Goal: Task Accomplishment & Management: Manage account settings

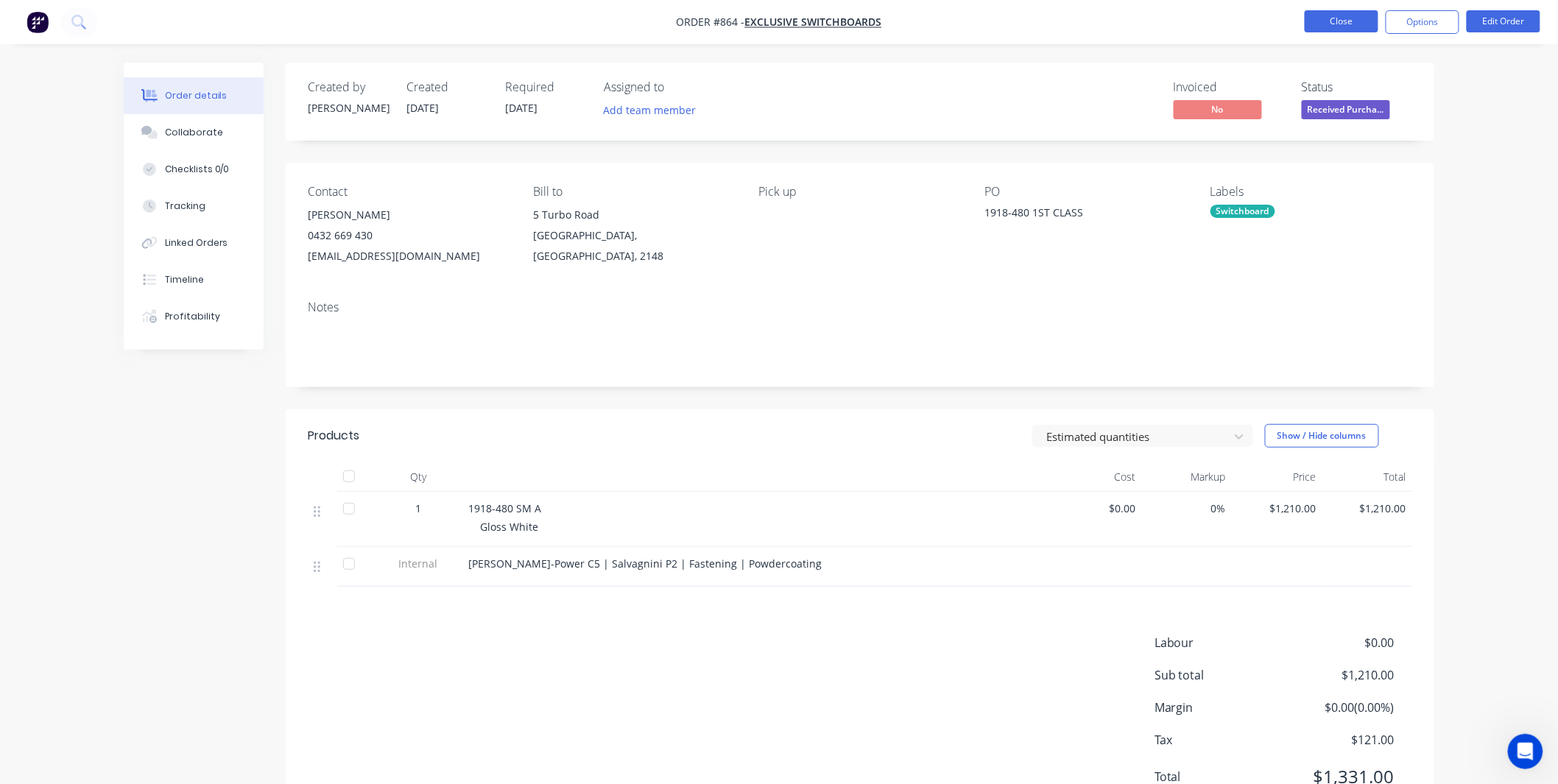
click at [1359, 22] on button "Close" at bounding box center [1341, 21] width 73 height 22
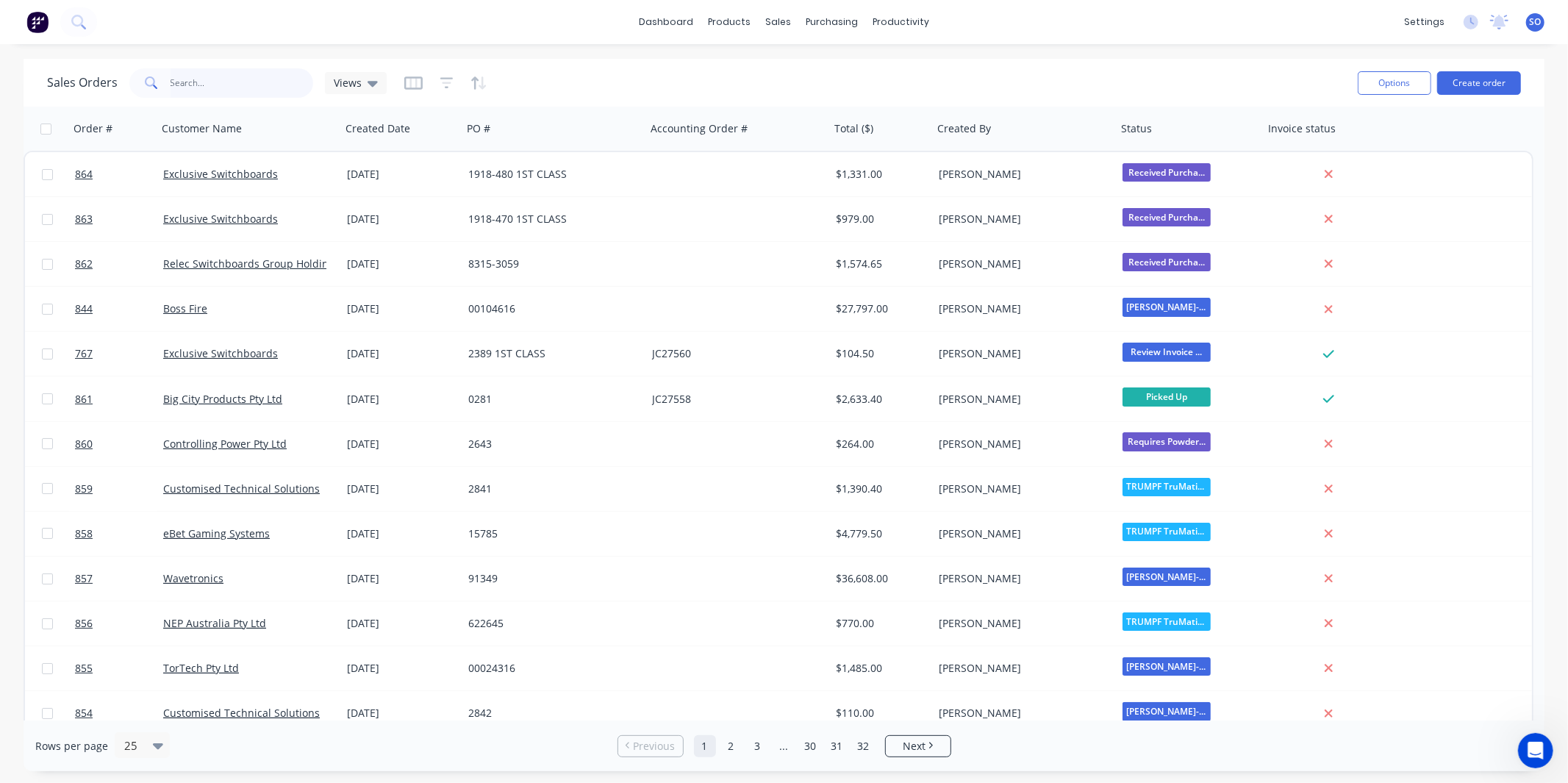
click at [263, 76] on input "text" at bounding box center [242, 83] width 144 height 30
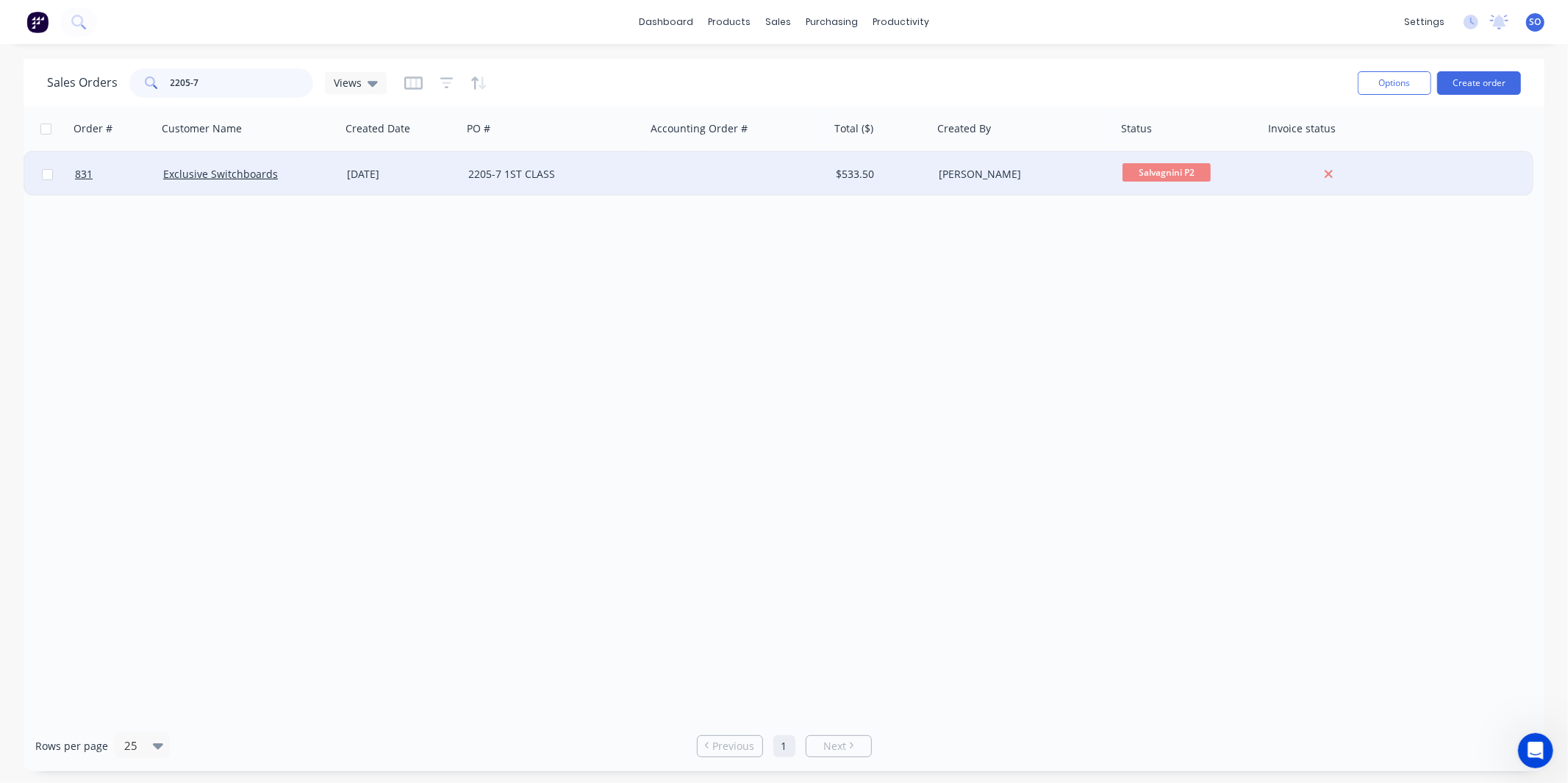
type input "2205-7"
click at [378, 180] on div "[DATE]" at bounding box center [401, 174] width 109 height 14
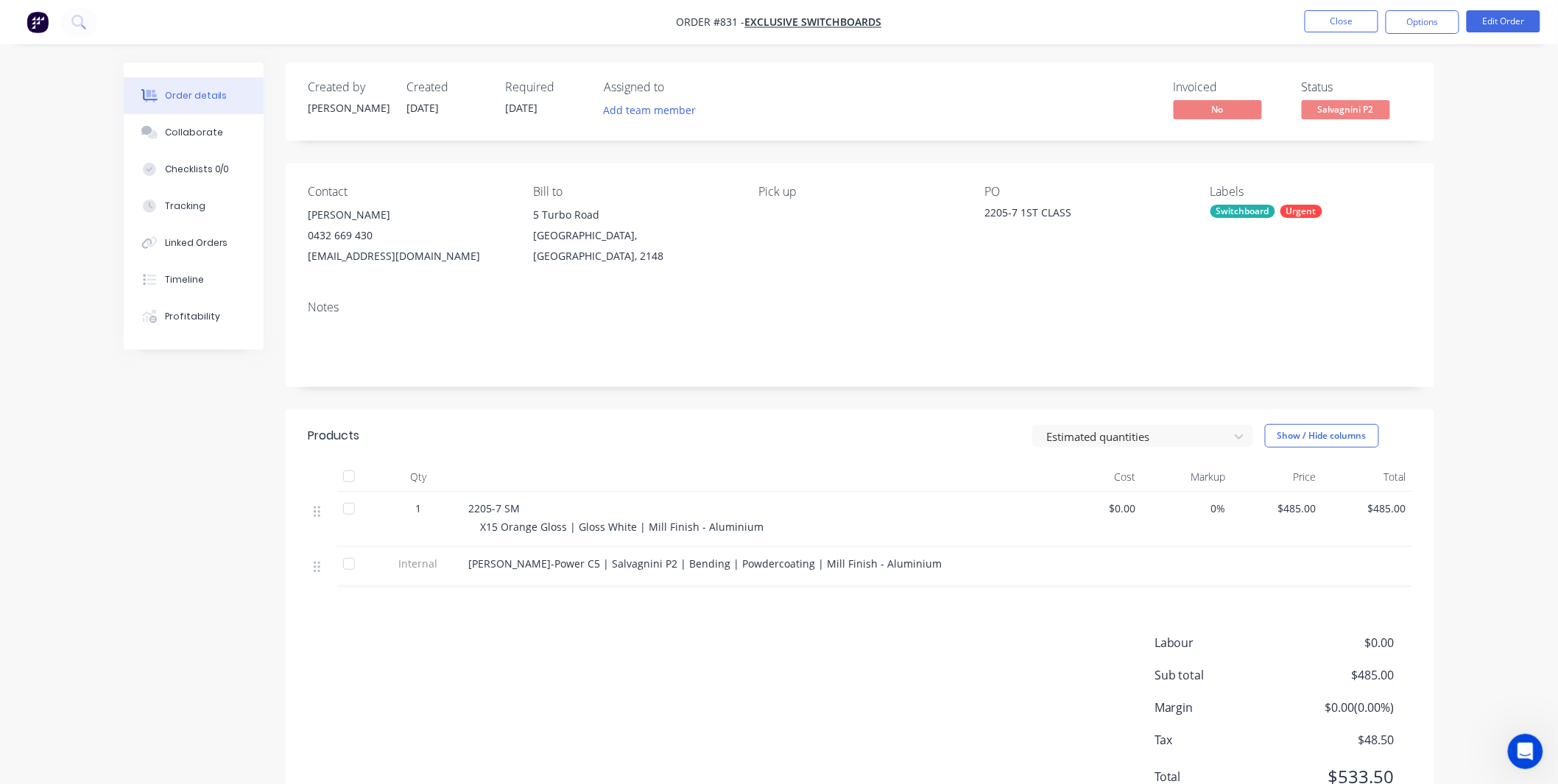
drag, startPoint x: 1115, startPoint y: 84, endPoint x: 1183, endPoint y: 59, distance: 72.4
click at [1117, 84] on div "Invoiced No Status Salvagnini P2" at bounding box center [1081, 101] width 661 height 43
click at [1316, 24] on button "Close" at bounding box center [1341, 21] width 73 height 22
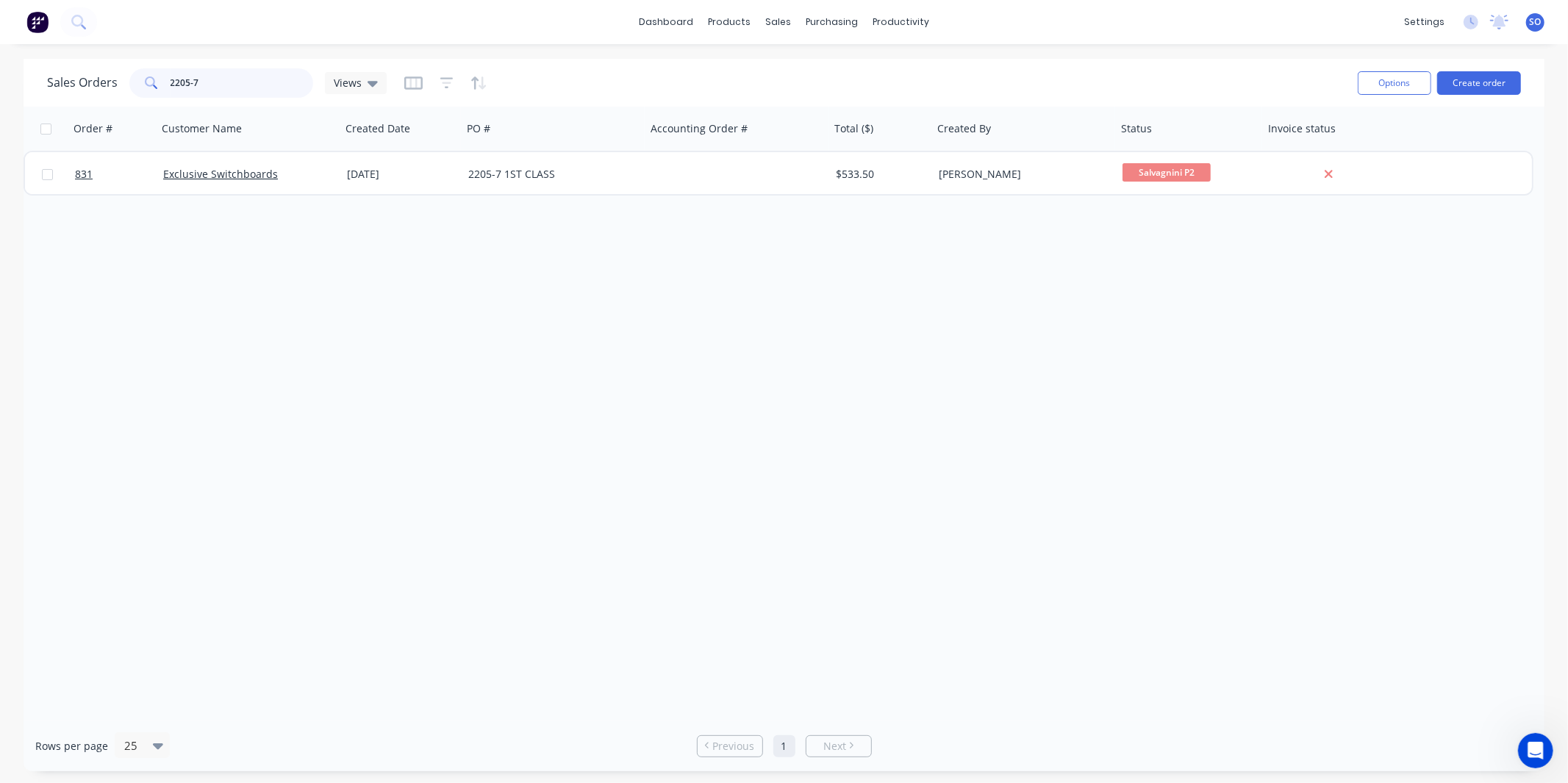
drag, startPoint x: 262, startPoint y: 82, endPoint x: 0, endPoint y: 57, distance: 263.2
click at [0, 101] on div "Sales Orders 2205-7 Views Options Create order Order # Customer Name Created Da…" at bounding box center [784, 415] width 1568 height 713
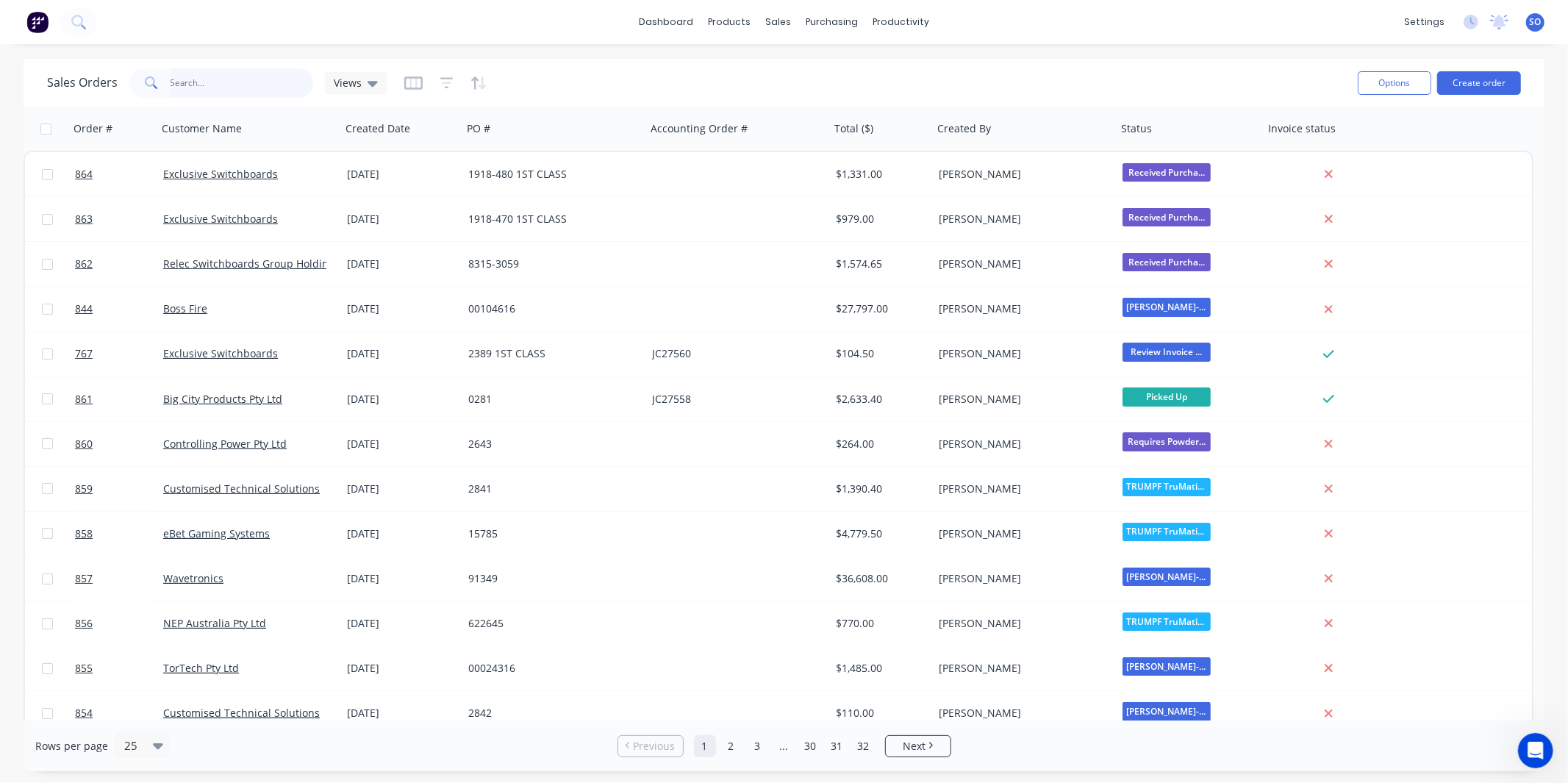
click at [223, 79] on input "text" at bounding box center [242, 83] width 144 height 30
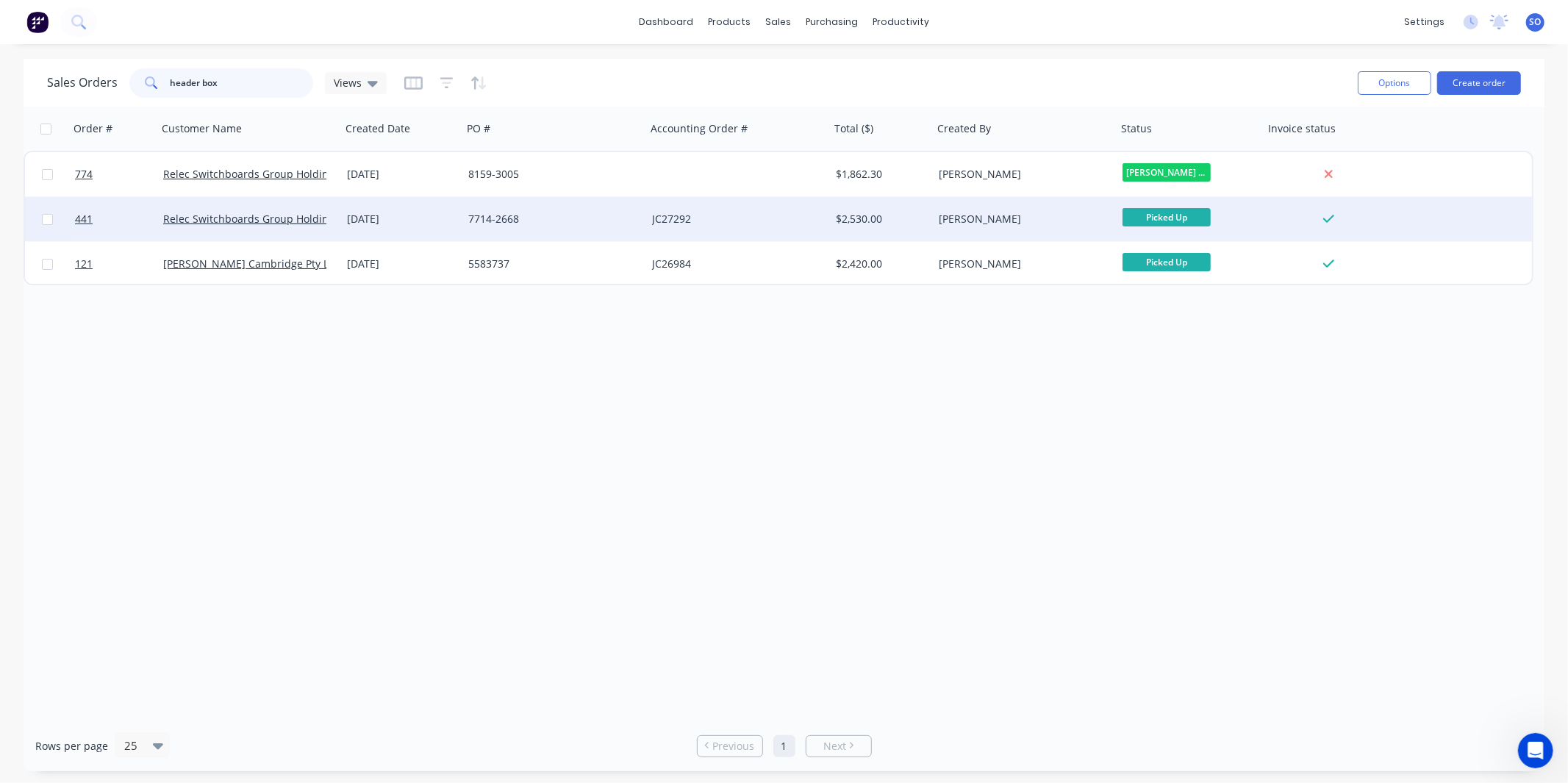
type input "header box"
click at [598, 218] on div "7714-2668" at bounding box center [549, 219] width 163 height 14
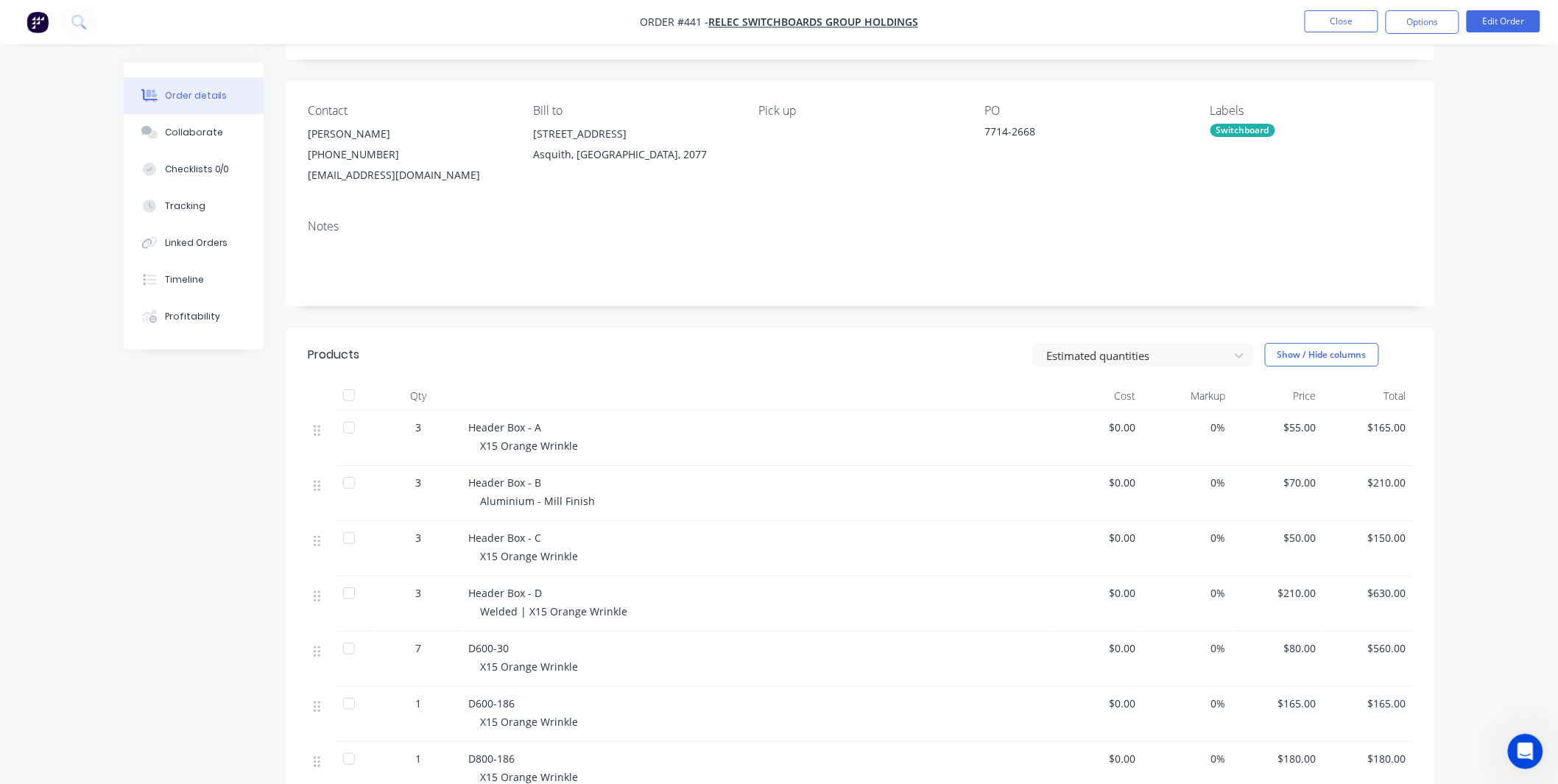
scroll to position [218, 0]
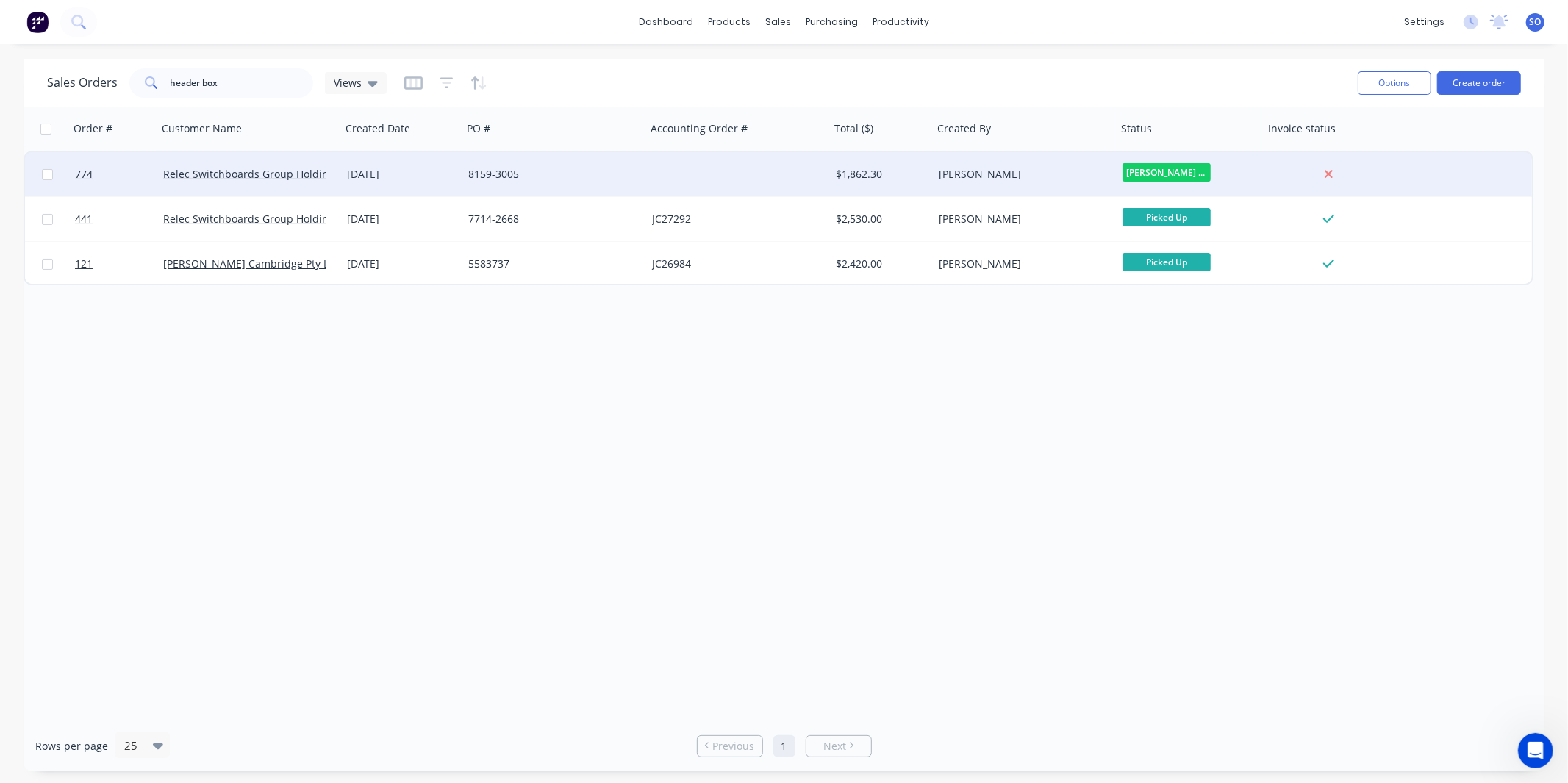
click at [502, 178] on div "8159-3005" at bounding box center [549, 174] width 163 height 14
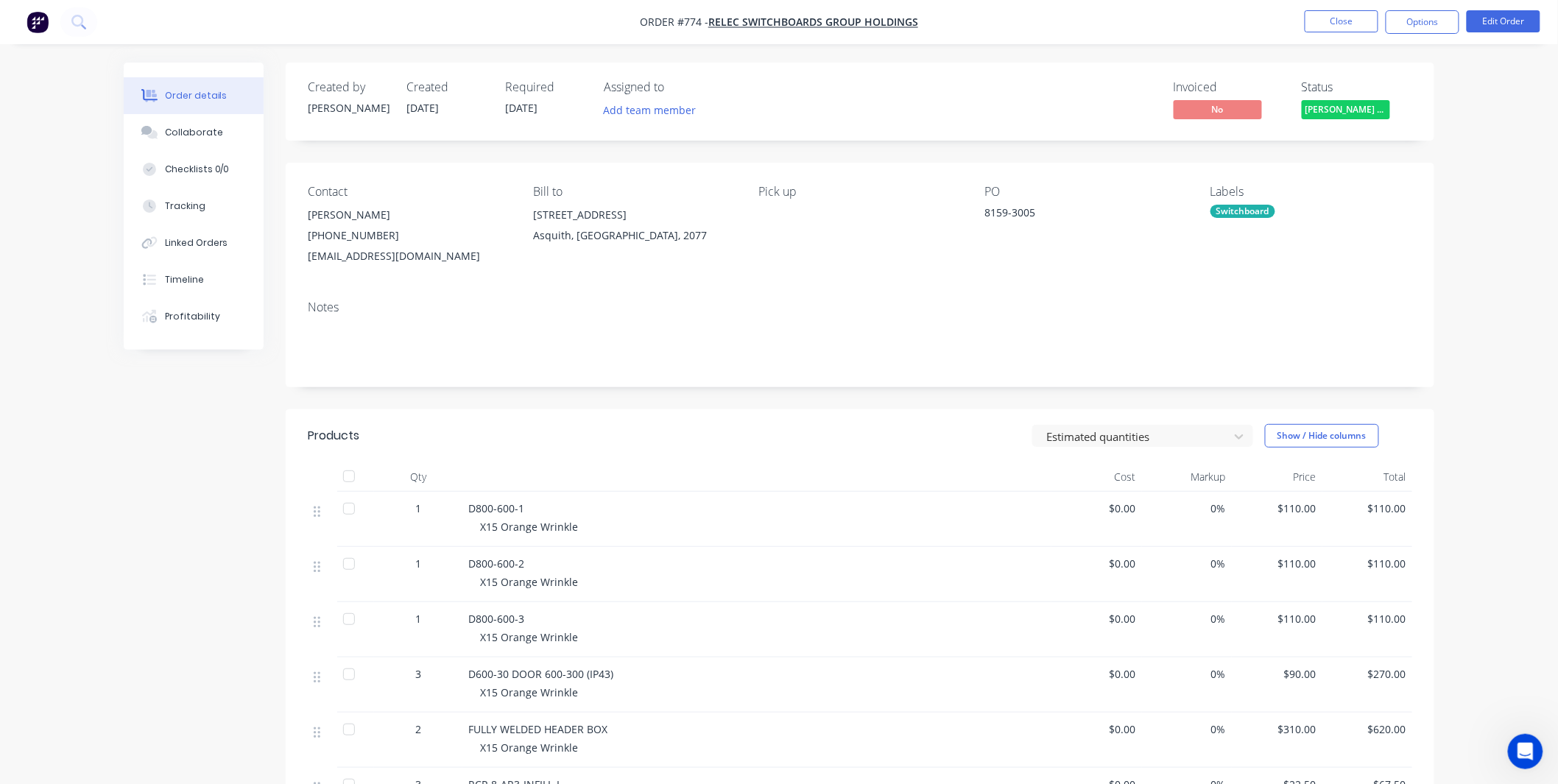
scroll to position [218, 0]
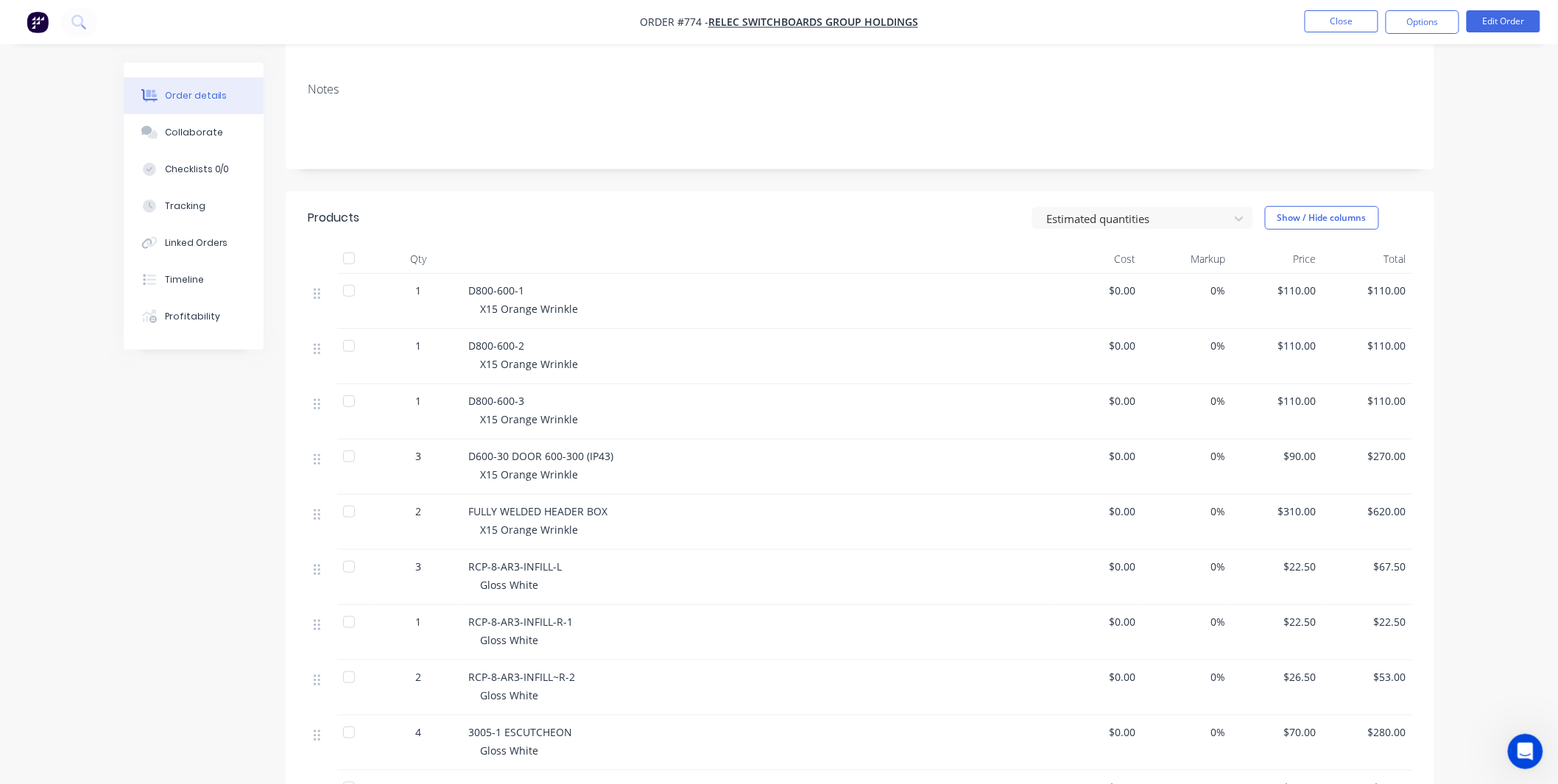
click at [633, 531] on div "X15 Orange Wrinkle" at bounding box center [763, 529] width 565 height 15
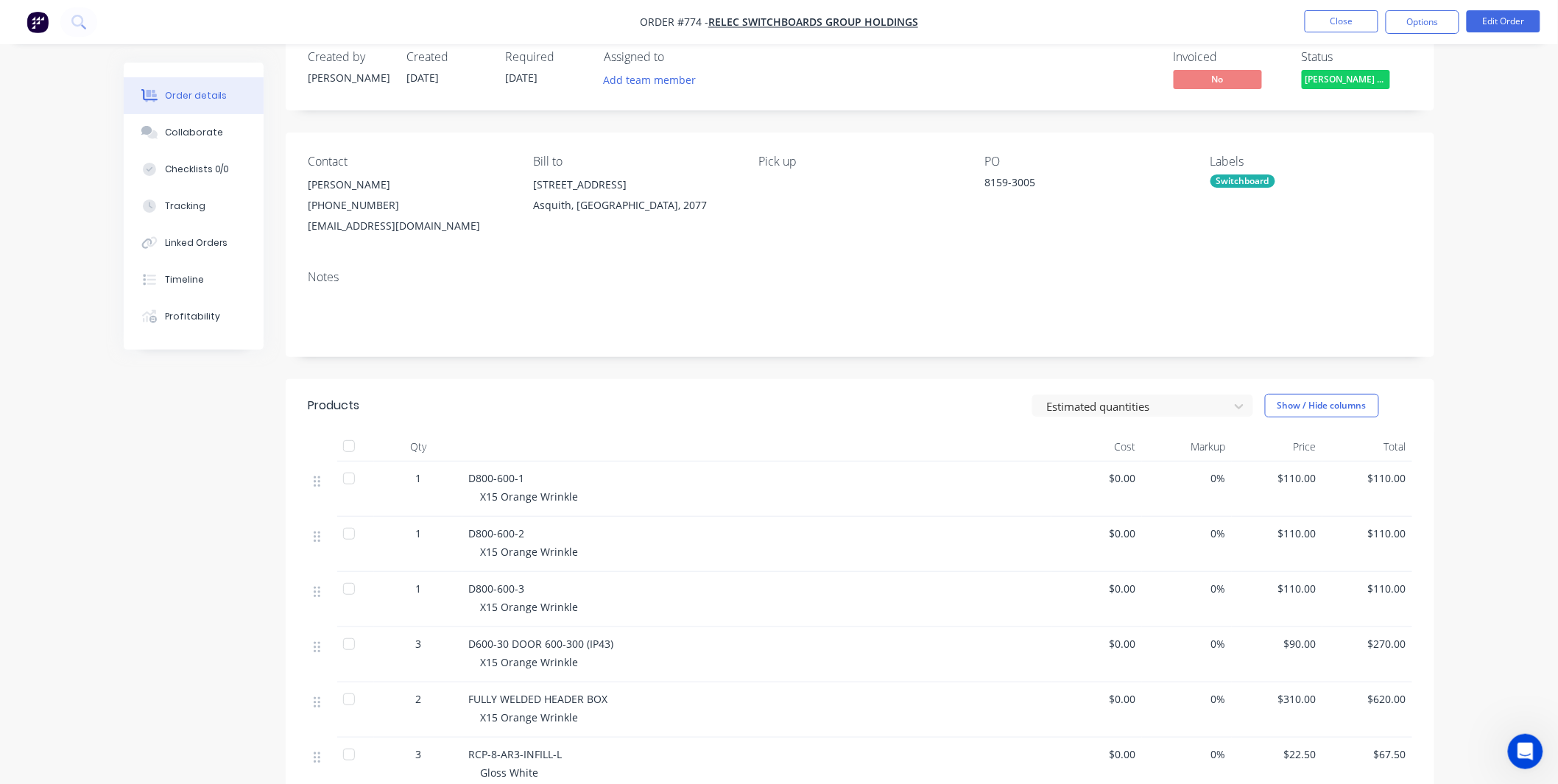
scroll to position [0, 0]
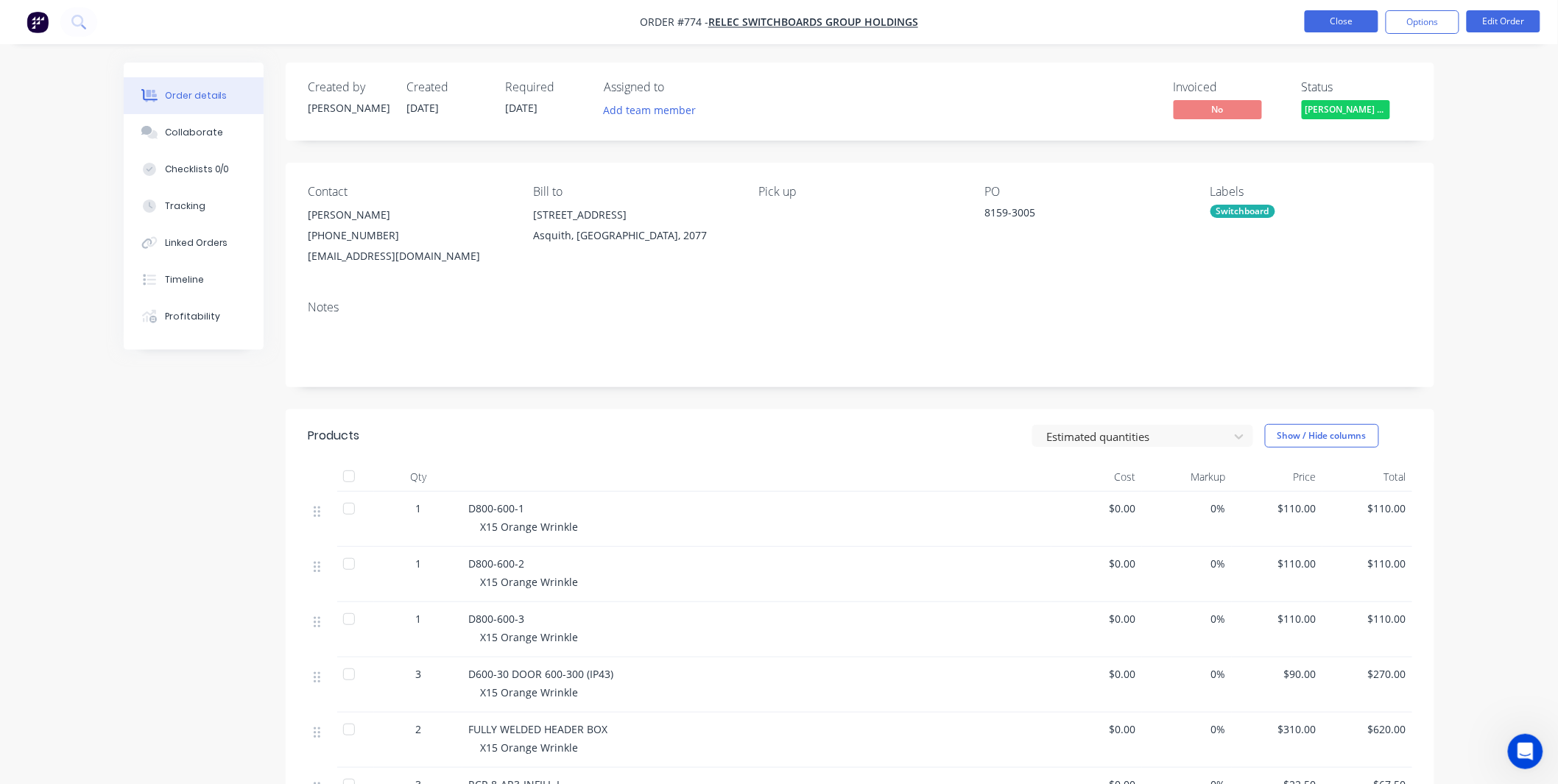
click at [1326, 18] on button "Close" at bounding box center [1341, 21] width 73 height 22
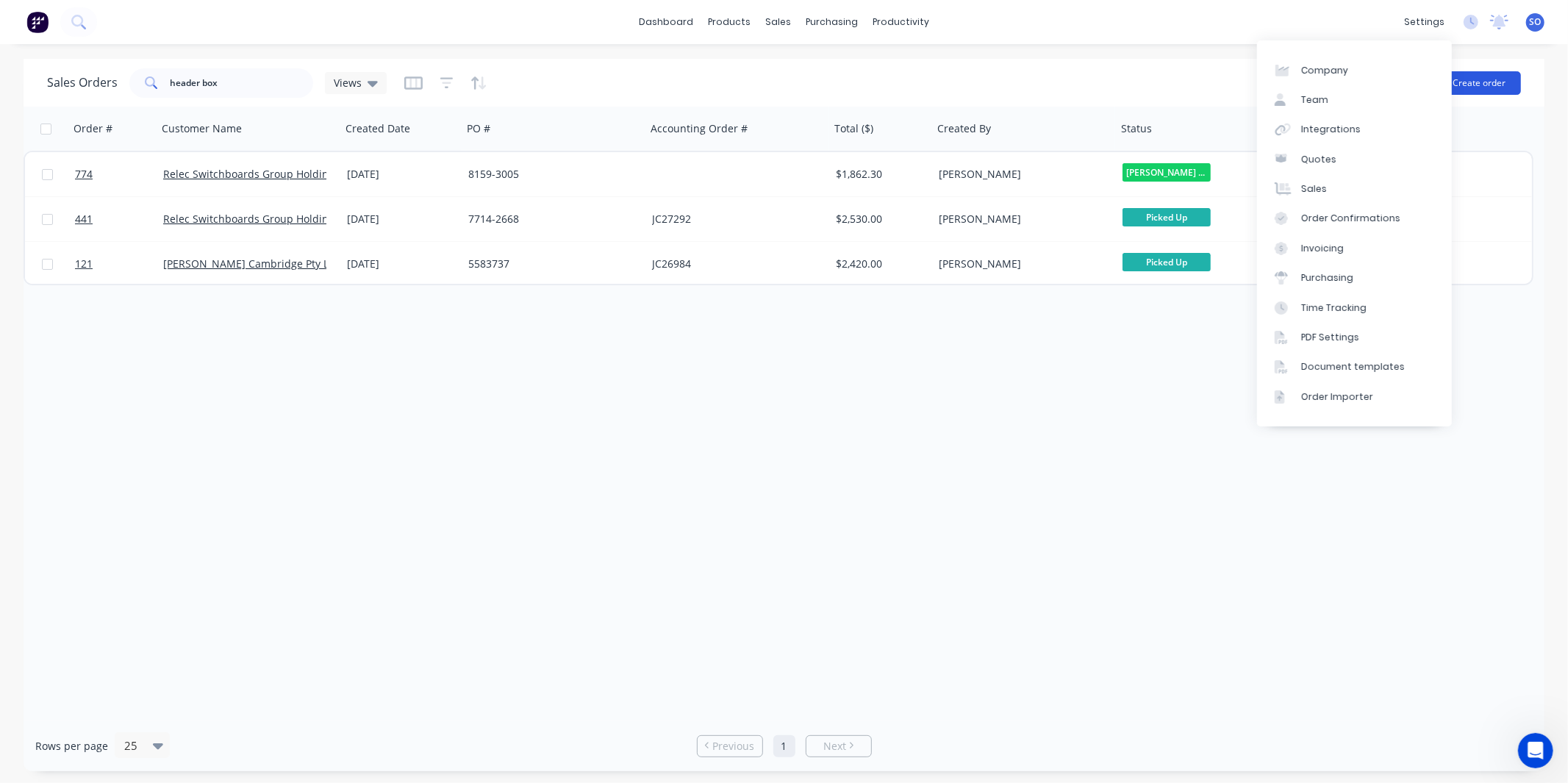
click at [1464, 89] on button "Create order" at bounding box center [1479, 83] width 84 height 23
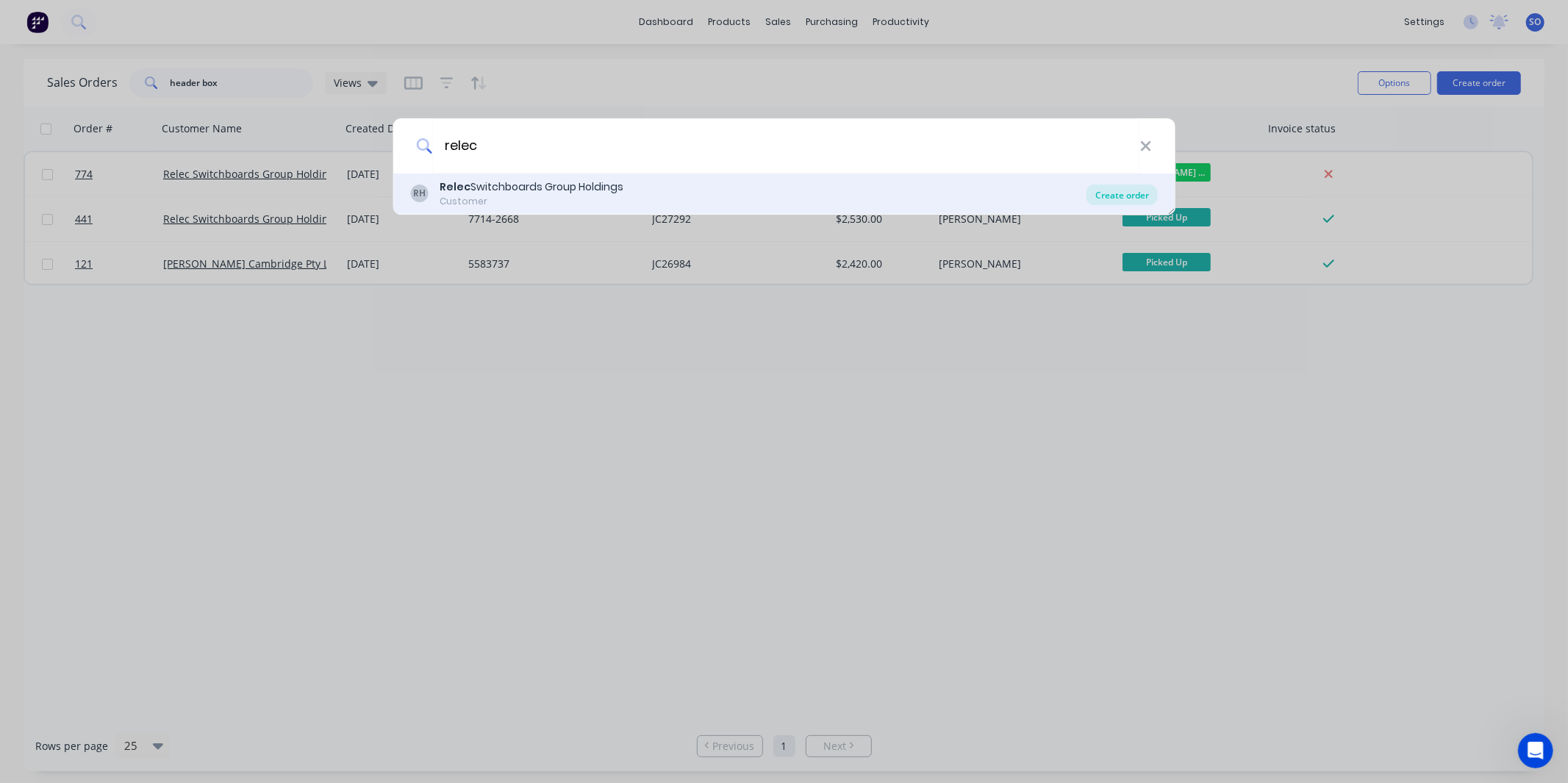
type input "relec"
click at [1114, 191] on div "Create order" at bounding box center [1122, 194] width 71 height 21
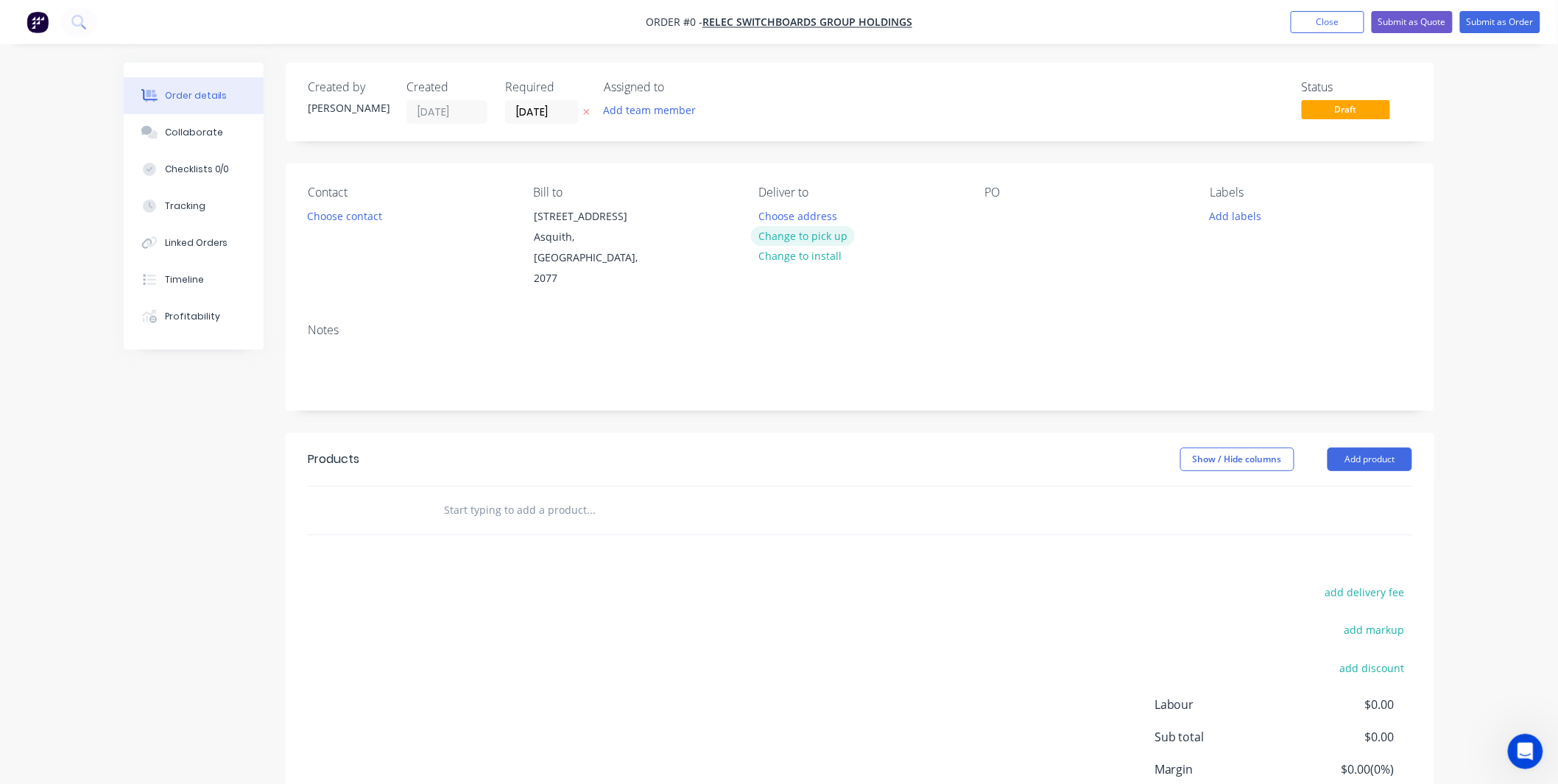
click at [803, 231] on button "Change to pick up" at bounding box center [803, 236] width 105 height 20
click at [180, 121] on button "Collaborate" at bounding box center [194, 132] width 140 height 37
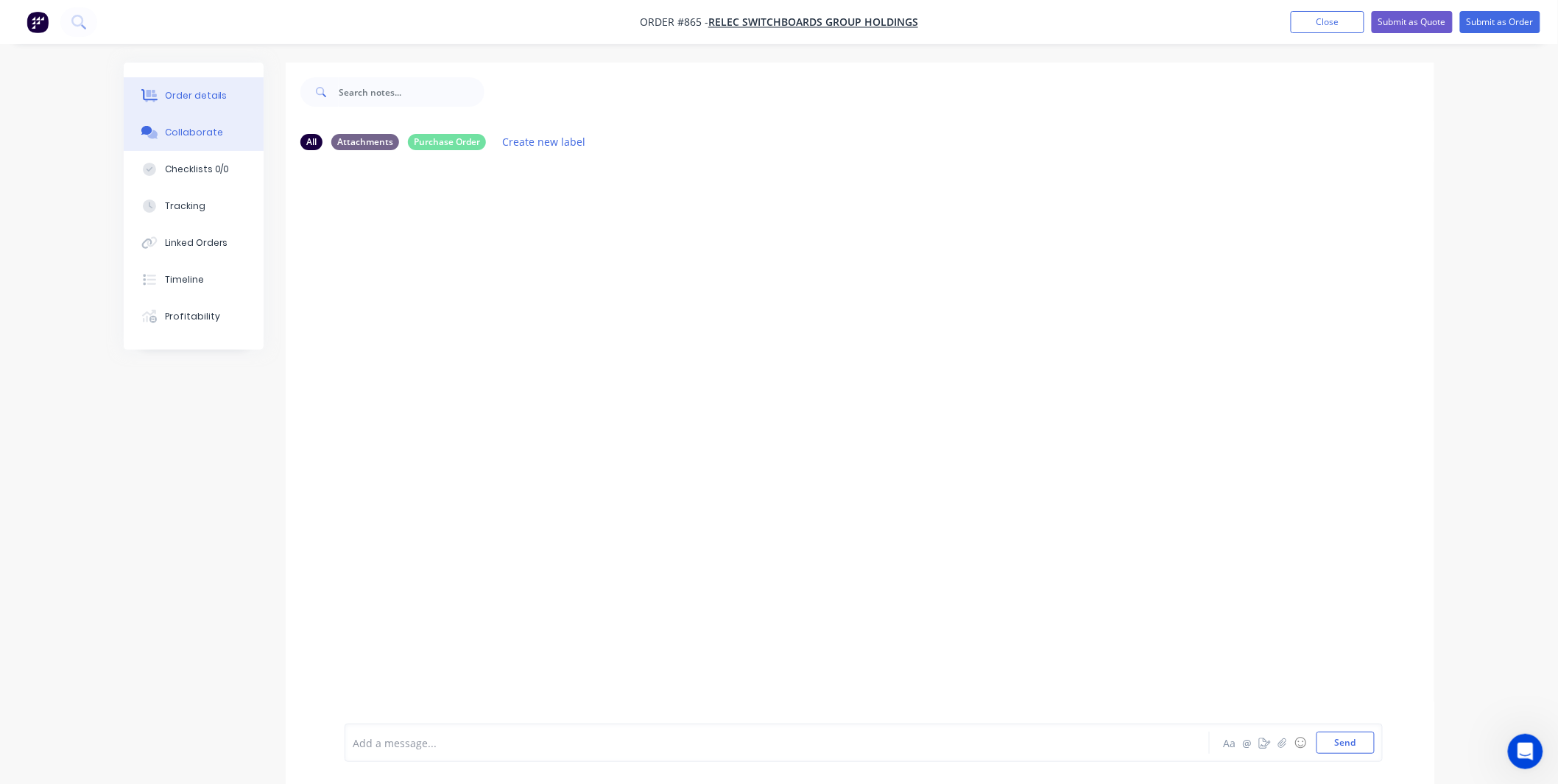
click at [232, 105] on button "Order details" at bounding box center [194, 95] width 140 height 37
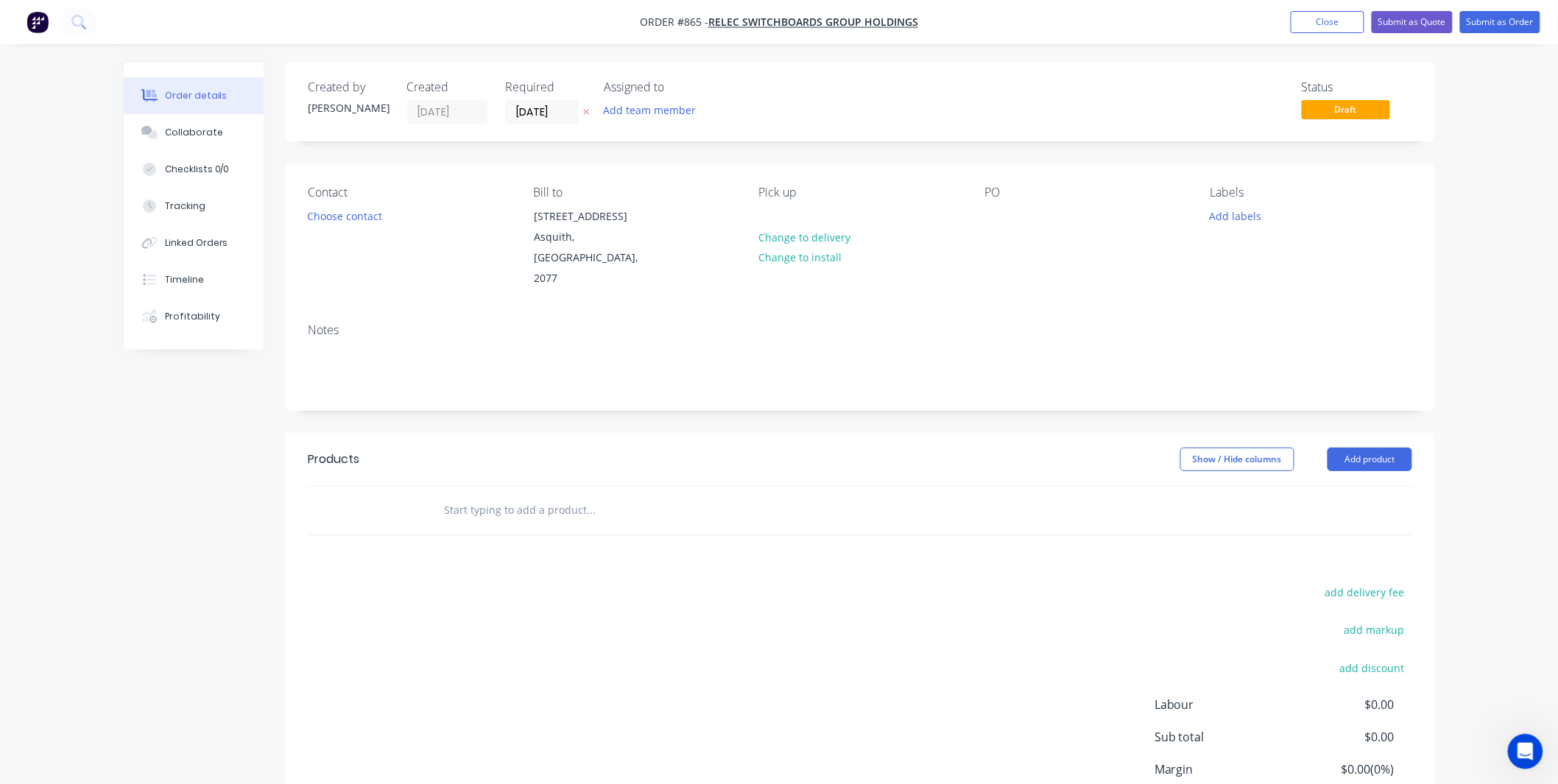
click at [563, 500] on input "text" at bounding box center [591, 510] width 295 height 30
paste input "D800-600-4"
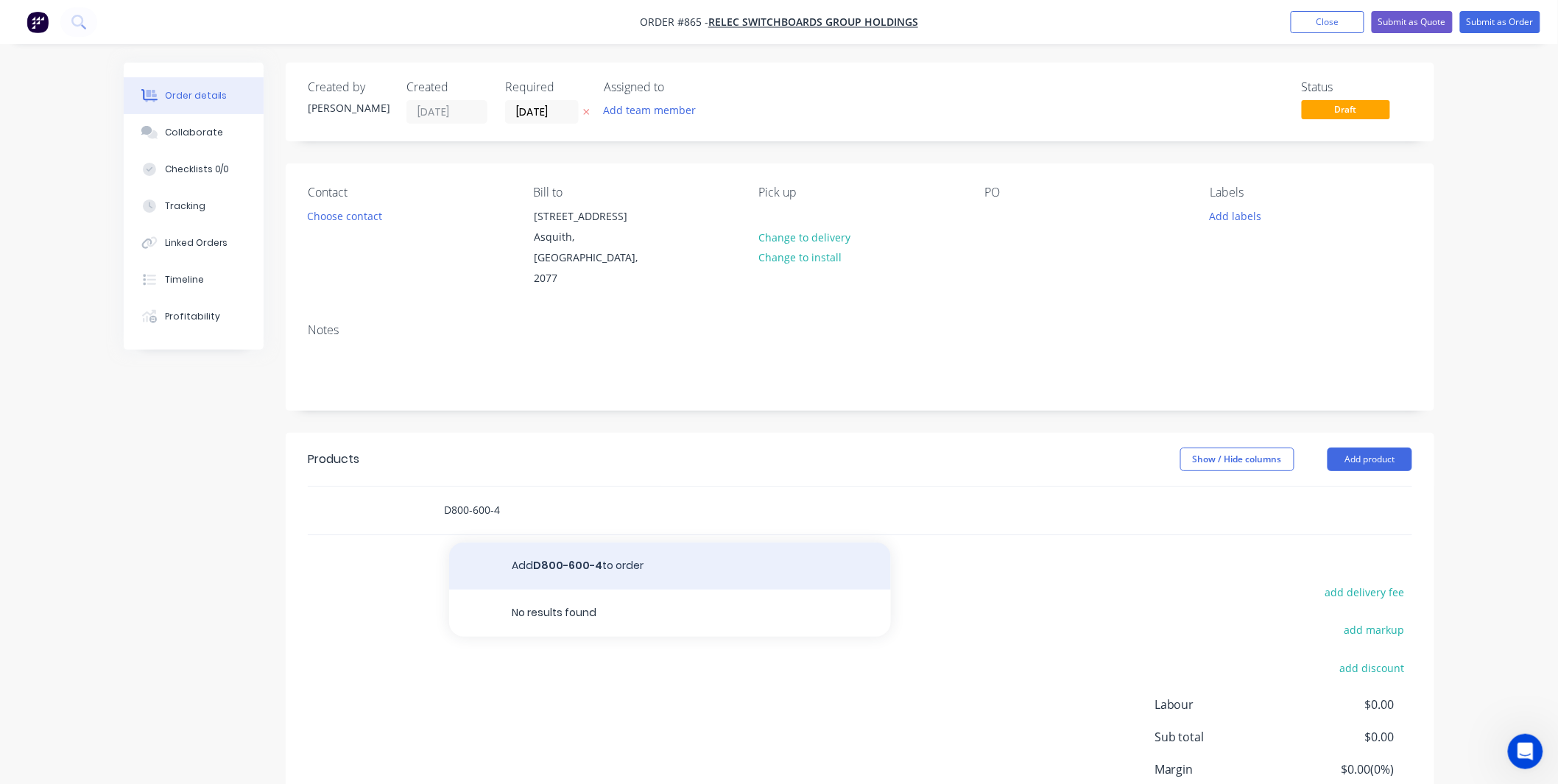
type input "D800-600-4"
click at [586, 563] on button "Add D800-600-4 to order" at bounding box center [670, 566] width 442 height 47
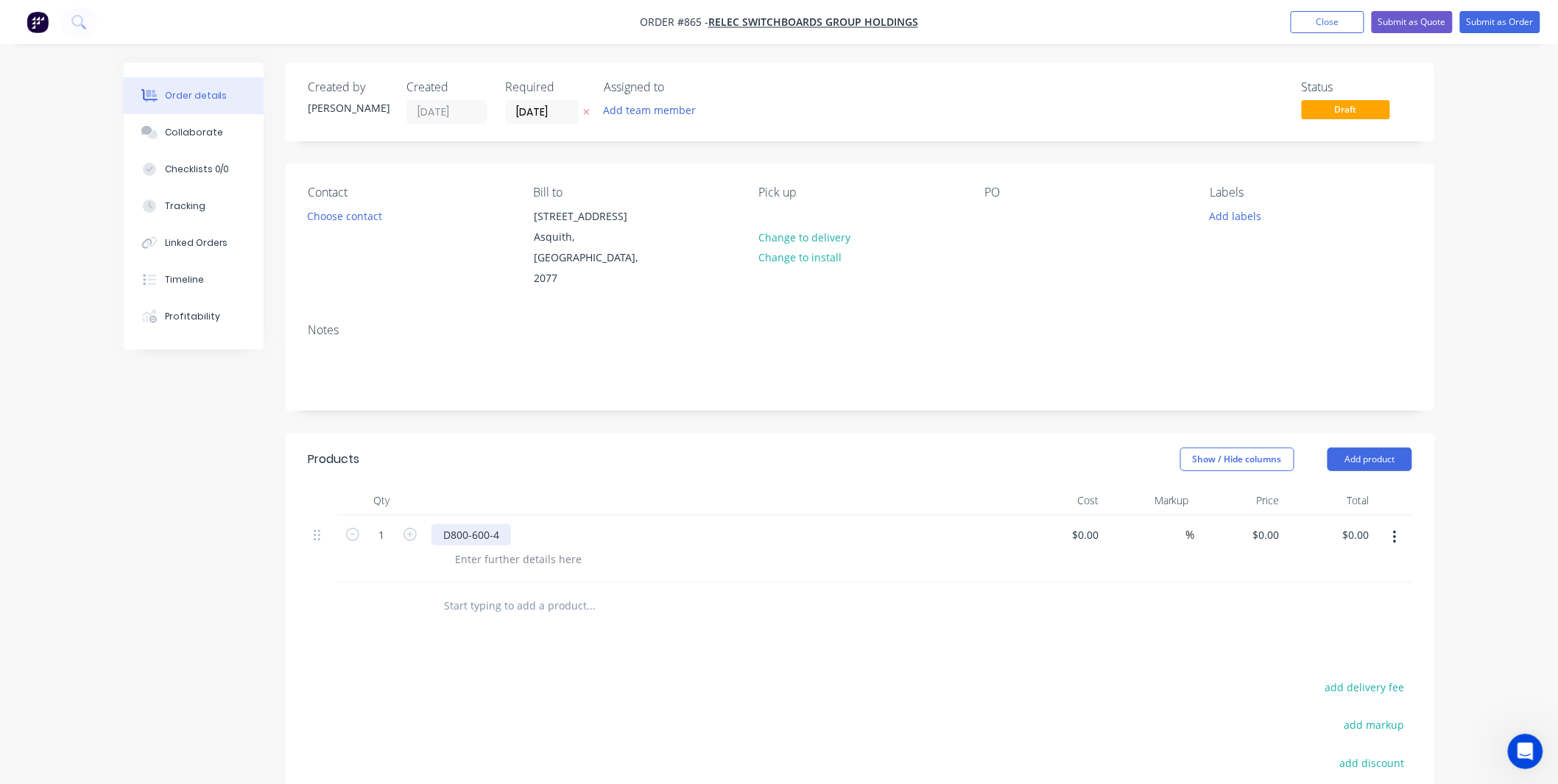
click at [497, 524] on div "D800-600-4" at bounding box center [471, 534] width 80 height 22
click at [498, 524] on div "D800-600-4" at bounding box center [471, 534] width 80 height 22
copy div "D800-600-4"
click at [518, 590] on input "text" at bounding box center [591, 605] width 295 height 30
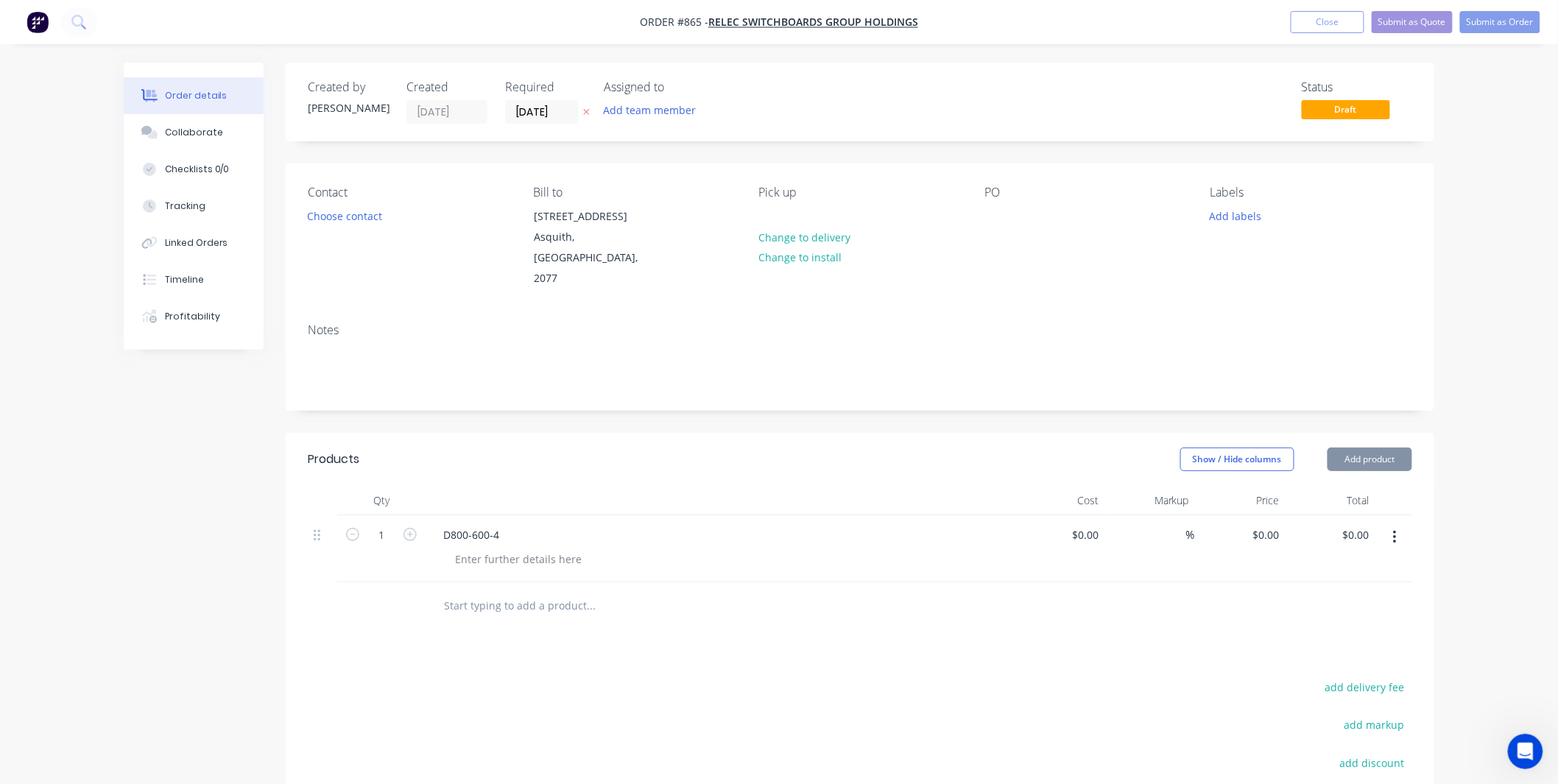
paste input "D800-600-4"
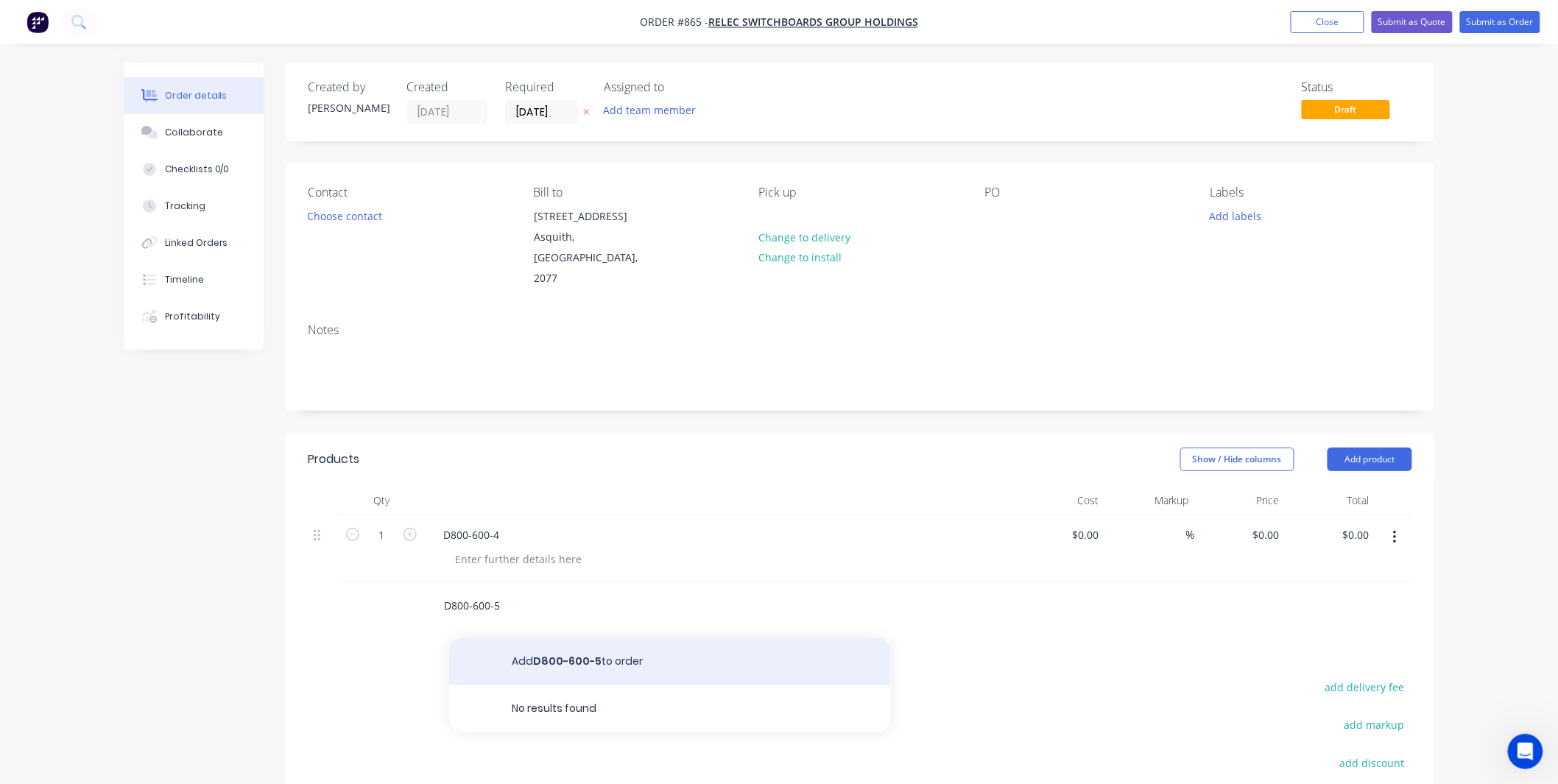
type input "D800-600-5"
click at [534, 638] on button "Add D800-600-5 to order" at bounding box center [670, 662] width 442 height 47
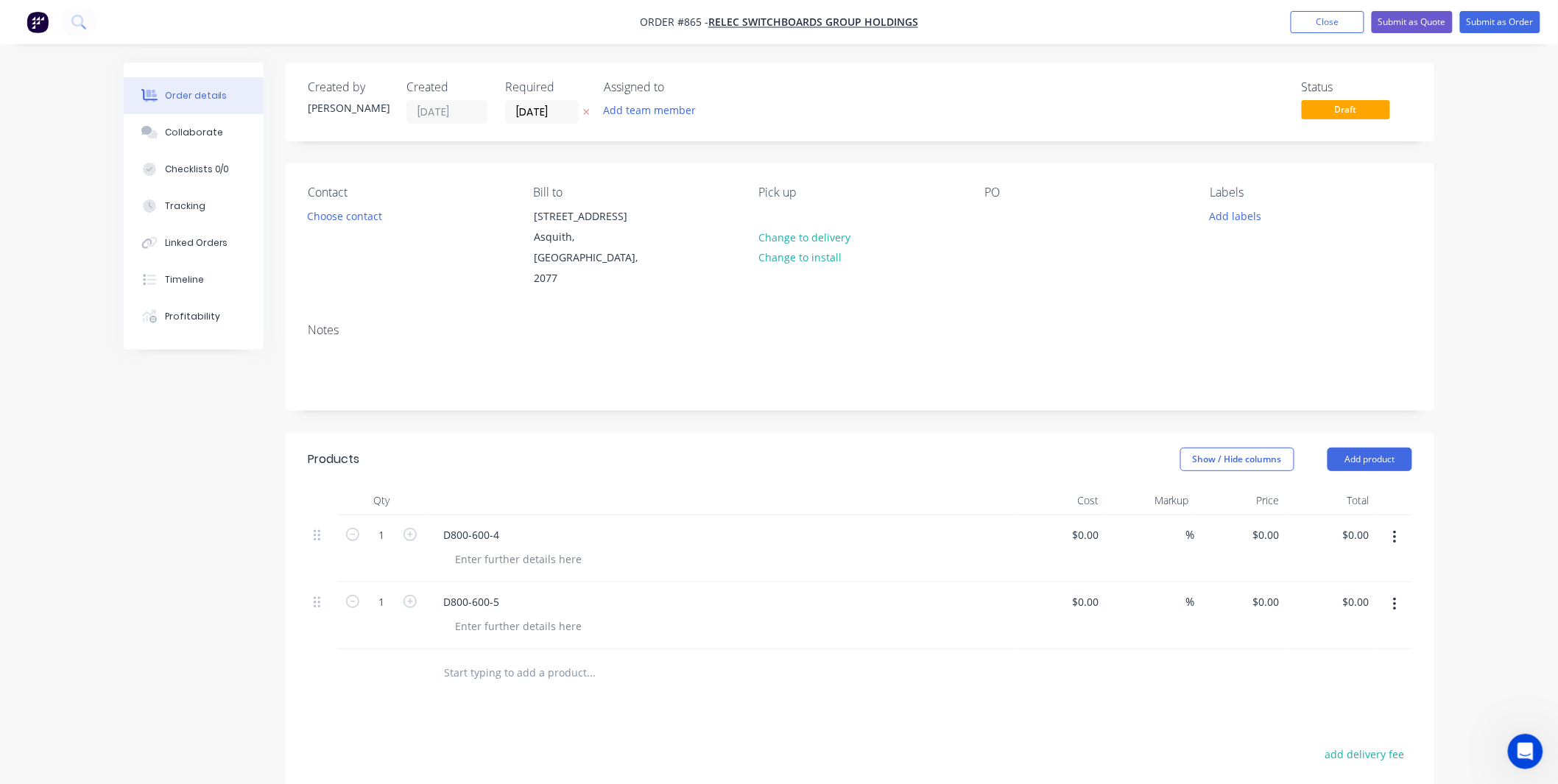
click at [510, 623] on div "D800-600-5" at bounding box center [719, 616] width 589 height 67
click at [513, 658] on input "text" at bounding box center [591, 673] width 295 height 30
paste input "D800-600-4"
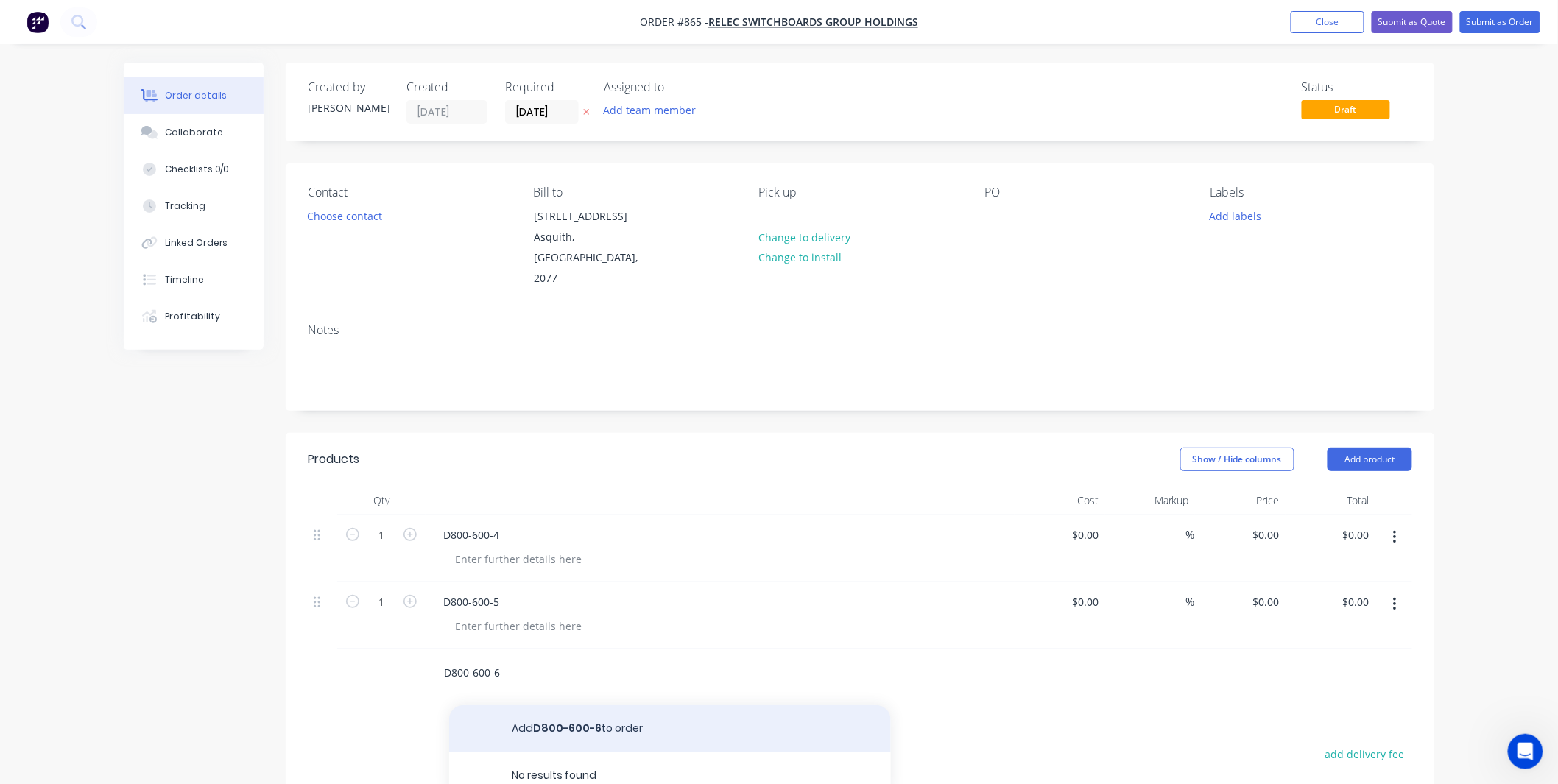
type input "D800-600-6"
click at [516, 705] on button "Add D800-600-6 to order" at bounding box center [670, 729] width 442 height 47
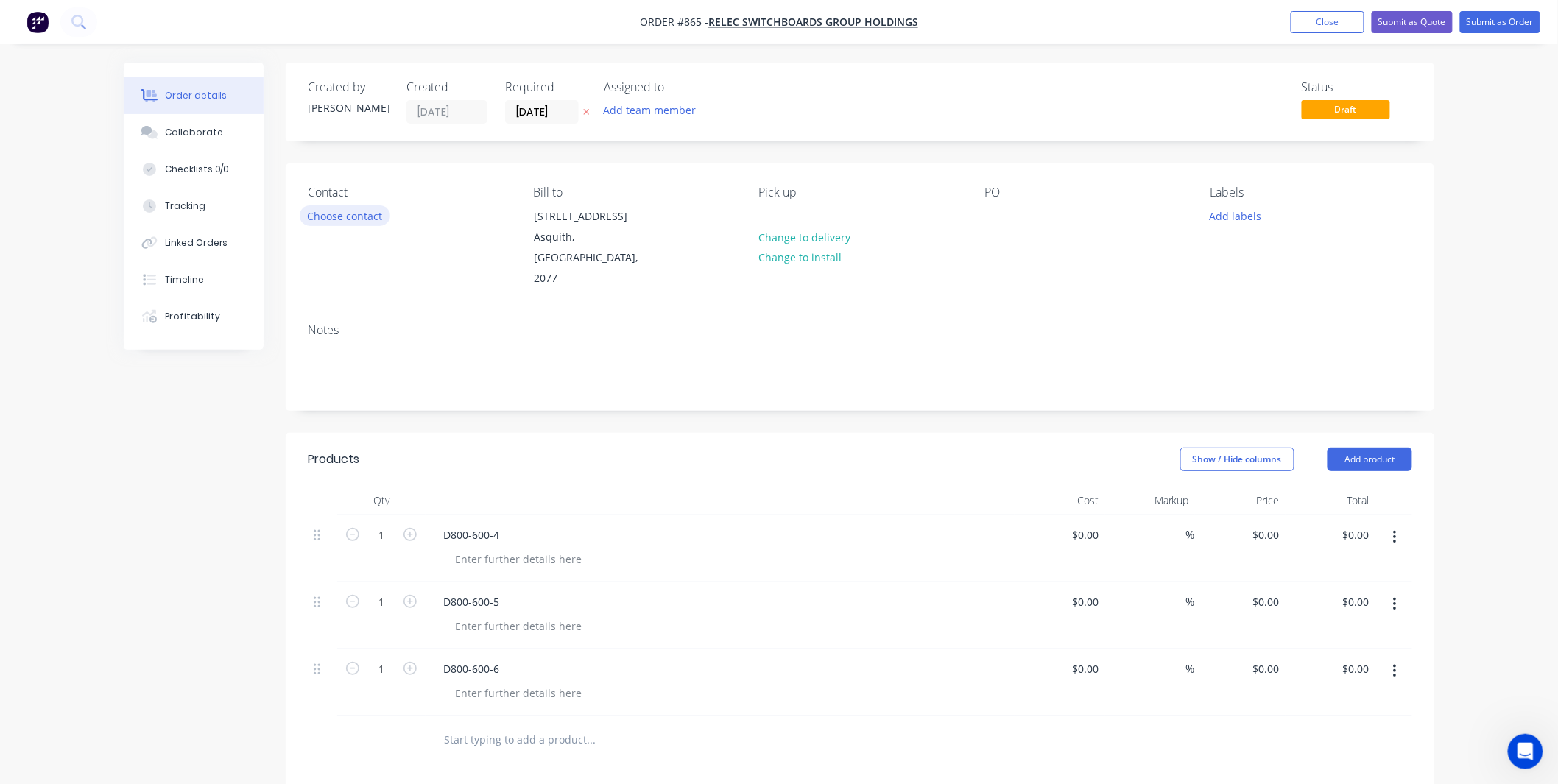
click at [358, 216] on button "Choose contact" at bounding box center [345, 215] width 90 height 20
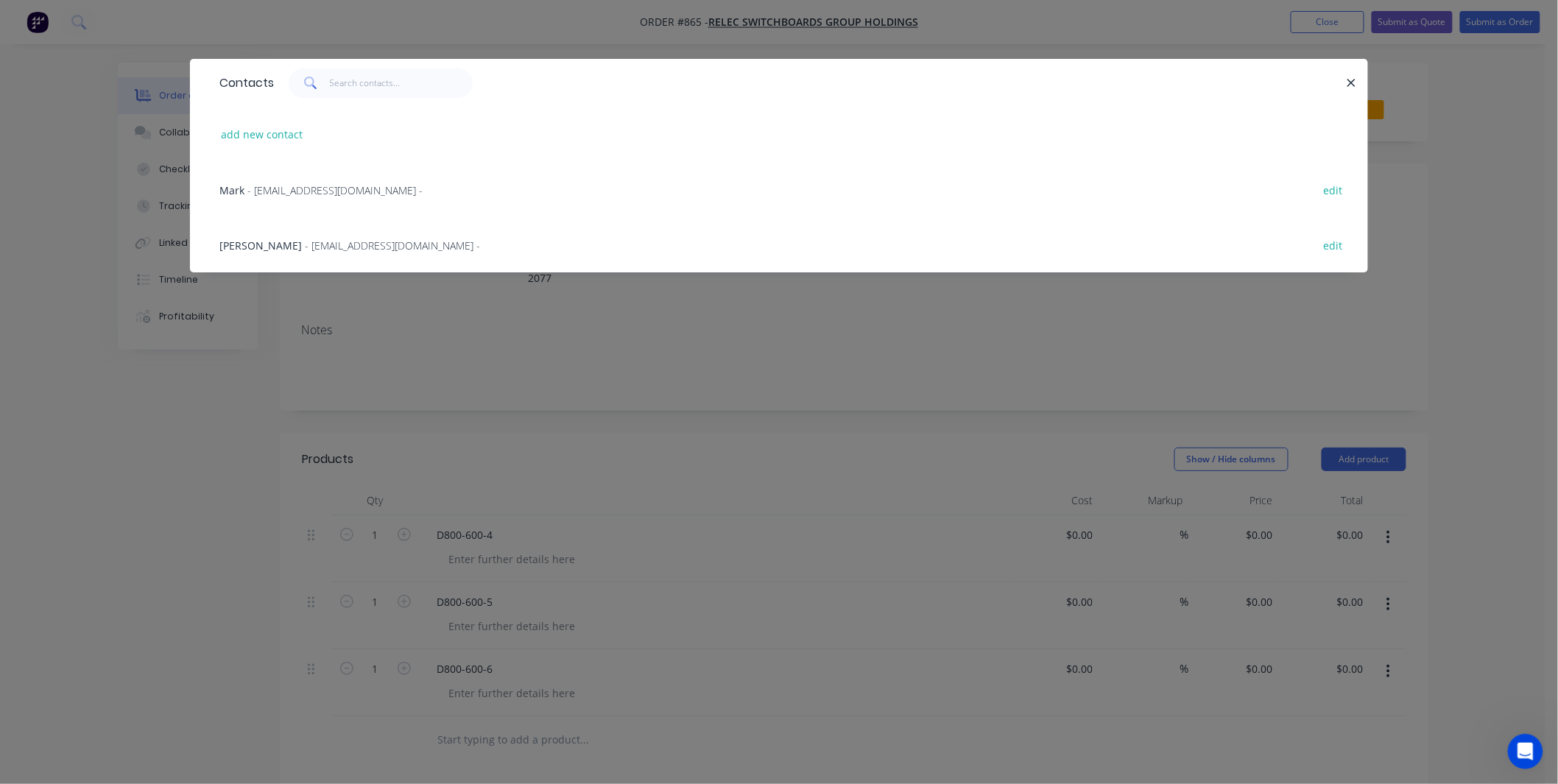
click at [305, 239] on span "- CAD@relec.com.au -" at bounding box center [393, 245] width 176 height 14
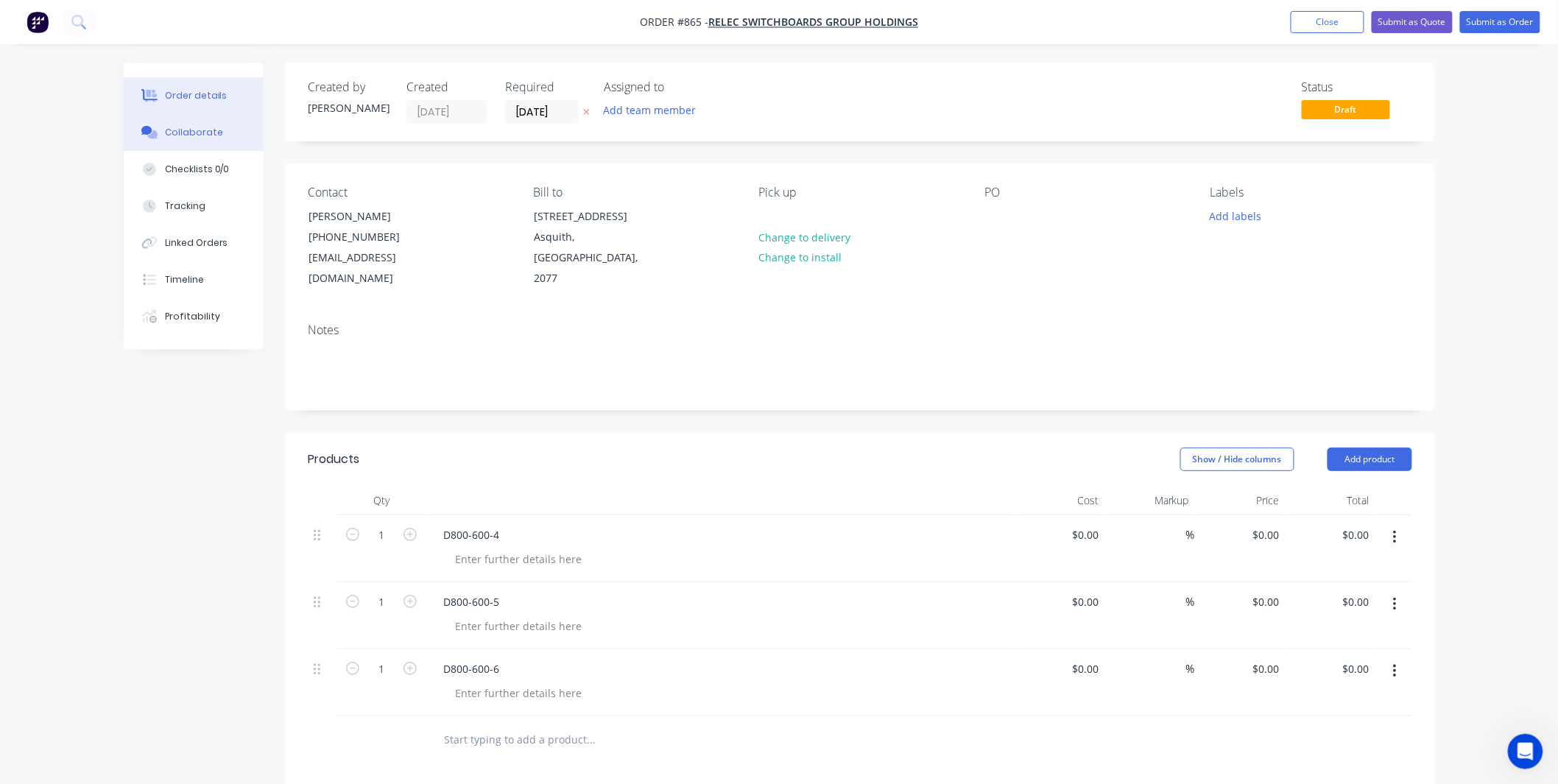
click at [206, 128] on div "Collaborate" at bounding box center [194, 132] width 58 height 14
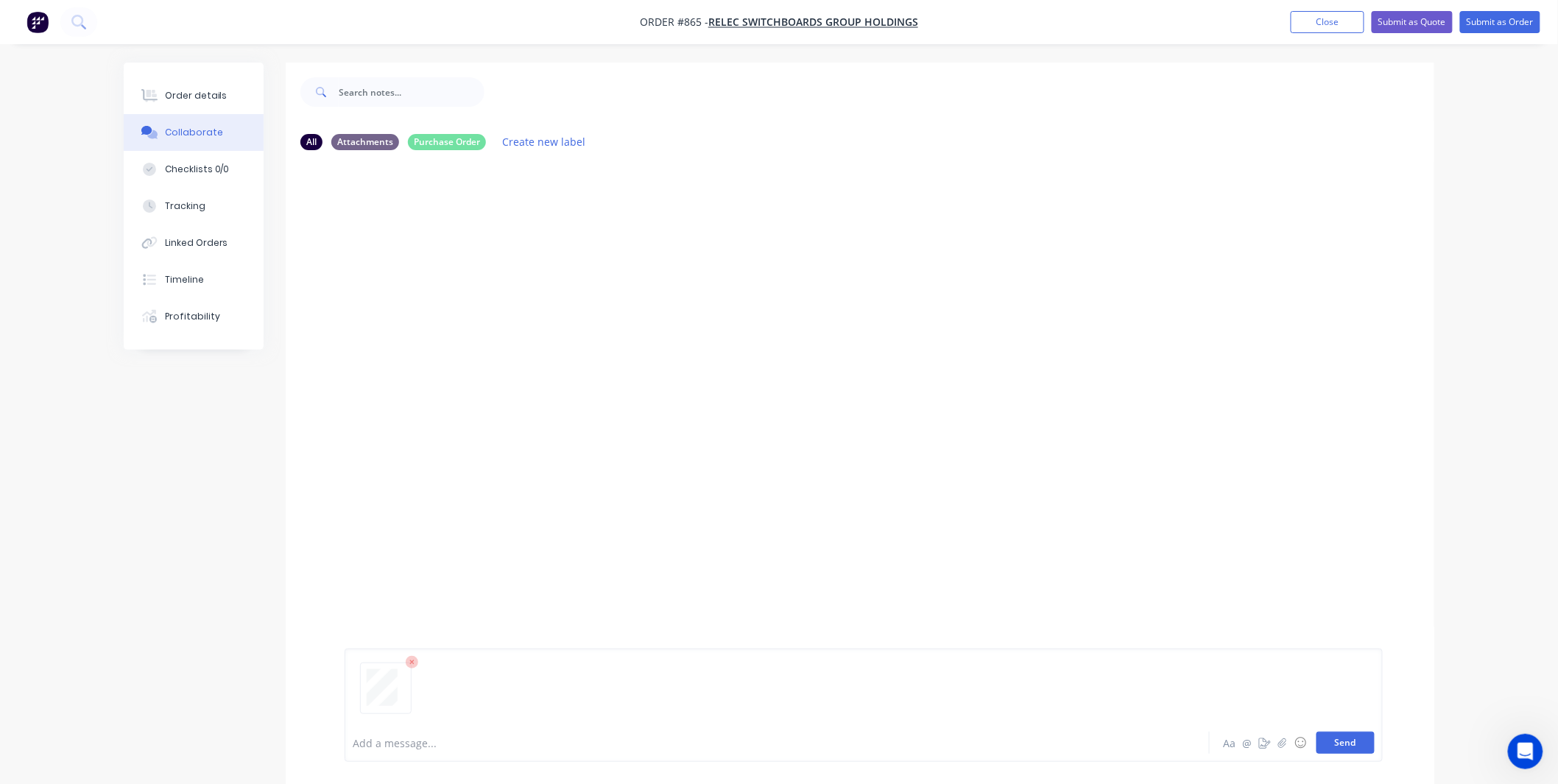
click at [1335, 743] on button "Send" at bounding box center [1345, 742] width 58 height 22
click at [185, 101] on div "Order details" at bounding box center [195, 95] width 62 height 14
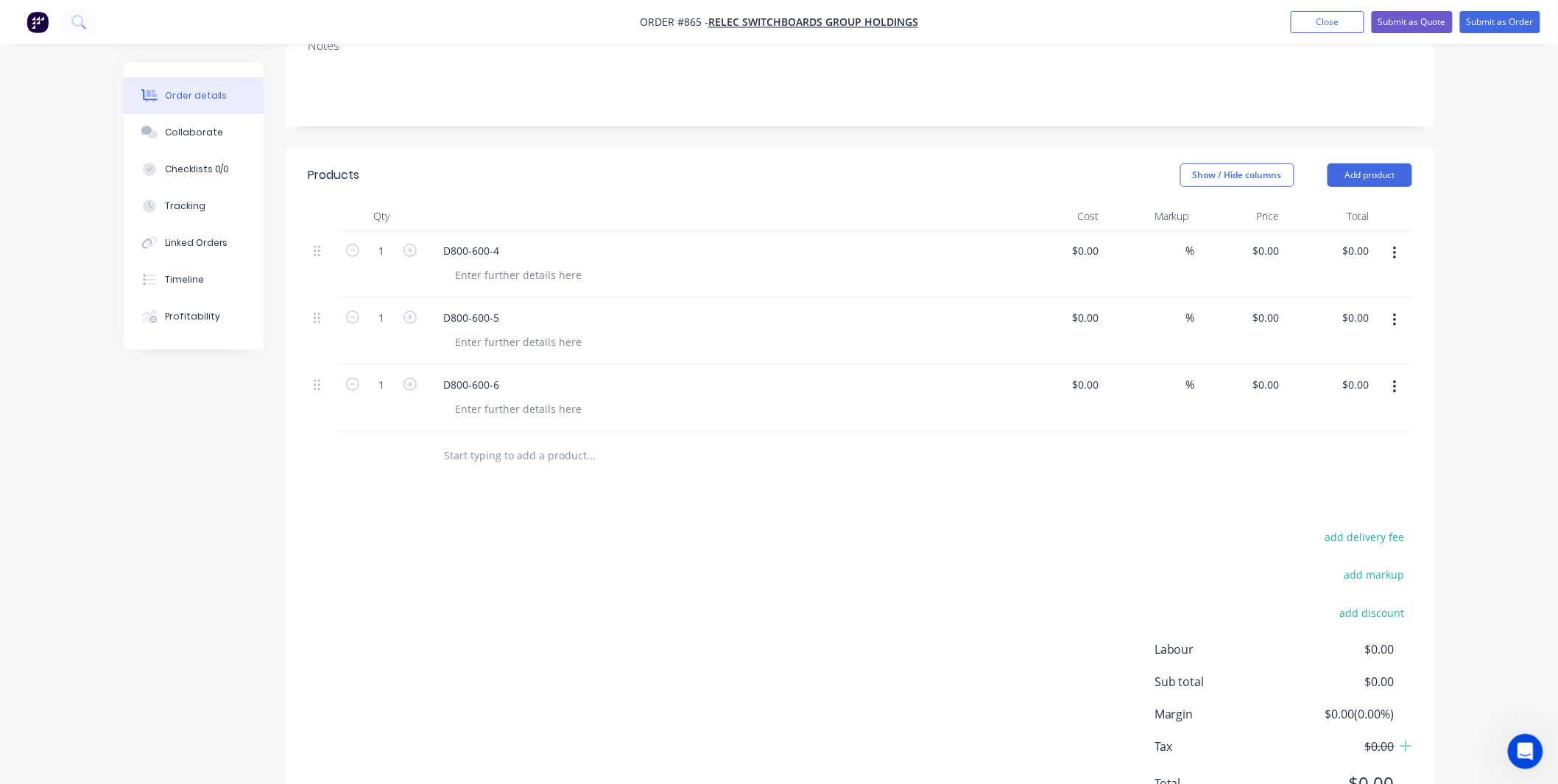
scroll to position [334, 0]
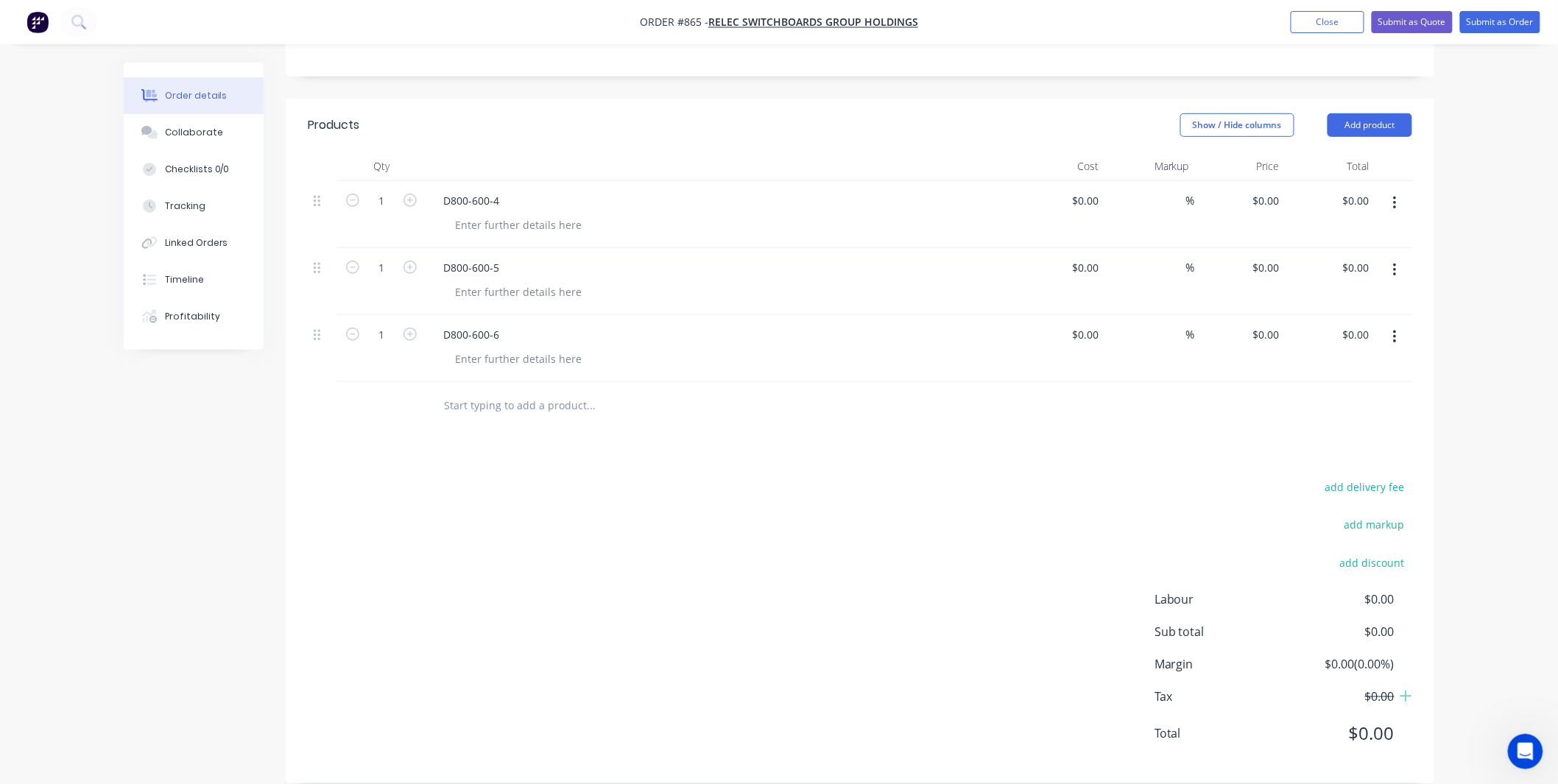
click at [513, 391] on input "text" at bounding box center [591, 405] width 295 height 30
paste input "RCP-8-AR3-INFILL-L"
type input "RCP-8-AR3-INFILL-L"
click at [545, 438] on button "Add RCP-8-AR3-INFILL-L to order" at bounding box center [670, 461] width 442 height 47
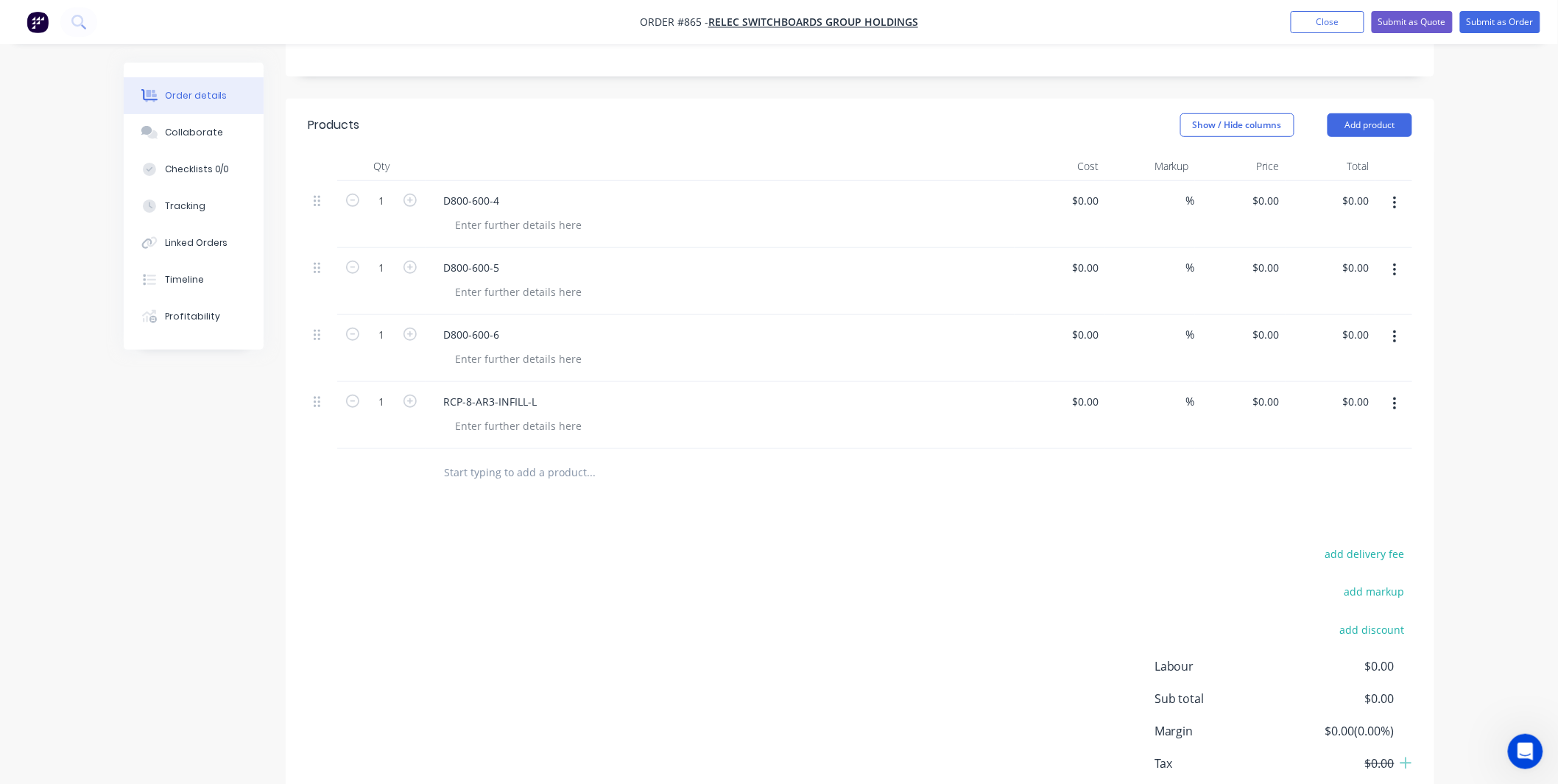
click at [603, 449] on div at bounding box center [690, 472] width 530 height 48
click at [607, 458] on input "text" at bounding box center [591, 472] width 295 height 30
paste input "RCP-8-AR3-INFILL-R-1"
type input "RCP-8-AR3-INFILL-R-1"
click at [584, 505] on button "Add RCP-8-AR3-INFILL-R-1 to order" at bounding box center [670, 528] width 442 height 47
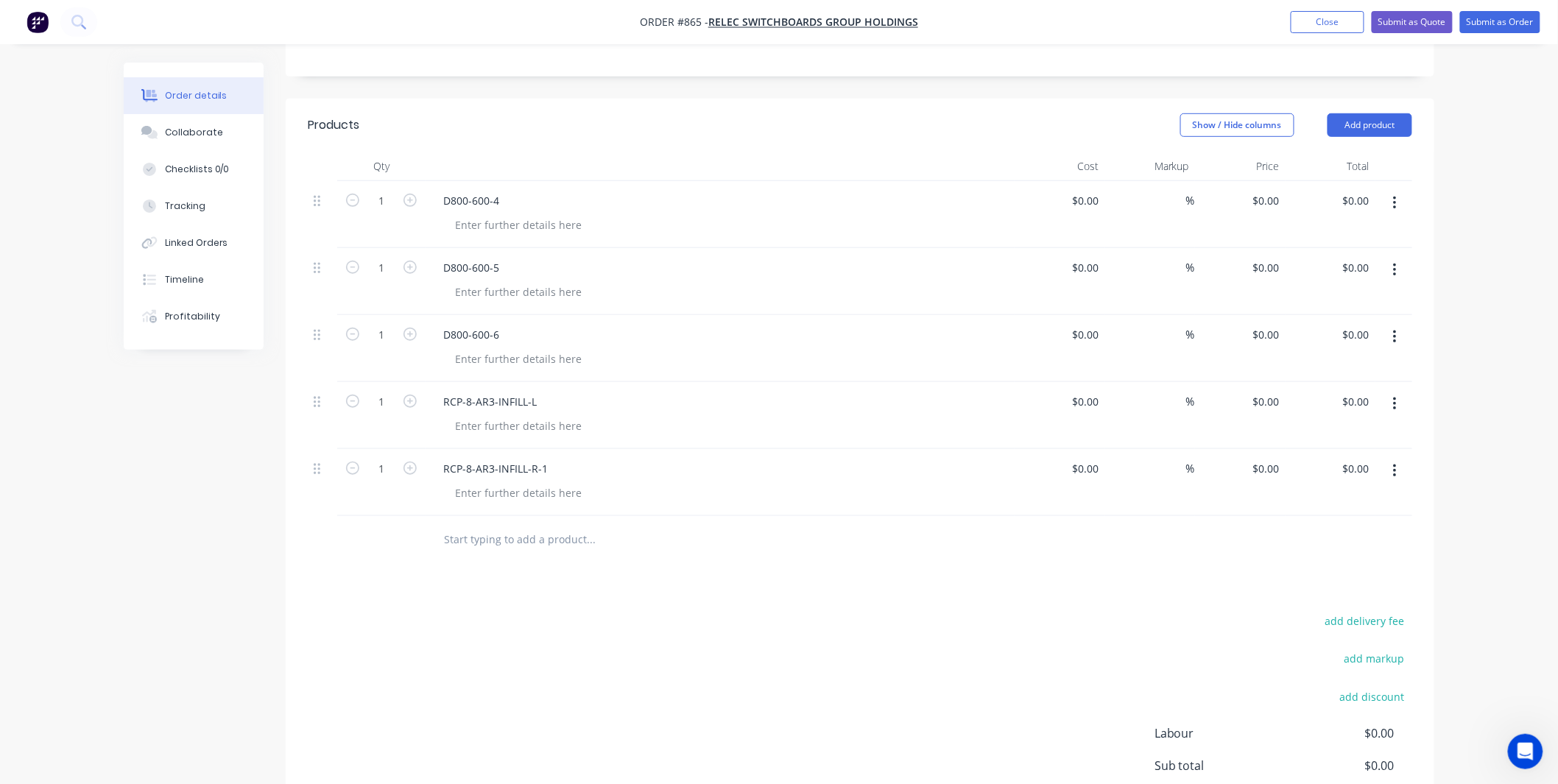
click at [540, 528] on input "text" at bounding box center [591, 539] width 295 height 30
paste input "RCP-8-AR3-INFILL~R-2"
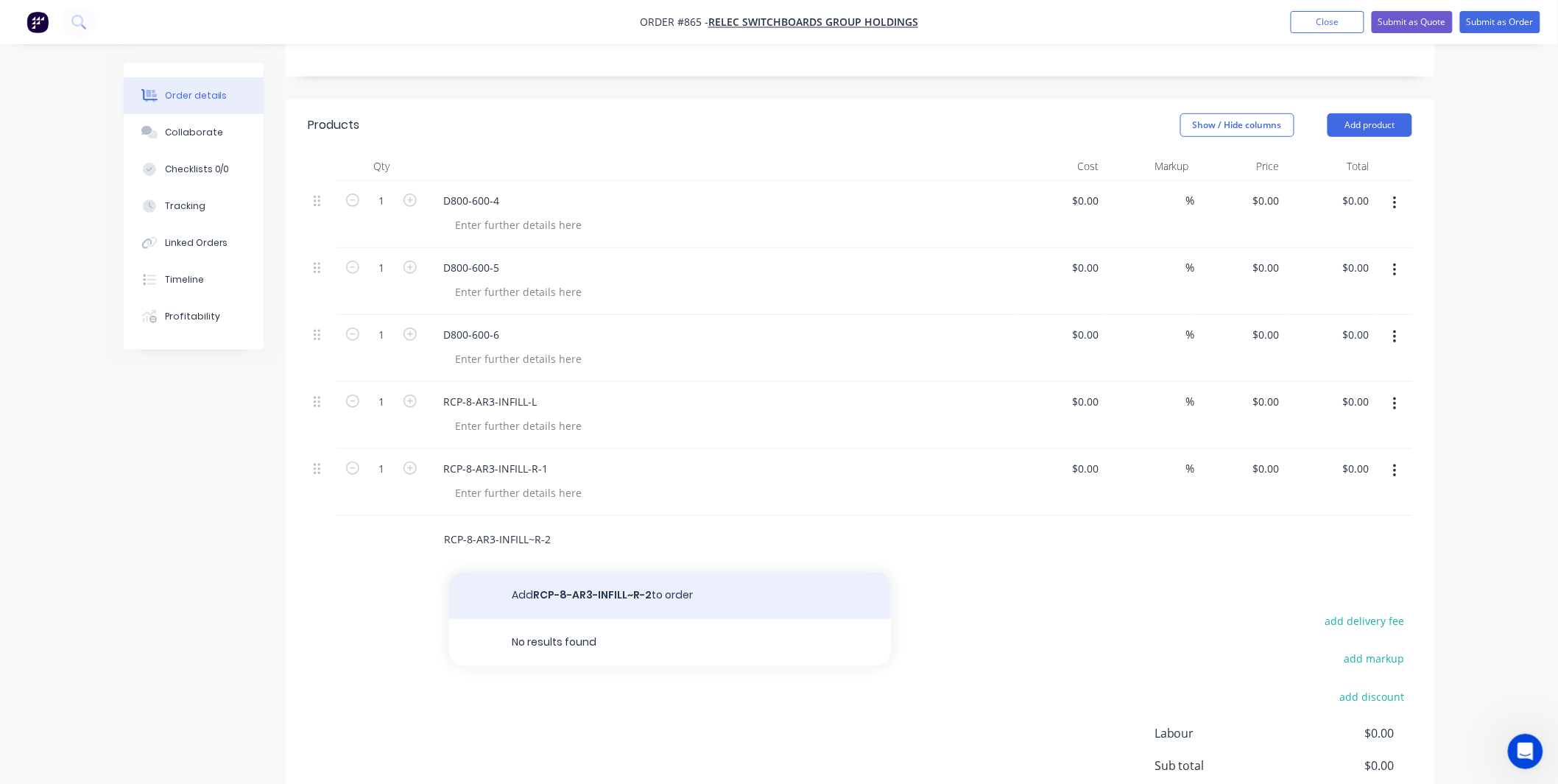
type input "RCP-8-AR3-INFILL~R-2"
click at [561, 571] on button "Add RCP-8-AR3-INFILL~R-2 to order" at bounding box center [670, 595] width 442 height 47
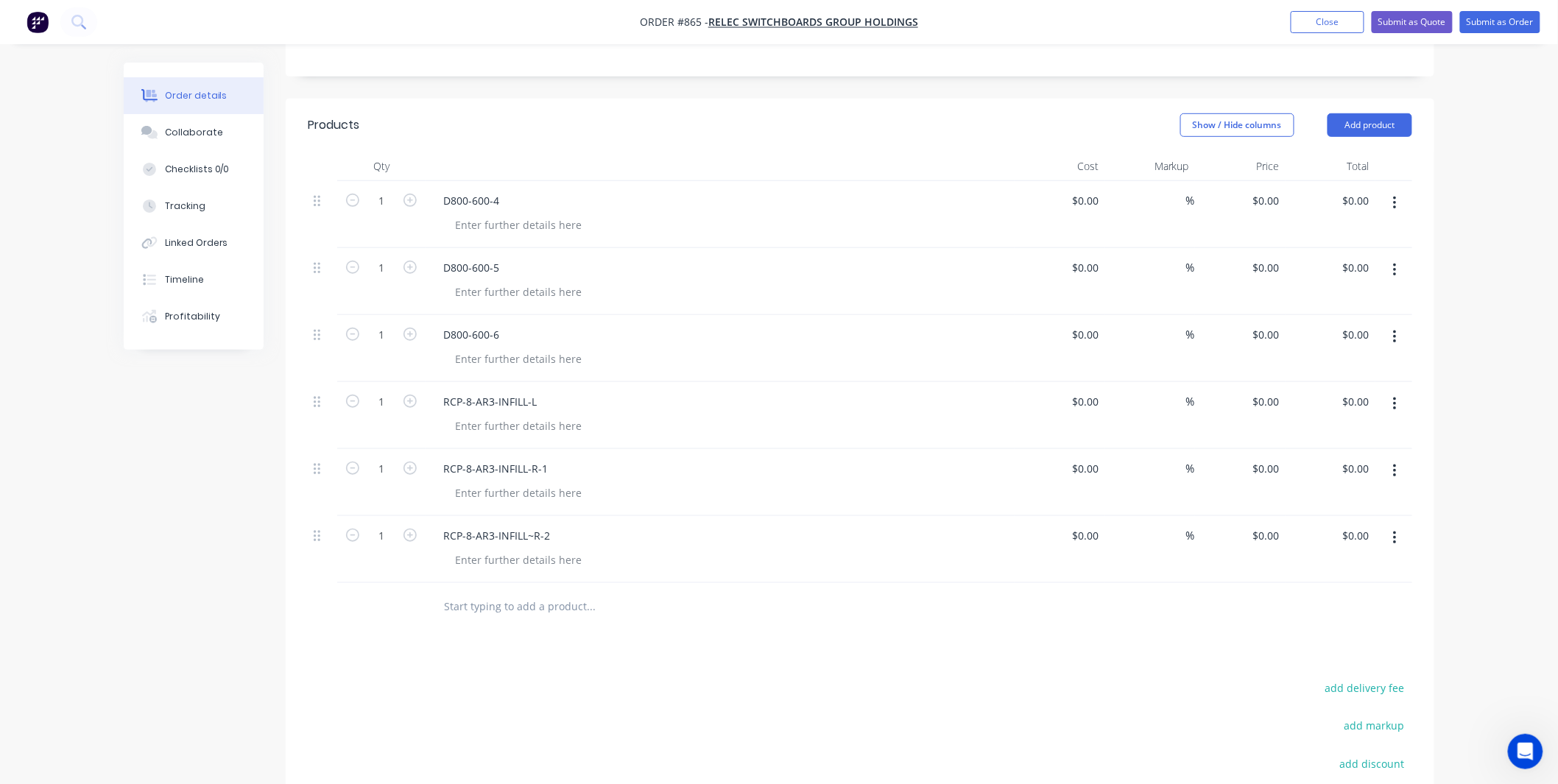
click at [506, 591] on input "text" at bounding box center [591, 606] width 295 height 30
paste input "FULLY WELDED HEADER BOX"
type input "FULLY WELDED HEADER BOX"
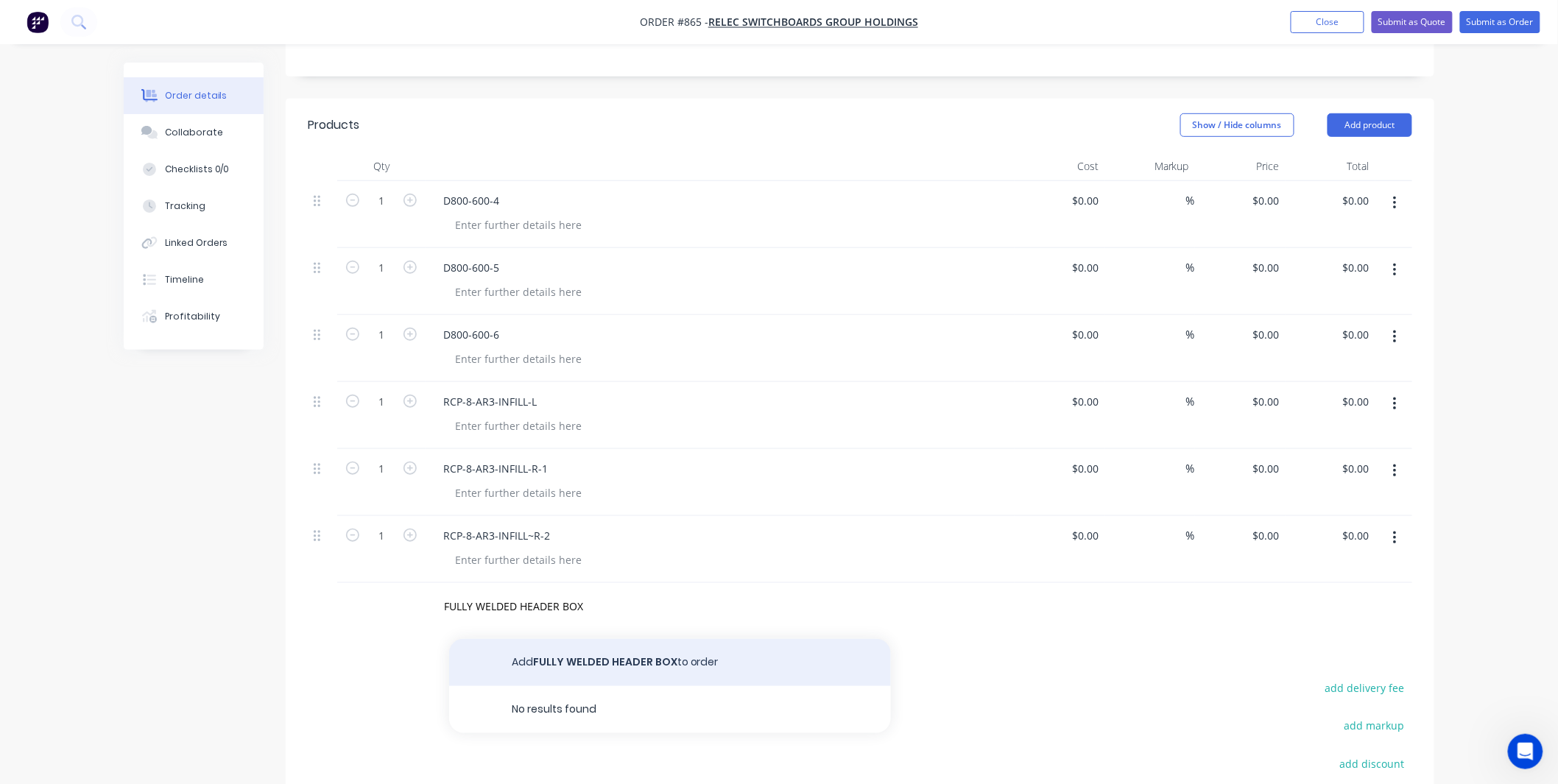
click at [627, 638] on button "Add FULLY WELDED HEADER BOX to order" at bounding box center [670, 662] width 442 height 47
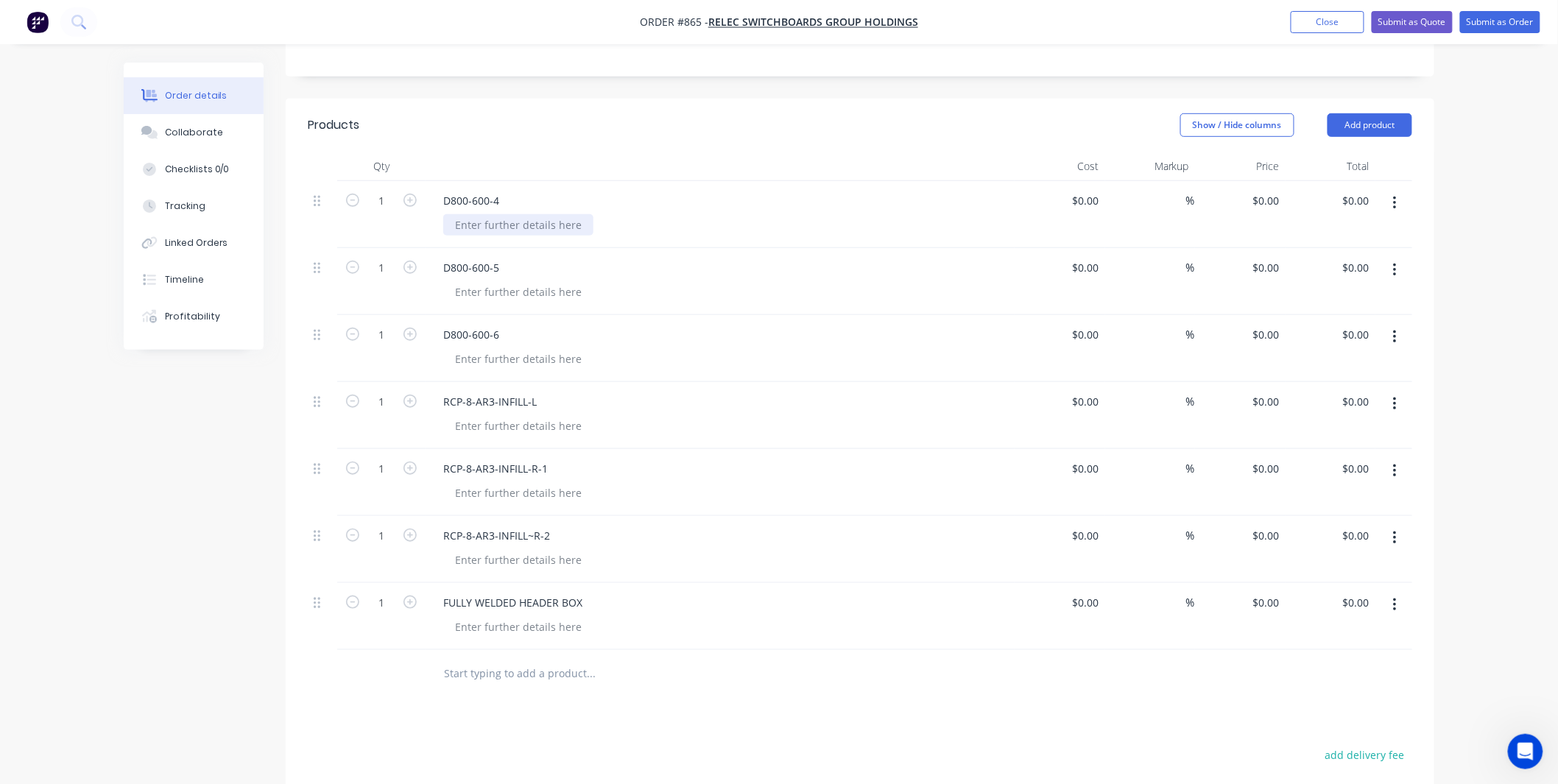
click at [560, 214] on div at bounding box center [518, 225] width 150 height 22
copy div "X15 Orange Wrinkle"
click at [547, 281] on div at bounding box center [518, 292] width 150 height 22
paste div
click at [547, 348] on div at bounding box center [518, 359] width 150 height 22
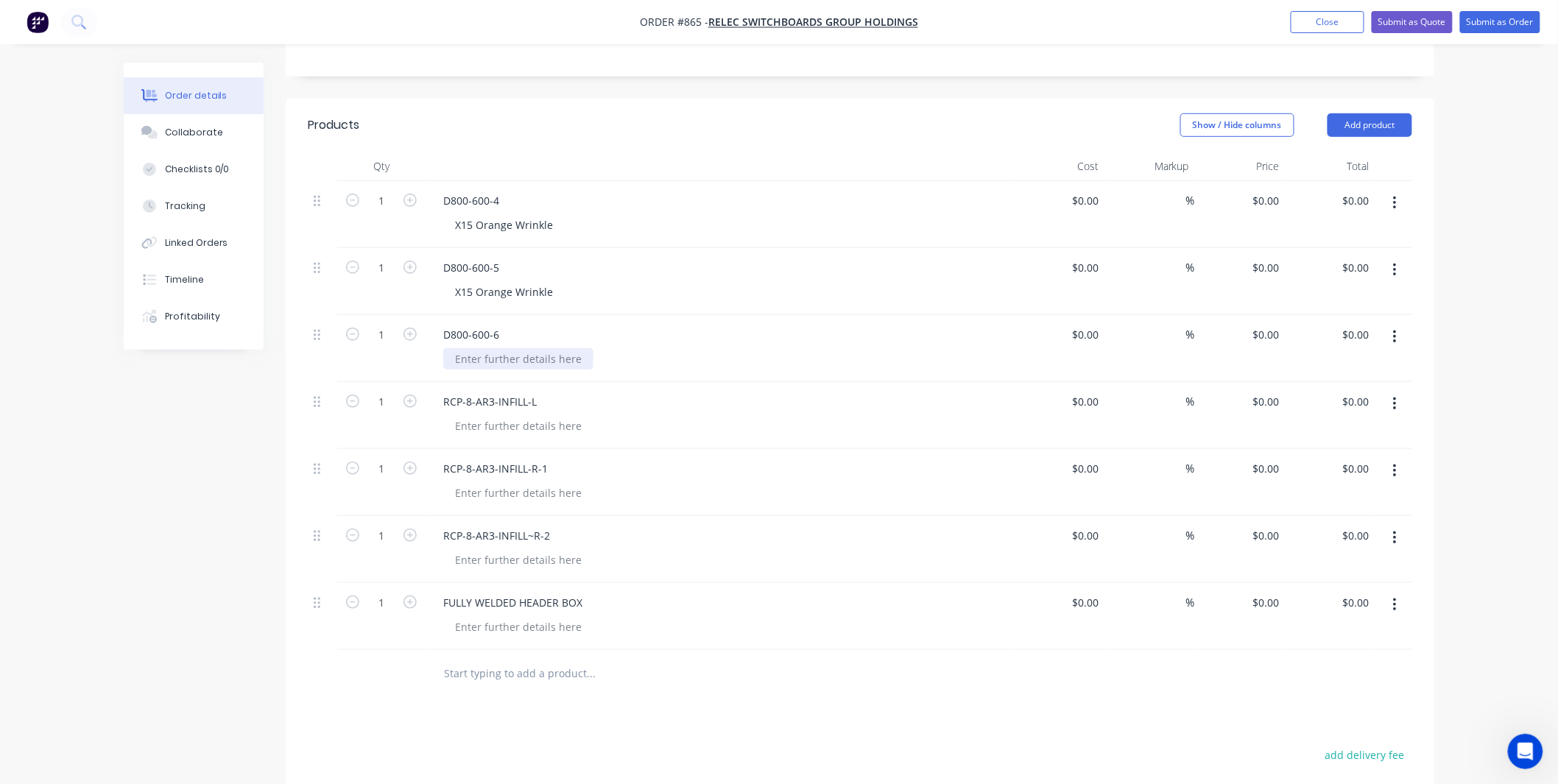
paste div
click at [545, 619] on div "FULLY WELDED HEADER BOX" at bounding box center [719, 617] width 589 height 67
click at [544, 616] on div at bounding box center [518, 627] width 150 height 22
paste div
drag, startPoint x: 517, startPoint y: 402, endPoint x: 425, endPoint y: 406, distance: 92.1
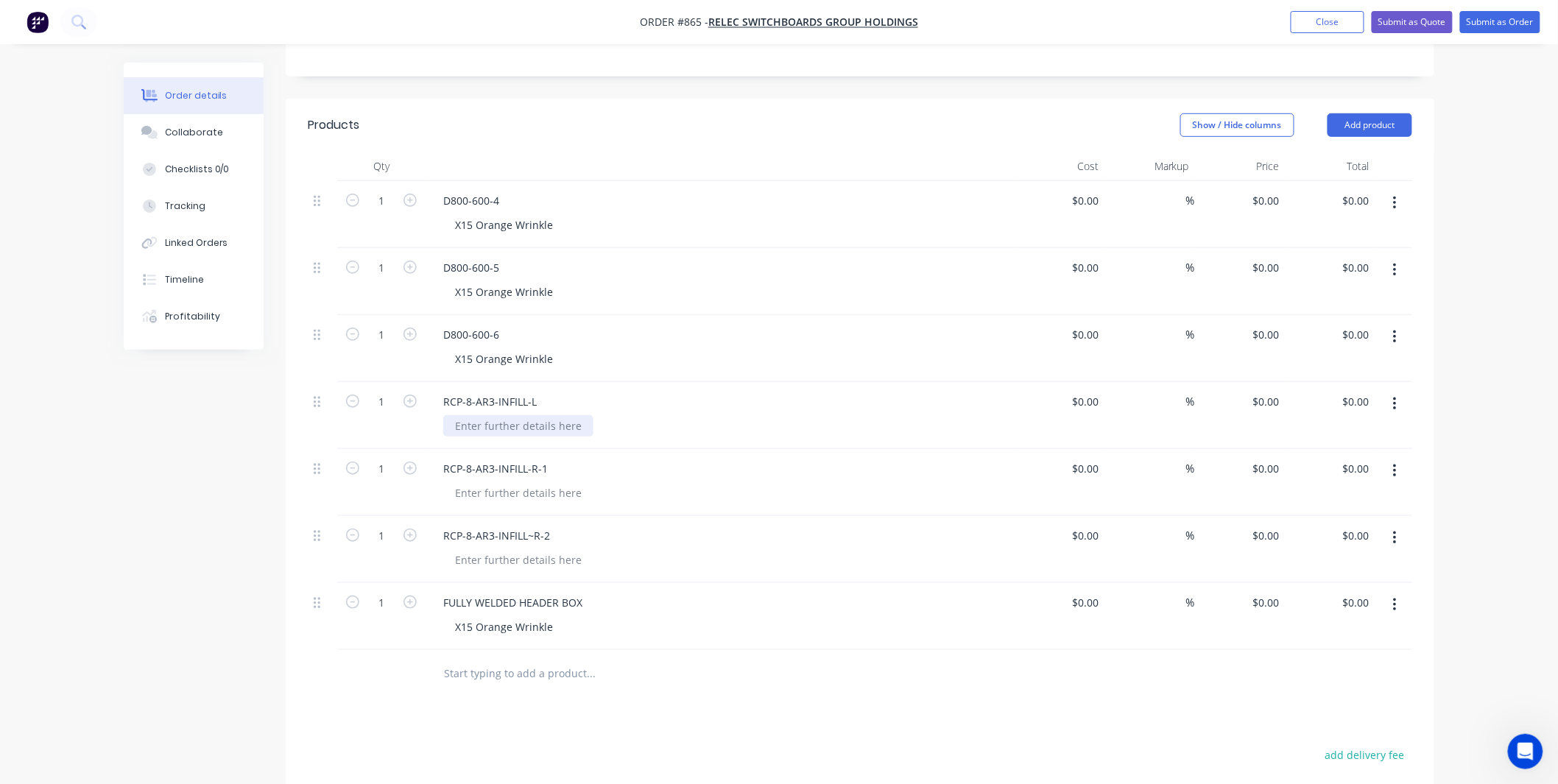
click at [513, 415] on div at bounding box center [518, 426] width 150 height 22
copy div "Gloss White"
click at [532, 458] on div "RCP-8-AR3-INFILL-R-1" at bounding box center [496, 468] width 128 height 22
click at [535, 482] on div at bounding box center [518, 493] width 150 height 22
click at [525, 549] on div at bounding box center [518, 560] width 150 height 22
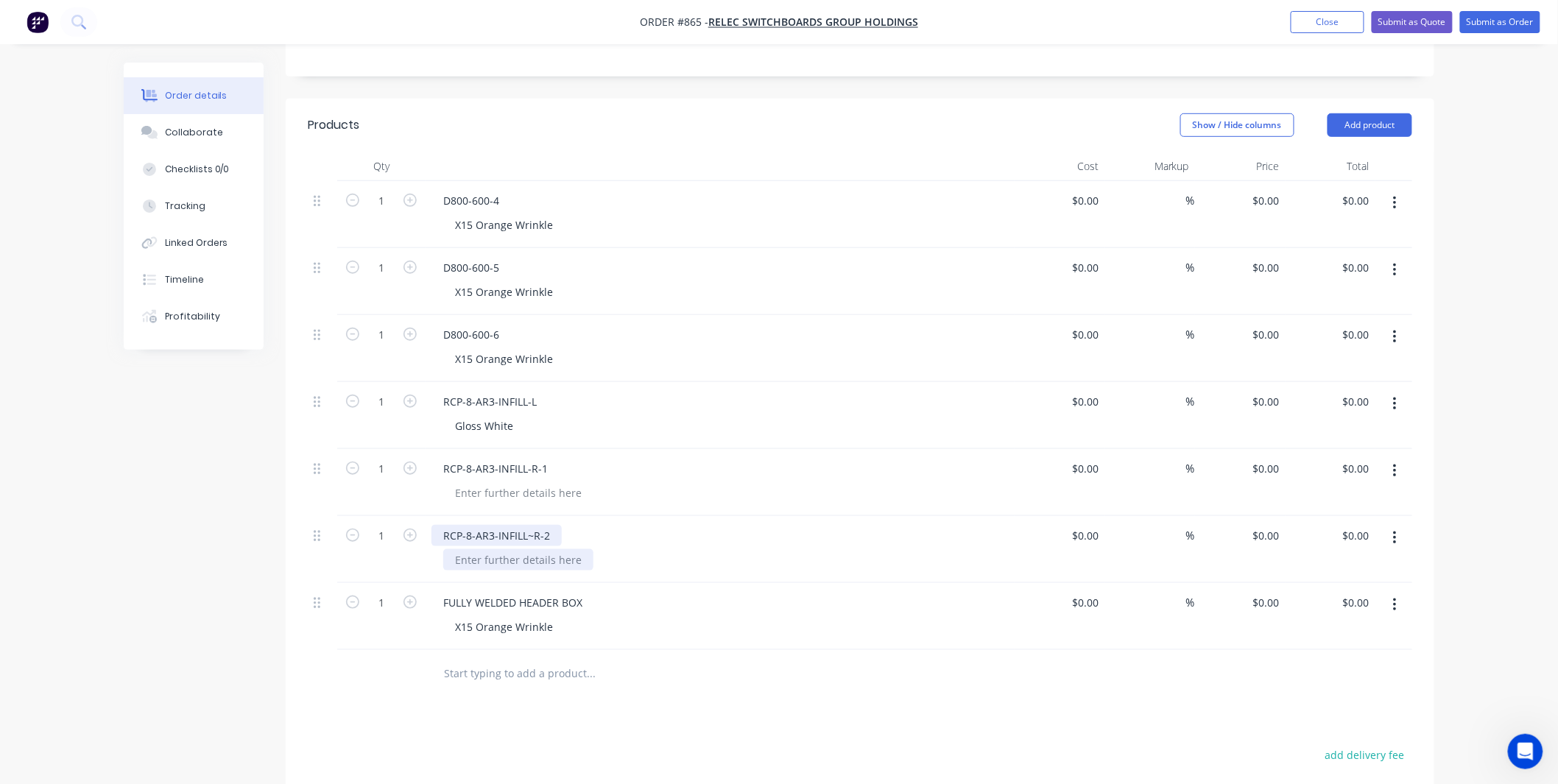
paste div
click at [662, 286] on div "D800-600-5 X15 Orange Wrinkle" at bounding box center [719, 281] width 589 height 67
click at [1274, 190] on input "0" at bounding box center [1268, 201] width 33 height 22
type input "$110.00"
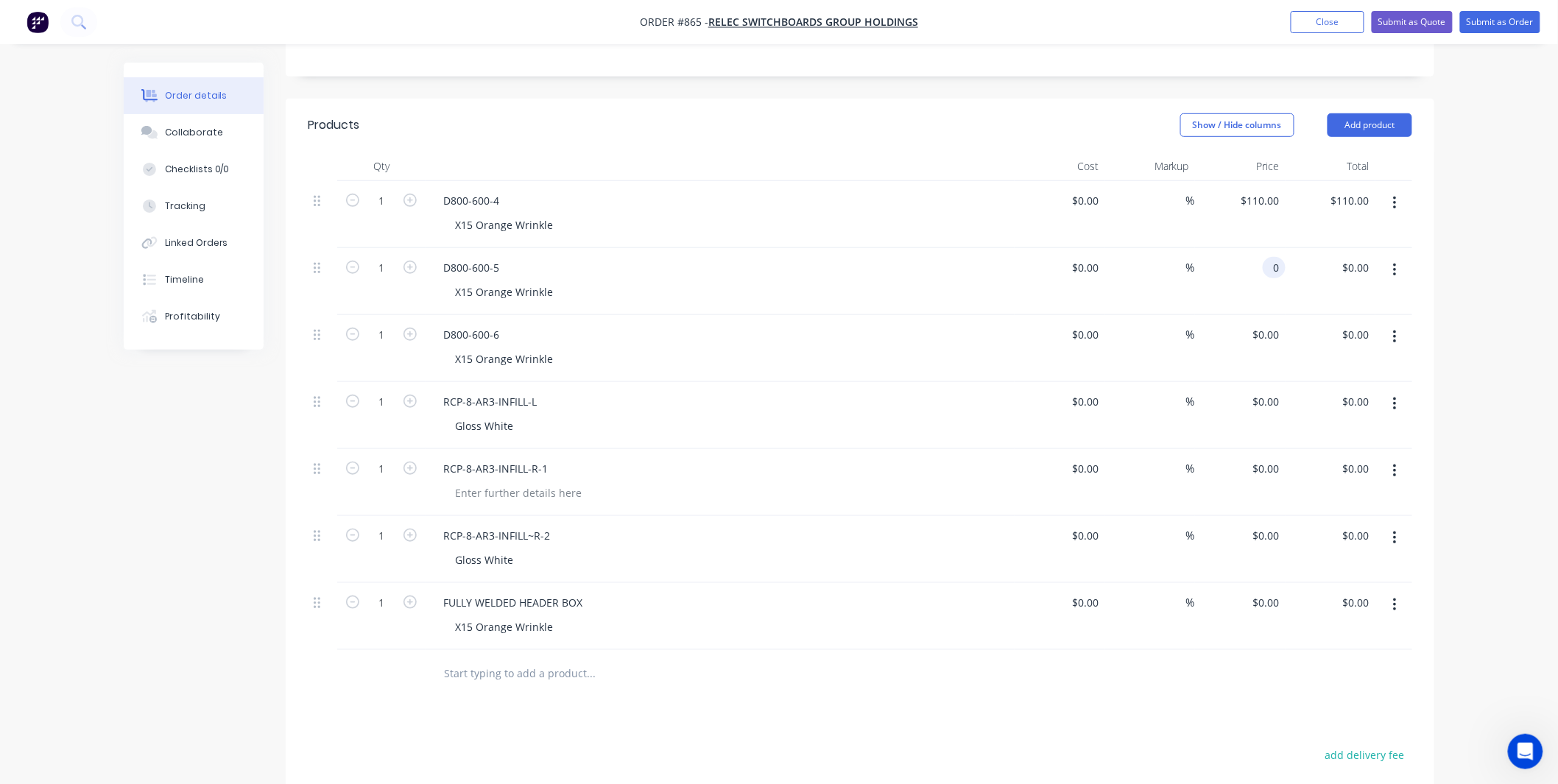
click at [1281, 257] on input "0" at bounding box center [1277, 268] width 17 height 22
type input "$110.00"
click at [1276, 315] on div "$0.00 $0.00" at bounding box center [1240, 348] width 90 height 67
click at [1263, 324] on div "0 $0.00" at bounding box center [1266, 335] width 40 height 22
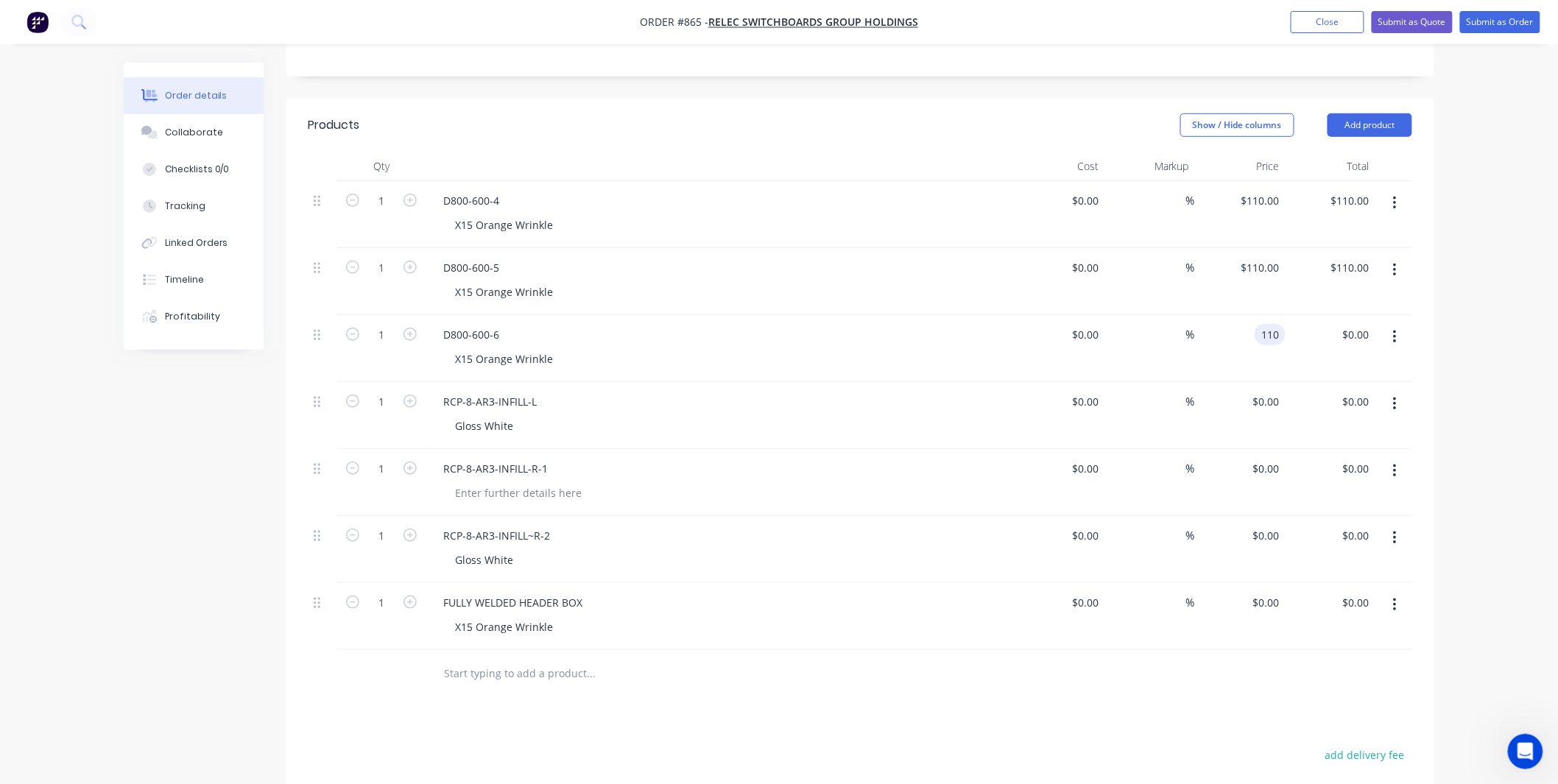
type input "$110.00"
click at [1223, 412] on div "$0.00 $0.00" at bounding box center [1240, 415] width 90 height 67
click at [374, 391] on input "1" at bounding box center [381, 401] width 38 height 22
click at [381, 591] on input "1" at bounding box center [381, 602] width 38 height 22
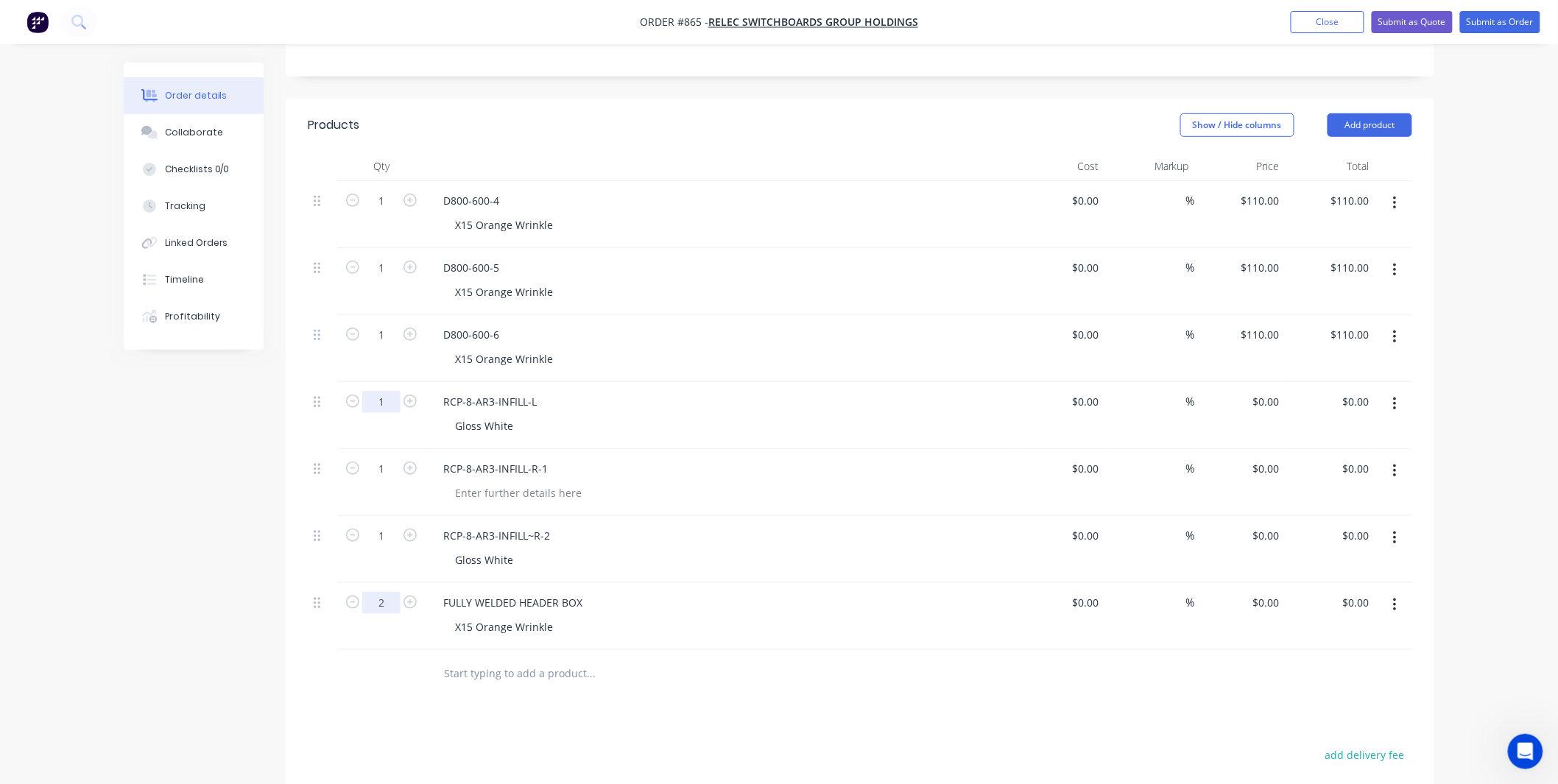
type input "2"
click at [390, 391] on input "1" at bounding box center [381, 401] width 38 height 22
type input "3"
click at [390, 524] on input "1" at bounding box center [381, 535] width 38 height 22
type input "2"
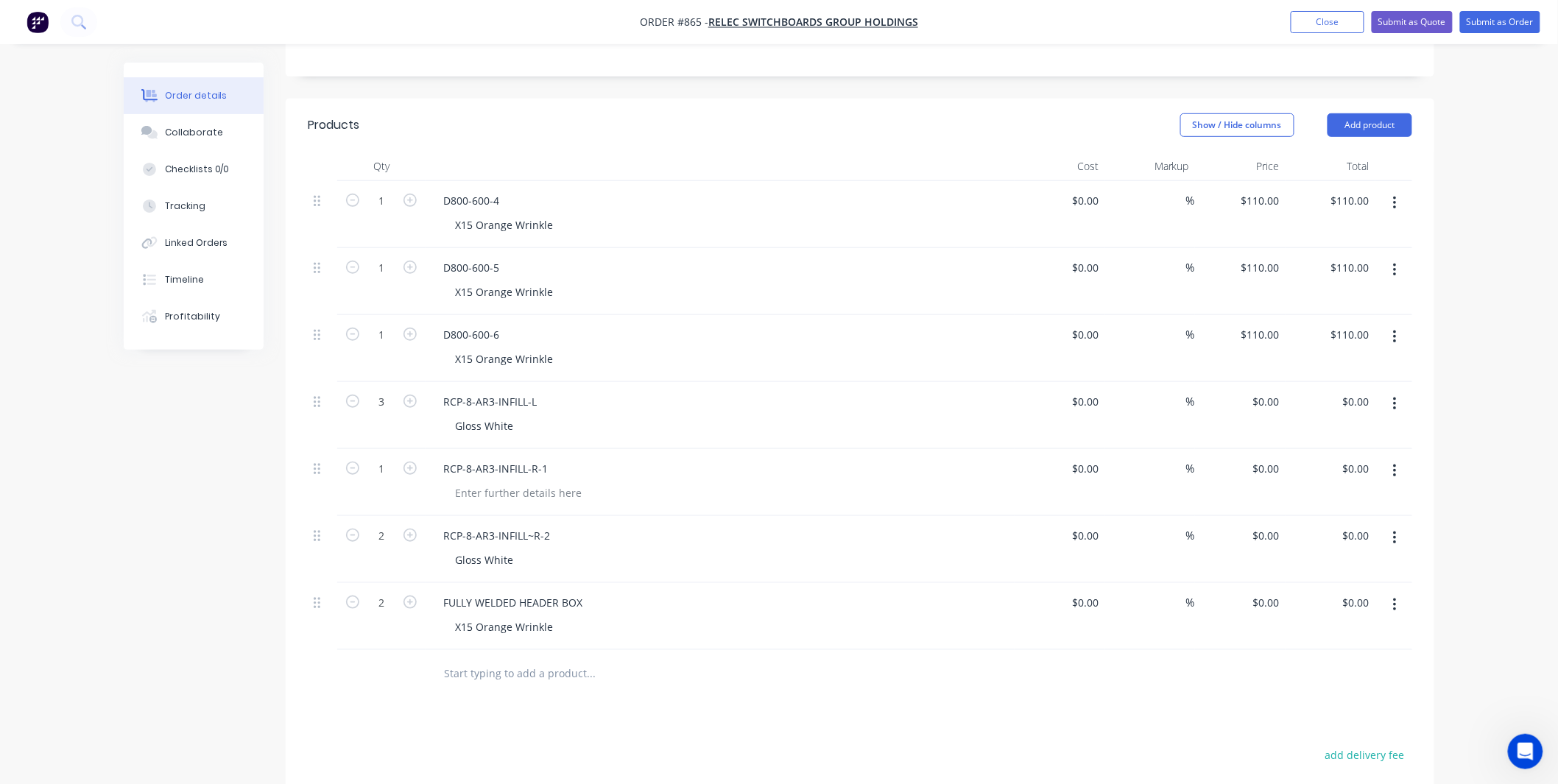
click at [824, 459] on div "RCP-8-AR3-INFILL-R-1" at bounding box center [719, 482] width 589 height 67
click at [1278, 391] on div "0 0" at bounding box center [1277, 401] width 17 height 22
type input "$0.00"
click at [1275, 591] on input "0" at bounding box center [1268, 602] width 33 height 22
type input "$310.00"
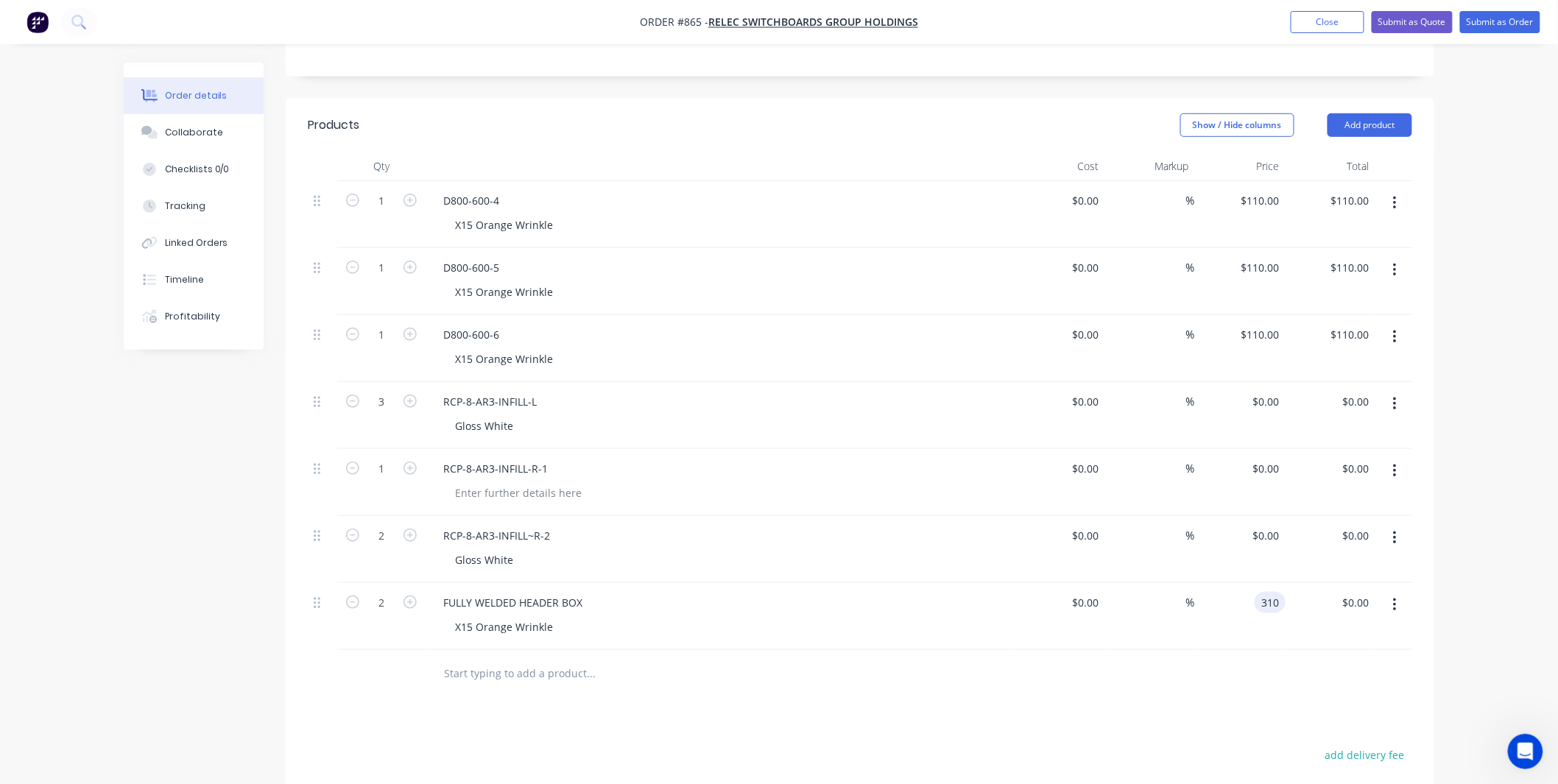
type input "$620.00"
click at [1094, 424] on div "$0.00 $0.00" at bounding box center [1059, 415] width 90 height 67
click at [1268, 391] on div "0 $0.00" at bounding box center [1266, 401] width 40 height 22
type input "$38.50"
type input "$115.50"
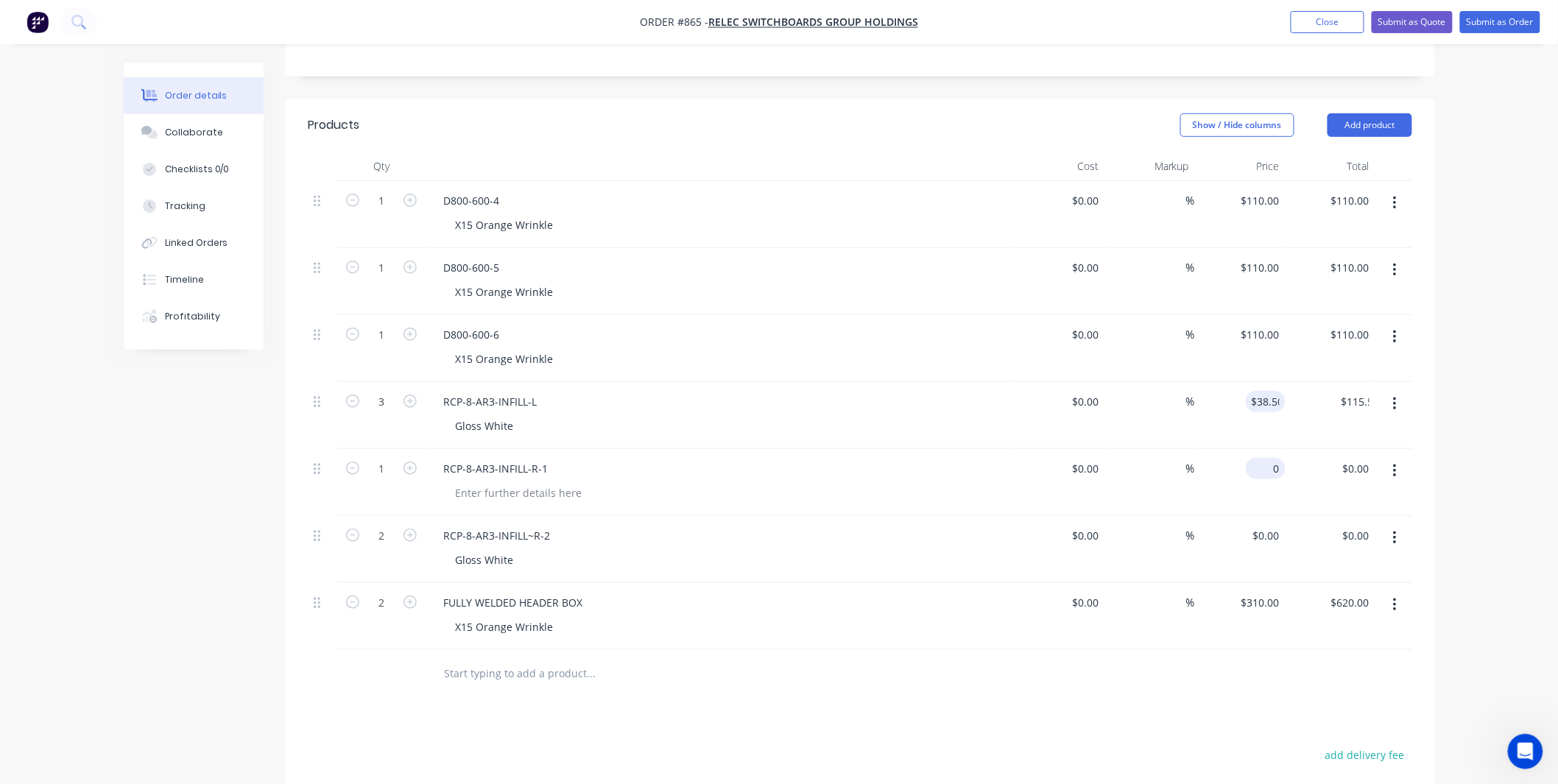
click at [1278, 458] on input "0" at bounding box center [1268, 468] width 33 height 22
type input "$42.80"
click at [1252, 515] on div "$0.00 $0.00" at bounding box center [1240, 549] width 90 height 67
click at [1259, 515] on div "0 $0.00" at bounding box center [1240, 549] width 90 height 67
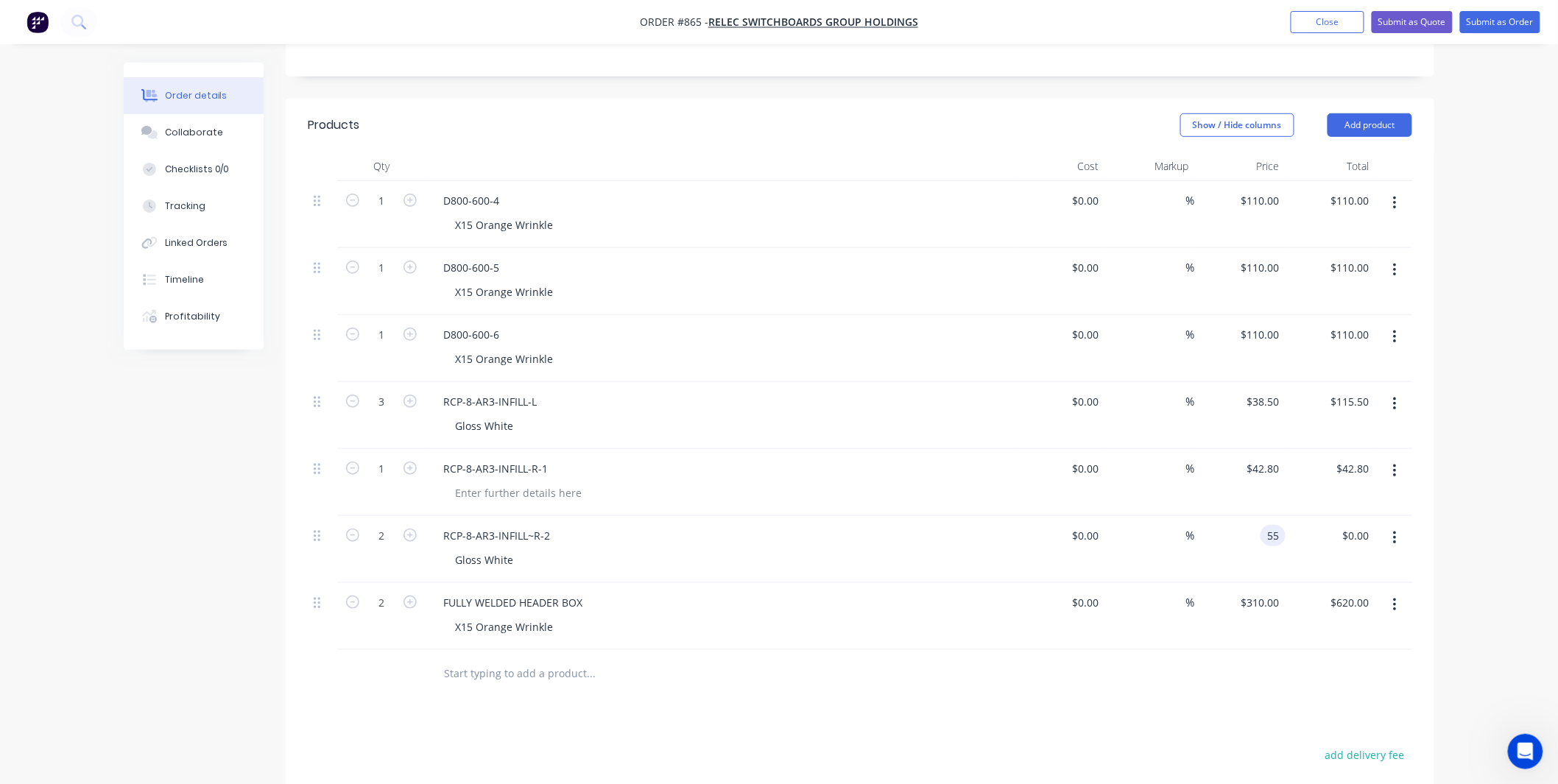
type input "$55.00"
type input "$110.00"
click at [1114, 451] on div "%" at bounding box center [1151, 482] width 90 height 67
click at [1356, 113] on button "Add product" at bounding box center [1370, 125] width 85 height 24
click at [1363, 328] on div "Notes (Internal)" at bounding box center [1342, 339] width 113 height 22
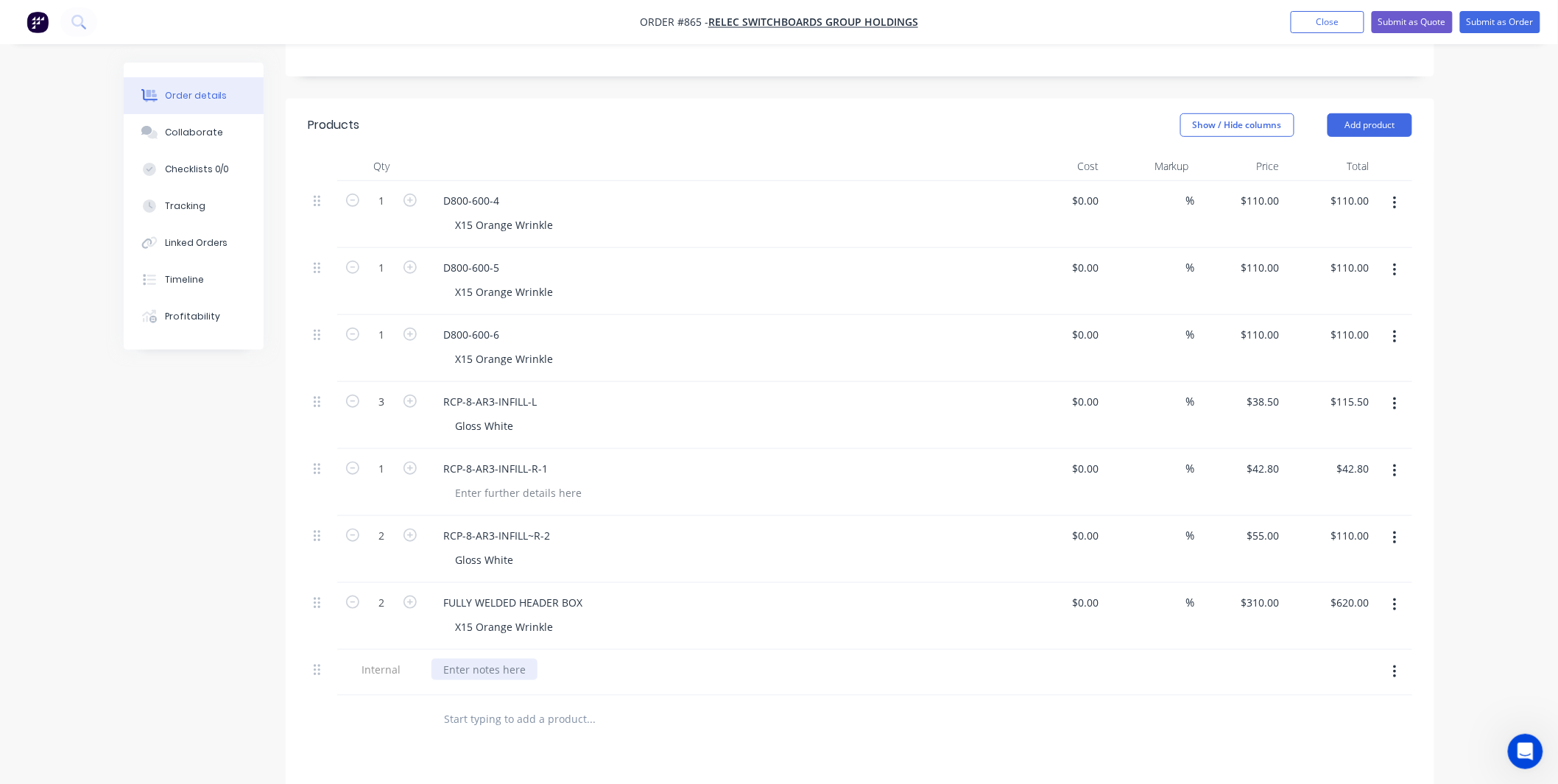
click at [452, 658] on div at bounding box center [484, 669] width 106 height 22
click at [556, 704] on input "text" at bounding box center [591, 719] width 295 height 30
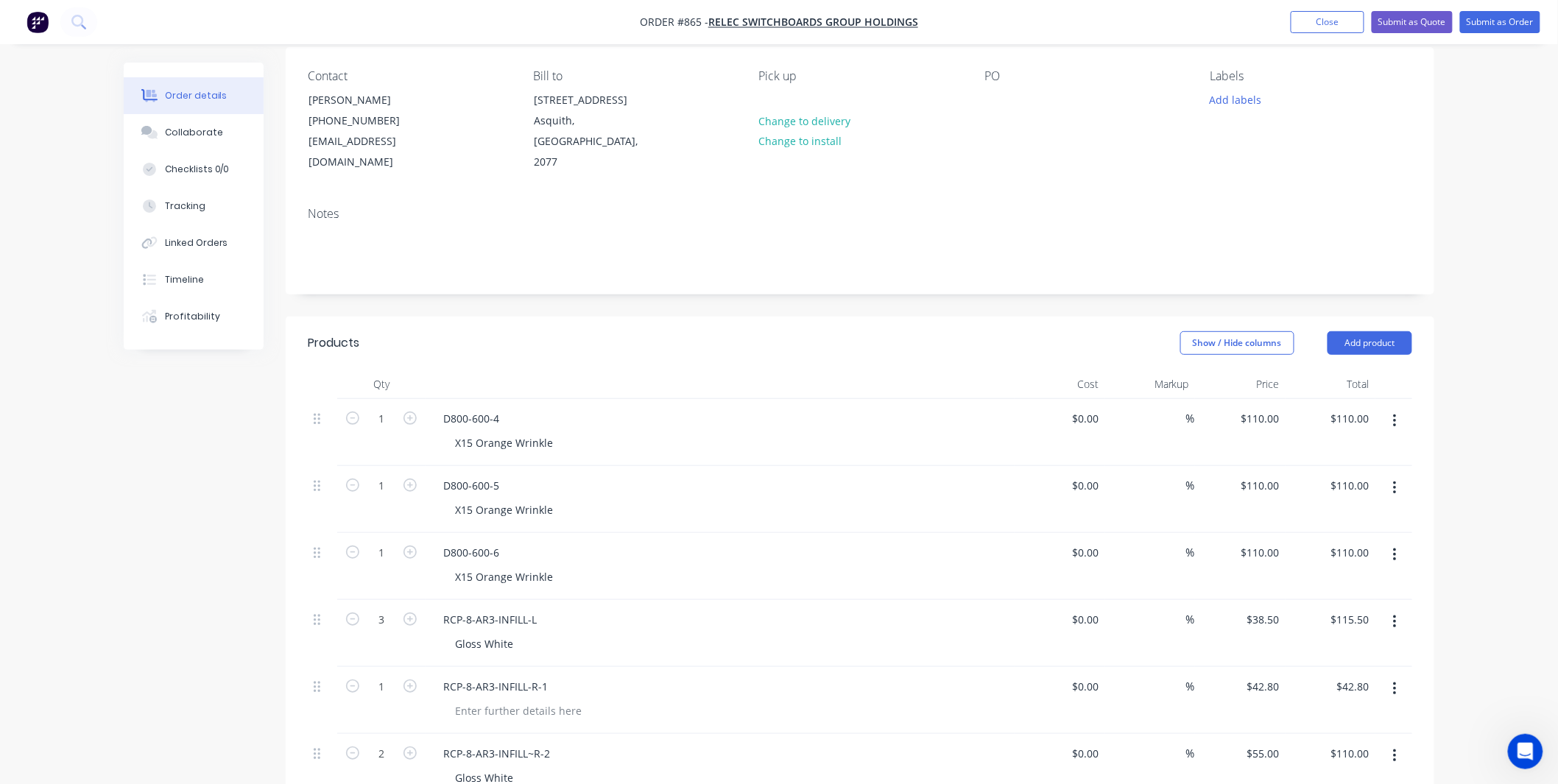
scroll to position [0, 0]
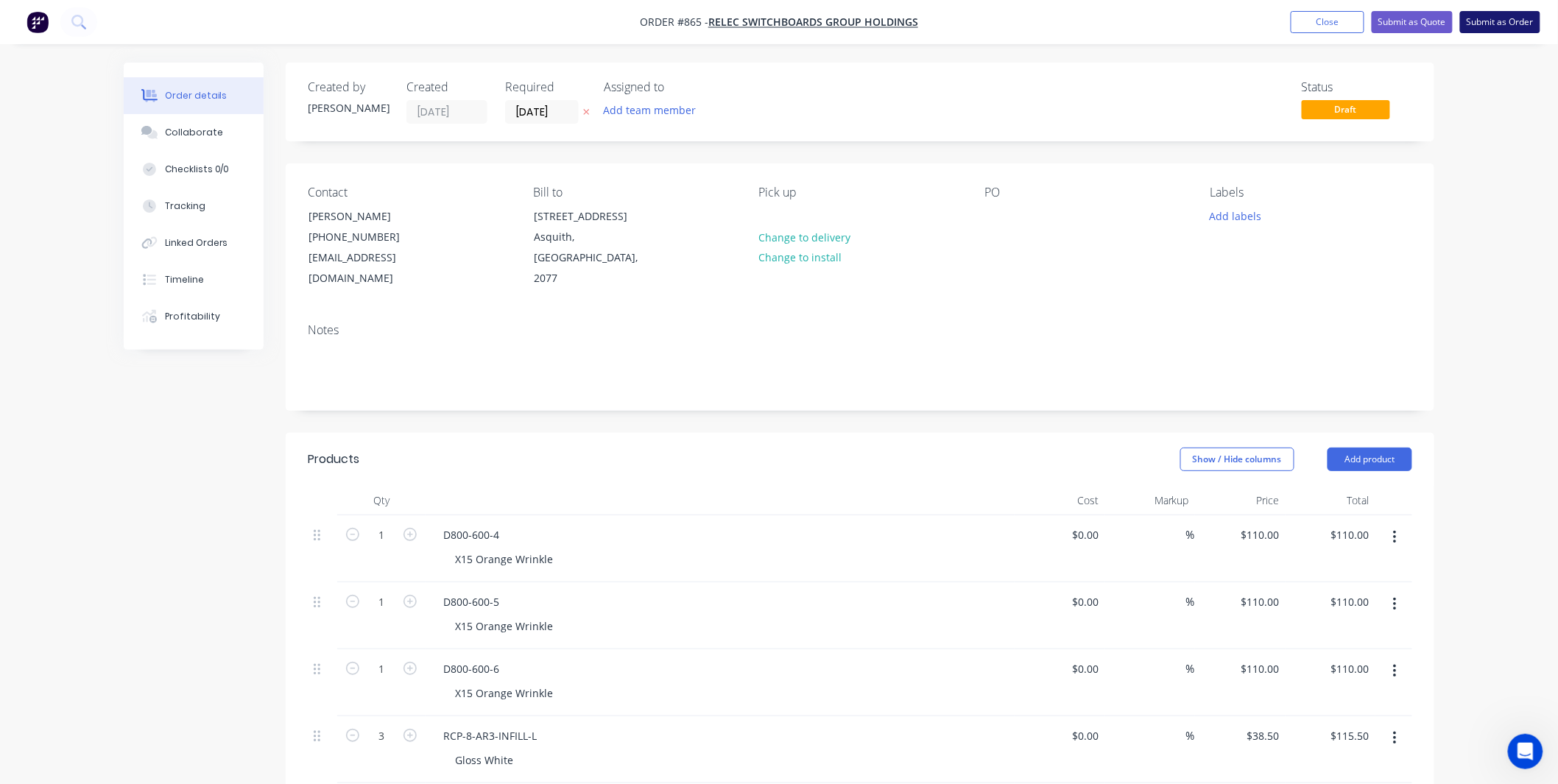
click at [1506, 18] on button "Submit as Order" at bounding box center [1500, 22] width 81 height 22
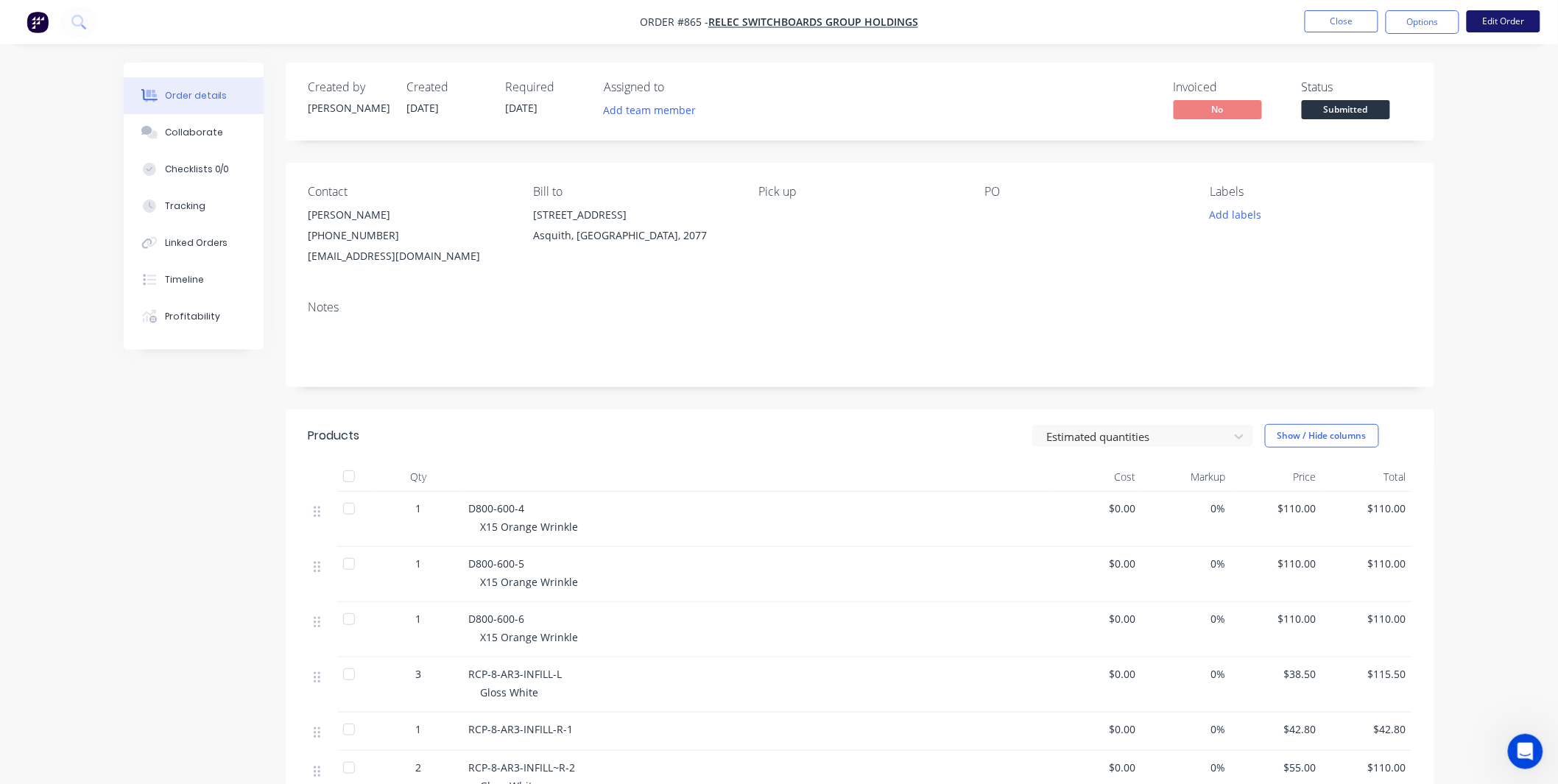
click at [1528, 12] on button "Edit Order" at bounding box center [1503, 21] width 73 height 22
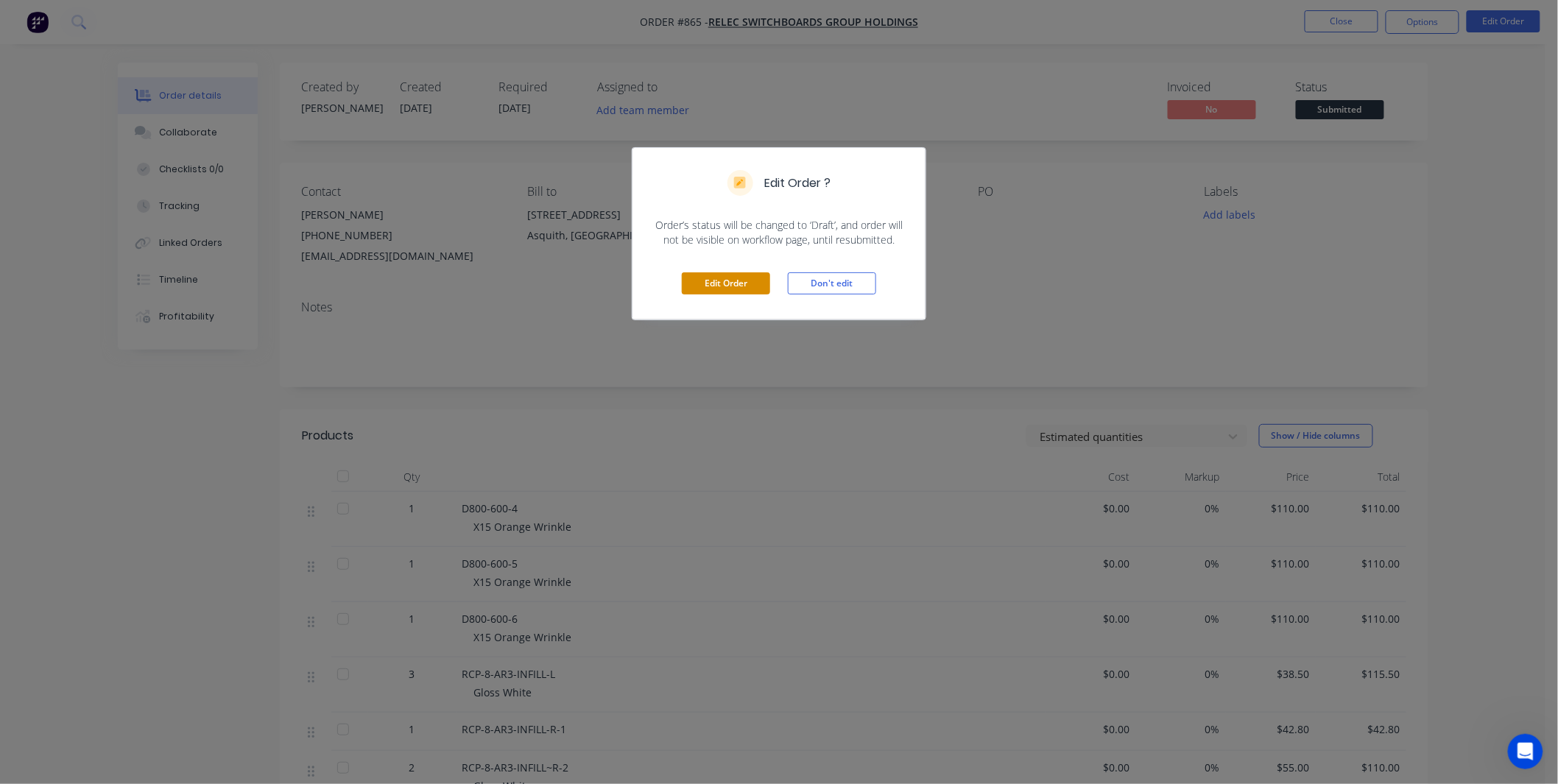
click at [701, 284] on button "Edit Order" at bounding box center [727, 283] width 89 height 22
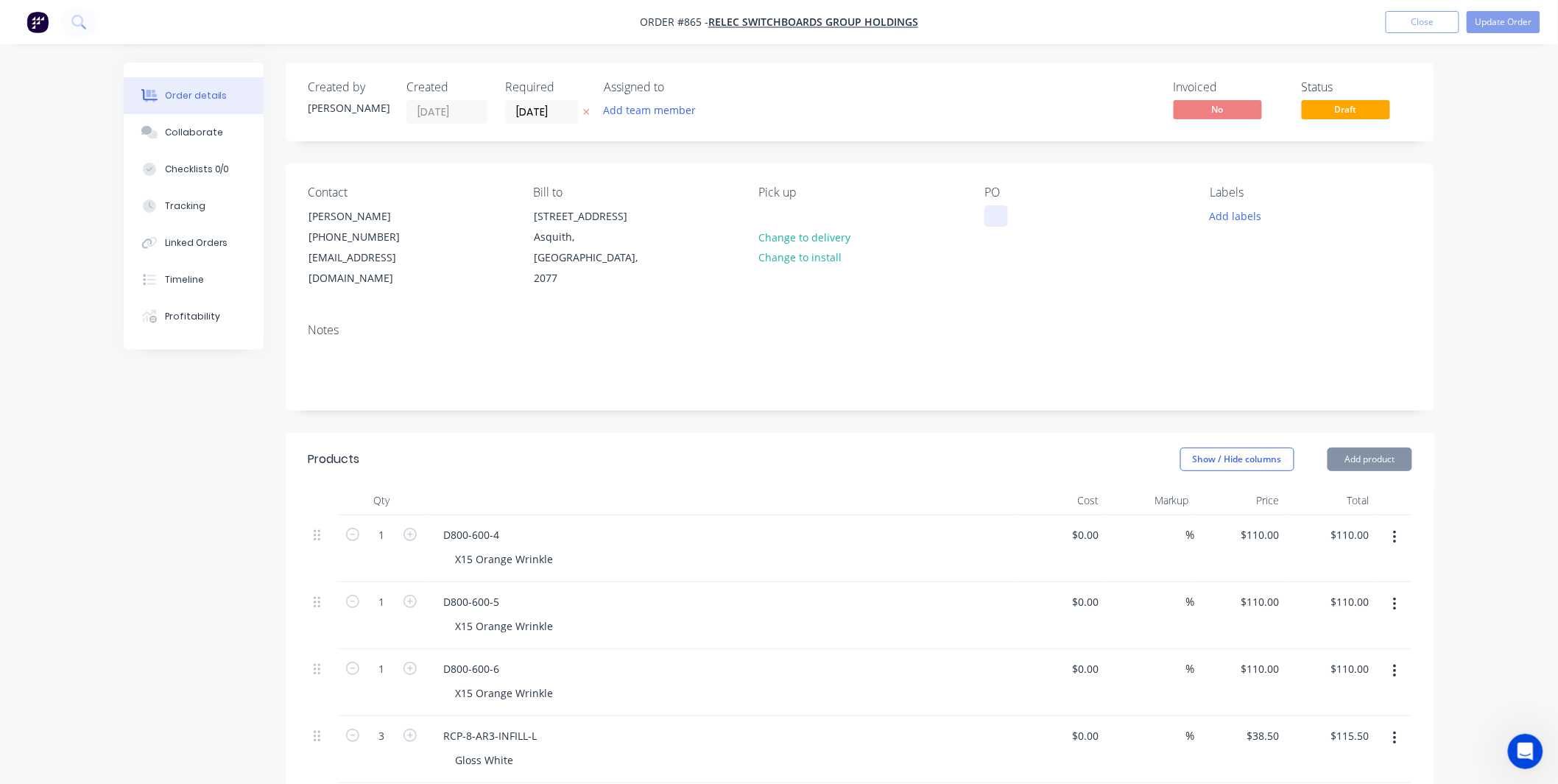
click at [992, 214] on div at bounding box center [996, 216] width 24 height 22
click at [1241, 215] on button "Add labels" at bounding box center [1235, 215] width 68 height 20
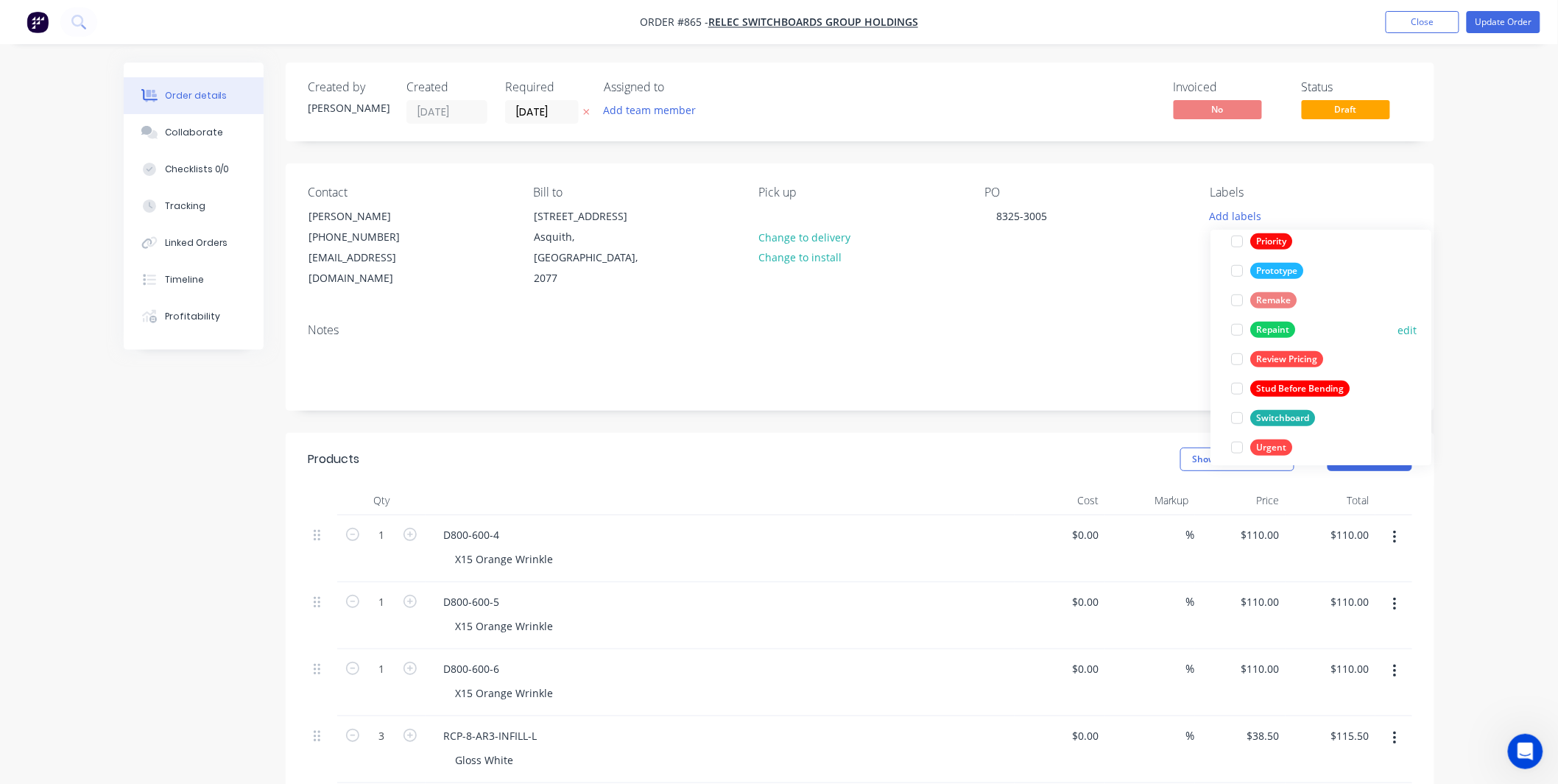
scroll to position [412, 0]
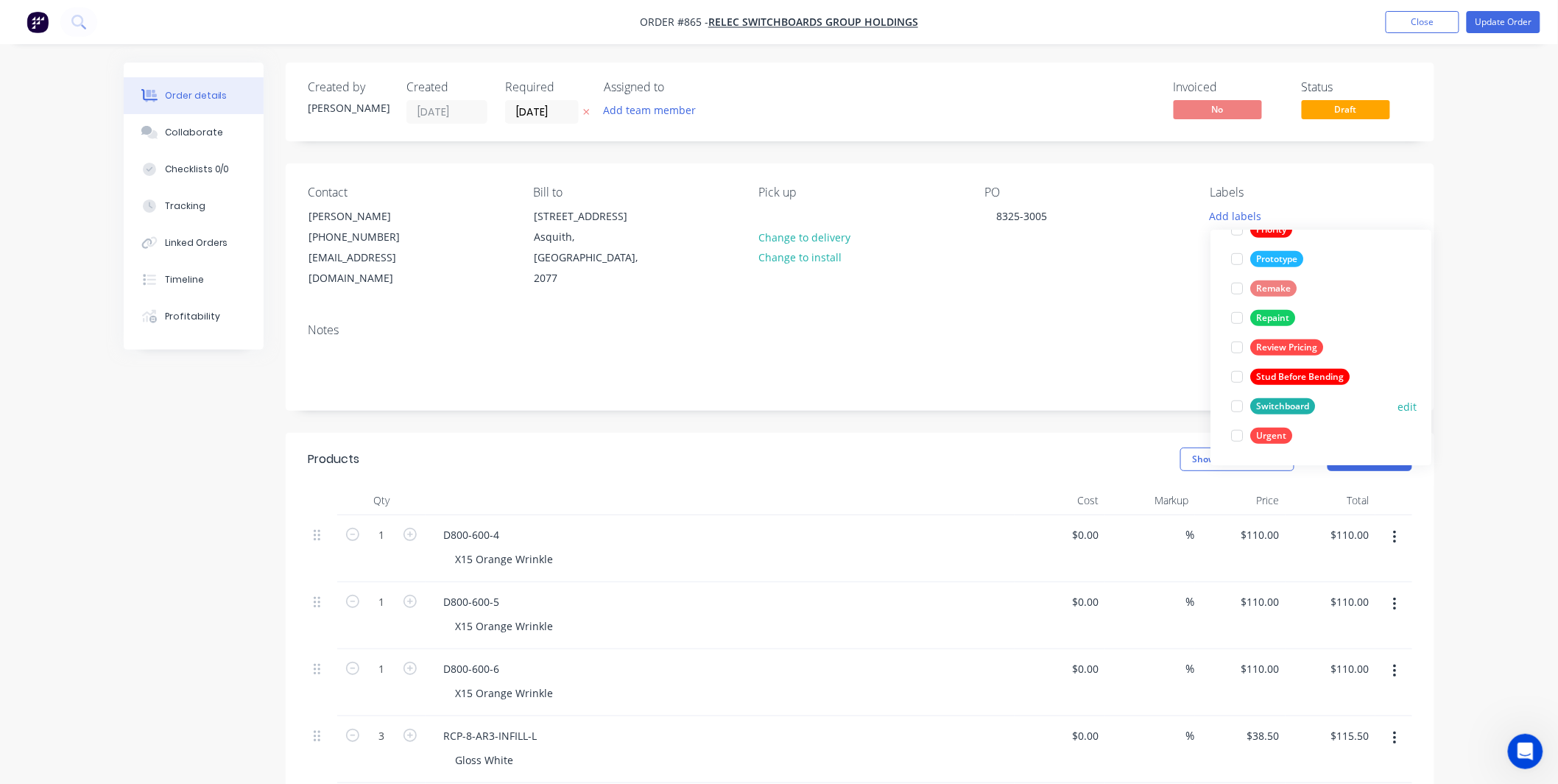
click at [1304, 405] on div "Switchboard" at bounding box center [1283, 406] width 65 height 16
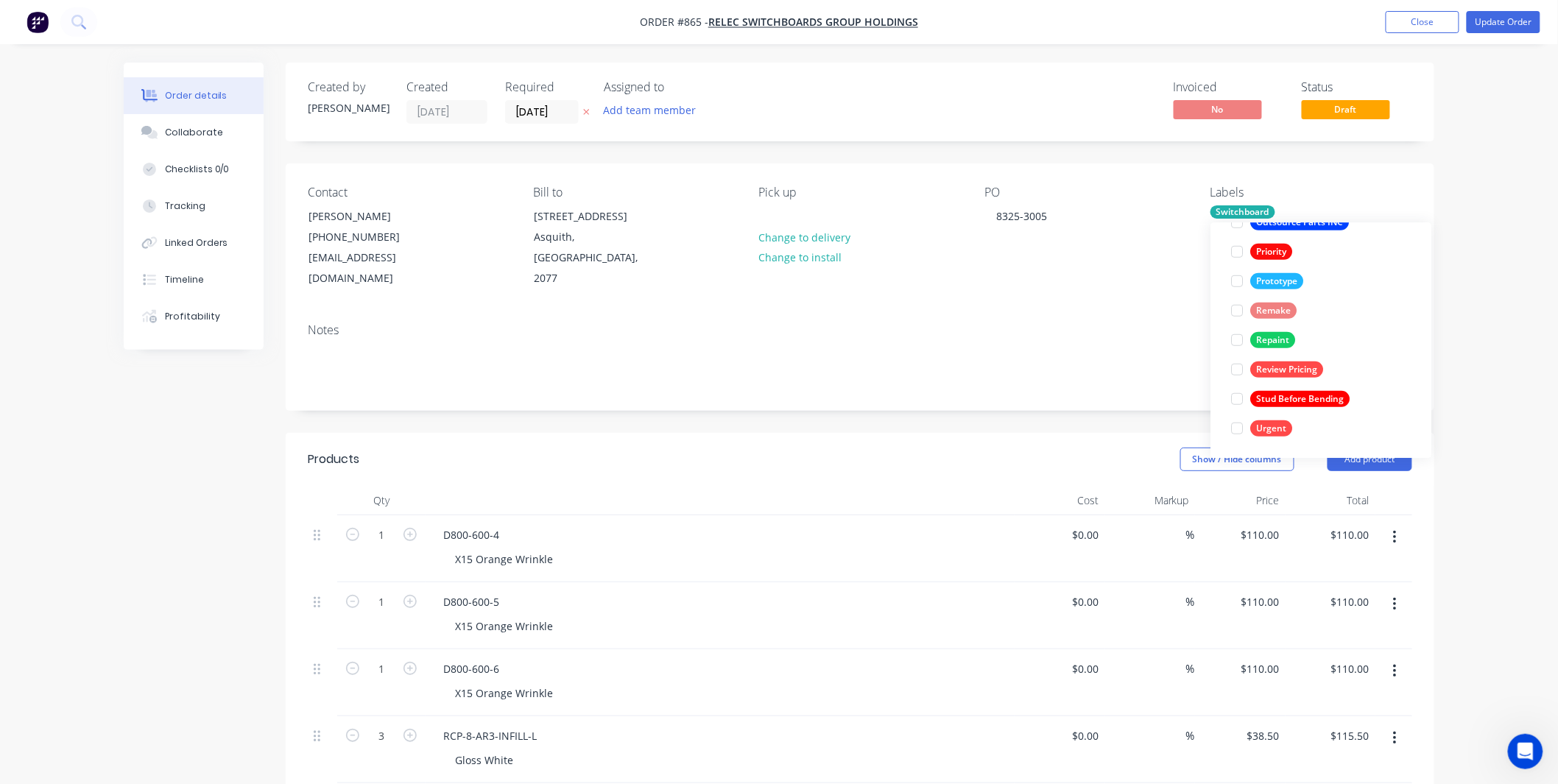
scroll to position [0, 0]
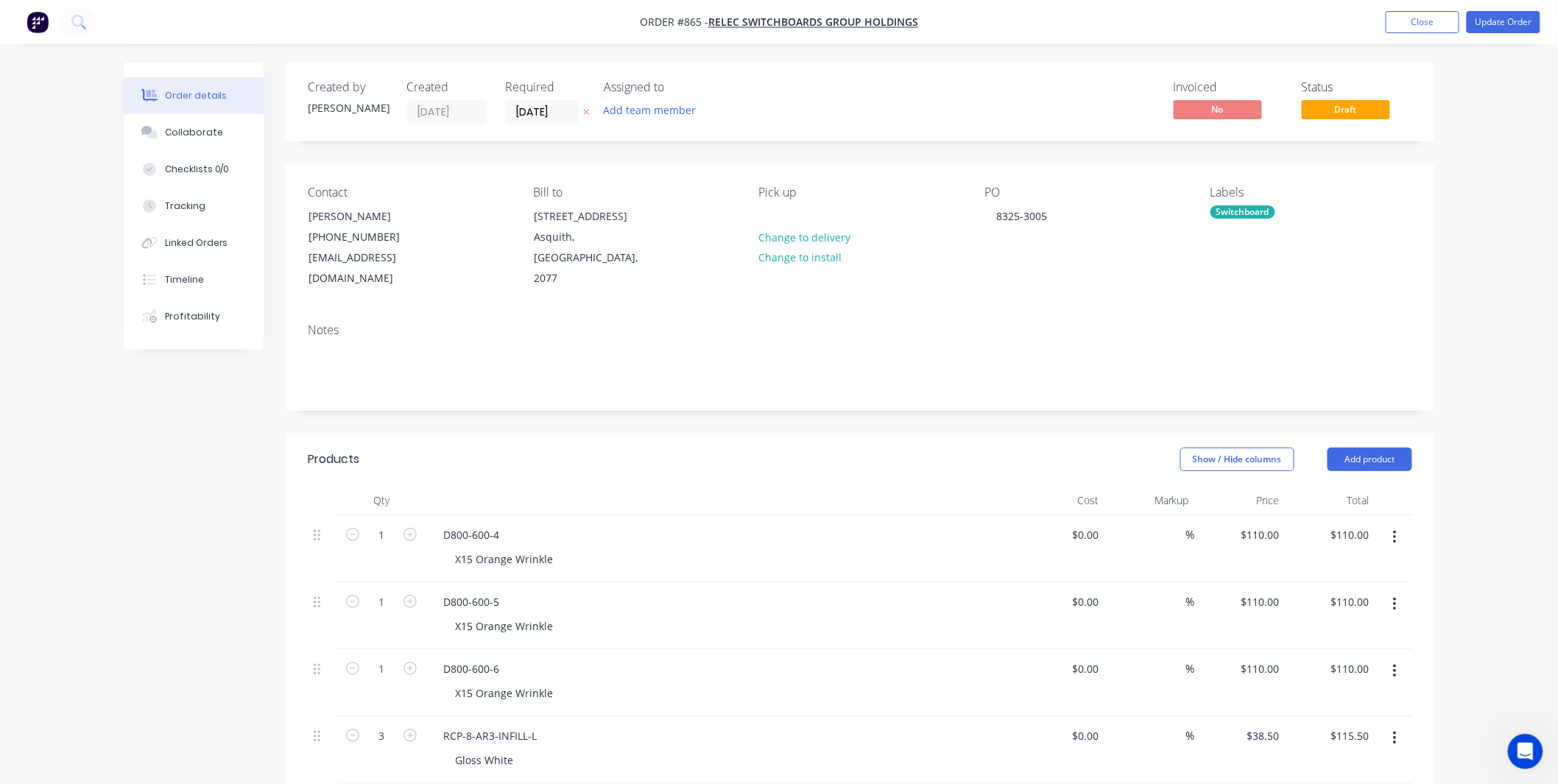
drag, startPoint x: 1492, startPoint y: 178, endPoint x: 1521, endPoint y: 26, distance: 154.7
click at [1492, 172] on div "Order details Collaborate Checklists 0/0 Tracking Linked Orders Timeline Profit…" at bounding box center [779, 726] width 1558 height 1452
click at [1521, 19] on button "Update Order" at bounding box center [1503, 22] width 73 height 22
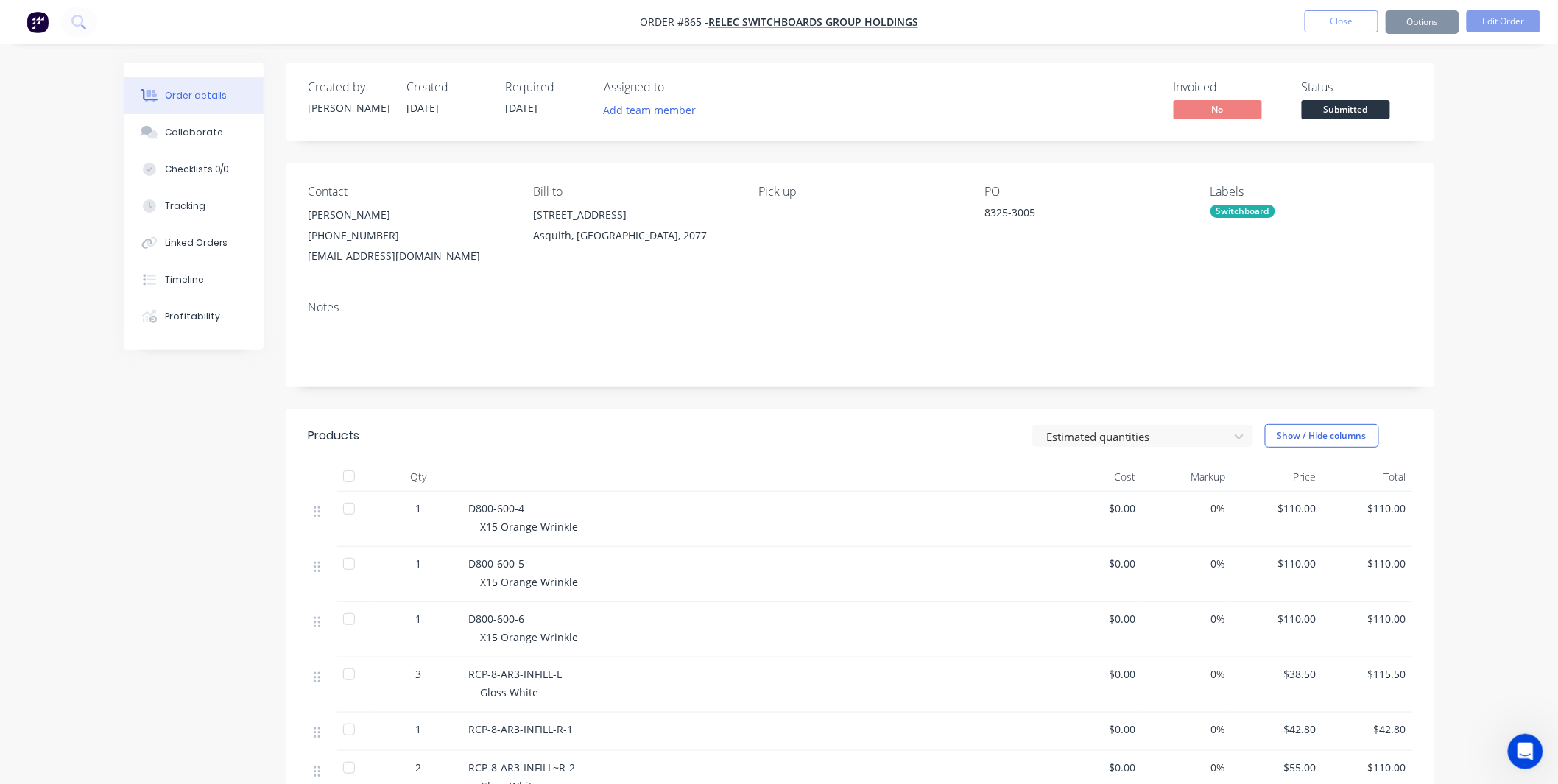
click at [1363, 130] on div "Created by Shane Created 25/09/25 Required 25/09/25 Assigned to Add team member…" at bounding box center [860, 101] width 1149 height 78
click at [1361, 109] on span "Submitted" at bounding box center [1346, 109] width 89 height 18
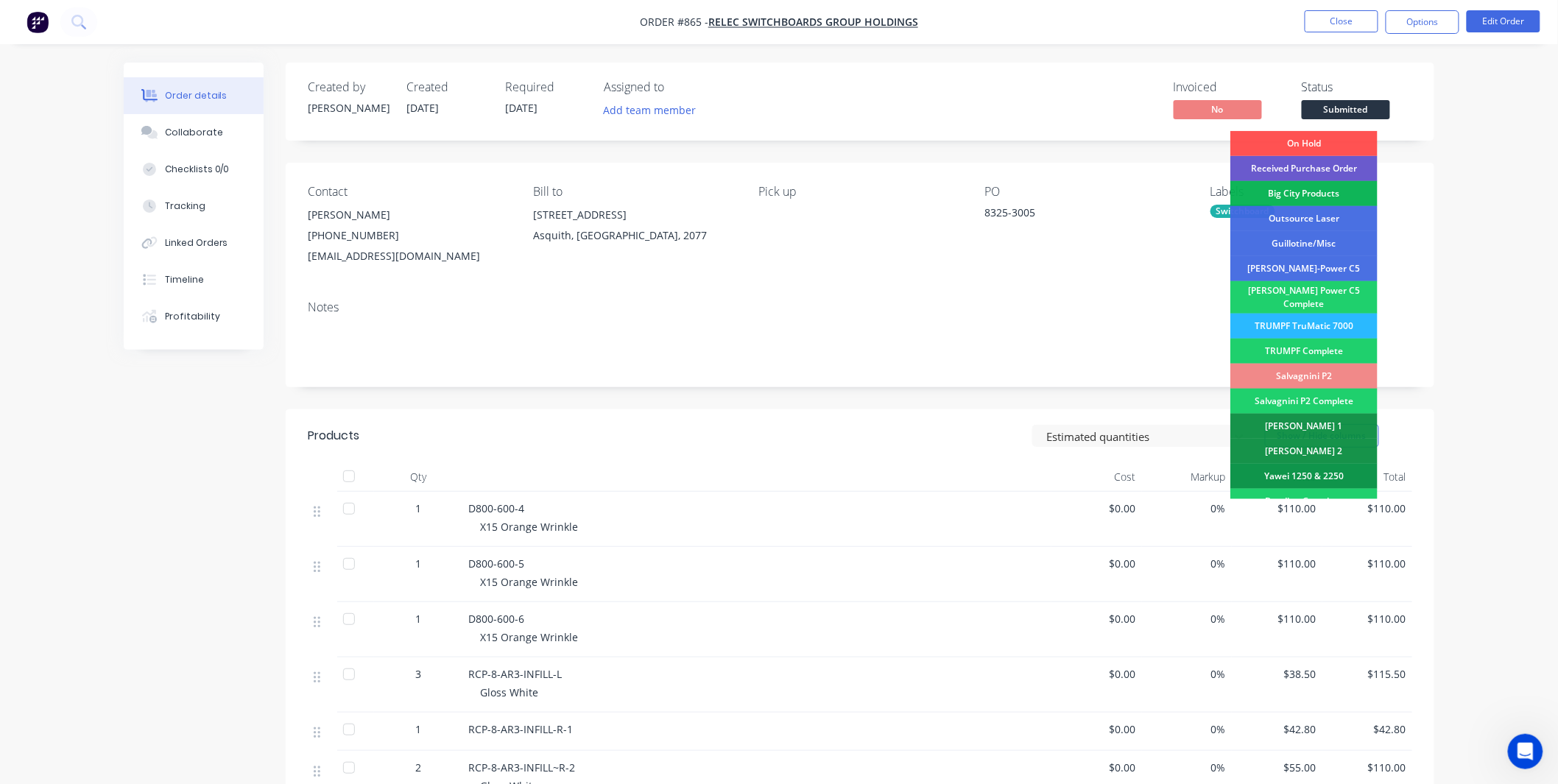
click at [1326, 169] on div "Received Purchase Order" at bounding box center [1304, 169] width 147 height 25
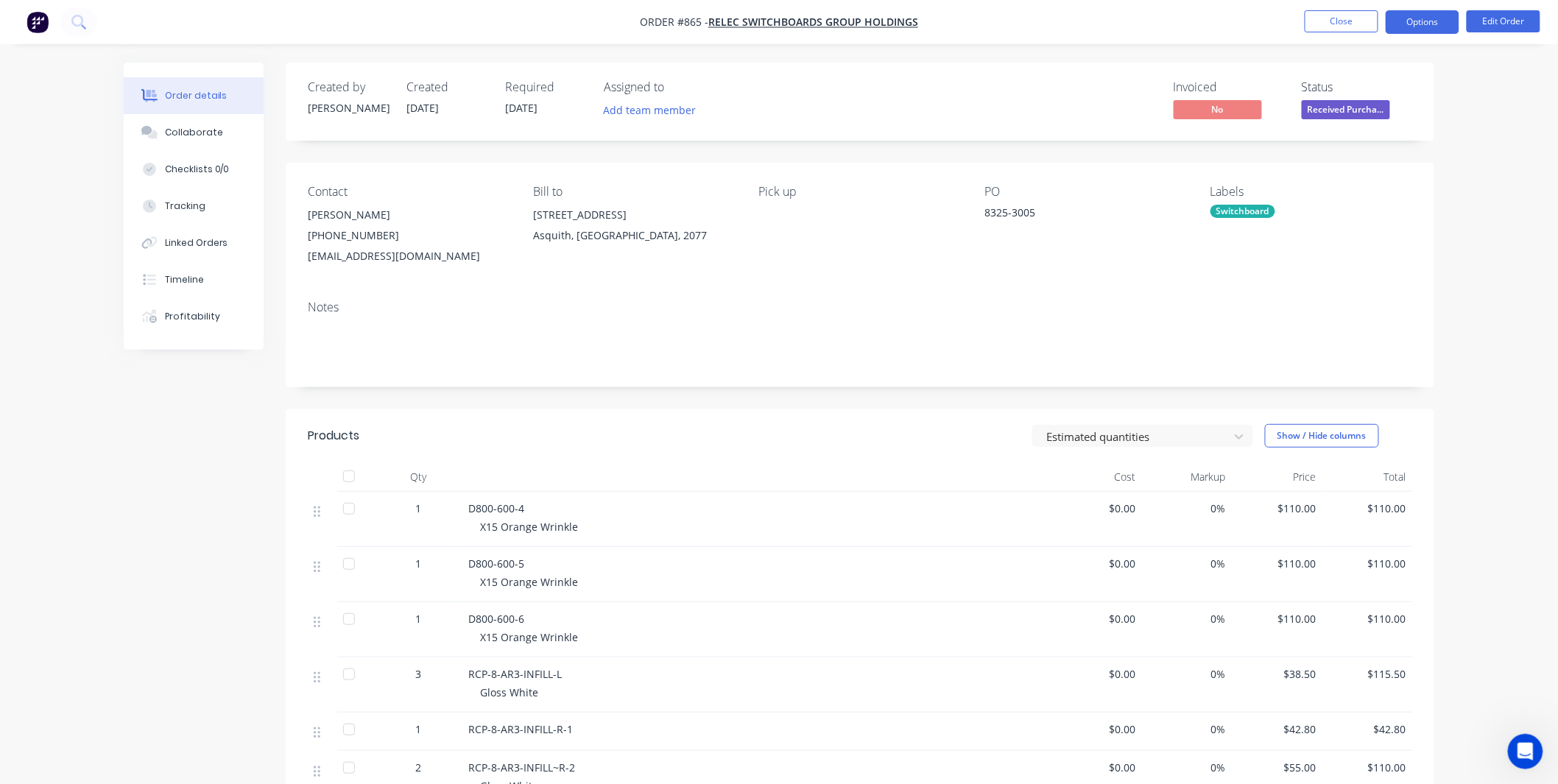
click at [1390, 27] on button "Options" at bounding box center [1422, 22] width 73 height 24
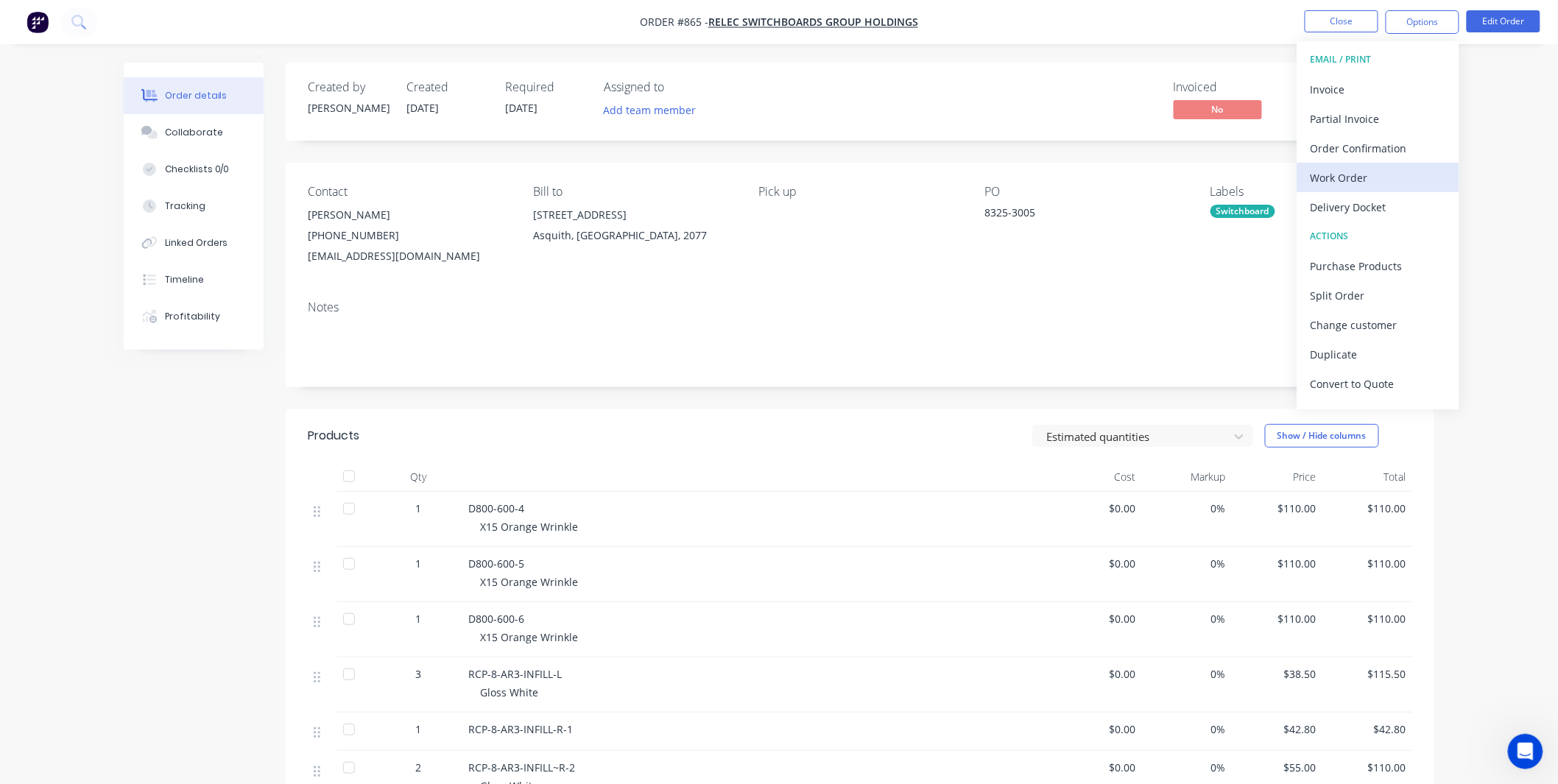
click at [1359, 167] on div "Work Order" at bounding box center [1379, 178] width 136 height 22
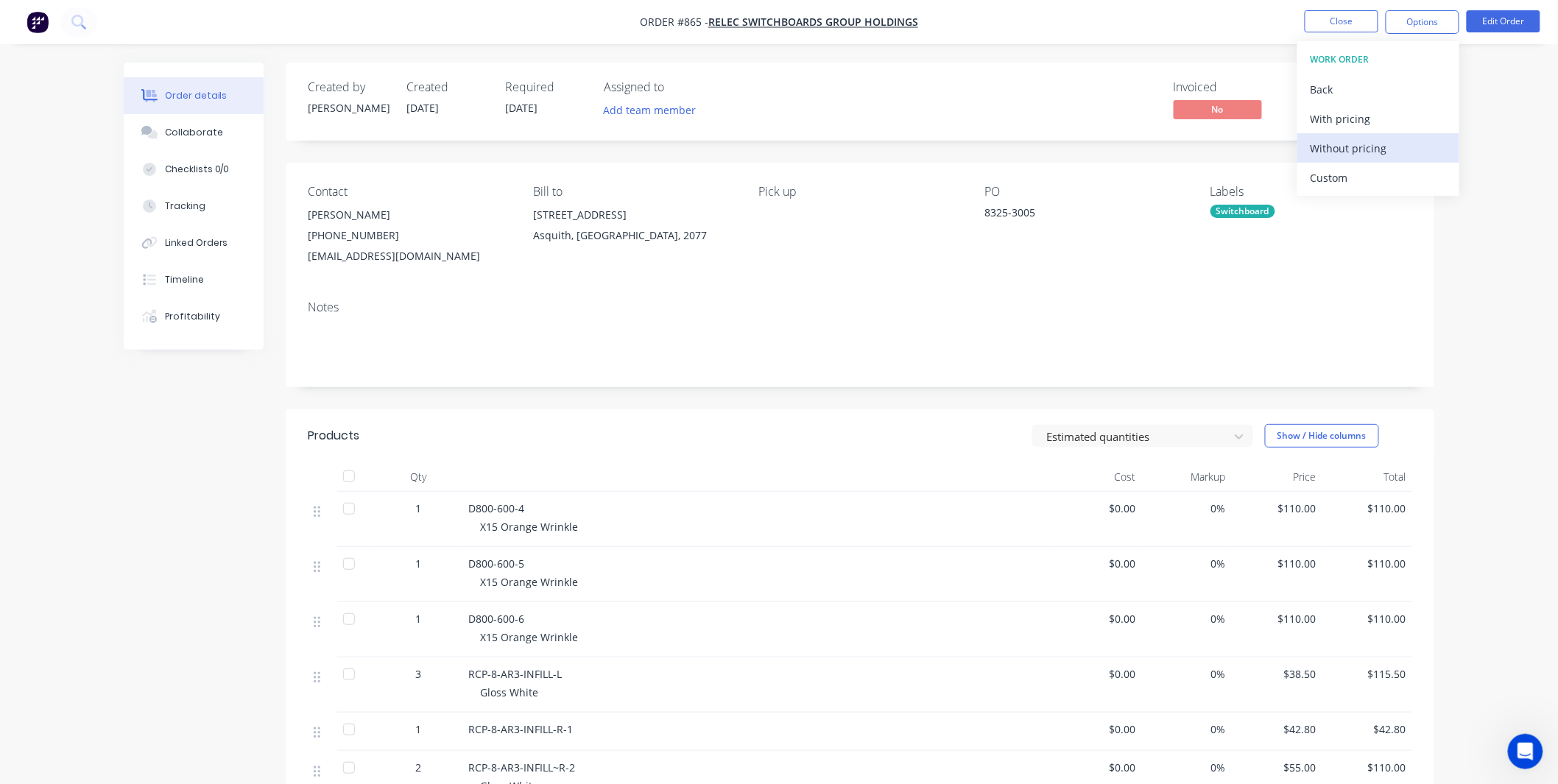
click at [1357, 150] on div "Without pricing" at bounding box center [1379, 148] width 136 height 22
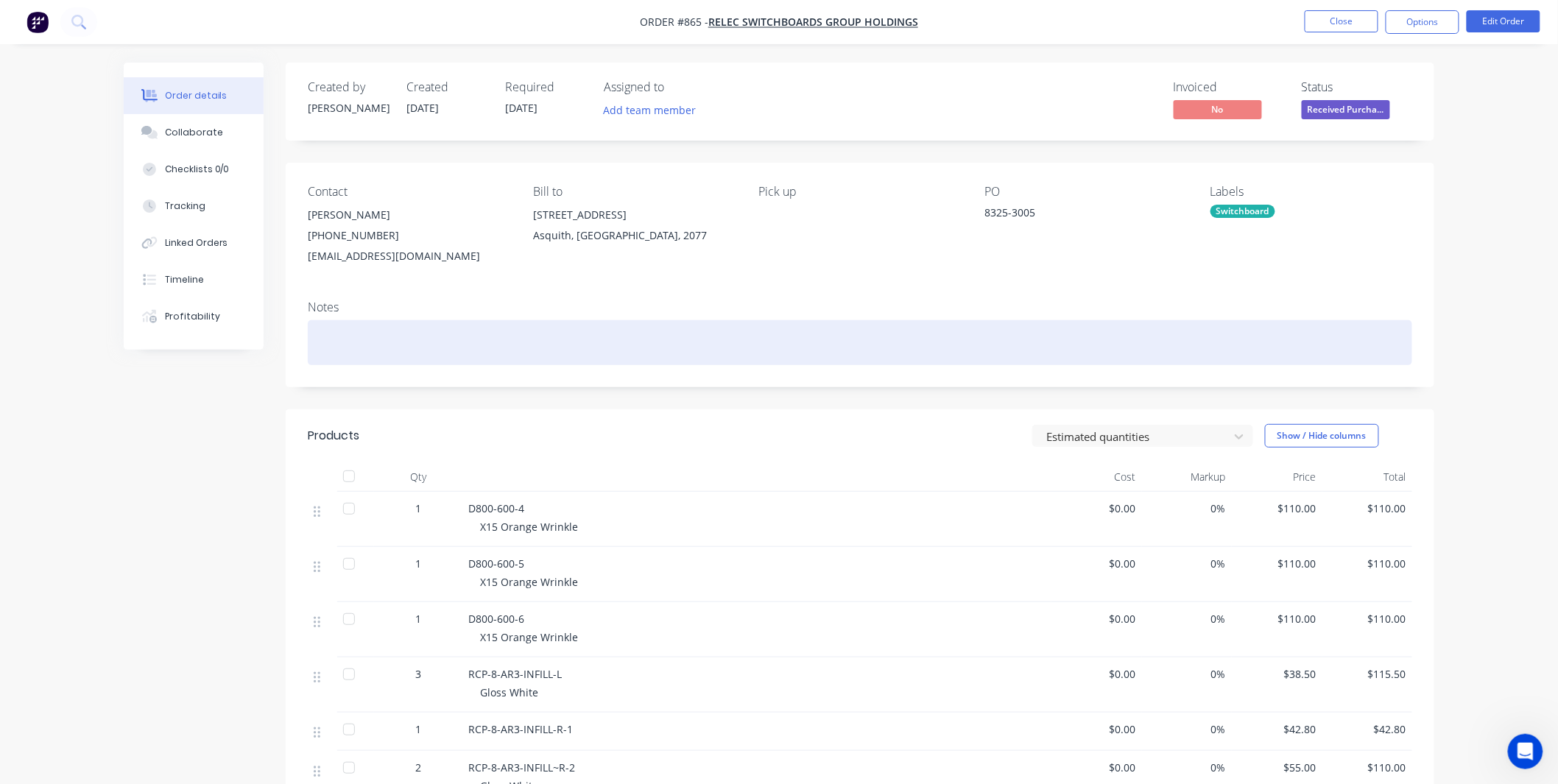
click at [887, 338] on div at bounding box center [860, 343] width 1105 height 45
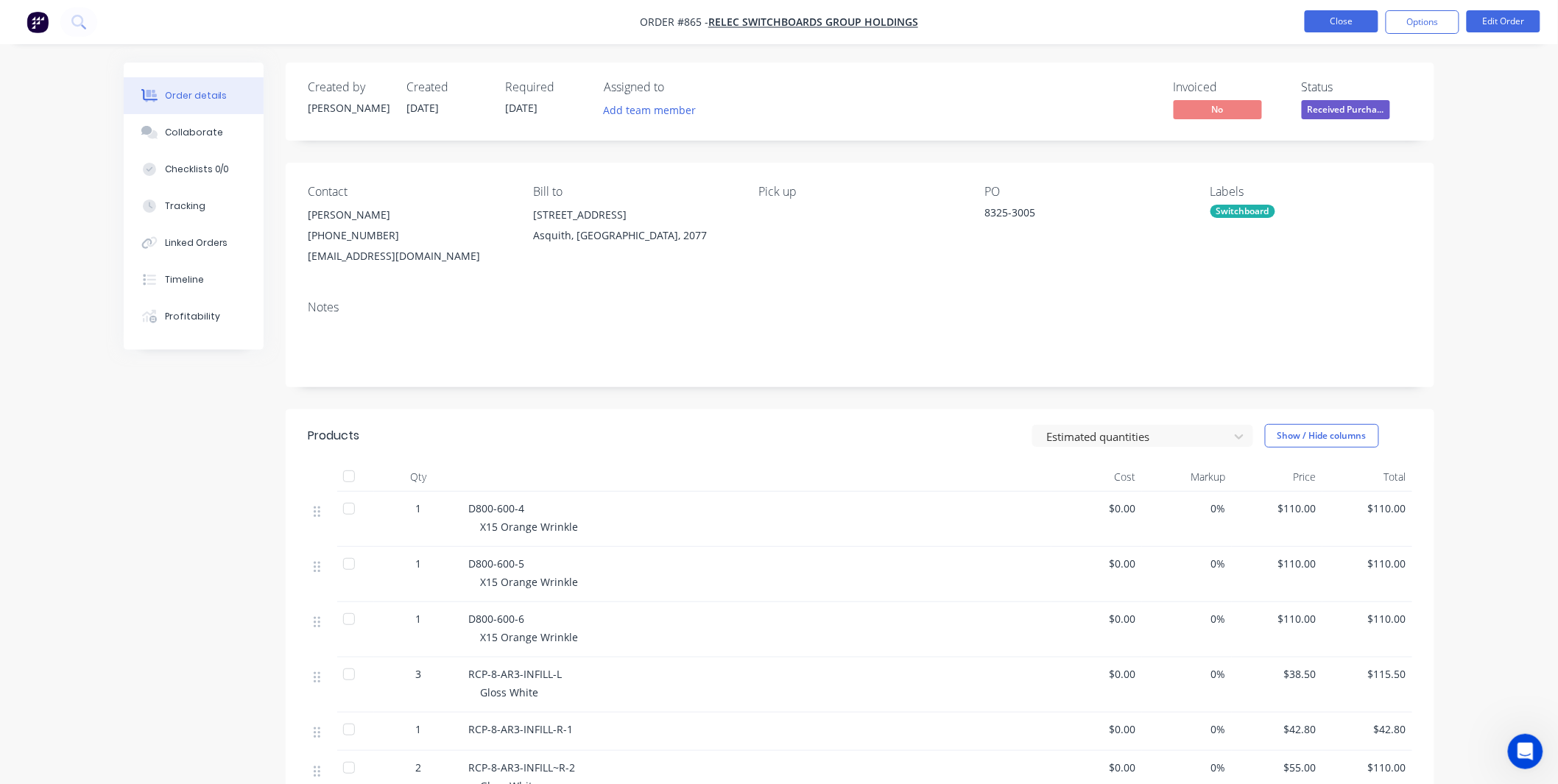
click at [1329, 25] on button "Close" at bounding box center [1341, 21] width 73 height 22
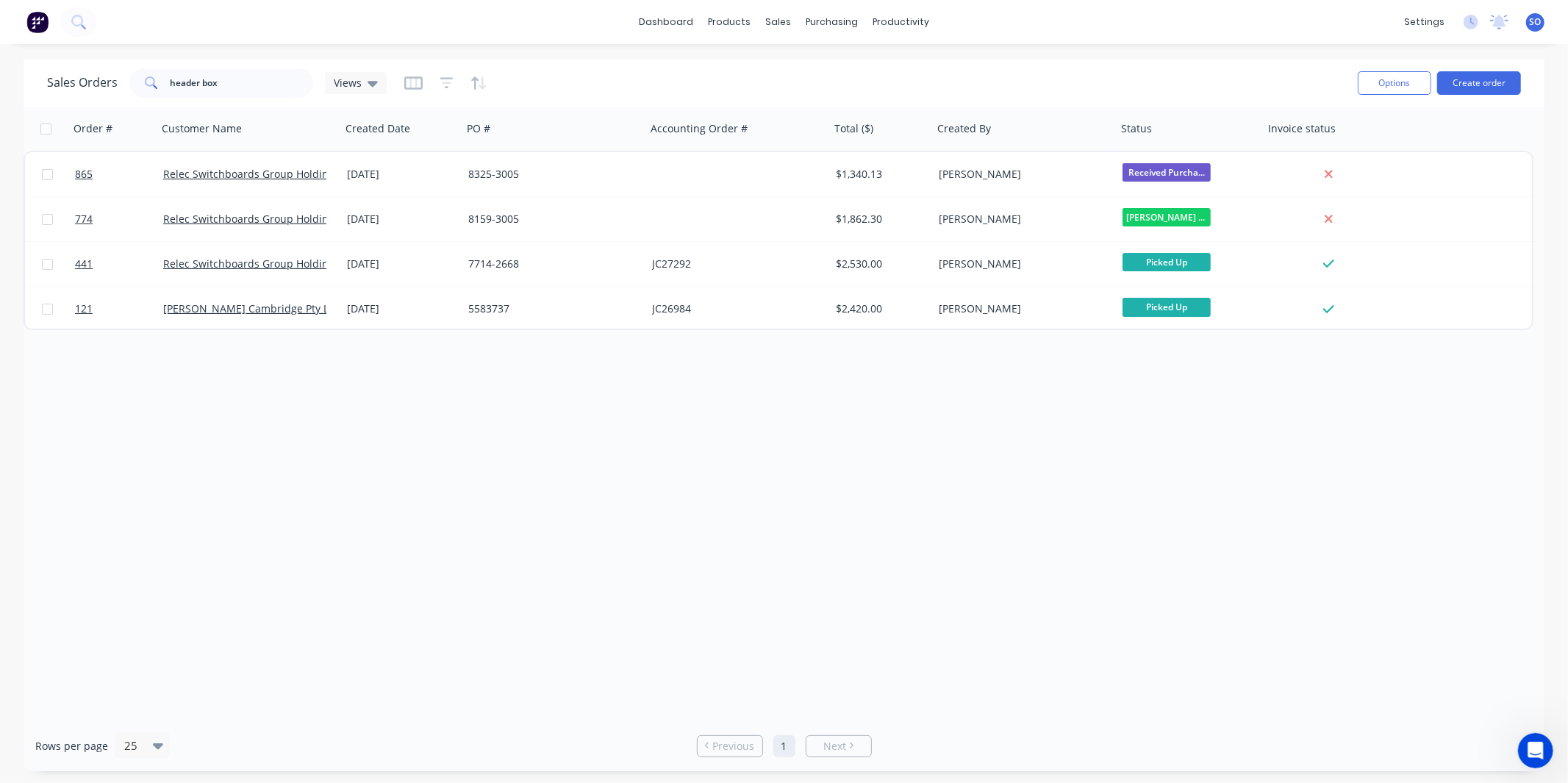
click at [722, 417] on div "Order # Customer Name Created Date PO # Accounting Order # Total ($) Created By…" at bounding box center [784, 414] width 1521 height 614
click at [1483, 86] on button "Create order" at bounding box center [1479, 83] width 84 height 23
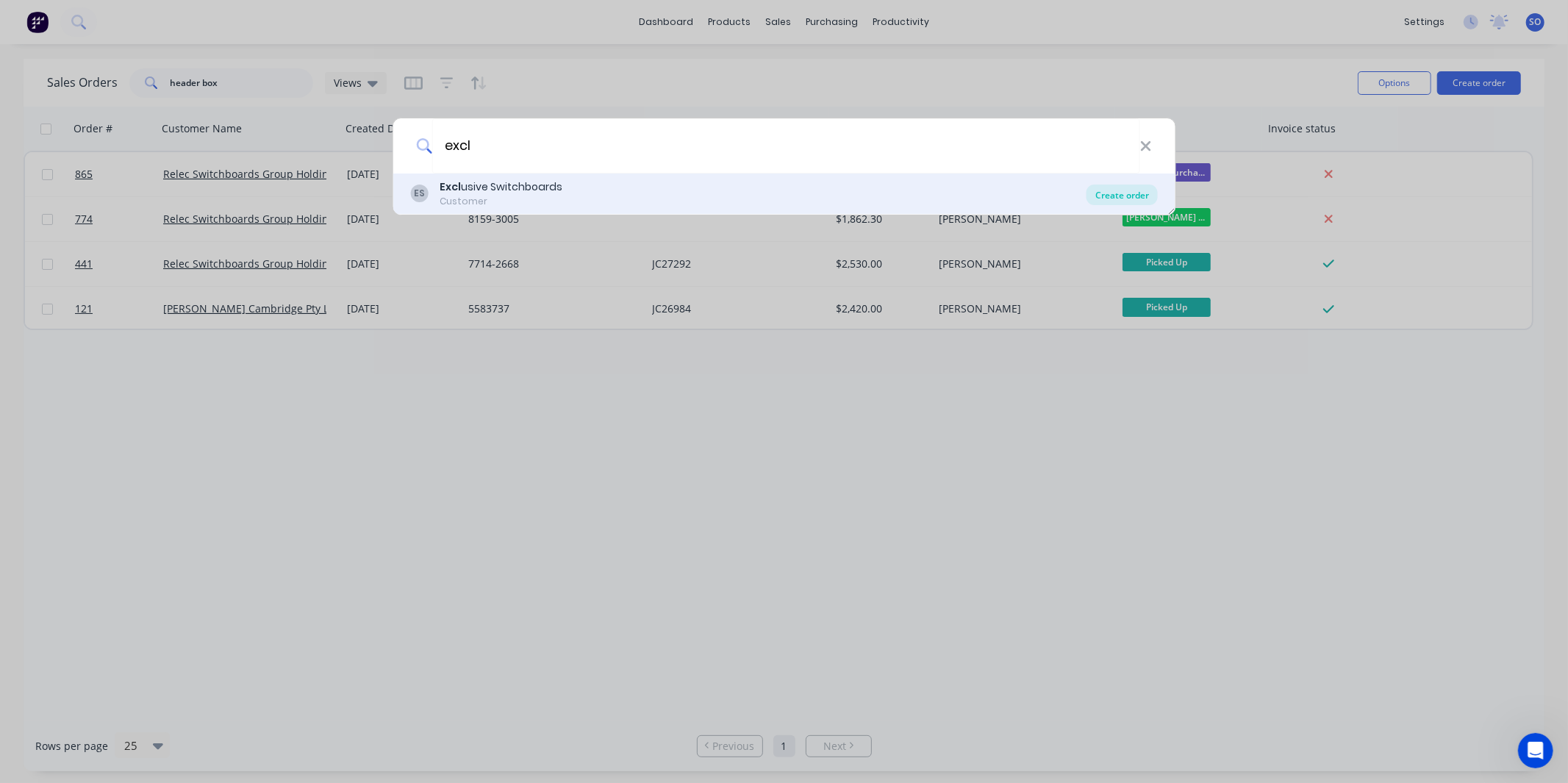
type input "excl"
click at [1113, 196] on div "Create order" at bounding box center [1122, 194] width 71 height 21
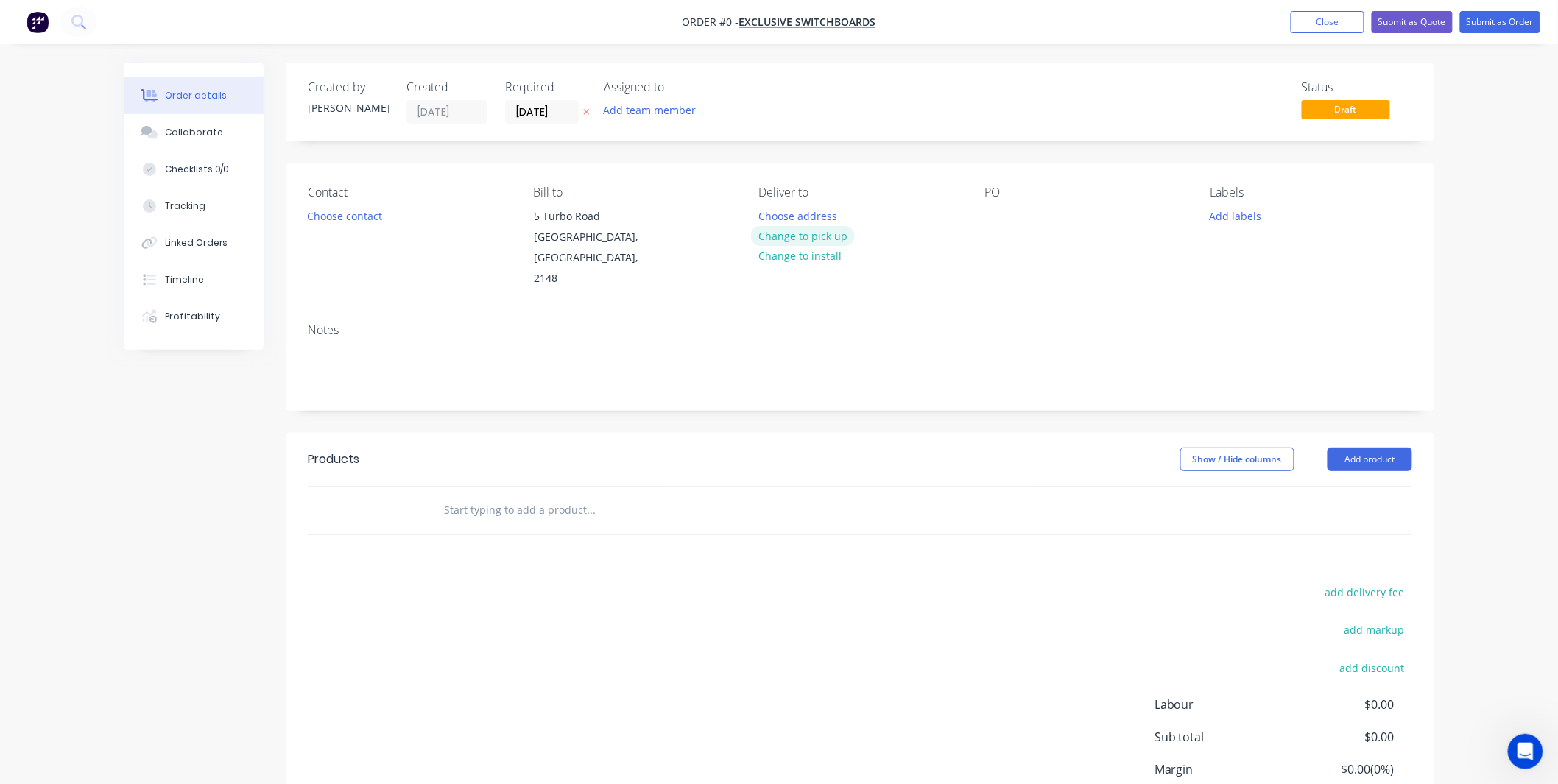
click at [793, 232] on button "Change to pick up" at bounding box center [803, 236] width 105 height 20
click at [354, 212] on button "Choose contact" at bounding box center [345, 215] width 90 height 20
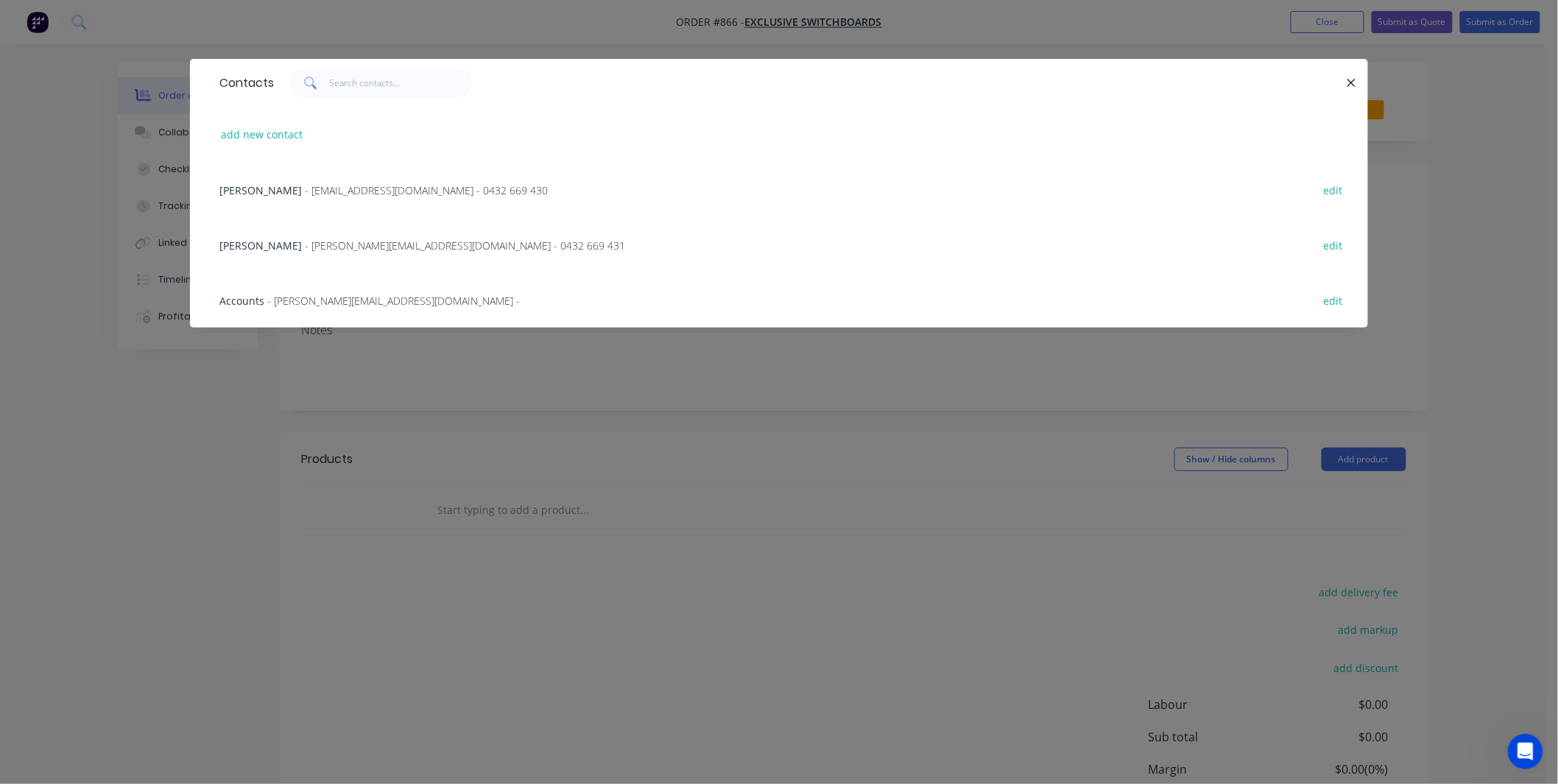
click at [436, 208] on div "Will Harris - will@exclusiveswitchboards.com.au - 0432 669 430 edit" at bounding box center [778, 189] width 1134 height 55
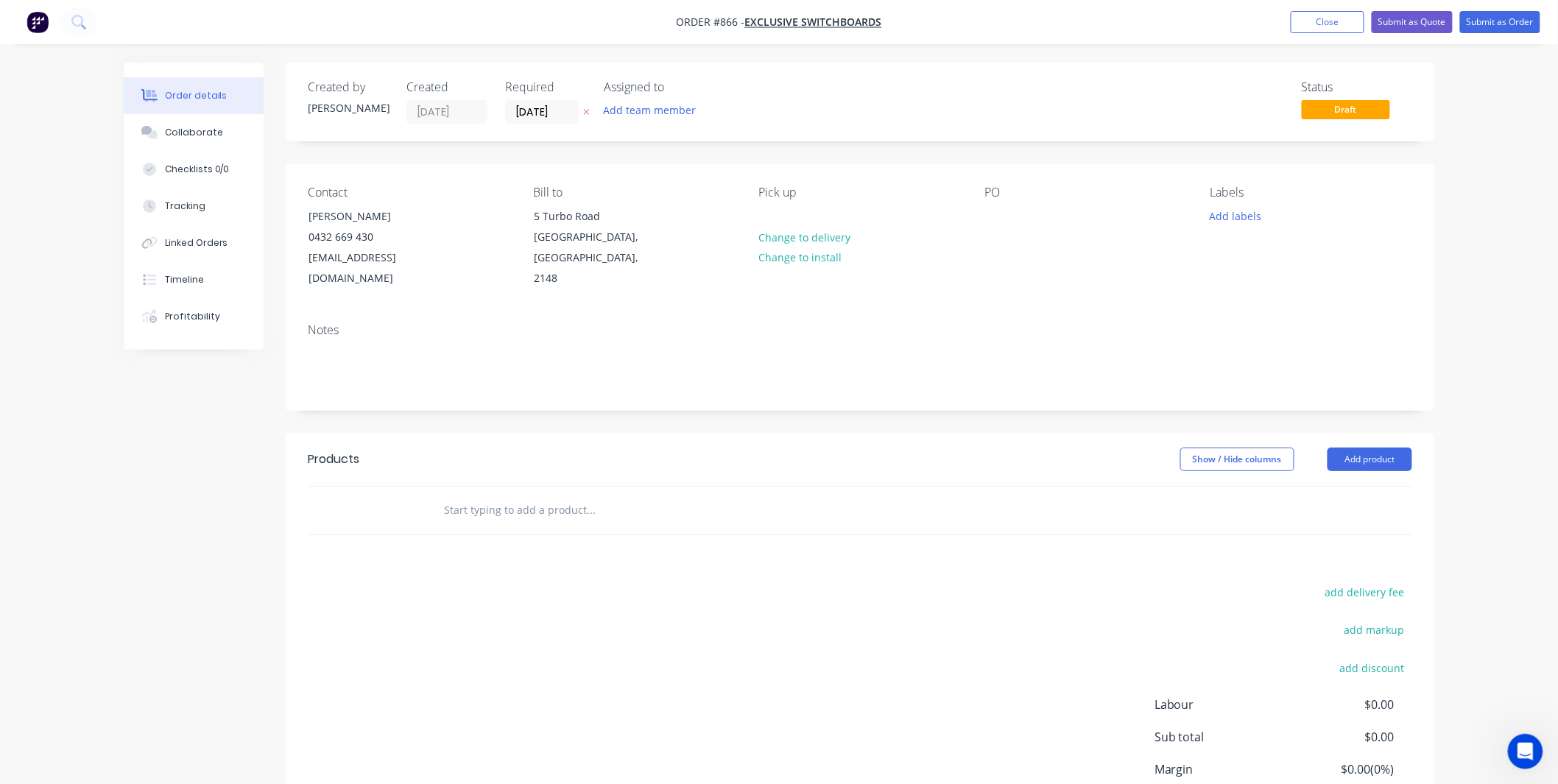
click at [587, 496] on input "text" at bounding box center [591, 510] width 295 height 30
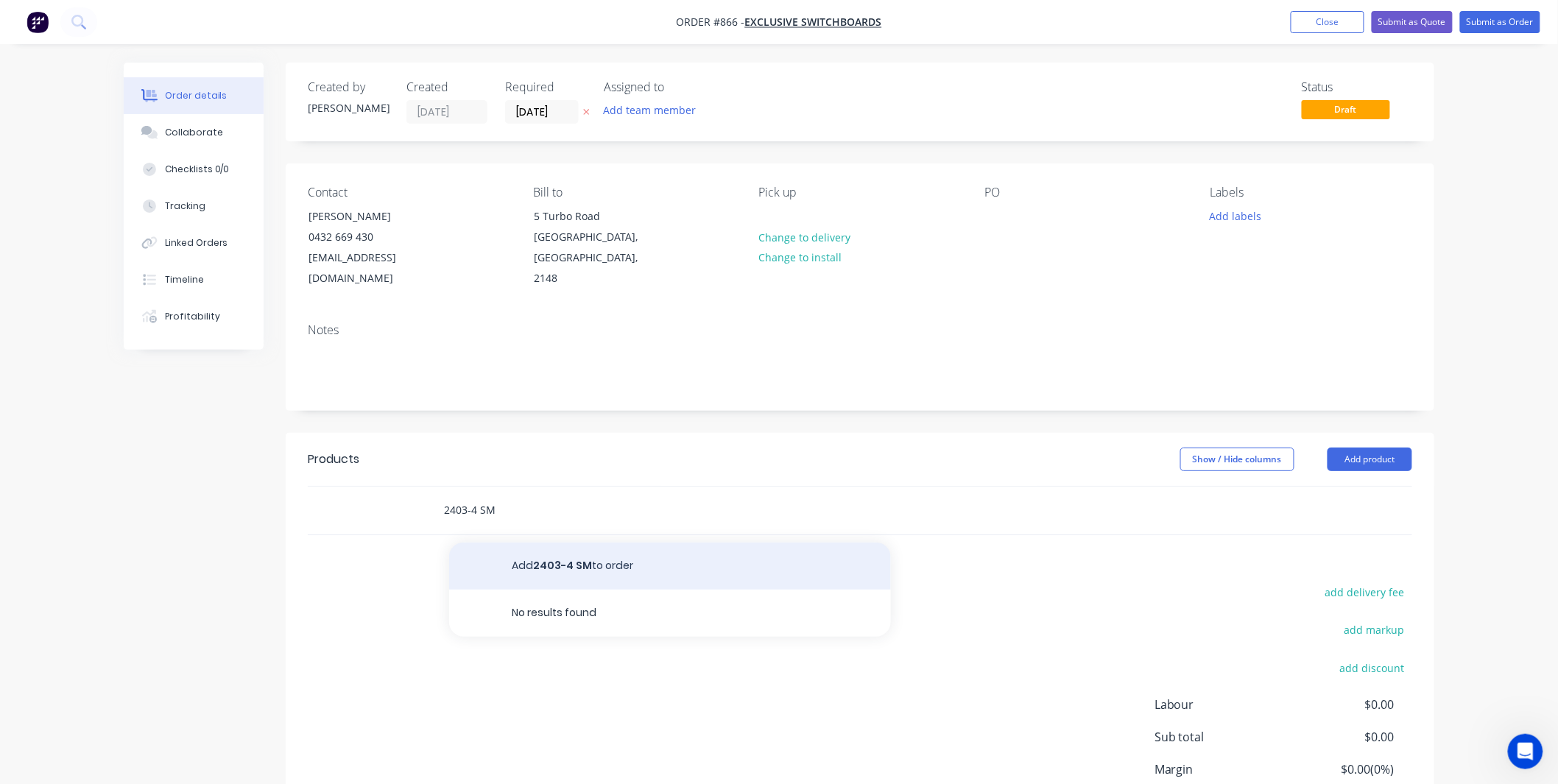
type input "2403-4 SM"
click at [556, 543] on button "Add 2403-4 SM to order" at bounding box center [670, 566] width 442 height 47
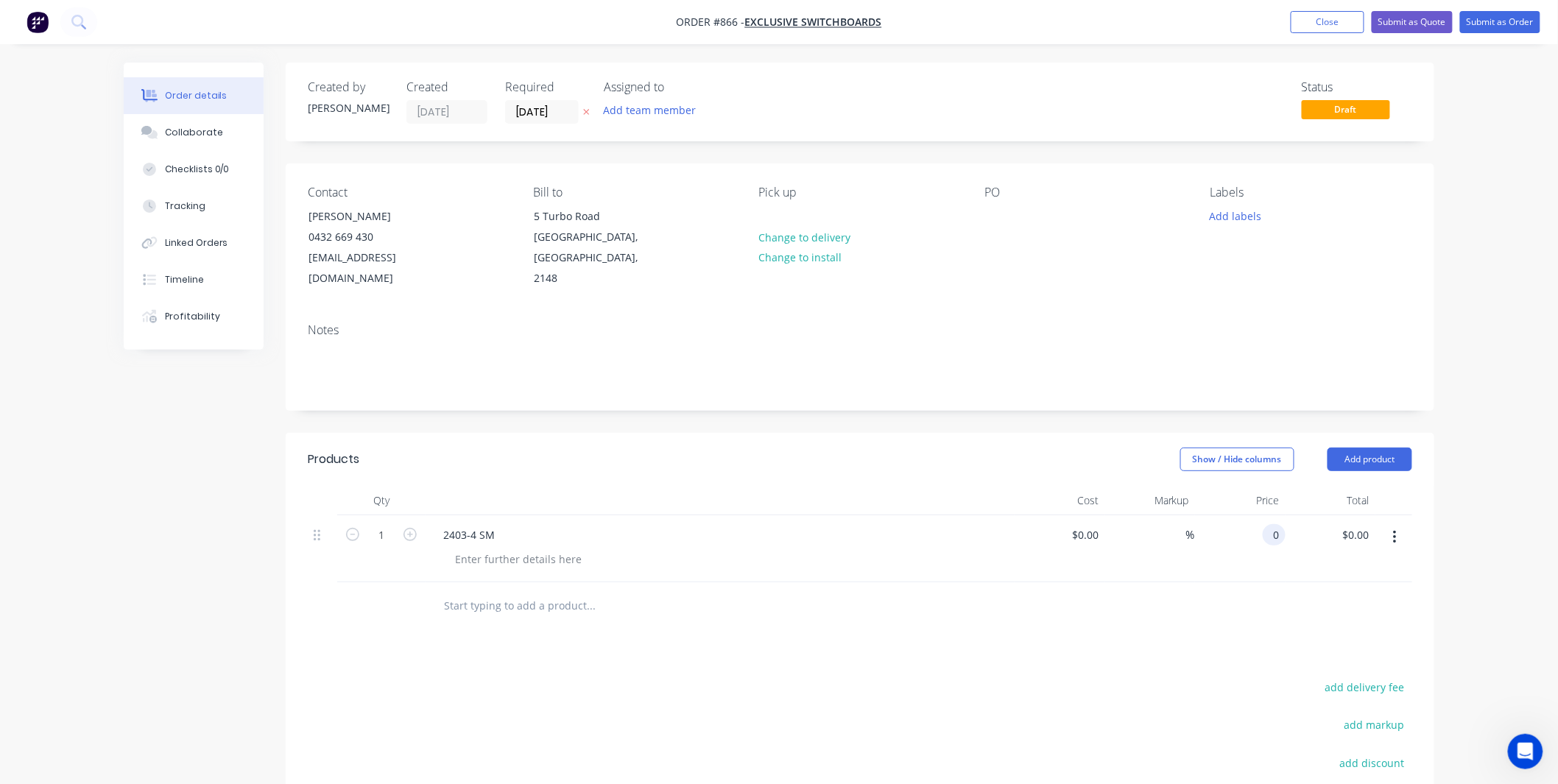
click at [1281, 524] on input "0" at bounding box center [1277, 534] width 17 height 22
type input "$235.00"
click at [1232, 554] on div "$235.00 235" at bounding box center [1240, 549] width 90 height 67
click at [531, 548] on div at bounding box center [518, 559] width 150 height 22
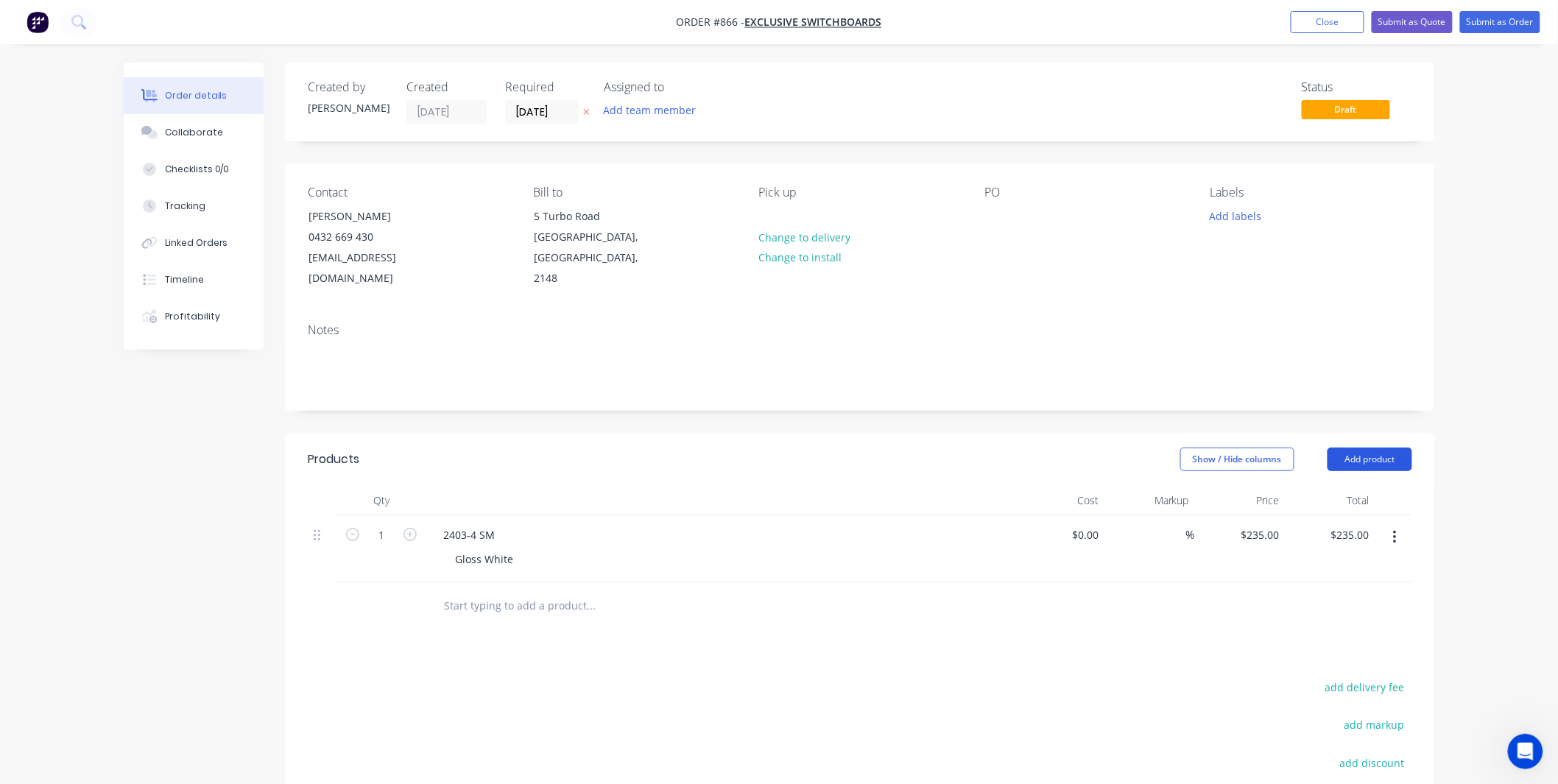
click at [1370, 448] on button "Add product" at bounding box center [1370, 459] width 85 height 24
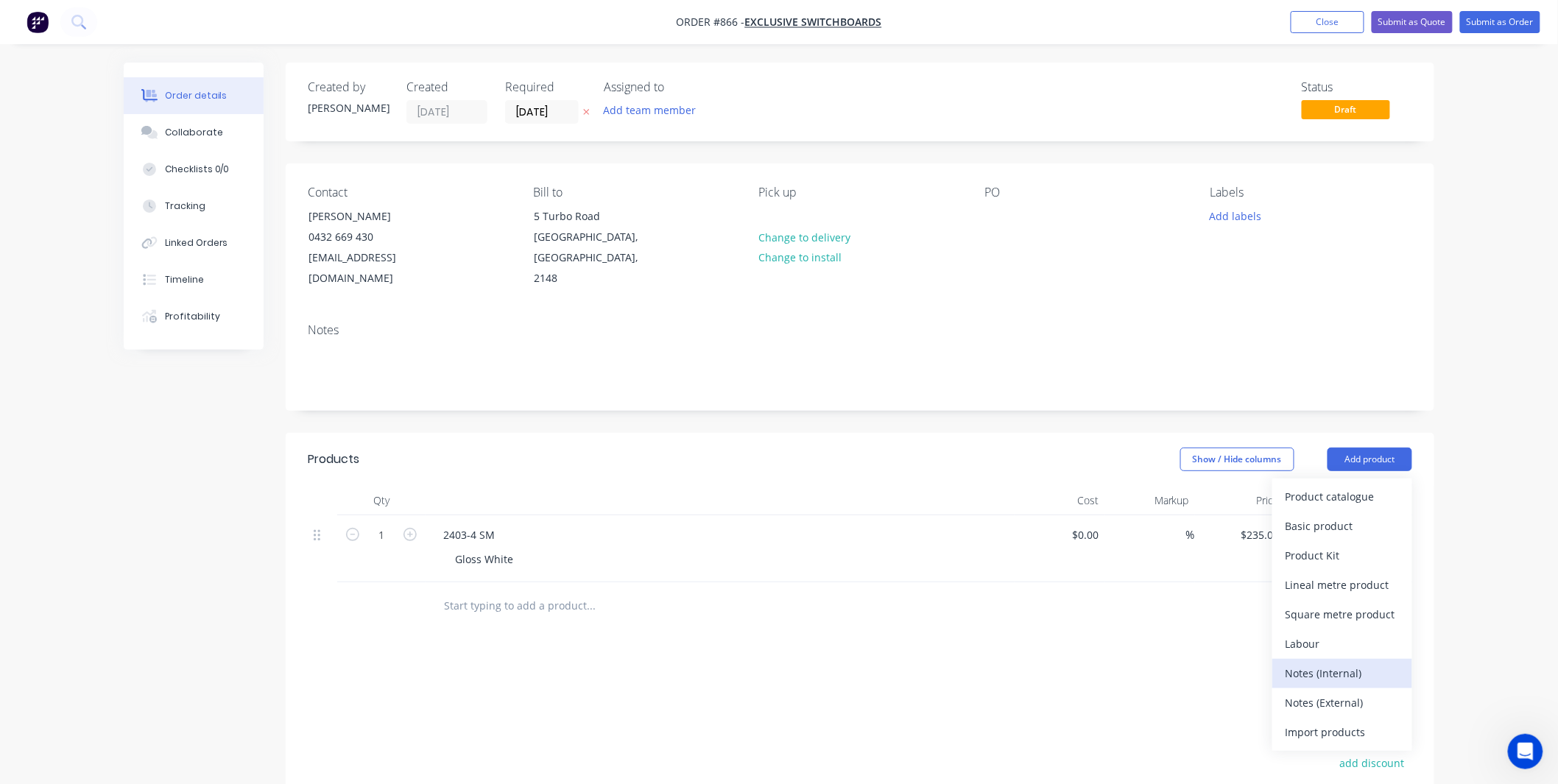
click at [1338, 662] on div "Notes (Internal)" at bounding box center [1342, 673] width 113 height 22
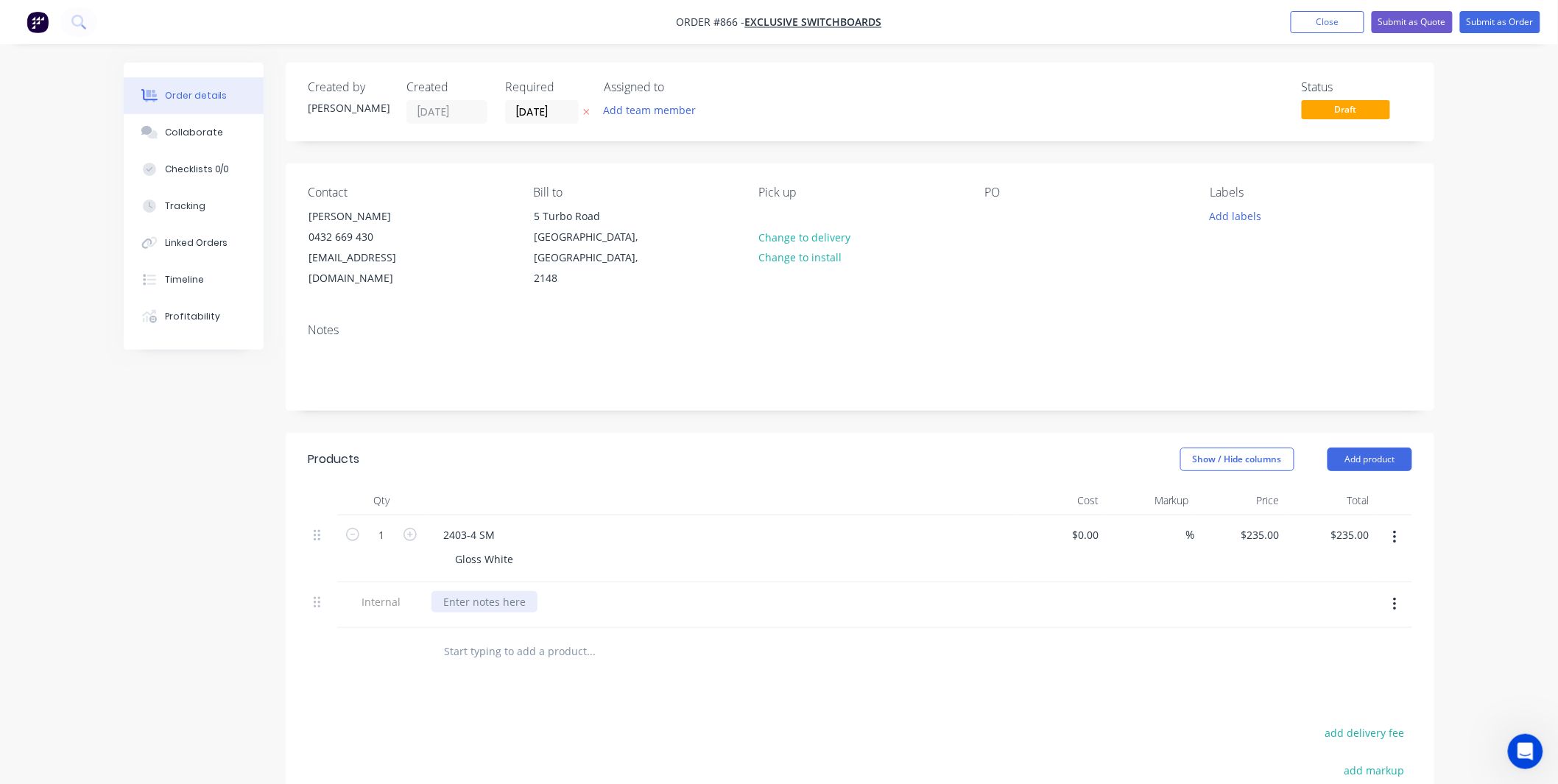
click at [466, 590] on div at bounding box center [484, 601] width 106 height 22
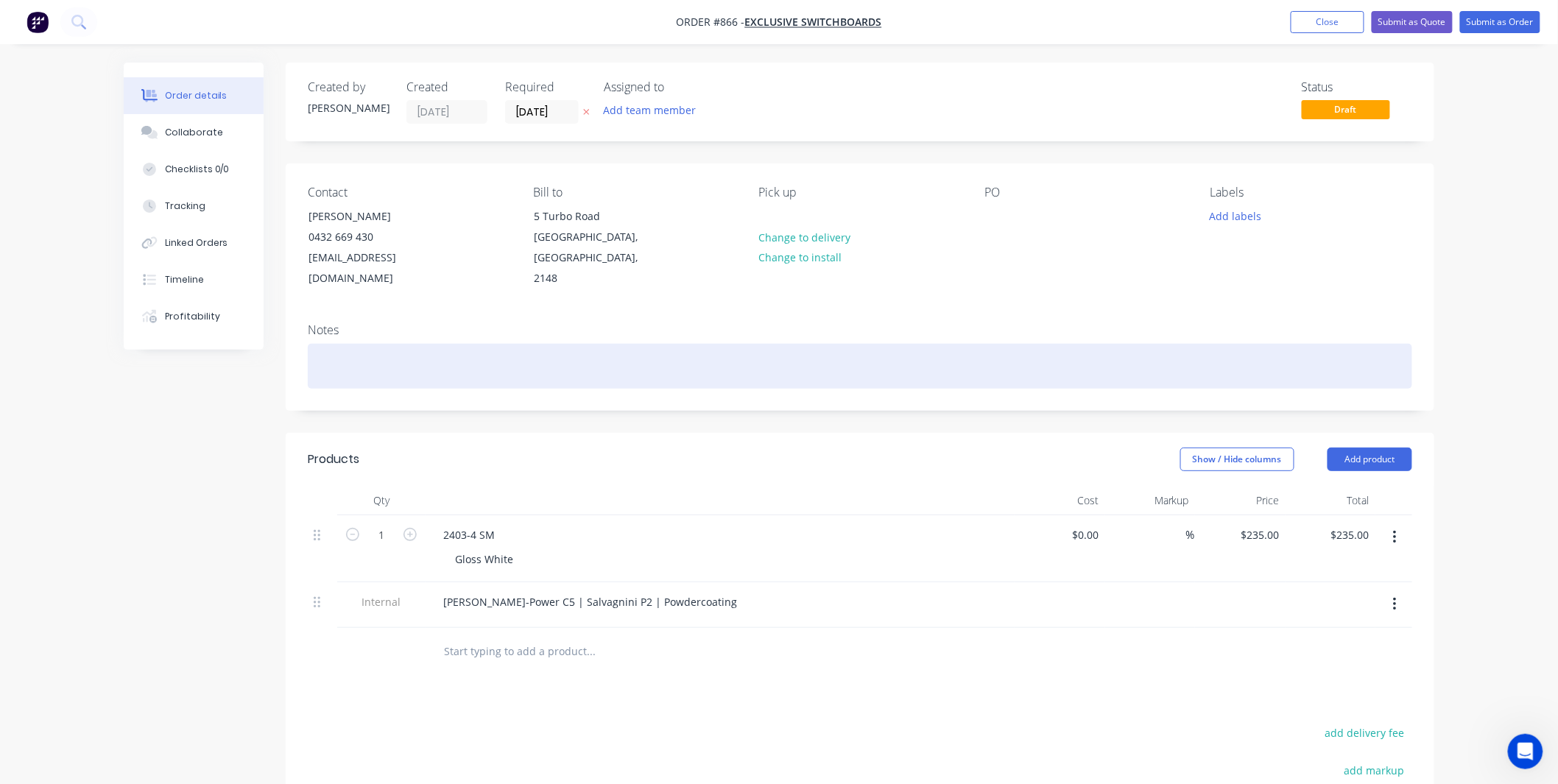
click at [482, 344] on div at bounding box center [860, 366] width 1105 height 45
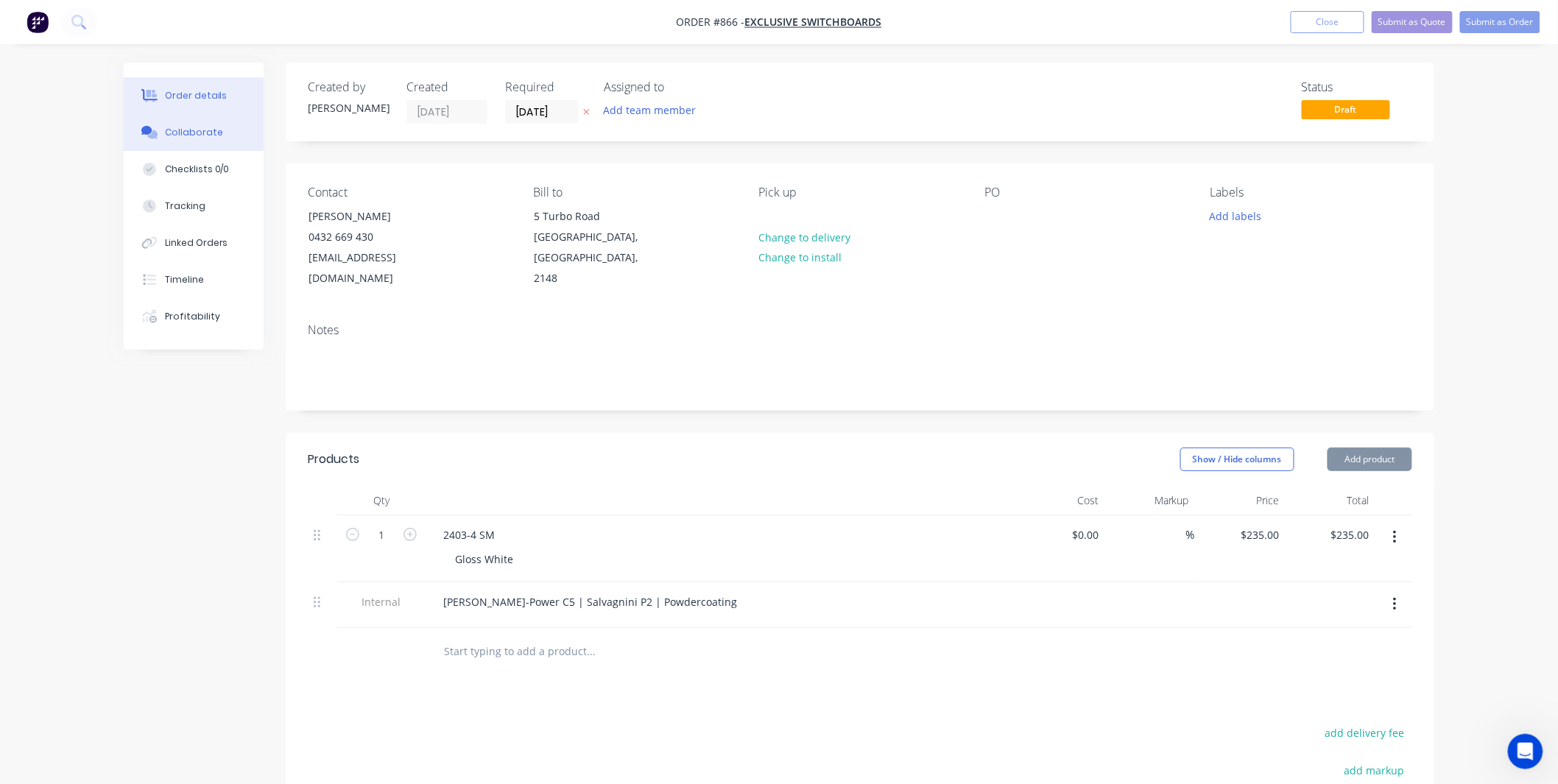
click at [157, 147] on button "Collaborate" at bounding box center [194, 132] width 140 height 37
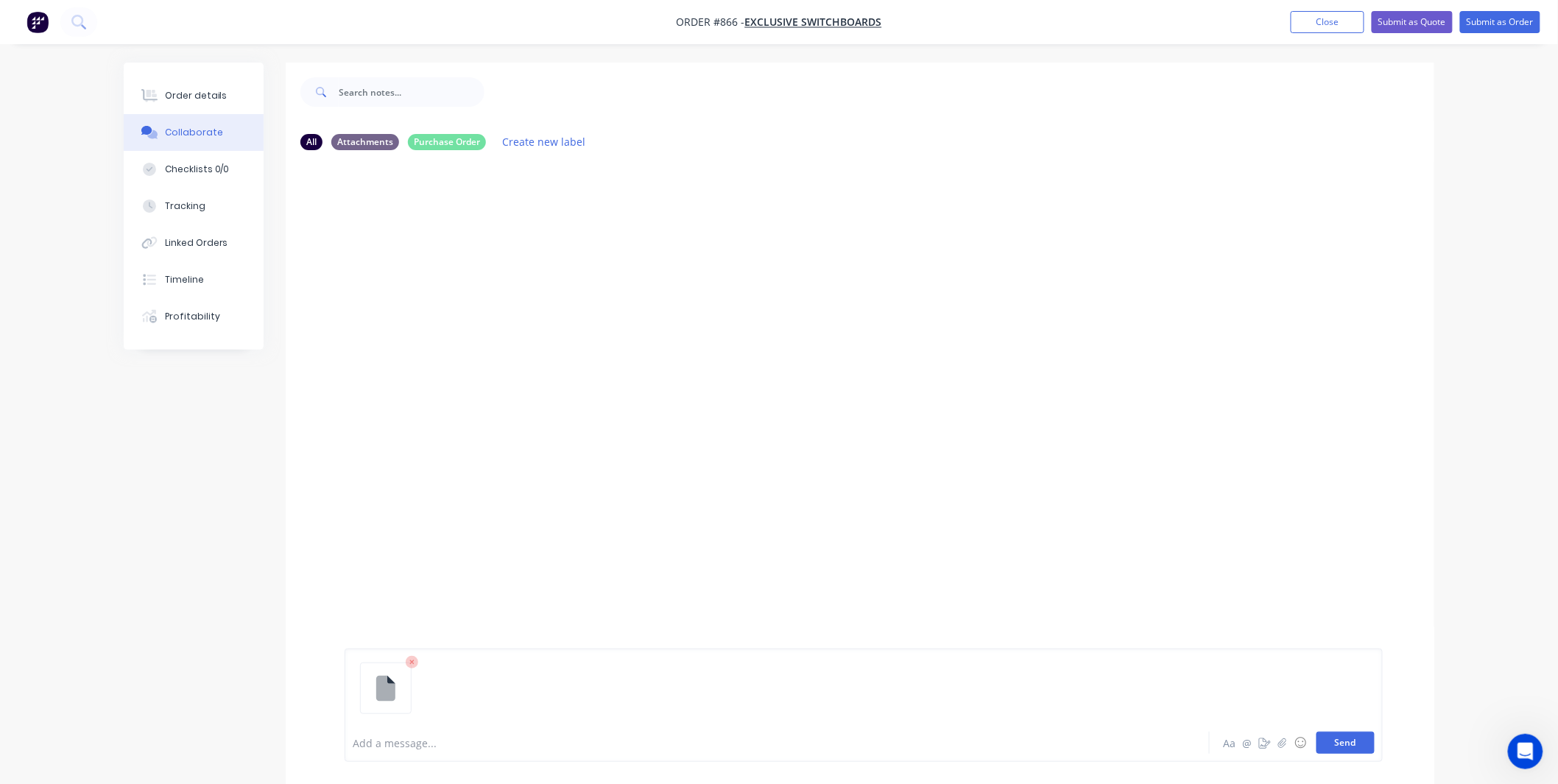
click at [1345, 737] on button "Send" at bounding box center [1345, 742] width 58 height 22
click at [689, 743] on div at bounding box center [736, 742] width 765 height 15
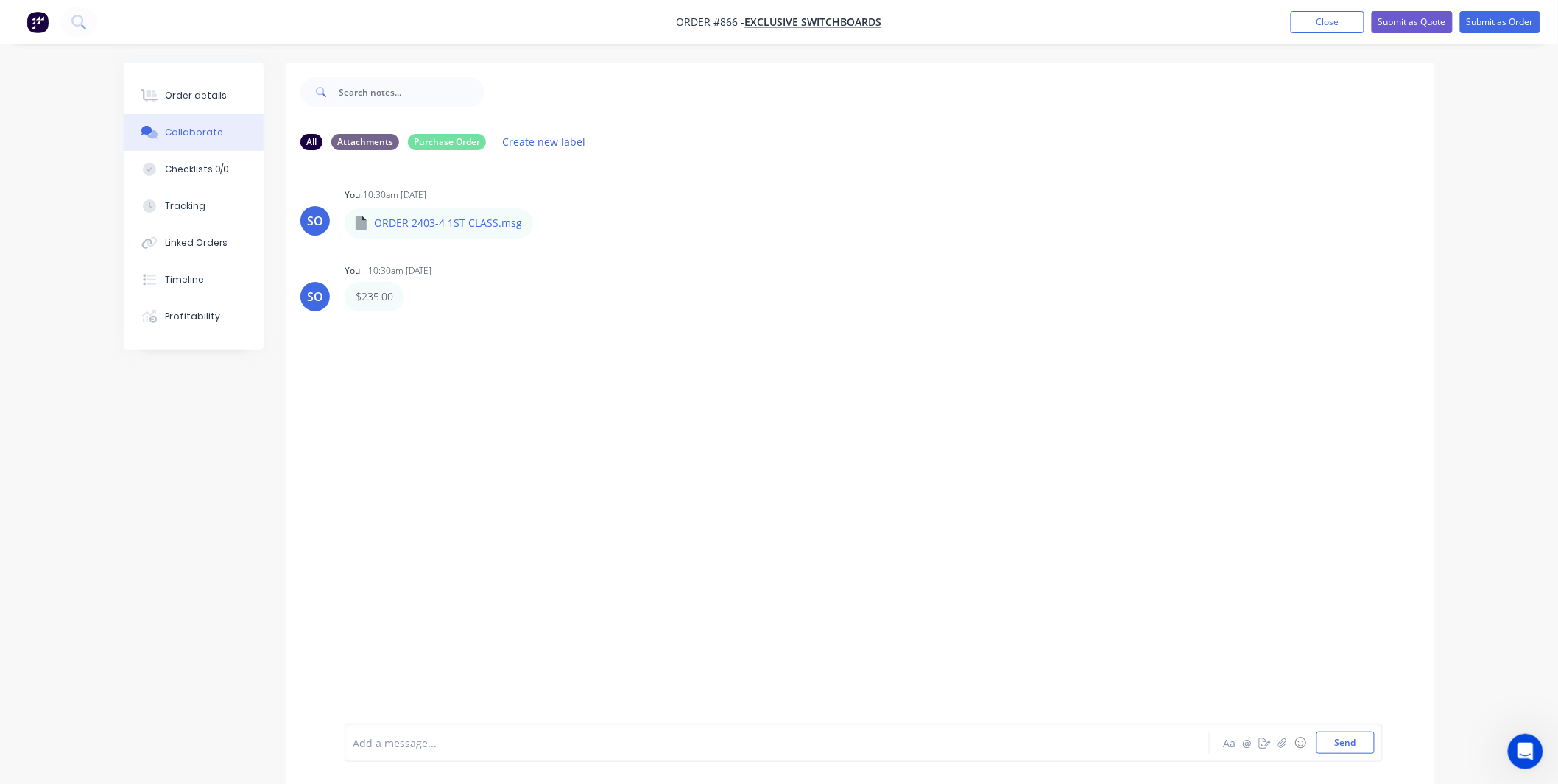
click at [180, 126] on div "Collaborate" at bounding box center [194, 132] width 58 height 14
click at [181, 107] on button "Order details" at bounding box center [194, 95] width 140 height 37
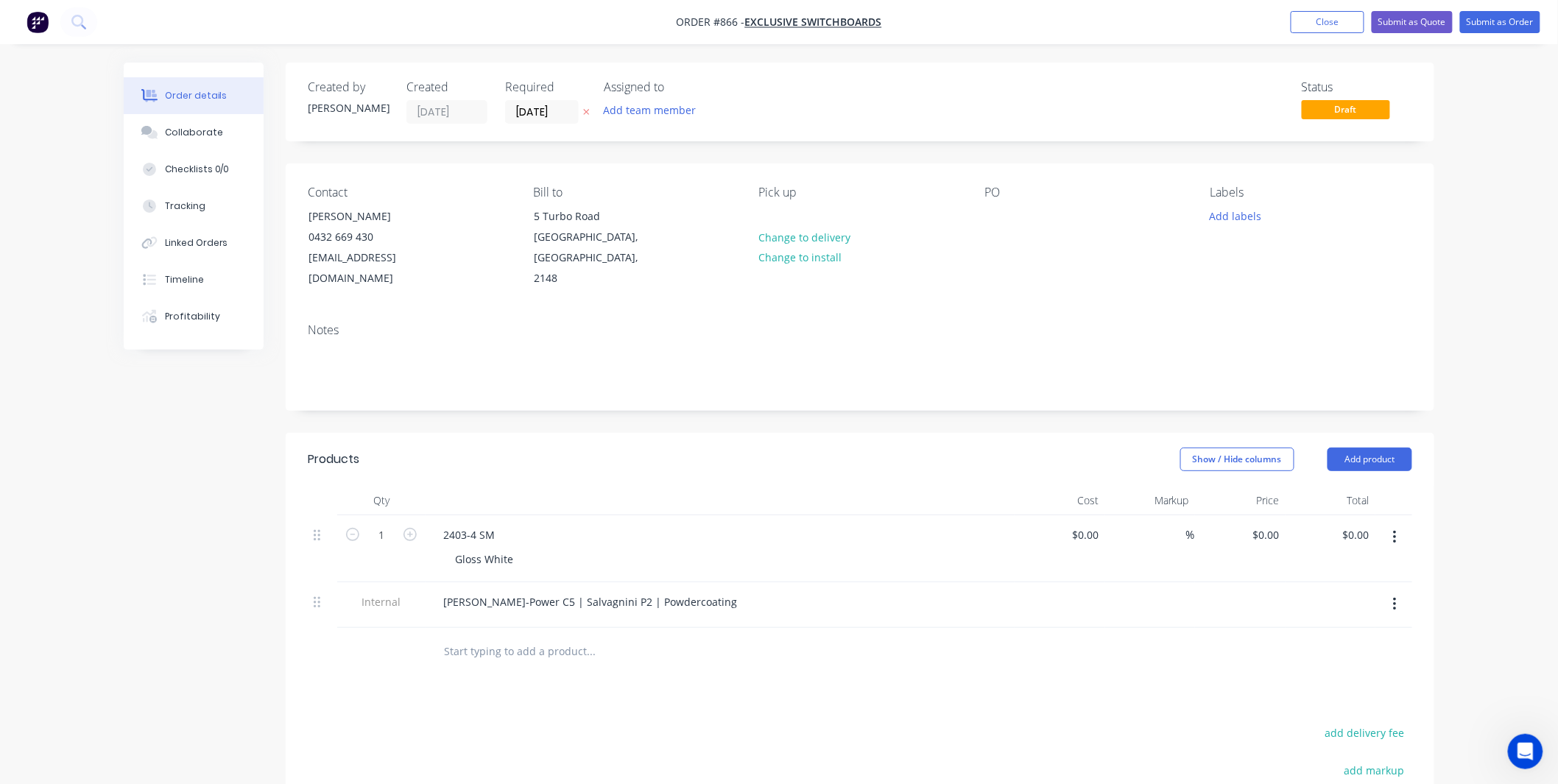
type input "$235.00"
click at [546, 111] on input "[DATE]" at bounding box center [542, 111] width 72 height 22
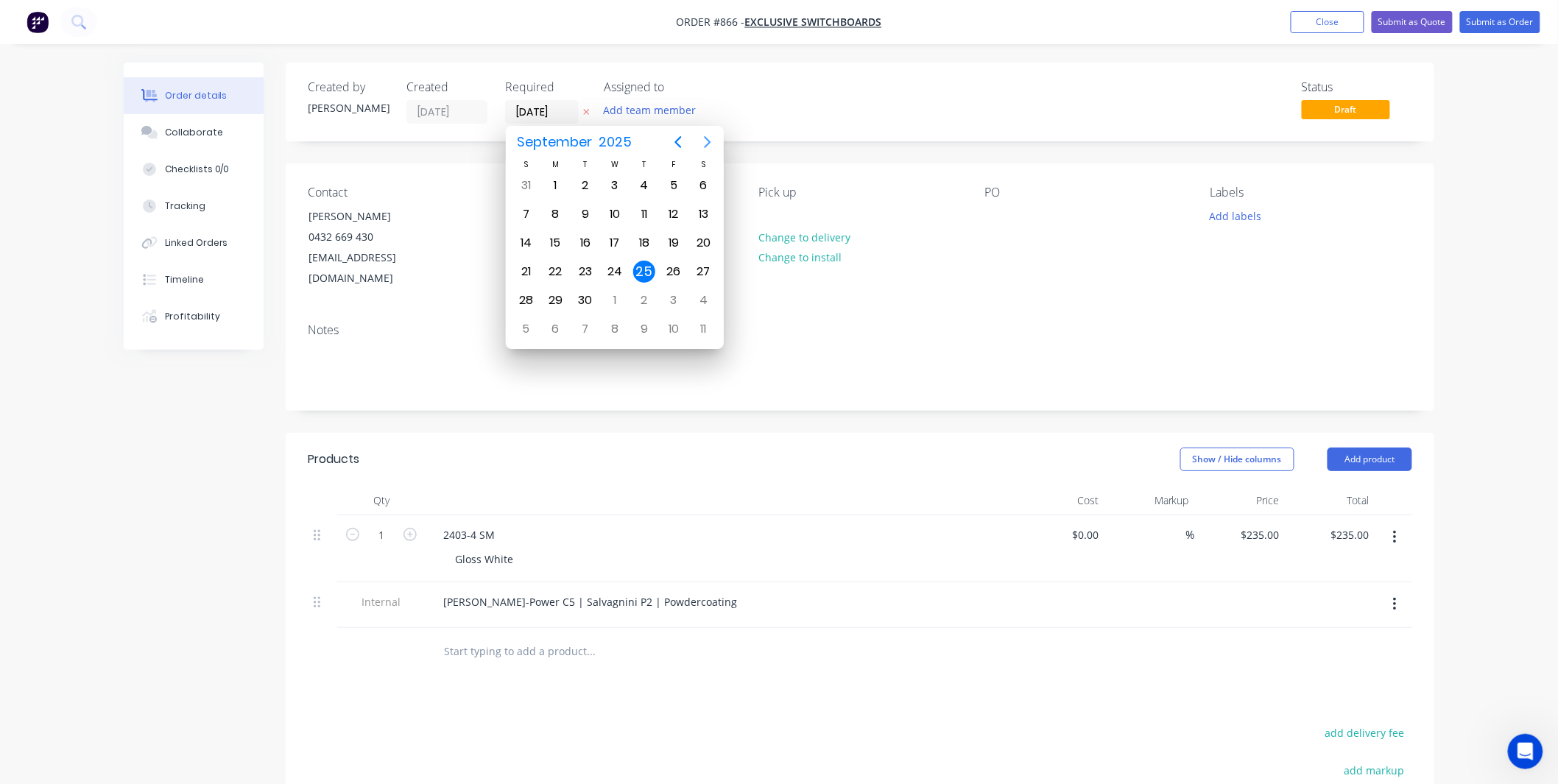
click at [702, 148] on icon "Next page" at bounding box center [708, 142] width 18 height 18
click at [558, 239] on div "13" at bounding box center [556, 242] width 22 height 22
type input "13/10/25"
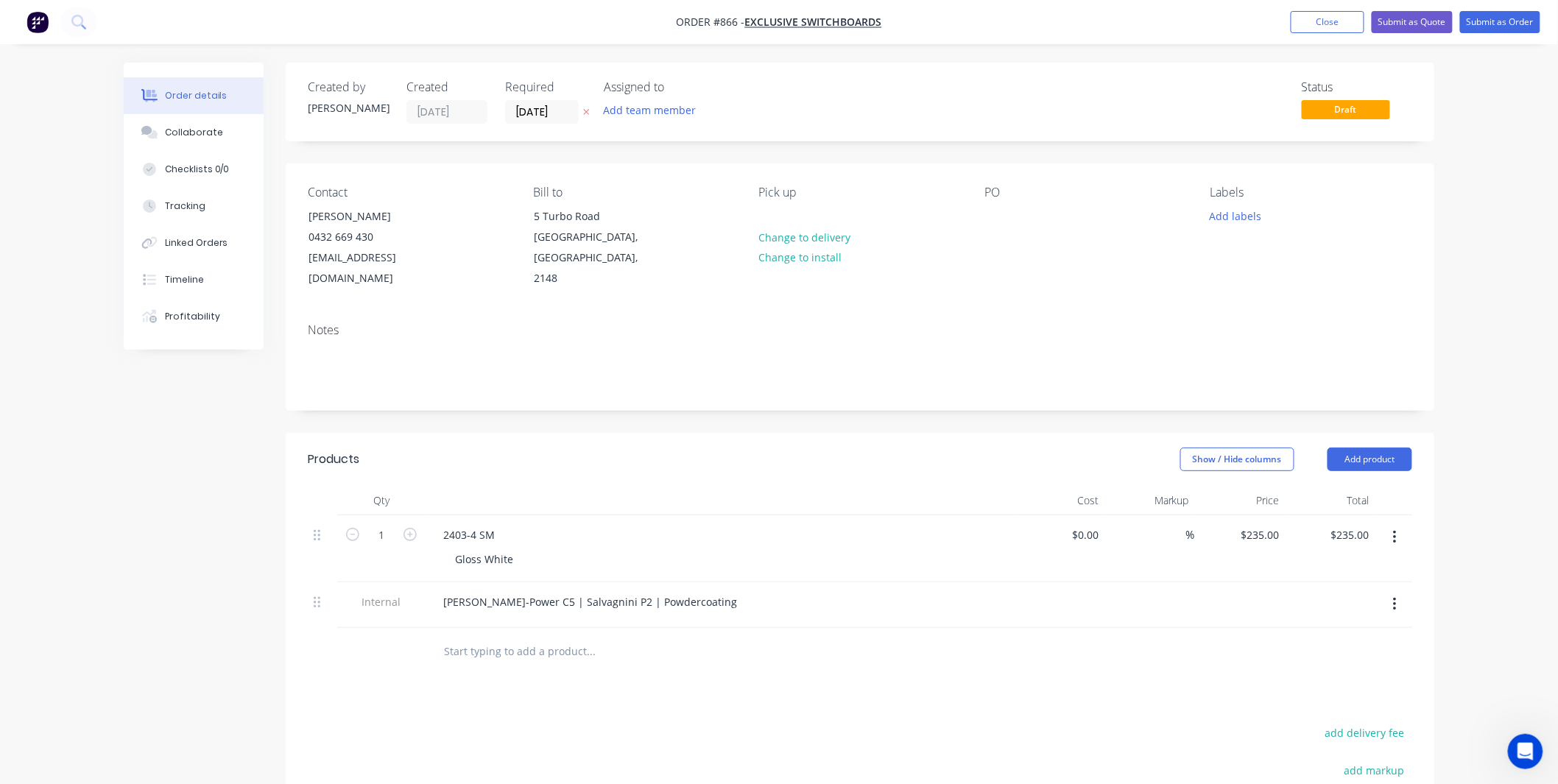
drag, startPoint x: 952, startPoint y: 266, endPoint x: 1012, endPoint y: 203, distance: 87.0
click at [955, 261] on div "Pick up Change to delivery Change to install" at bounding box center [860, 237] width 202 height 104
click at [1012, 202] on div "PO" at bounding box center [1085, 237] width 202 height 104
click at [1003, 223] on div at bounding box center [996, 216] width 24 height 22
click at [991, 214] on div "Contact Will Harris 0432 669 430 will@exclusiveswitchboards.com.au Bill to 5 Tu…" at bounding box center [860, 238] width 1149 height 148
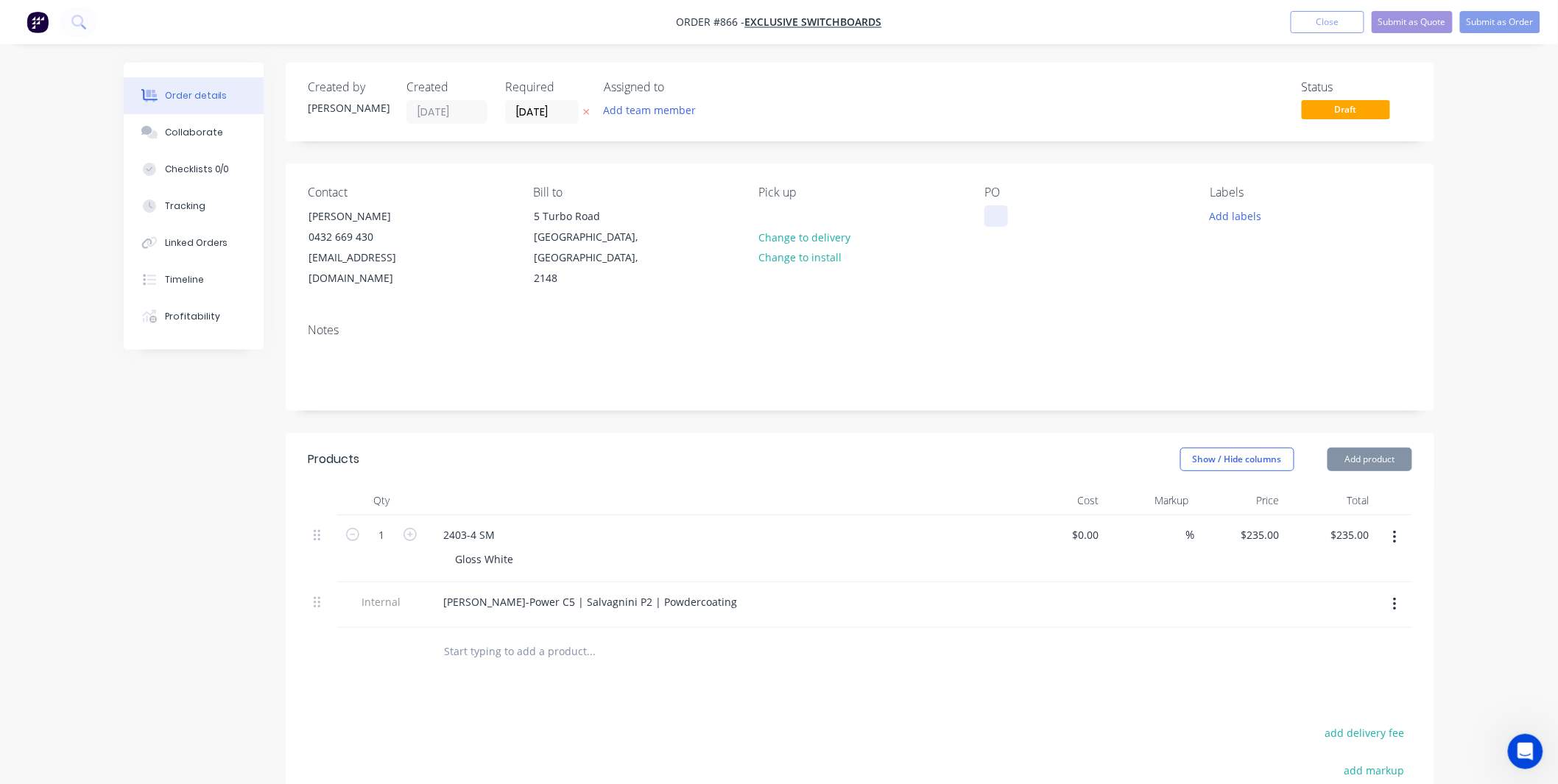
click at [999, 215] on div at bounding box center [996, 216] width 24 height 22
click at [1238, 216] on button "Add labels" at bounding box center [1235, 215] width 68 height 20
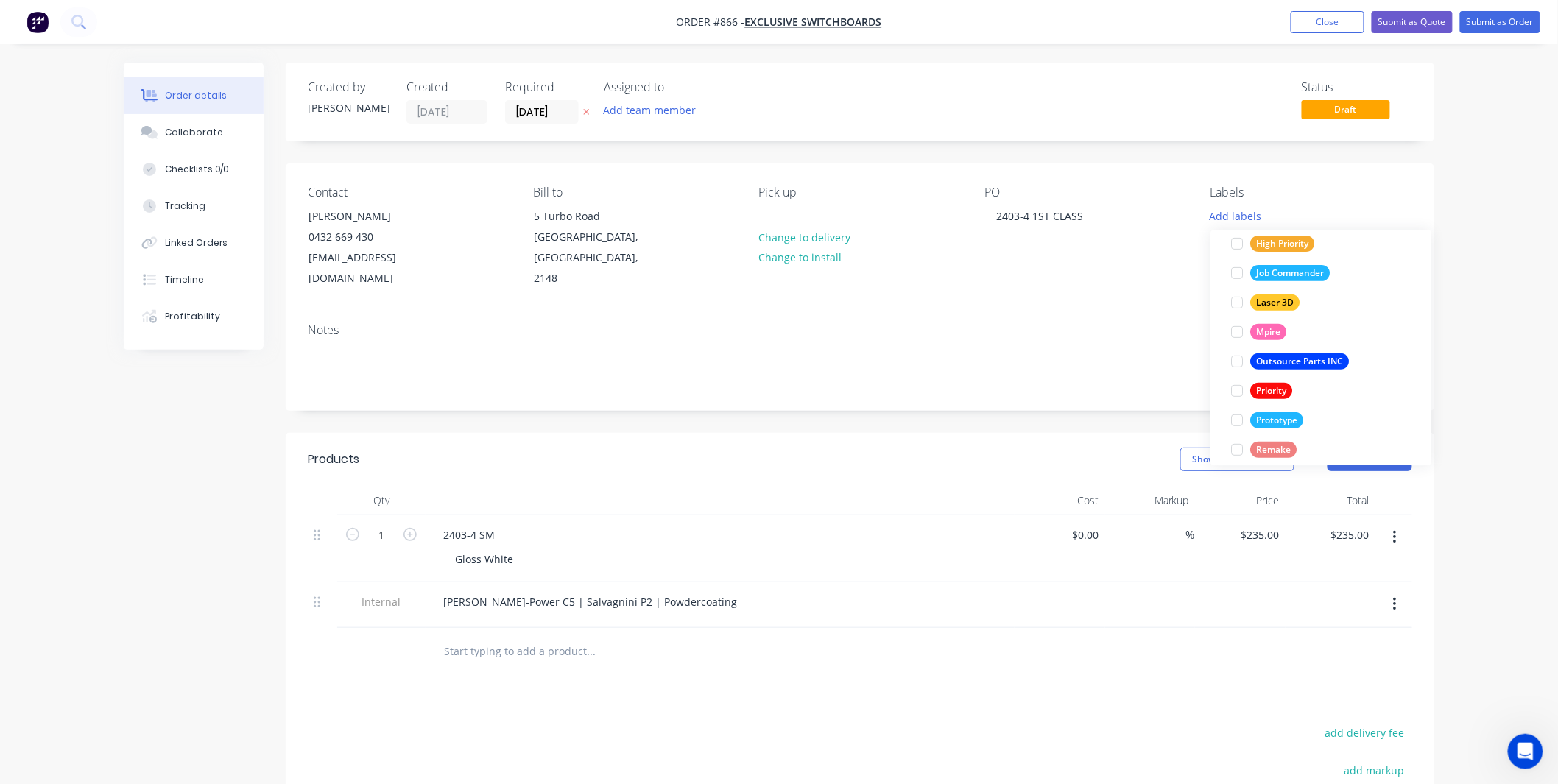
scroll to position [412, 0]
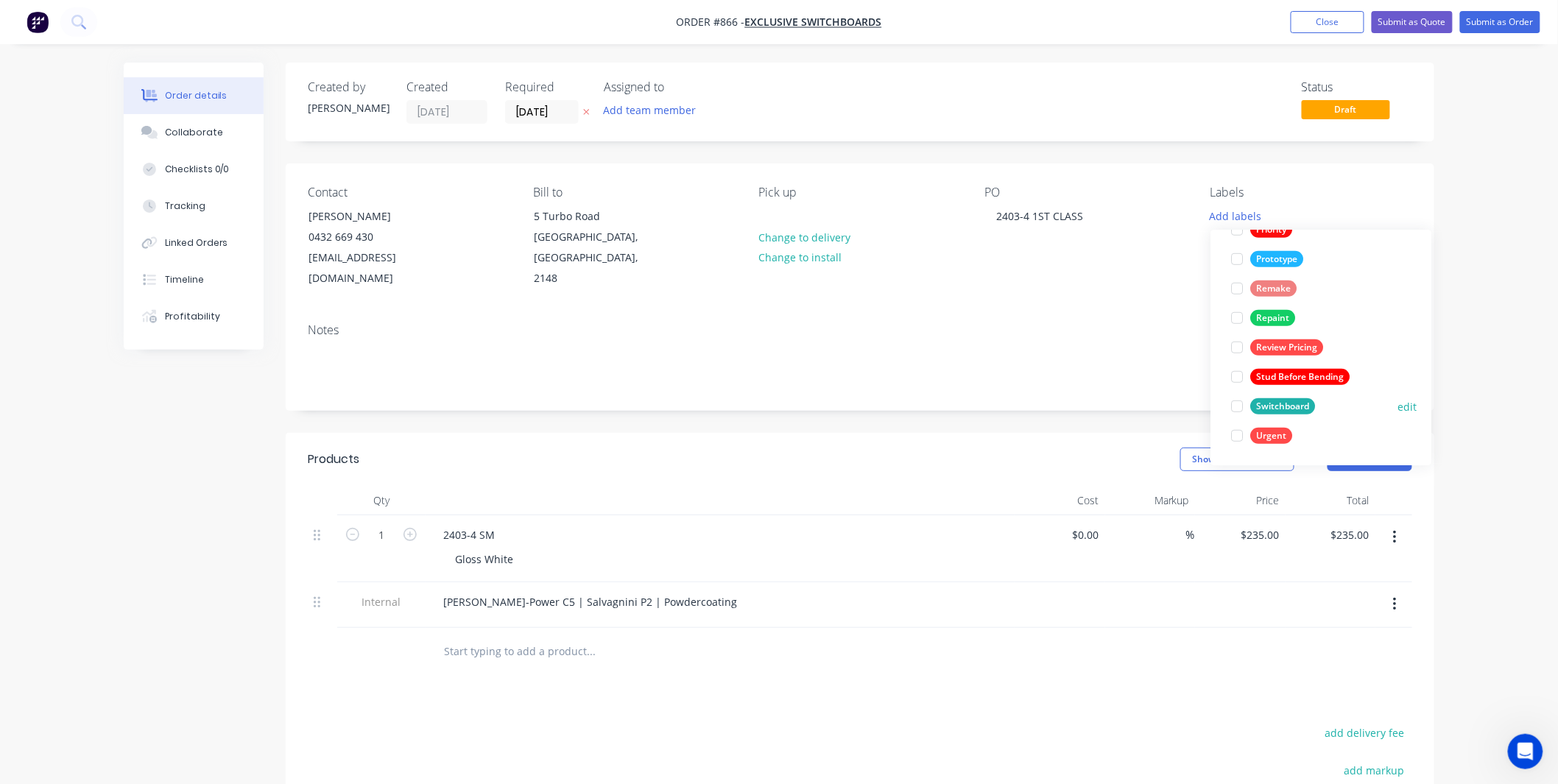
click at [1258, 401] on div "Switchboard" at bounding box center [1283, 406] width 65 height 16
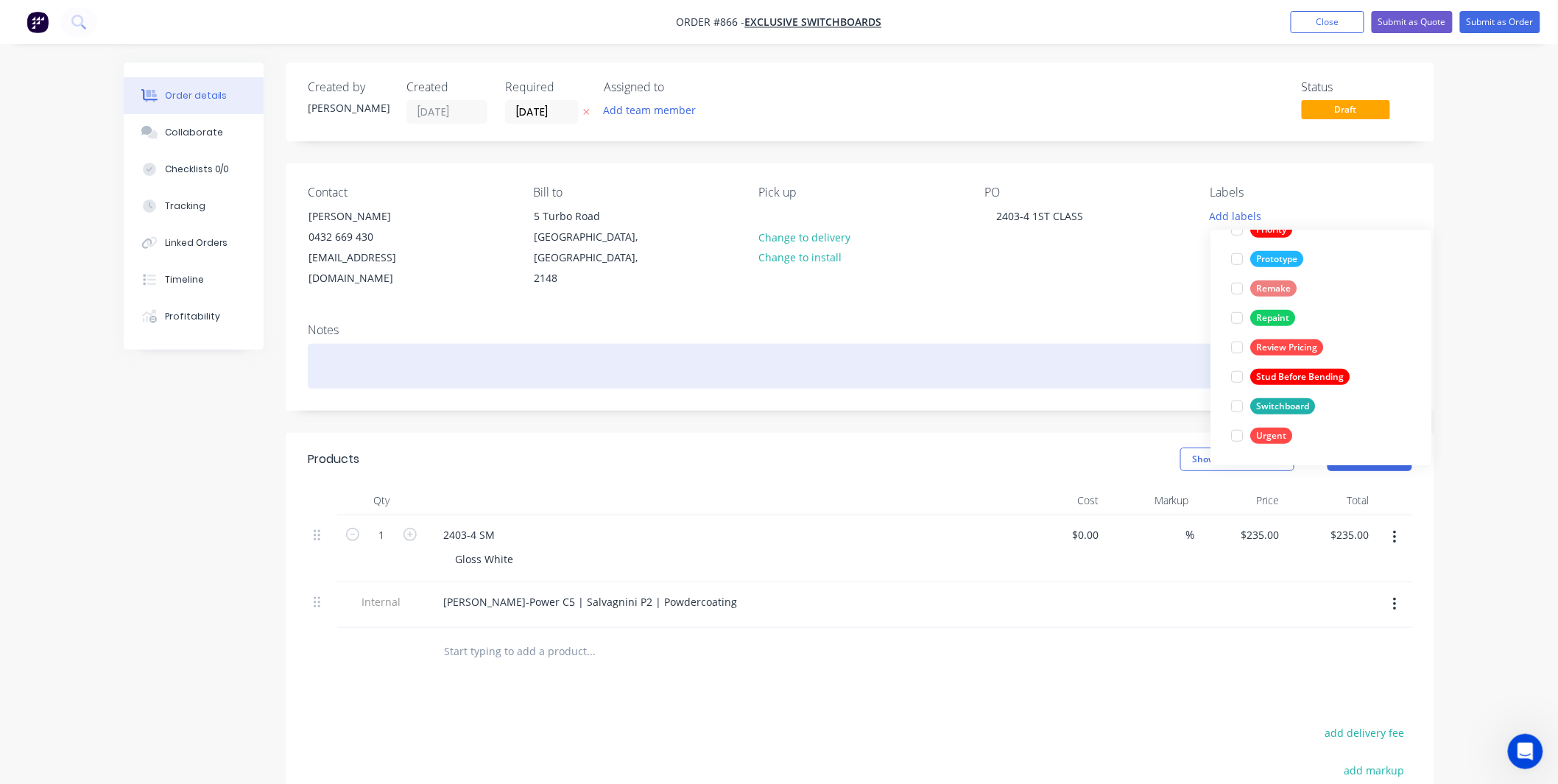
scroll to position [0, 0]
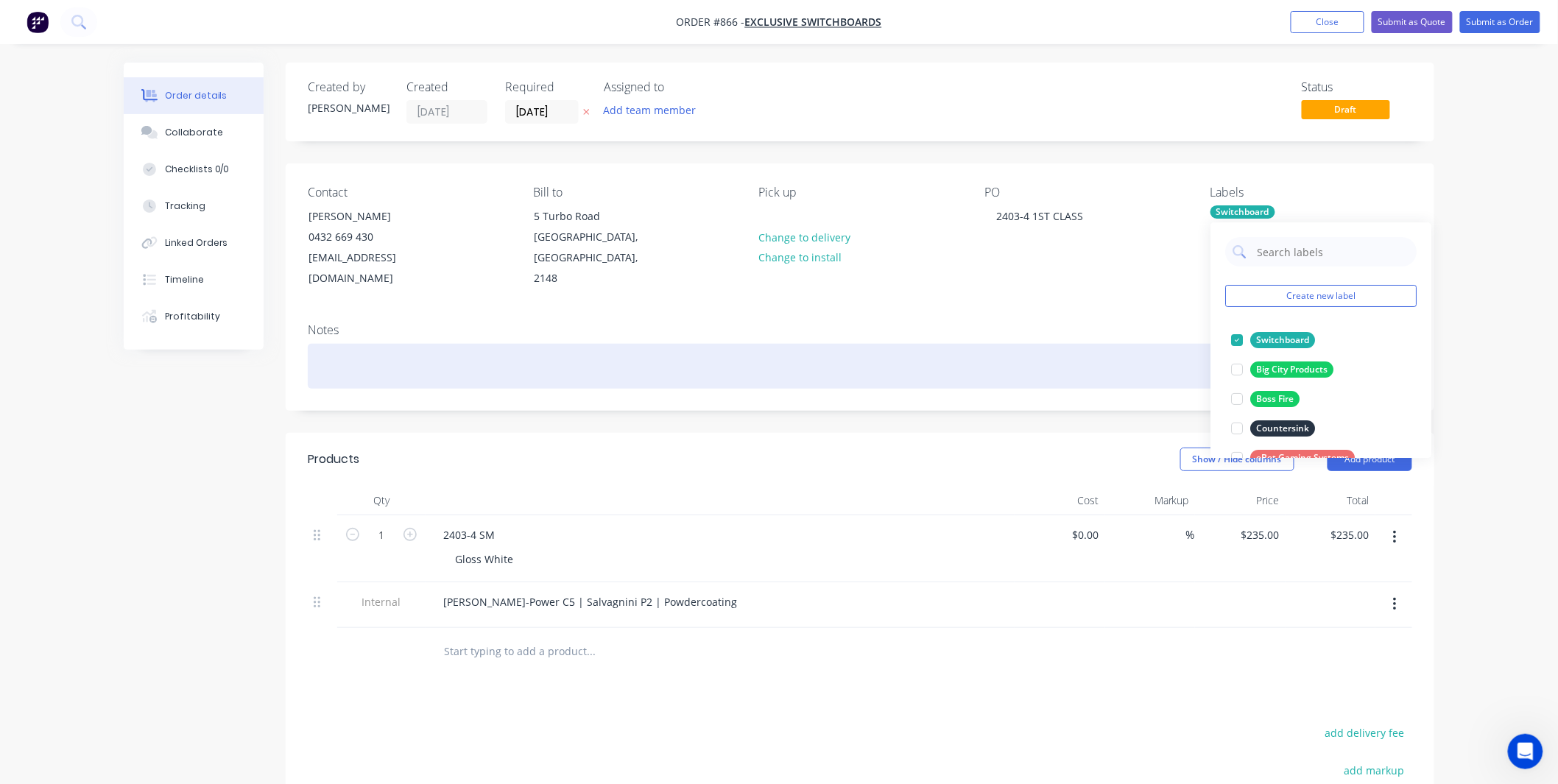
click at [1112, 344] on div at bounding box center [860, 366] width 1105 height 45
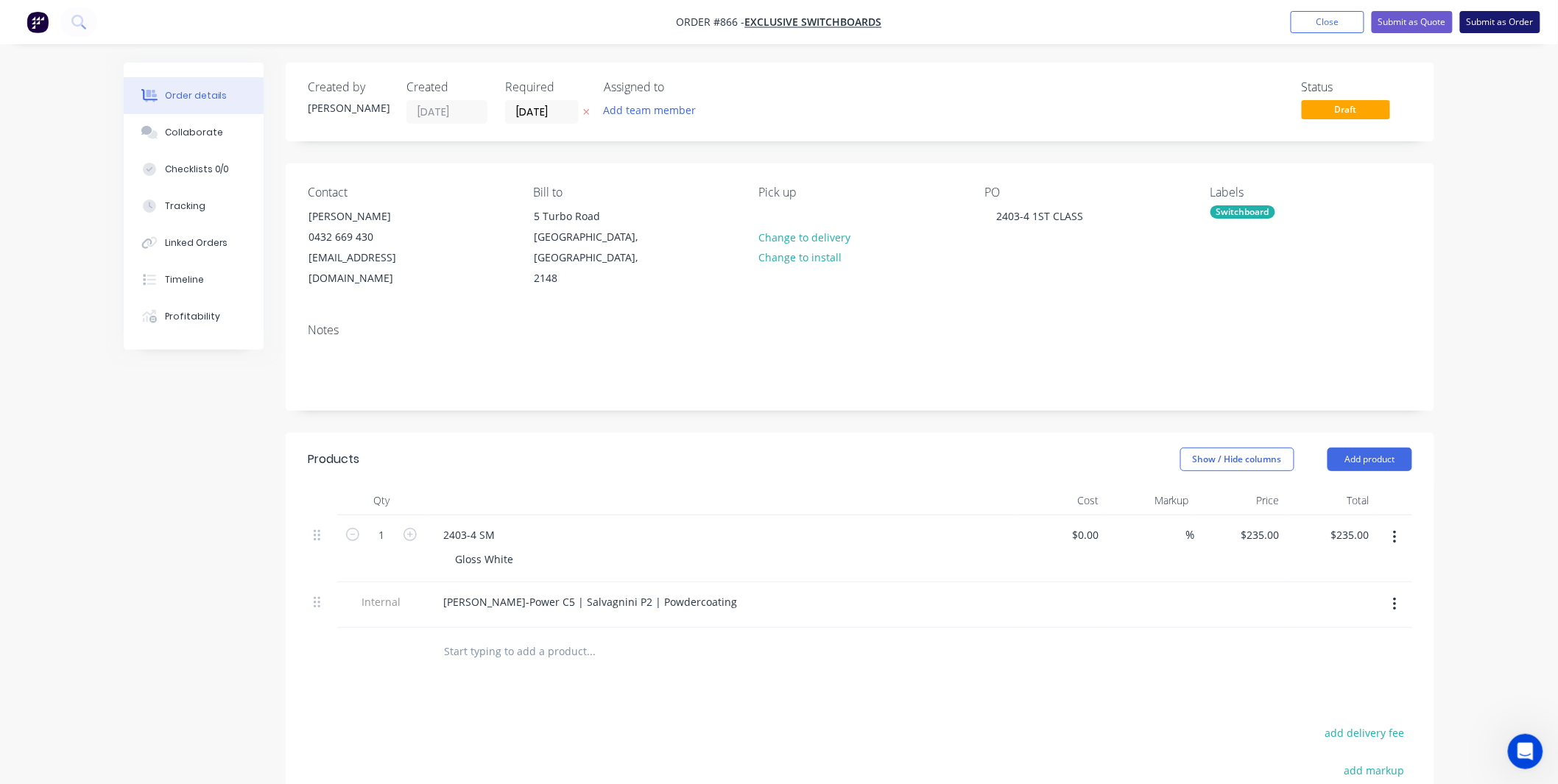
click at [1500, 12] on button "Submit as Order" at bounding box center [1500, 22] width 81 height 22
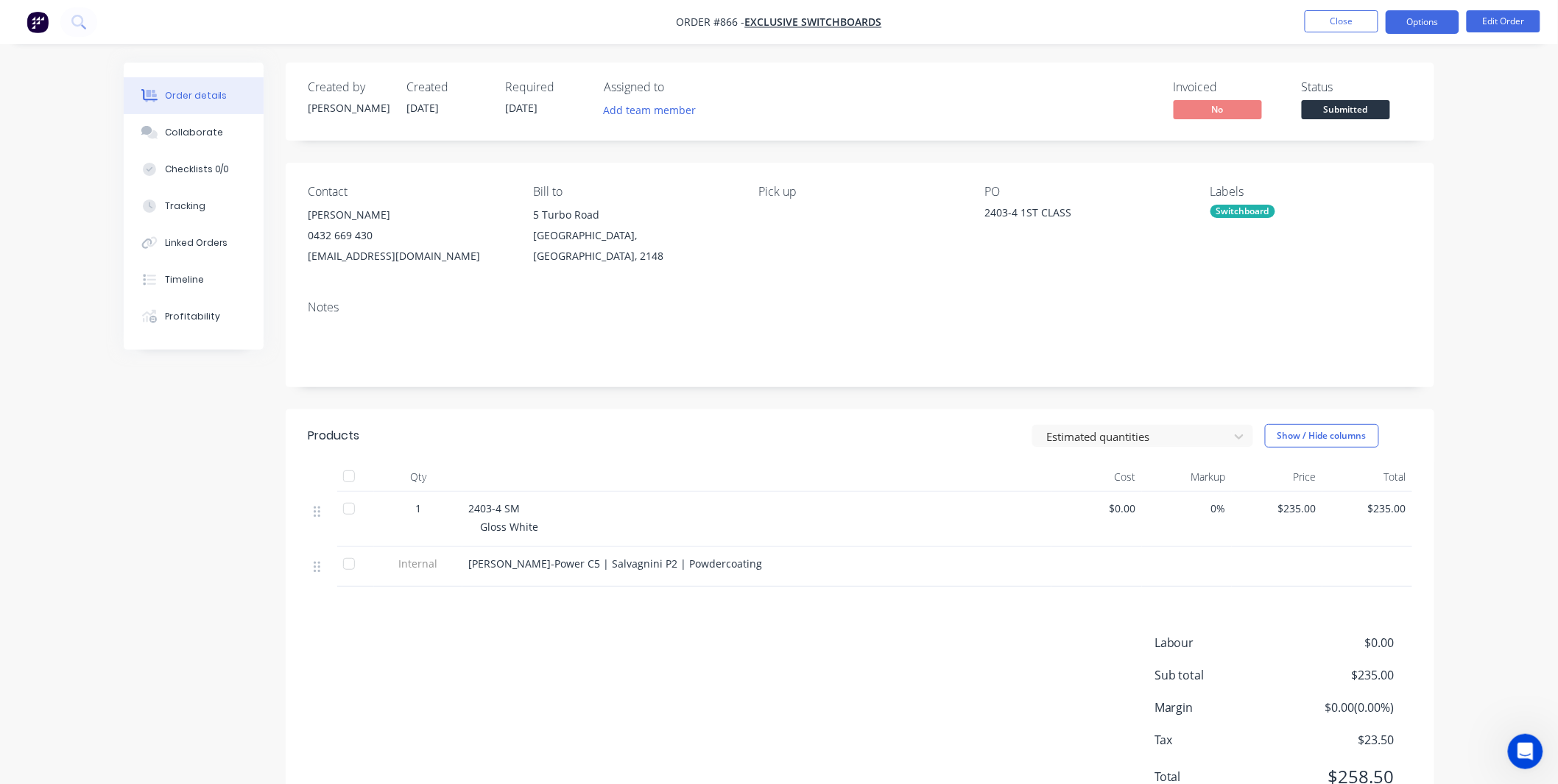
click at [1405, 30] on button "Options" at bounding box center [1422, 22] width 73 height 24
drag, startPoint x: 1102, startPoint y: 192, endPoint x: 1298, endPoint y: 113, distance: 211.3
click at [1112, 182] on div "Contact Will Harris 0432 669 430 will@exclusiveswitchboards.com.au Bill to 5 Tu…" at bounding box center [860, 225] width 1149 height 126
click at [1347, 105] on span "Submitted" at bounding box center [1346, 109] width 89 height 18
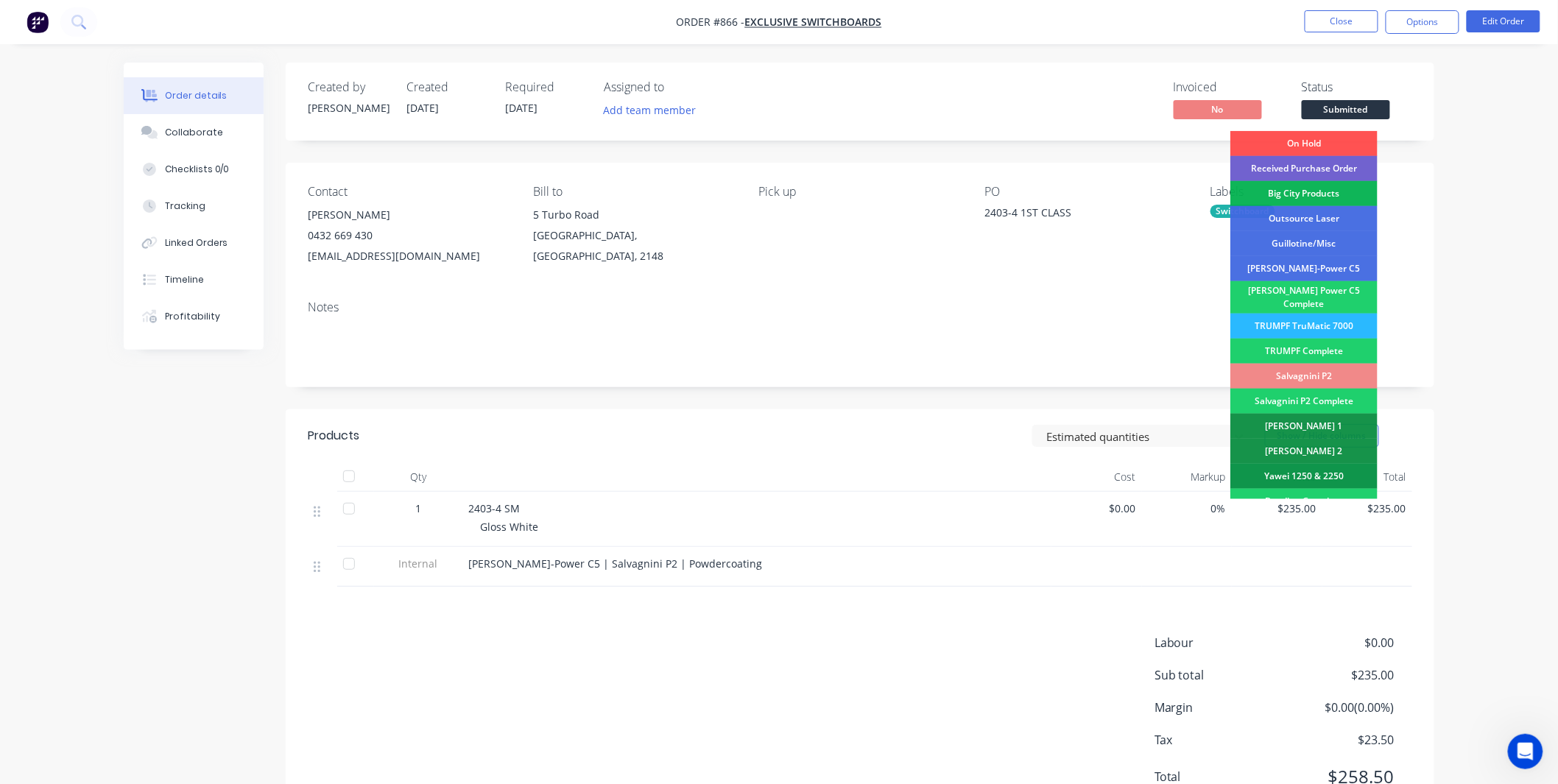
drag, startPoint x: 1336, startPoint y: 164, endPoint x: 1338, endPoint y: 156, distance: 8.2
click at [1337, 164] on div "Received Purchase Order" at bounding box center [1304, 169] width 147 height 25
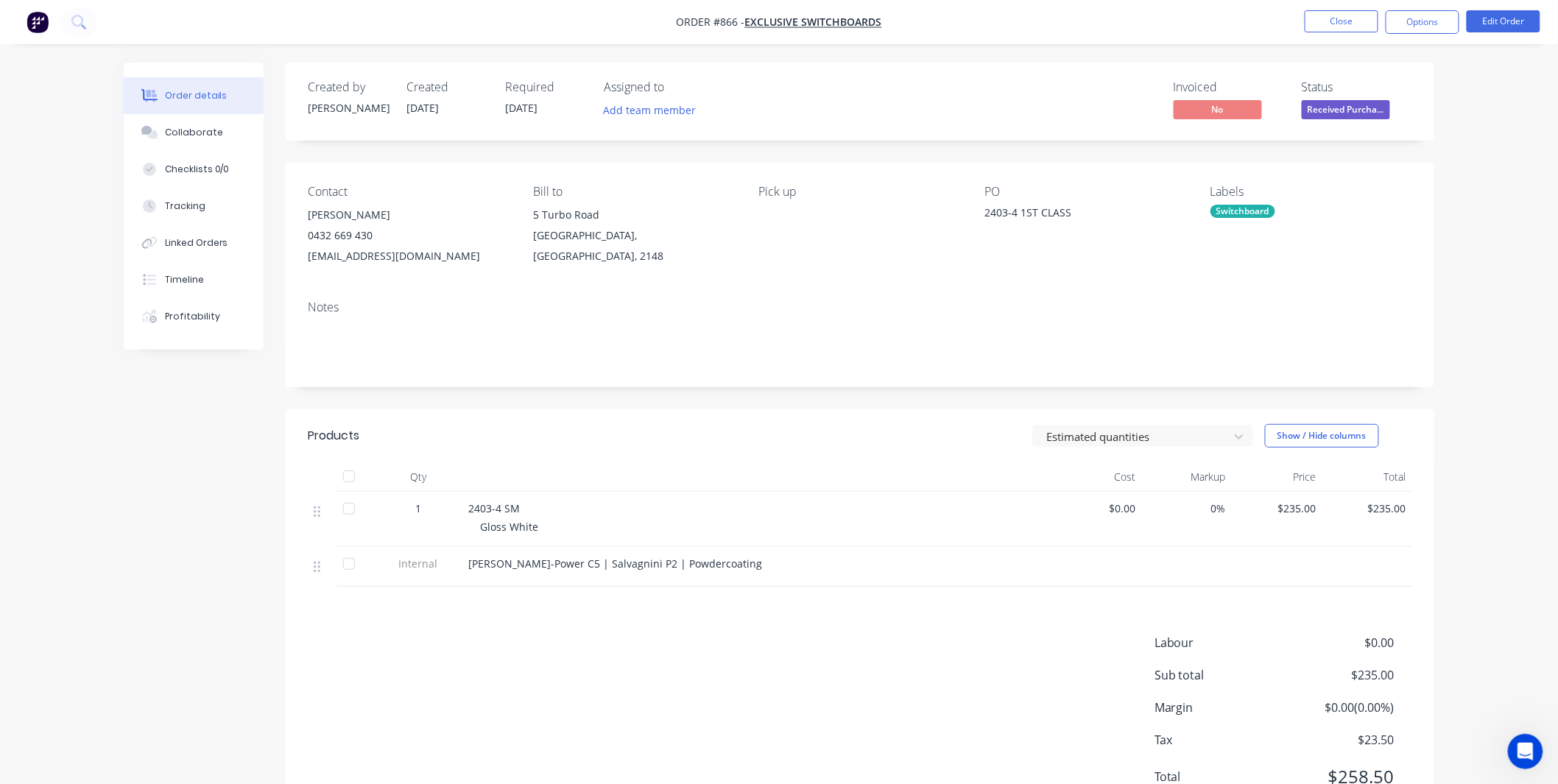
click at [1404, 35] on nav "Order #866 - Exclusive Switchboards Close Options Edit Order" at bounding box center [779, 22] width 1558 height 44
click at [1414, 23] on button "Options" at bounding box center [1422, 22] width 73 height 24
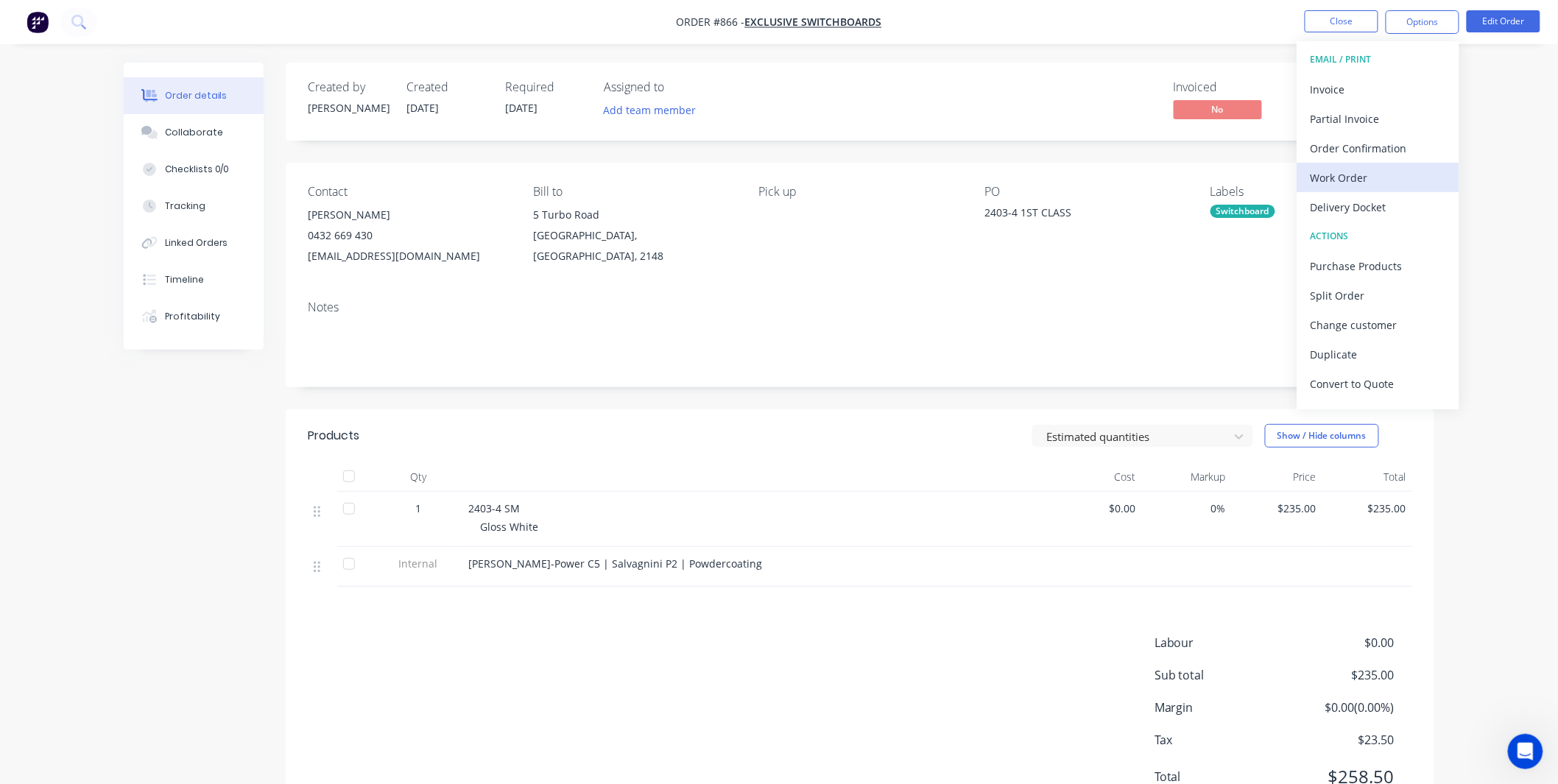
click at [1373, 182] on div "Work Order" at bounding box center [1379, 178] width 136 height 22
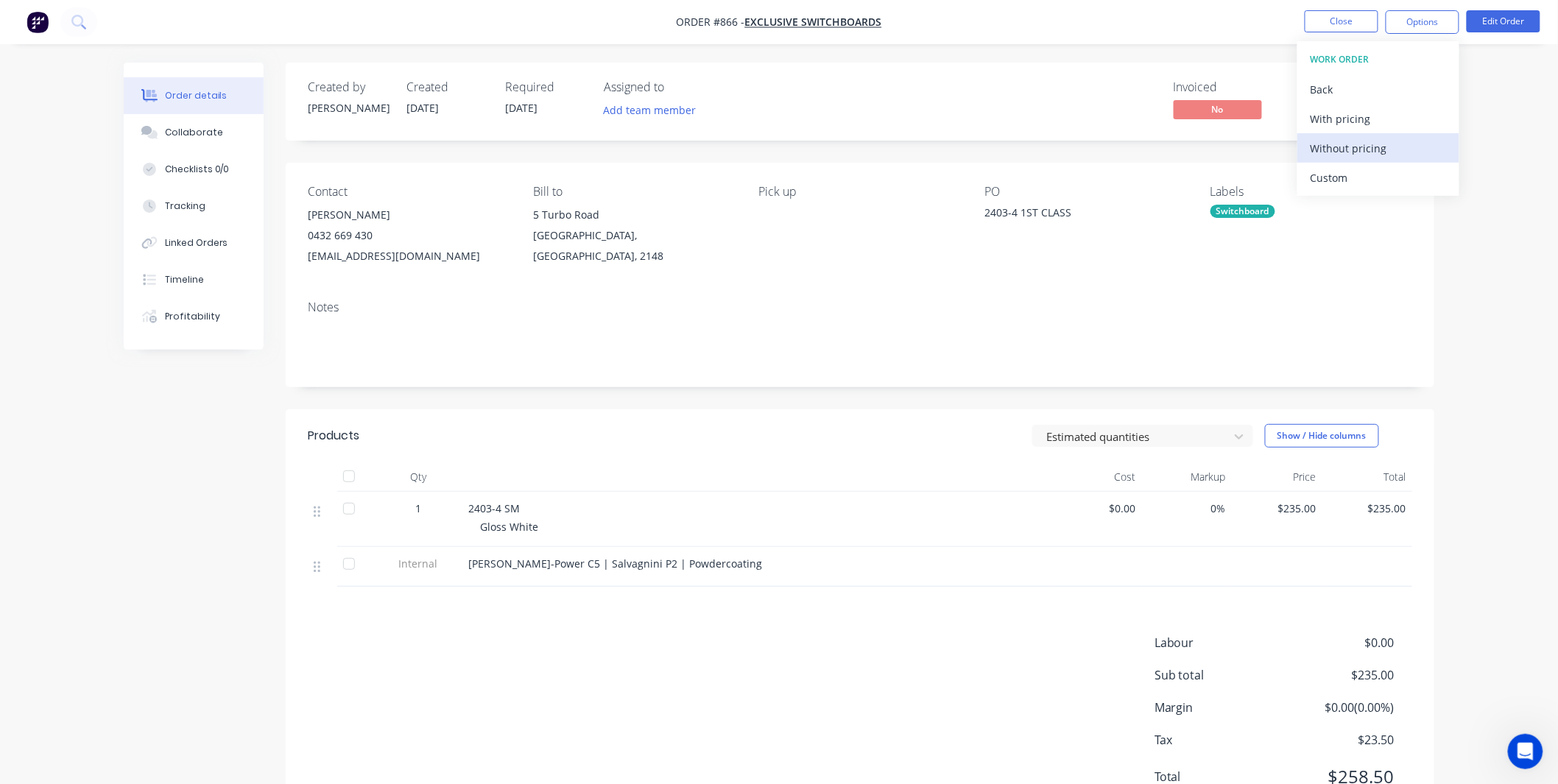
click at [1365, 156] on div "Without pricing" at bounding box center [1379, 148] width 136 height 22
click at [925, 472] on div at bounding box center [756, 477] width 589 height 30
click at [1454, 10] on button "Options" at bounding box center [1422, 22] width 73 height 24
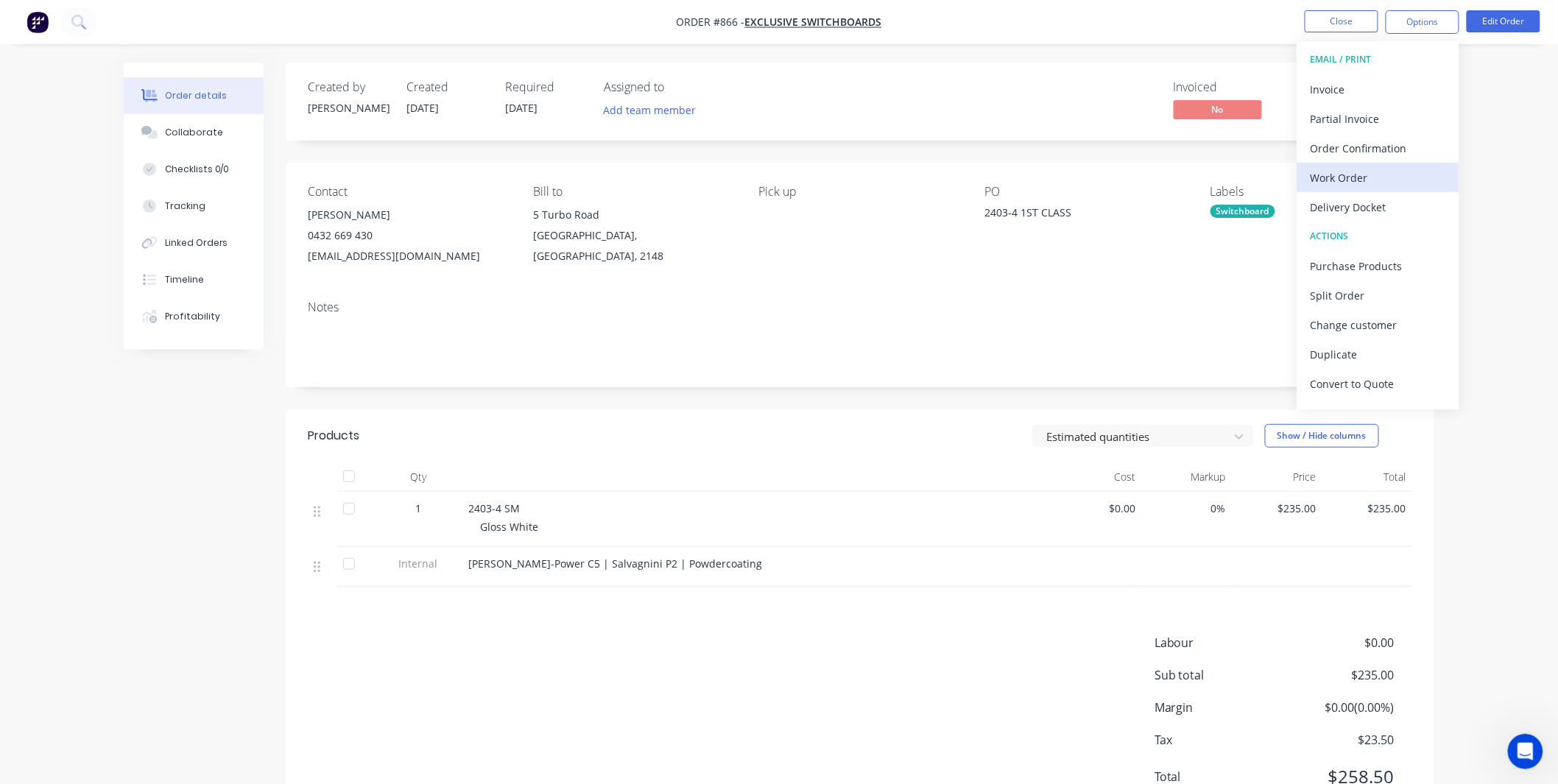
click at [1386, 175] on div "Work Order" at bounding box center [1379, 178] width 136 height 22
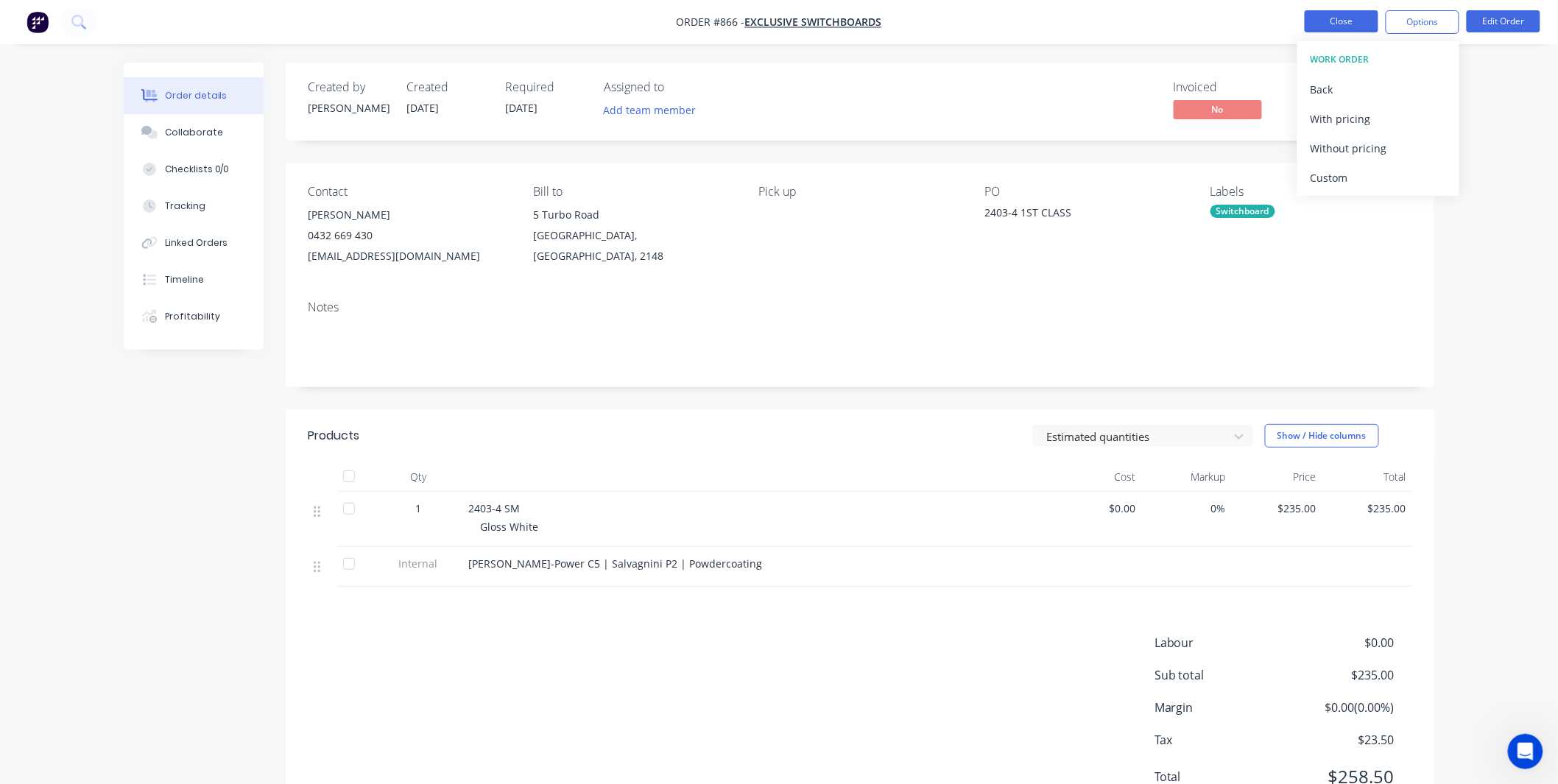
click at [1337, 17] on button "Close" at bounding box center [1341, 21] width 73 height 22
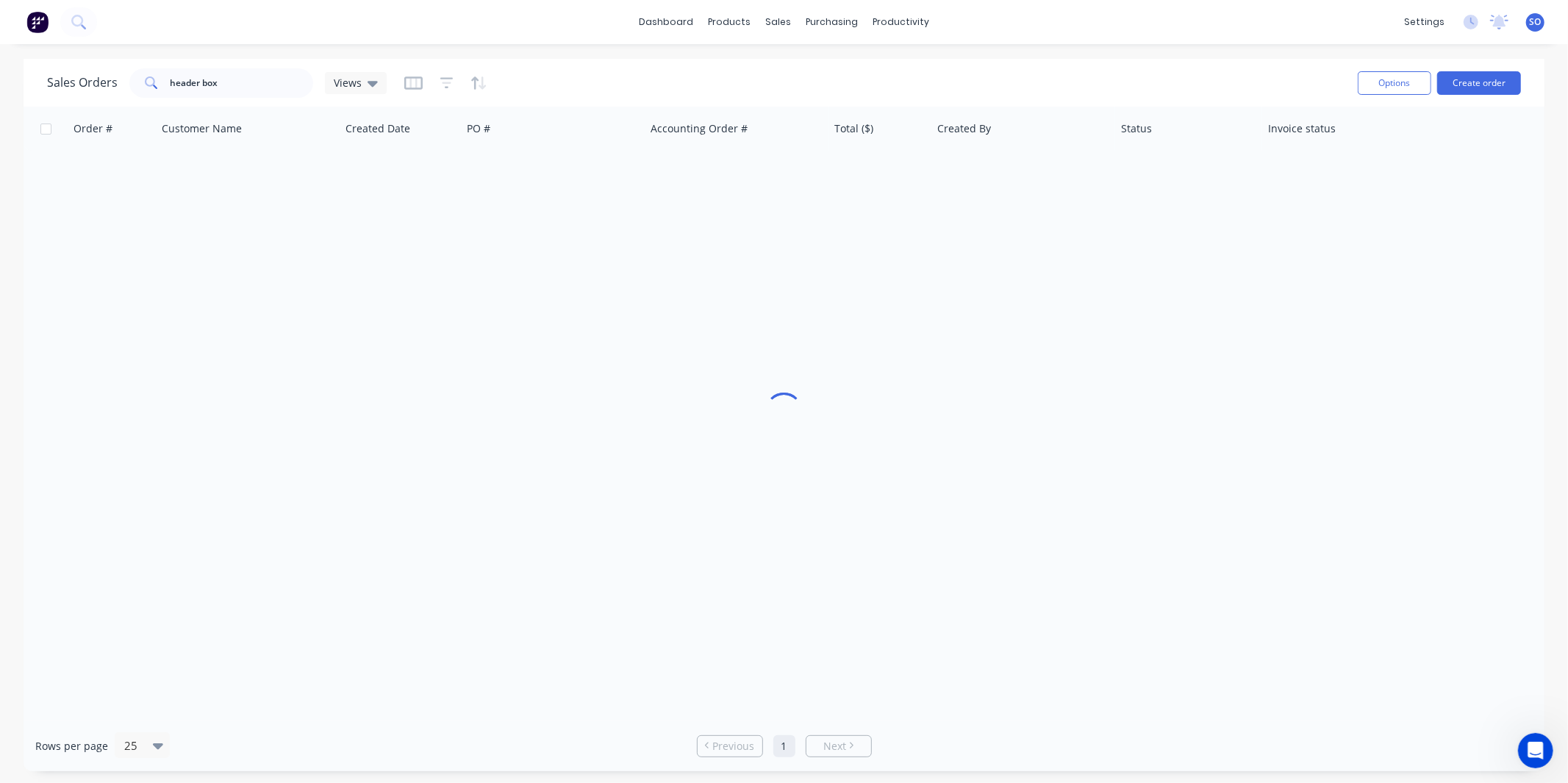
click at [1400, 20] on div "dashboard products sales purchasing productivity dashboard products Product Cat…" at bounding box center [784, 22] width 1568 height 44
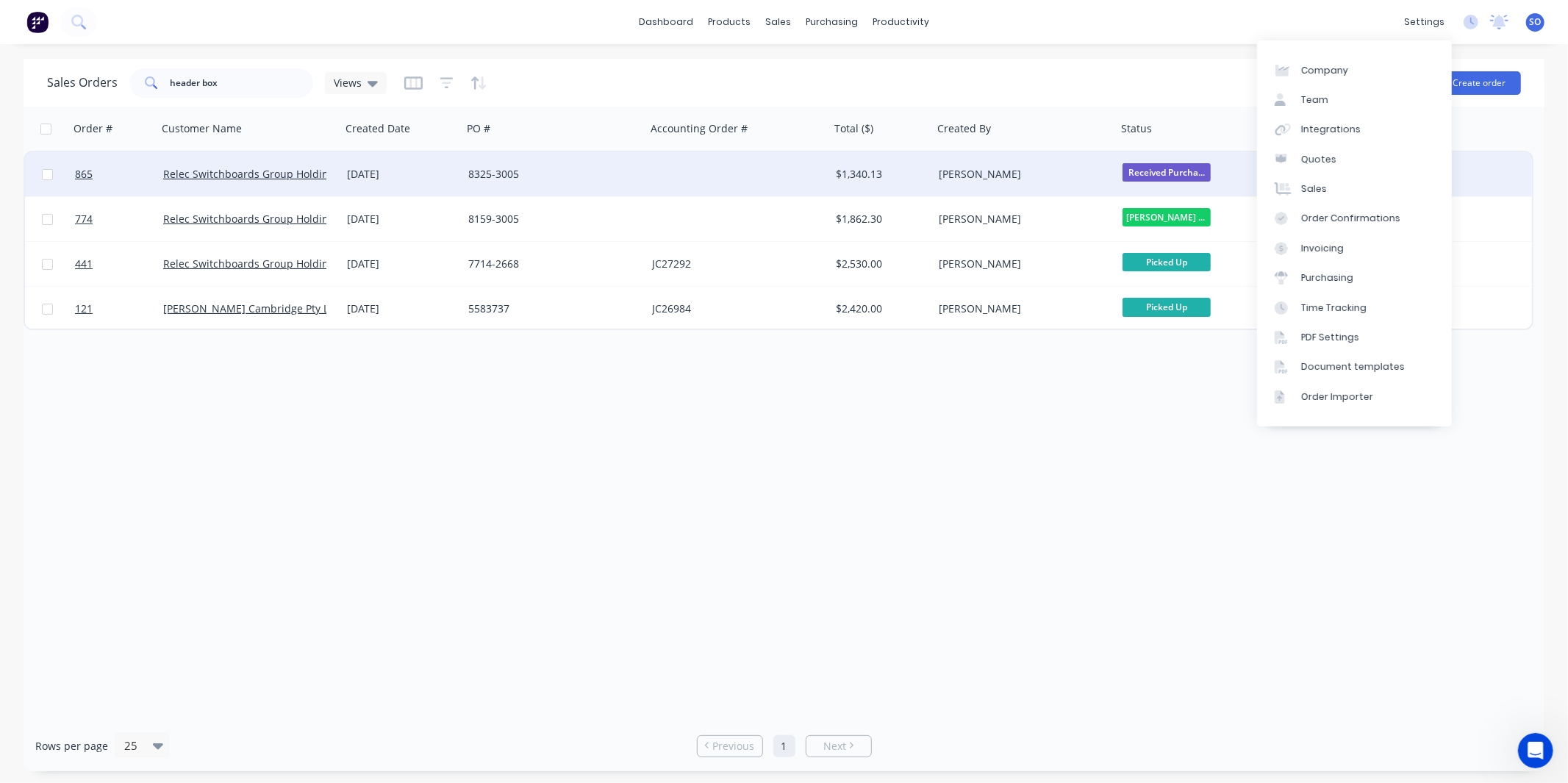
click at [941, 172] on div "[PERSON_NAME]" at bounding box center [1020, 174] width 163 height 14
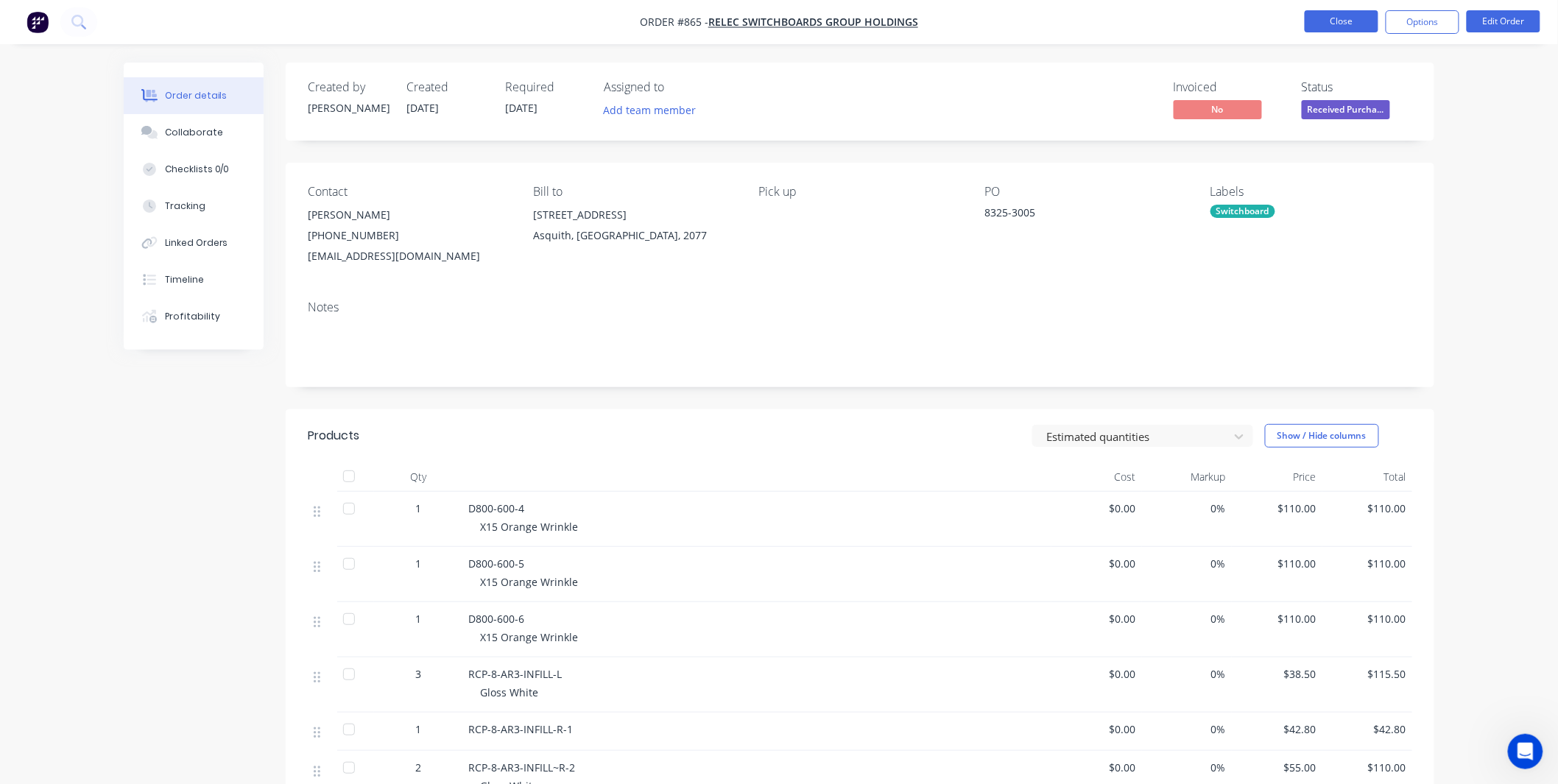
click at [1322, 10] on button "Close" at bounding box center [1341, 21] width 73 height 22
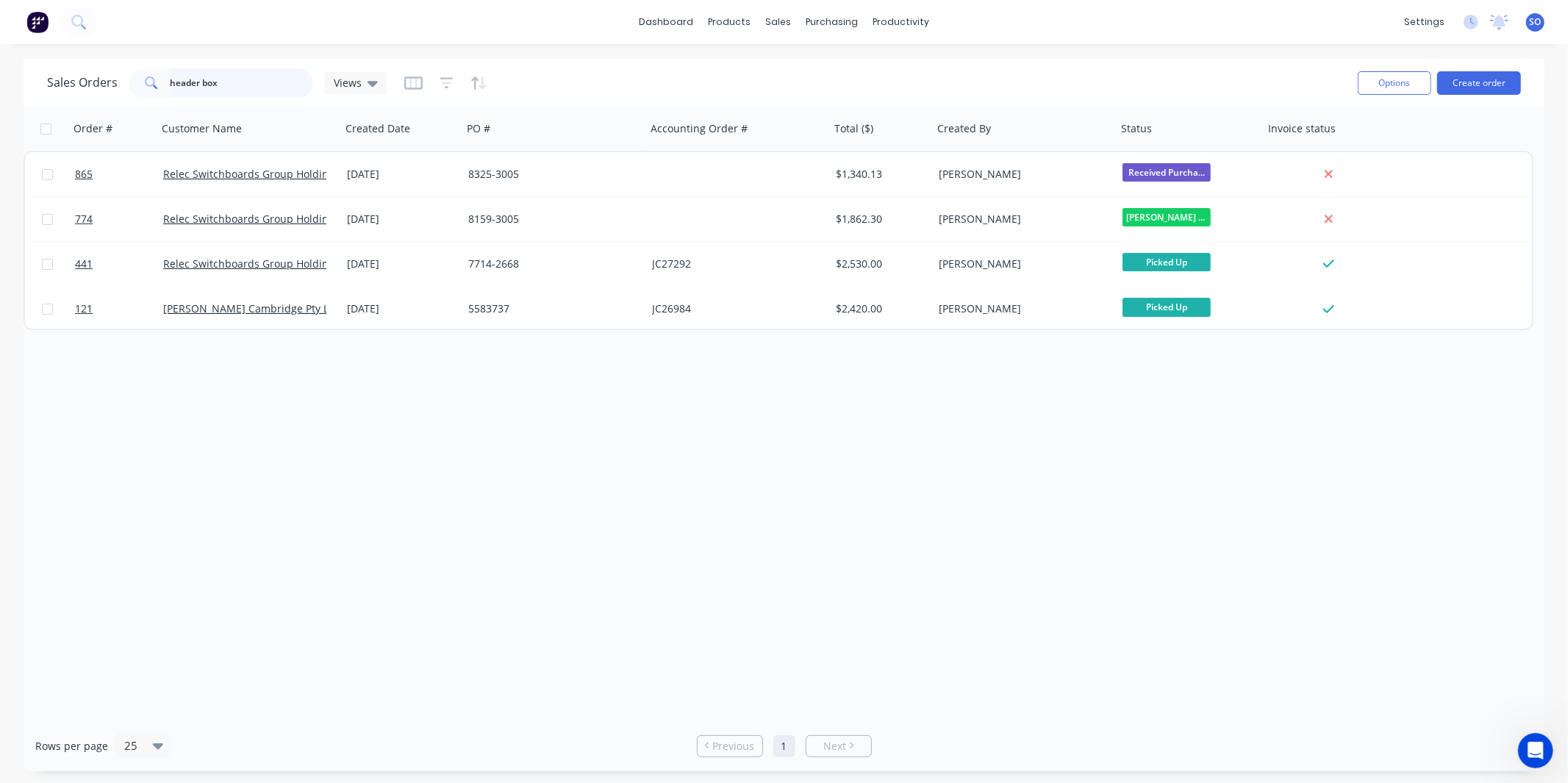
drag, startPoint x: 218, startPoint y: 79, endPoint x: 113, endPoint y: 92, distance: 105.8
click at [129, 93] on div "header box" at bounding box center [220, 83] width 183 height 30
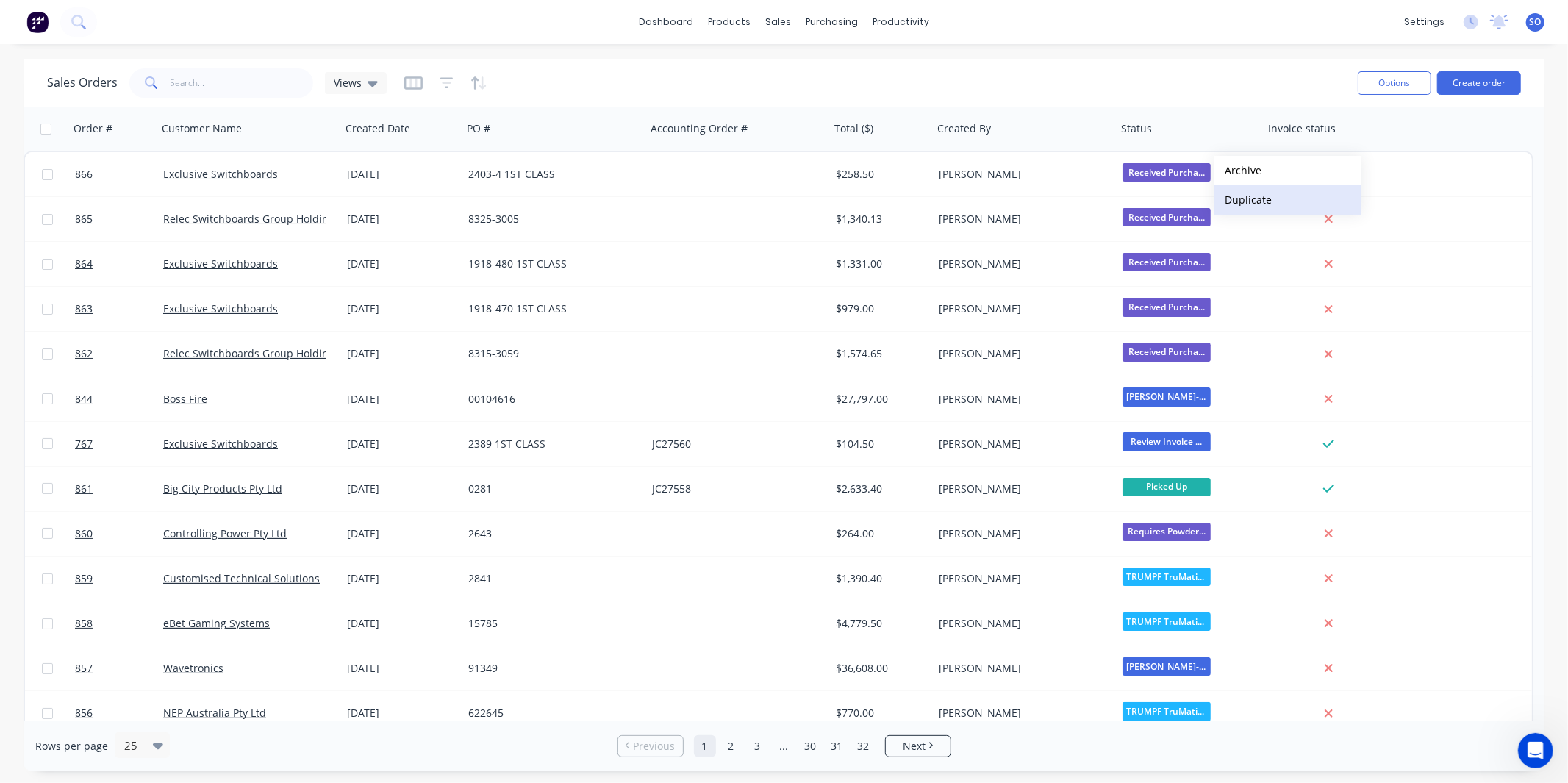
click at [1262, 213] on button "Duplicate" at bounding box center [1287, 200] width 147 height 30
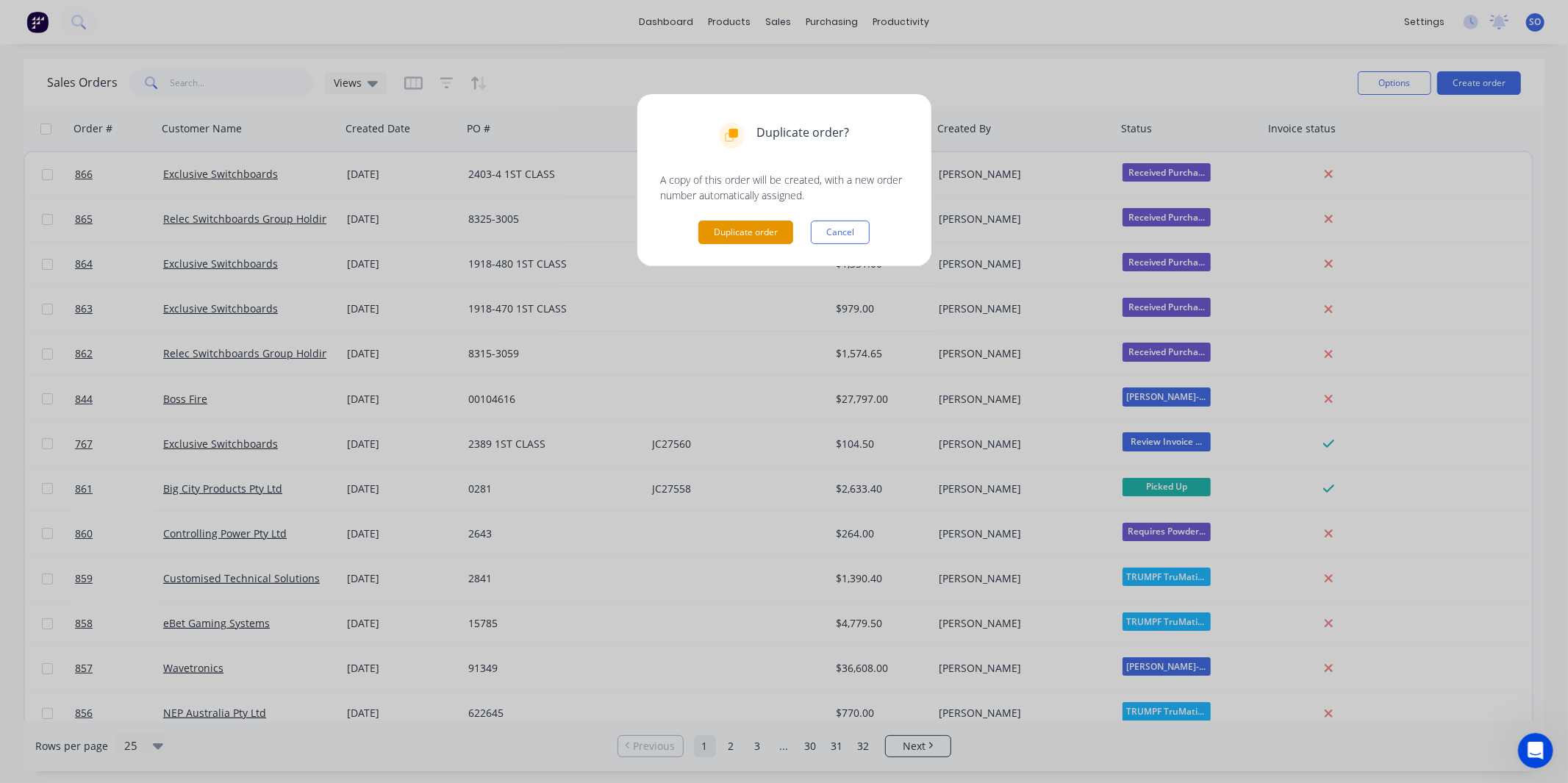
click at [716, 235] on button "Duplicate order" at bounding box center [745, 232] width 95 height 23
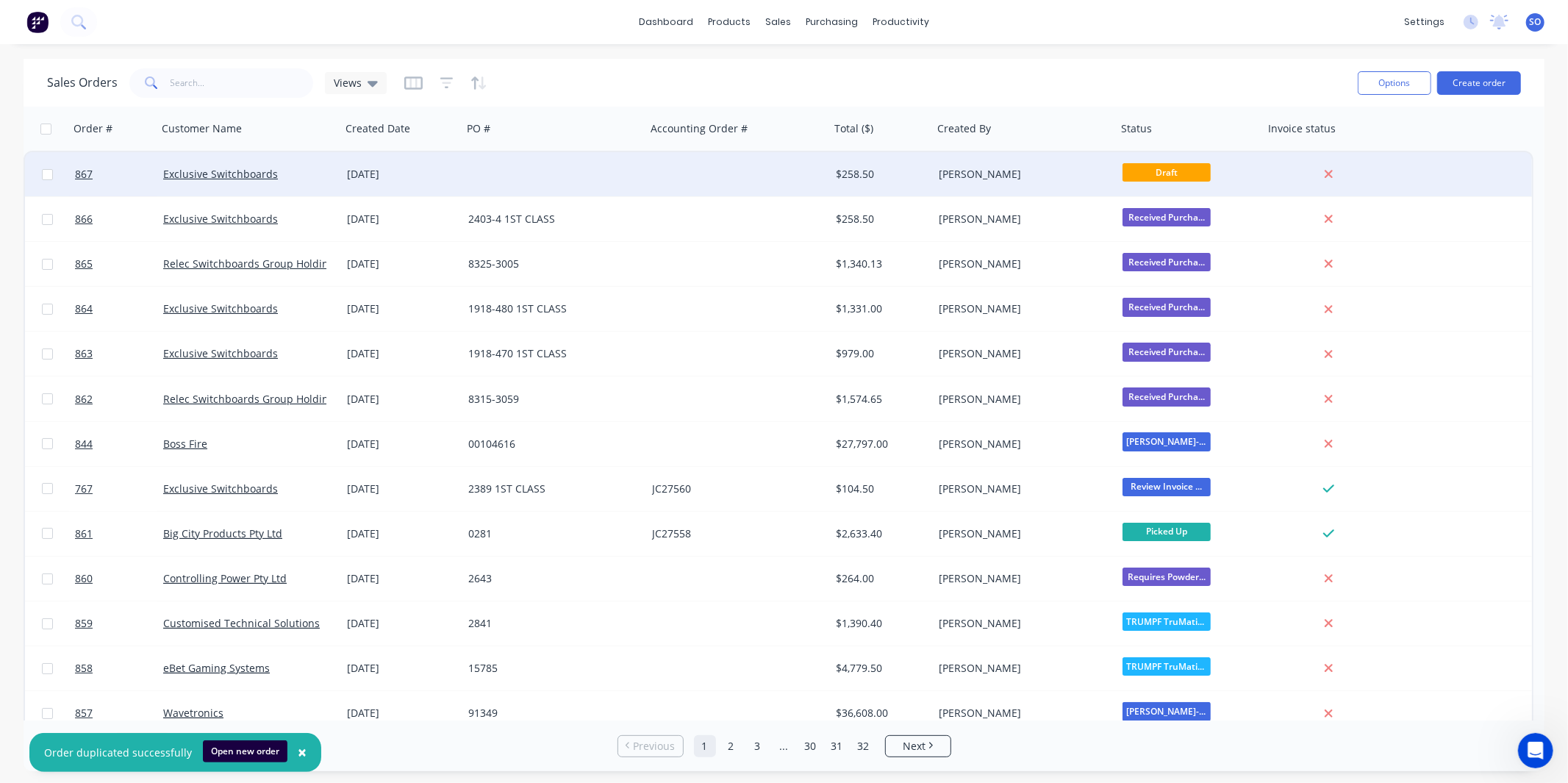
click at [1067, 172] on div "[PERSON_NAME]" at bounding box center [1020, 174] width 163 height 14
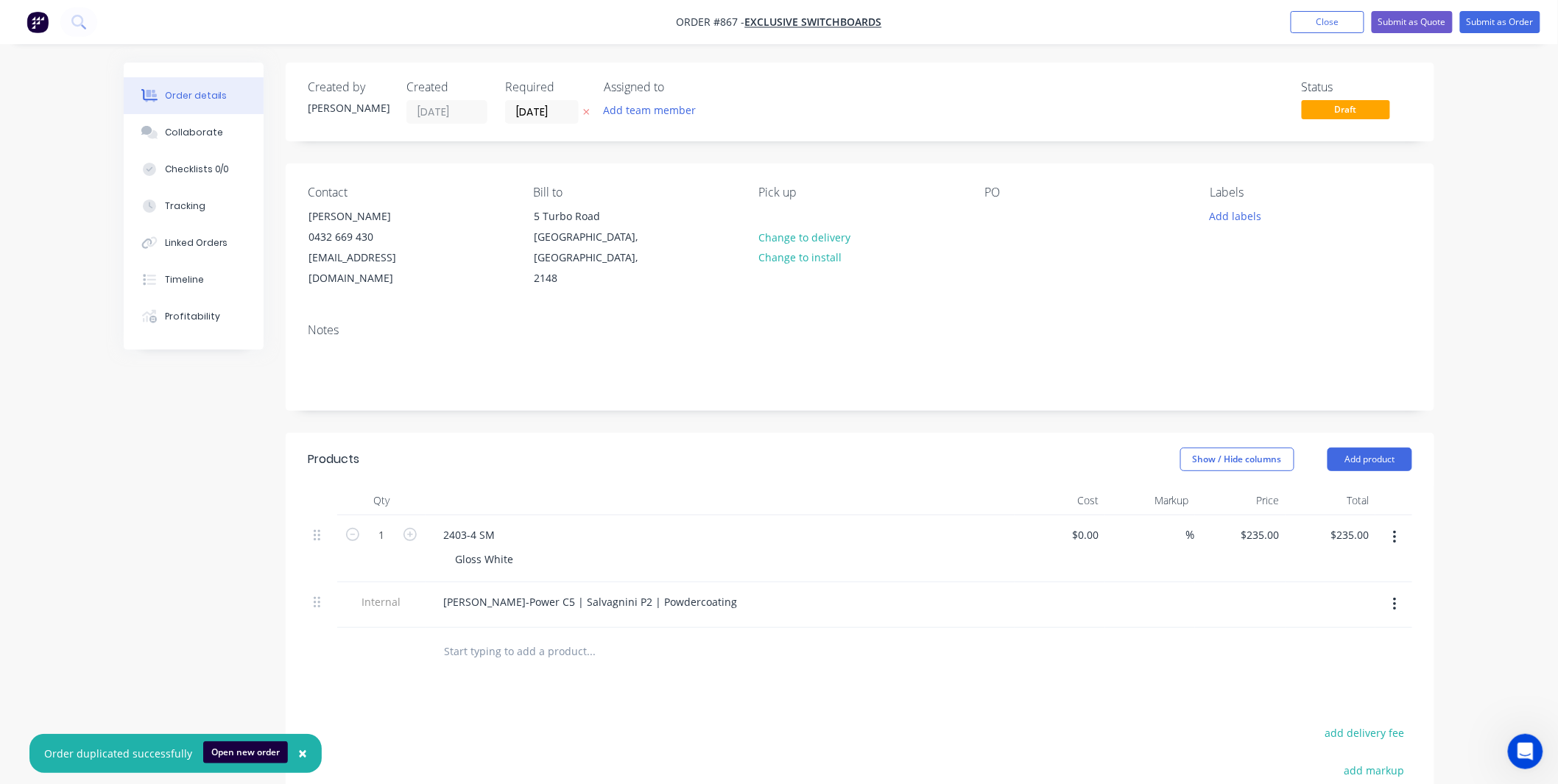
click at [1338, 107] on span "Draft" at bounding box center [1346, 109] width 89 height 18
drag, startPoint x: 983, startPoint y: 217, endPoint x: 994, endPoint y: 216, distance: 11.0
click at [987, 217] on div "Contact Will Harris 0432 669 430 will@exclusiveswitchboards.com.au Bill to 5 Tu…" at bounding box center [860, 238] width 1149 height 148
click at [1002, 218] on div at bounding box center [996, 216] width 24 height 22
click at [1262, 524] on input "235" at bounding box center [1262, 534] width 45 height 22
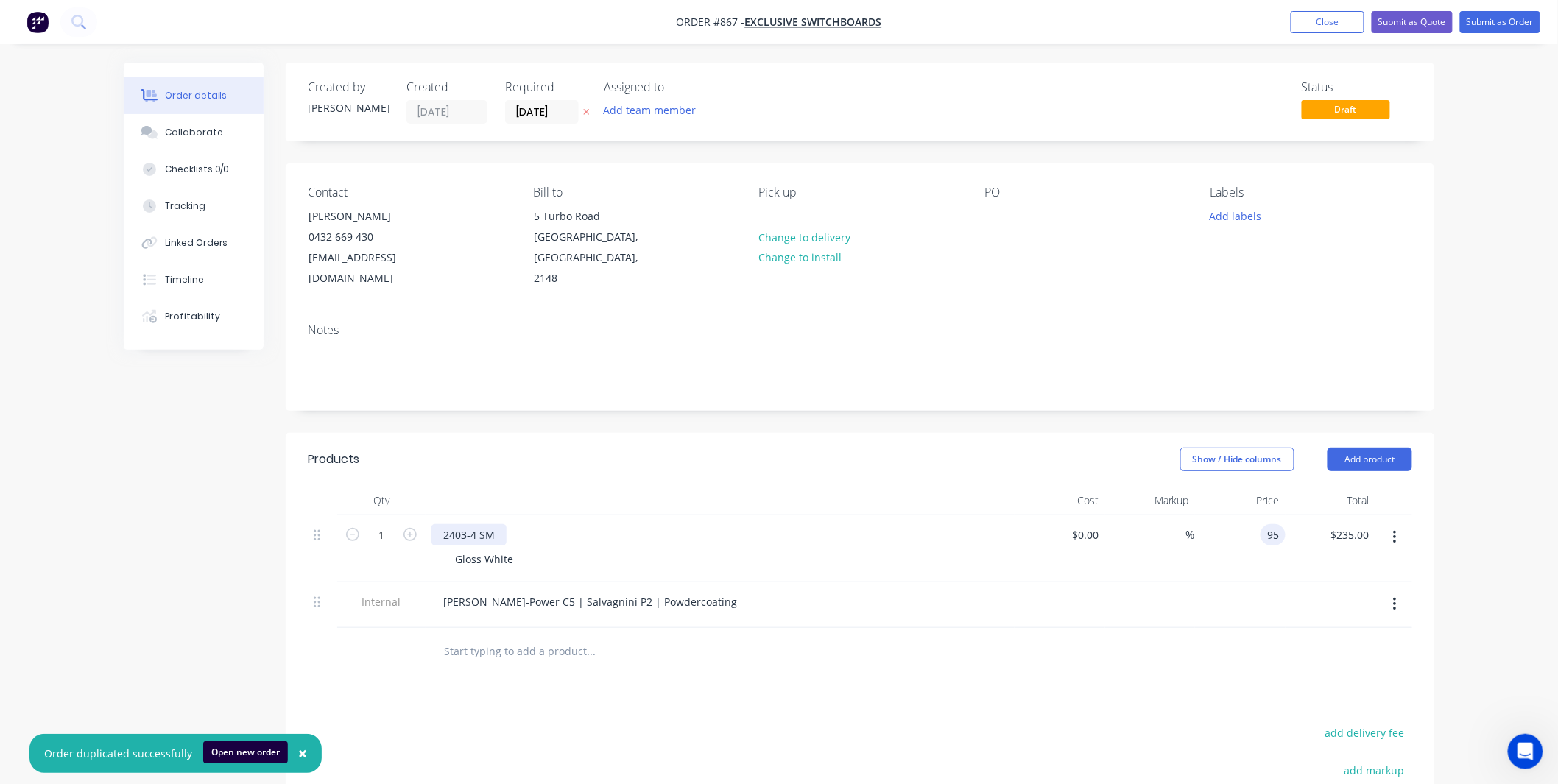
type input "$95.00"
click at [461, 524] on div "2403-4 SM" at bounding box center [469, 534] width 75 height 22
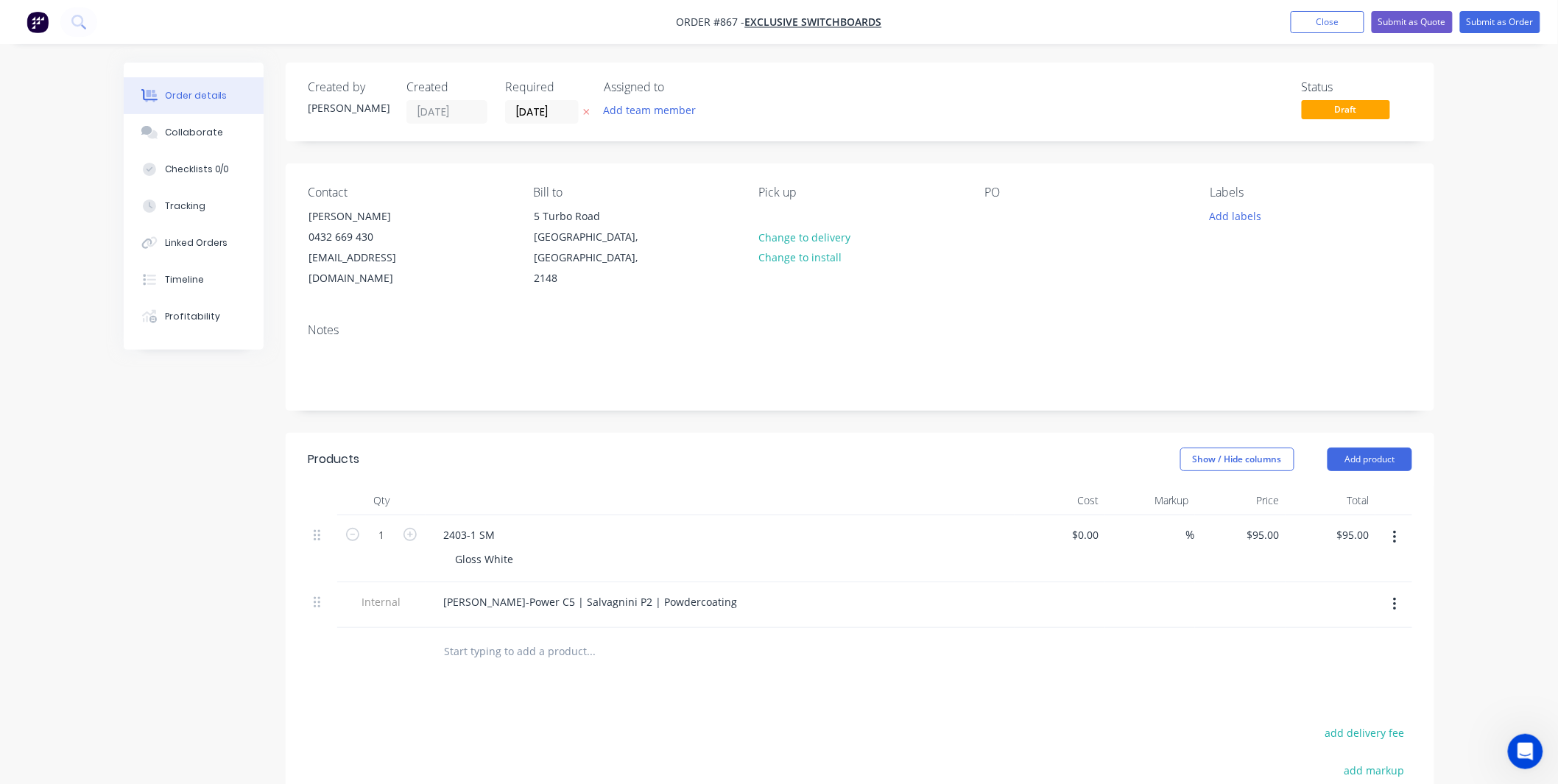
click at [639, 448] on div "Show / Hide columns Add product" at bounding box center [977, 459] width 869 height 24
click at [193, 138] on div "Collaborate" at bounding box center [194, 132] width 58 height 14
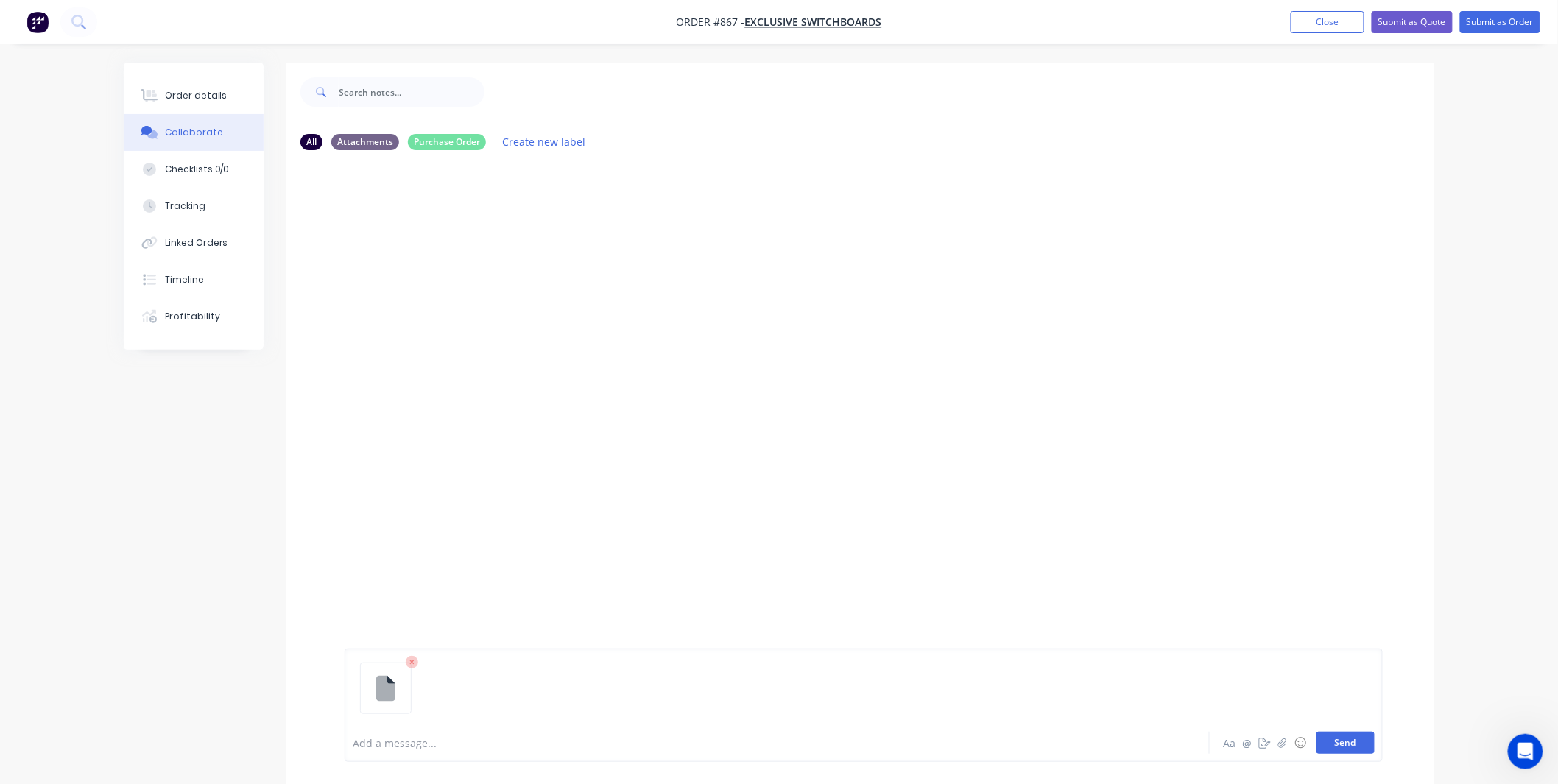
click at [1356, 741] on button "Send" at bounding box center [1345, 742] width 58 height 22
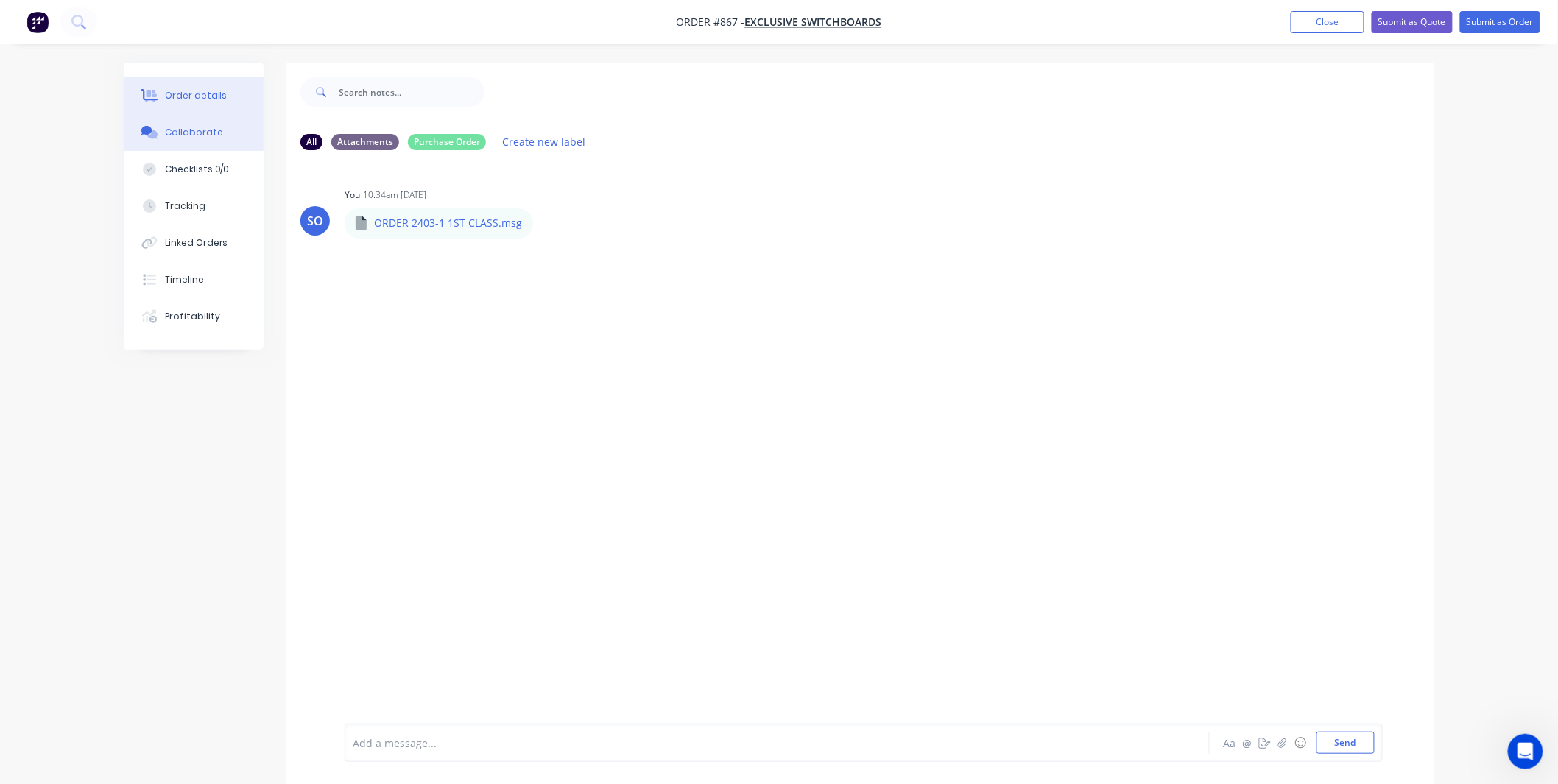
click at [177, 97] on div "Order details" at bounding box center [195, 95] width 62 height 14
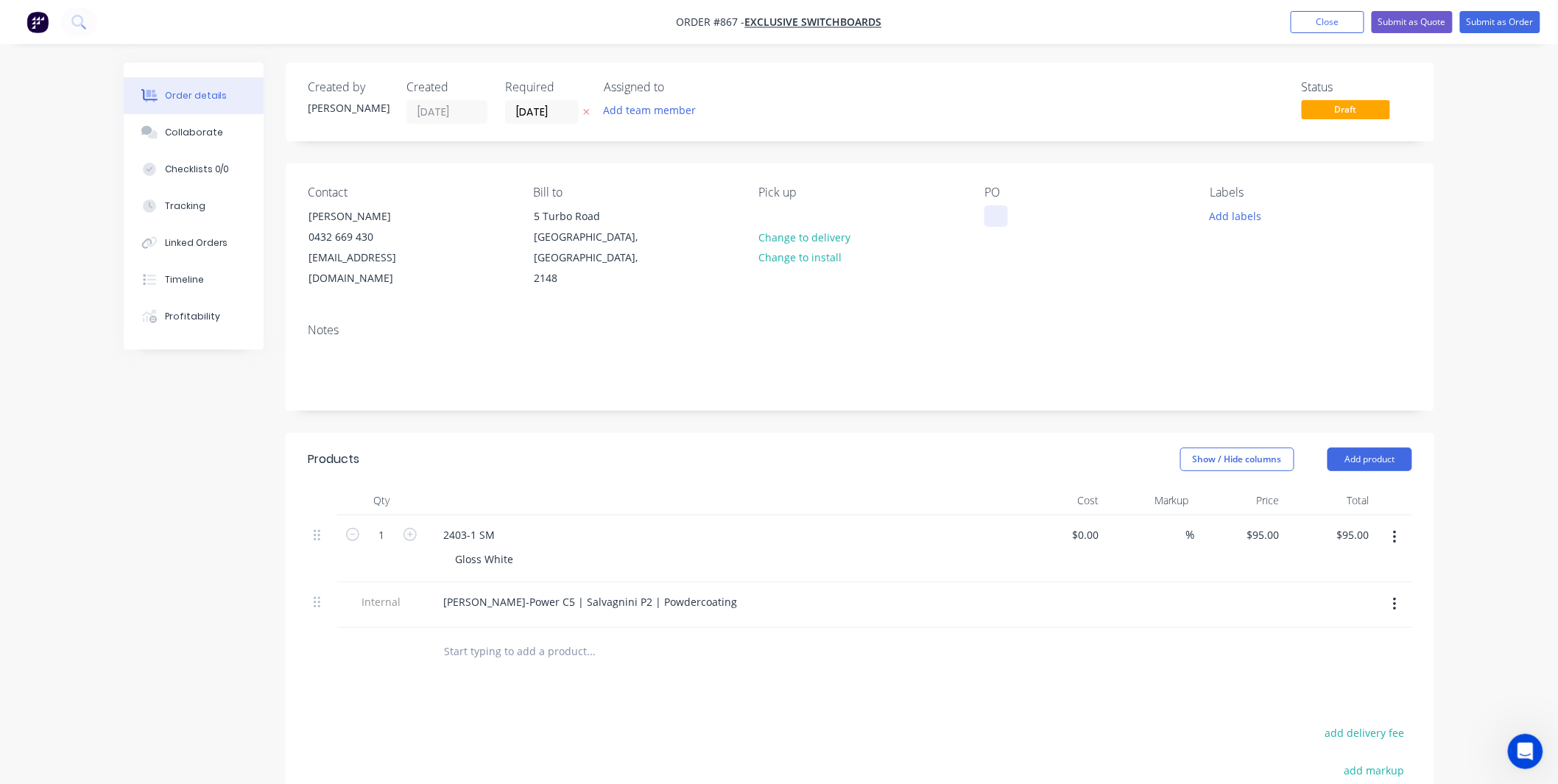
click at [991, 226] on div "PO" at bounding box center [1085, 237] width 202 height 104
click at [991, 216] on div at bounding box center [996, 216] width 24 height 22
drag, startPoint x: 991, startPoint y: 307, endPoint x: 980, endPoint y: 295, distance: 16.3
click at [992, 323] on div "Notes" at bounding box center [860, 329] width 1105 height 14
click at [532, 118] on input "[DATE]" at bounding box center [542, 111] width 72 height 22
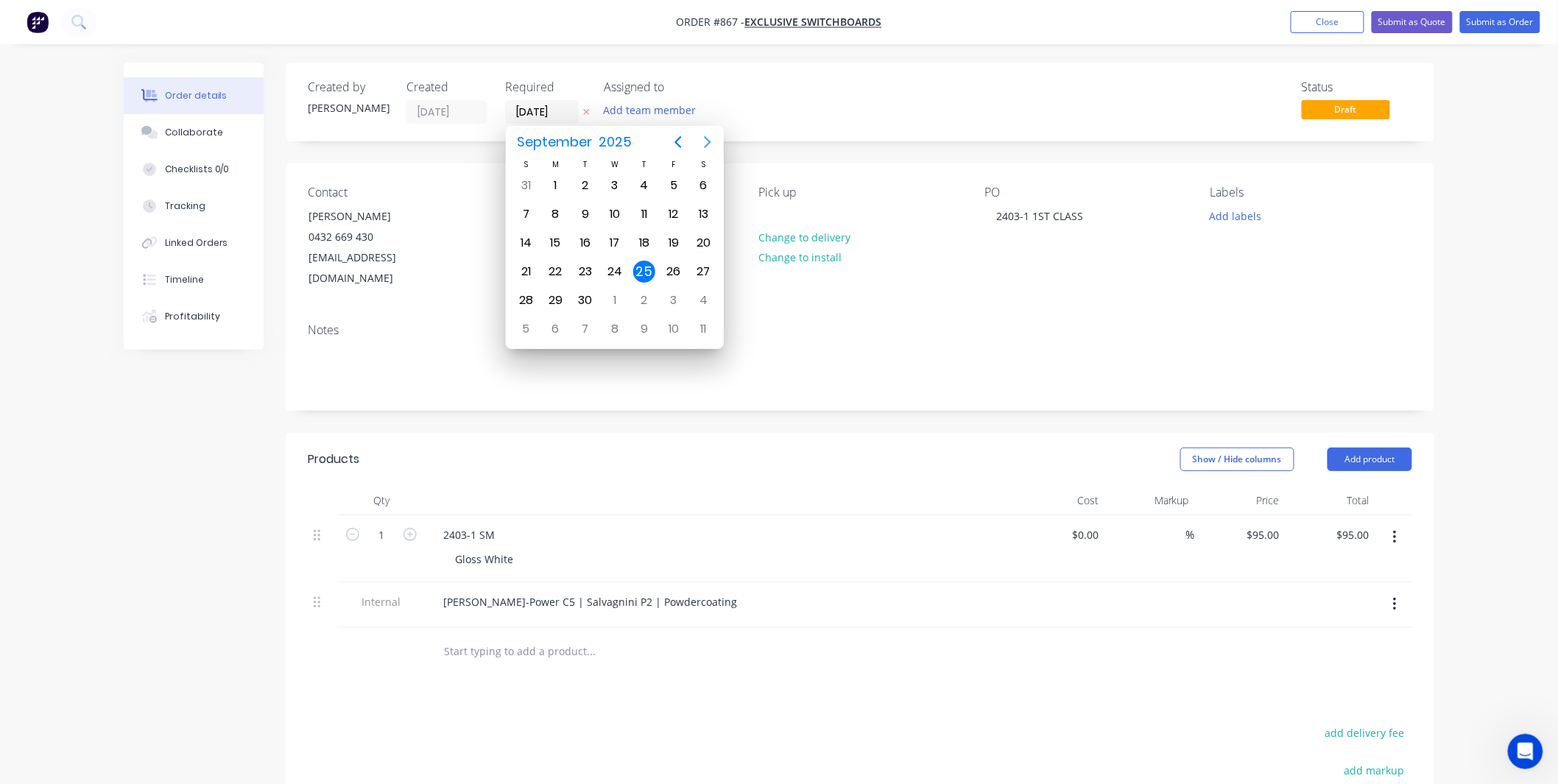
drag, startPoint x: 705, startPoint y: 148, endPoint x: 682, endPoint y: 160, distance: 25.9
click at [705, 148] on icon "Next page" at bounding box center [708, 142] width 18 height 18
click at [585, 234] on div "14" at bounding box center [585, 242] width 22 height 22
type input "14/10/25"
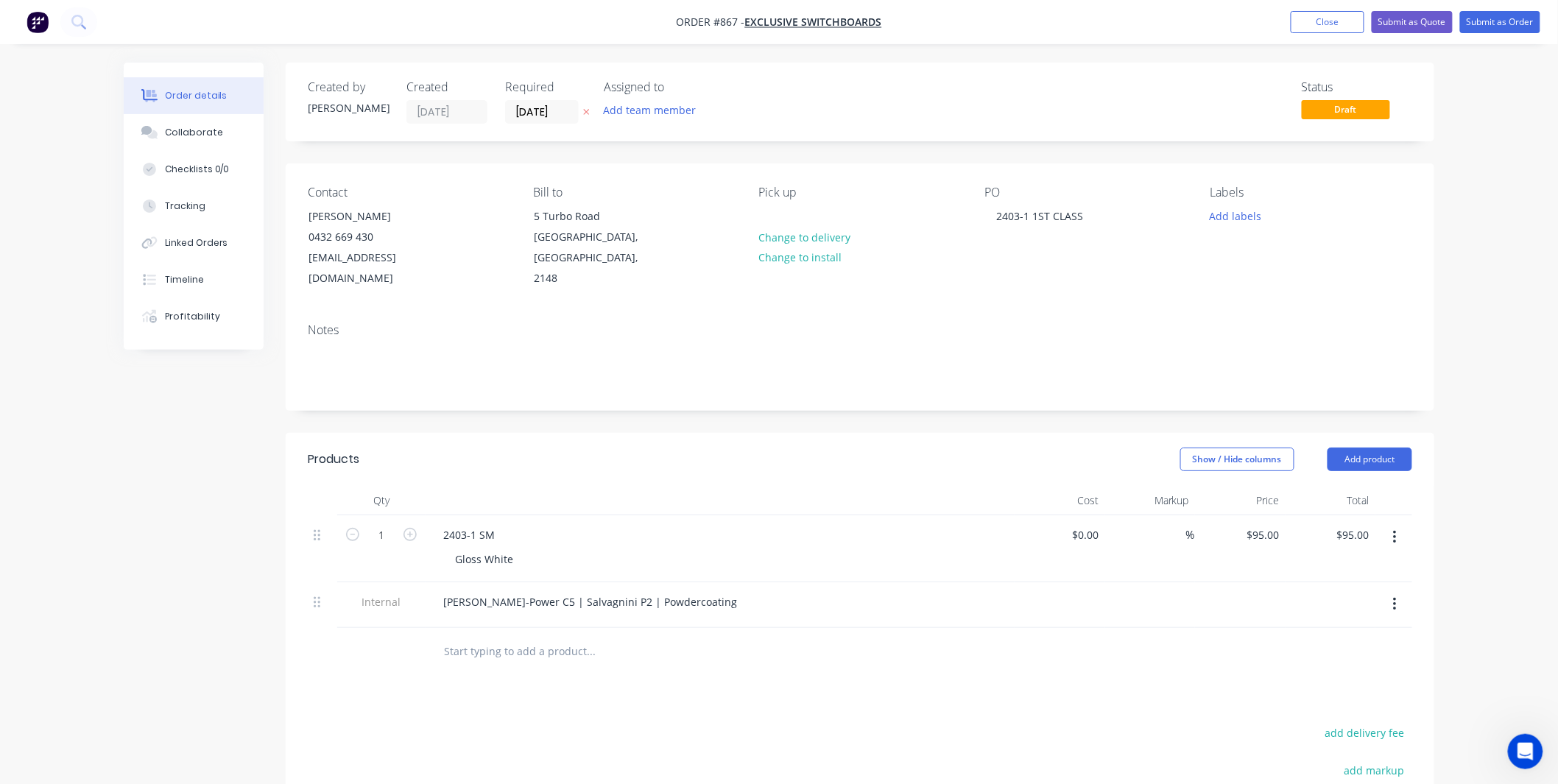
drag, startPoint x: 873, startPoint y: 97, endPoint x: 644, endPoint y: 126, distance: 230.8
click at [868, 99] on div "Status Draft" at bounding box center [1081, 102] width 661 height 43
click at [165, 135] on div "Collaborate" at bounding box center [194, 132] width 58 height 14
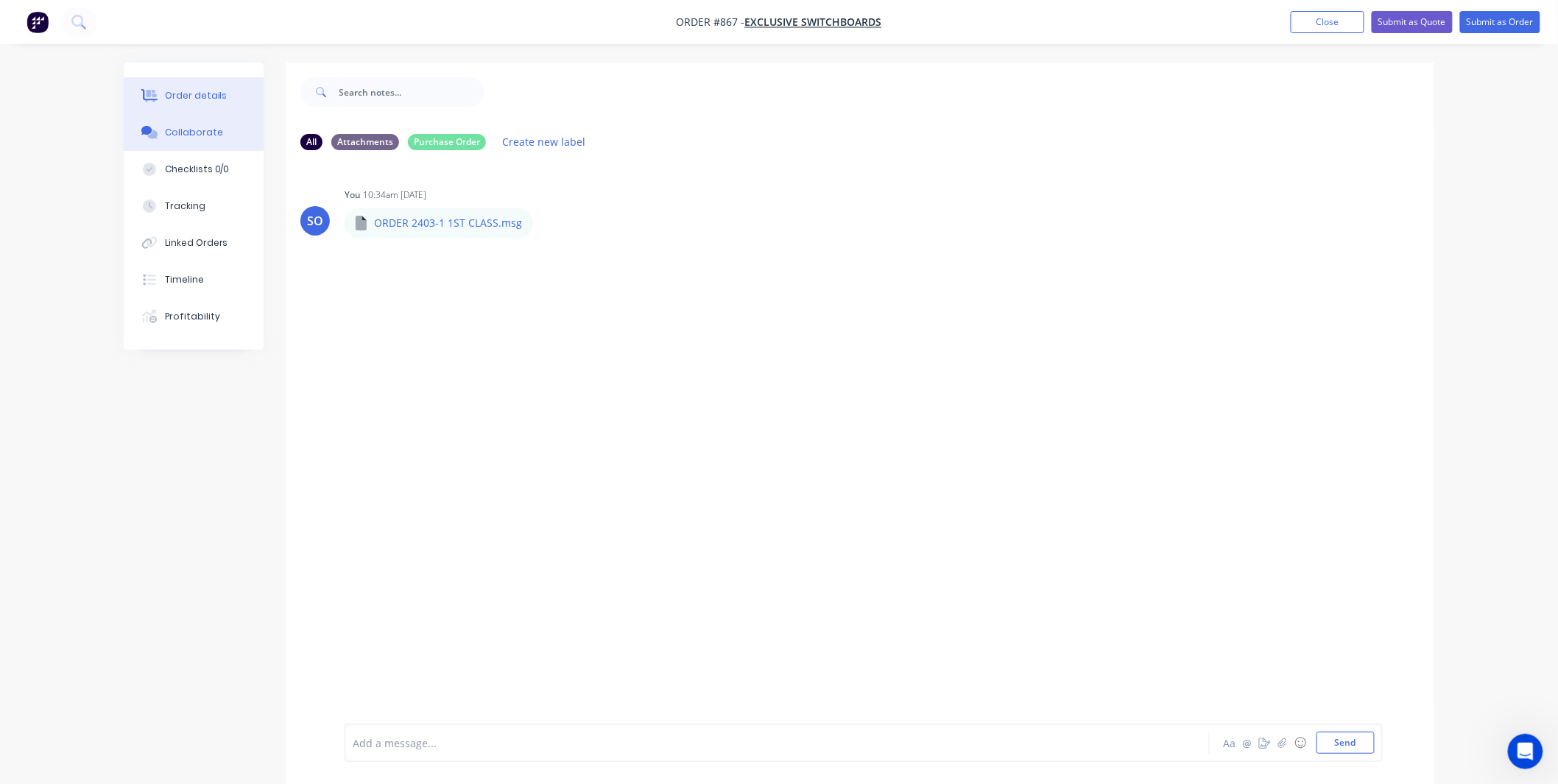
click at [176, 105] on button "Order details" at bounding box center [194, 95] width 140 height 37
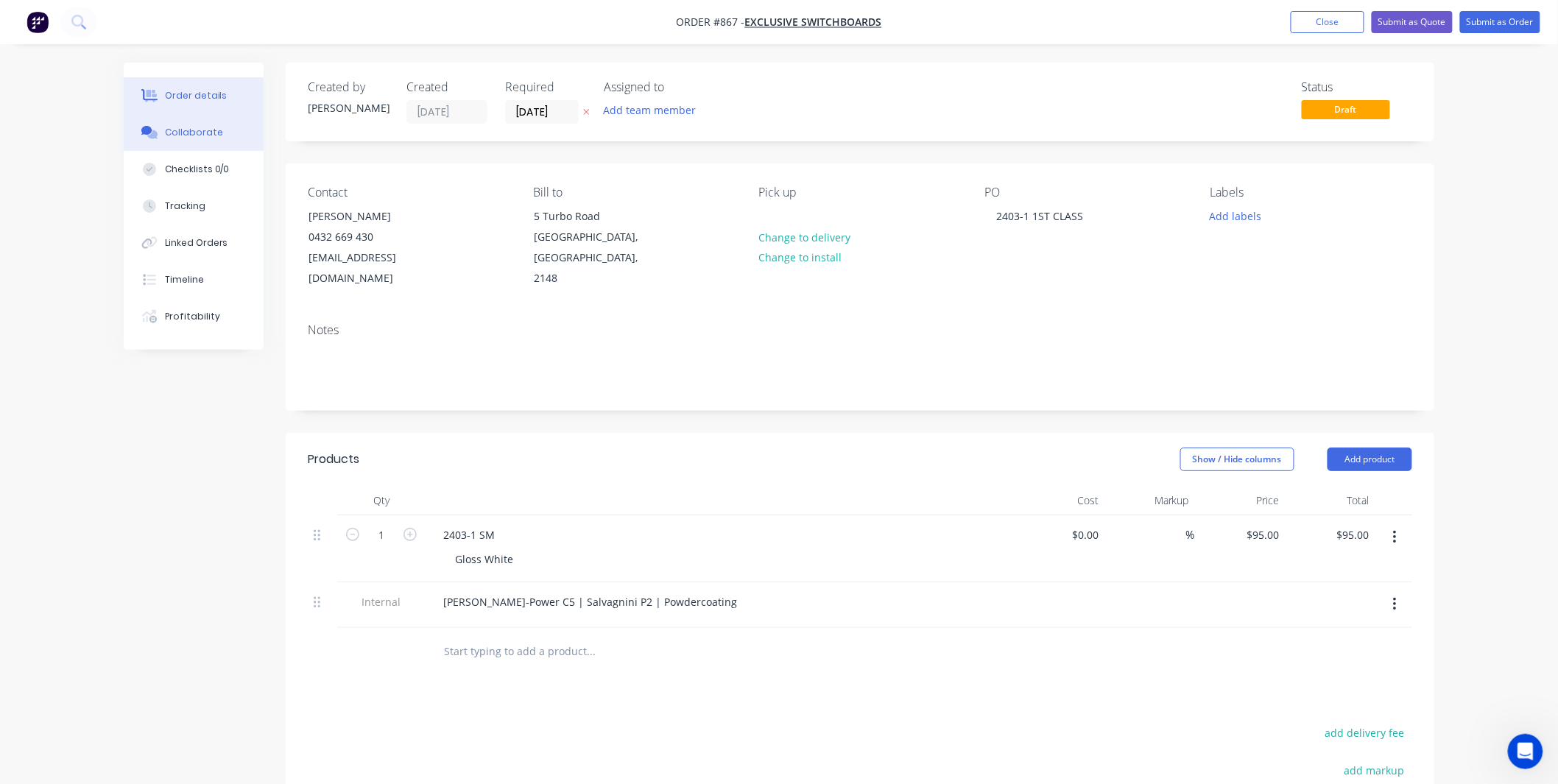
click at [193, 137] on div "Collaborate" at bounding box center [194, 132] width 58 height 14
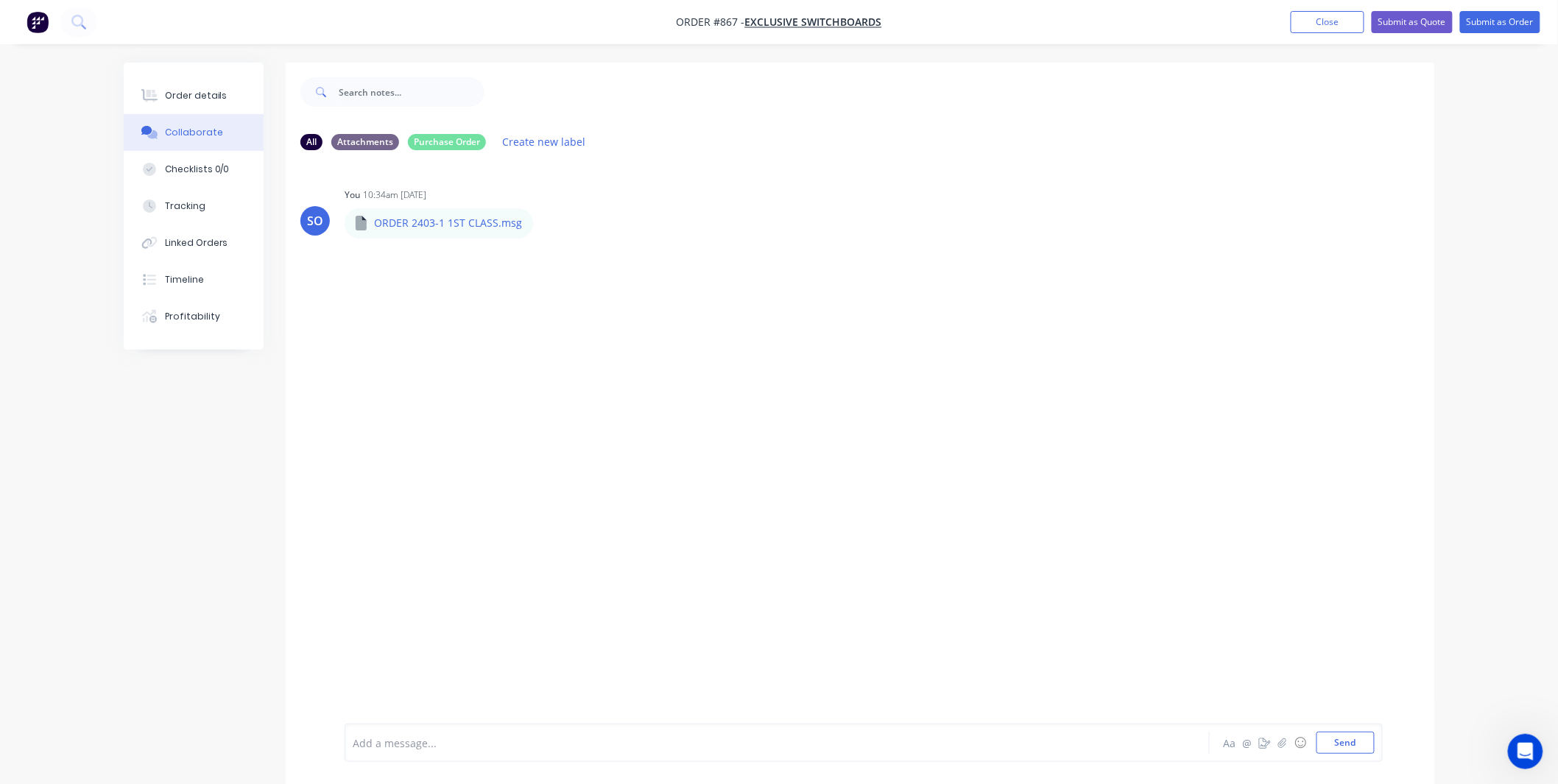
click at [486, 730] on div "Add a message... Aa @ ☺ Send" at bounding box center [863, 742] width 1038 height 38
click at [489, 739] on div at bounding box center [736, 742] width 765 height 15
click at [210, 104] on button "Order details" at bounding box center [194, 95] width 140 height 37
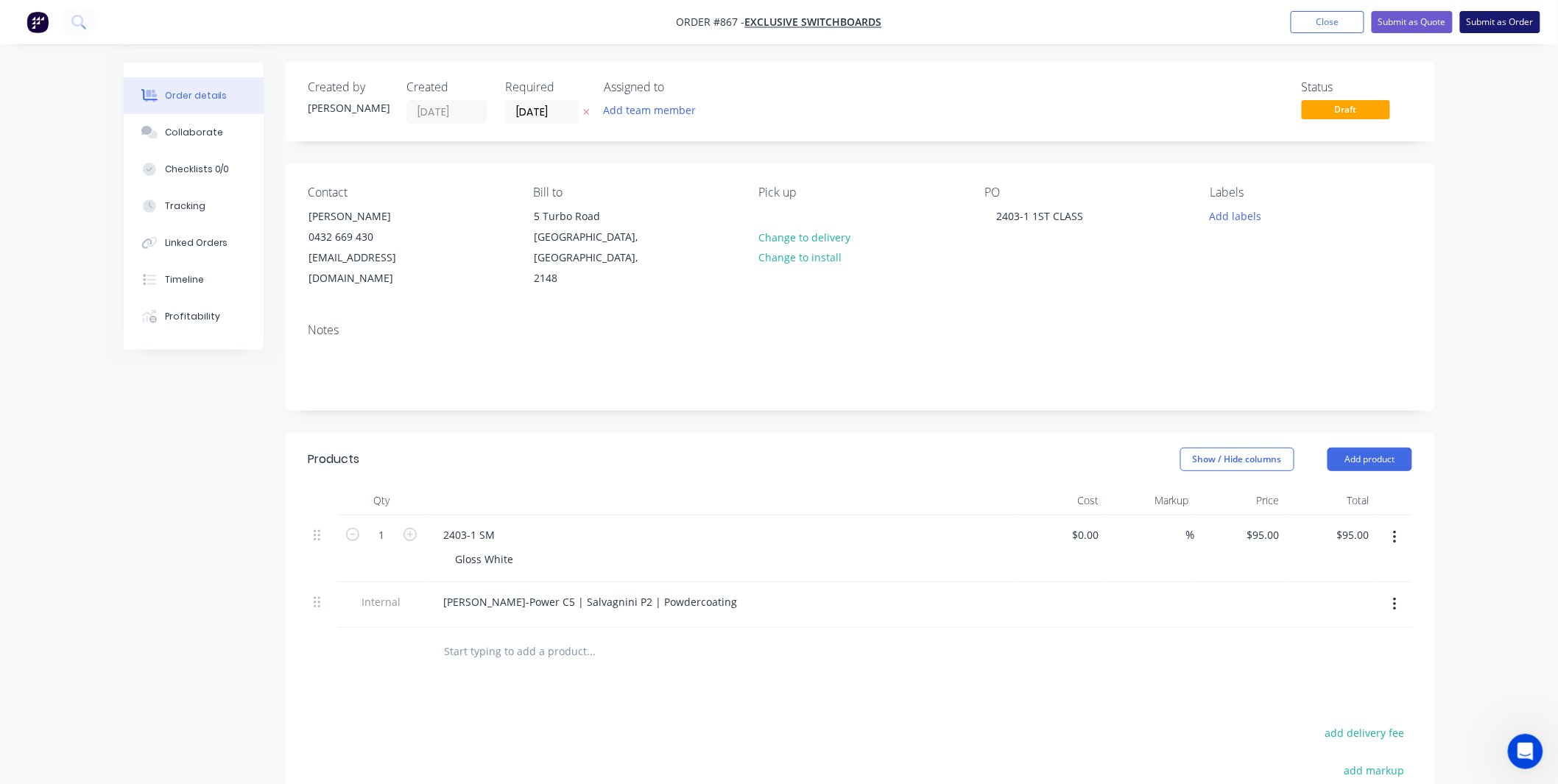
click at [1485, 26] on button "Submit as Order" at bounding box center [1500, 22] width 81 height 22
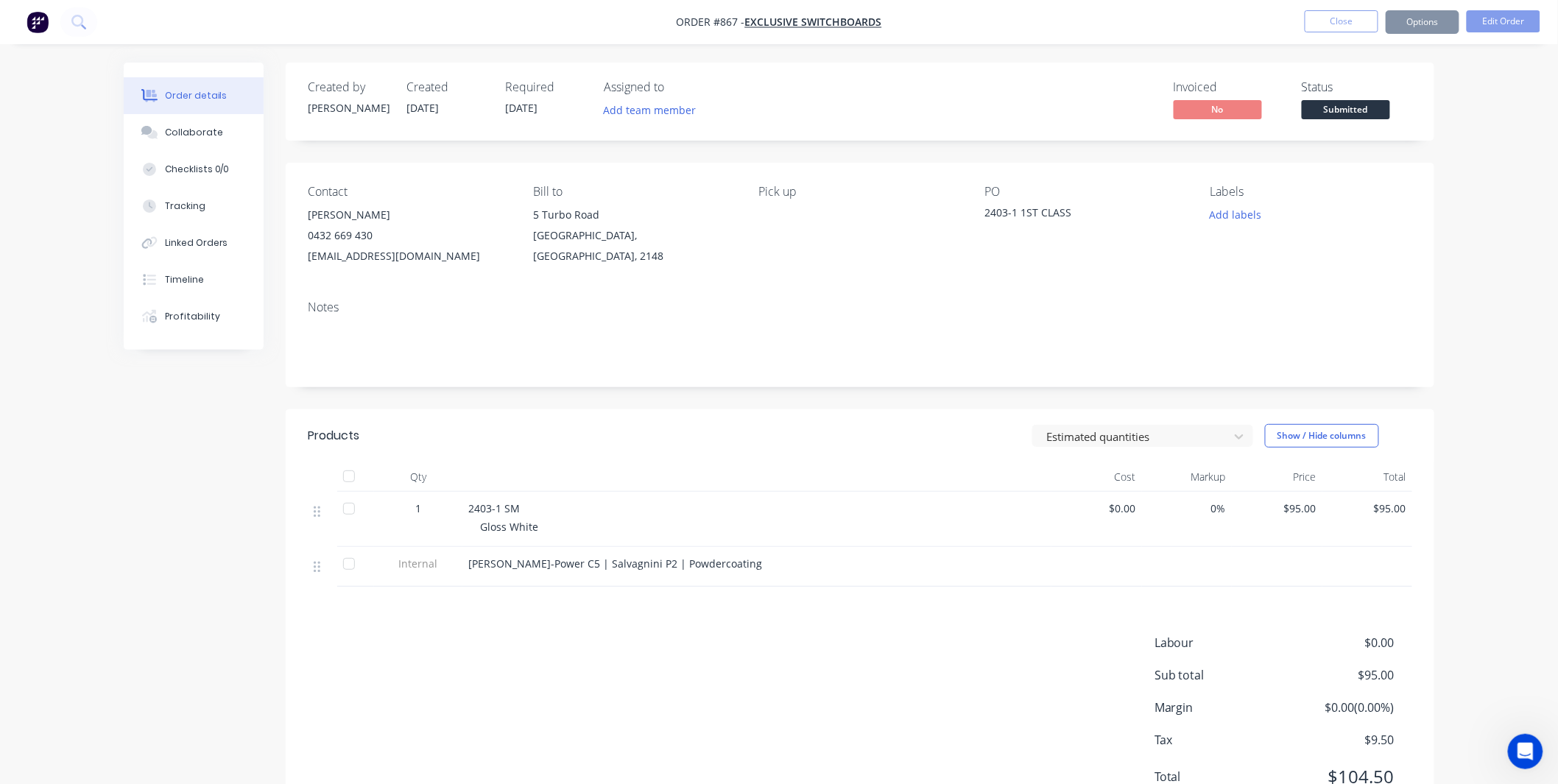
click at [1356, 100] on span "Submitted" at bounding box center [1346, 109] width 89 height 18
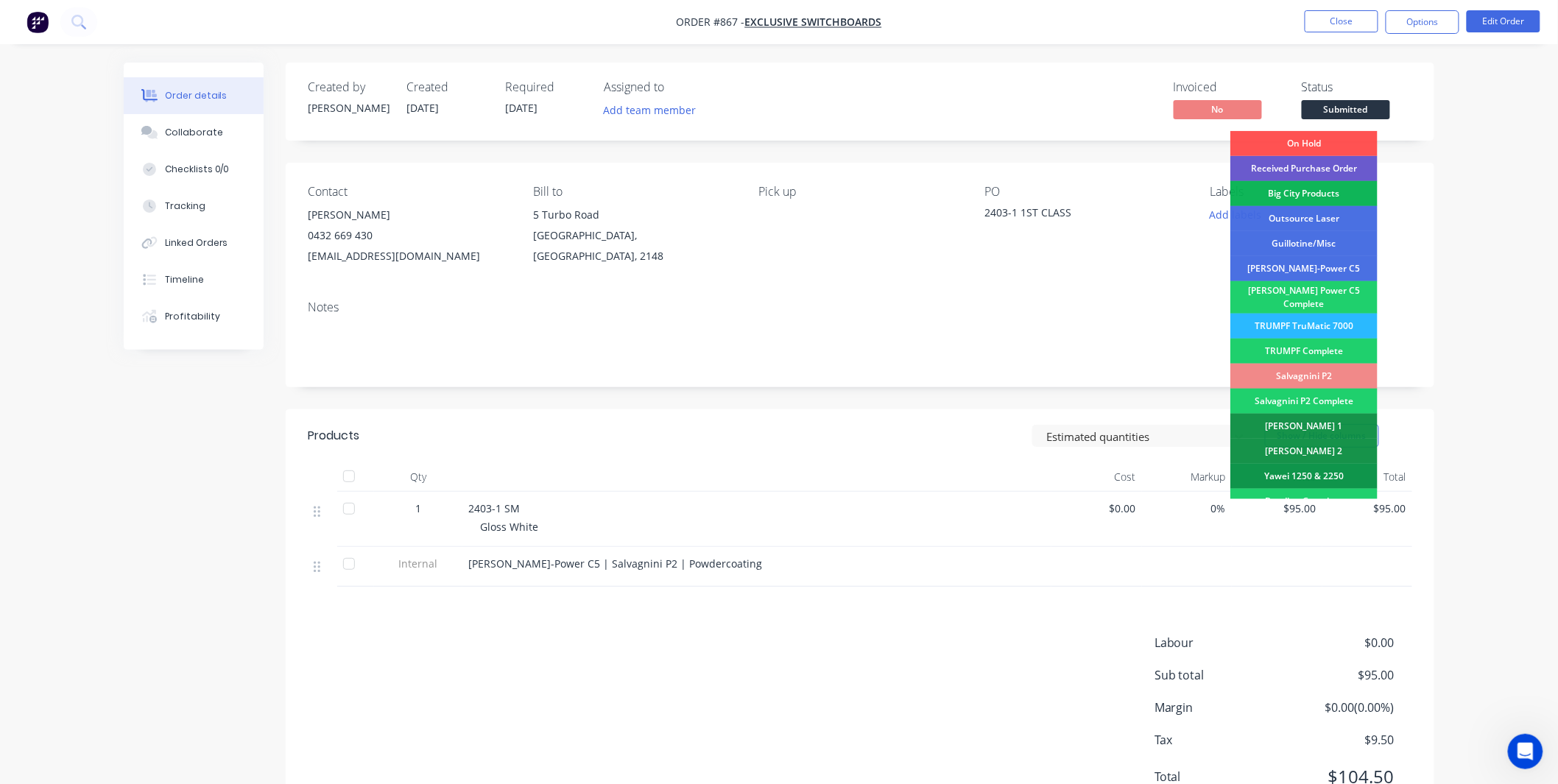
click at [1329, 165] on div "Received Purchase Order" at bounding box center [1304, 169] width 147 height 25
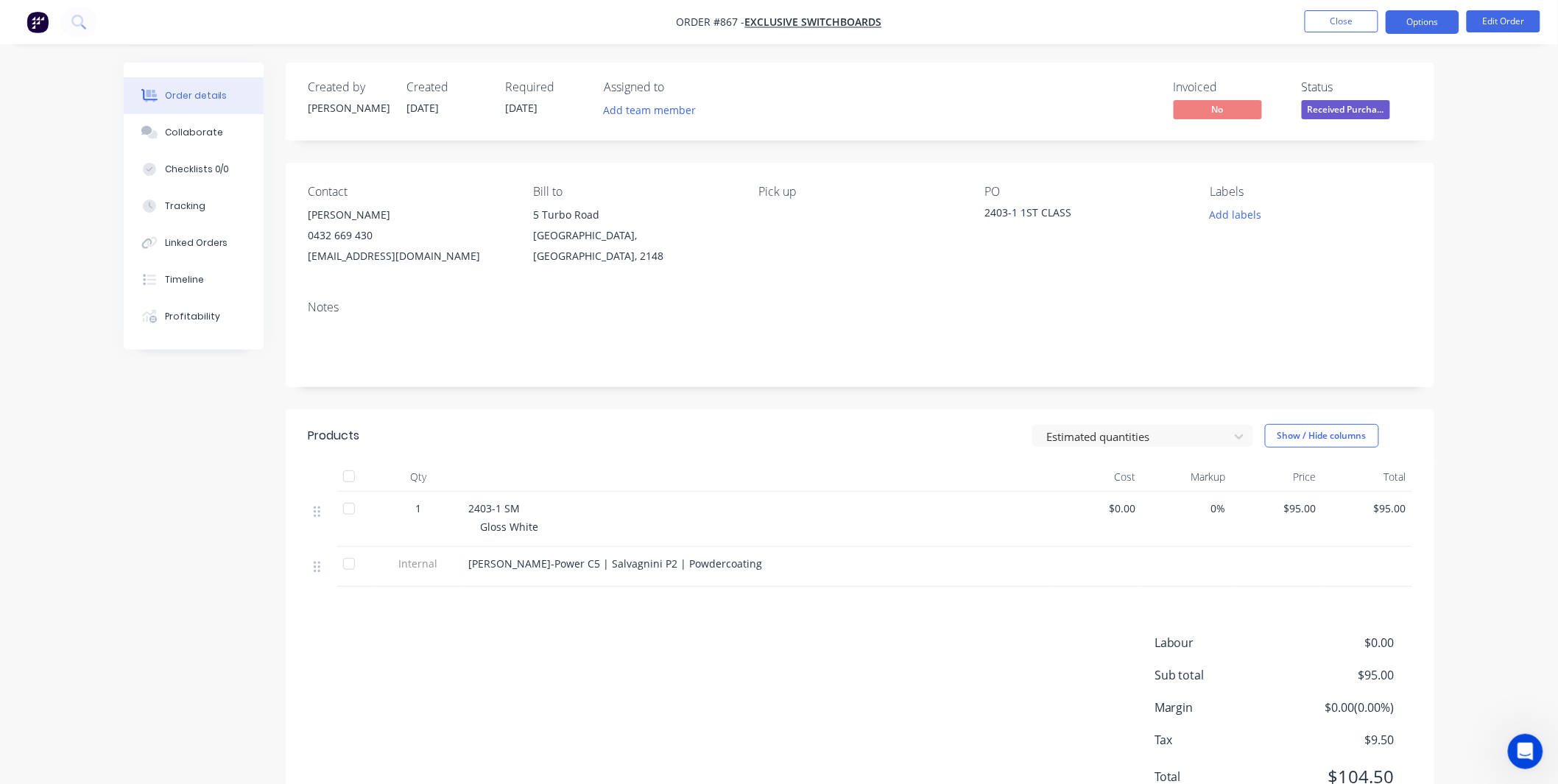
click at [1425, 12] on button "Options" at bounding box center [1422, 22] width 73 height 24
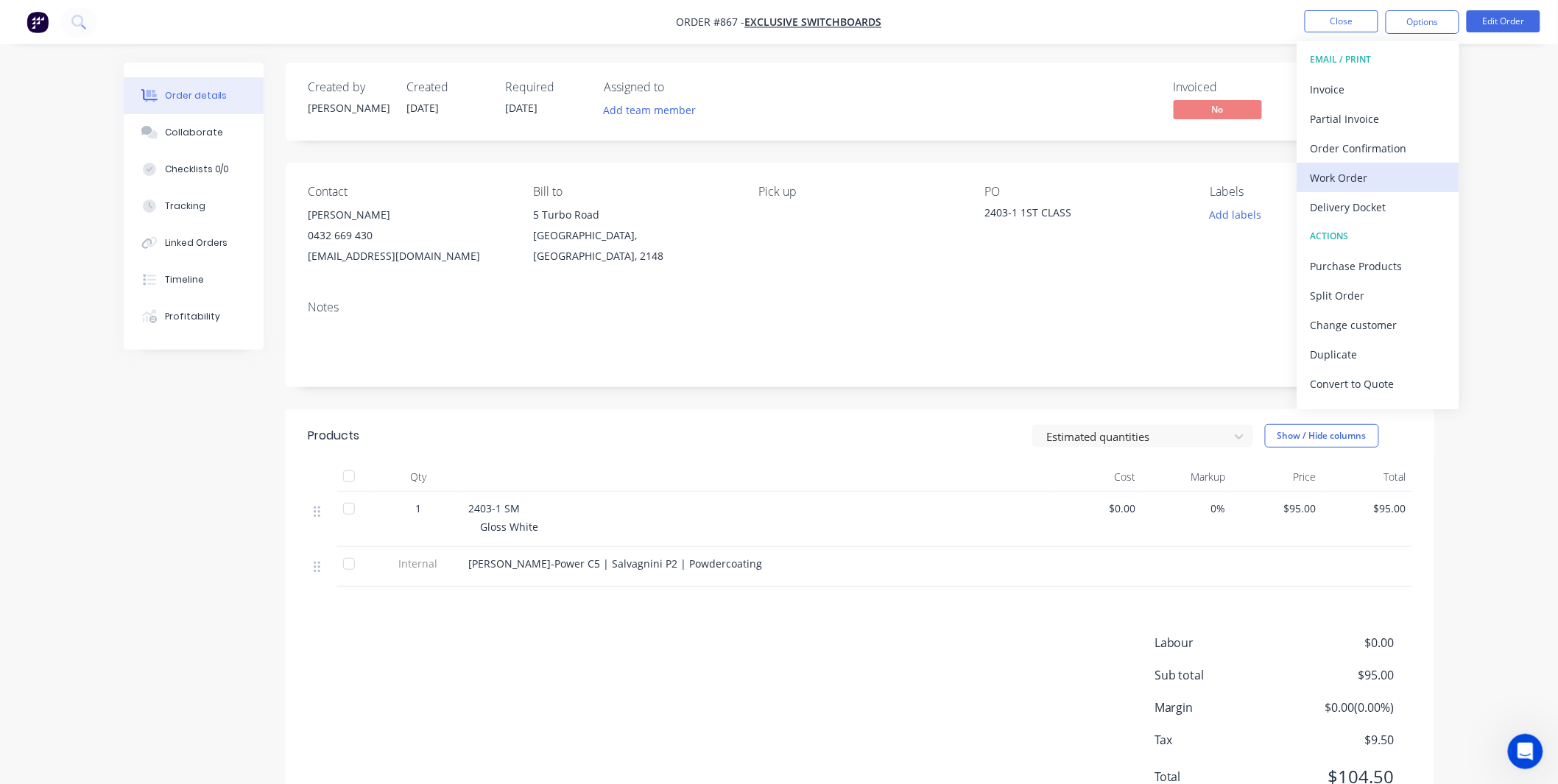
click at [1382, 177] on div "Work Order" at bounding box center [1379, 178] width 136 height 22
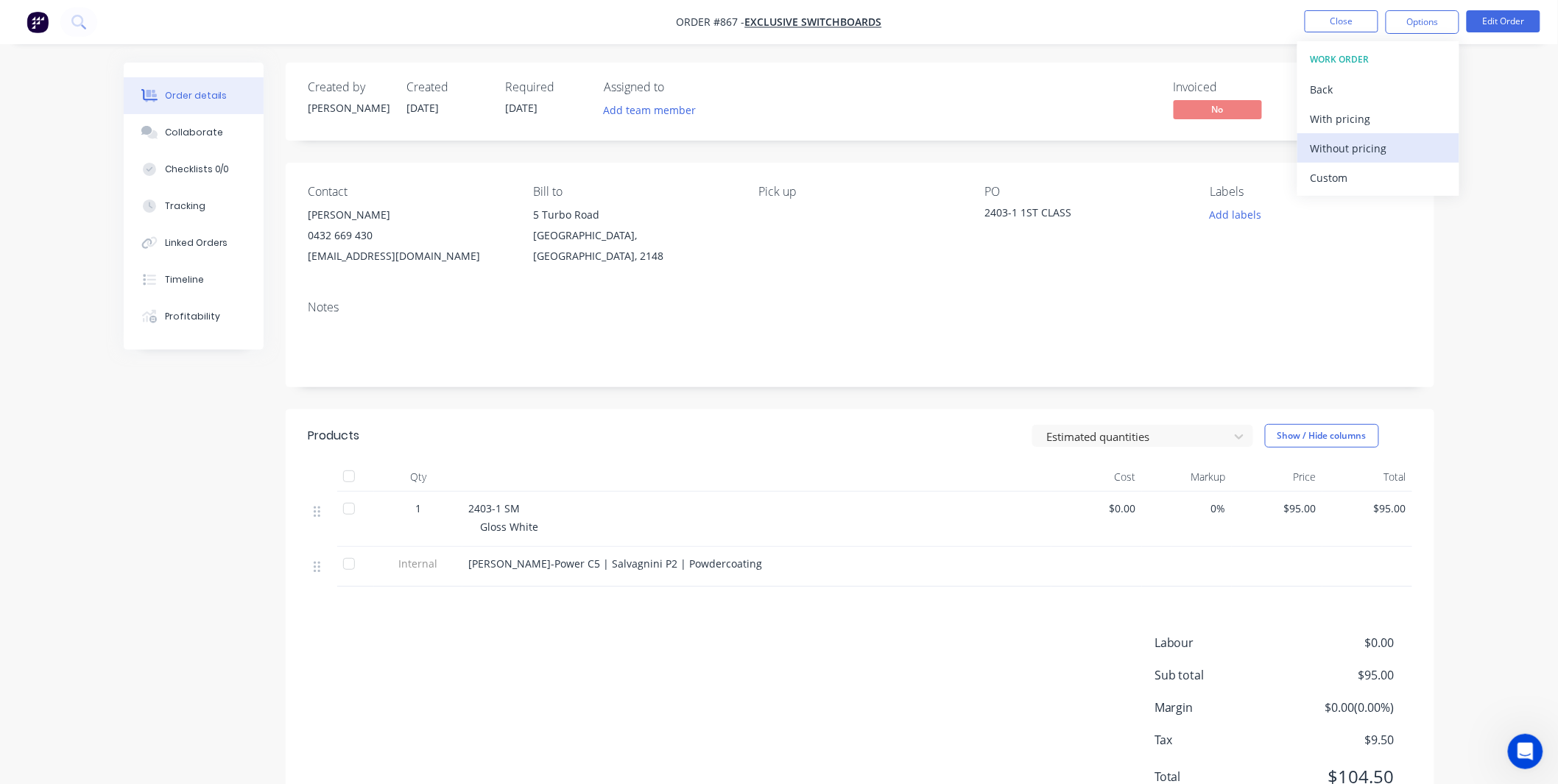
click at [1351, 141] on div "Without pricing" at bounding box center [1379, 148] width 136 height 22
click at [1027, 259] on div "PO 2403-1 1ST CLASS" at bounding box center [1085, 225] width 202 height 81
click at [1331, 22] on button "Close" at bounding box center [1341, 21] width 73 height 22
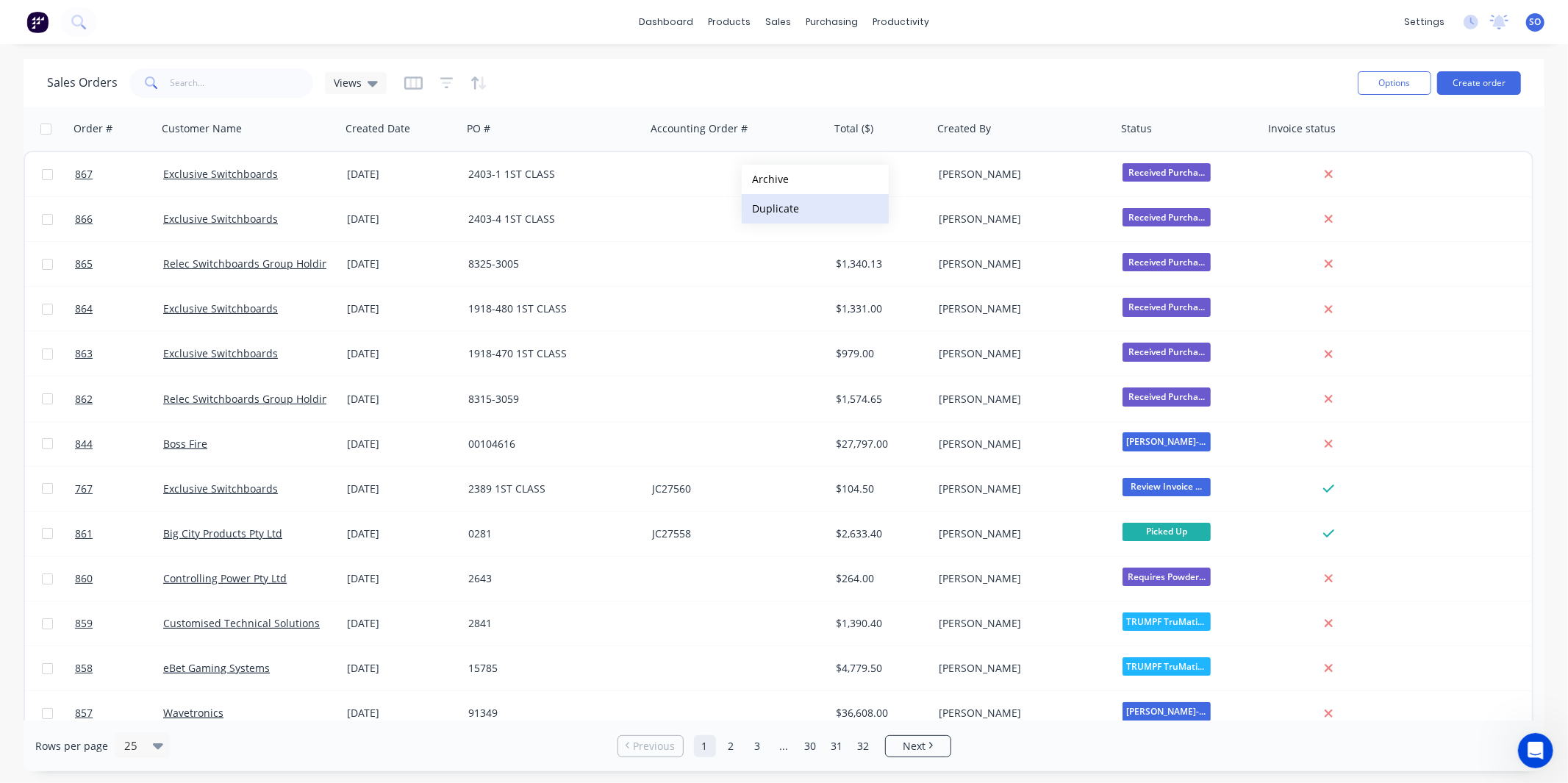
click at [784, 207] on button "Duplicate" at bounding box center [815, 209] width 147 height 30
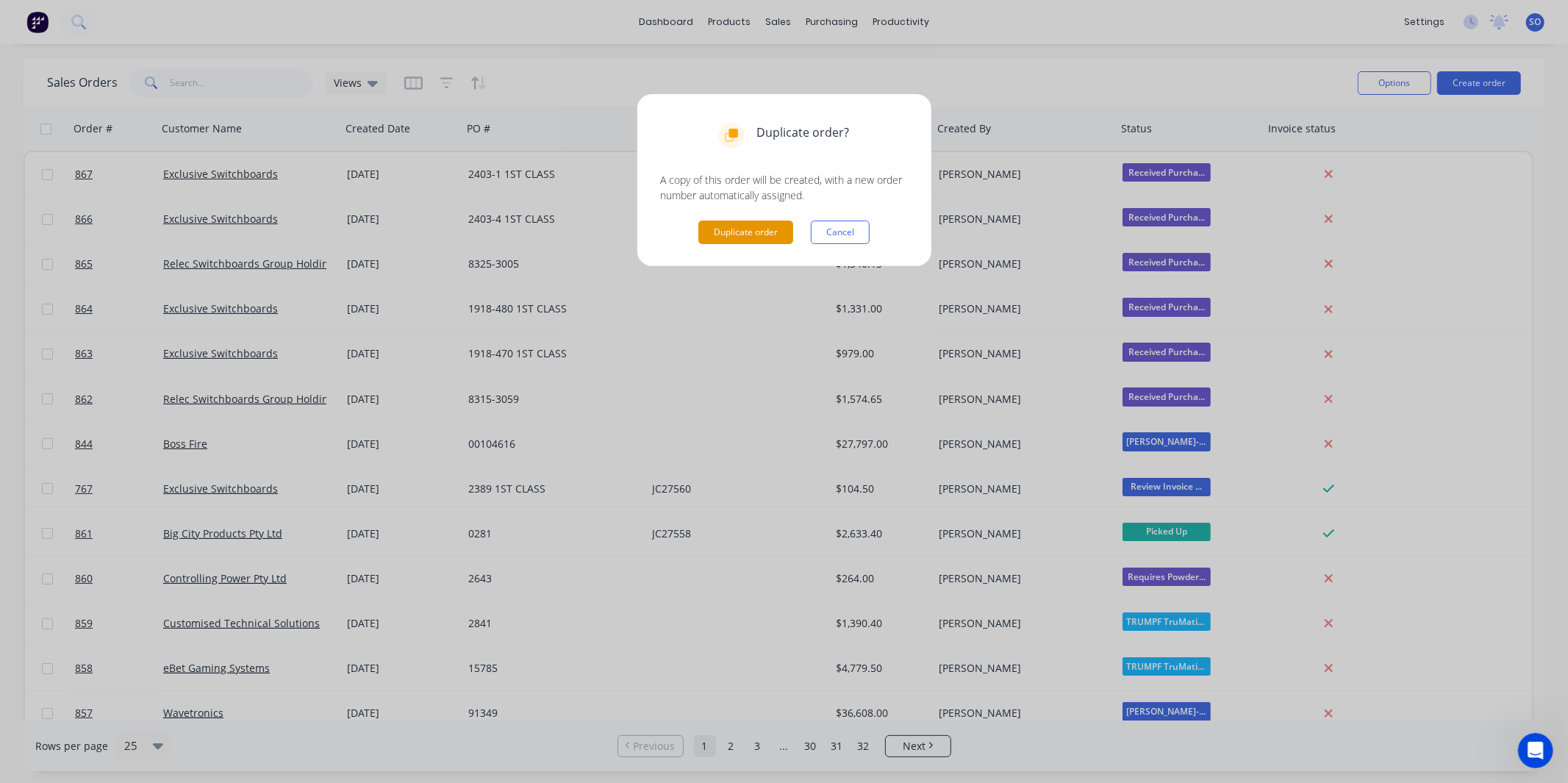
click at [770, 237] on button "Duplicate order" at bounding box center [745, 232] width 95 height 23
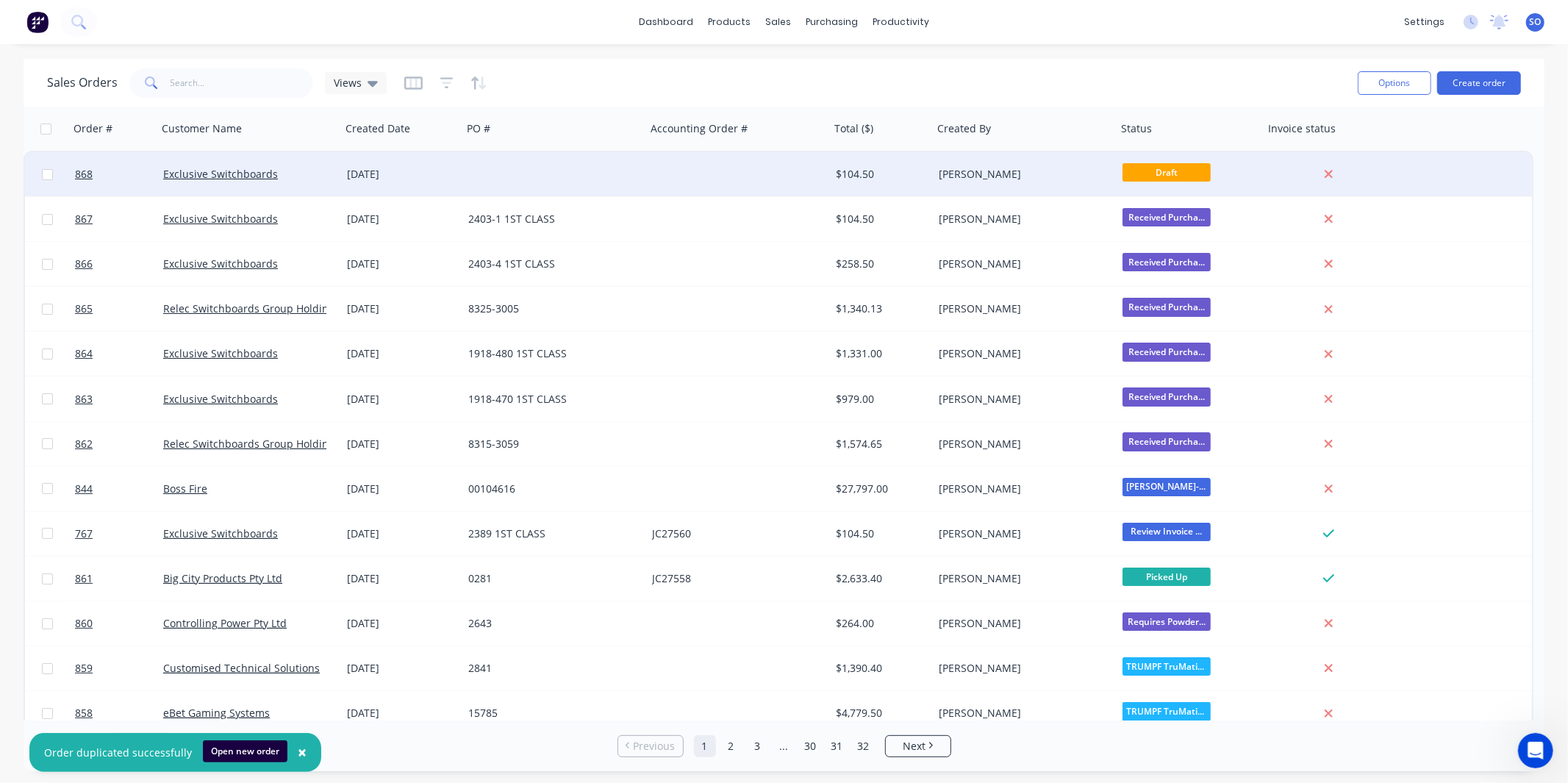
click at [714, 176] on div at bounding box center [737, 173] width 183 height 44
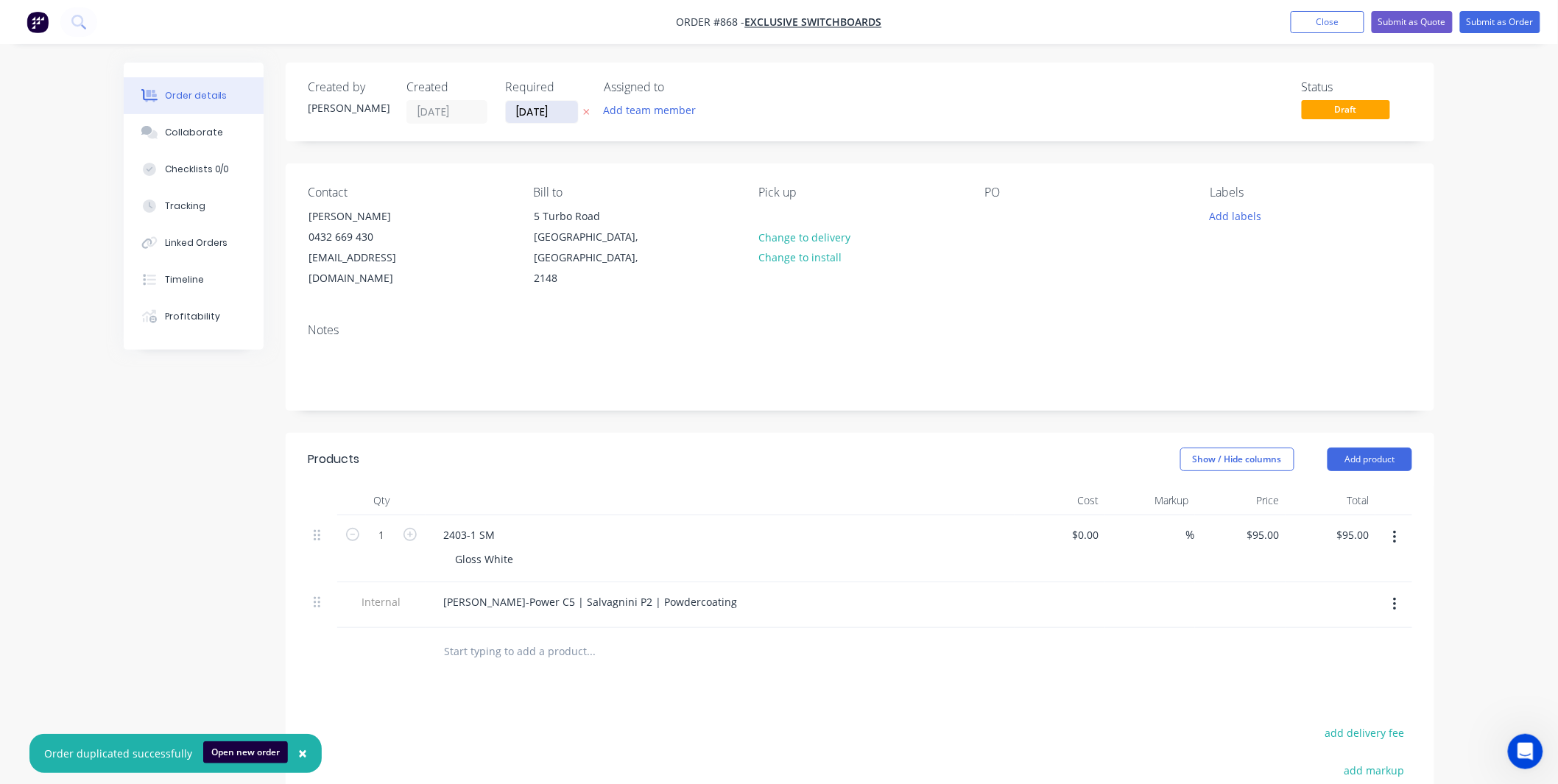
click at [532, 113] on input "[DATE]" at bounding box center [542, 111] width 72 height 22
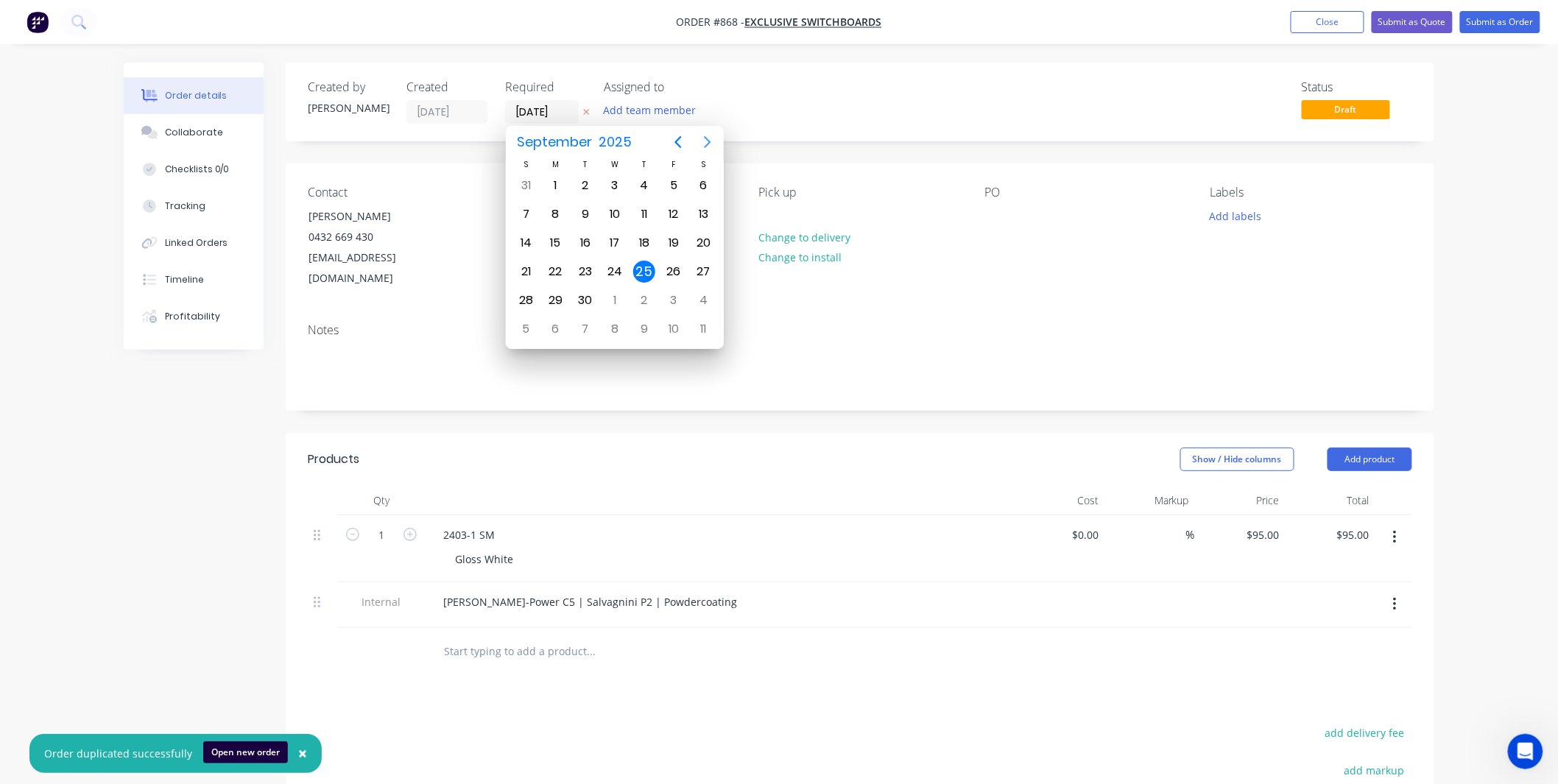
click at [717, 138] on button "Next page" at bounding box center [708, 142] width 30 height 30
click at [613, 248] on div "15" at bounding box center [614, 242] width 22 height 22
type input "15/10/25"
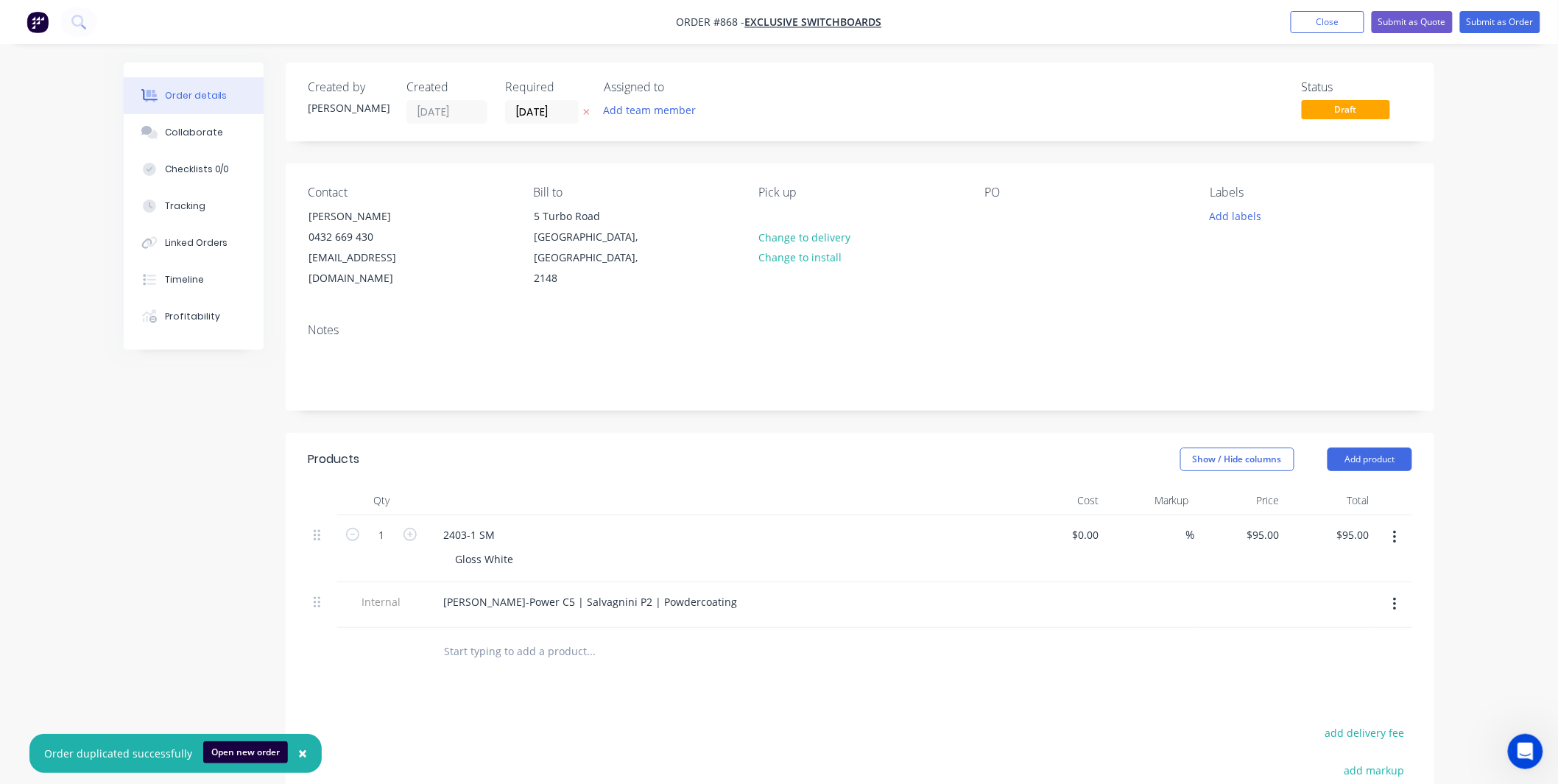
click at [962, 194] on div "Contact Will Harris 0432 669 430 will@exclusiveswitchboards.com.au Bill to 5 Tu…" at bounding box center [860, 238] width 1149 height 148
click at [994, 216] on div at bounding box center [996, 216] width 24 height 22
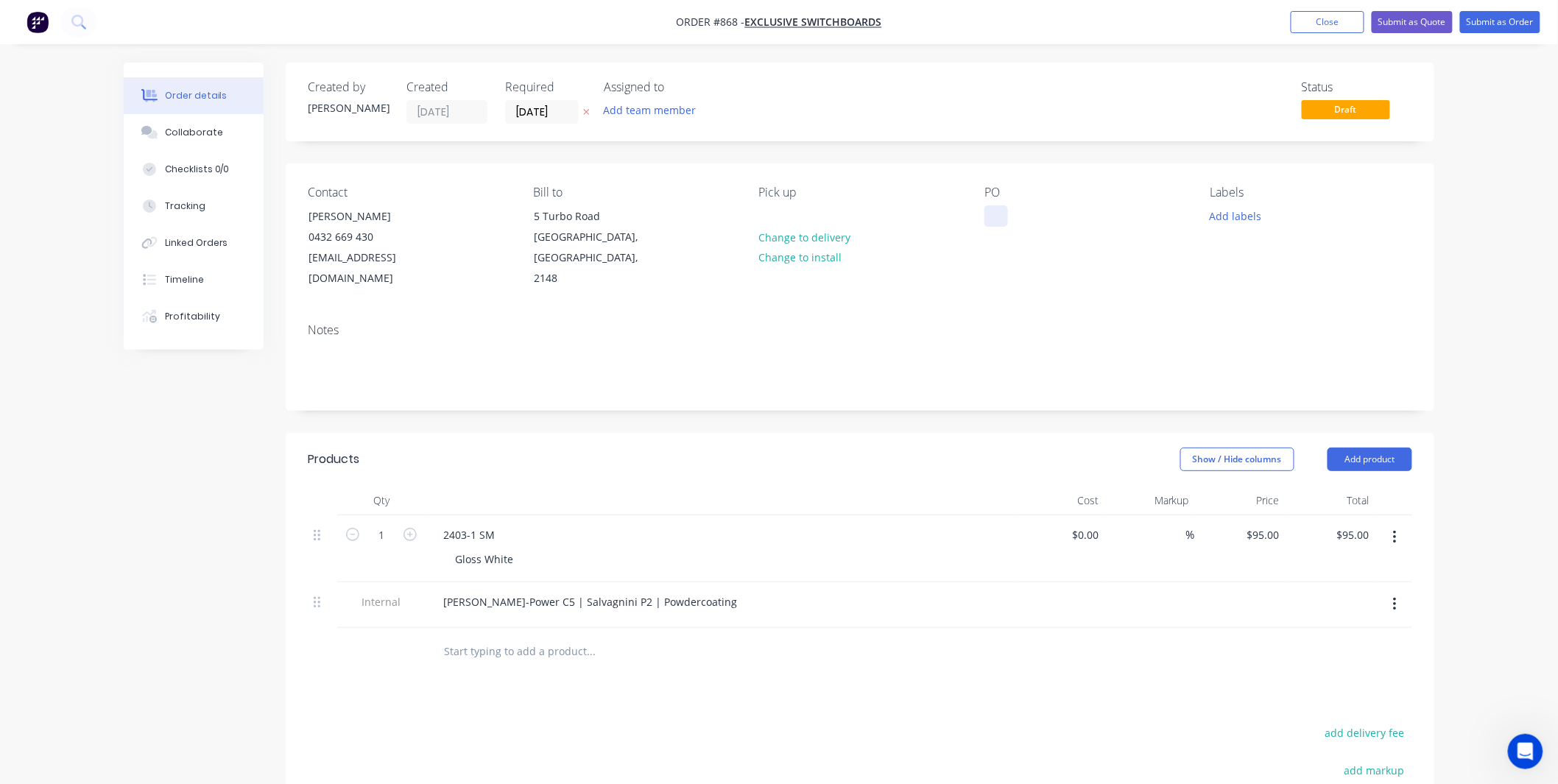
click at [983, 215] on div "Contact Will Harris 0432 669 430 will@exclusiveswitchboards.com.au Bill to 5 Tu…" at bounding box center [860, 238] width 1149 height 148
click at [992, 214] on div at bounding box center [996, 216] width 24 height 22
click at [992, 213] on div at bounding box center [996, 216] width 24 height 22
click at [1010, 266] on div "PO 2315-13 1ST CLASS" at bounding box center [1085, 237] width 202 height 104
click at [1216, 203] on div "Labels Add labels" at bounding box center [1311, 237] width 202 height 104
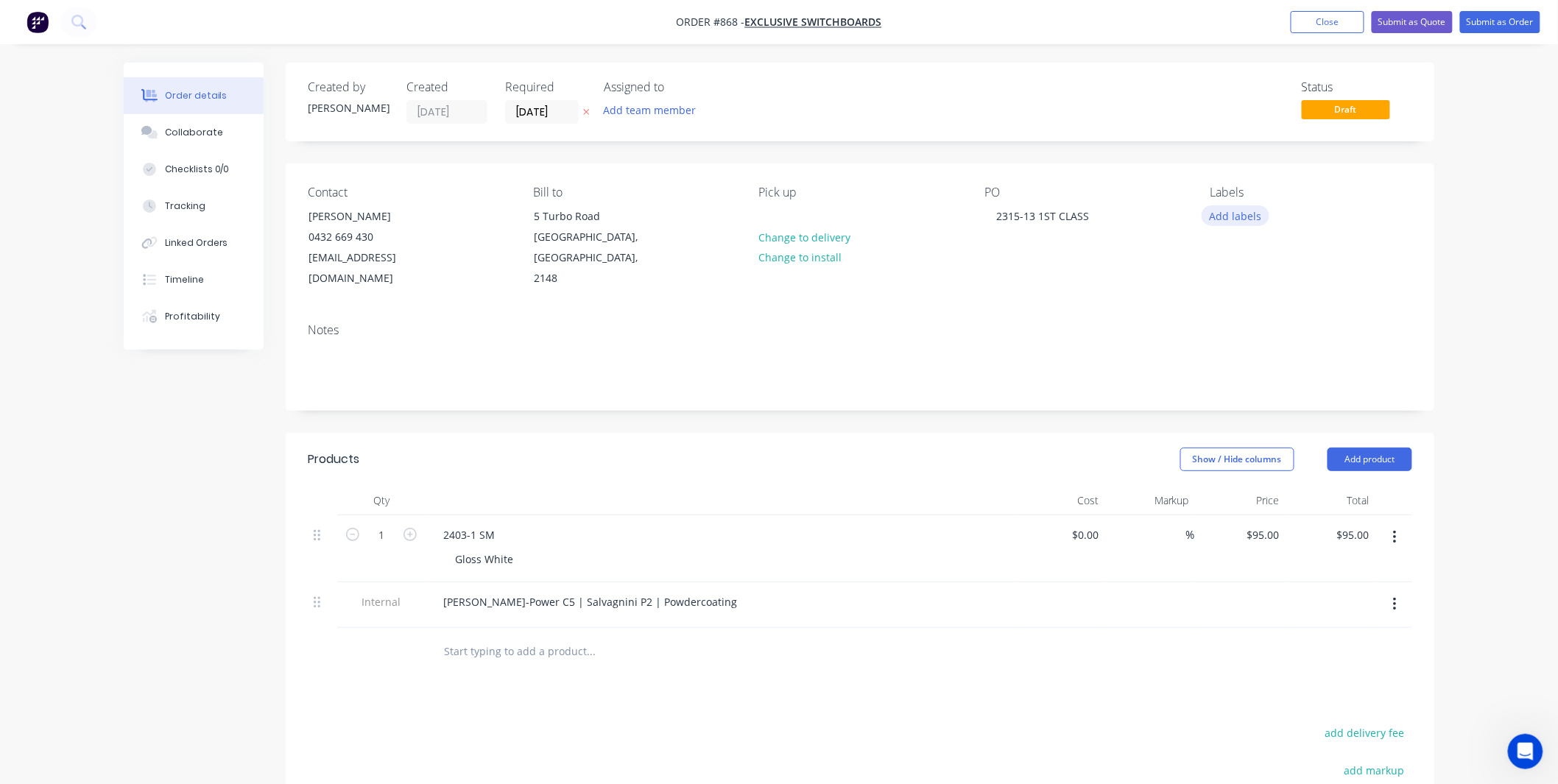
click at [1228, 224] on button "Add labels" at bounding box center [1235, 215] width 68 height 20
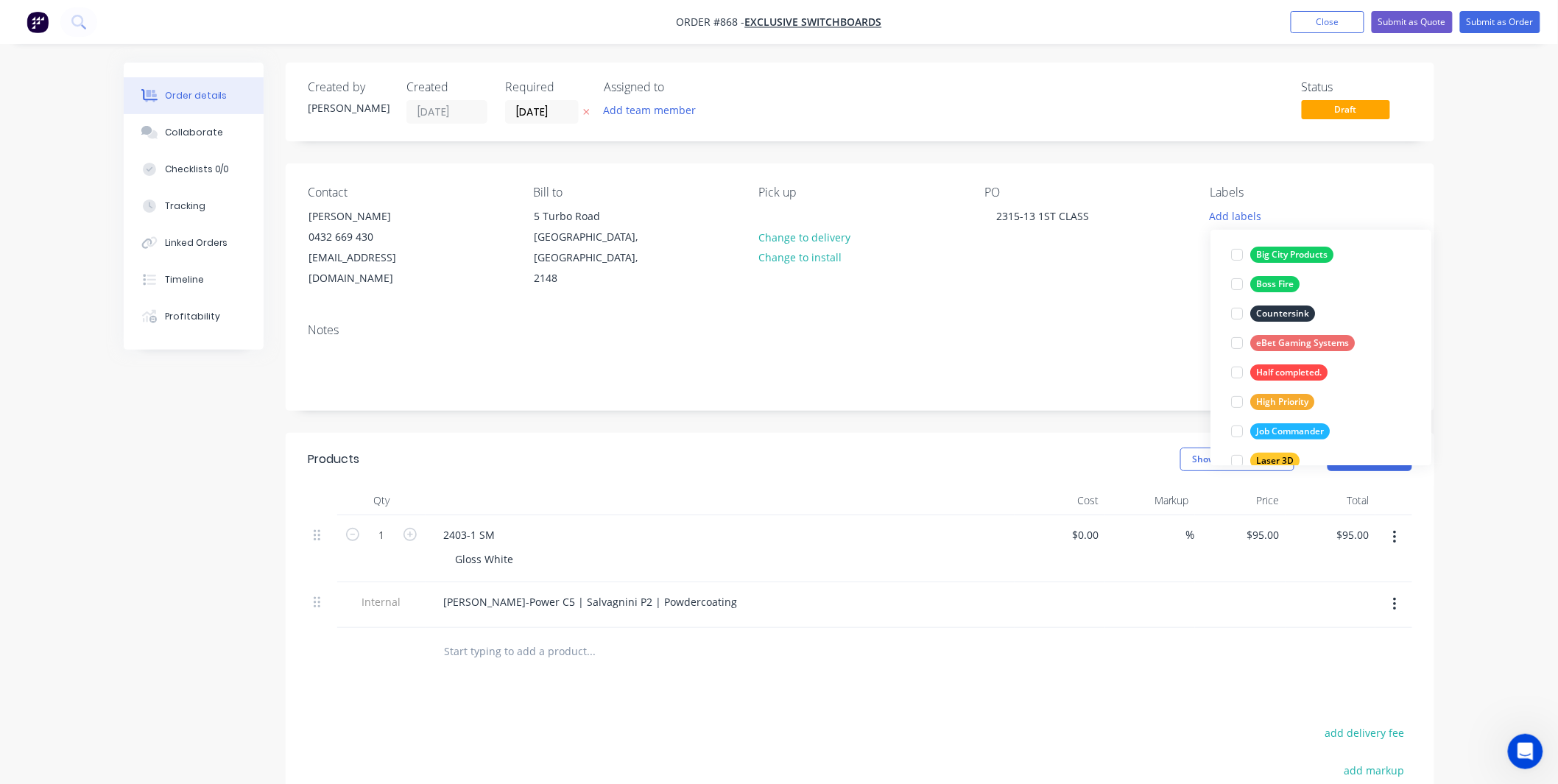
scroll to position [412, 0]
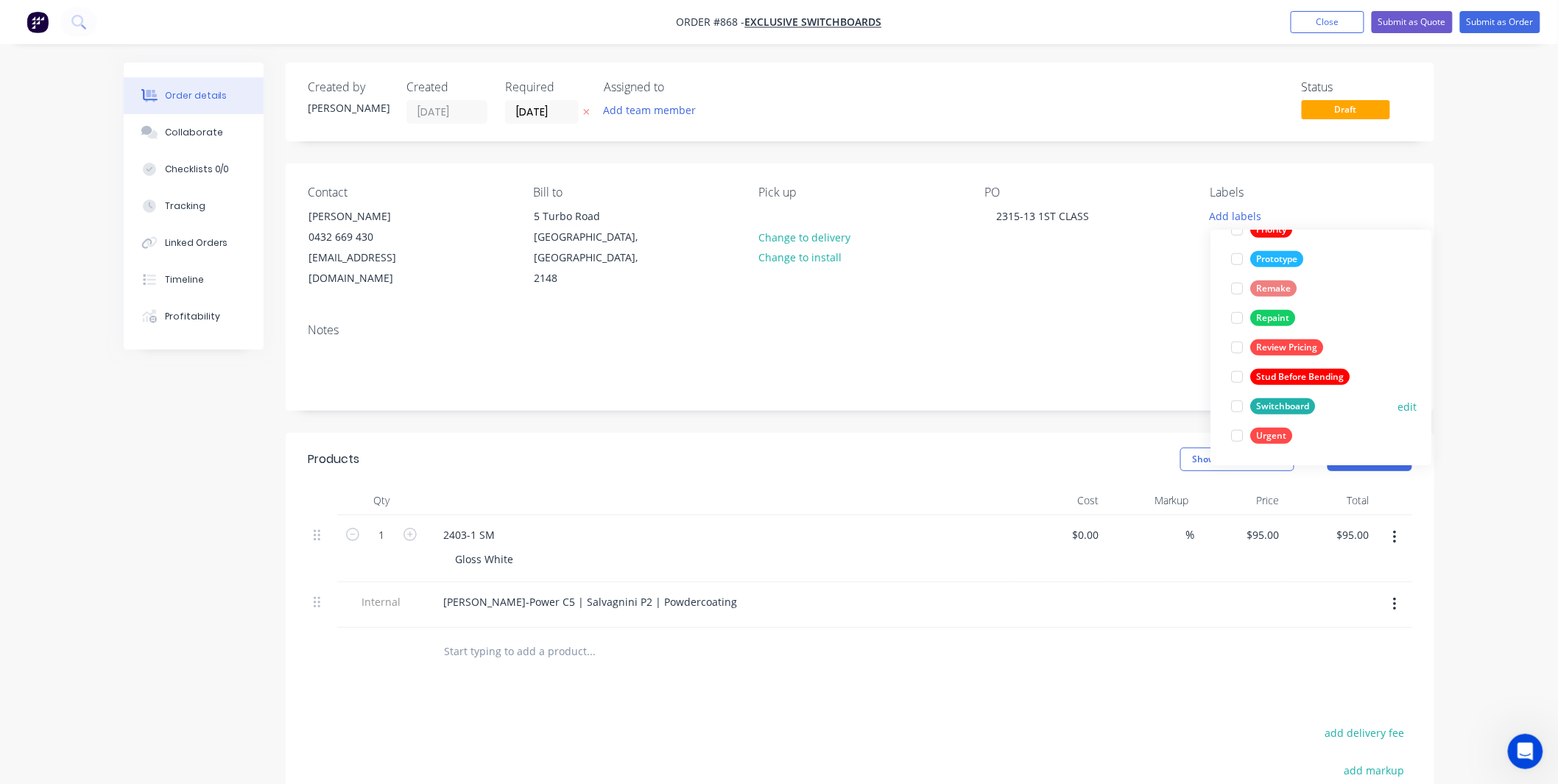
click at [1268, 413] on div "Switchboard" at bounding box center [1283, 406] width 65 height 16
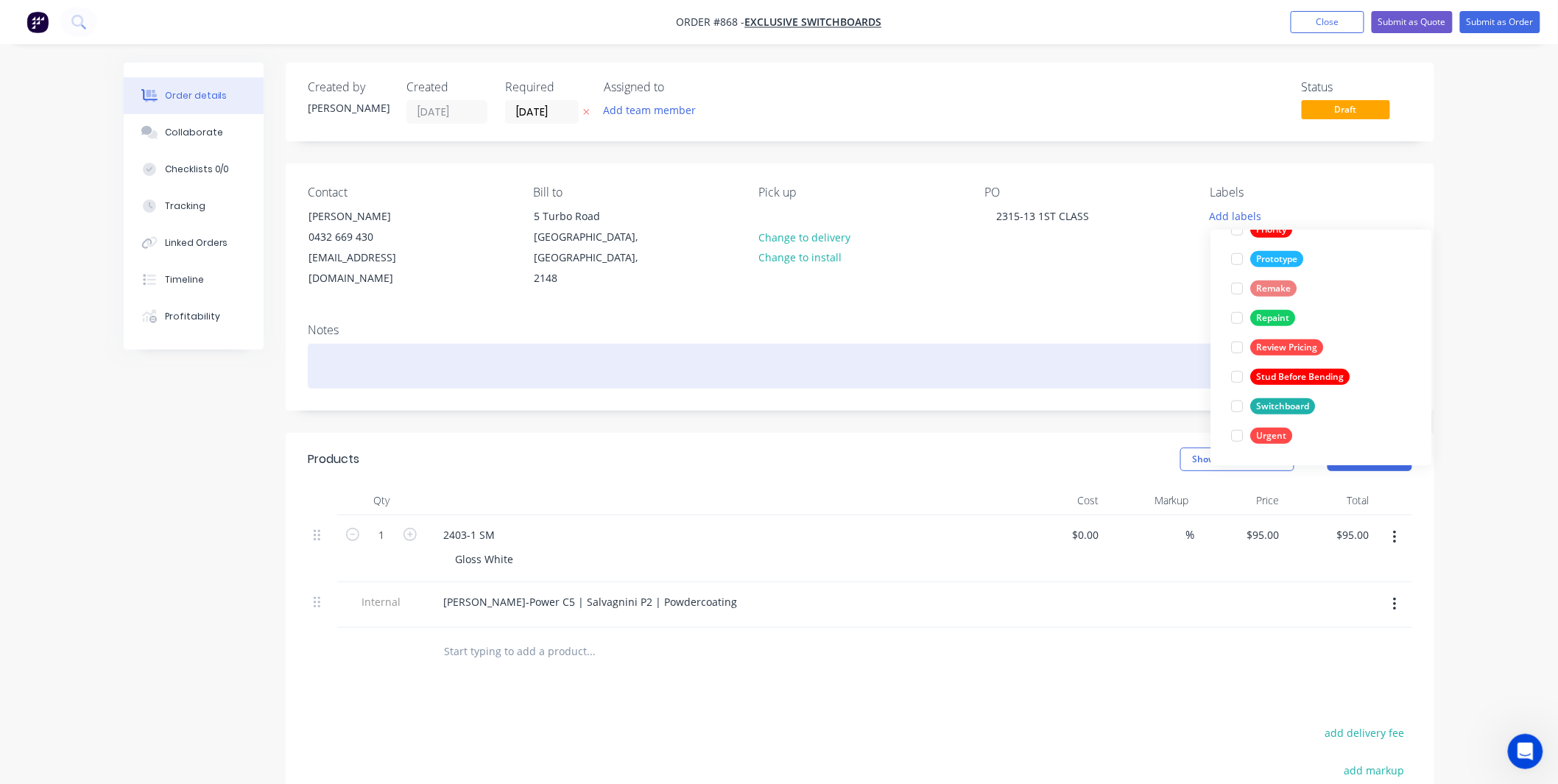
scroll to position [0, 0]
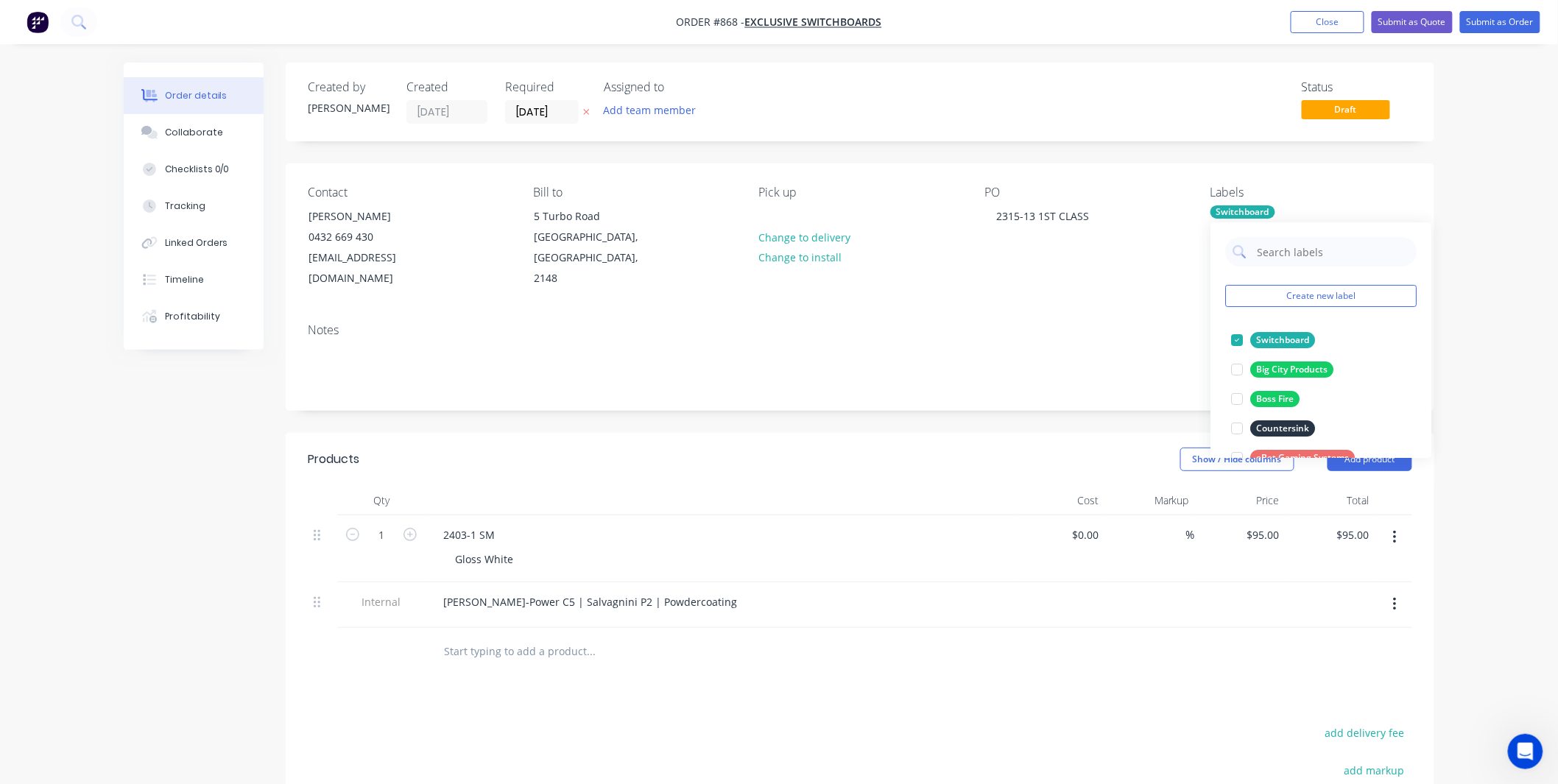
click at [1051, 311] on div "Notes" at bounding box center [860, 360] width 1149 height 99
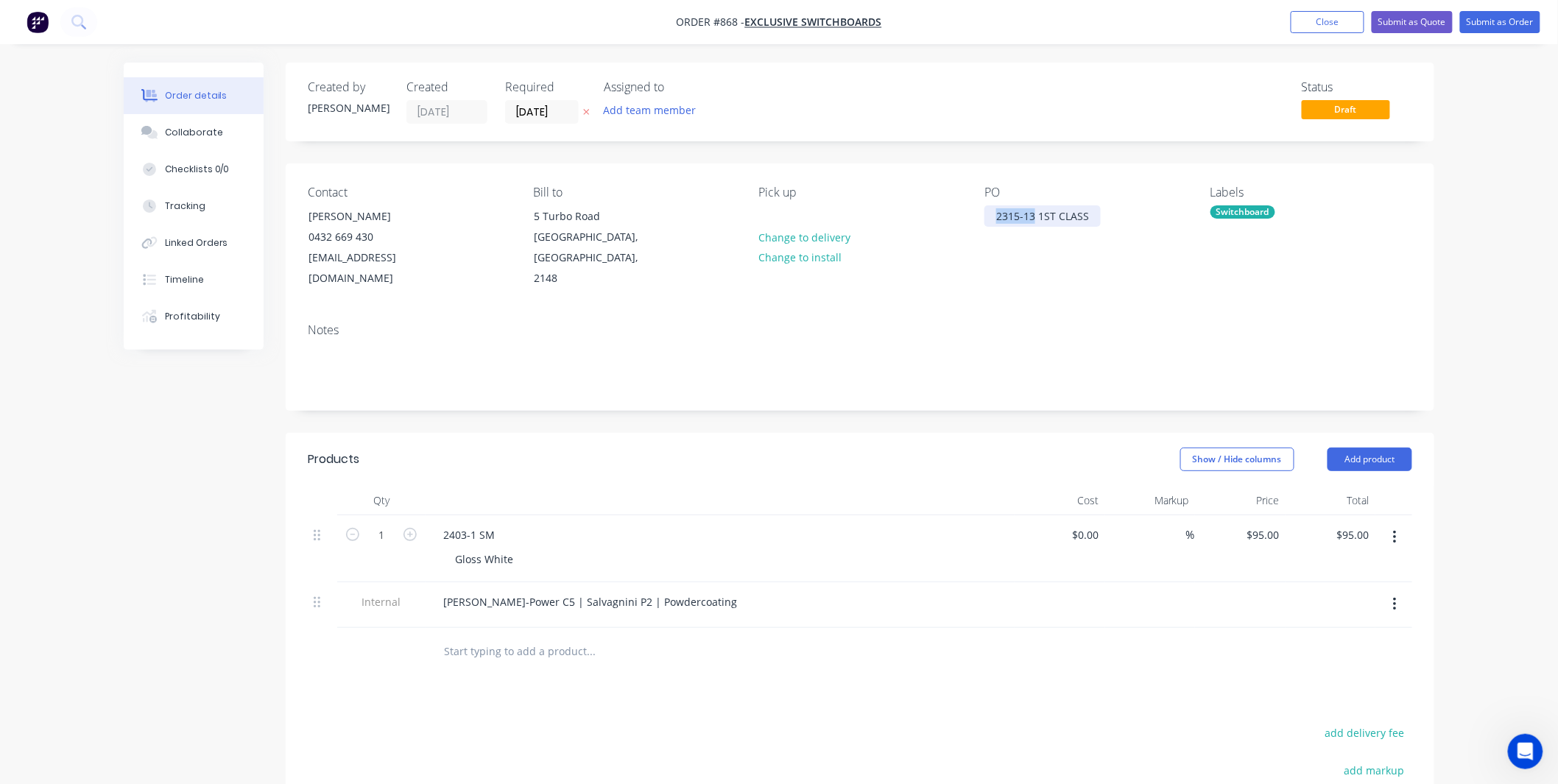
drag, startPoint x: 1033, startPoint y: 214, endPoint x: 932, endPoint y: 216, distance: 101.0
click at [932, 216] on div "Contact Will Harris 0432 669 430 will@exclusiveswitchboards.com.au Bill to 5 Tu…" at bounding box center [860, 238] width 1149 height 148
copy div "2315-13"
click at [469, 524] on div "2403-1 SM" at bounding box center [469, 534] width 75 height 22
drag, startPoint x: 477, startPoint y: 513, endPoint x: 432, endPoint y: 510, distance: 45.1
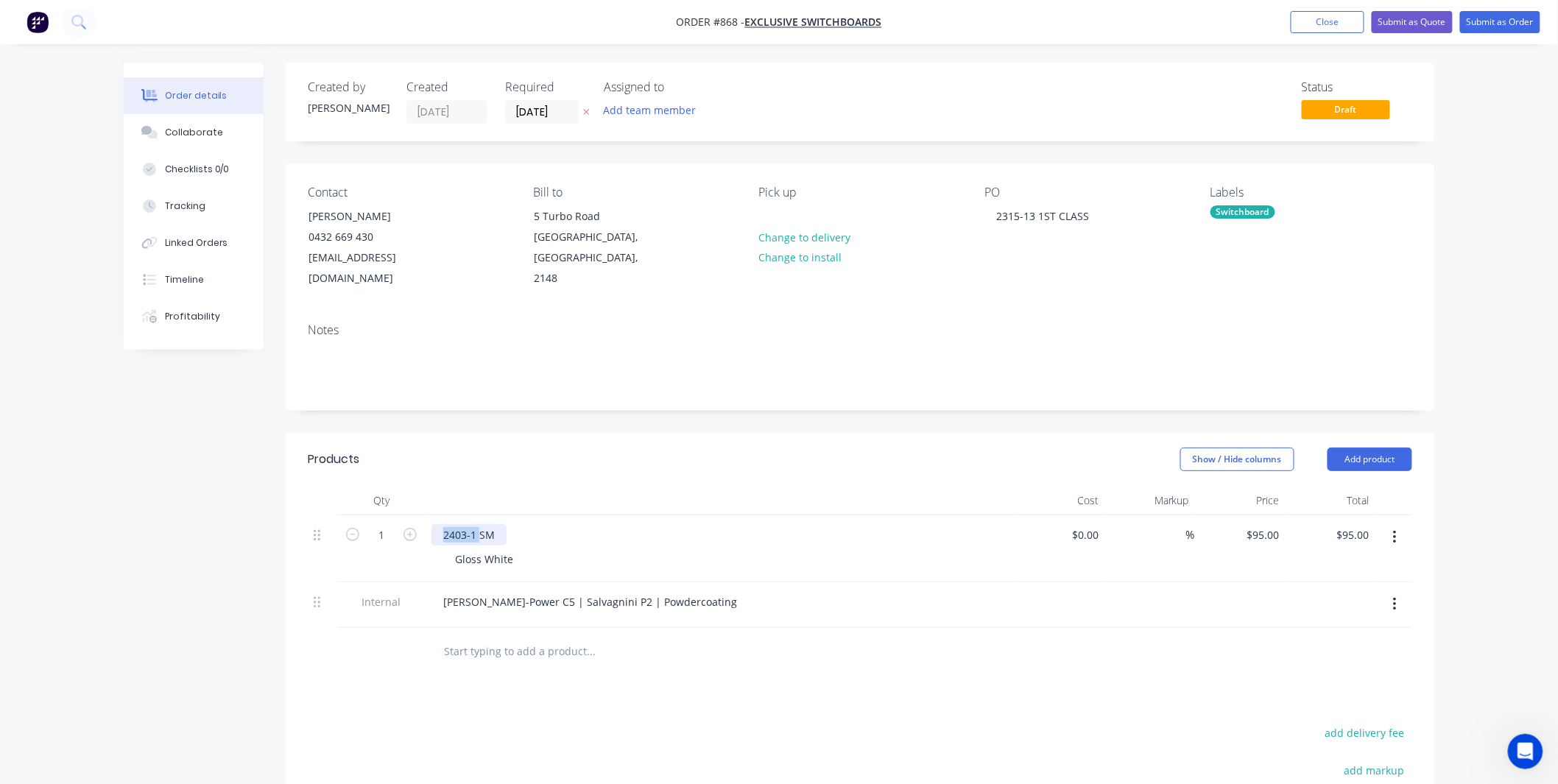
click at [432, 524] on div "2403-1 SM" at bounding box center [469, 534] width 75 height 22
paste div
click at [512, 457] on header "Products Show / Hide columns Add product" at bounding box center [860, 459] width 1149 height 53
click at [558, 452] on header "Products Show / Hide columns Add product" at bounding box center [860, 459] width 1149 height 53
click at [212, 130] on div "Collaborate" at bounding box center [194, 132] width 58 height 14
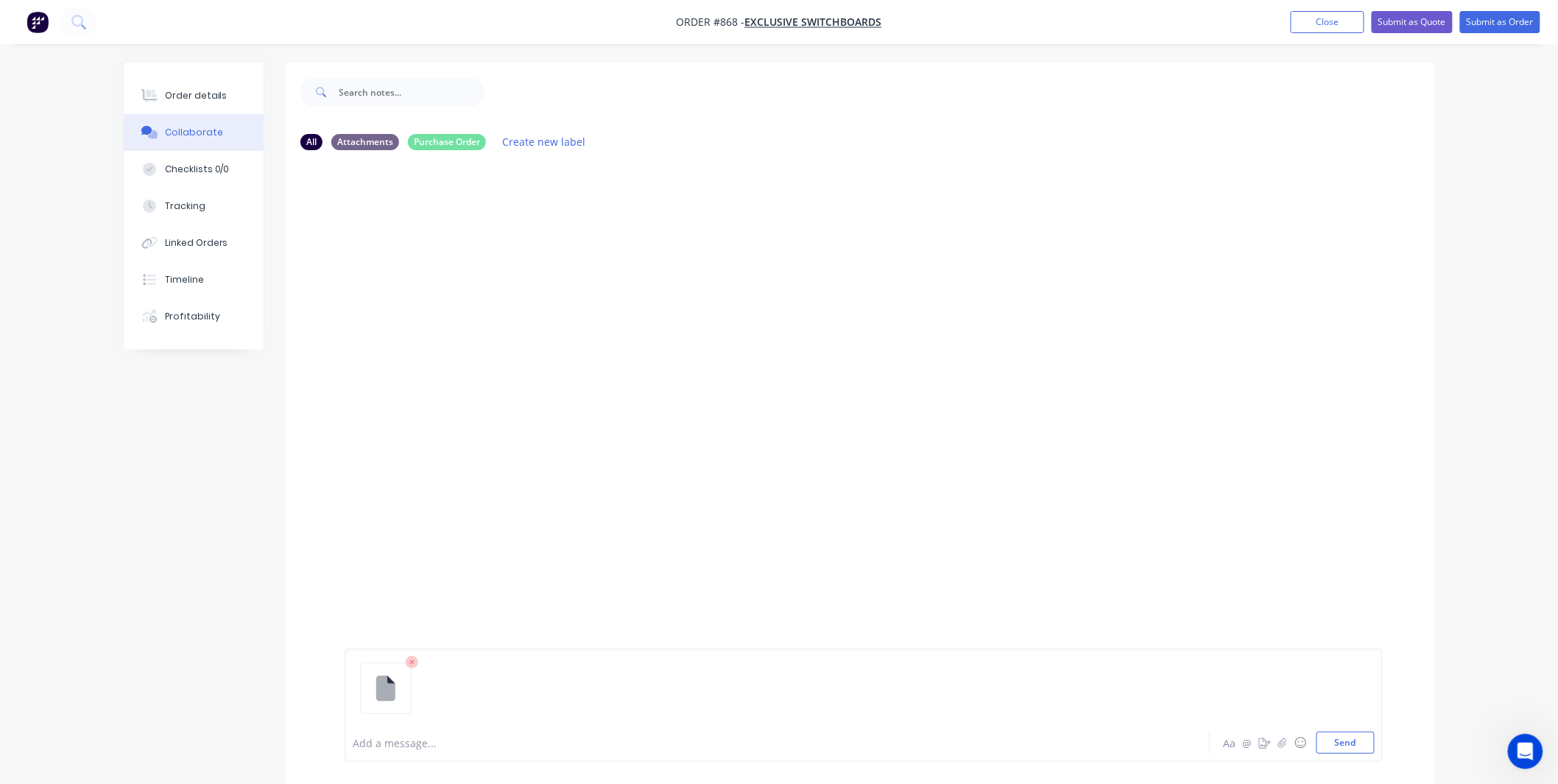
drag, startPoint x: 1363, startPoint y: 736, endPoint x: 596, endPoint y: 527, distance: 795.0
click at [1363, 736] on button "Send" at bounding box center [1345, 742] width 58 height 22
click at [197, 97] on div "Order details" at bounding box center [195, 95] width 62 height 14
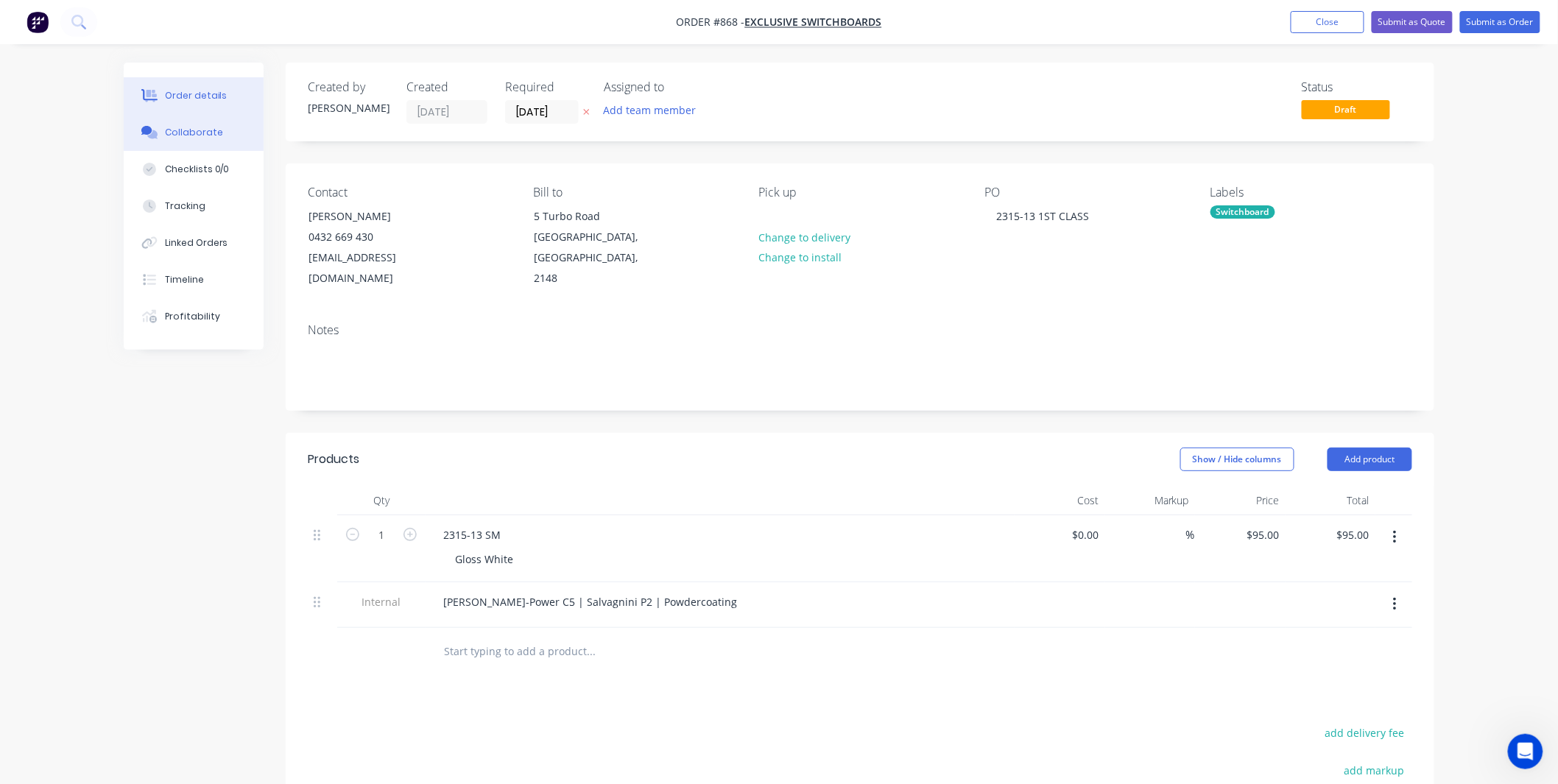
click at [229, 143] on button "Collaborate" at bounding box center [194, 132] width 140 height 37
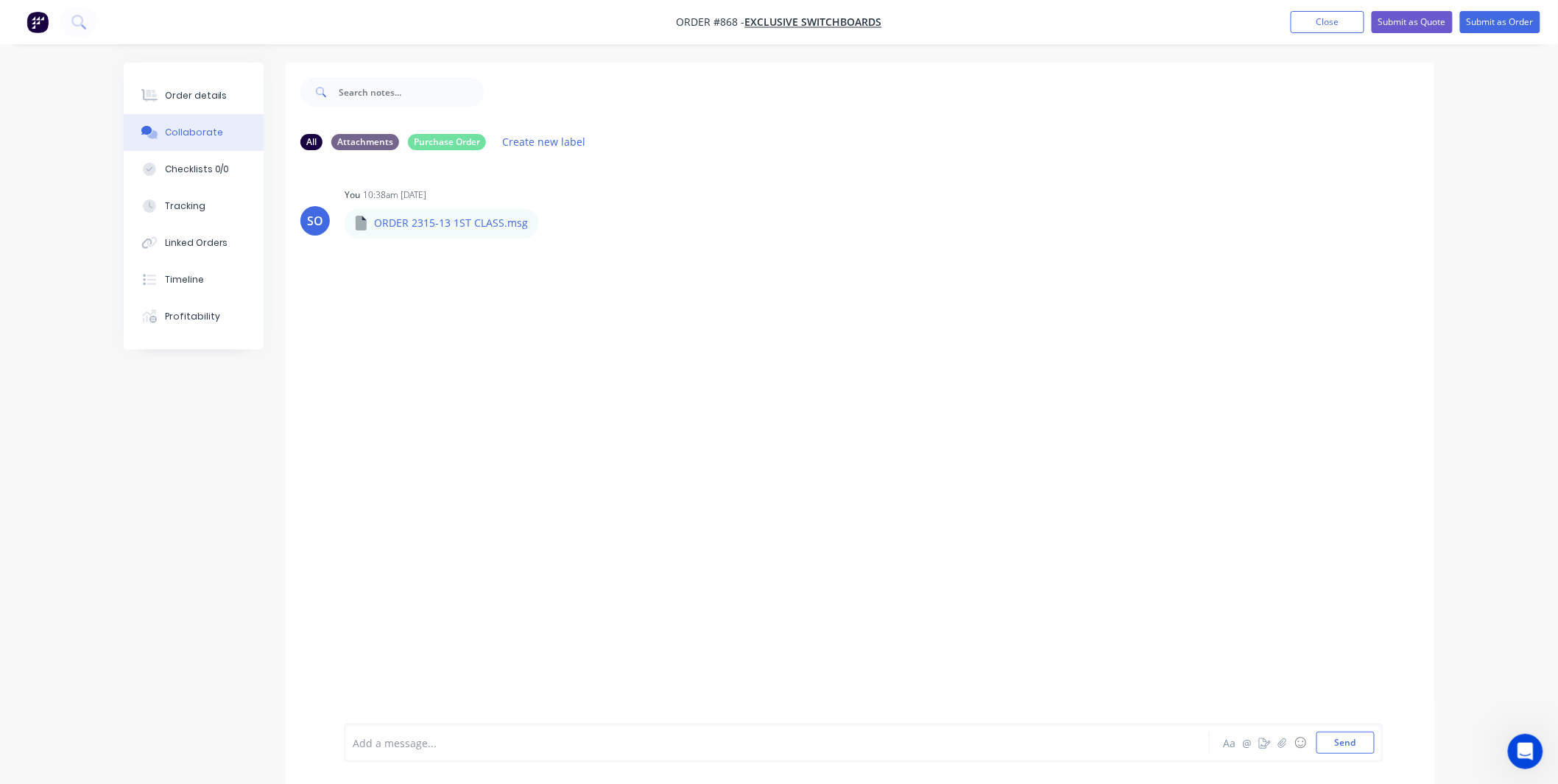
click at [432, 758] on div "Add a message... Aa @ ☺ Send" at bounding box center [863, 742] width 1038 height 38
click at [425, 726] on div "Add a message... Aa @ ☺ Send" at bounding box center [863, 742] width 1038 height 38
click at [239, 91] on button "Order details" at bounding box center [194, 95] width 140 height 37
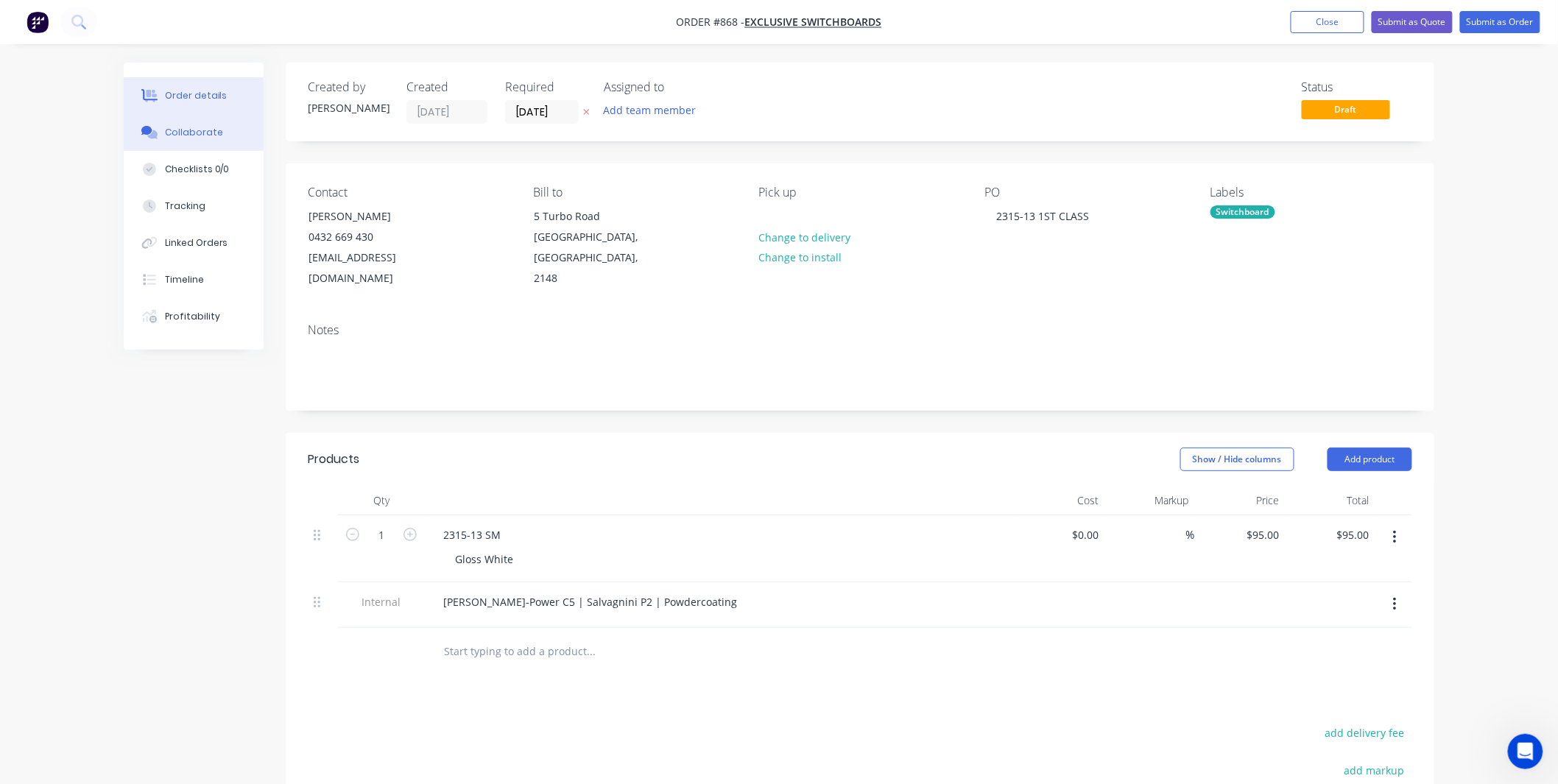
click at [192, 134] on div "Collaborate" at bounding box center [194, 132] width 58 height 14
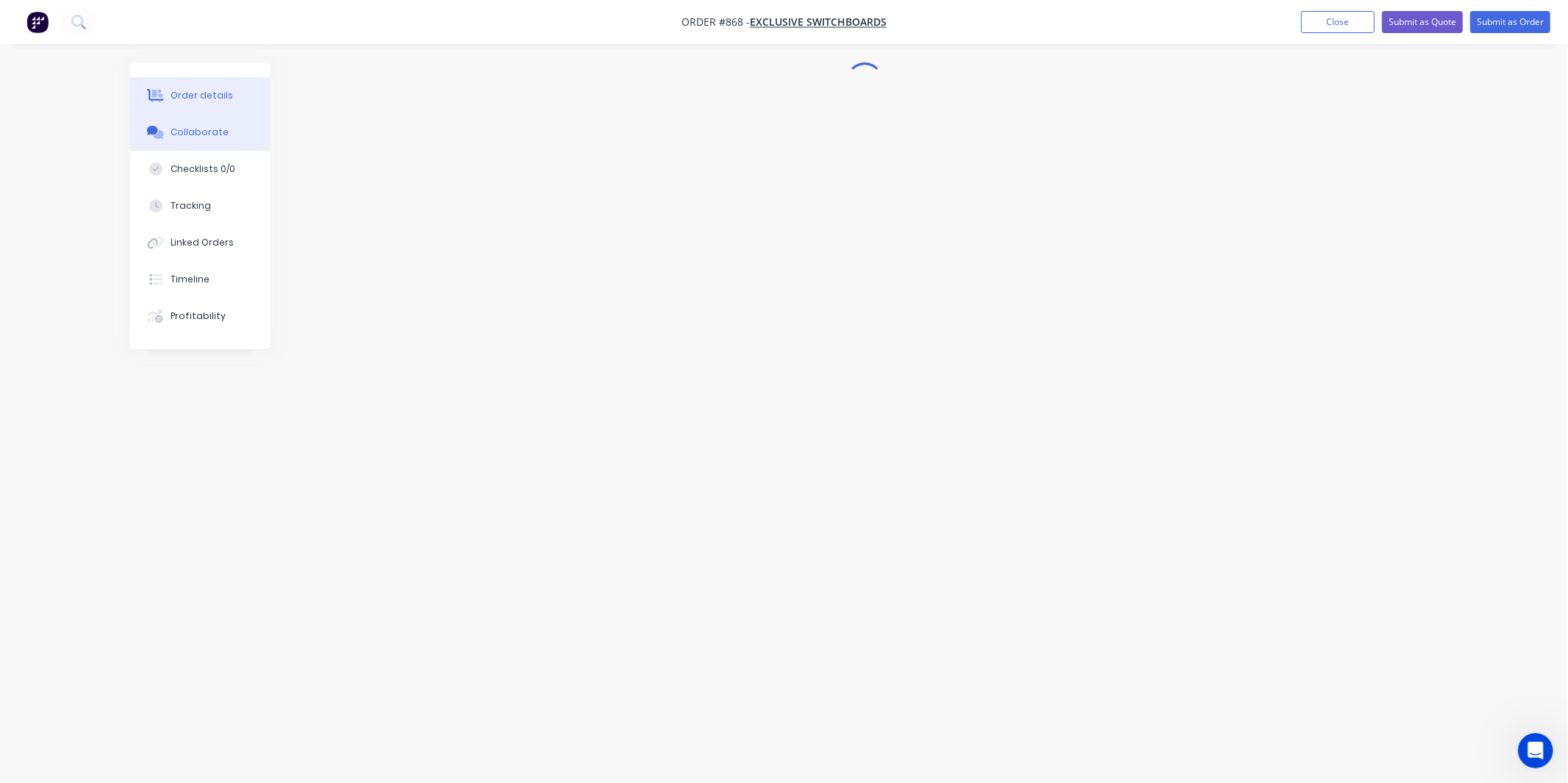
click at [220, 92] on div "Order details" at bounding box center [201, 95] width 62 height 14
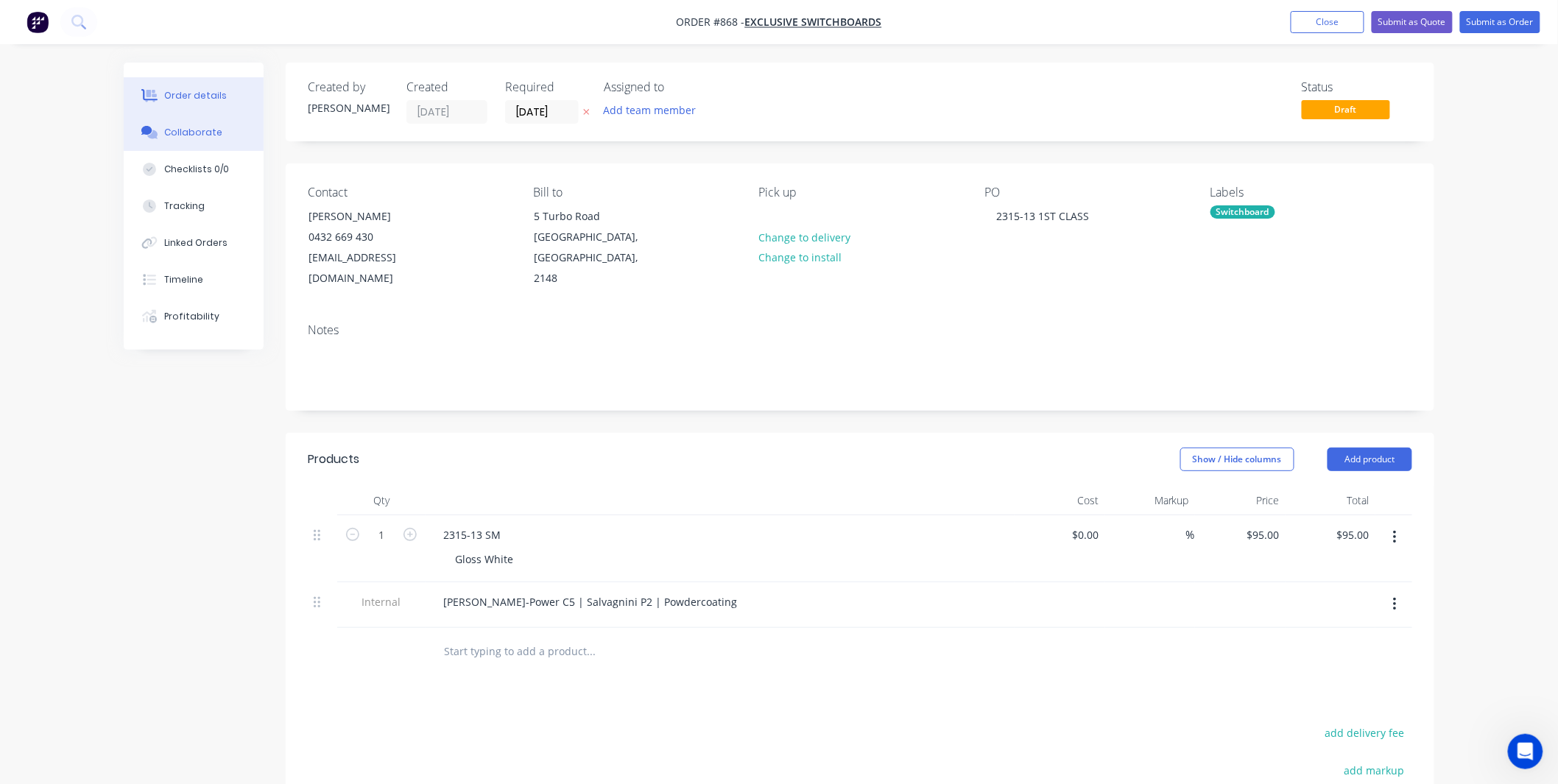
click at [222, 123] on button "Collaborate" at bounding box center [194, 132] width 140 height 37
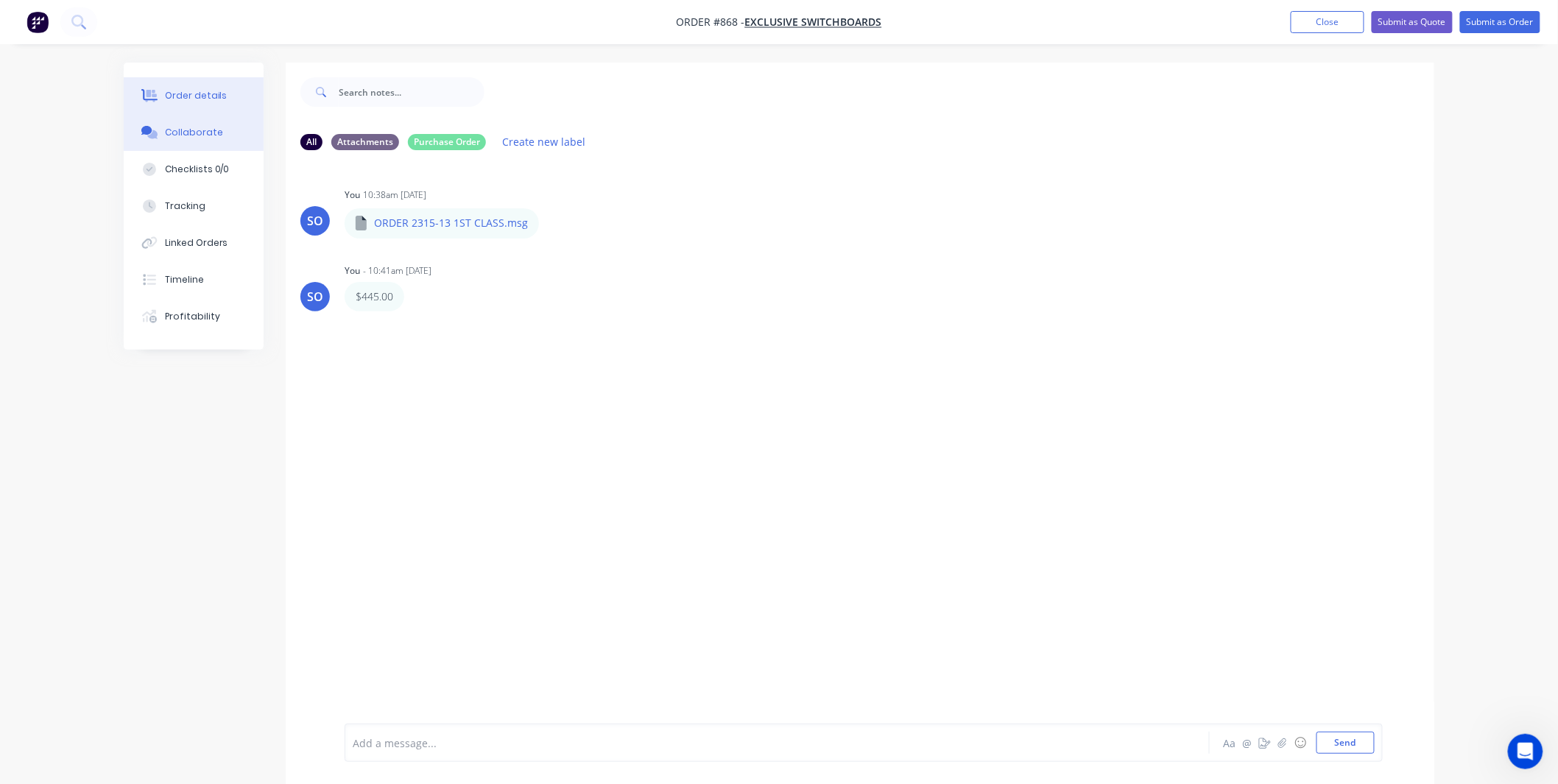
click at [215, 103] on button "Order details" at bounding box center [194, 95] width 140 height 37
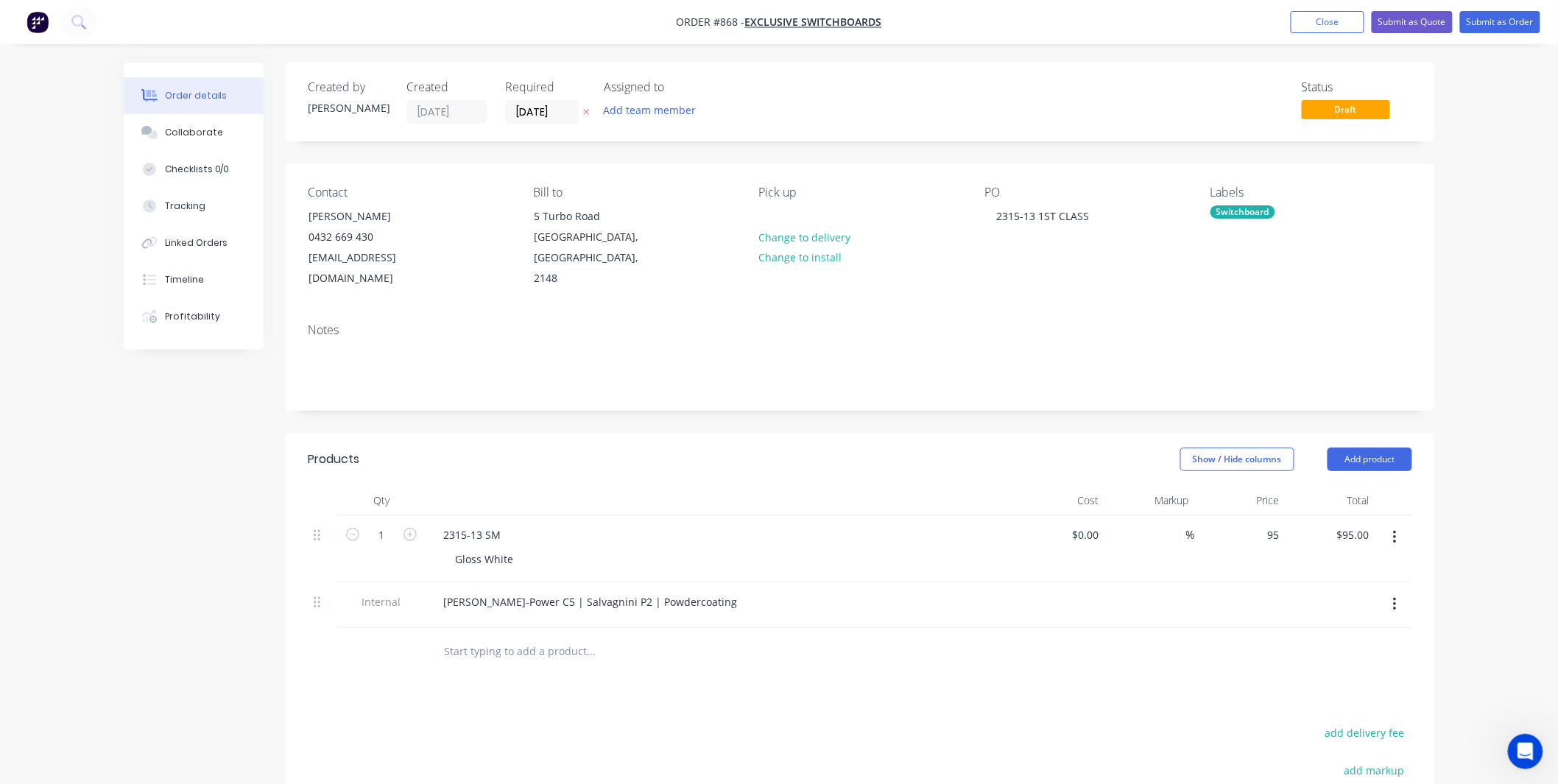
click at [1251, 515] on div "95 $95.00" at bounding box center [1240, 549] width 90 height 67
type input "5"
type input "$445.00"
click at [856, 524] on div "2315-13 SM" at bounding box center [720, 534] width 577 height 22
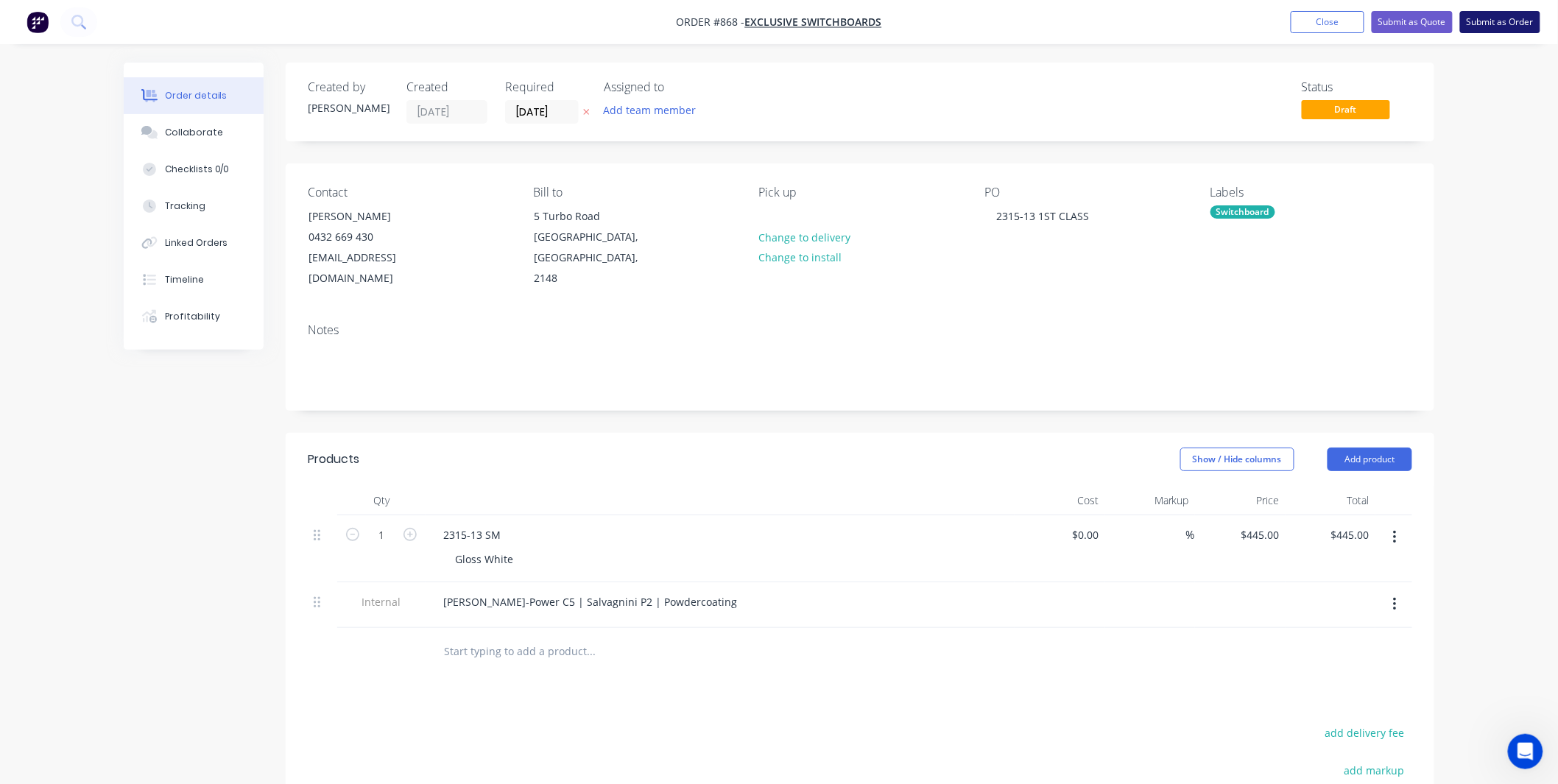
click at [1498, 23] on button "Submit as Order" at bounding box center [1500, 22] width 81 height 22
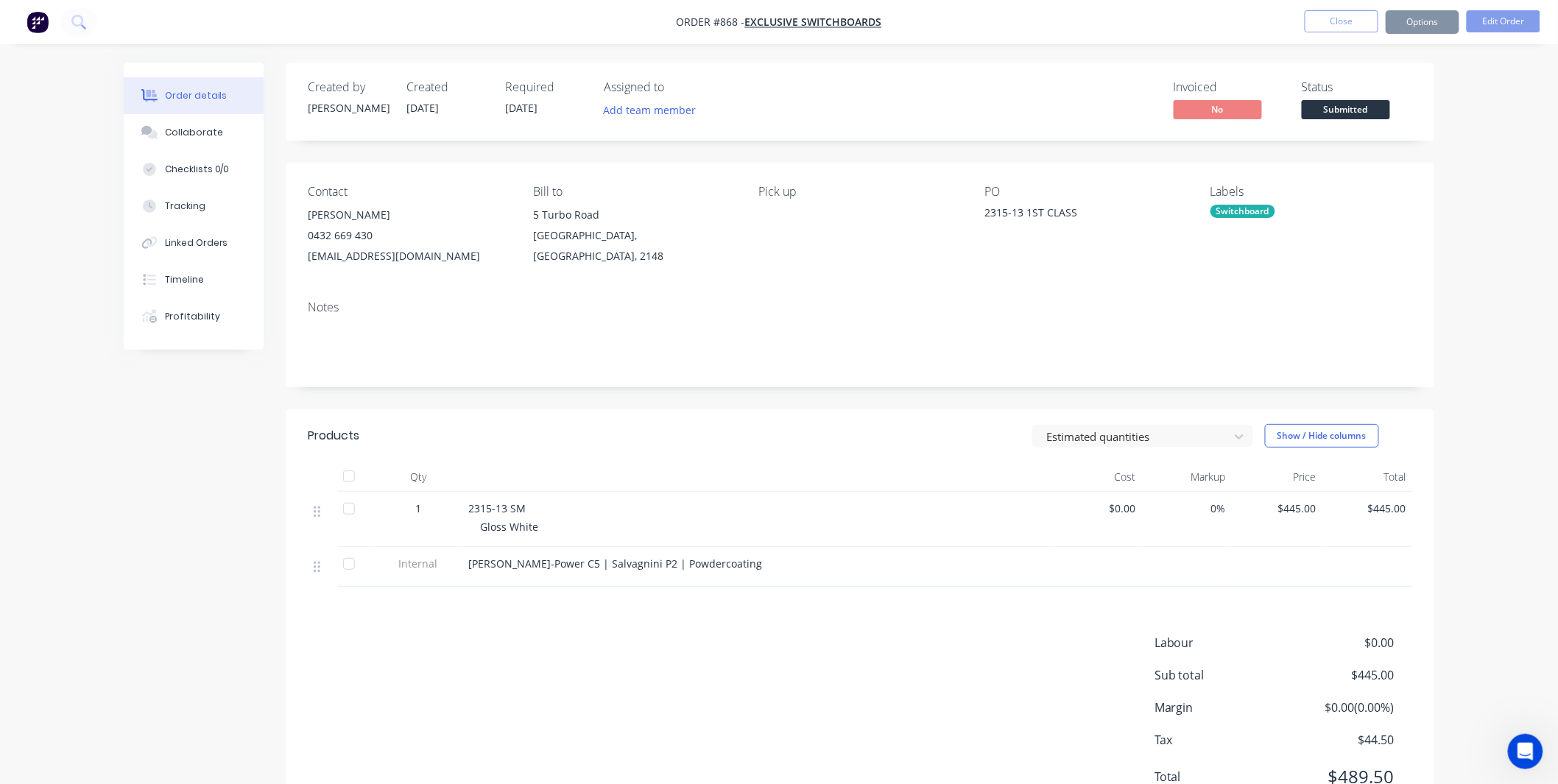
click at [1370, 110] on span "Submitted" at bounding box center [1346, 109] width 89 height 18
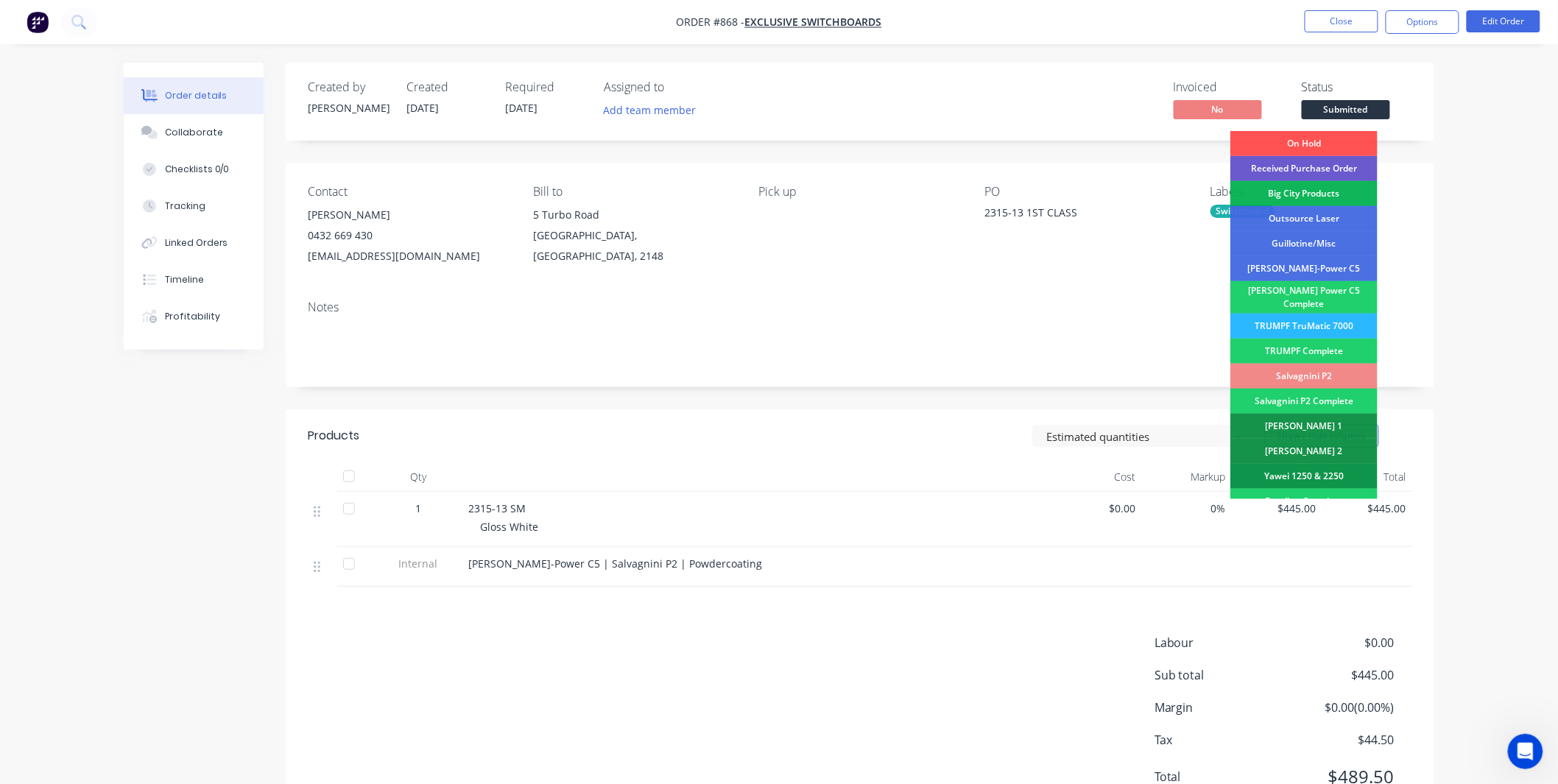
click at [1347, 166] on div "Received Purchase Order" at bounding box center [1304, 169] width 147 height 25
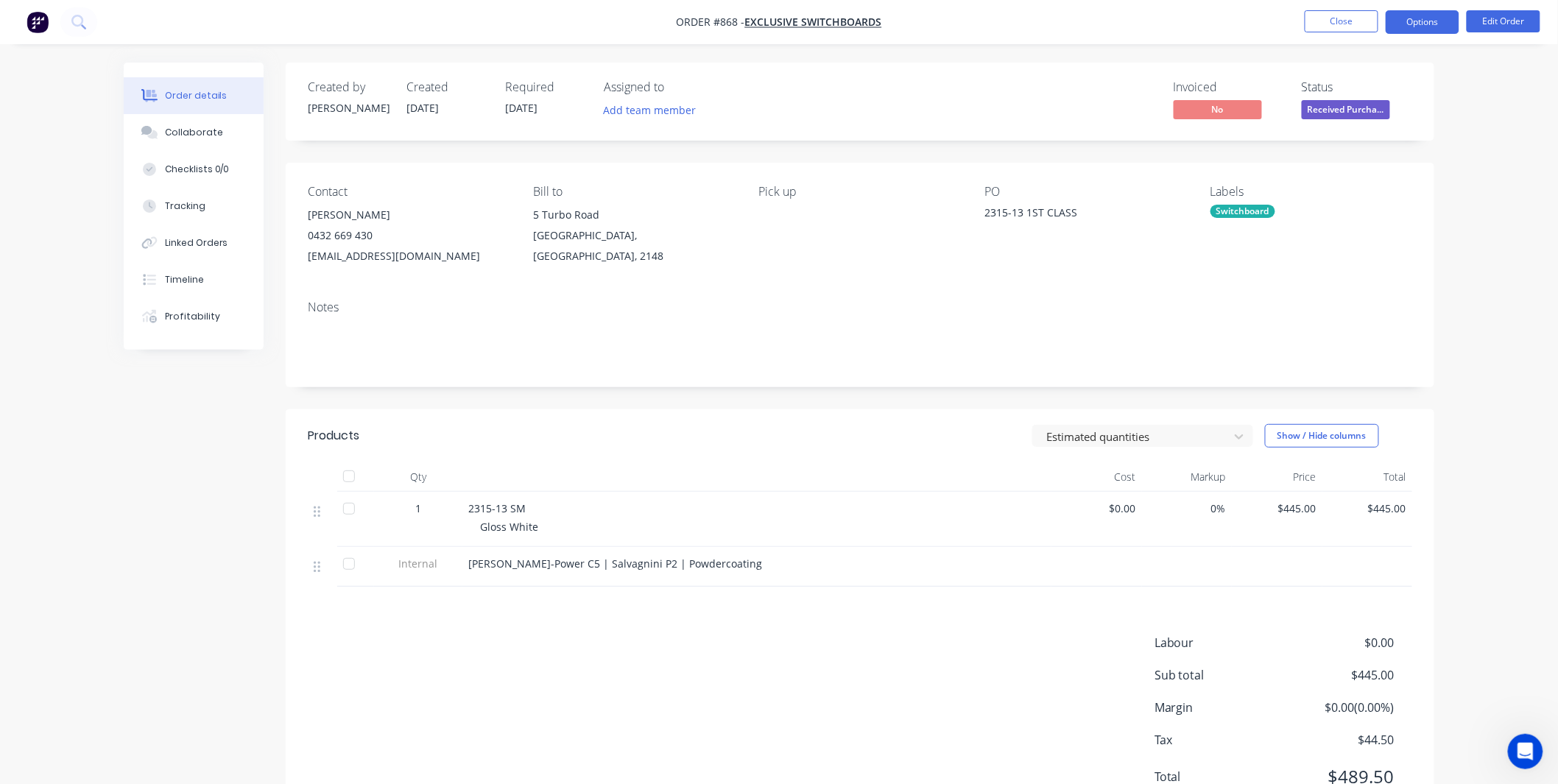
click at [1441, 23] on button "Options" at bounding box center [1422, 22] width 73 height 24
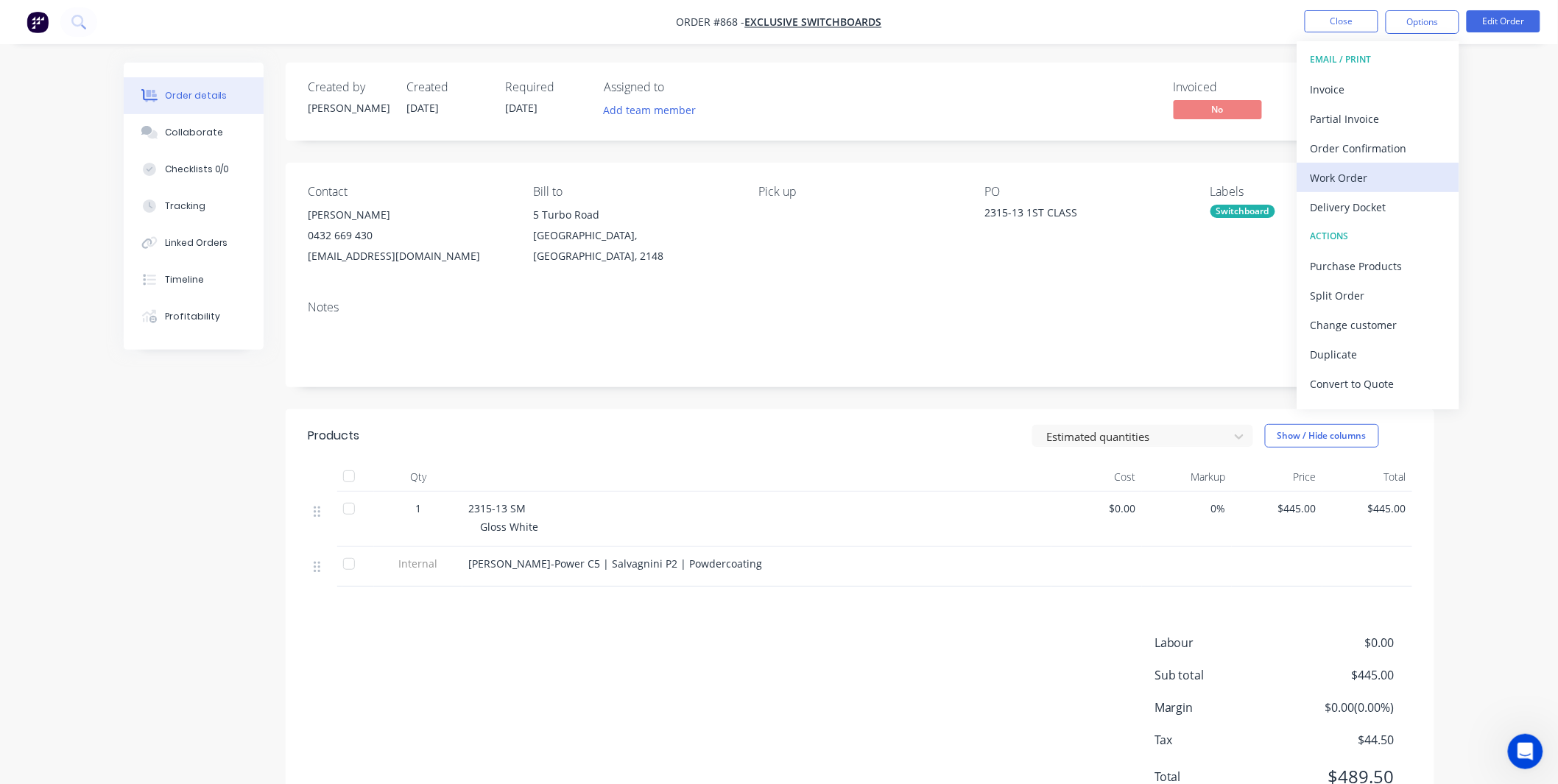
click at [1368, 180] on div "Work Order" at bounding box center [1379, 178] width 136 height 22
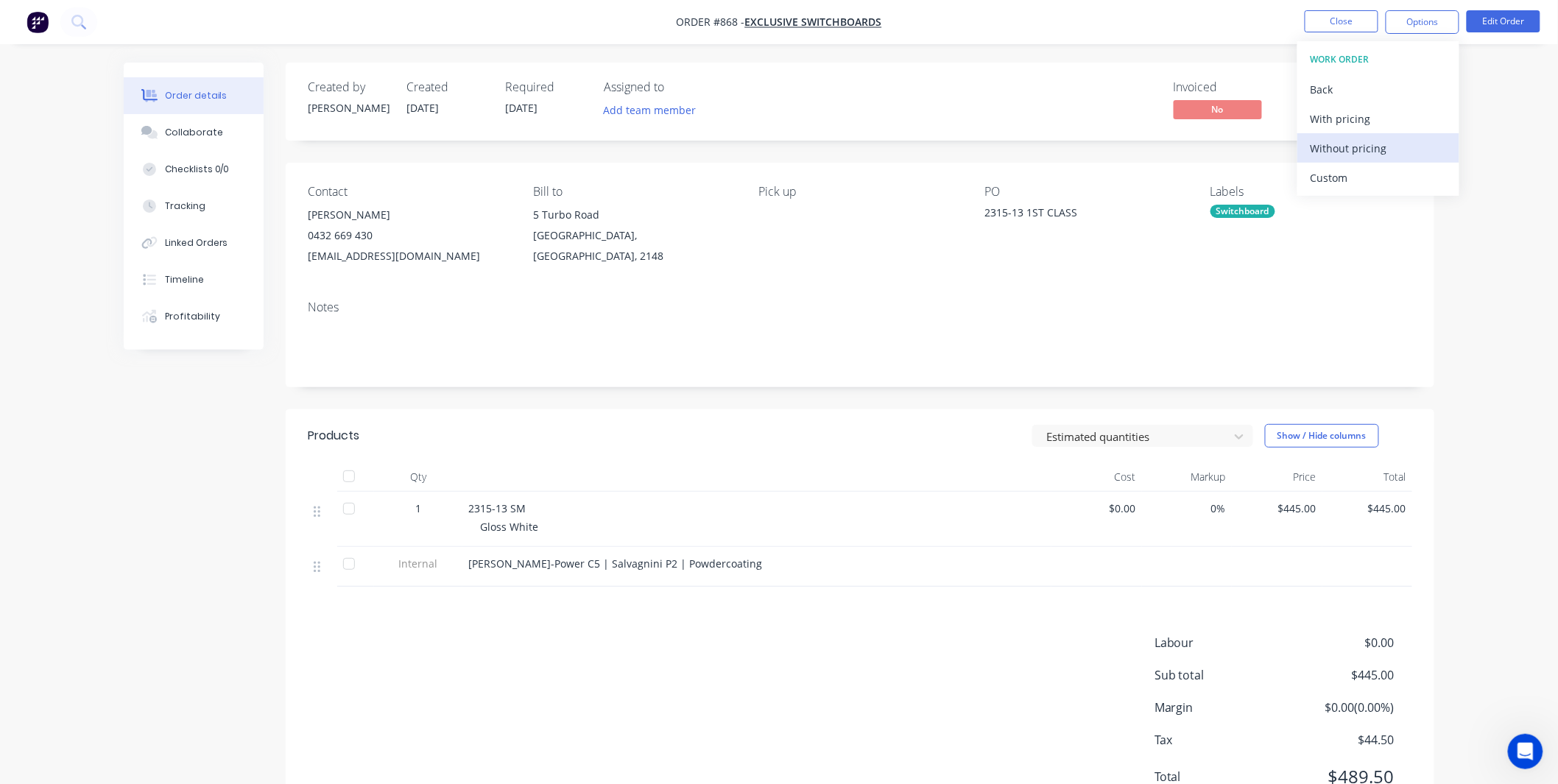
click at [1366, 149] on div "Without pricing" at bounding box center [1379, 148] width 136 height 22
click at [1254, 535] on div "$445.00" at bounding box center [1277, 519] width 90 height 55
click at [1430, 19] on button "Options" at bounding box center [1422, 22] width 73 height 24
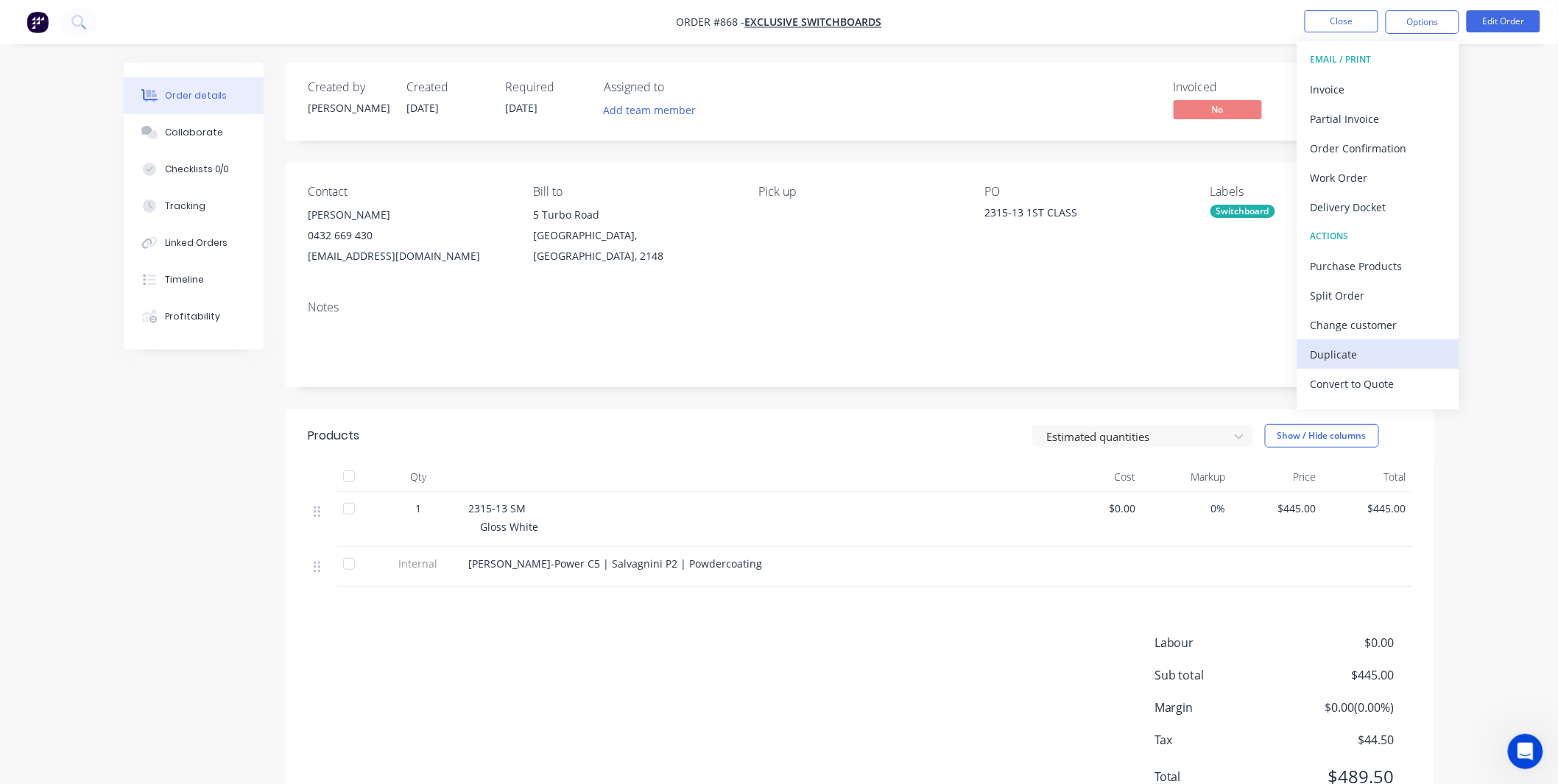
click at [1349, 358] on div "Duplicate" at bounding box center [1379, 354] width 136 height 22
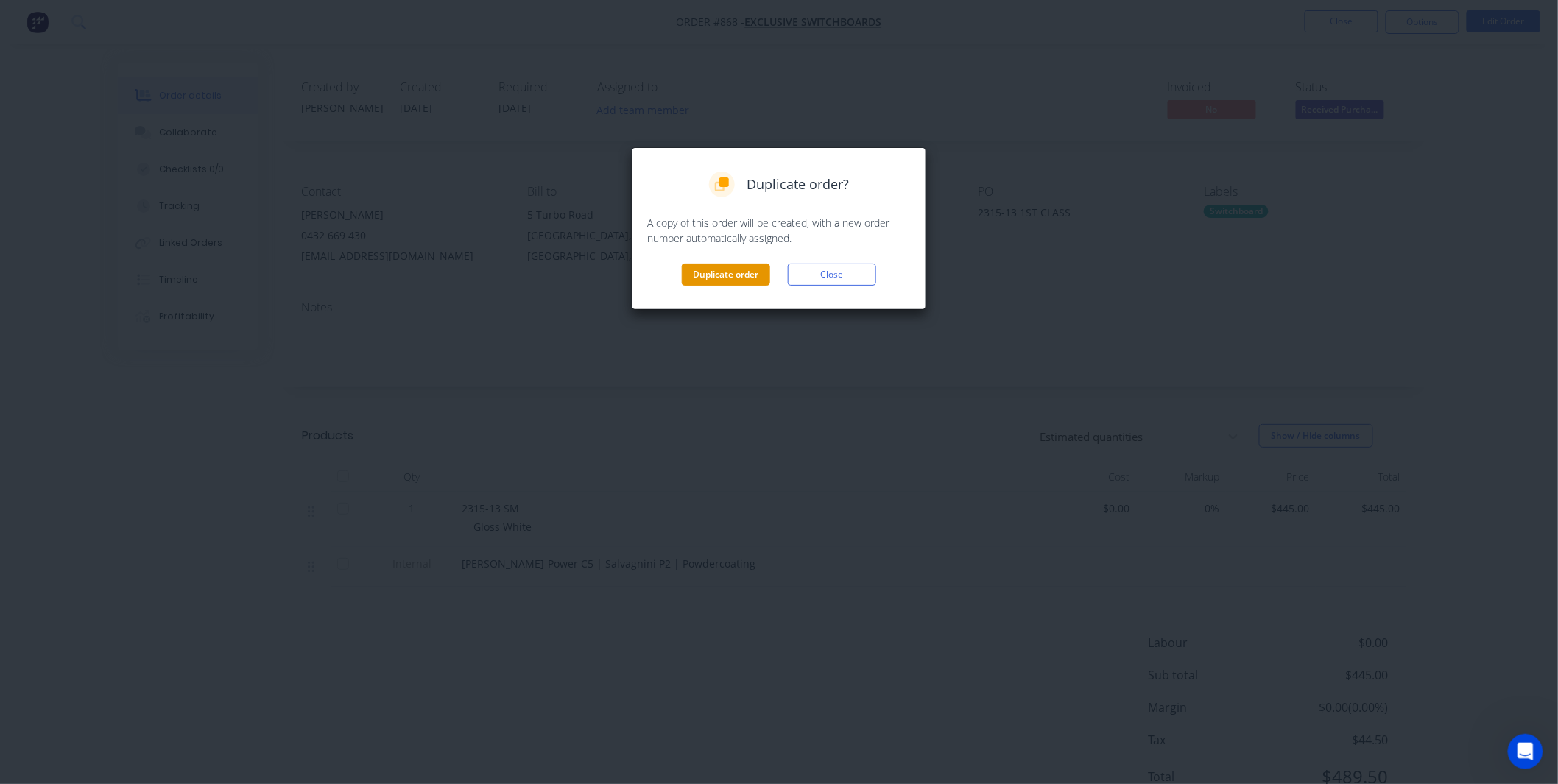
click at [727, 275] on button "Duplicate order" at bounding box center [727, 274] width 89 height 22
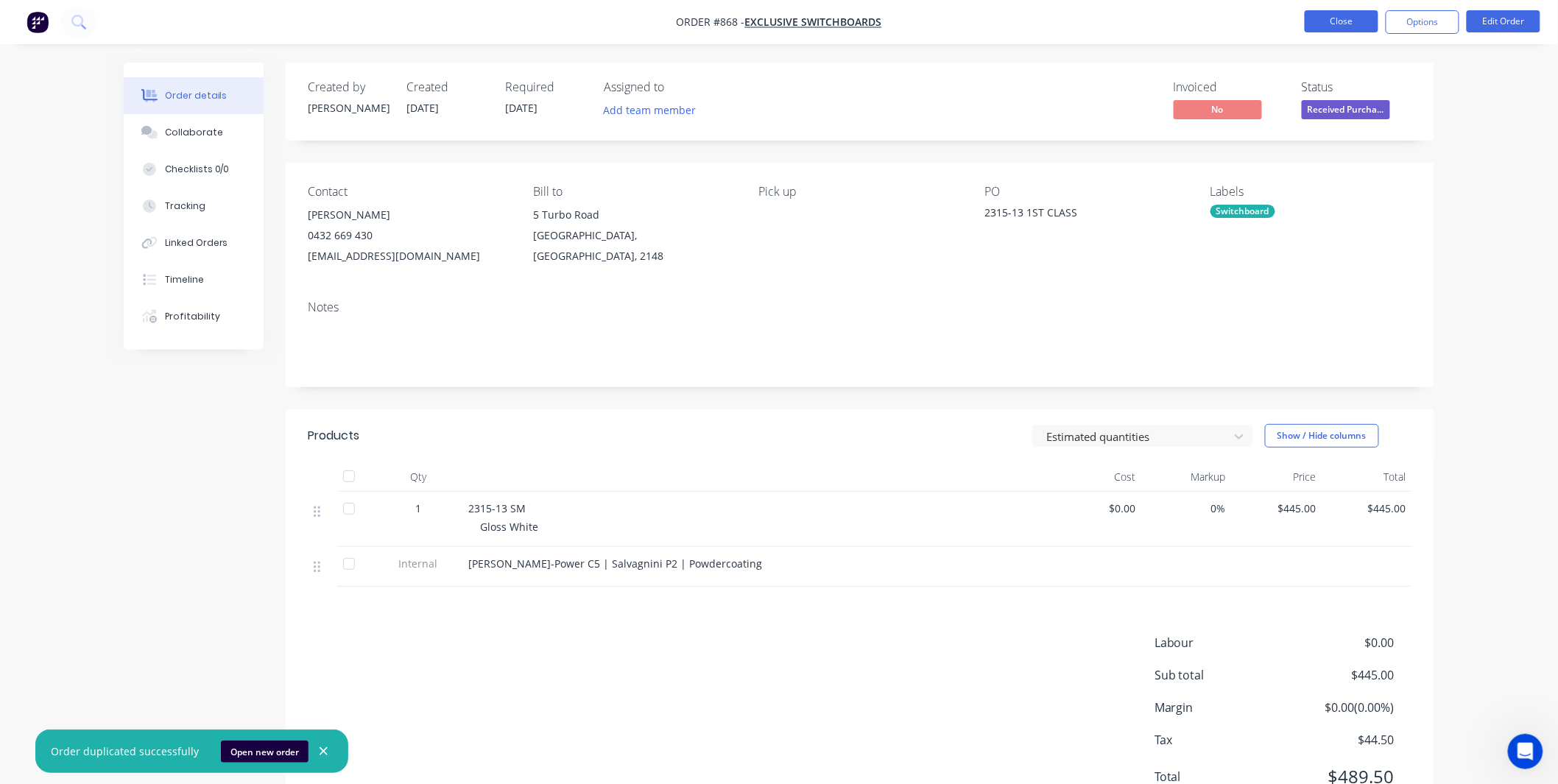
click at [1335, 22] on button "Close" at bounding box center [1341, 21] width 73 height 22
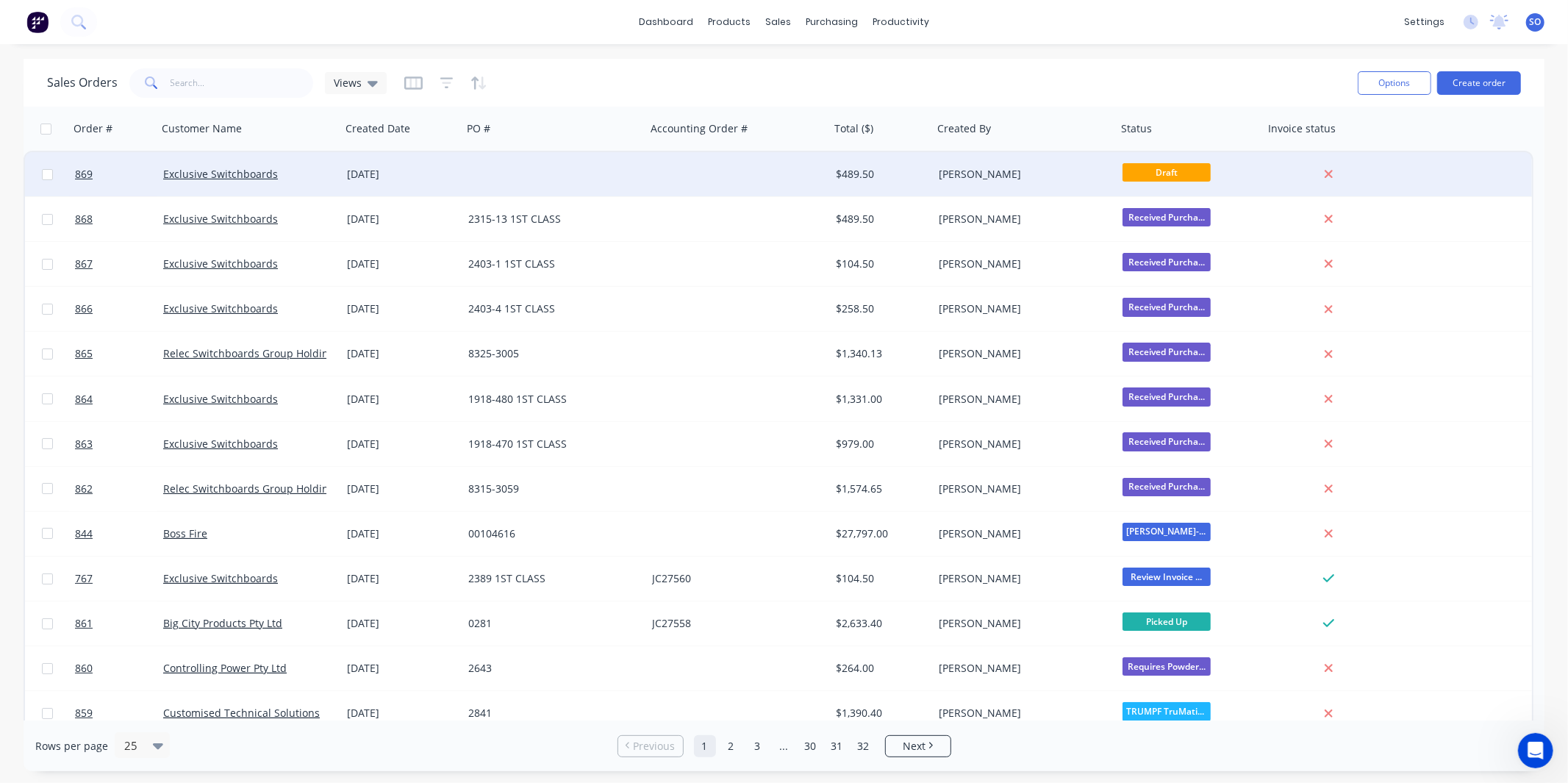
click at [1100, 182] on div "[PERSON_NAME]" at bounding box center [1024, 173] width 183 height 44
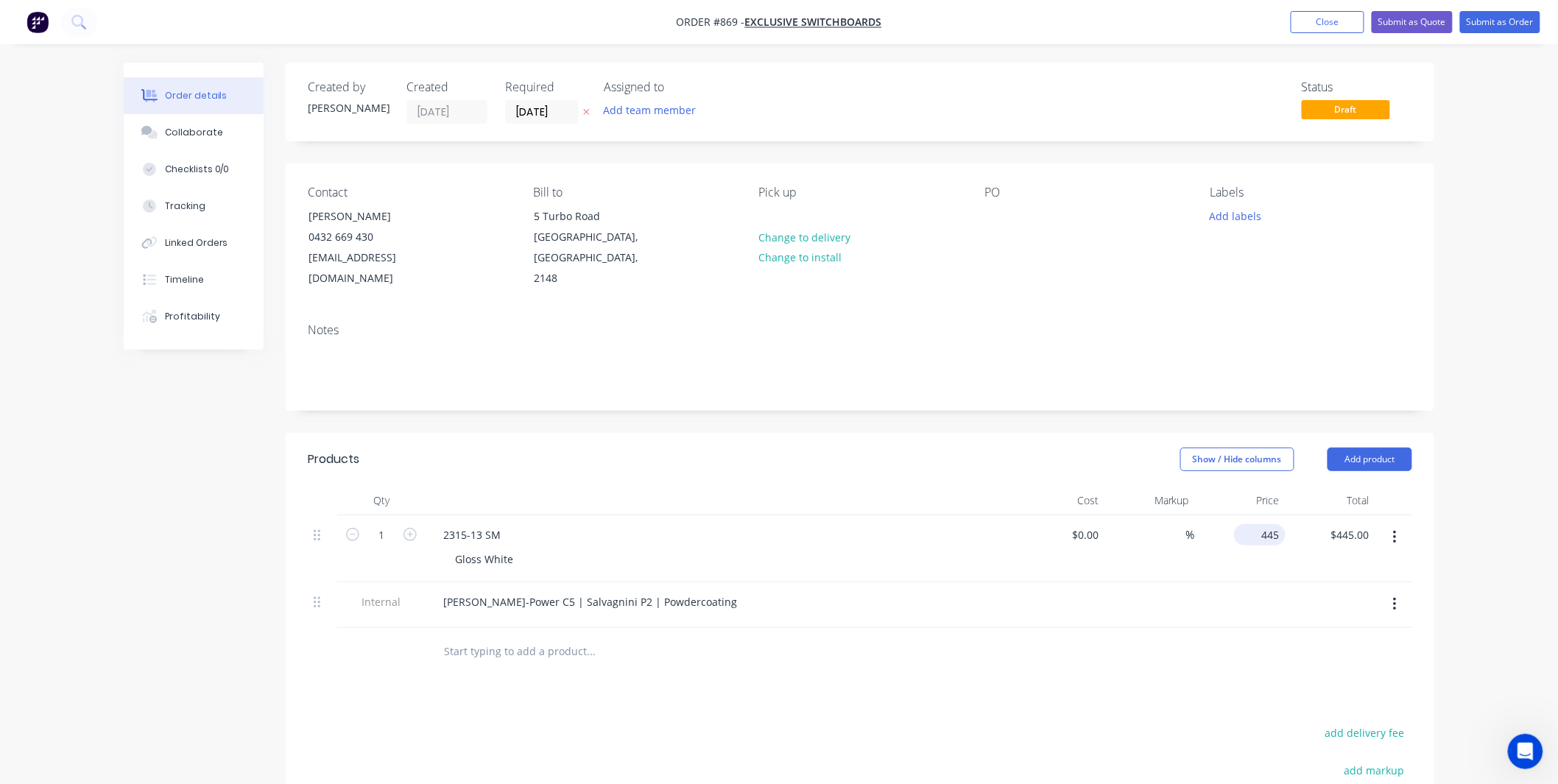
click at [1252, 515] on div "445 $445.00" at bounding box center [1240, 549] width 90 height 67
type input "$150.00"
click at [1216, 492] on div "Price" at bounding box center [1240, 500] width 90 height 30
click at [164, 147] on button "Collaborate" at bounding box center [194, 132] width 140 height 37
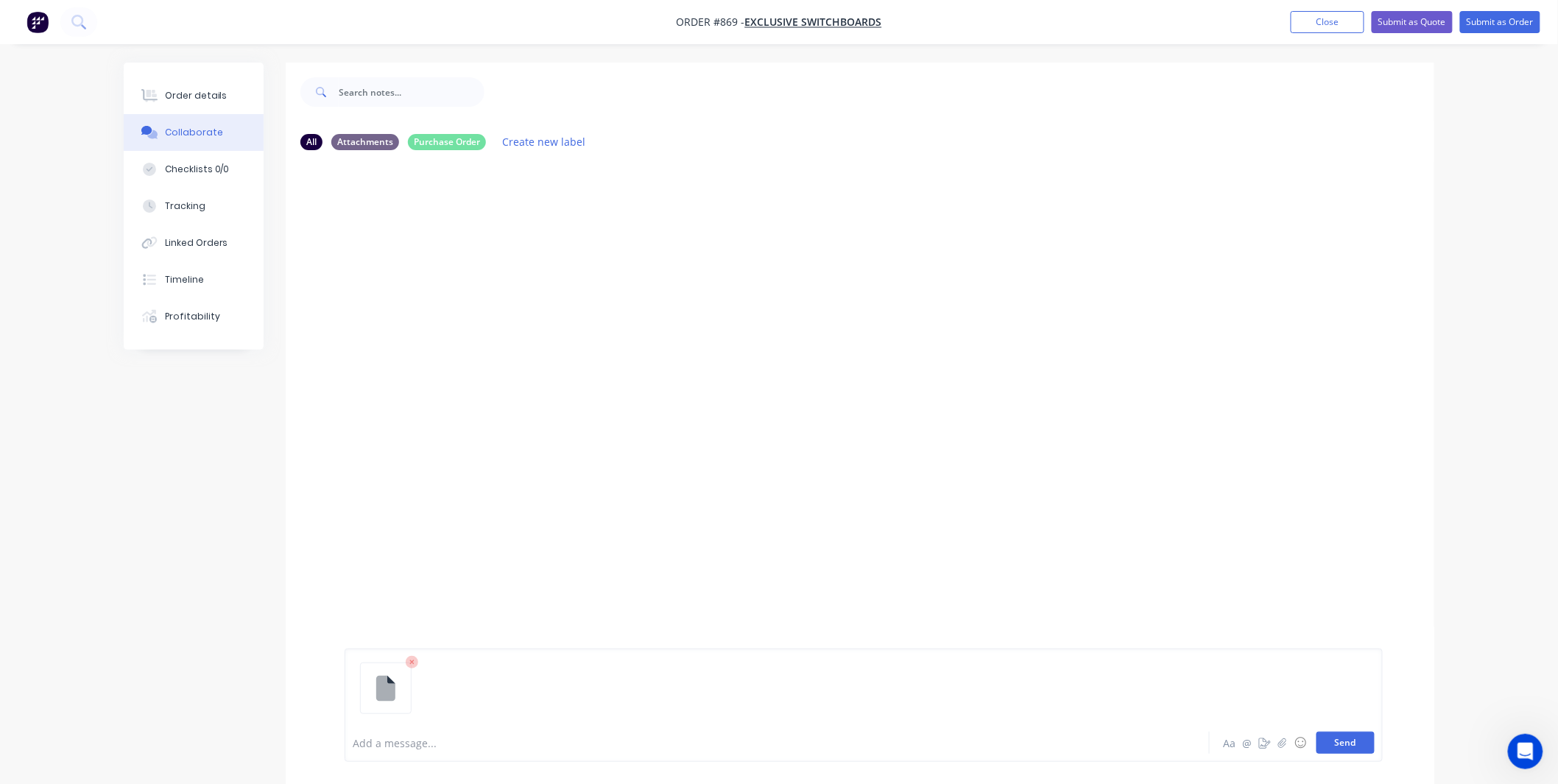
click at [1336, 741] on button "Send" at bounding box center [1345, 742] width 58 height 22
click at [405, 748] on div at bounding box center [736, 742] width 765 height 15
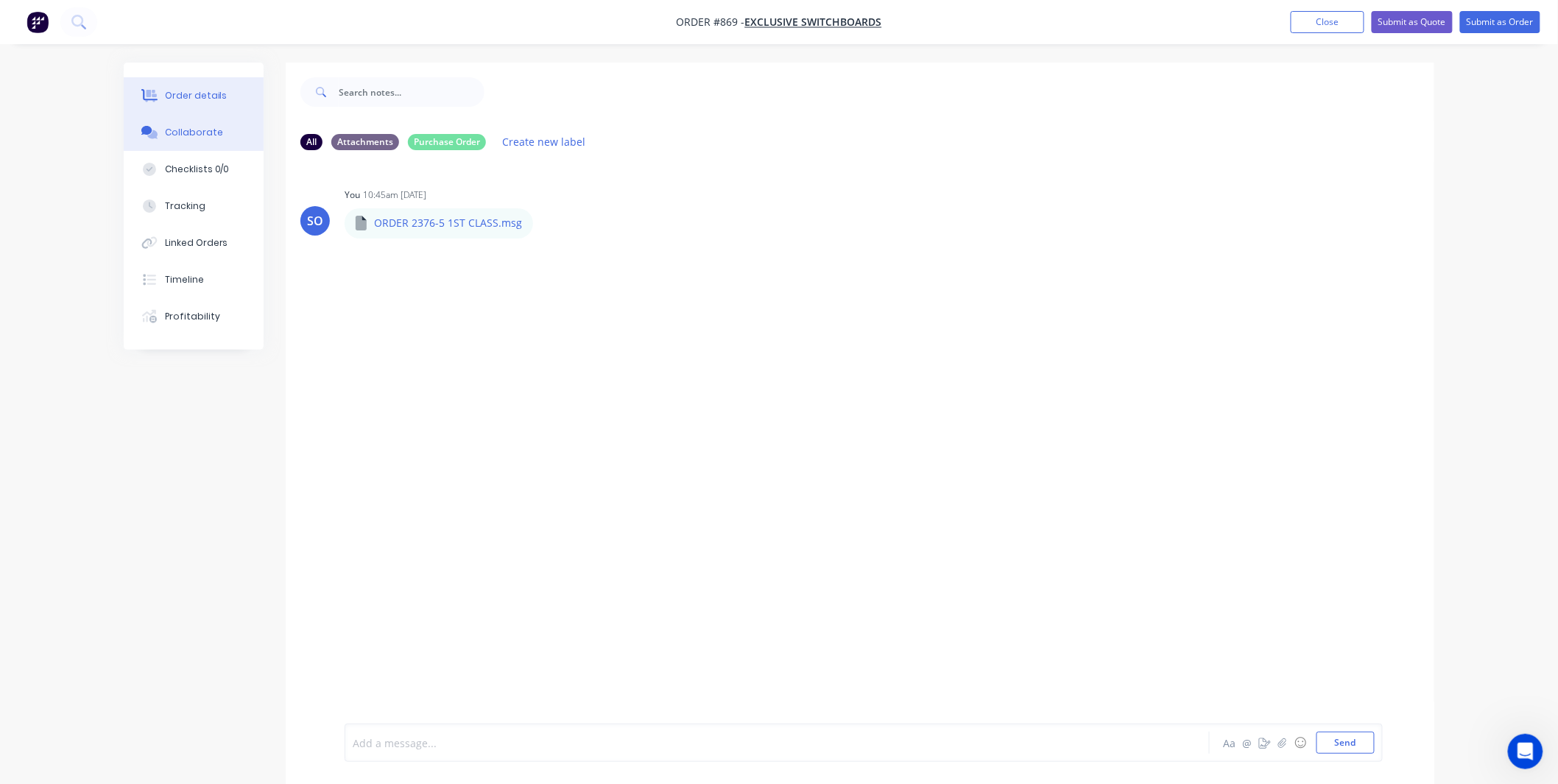
click at [216, 106] on button "Order details" at bounding box center [194, 95] width 140 height 37
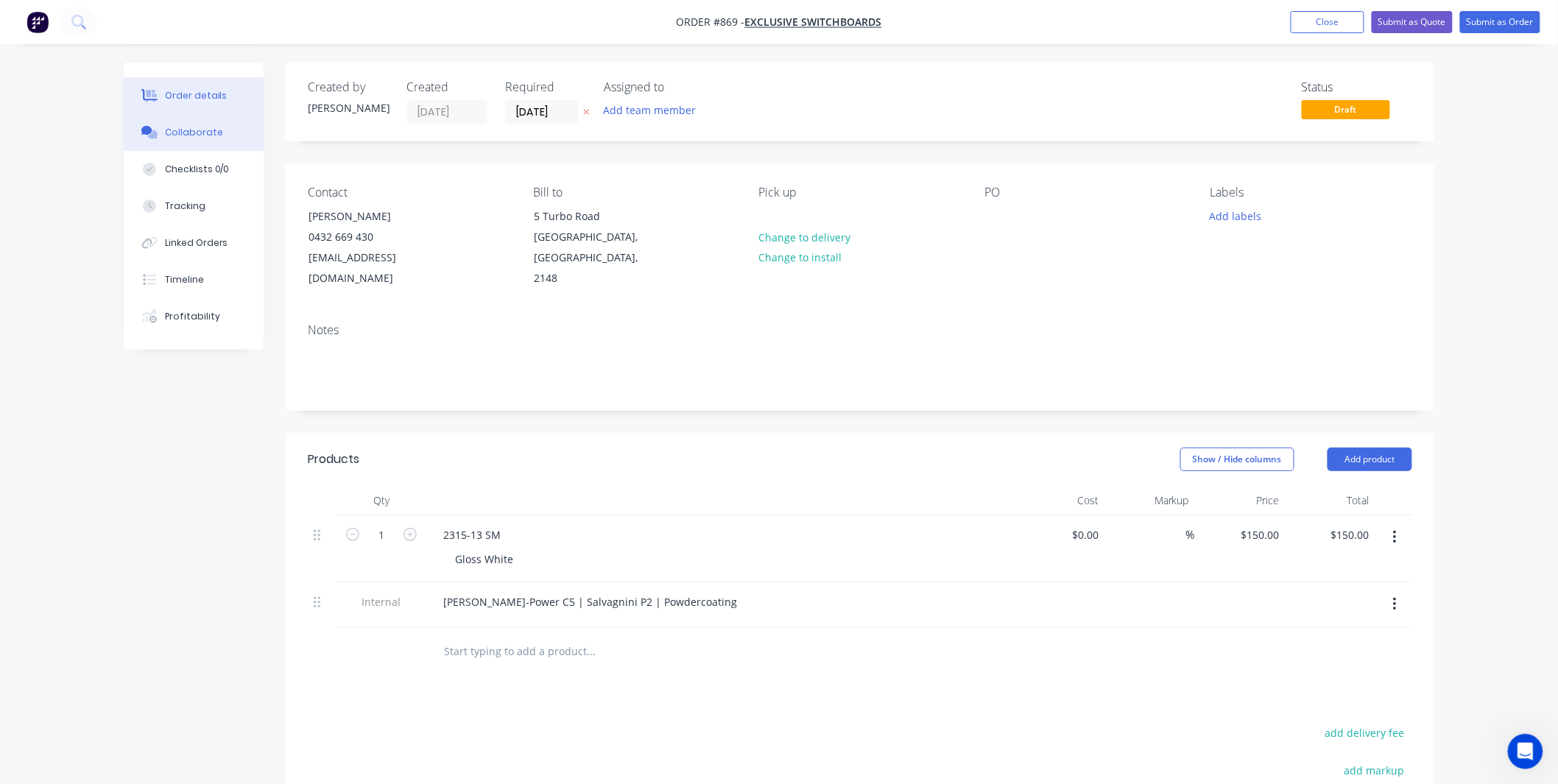
click at [208, 130] on div "Collaborate" at bounding box center [194, 132] width 58 height 14
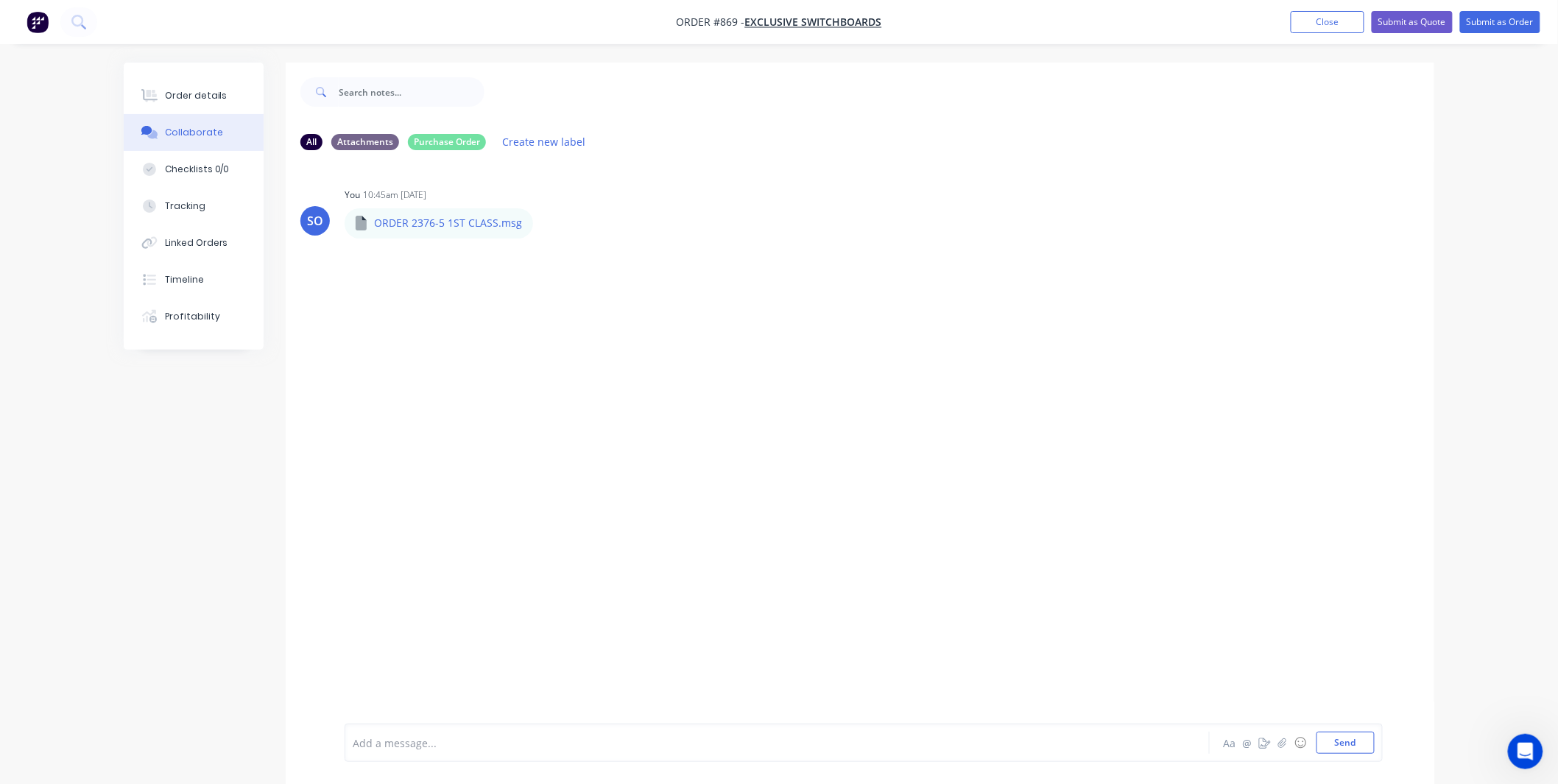
drag, startPoint x: 431, startPoint y: 768, endPoint x: 435, endPoint y: 752, distance: 16.5
click at [432, 760] on div "Add a message... Aa @ ☺ Send" at bounding box center [860, 742] width 1149 height 82
click at [436, 744] on div at bounding box center [736, 742] width 765 height 15
click at [199, 93] on div "Order details" at bounding box center [195, 95] width 62 height 14
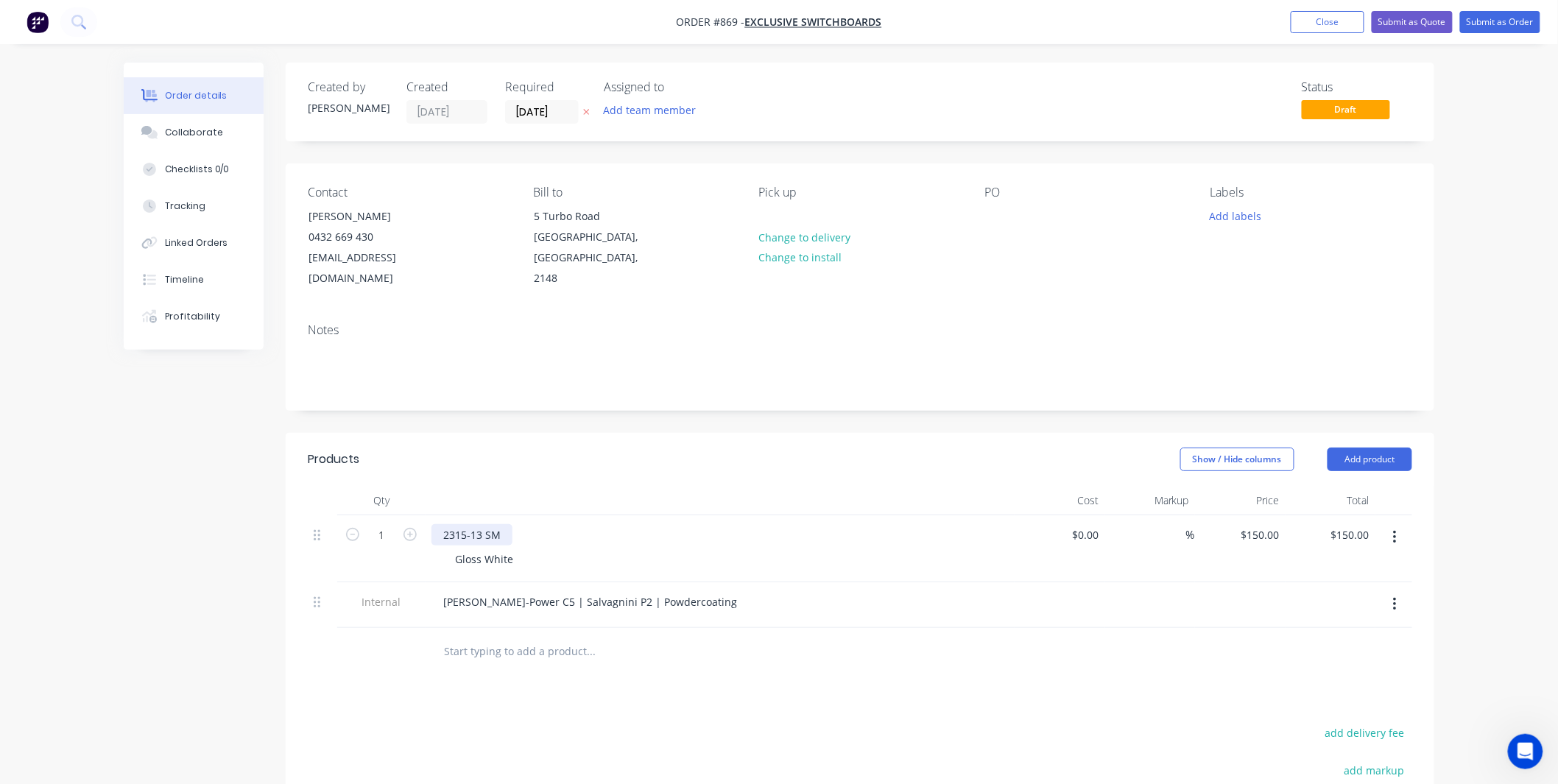
click at [480, 524] on div "2315-13 SM" at bounding box center [472, 534] width 81 height 22
drag, startPoint x: 483, startPoint y: 508, endPoint x: 410, endPoint y: 510, distance: 73.0
click at [410, 515] on div "1 2315-13 SM Gloss White $0.00 $0.00 % $150.00 $150.00 $150.00 $150.00" at bounding box center [860, 549] width 1105 height 67
drag, startPoint x: 497, startPoint y: 517, endPoint x: 362, endPoint y: 516, distance: 135.0
click at [362, 516] on div "1 2376-5 SM Gloss White $0.00 $0.00 % $150.00 $150.00 $150.00 $150.00" at bounding box center [860, 549] width 1105 height 67
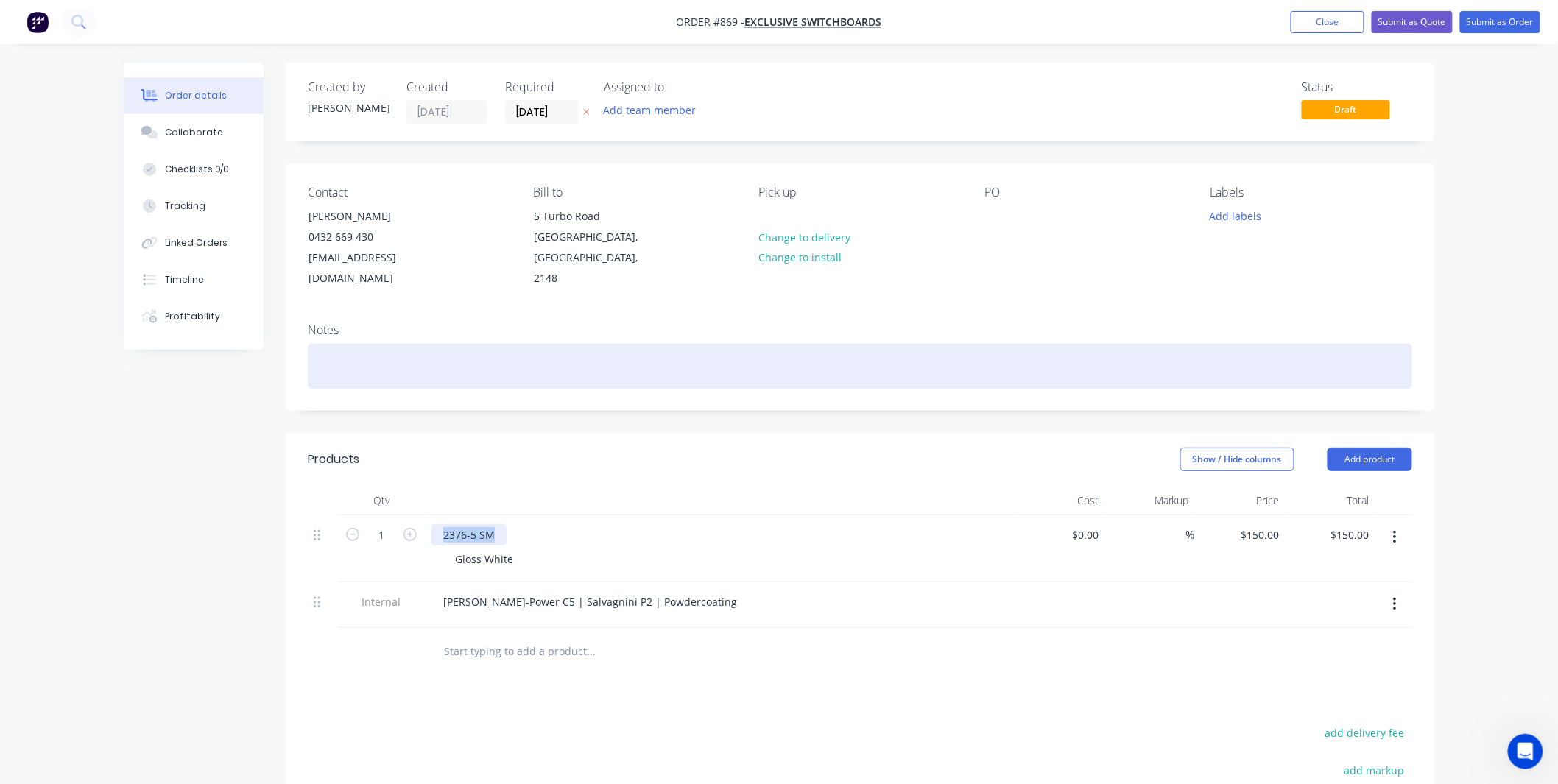
copy div "2376-5 SM"
click at [765, 344] on div at bounding box center [860, 366] width 1105 height 45
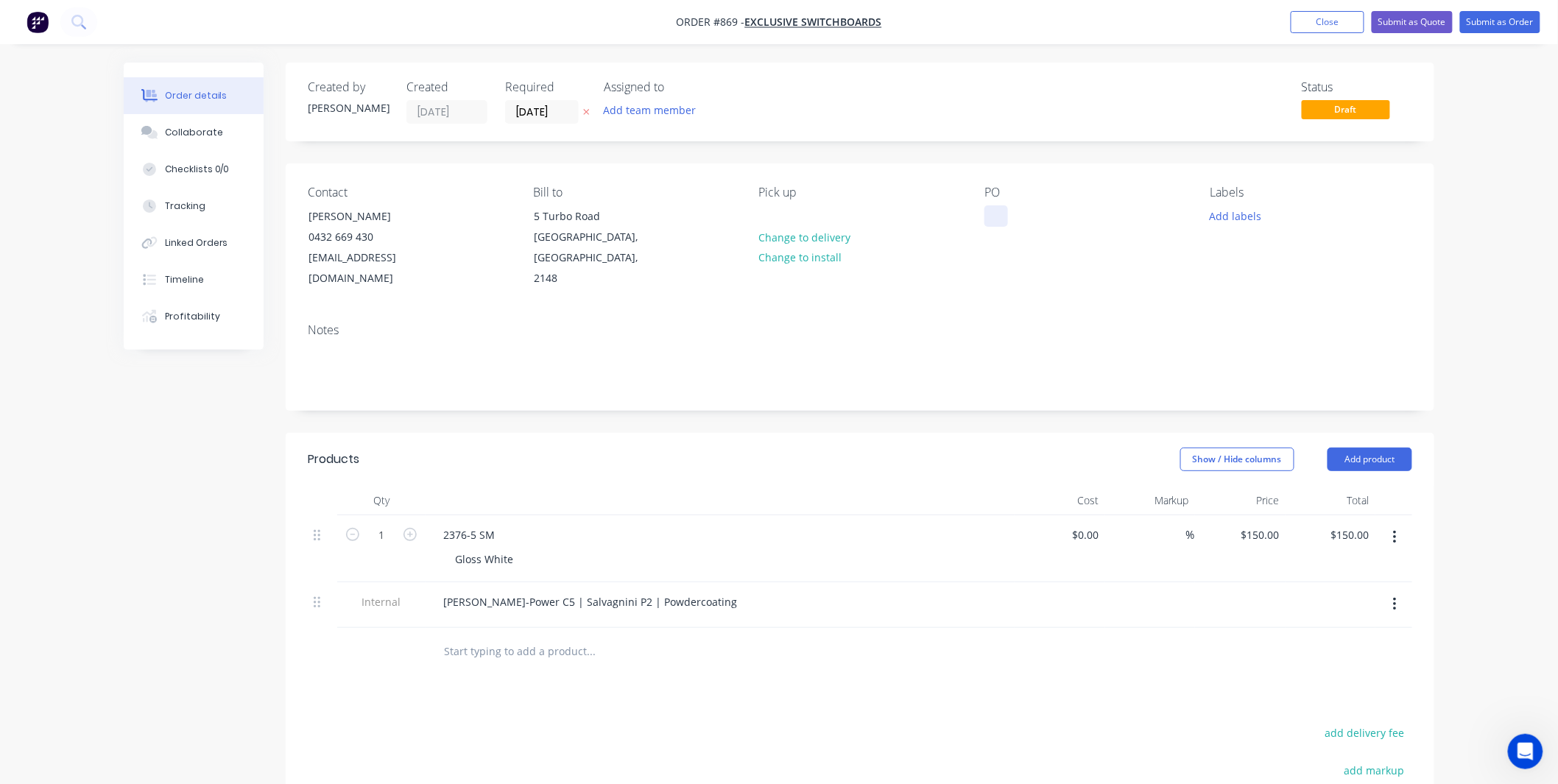
click at [999, 212] on div at bounding box center [996, 216] width 24 height 22
paste div
click at [1228, 221] on button "Add labels" at bounding box center [1235, 215] width 68 height 20
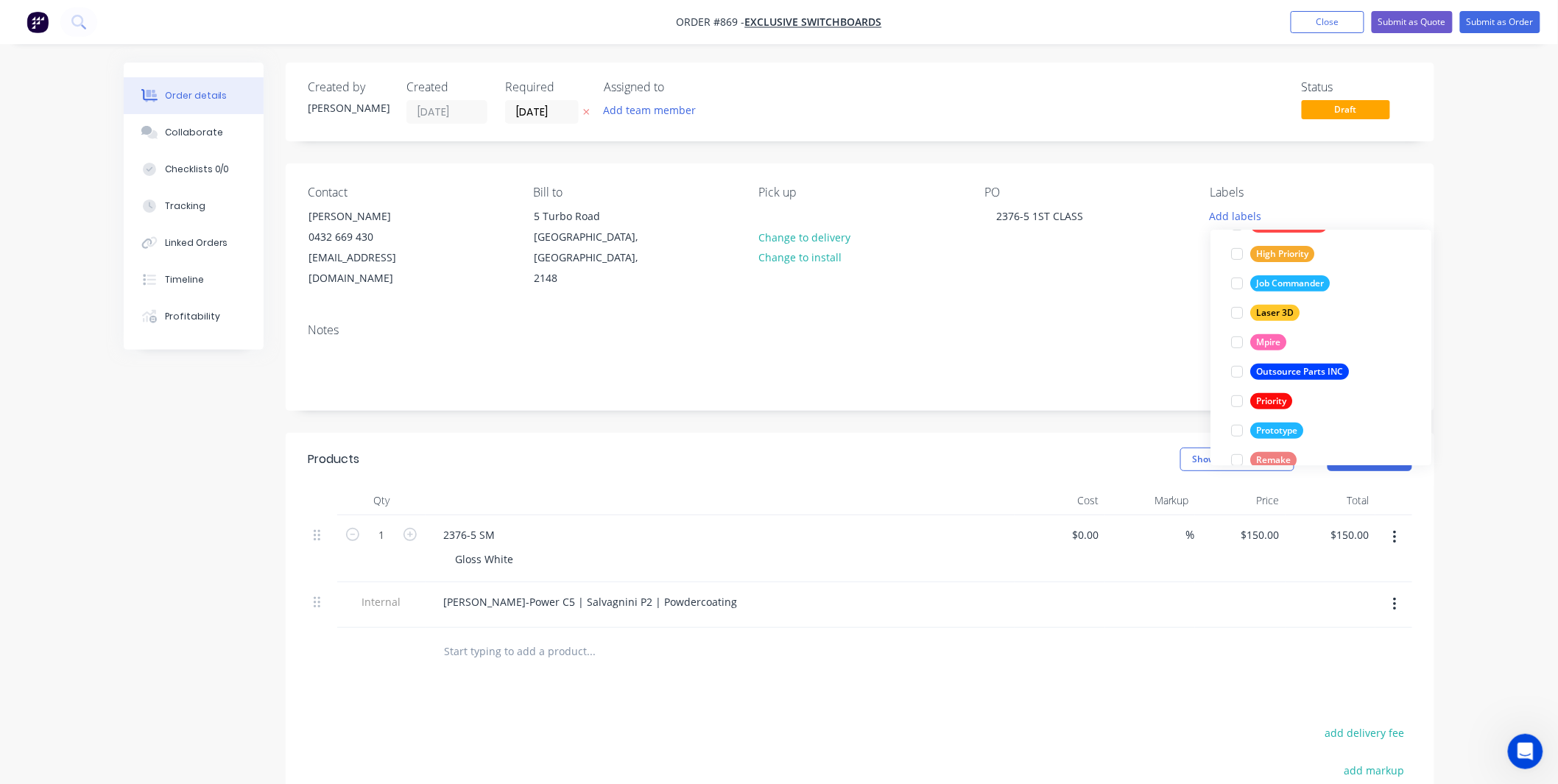
scroll to position [412, 0]
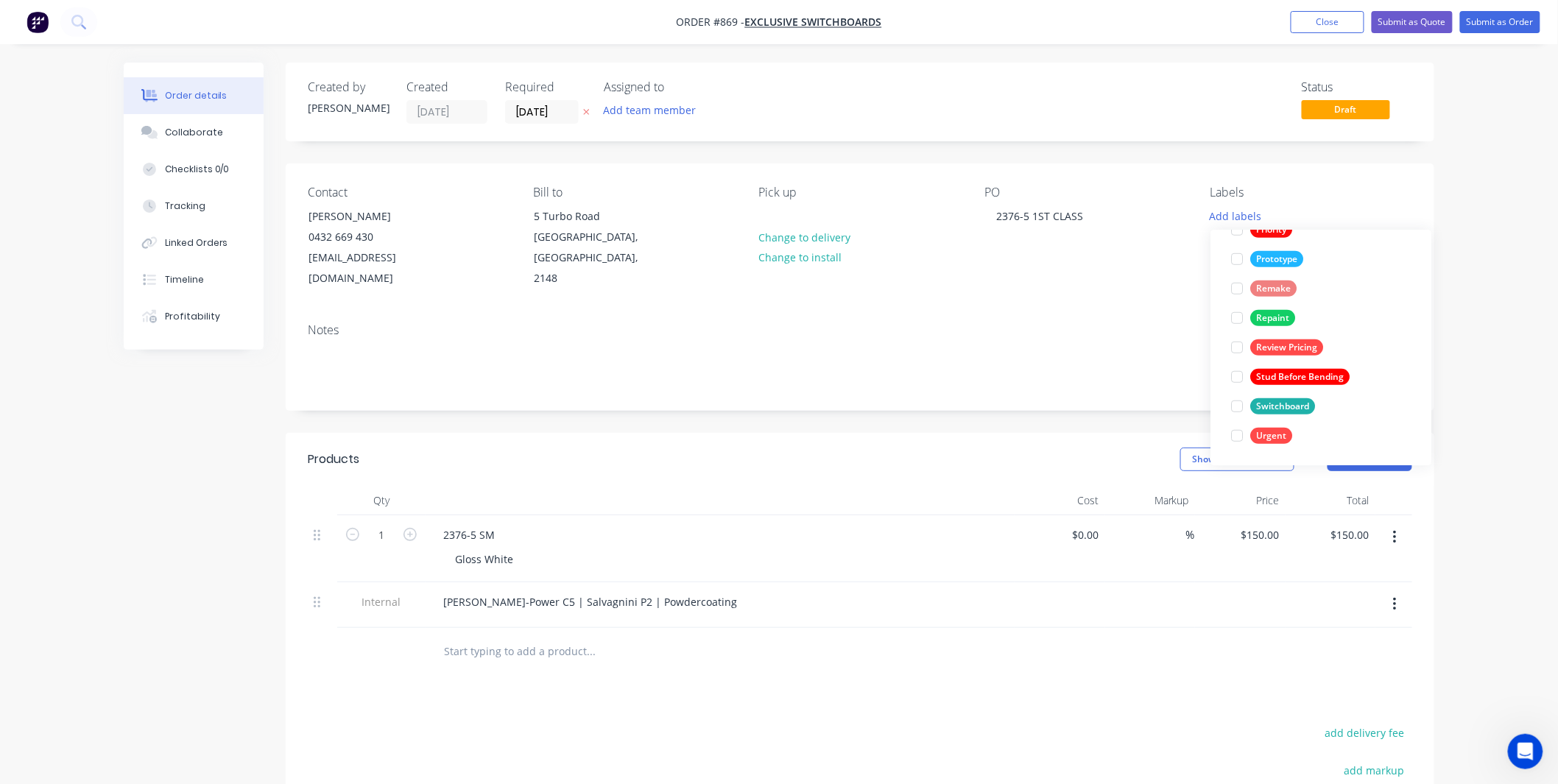
click at [1254, 410] on div "Switchboard" at bounding box center [1283, 406] width 65 height 16
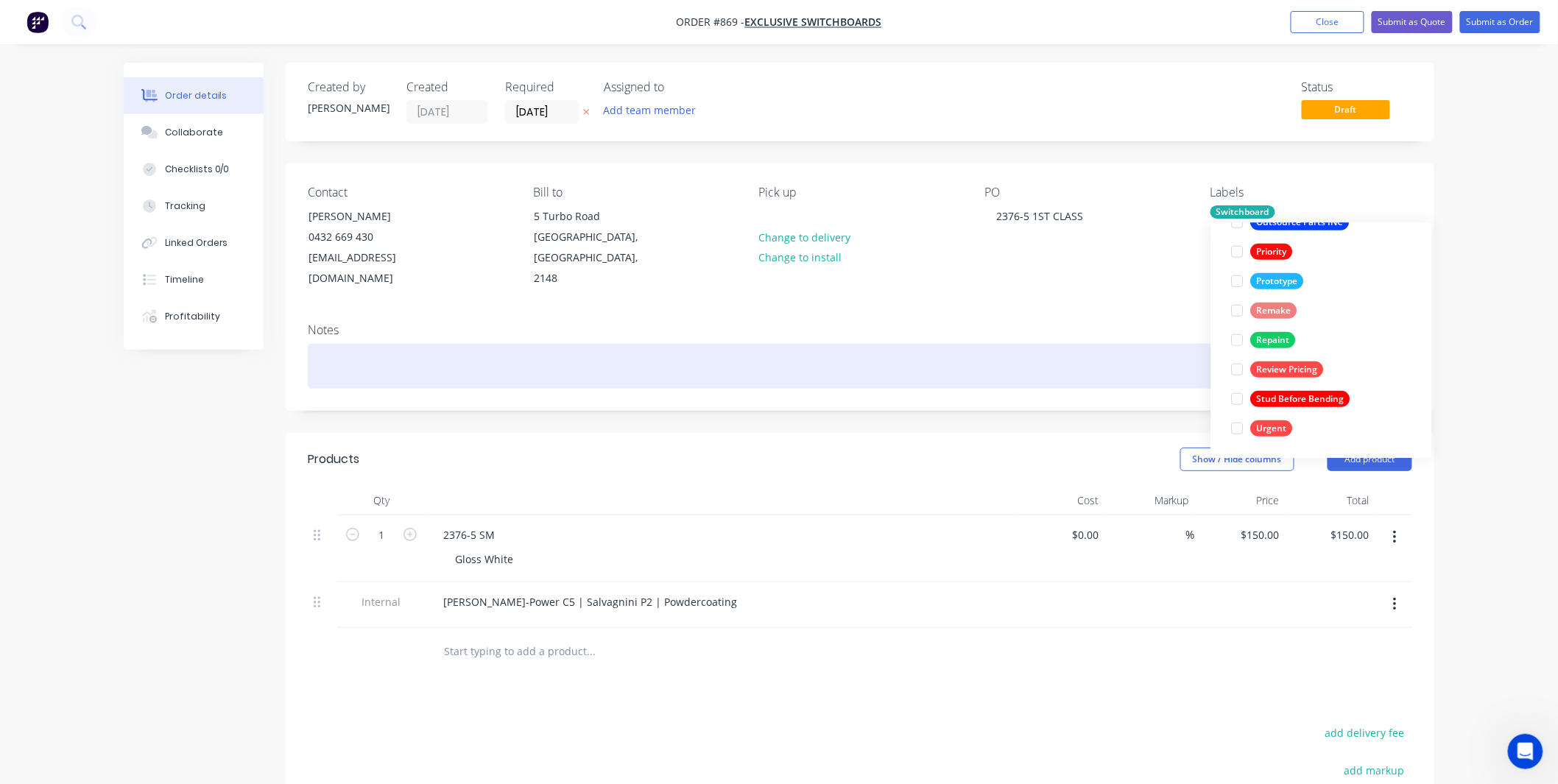
scroll to position [0, 0]
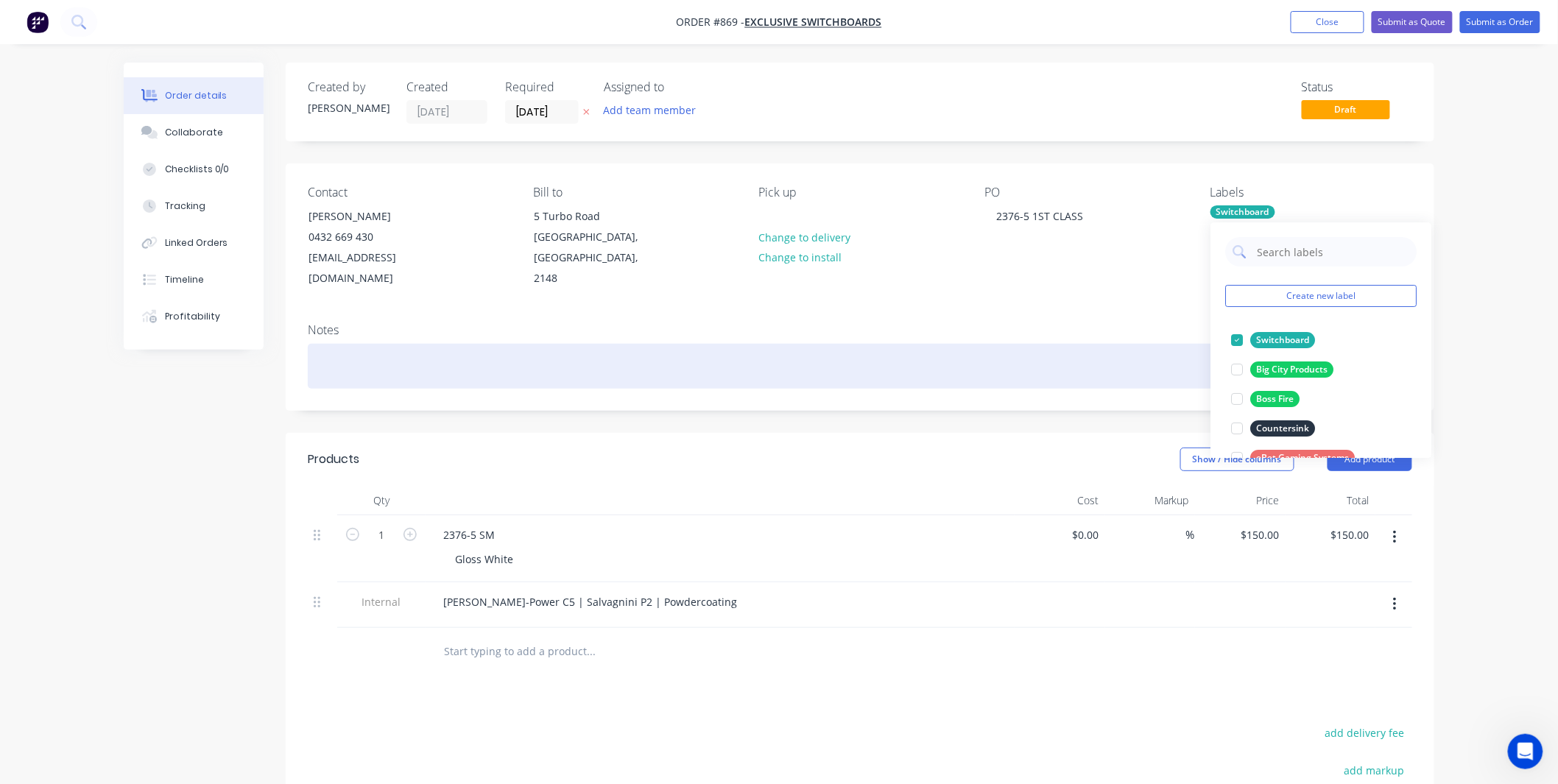
click at [873, 344] on div at bounding box center [860, 366] width 1105 height 45
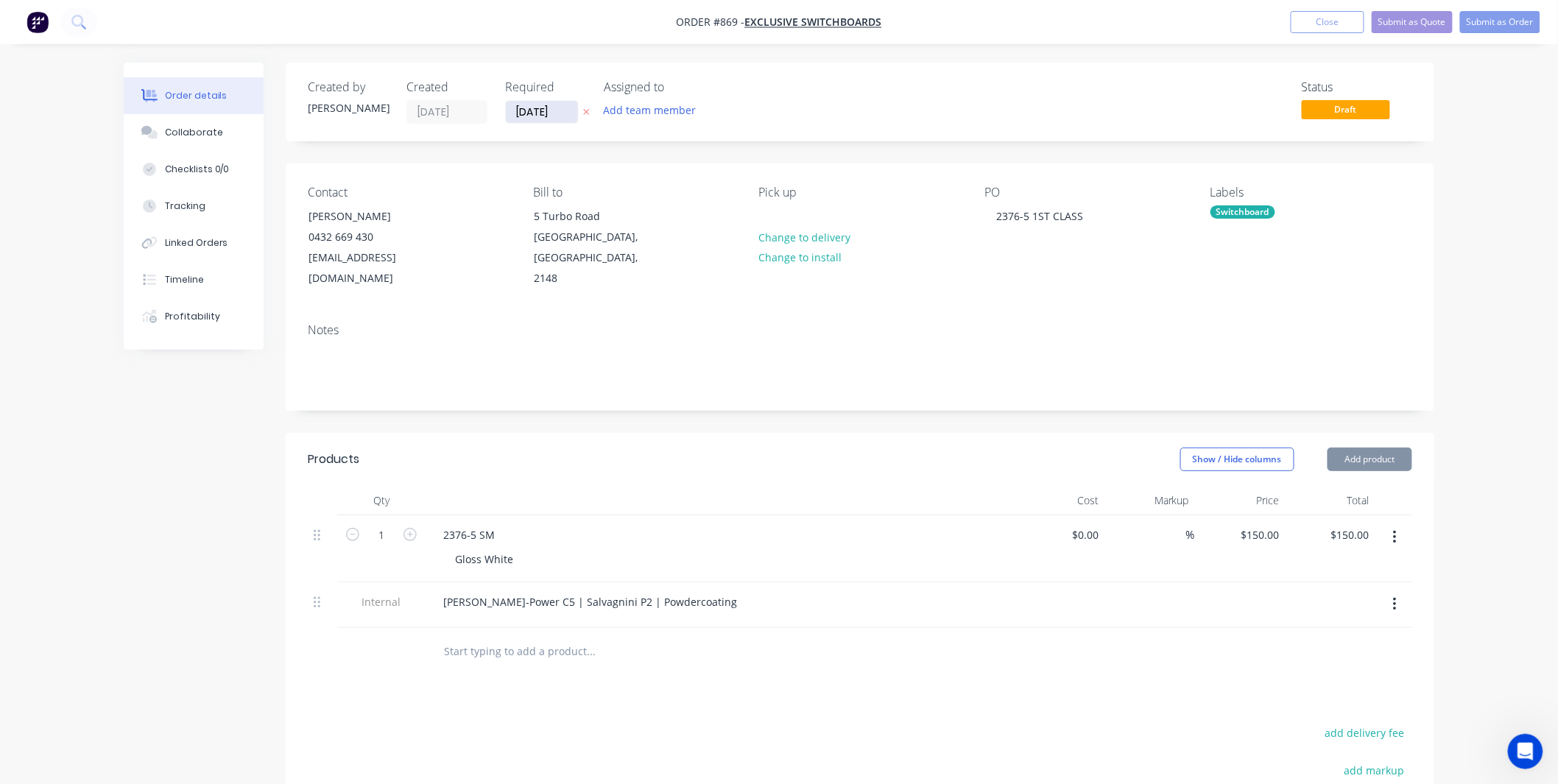
click at [528, 109] on input "[DATE]" at bounding box center [542, 111] width 72 height 22
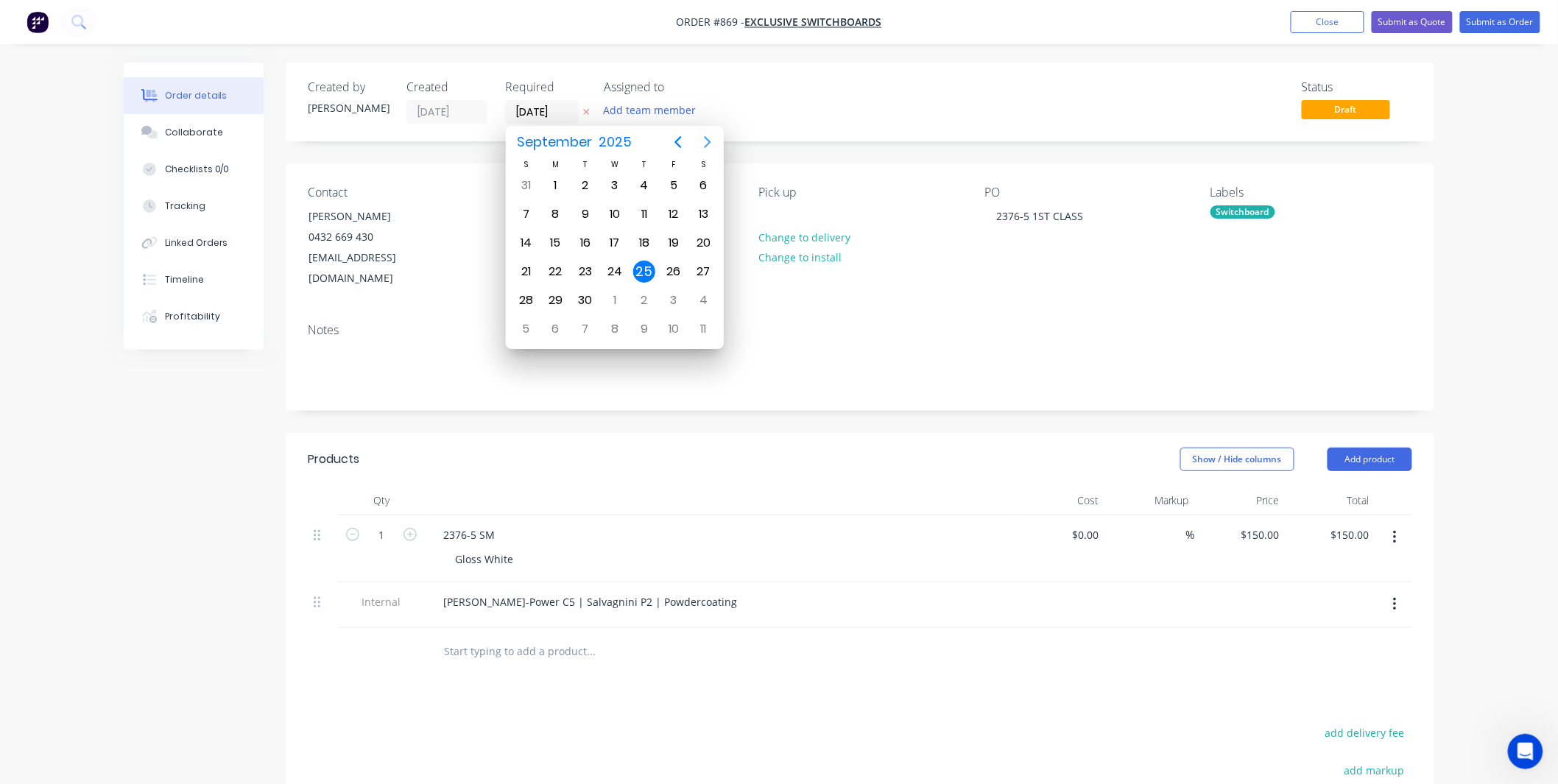
click at [709, 142] on icon "Next page" at bounding box center [708, 142] width 6 height 12
click at [620, 239] on div "15" at bounding box center [614, 242] width 22 height 22
type input "15/10/25"
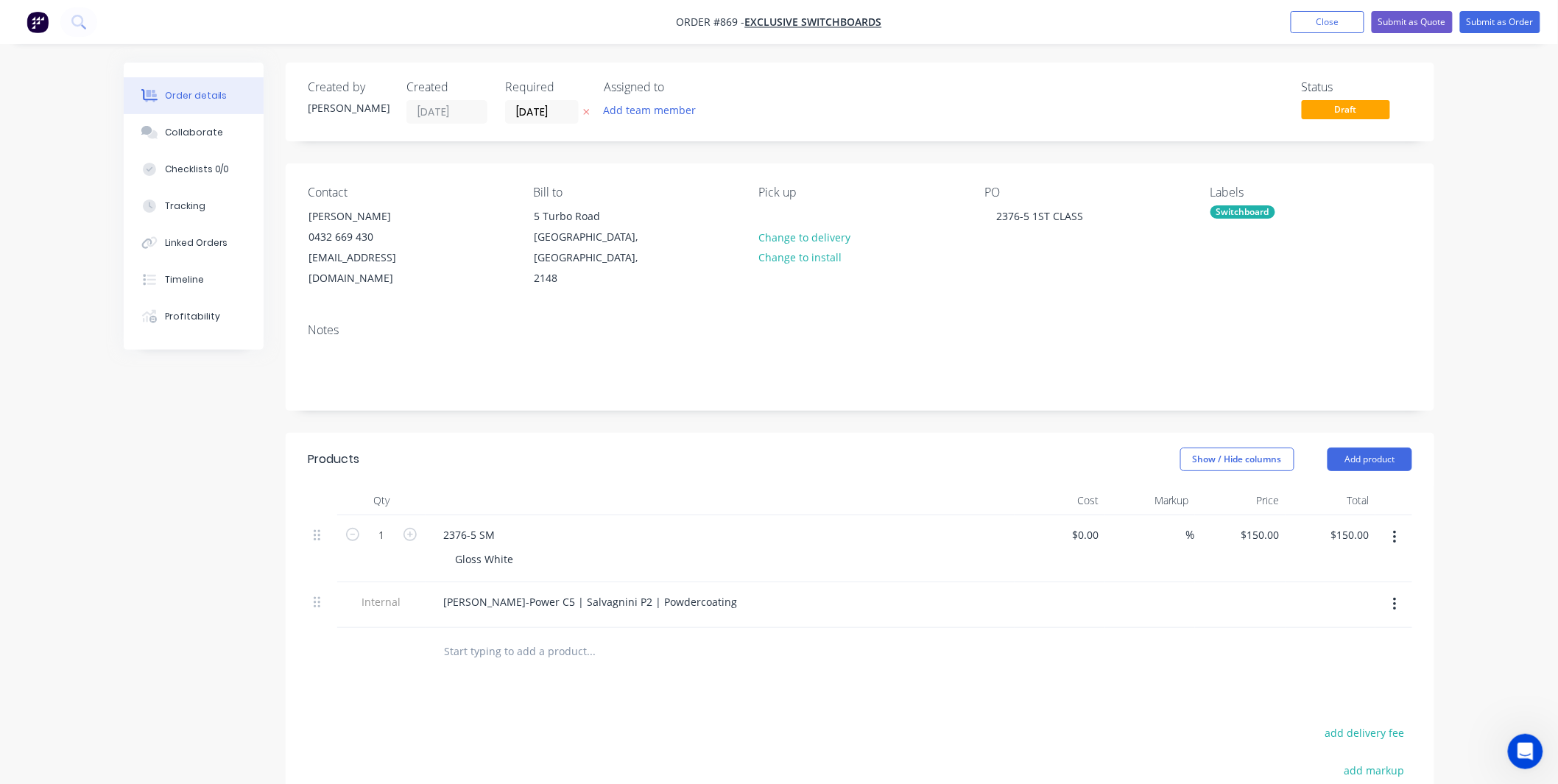
click at [1011, 126] on div "Created by Shane Created 25/09/25 Required 15/10/25 Assigned to Add team member…" at bounding box center [860, 101] width 1149 height 79
click at [1511, 23] on button "Submit as Order" at bounding box center [1500, 22] width 81 height 22
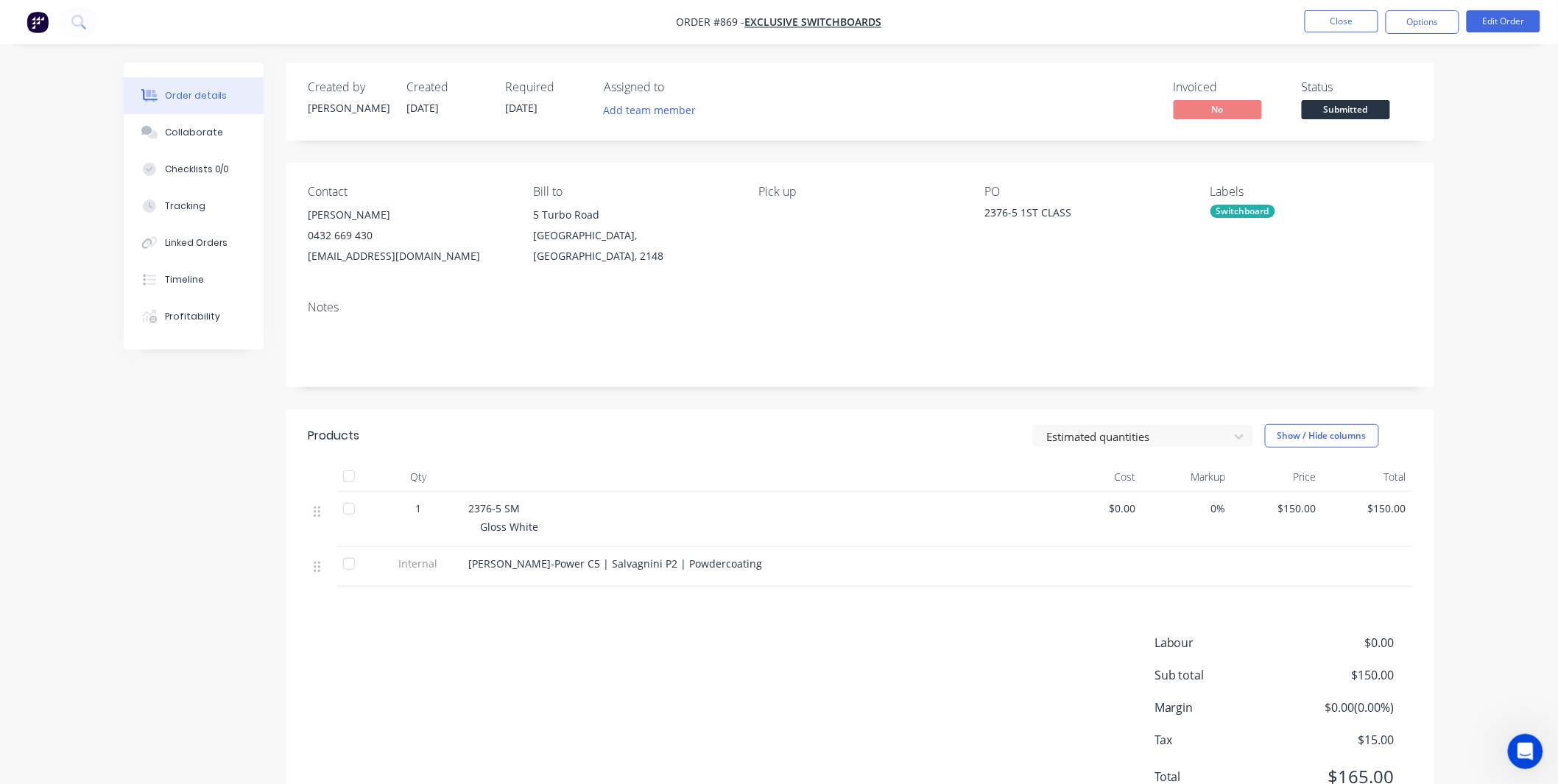
click at [1361, 109] on span "Submitted" at bounding box center [1346, 109] width 89 height 18
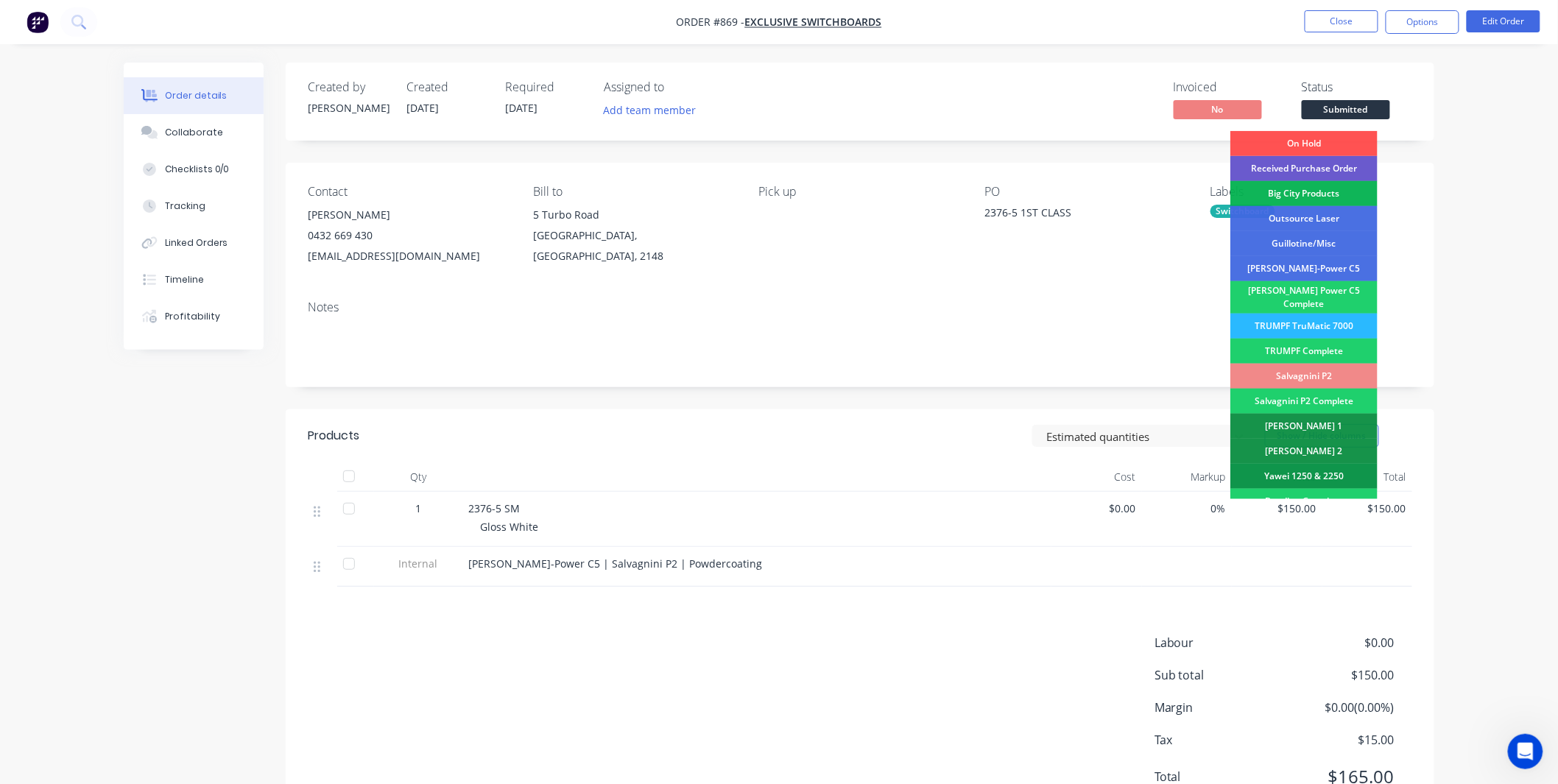
click at [1342, 168] on div "Received Purchase Order" at bounding box center [1304, 169] width 147 height 25
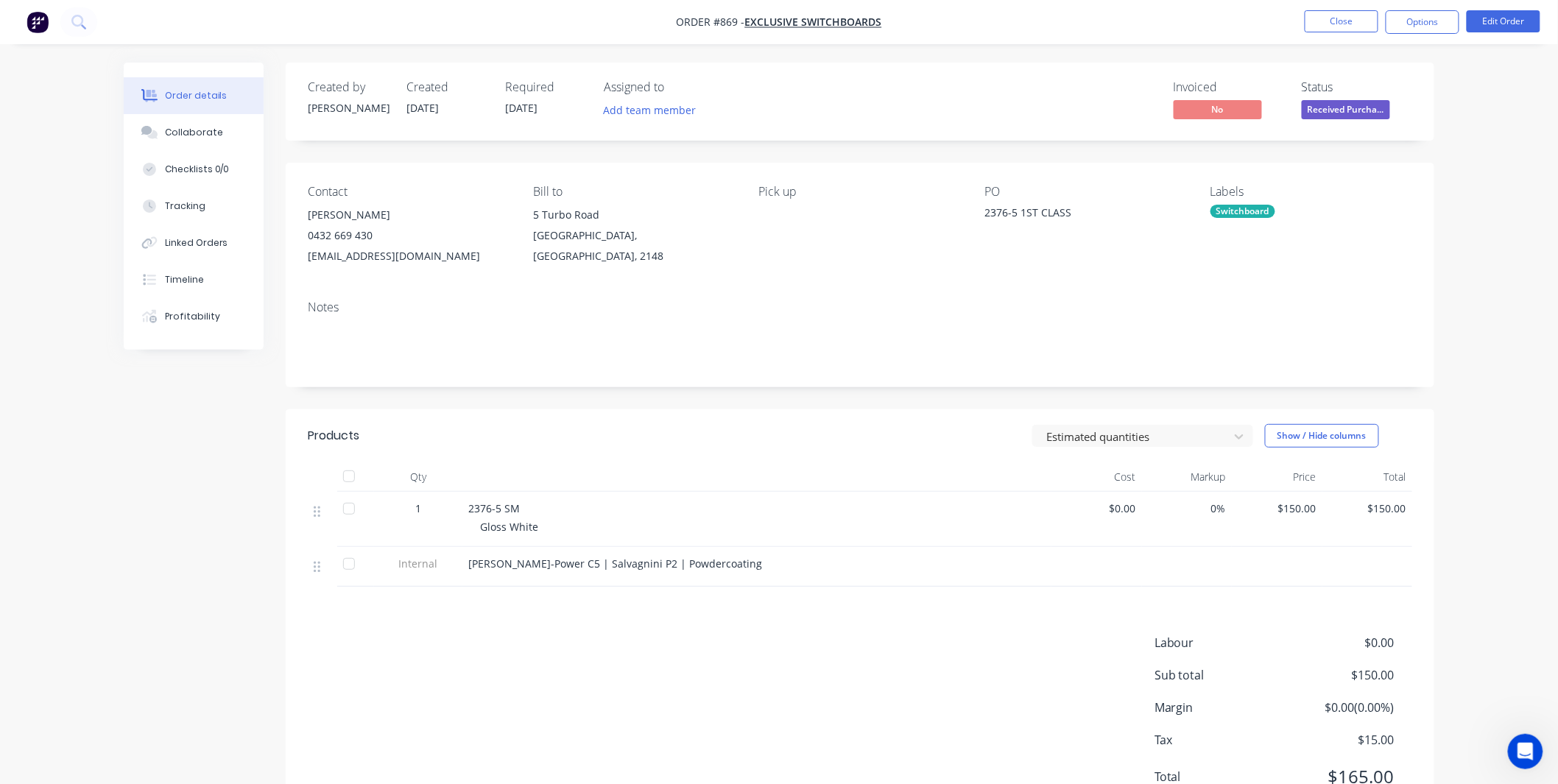
click at [1426, 18] on button "Options" at bounding box center [1422, 22] width 73 height 24
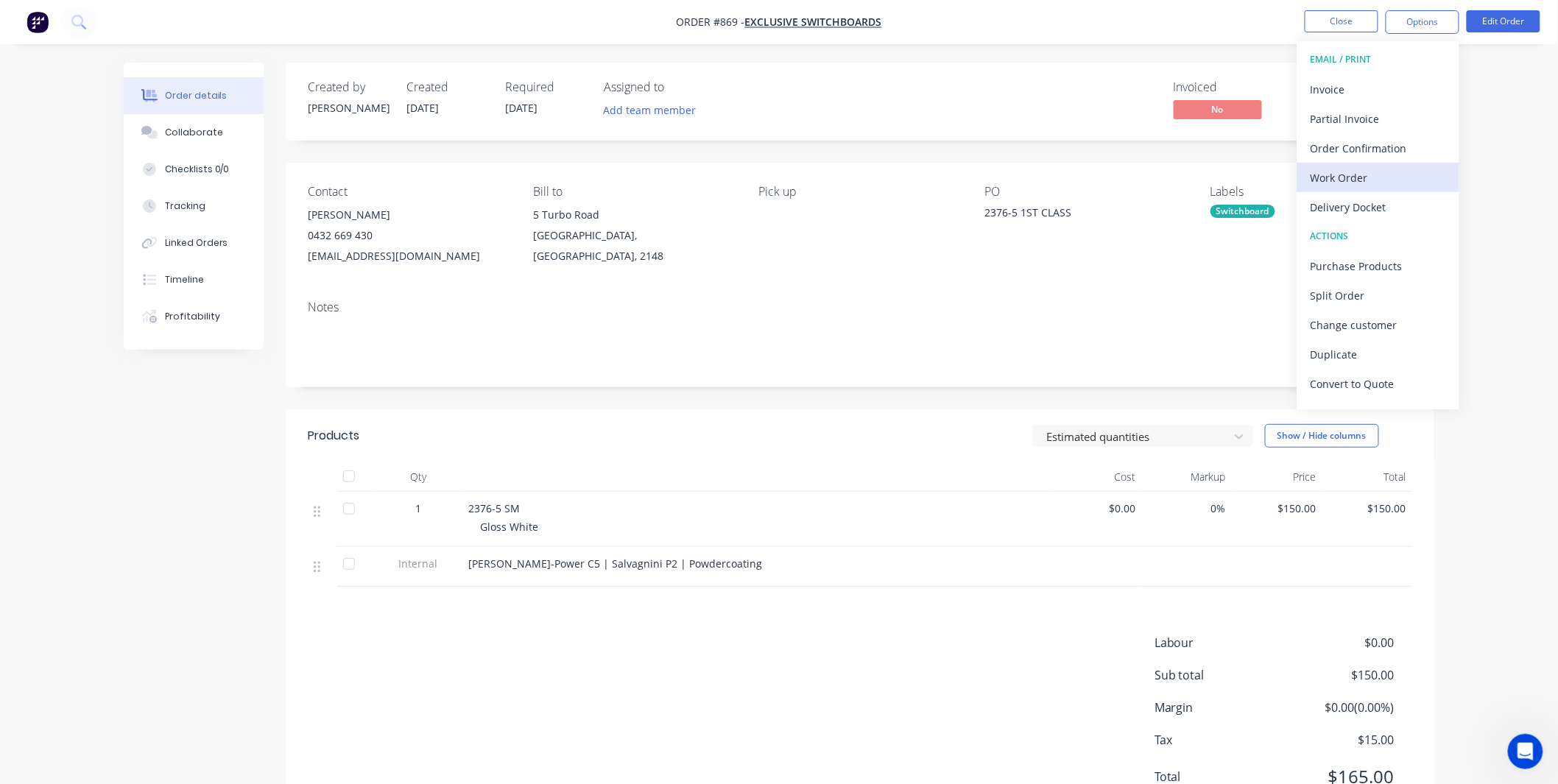
click at [1374, 170] on div "Work Order" at bounding box center [1379, 178] width 136 height 22
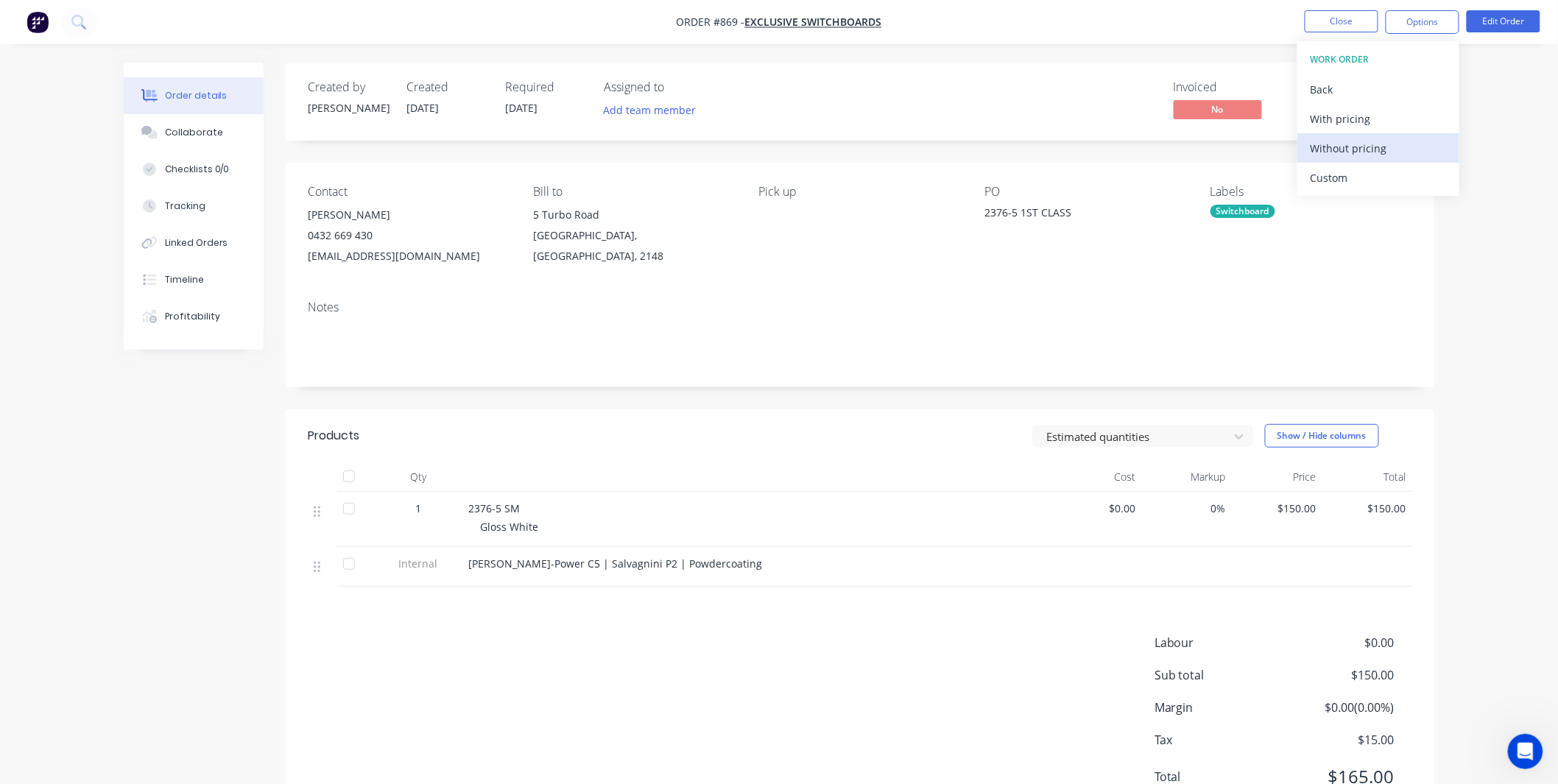
click at [1353, 152] on div "Without pricing" at bounding box center [1379, 148] width 136 height 22
drag, startPoint x: 571, startPoint y: 315, endPoint x: 893, endPoint y: 200, distance: 341.9
click at [571, 314] on div "Notes" at bounding box center [860, 337] width 1149 height 99
click at [1361, 16] on button "Close" at bounding box center [1341, 21] width 73 height 22
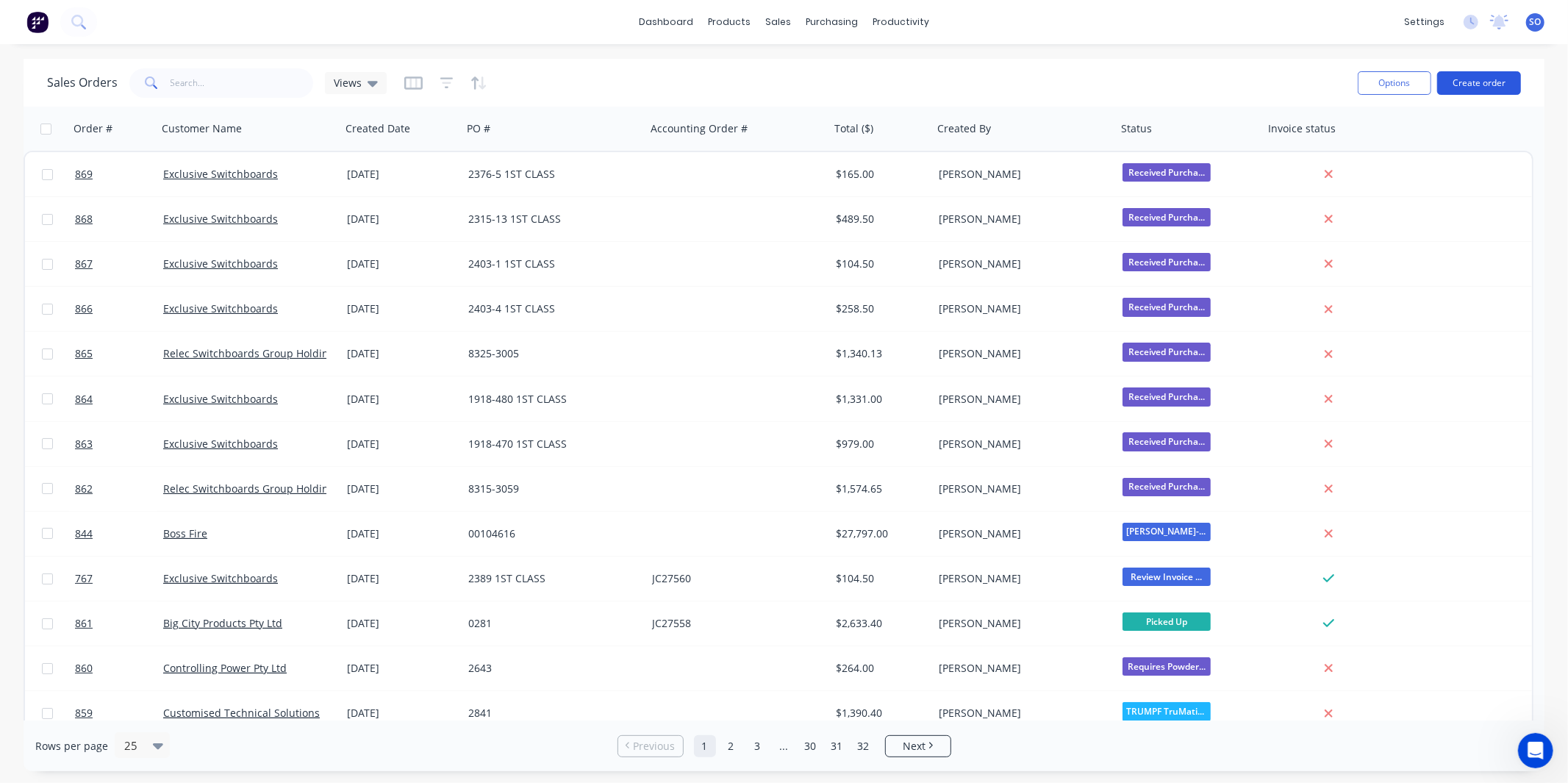
click at [1464, 71] on button "Create order" at bounding box center [1479, 83] width 84 height 23
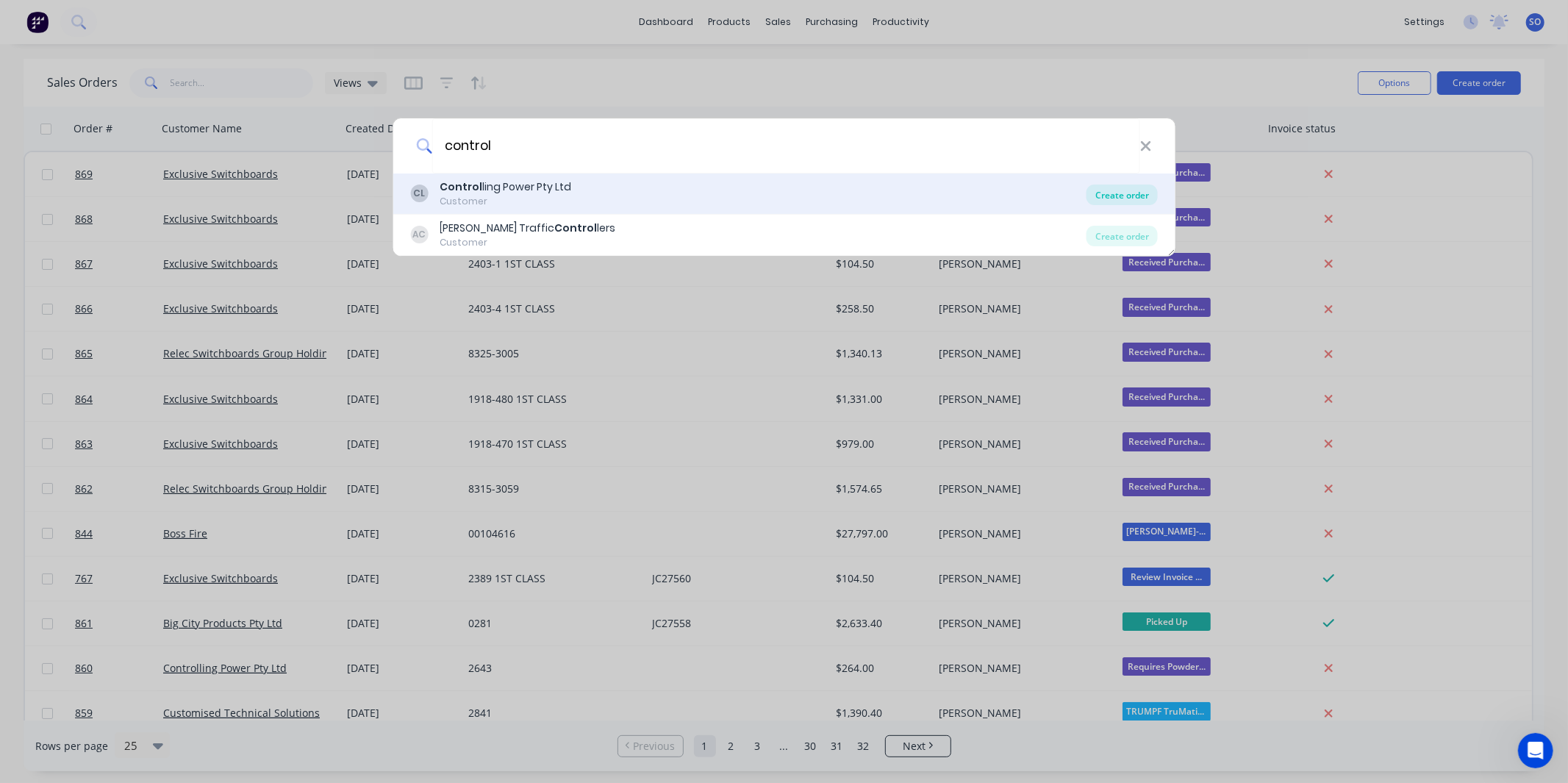
type input "control"
click at [1143, 196] on div "Create order" at bounding box center [1122, 194] width 71 height 21
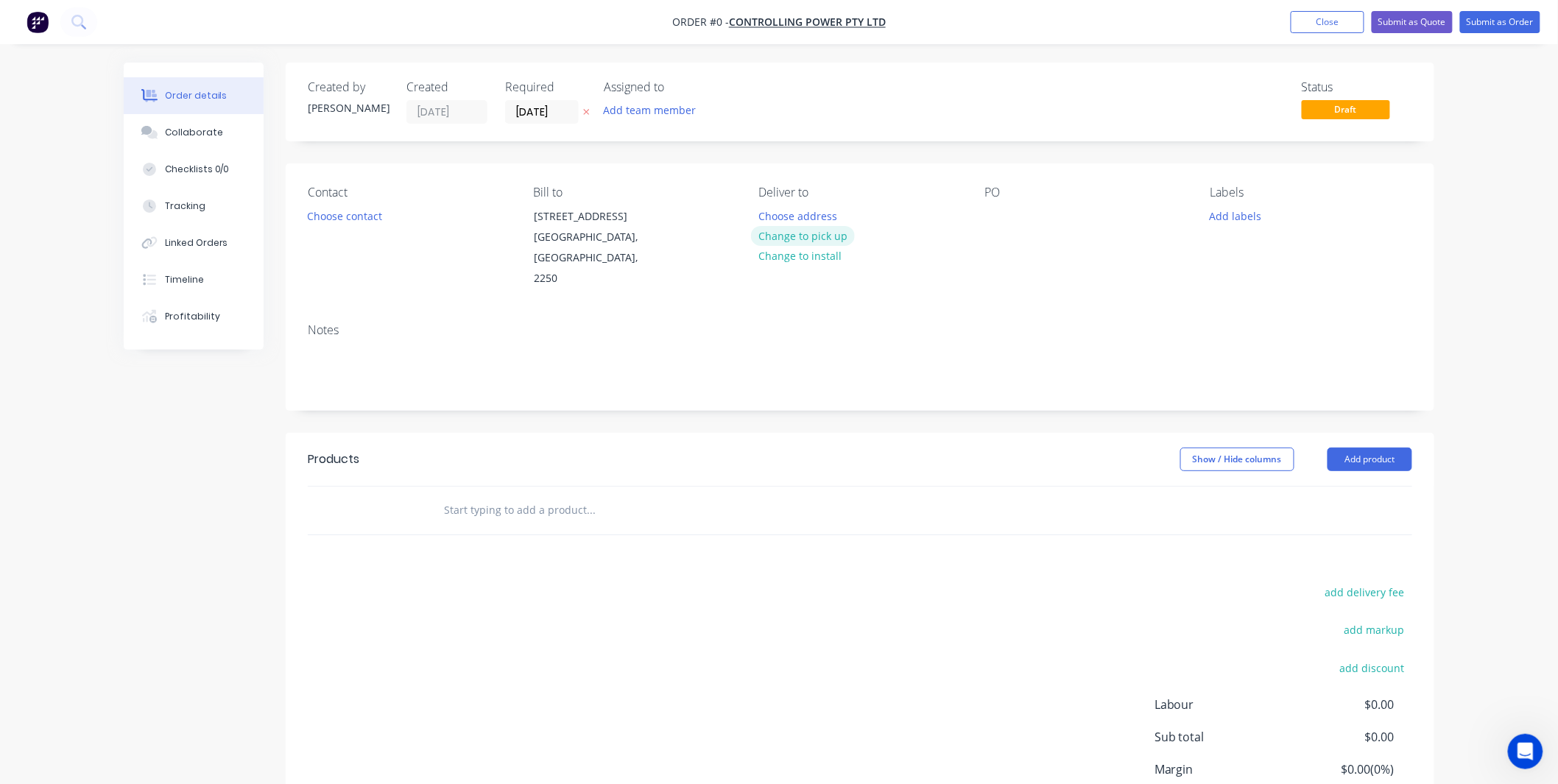
click at [833, 231] on button "Change to pick up" at bounding box center [803, 236] width 105 height 20
click at [401, 193] on div "Contact" at bounding box center [408, 192] width 202 height 14
click at [384, 207] on button "Choose contact" at bounding box center [345, 215] width 90 height 20
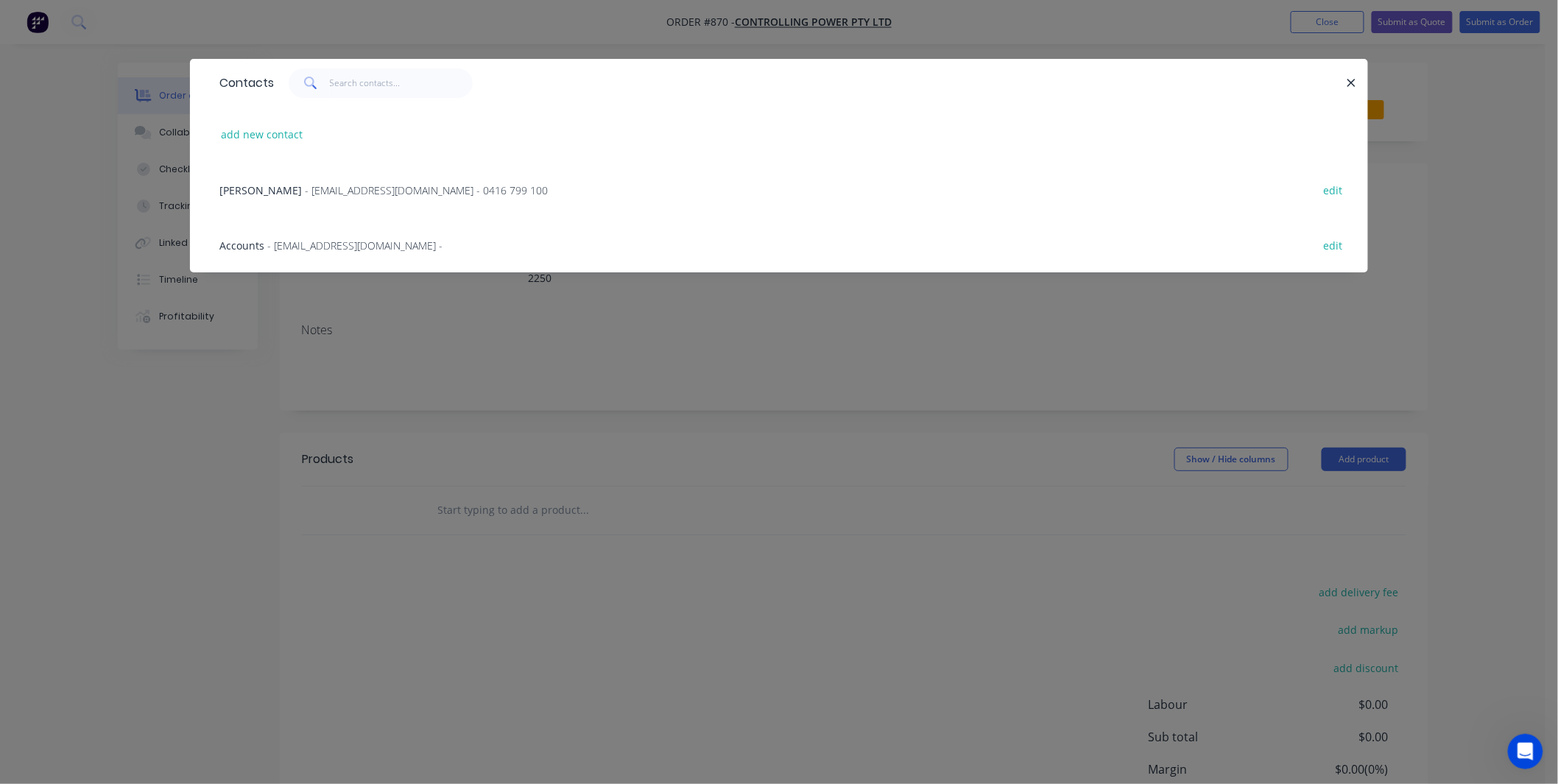
click at [377, 194] on span "- production@controllingpower.com.au - 0416 799 100" at bounding box center [426, 190] width 243 height 14
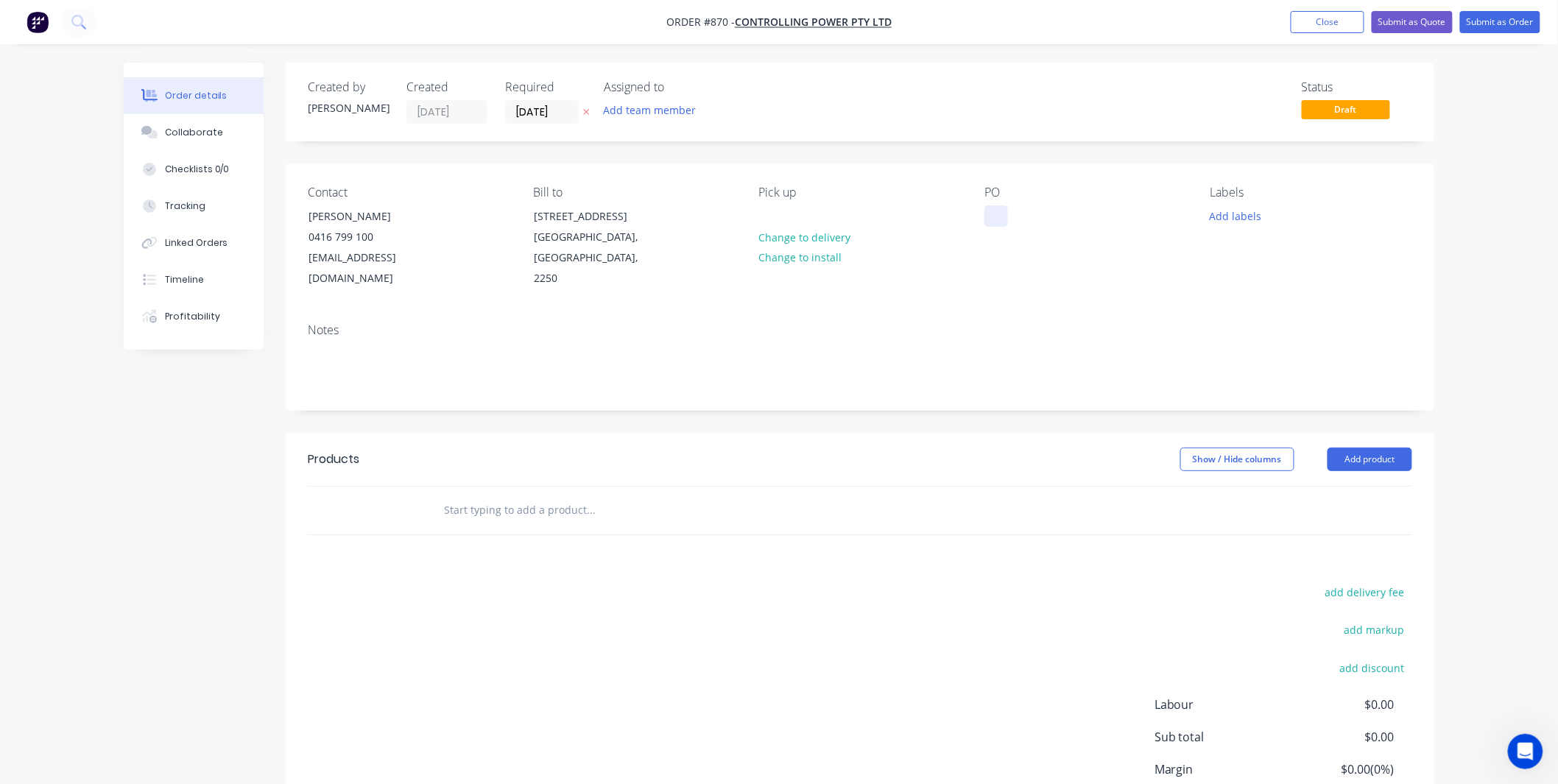
click at [994, 216] on div at bounding box center [996, 216] width 24 height 22
click at [994, 217] on div at bounding box center [996, 216] width 24 height 22
click at [1231, 220] on button "Add labels" at bounding box center [1235, 215] width 68 height 20
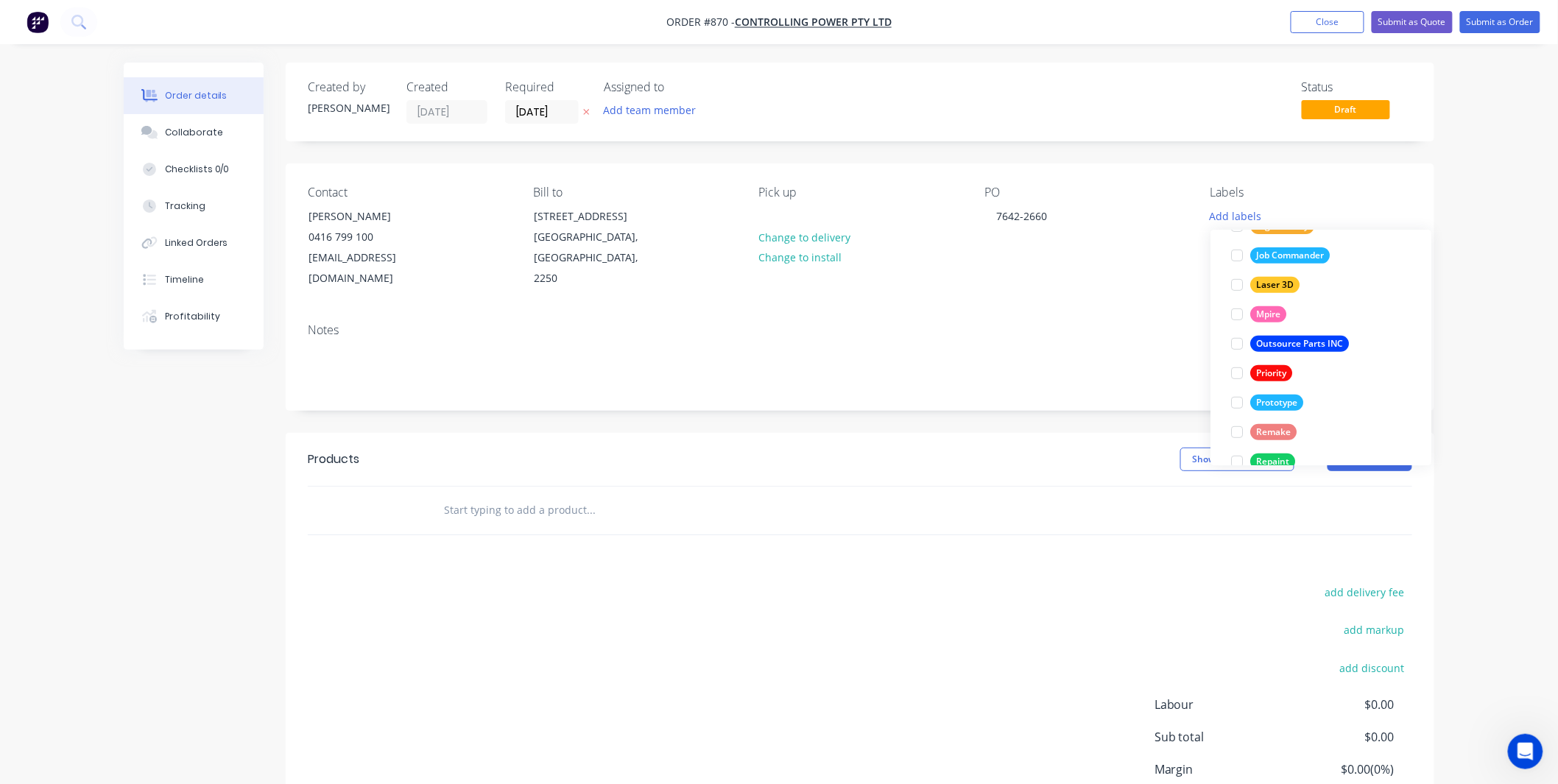
scroll to position [412, 0]
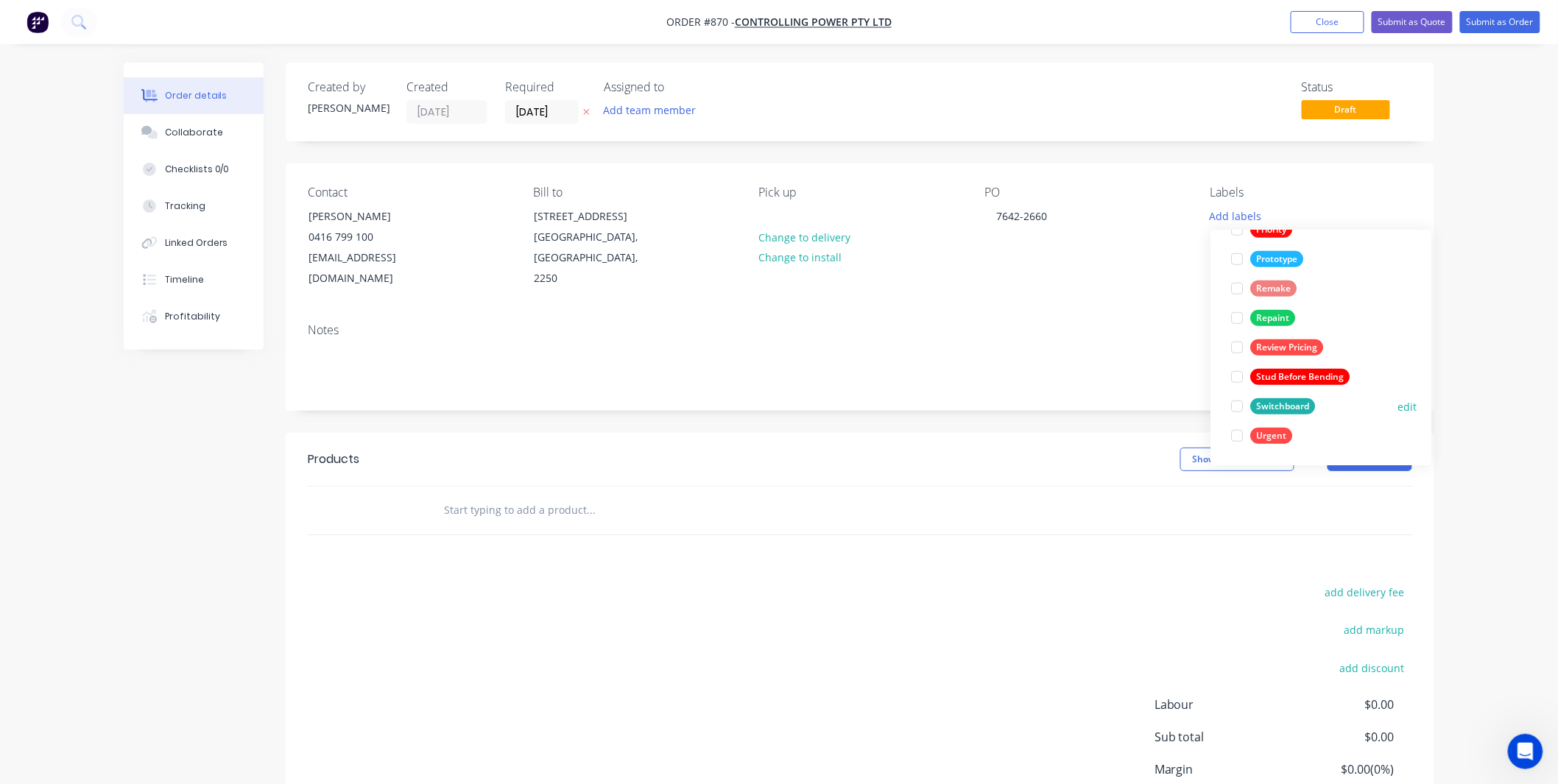
click at [1278, 410] on div "Switchboard" at bounding box center [1283, 406] width 65 height 16
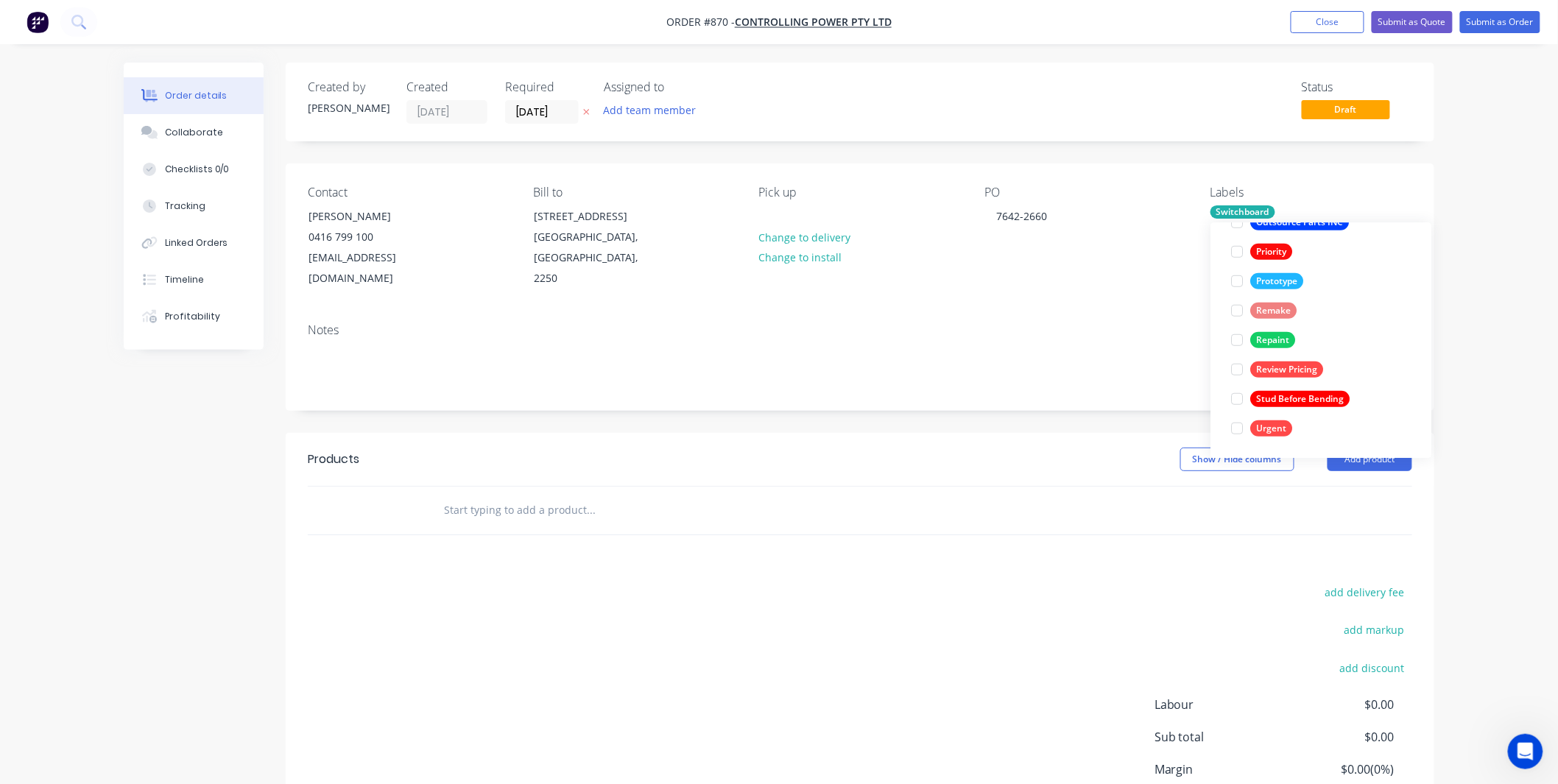
scroll to position [0, 0]
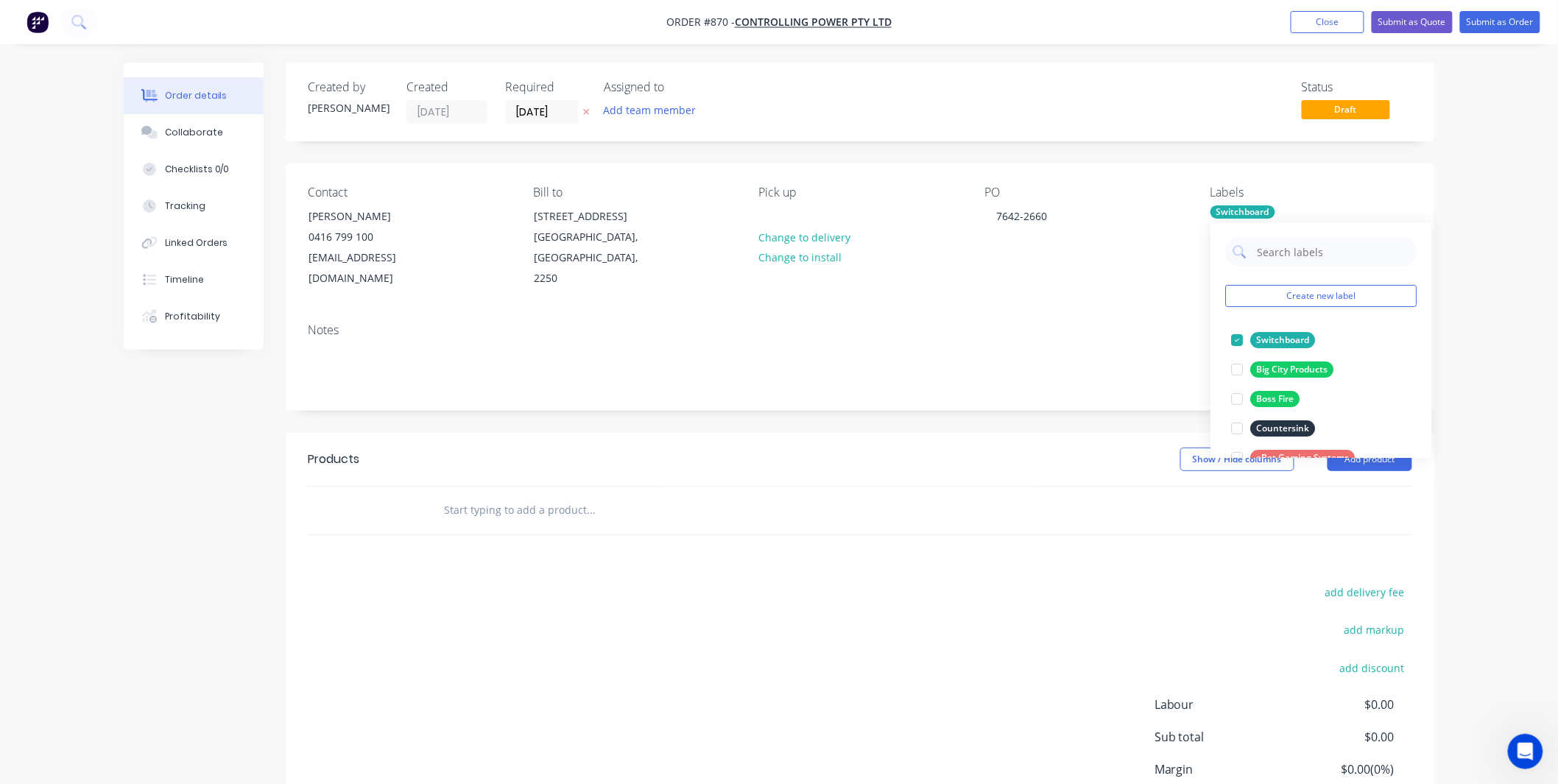
click at [907, 288] on div "Pick up Change to delivery Change to install" at bounding box center [860, 237] width 202 height 104
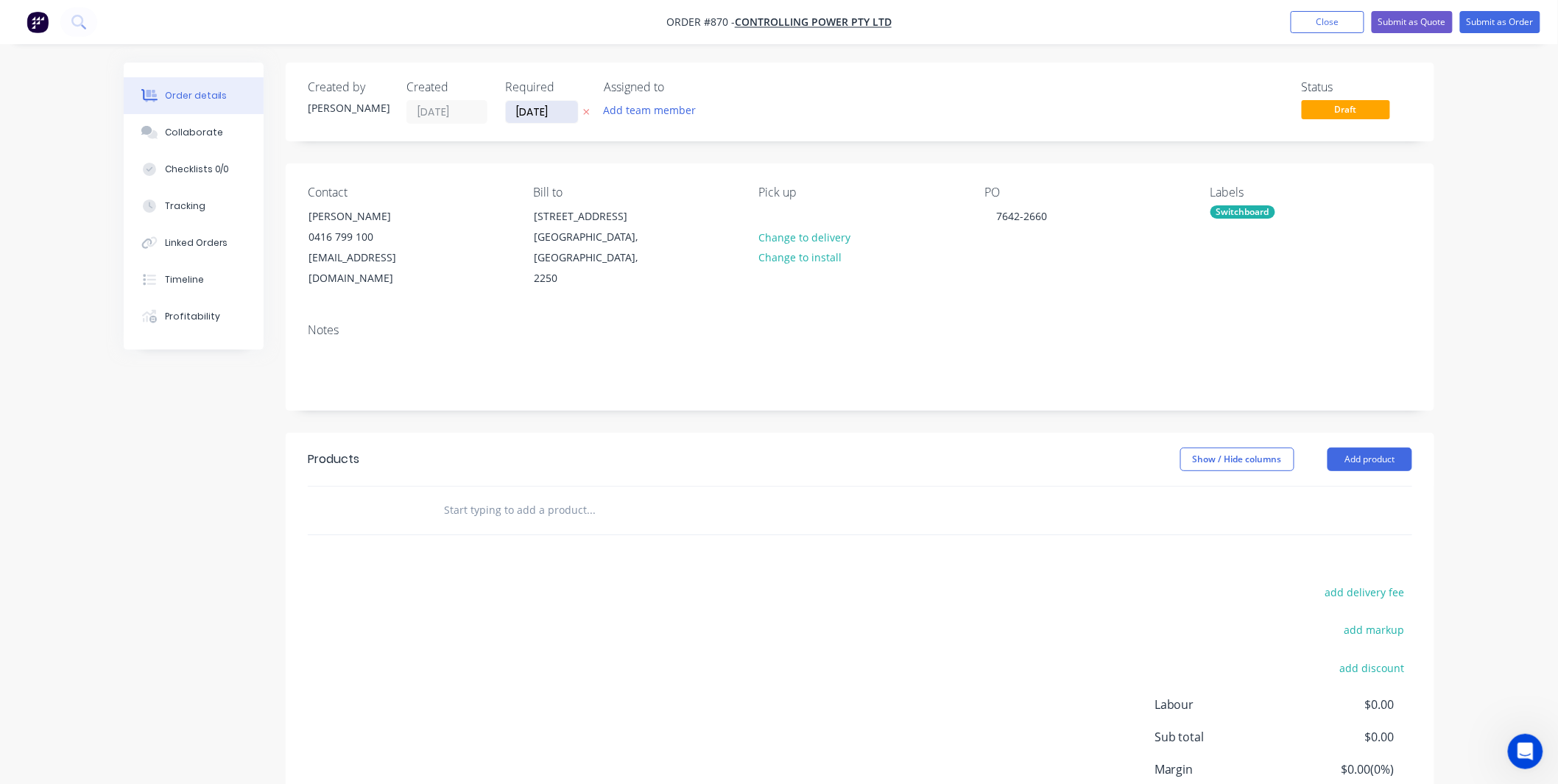
click at [548, 109] on input "[DATE]" at bounding box center [542, 111] width 72 height 22
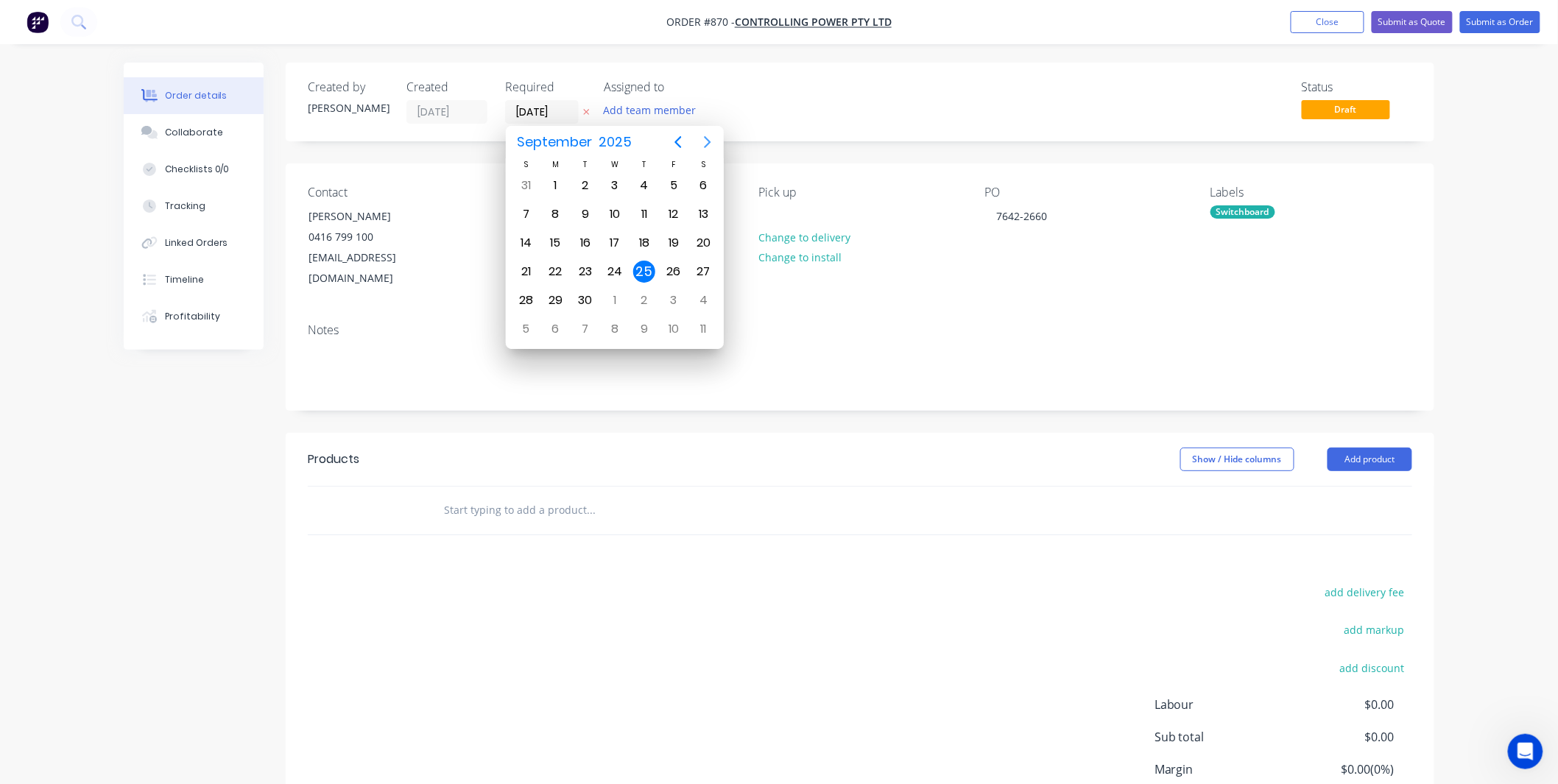
drag, startPoint x: 703, startPoint y: 131, endPoint x: 700, endPoint y: 145, distance: 14.3
click at [705, 133] on button "Next page" at bounding box center [708, 142] width 30 height 30
click at [620, 243] on div "15" at bounding box center [614, 242] width 22 height 22
type input "15/10/25"
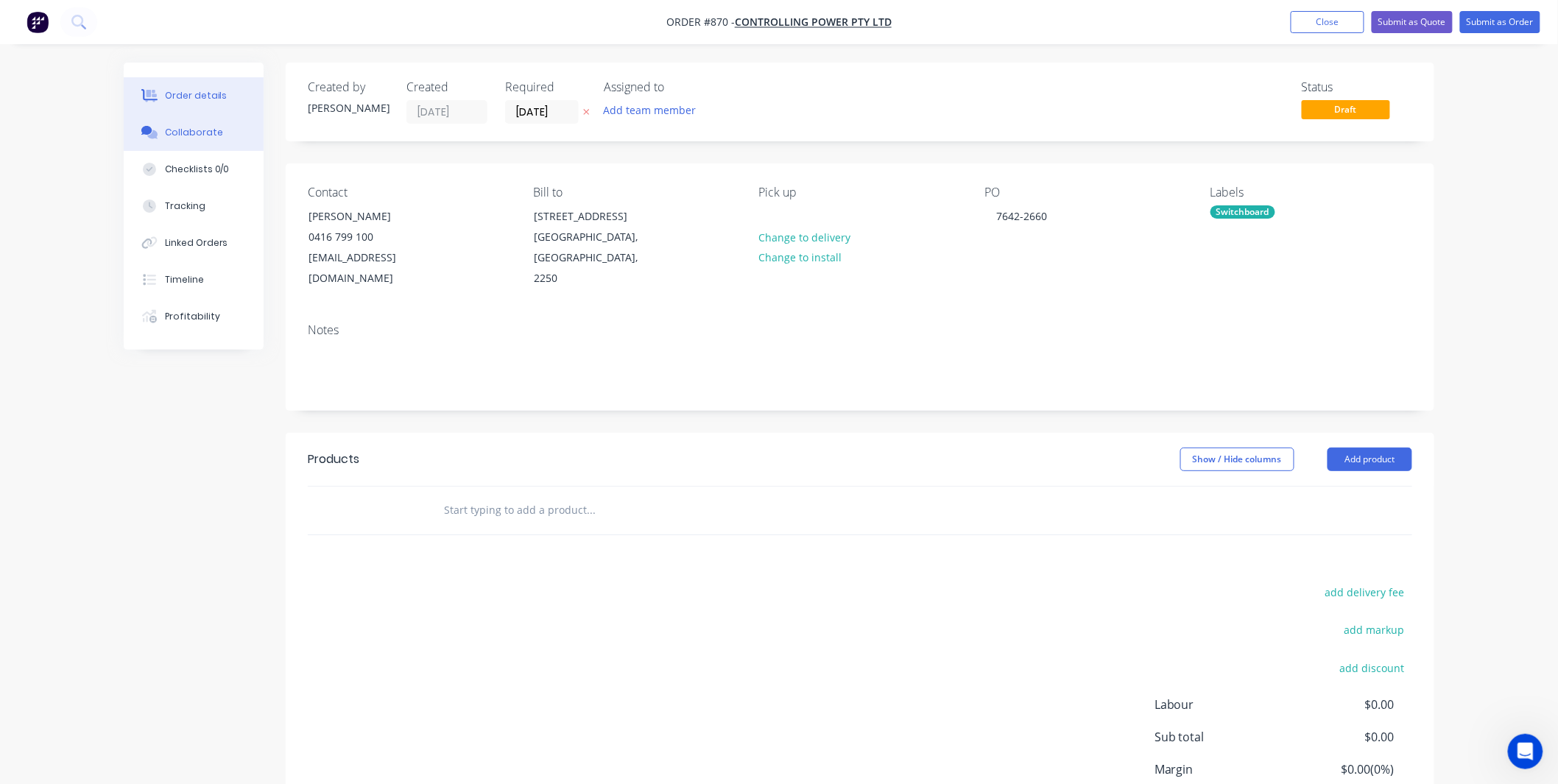
click at [212, 119] on button "Collaborate" at bounding box center [194, 132] width 140 height 37
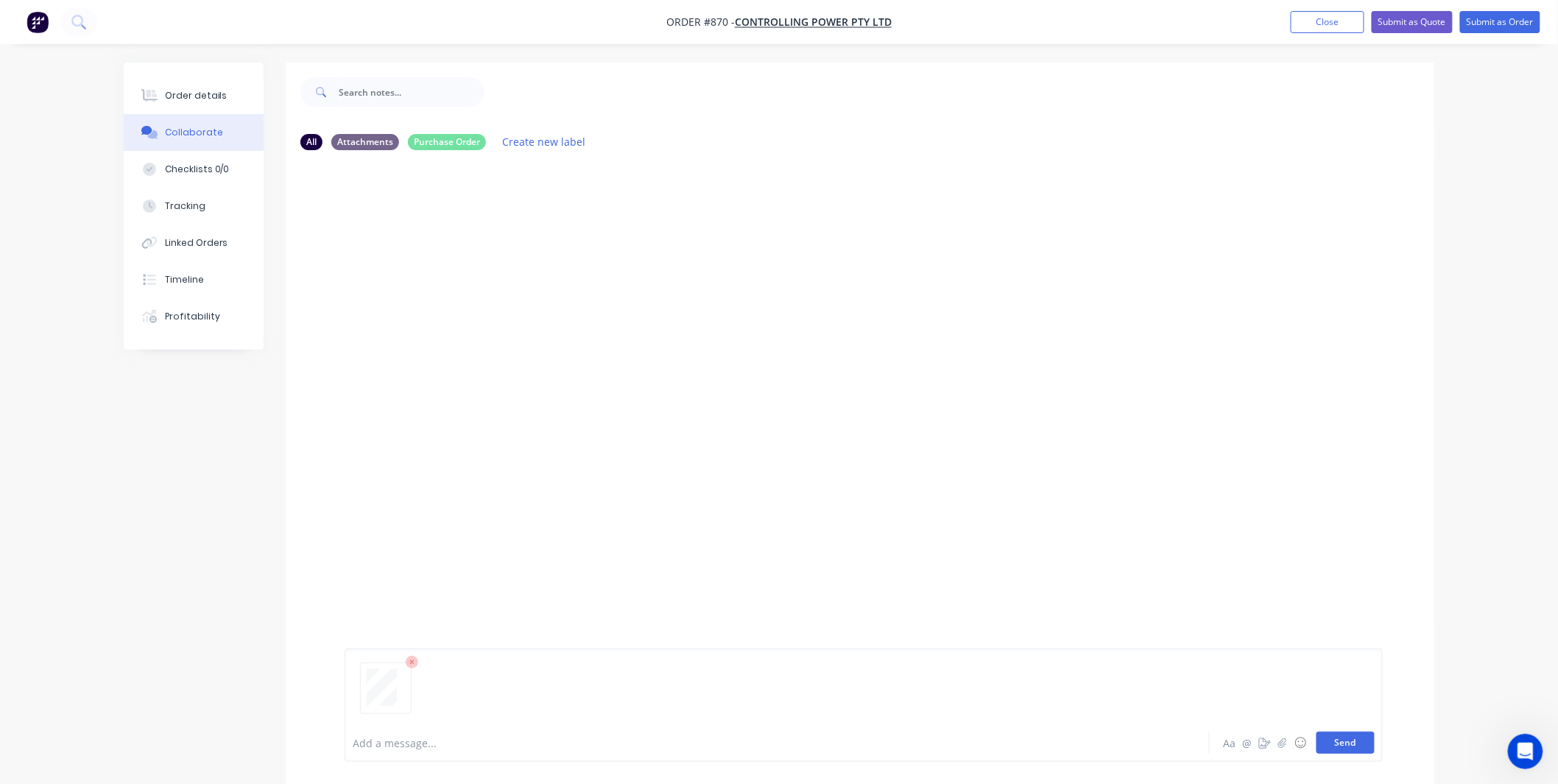
click at [1368, 751] on button "Send" at bounding box center [1345, 742] width 58 height 22
click at [169, 115] on button "Collaborate" at bounding box center [194, 132] width 140 height 37
click at [178, 94] on div "Order details" at bounding box center [195, 95] width 62 height 14
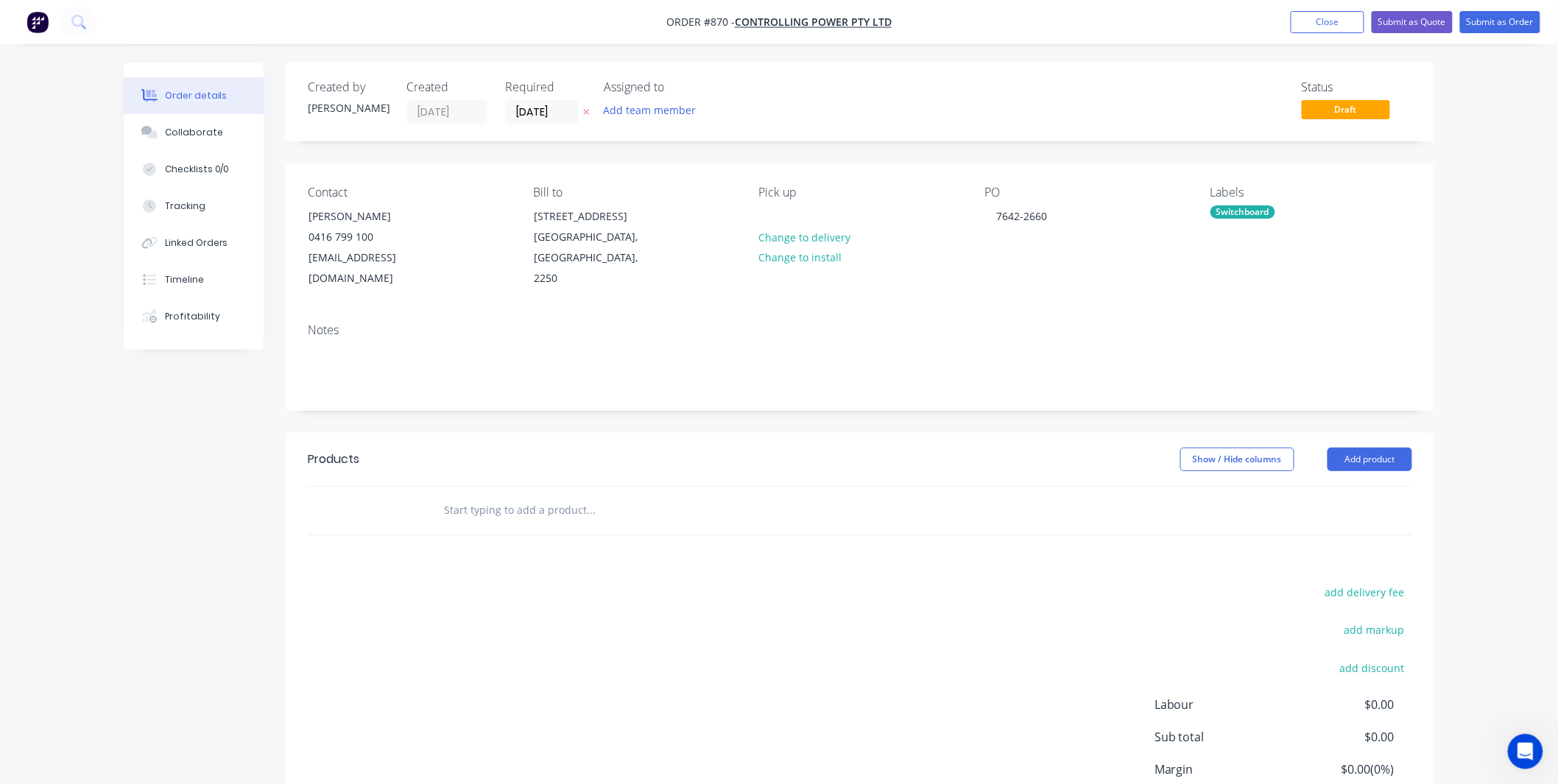
drag, startPoint x: 489, startPoint y: 510, endPoint x: 1485, endPoint y: 444, distance: 998.2
click at [489, 510] on input "text" at bounding box center [591, 510] width 295 height 30
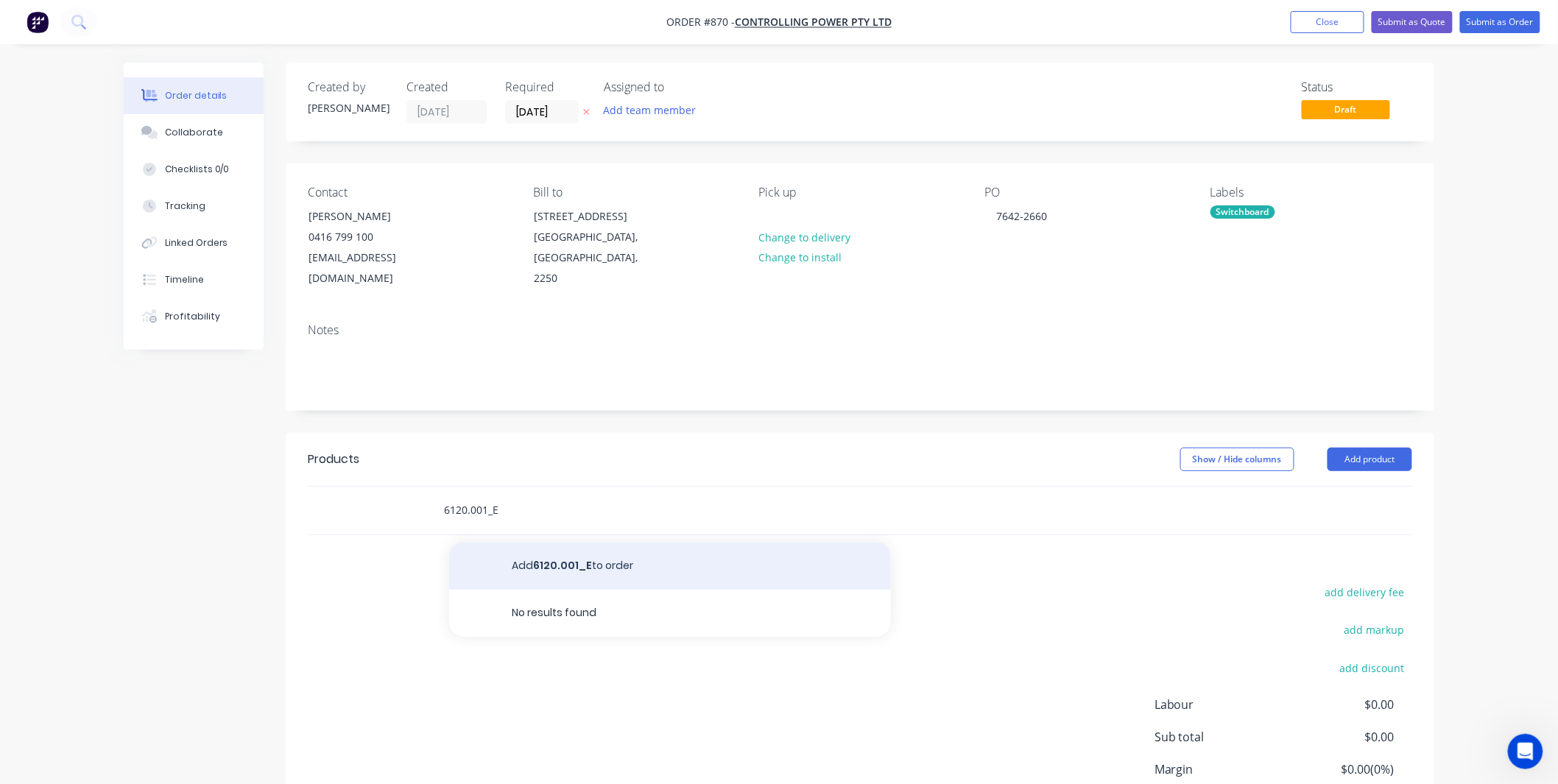
type input "6120.001_E"
click at [769, 570] on button "Add 6120.001_E to order" at bounding box center [670, 566] width 442 height 47
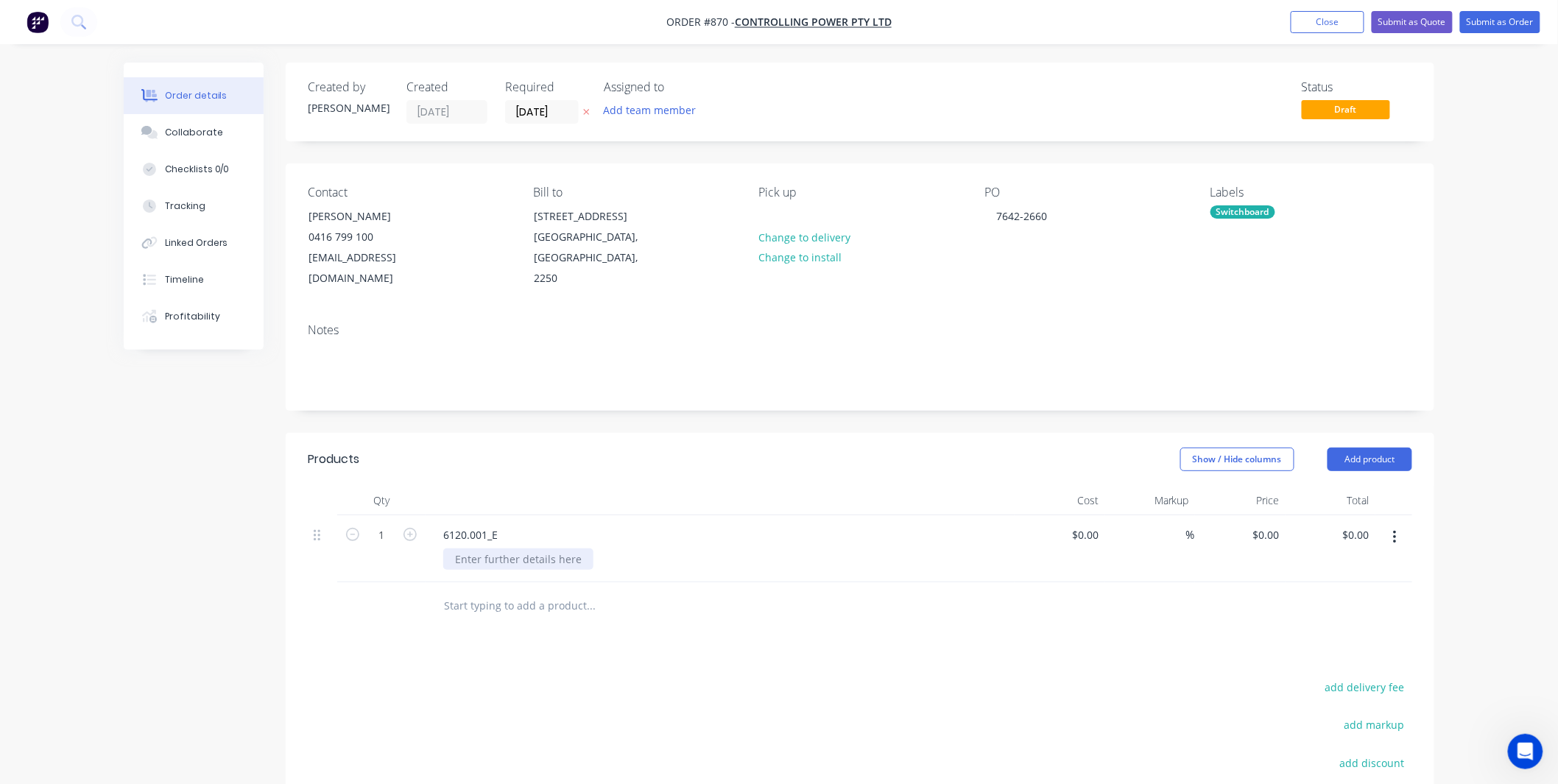
click at [490, 555] on div at bounding box center [518, 559] width 150 height 22
click at [1268, 524] on div "0 $0.00" at bounding box center [1268, 534] width 33 height 22
type input "$130.00"
click at [907, 501] on div at bounding box center [719, 500] width 589 height 30
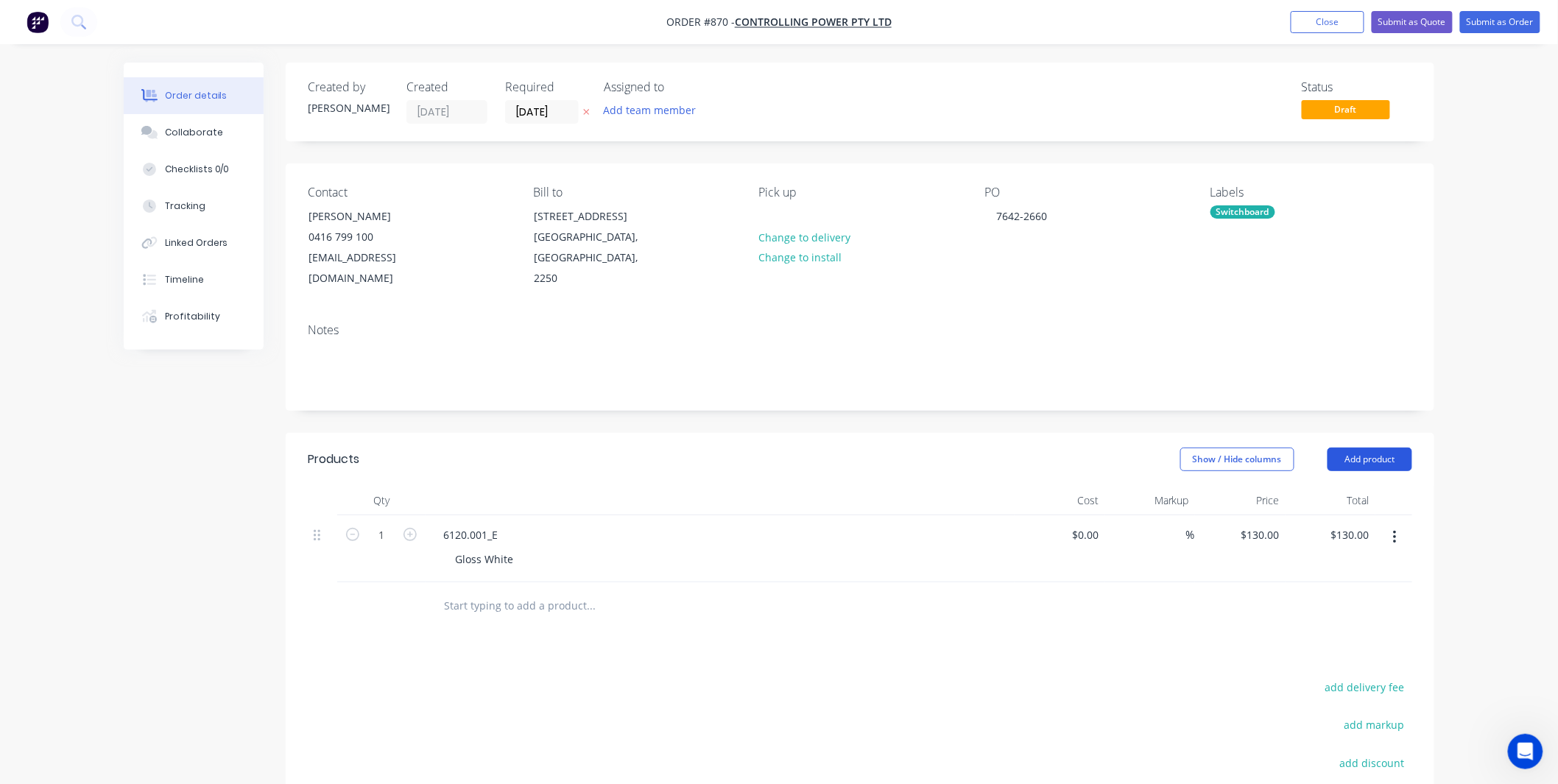
click at [1351, 459] on button "Add product" at bounding box center [1370, 459] width 85 height 24
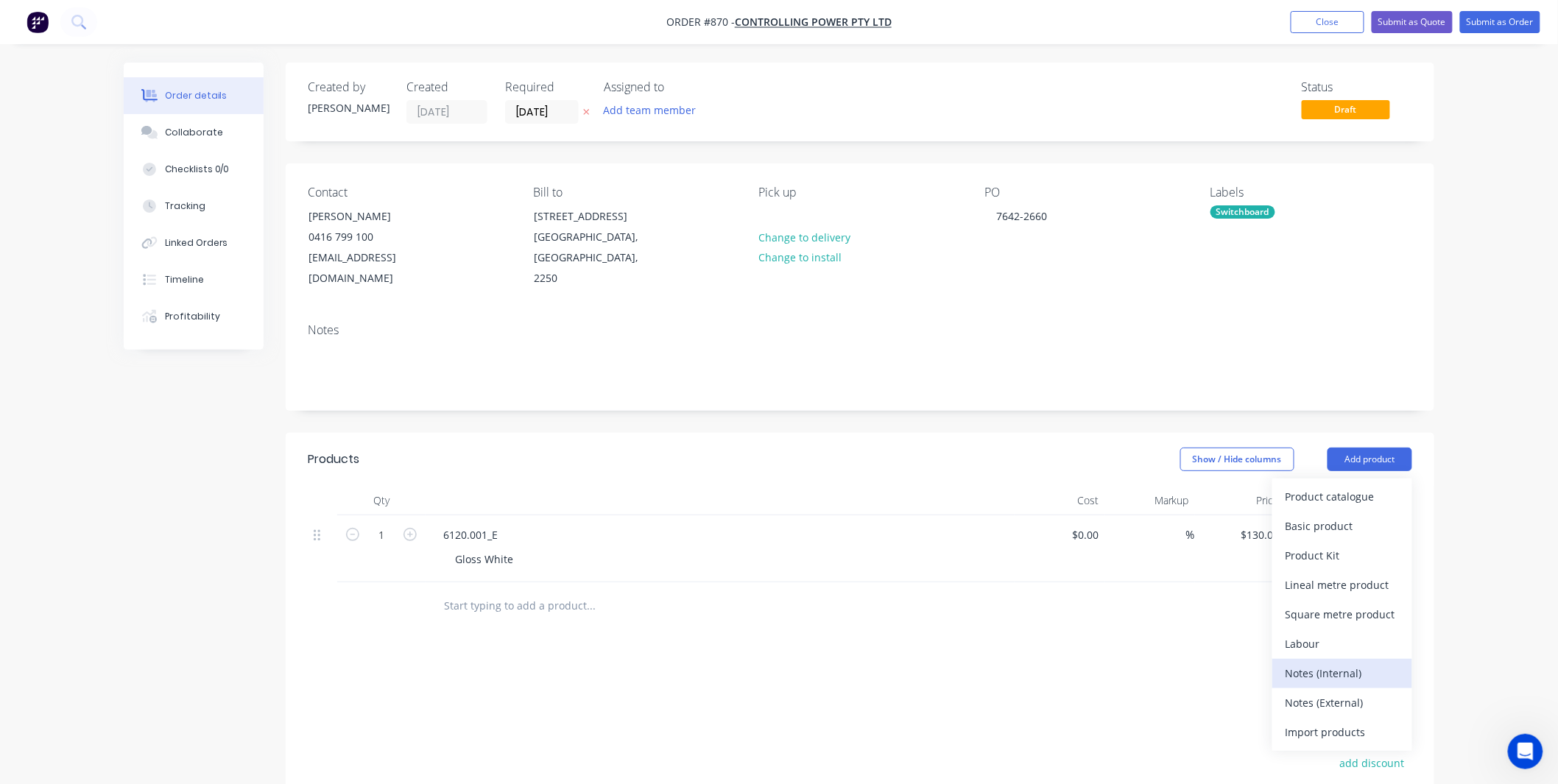
click at [1359, 670] on div "Notes (Internal)" at bounding box center [1342, 673] width 113 height 22
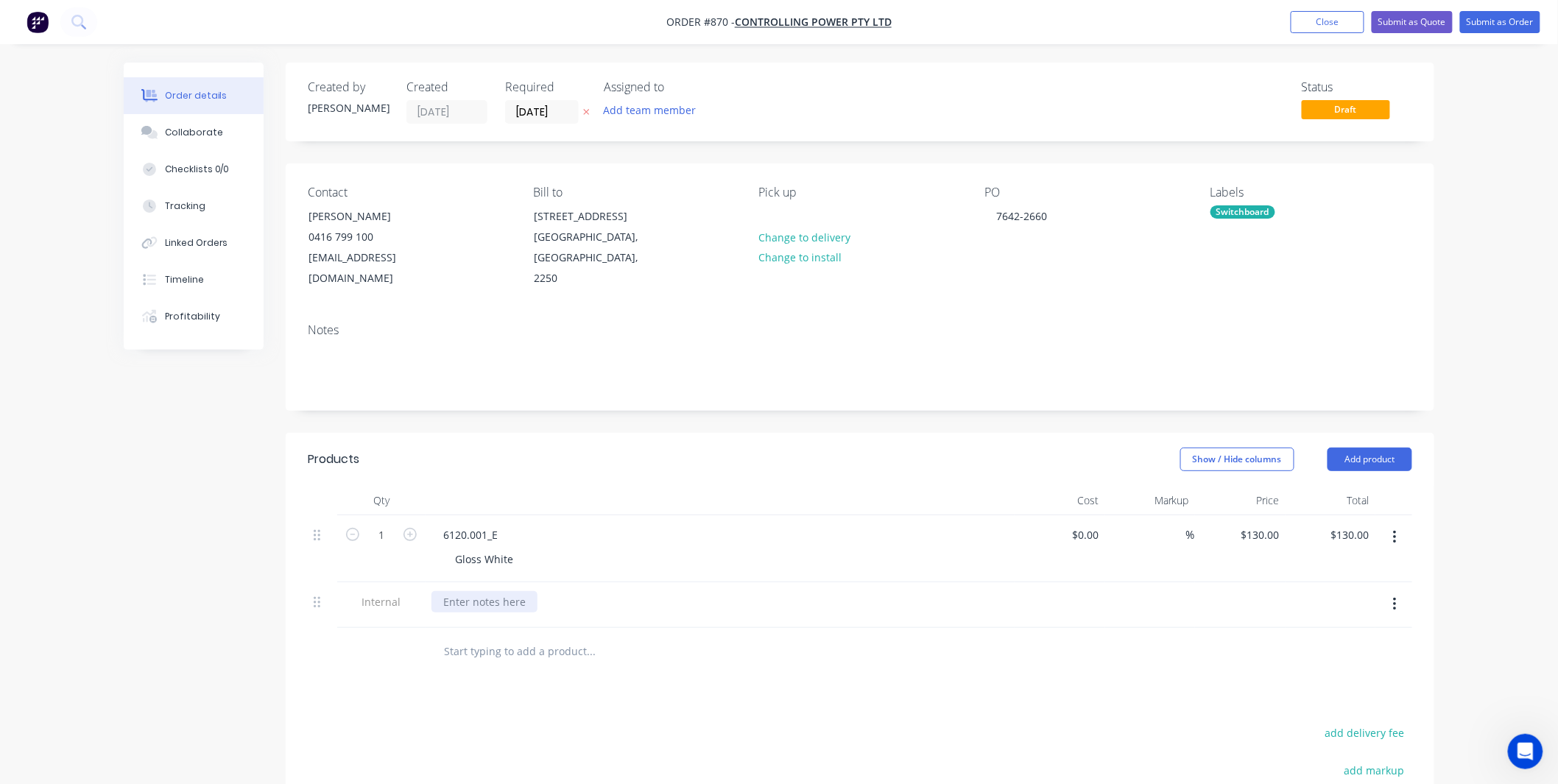
click at [461, 604] on div at bounding box center [484, 601] width 106 height 22
click at [527, 598] on div at bounding box center [484, 601] width 106 height 22
click at [589, 460] on div "Show / Hide columns Add product" at bounding box center [977, 459] width 869 height 24
click at [148, 134] on icon at bounding box center [147, 130] width 11 height 9
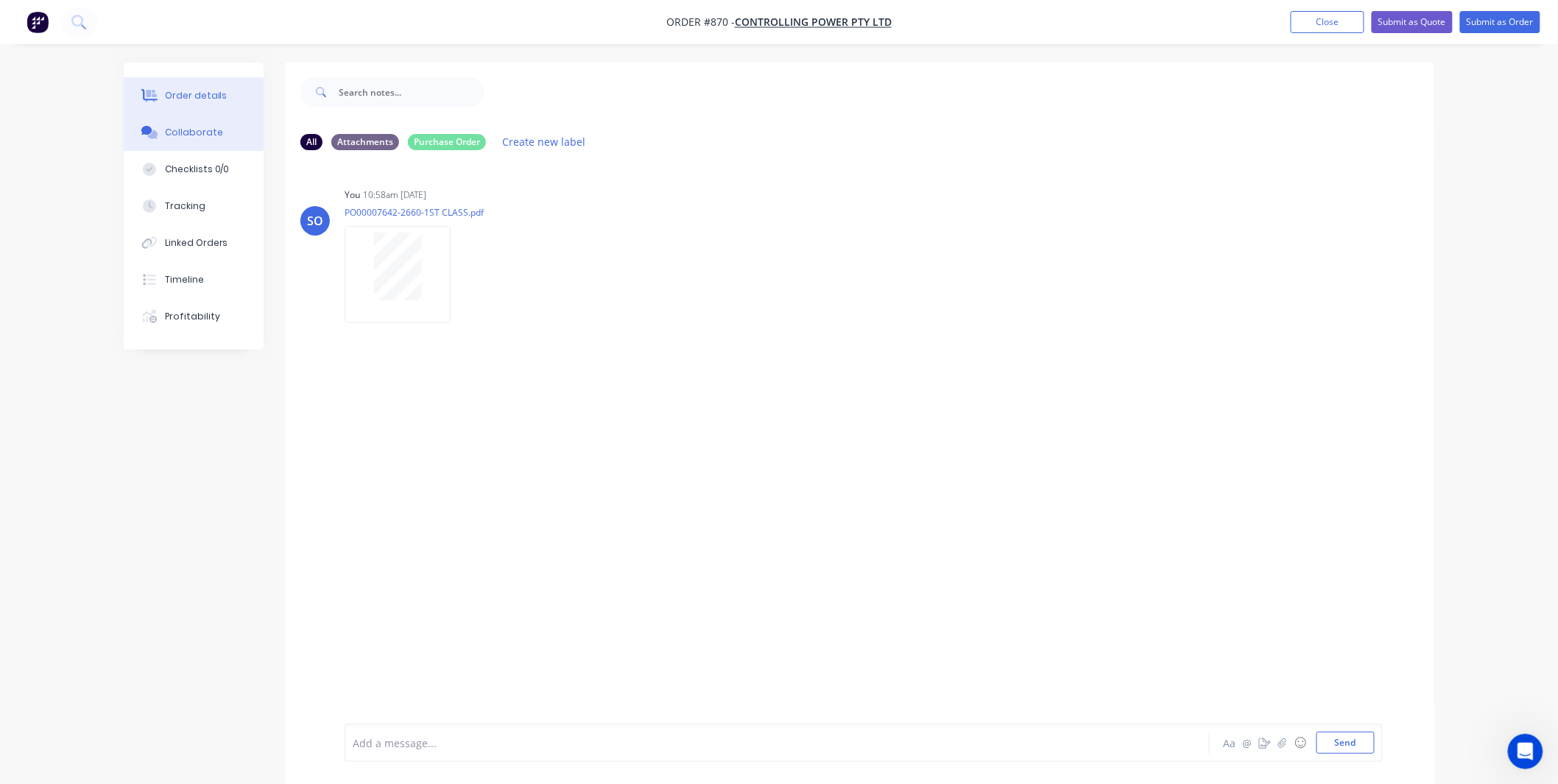
click at [204, 96] on div "Order details" at bounding box center [195, 95] width 62 height 14
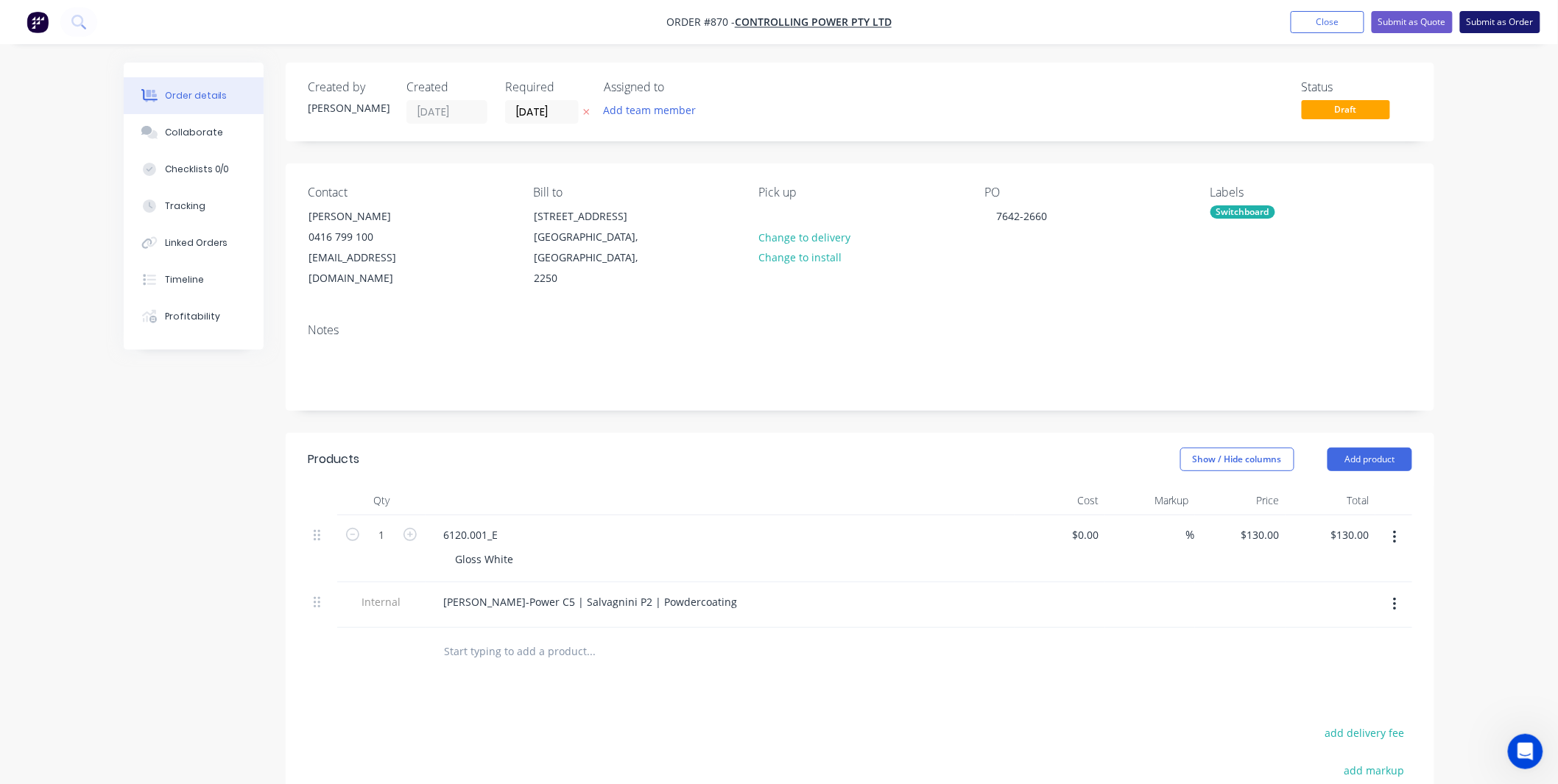
click at [1510, 19] on button "Submit as Order" at bounding box center [1500, 22] width 81 height 22
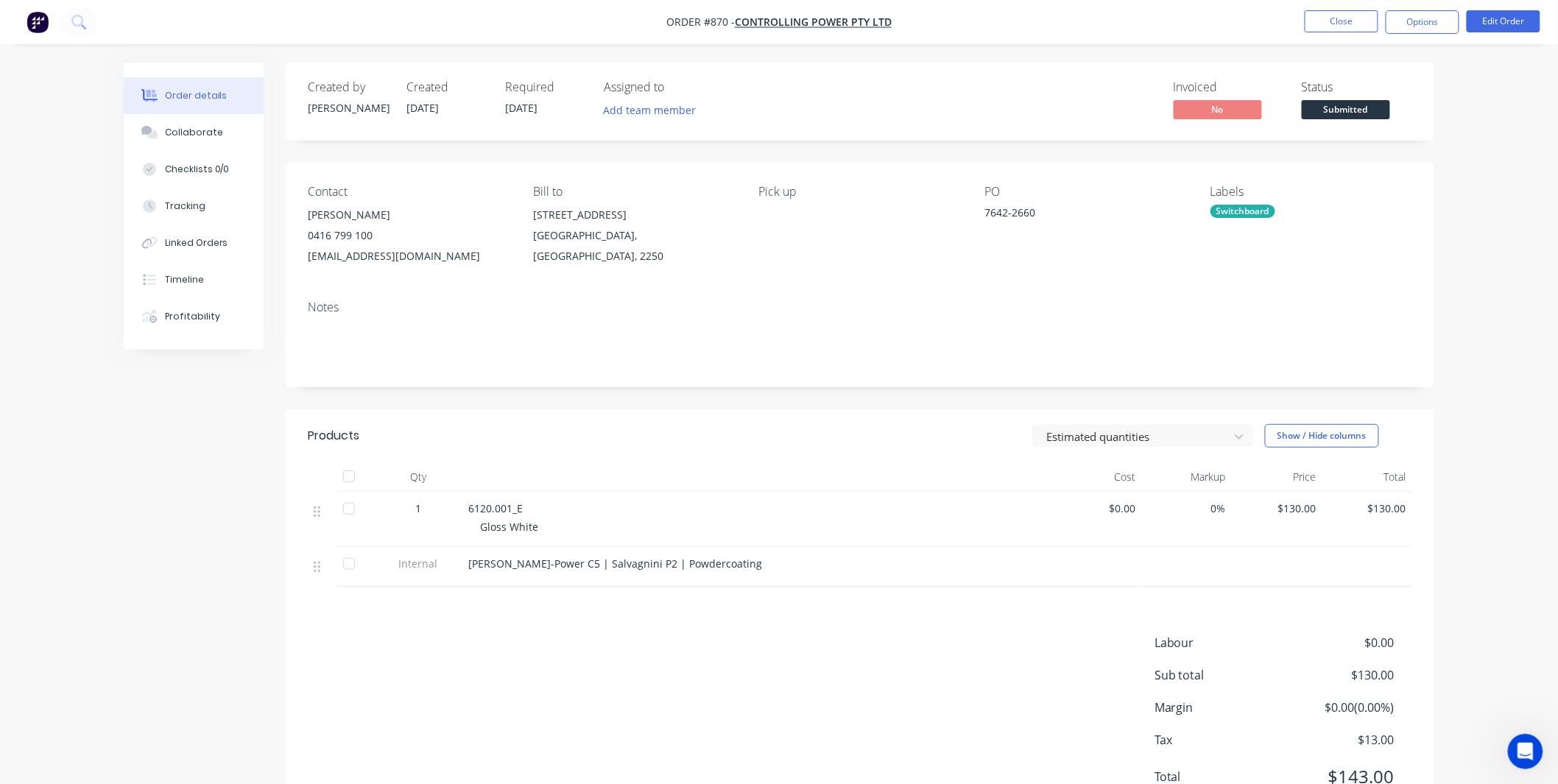
click at [1374, 109] on span "Submitted" at bounding box center [1346, 109] width 89 height 18
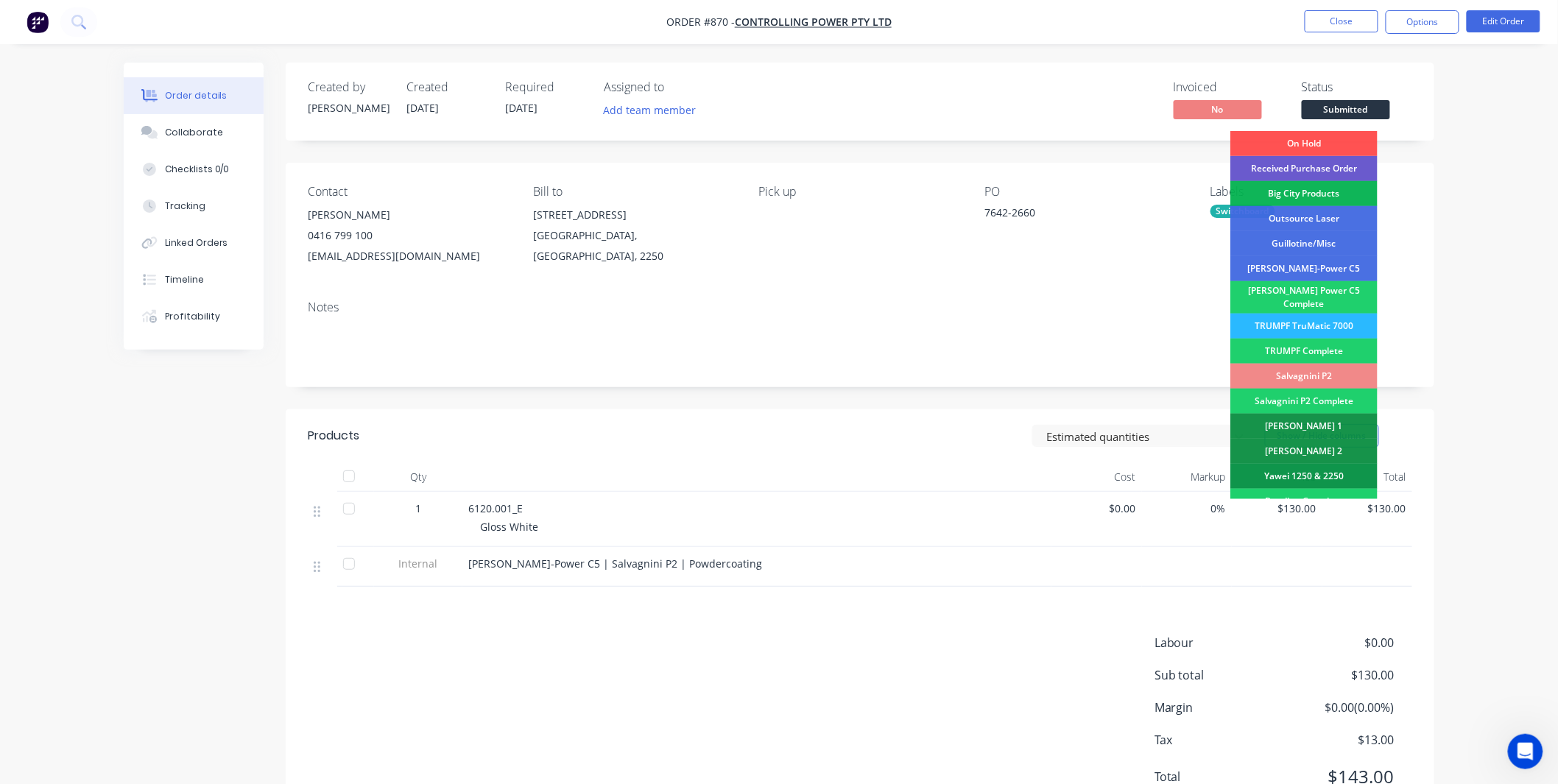
click at [1325, 168] on div "Received Purchase Order" at bounding box center [1304, 169] width 147 height 25
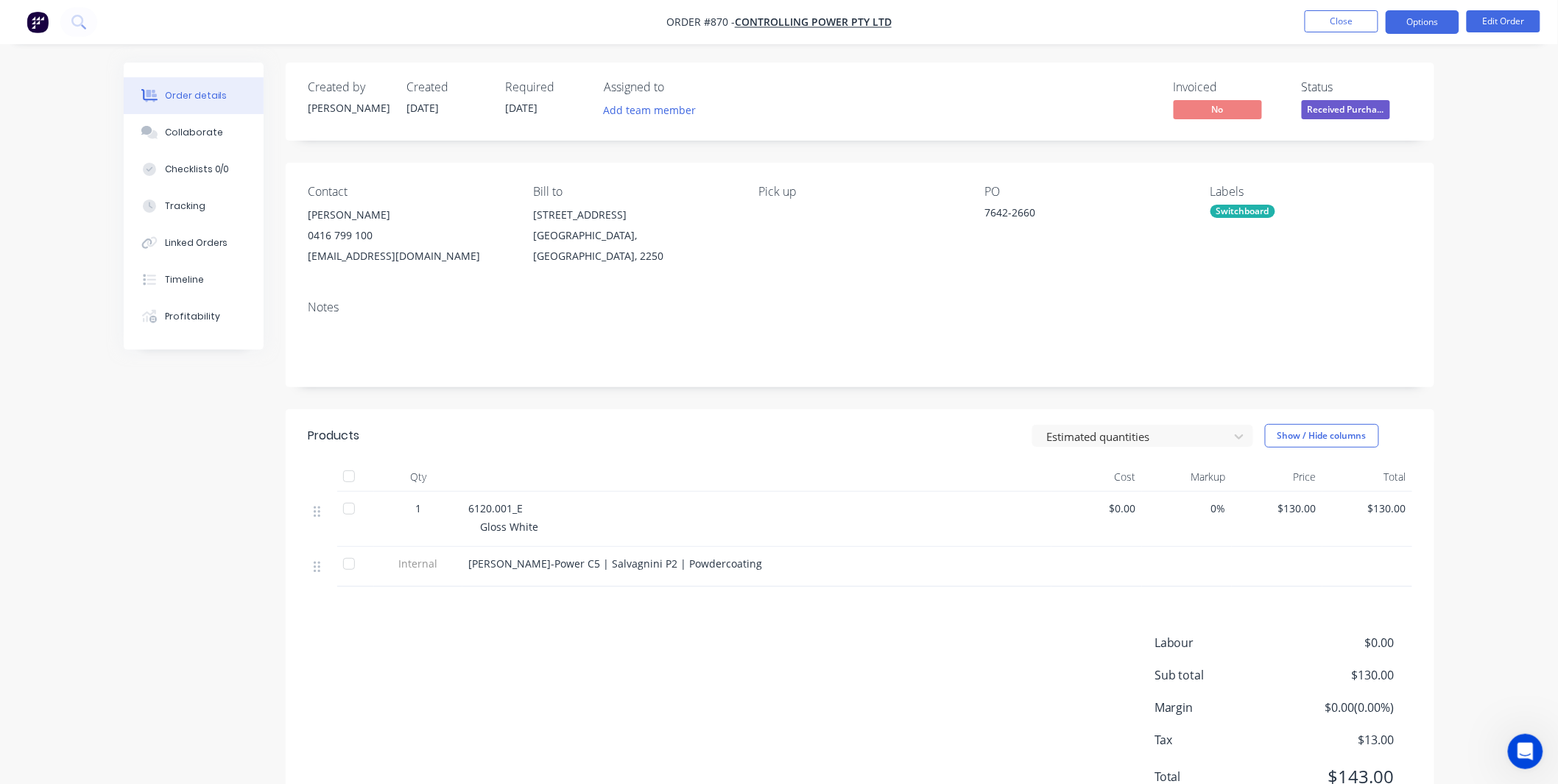
click at [1417, 20] on button "Options" at bounding box center [1422, 22] width 73 height 24
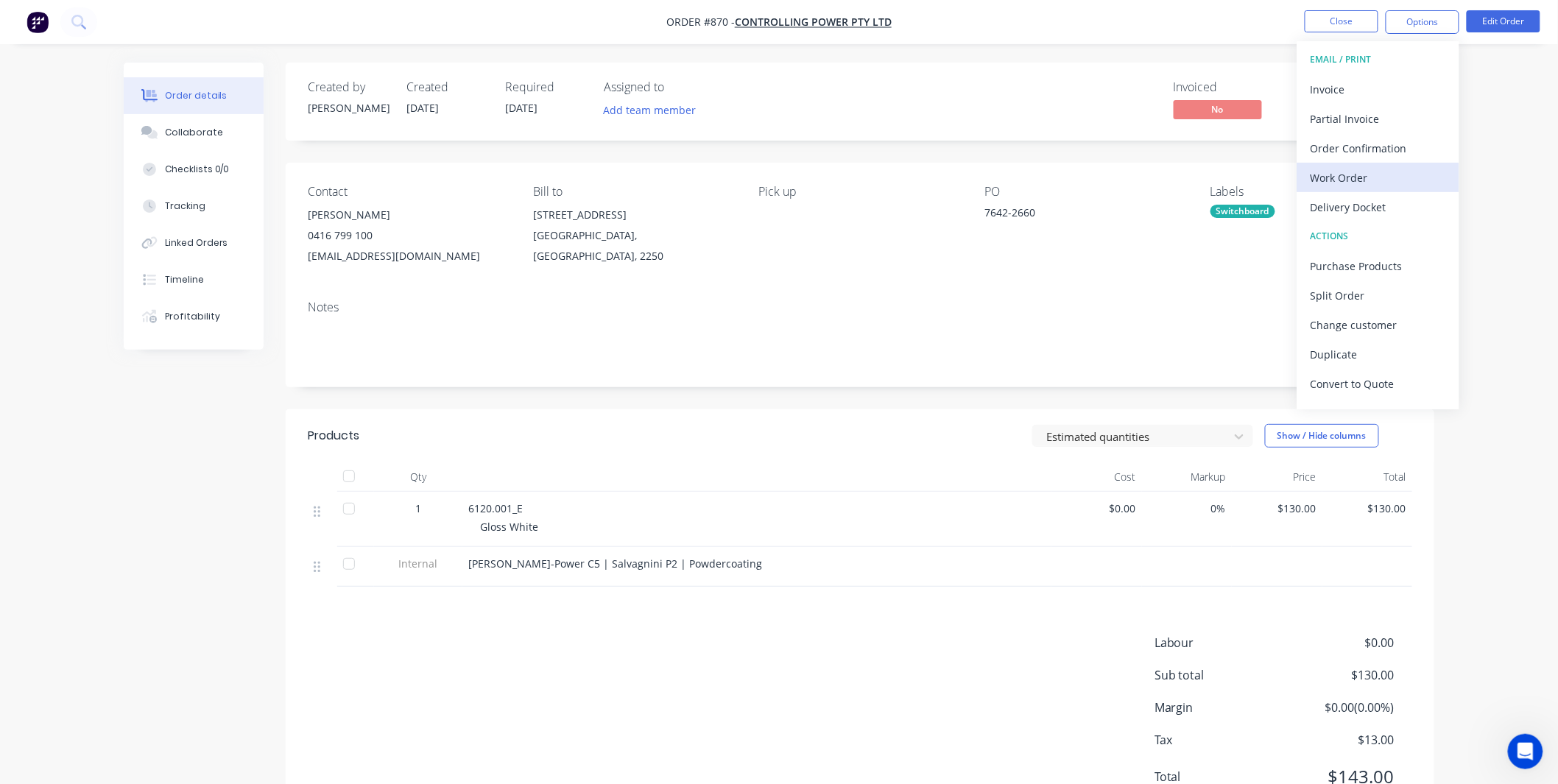
click at [1373, 168] on div "Work Order" at bounding box center [1379, 178] width 136 height 22
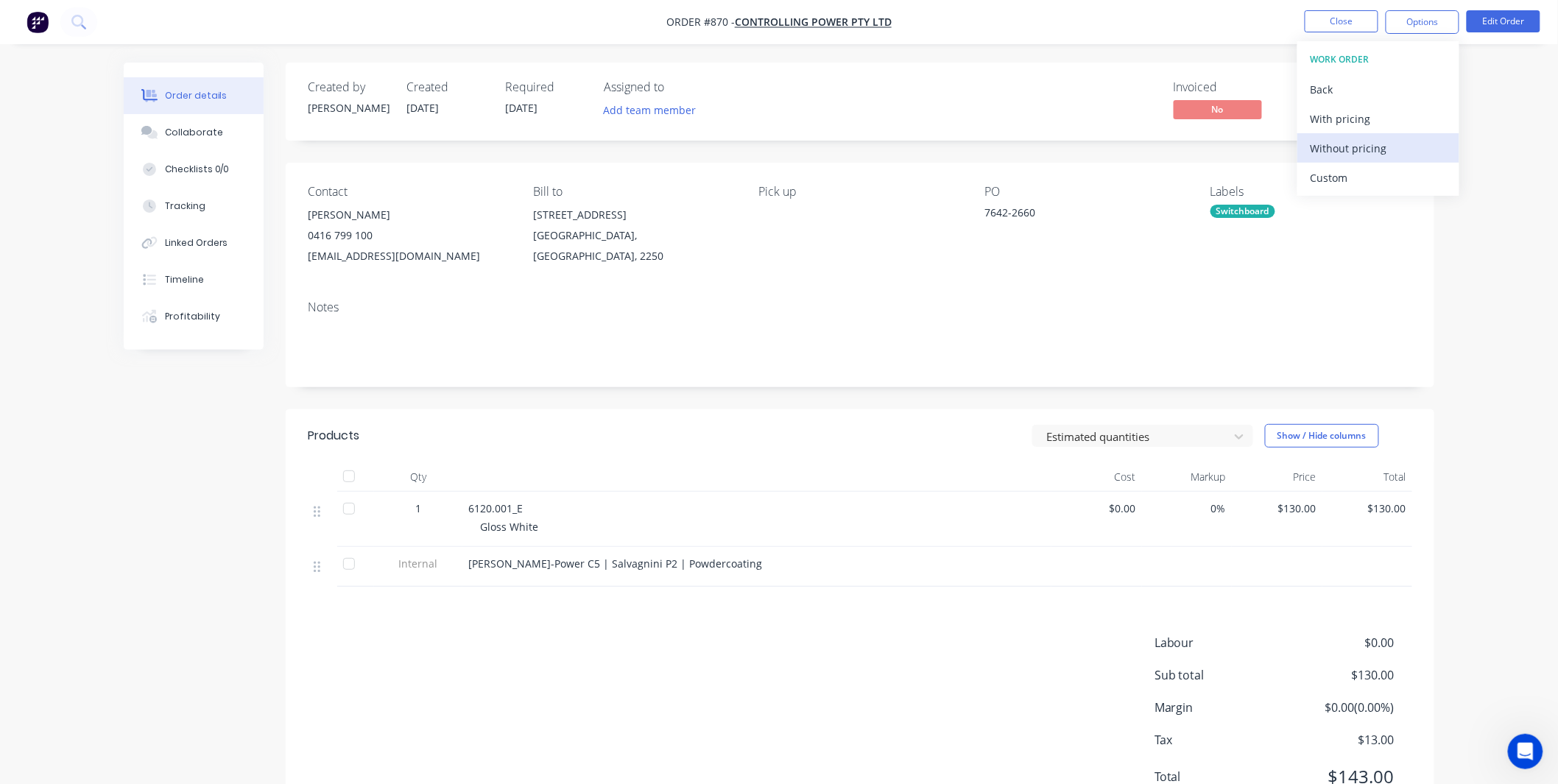
click at [1343, 147] on div "Without pricing" at bounding box center [1379, 148] width 136 height 22
click at [1222, 296] on div "Notes" at bounding box center [860, 337] width 1149 height 99
click at [1346, 18] on button "Close" at bounding box center [1341, 21] width 73 height 22
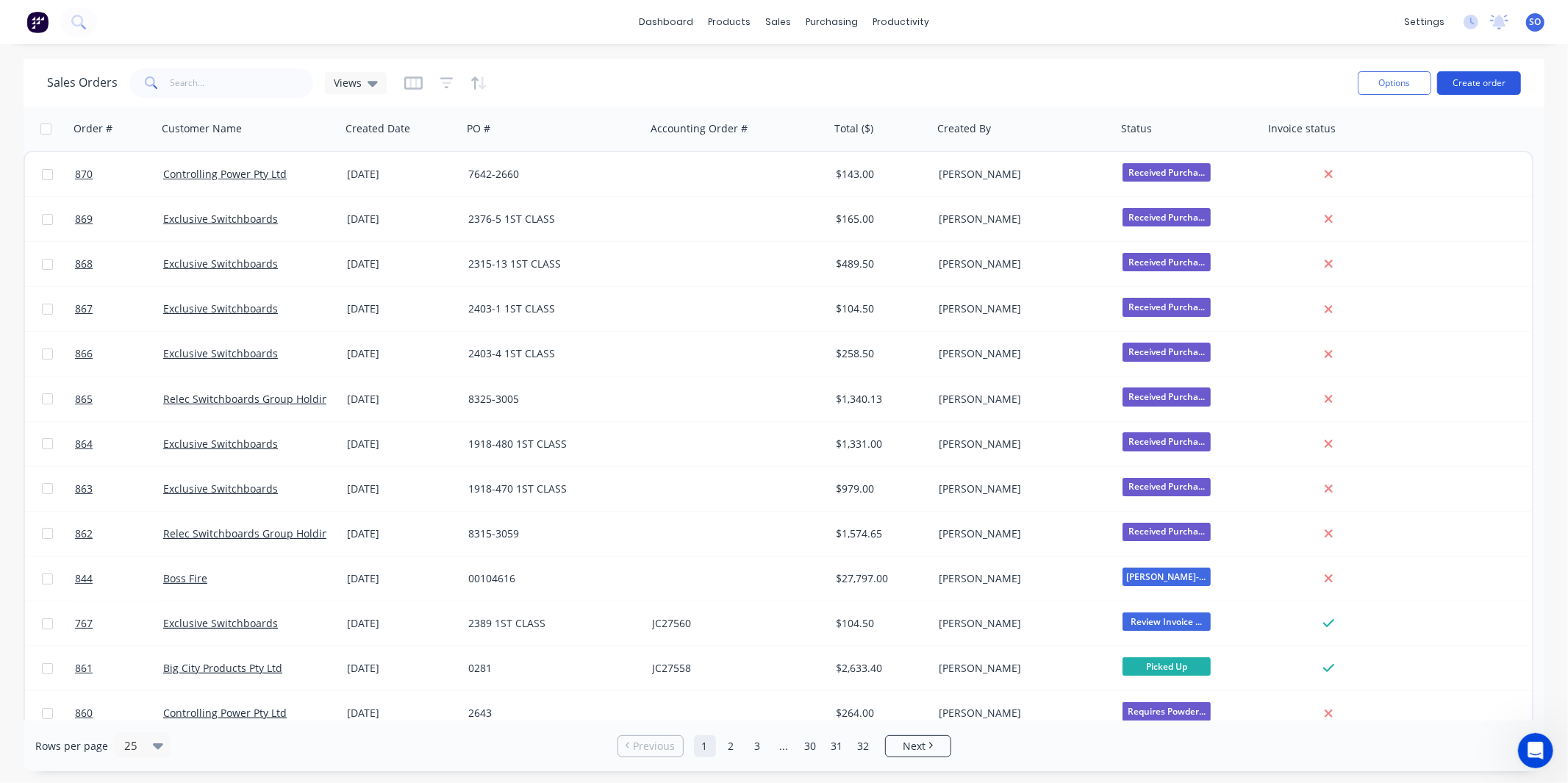
click at [1504, 85] on button "Create order" at bounding box center [1479, 83] width 84 height 23
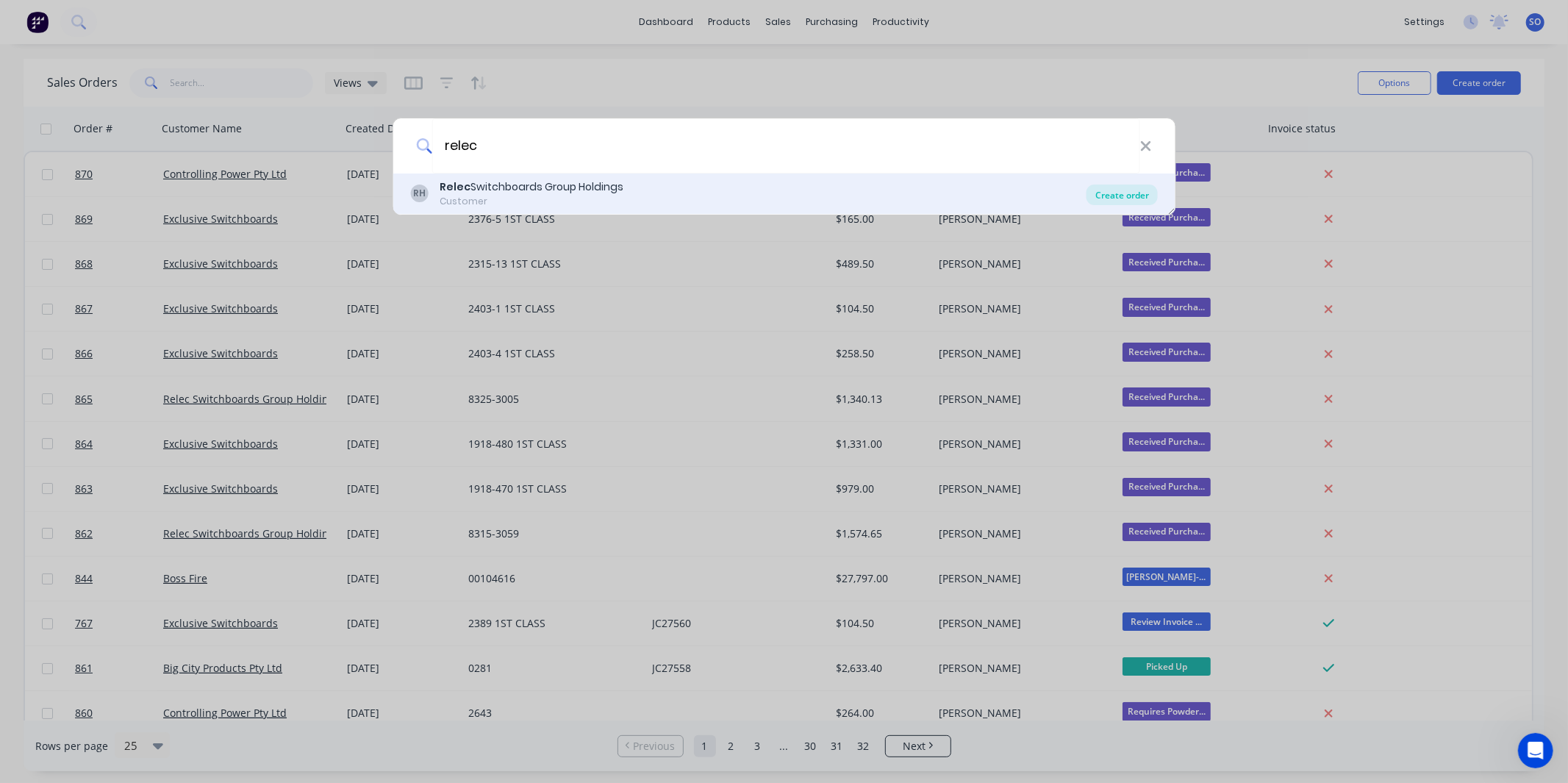
type input "relec"
click at [1125, 196] on div "Create order" at bounding box center [1122, 194] width 71 height 21
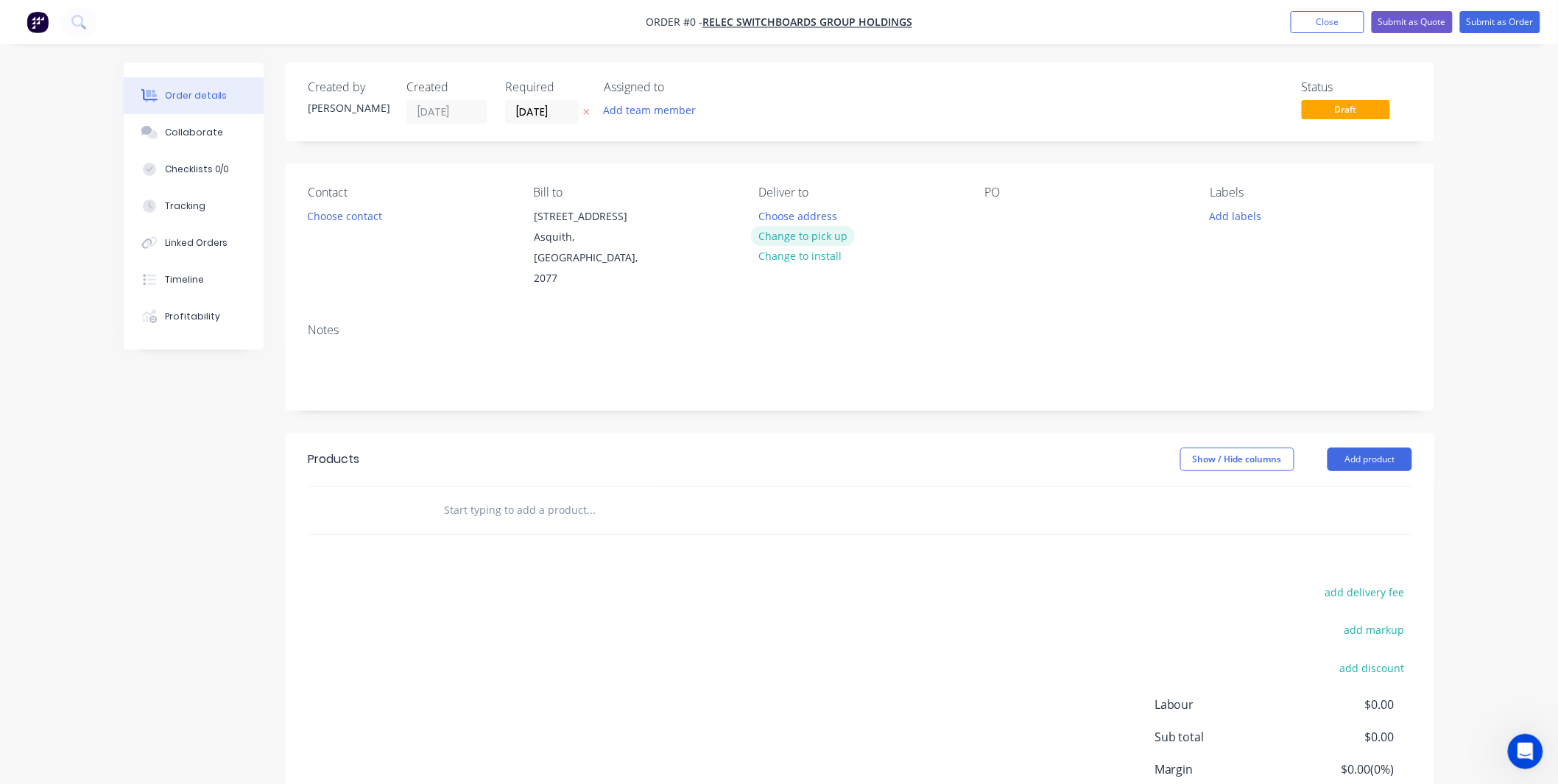
click at [830, 228] on button "Change to pick up" at bounding box center [803, 236] width 105 height 20
click at [502, 109] on div "Created by Shane Created 25/09/25 Required 25/09/25 Assigned to Add team member" at bounding box center [529, 102] width 443 height 43
click at [524, 115] on input "[DATE]" at bounding box center [542, 111] width 72 height 22
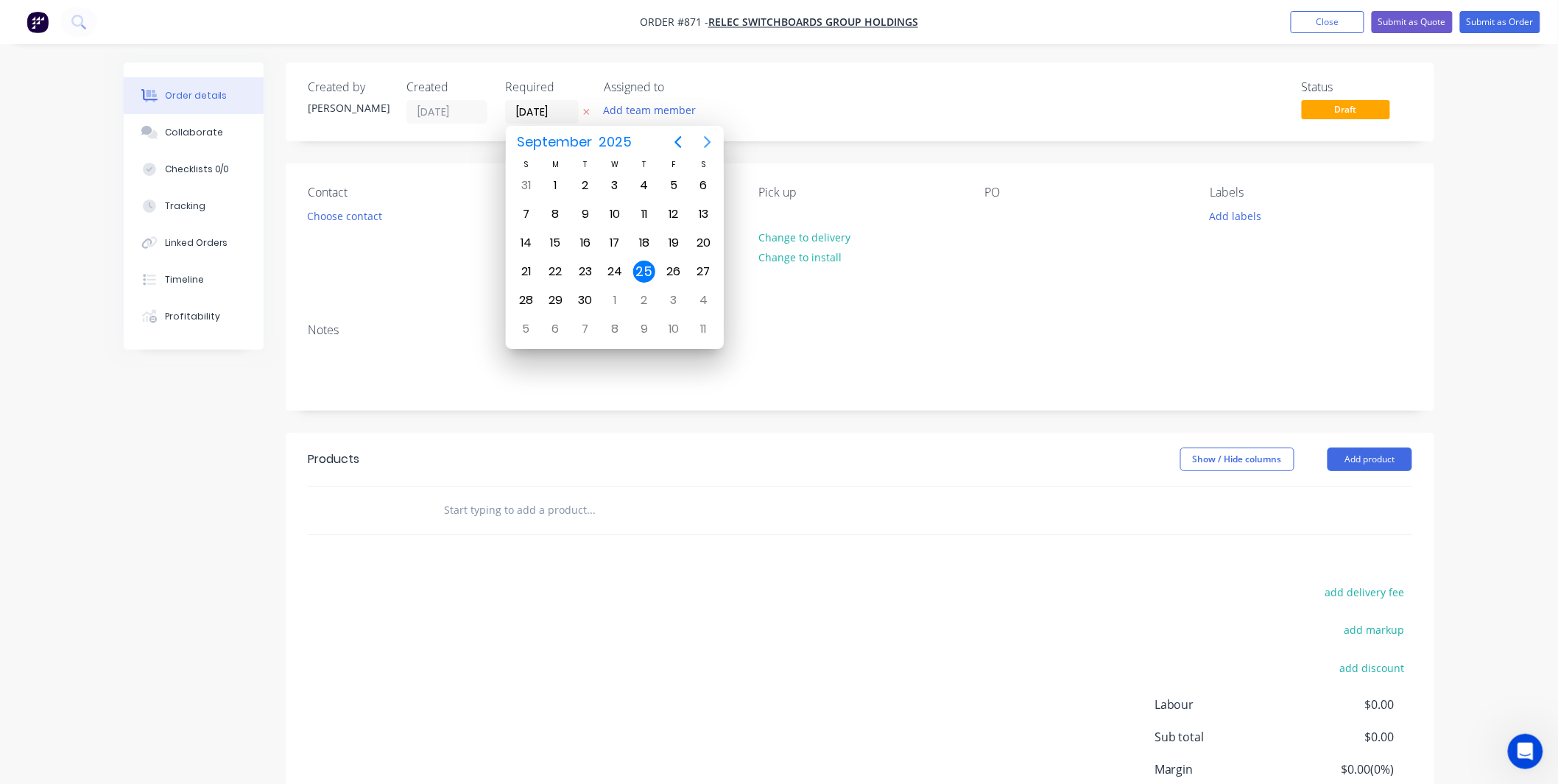
click at [701, 145] on icon "Next page" at bounding box center [708, 142] width 18 height 18
click at [615, 235] on div "15" at bounding box center [614, 242] width 22 height 22
type input "15/10/25"
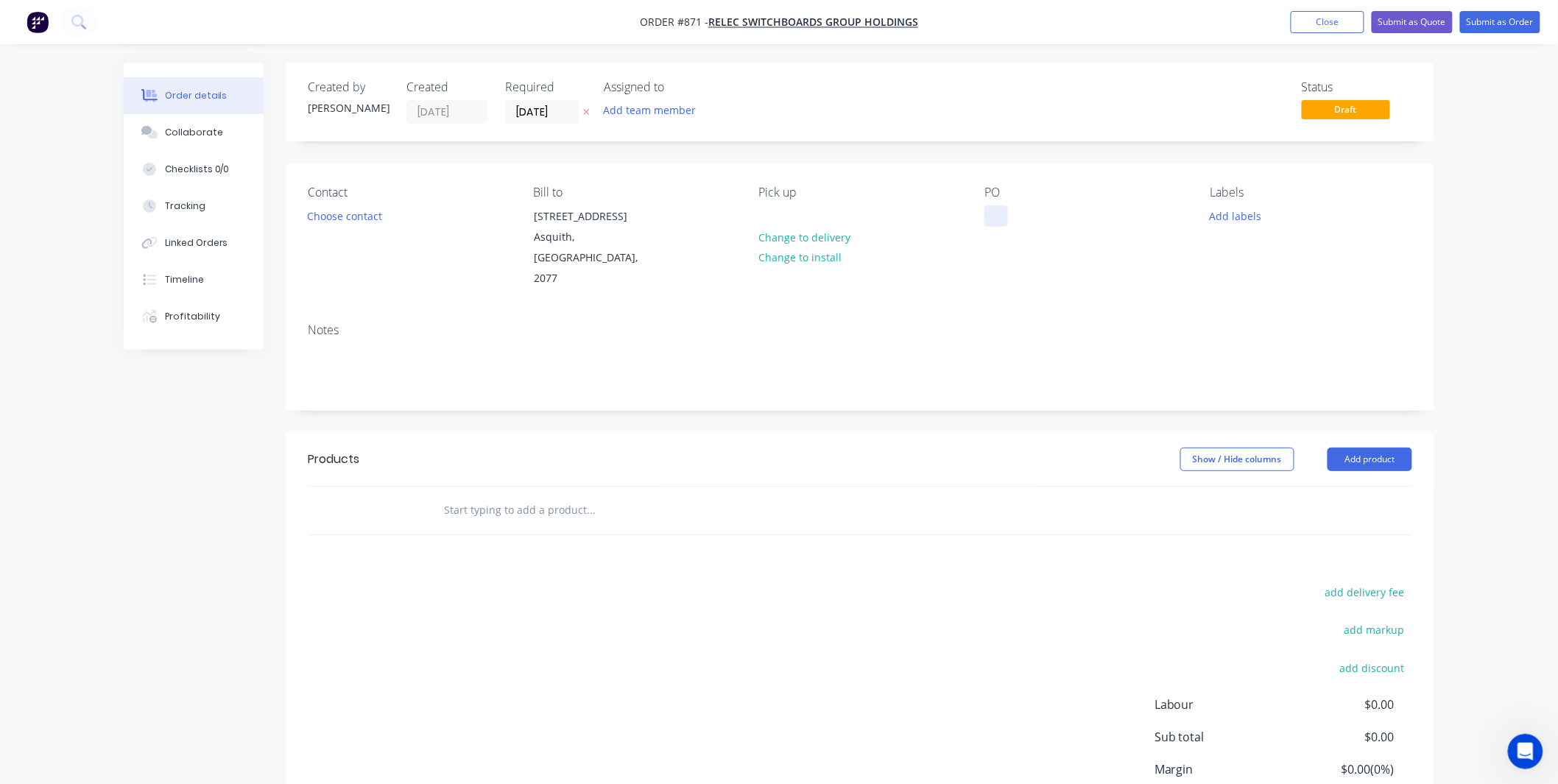
click at [1006, 217] on div at bounding box center [996, 216] width 24 height 22
click at [997, 218] on div at bounding box center [996, 216] width 24 height 22
drag, startPoint x: 1054, startPoint y: 220, endPoint x: 930, endPoint y: 218, distance: 124.0
click at [933, 215] on div "Contact Choose contact Bill to 25 Salisbury Rd Asquith, New South Wales, 2077 P…" at bounding box center [860, 238] width 1149 height 148
copy div "8350-3041"
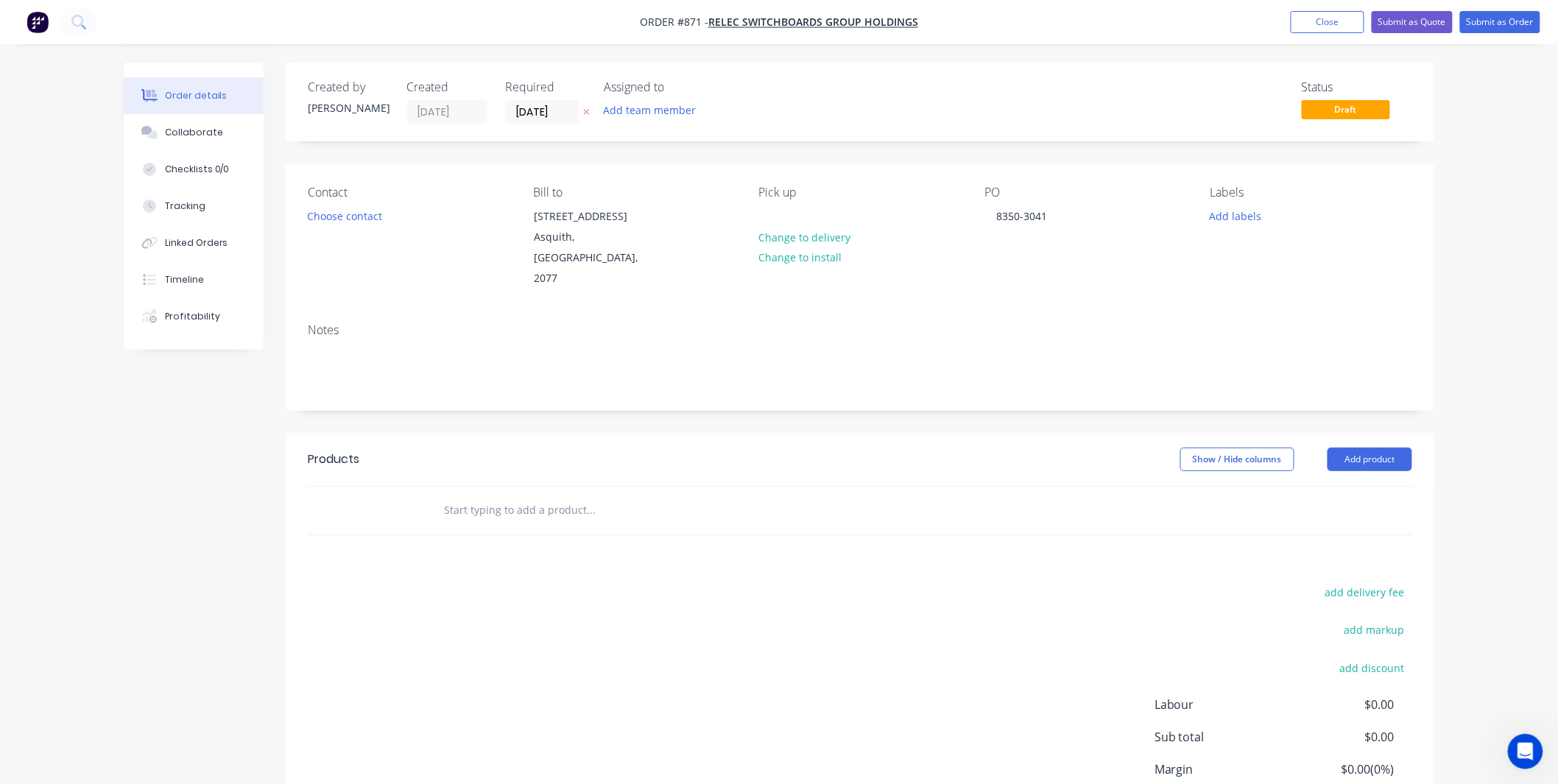
drag, startPoint x: 974, startPoint y: 298, endPoint x: 1189, endPoint y: 239, distance: 222.9
click at [974, 311] on div "Notes" at bounding box center [860, 360] width 1149 height 99
click at [1230, 215] on button "Add labels" at bounding box center [1235, 215] width 68 height 20
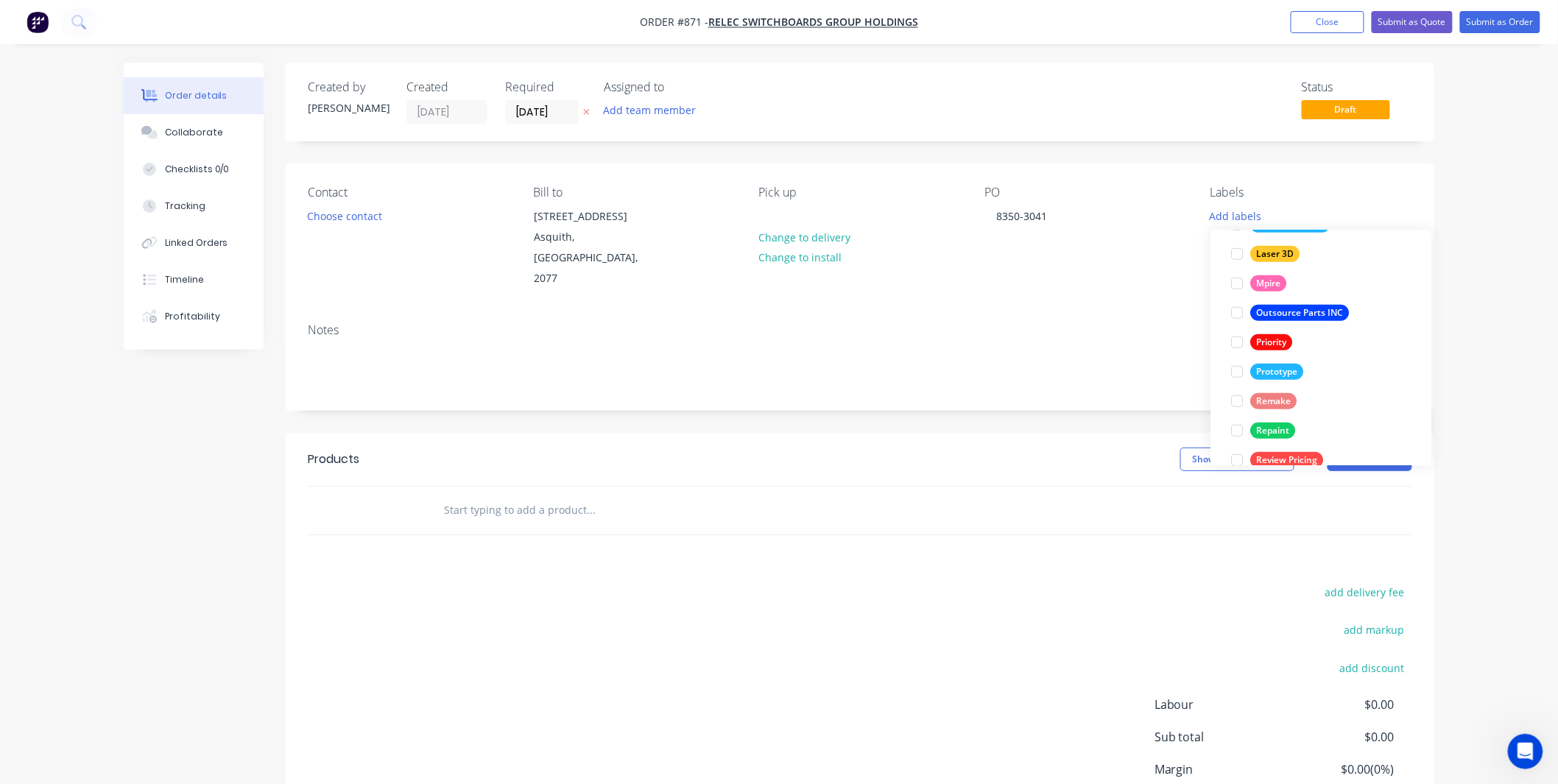
scroll to position [412, 0]
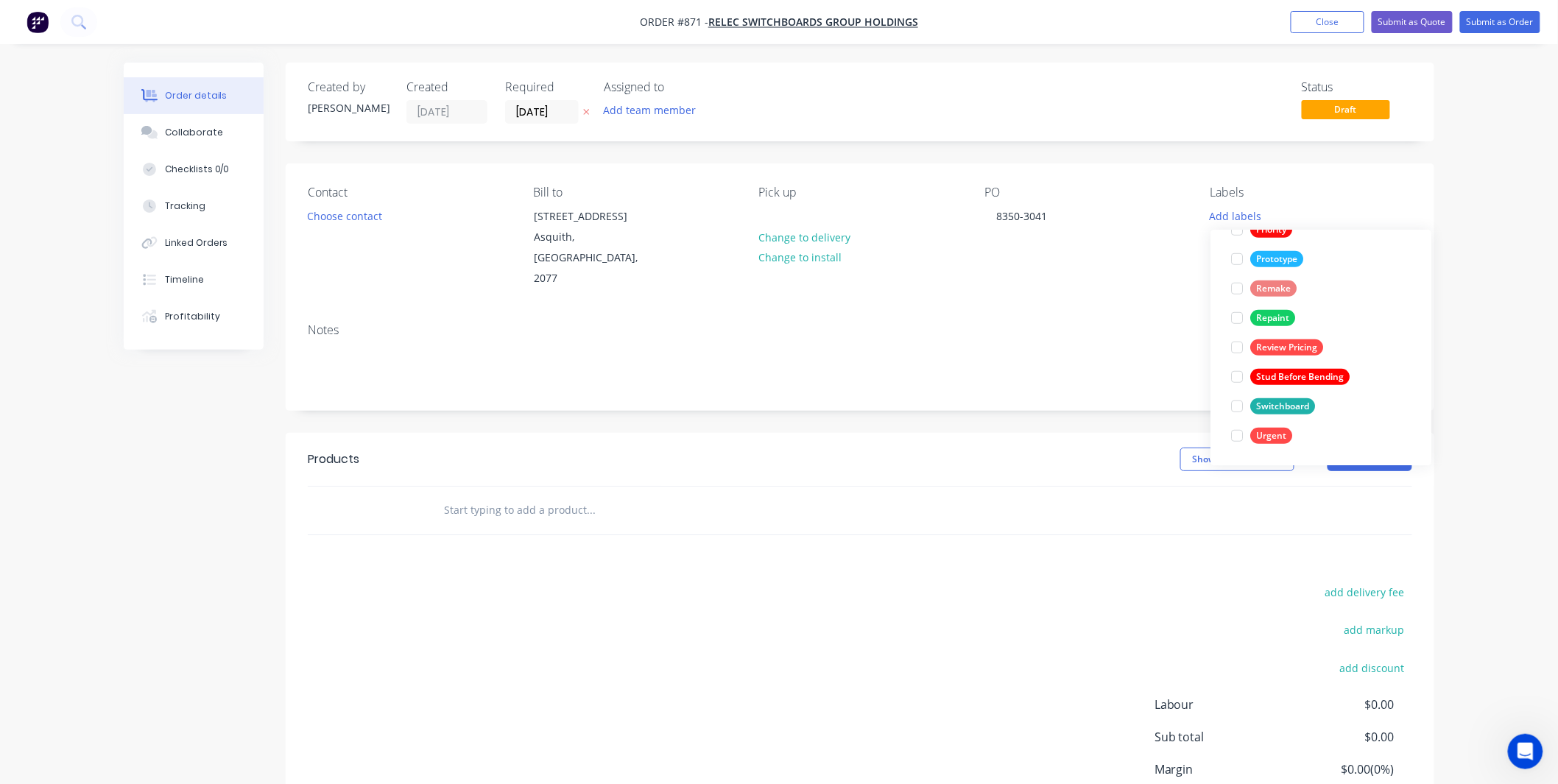
drag, startPoint x: 1268, startPoint y: 406, endPoint x: 1240, endPoint y: 405, distance: 28.0
click at [1268, 406] on div "Switchboard" at bounding box center [1283, 406] width 65 height 16
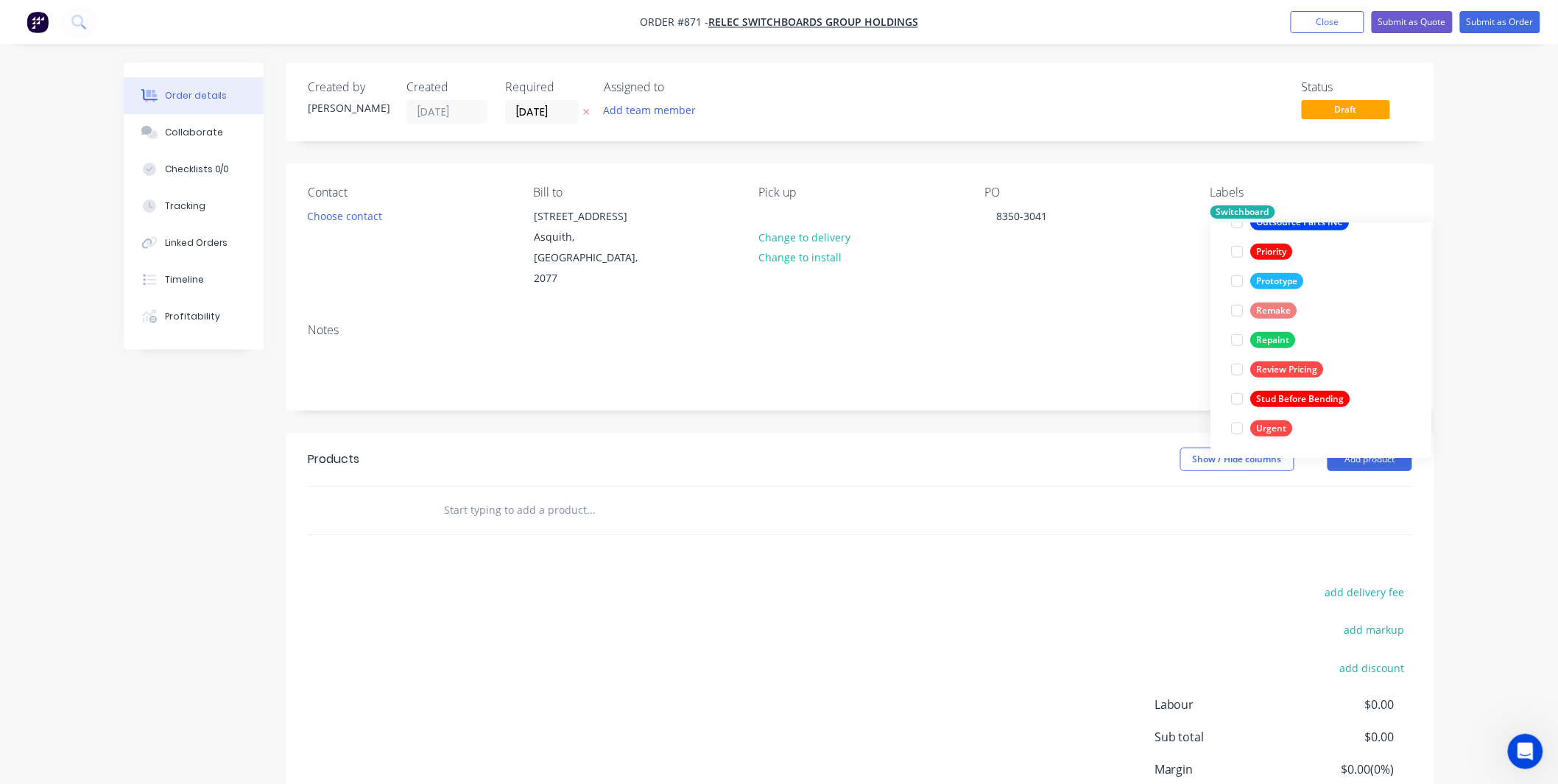
scroll to position [0, 0]
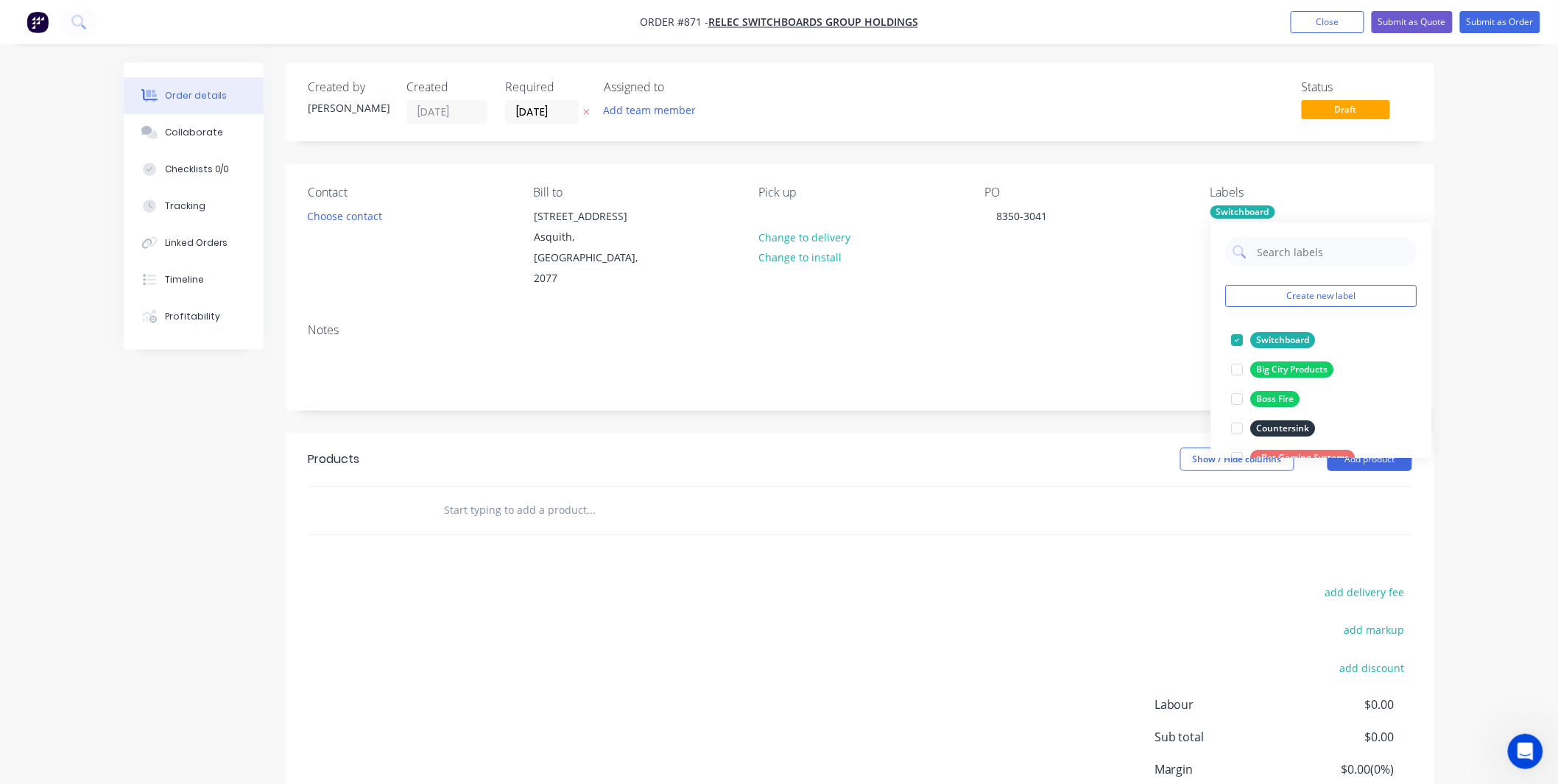
click at [1028, 317] on div "Notes" at bounding box center [860, 360] width 1149 height 99
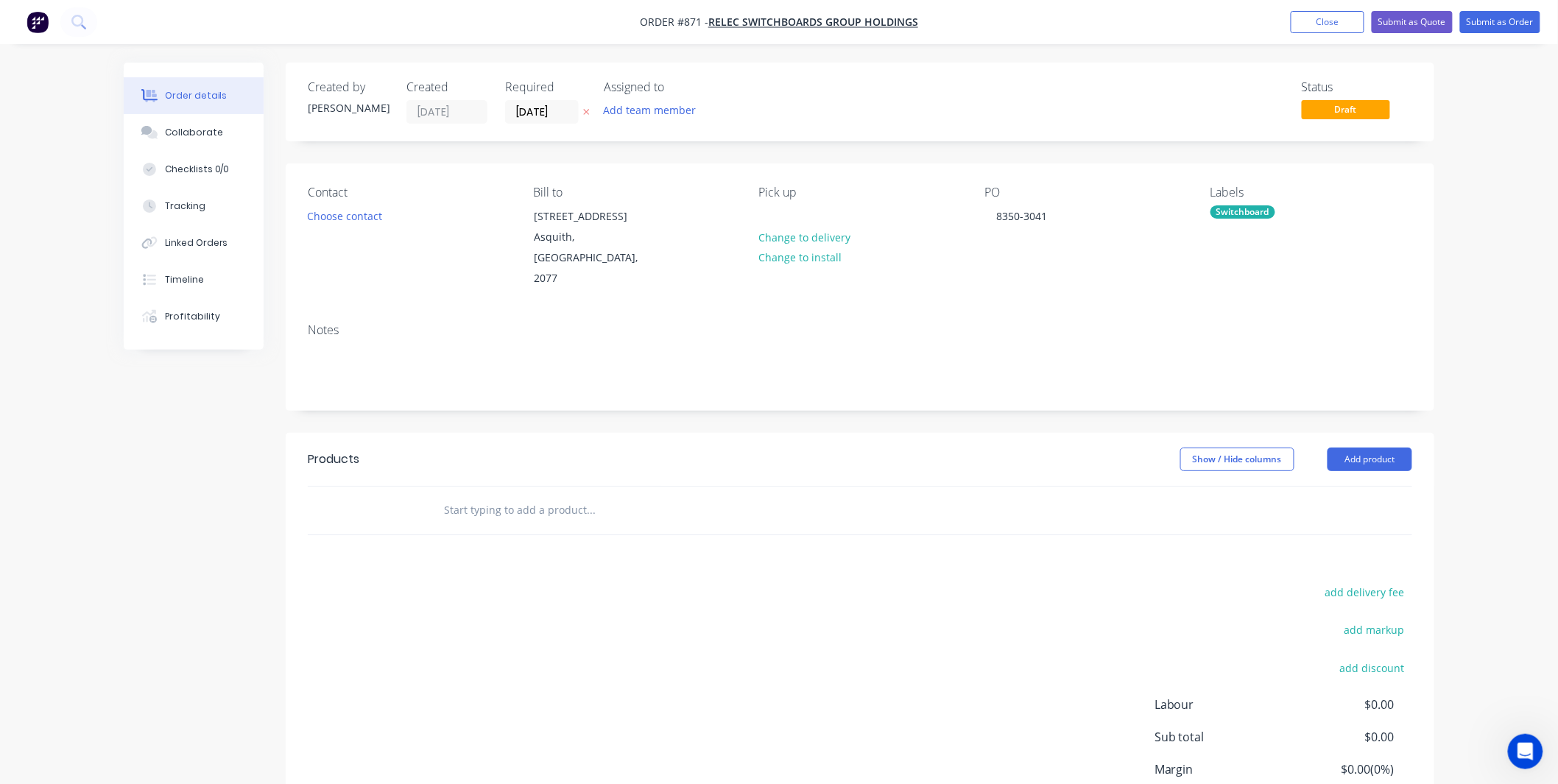
click at [575, 496] on input "text" at bounding box center [591, 510] width 295 height 30
click at [190, 138] on div "Collaborate" at bounding box center [194, 132] width 58 height 14
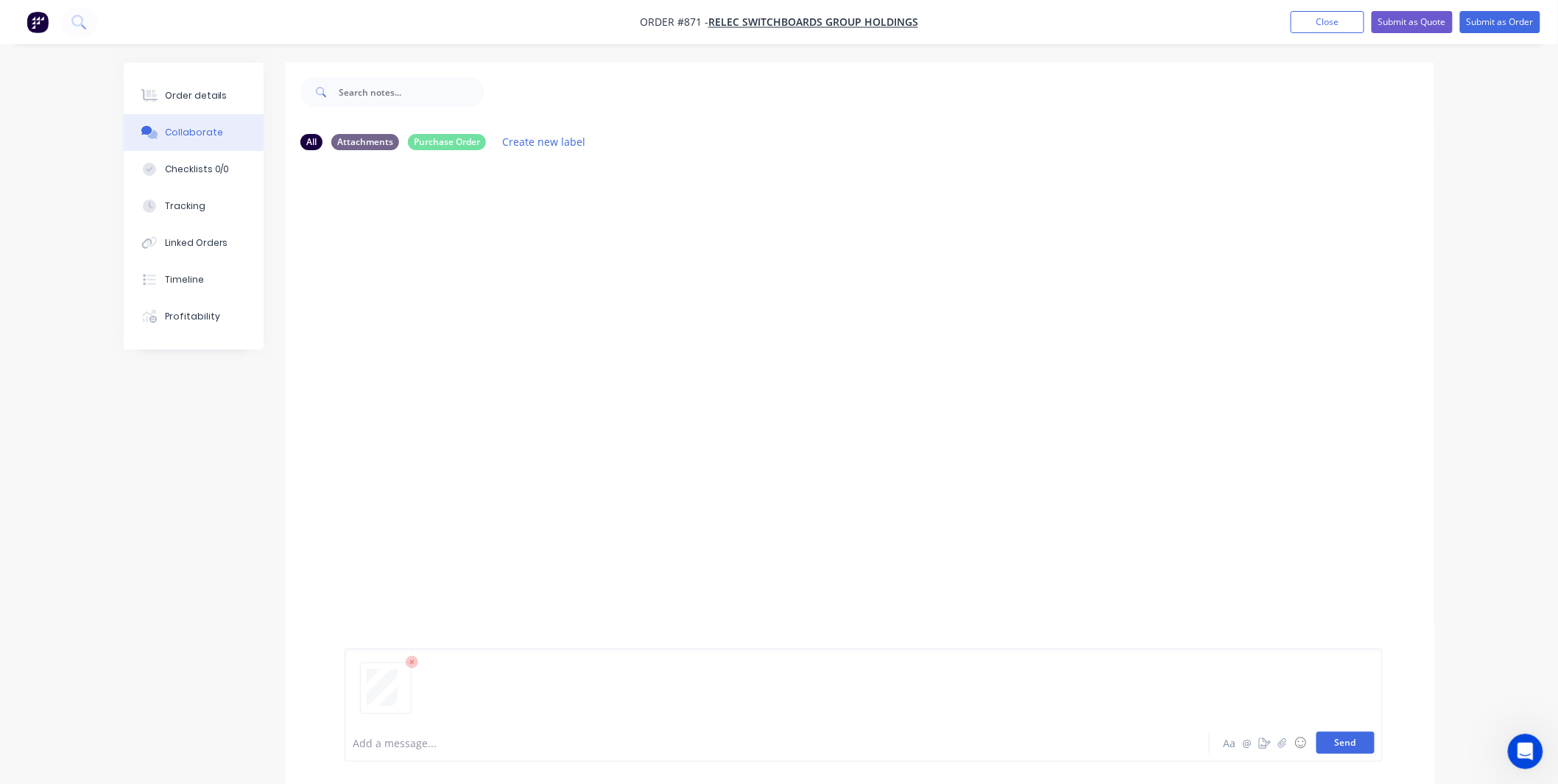
click at [1335, 752] on div "Add a message... Aa @ ☺ Send" at bounding box center [863, 704] width 1038 height 113
click at [1336, 744] on button "Send" at bounding box center [1345, 742] width 58 height 22
click at [157, 97] on icon at bounding box center [150, 96] width 12 height 13
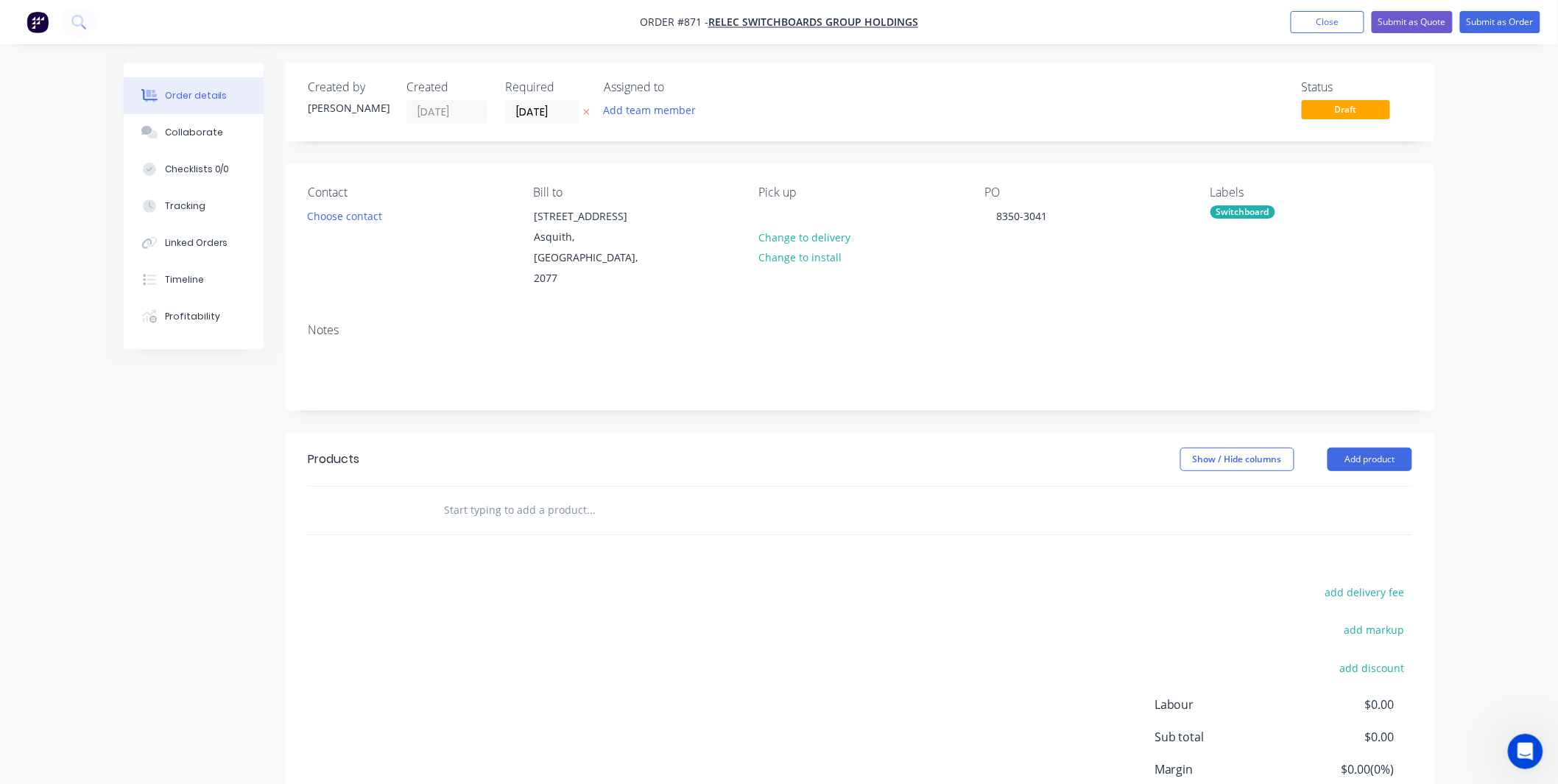
click at [635, 505] on div at bounding box center [690, 510] width 530 height 48
click at [632, 496] on input "text" at bounding box center [591, 510] width 295 height 30
click at [565, 496] on input "text" at bounding box center [591, 510] width 295 height 30
paste input "ESCUT840-600"
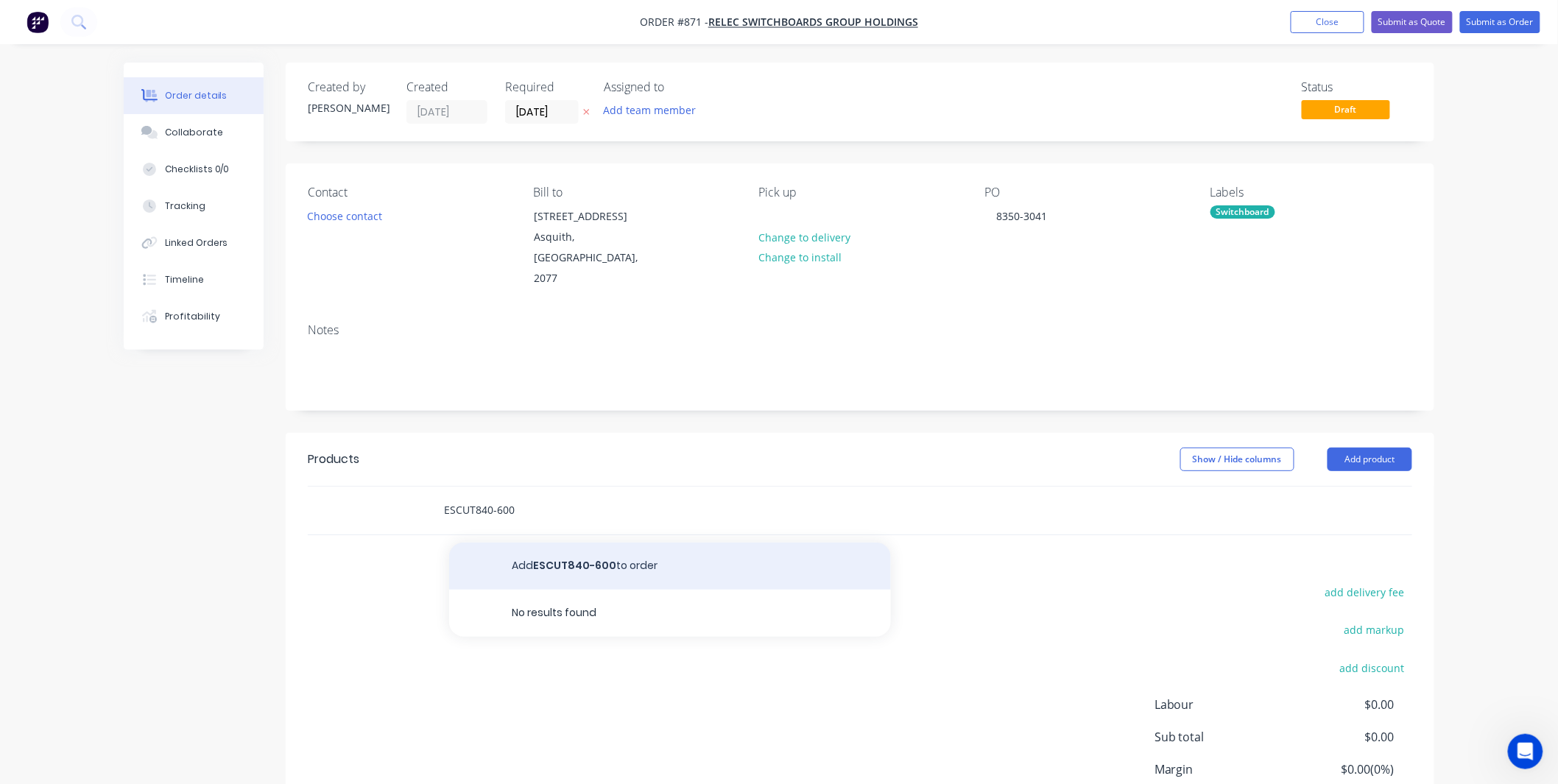
type input "ESCUT840-600"
click at [550, 552] on button "Add ESCUT840-600 to order" at bounding box center [670, 566] width 442 height 47
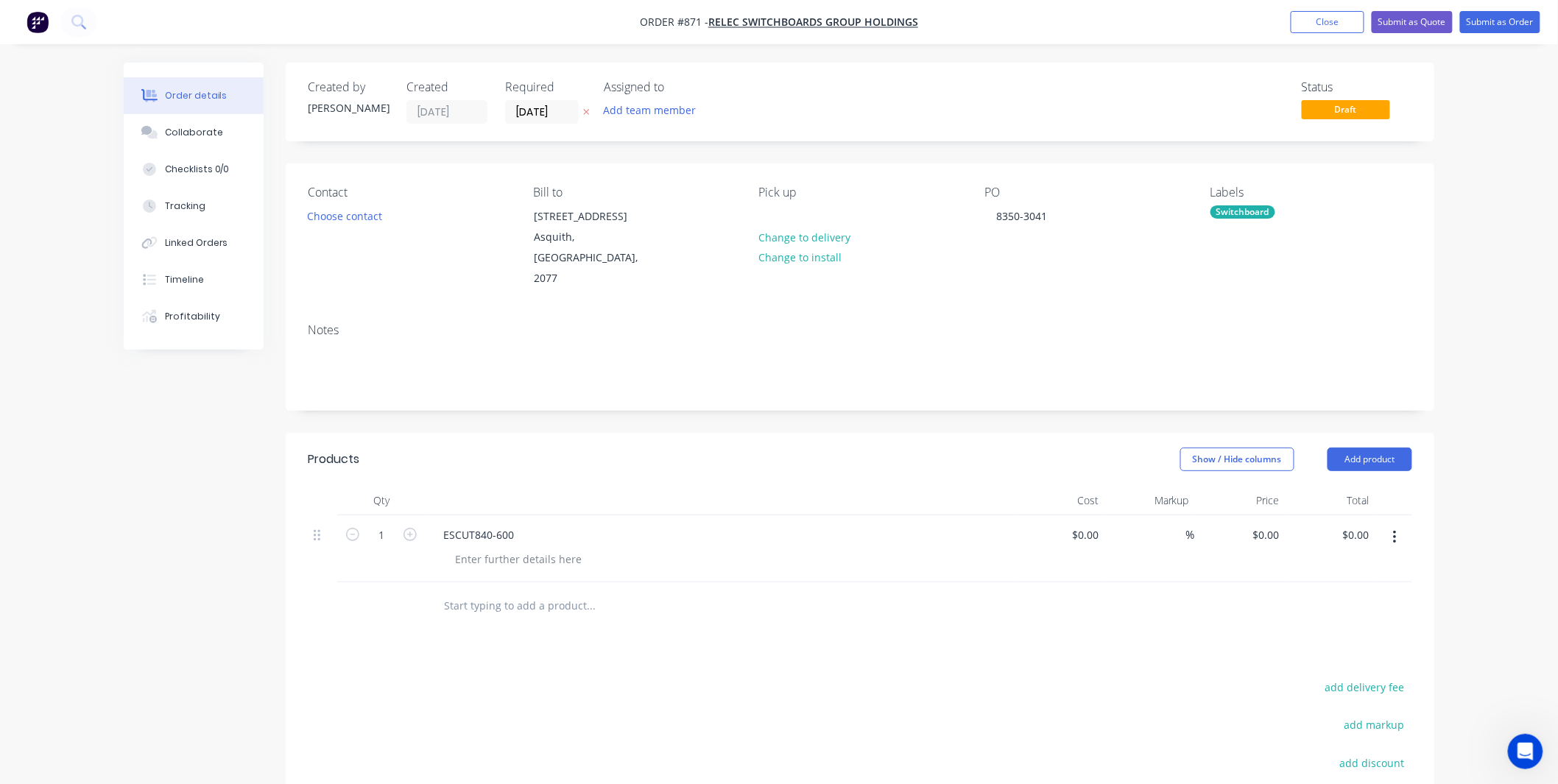
click at [498, 590] on input "text" at bounding box center [591, 605] width 295 height 30
paste input "ESCUT840-600"
type input "ESCUT840-600"
click at [437, 524] on div "ESCUT840-600" at bounding box center [479, 534] width 94 height 22
paste div
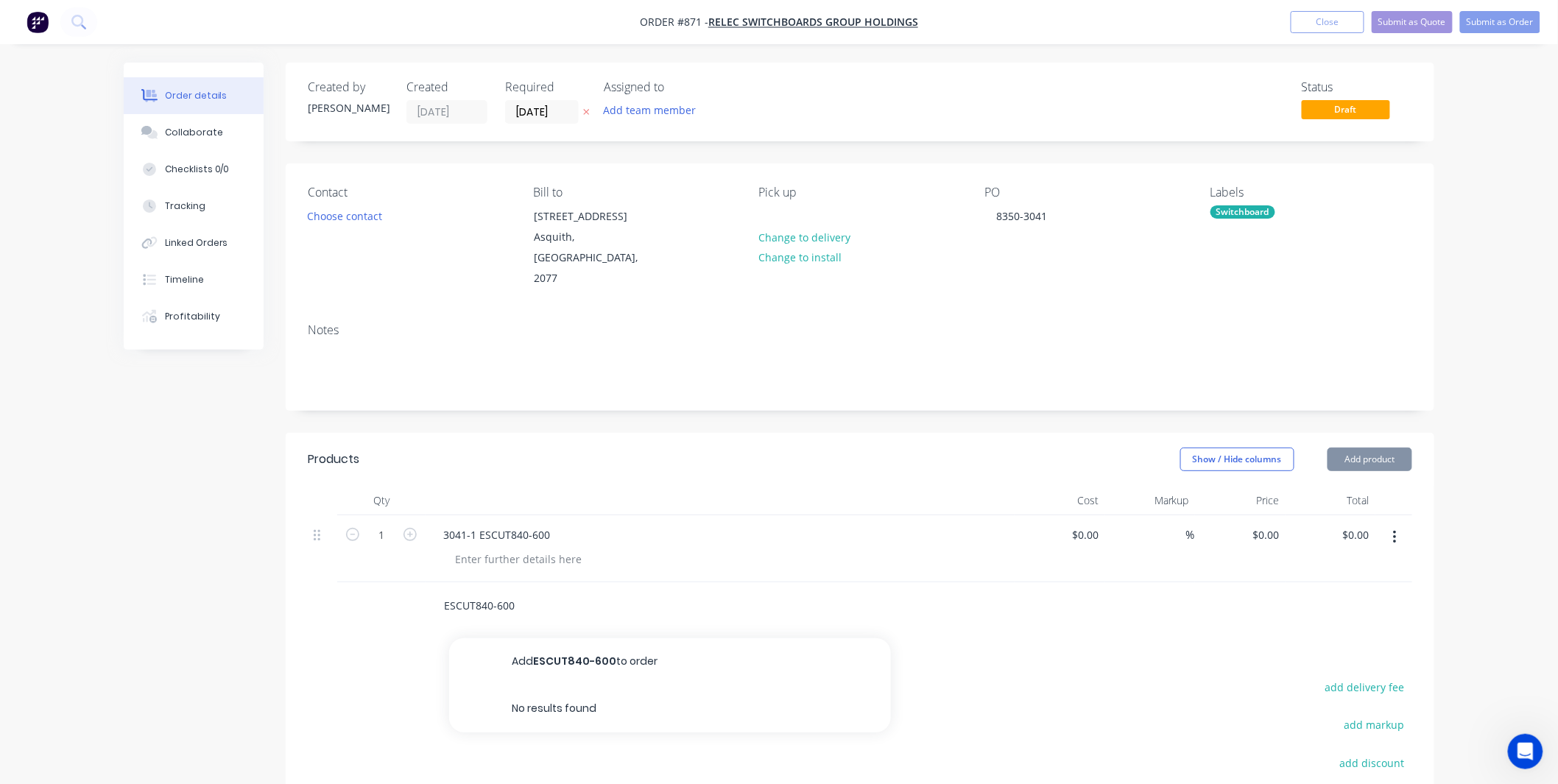
click at [445, 590] on input "ESCUT840-600" at bounding box center [591, 605] width 295 height 30
paste input "3041-1"
click at [477, 590] on input "3041-1ESCUT840-600" at bounding box center [591, 605] width 295 height 30
type input "3041-2 ESCUT840-600"
click at [590, 552] on div "3041-1 ESCUT840-600" at bounding box center [719, 549] width 589 height 67
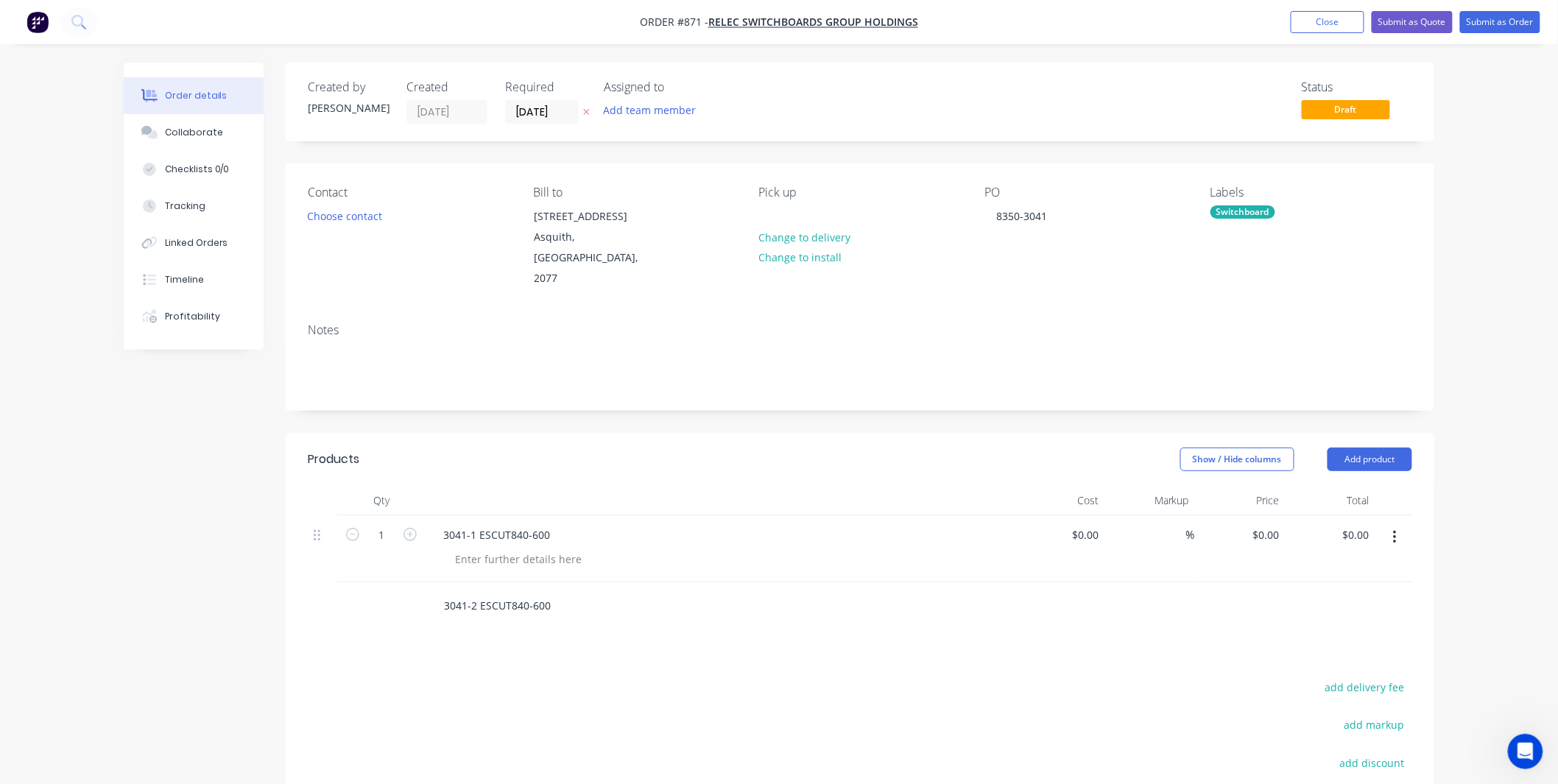
click at [547, 590] on input "3041-2 ESCUT840-600" at bounding box center [591, 605] width 295 height 30
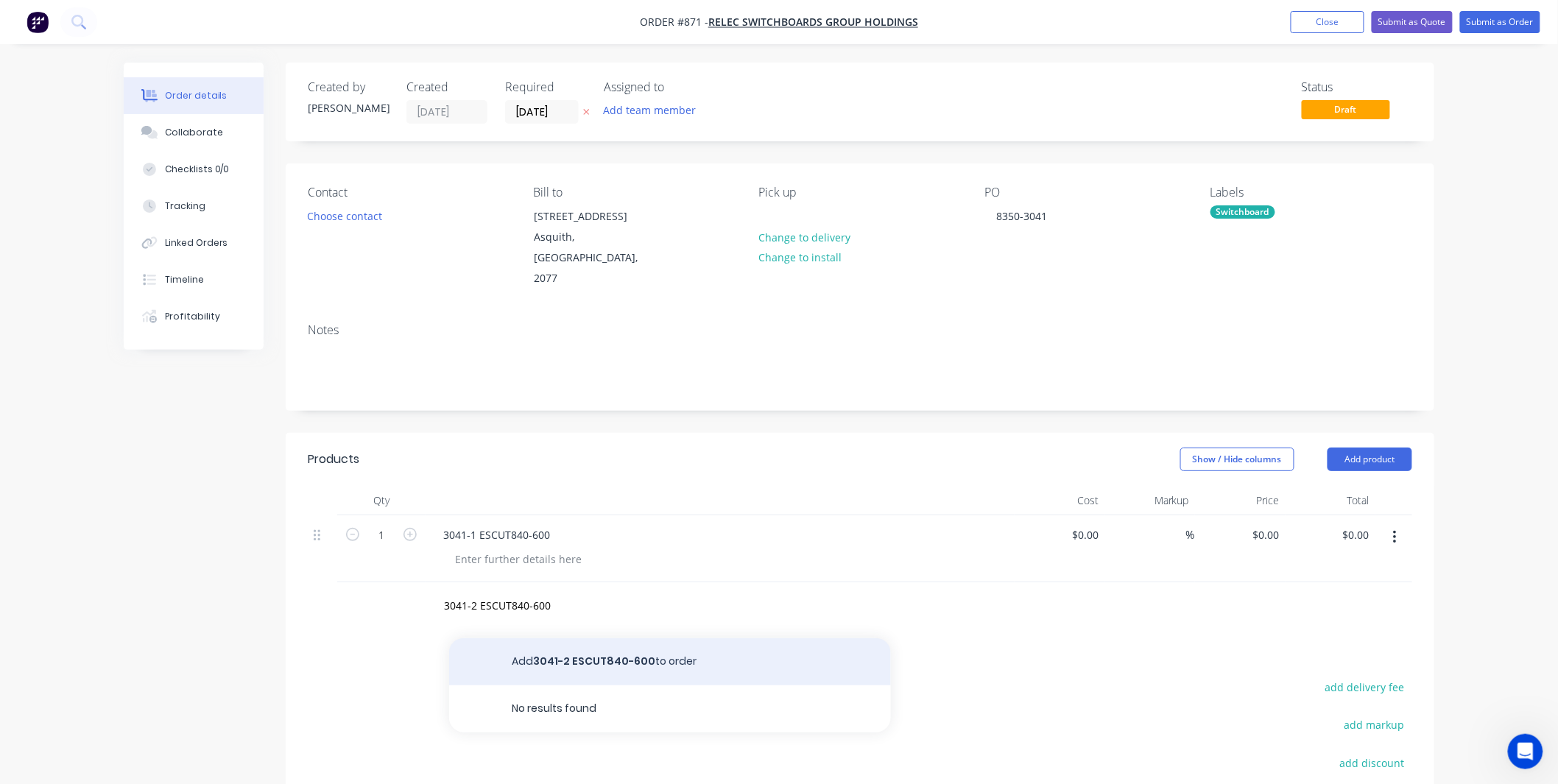
click at [603, 642] on button "Add 3041-2 ESCUT840-600 to order" at bounding box center [670, 662] width 442 height 47
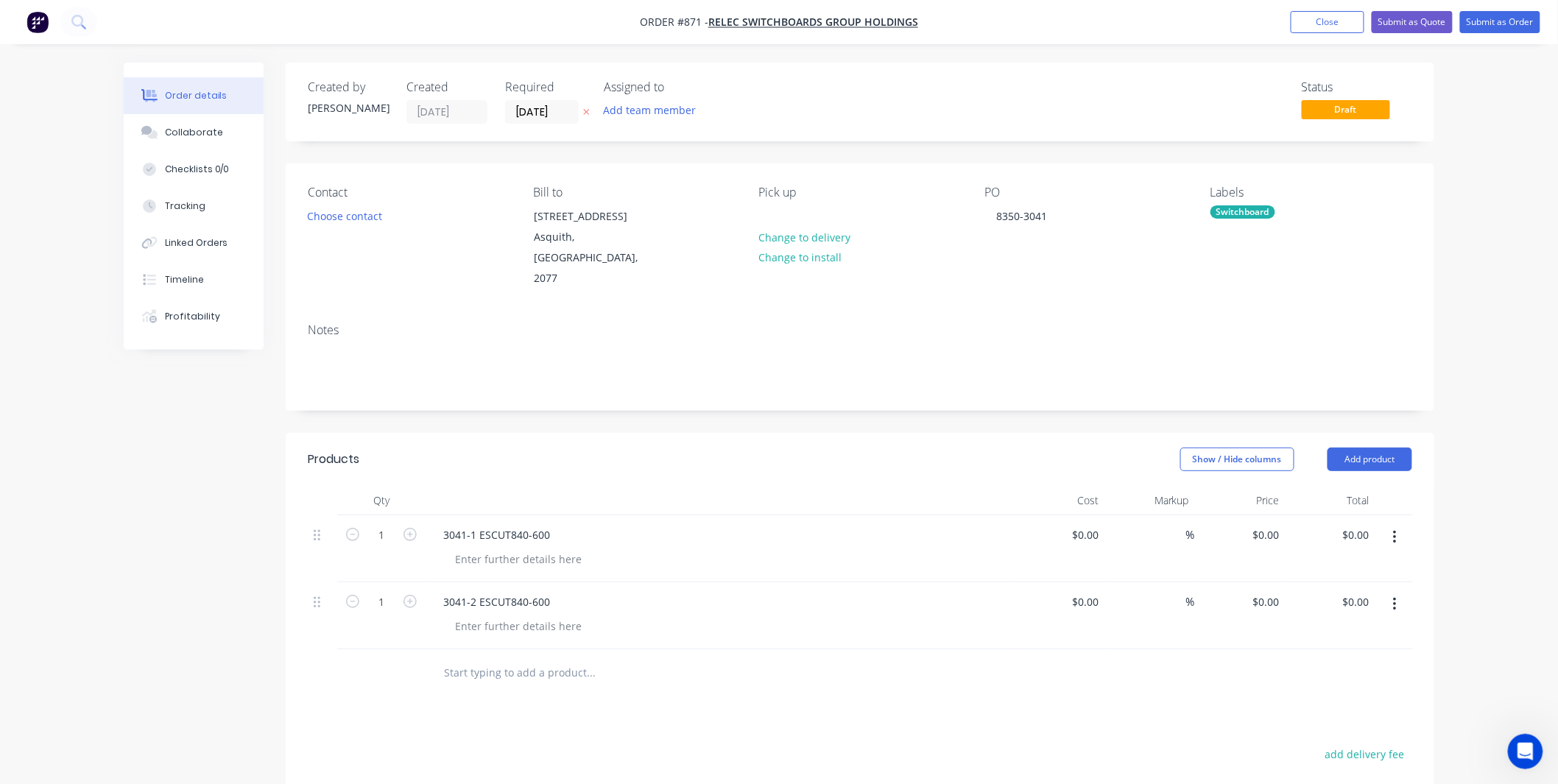
drag, startPoint x: 504, startPoint y: 649, endPoint x: 508, endPoint y: 656, distance: 8.1
click at [504, 658] on input "text" at bounding box center [591, 673] width 295 height 30
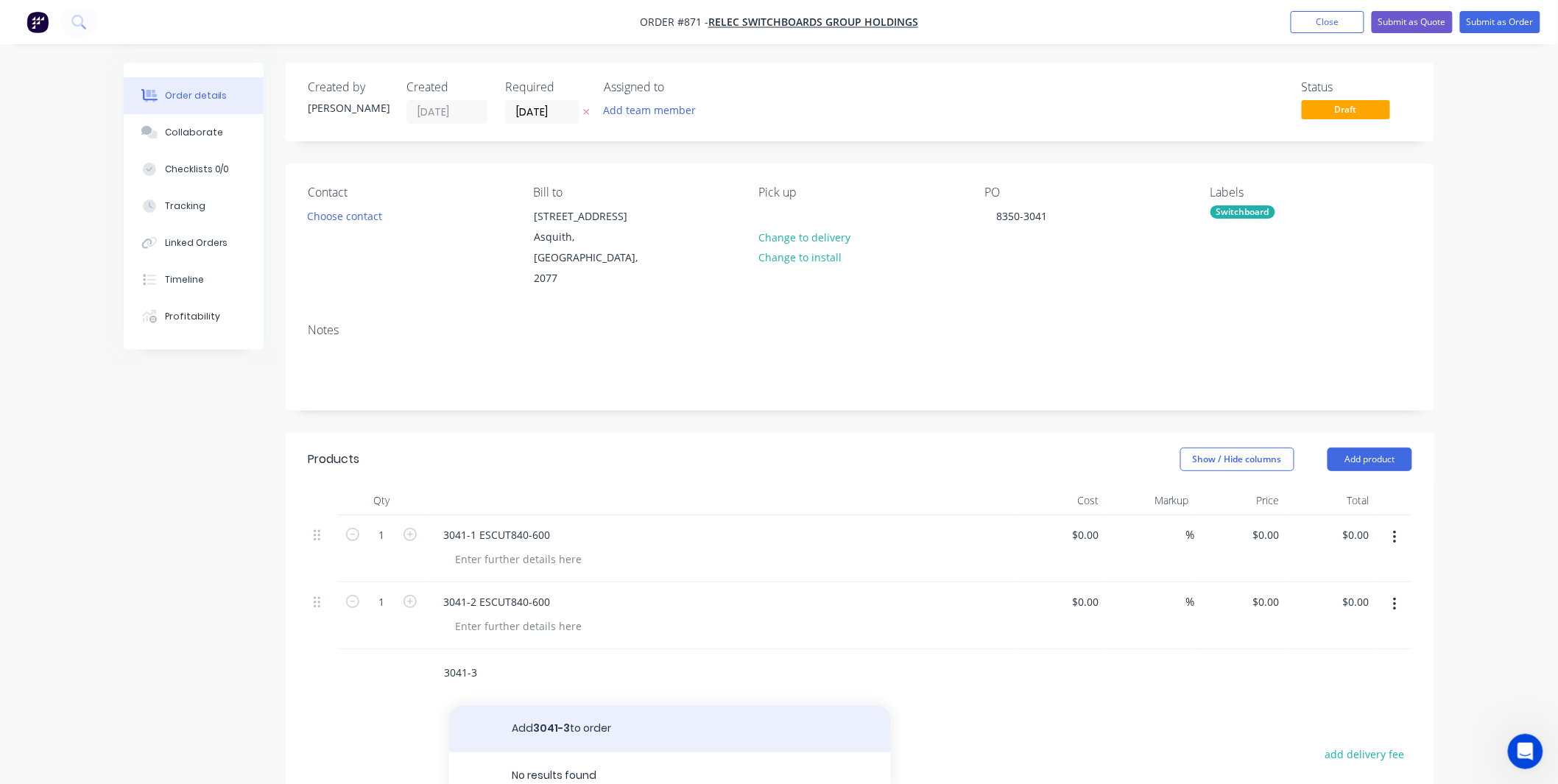
drag, startPoint x: 508, startPoint y: 656, endPoint x: 449, endPoint y: 693, distance: 69.6
click at [389, 655] on div "3041-3 Add 3041-3 to order No results found" at bounding box center [860, 673] width 1105 height 48
type input "3041-3"
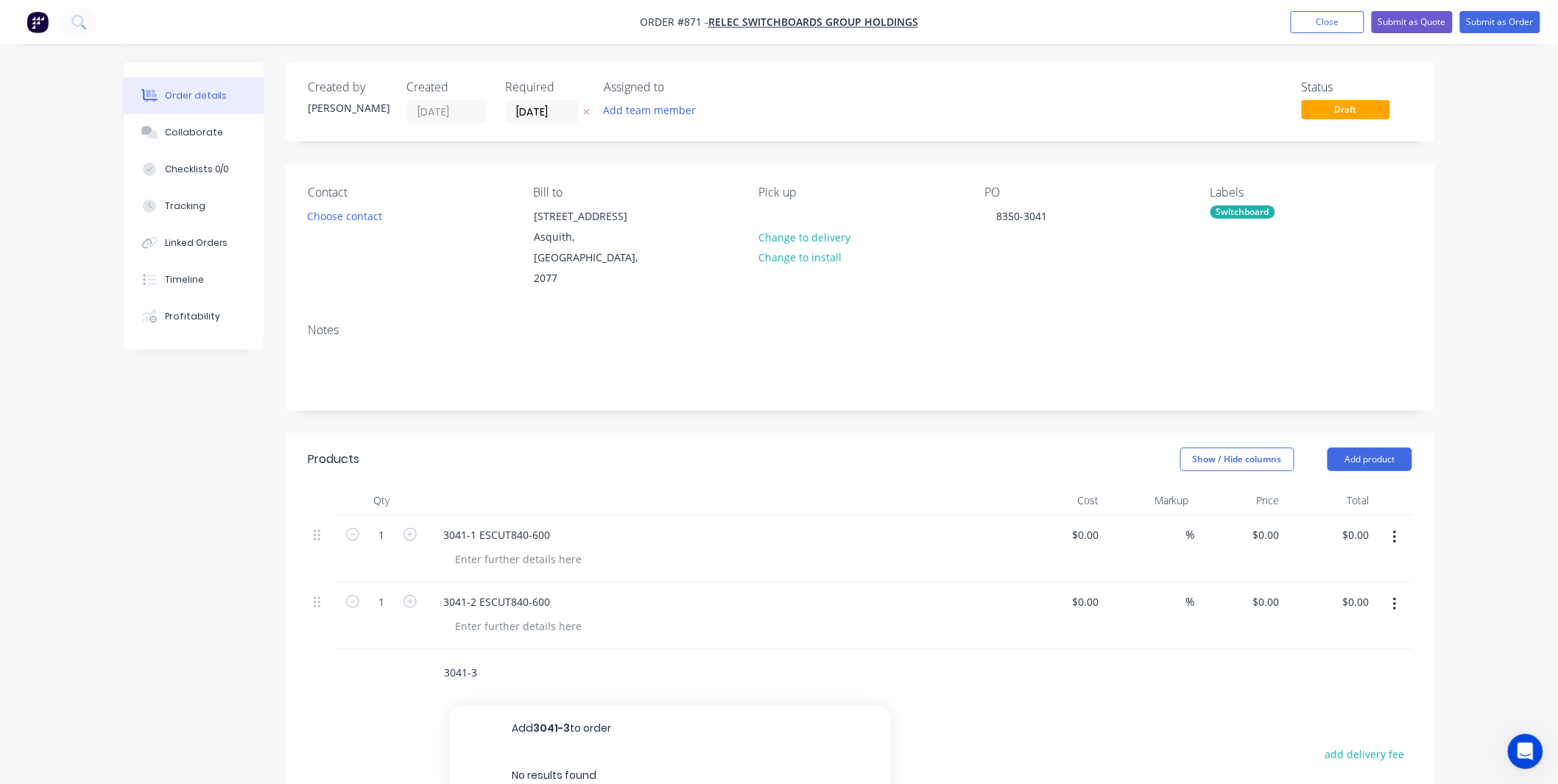
click at [615, 708] on button "Add 3041-3 to order" at bounding box center [670, 729] width 442 height 47
click at [475, 658] on div "3041-3" at bounding box center [460, 669] width 57 height 22
click at [507, 725] on input "text" at bounding box center [591, 740] width 295 height 30
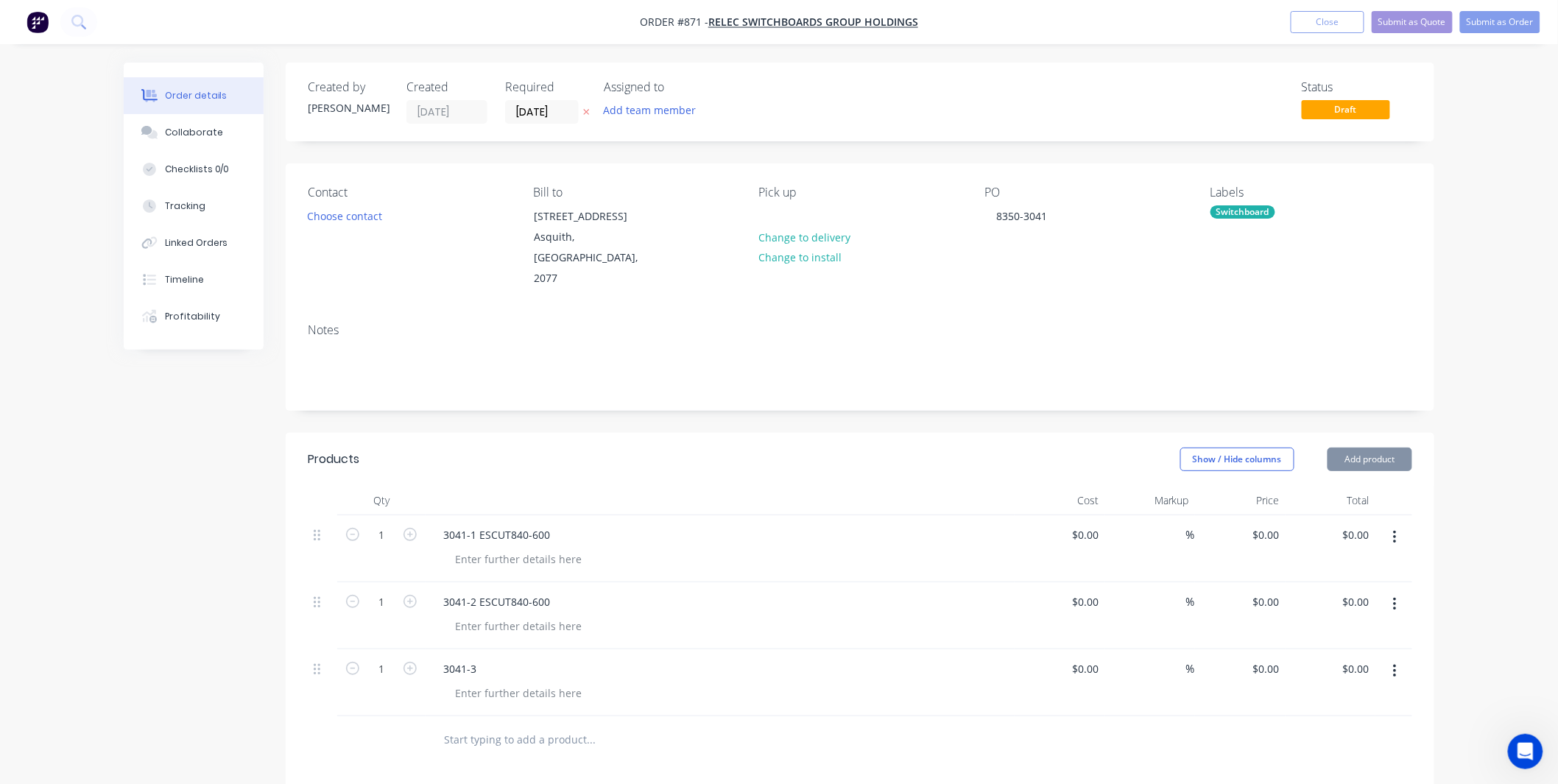
paste input "3041-3"
drag, startPoint x: 504, startPoint y: 719, endPoint x: 473, endPoint y: 719, distance: 31.0
click at [473, 725] on input "3041-3" at bounding box center [591, 740] width 295 height 30
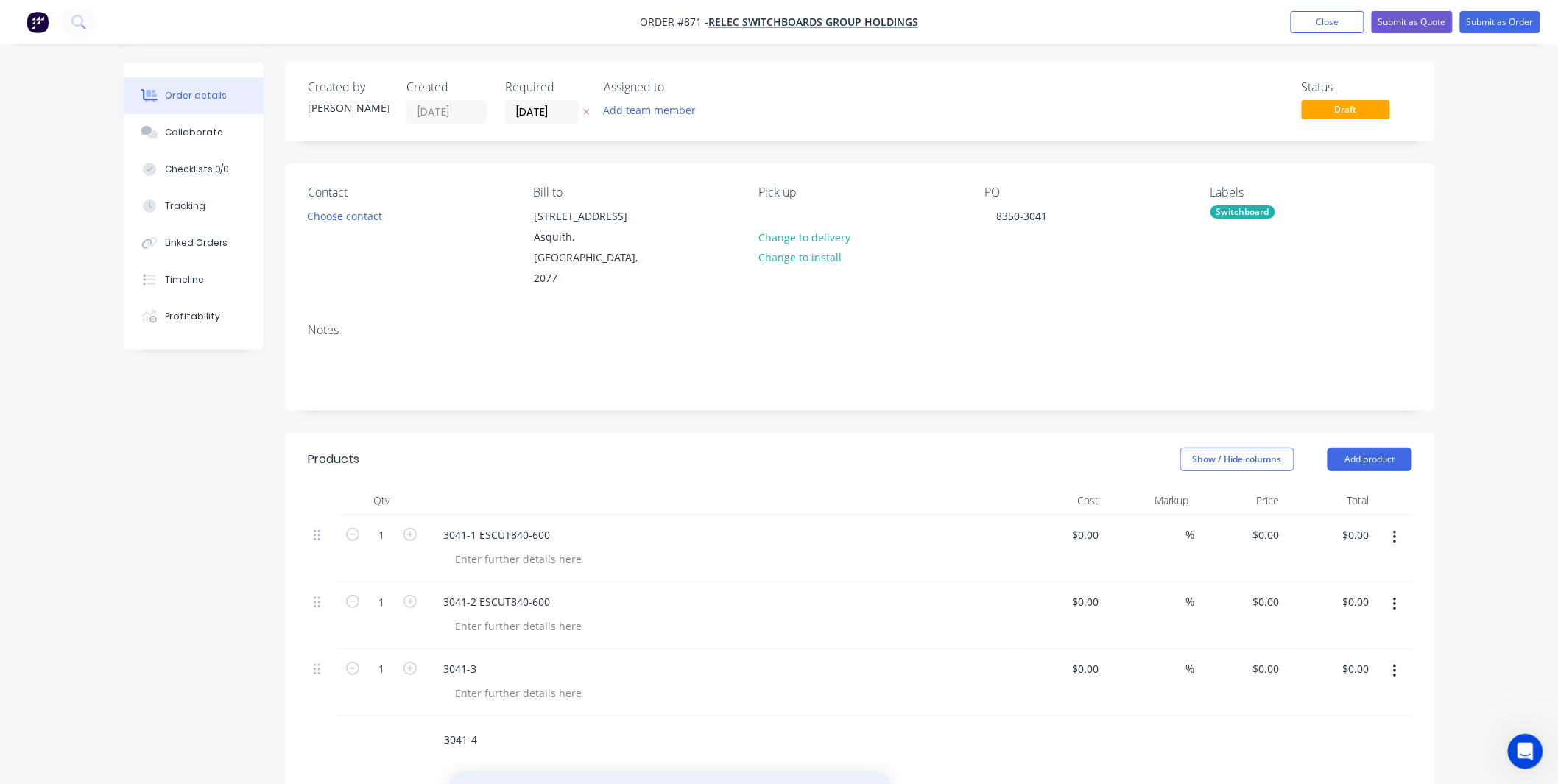
type input "3041-4"
drag, startPoint x: 519, startPoint y: 768, endPoint x: 518, endPoint y: 693, distance: 75.0
click at [520, 772] on button "Add 3041-4 to order" at bounding box center [670, 796] width 442 height 47
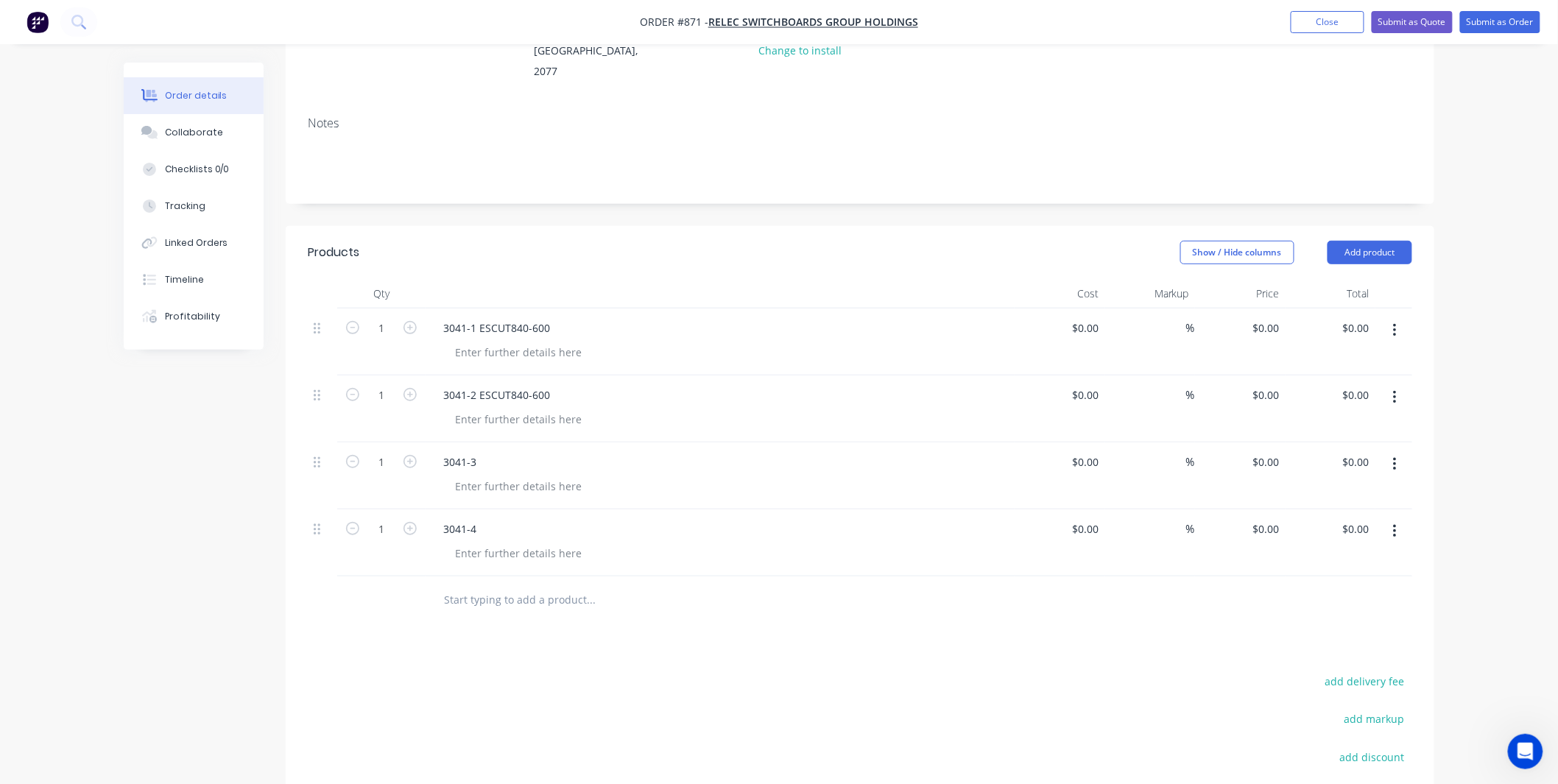
scroll to position [218, 0]
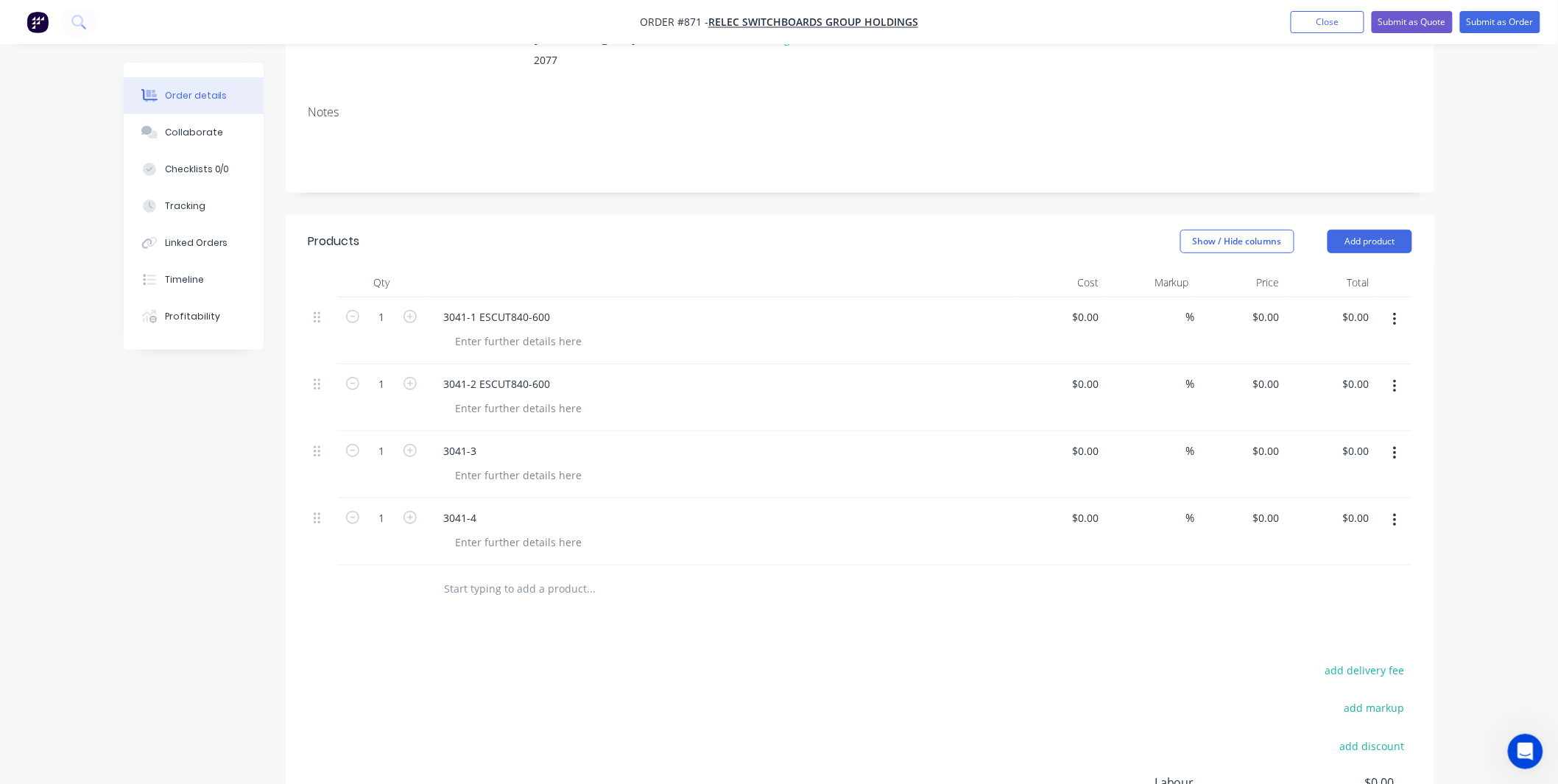
click at [511, 589] on div at bounding box center [690, 589] width 530 height 48
click at [518, 574] on input "text" at bounding box center [591, 589] width 295 height 30
paste input "3041-3"
drag, startPoint x: 492, startPoint y: 569, endPoint x: 472, endPoint y: 570, distance: 20.0
click at [472, 574] on input "3041-3" at bounding box center [591, 589] width 295 height 30
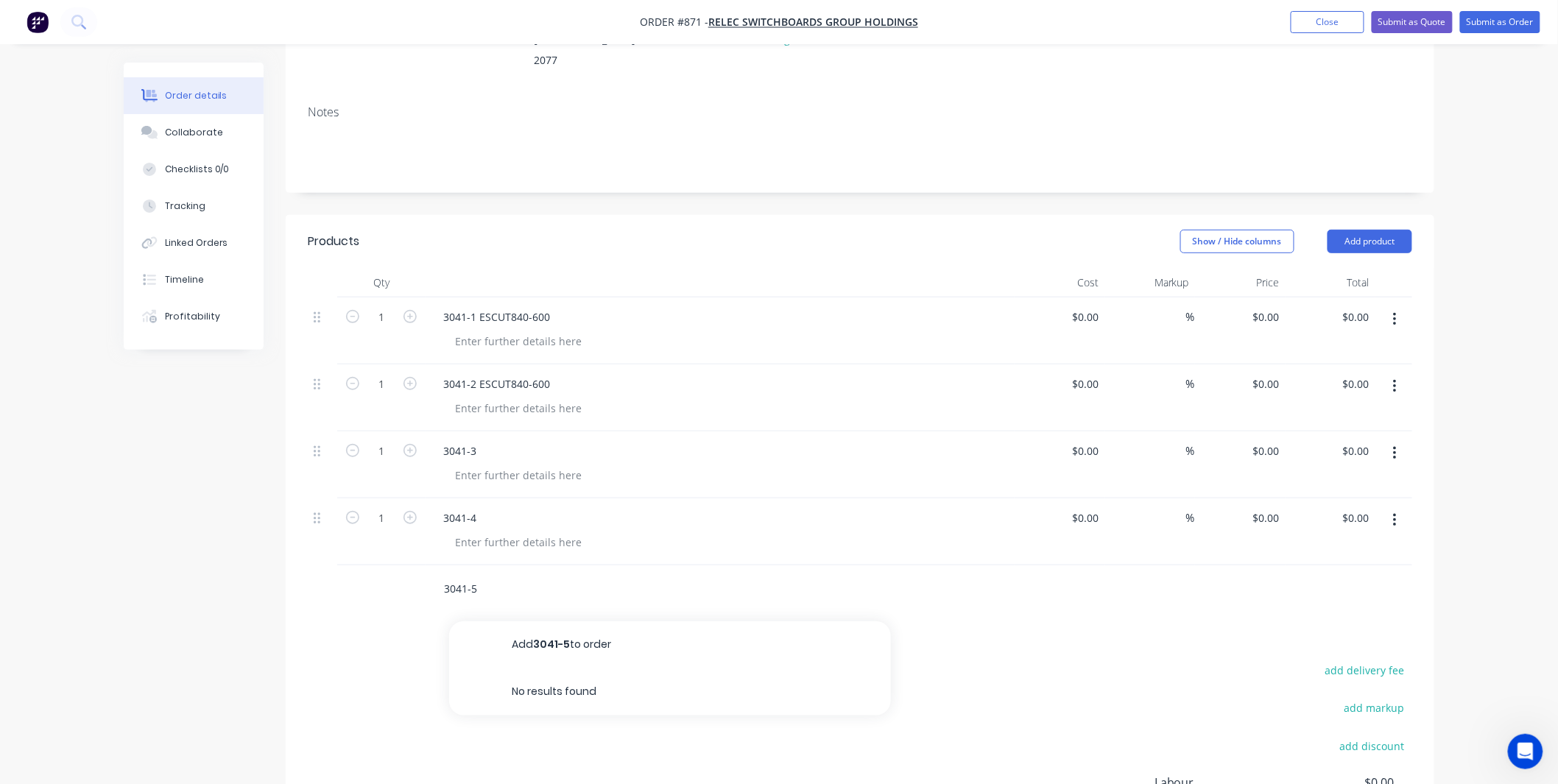
type input "3041-5"
click at [513, 628] on button "Add 3041-5 to order" at bounding box center [670, 645] width 442 height 47
click at [501, 641] on input "text" at bounding box center [591, 656] width 295 height 30
paste input "3041-3"
drag, startPoint x: 500, startPoint y: 630, endPoint x: 473, endPoint y: 638, distance: 28.2
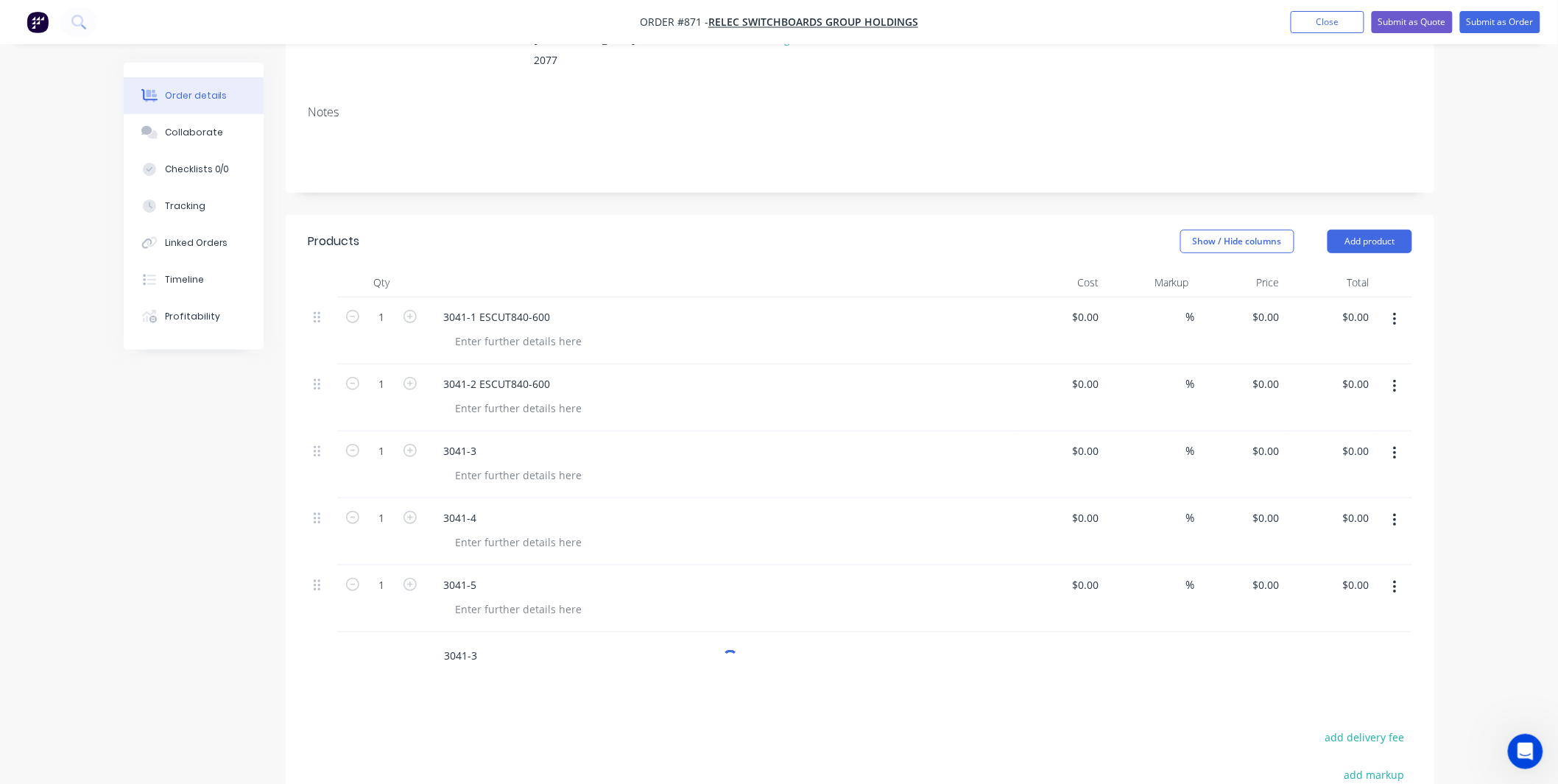
click at [473, 641] on input "3041-3" at bounding box center [591, 656] width 295 height 30
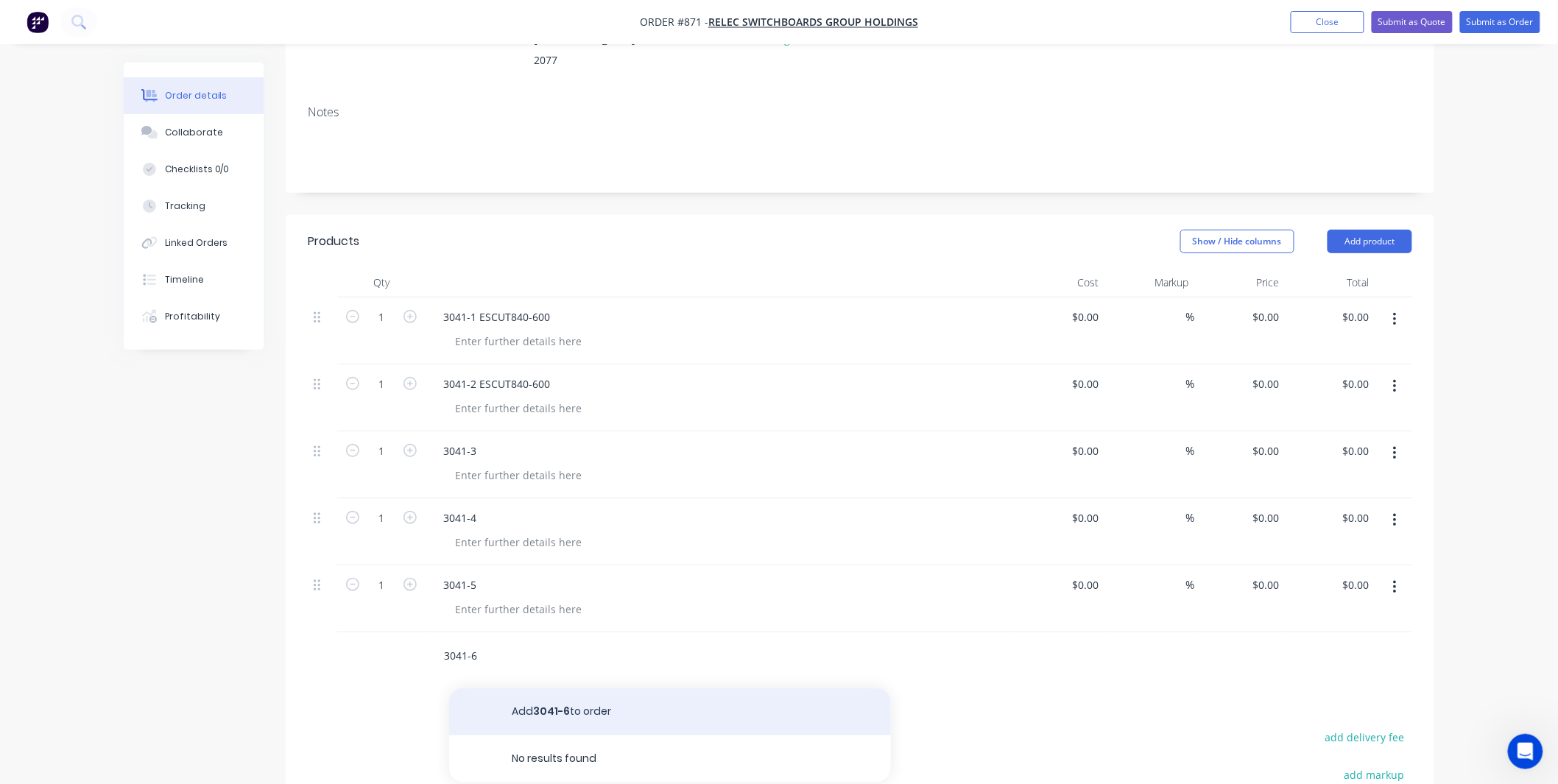
type input "3041-6"
click at [497, 688] on button "Add 3041-6 to order" at bounding box center [670, 712] width 442 height 47
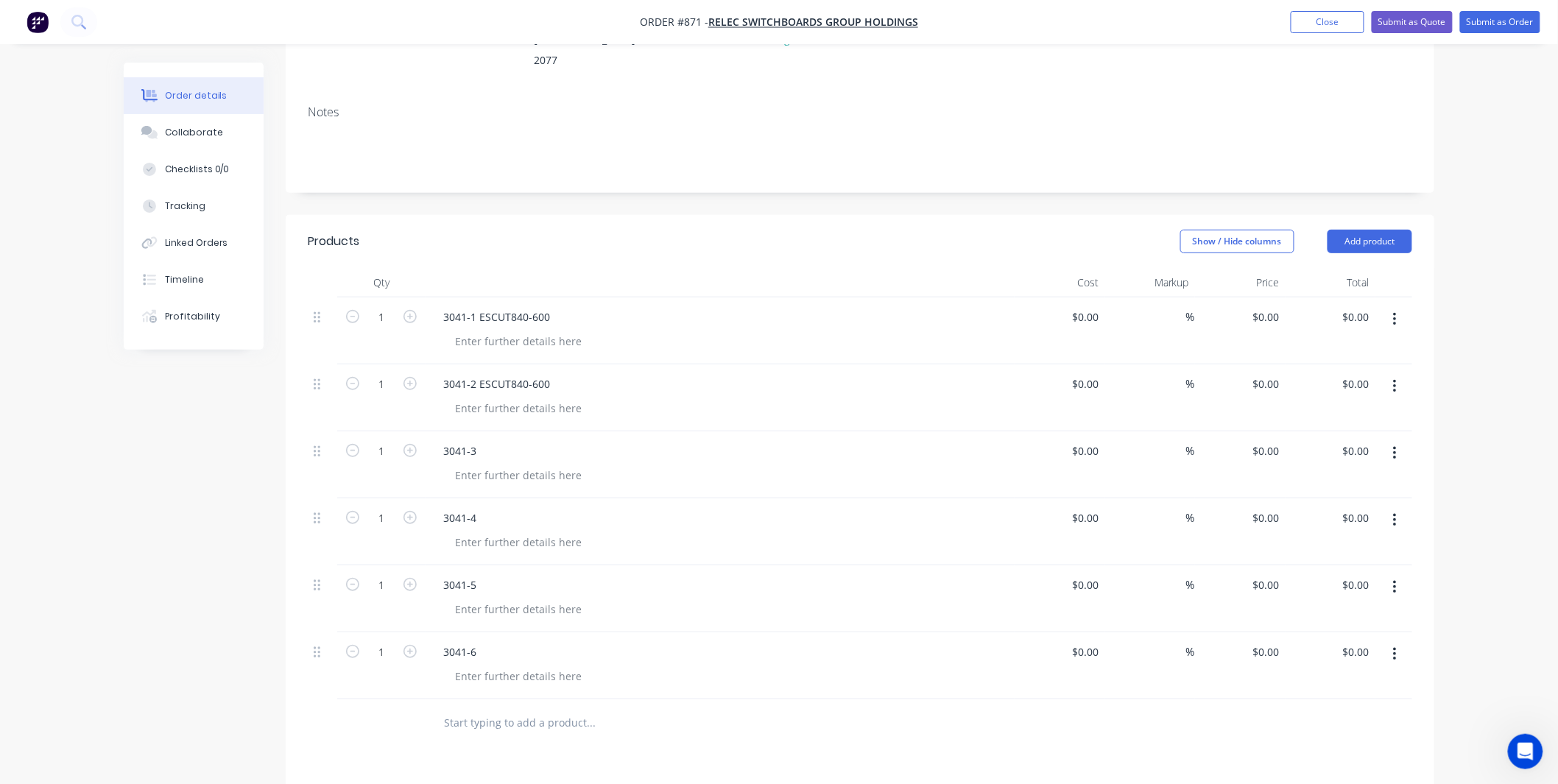
click at [499, 708] on input "text" at bounding box center [591, 723] width 295 height 30
paste input "3041-3"
drag, startPoint x: 503, startPoint y: 701, endPoint x: 473, endPoint y: 696, distance: 30.4
click at [473, 708] on input "3041-3" at bounding box center [591, 723] width 295 height 30
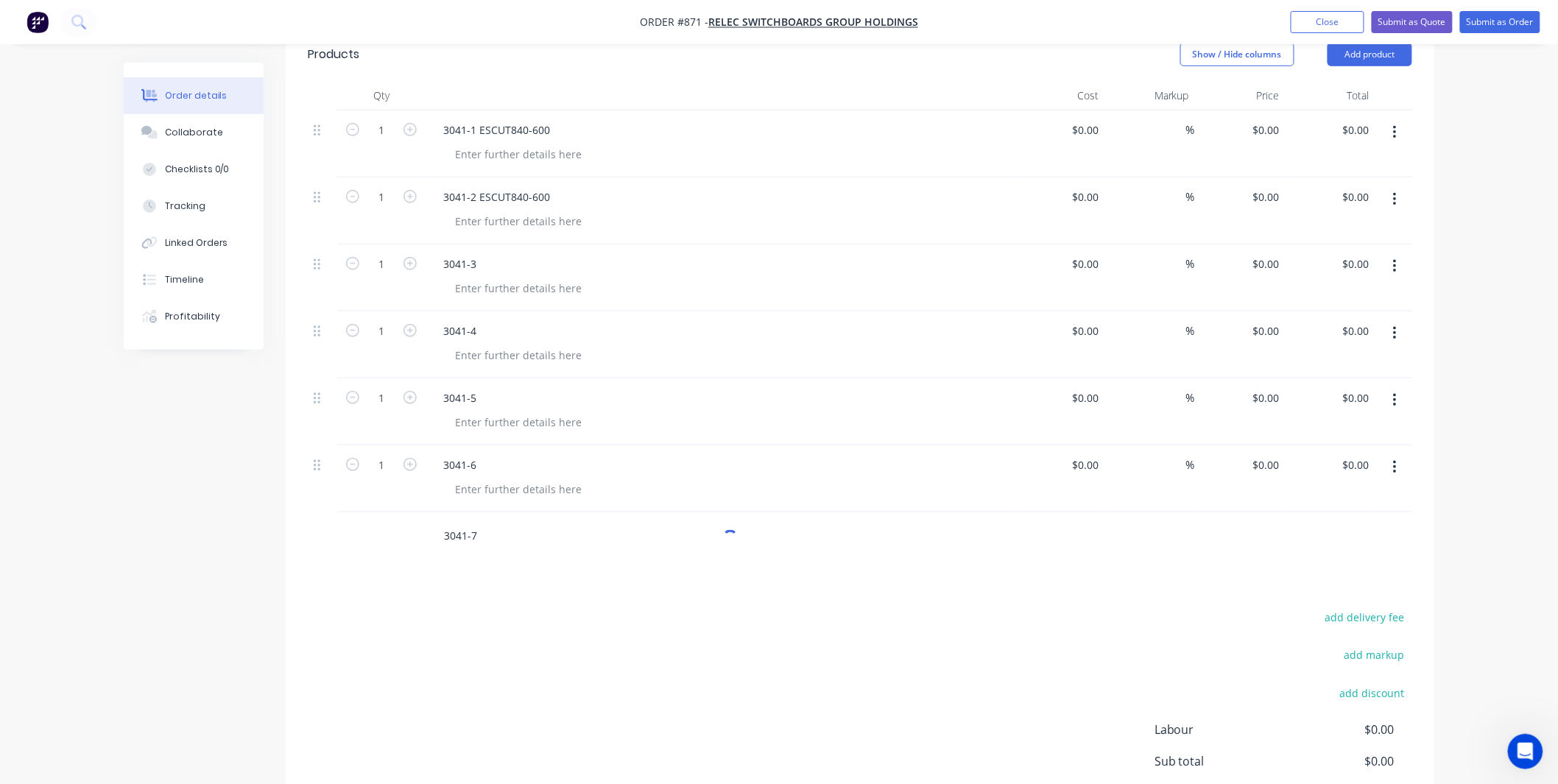
scroll to position [436, 0]
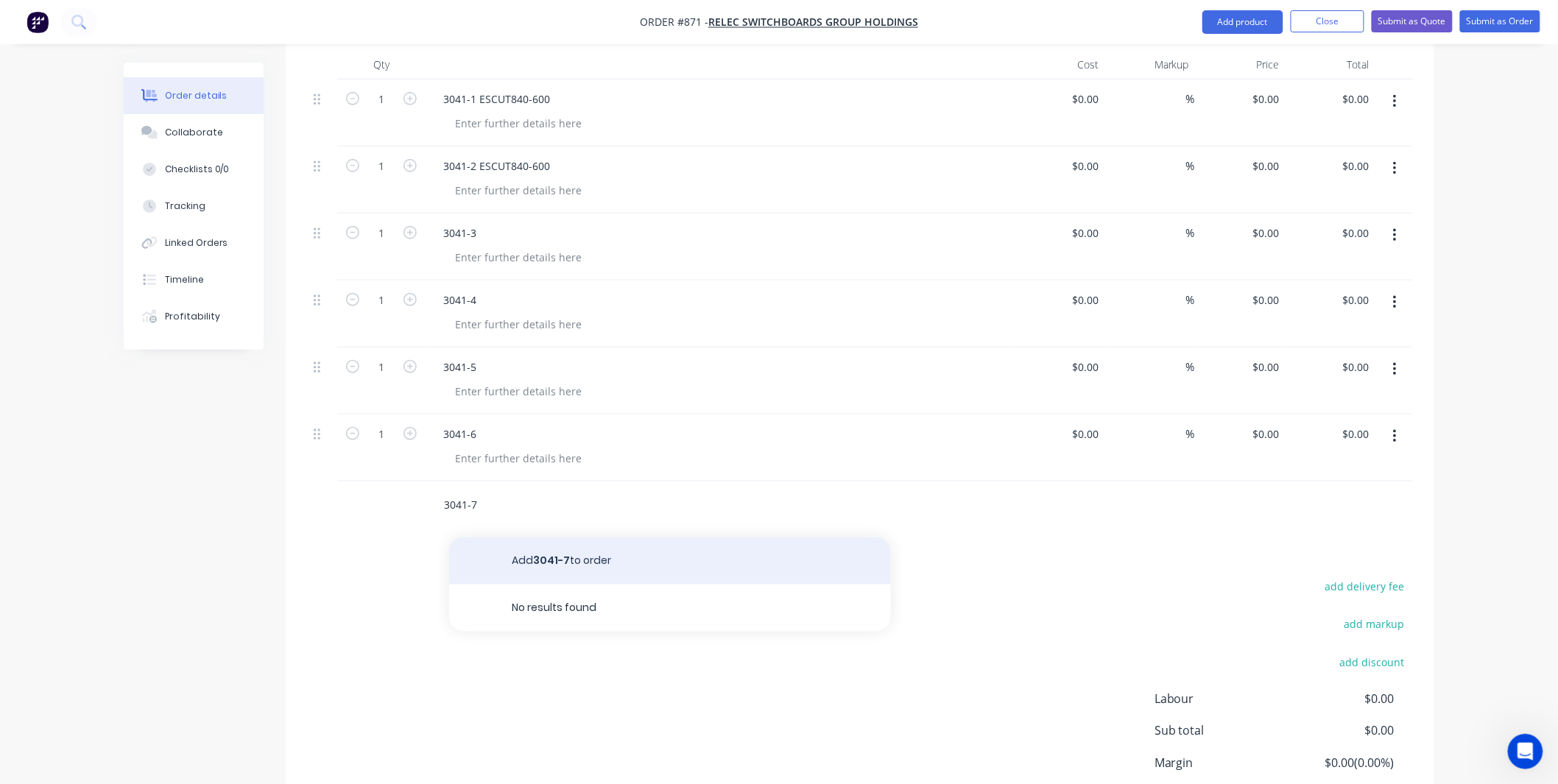
type input "3041-7"
click at [513, 540] on button "Add 3041-7 to order" at bounding box center [670, 561] width 442 height 47
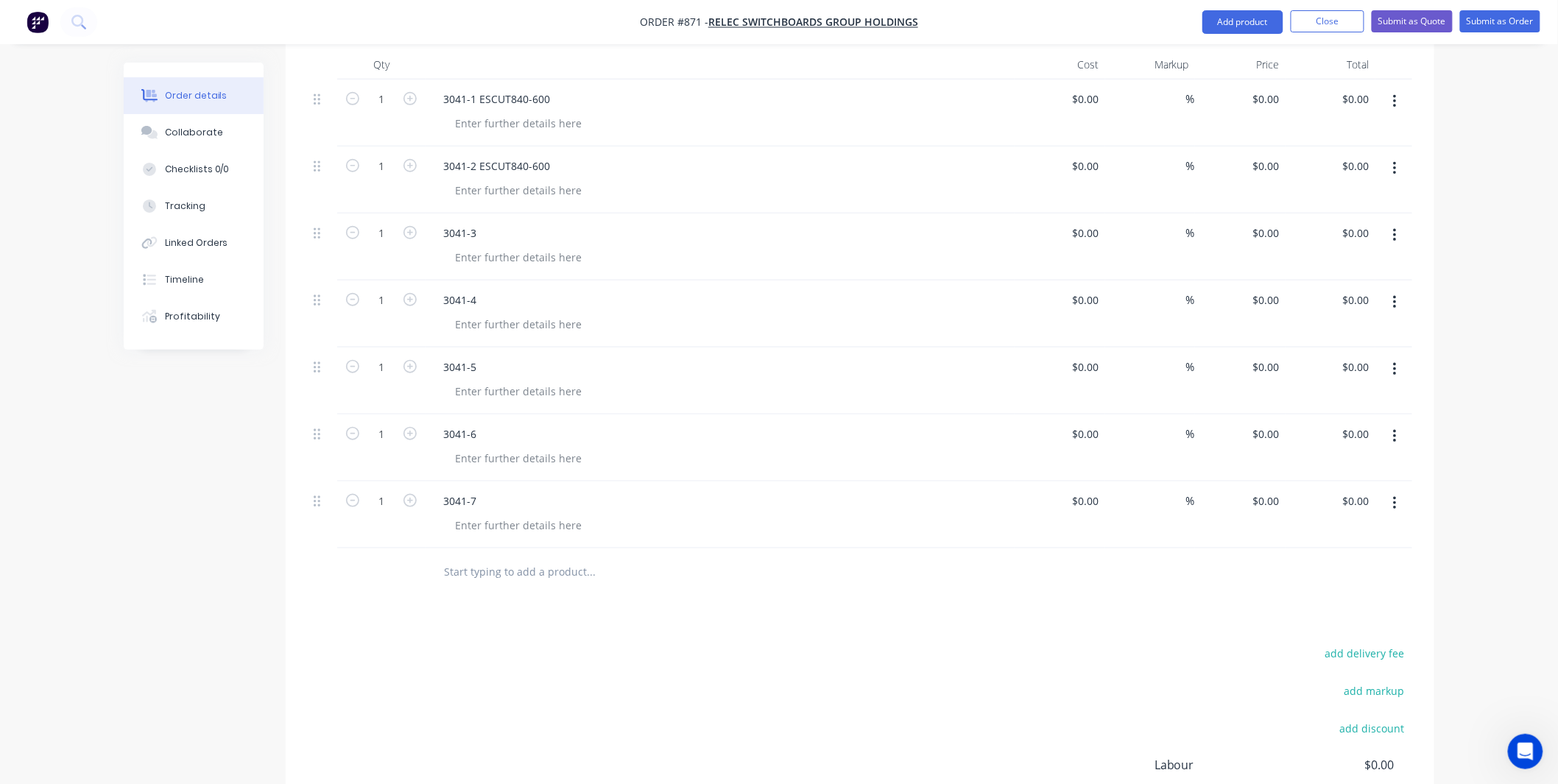
click at [500, 557] on input "text" at bounding box center [591, 571] width 295 height 30
paste input "3041-3"
drag, startPoint x: 484, startPoint y: 555, endPoint x: 471, endPoint y: 554, distance: 13.0
click at [471, 554] on div "3041-3" at bounding box center [690, 571] width 530 height 48
drag, startPoint x: 471, startPoint y: 554, endPoint x: 484, endPoint y: 553, distance: 13.0
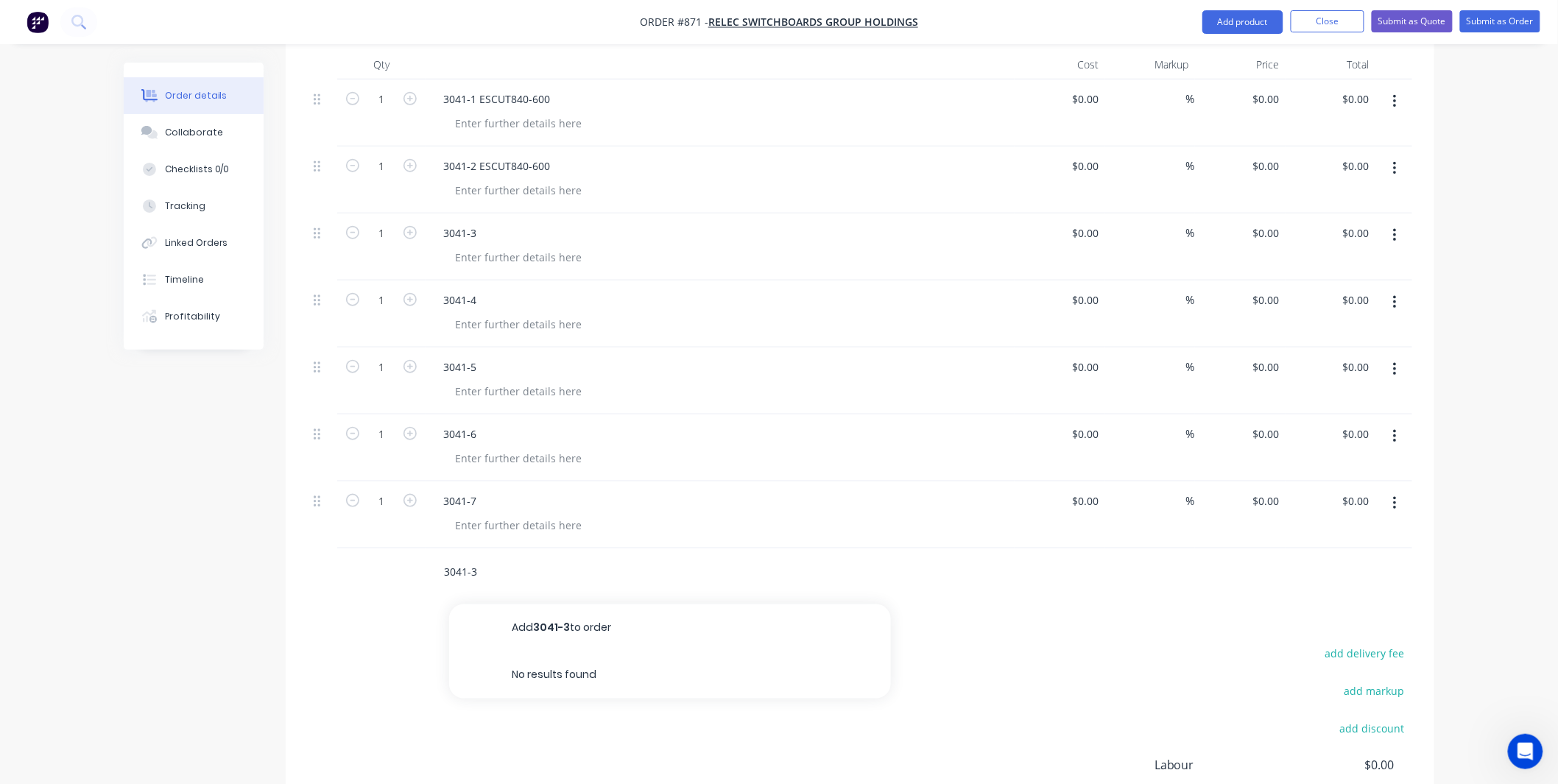
click at [484, 557] on input "3041-3" at bounding box center [591, 571] width 295 height 30
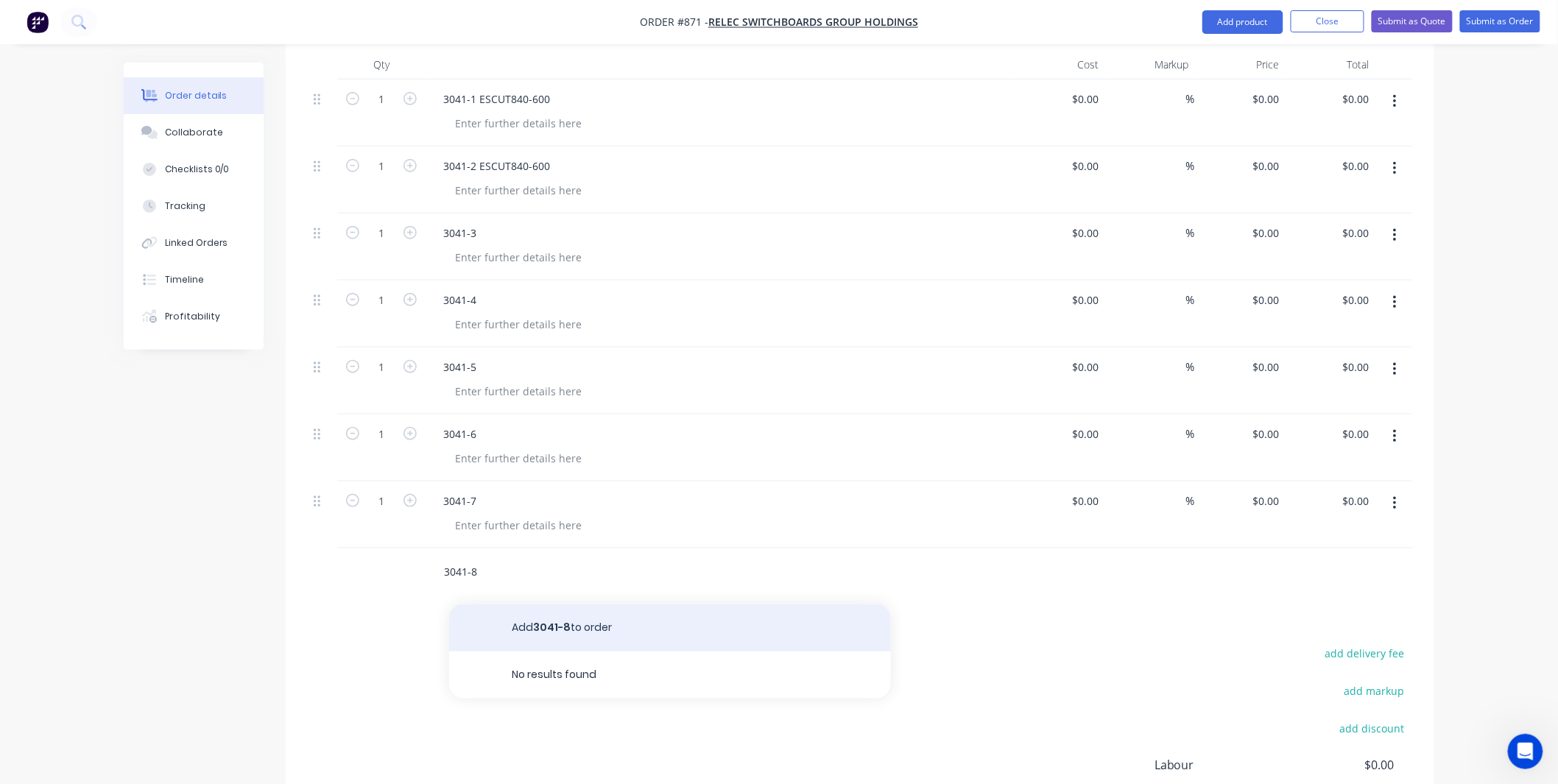
type input "3041-8"
click at [516, 604] on button "Add 3041-8 to order" at bounding box center [670, 628] width 442 height 47
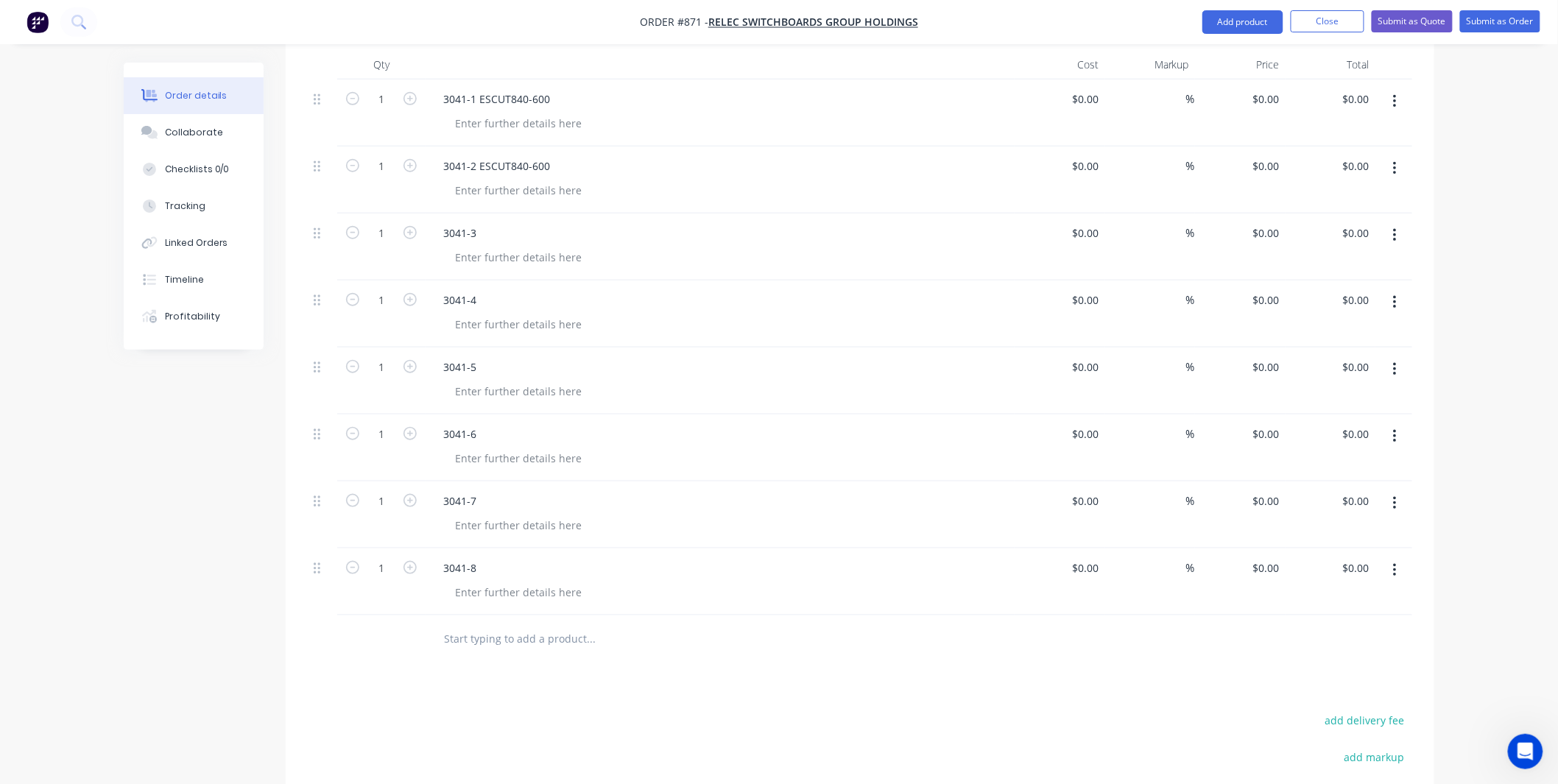
click at [671, 624] on input "text" at bounding box center [591, 638] width 295 height 30
paste input "3041-3"
drag, startPoint x: 524, startPoint y: 612, endPoint x: 469, endPoint y: 614, distance: 55.0
click at [469, 624] on input "3041-3" at bounding box center [591, 638] width 295 height 30
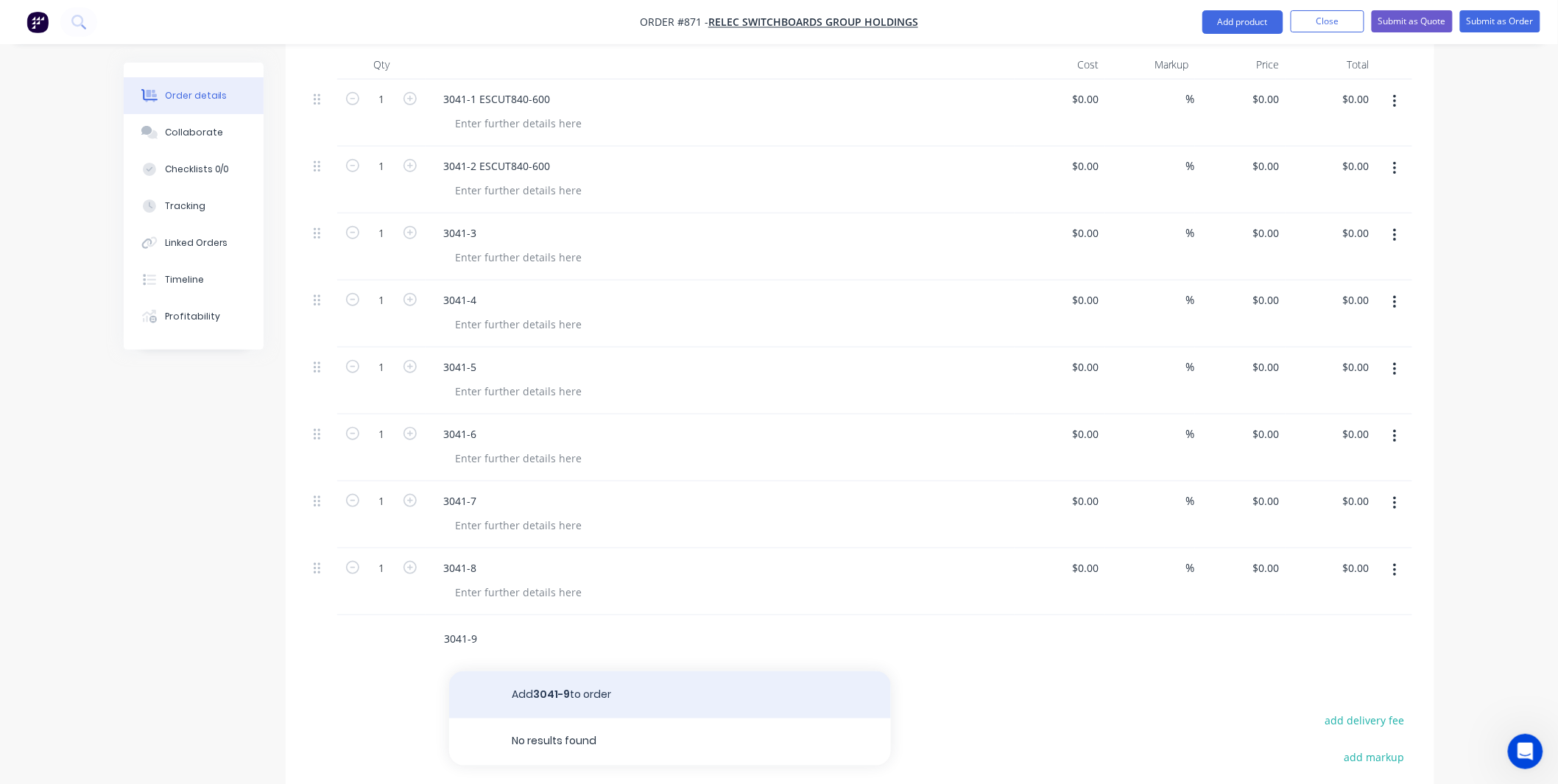
type input "3041-9"
click at [563, 671] on button "Add 3041-9 to order" at bounding box center [670, 694] width 442 height 47
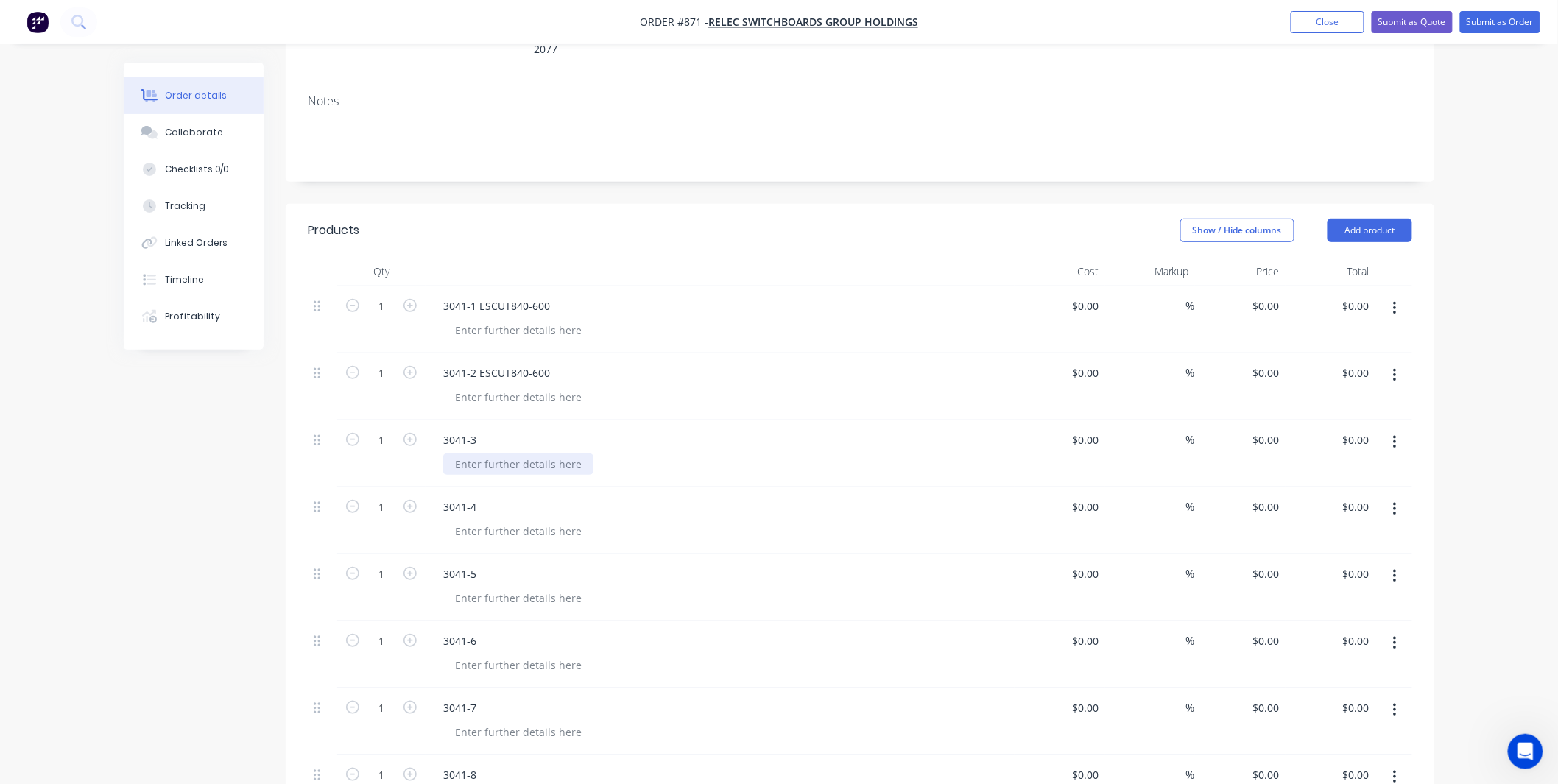
scroll to position [218, 0]
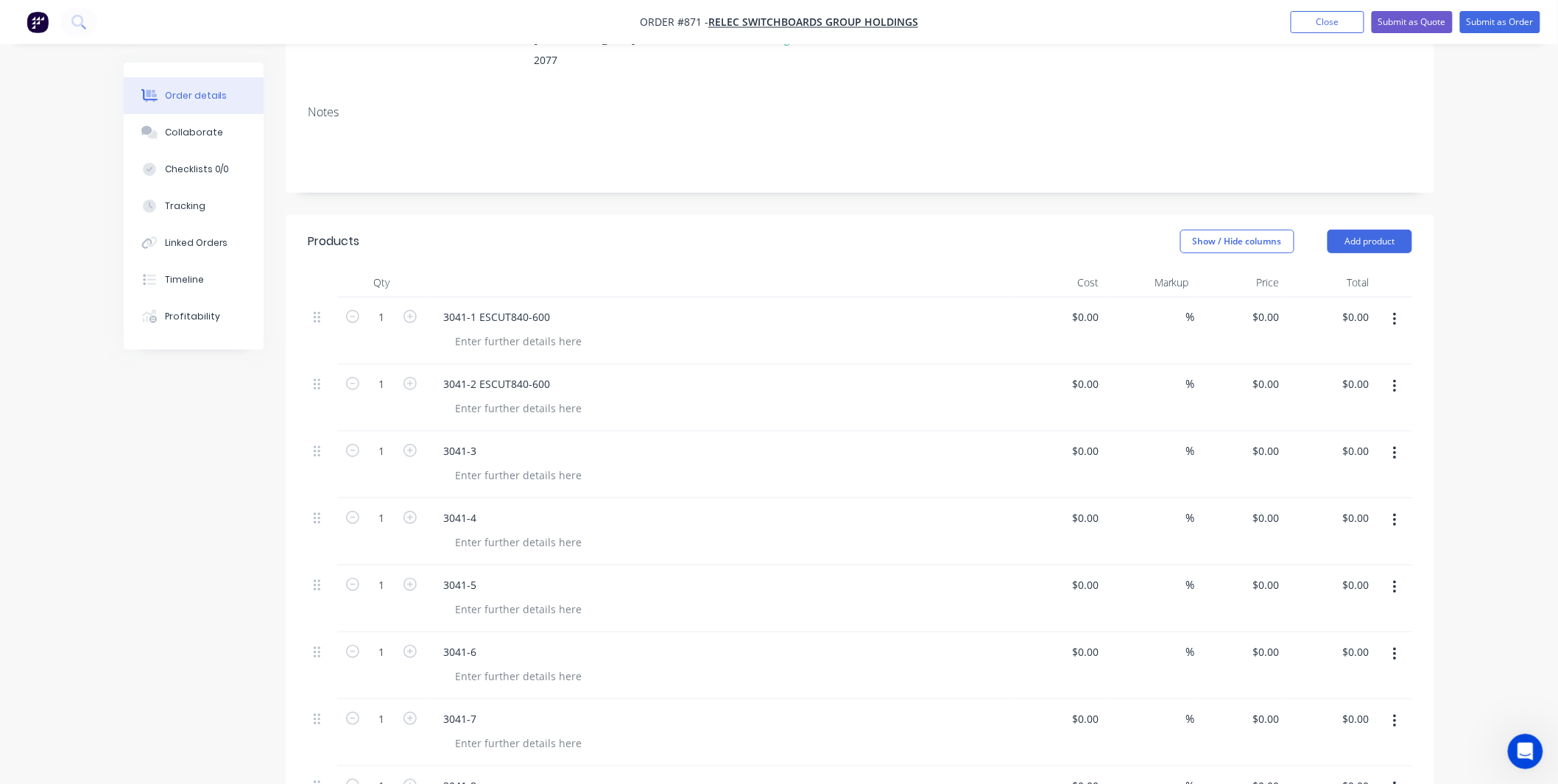
click at [528, 440] on div "3041-3" at bounding box center [720, 451] width 577 height 22
drag, startPoint x: 556, startPoint y: 368, endPoint x: 474, endPoint y: 373, distance: 82.2
click at [474, 373] on div "3041-2 ESCUT840-600" at bounding box center [719, 398] width 589 height 67
copy div "ESCUT840-600"
click at [510, 440] on div "3041-3" at bounding box center [720, 451] width 577 height 22
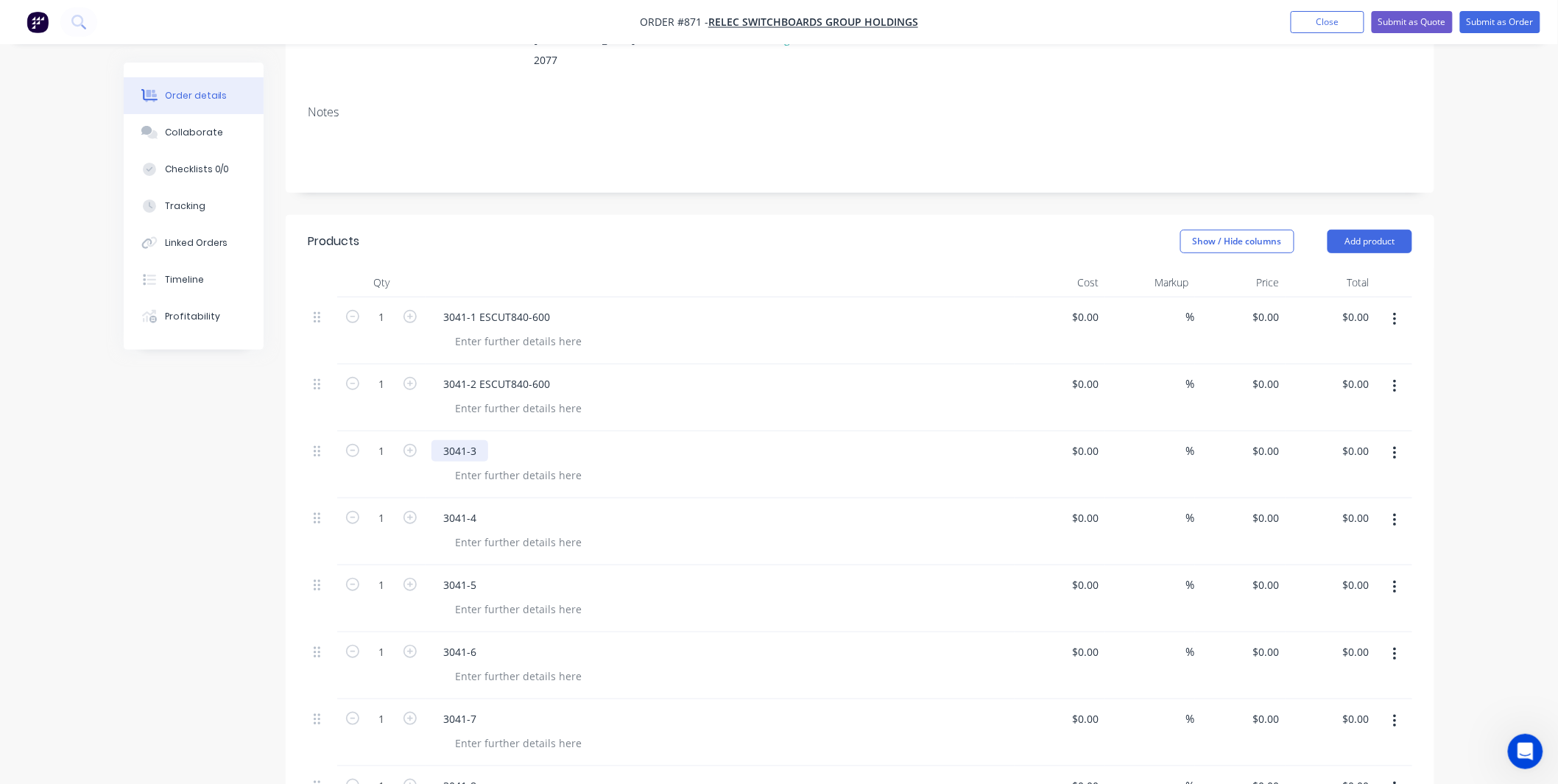
click at [480, 440] on div "3041-3" at bounding box center [460, 451] width 57 height 22
paste div
click at [476, 440] on div "3041-3ESCUT840-600" at bounding box center [495, 451] width 128 height 22
drag, startPoint x: 525, startPoint y: 429, endPoint x: 507, endPoint y: 429, distance: 18.0
click at [507, 440] on div "3041-3 ESCUT840-600" at bounding box center [497, 451] width 130 height 22
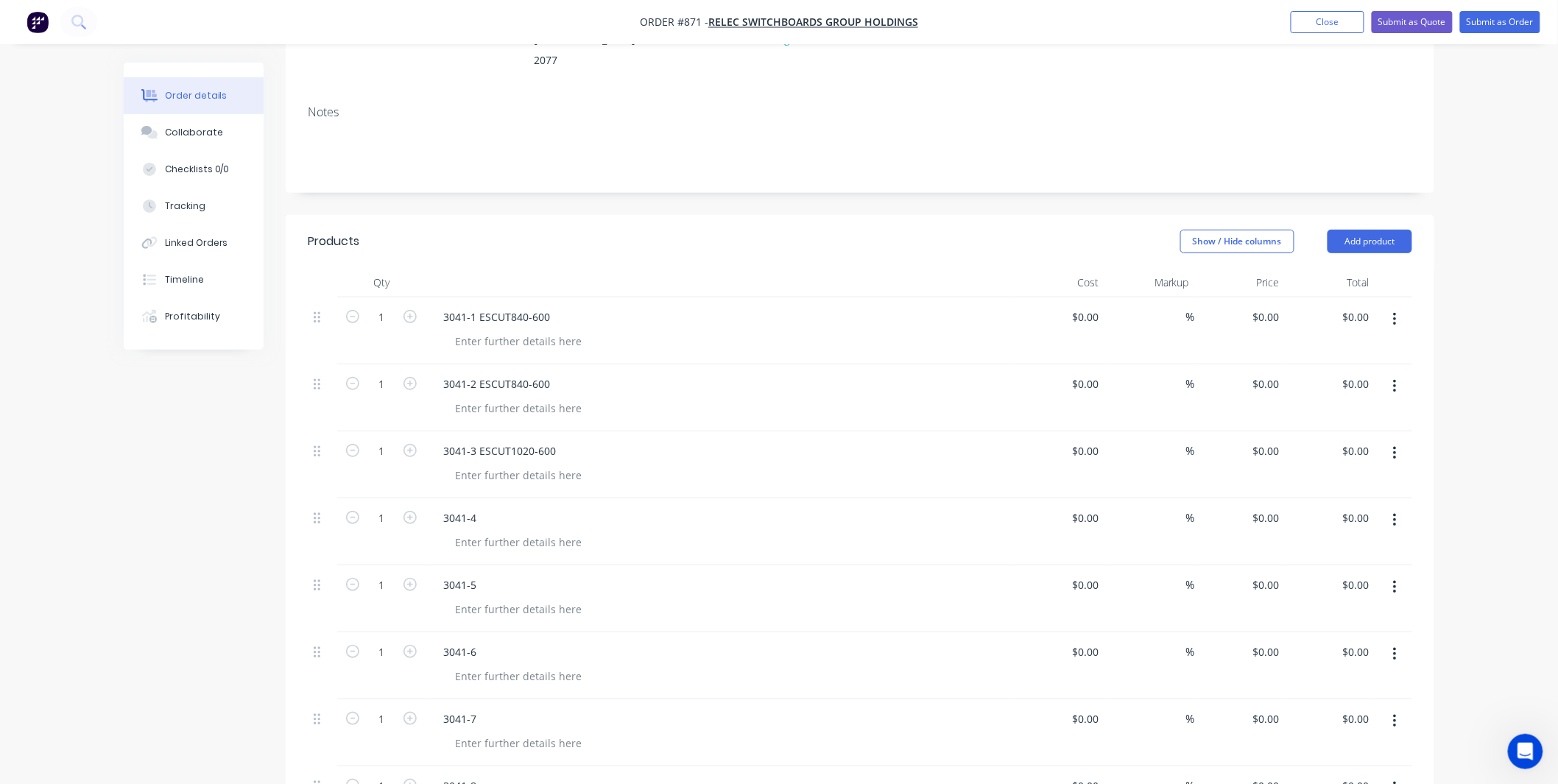
click at [694, 507] on div "3041-4" at bounding box center [720, 518] width 577 height 22
click at [484, 507] on div "3041-4" at bounding box center [460, 518] width 57 height 22
paste div
click at [480, 507] on div "3041-4ESCUT840-600" at bounding box center [495, 518] width 128 height 22
click at [476, 507] on div "3041-4ESCUT840-600" at bounding box center [495, 518] width 128 height 22
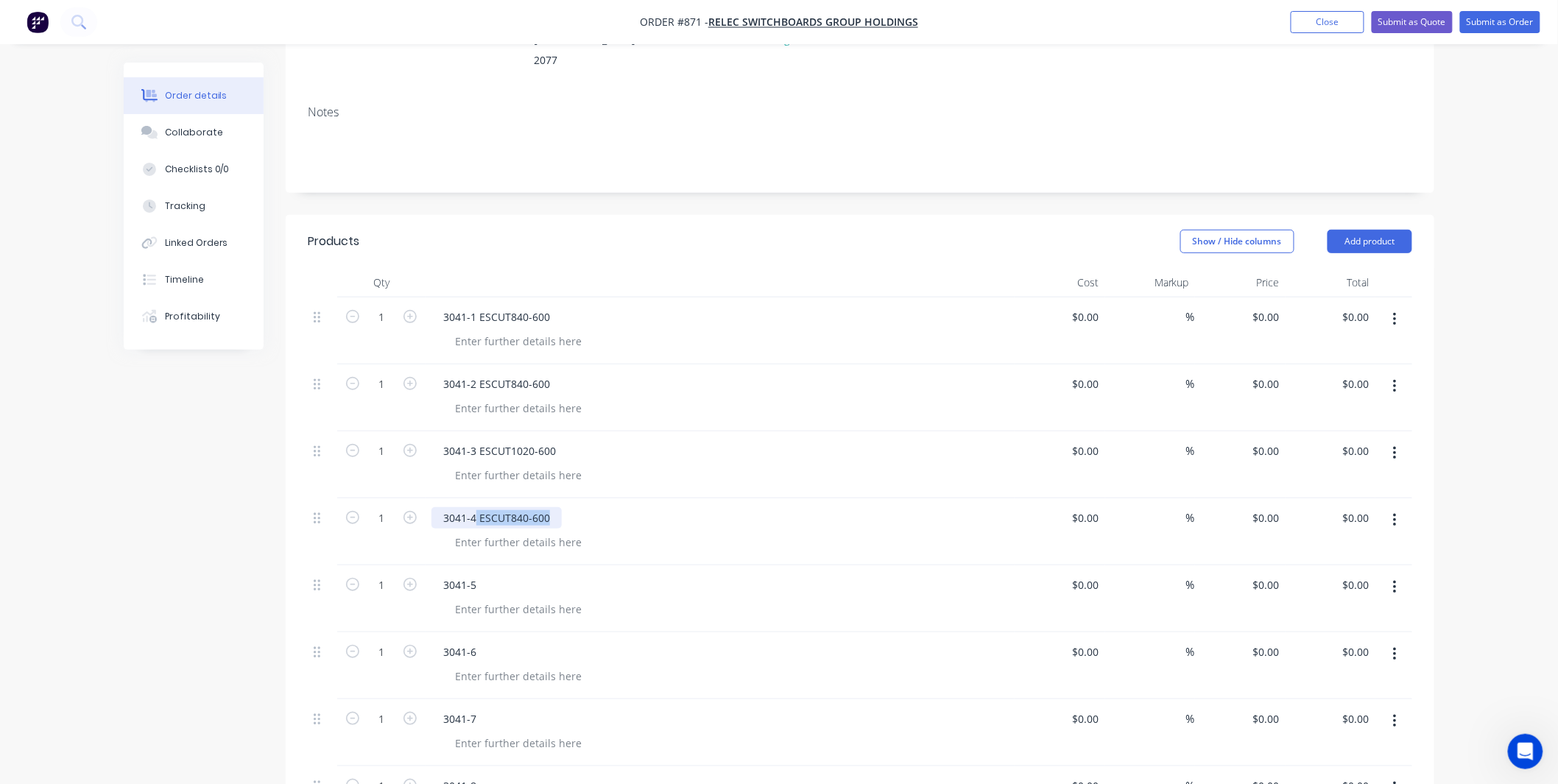
drag, startPoint x: 552, startPoint y: 496, endPoint x: 474, endPoint y: 488, distance: 78.4
click at [474, 507] on div "3041-4 ESCUT840-600" at bounding box center [497, 518] width 130 height 22
copy div "ESCUT840-600"
click at [484, 574] on div "3041-5" at bounding box center [460, 585] width 57 height 22
click at [482, 574] on div "3041-5" at bounding box center [460, 585] width 57 height 22
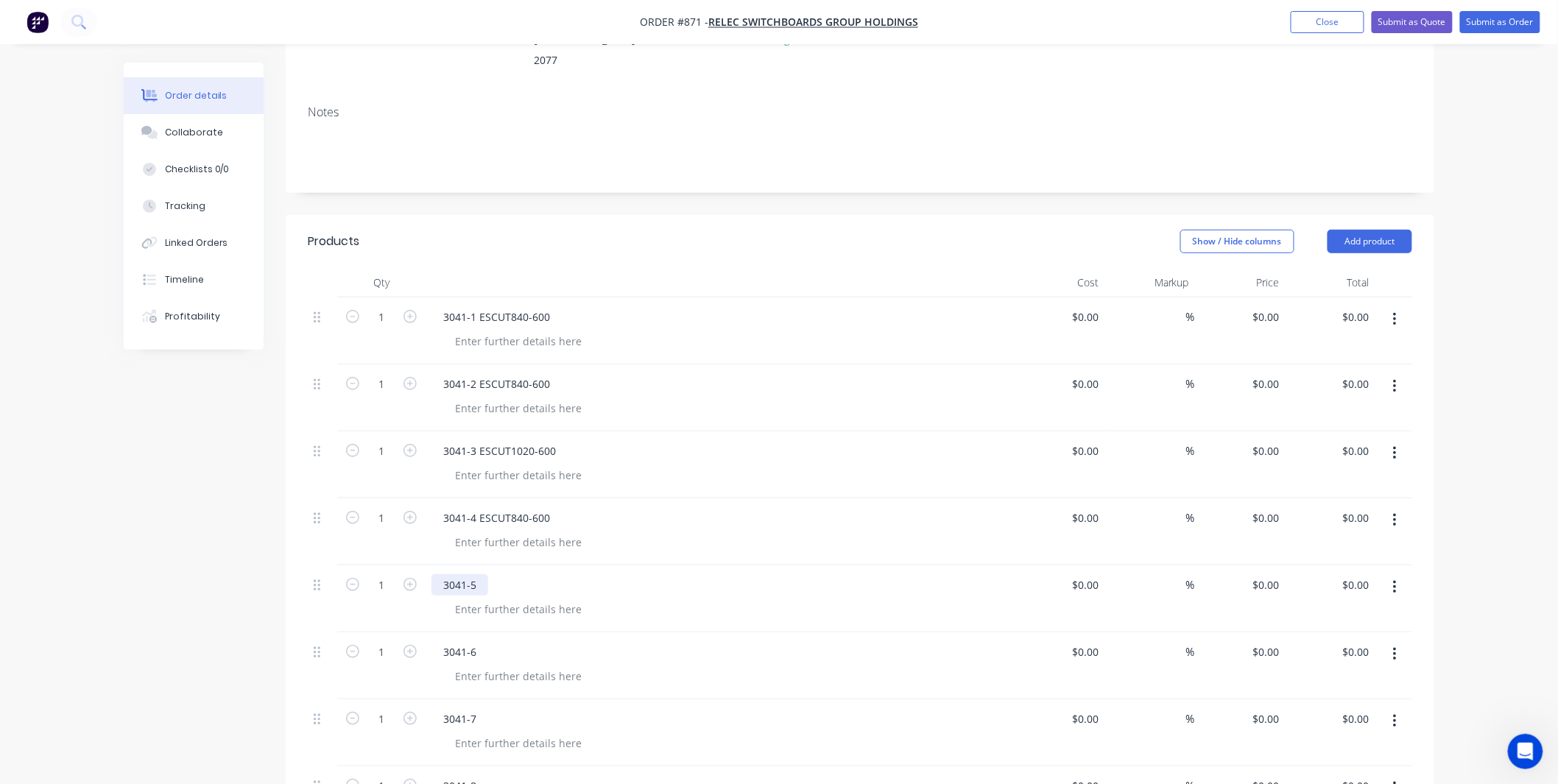
paste div
click at [477, 574] on div "3041-5ESCUT840-600" at bounding box center [495, 585] width 128 height 22
drag, startPoint x: 512, startPoint y: 563, endPoint x: 527, endPoint y: 563, distance: 15.0
click at [527, 574] on div "3041-5 ESCUT840-600" at bounding box center [497, 585] width 130 height 22
click at [647, 498] on div "3041-4 ESCUT840-600" at bounding box center [719, 532] width 589 height 67
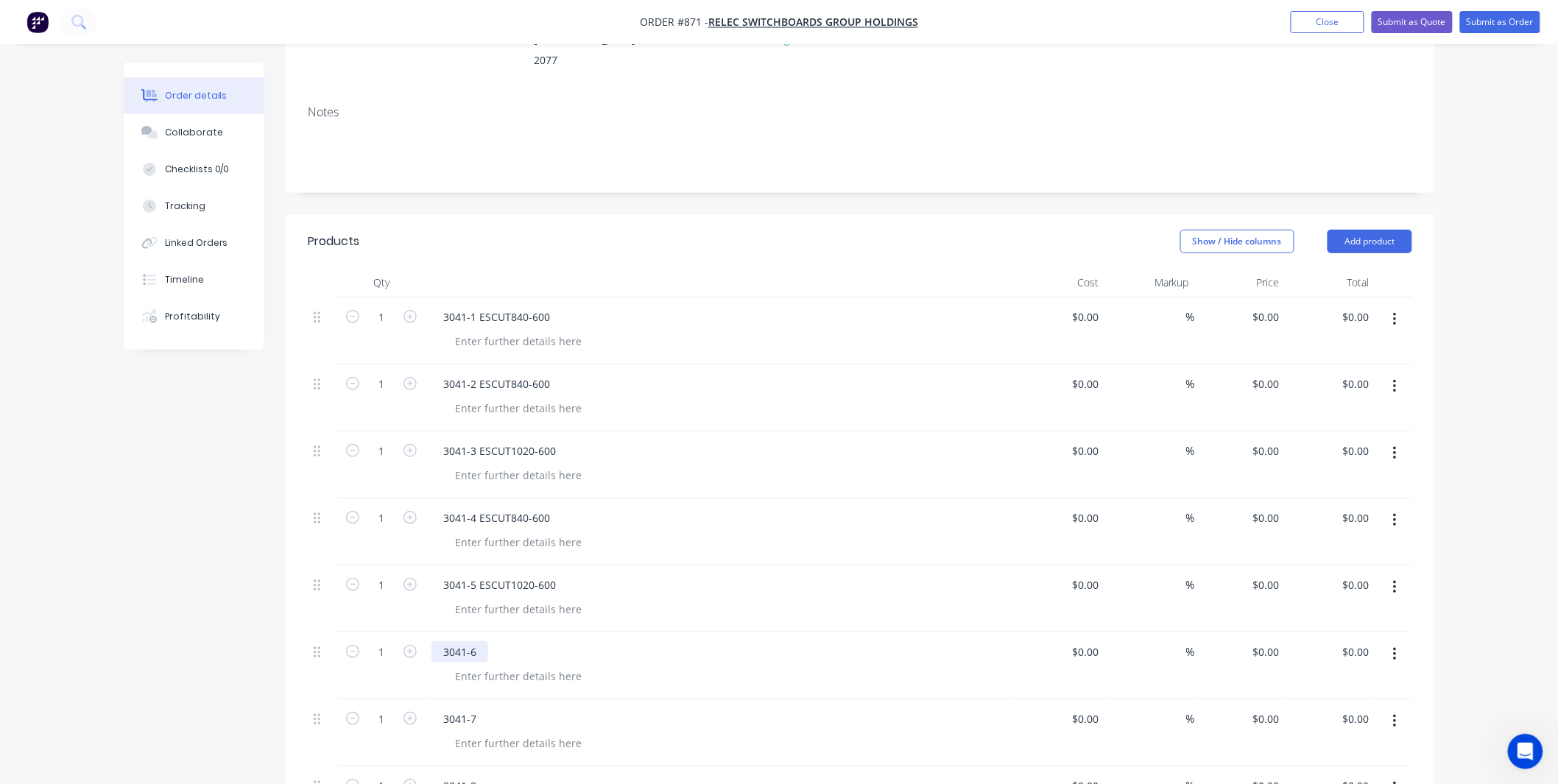
click at [482, 641] on div "3041-6" at bounding box center [460, 652] width 57 height 22
click at [473, 708] on div "3041-7" at bounding box center [460, 719] width 57 height 22
click at [476, 708] on div "3041-7" at bounding box center [460, 719] width 57 height 22
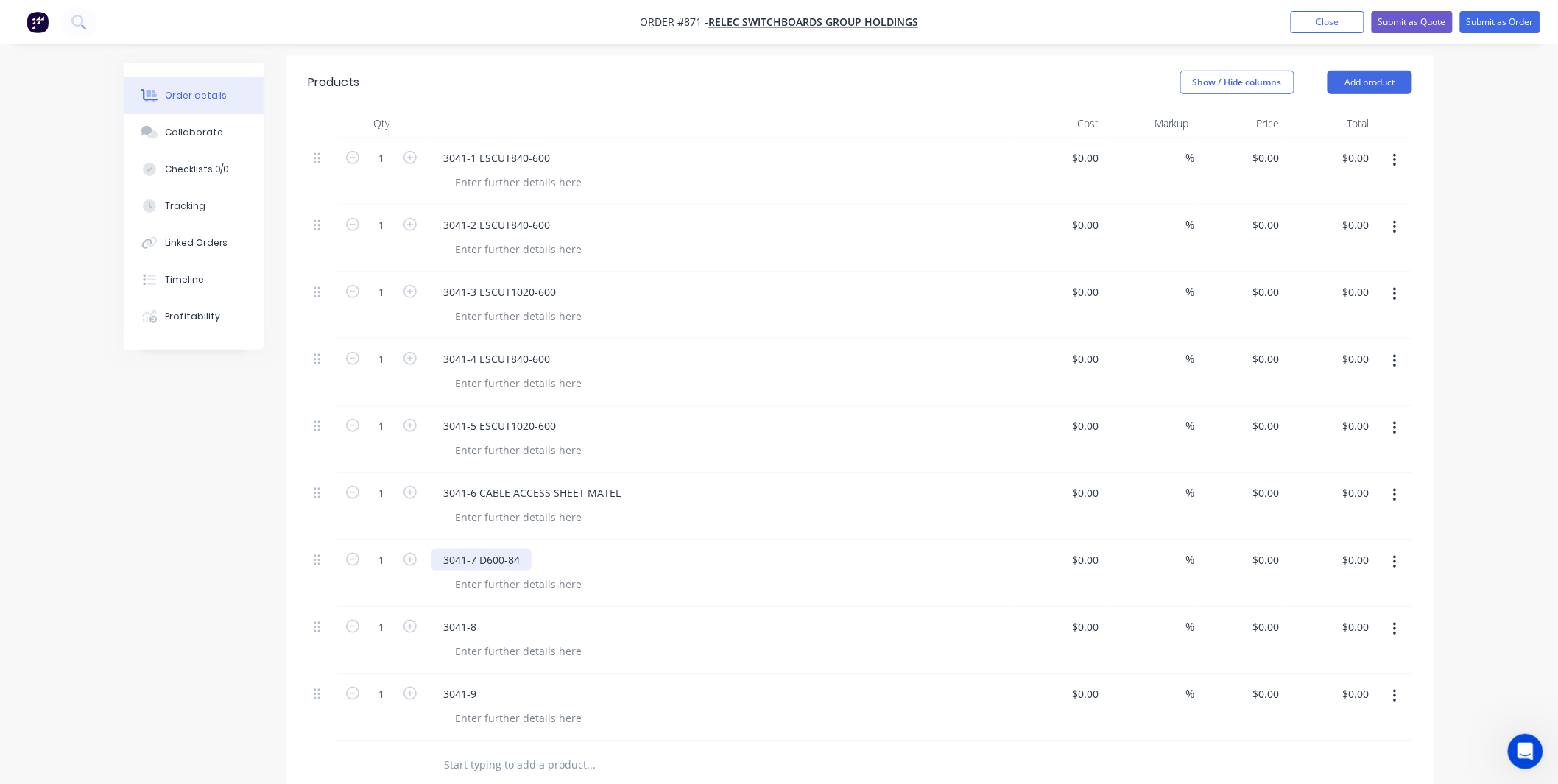
scroll to position [436, 0]
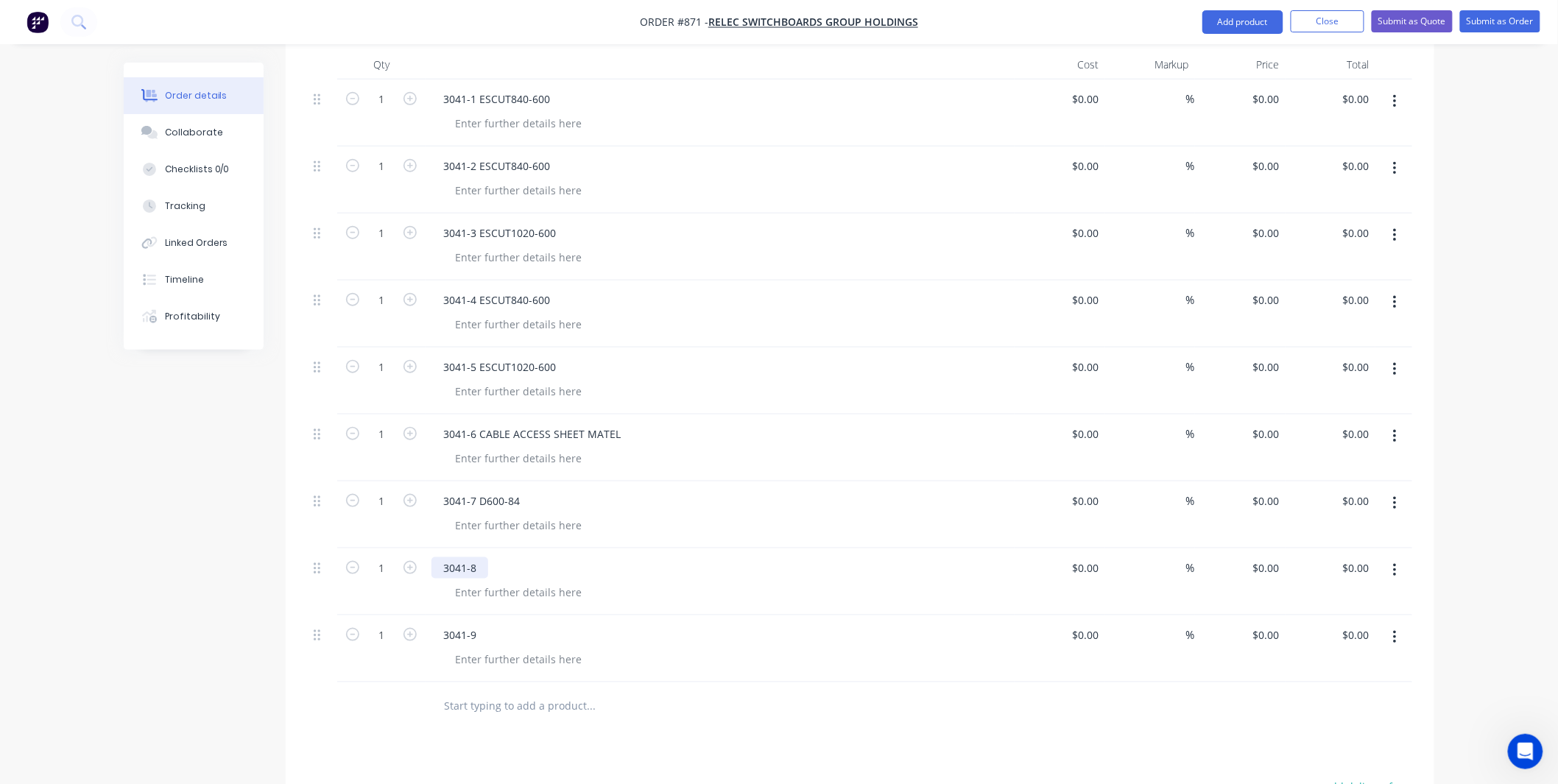
click at [479, 557] on div "3041-8" at bounding box center [460, 568] width 57 height 22
click at [482, 557] on div "3041-8" at bounding box center [460, 568] width 57 height 22
drag, startPoint x: 509, startPoint y: 543, endPoint x: 518, endPoint y: 543, distance: 9.0
click at [518, 557] on div "3041-8 D600-84" at bounding box center [481, 568] width 100 height 22
click at [483, 624] on div "3041-9" at bounding box center [460, 635] width 57 height 22
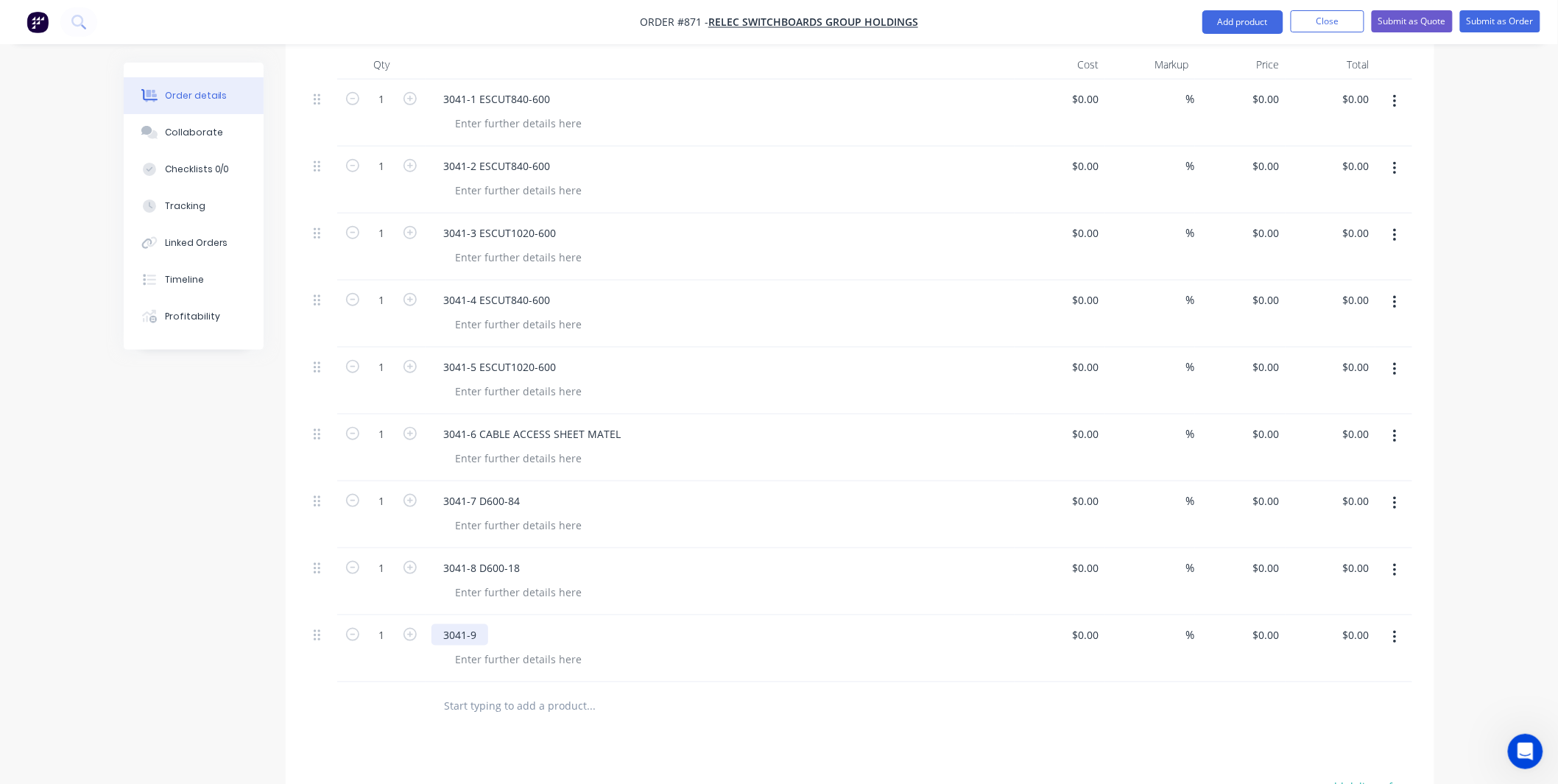
click at [475, 624] on div "3041-9" at bounding box center [460, 635] width 57 height 22
paste div
click at [477, 624] on div "3041-9D600-84" at bounding box center [480, 635] width 97 height 22
drag, startPoint x: 521, startPoint y: 610, endPoint x: 507, endPoint y: 612, distance: 14.1
click at [507, 624] on div "3041-9 D600-84" at bounding box center [481, 635] width 100 height 22
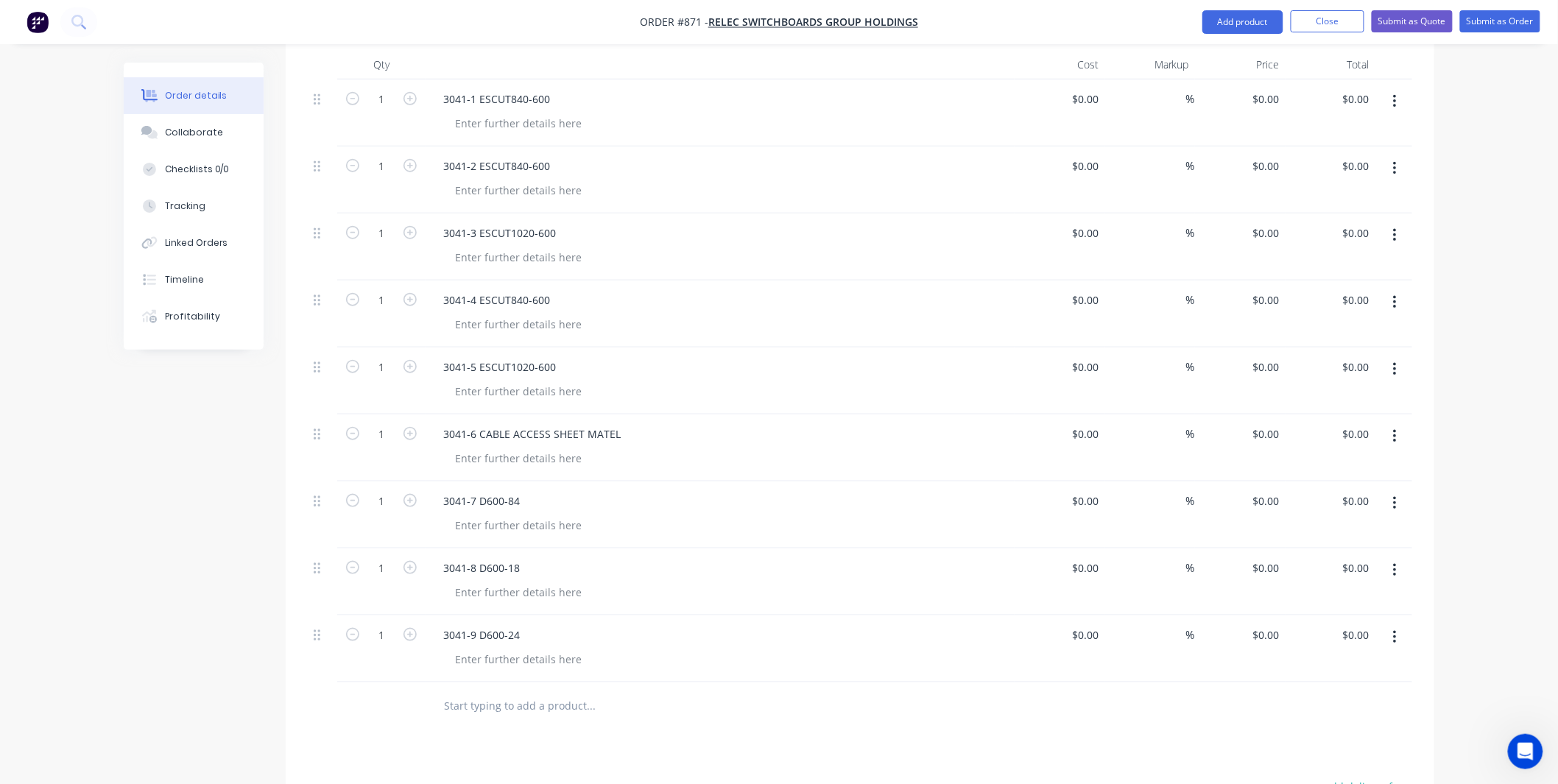
click at [951, 414] on div "3041-6 CABLE ACCESS SHEET MATEL" at bounding box center [719, 448] width 589 height 67
click at [498, 648] on div at bounding box center [518, 659] width 150 height 22
copy div "X15 Orange Wrinkle"
drag, startPoint x: 514, startPoint y: 562, endPoint x: 505, endPoint y: 575, distance: 15.8
click at [514, 581] on div at bounding box center [518, 592] width 150 height 22
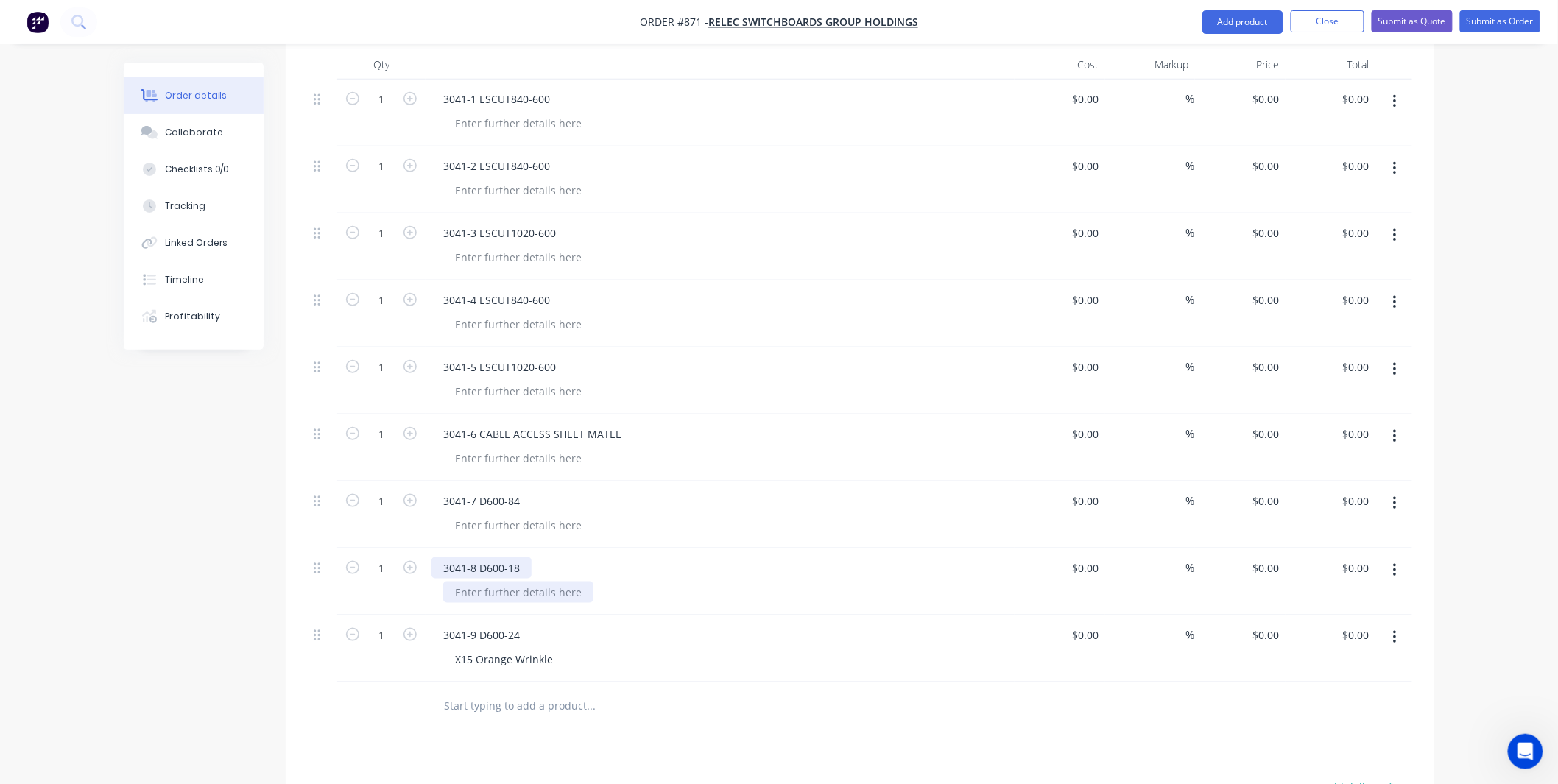
paste div
click at [512, 515] on div at bounding box center [518, 525] width 150 height 22
paste div
click at [535, 448] on div at bounding box center [518, 458] width 150 height 22
copy div "Gloss White"
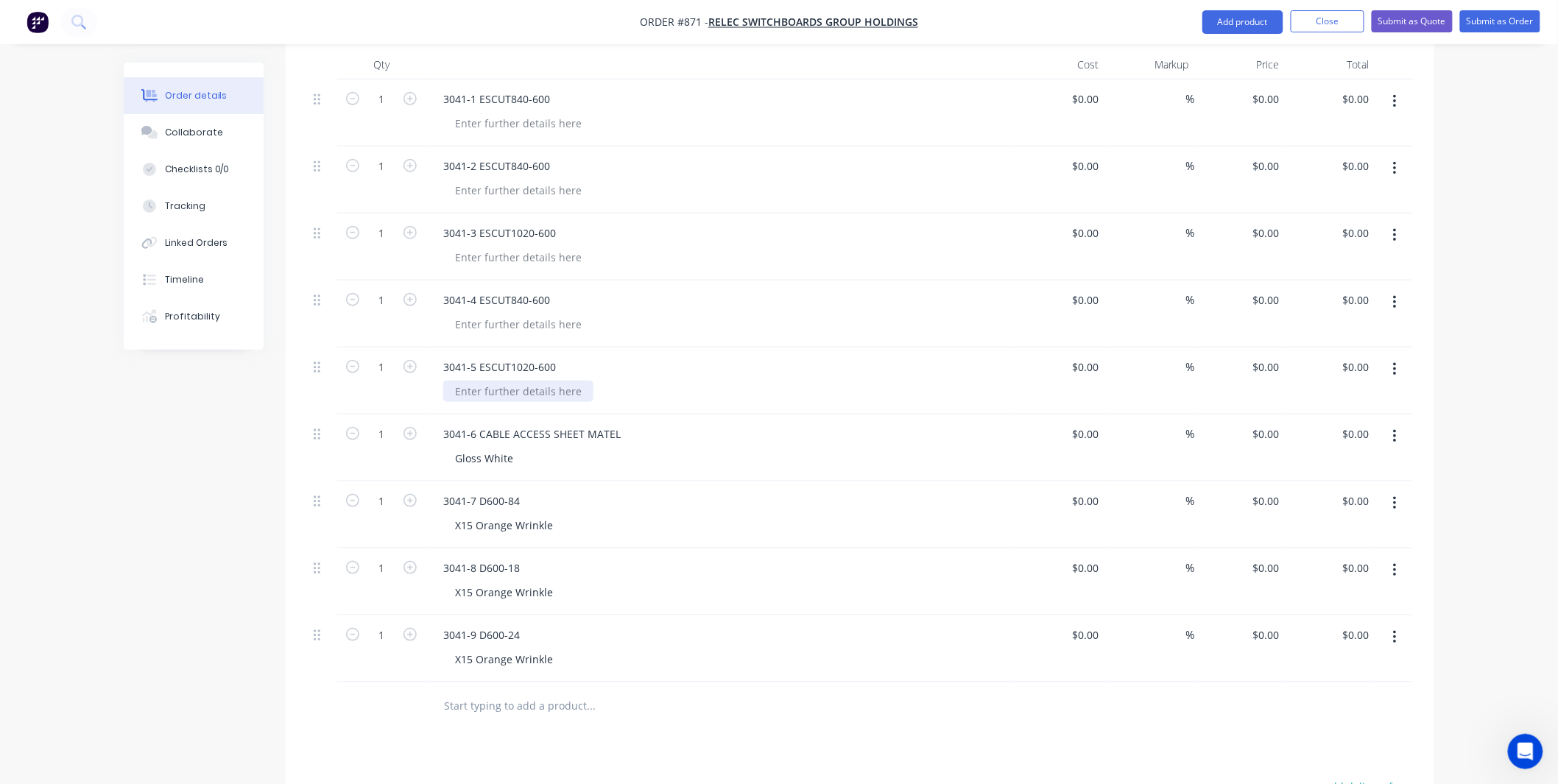
click at [497, 381] on div at bounding box center [518, 392] width 150 height 22
paste div
click at [488, 314] on div at bounding box center [518, 325] width 150 height 22
paste div
click at [505, 247] on div at bounding box center [518, 258] width 150 height 22
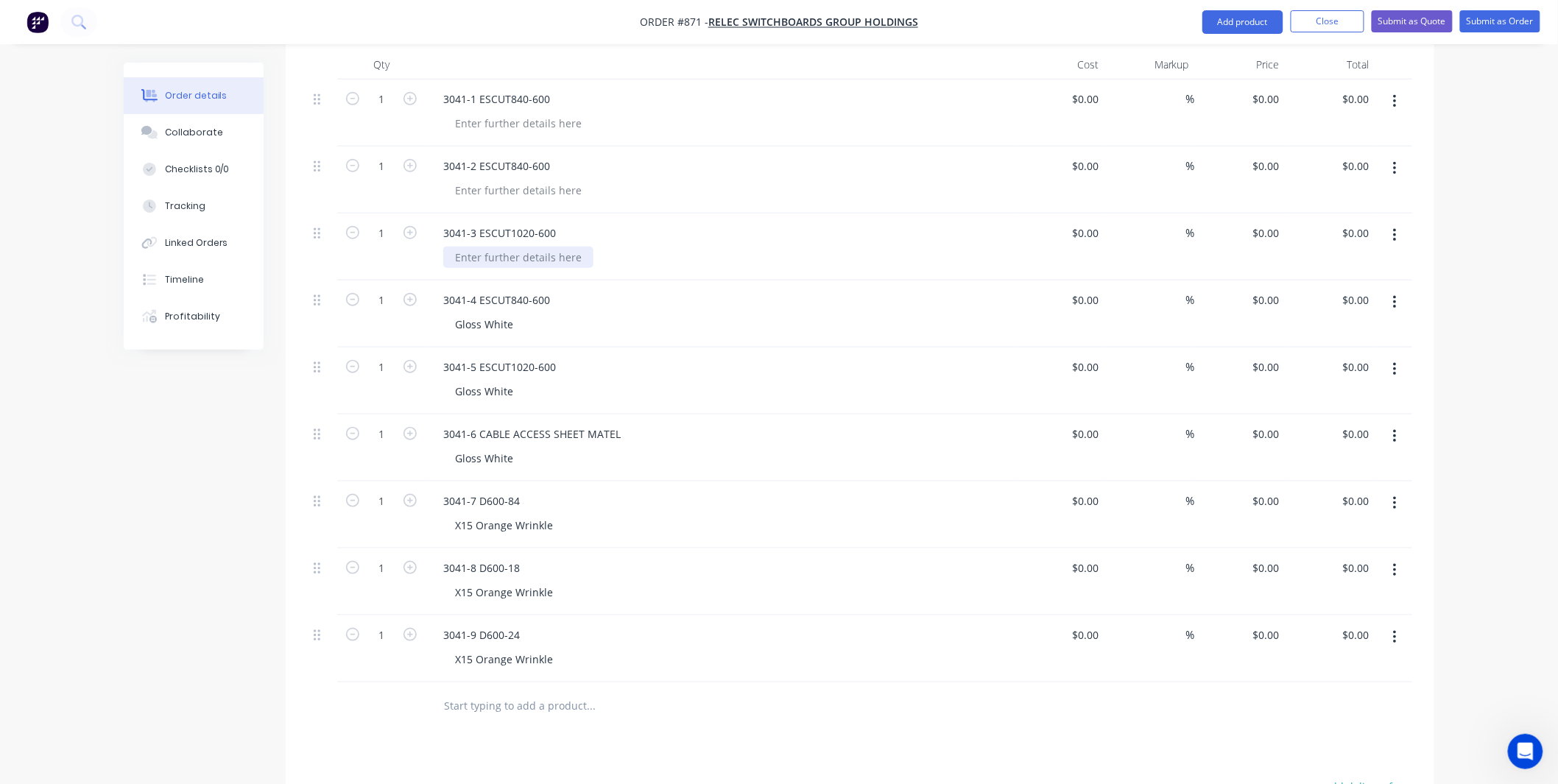
paste div
click at [512, 180] on div at bounding box center [518, 191] width 150 height 22
paste div
click at [561, 113] on div at bounding box center [518, 124] width 150 height 22
paste div
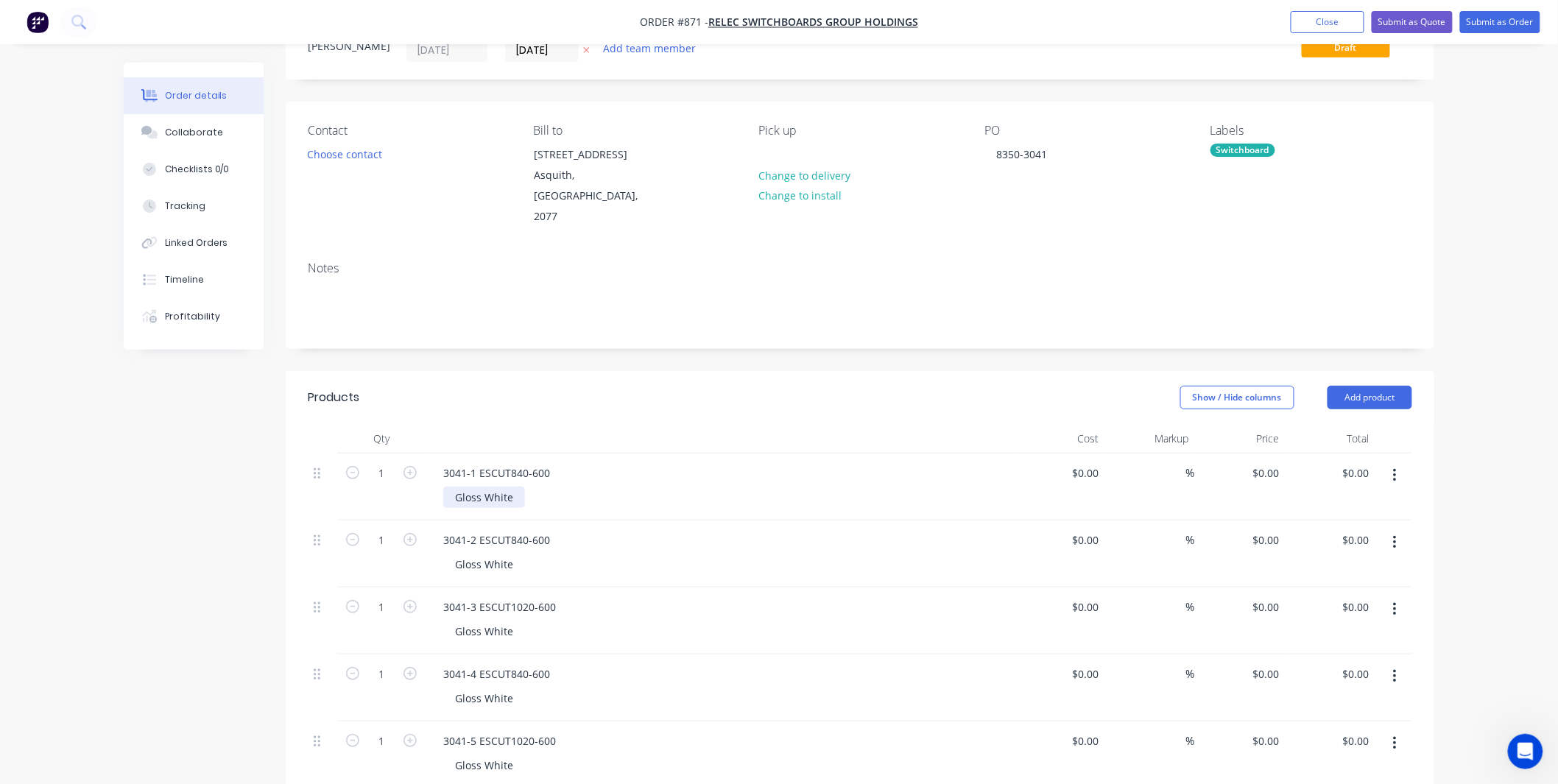
scroll to position [0, 0]
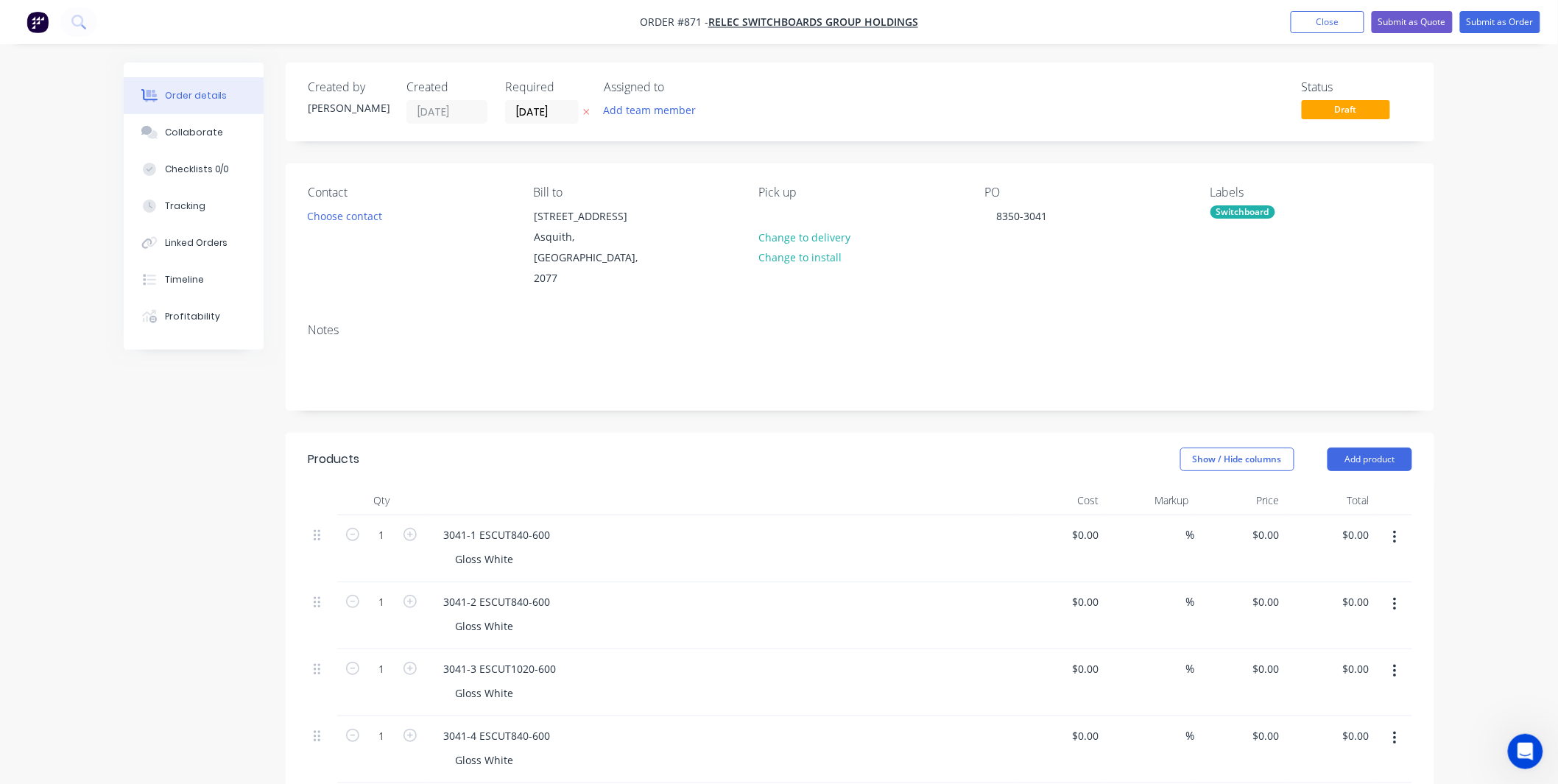
click at [739, 380] on div "Notes" at bounding box center [860, 360] width 1149 height 99
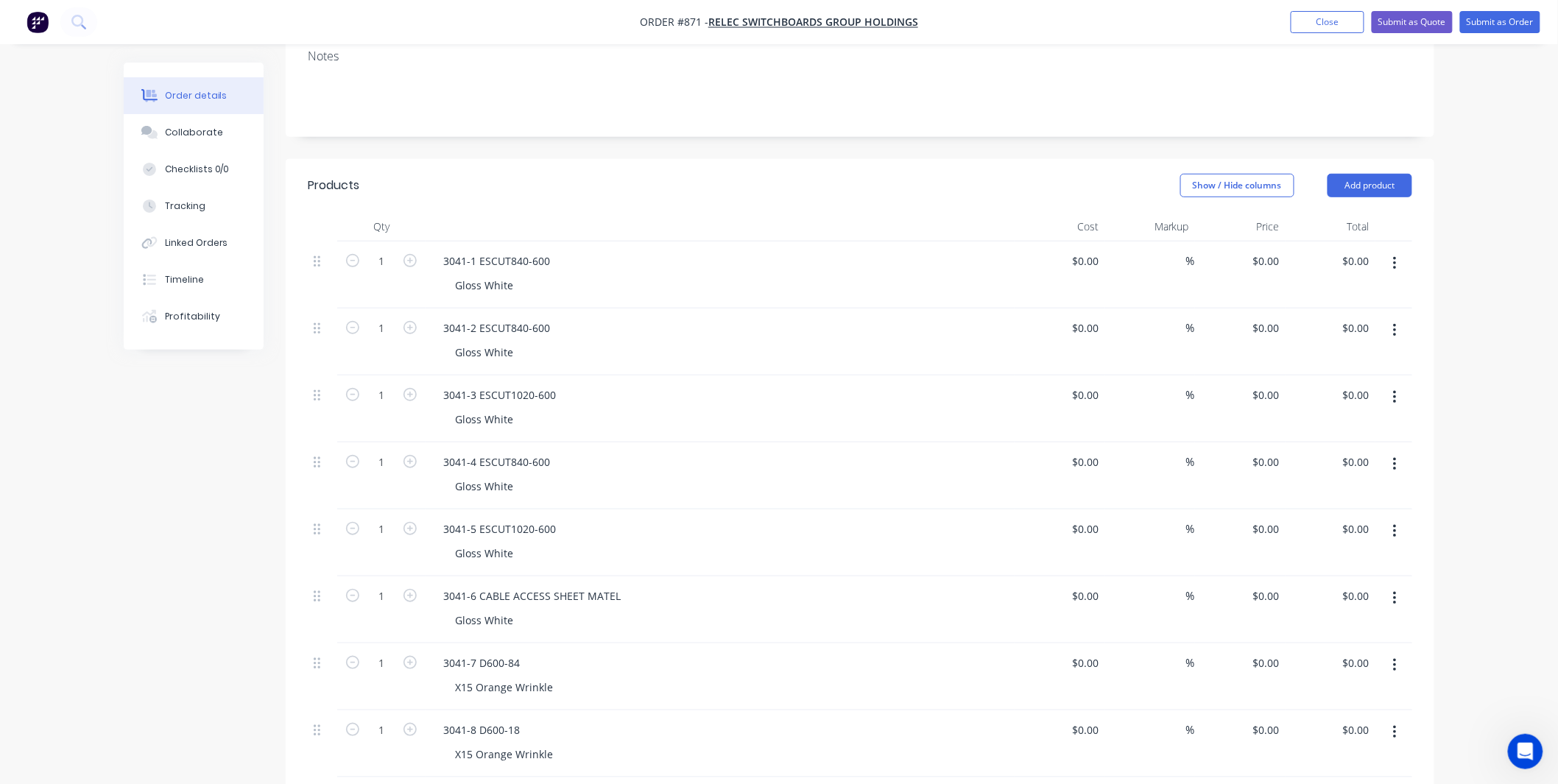
scroll to position [436, 0]
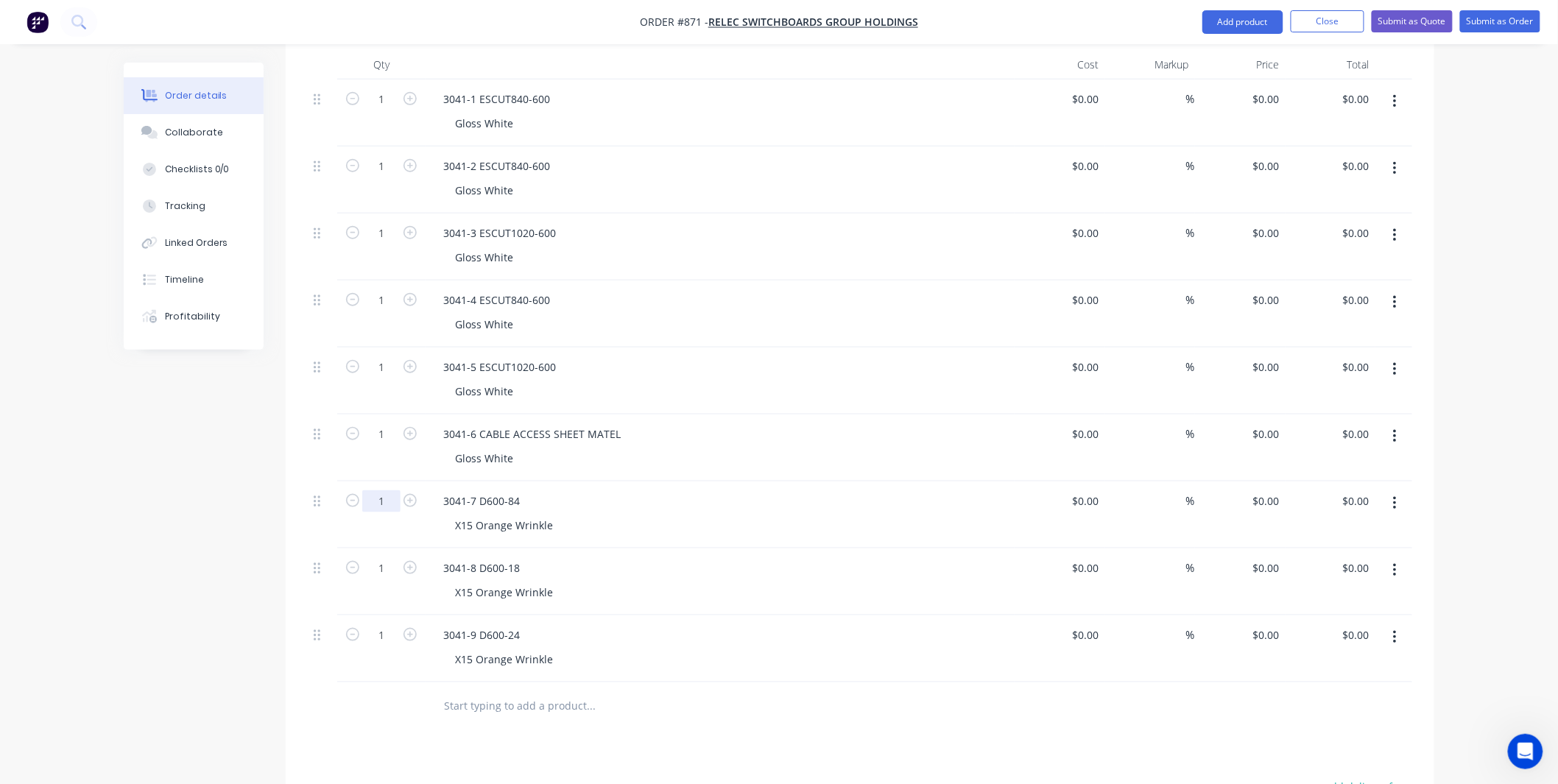
click at [377, 490] on input "1" at bounding box center [381, 501] width 38 height 22
type input "4"
click at [673, 515] on div "X15 Orange Wrinkle" at bounding box center [726, 525] width 565 height 22
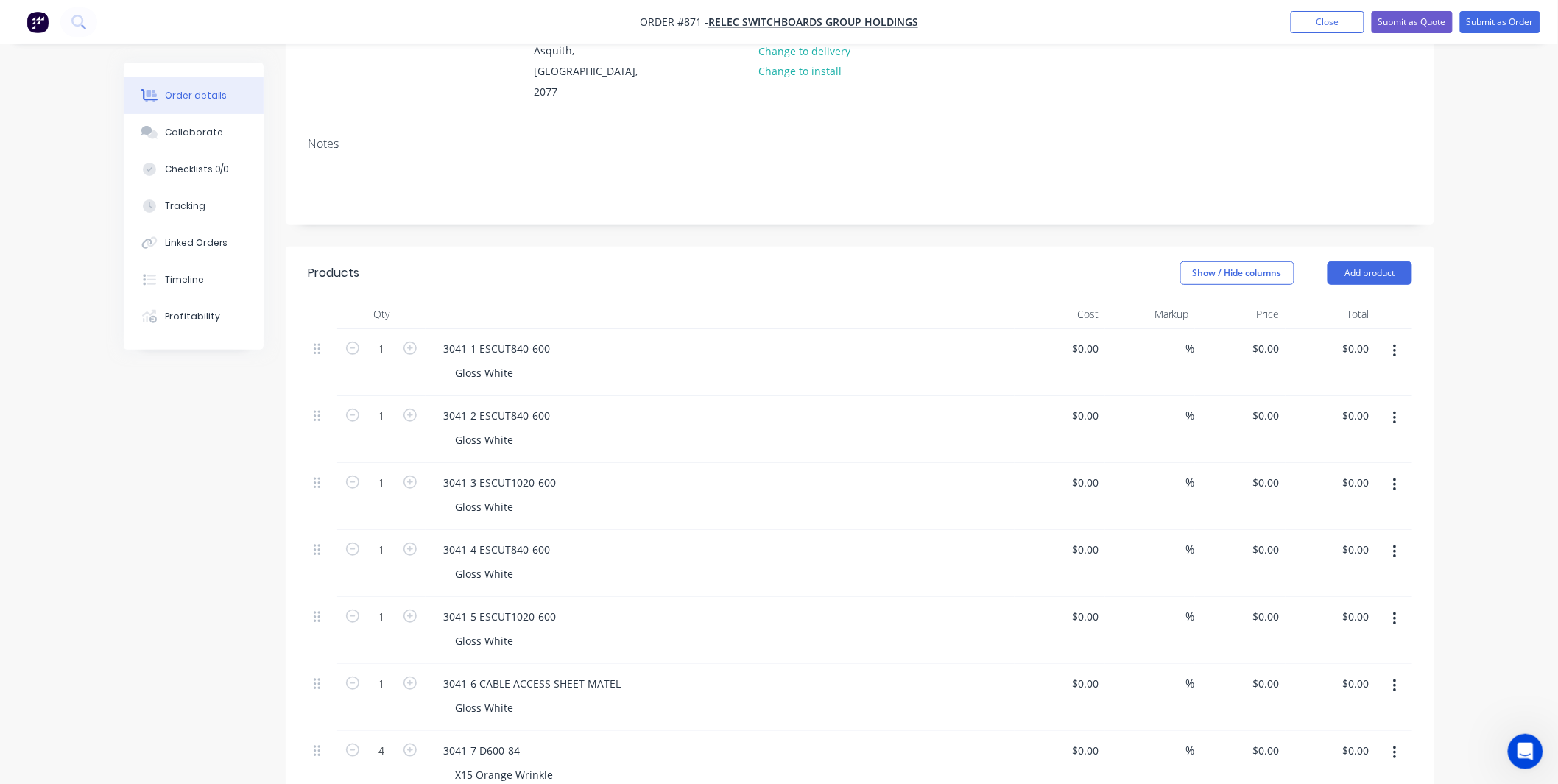
scroll to position [218, 0]
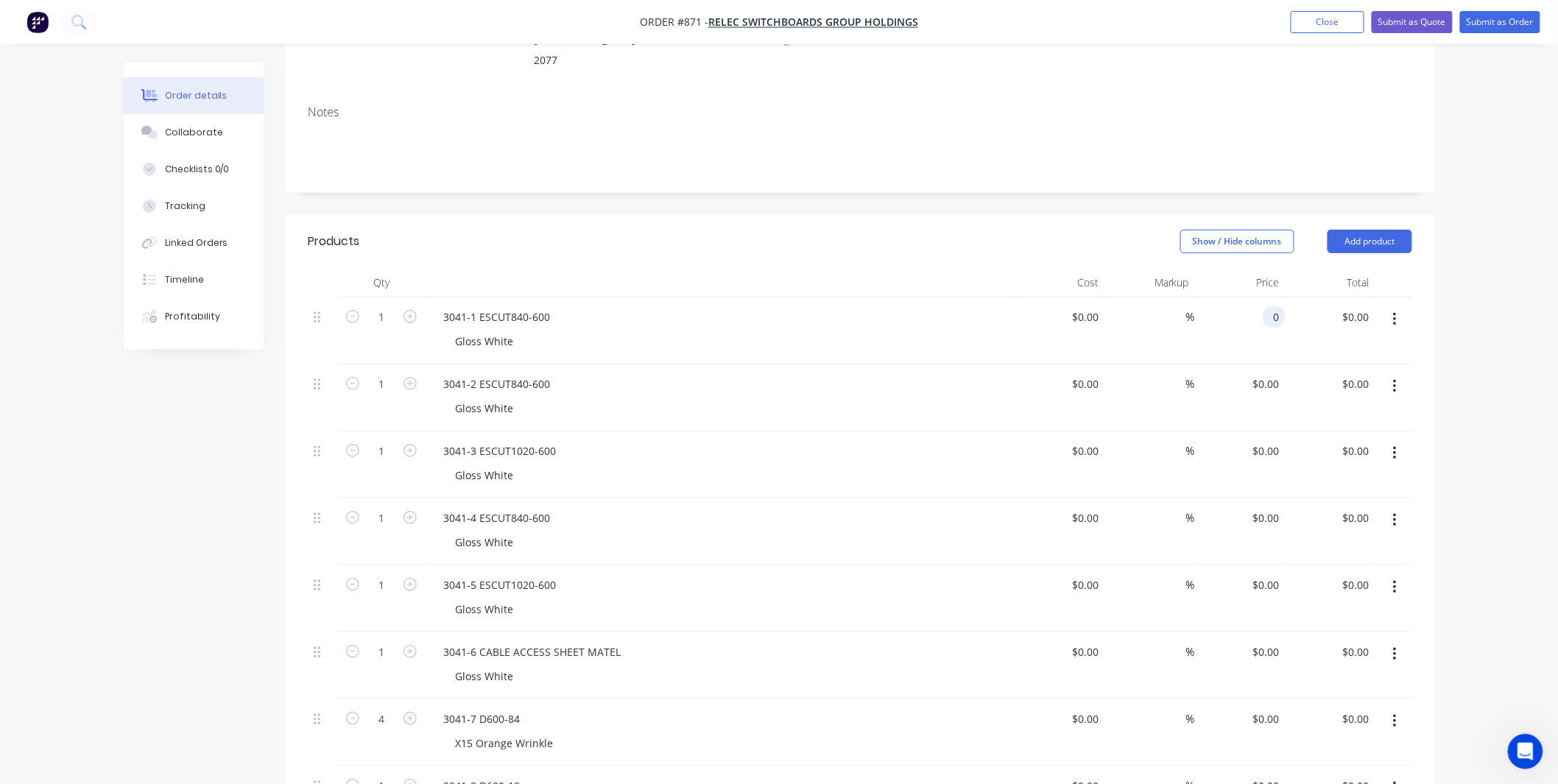
click at [1251, 298] on div "0 0" at bounding box center [1240, 331] width 90 height 67
type input "$110.00"
click at [1279, 377] on div "$0.00 $0.00" at bounding box center [1240, 398] width 90 height 67
click at [1270, 373] on input "0" at bounding box center [1268, 384] width 33 height 22
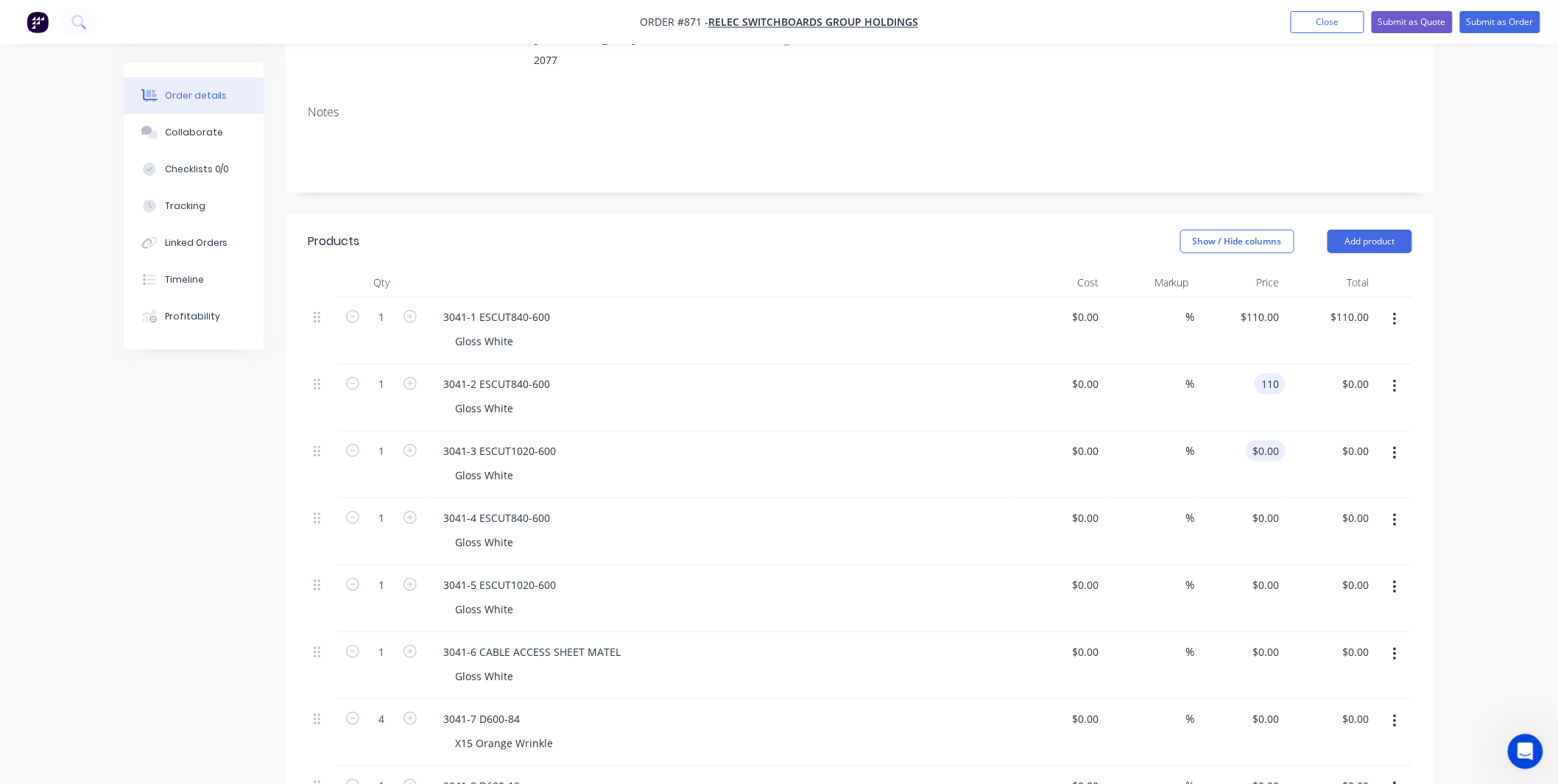
type input "$110.00"
click at [1265, 440] on div "0 $0.00" at bounding box center [1266, 451] width 40 height 22
type input "$120.00"
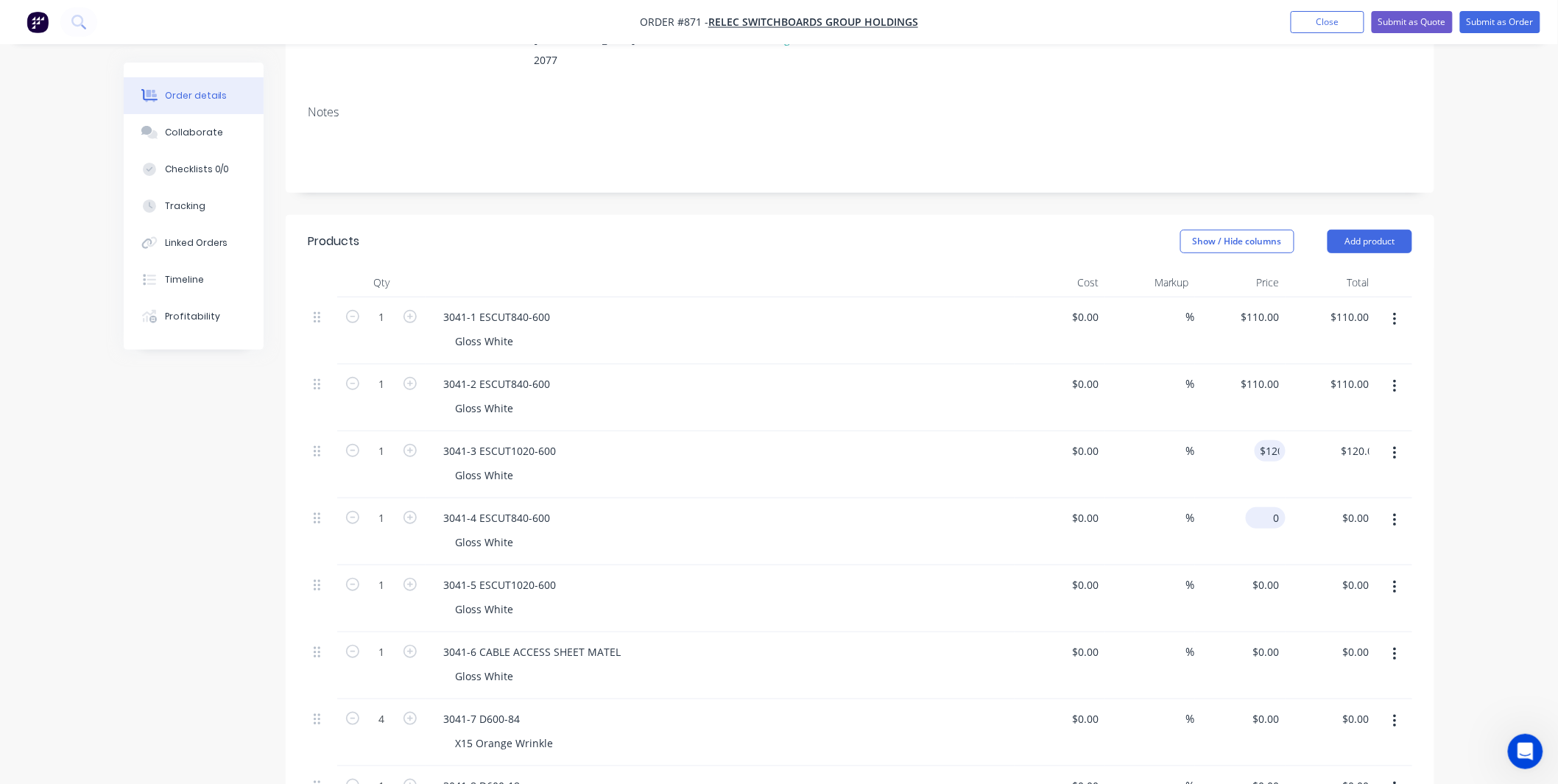
click at [1269, 507] on input "0" at bounding box center [1268, 518] width 33 height 22
type input "$110.00"
click at [1268, 565] on div "$0.00 $0.00" at bounding box center [1240, 599] width 90 height 67
click at [1265, 574] on div "0 0" at bounding box center [1274, 585] width 23 height 22
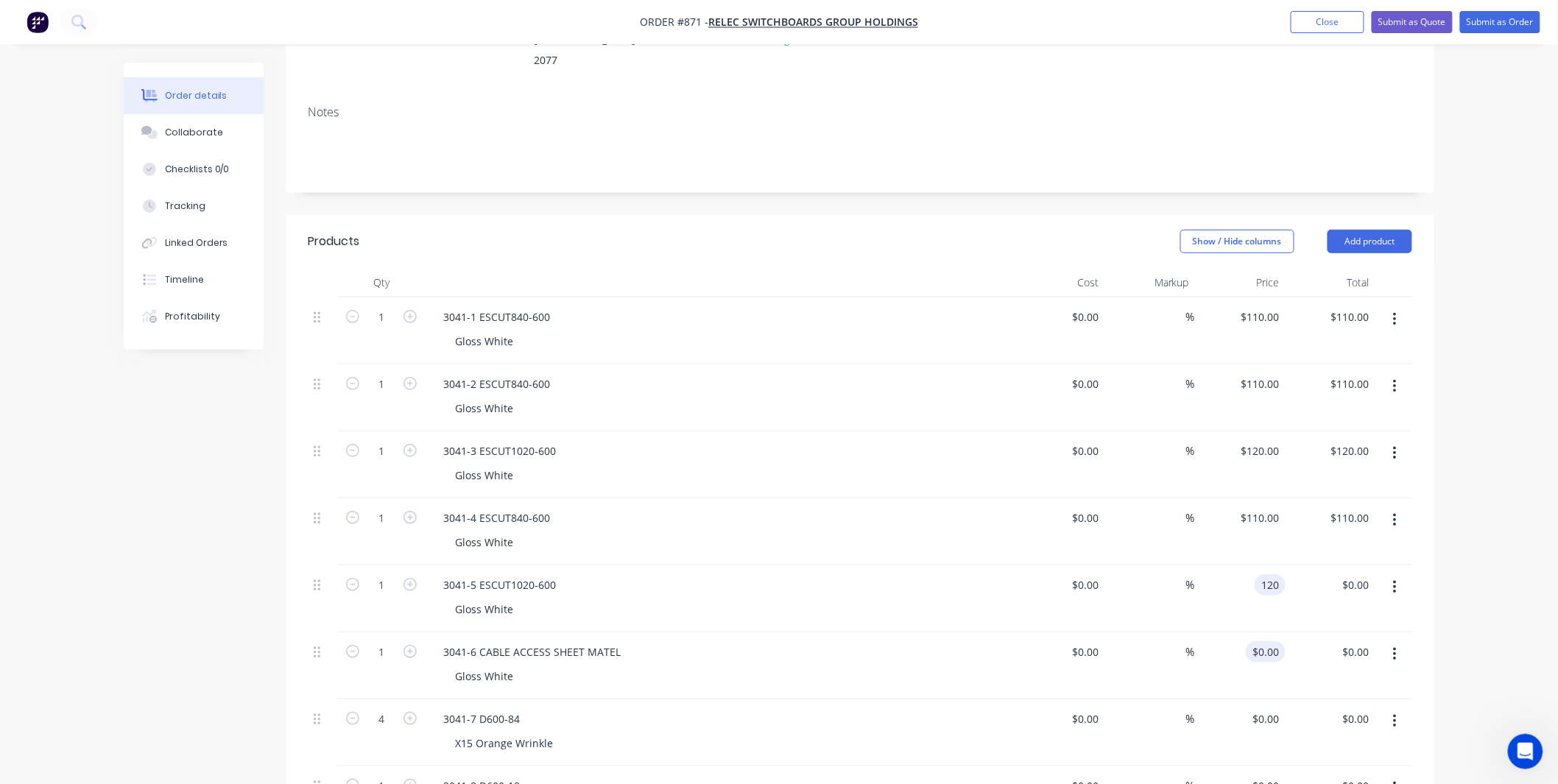
type input "$120.00"
click at [1271, 641] on input "0" at bounding box center [1268, 652] width 33 height 22
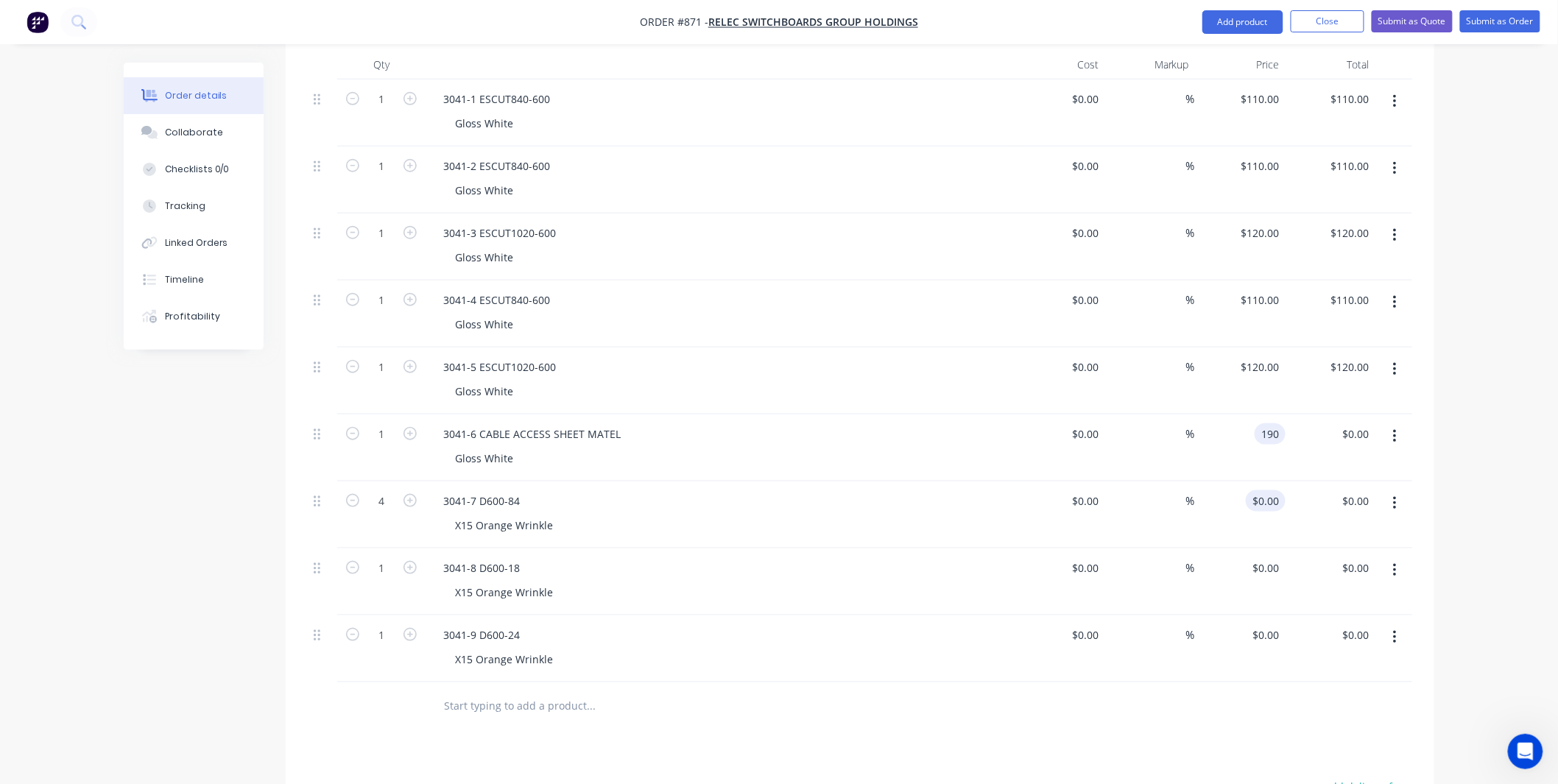
type input "$190.00"
click at [1274, 490] on input "0" at bounding box center [1268, 501] width 33 height 22
type input "$110.00"
type input "$440.00"
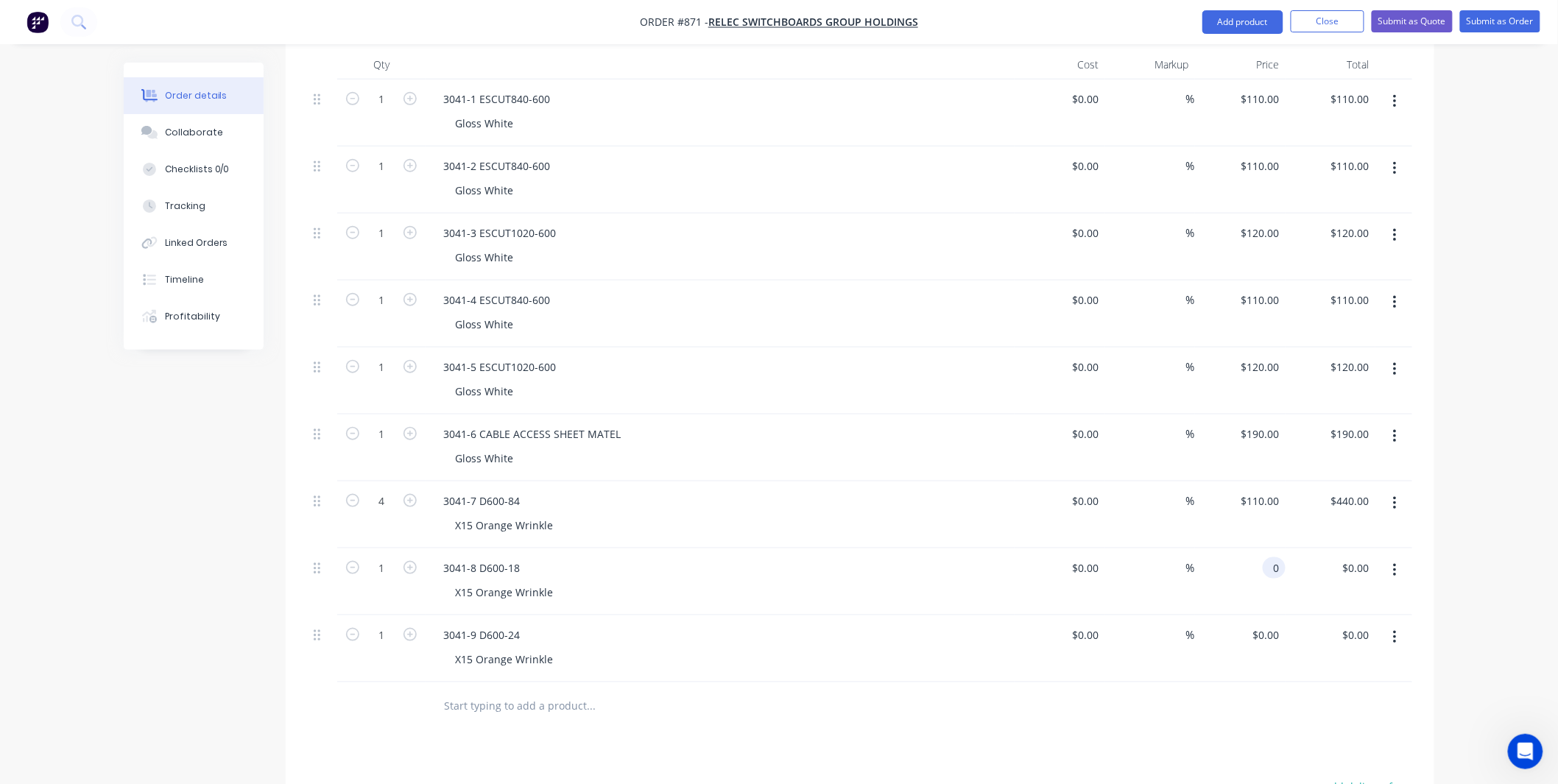
click at [1263, 557] on div "0 0" at bounding box center [1274, 568] width 23 height 22
type input "$75.00"
click at [1268, 624] on div "0 $0.00" at bounding box center [1266, 635] width 40 height 22
type input "$75.00"
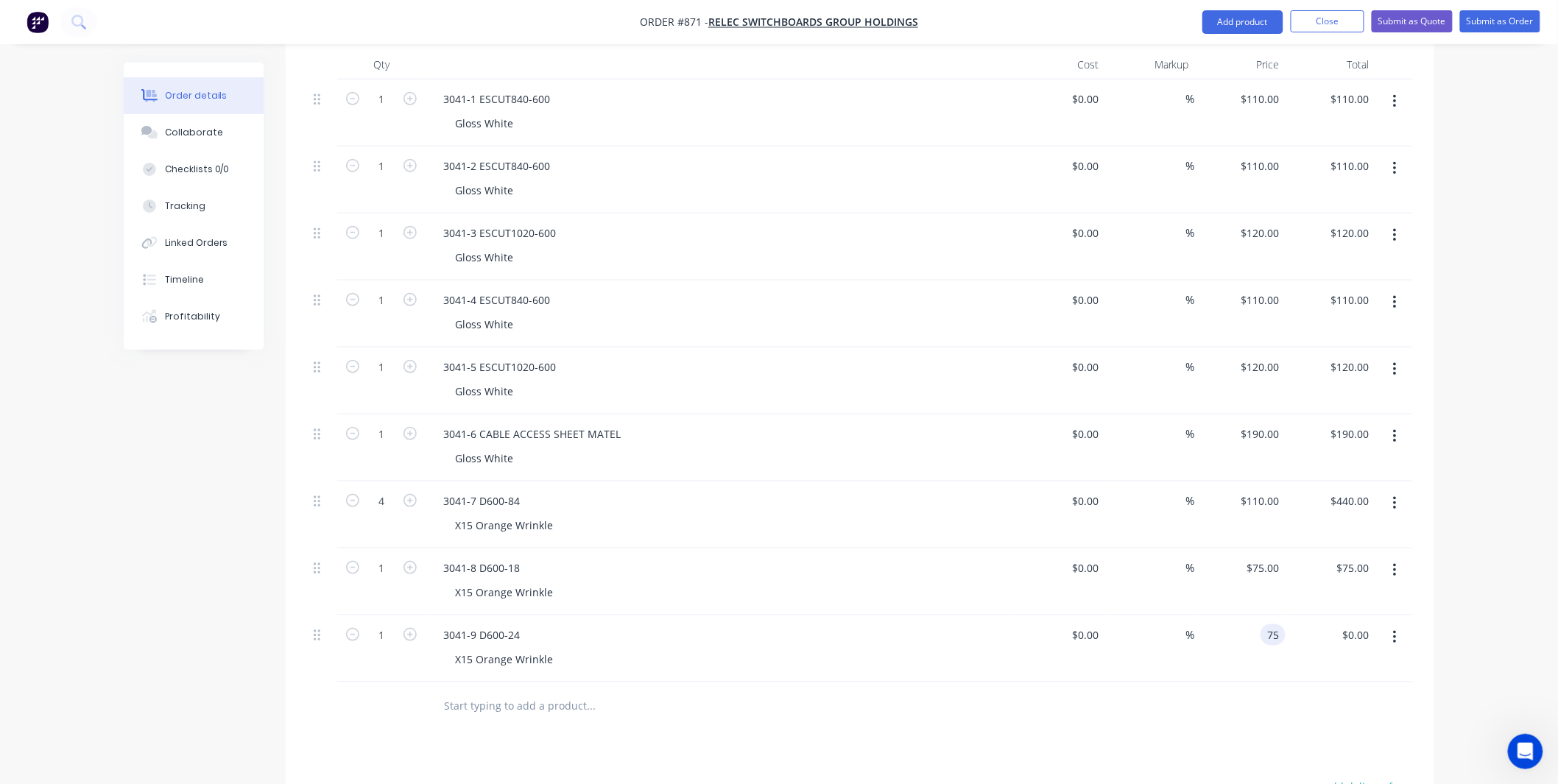
type input "$75.00"
click at [1256, 615] on div "$75.00 $75.00" at bounding box center [1240, 648] width 90 height 67
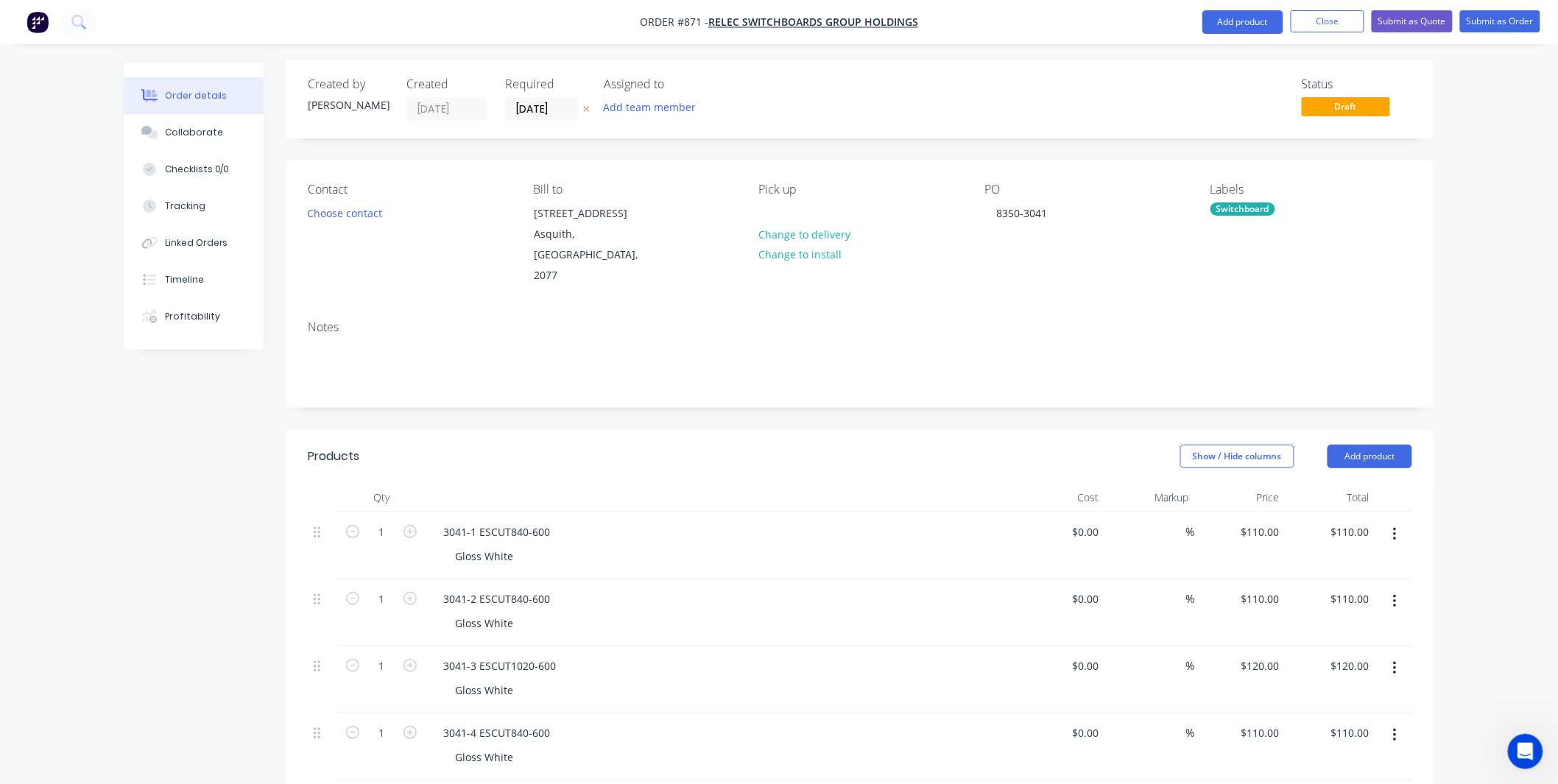
scroll to position [0, 0]
drag, startPoint x: 1360, startPoint y: 437, endPoint x: 1355, endPoint y: 448, distance: 12.1
click at [1361, 448] on button "Add product" at bounding box center [1370, 459] width 85 height 24
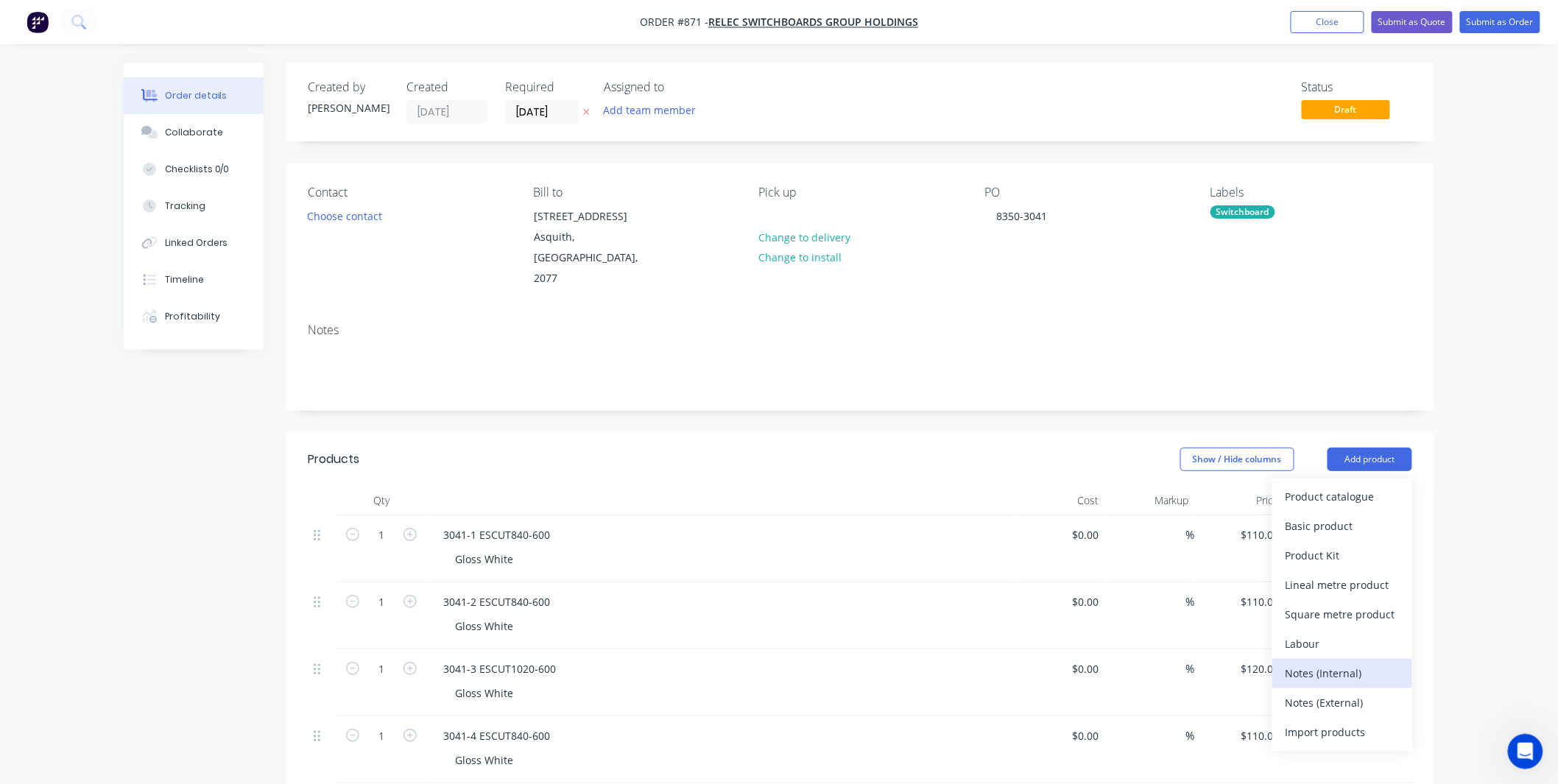
click at [1353, 662] on div "Notes (Internal)" at bounding box center [1342, 673] width 113 height 22
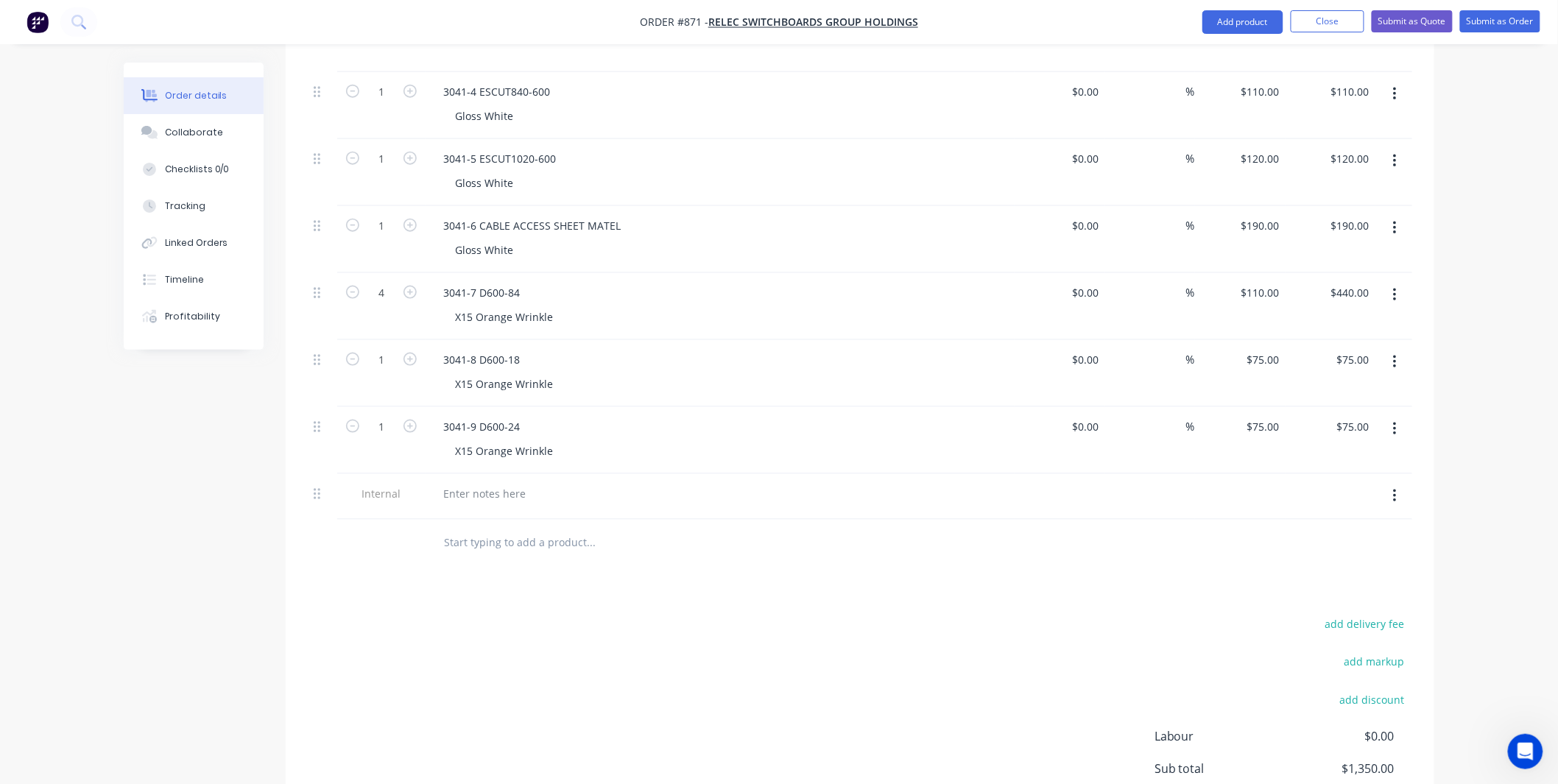
scroll to position [654, 0]
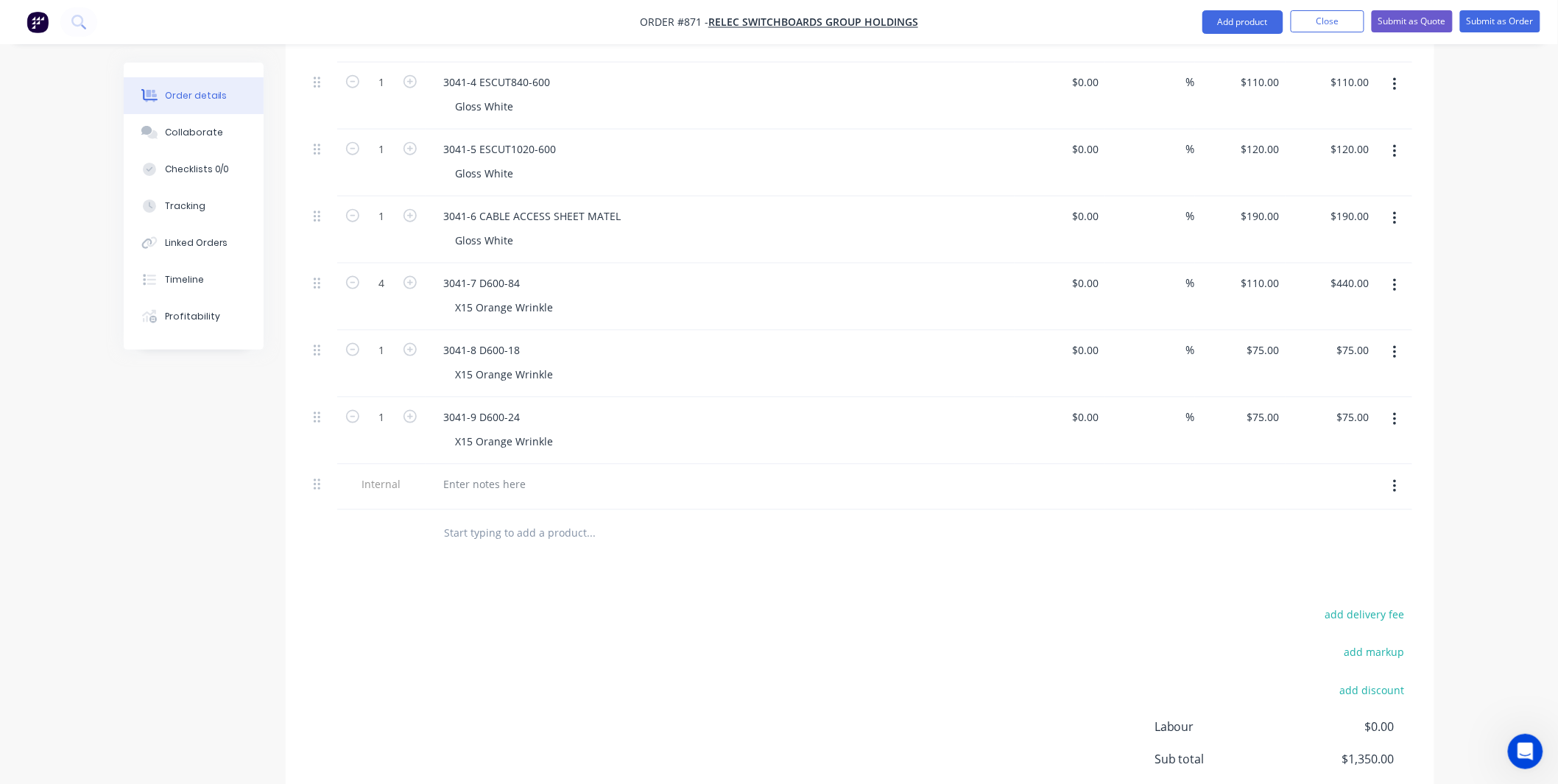
click at [1401, 473] on button "button" at bounding box center [1395, 486] width 34 height 26
drag, startPoint x: 1351, startPoint y: 543, endPoint x: 832, endPoint y: 543, distance: 519.0
click at [1351, 543] on div "Delete" at bounding box center [1342, 554] width 113 height 22
click at [546, 473] on input "text" at bounding box center [591, 487] width 295 height 30
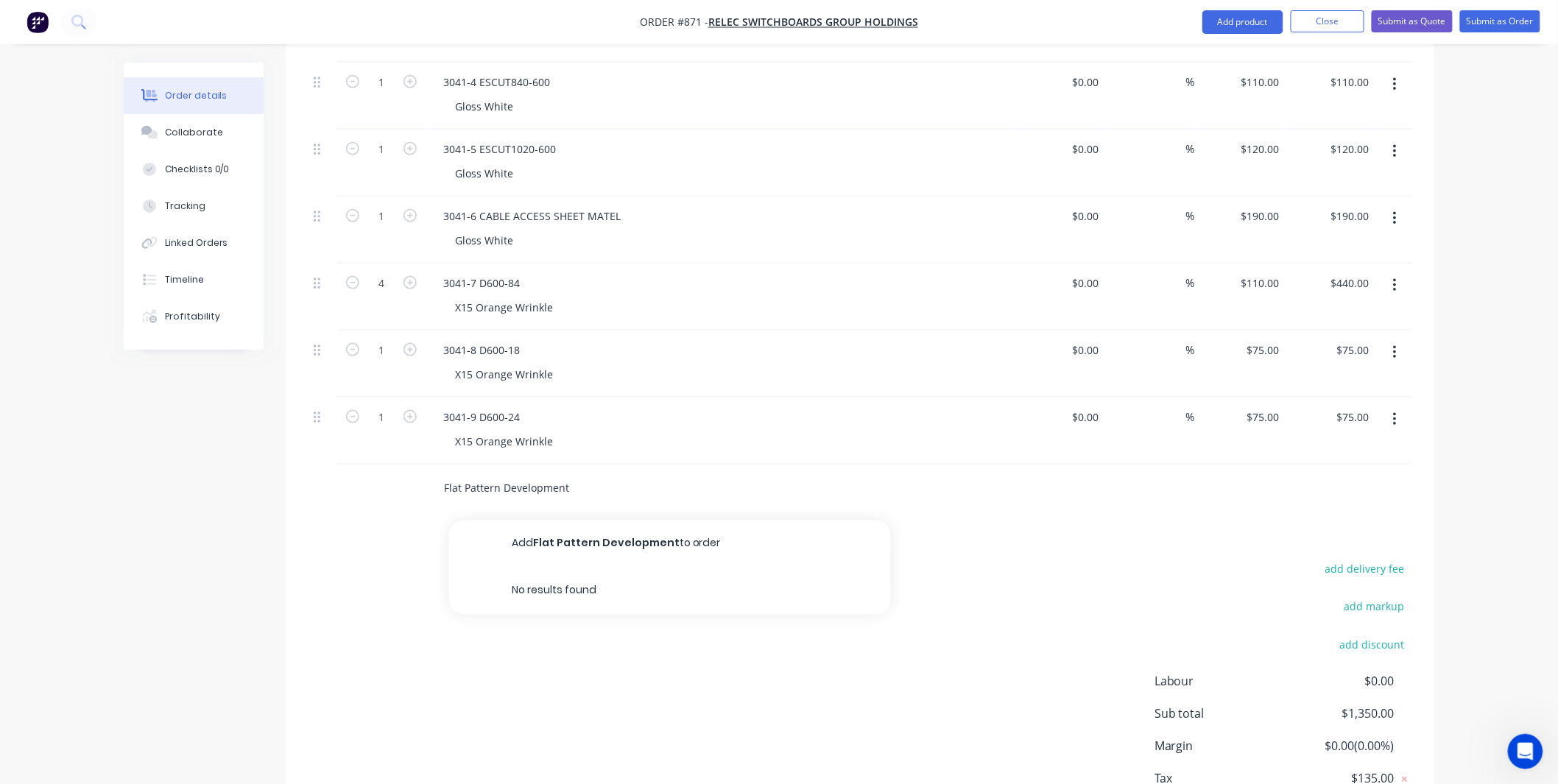
type input "Flat Pattern Development"
click at [567, 524] on button "Add Flat Pattern Development to order" at bounding box center [670, 543] width 442 height 47
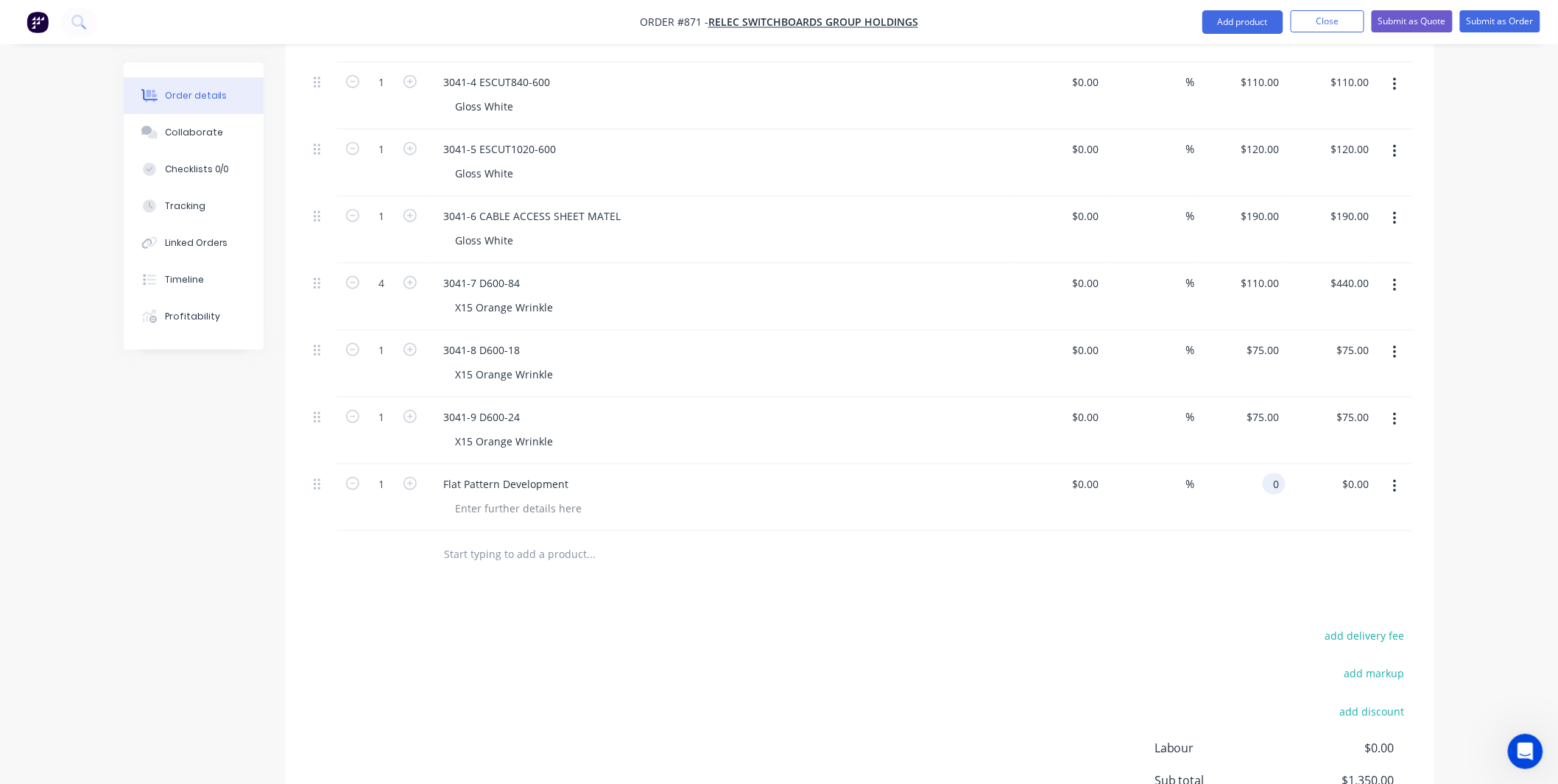
click at [1278, 473] on input "0" at bounding box center [1277, 484] width 17 height 22
type input "$65.00"
click at [1202, 532] on div at bounding box center [860, 555] width 1105 height 48
click at [534, 497] on div at bounding box center [518, 508] width 150 height 22
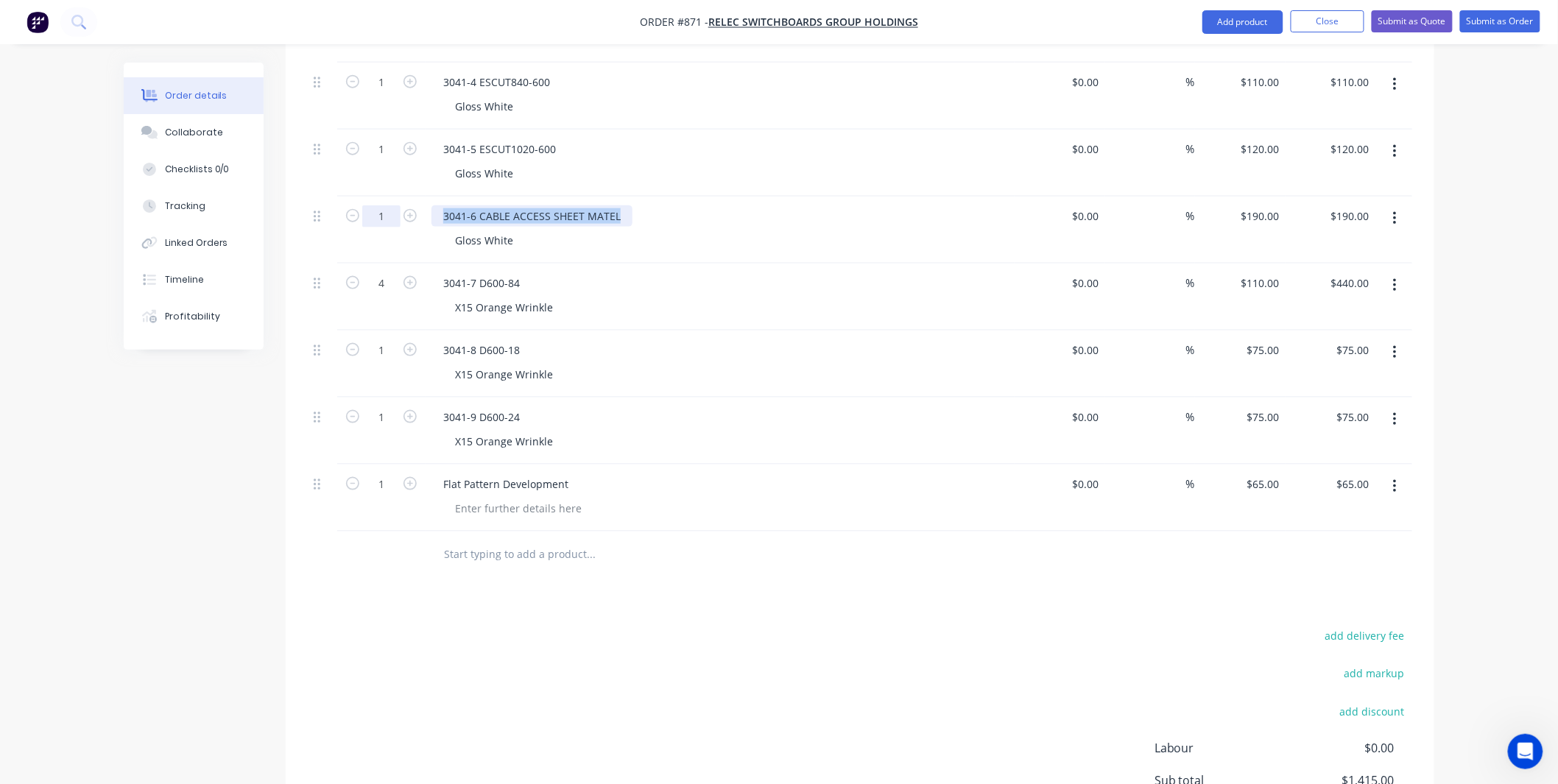
drag, startPoint x: 619, startPoint y: 194, endPoint x: 383, endPoint y: 206, distance: 236.3
click at [380, 202] on div "1 3041-6 CABLE ACCESS SHEET MATEL Gloss White $0.00 $0.00 % $190.00 $190.00 $19…" at bounding box center [860, 230] width 1105 height 67
click at [527, 496] on div "Flat Pattern Development" at bounding box center [719, 498] width 589 height 67
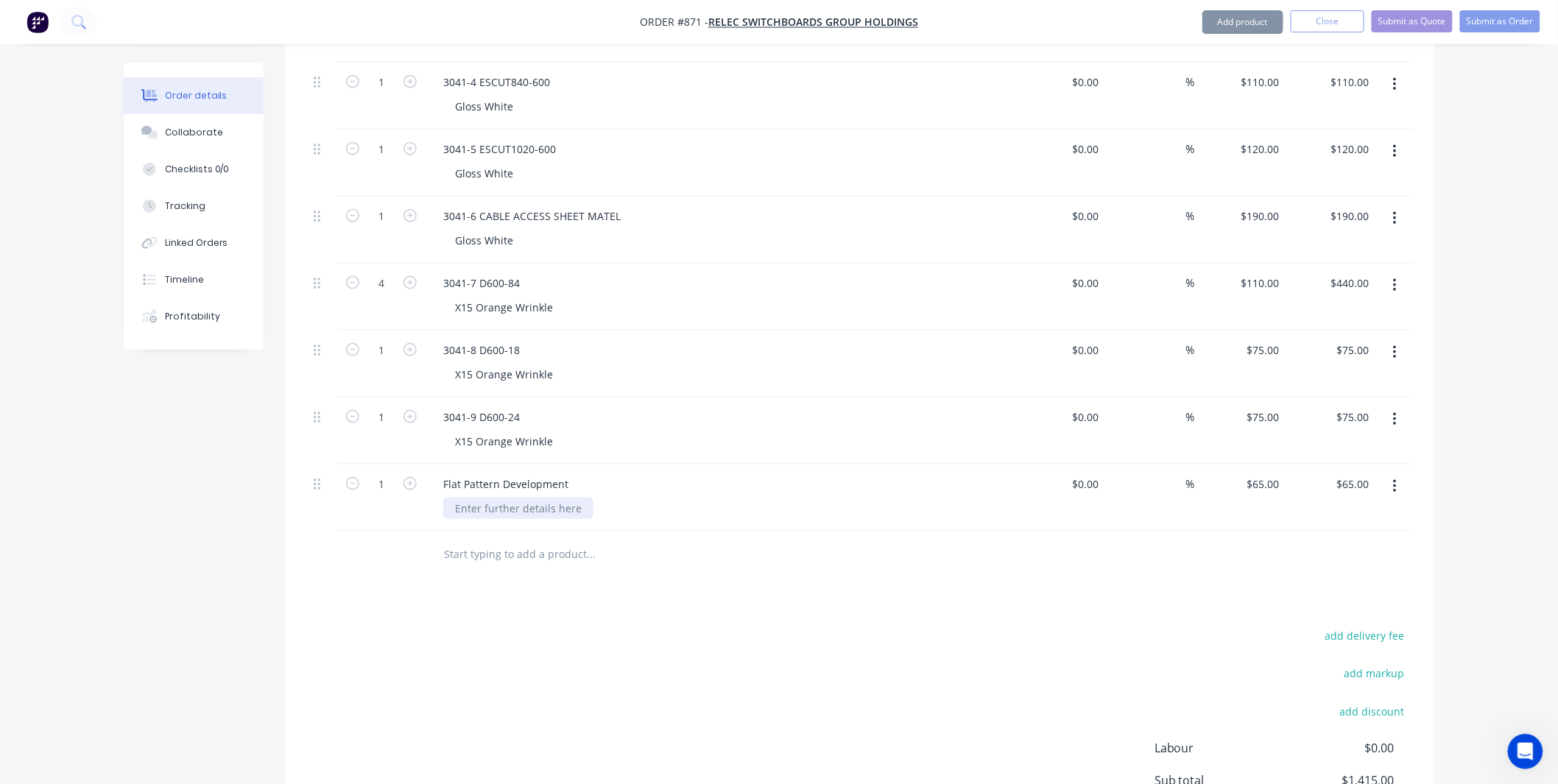
click at [527, 497] on div at bounding box center [518, 508] width 150 height 22
click at [512, 497] on div at bounding box center [518, 508] width 150 height 22
click at [455, 497] on div "3041-6 CABLE ACCESS SHEET MATEL" at bounding box center [544, 508] width 201 height 22
click at [405, 638] on div "add delivery fee add markup add discount Labour $0.00 Sub total $1,415.00 Margi…" at bounding box center [860, 769] width 1105 height 284
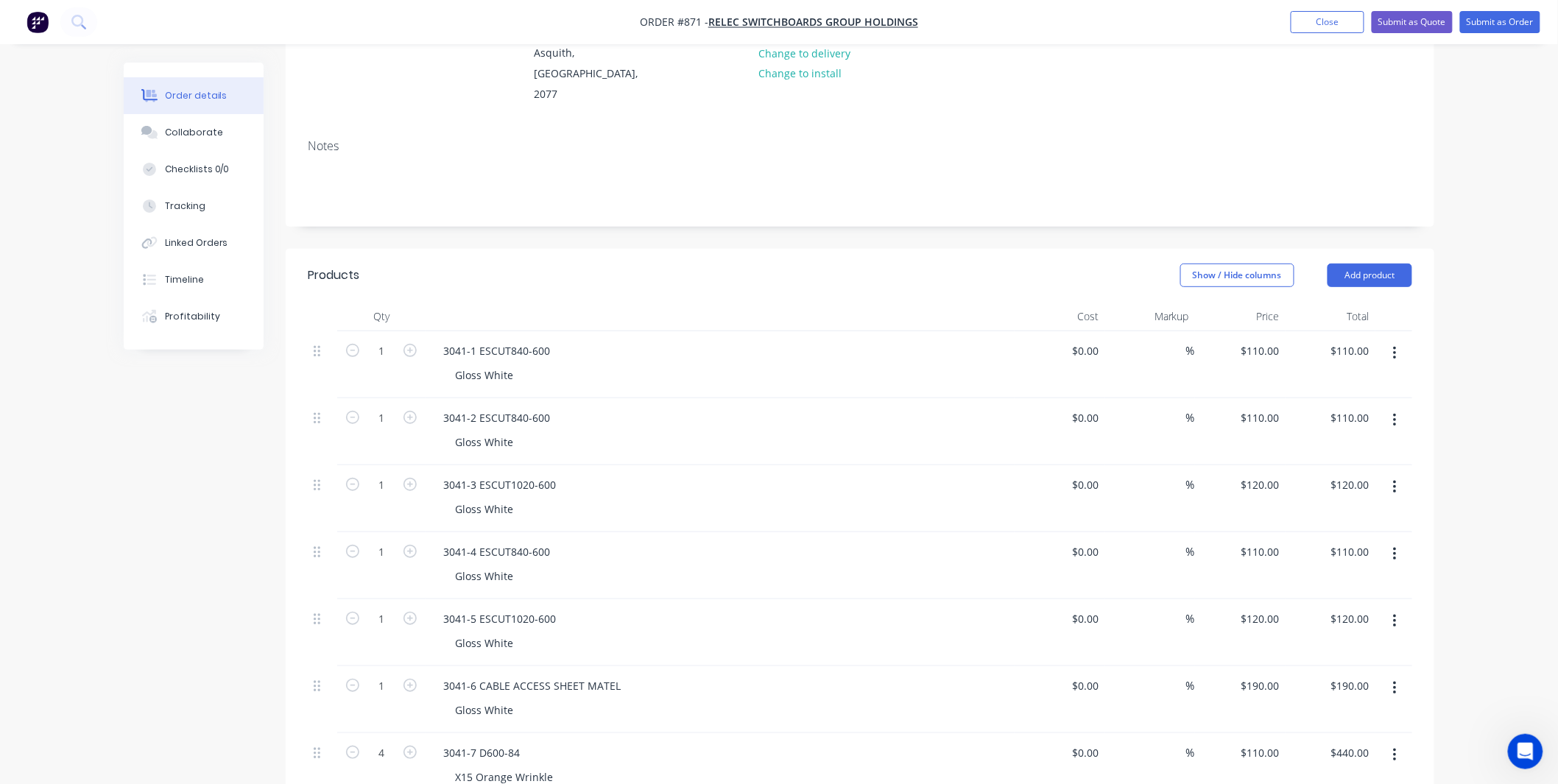
scroll to position [0, 0]
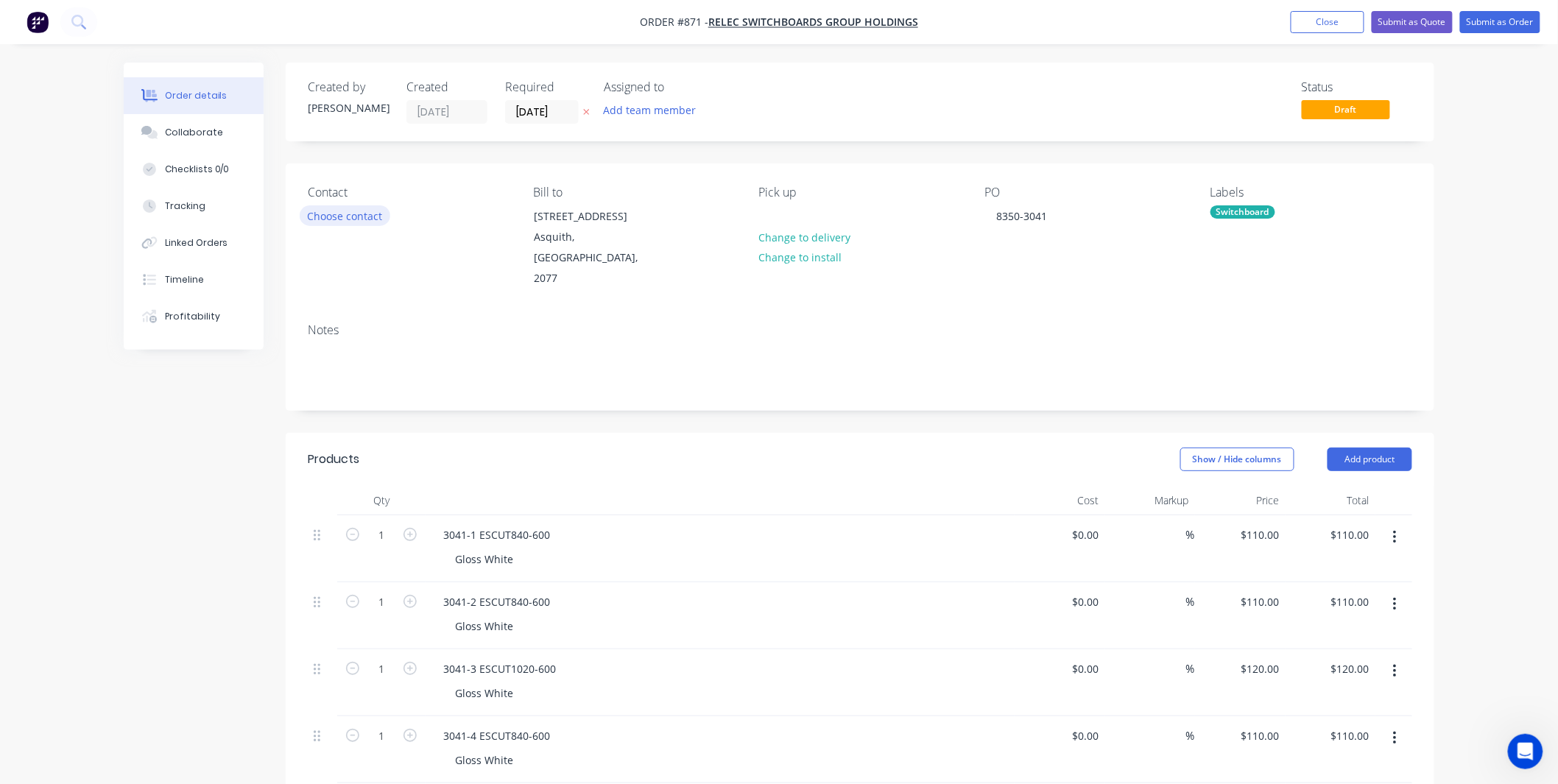
click at [348, 223] on button "Choose contact" at bounding box center [345, 215] width 90 height 20
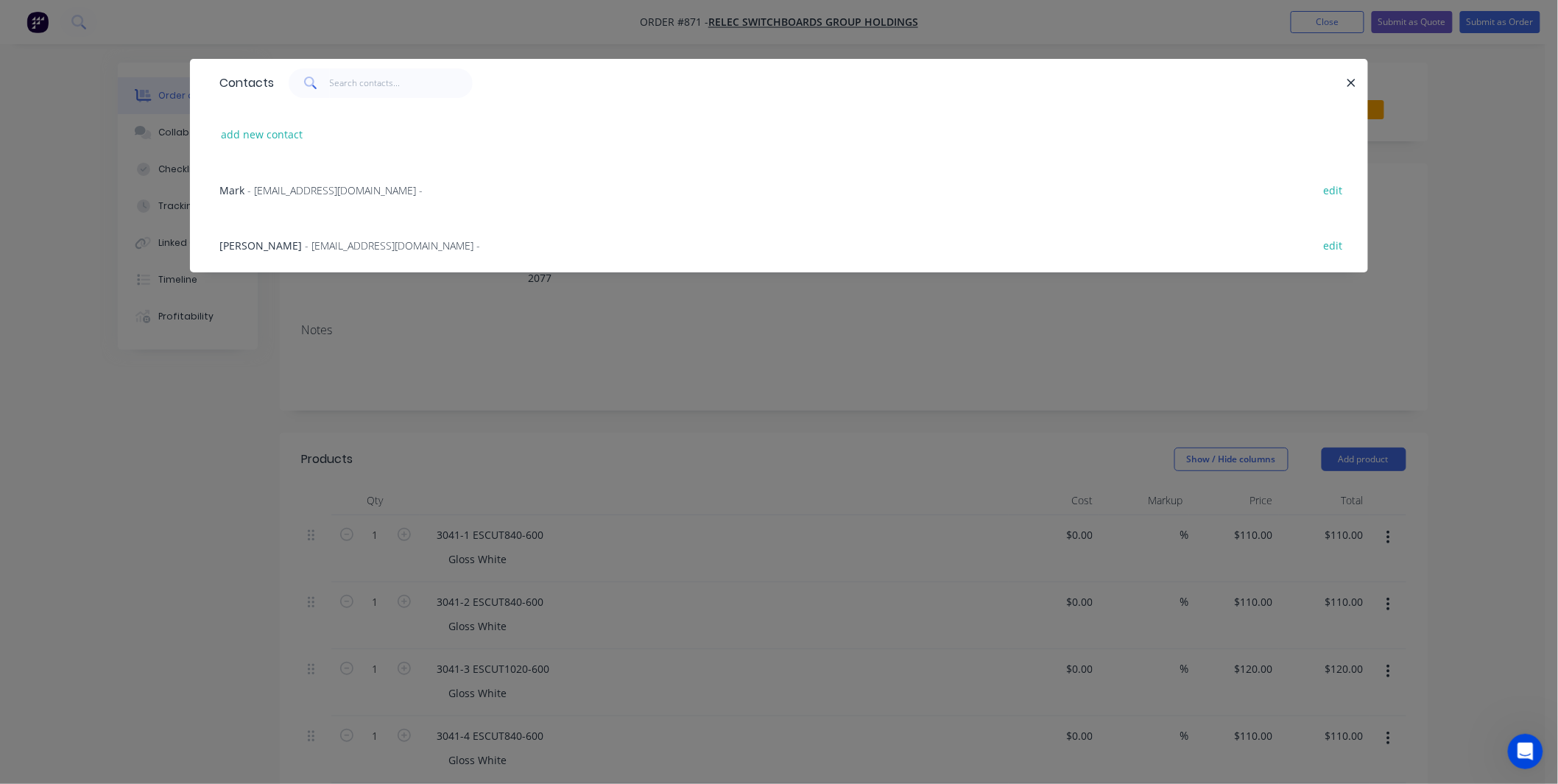
click at [315, 239] on span "- CAD@relec.com.au -" at bounding box center [393, 245] width 176 height 14
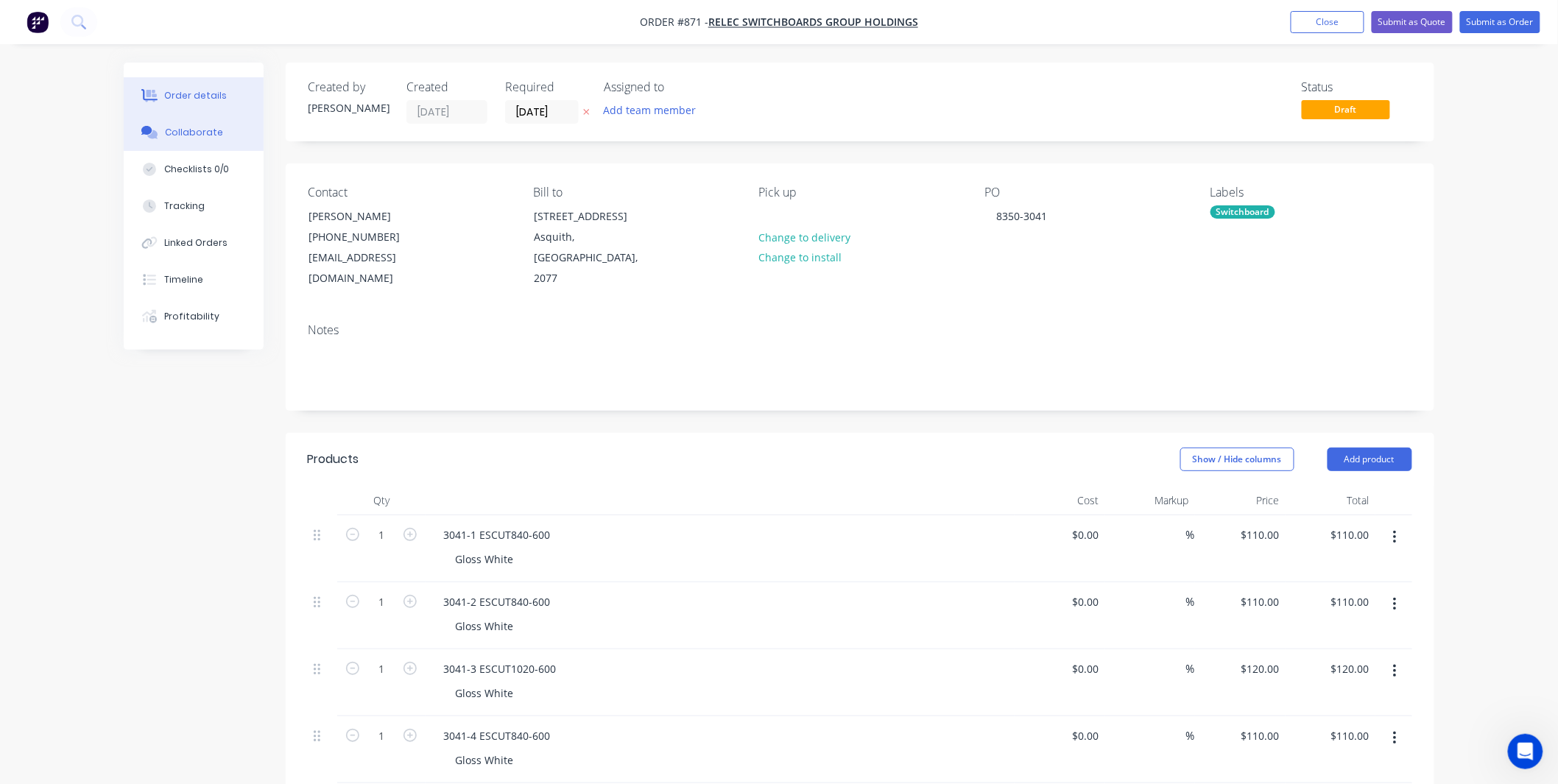
drag, startPoint x: 204, startPoint y: 140, endPoint x: 204, endPoint y: 124, distance: 16.0
click at [204, 137] on button "Collaborate" at bounding box center [194, 132] width 140 height 37
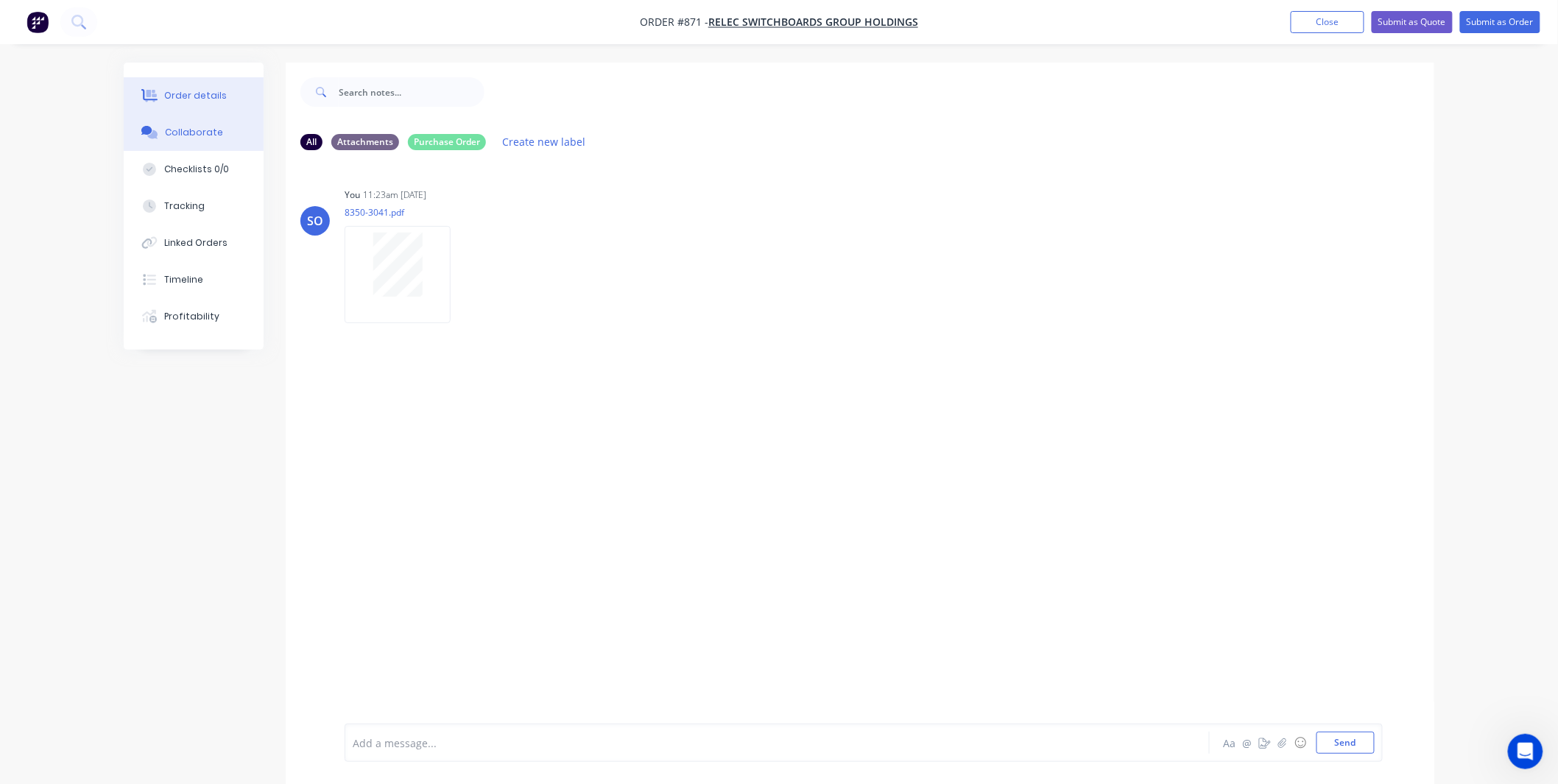
click at [210, 86] on button "Order details" at bounding box center [194, 95] width 140 height 37
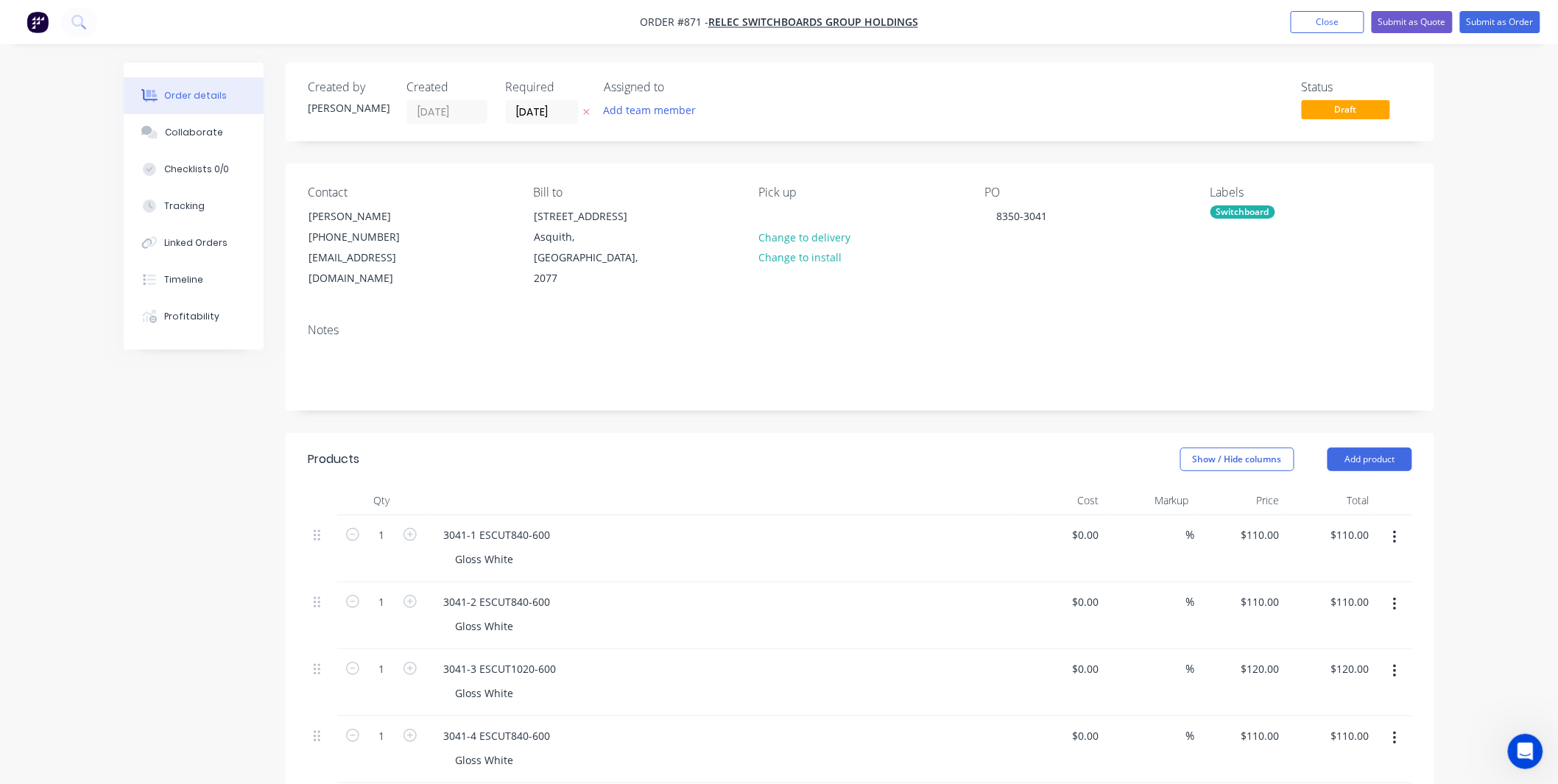
type input "$110.00"
type input "$120.00"
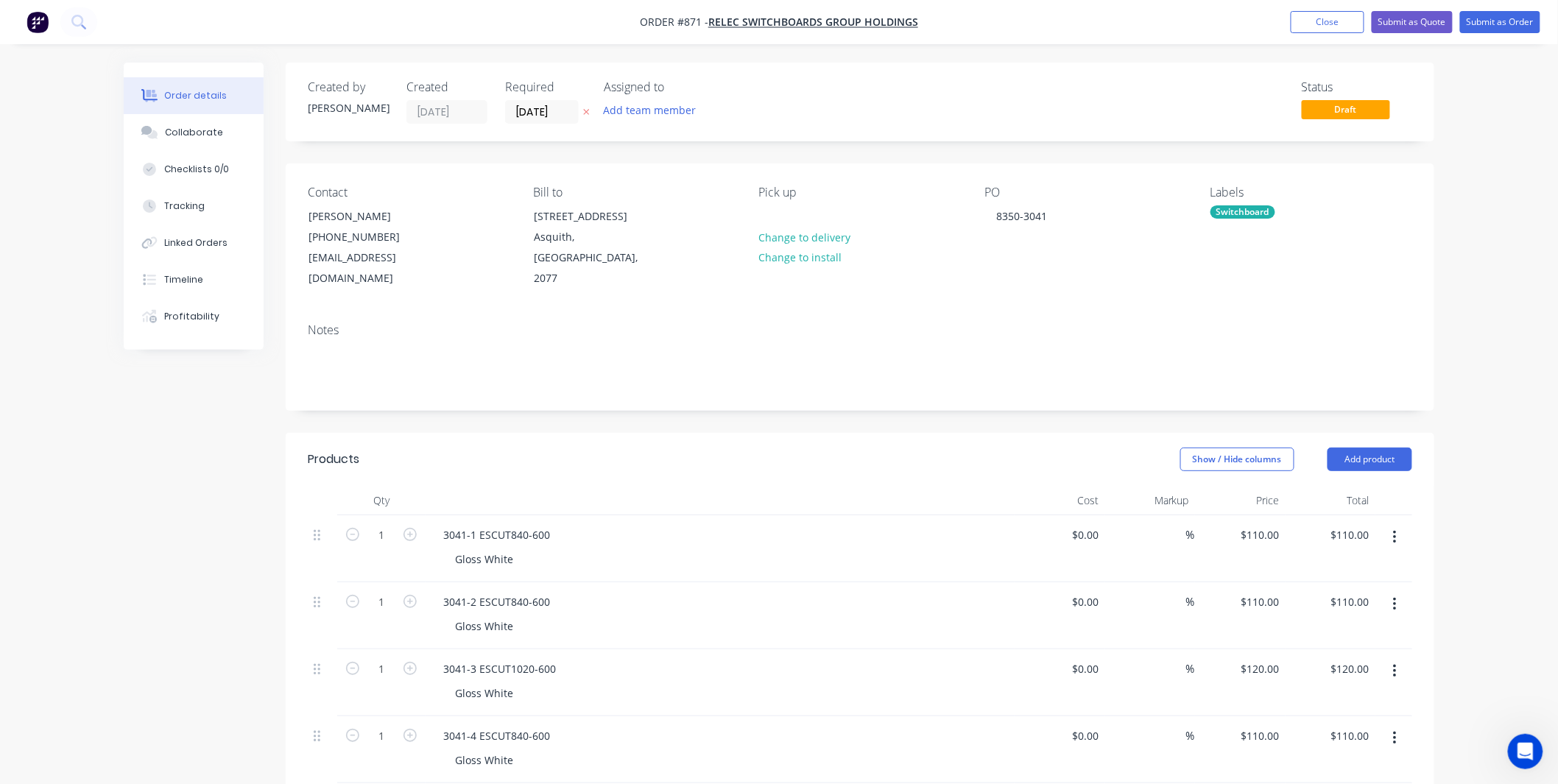
type input "$120.00"
type input "$110.00"
type input "$120.00"
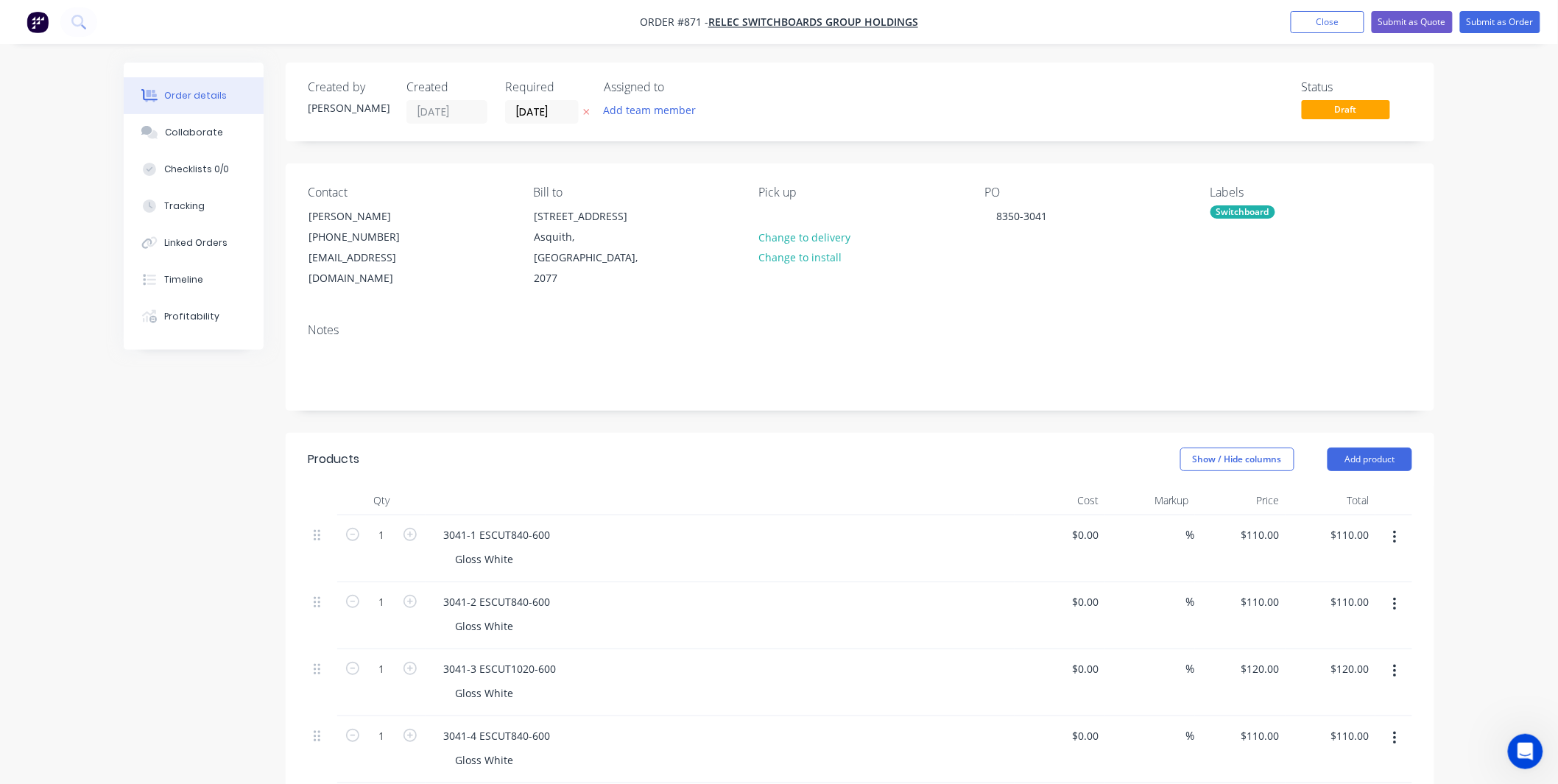
type input "$190.00"
type input "$110.00"
type input "$440.00"
type input "$75.00"
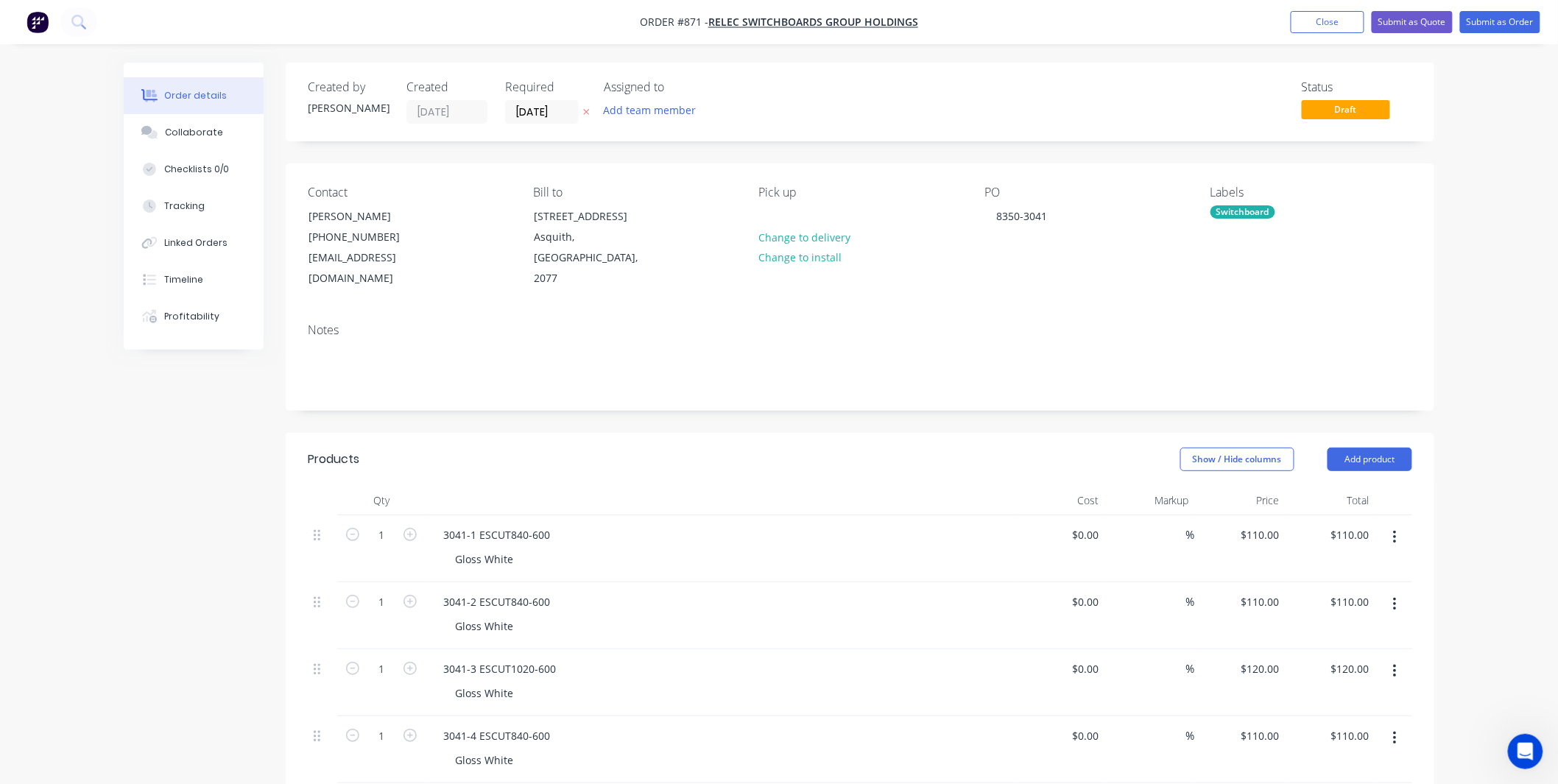
type input "$75.00"
type input "$65.00"
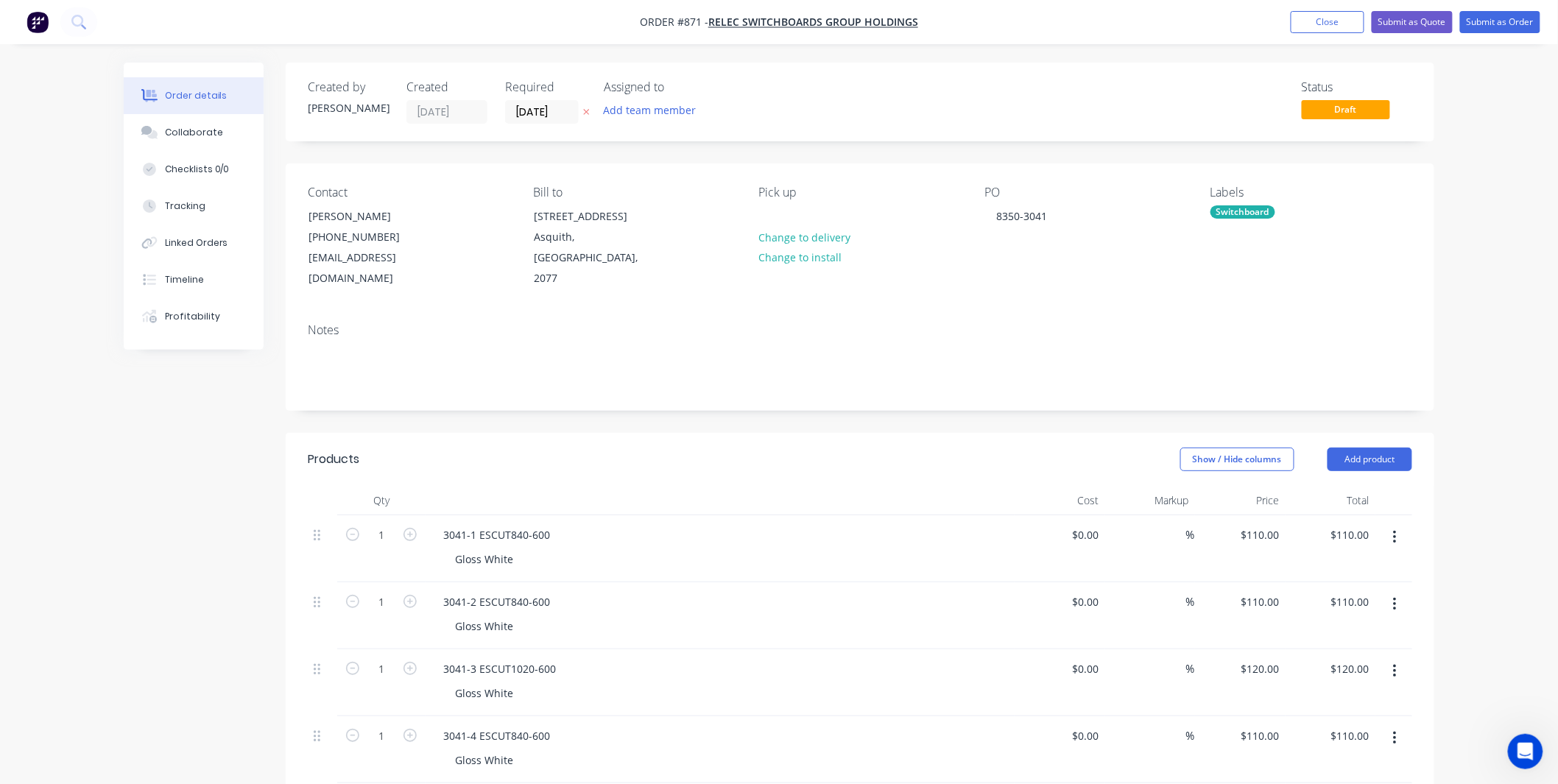
click at [1506, 33] on nav "Order #871 - Relec Switchboards Group Holdings Add product Close Submit as Quot…" at bounding box center [779, 22] width 1558 height 44
click at [1499, 24] on button "Submit as Order" at bounding box center [1500, 22] width 81 height 22
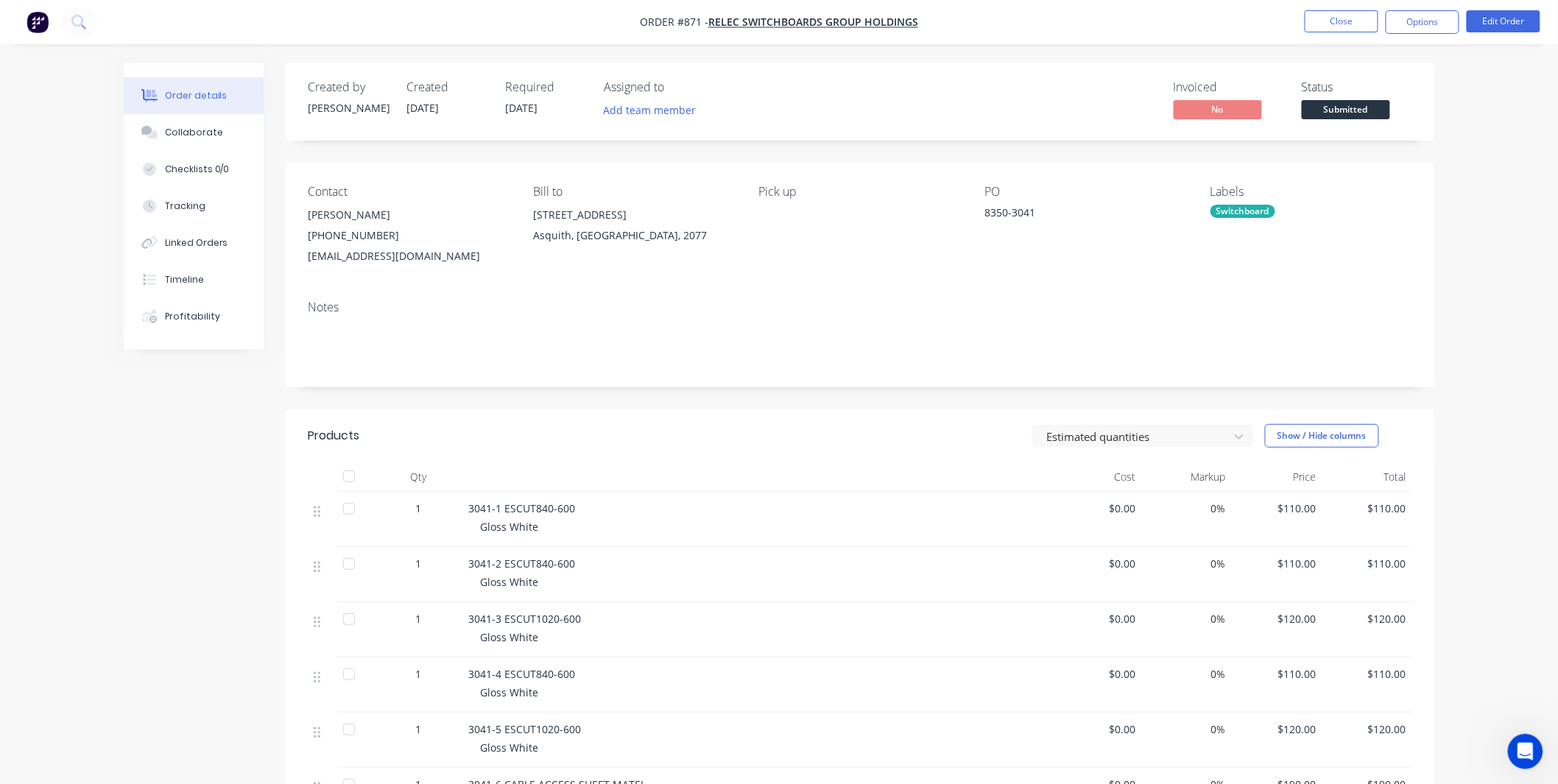
click at [1358, 120] on button "Submitted" at bounding box center [1346, 111] width 89 height 22
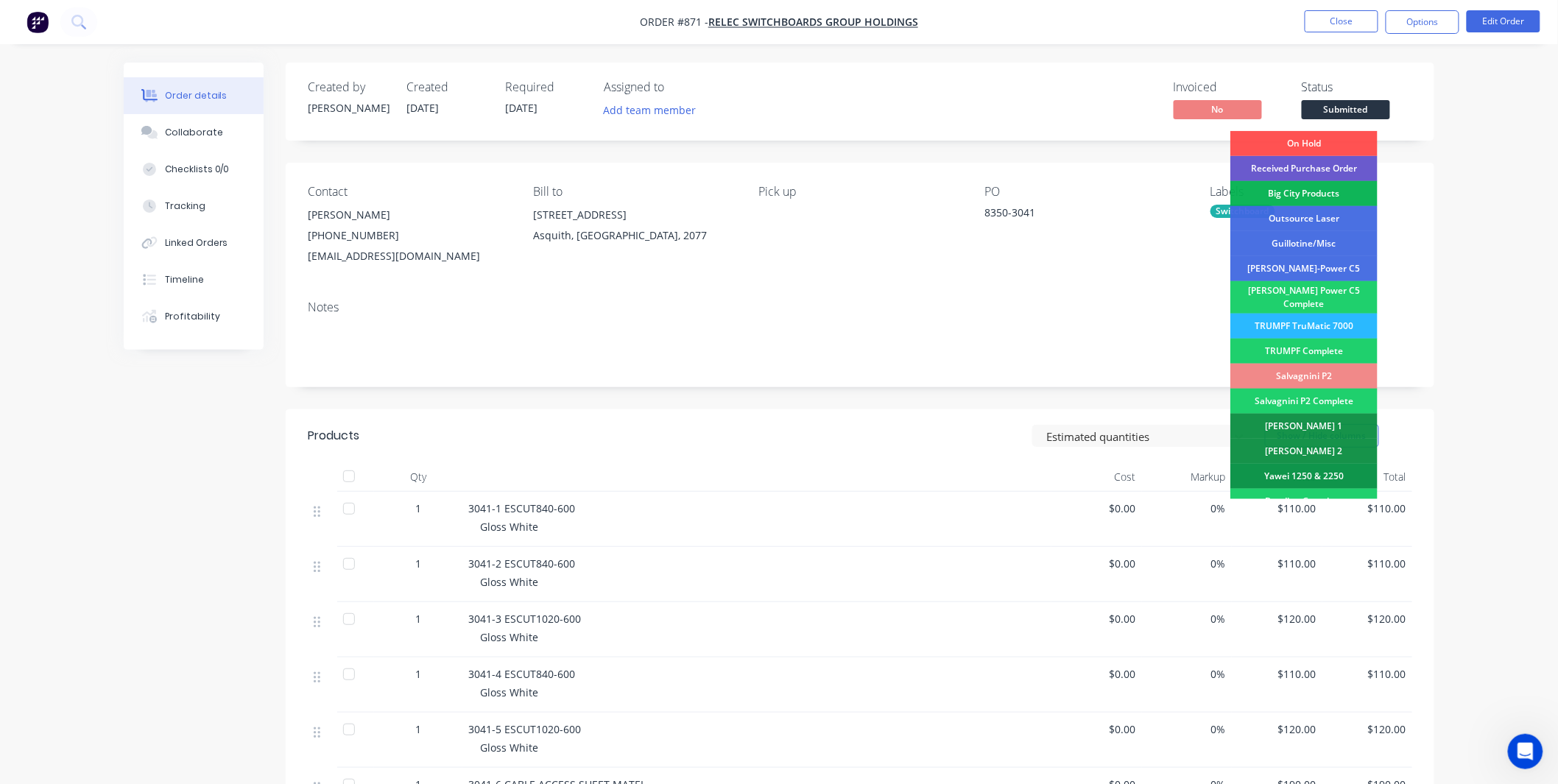
click at [1331, 169] on div "Received Purchase Order" at bounding box center [1304, 169] width 147 height 25
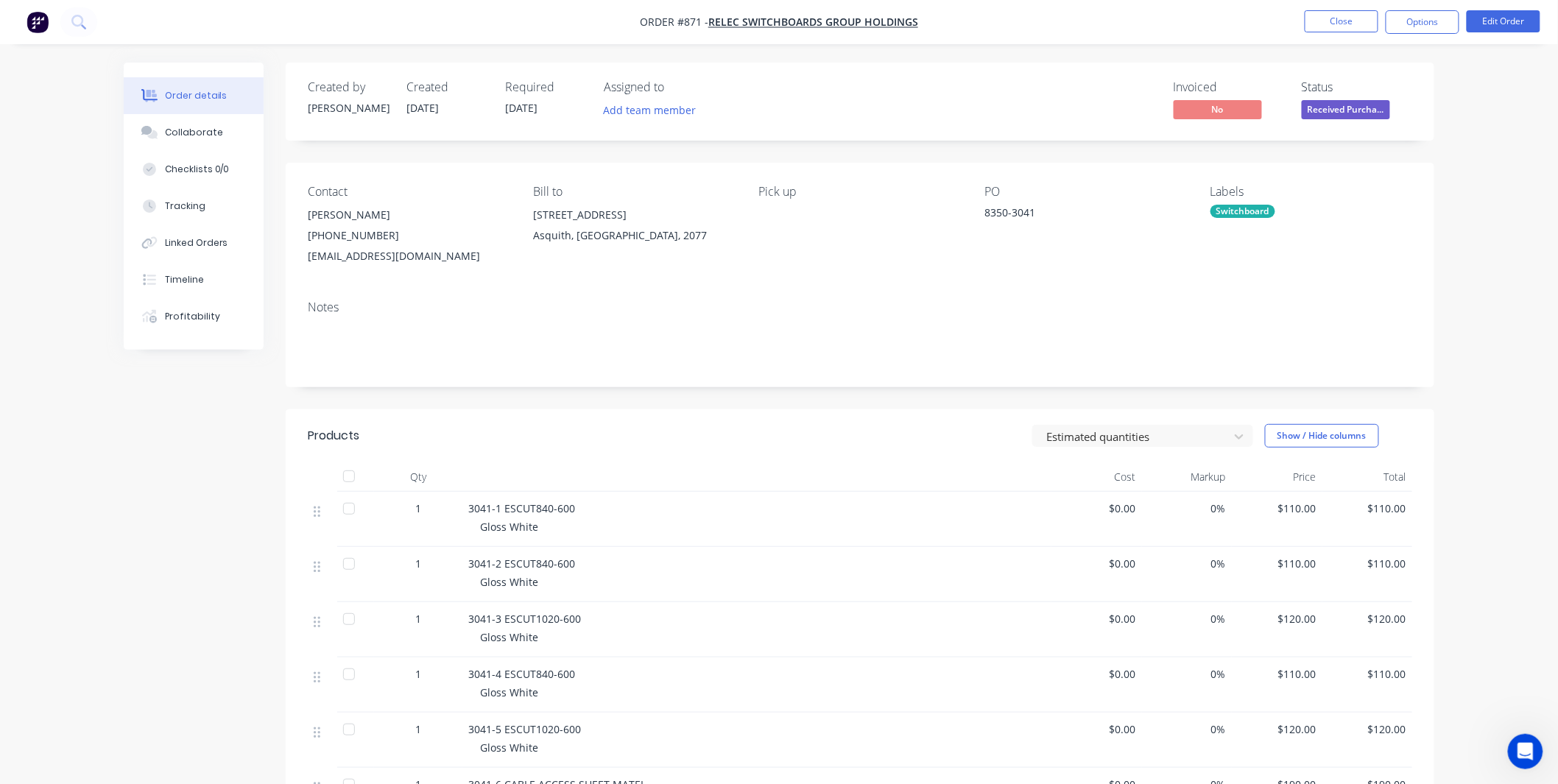
click at [1448, 9] on nav "Order #871 - Relec Switchboards Group Holdings Close Options Edit Order" at bounding box center [779, 22] width 1558 height 44
click at [1438, 31] on button "Options" at bounding box center [1422, 22] width 73 height 24
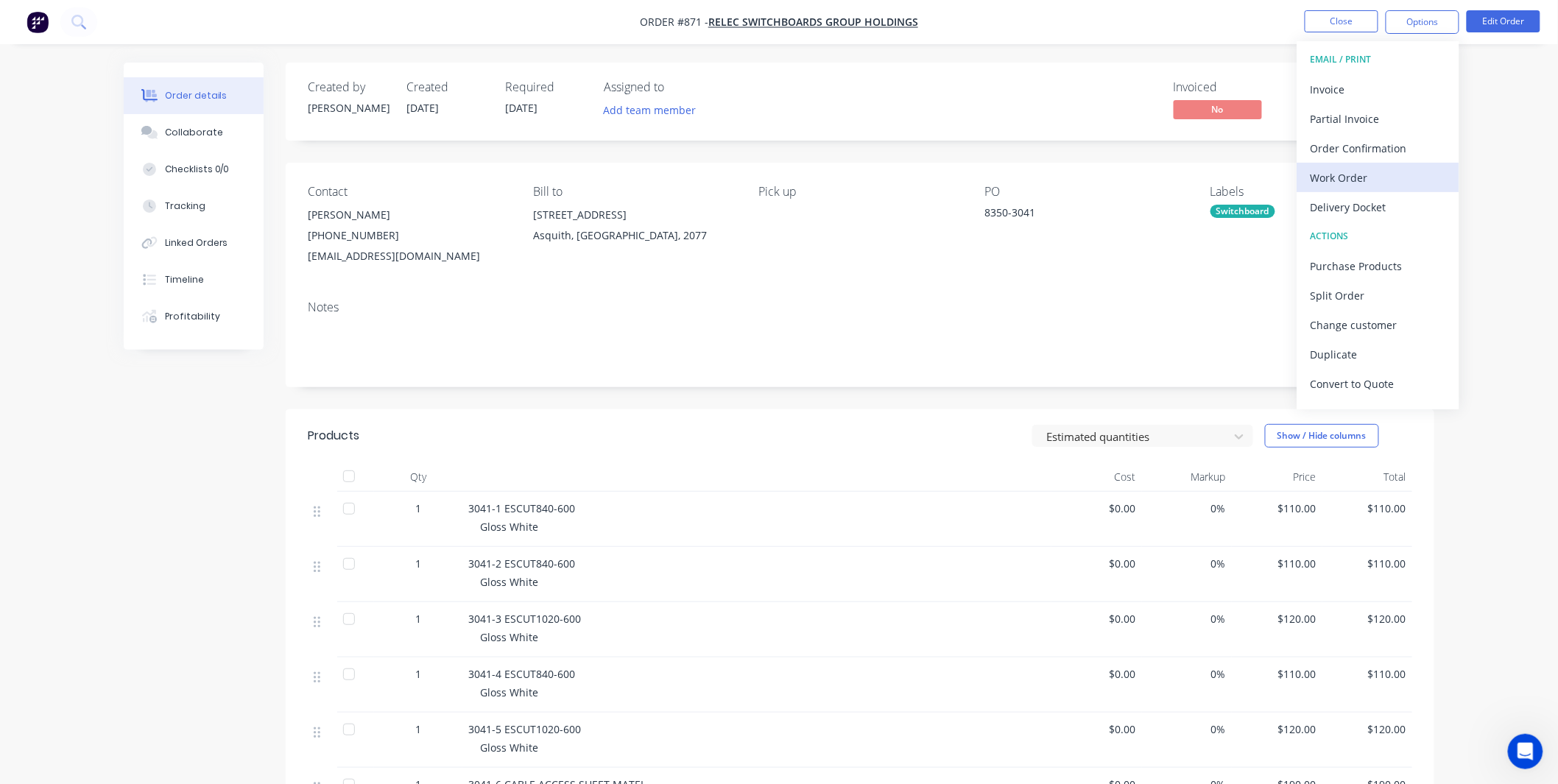
click at [1343, 173] on div "Work Order" at bounding box center [1379, 178] width 136 height 22
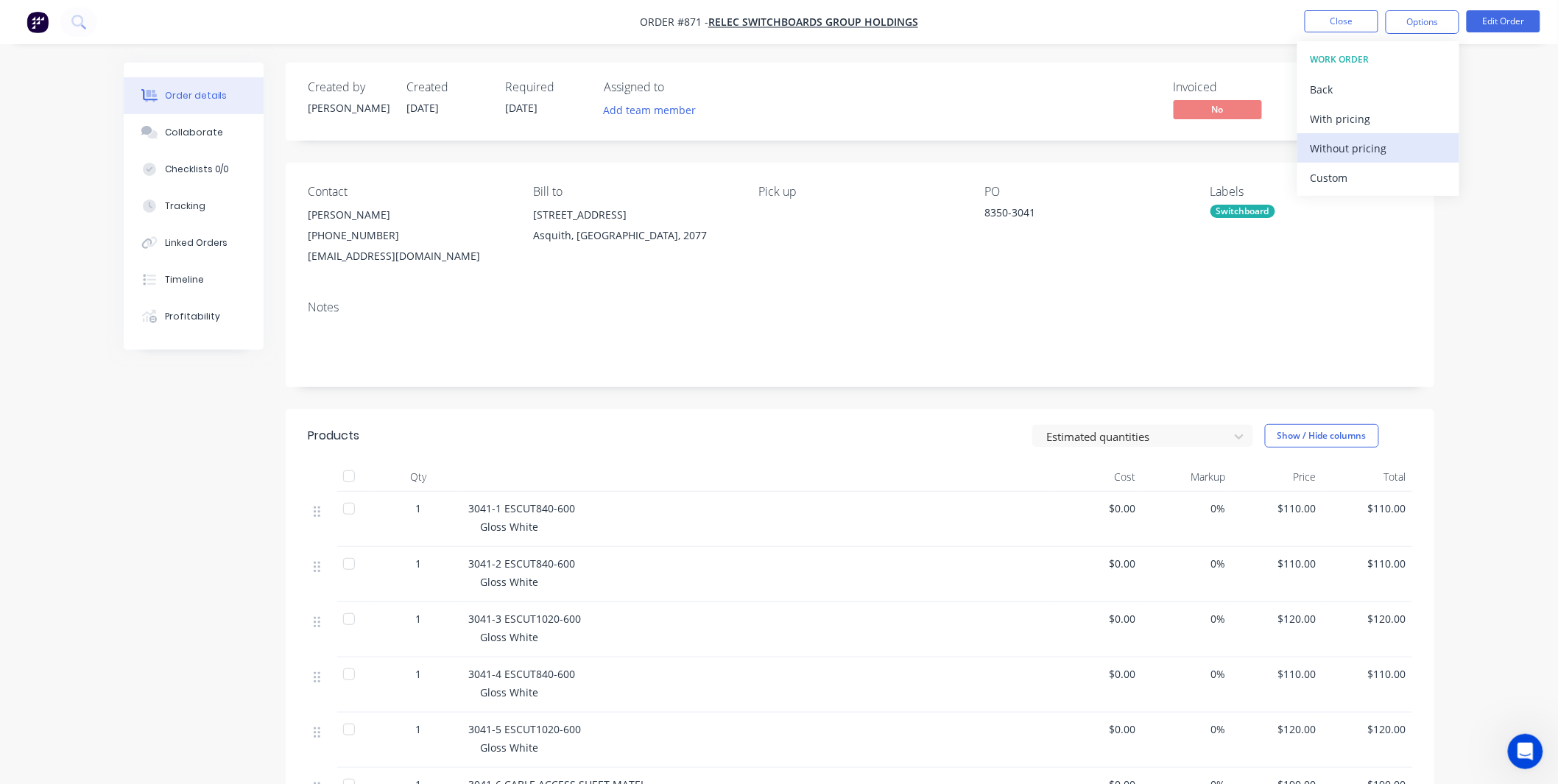
click at [1349, 143] on div "Without pricing" at bounding box center [1379, 148] width 136 height 22
drag, startPoint x: 943, startPoint y: 235, endPoint x: 955, endPoint y: 228, distance: 13.9
click at [944, 235] on div "Pick up" at bounding box center [860, 225] width 202 height 81
click at [1334, 20] on button "Close" at bounding box center [1341, 21] width 73 height 22
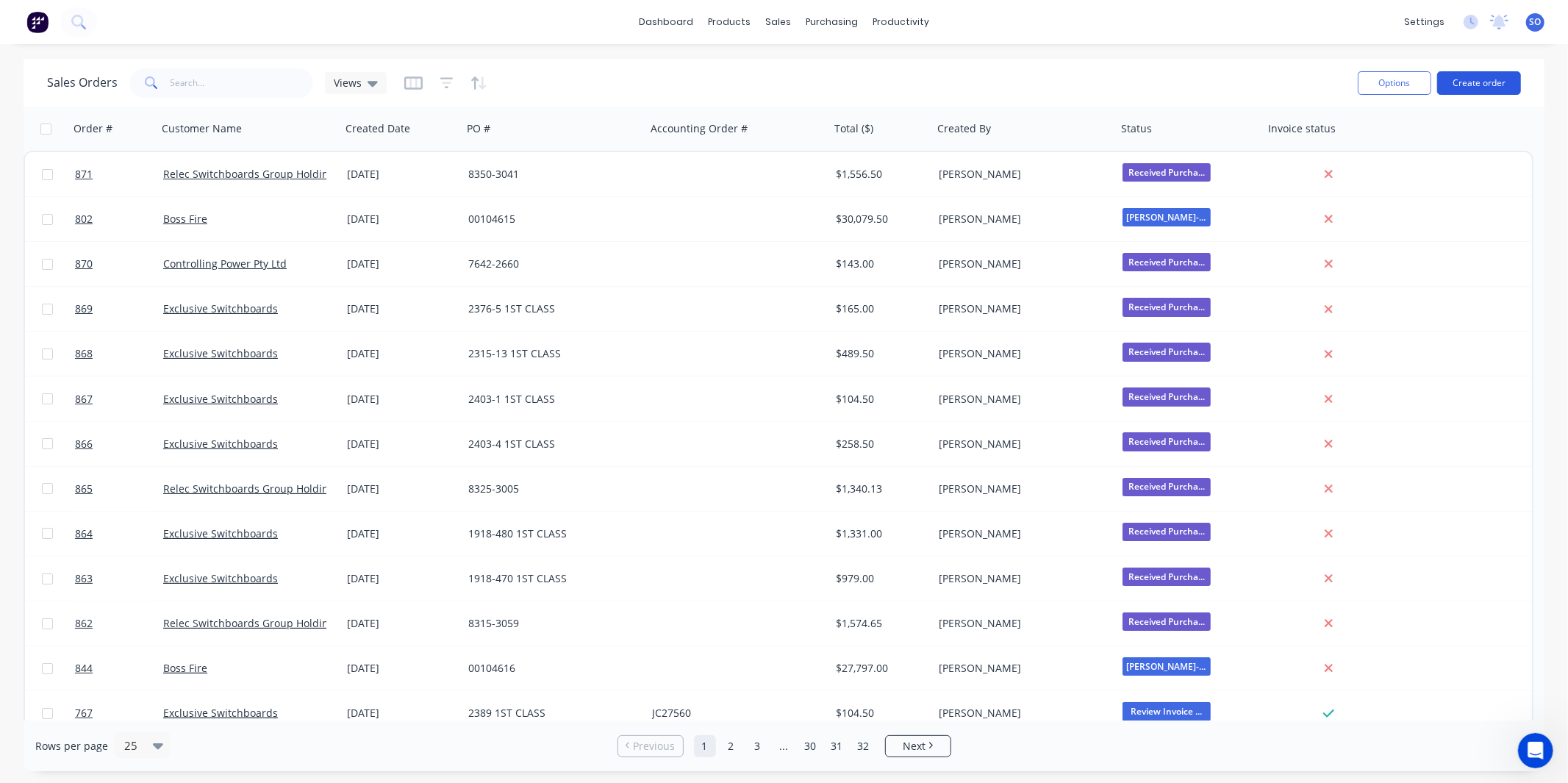
click at [1498, 76] on button "Create order" at bounding box center [1479, 83] width 84 height 23
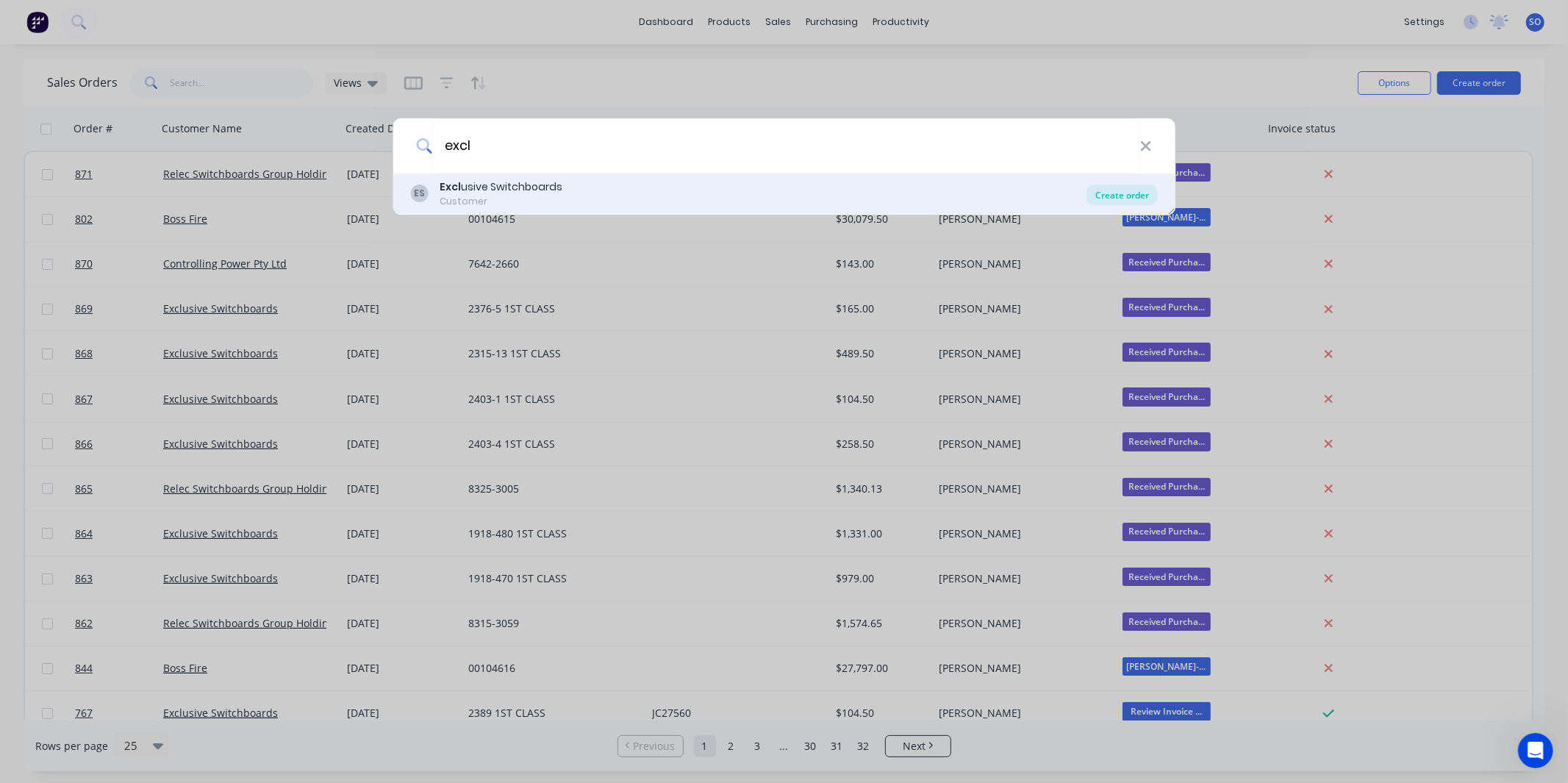
type input "excl"
click at [1108, 200] on div "Create order" at bounding box center [1122, 194] width 71 height 21
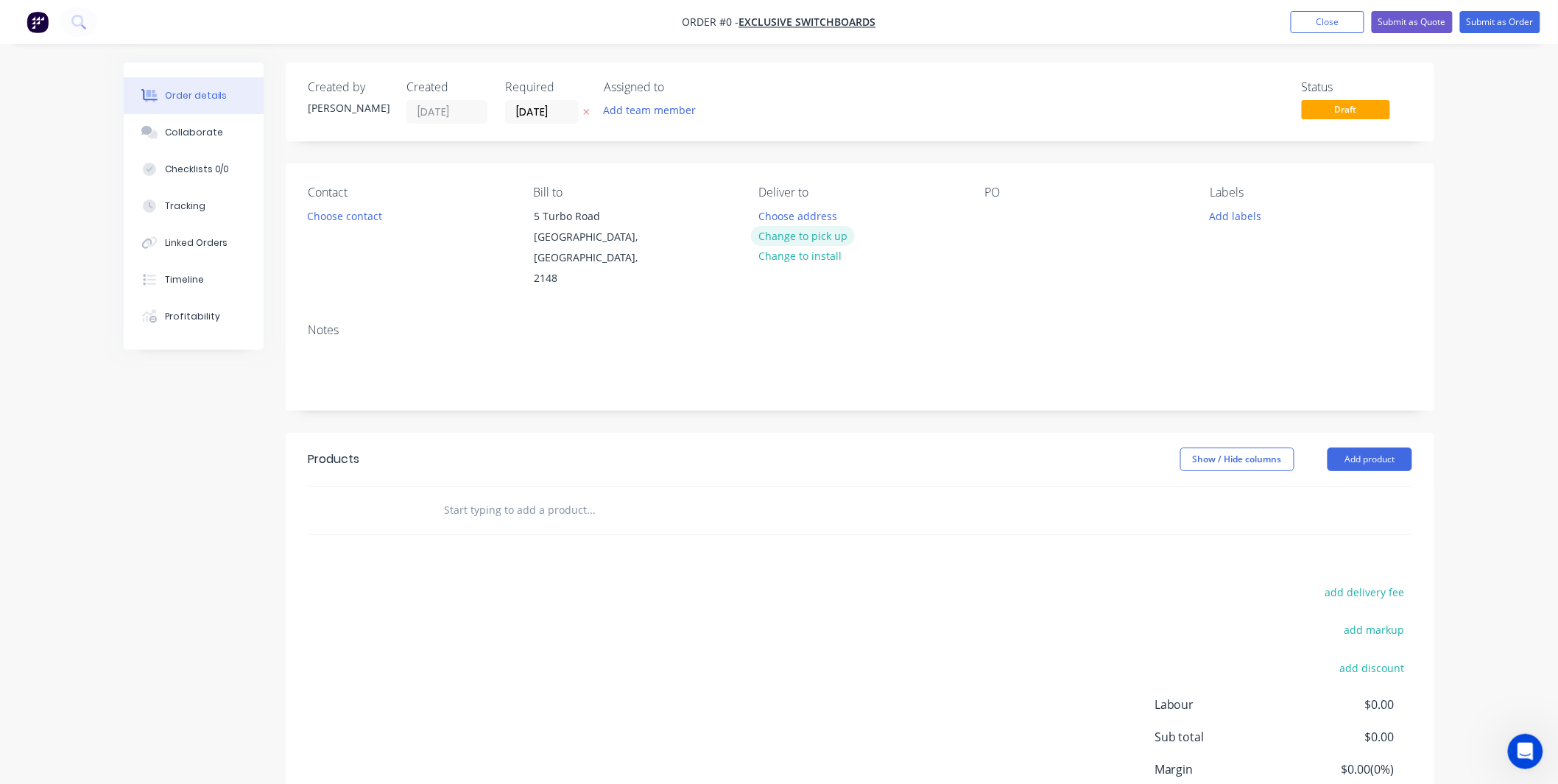
click at [828, 234] on button "Change to pick up" at bounding box center [803, 236] width 105 height 20
click at [329, 221] on button "Choose contact" at bounding box center [345, 215] width 90 height 20
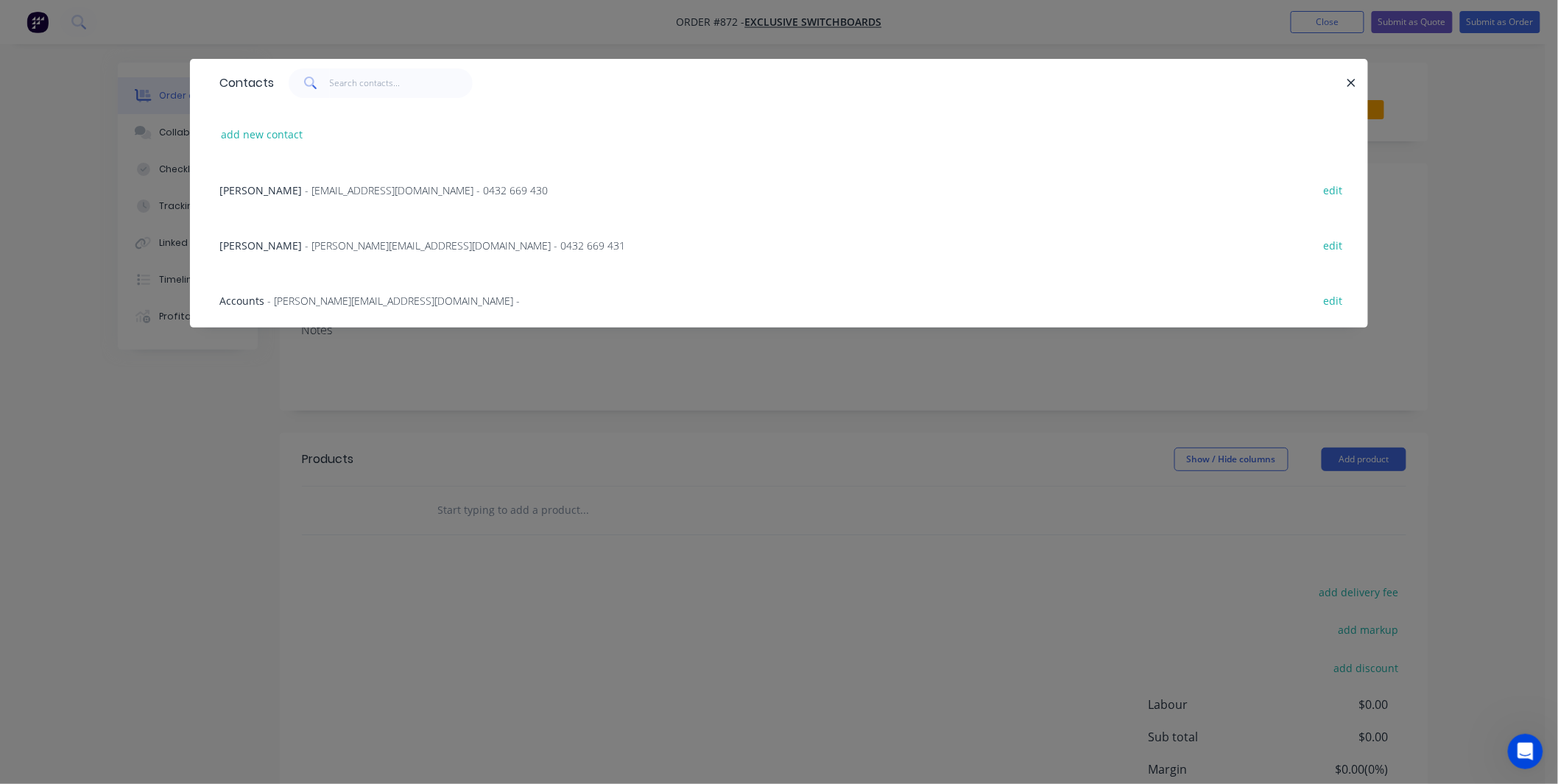
click at [347, 193] on span "- will@exclusiveswitchboards.com.au - 0432 669 430" at bounding box center [426, 190] width 243 height 14
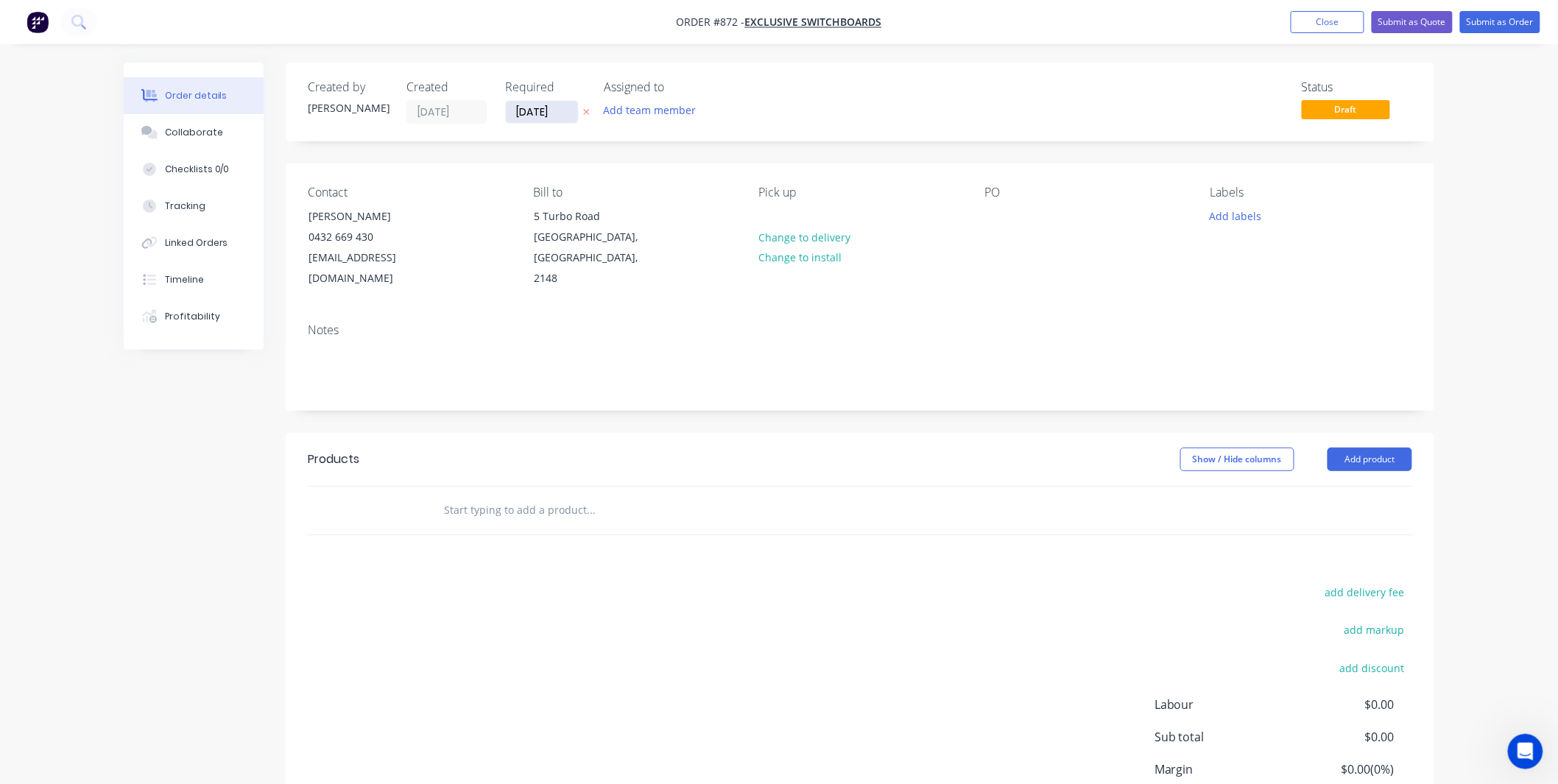
click at [550, 113] on input "[DATE]" at bounding box center [542, 111] width 72 height 22
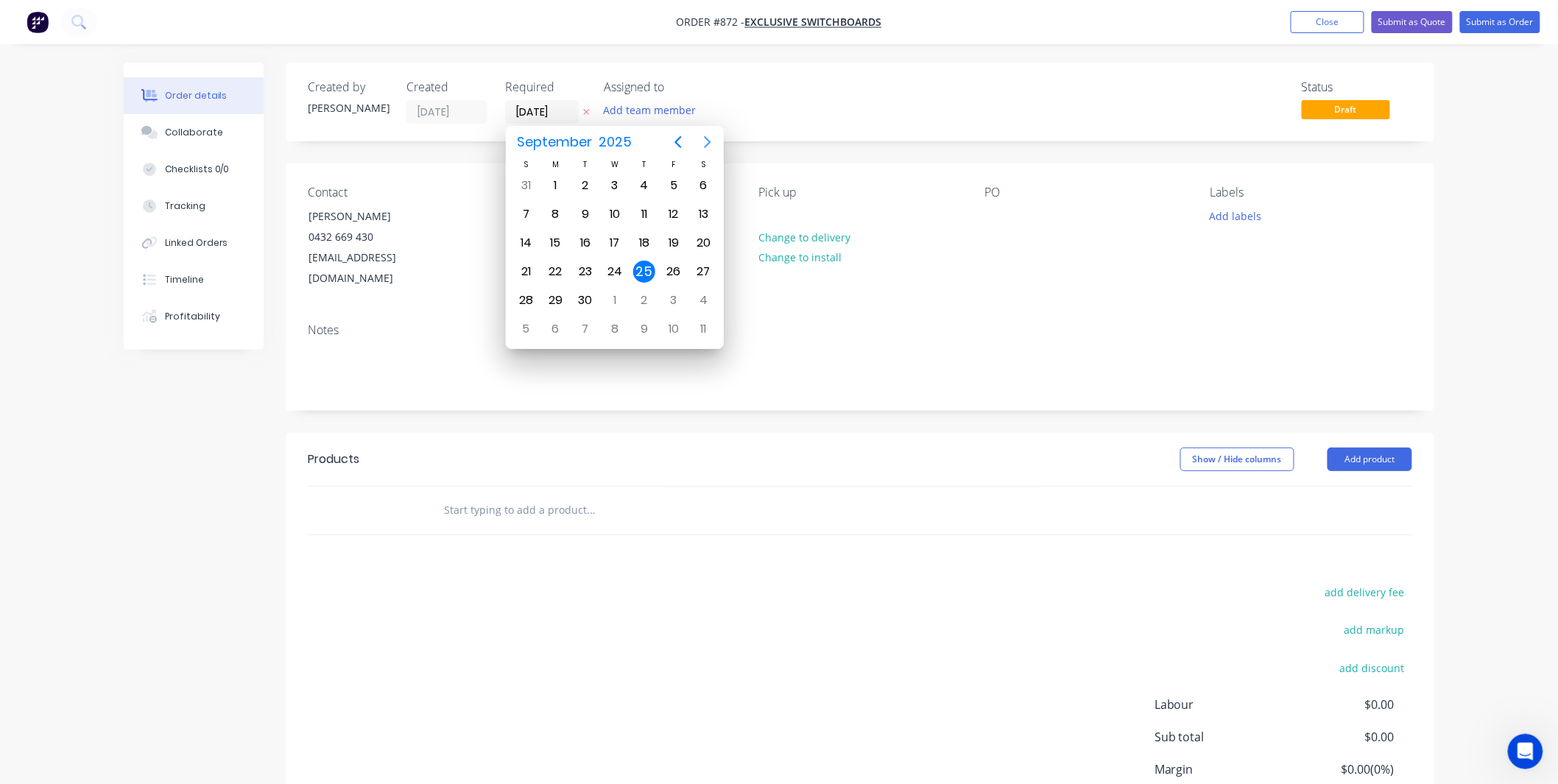
click at [707, 137] on icon "Next page" at bounding box center [708, 142] width 18 height 18
click at [654, 243] on div "16" at bounding box center [644, 242] width 30 height 28
type input "[DATE]"
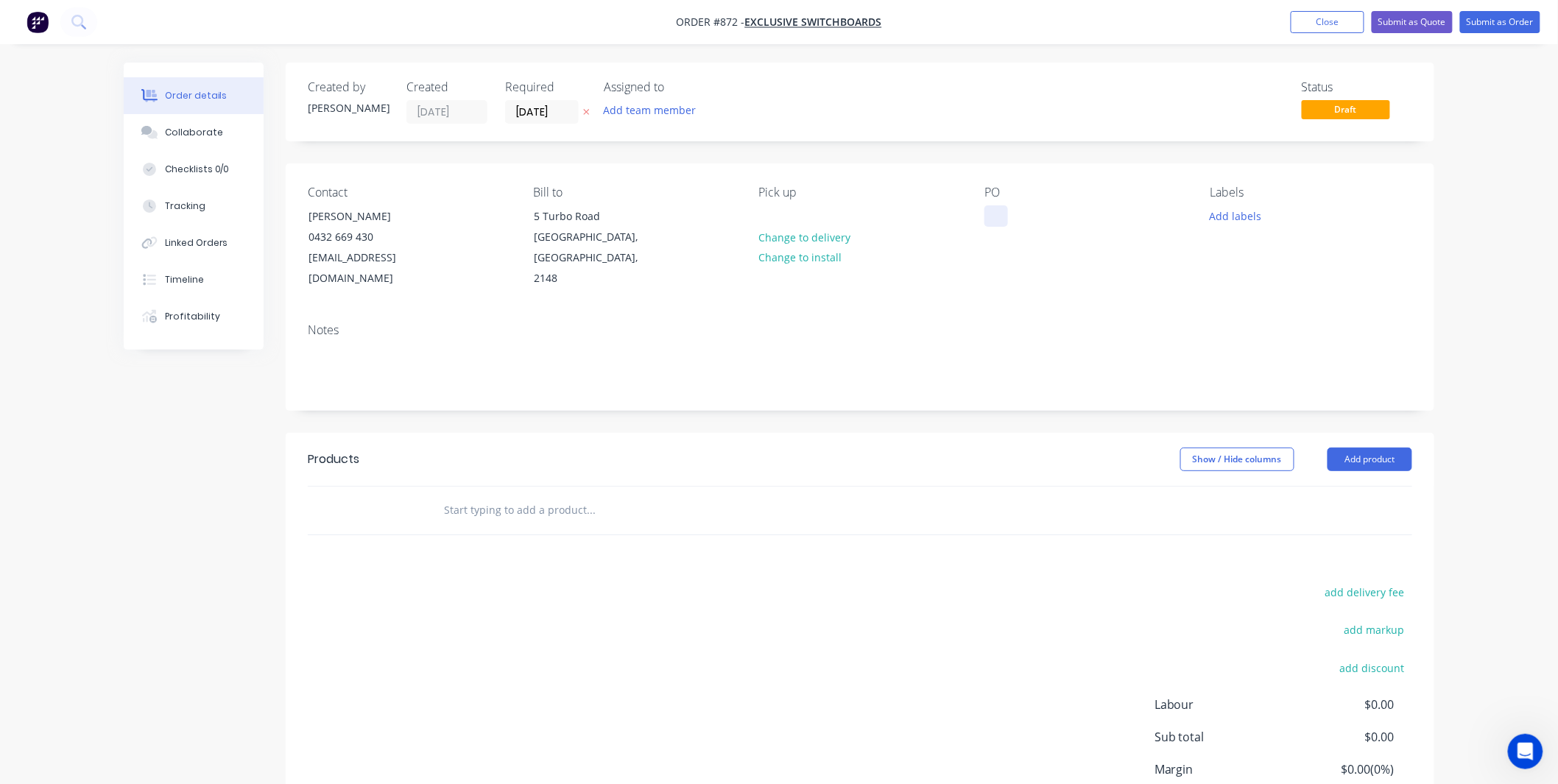
click at [994, 206] on div at bounding box center [996, 216] width 24 height 22
click at [1153, 231] on div "PO 1760-26" at bounding box center [1085, 237] width 202 height 104
click at [1042, 216] on div "1760-26" at bounding box center [1015, 216] width 62 height 22
click at [1230, 219] on button "Add labels" at bounding box center [1235, 215] width 68 height 20
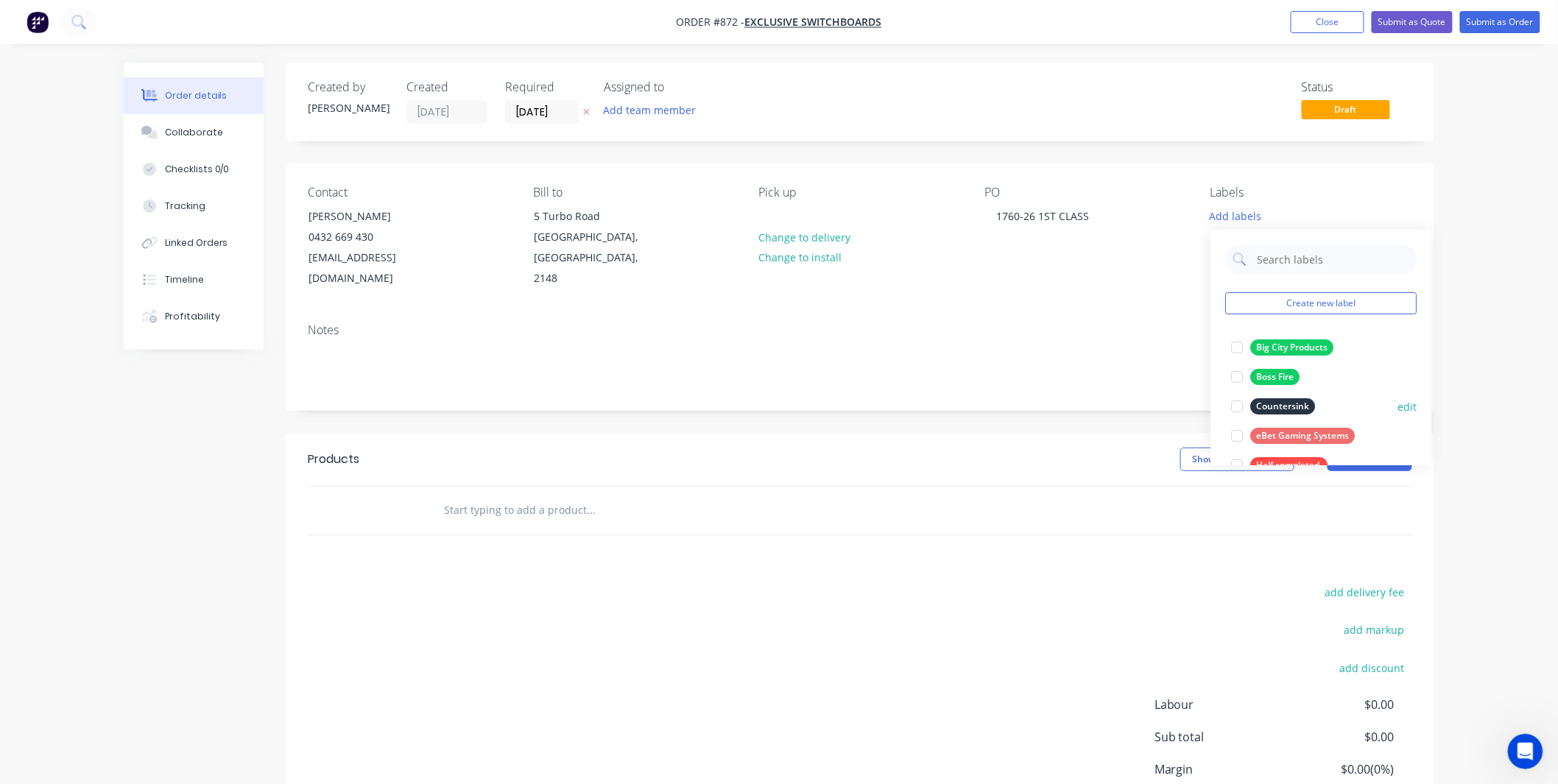
scroll to position [412, 0]
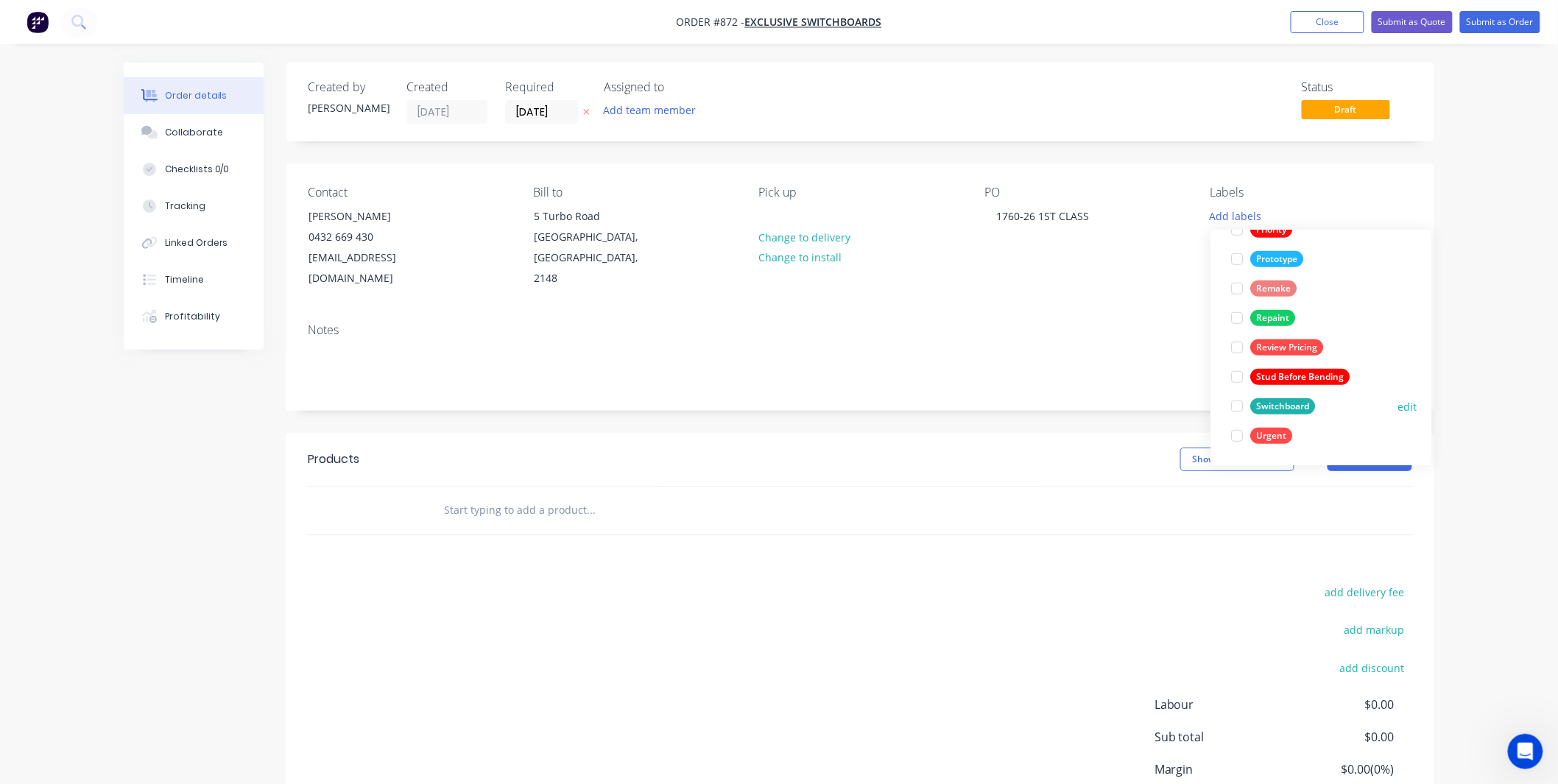
click at [1265, 406] on div "Switchboard" at bounding box center [1283, 406] width 65 height 16
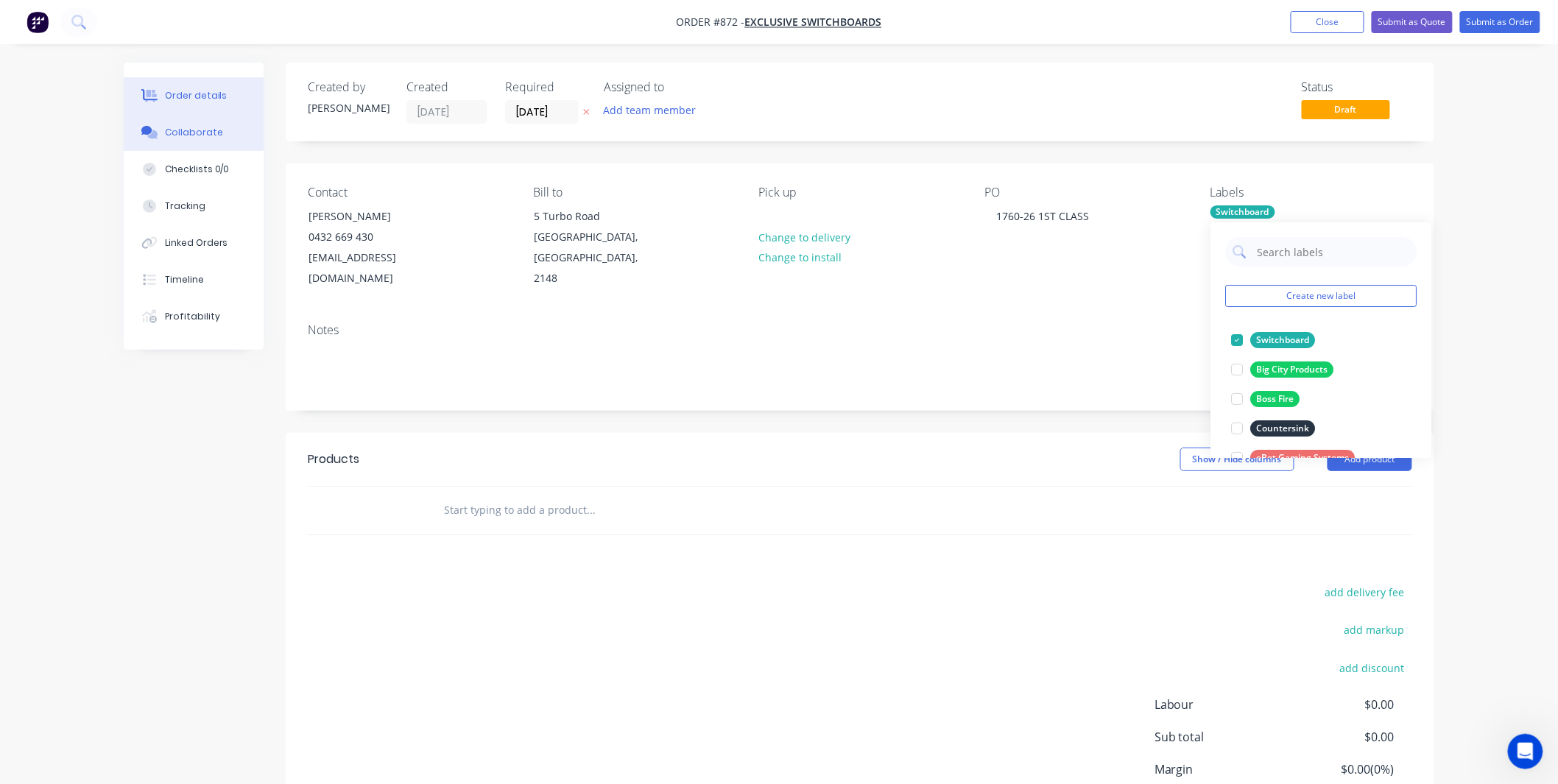
click at [181, 128] on div "Collaborate" at bounding box center [194, 132] width 58 height 14
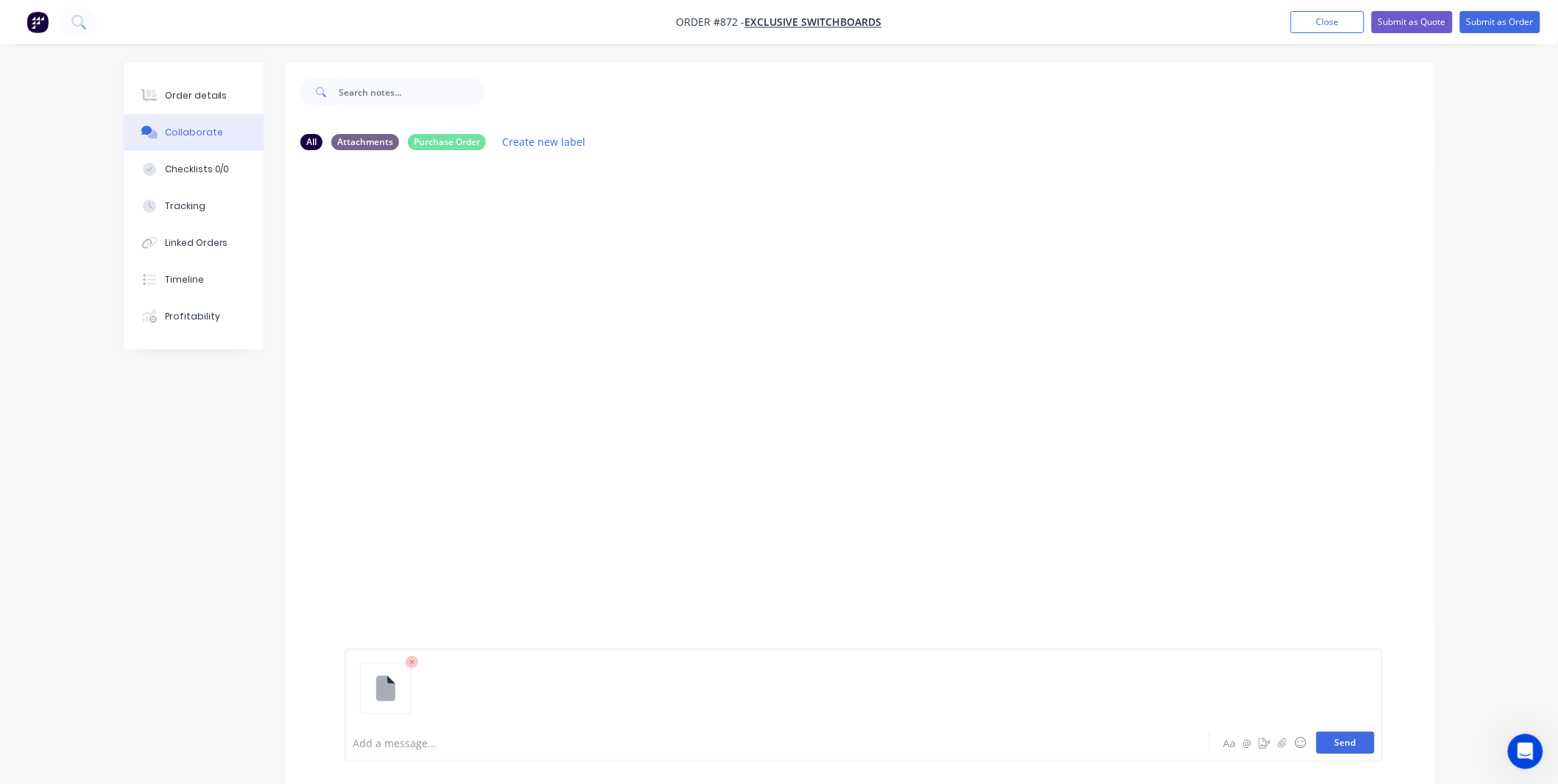
click at [1331, 741] on button "Send" at bounding box center [1345, 742] width 58 height 22
click at [157, 114] on button "Collaborate" at bounding box center [194, 132] width 140 height 37
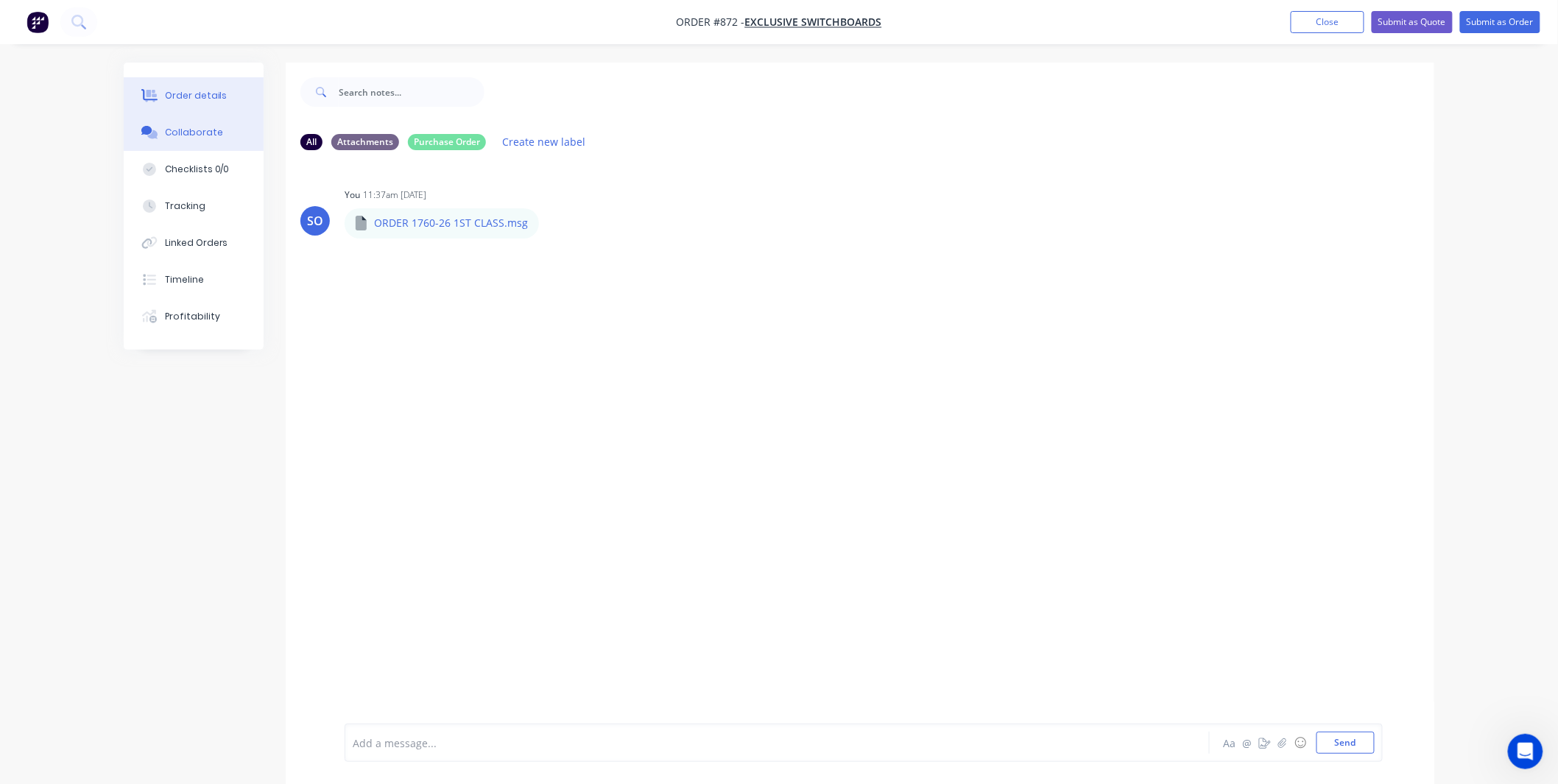
click at [164, 97] on button "Order details" at bounding box center [194, 95] width 140 height 37
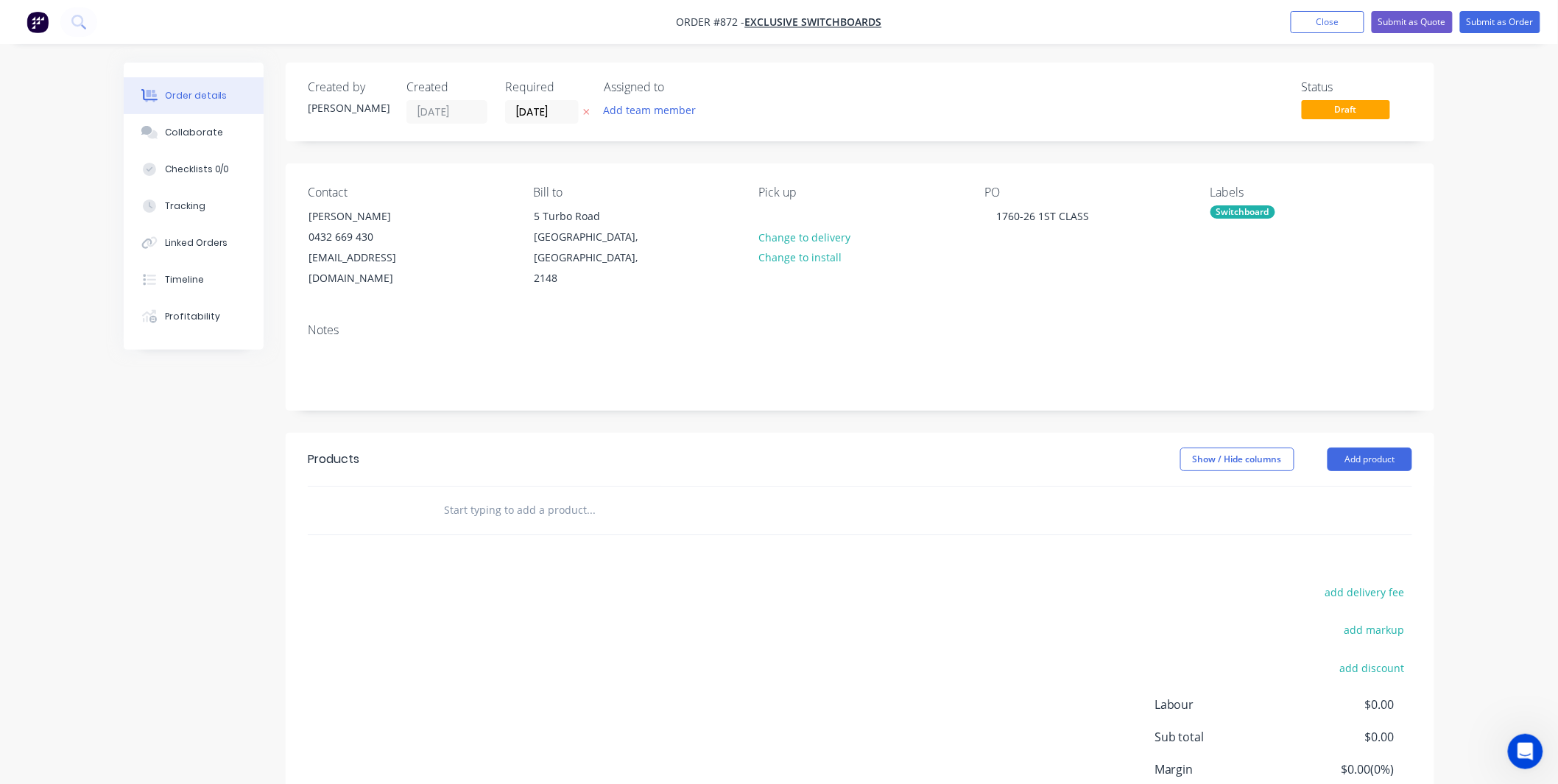
click at [507, 496] on input "text" at bounding box center [591, 510] width 295 height 30
drag, startPoint x: 1037, startPoint y: 221, endPoint x: 975, endPoint y: 230, distance: 62.6
click at [975, 230] on div "Contact Will Harris 0432 669 430 will@exclusiveswitchboards.com.au Bill to 5 Tu…" at bounding box center [860, 238] width 1149 height 148
click at [500, 496] on input "text" at bounding box center [591, 510] width 295 height 30
paste input "1760-26"
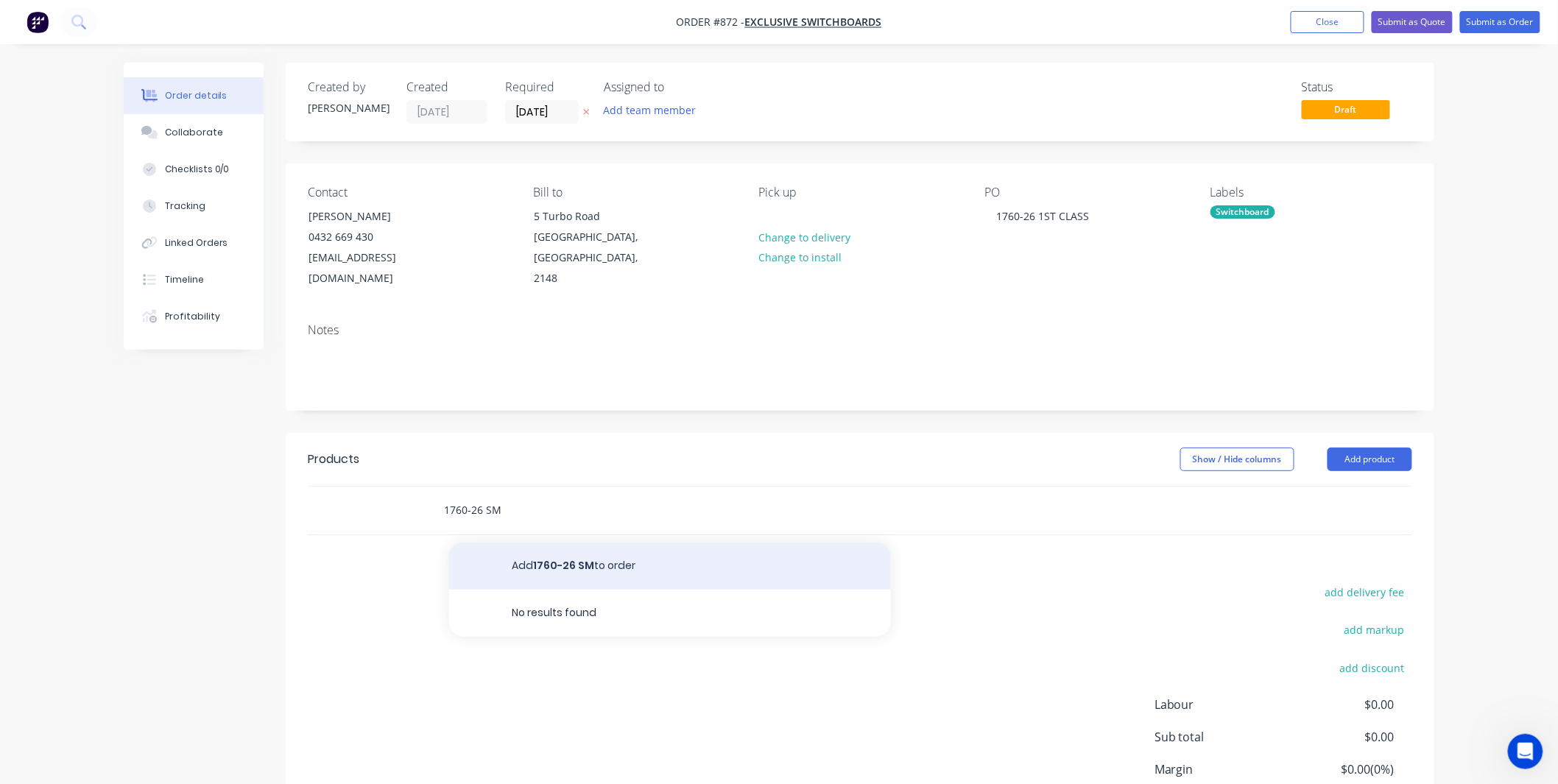
type input "1760-26 SM"
click at [571, 543] on button "Add 1760-26 SM to order" at bounding box center [670, 566] width 442 height 47
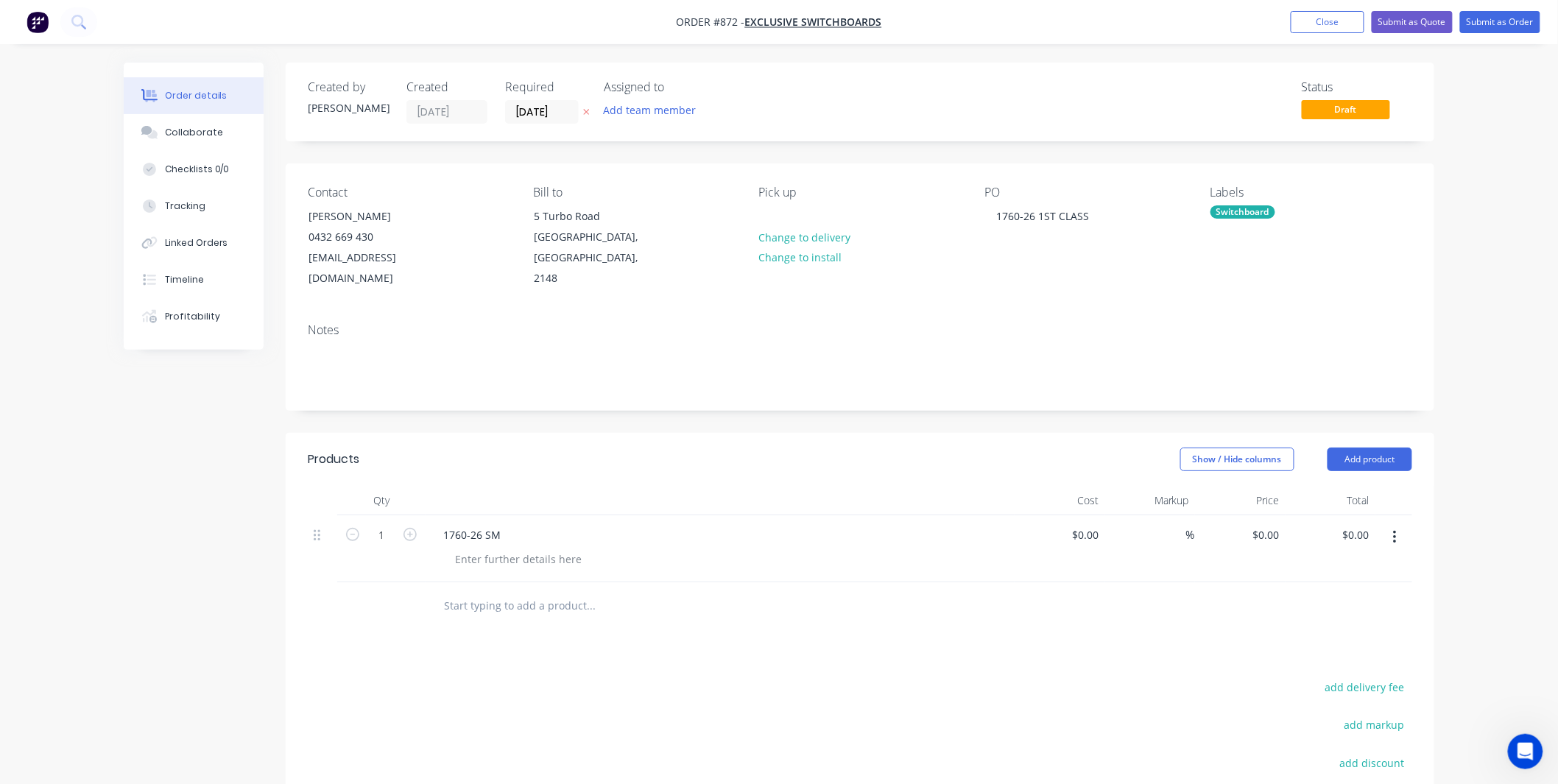
click at [537, 553] on div "1760-26 SM" at bounding box center [719, 549] width 589 height 67
click at [493, 524] on div "1760-26 SM" at bounding box center [472, 534] width 81 height 22
click at [499, 548] on div at bounding box center [518, 559] width 150 height 22
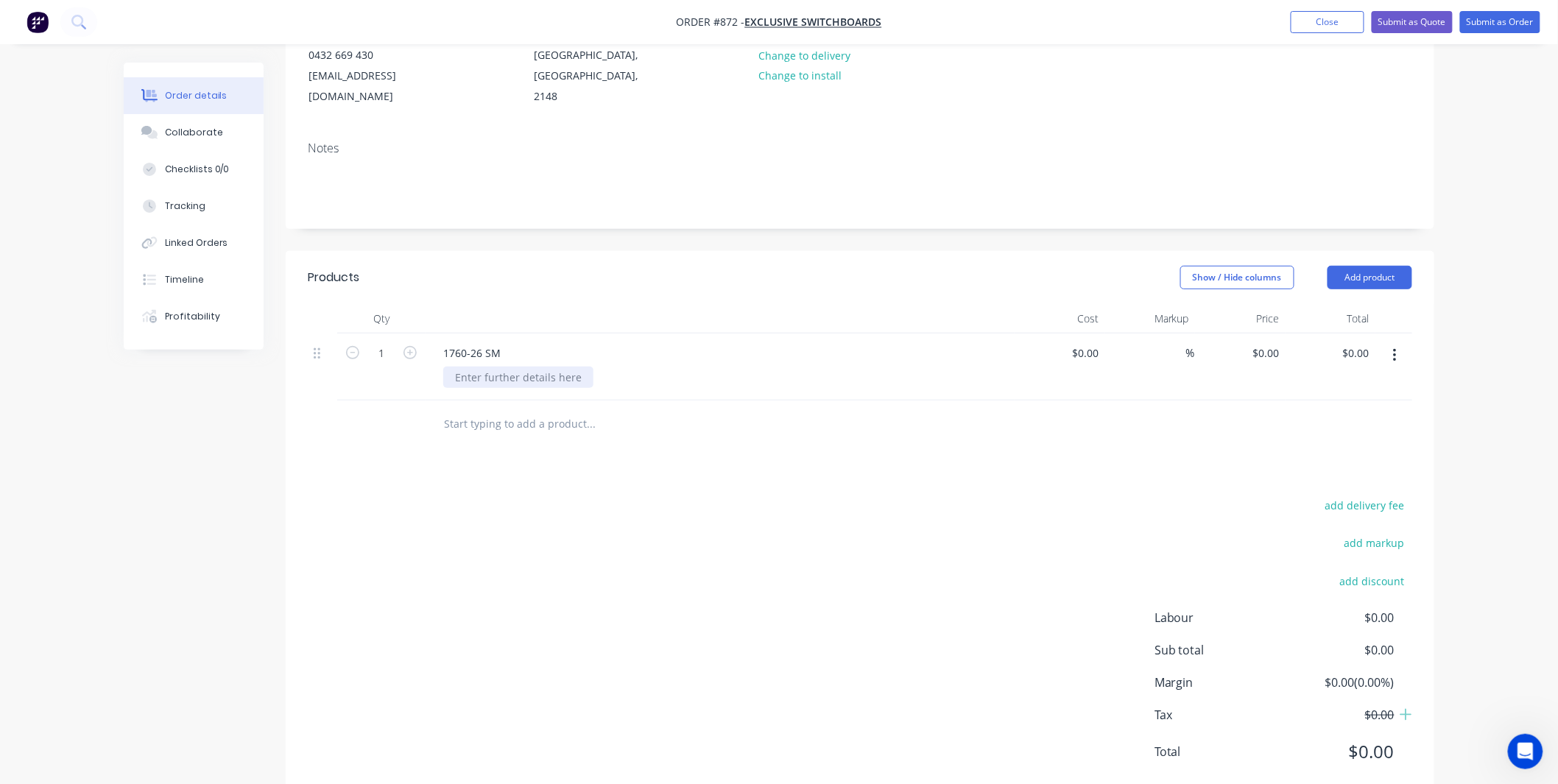
scroll to position [201, 0]
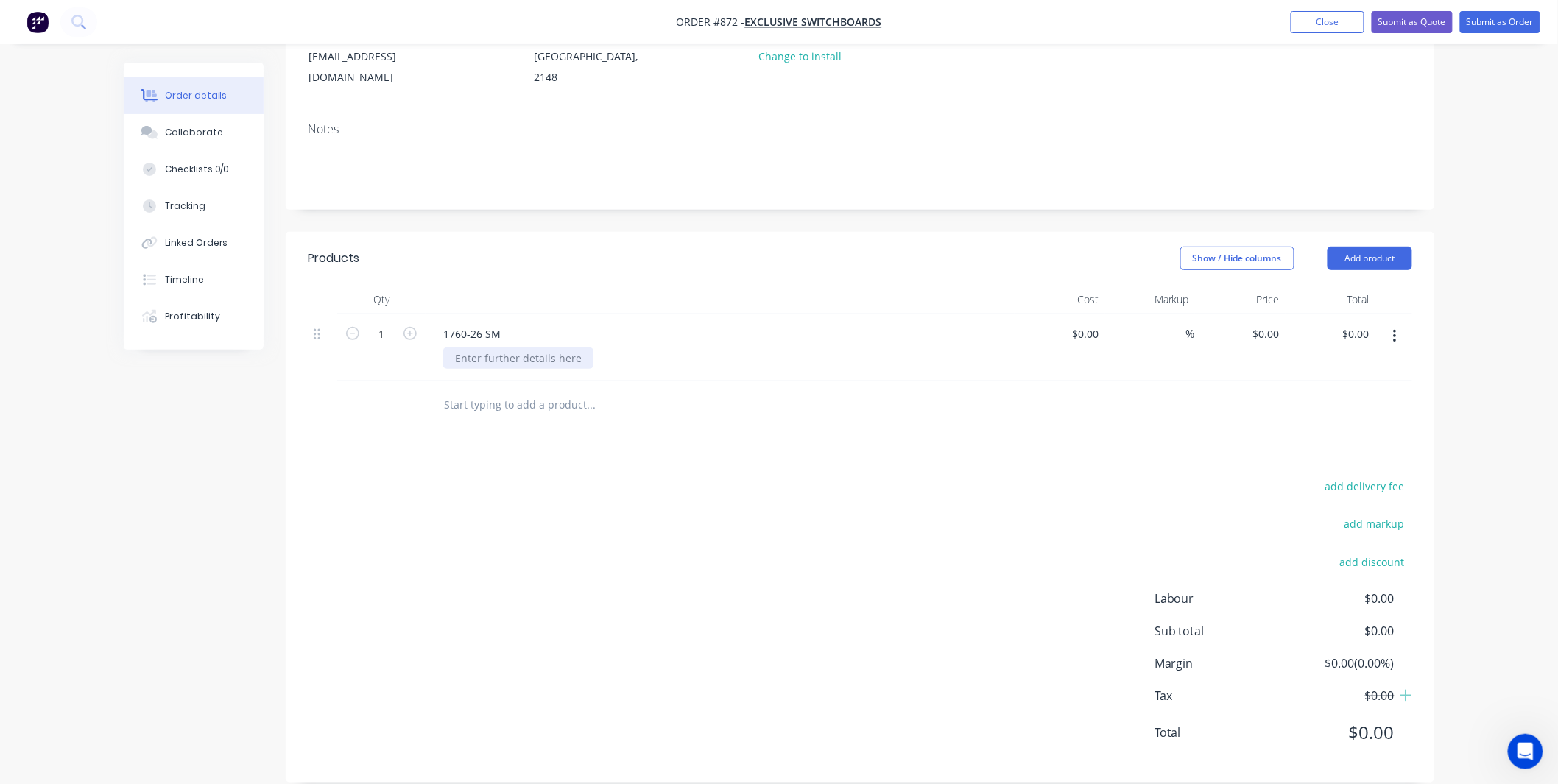
click at [486, 347] on div at bounding box center [726, 358] width 565 height 22
click at [484, 247] on div "Products" at bounding box center [425, 259] width 235 height 24
click at [1354, 251] on header "Products Show / Hide columns Add product" at bounding box center [860, 258] width 1149 height 53
click at [1358, 247] on button "Add product" at bounding box center [1370, 259] width 85 height 24
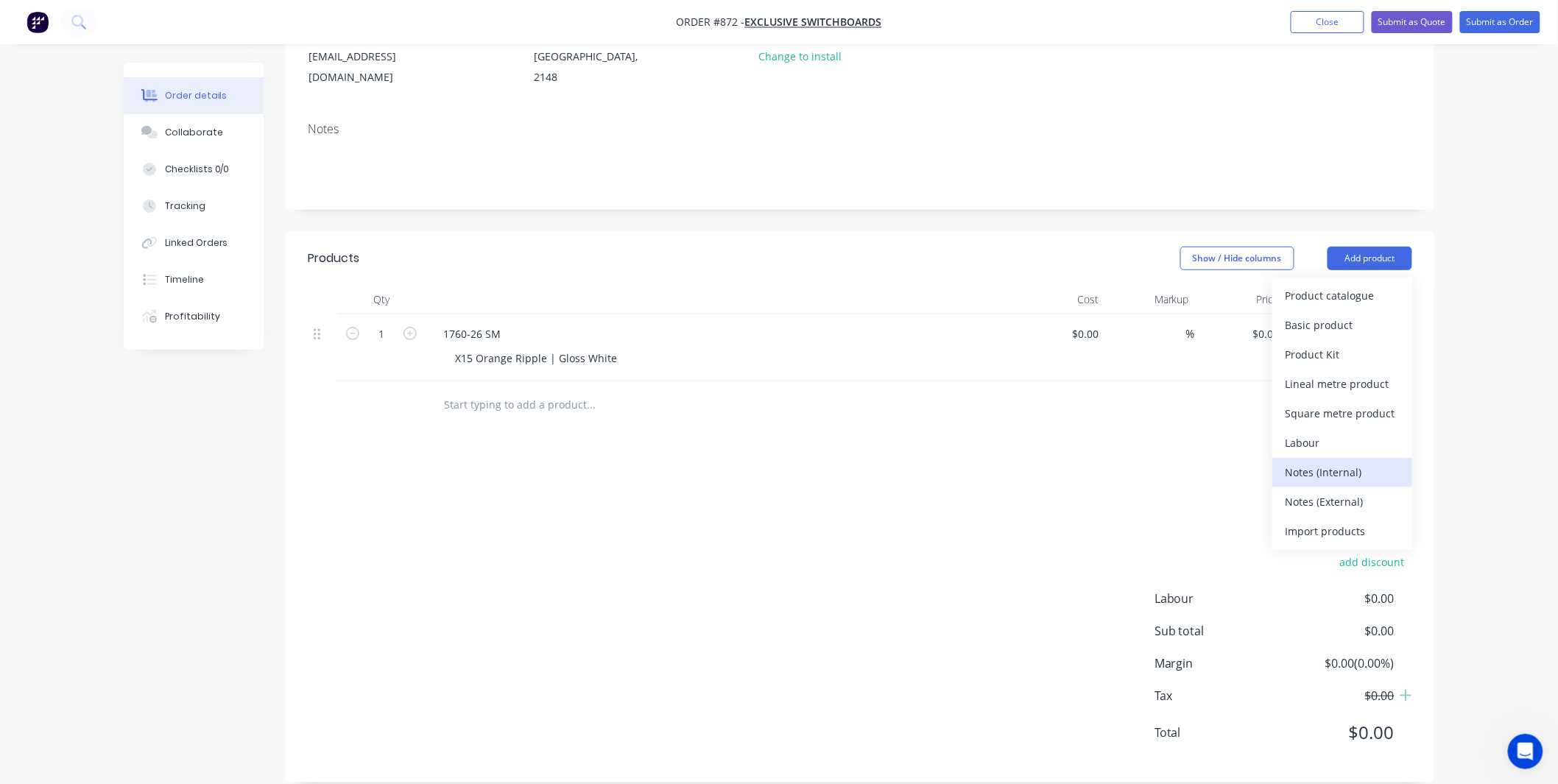
click at [1370, 465] on button "Notes (Internal)" at bounding box center [1342, 472] width 140 height 30
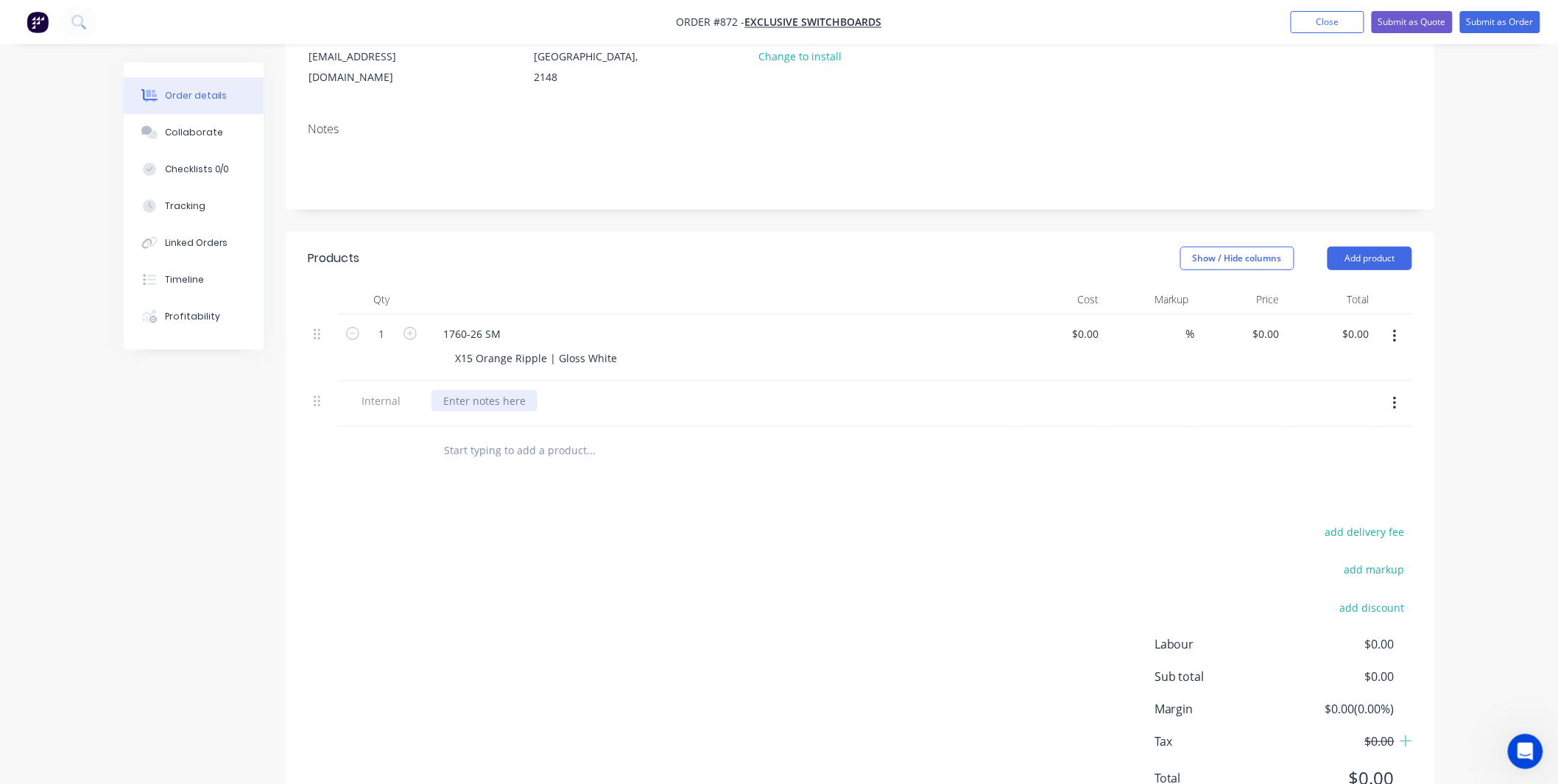
click at [489, 390] on div at bounding box center [484, 401] width 106 height 22
click at [516, 436] on input "text" at bounding box center [591, 450] width 295 height 30
click at [755, 231] on header "Products Show / Hide columns Add product" at bounding box center [860, 258] width 1149 height 53
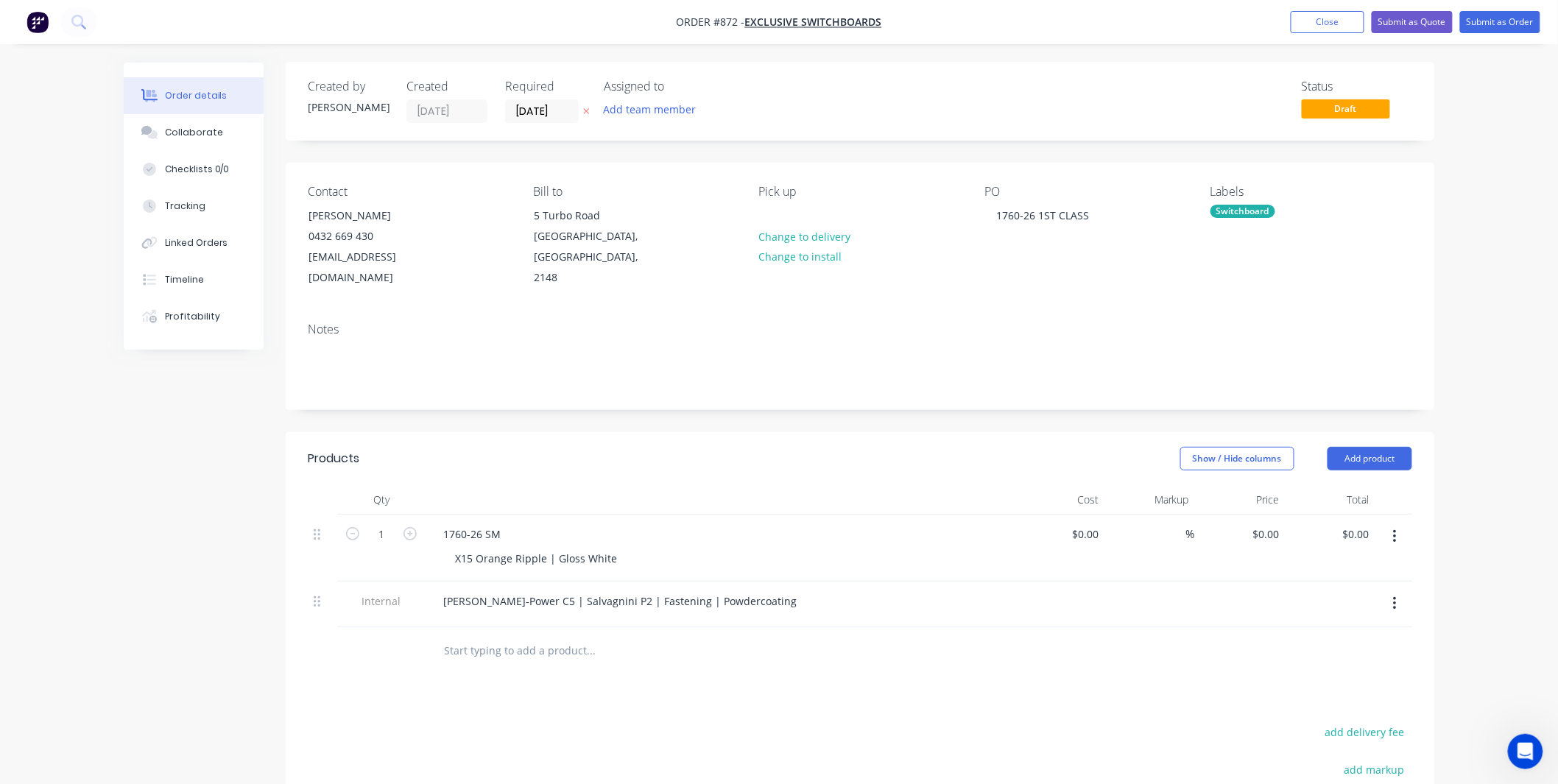
scroll to position [0, 0]
click at [1286, 516] on div "$0.00 $0.00" at bounding box center [1331, 549] width 90 height 67
click at [1268, 524] on input "0" at bounding box center [1268, 534] width 33 height 22
type input "$335.00"
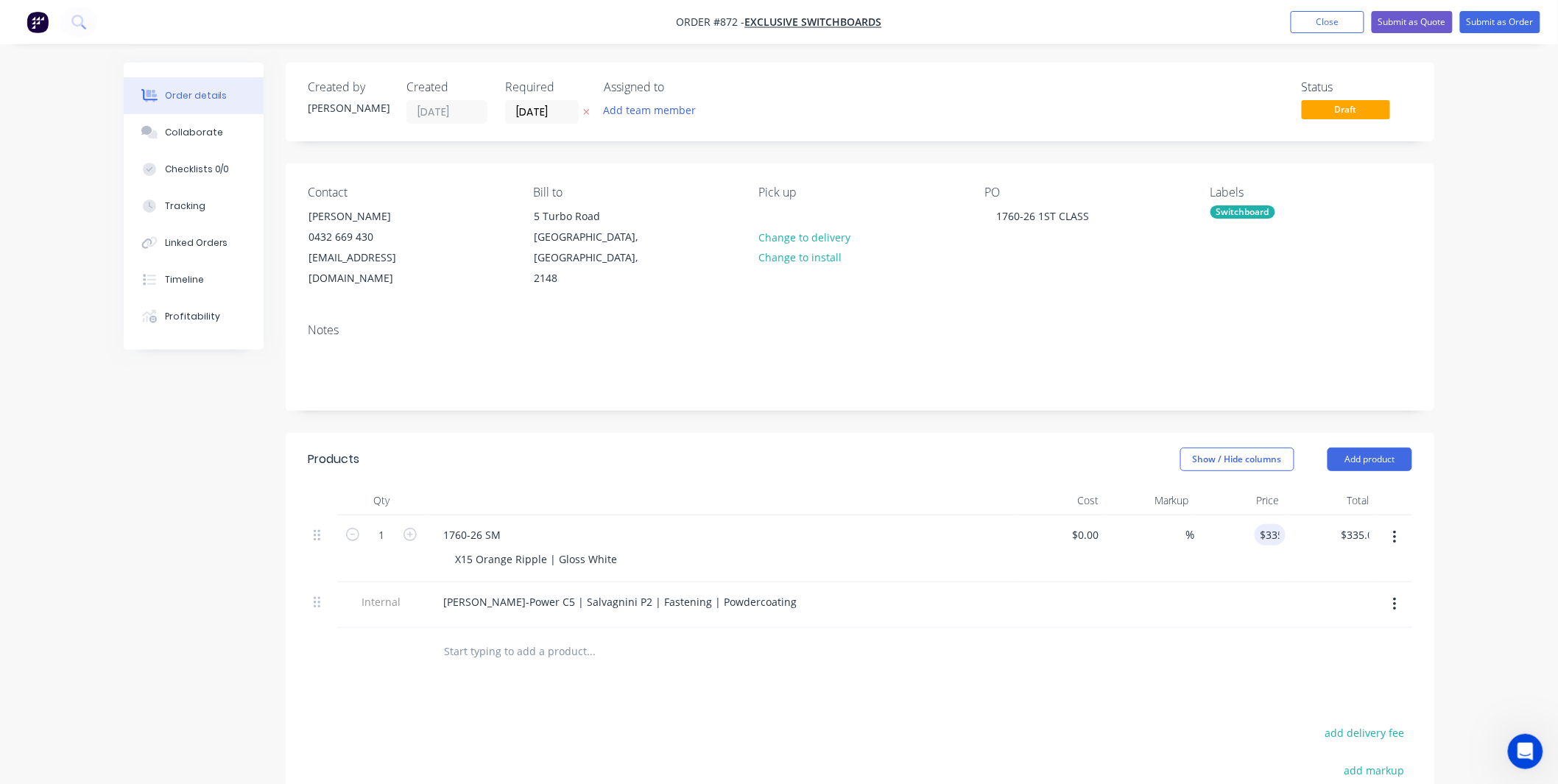
click at [1048, 448] on div "Show / Hide columns Add product" at bounding box center [977, 459] width 869 height 24
click at [162, 125] on button "Collaborate" at bounding box center [194, 132] width 140 height 37
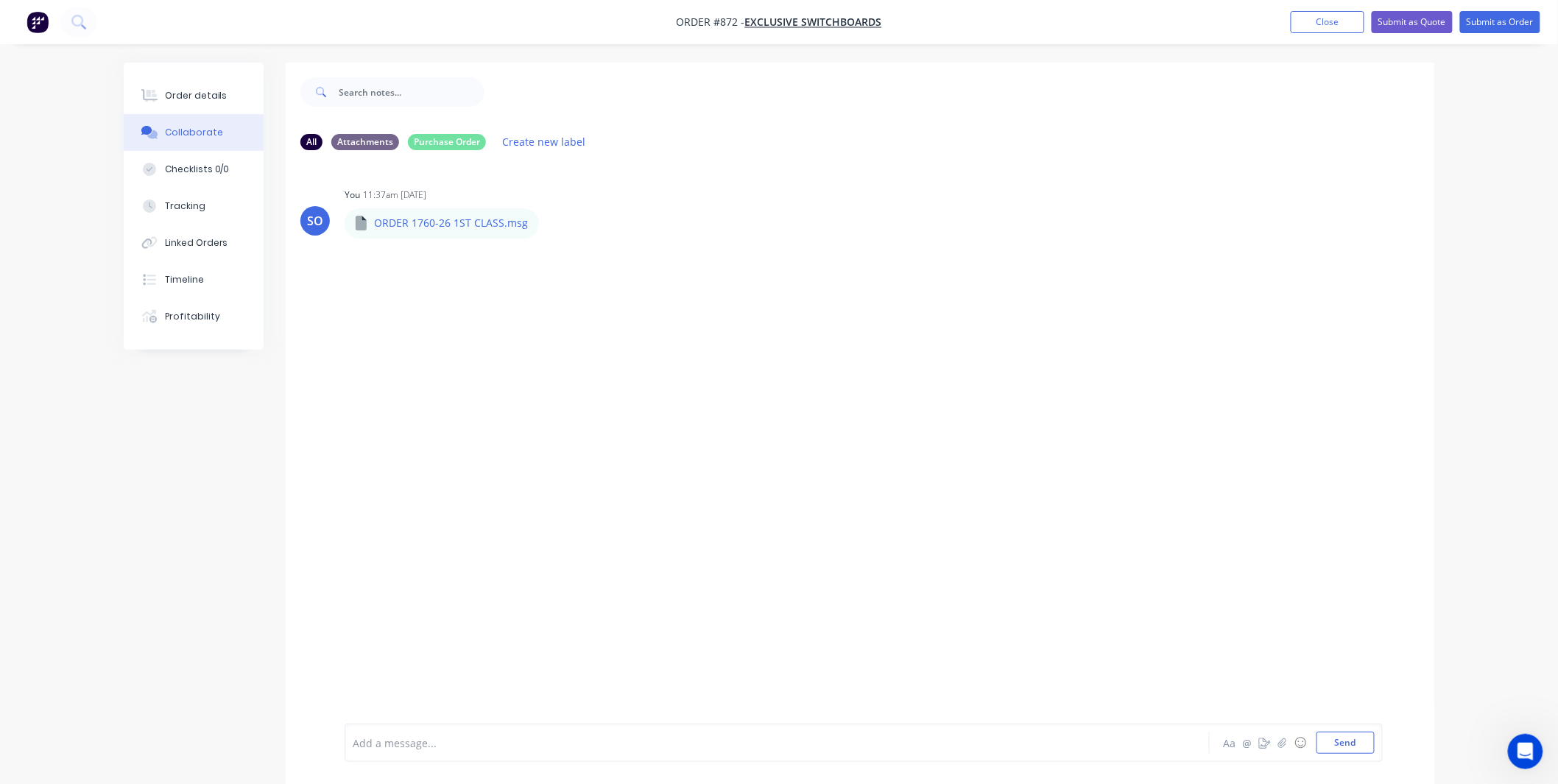
click at [669, 736] on div at bounding box center [736, 742] width 765 height 15
click at [216, 99] on div "Order details" at bounding box center [195, 95] width 62 height 14
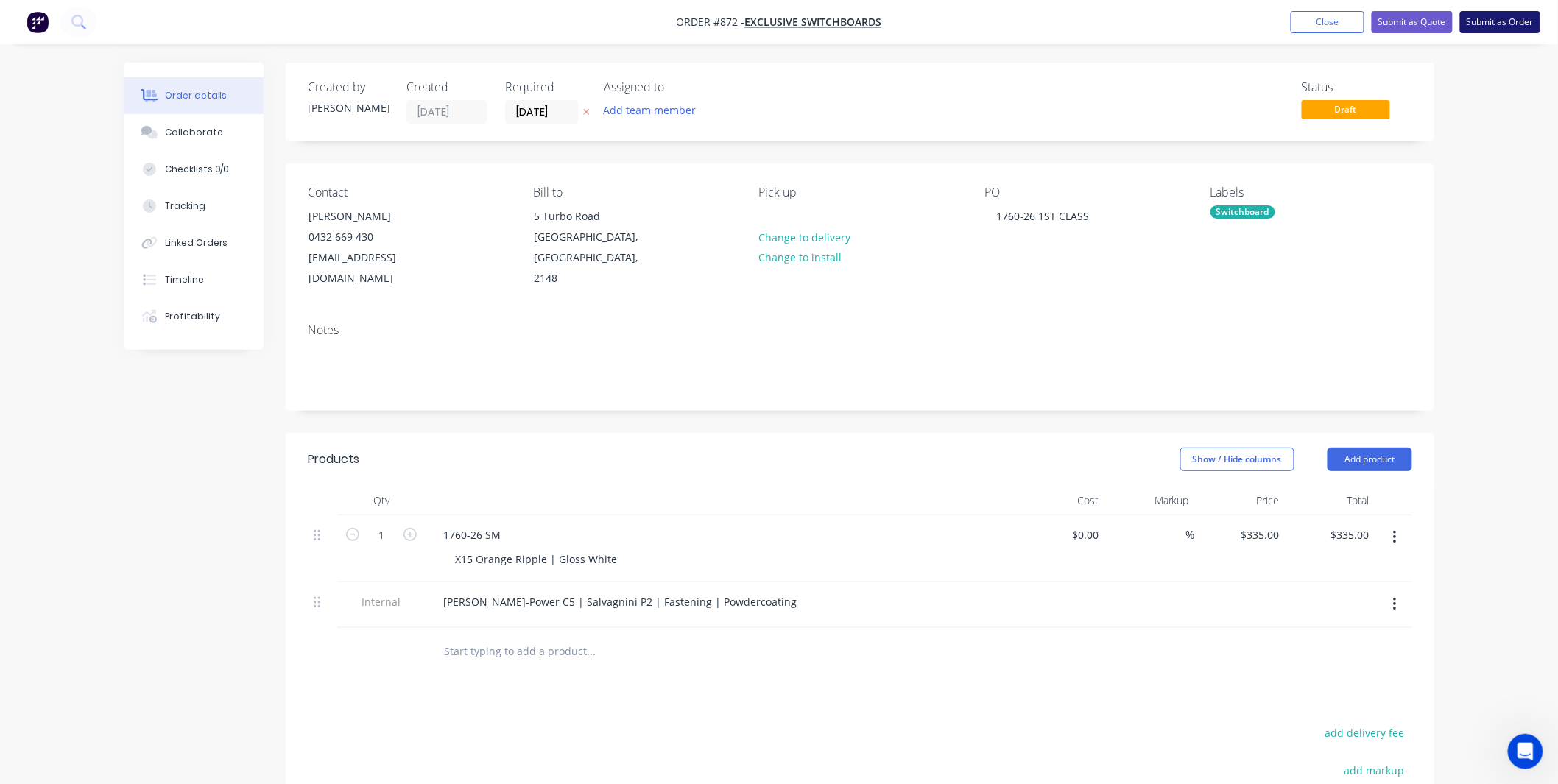
click at [1501, 18] on button "Submit as Order" at bounding box center [1500, 22] width 81 height 22
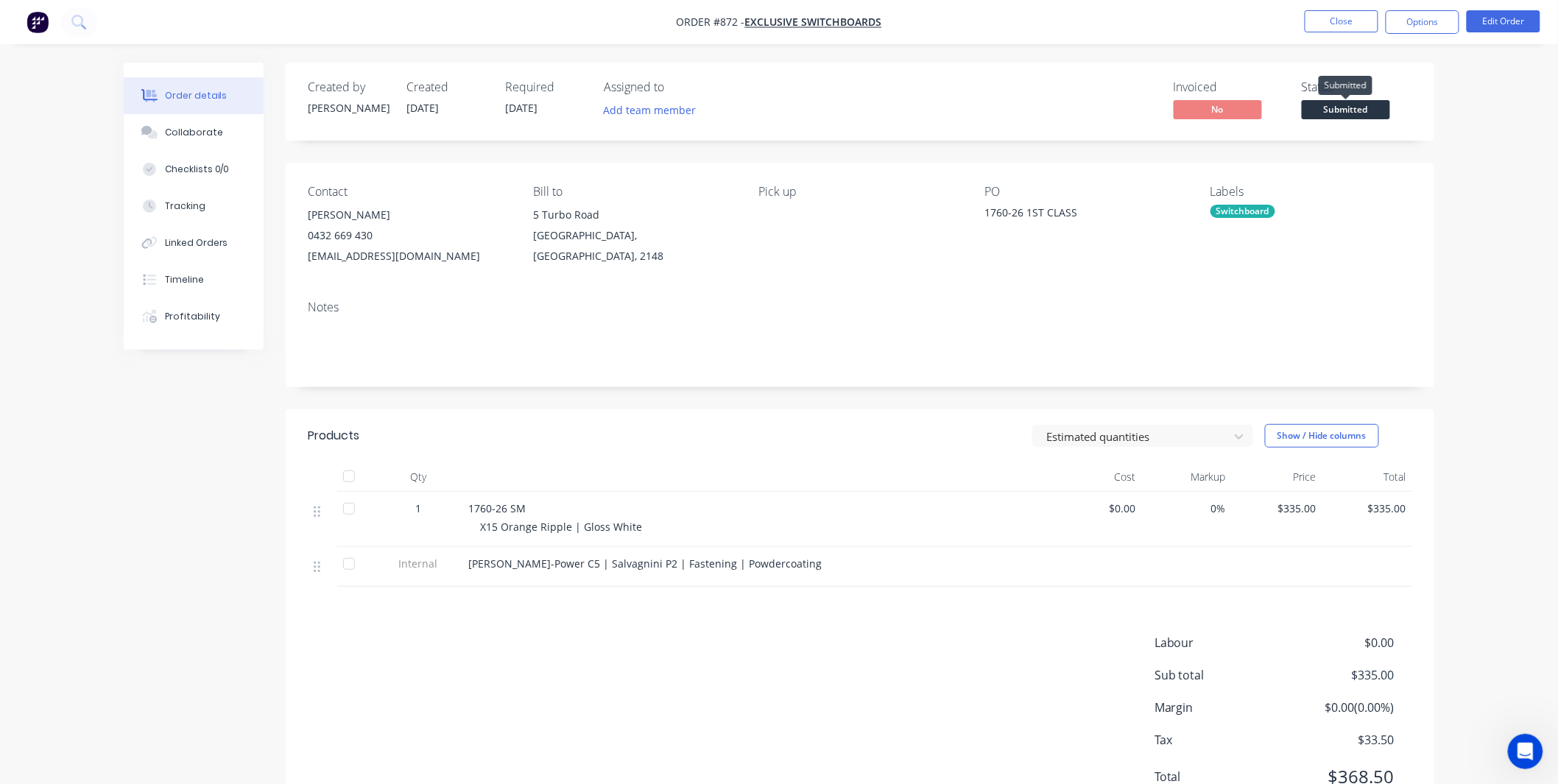
click at [1377, 117] on span "Submitted" at bounding box center [1346, 109] width 89 height 18
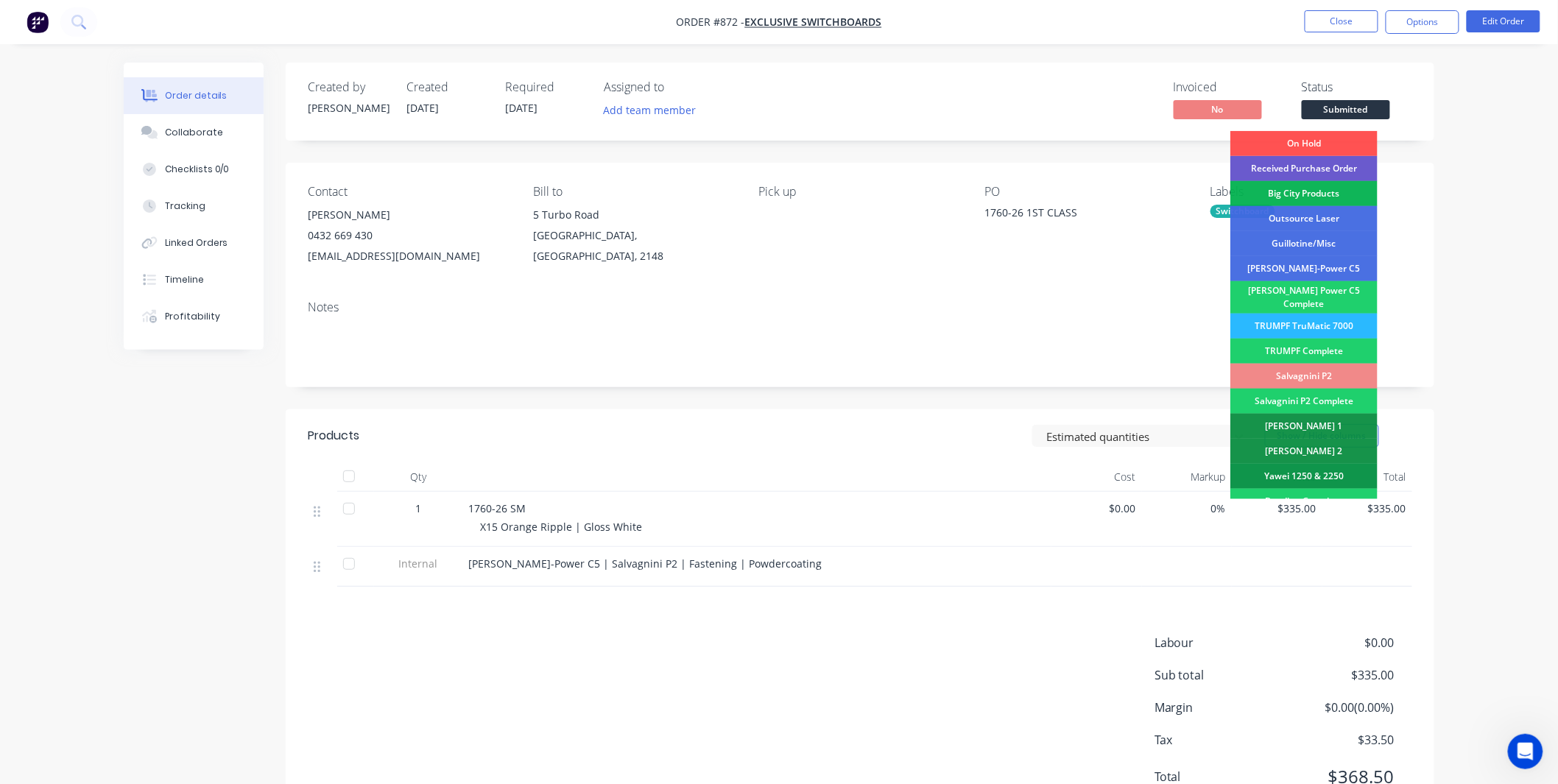
click at [1334, 165] on div "Received Purchase Order" at bounding box center [1304, 169] width 147 height 25
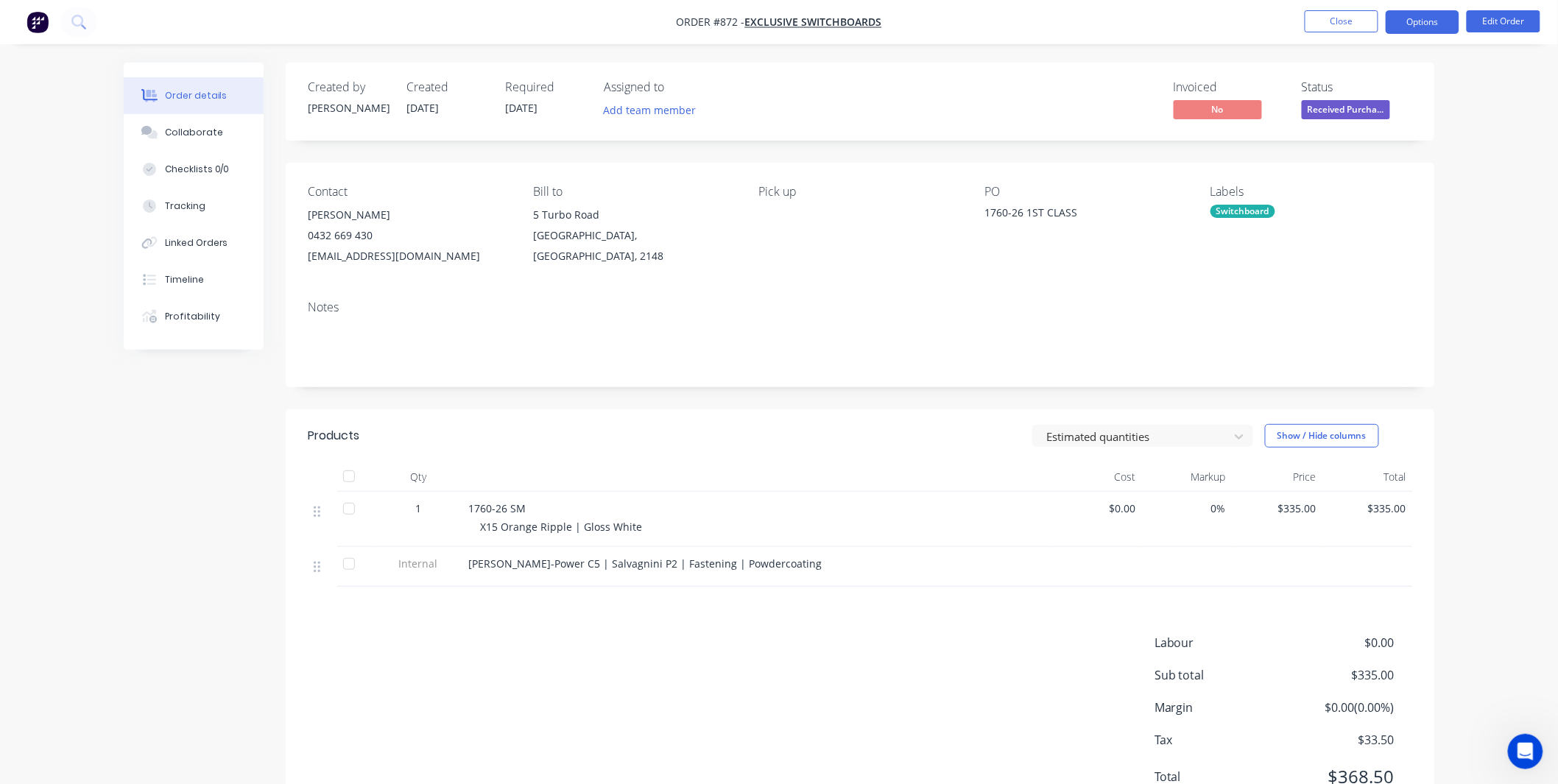
click at [1411, 18] on button "Options" at bounding box center [1422, 22] width 73 height 24
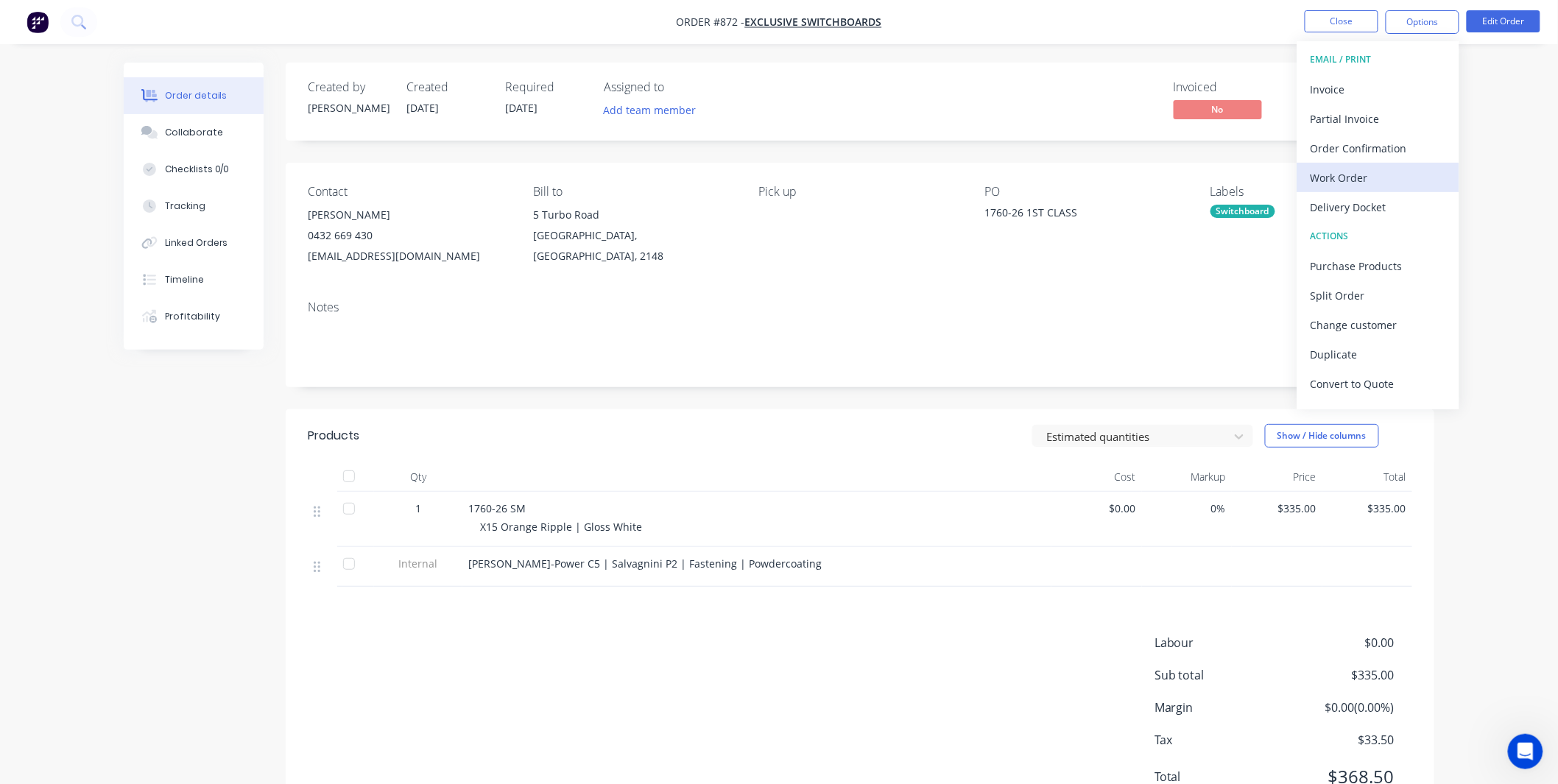
click at [1395, 183] on div "Work Order" at bounding box center [1379, 178] width 136 height 22
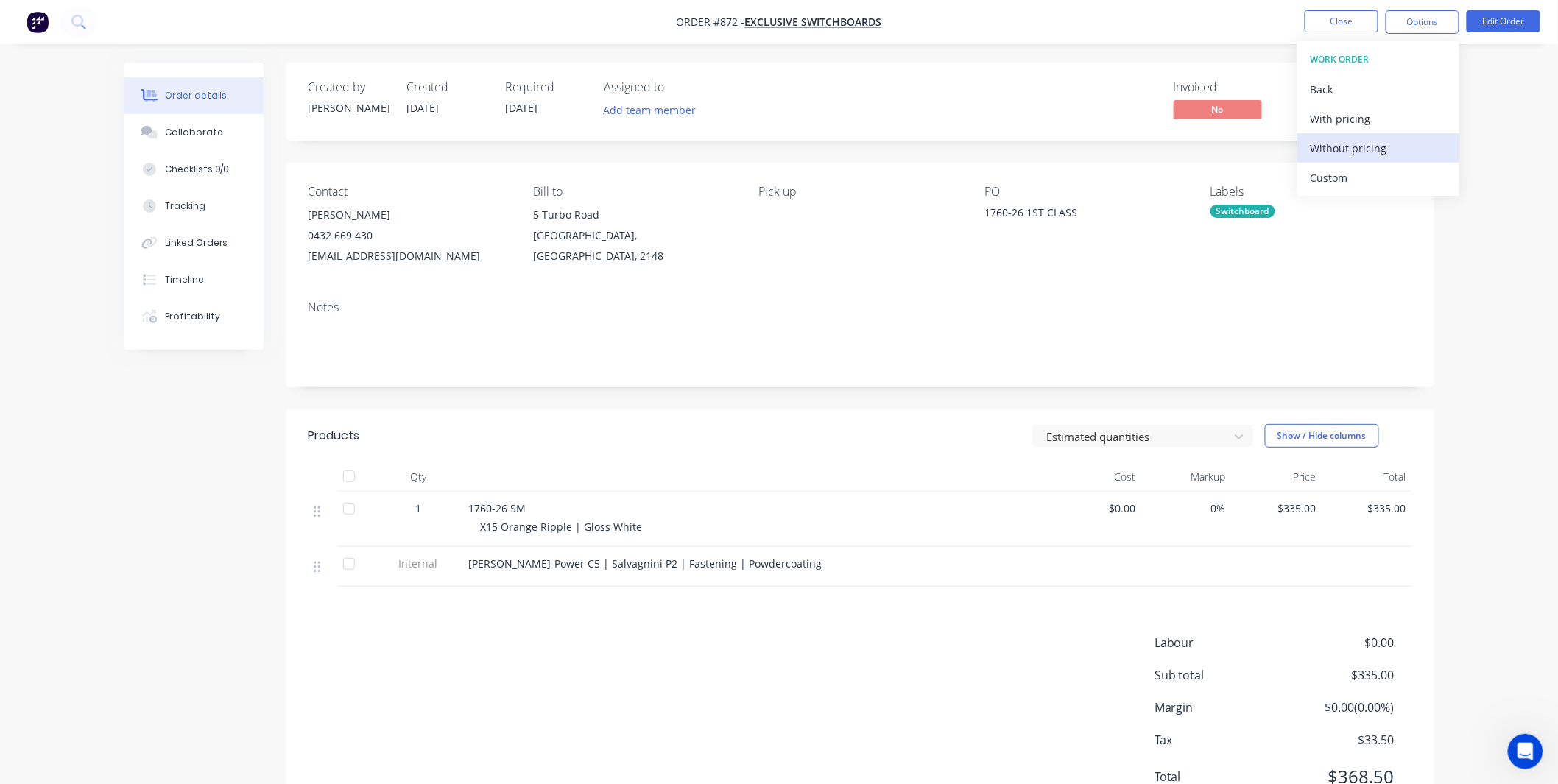
click at [1371, 148] on div "Without pricing" at bounding box center [1379, 148] width 136 height 22
click at [979, 128] on div "Created by Shane Created 25/09/25 Required 16/10/25 Assigned to Add team member…" at bounding box center [860, 101] width 1149 height 78
click at [1397, 26] on button "Options" at bounding box center [1422, 22] width 73 height 24
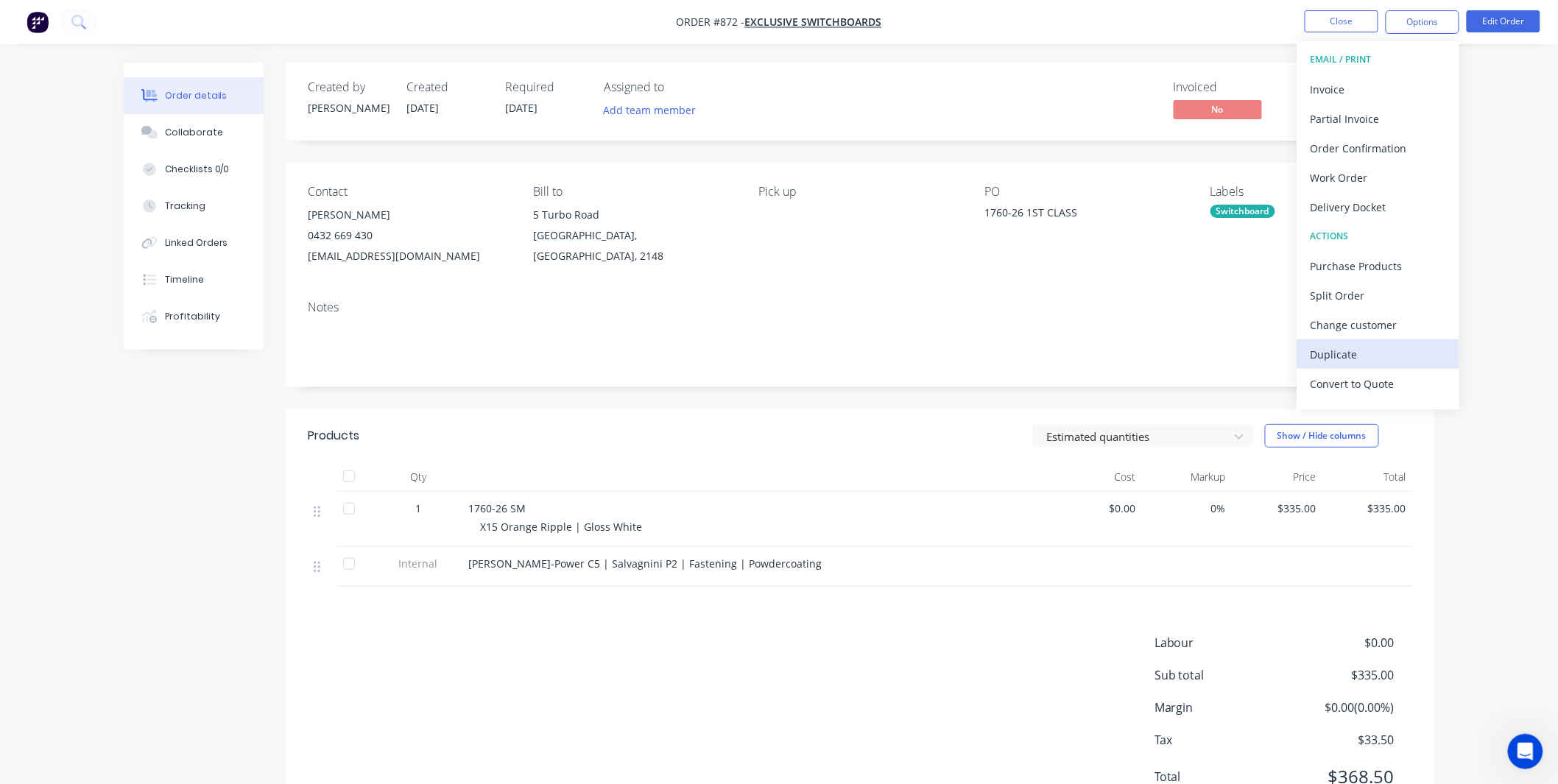
click at [1354, 357] on div "Duplicate" at bounding box center [1379, 354] width 136 height 22
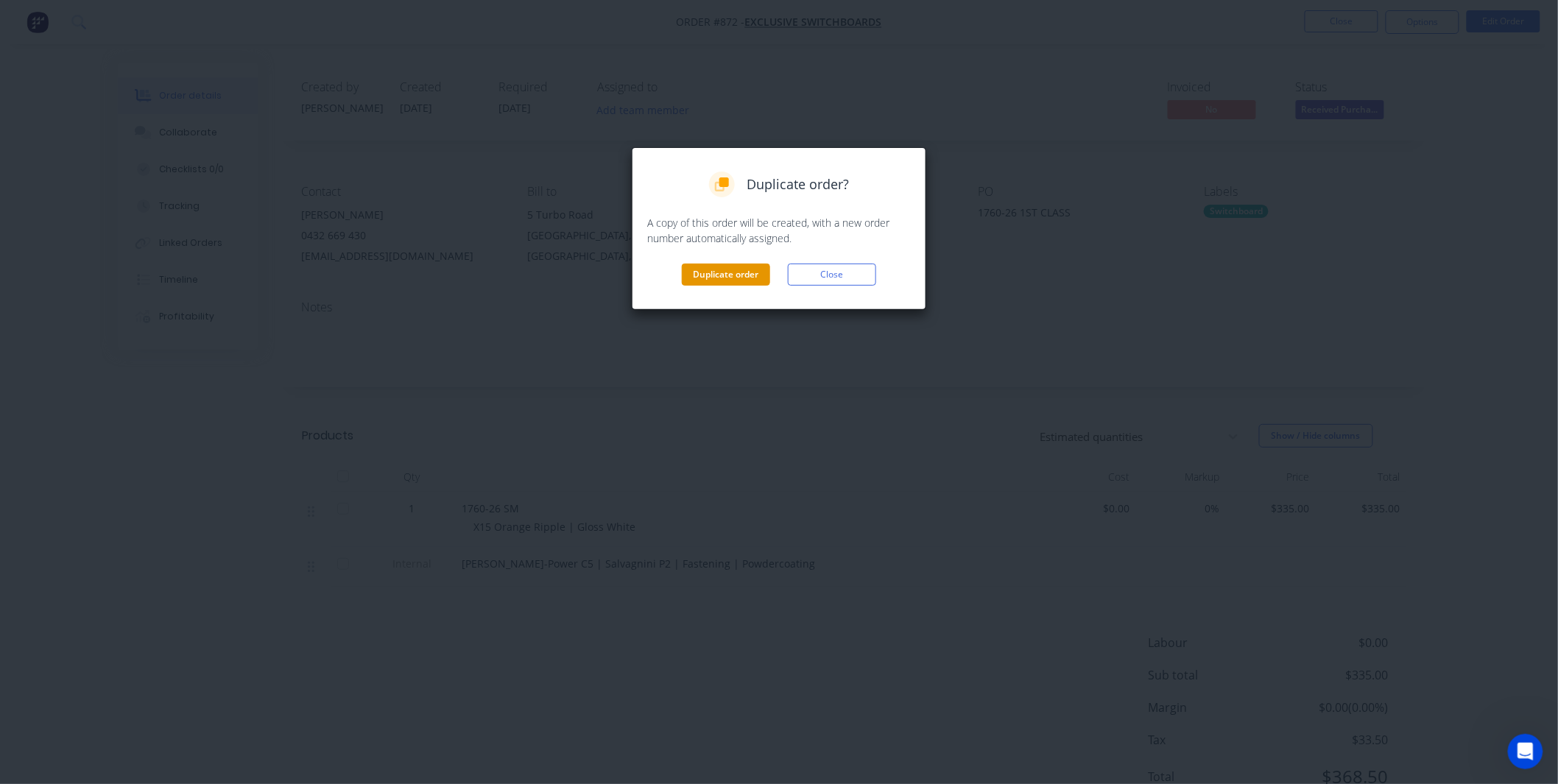
click at [704, 285] on button "Duplicate order" at bounding box center [727, 274] width 89 height 22
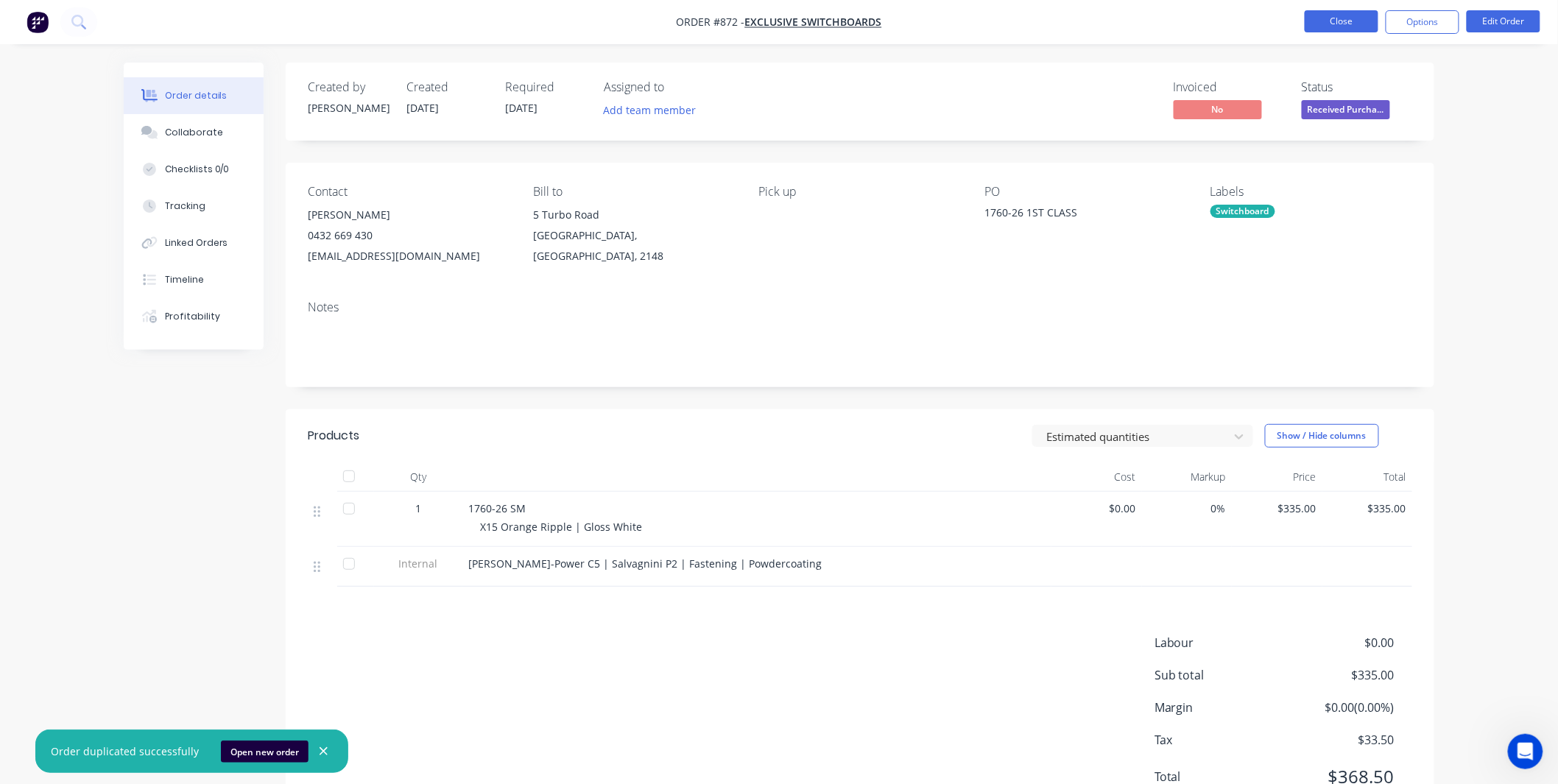
click at [1311, 23] on button "Close" at bounding box center [1341, 21] width 73 height 22
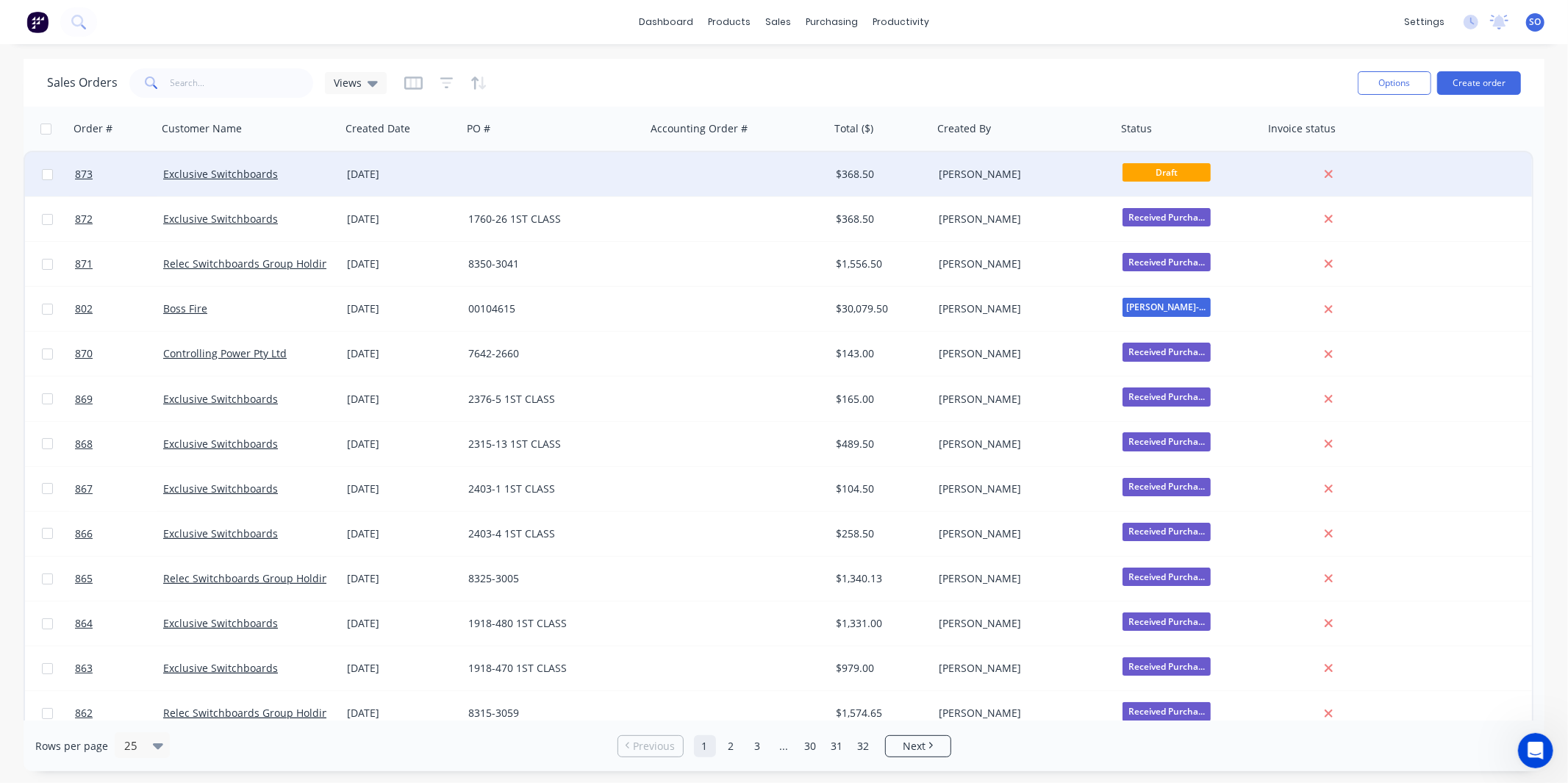
click at [1246, 160] on div "Draft" at bounding box center [1190, 173] width 147 height 44
click at [1045, 180] on div "[PERSON_NAME]" at bounding box center [1020, 174] width 163 height 14
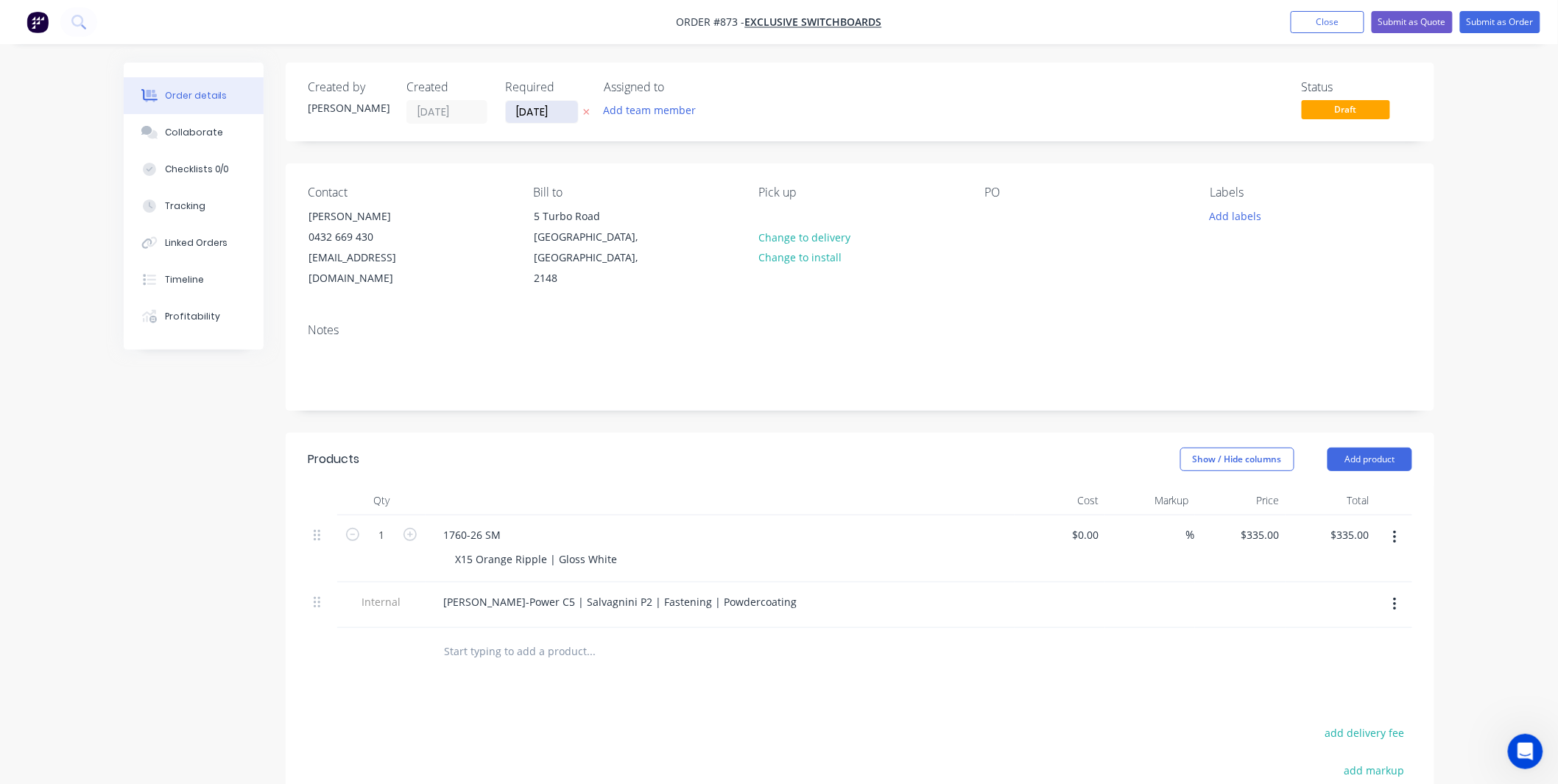
click at [549, 107] on input "[DATE]" at bounding box center [542, 111] width 72 height 22
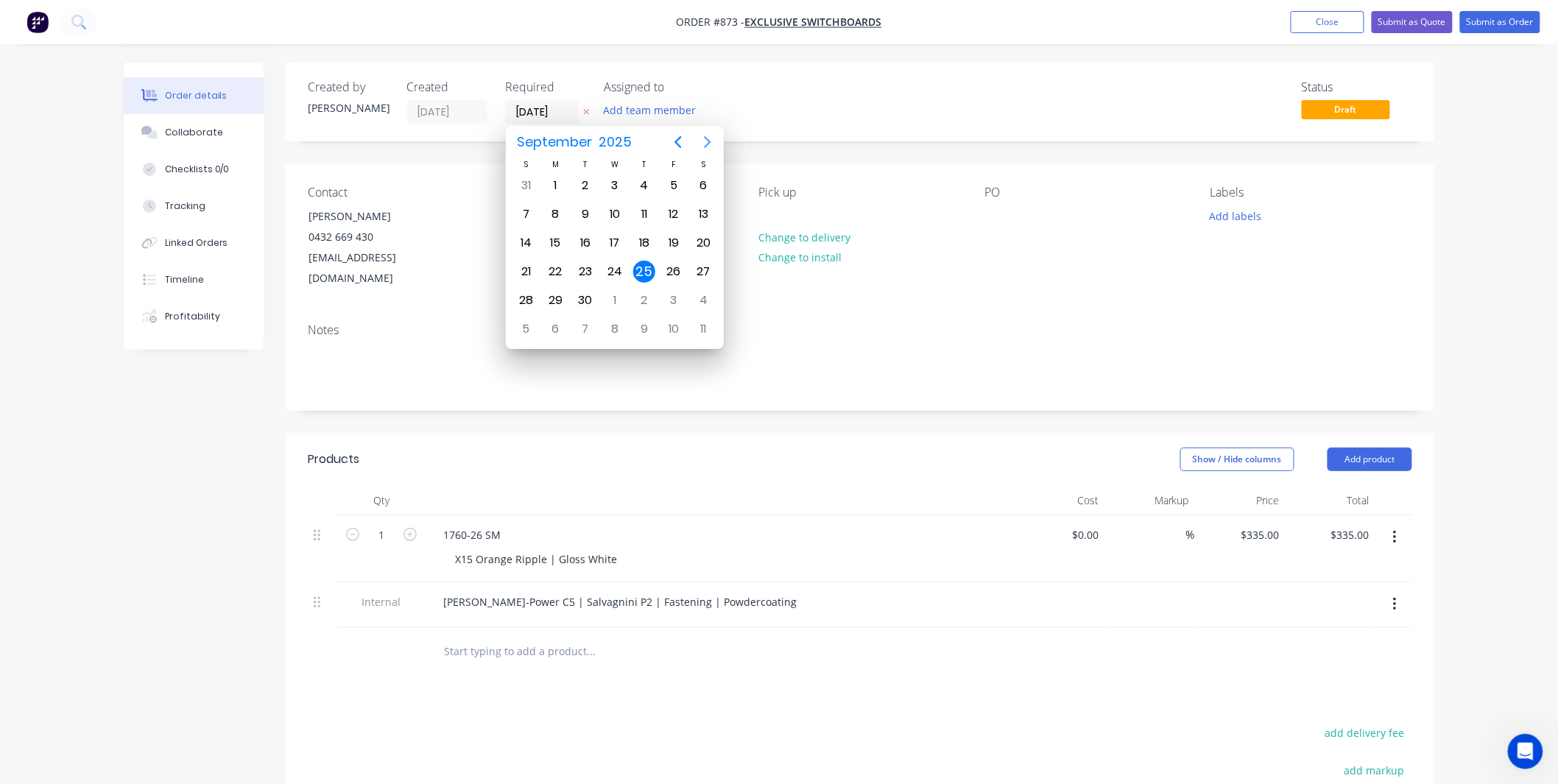
click at [711, 138] on icon "Next page" at bounding box center [708, 142] width 18 height 18
click at [644, 232] on div "16" at bounding box center [644, 242] width 22 height 22
type input "[DATE]"
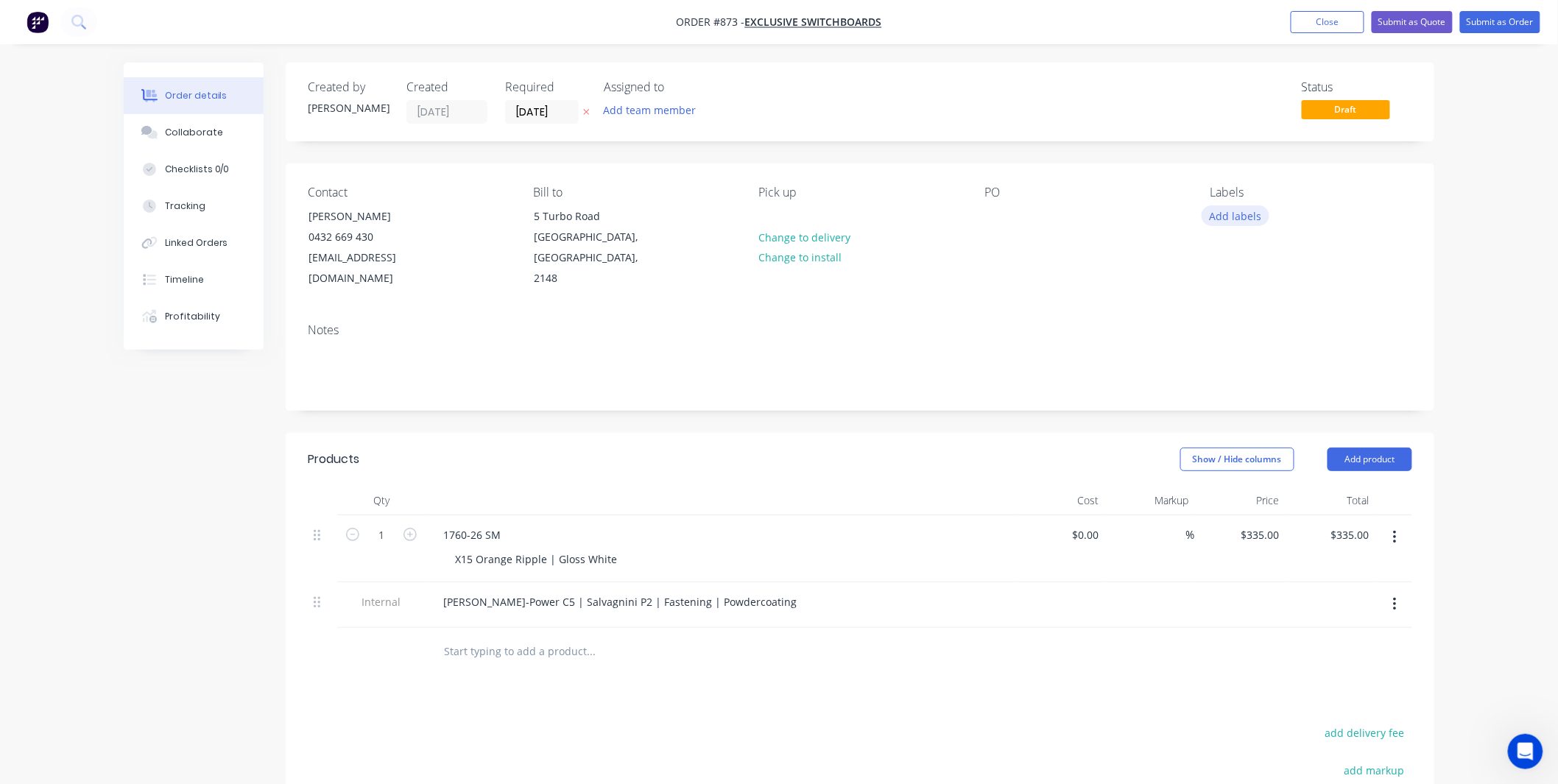
drag, startPoint x: 1220, startPoint y: 204, endPoint x: 1235, endPoint y: 222, distance: 23.4
click at [1220, 205] on button "Add labels" at bounding box center [1235, 215] width 68 height 20
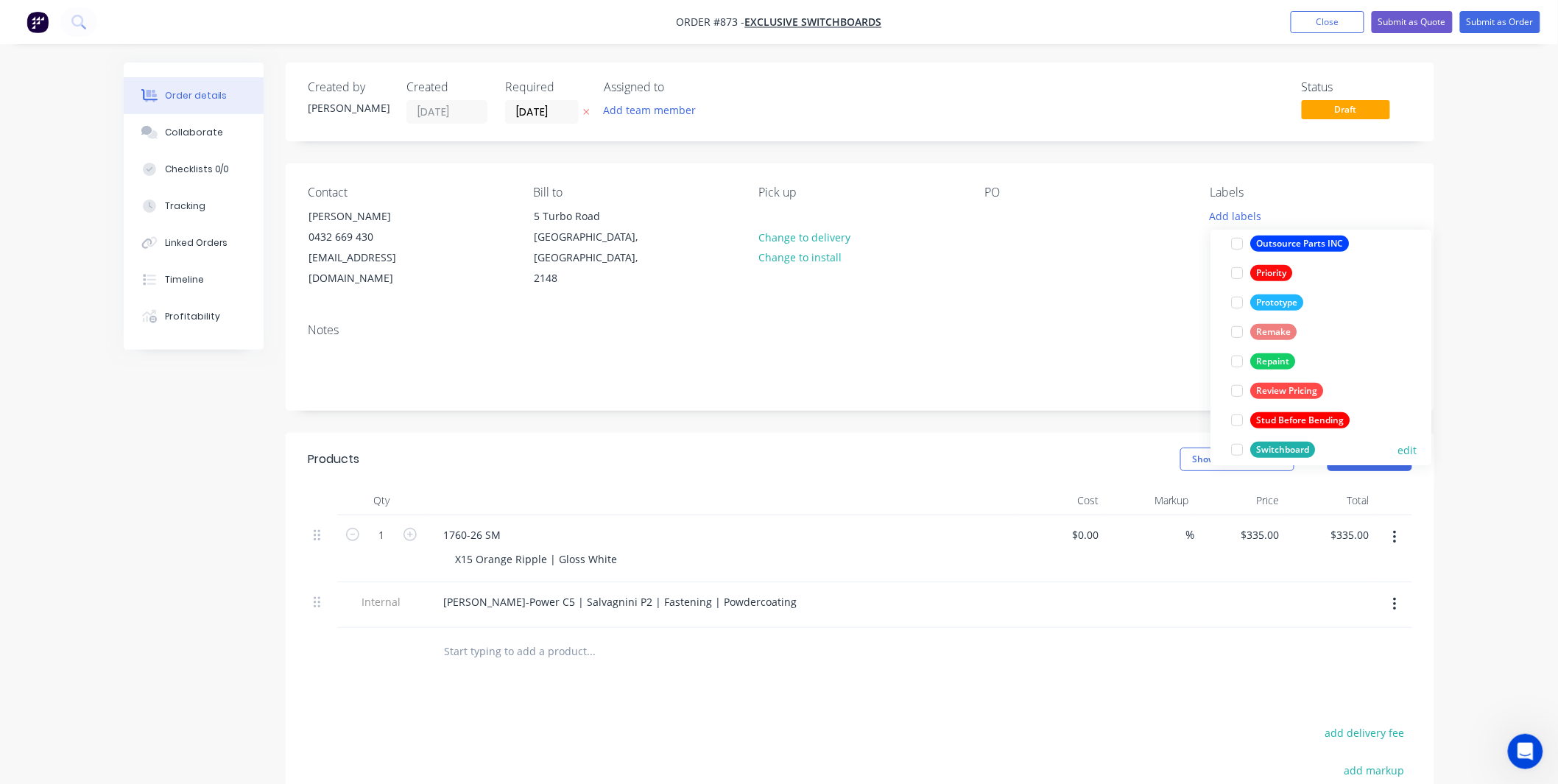
scroll to position [412, 0]
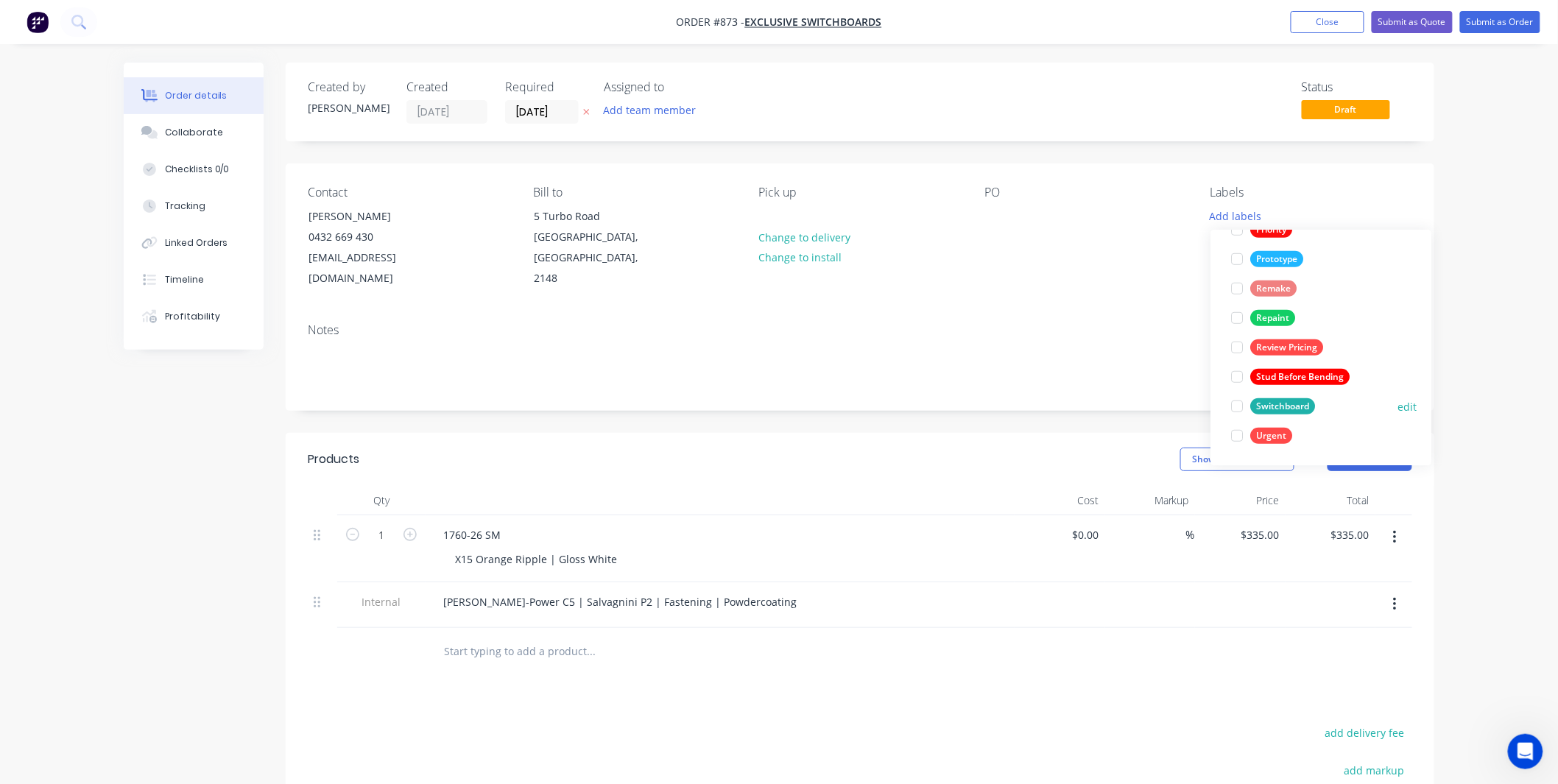
click at [1287, 409] on div "Switchboard" at bounding box center [1283, 406] width 65 height 16
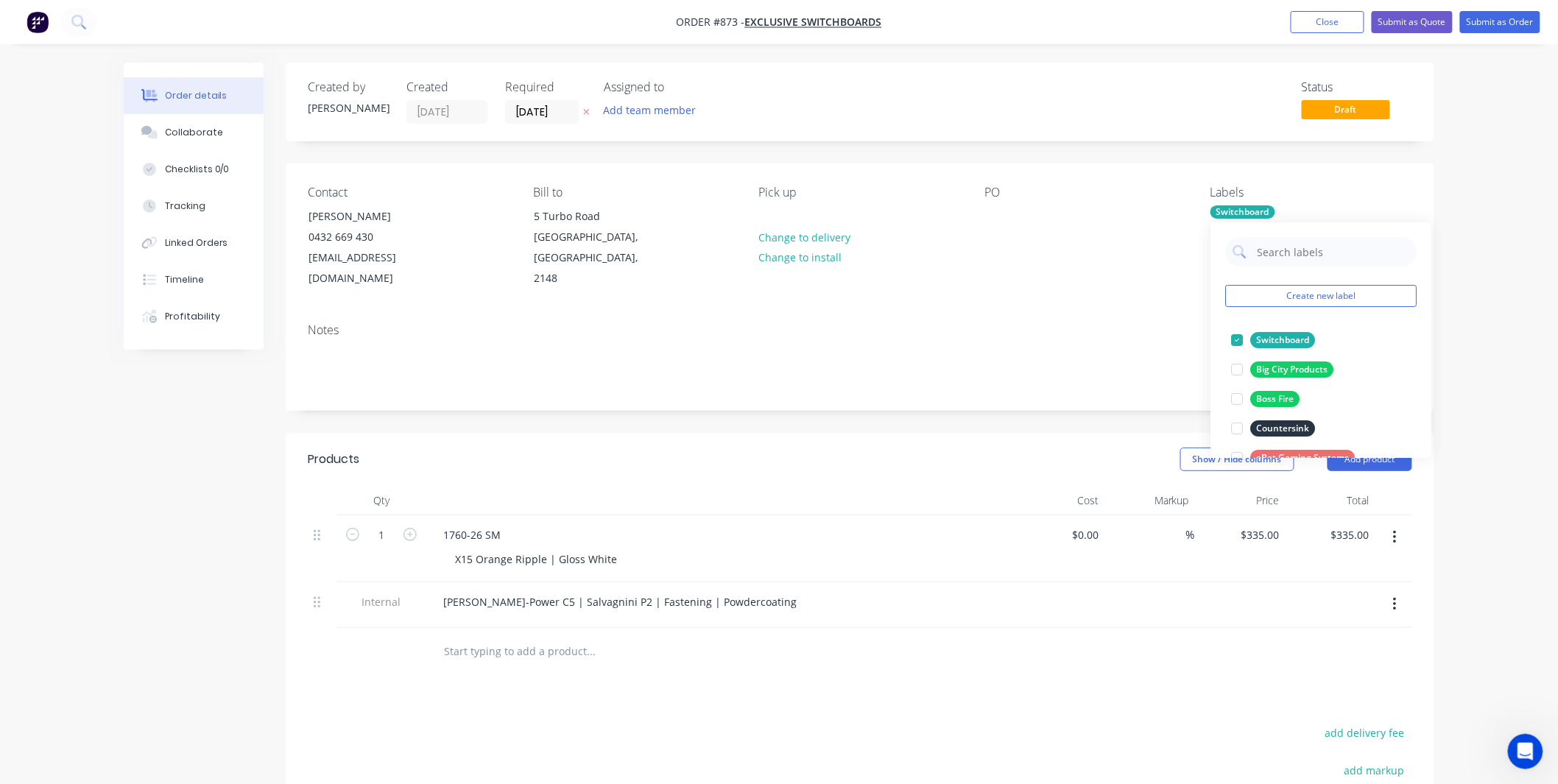
click at [1013, 243] on div "PO" at bounding box center [1085, 237] width 202 height 104
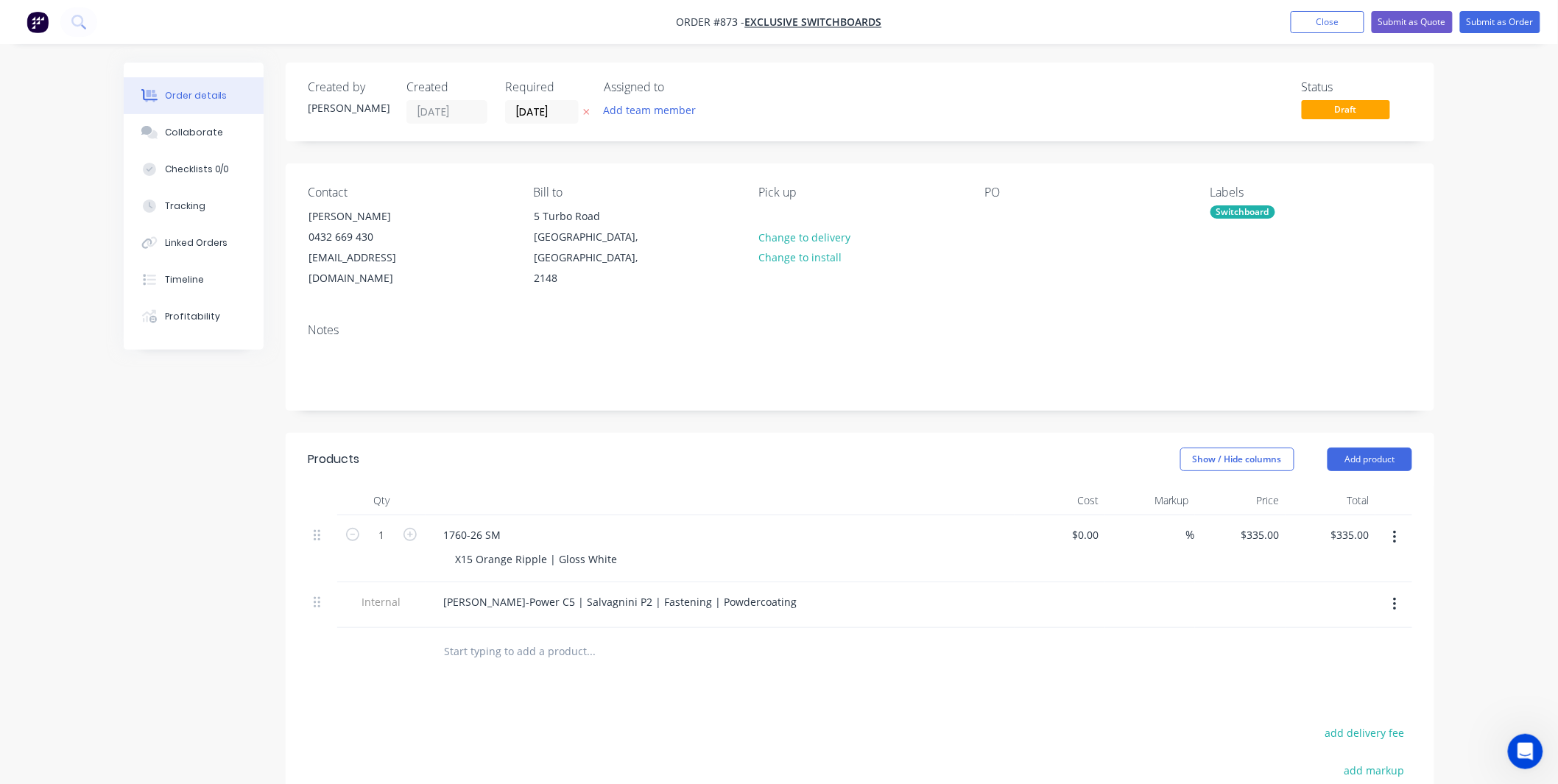
click at [1002, 230] on div "PO" at bounding box center [1085, 237] width 202 height 104
click at [994, 219] on div at bounding box center [996, 216] width 24 height 22
click at [994, 222] on div at bounding box center [996, 216] width 24 height 22
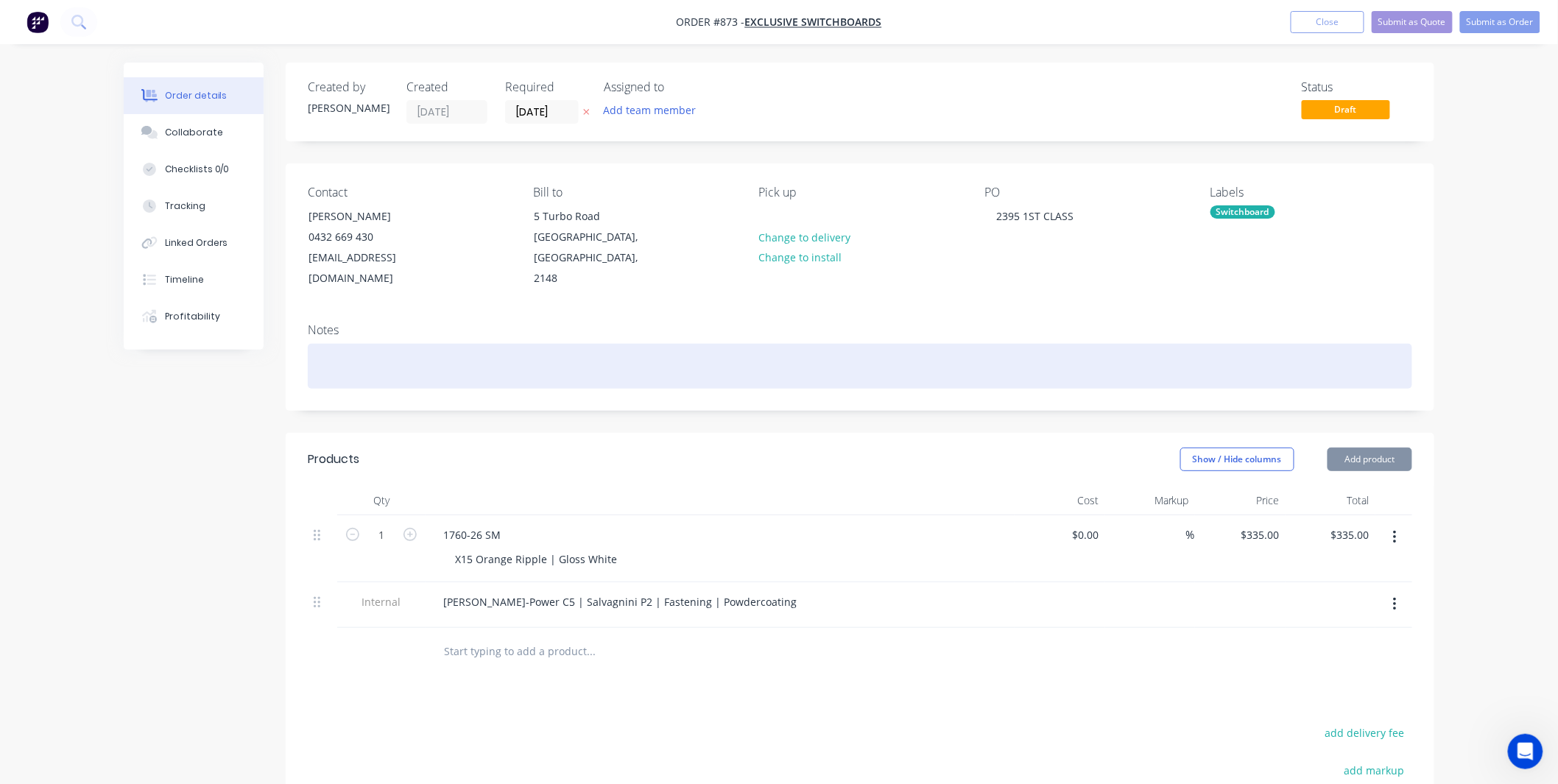
click at [746, 347] on div at bounding box center [860, 366] width 1105 height 45
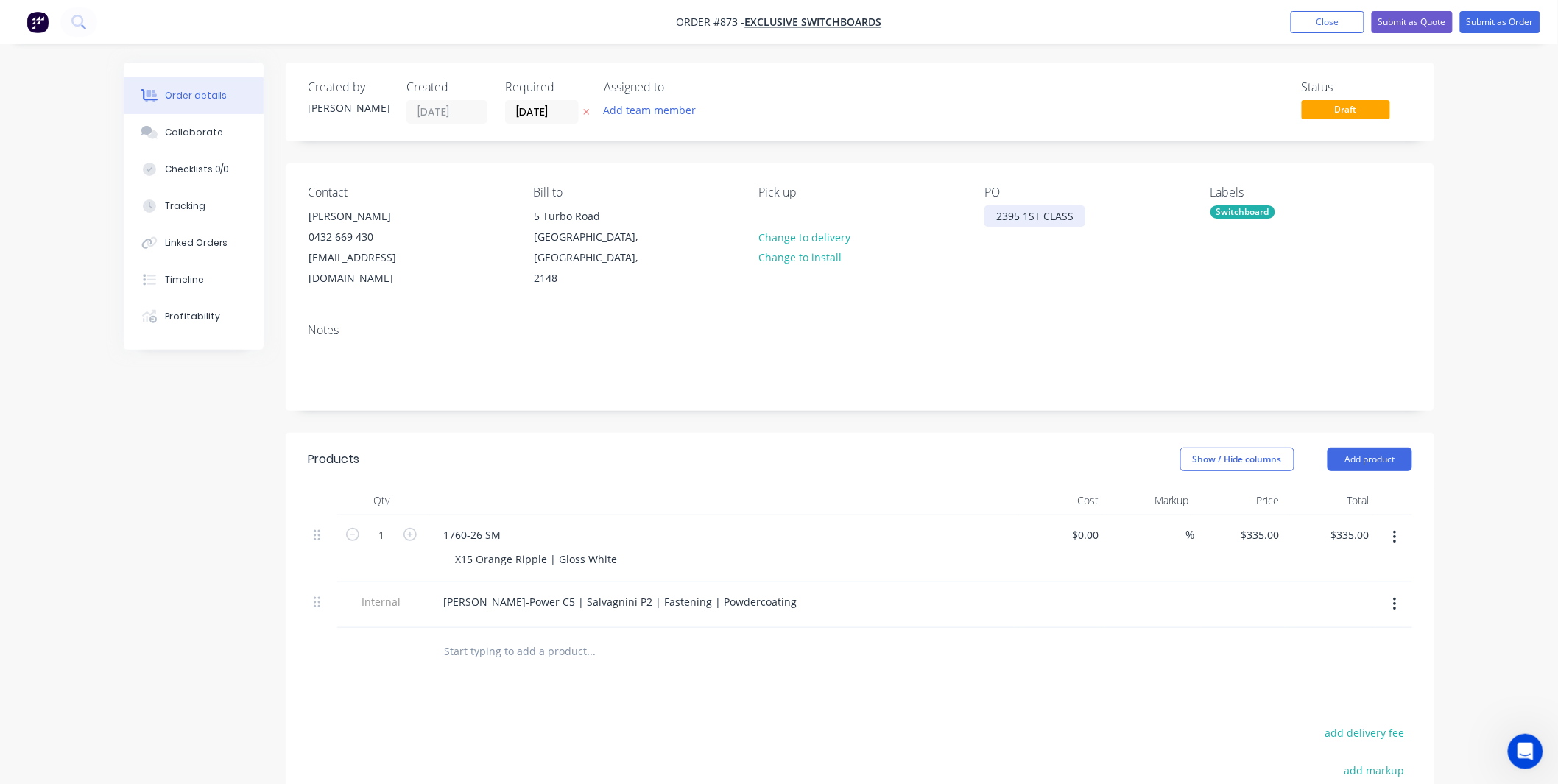
click at [1053, 213] on div "2395 1ST CLASS" at bounding box center [1034, 216] width 100 height 22
click at [512, 524] on div "1760-26 SM" at bounding box center [720, 534] width 577 height 22
drag, startPoint x: 500, startPoint y: 511, endPoint x: 402, endPoint y: 508, distance: 98.0
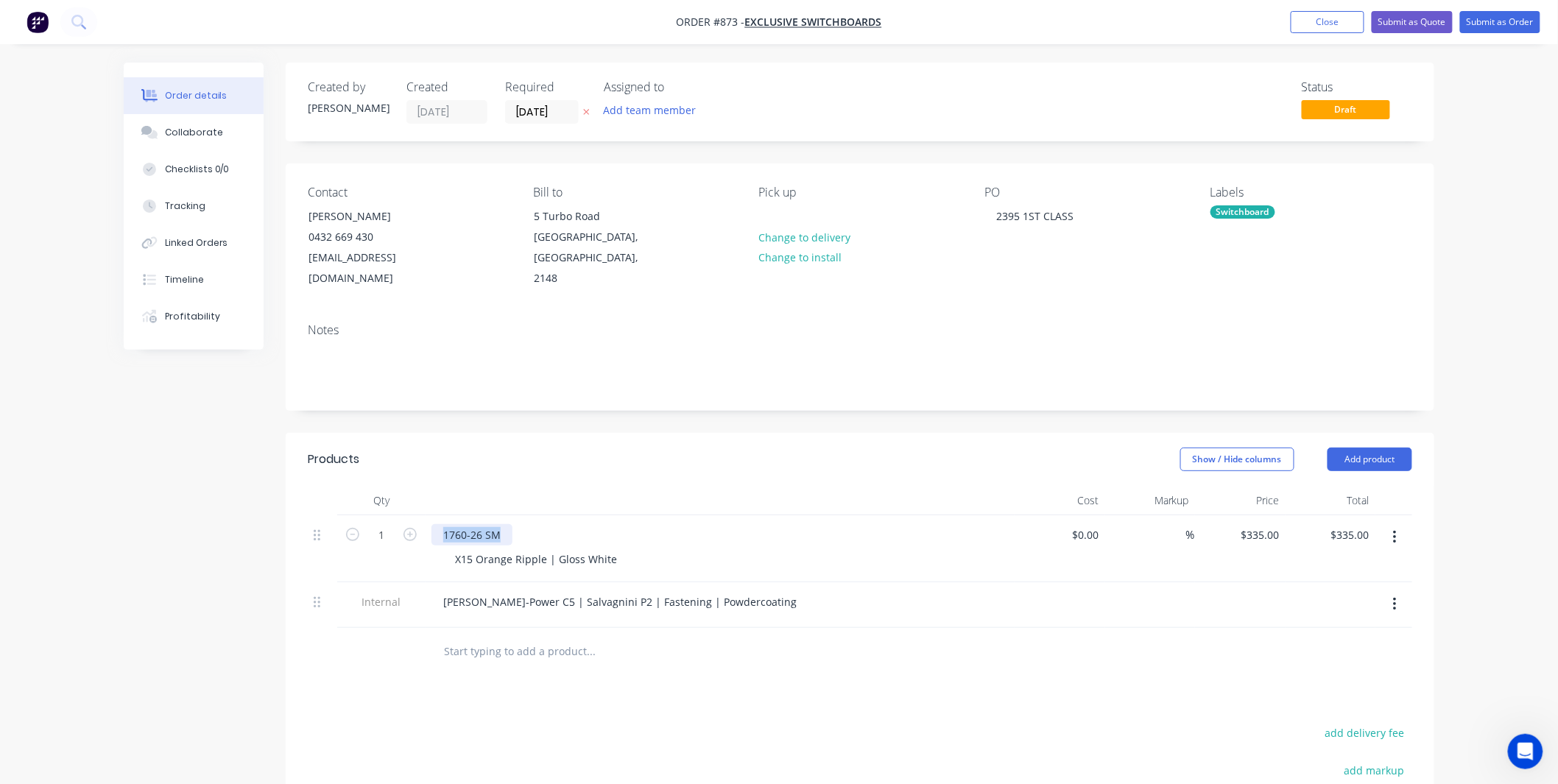
click at [402, 515] on div "1 1760-26 SM X15 Orange Ripple | Gloss White $0.00 $0.00 % $335.00 $335.00 $335…" at bounding box center [860, 549] width 1105 height 67
drag, startPoint x: 545, startPoint y: 540, endPoint x: 512, endPoint y: 540, distance: 33.0
click at [512, 548] on div "X15 Orange Ripple | Gloss White" at bounding box center [536, 559] width 185 height 22
click at [622, 486] on div at bounding box center [719, 500] width 589 height 30
drag, startPoint x: 651, startPoint y: 583, endPoint x: 603, endPoint y: 581, distance: 48.0
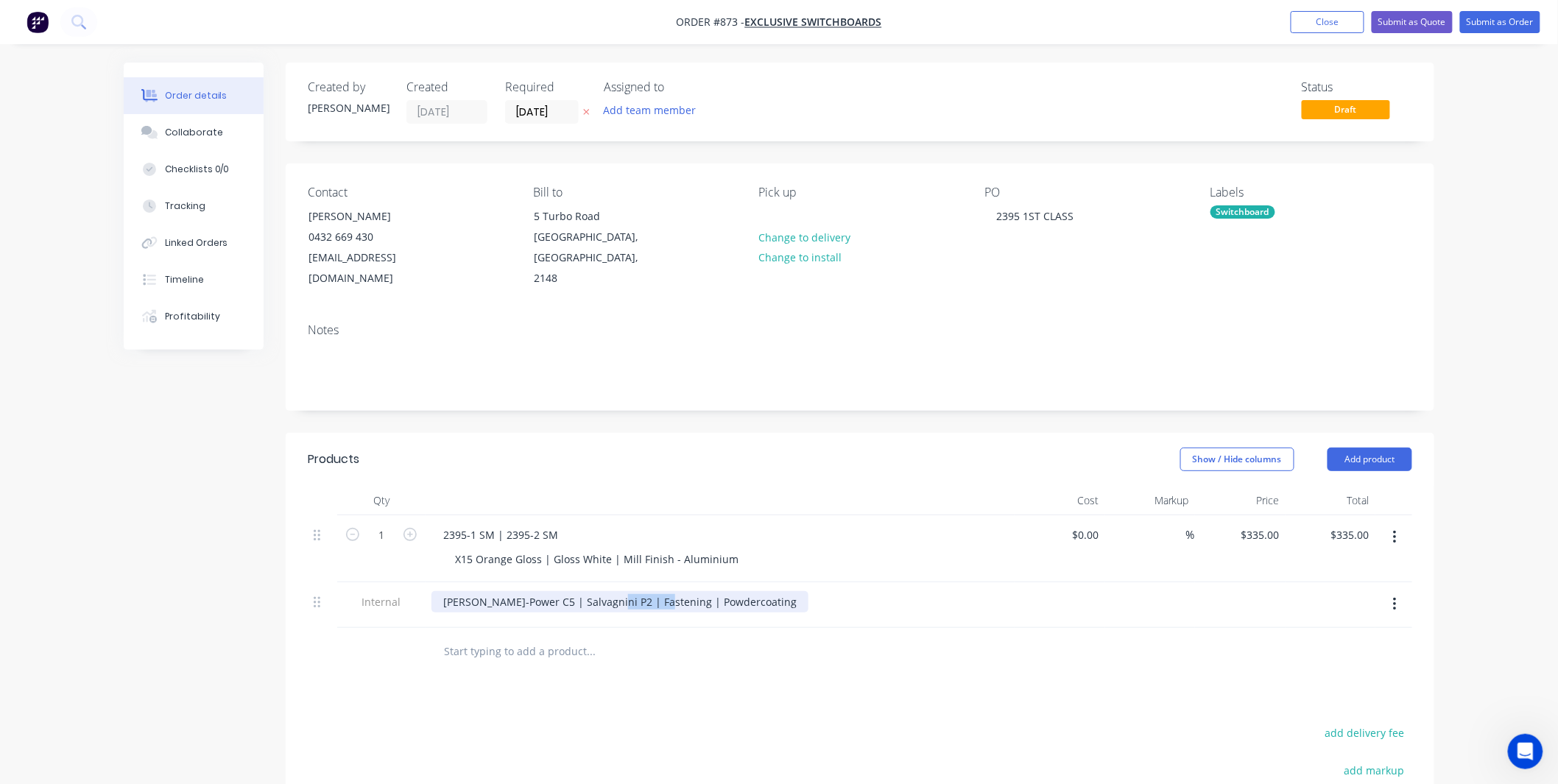
click at [603, 590] on div "Finn-Power C5 | Salvagnini P2 | Fastening | Powdercoating" at bounding box center [620, 601] width 377 height 22
click at [798, 448] on div "Show / Hide columns Add product" at bounding box center [977, 459] width 869 height 24
type input "335"
click at [1256, 524] on div "335 335" at bounding box center [1270, 534] width 31 height 22
type input "$0.00"
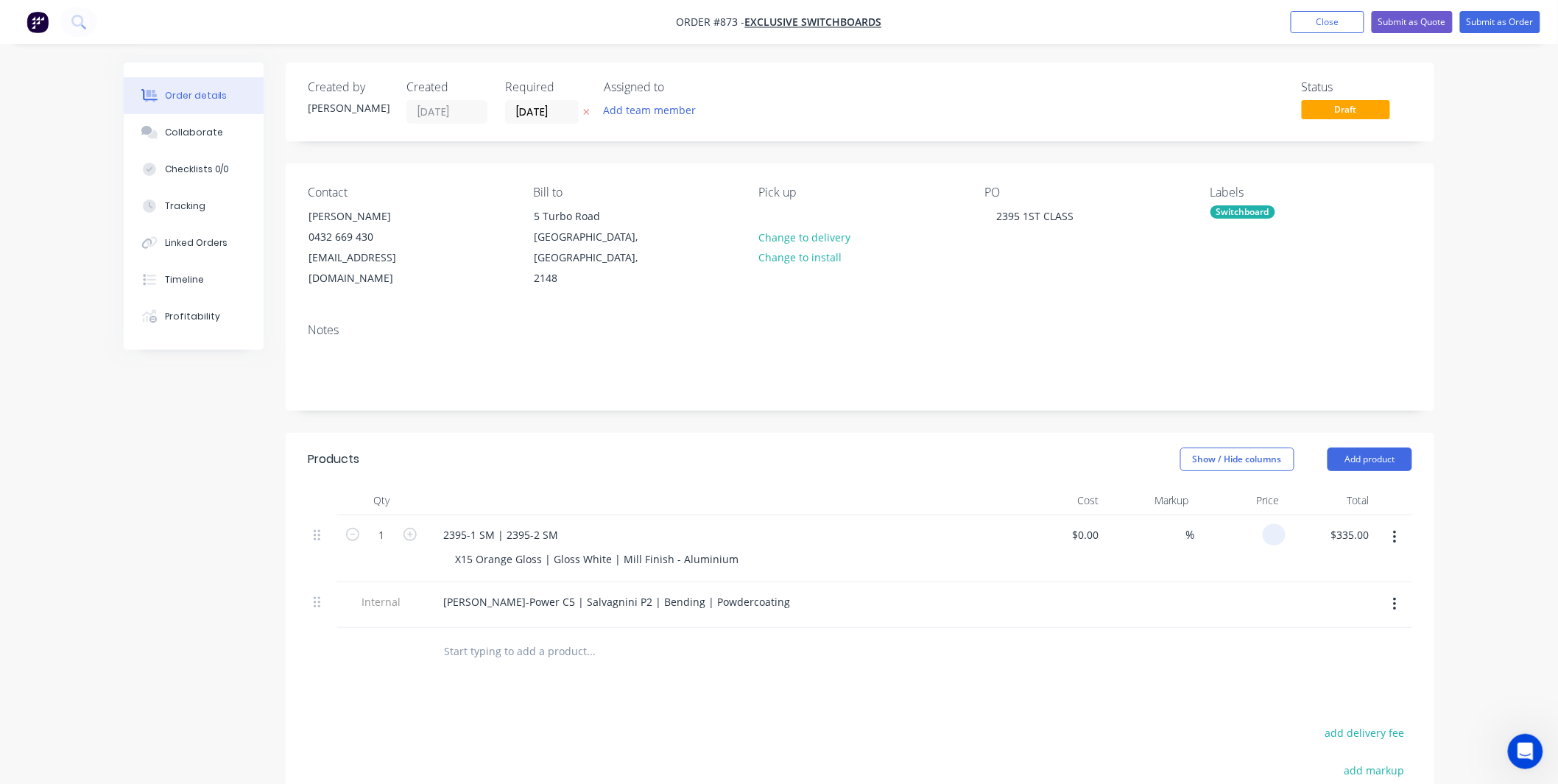
type input "$0.00"
click at [704, 460] on header "Products Show / Hide columns Add product" at bounding box center [860, 459] width 1149 height 53
drag, startPoint x: 188, startPoint y: 132, endPoint x: 195, endPoint y: 105, distance: 27.9
click at [188, 132] on div "Collaborate" at bounding box center [194, 132] width 58 height 14
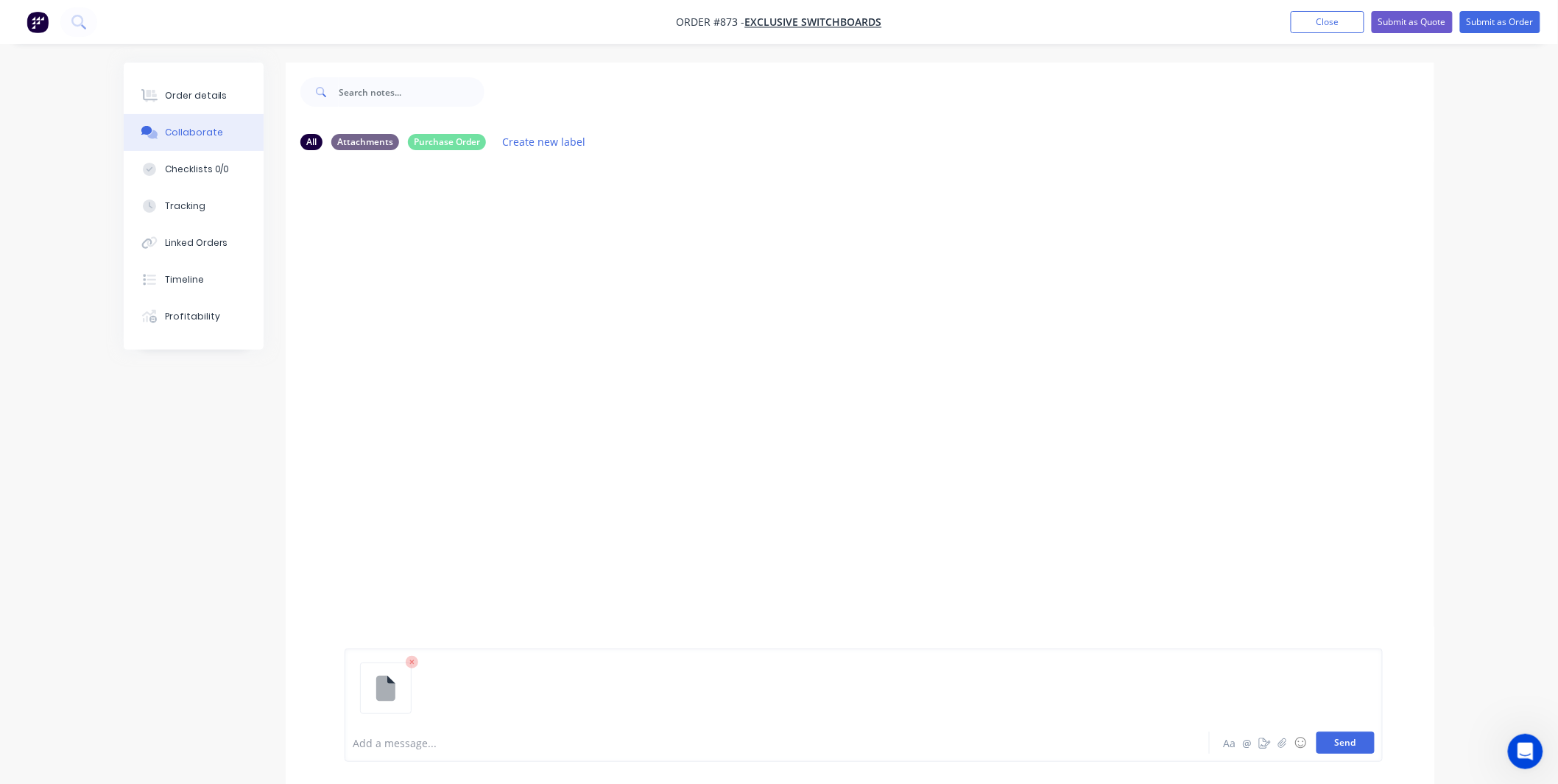
click at [1354, 739] on button "Send" at bounding box center [1345, 742] width 58 height 22
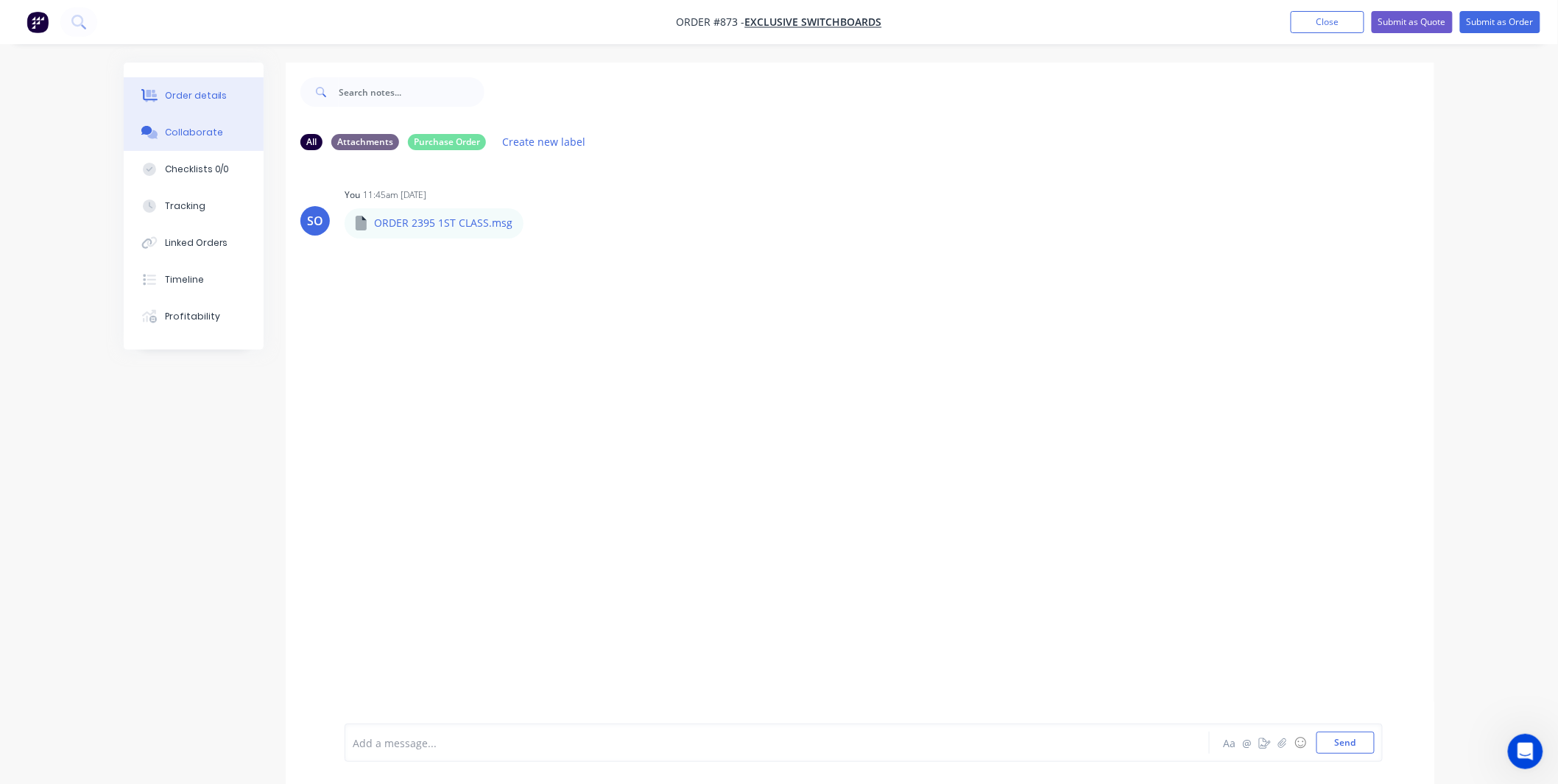
click at [152, 108] on button "Order details" at bounding box center [194, 95] width 140 height 37
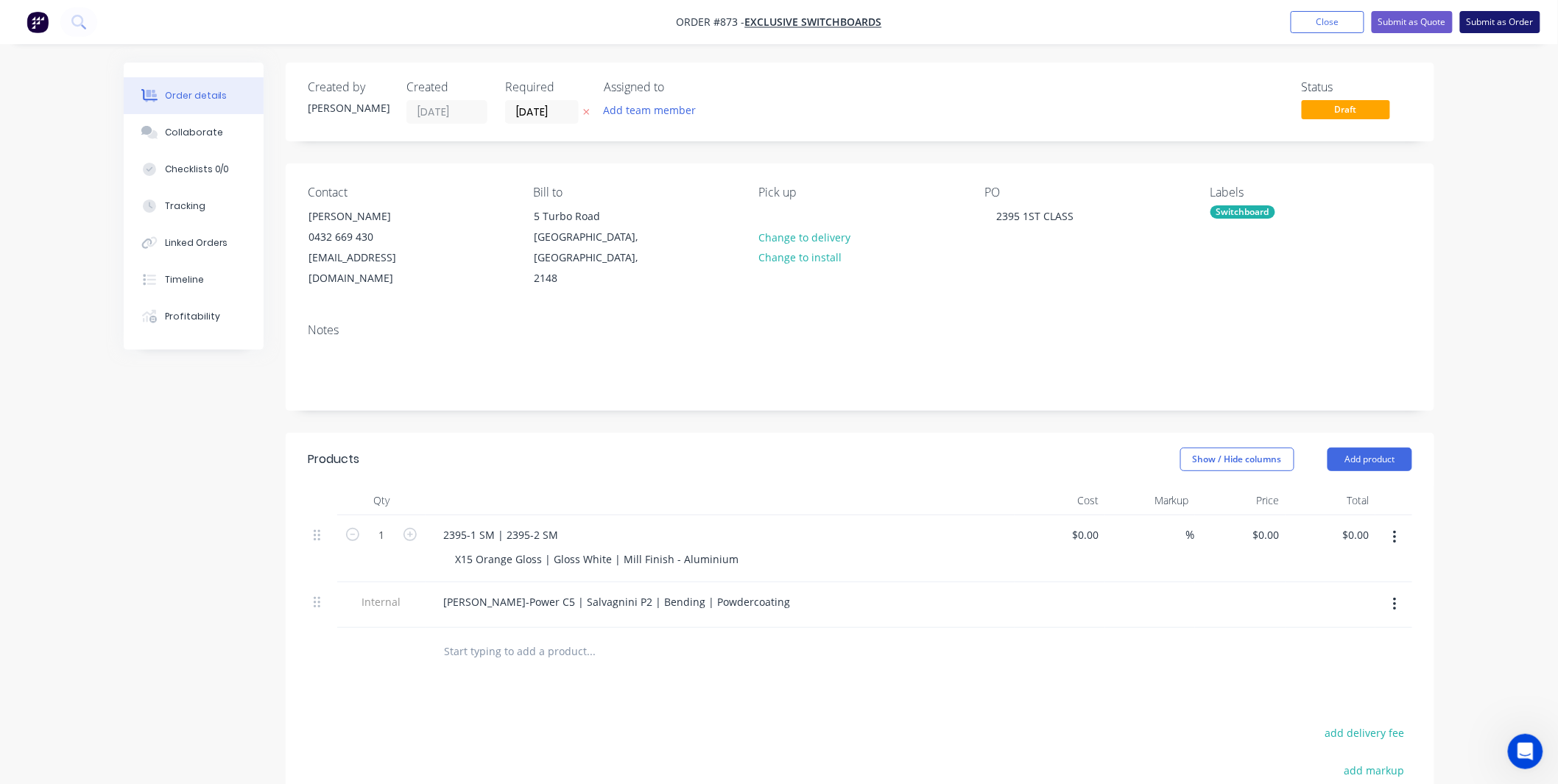
click at [1507, 18] on button "Submit as Order" at bounding box center [1500, 22] width 81 height 22
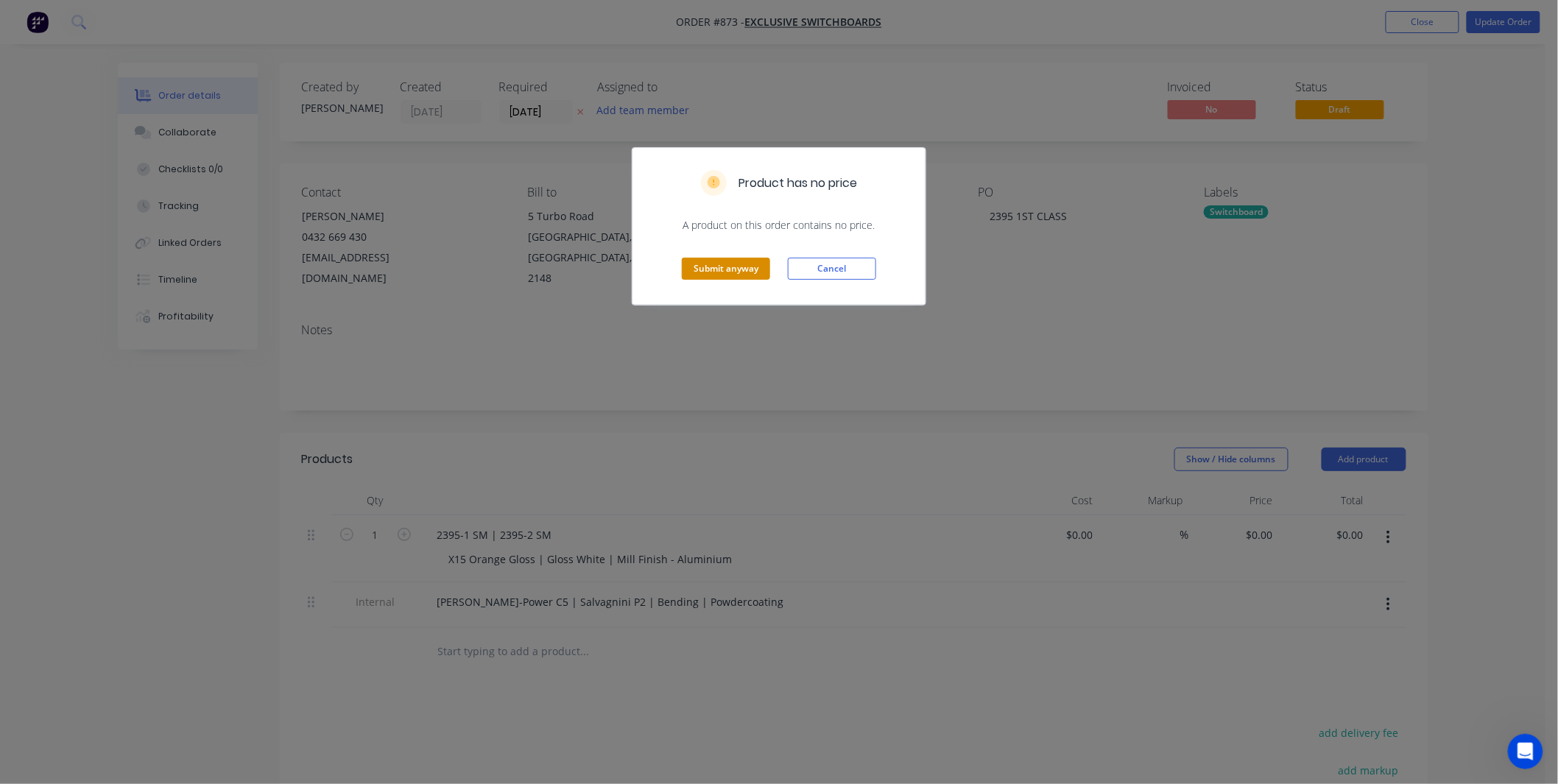
click at [732, 267] on button "Submit anyway" at bounding box center [727, 269] width 89 height 22
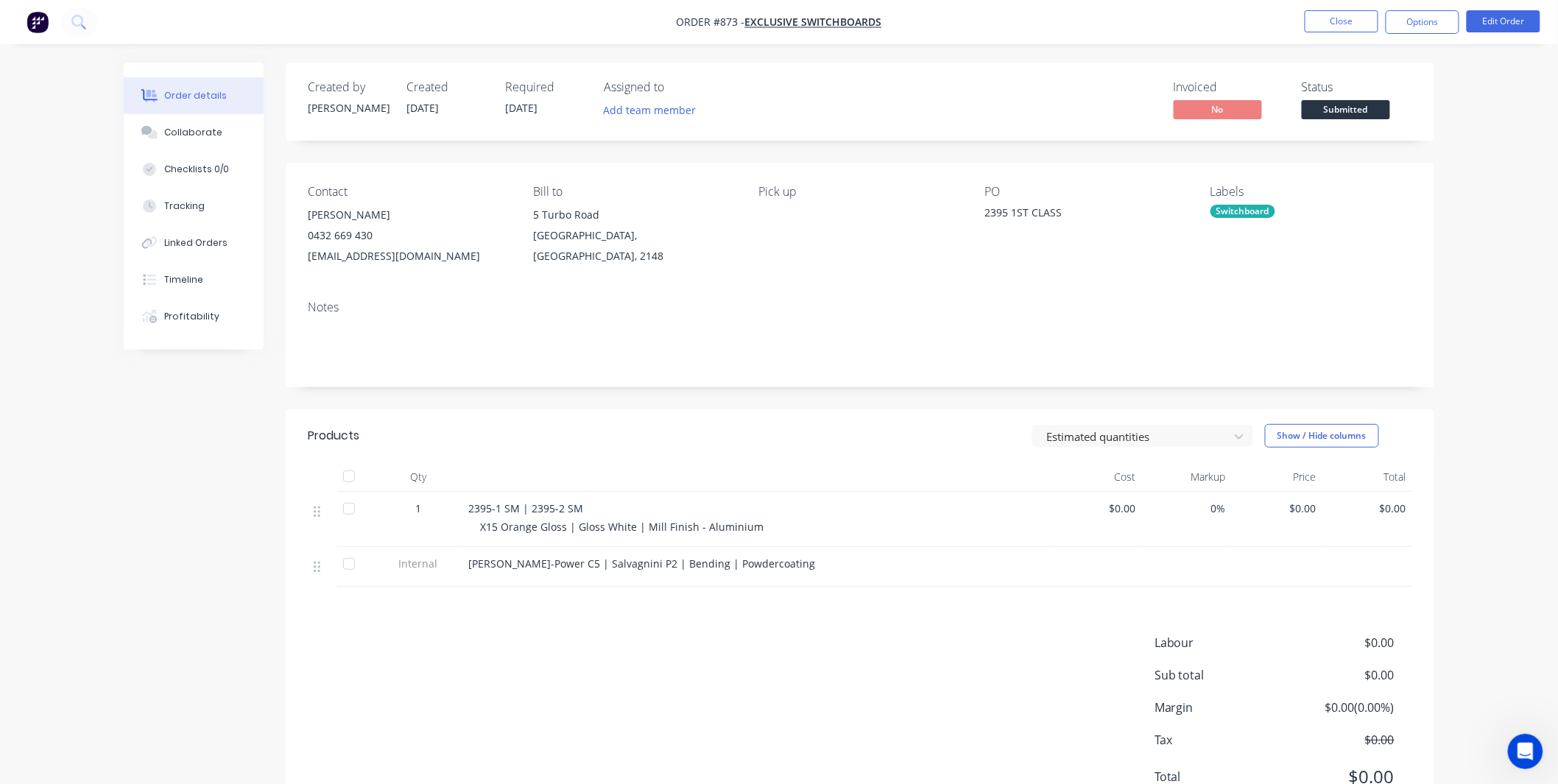
click at [1367, 105] on span "Submitted" at bounding box center [1346, 109] width 89 height 18
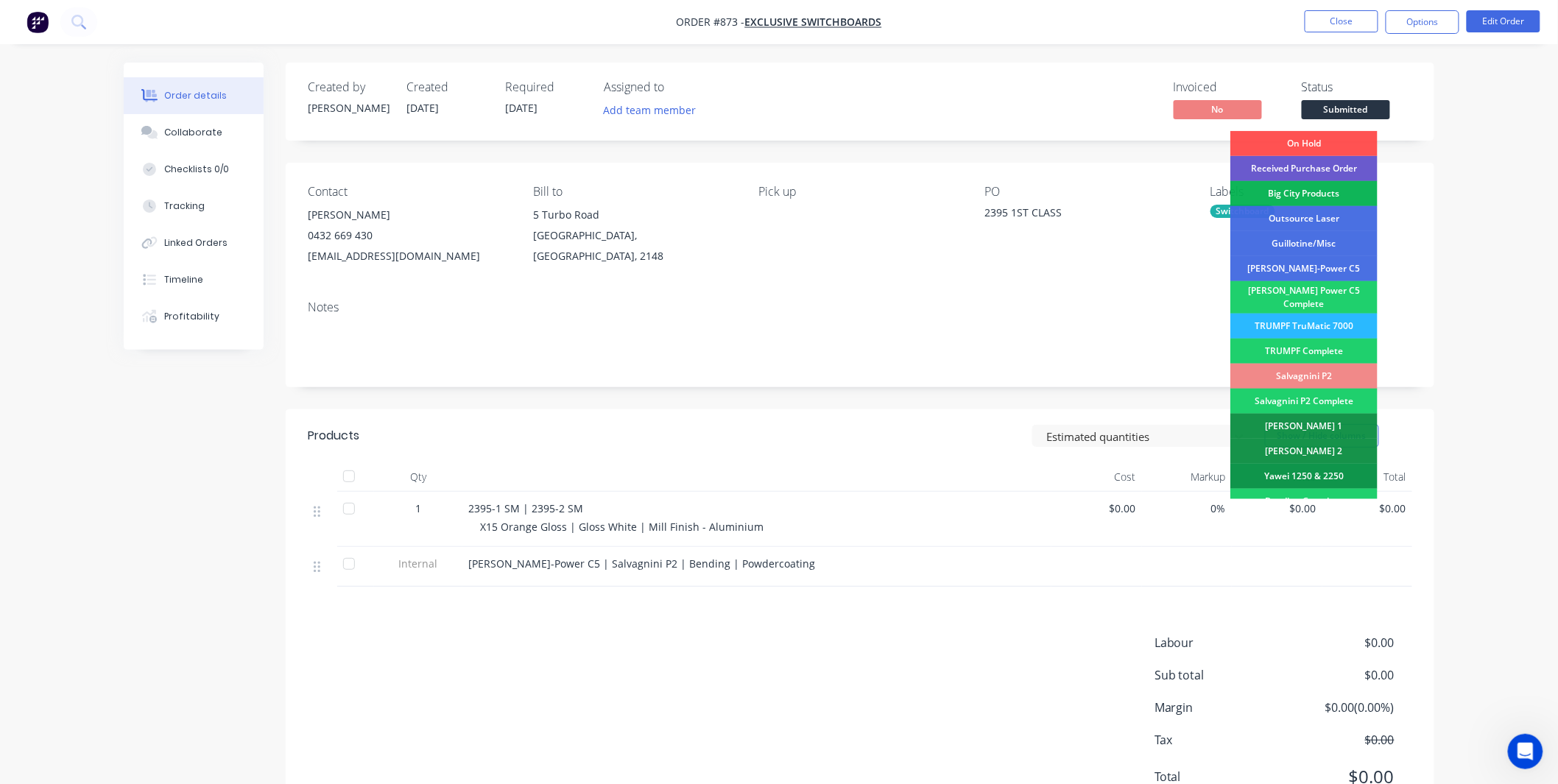
click at [1322, 168] on div "Received Purchase Order" at bounding box center [1304, 169] width 147 height 25
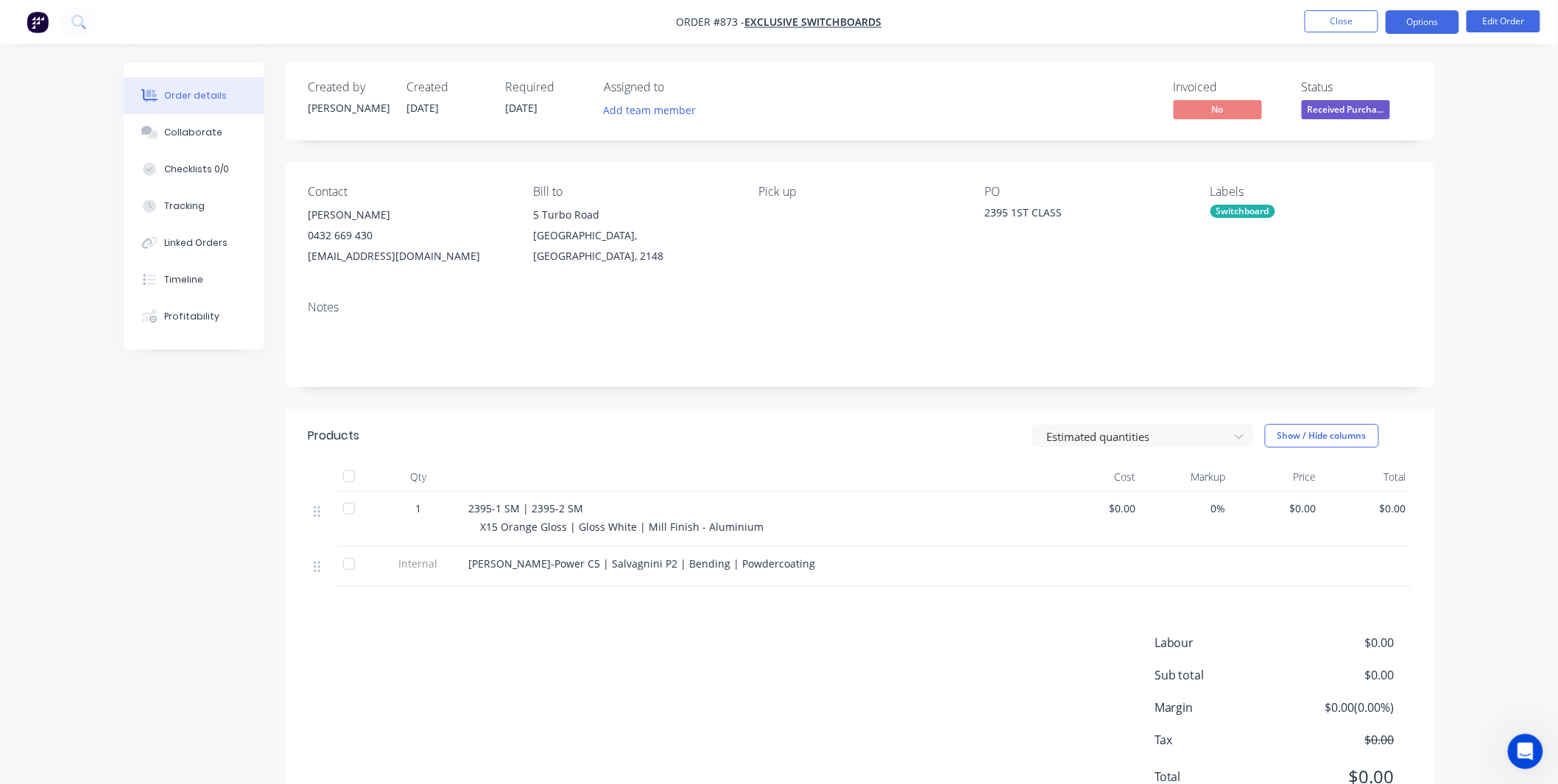
click at [1423, 20] on button "Options" at bounding box center [1422, 22] width 73 height 24
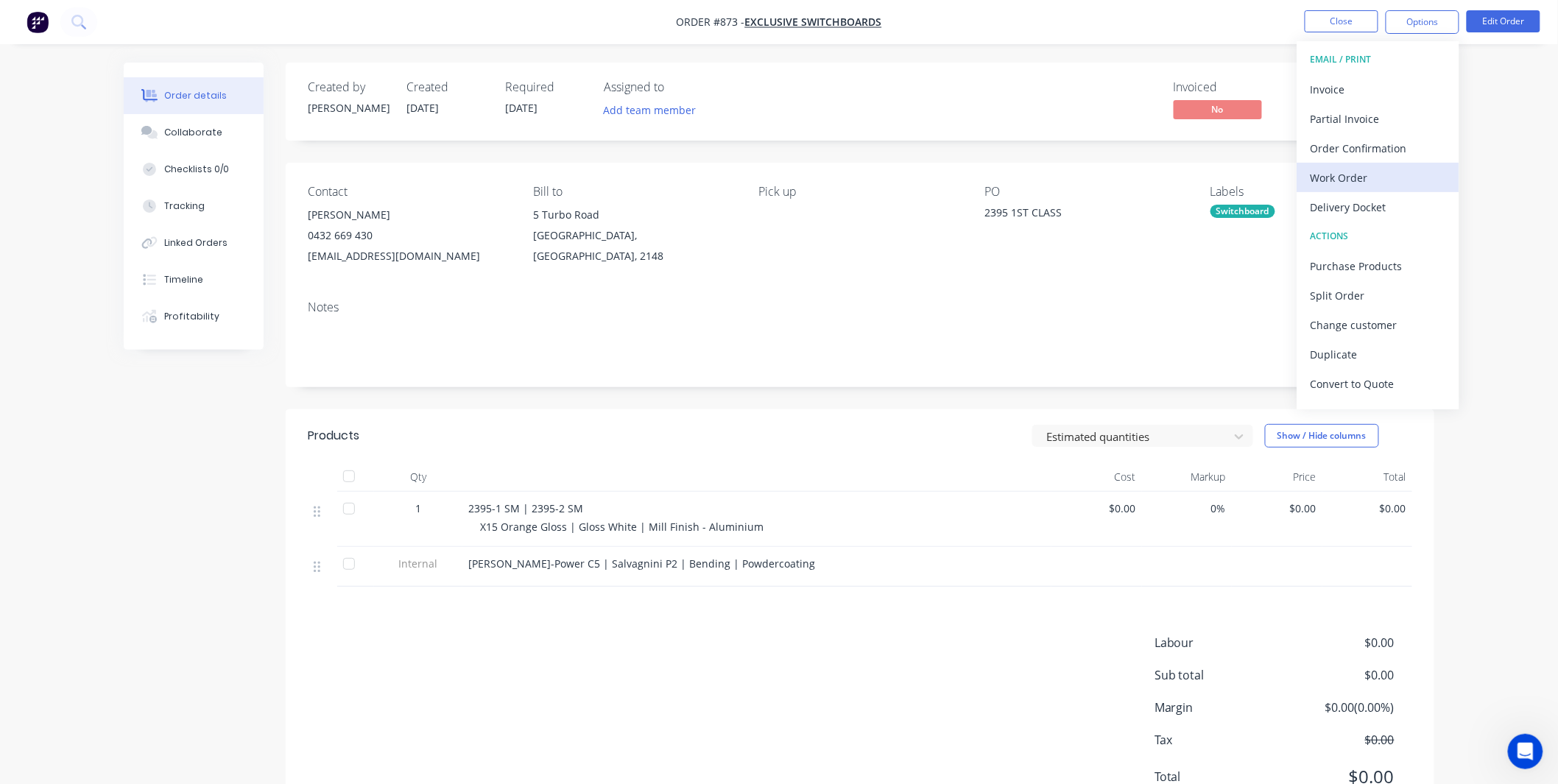
click at [1373, 167] on div "Work Order" at bounding box center [1379, 178] width 136 height 22
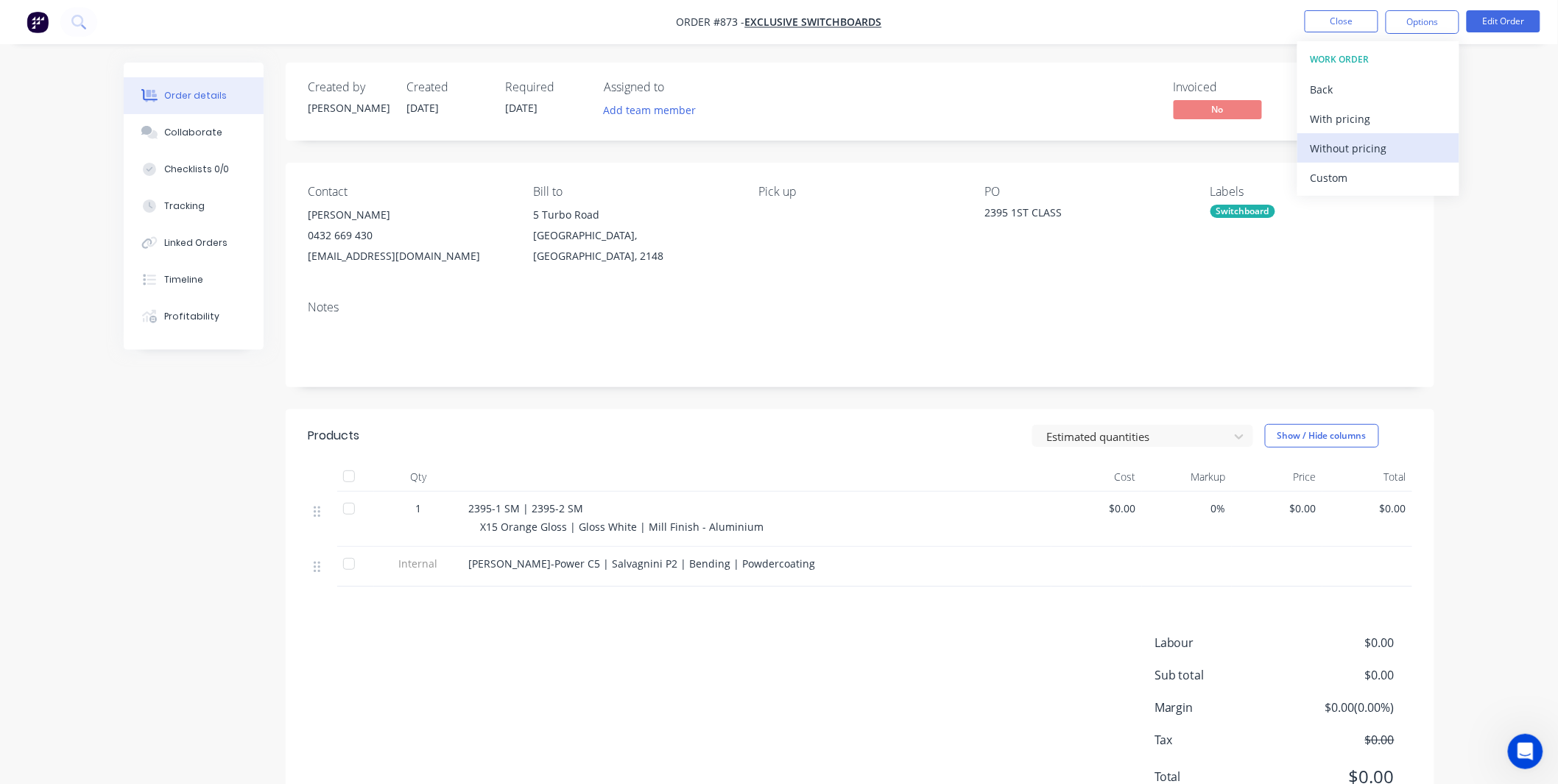
click at [1359, 144] on div "Without pricing" at bounding box center [1379, 148] width 136 height 22
click at [1035, 157] on div "Created by Shane Created 25/09/25 Required 16/10/25 Assigned to Add team member…" at bounding box center [860, 444] width 1149 height 764
click at [1506, 33] on li "Edit Order" at bounding box center [1503, 22] width 73 height 24
click at [1476, 25] on button "Edit Order" at bounding box center [1503, 21] width 73 height 22
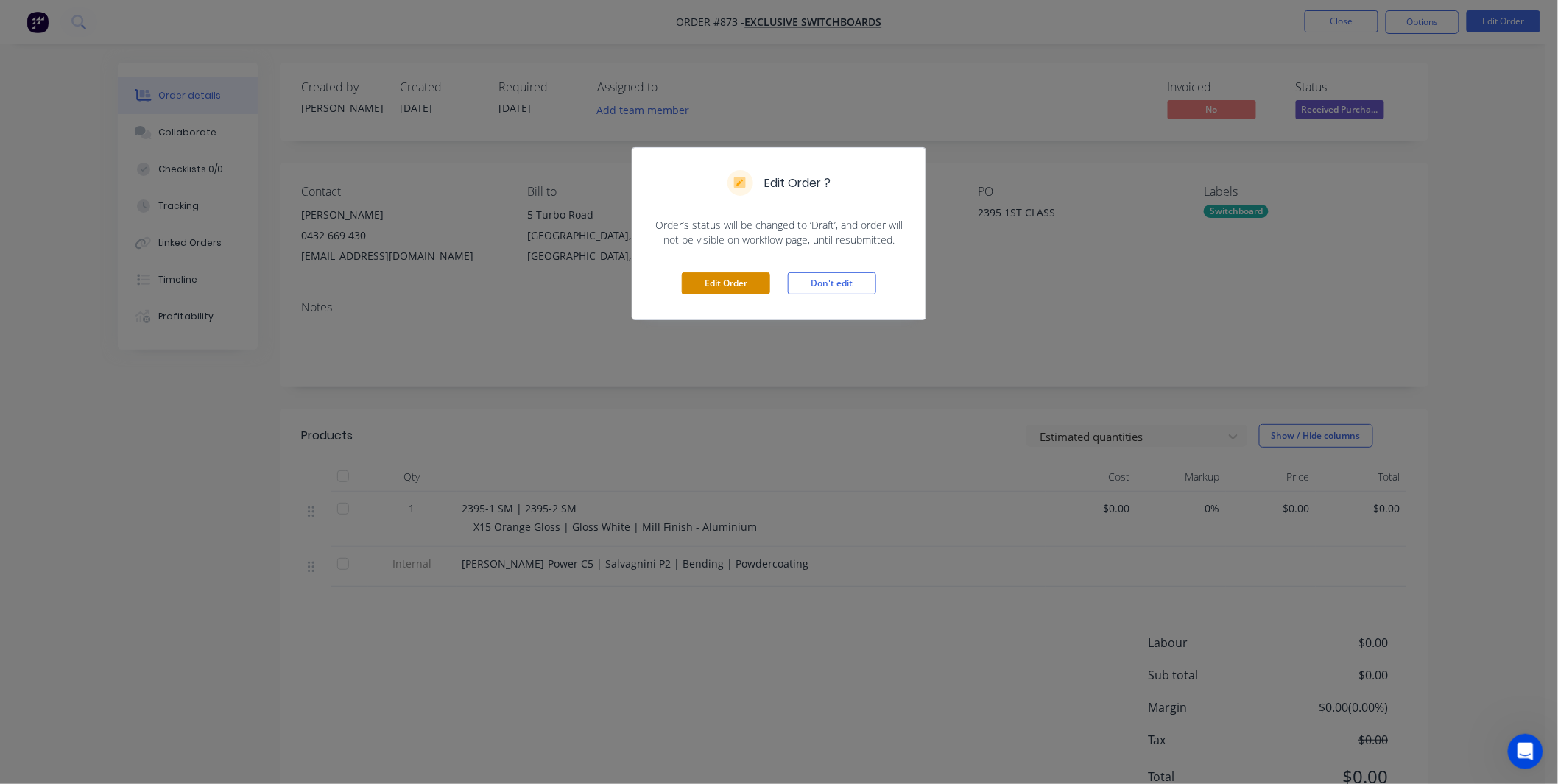
click at [736, 280] on button "Edit Order" at bounding box center [727, 283] width 89 height 22
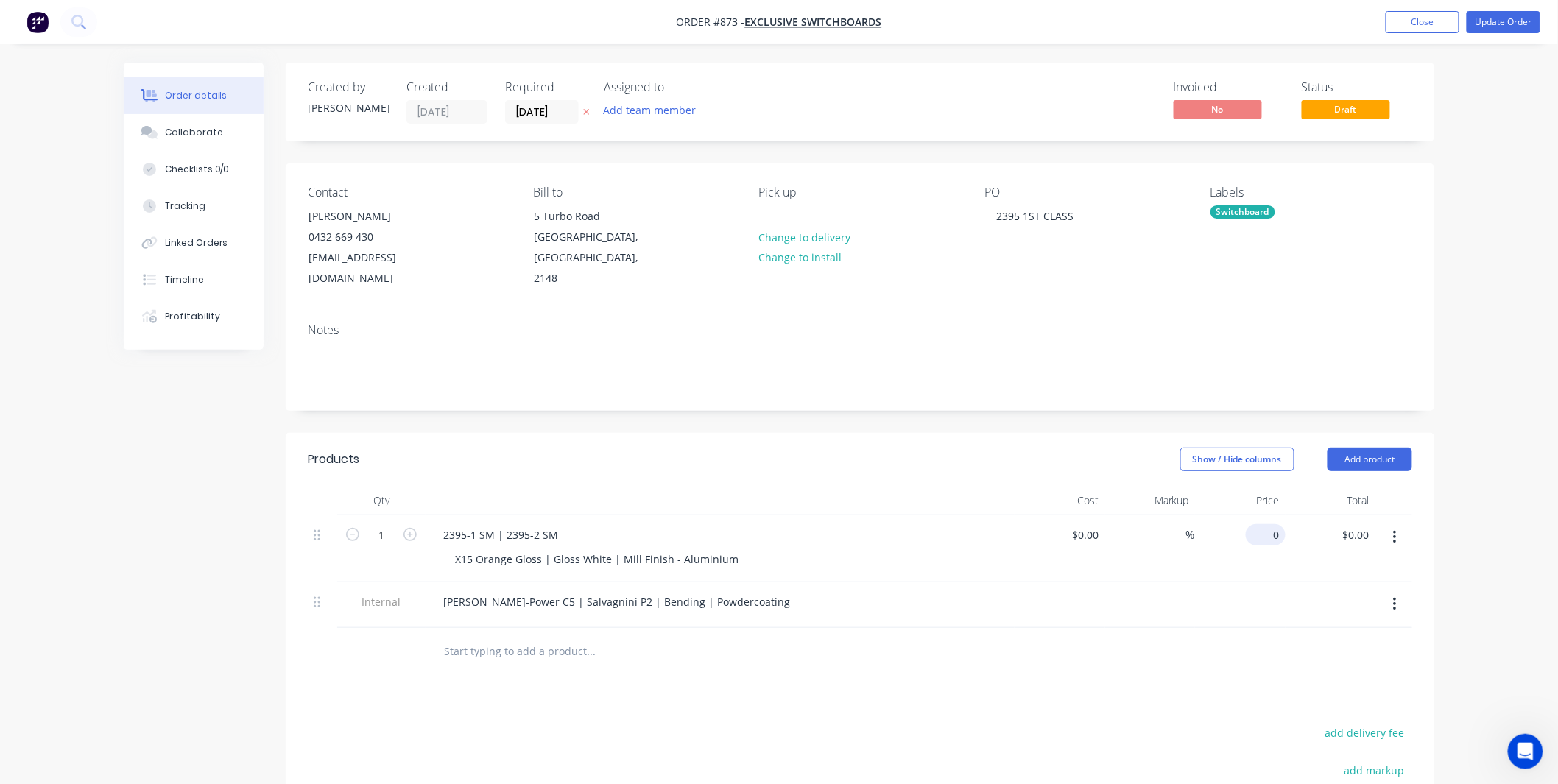
click at [1269, 524] on input "0" at bounding box center [1268, 534] width 33 height 22
type input "$1,155.00"
click at [1083, 448] on div "Show / Hide columns Add product" at bounding box center [977, 459] width 869 height 24
click at [183, 134] on div "Collaborate" at bounding box center [194, 132] width 58 height 14
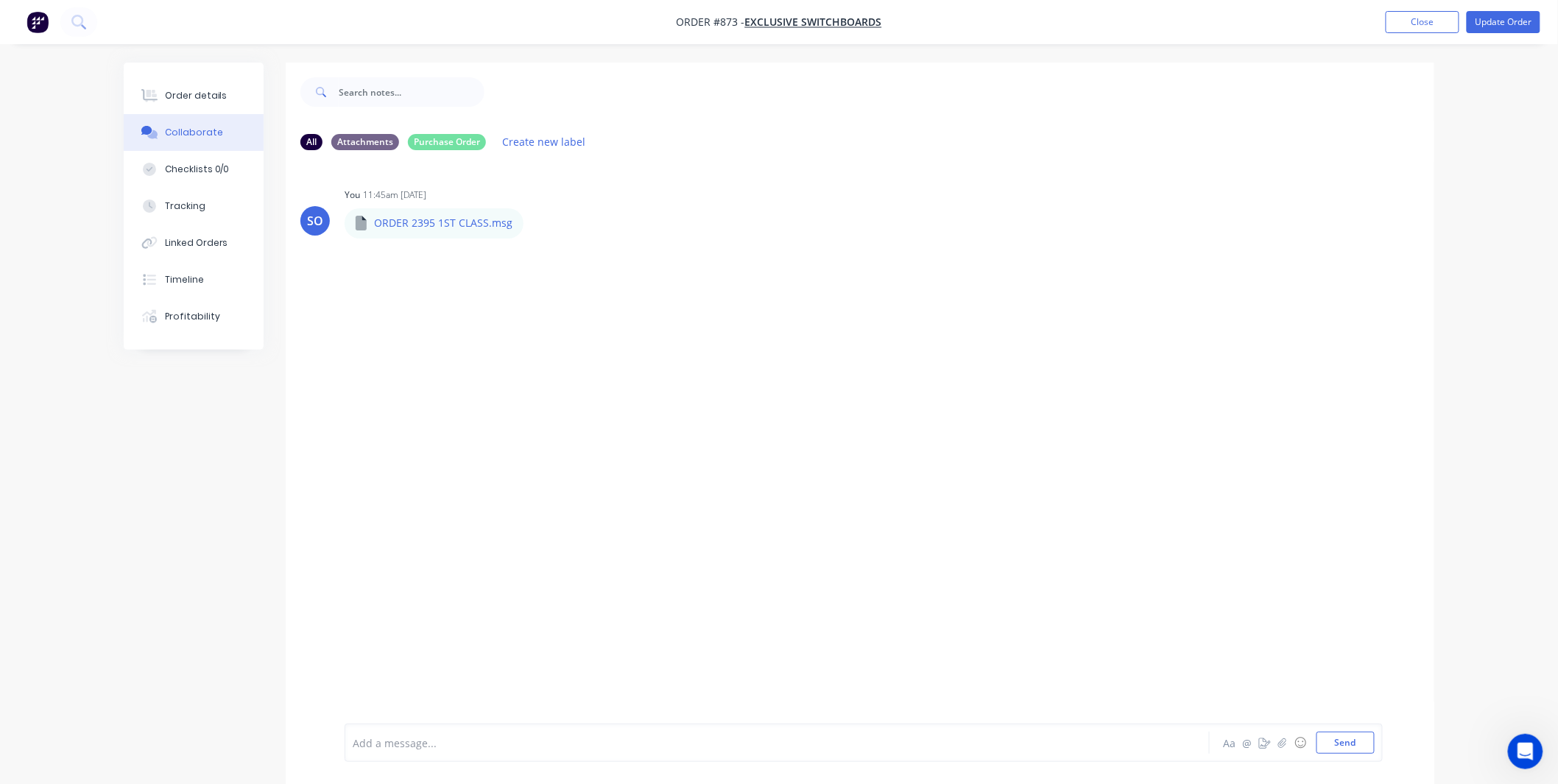
drag, startPoint x: 701, startPoint y: 767, endPoint x: 690, endPoint y: 751, distance: 19.4
click at [699, 764] on div "Add a message... Aa @ ☺ Send" at bounding box center [860, 742] width 1149 height 82
click at [694, 754] on div "Add a message... Aa @ ☺ Send" at bounding box center [863, 742] width 1038 height 38
click at [686, 744] on div at bounding box center [736, 742] width 765 height 15
click at [195, 105] on button "Order details" at bounding box center [194, 95] width 140 height 37
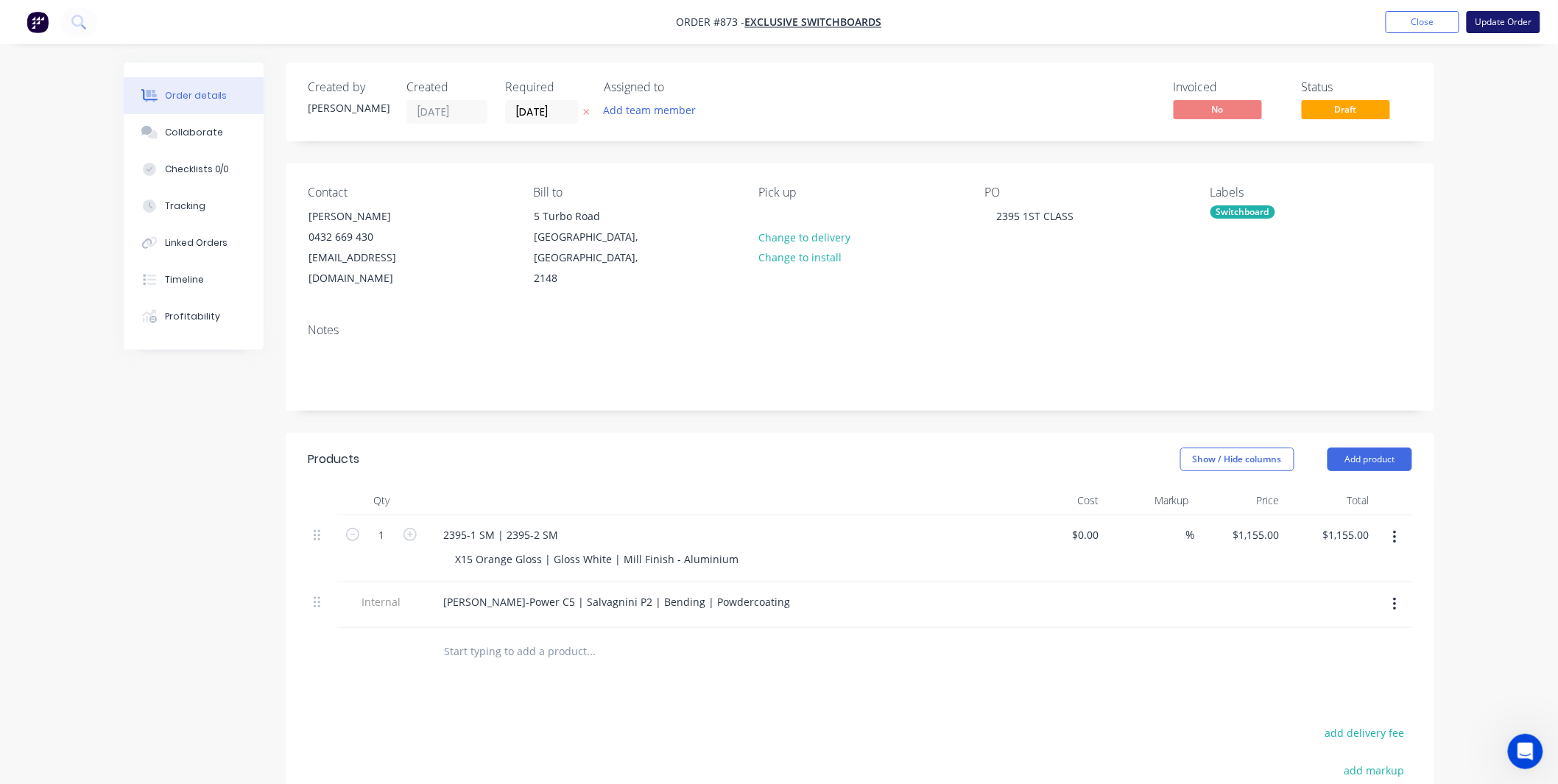
click at [1511, 22] on button "Update Order" at bounding box center [1503, 22] width 73 height 22
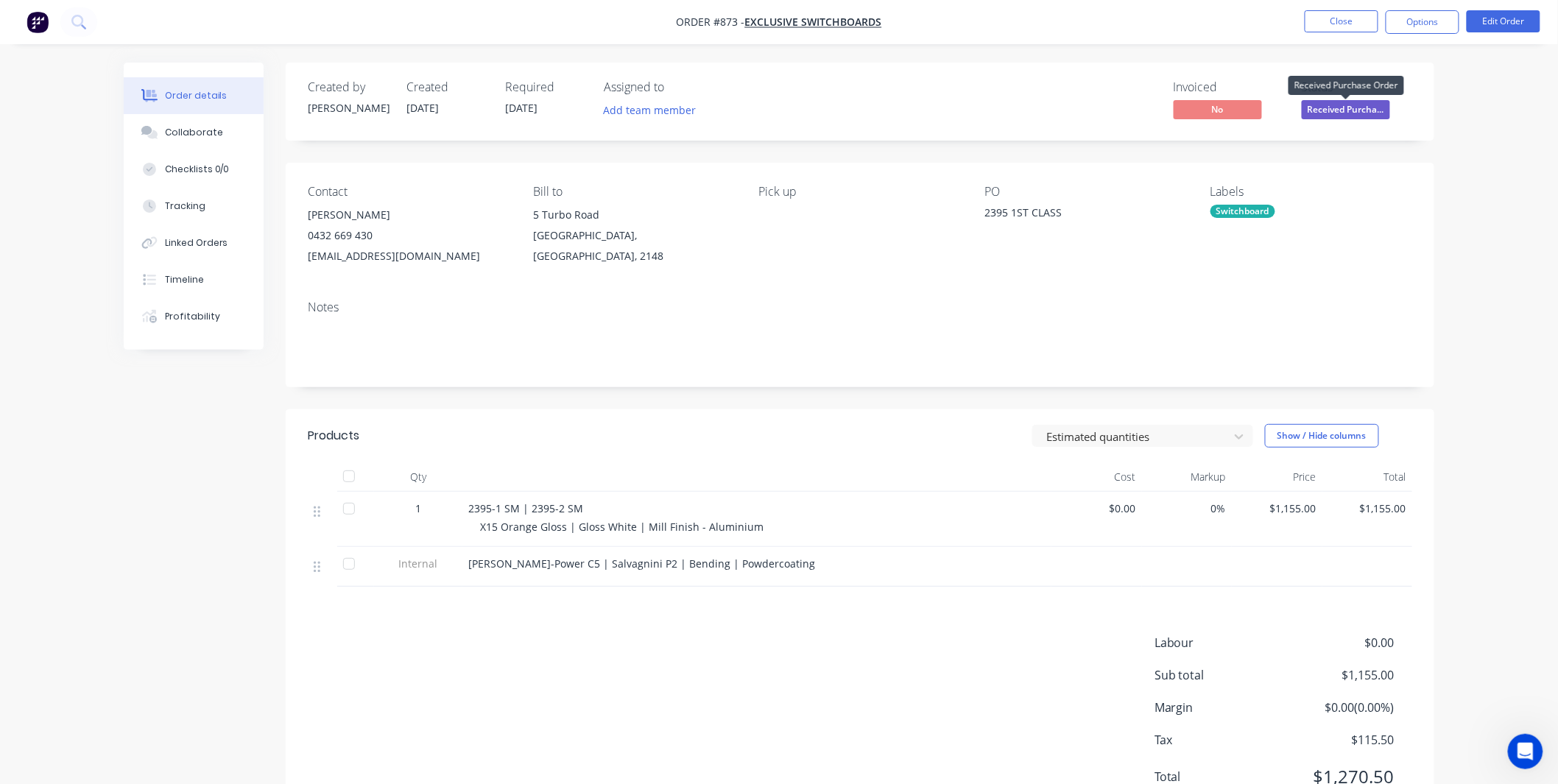
click at [1344, 101] on span "Received Purcha..." at bounding box center [1346, 109] width 89 height 18
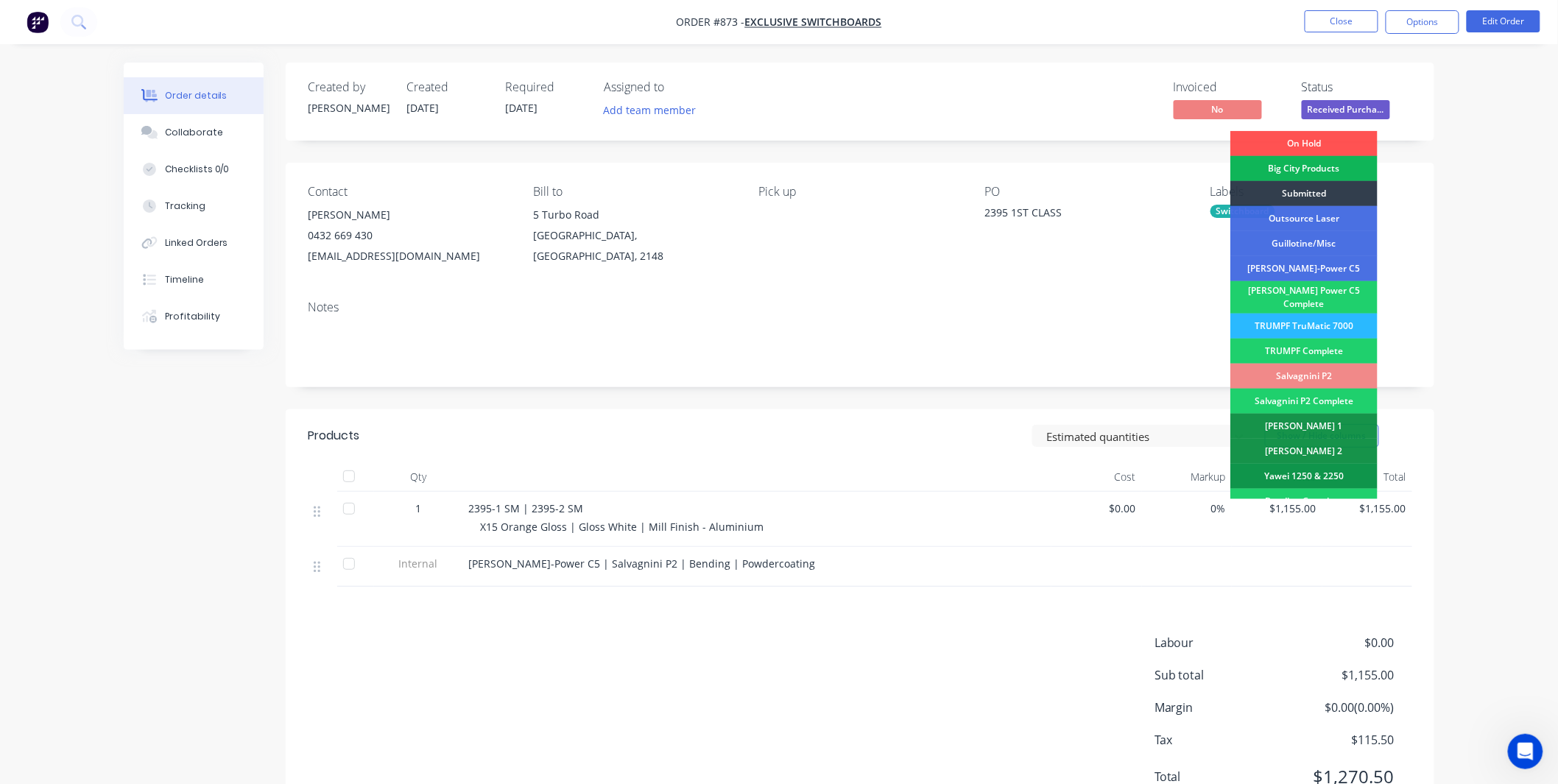
click at [1527, 131] on div "Order details Collaborate Checklists 0/0 Tracking Linked Orders Timeline Profit…" at bounding box center [779, 424] width 1558 height 848
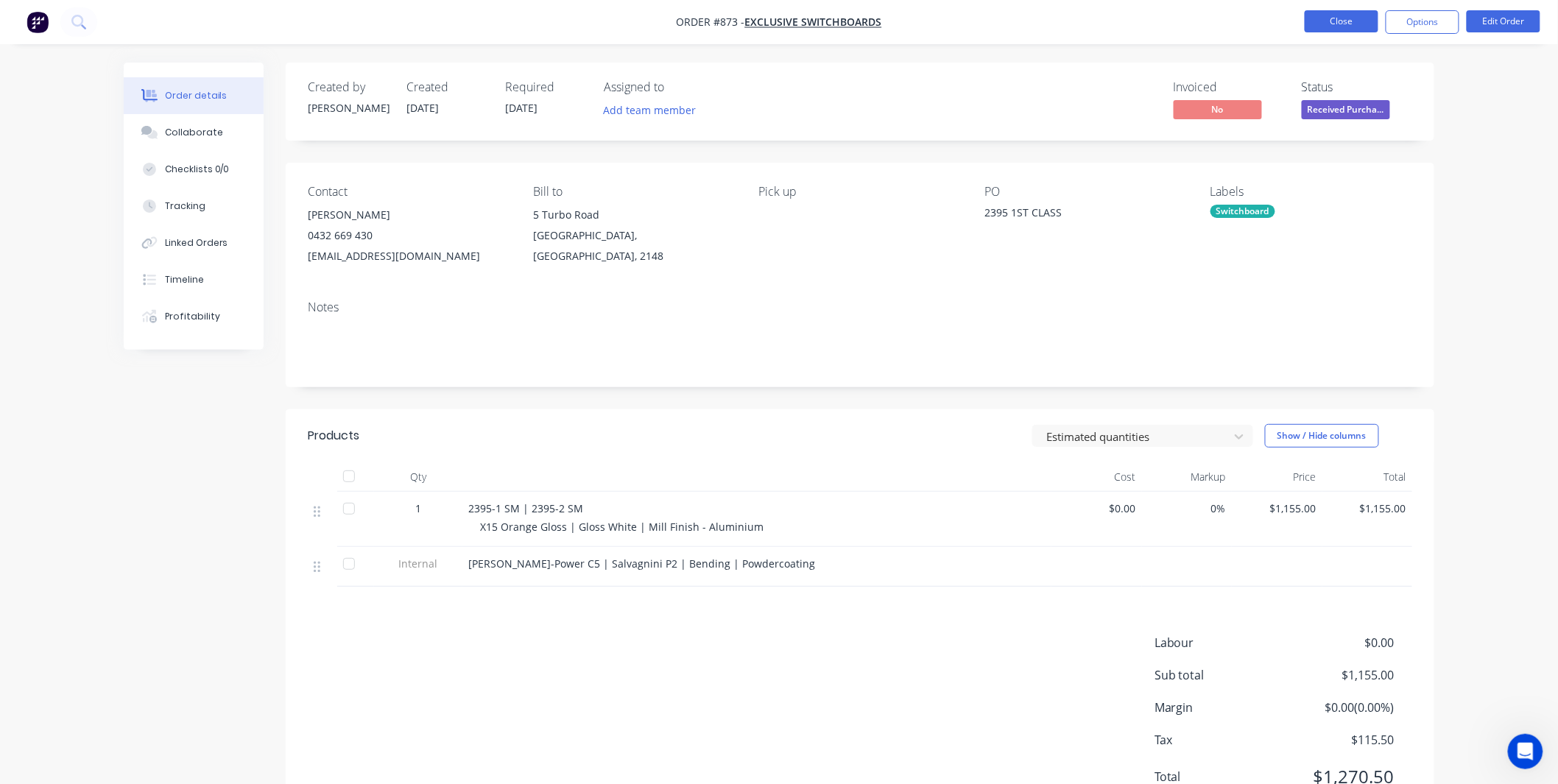
click at [1370, 23] on button "Close" at bounding box center [1341, 21] width 73 height 22
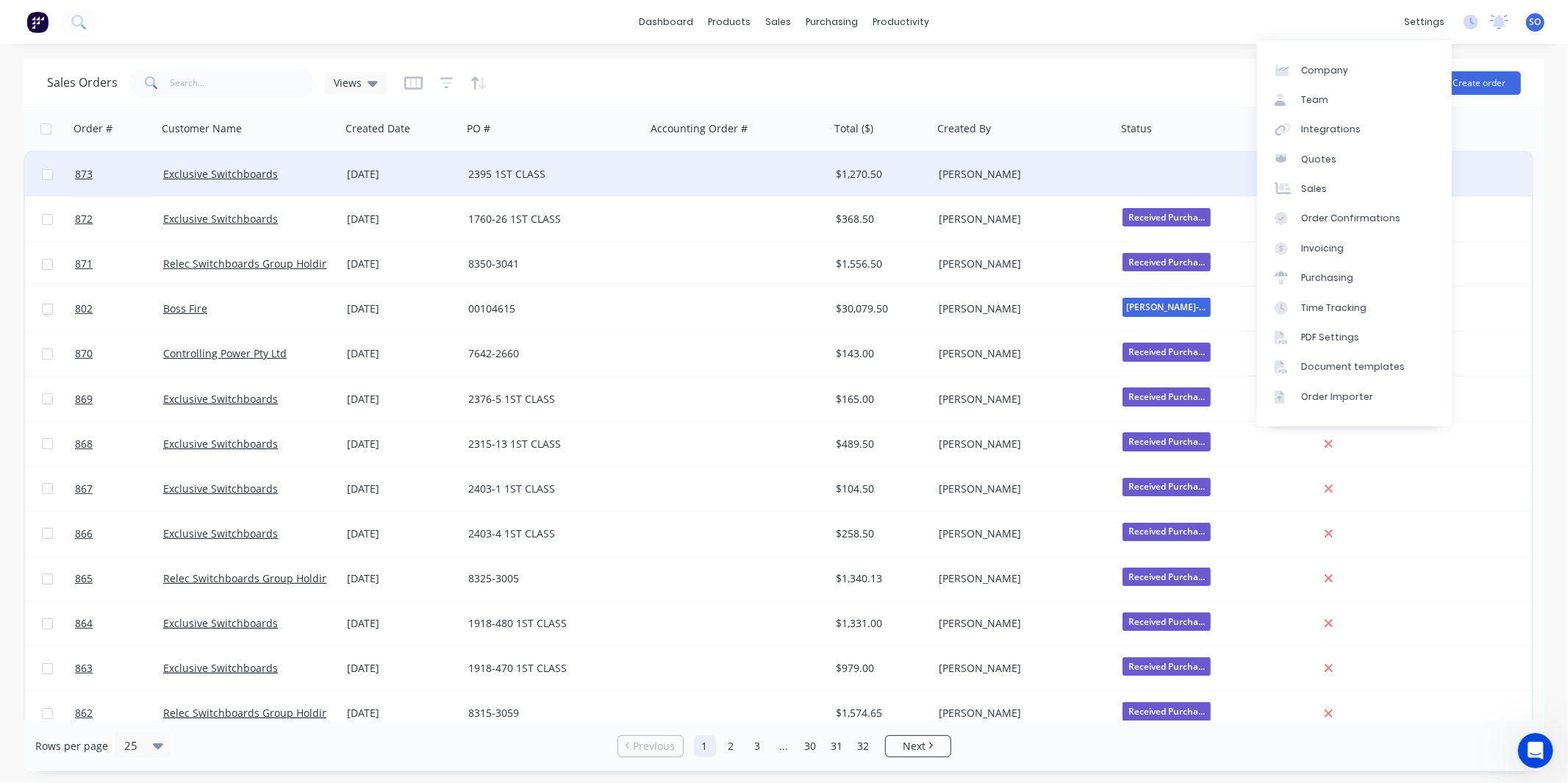
click at [895, 195] on div "$1,270.50" at bounding box center [882, 173] width 103 height 44
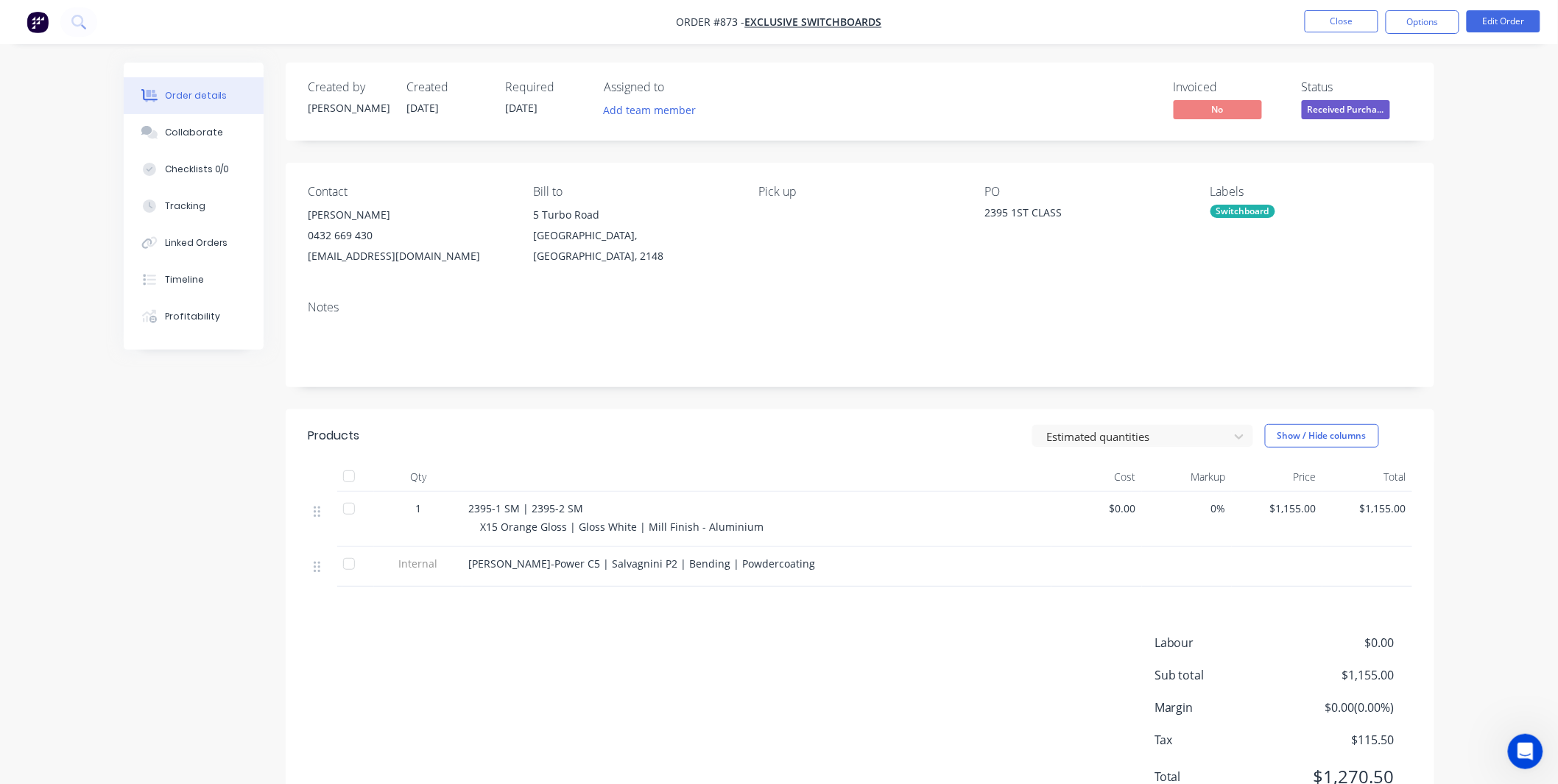
drag, startPoint x: 1382, startPoint y: 104, endPoint x: 1374, endPoint y: 114, distance: 12.8
click at [1382, 105] on span "Received Purcha..." at bounding box center [1346, 109] width 89 height 18
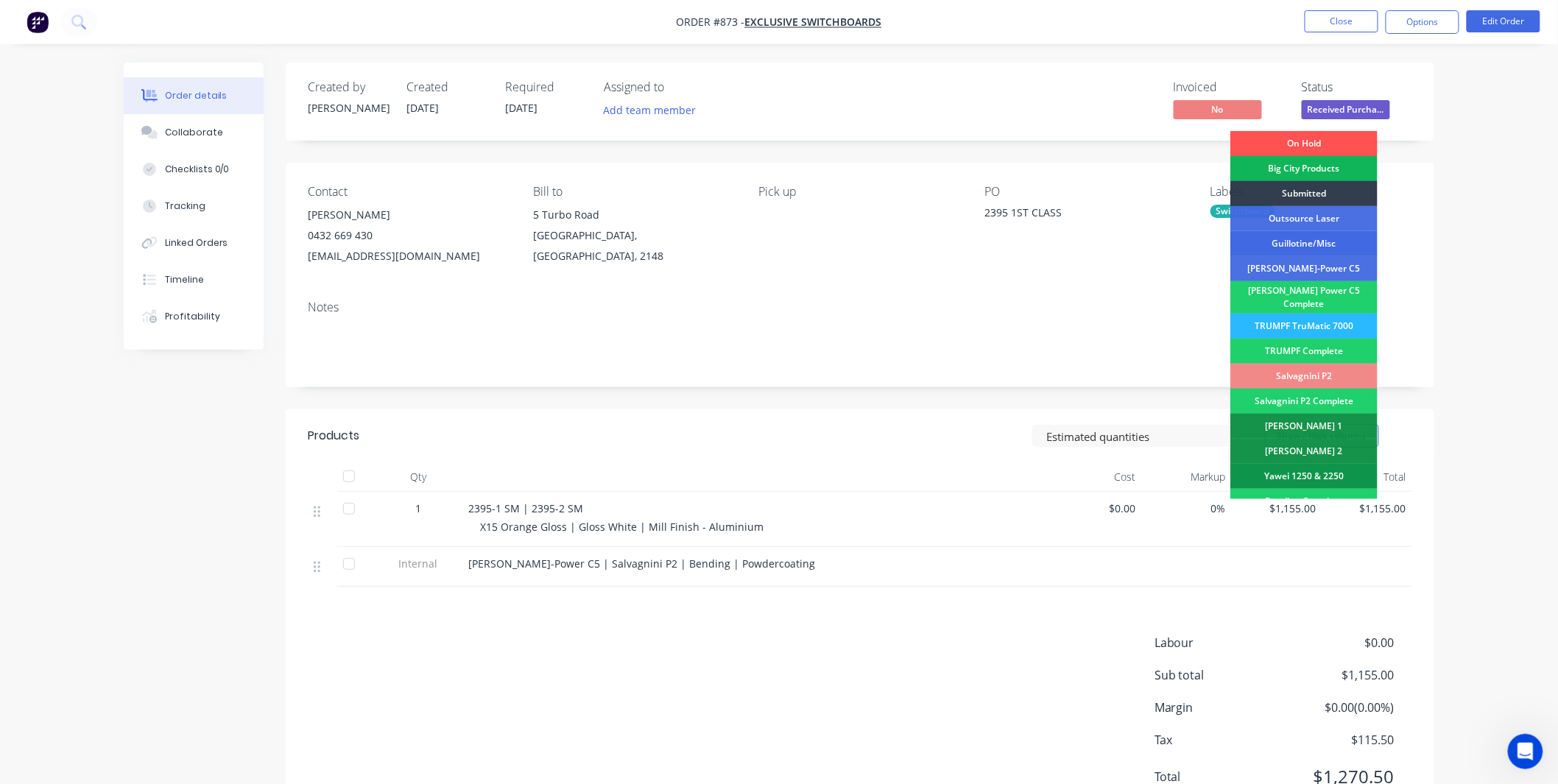
click at [1319, 238] on div "Guillotine/Misc" at bounding box center [1304, 244] width 147 height 25
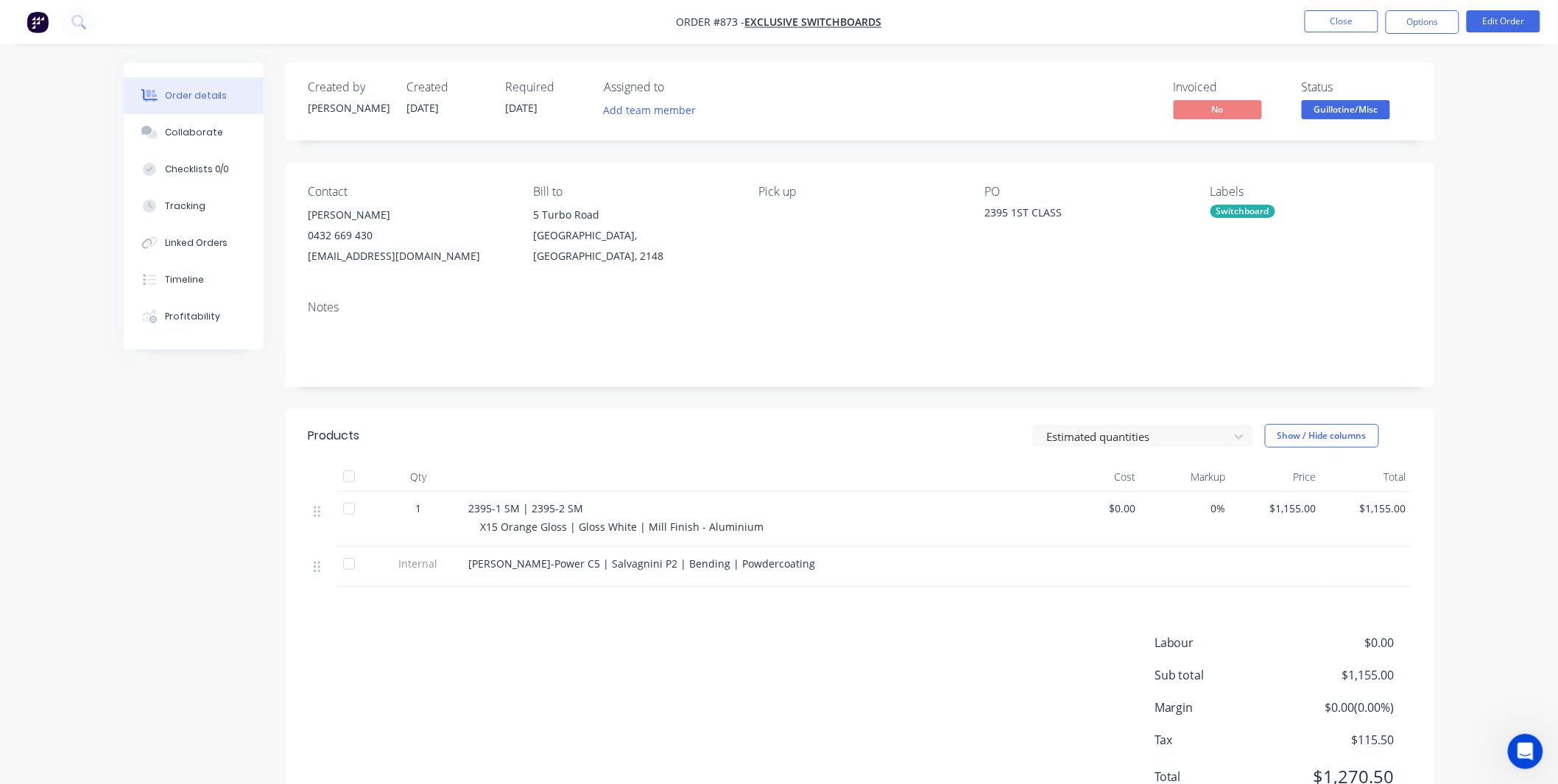
click at [1356, 113] on span "Guillotine/Misc" at bounding box center [1346, 109] width 89 height 18
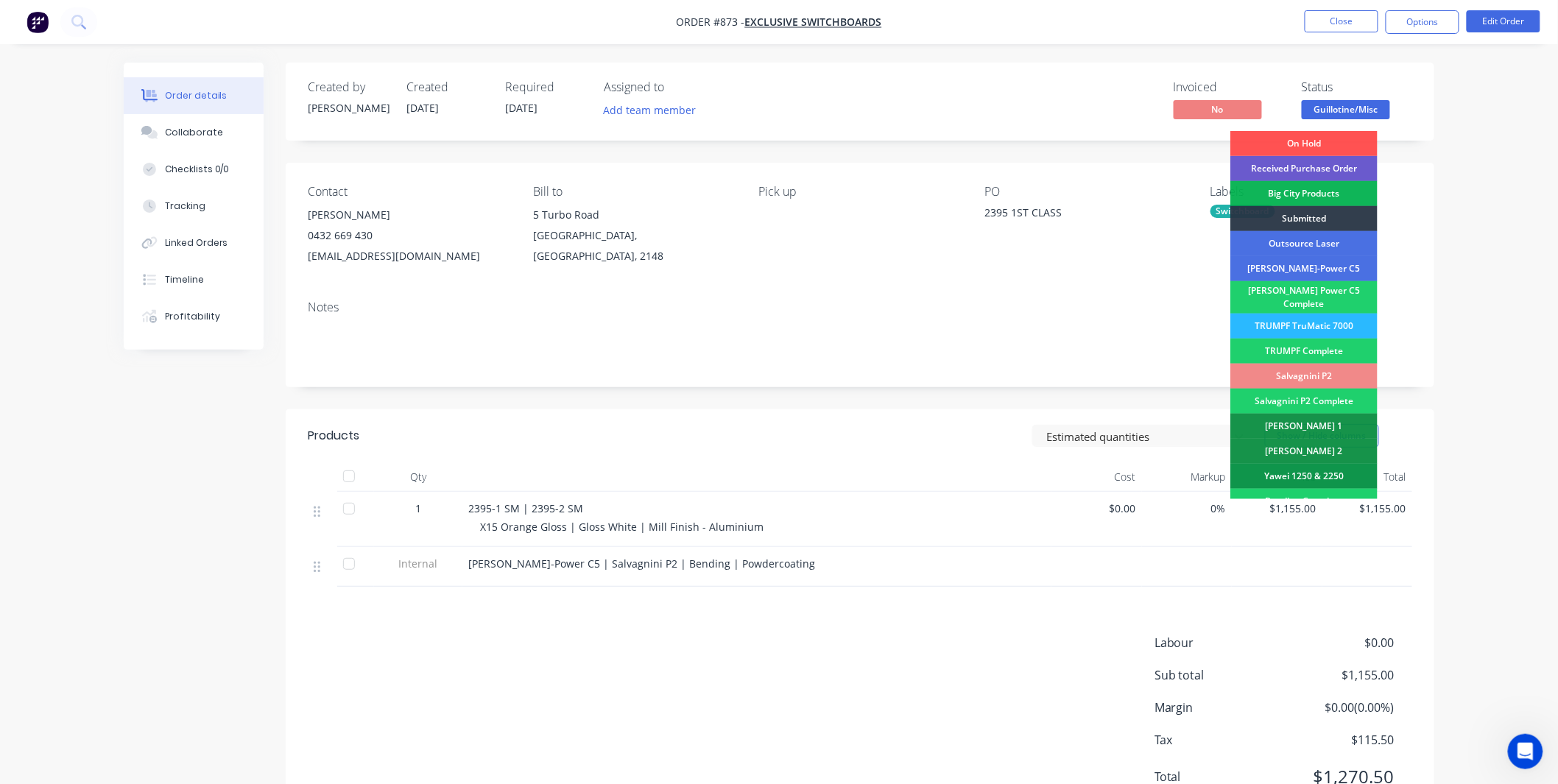
click at [1313, 159] on div "Received Purchase Order" at bounding box center [1304, 169] width 147 height 25
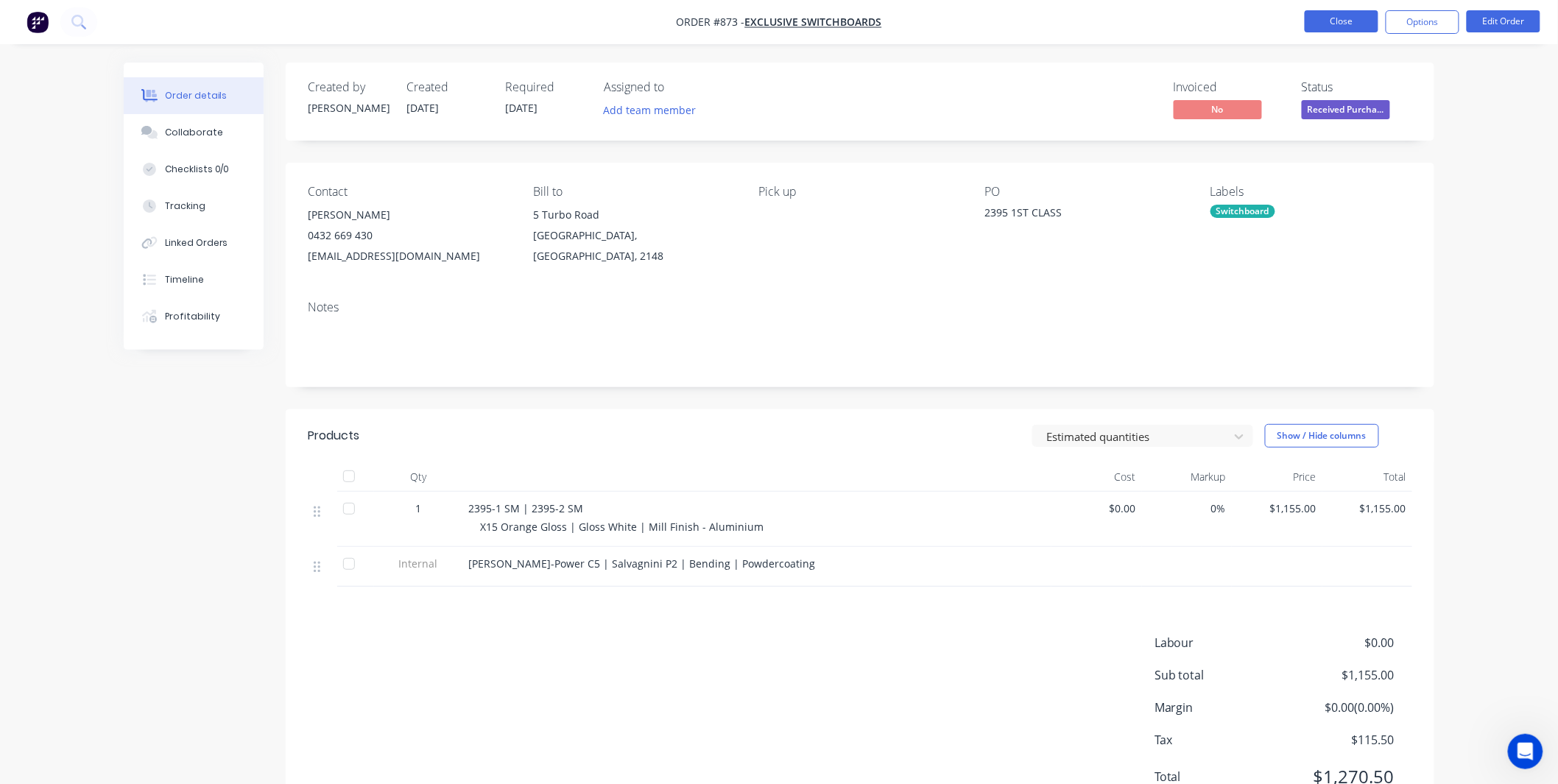
click at [1337, 11] on button "Close" at bounding box center [1341, 21] width 73 height 22
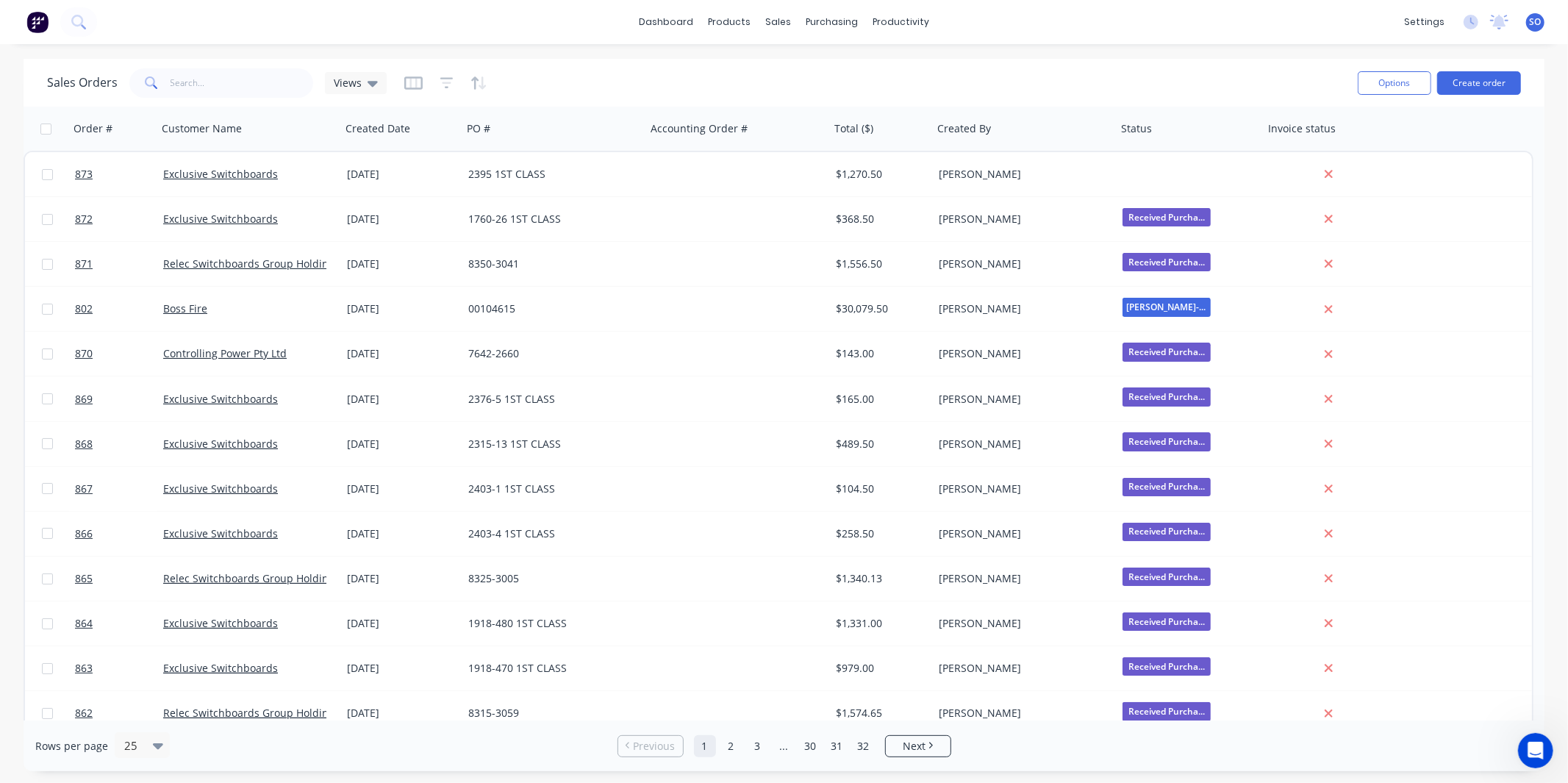
click at [1235, 56] on div "dashboard products sales purchasing productivity dashboard products Product Cat…" at bounding box center [784, 391] width 1568 height 783
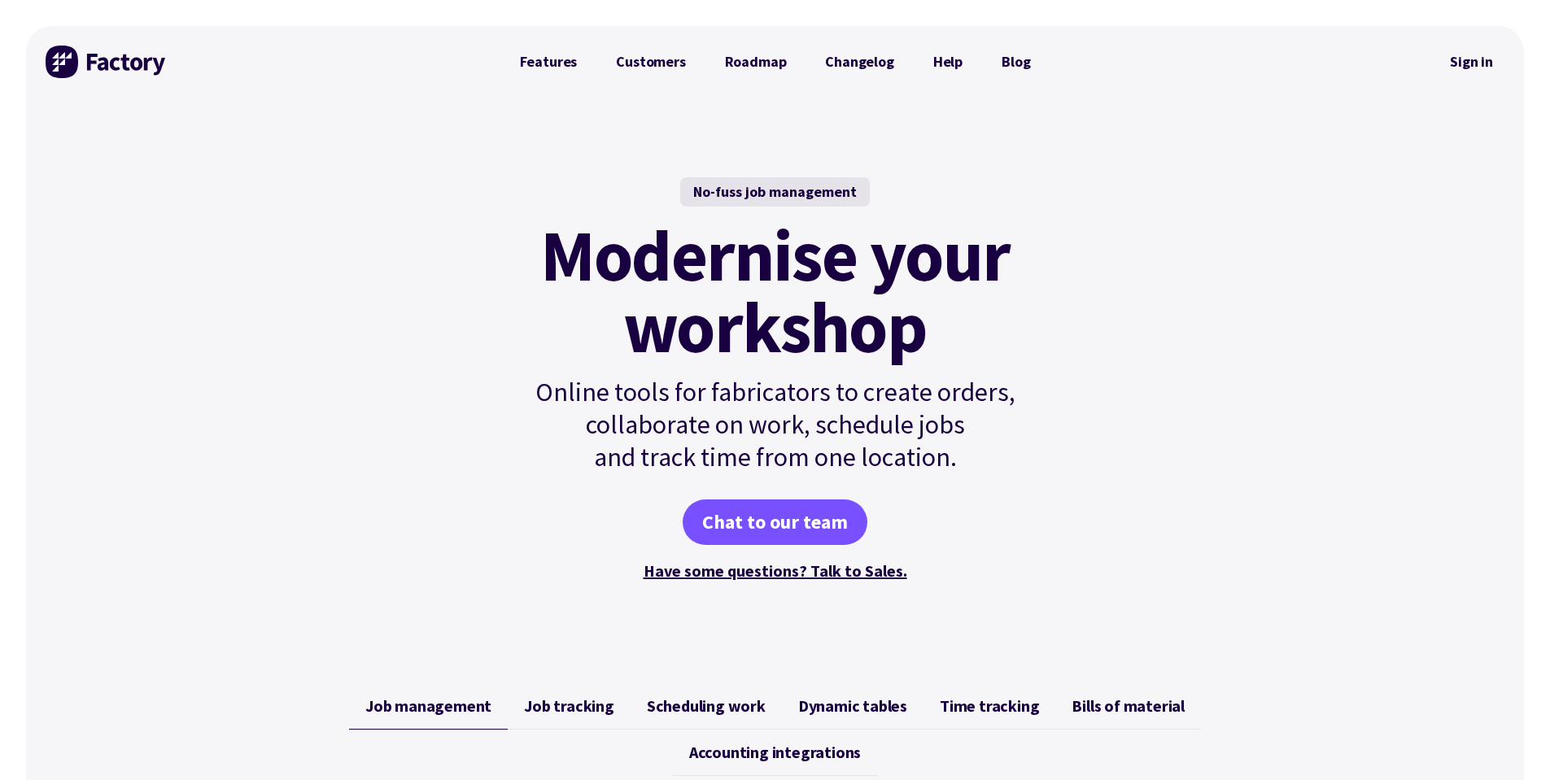
click at [1456, 68] on link "Sign in" at bounding box center [1472, 61] width 66 height 37
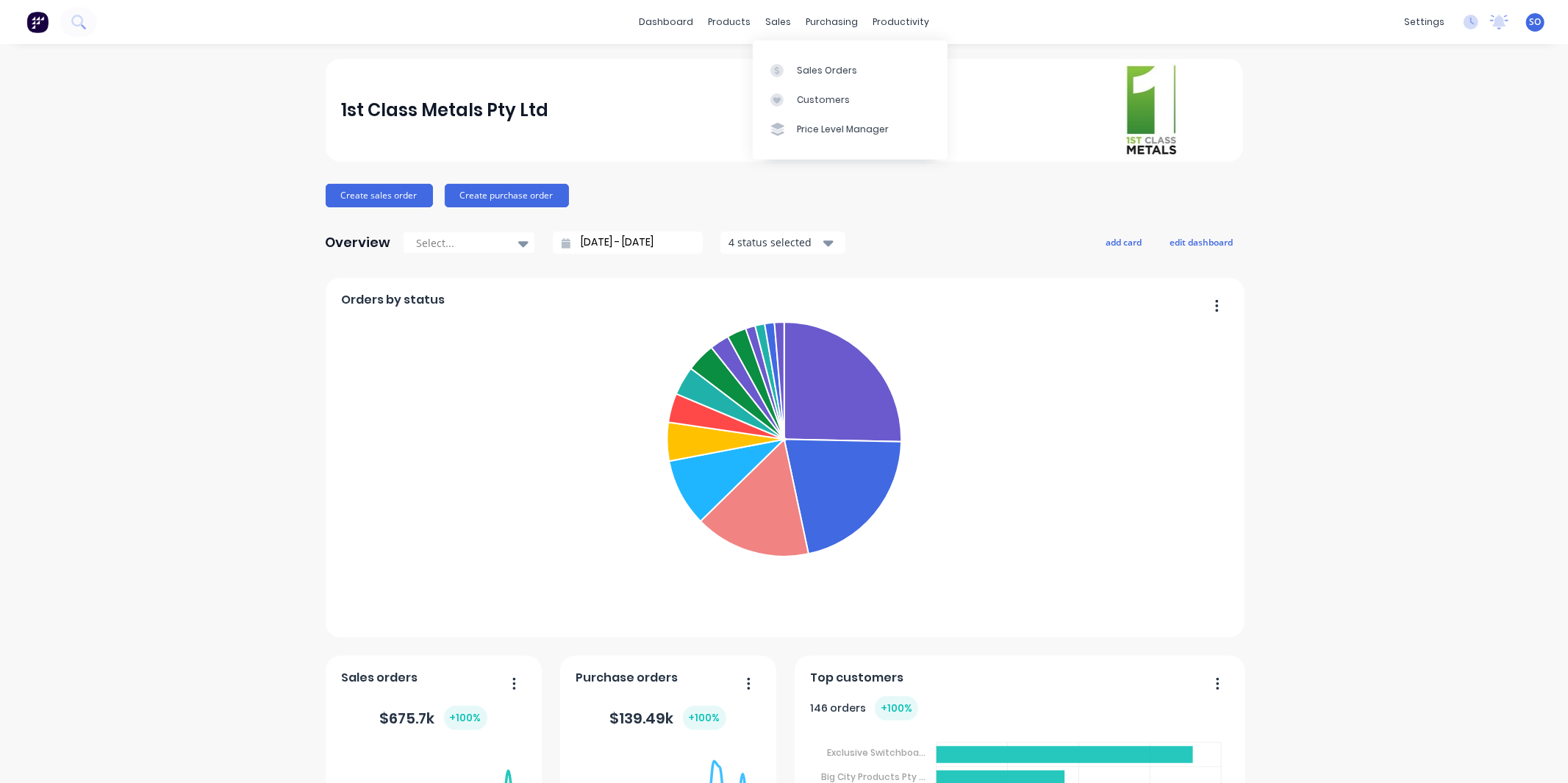
click at [767, 49] on div "Sales Orders Customers Price Level Manager" at bounding box center [850, 99] width 195 height 118
click at [764, 59] on link "Sales Orders" at bounding box center [850, 70] width 195 height 30
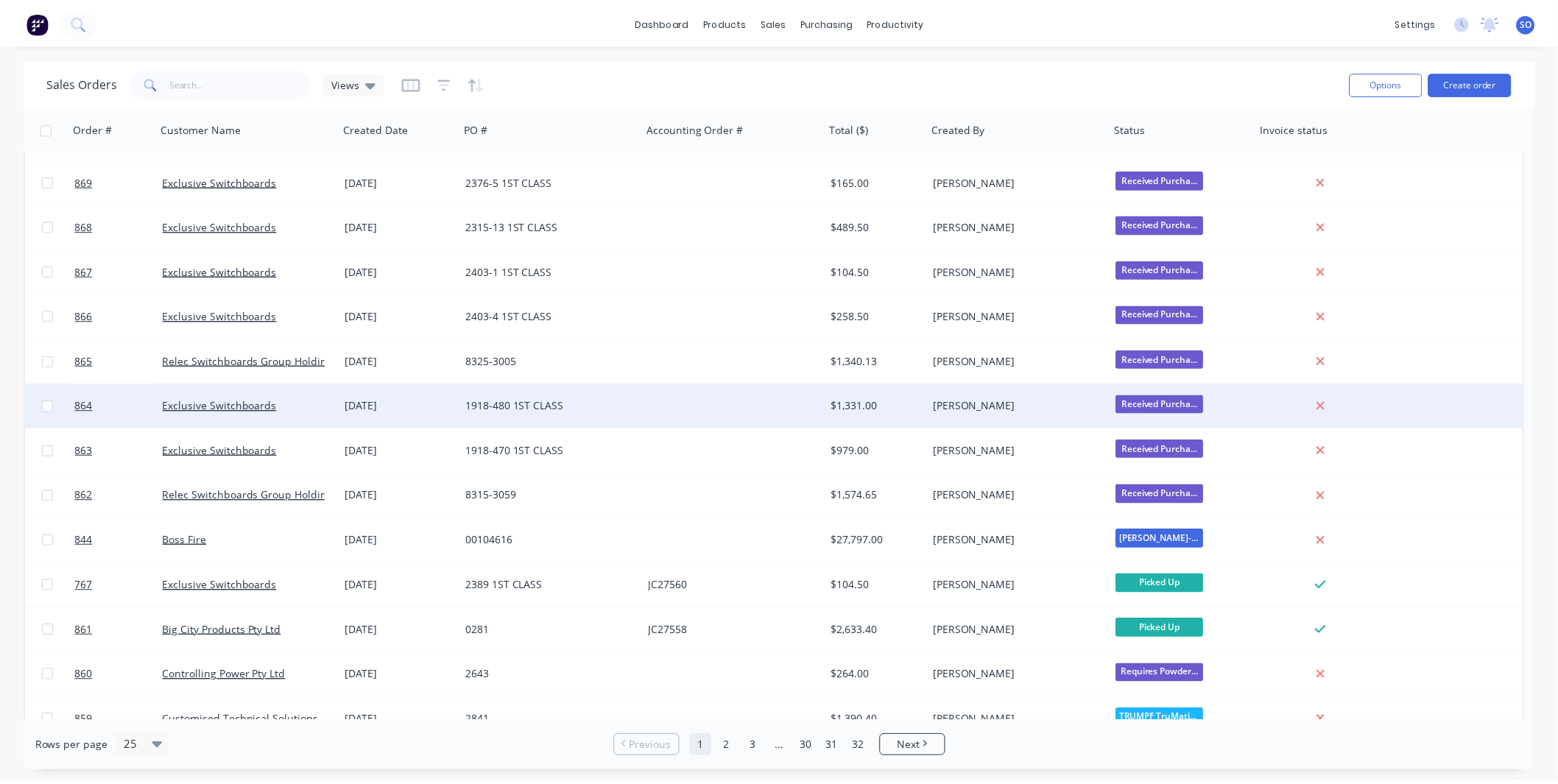
scroll to position [436, 0]
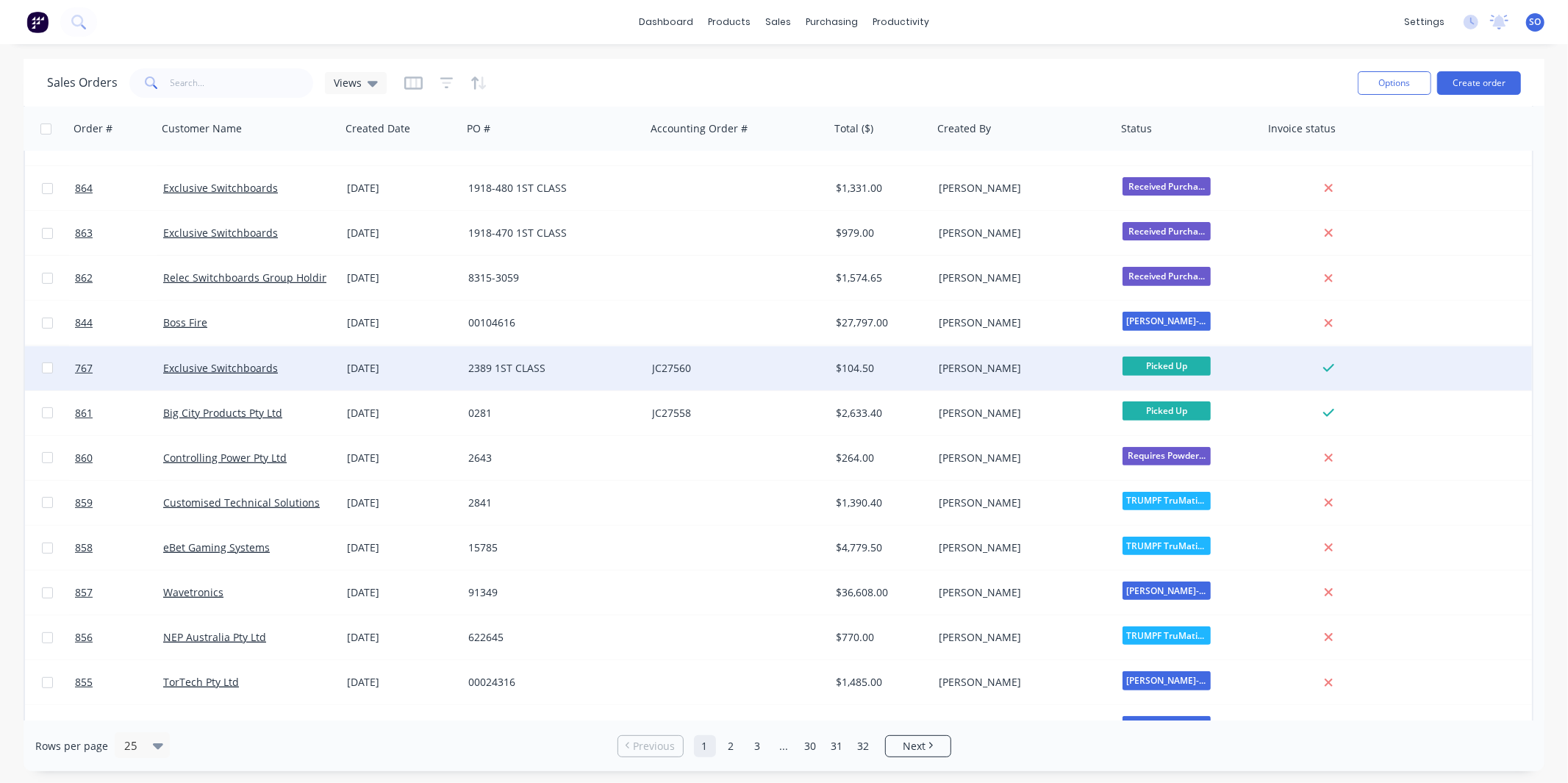
click at [705, 370] on div "JC27560" at bounding box center [733, 368] width 163 height 14
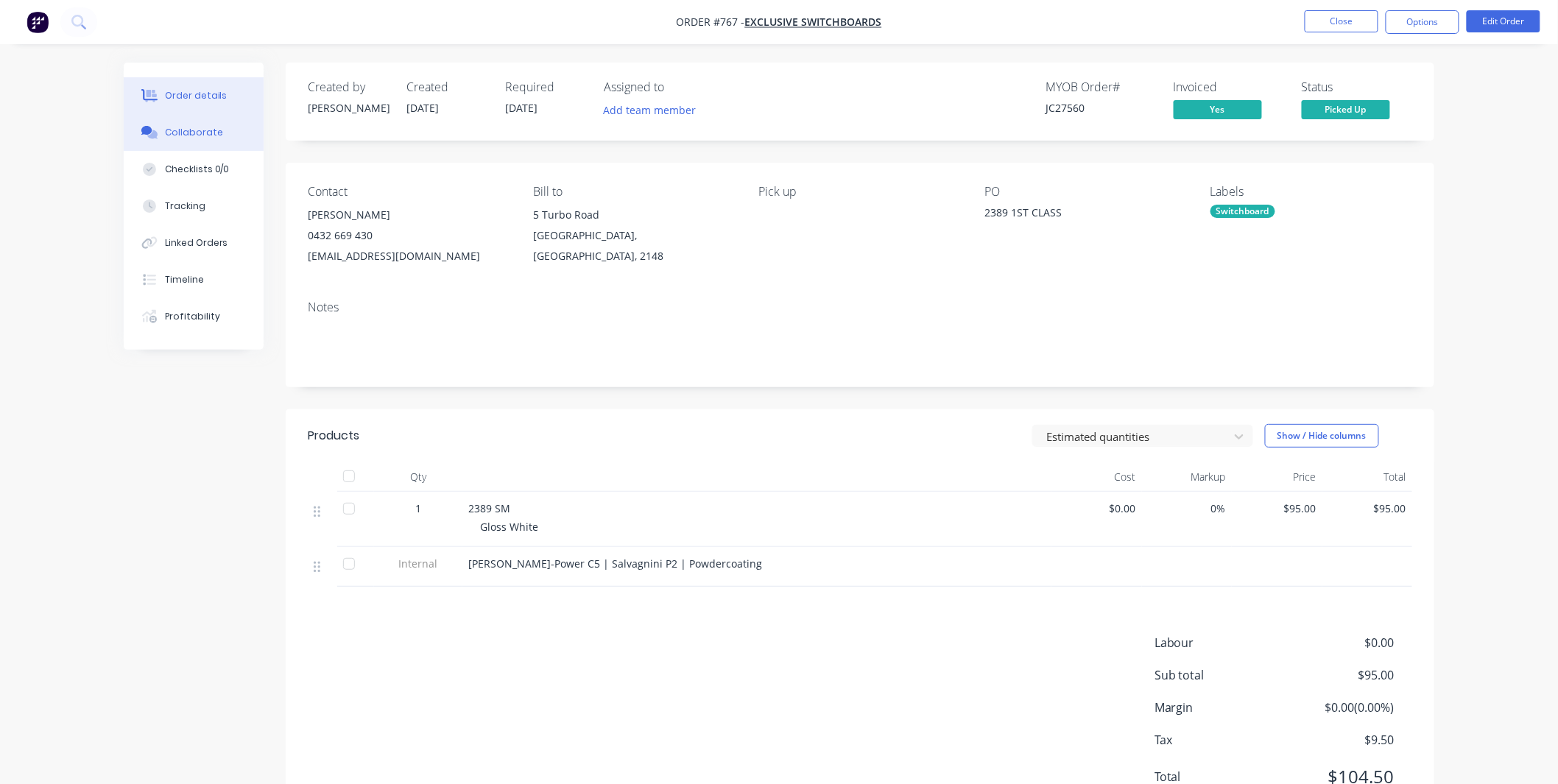
click at [176, 134] on div "Collaborate" at bounding box center [194, 132] width 58 height 14
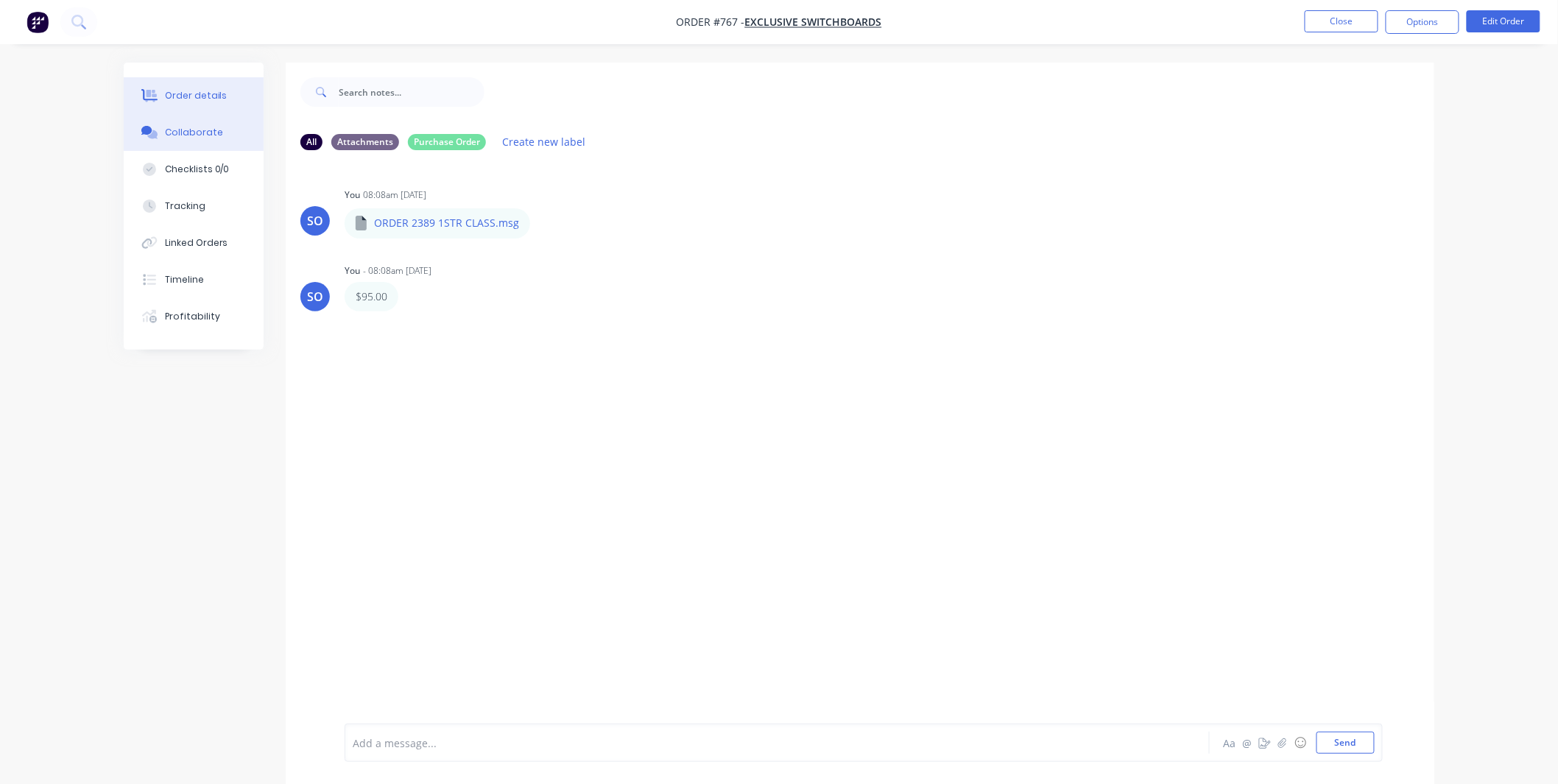
click at [157, 94] on icon at bounding box center [150, 96] width 12 height 13
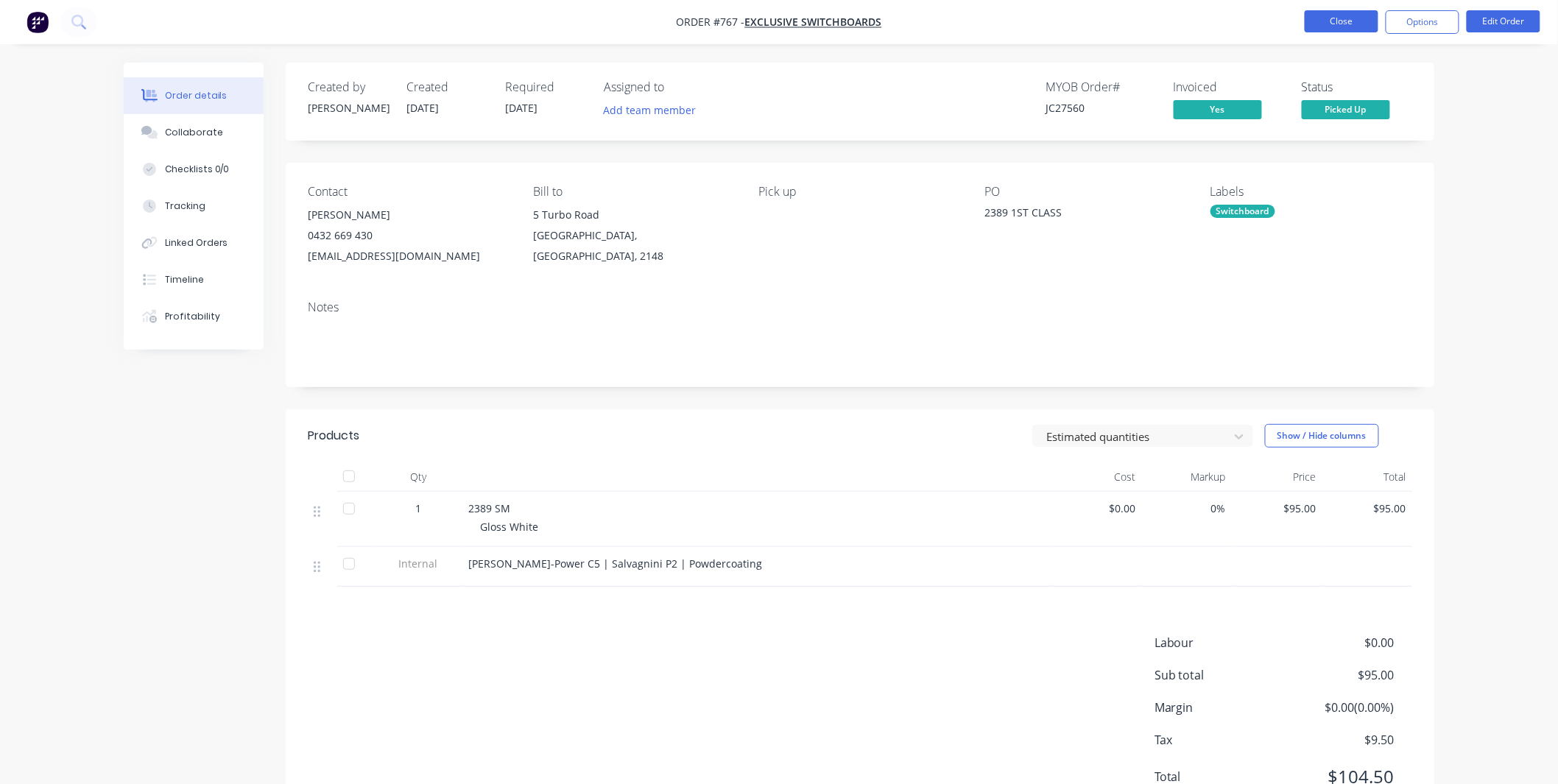
click at [1326, 25] on button "Close" at bounding box center [1341, 21] width 73 height 22
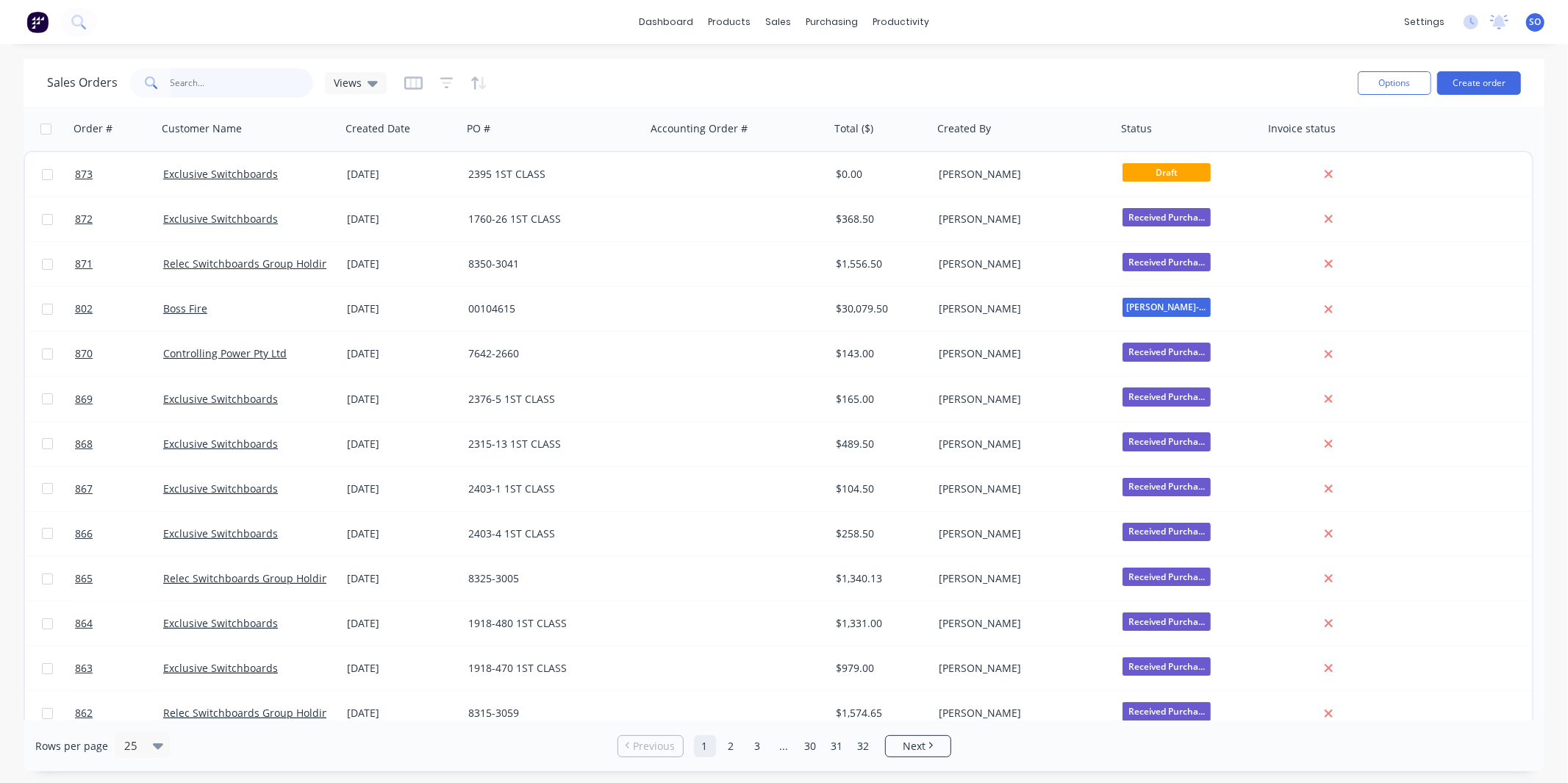
click at [275, 78] on input "text" at bounding box center [242, 83] width 144 height 30
type input "5"
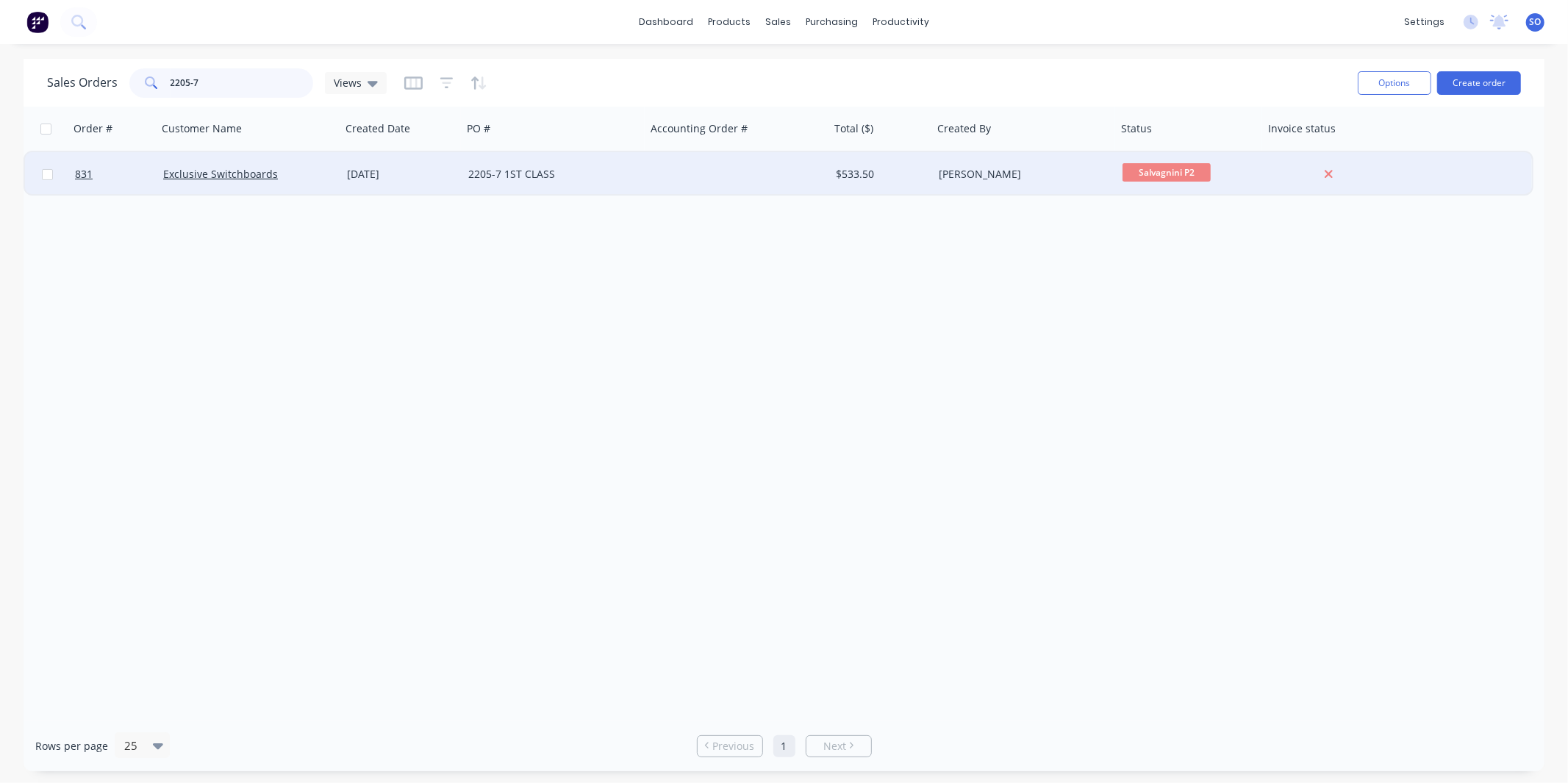
type input "2205-7"
click at [351, 181] on div "[DATE]" at bounding box center [402, 173] width 121 height 44
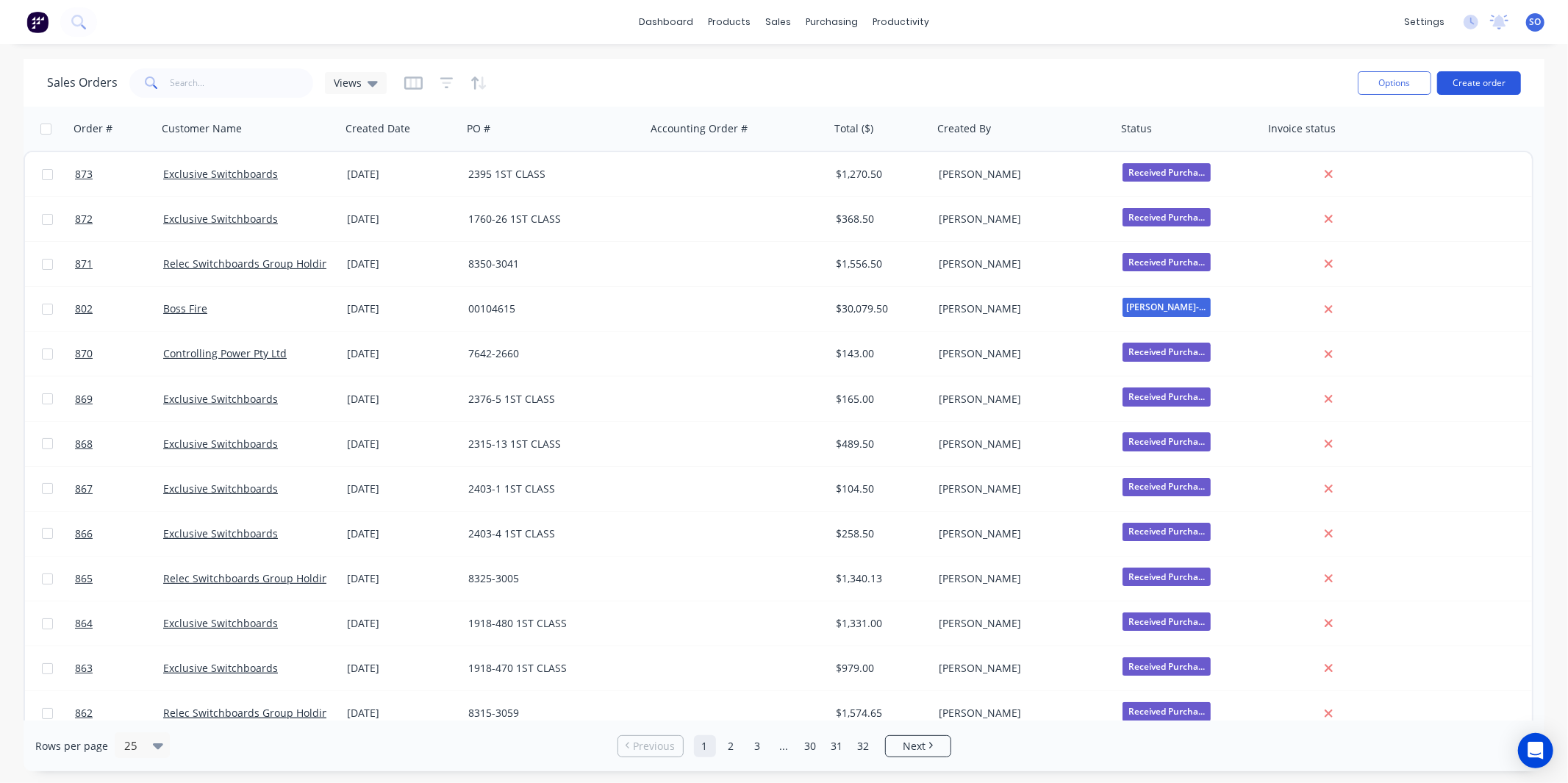
click at [1506, 85] on button "Create order" at bounding box center [1479, 83] width 84 height 23
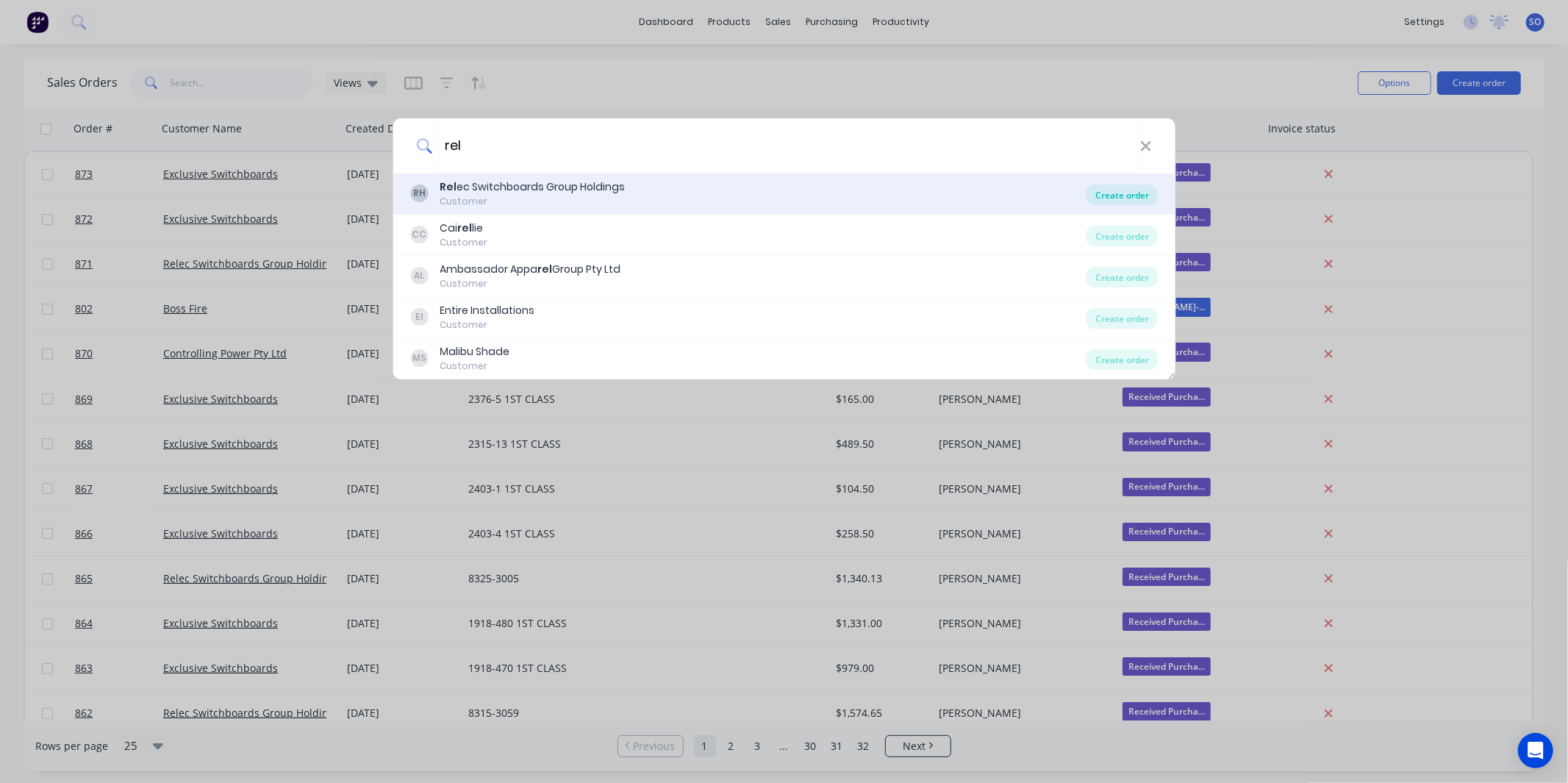
type input "rel"
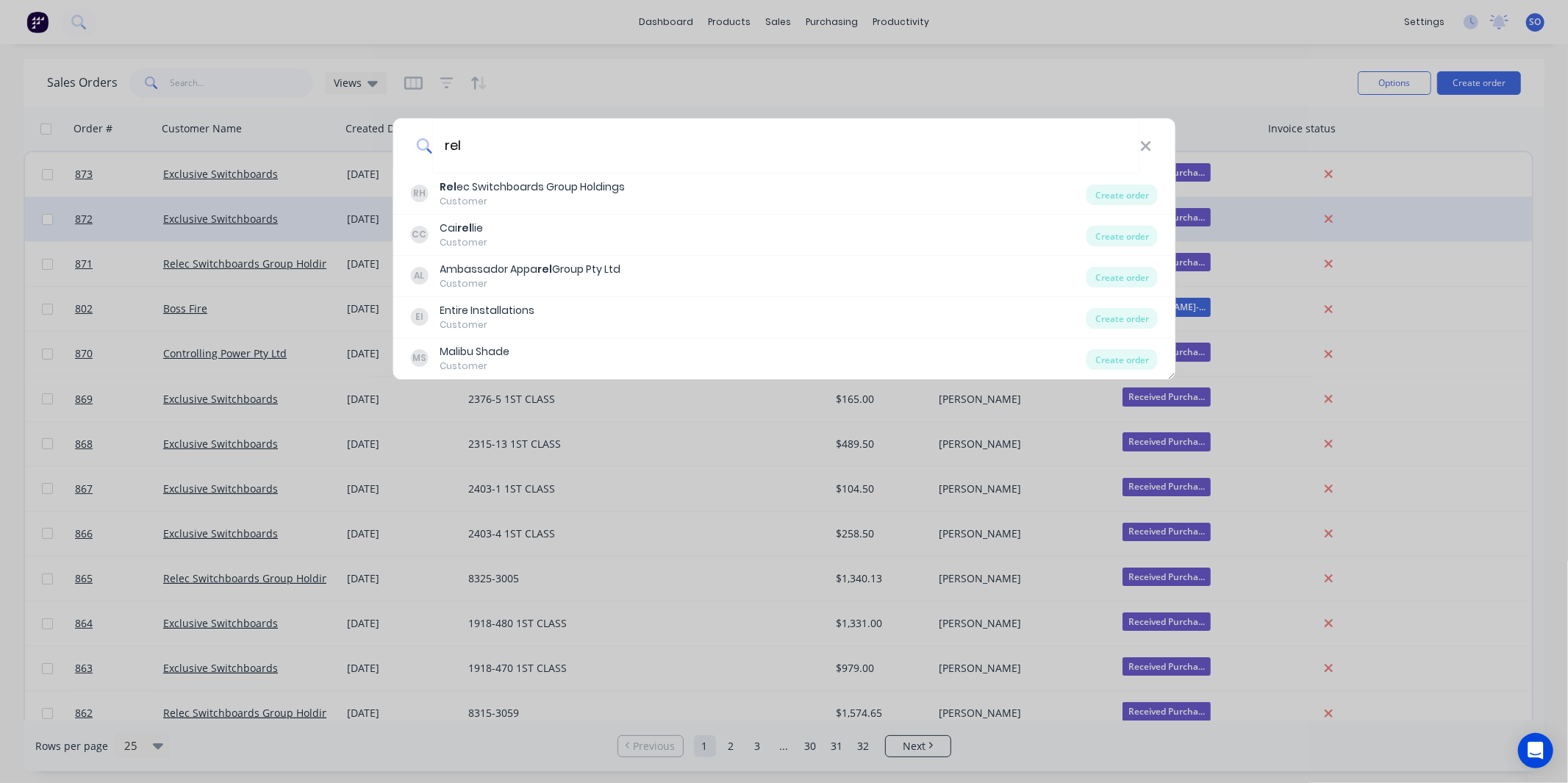
click at [1108, 200] on div "Create order" at bounding box center [1122, 194] width 71 height 21
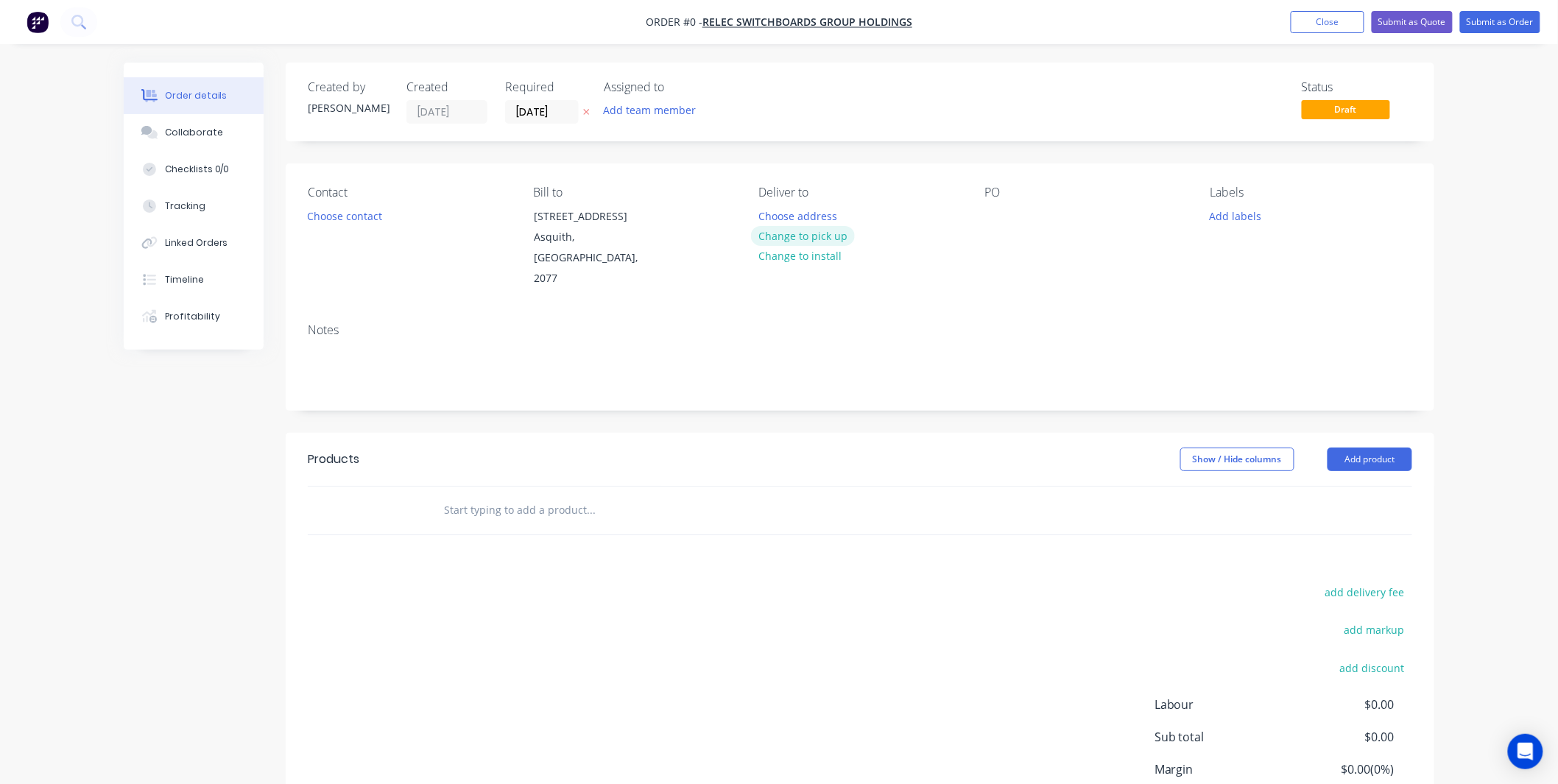
click at [793, 240] on button "Change to pick up" at bounding box center [803, 236] width 105 height 20
click at [346, 223] on button "Choose contact" at bounding box center [345, 215] width 90 height 20
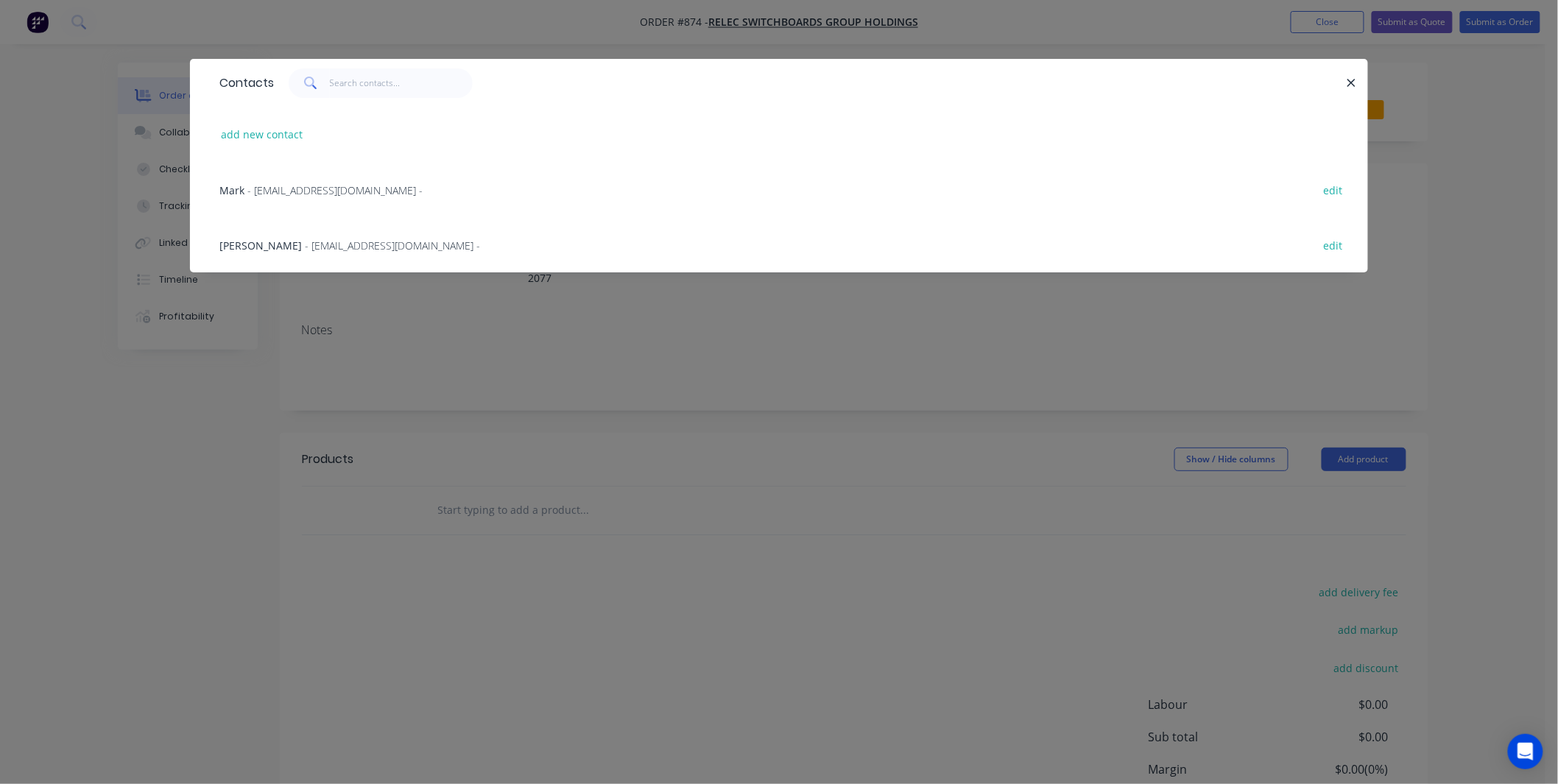
click at [321, 241] on span "- CAD@relec.com.au -" at bounding box center [393, 245] width 176 height 14
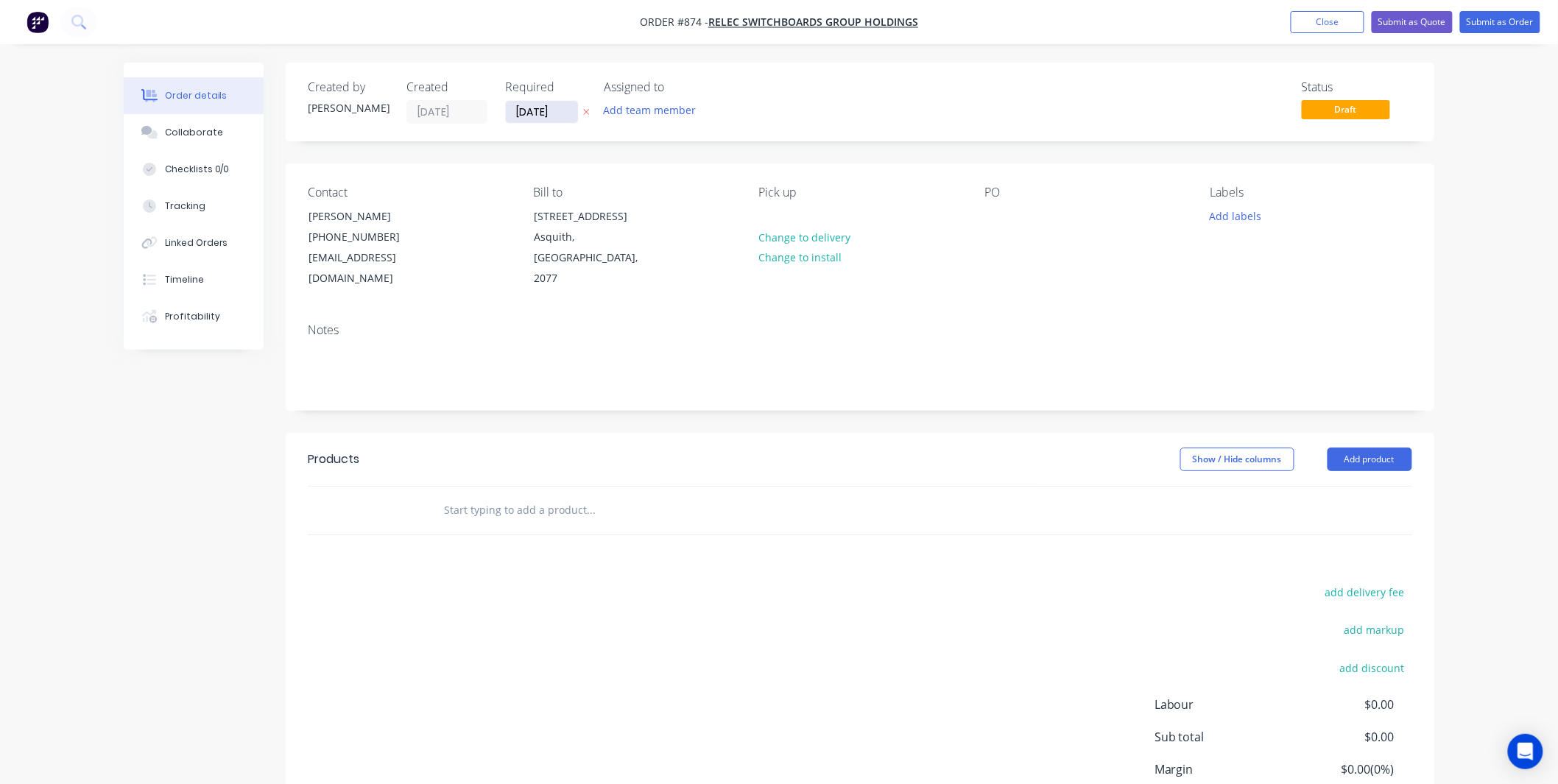
click at [538, 112] on input "[DATE]" at bounding box center [542, 111] width 72 height 22
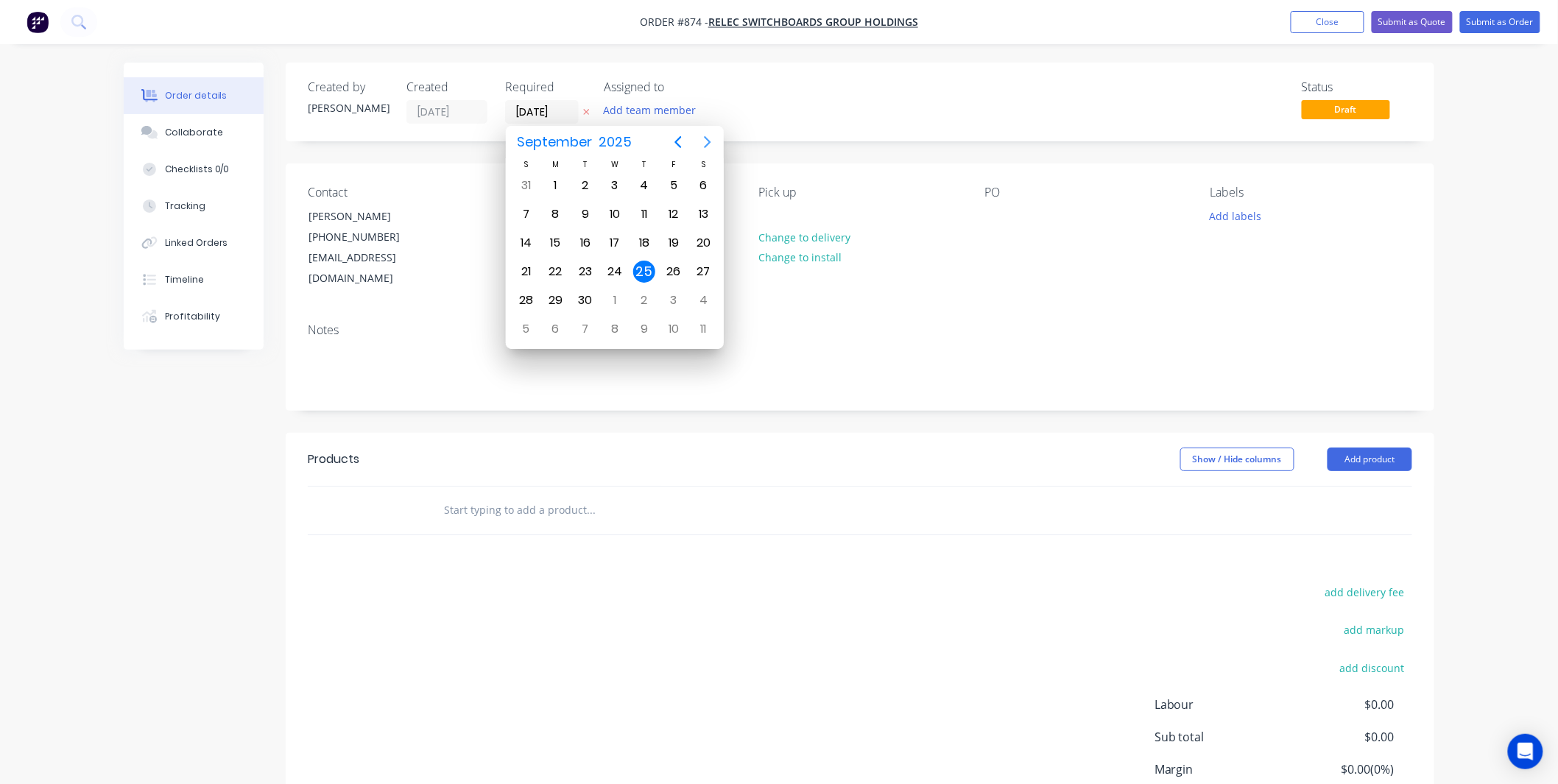
click at [710, 137] on icon "Next page" at bounding box center [708, 142] width 18 height 18
click at [644, 234] on div "16" at bounding box center [644, 242] width 22 height 22
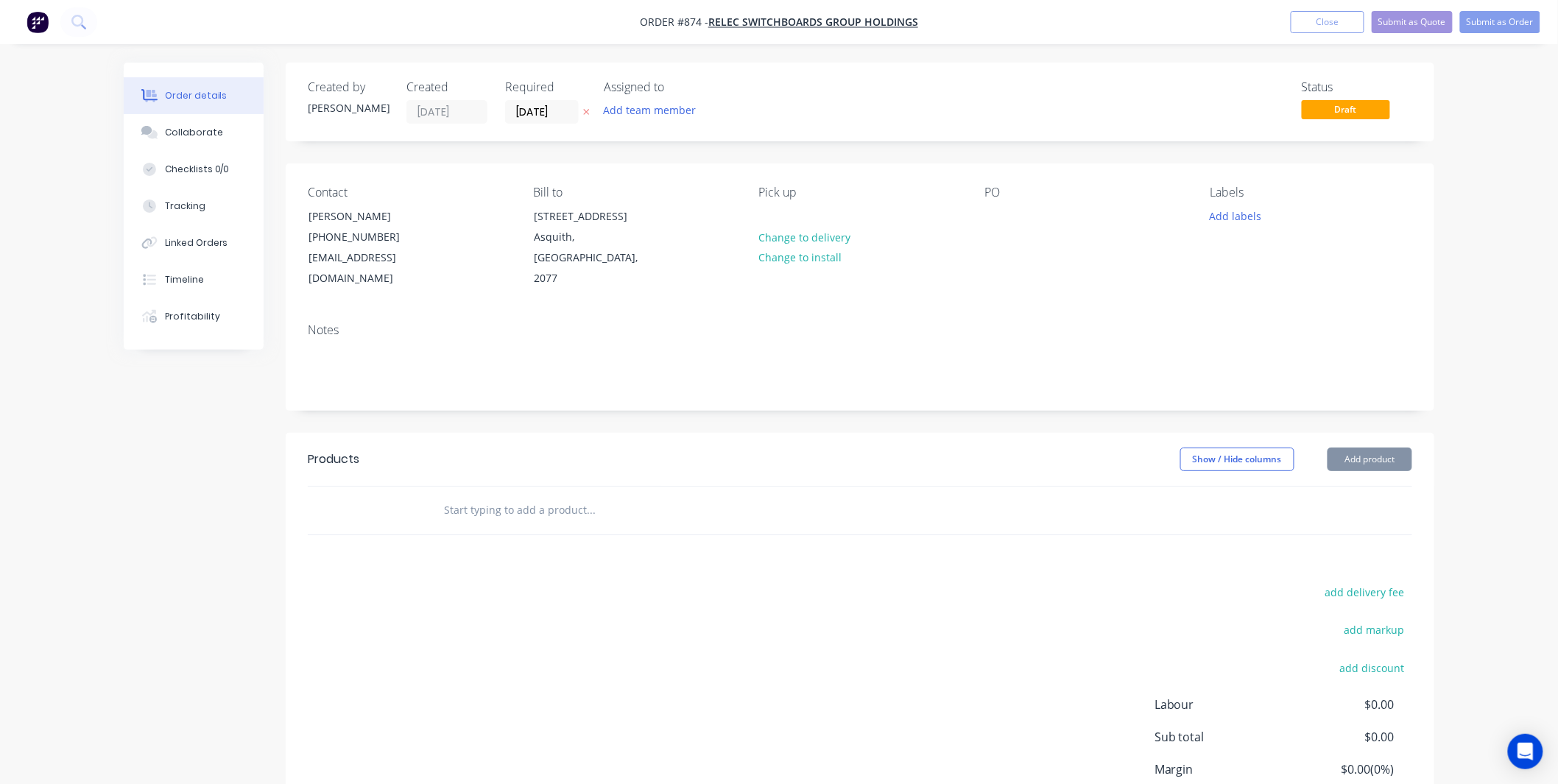
type input "[DATE]"
click at [1012, 224] on div "PO" at bounding box center [1085, 237] width 202 height 104
click at [994, 221] on div at bounding box center [996, 216] width 24 height 22
click at [1002, 217] on div at bounding box center [996, 216] width 24 height 22
click at [1218, 176] on div "Contact Jon Byrne (02) 9482 1799 CAD@relec.com.au Bill to 25 Salisbury Rd Asqui…" at bounding box center [860, 238] width 1149 height 148
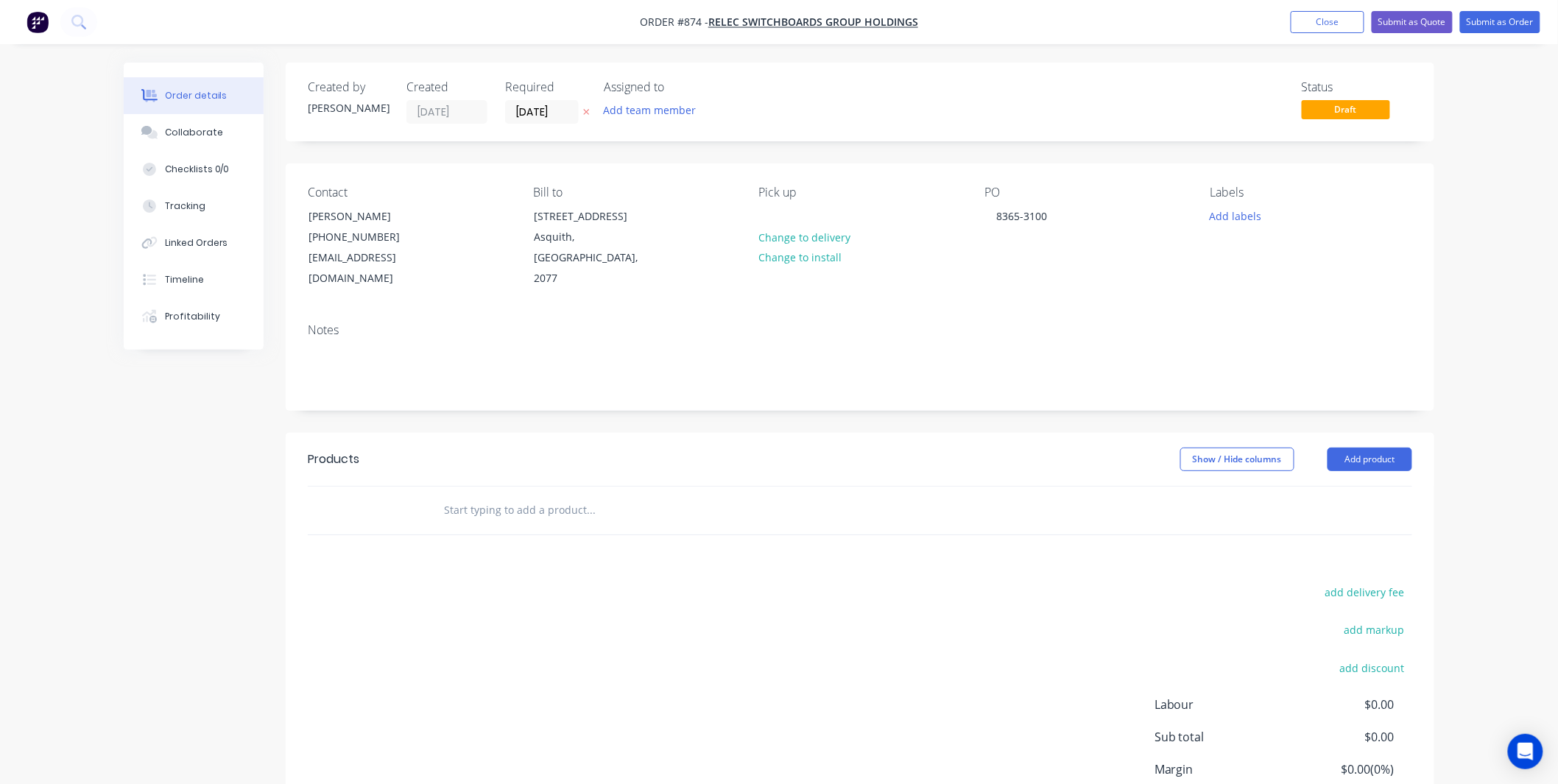
click at [1219, 199] on div "Labels" at bounding box center [1311, 192] width 202 height 14
click at [1225, 207] on button "Add labels" at bounding box center [1235, 215] width 68 height 20
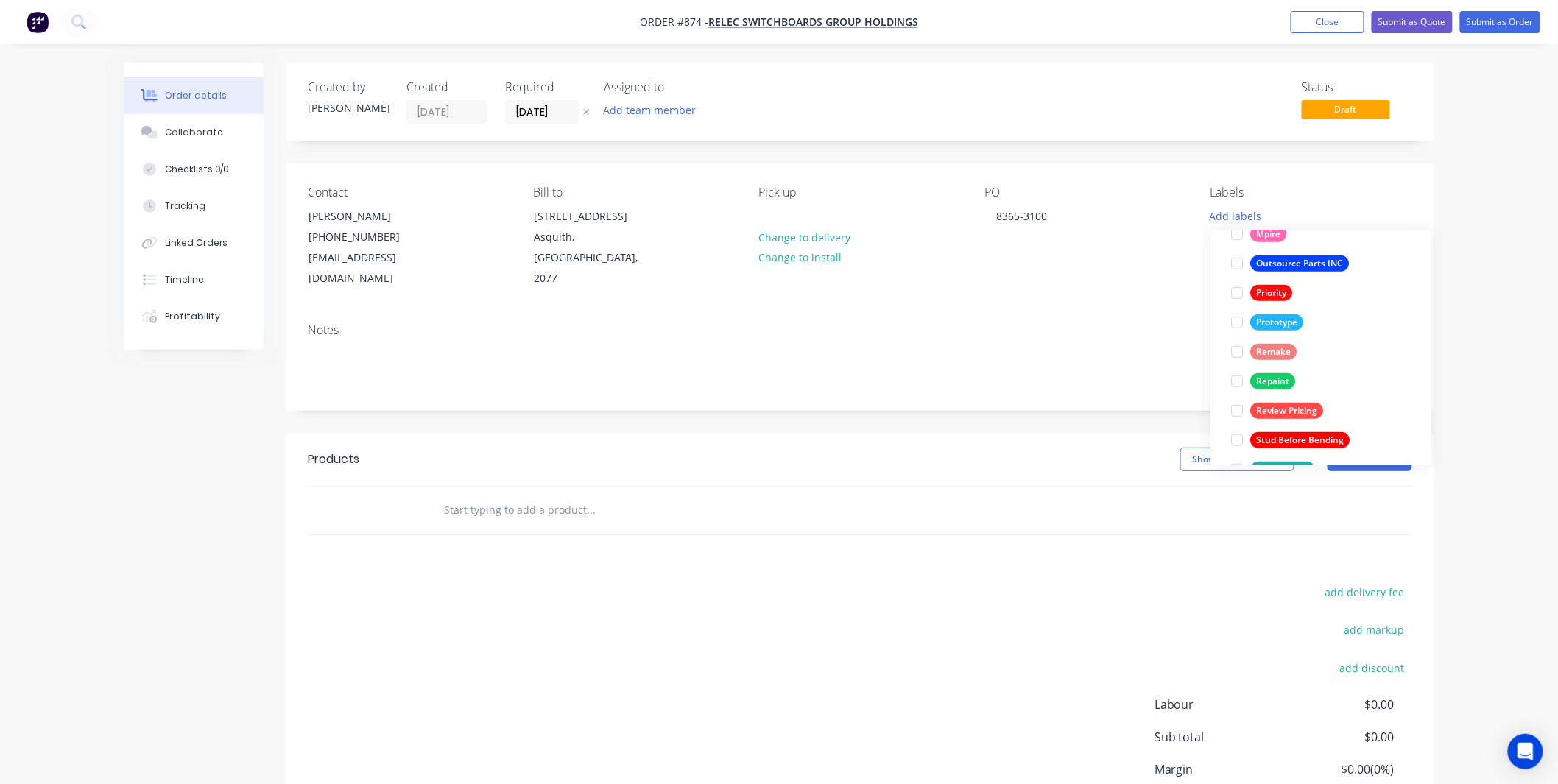
scroll to position [412, 0]
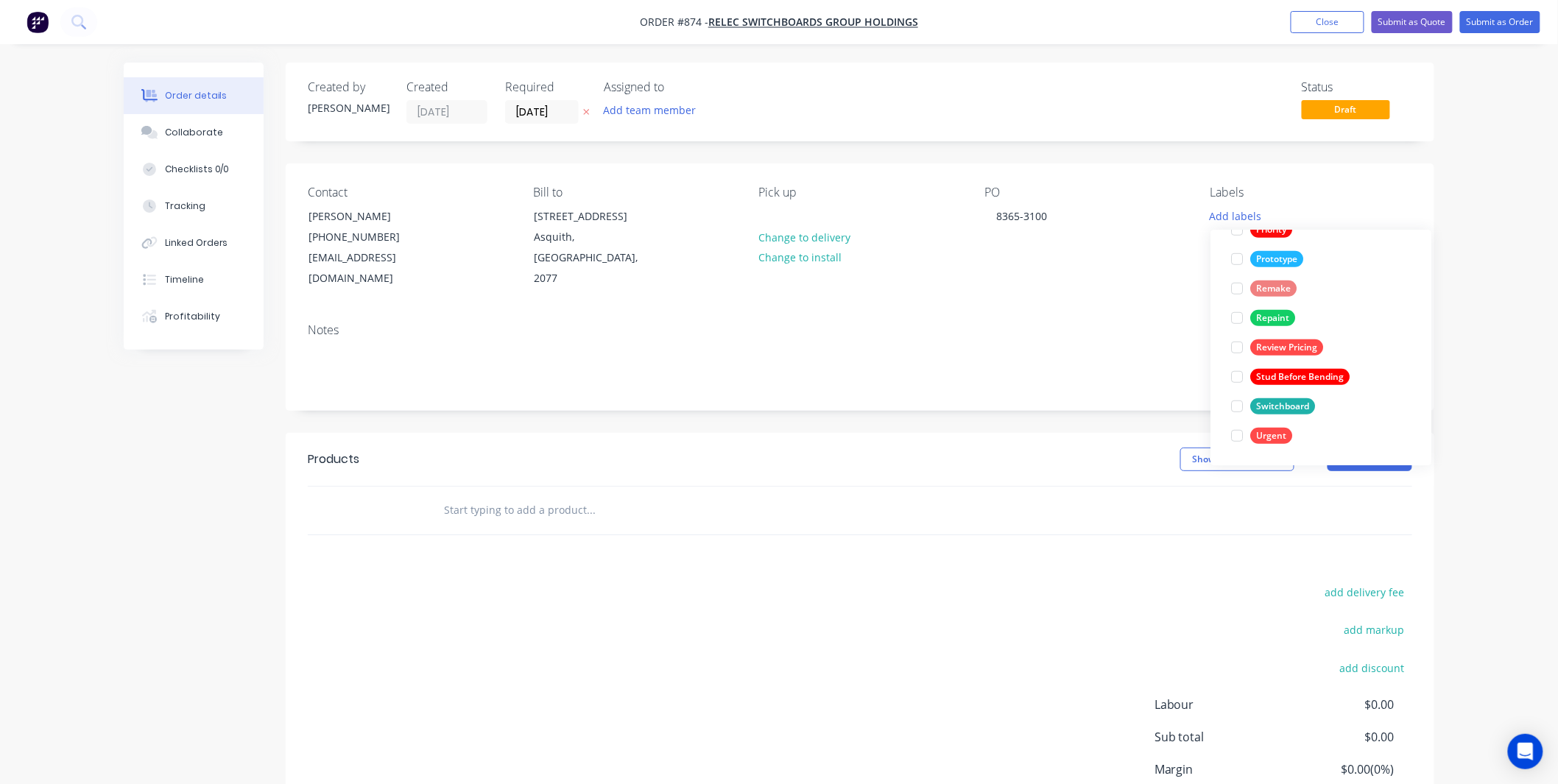
click at [1267, 406] on div "Switchboard" at bounding box center [1283, 406] width 65 height 16
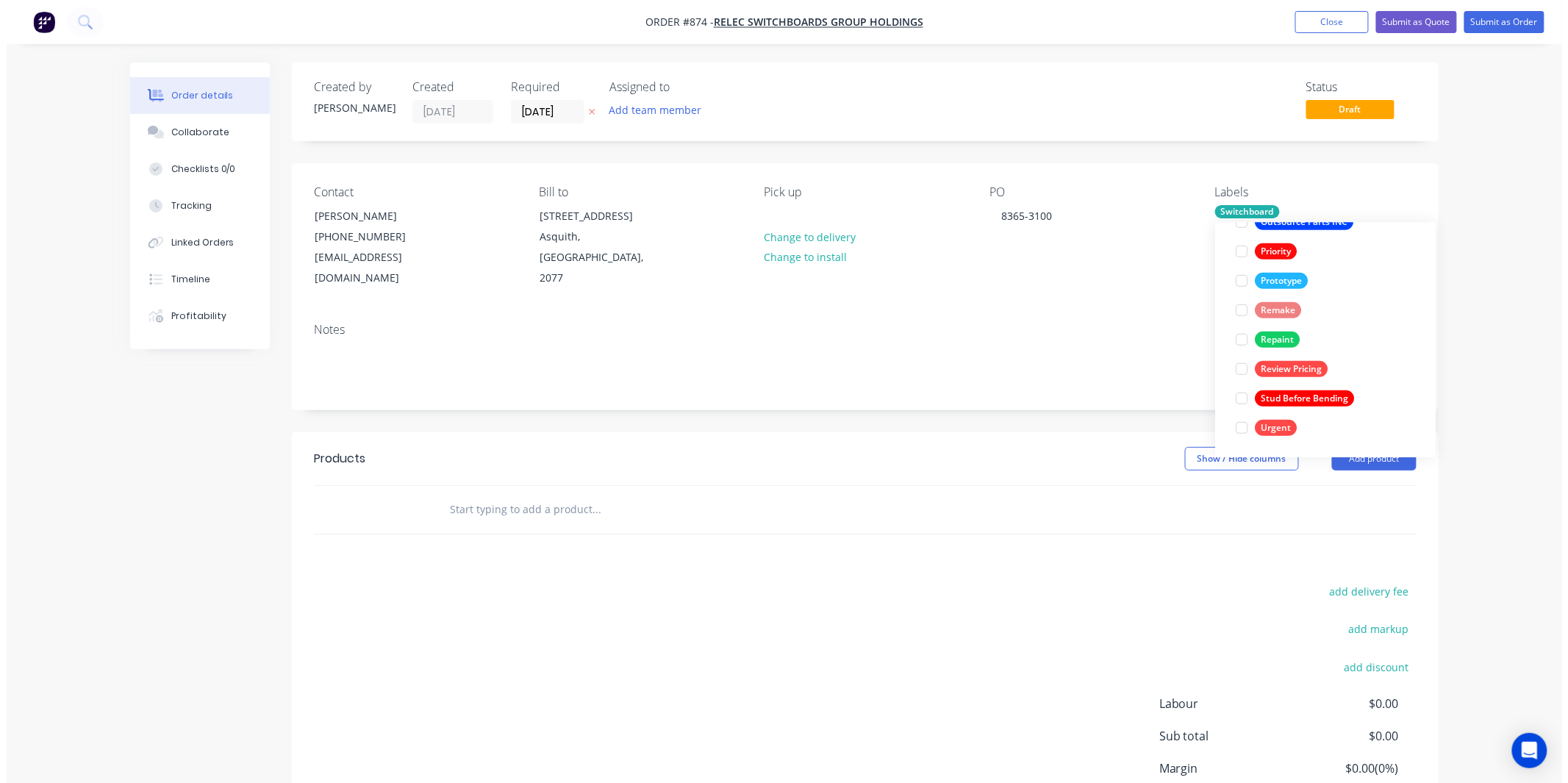
scroll to position [0, 0]
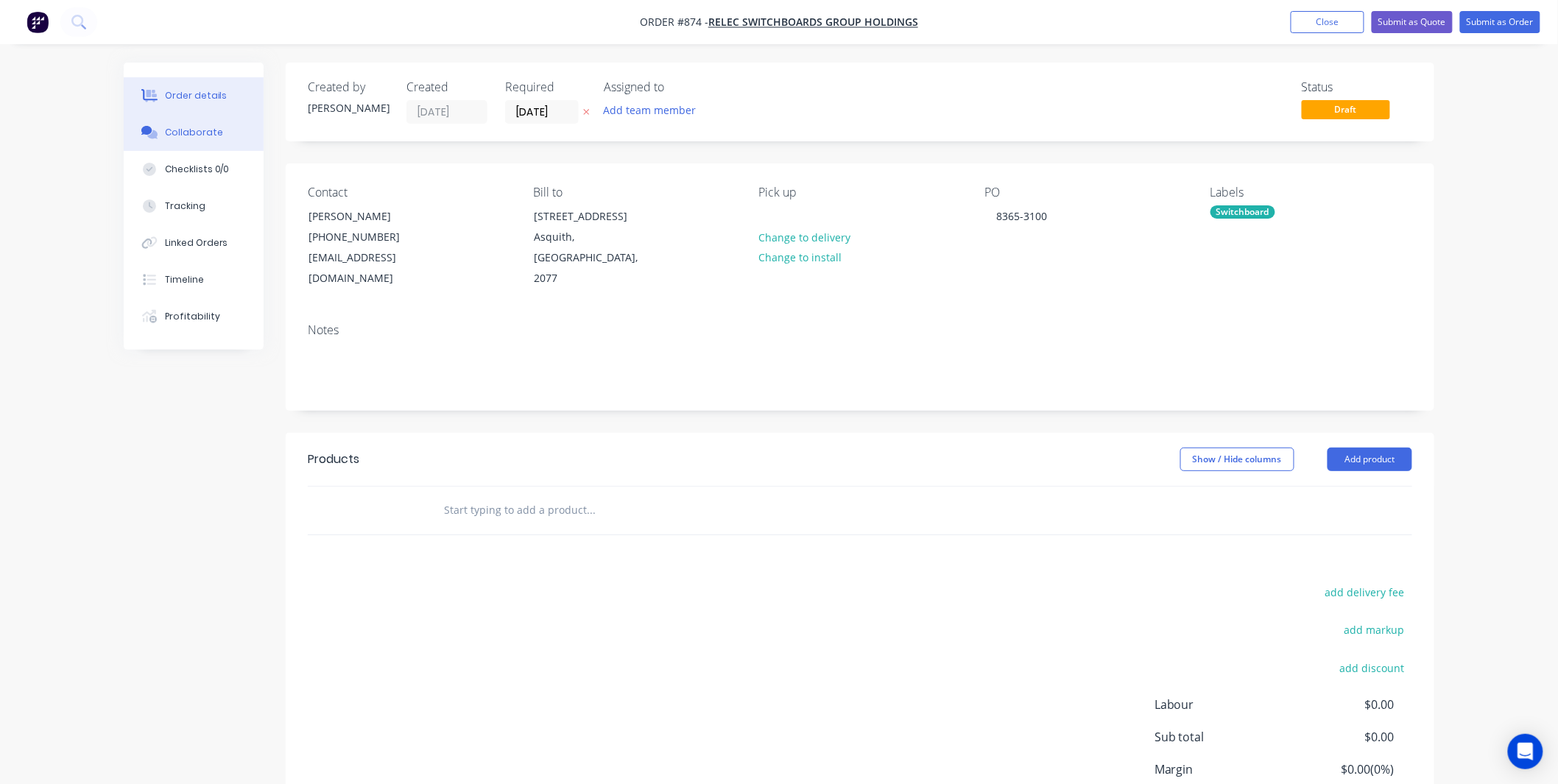
click at [217, 126] on button "Collaborate" at bounding box center [194, 132] width 140 height 37
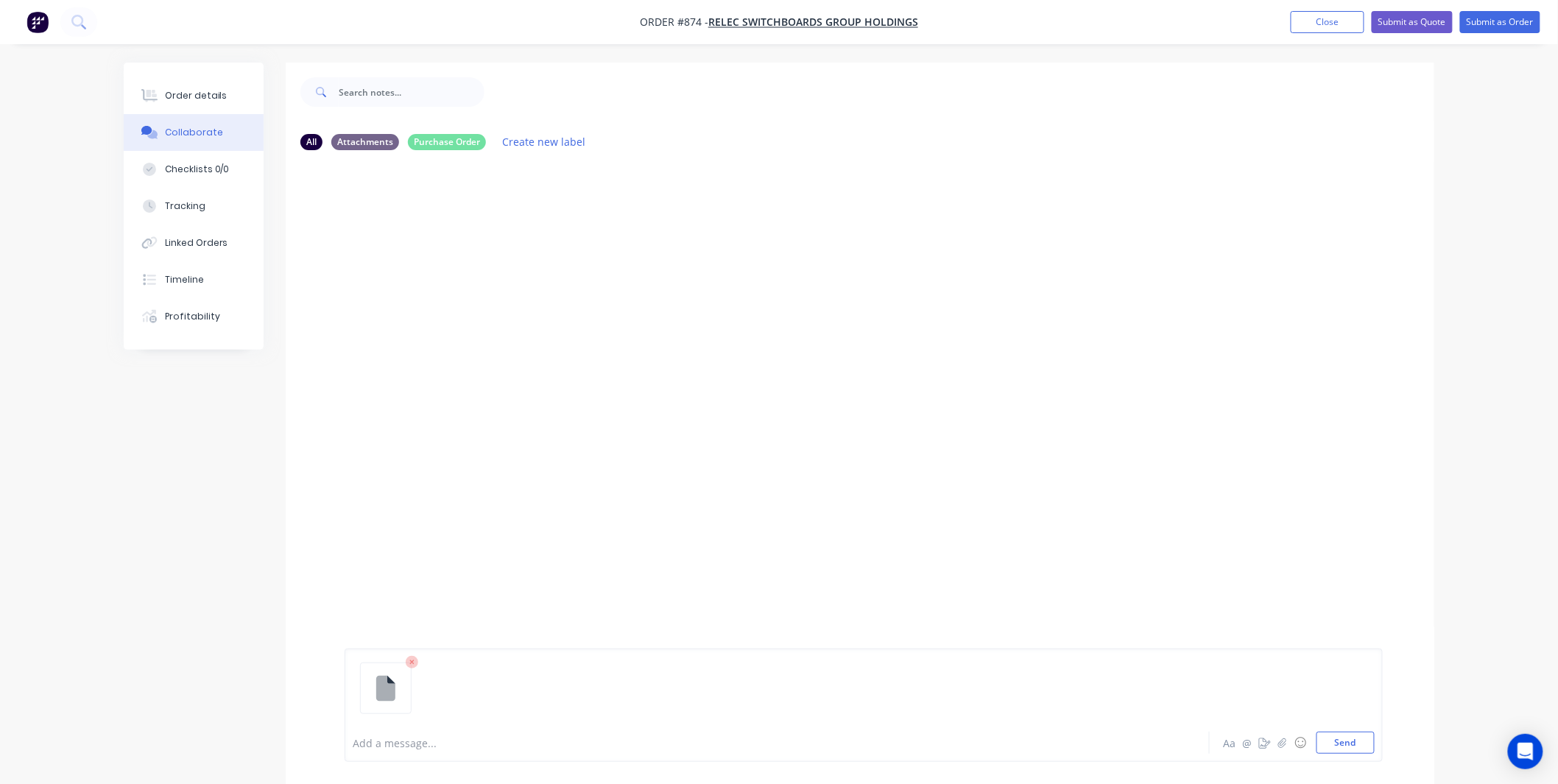
click at [407, 666] on icon at bounding box center [412, 662] width 14 height 14
click at [1351, 747] on button "Send" at bounding box center [1345, 742] width 58 height 22
click at [461, 737] on div at bounding box center [736, 742] width 765 height 15
click at [180, 89] on div "Order details" at bounding box center [195, 95] width 62 height 14
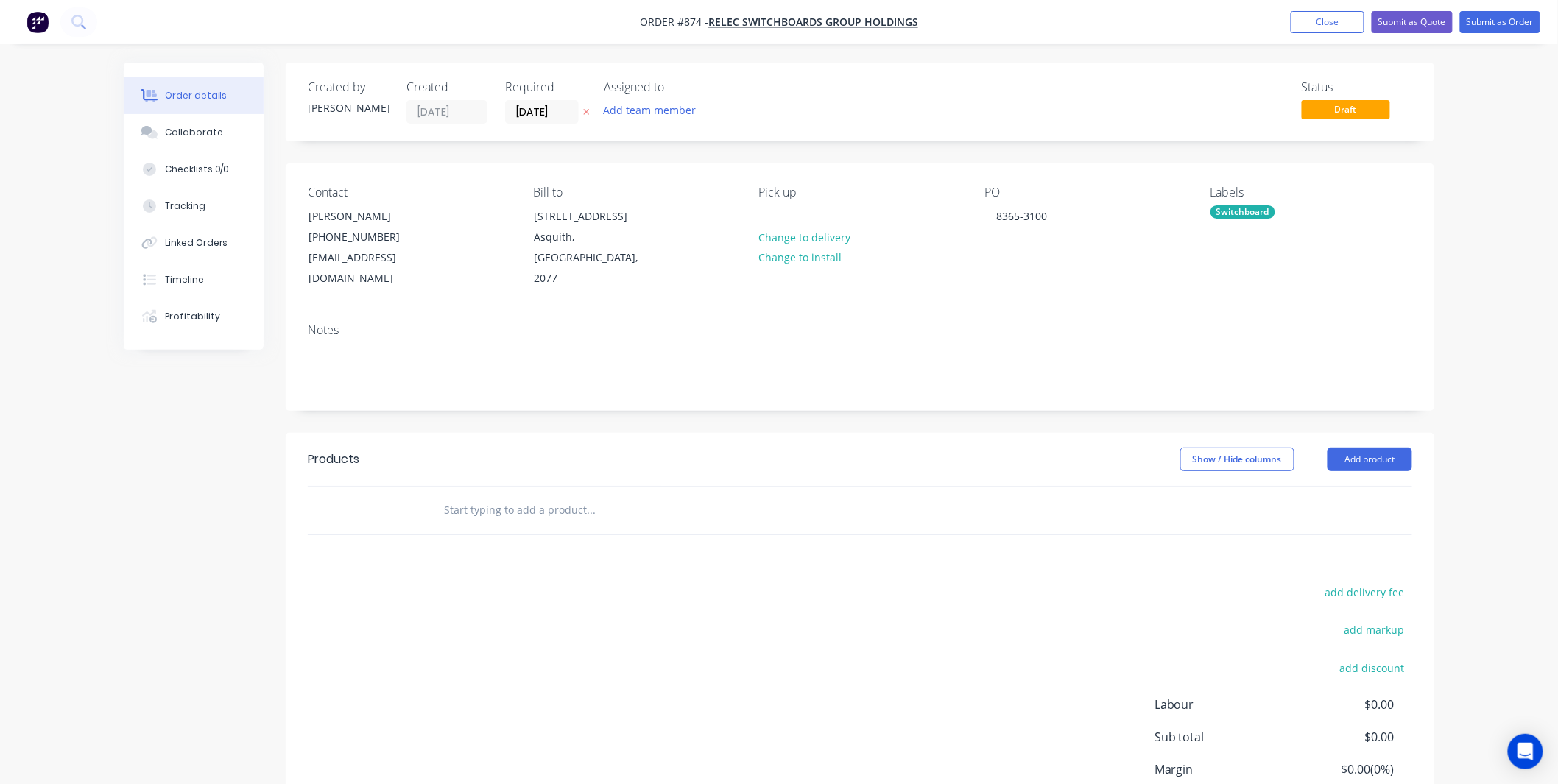
click at [491, 496] on input "text" at bounding box center [591, 510] width 295 height 30
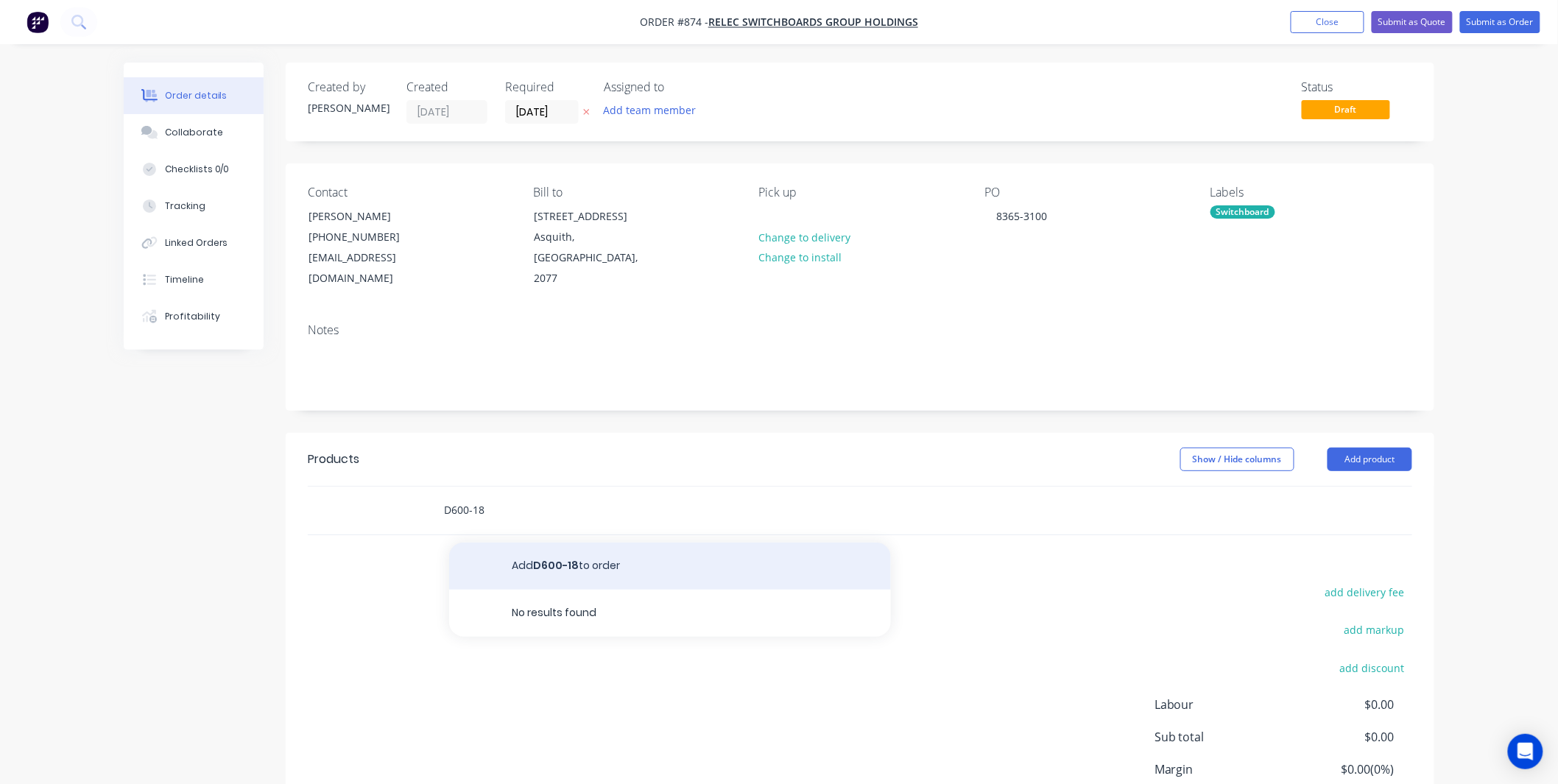
type input "D600-18"
click at [700, 562] on button "Add D600-18 to order" at bounding box center [670, 566] width 442 height 47
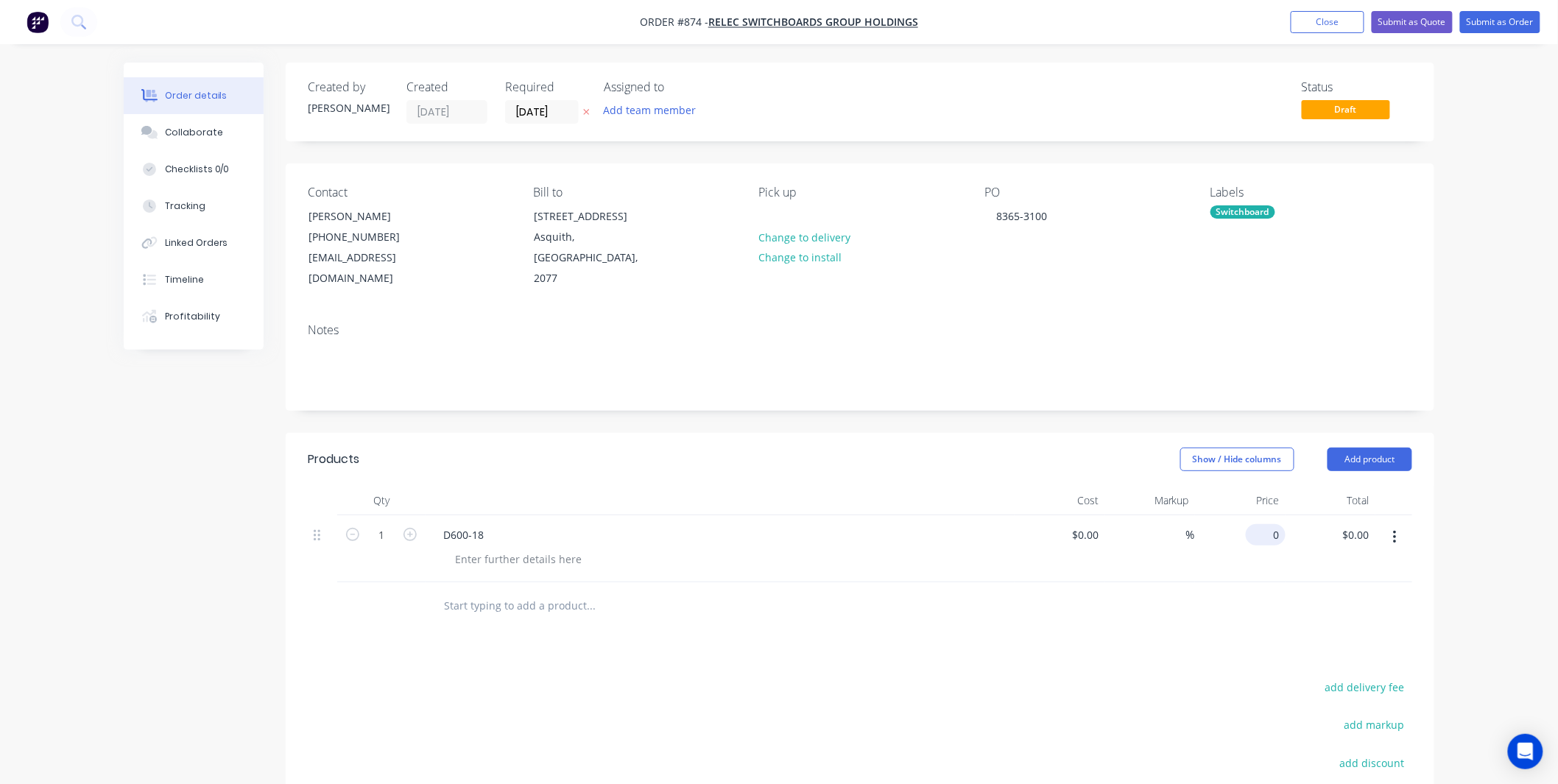
click at [1256, 515] on div "0 $0.00" at bounding box center [1240, 549] width 90 height 67
type input "$80.00"
click at [524, 548] on div at bounding box center [518, 559] width 150 height 22
click at [484, 548] on div at bounding box center [518, 559] width 150 height 22
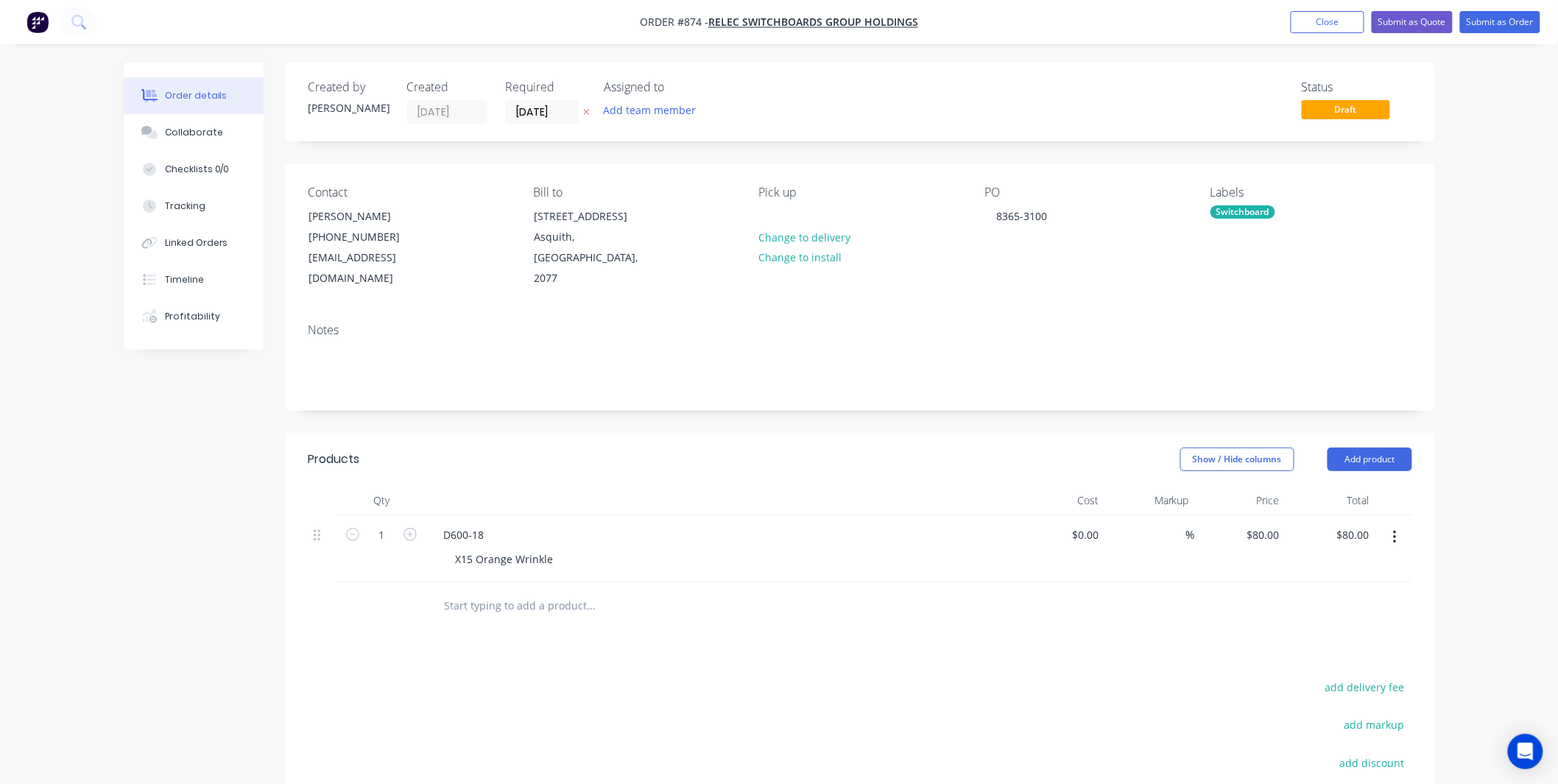
click at [545, 458] on header "Products Show / Hide columns Add product" at bounding box center [860, 459] width 1149 height 53
click at [1374, 448] on button "Add product" at bounding box center [1370, 459] width 85 height 24
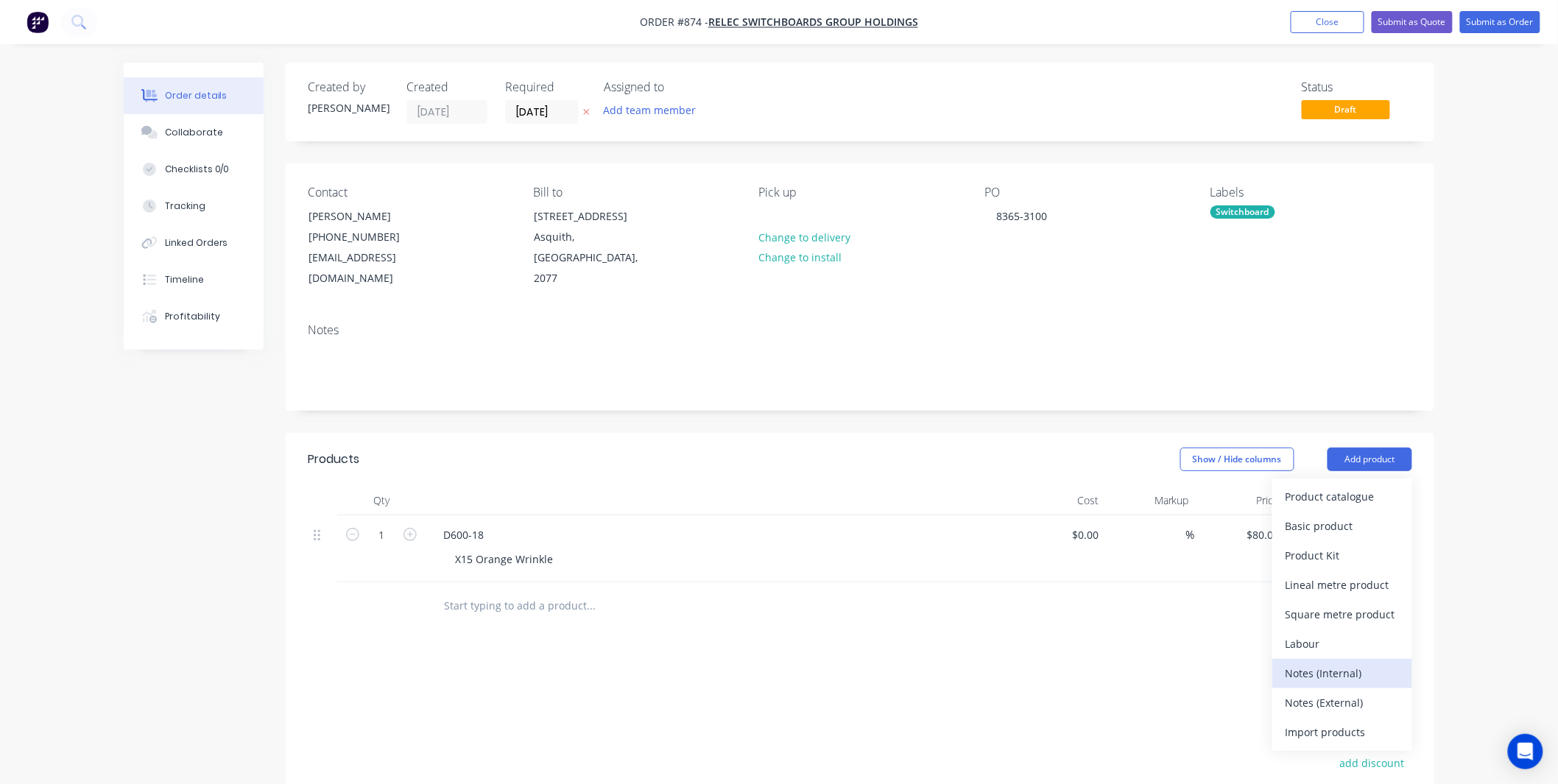
click at [1343, 662] on div "Notes (Internal)" at bounding box center [1342, 673] width 113 height 22
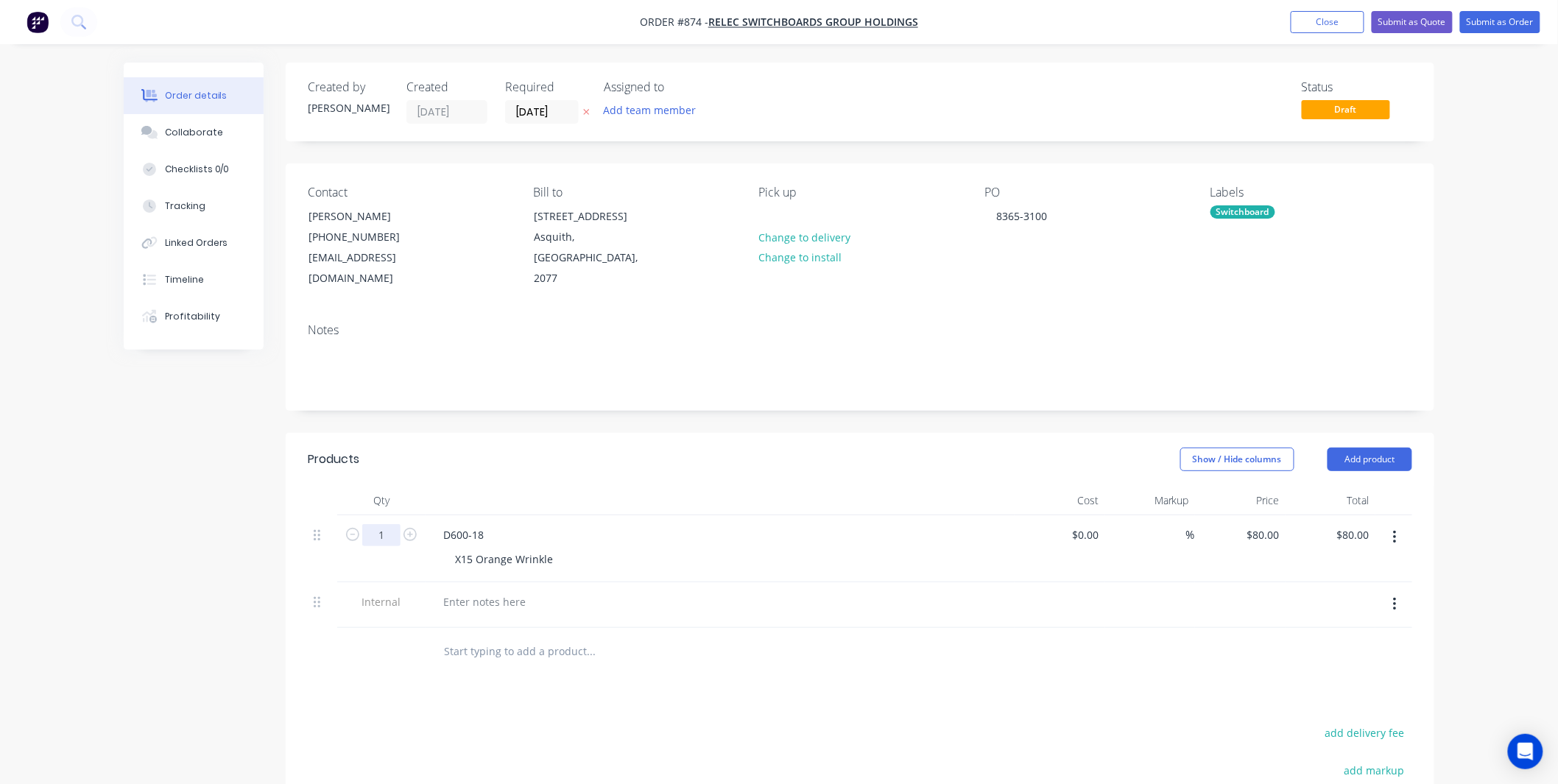
click at [383, 524] on input "1" at bounding box center [381, 534] width 38 height 22
type input "3"
type input "$240.00"
click at [682, 448] on div "Show / Hide columns Add product" at bounding box center [977, 459] width 869 height 24
click at [1259, 515] on div "80 $80.00" at bounding box center [1240, 549] width 90 height 67
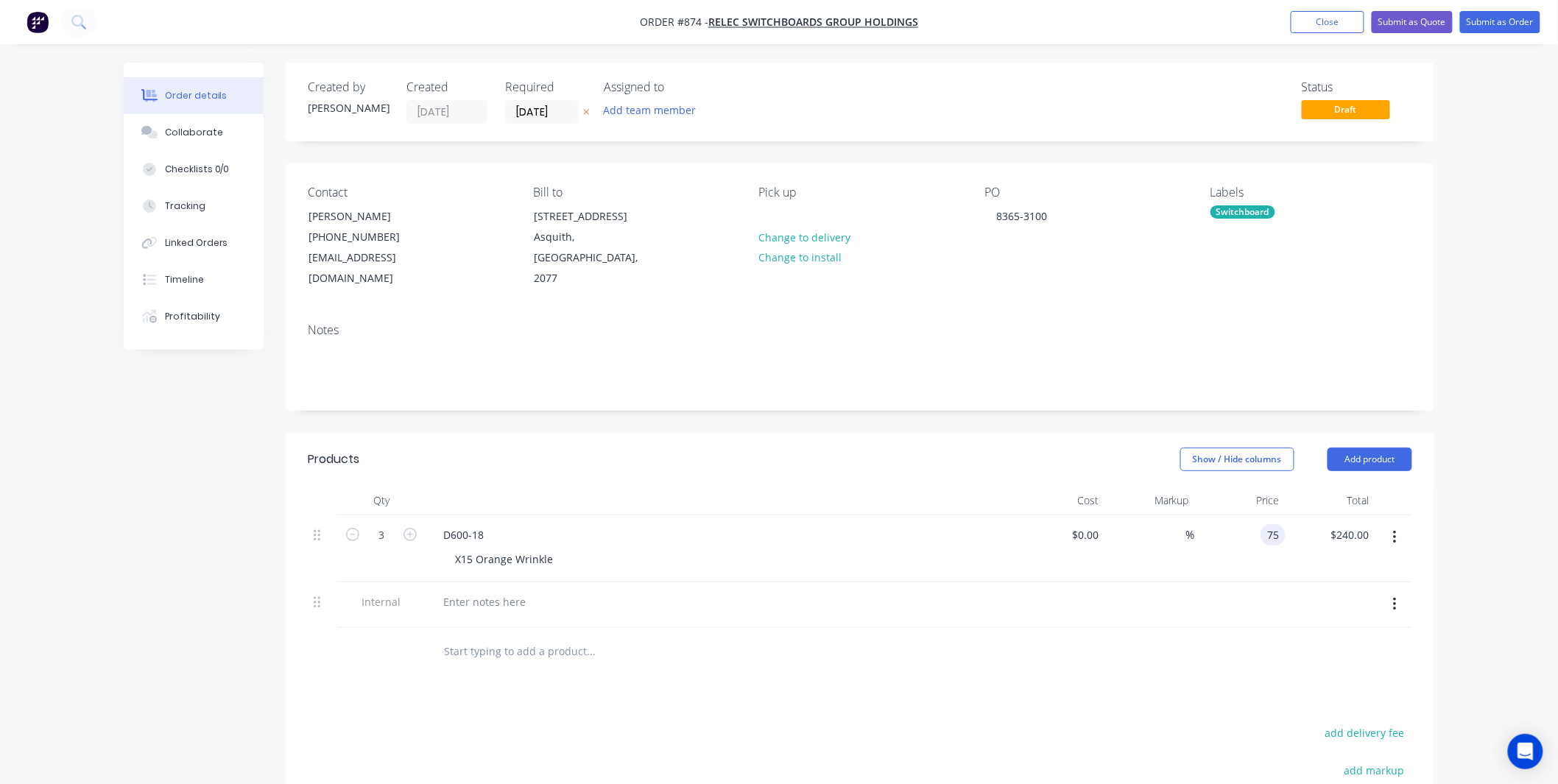
type input "$75.00"
type input "$225.00"
click at [1216, 543] on div "$75.00 75" at bounding box center [1240, 549] width 90 height 67
click at [208, 128] on div "Collaborate" at bounding box center [194, 132] width 58 height 14
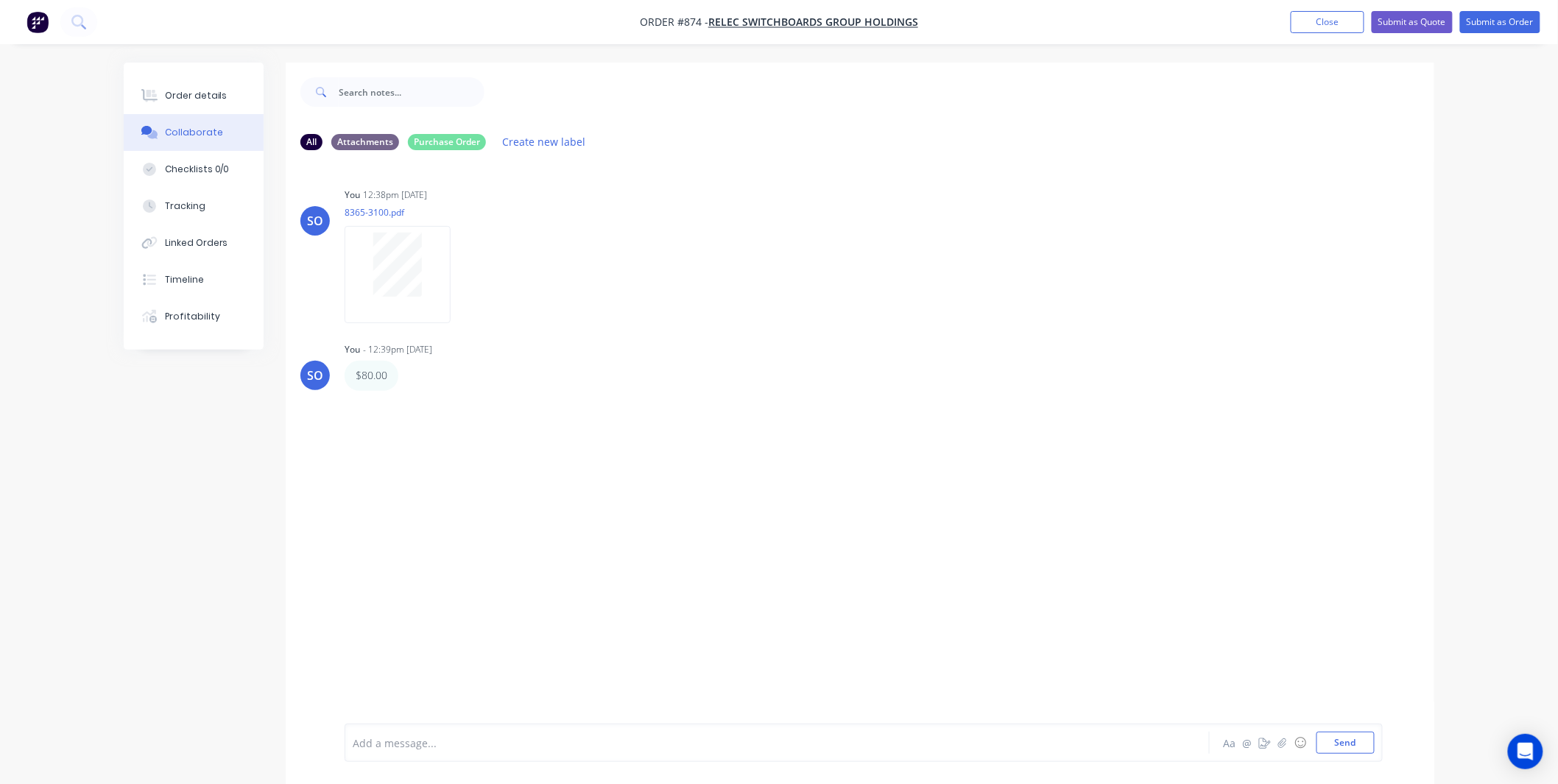
click at [445, 741] on div at bounding box center [736, 742] width 765 height 15
click at [404, 377] on div "$80.00 Labels Edit Delete" at bounding box center [575, 375] width 461 height 30
click at [413, 377] on div "Labels Edit Delete" at bounding box center [410, 376] width 9 height 22
click at [410, 373] on icon "button" at bounding box center [408, 375] width 5 height 17
click at [451, 420] on button "Delete" at bounding box center [462, 426] width 93 height 24
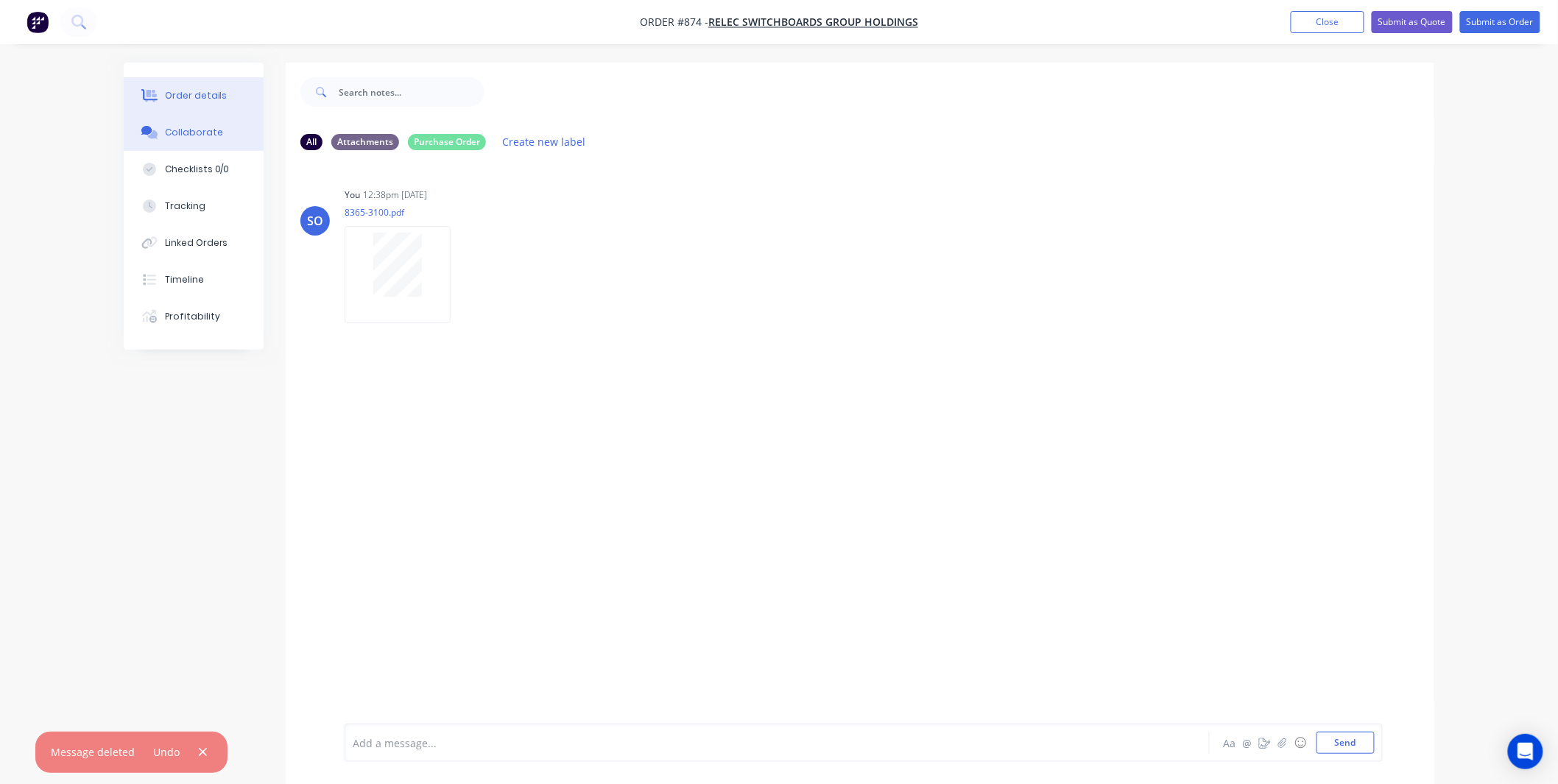
drag, startPoint x: 219, startPoint y: 100, endPoint x: 226, endPoint y: 103, distance: 7.6
click at [219, 100] on div "Order details" at bounding box center [195, 95] width 62 height 14
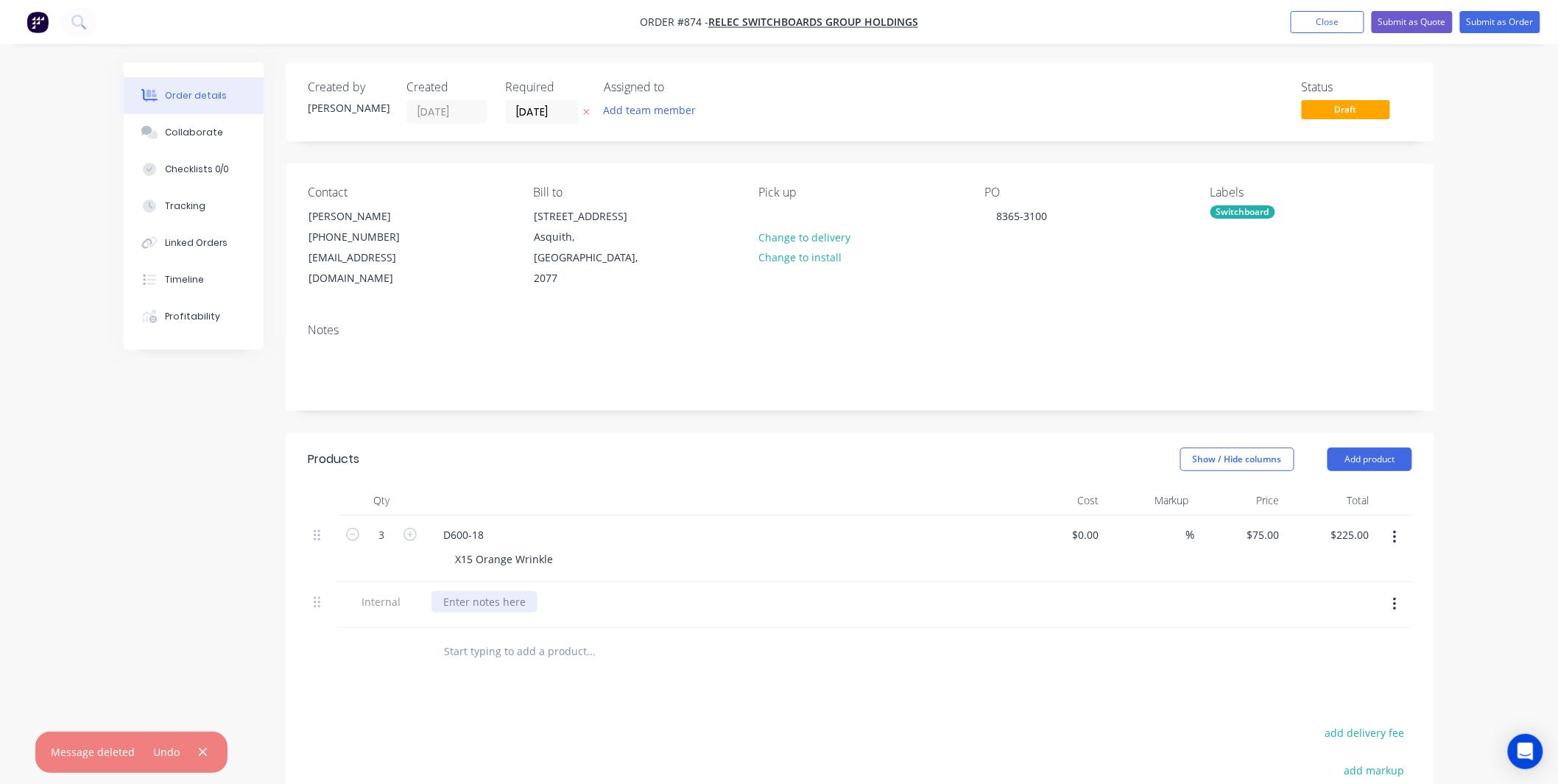
click at [512, 590] on div at bounding box center [484, 601] width 106 height 22
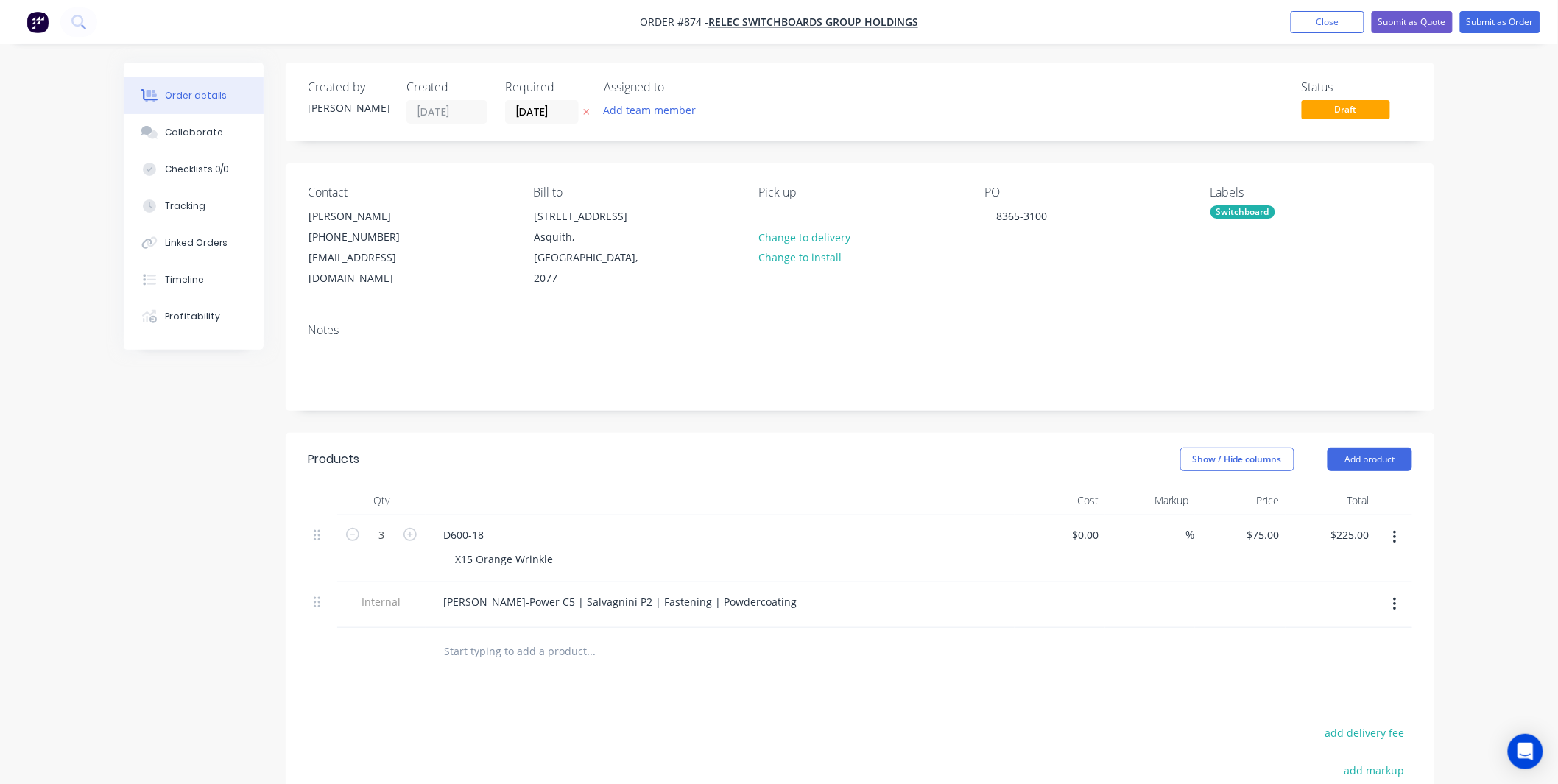
click at [836, 642] on div at bounding box center [652, 651] width 442 height 30
click at [1498, 23] on button "Submit as Order" at bounding box center [1500, 22] width 81 height 22
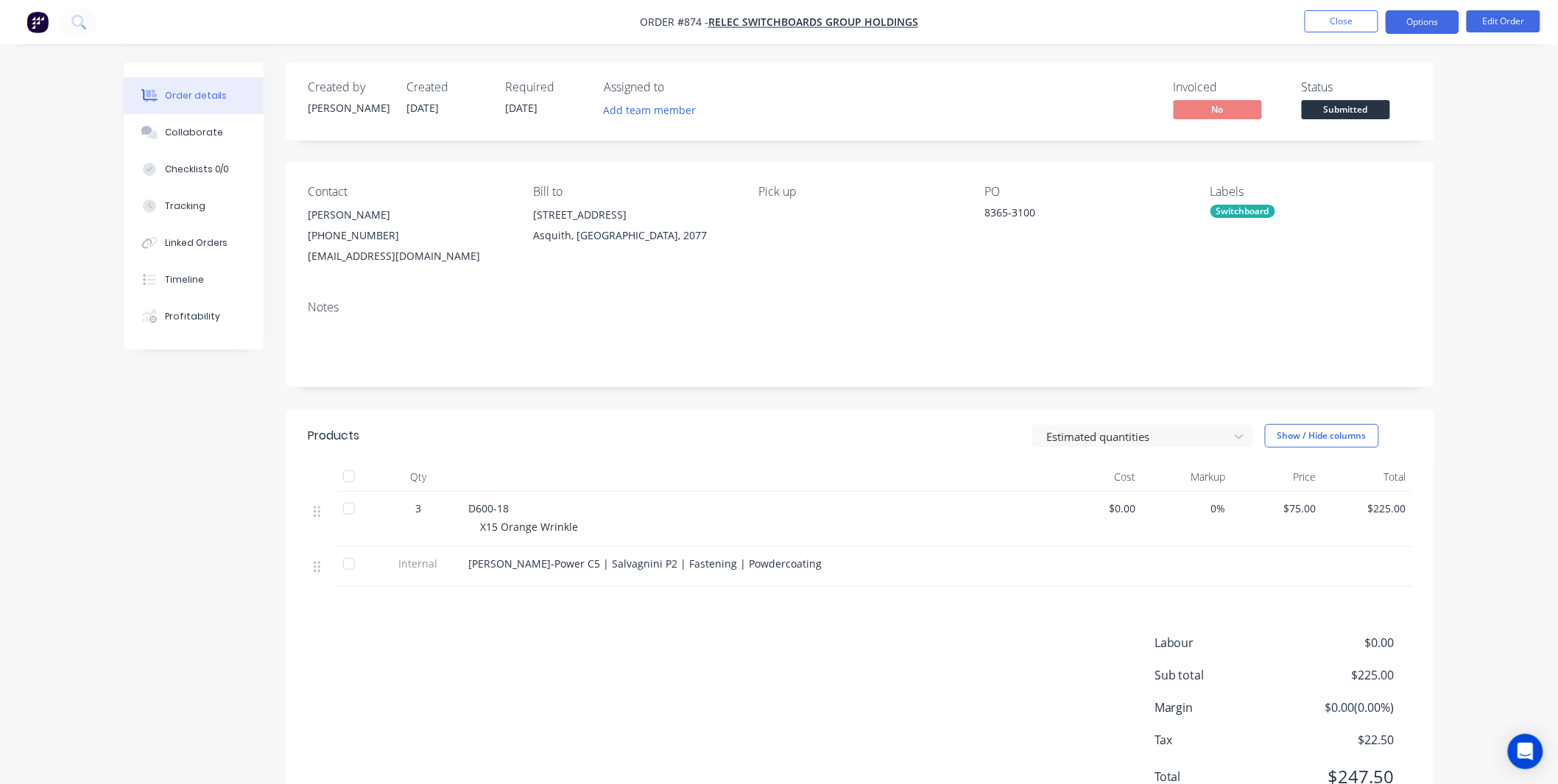
click at [1430, 24] on button "Options" at bounding box center [1422, 22] width 73 height 24
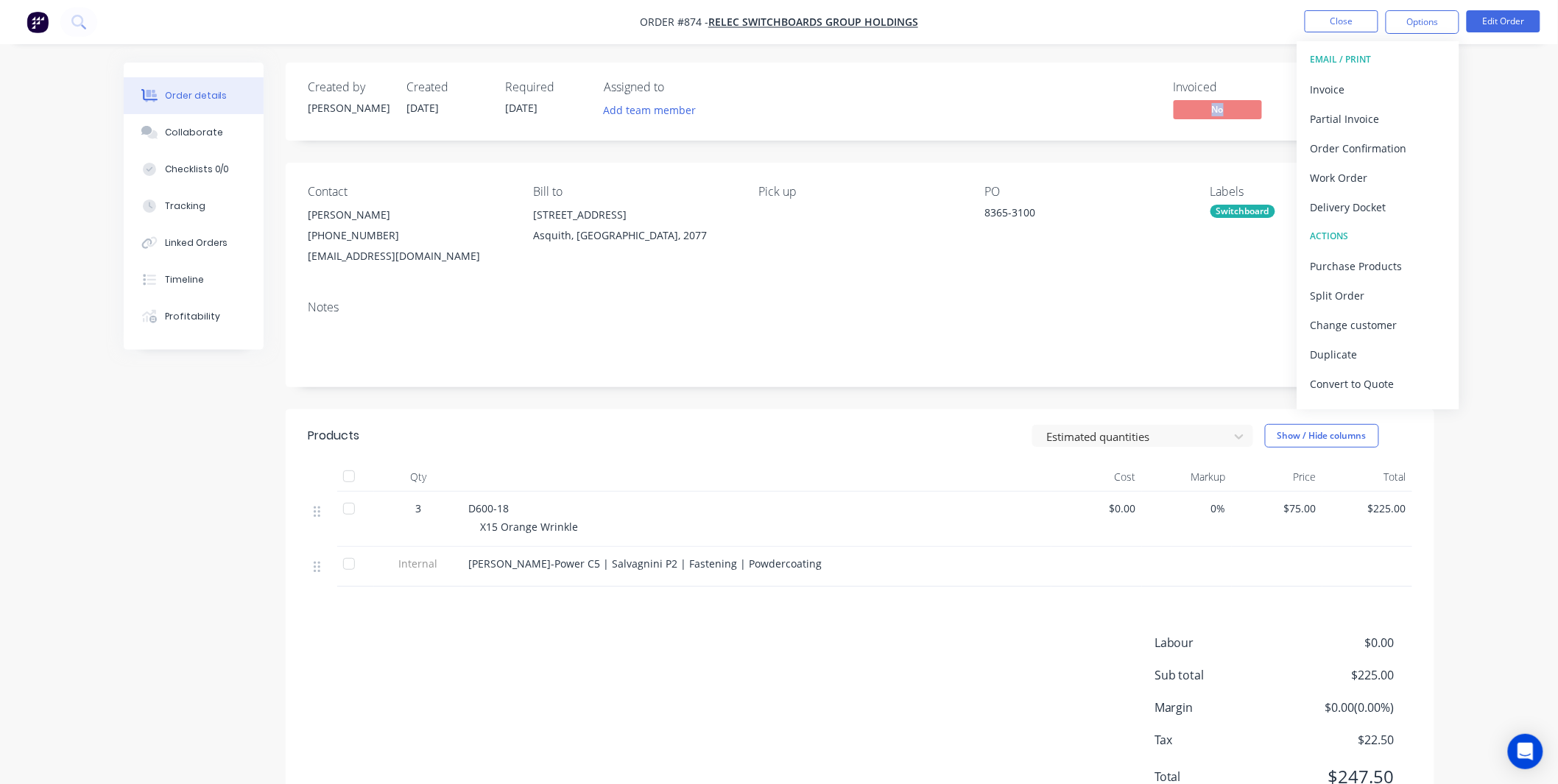
drag, startPoint x: 1201, startPoint y: 127, endPoint x: 1250, endPoint y: 128, distance: 49.0
click at [1206, 127] on div "Created by Shane Created 25/09/25 Required 16/10/25 Assigned to Add team member…" at bounding box center [860, 101] width 1149 height 78
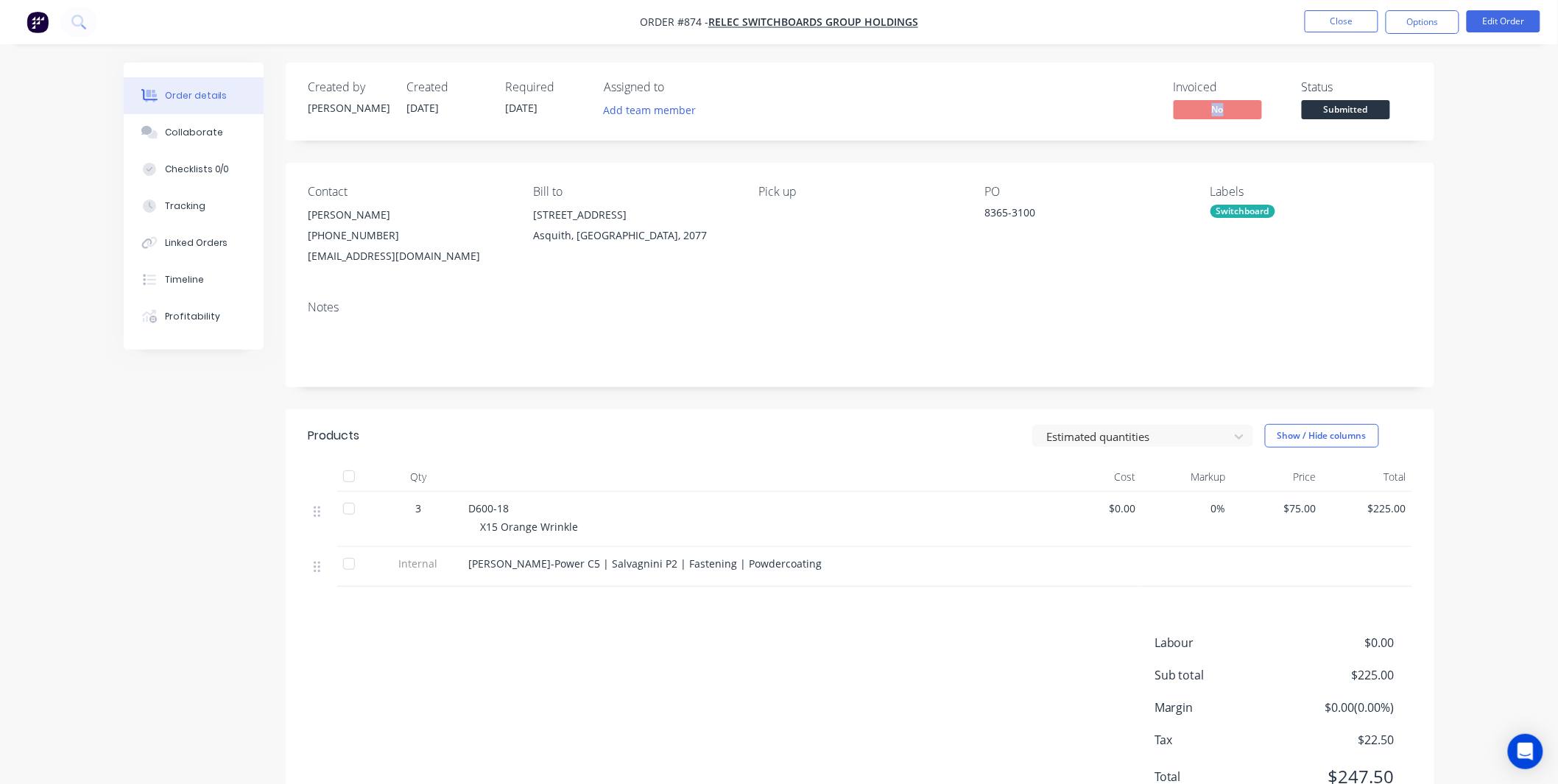
click at [1341, 106] on span "Submitted" at bounding box center [1346, 109] width 89 height 18
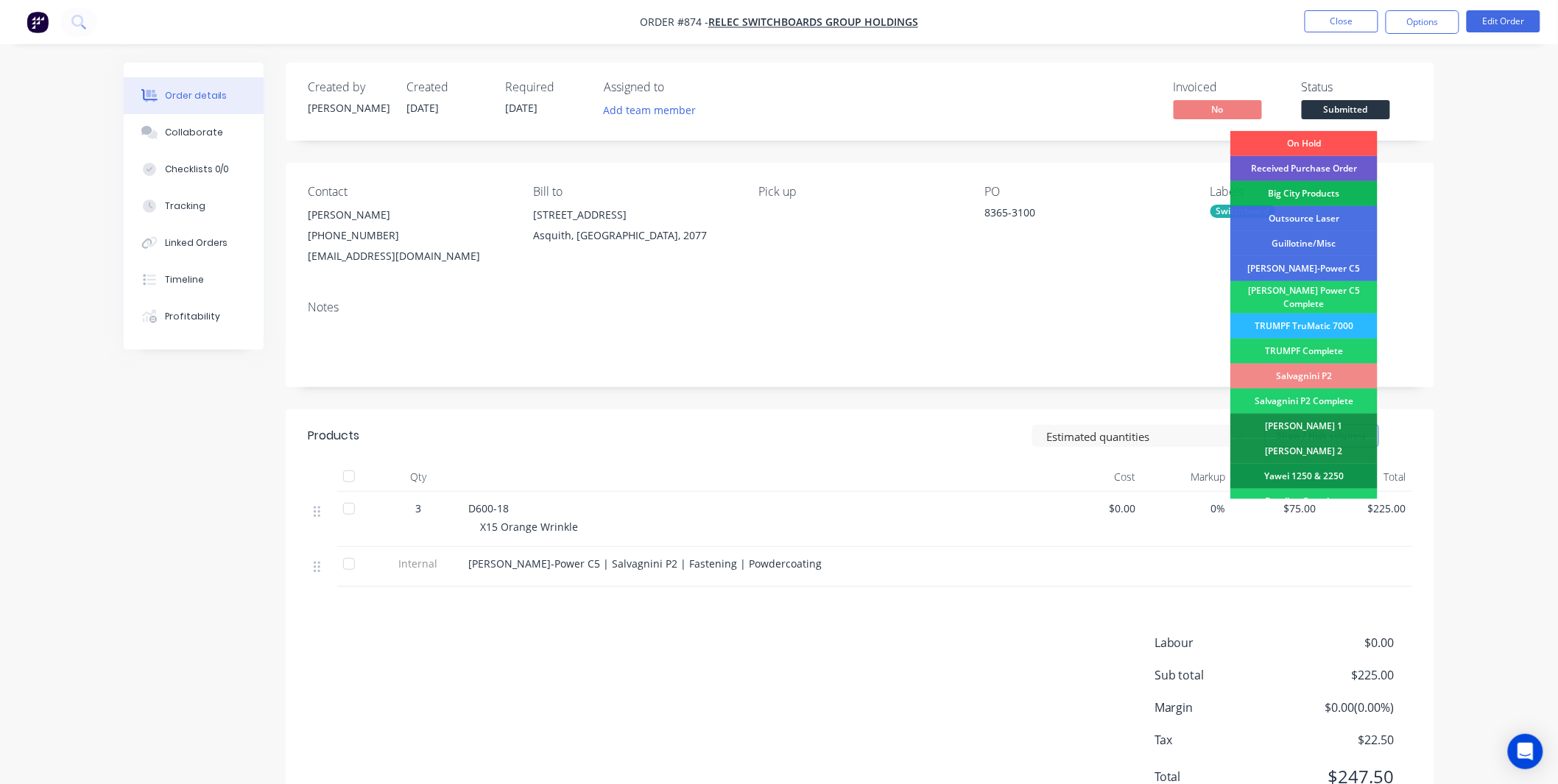
click at [1340, 162] on div "Received Purchase Order" at bounding box center [1304, 169] width 147 height 25
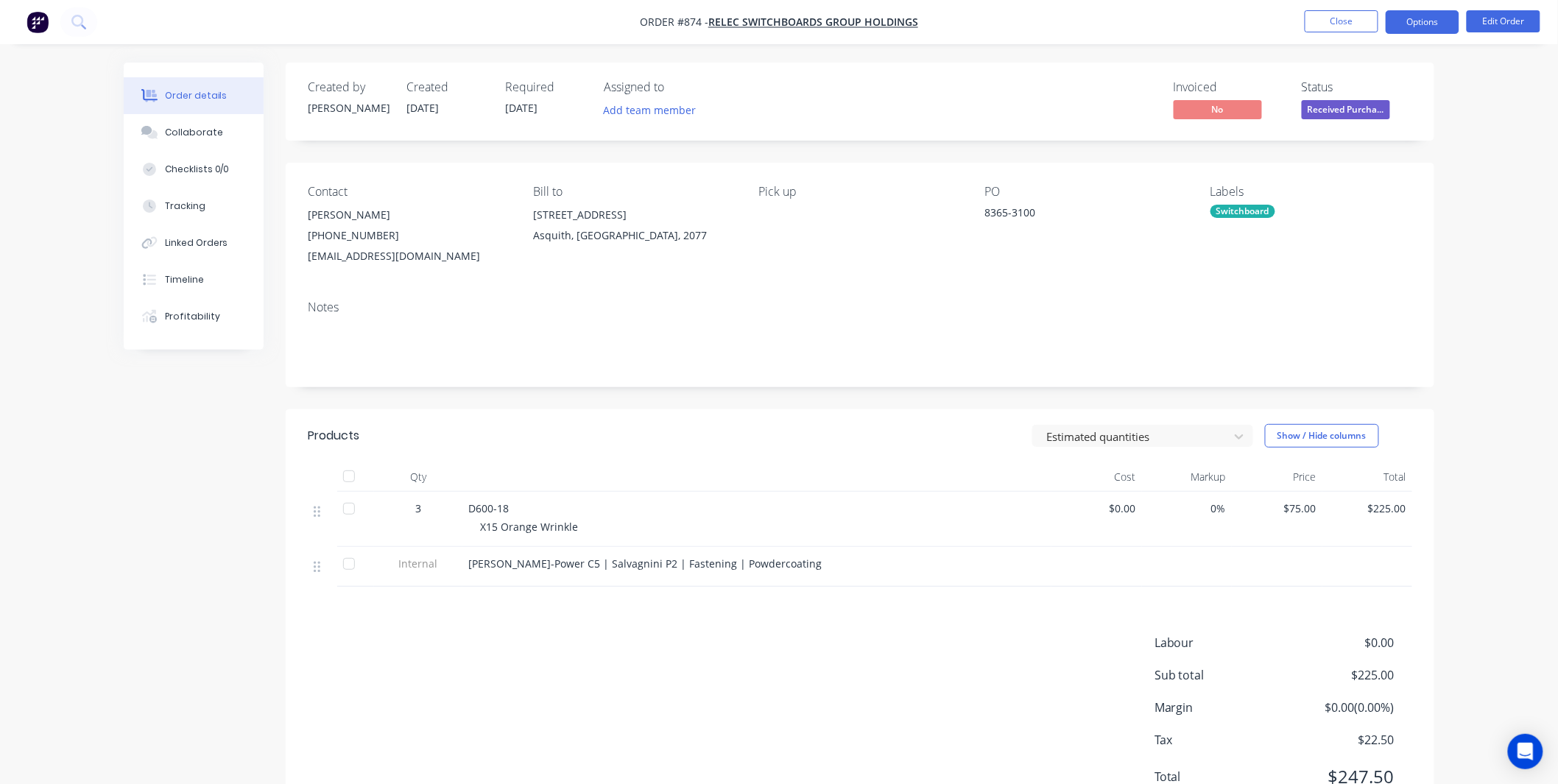
click at [1416, 25] on button "Options" at bounding box center [1422, 22] width 73 height 24
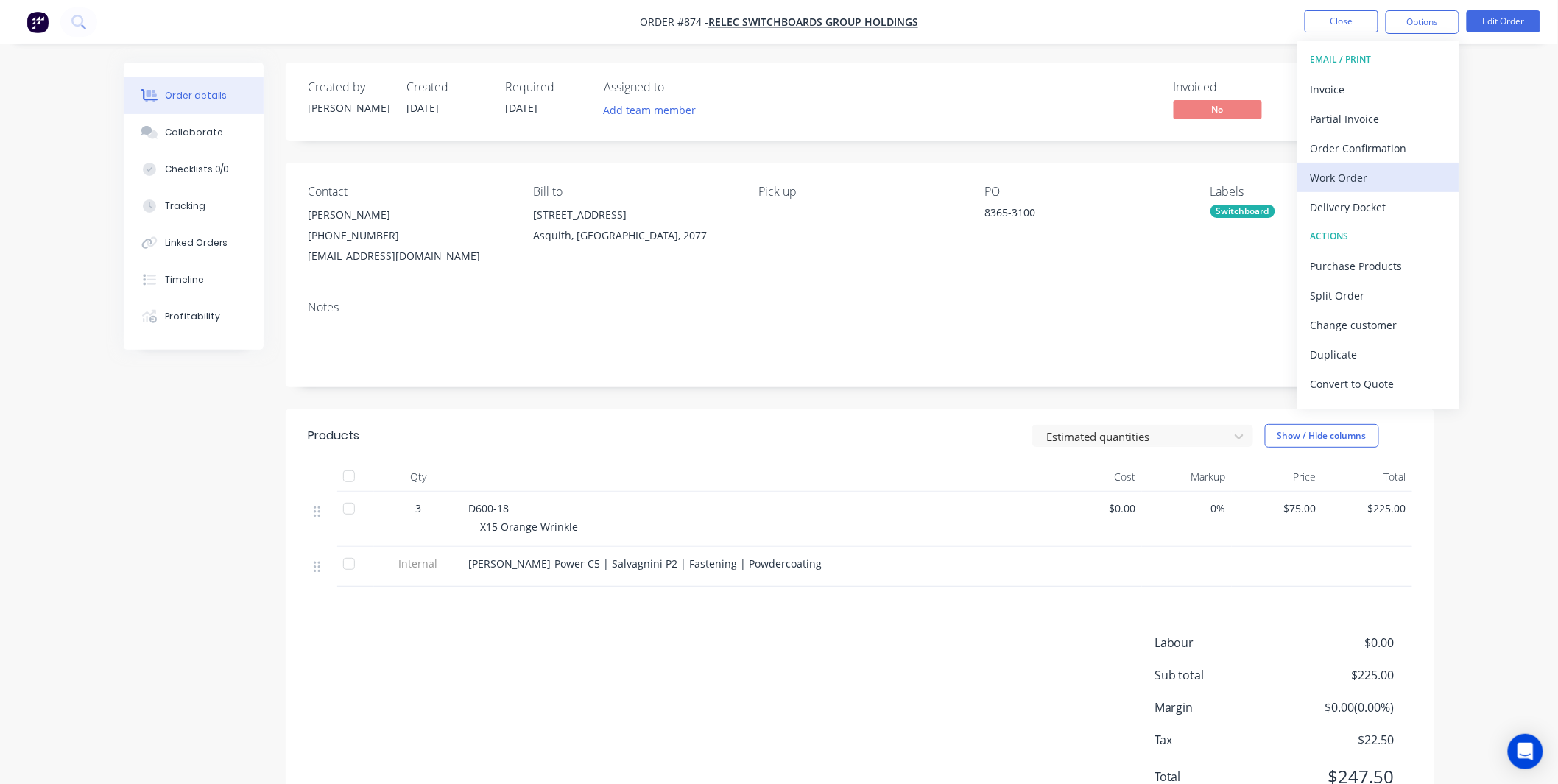
click at [1370, 167] on div "Work Order" at bounding box center [1379, 178] width 136 height 22
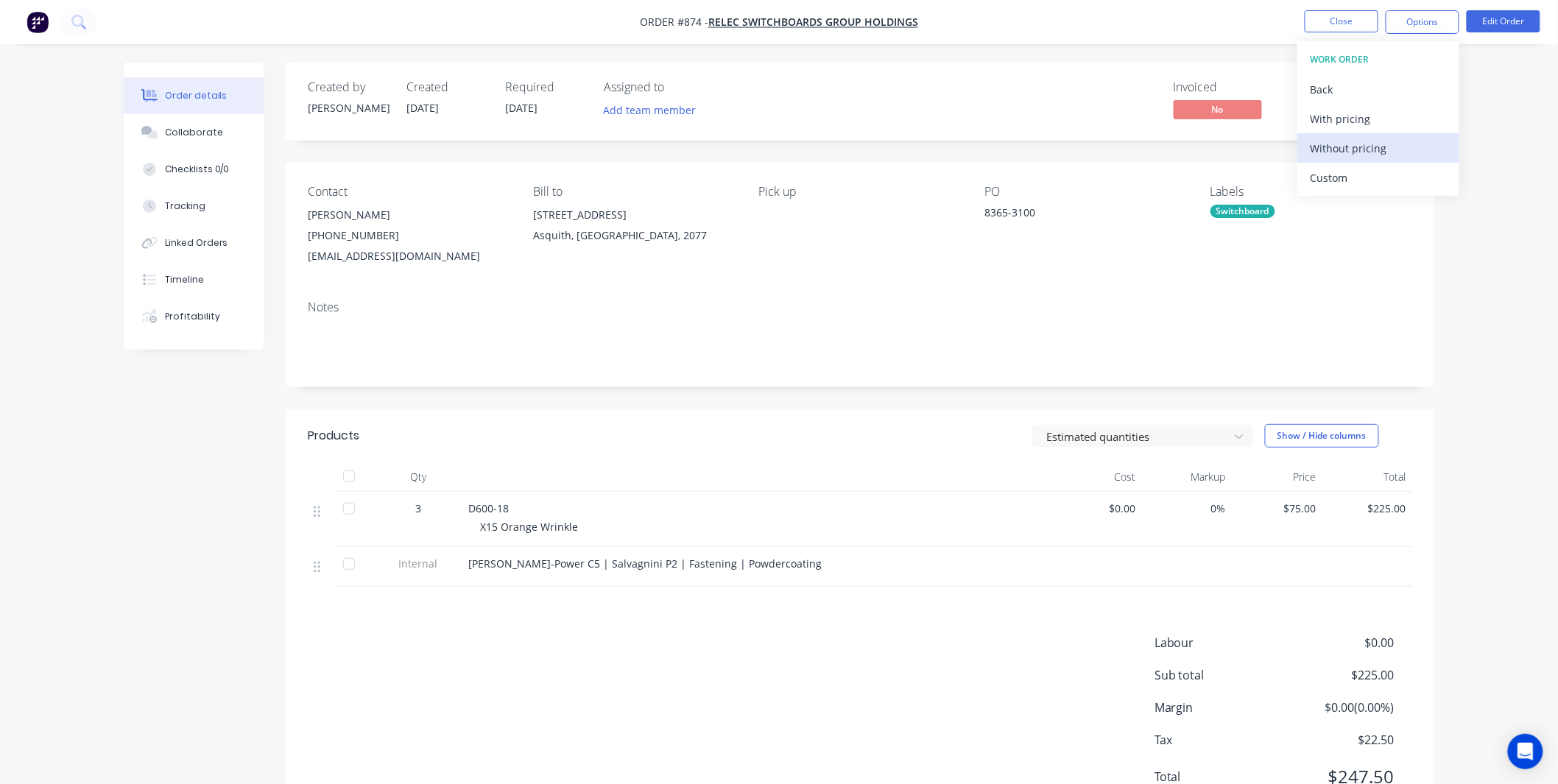
click at [1315, 142] on div "Without pricing" at bounding box center [1379, 148] width 136 height 22
click at [810, 236] on div "Pick up" at bounding box center [860, 225] width 202 height 81
click at [1319, 4] on nav "Order #874 - Relec Switchboards Group Holdings Close Options Edit Order" at bounding box center [779, 22] width 1558 height 44
click at [1323, 22] on button "Close" at bounding box center [1341, 21] width 73 height 22
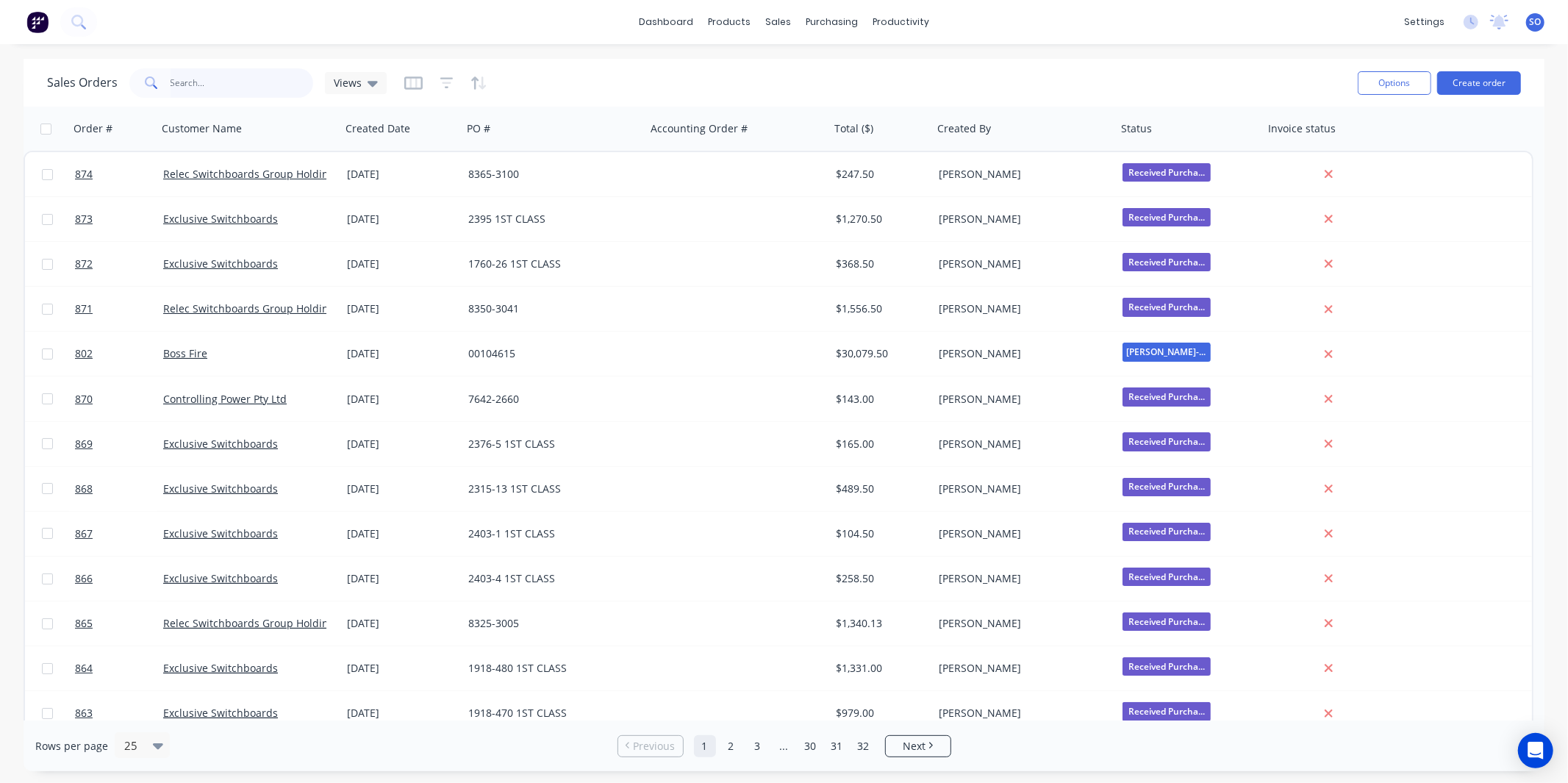
click at [251, 83] on input "text" at bounding box center [242, 83] width 144 height 30
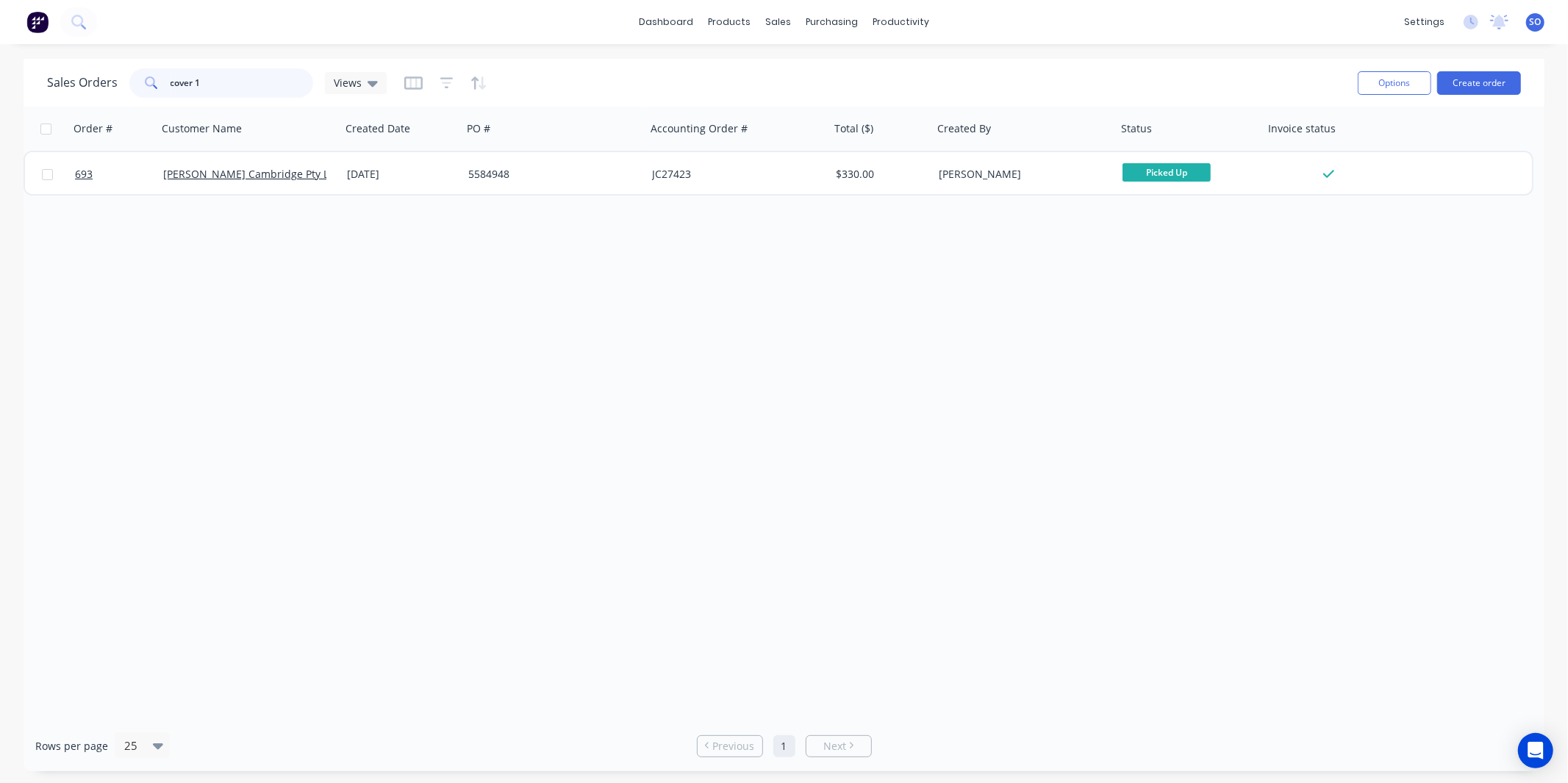
click at [267, 86] on input "cover 1" at bounding box center [242, 83] width 144 height 30
click at [260, 86] on input "cover 1" at bounding box center [242, 83] width 144 height 30
type input "c"
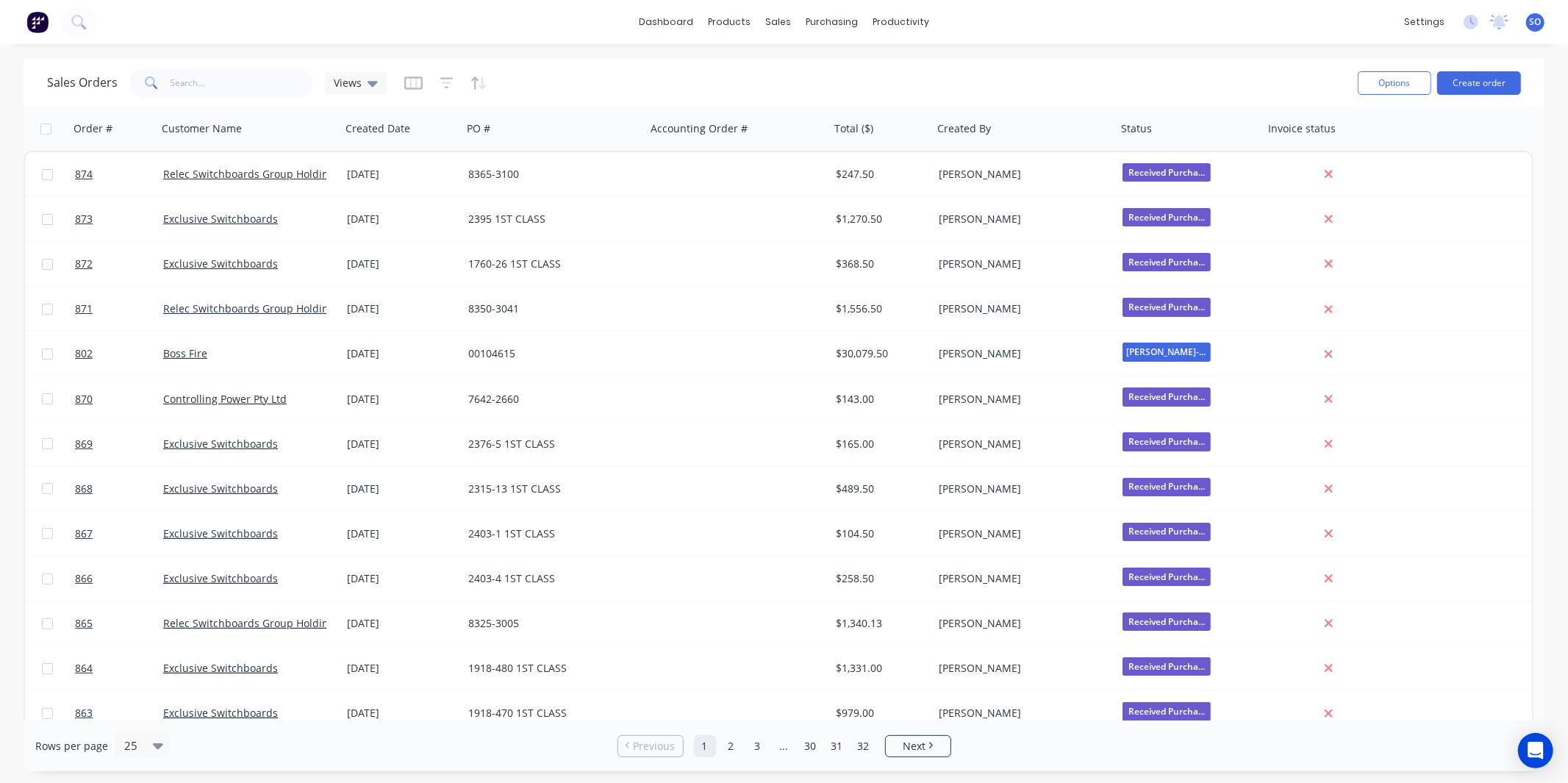
click at [1266, 30] on div "dashboard products sales purchasing productivity dashboard products Product Cat…" at bounding box center [784, 22] width 1568 height 44
click at [282, 67] on div "Sales Orders Views" at bounding box center [696, 83] width 1299 height 36
click at [275, 87] on input "text" at bounding box center [242, 83] width 144 height 30
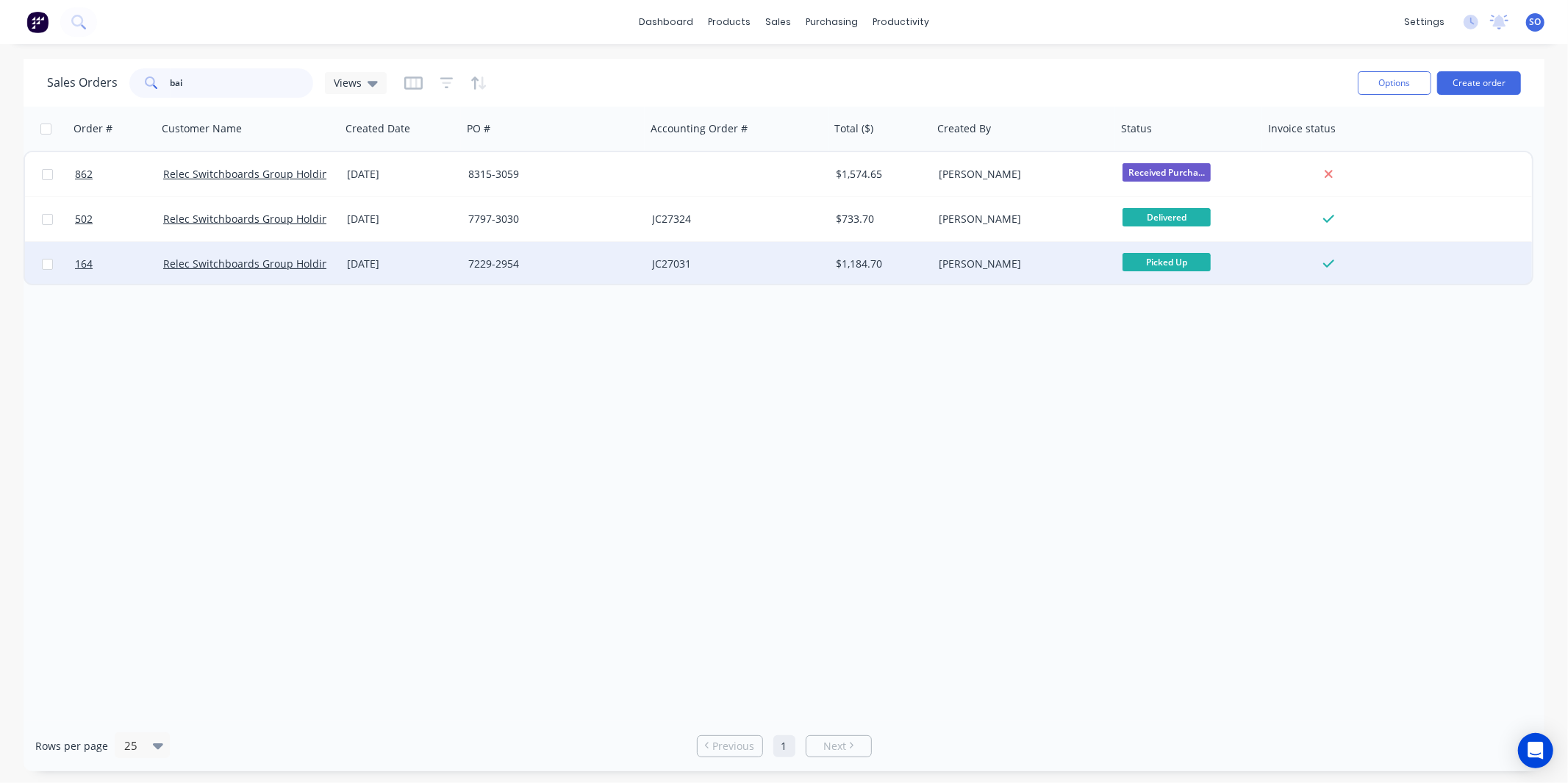
type input "bai"
click at [476, 263] on div "7229-2954" at bounding box center [549, 264] width 163 height 14
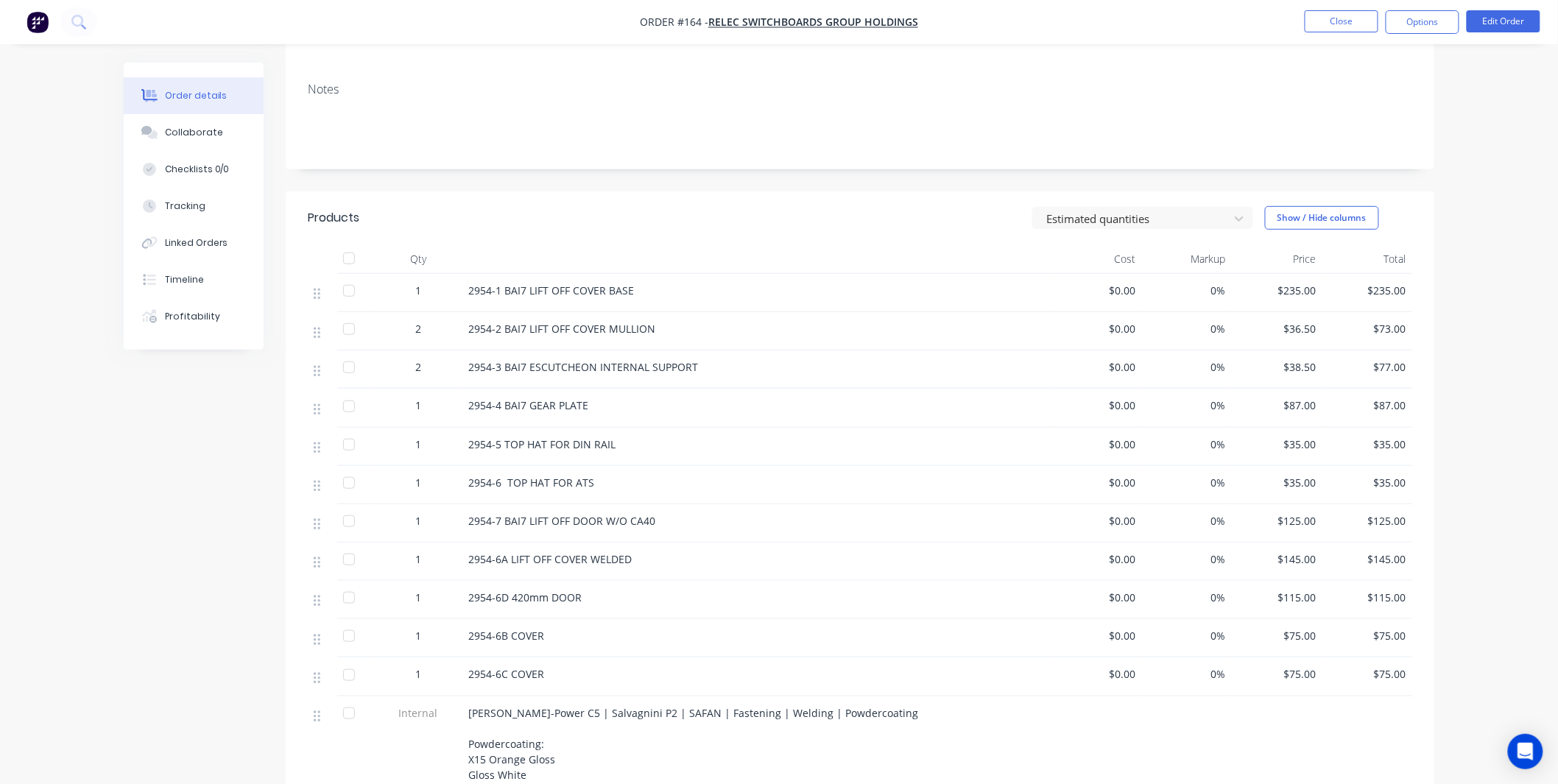
scroll to position [436, 0]
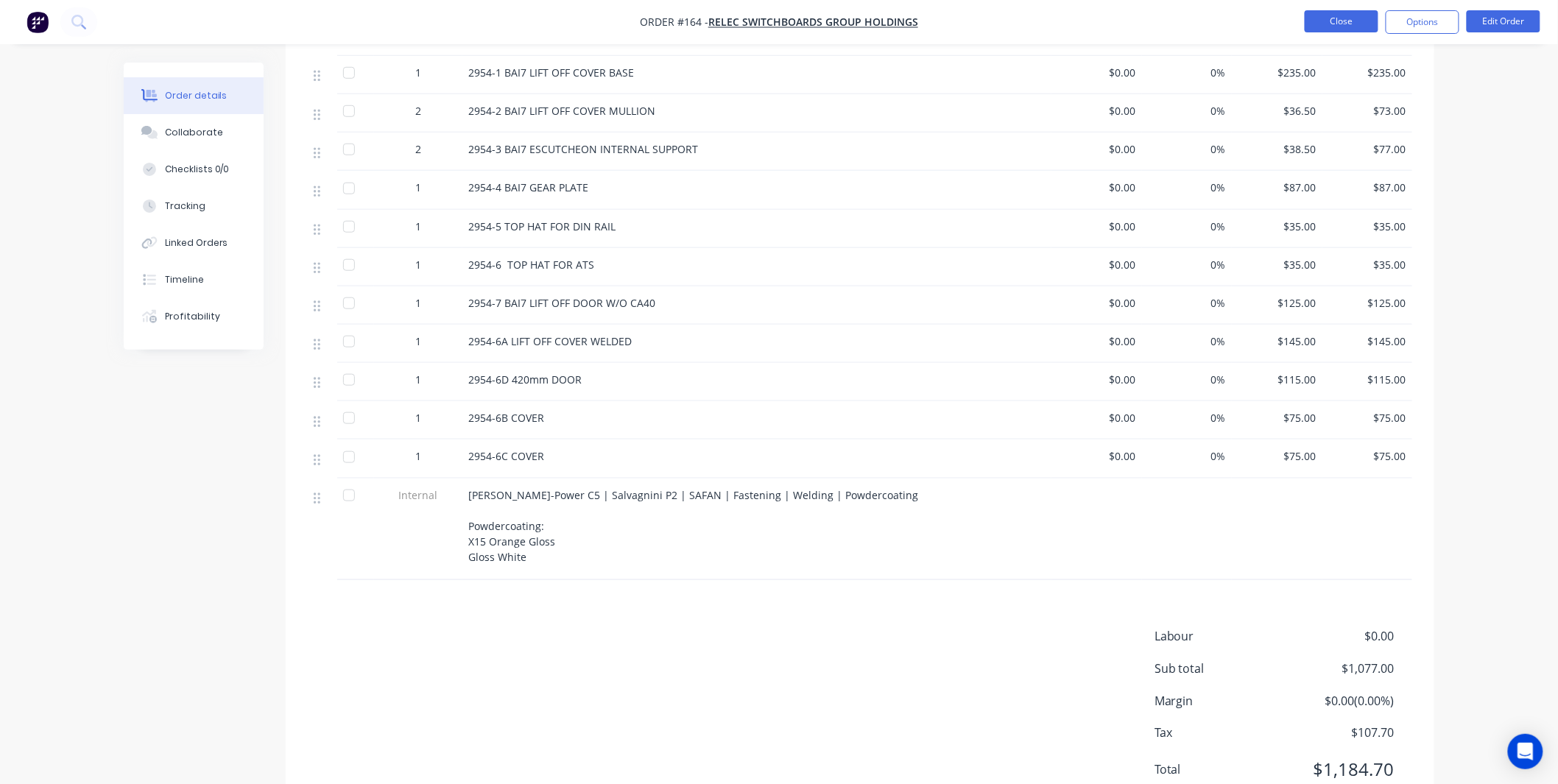
click at [1343, 26] on button "Close" at bounding box center [1341, 21] width 73 height 22
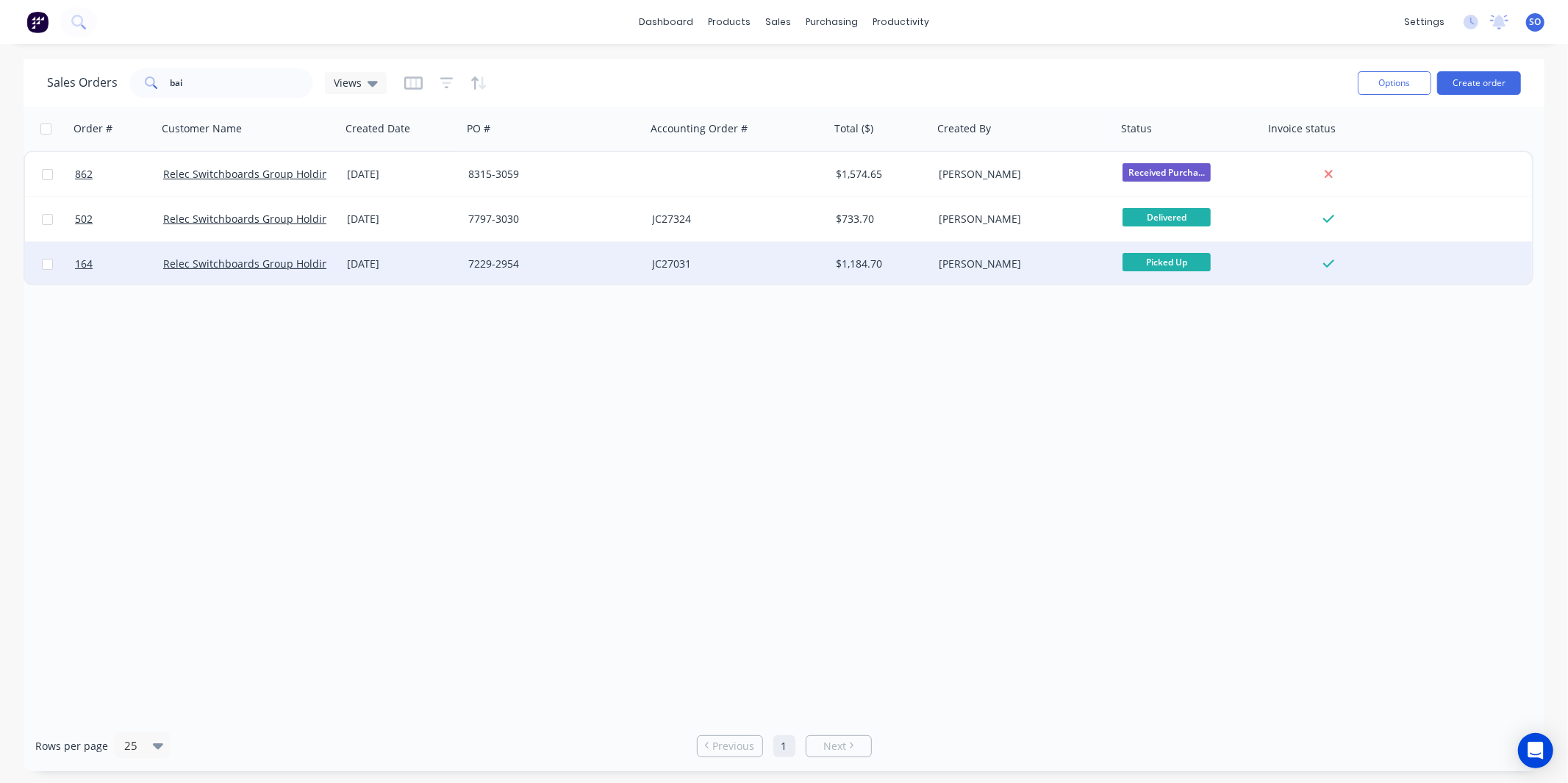
click at [491, 269] on div "7229-2954" at bounding box center [549, 264] width 163 height 14
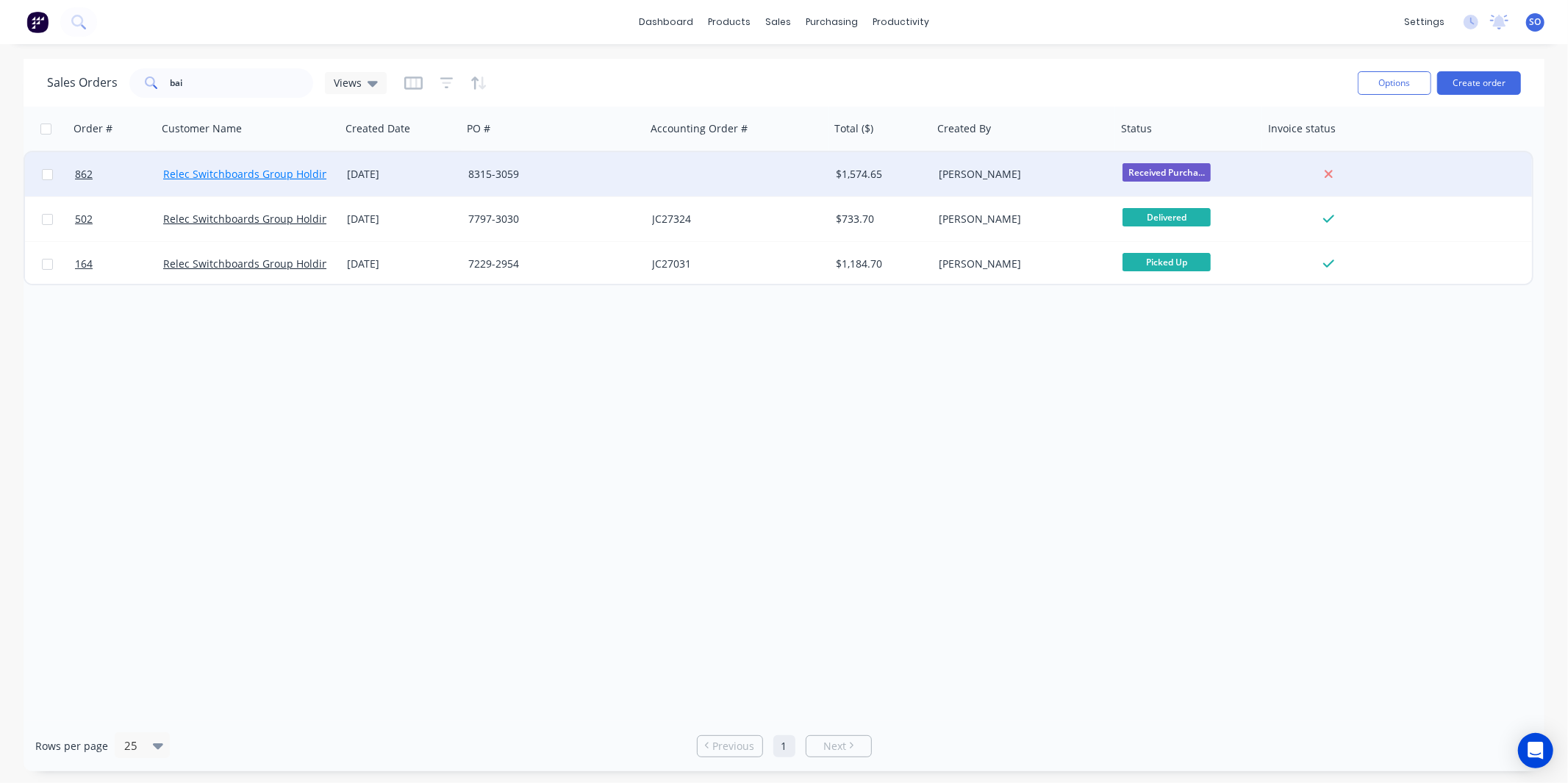
click at [247, 174] on link "Relec Switchboards Group Holdings" at bounding box center [251, 173] width 176 height 14
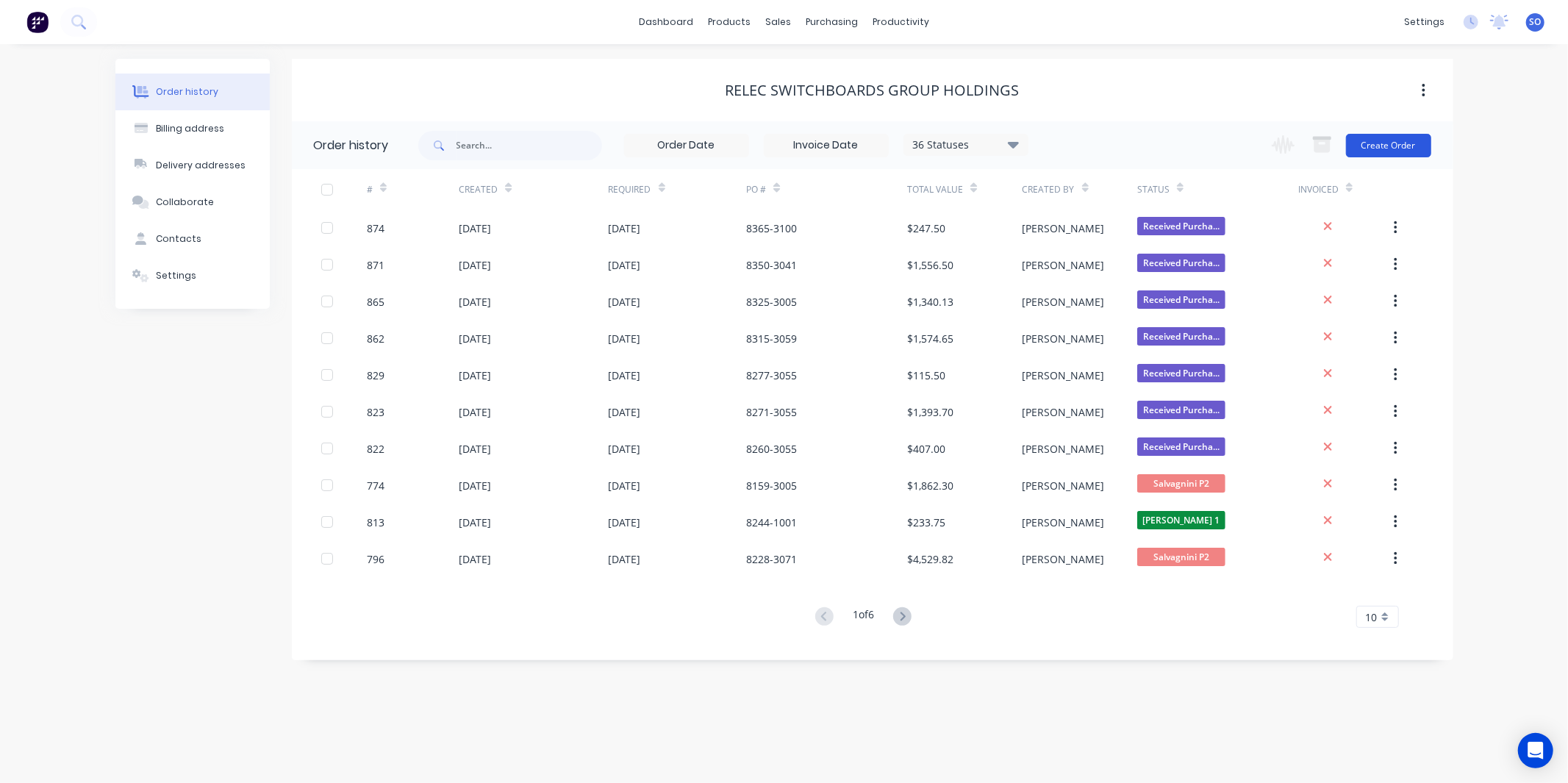
click at [1366, 142] on button "Create Order" at bounding box center [1388, 145] width 85 height 23
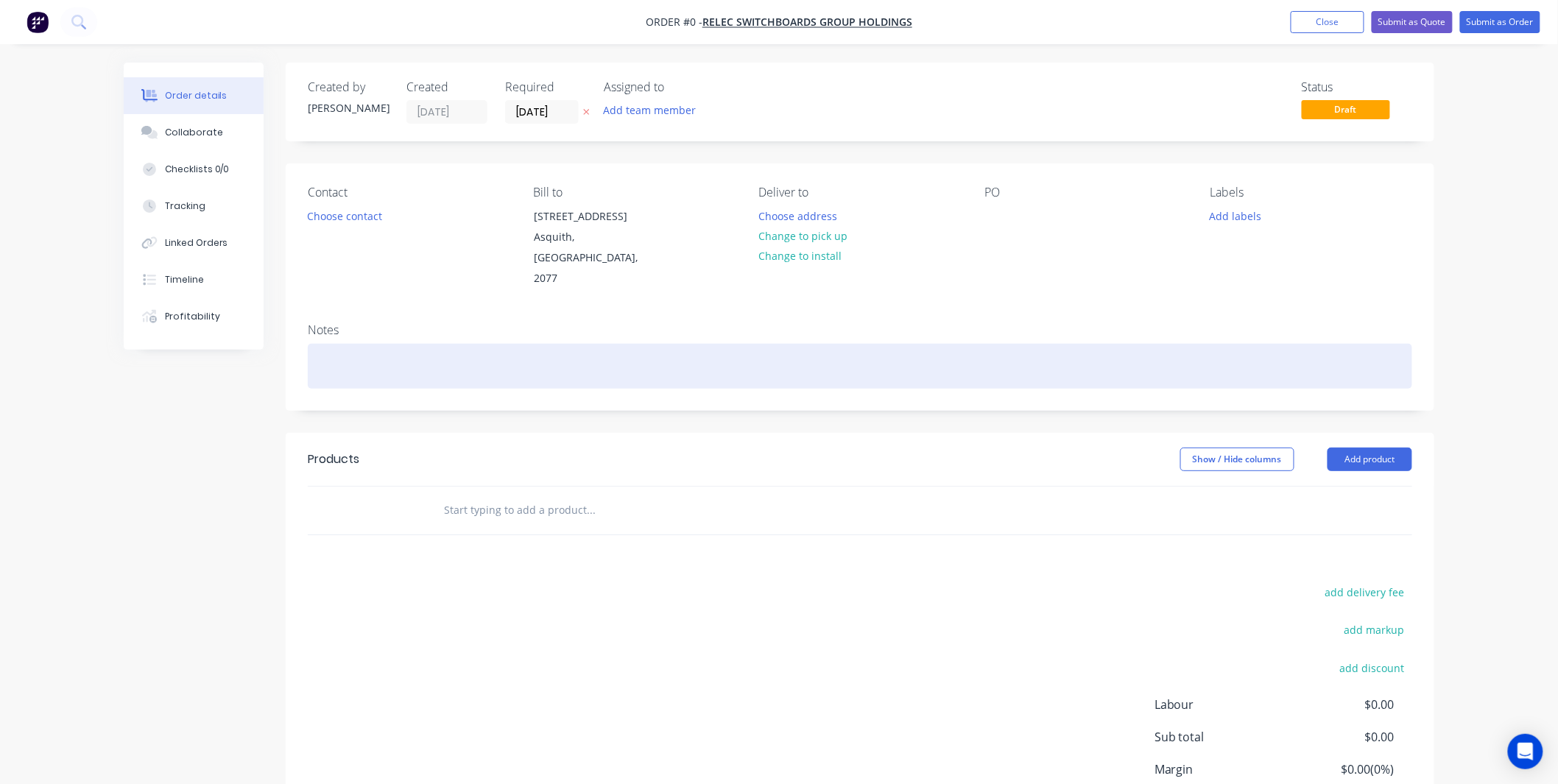
click at [1211, 211] on button "Add labels" at bounding box center [1235, 215] width 68 height 20
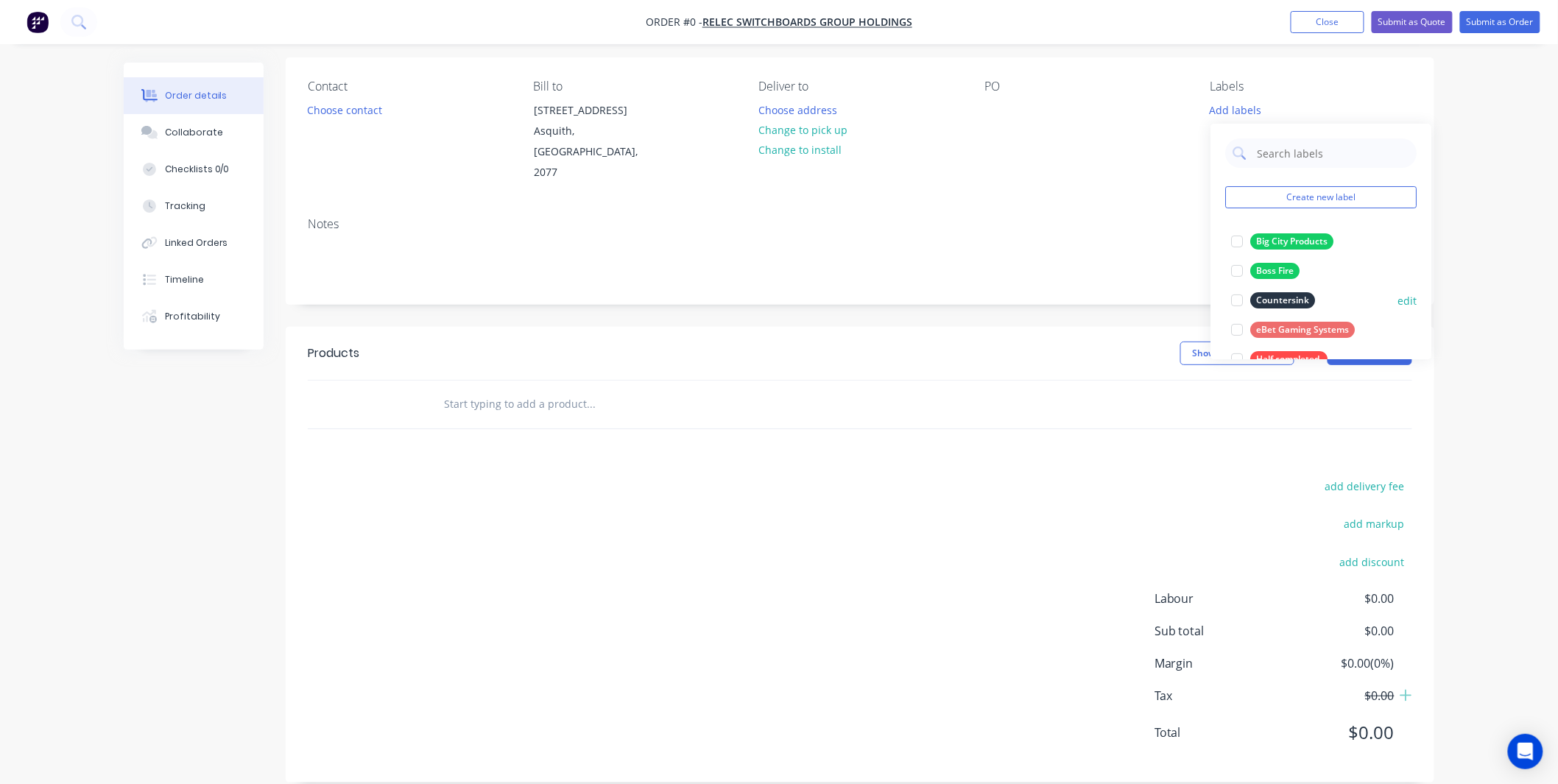
scroll to position [412, 0]
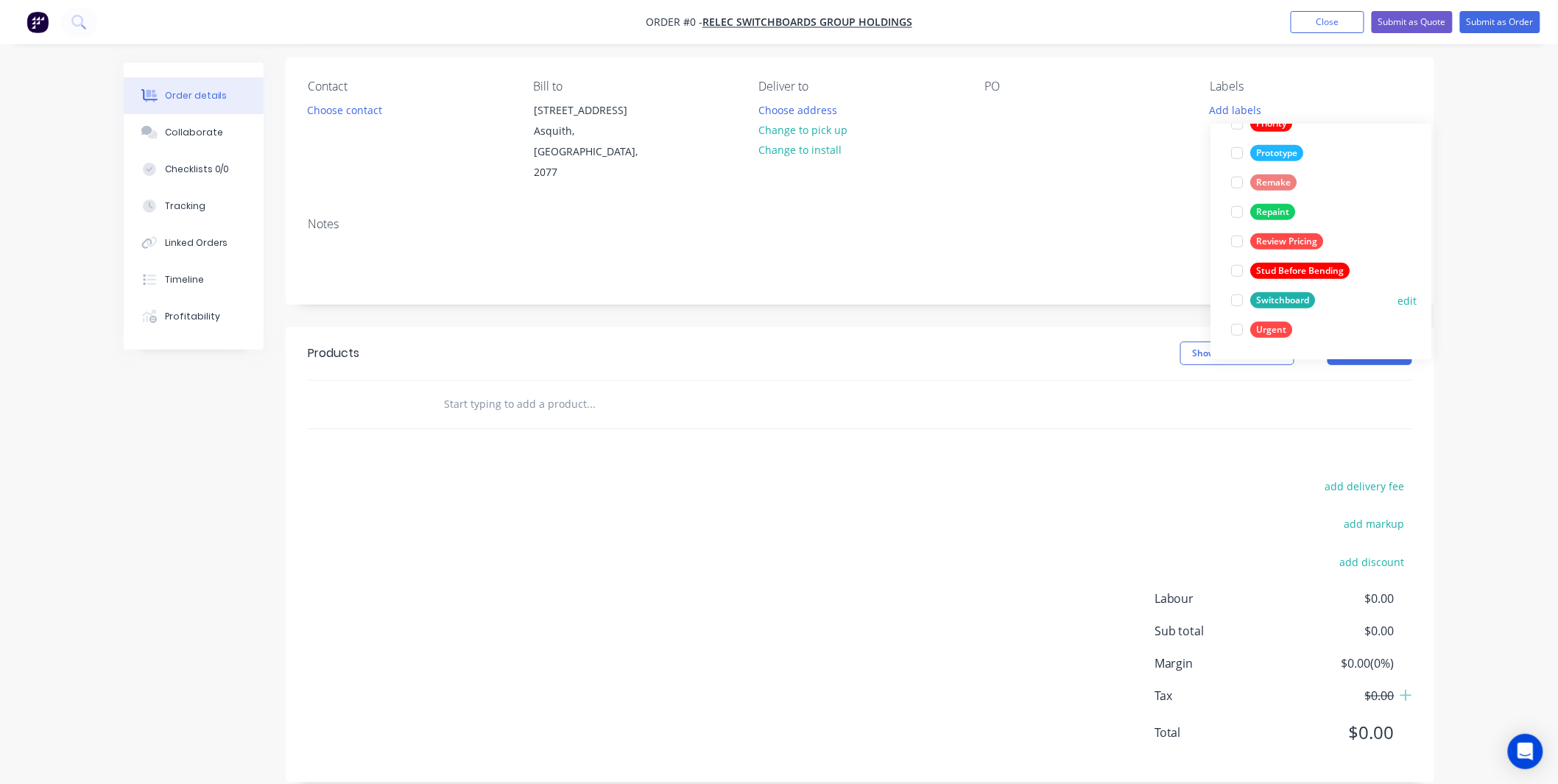
click at [1268, 303] on div "Switchboard" at bounding box center [1283, 300] width 65 height 16
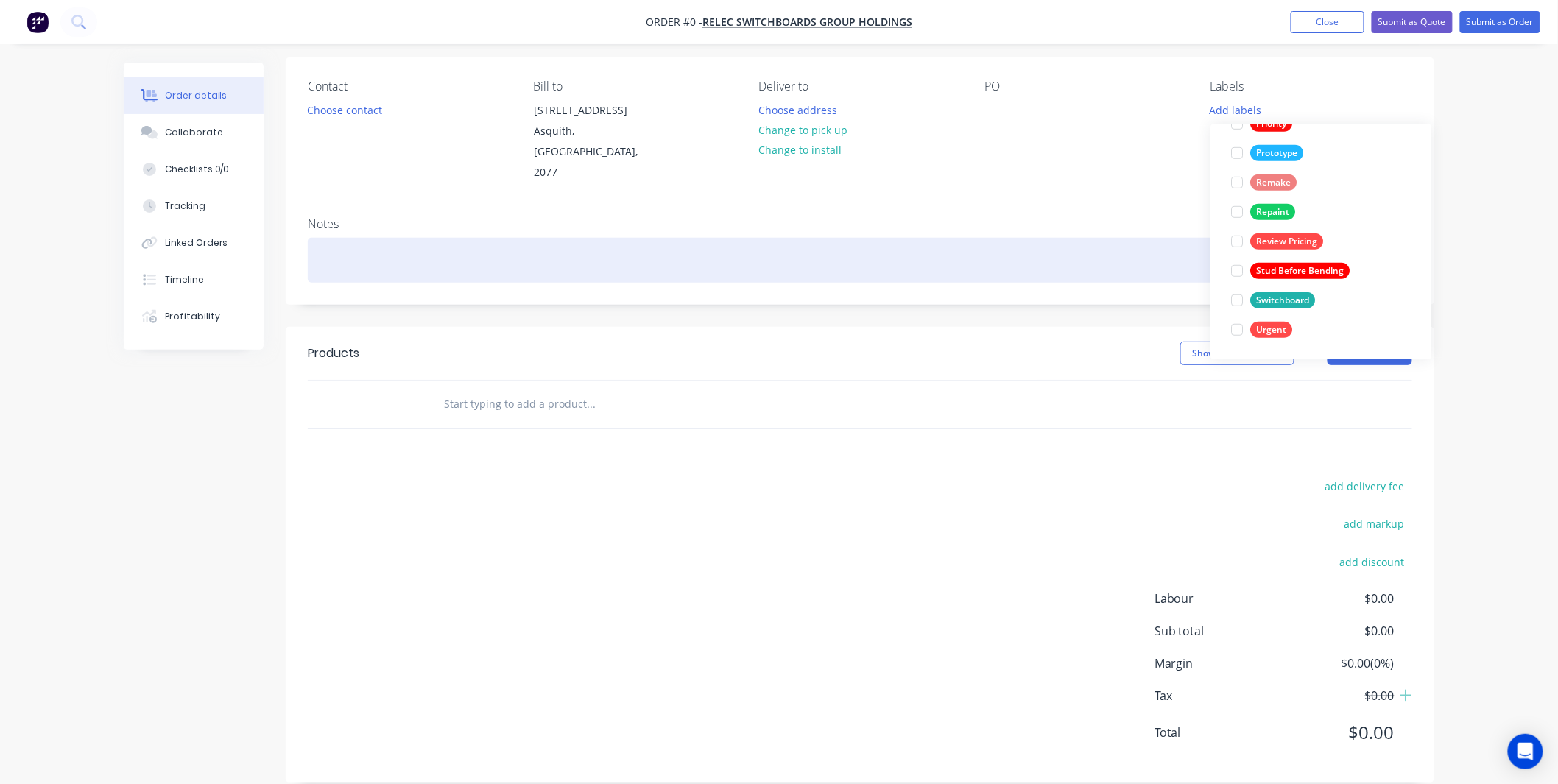
scroll to position [0, 0]
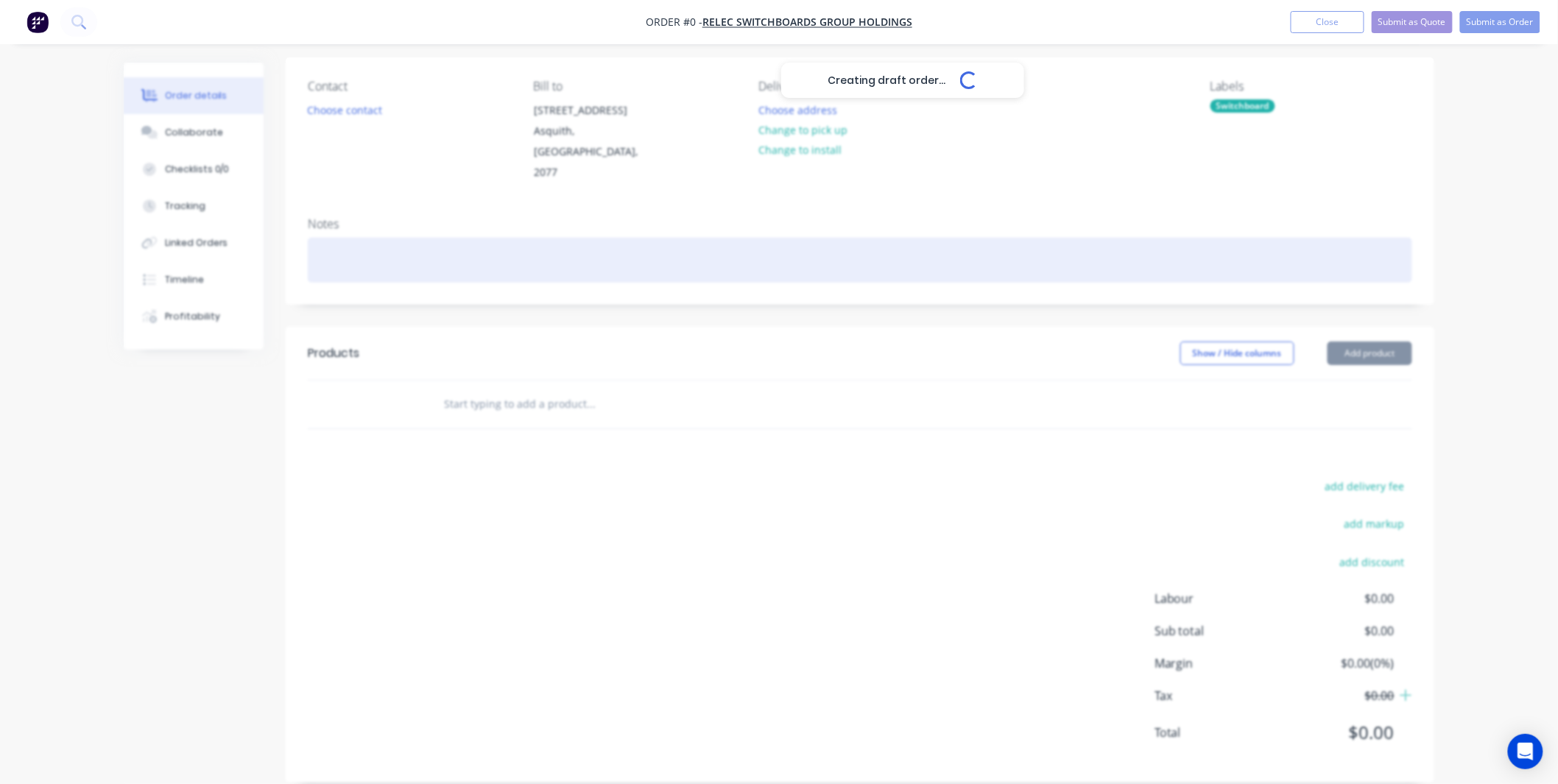
click at [1043, 253] on div "Creating draft order... Loading... Order details Collaborate Checklists 0/0 Tra…" at bounding box center [778, 381] width 1340 height 848
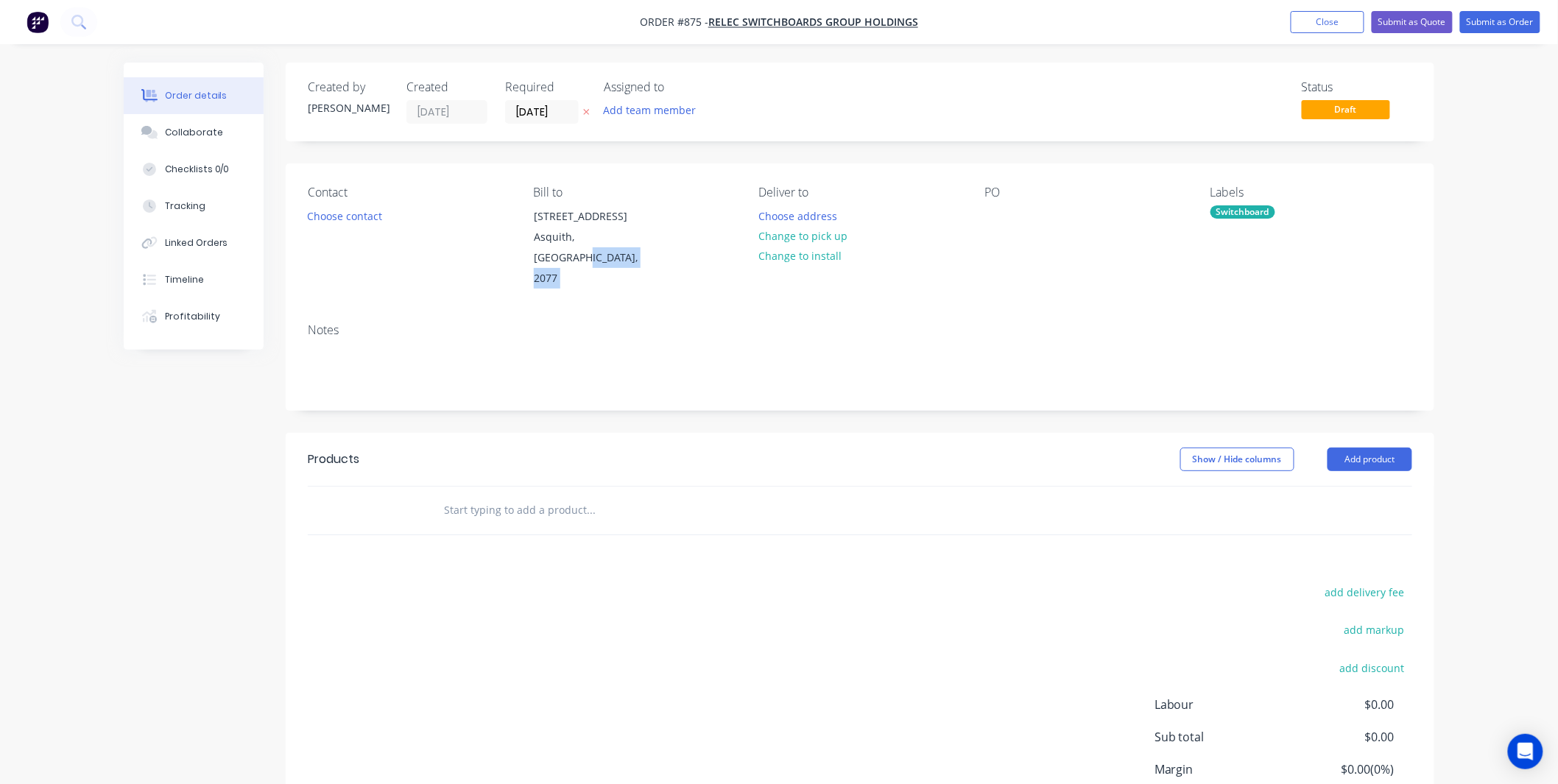
drag, startPoint x: 745, startPoint y: 235, endPoint x: 715, endPoint y: 231, distance: 30.3
click at [753, 237] on div "Contact Choose contact Bill to 25 Salisbury Rd Asquith, New South Wales, 2077 D…" at bounding box center [860, 238] width 1149 height 148
click at [763, 237] on button "Change to pick up" at bounding box center [803, 236] width 105 height 20
drag, startPoint x: 308, startPoint y: 203, endPoint x: 318, endPoint y: 215, distance: 15.6
click at [308, 207] on div "Contact Choose contact" at bounding box center [408, 237] width 202 height 104
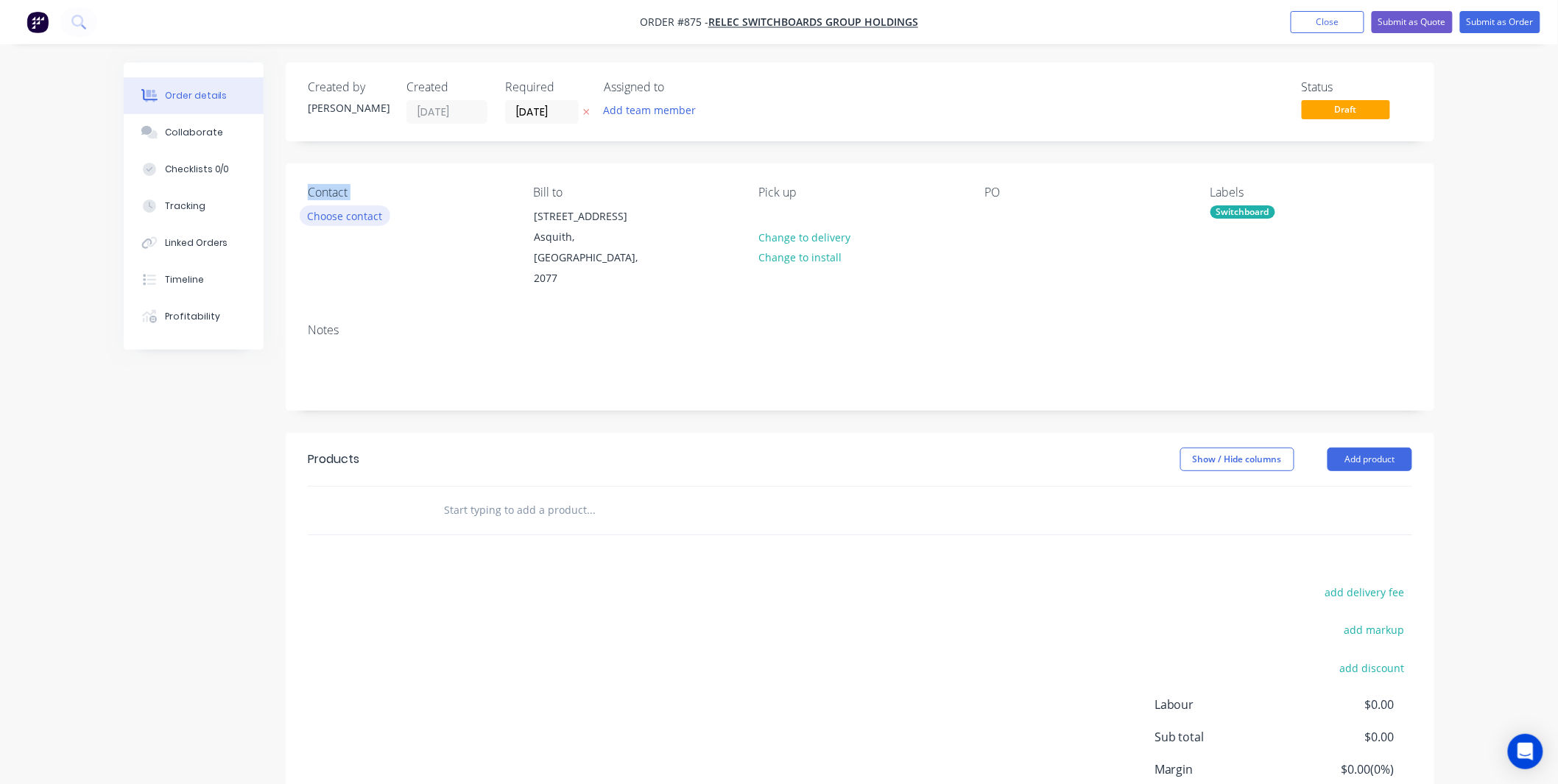
click at [322, 215] on button "Choose contact" at bounding box center [345, 215] width 90 height 20
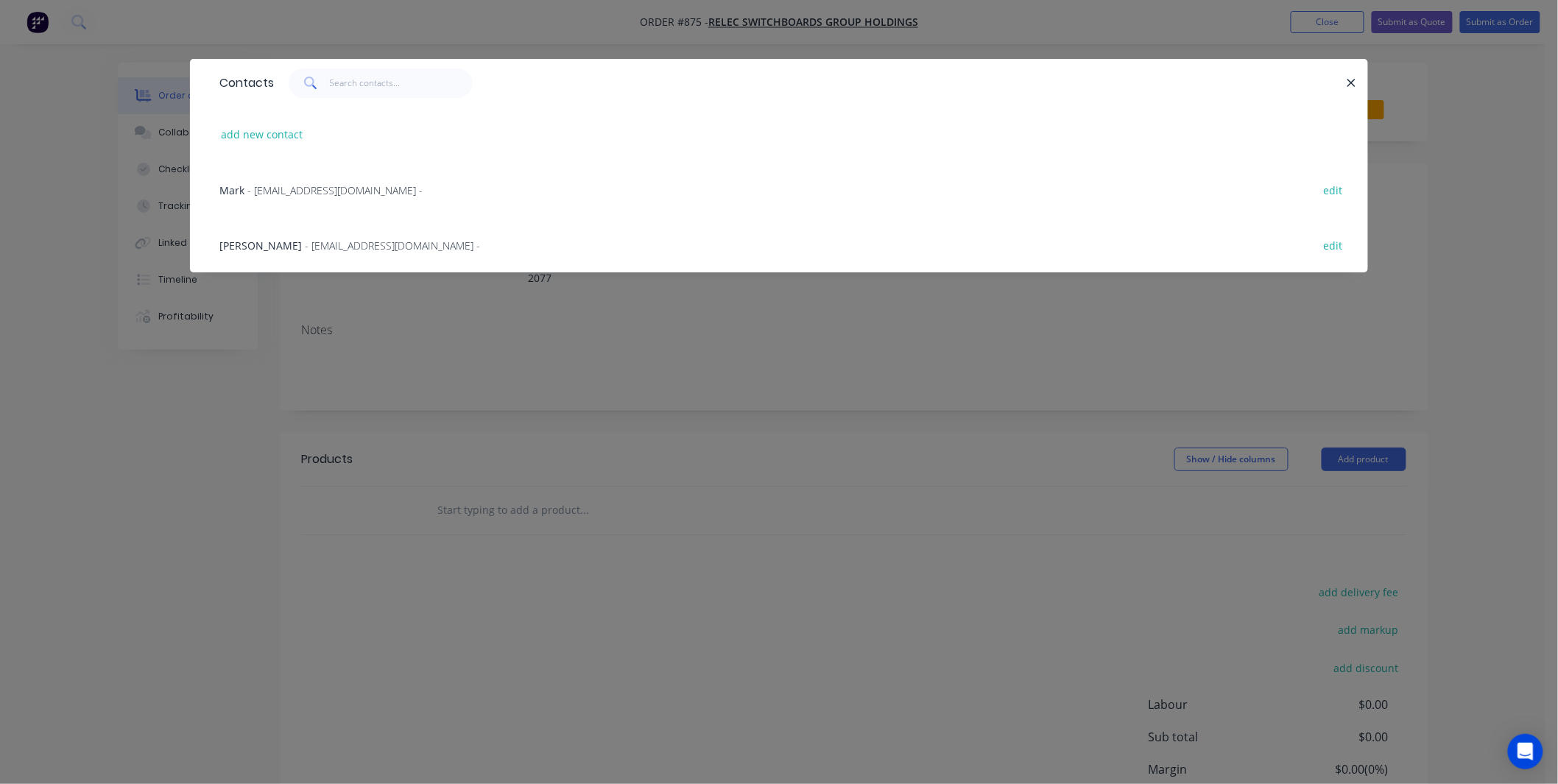
click at [331, 252] on div "Jon Byrne - CAD@relec.com.au -" at bounding box center [350, 245] width 261 height 15
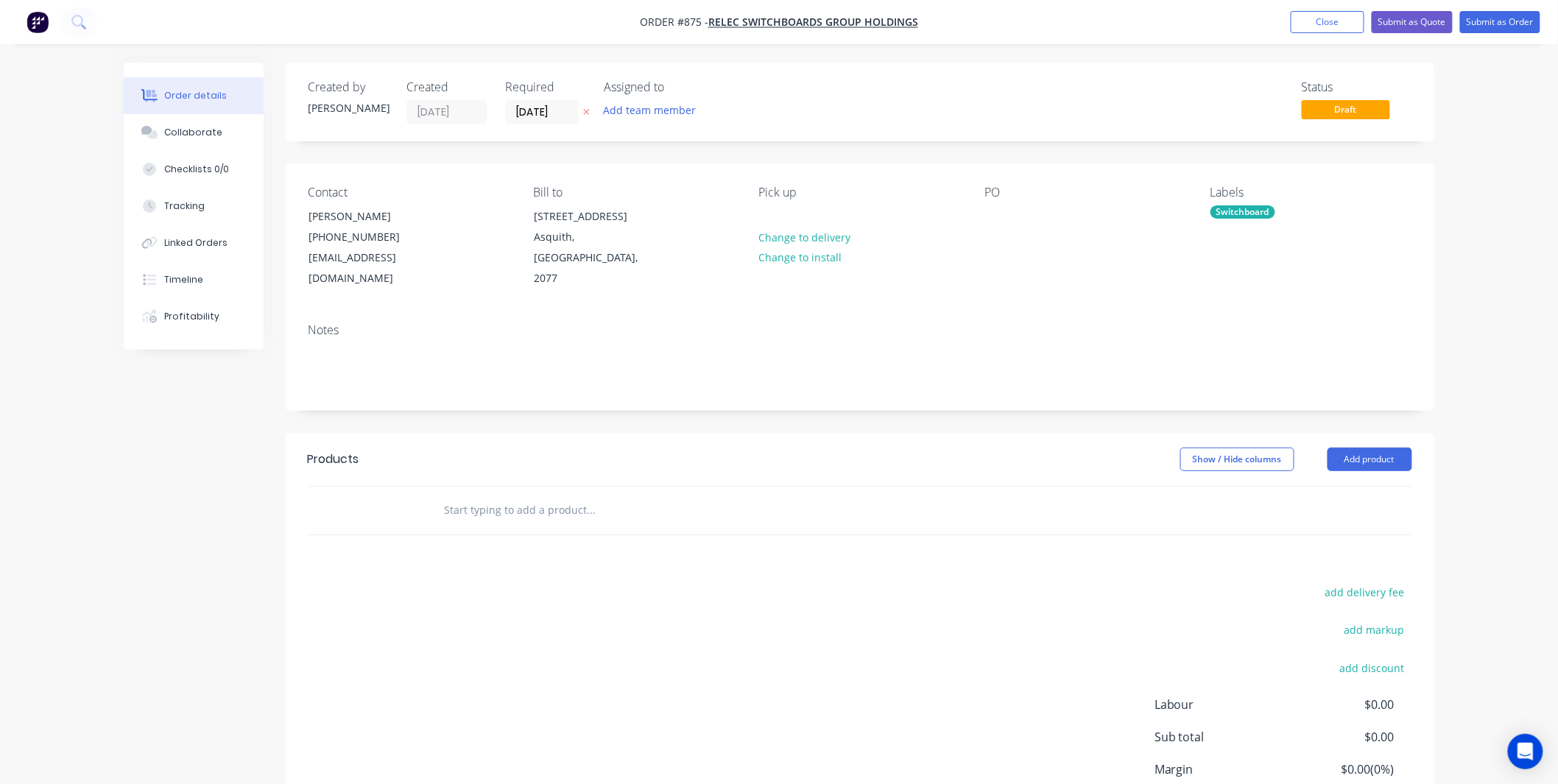
click at [540, 120] on label "[DATE]" at bounding box center [541, 112] width 73 height 24
click at [540, 120] on input "[DATE]" at bounding box center [542, 111] width 72 height 22
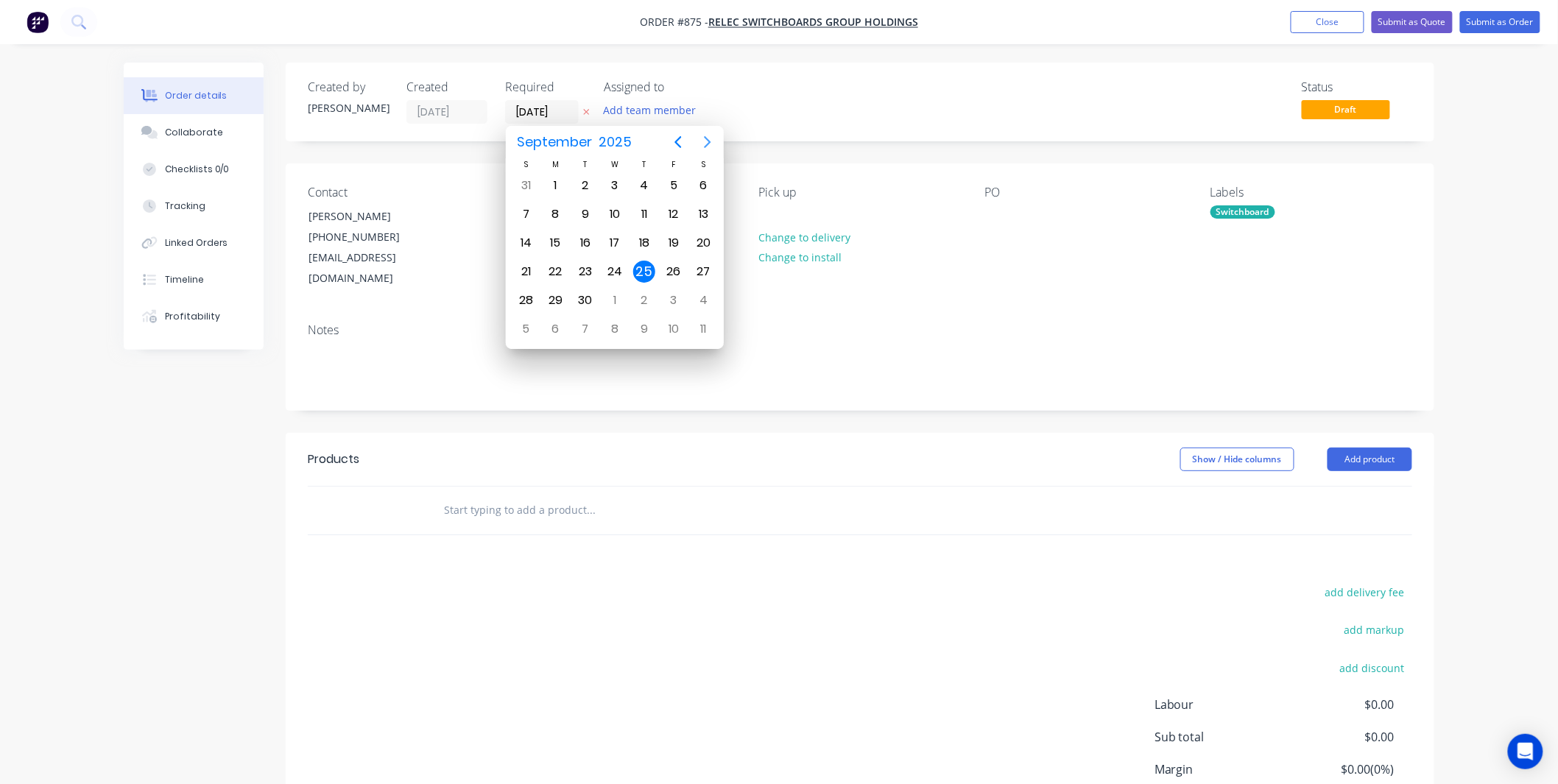
click at [710, 140] on icon "Next page" at bounding box center [708, 142] width 18 height 18
drag, startPoint x: 676, startPoint y: 138, endPoint x: 675, endPoint y: 151, distance: 13.0
click at [676, 141] on icon "Previous page" at bounding box center [679, 142] width 18 height 18
click at [705, 140] on icon "Next page" at bounding box center [708, 142] width 18 height 18
click at [642, 239] on div "16" at bounding box center [644, 242] width 22 height 22
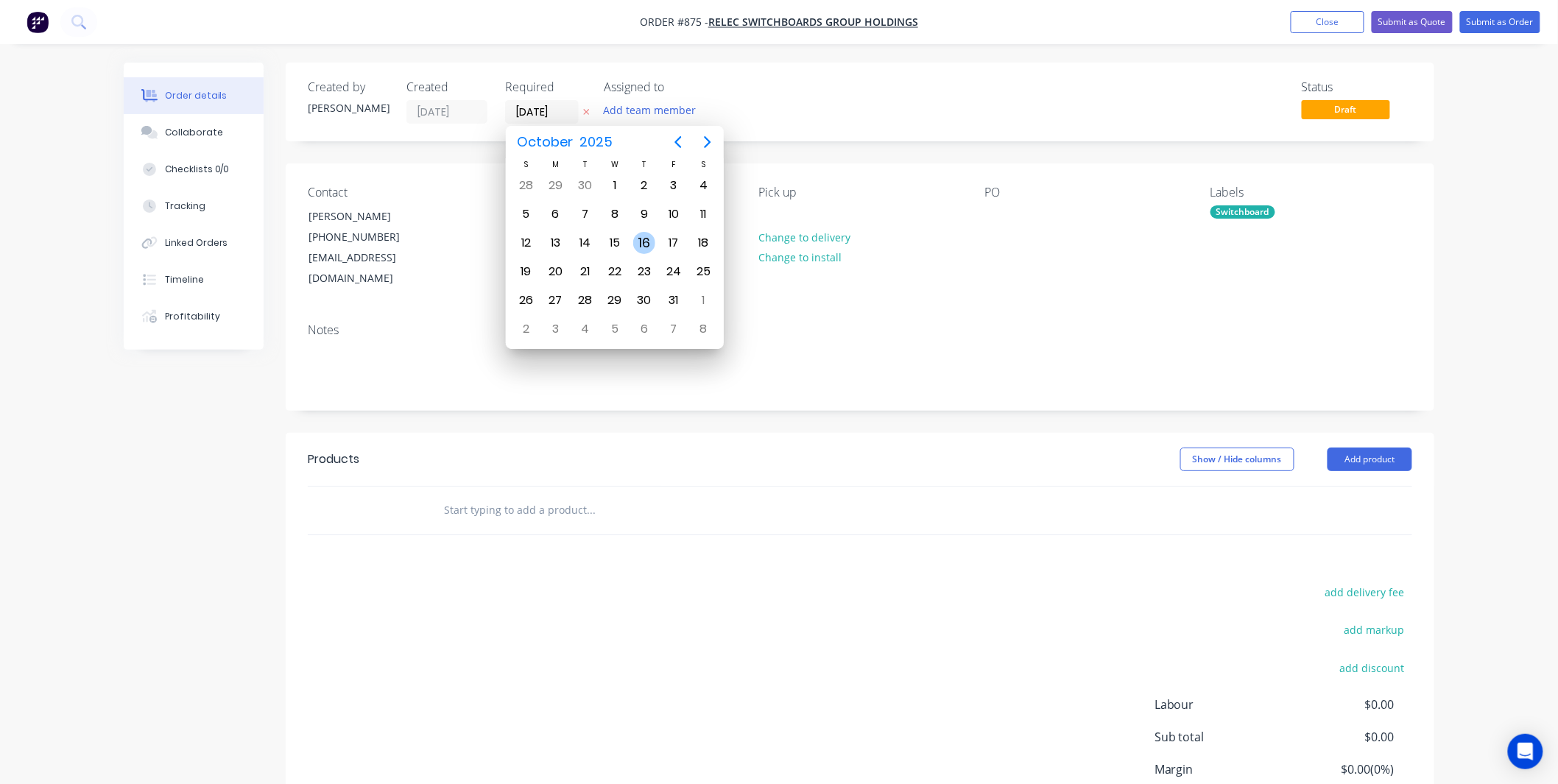
type input "[DATE]"
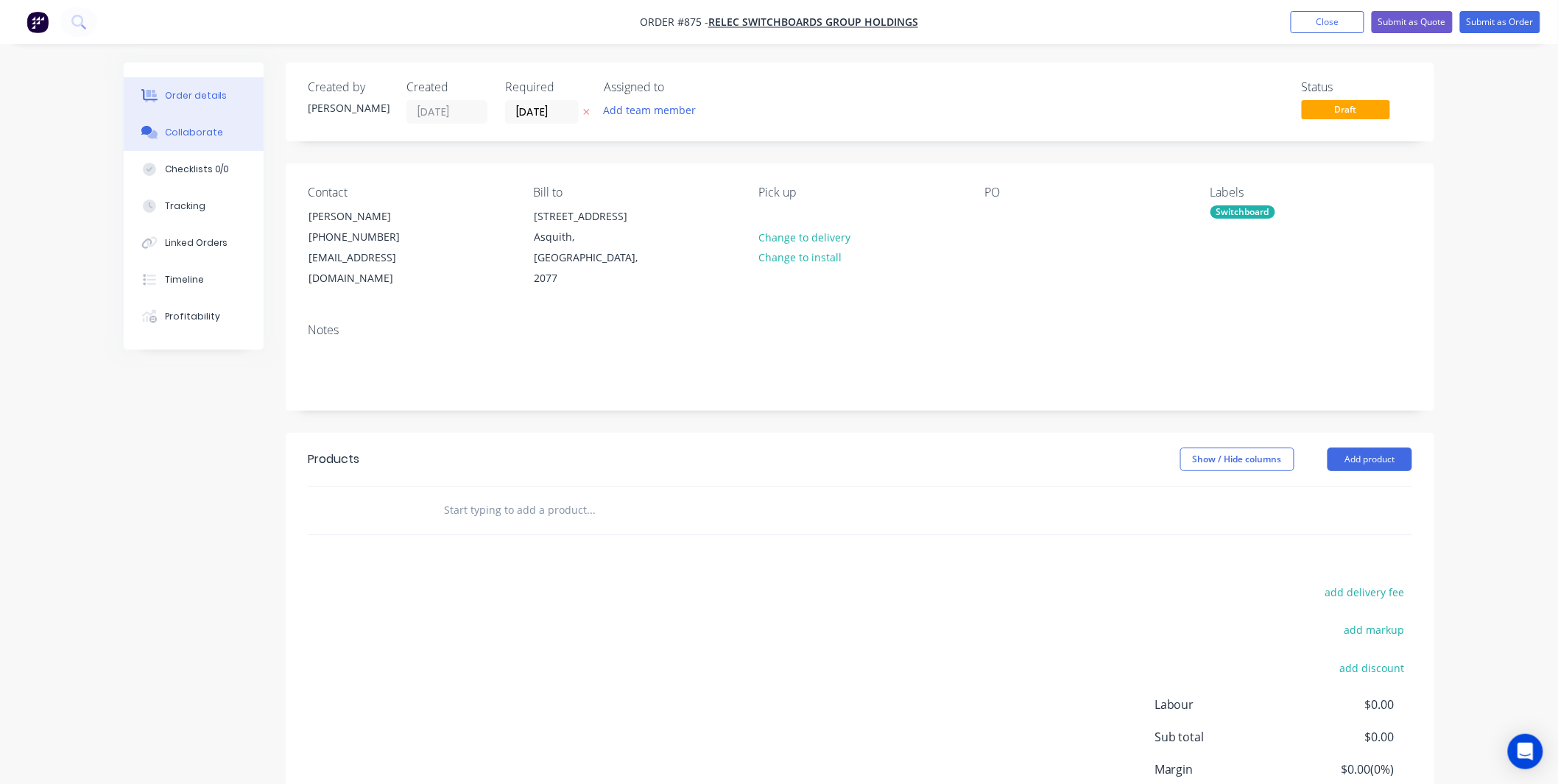
click at [188, 126] on div "Collaborate" at bounding box center [194, 132] width 58 height 14
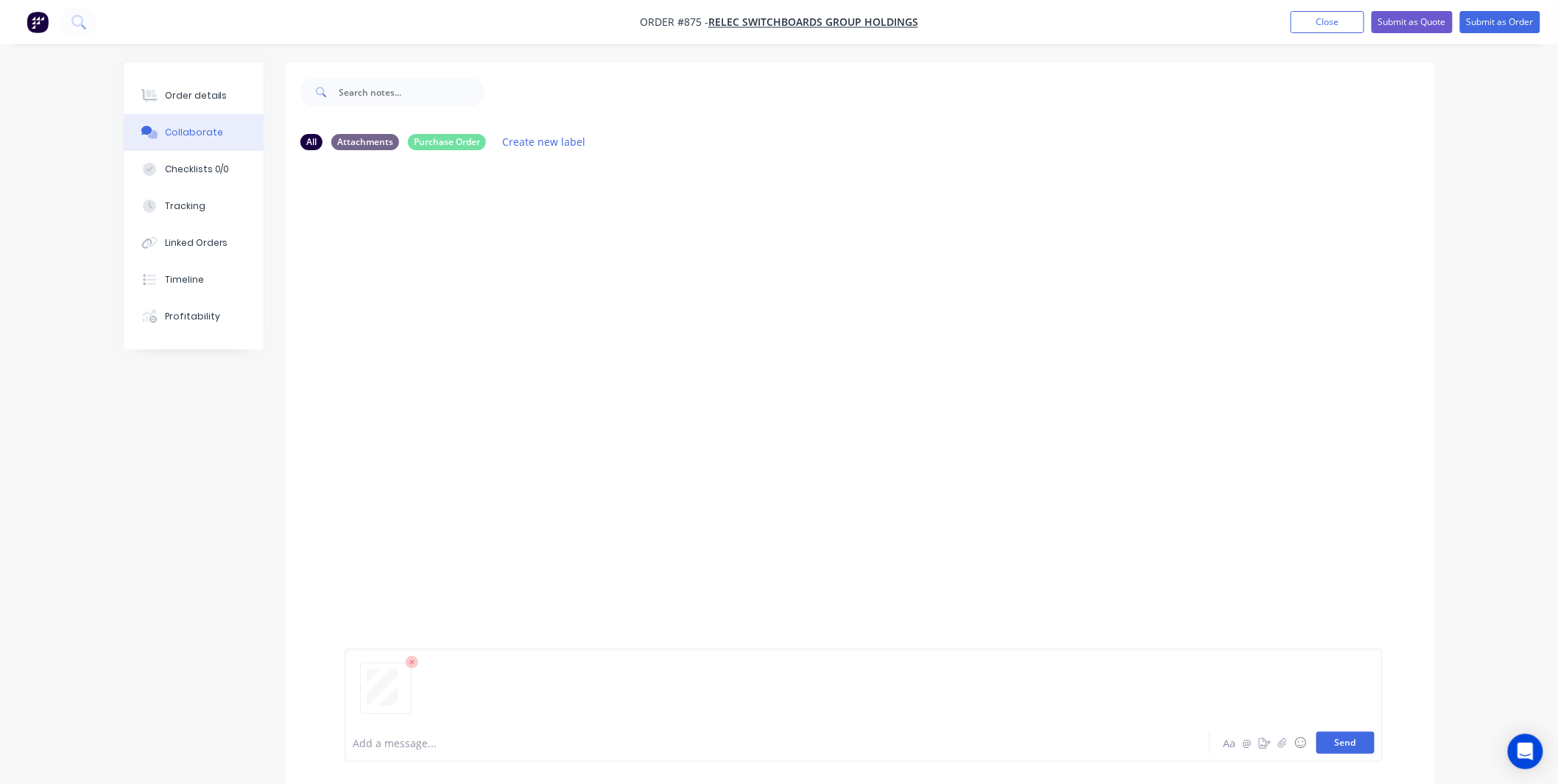
click at [1331, 747] on button "Send" at bounding box center [1345, 742] width 58 height 22
drag, startPoint x: 145, startPoint y: 87, endPoint x: 273, endPoint y: 143, distance: 139.7
click at [148, 89] on button "Order details" at bounding box center [194, 95] width 140 height 37
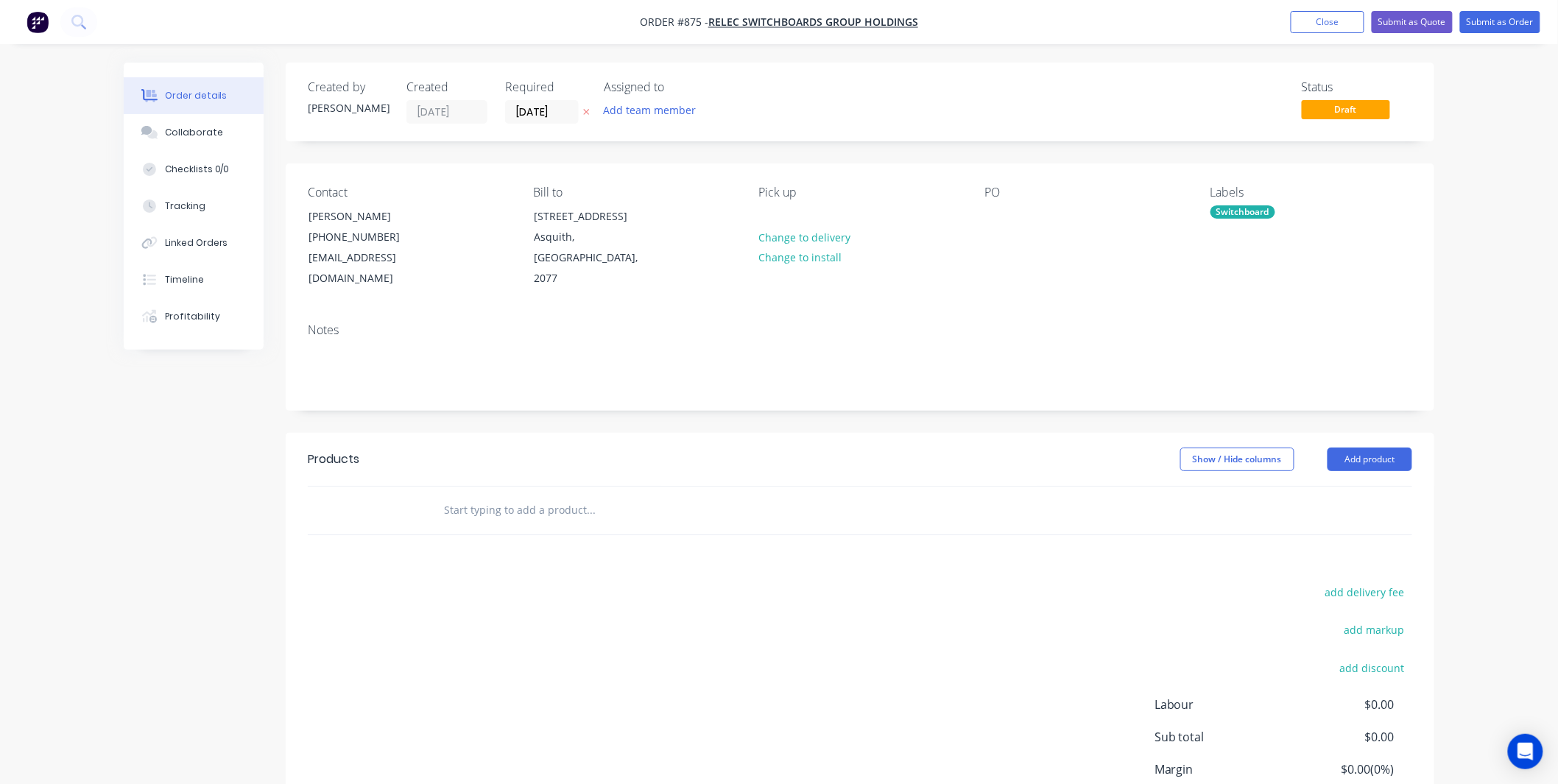
drag, startPoint x: 634, startPoint y: 475, endPoint x: 572, endPoint y: 500, distance: 66.9
click at [629, 496] on input "text" at bounding box center [591, 510] width 295 height 30
click at [516, 496] on input "text" at bounding box center [591, 510] width 295 height 30
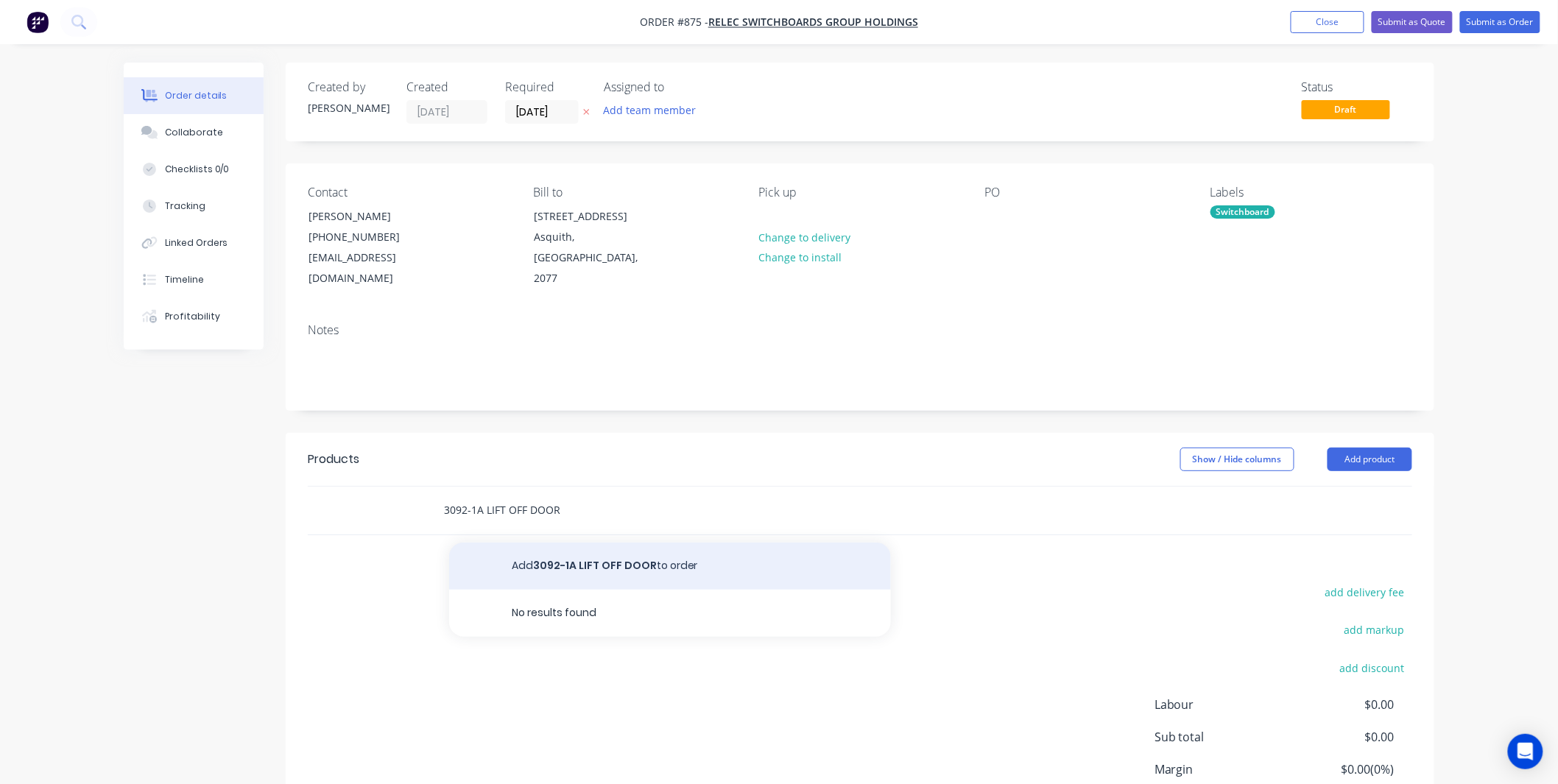
type input "3092-1A LIFT OFF DOOR"
click at [556, 557] on button "Add 3092-1A LIFT OFF DOOR to order" at bounding box center [670, 566] width 442 height 47
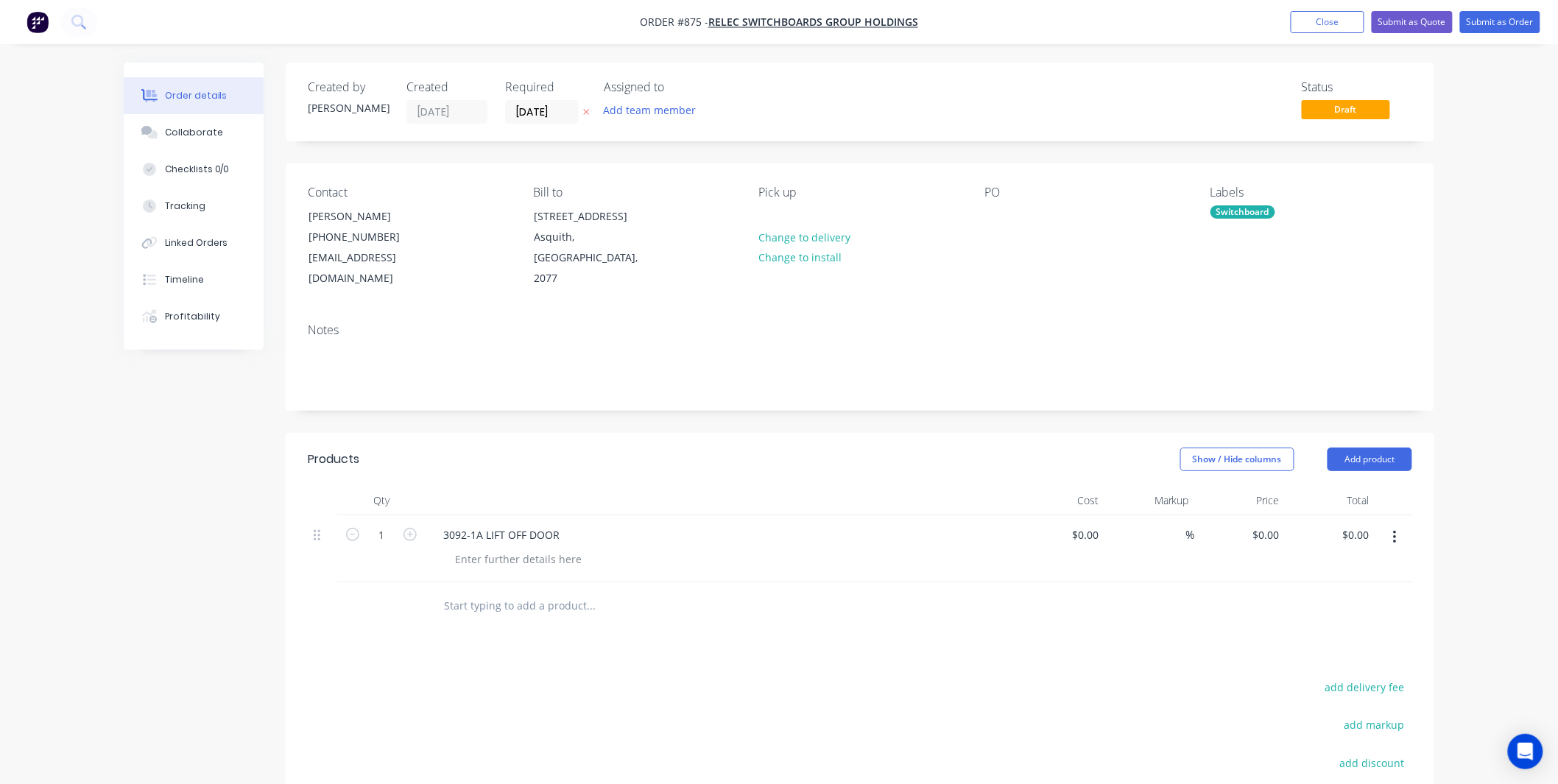
click at [540, 590] on input "text" at bounding box center [591, 605] width 295 height 30
drag, startPoint x: 554, startPoint y: 587, endPoint x: 413, endPoint y: 589, distance: 141.0
click at [413, 589] on div "3092-1B COVER" at bounding box center [860, 606] width 1105 height 48
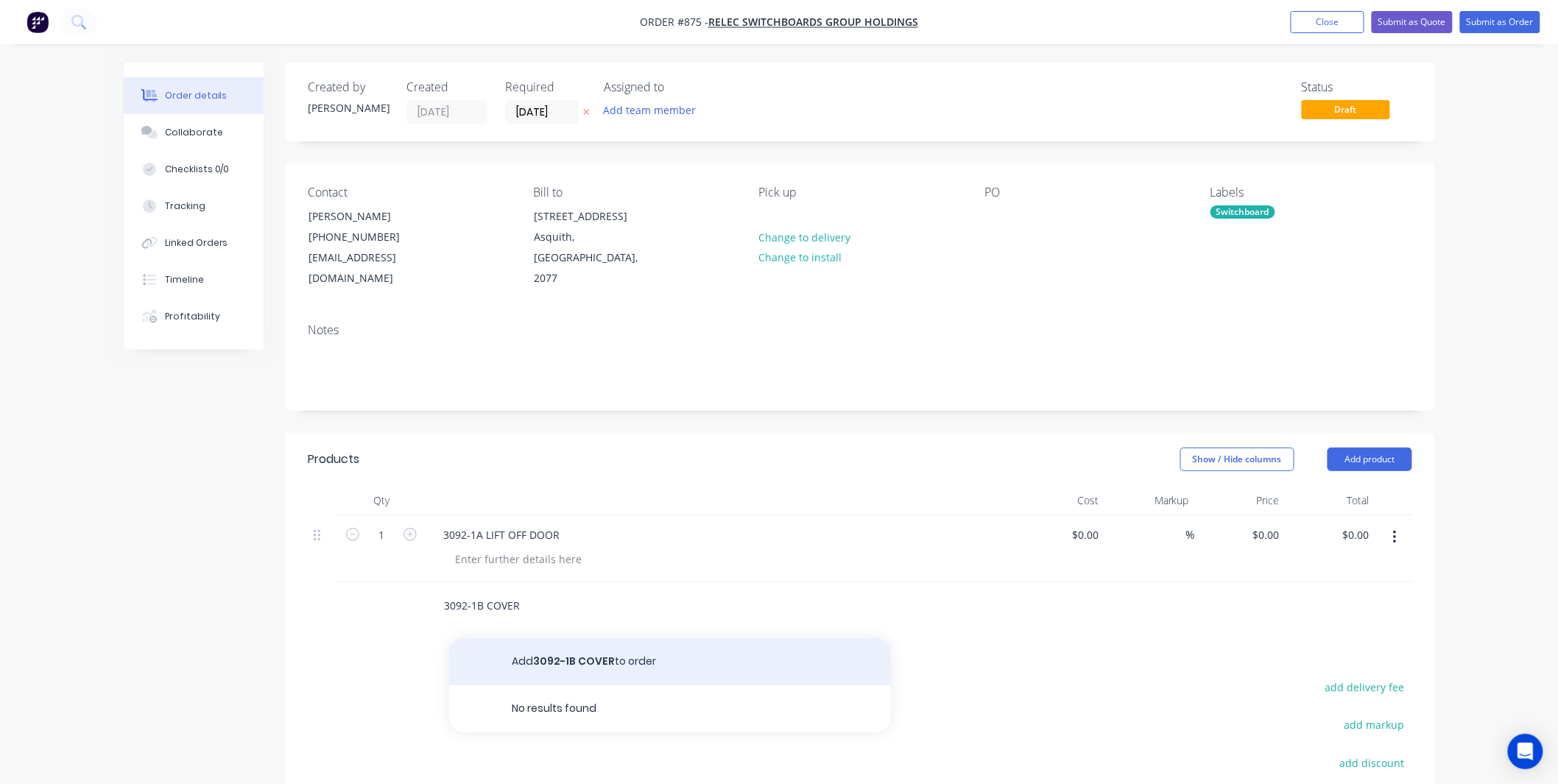
type input "3092-1B COVER"
click at [544, 638] on button "Add 3092-1B COVER to order" at bounding box center [670, 662] width 442 height 47
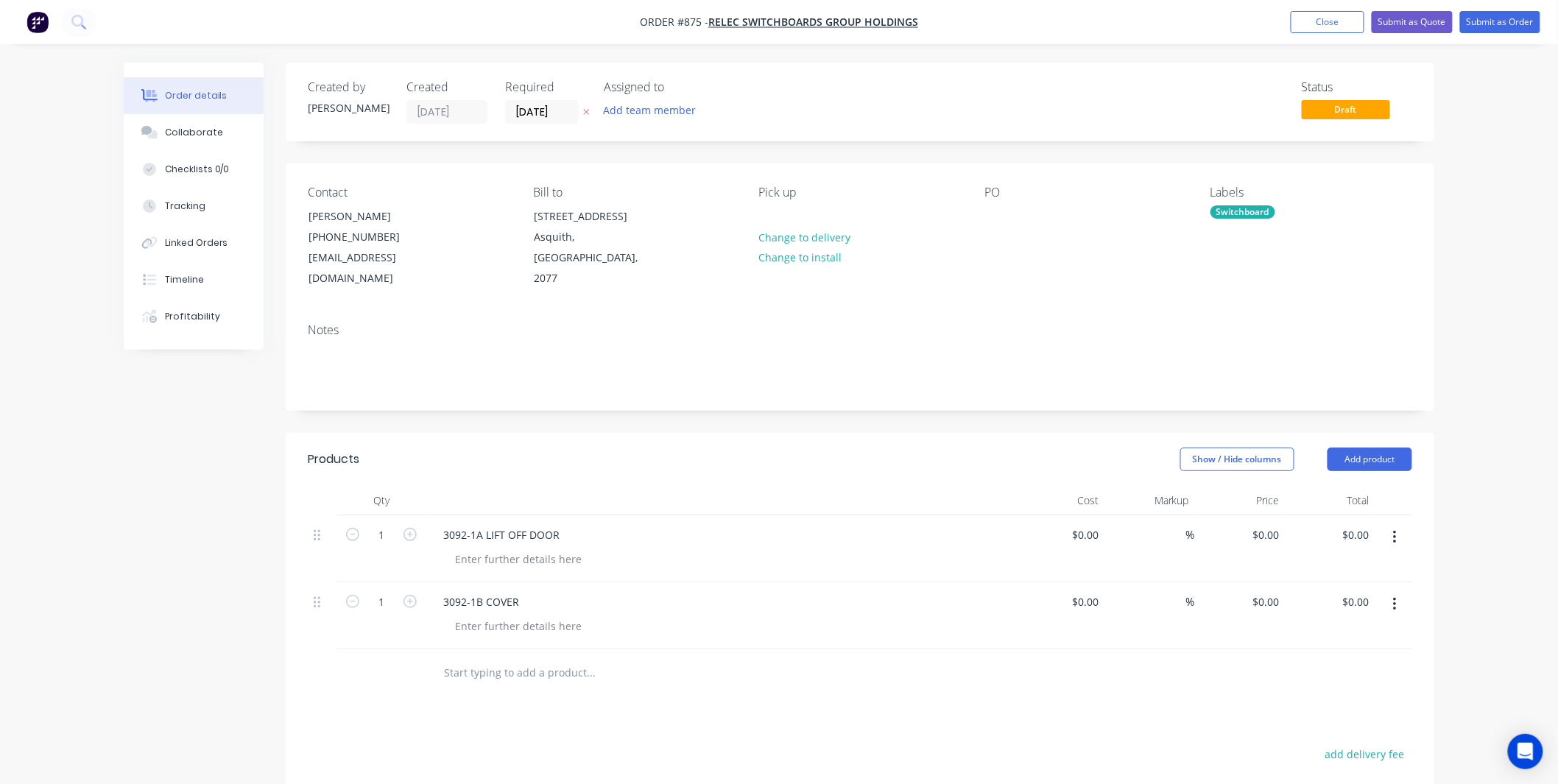
click at [518, 658] on input "text" at bounding box center [591, 673] width 295 height 30
paste input "3092-1B COVER"
click at [477, 658] on input "3092-1B COVER" at bounding box center [591, 673] width 295 height 30
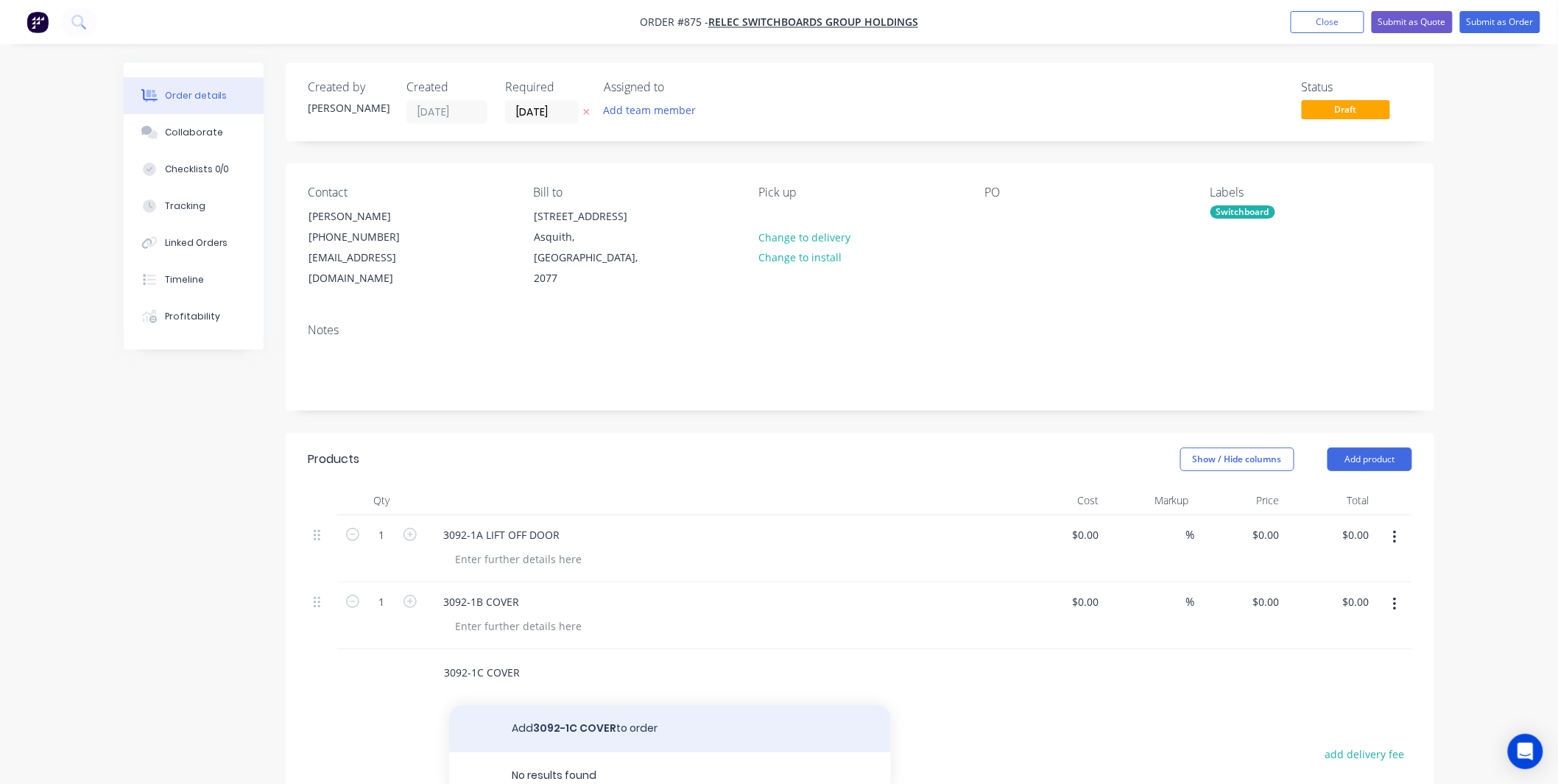
type input "3092-1C COVER"
click at [564, 705] on button "Add 3092-1C COVER to order" at bounding box center [670, 729] width 442 height 47
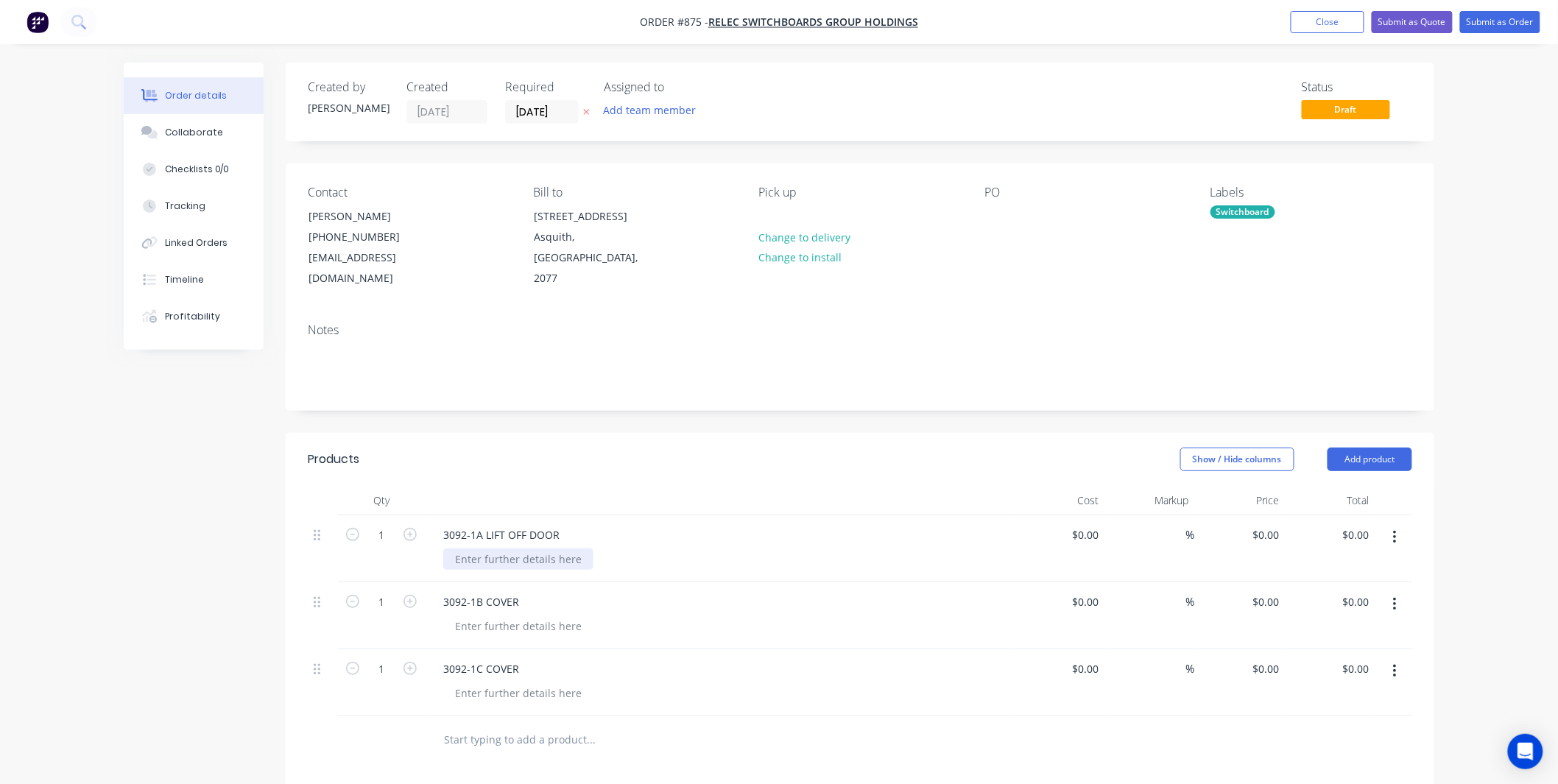
click at [524, 548] on div at bounding box center [518, 559] width 150 height 22
copy div "X15 Orange Gloss"
click at [486, 615] on div at bounding box center [518, 626] width 150 height 22
paste div
click at [473, 682] on div at bounding box center [518, 693] width 150 height 22
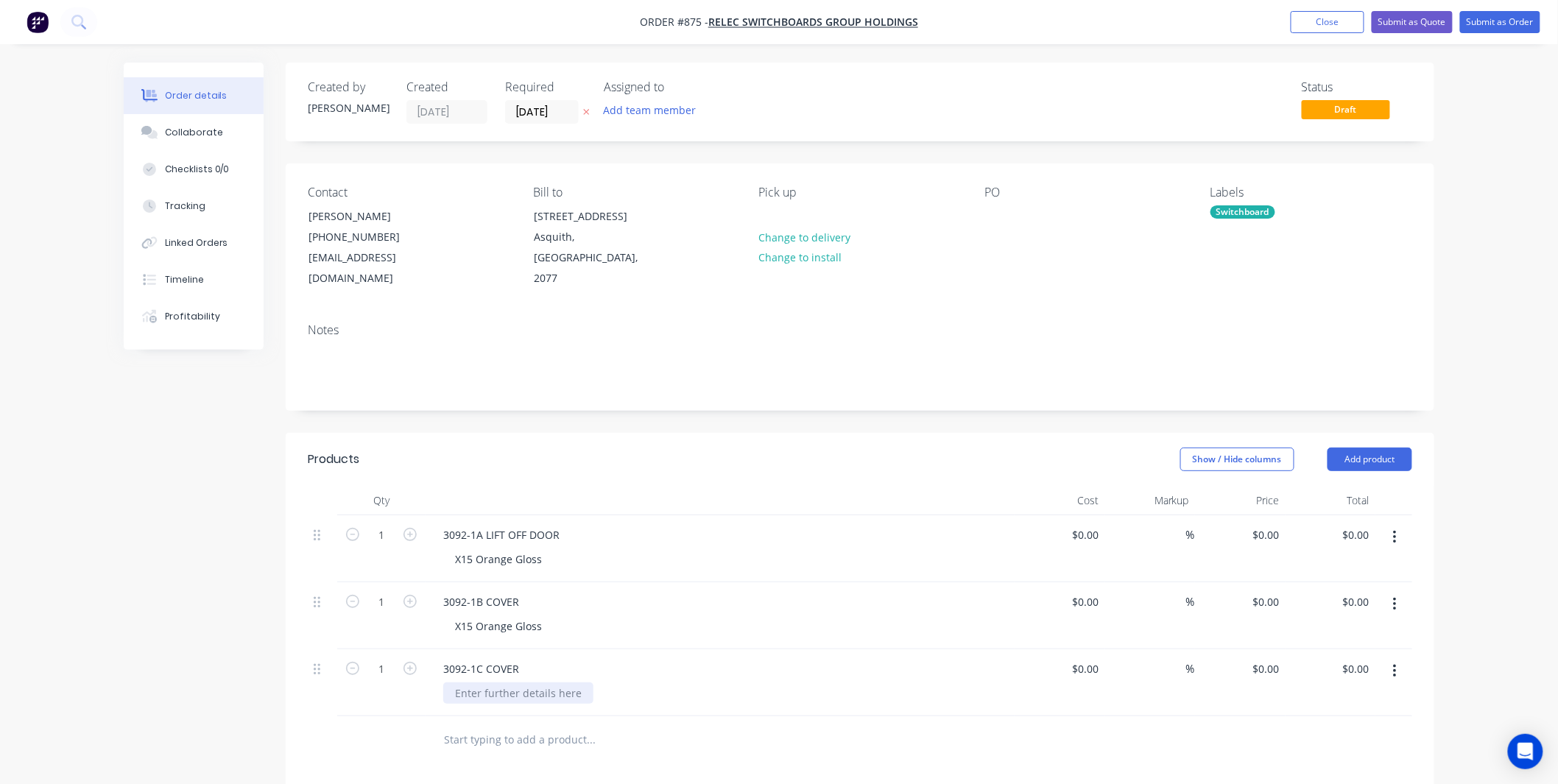
paste div
drag, startPoint x: 606, startPoint y: 452, endPoint x: 1509, endPoint y: 468, distance: 903.1
click at [608, 451] on header "Products Show / Hide columns Add product" at bounding box center [860, 459] width 1149 height 53
click at [1276, 524] on input "0" at bounding box center [1268, 534] width 33 height 22
drag, startPoint x: 1337, startPoint y: 437, endPoint x: 1343, endPoint y: 449, distance: 13.4
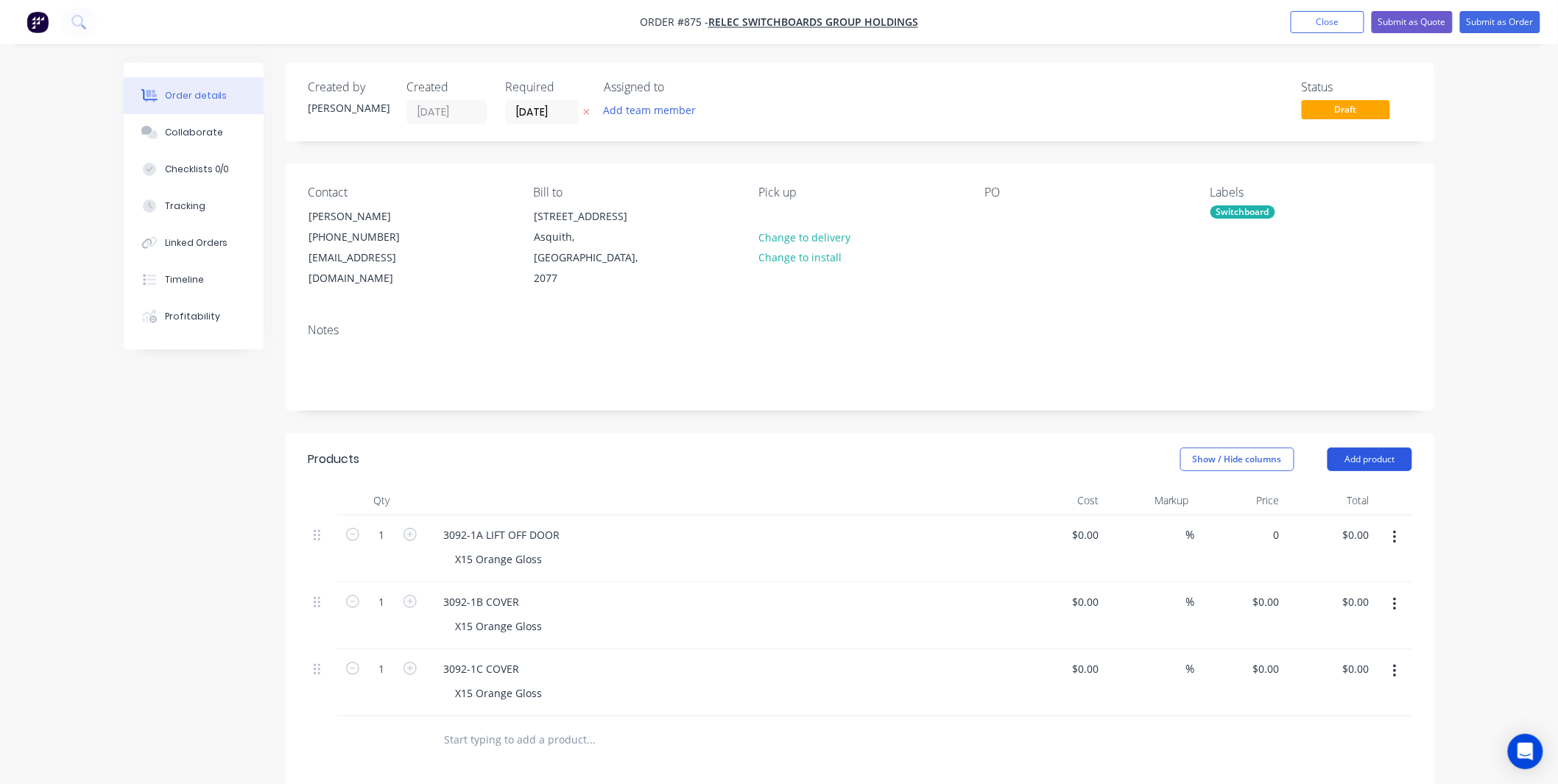
click at [1337, 448] on button "Add product" at bounding box center [1370, 459] width 85 height 24
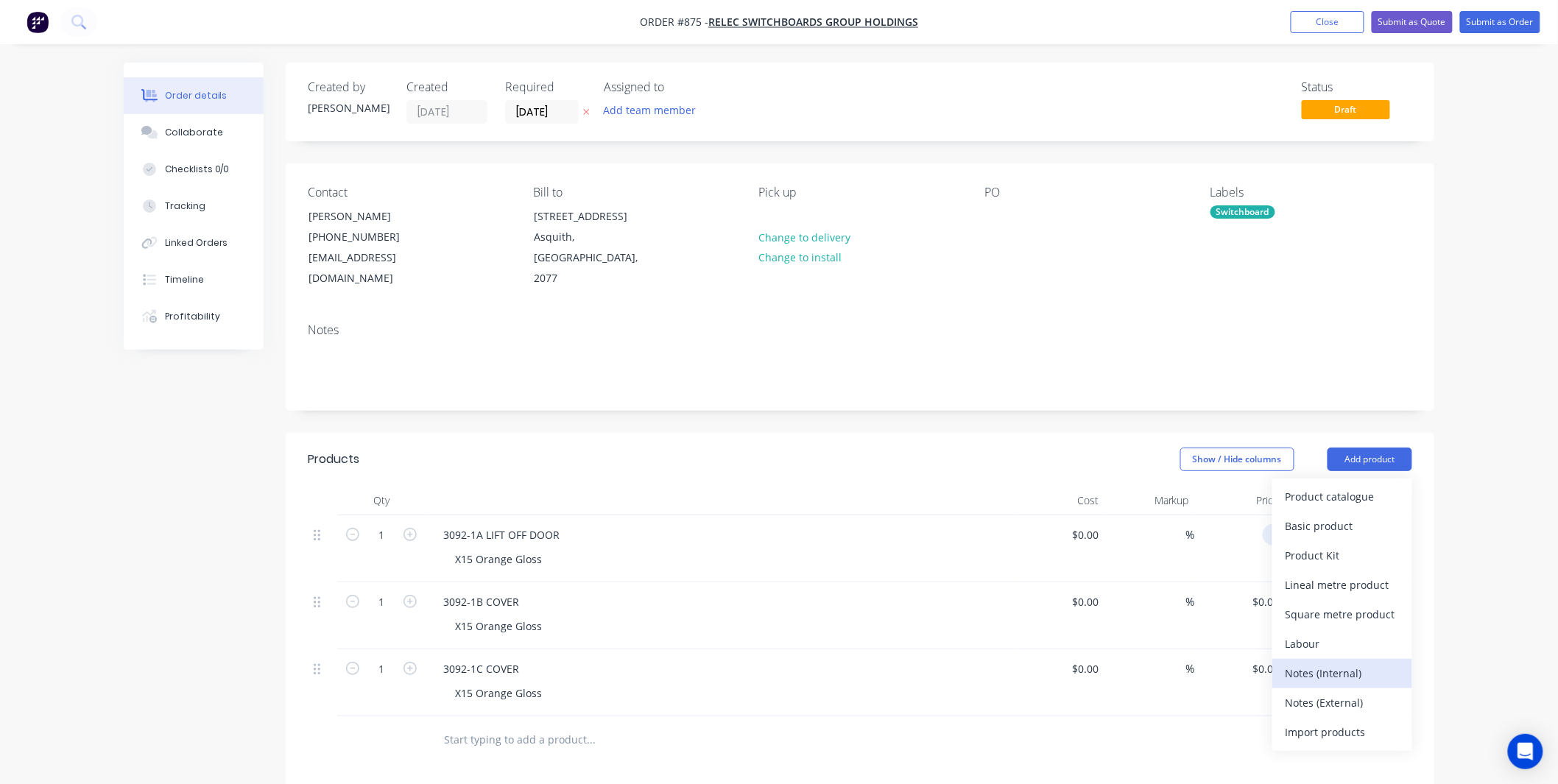
type input "$0.00"
click at [1370, 662] on div "Notes (Internal)" at bounding box center [1342, 673] width 113 height 22
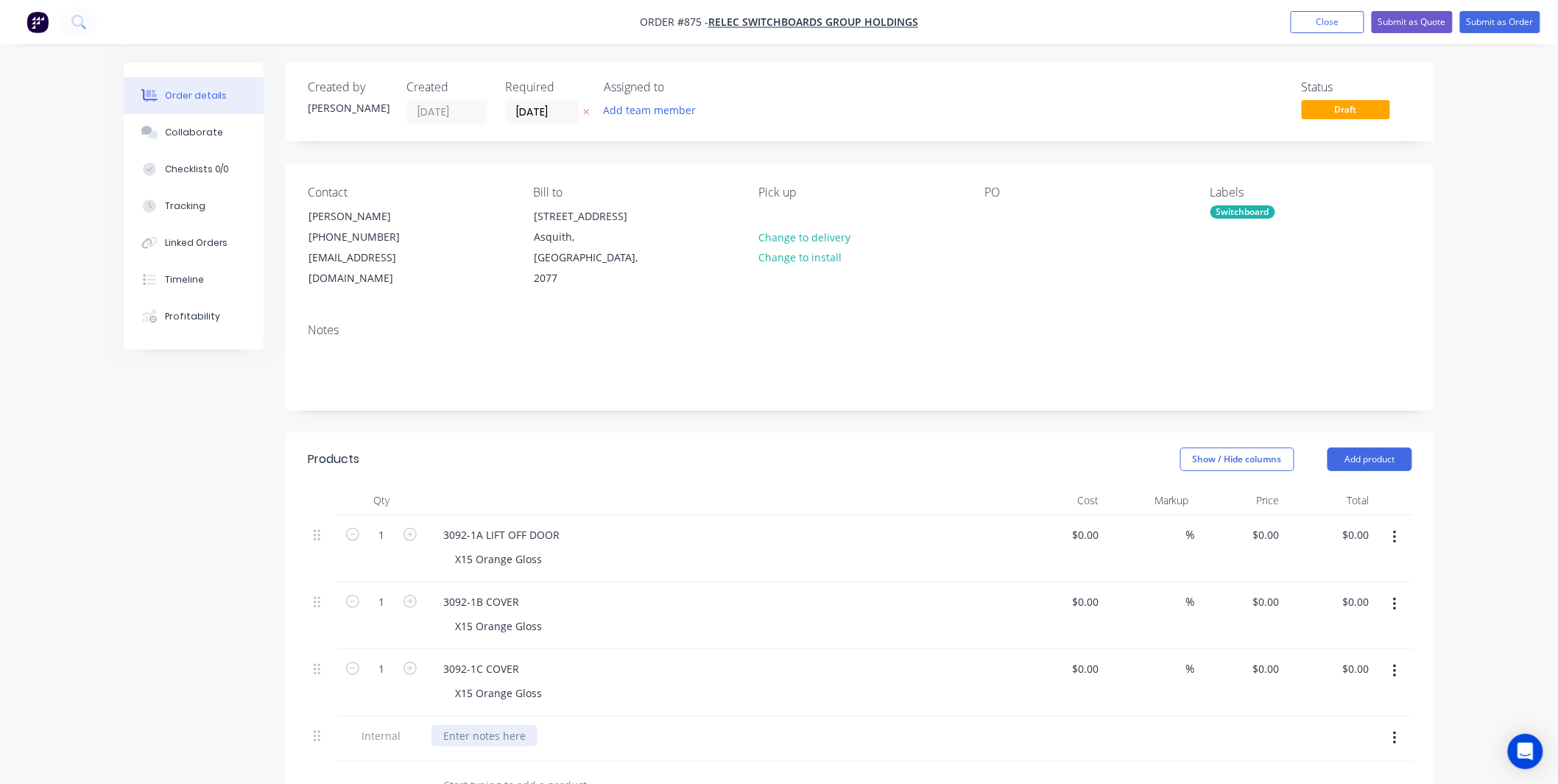
click at [504, 725] on div at bounding box center [484, 736] width 106 height 22
click at [504, 725] on div "Finn-Power C5 | Salvagnini P2 | Bending | Welding | Powdercoating" at bounding box center [642, 736] width 423 height 22
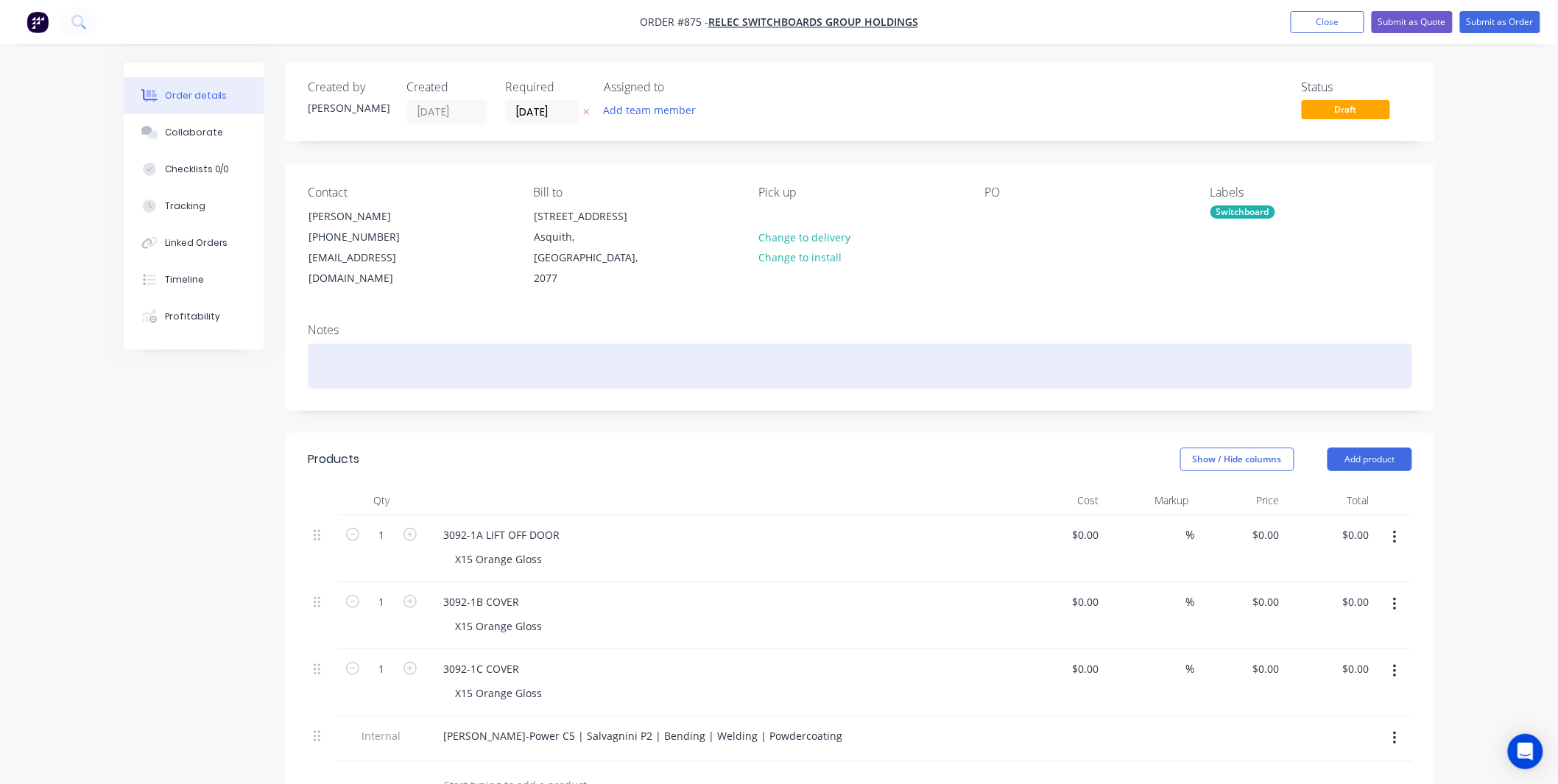
click at [793, 347] on div at bounding box center [860, 366] width 1105 height 45
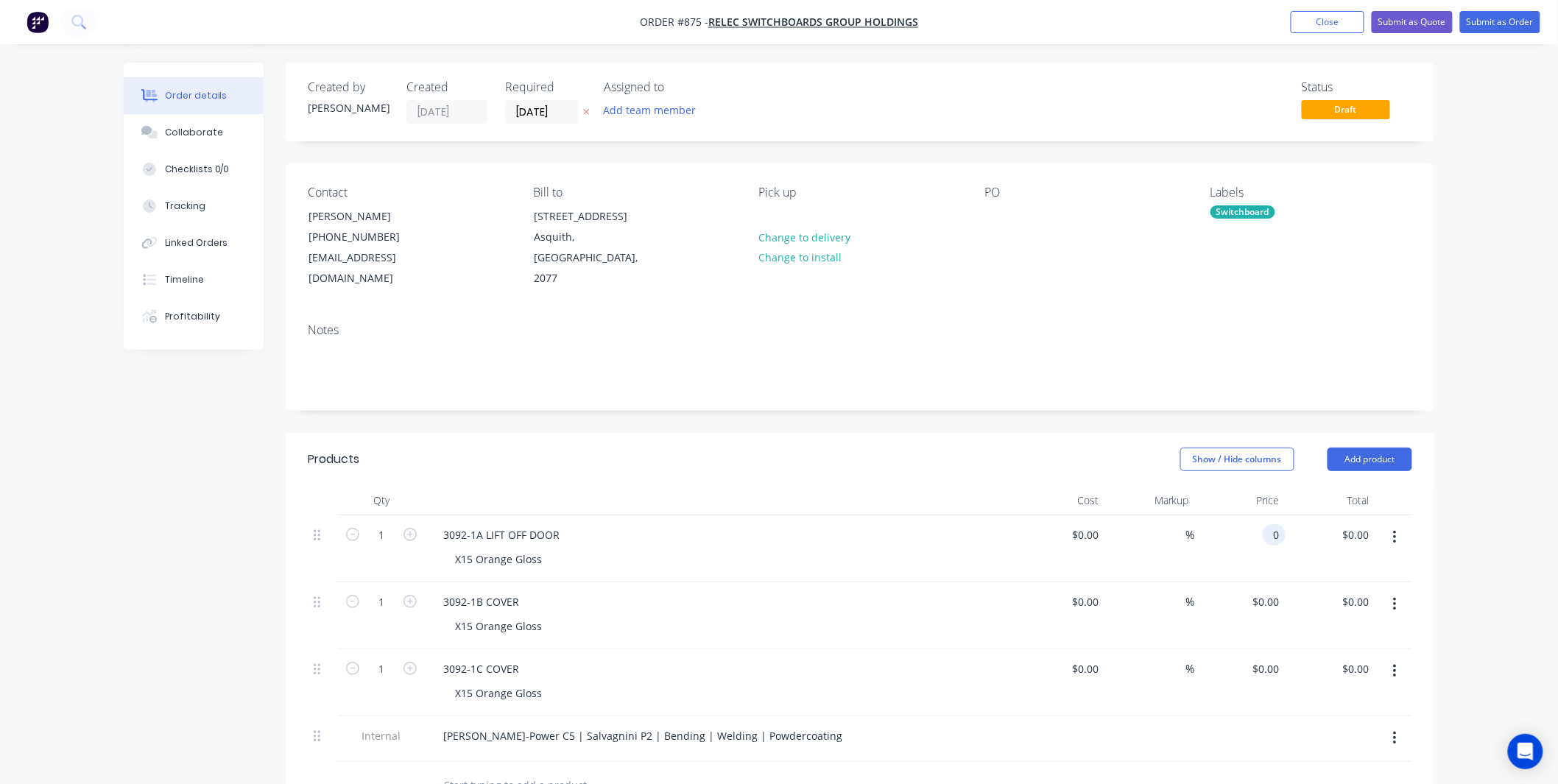
click at [1284, 524] on input "0" at bounding box center [1277, 534] width 17 height 22
type input "$150.00"
click at [1258, 582] on div "0 $0.00" at bounding box center [1240, 616] width 90 height 67
type input "$90.00"
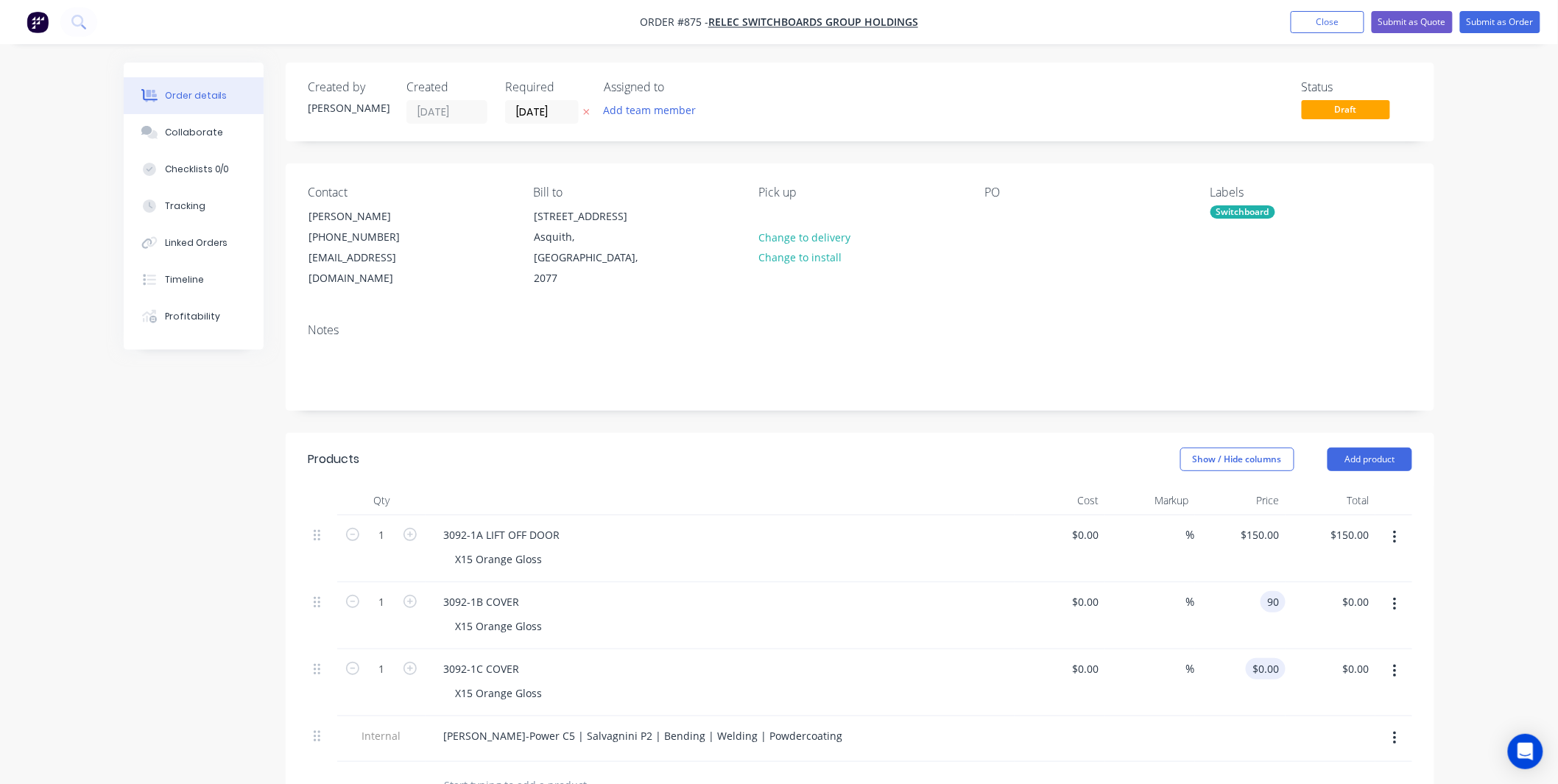
type input "$90.00"
click at [1278, 658] on div "0 $0.00" at bounding box center [1268, 669] width 33 height 22
type input "$90.00"
click at [1040, 516] on div "$0.00 $0.00" at bounding box center [1059, 549] width 90 height 67
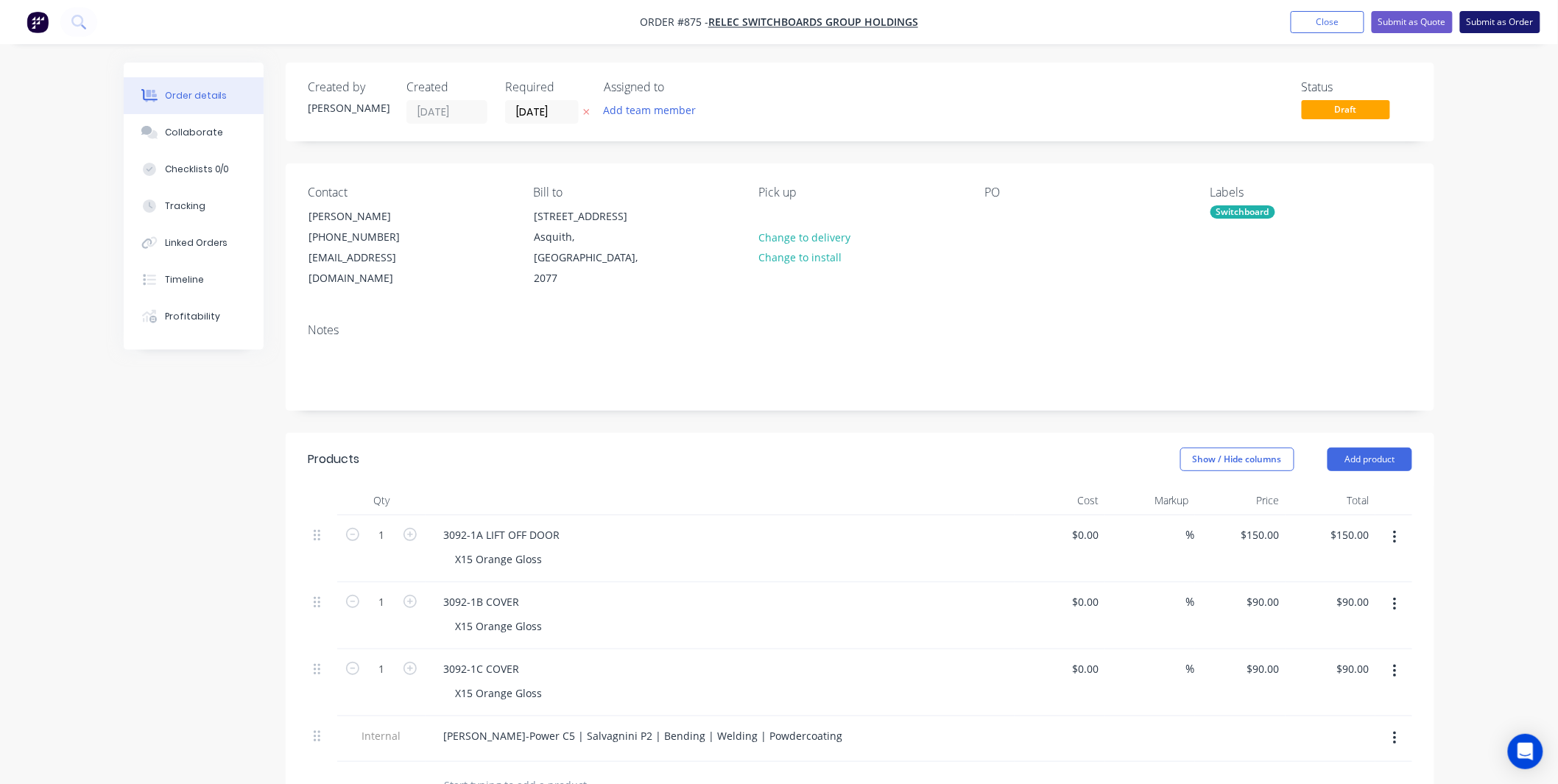
click at [1484, 24] on button "Submit as Order" at bounding box center [1500, 22] width 81 height 22
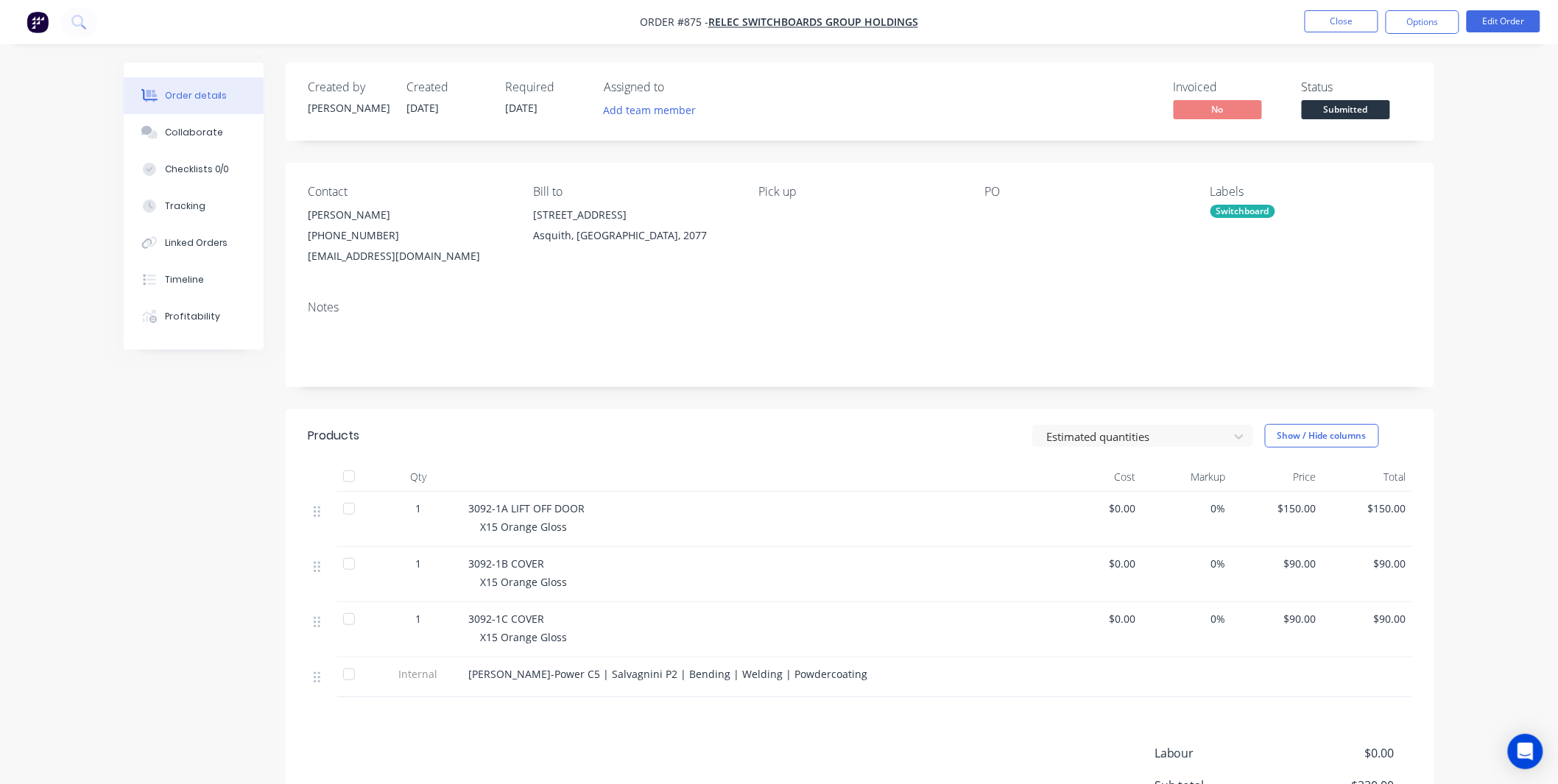
click at [1367, 106] on span "Submitted" at bounding box center [1346, 109] width 89 height 18
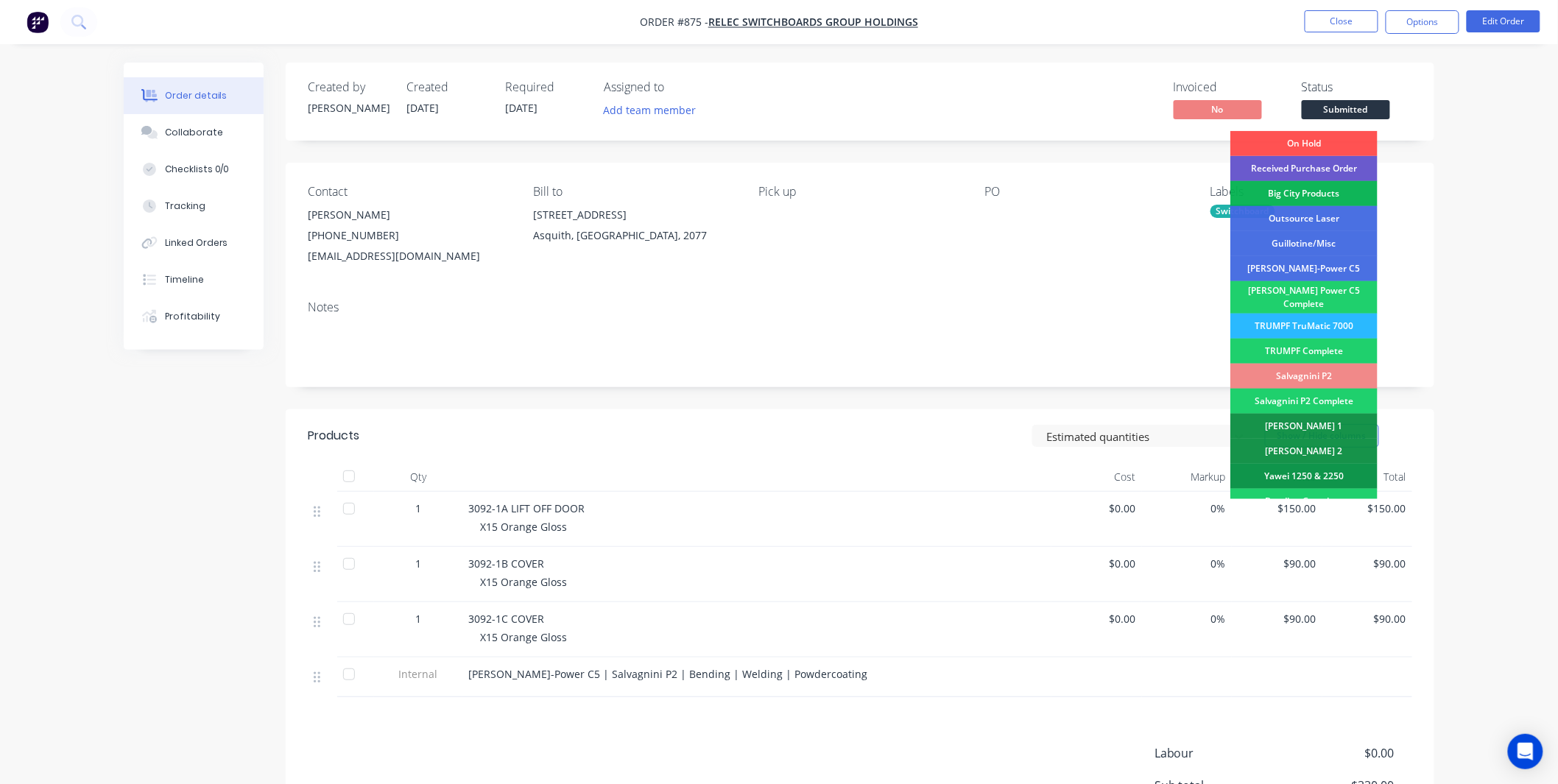
click at [1344, 170] on div "Received Purchase Order" at bounding box center [1304, 169] width 147 height 25
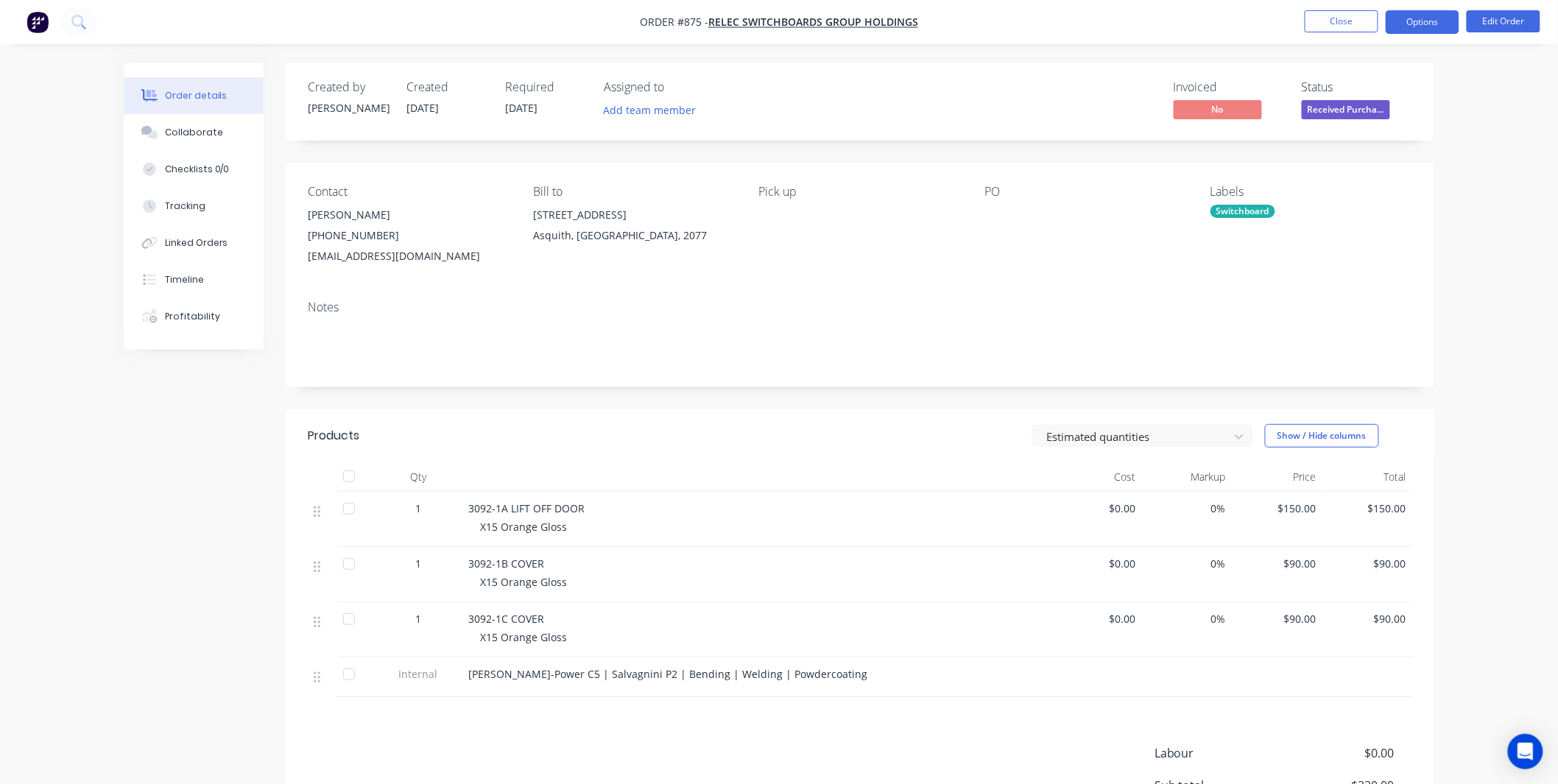
click at [1411, 25] on button "Options" at bounding box center [1422, 22] width 73 height 24
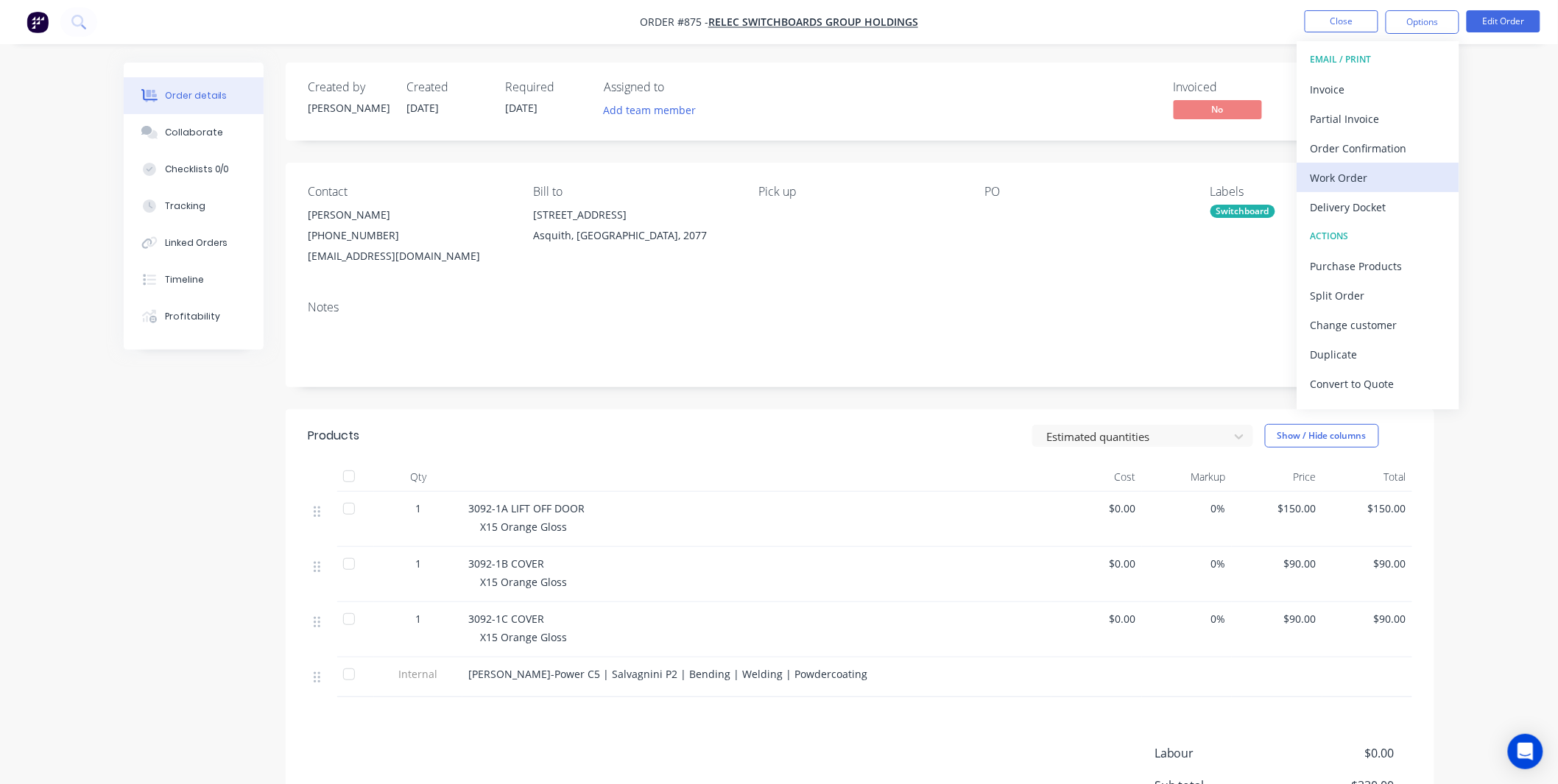
click at [1387, 180] on div "Work Order" at bounding box center [1379, 178] width 136 height 22
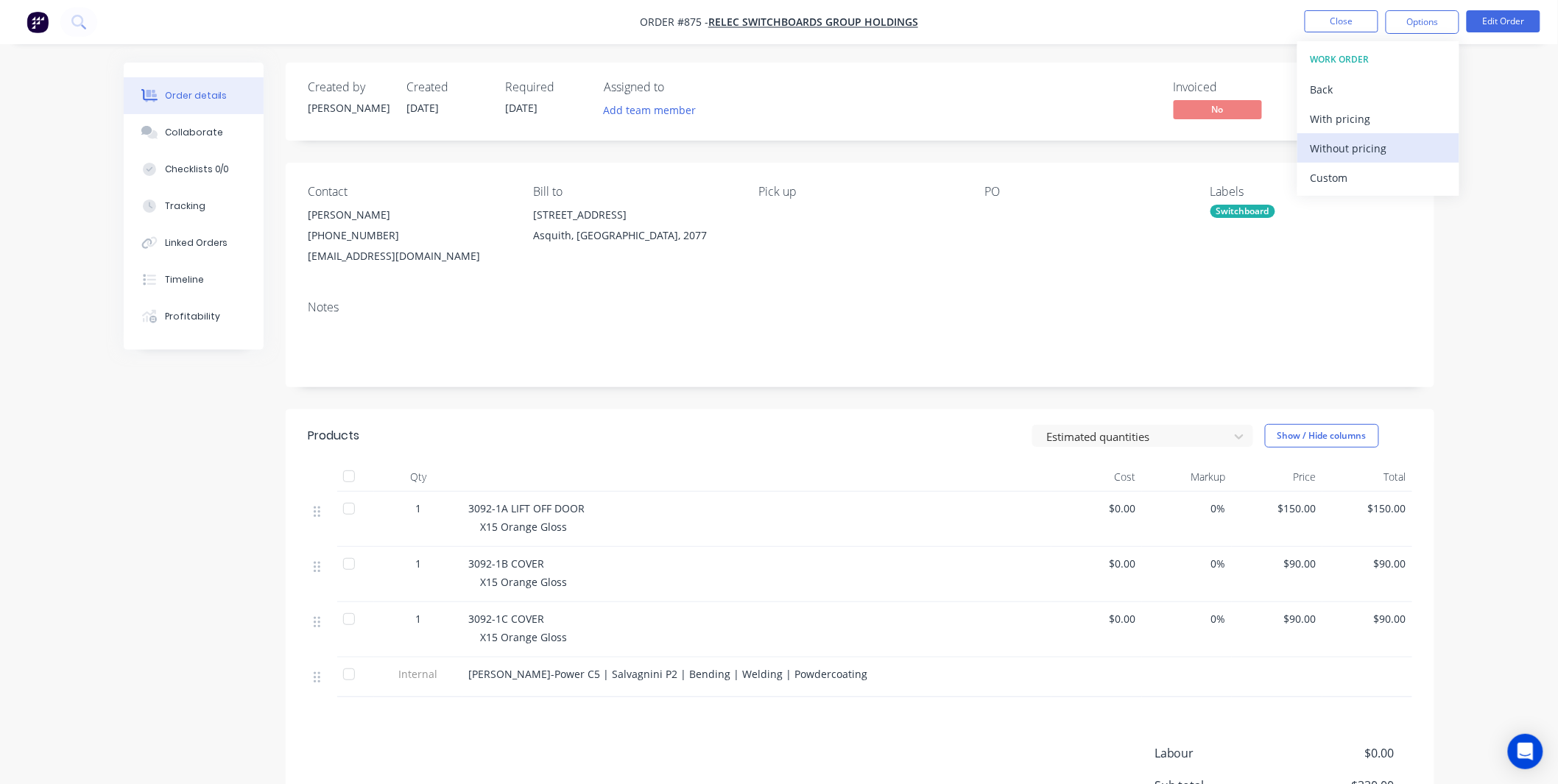
click at [1382, 152] on div "Without pricing" at bounding box center [1379, 148] width 136 height 22
click at [1235, 33] on nav "Order #875 - Relec Switchboards Group Holdings Close Options EMAIL / PRINT Invo…" at bounding box center [779, 22] width 1558 height 44
click at [1315, 23] on button "Close" at bounding box center [1341, 21] width 73 height 22
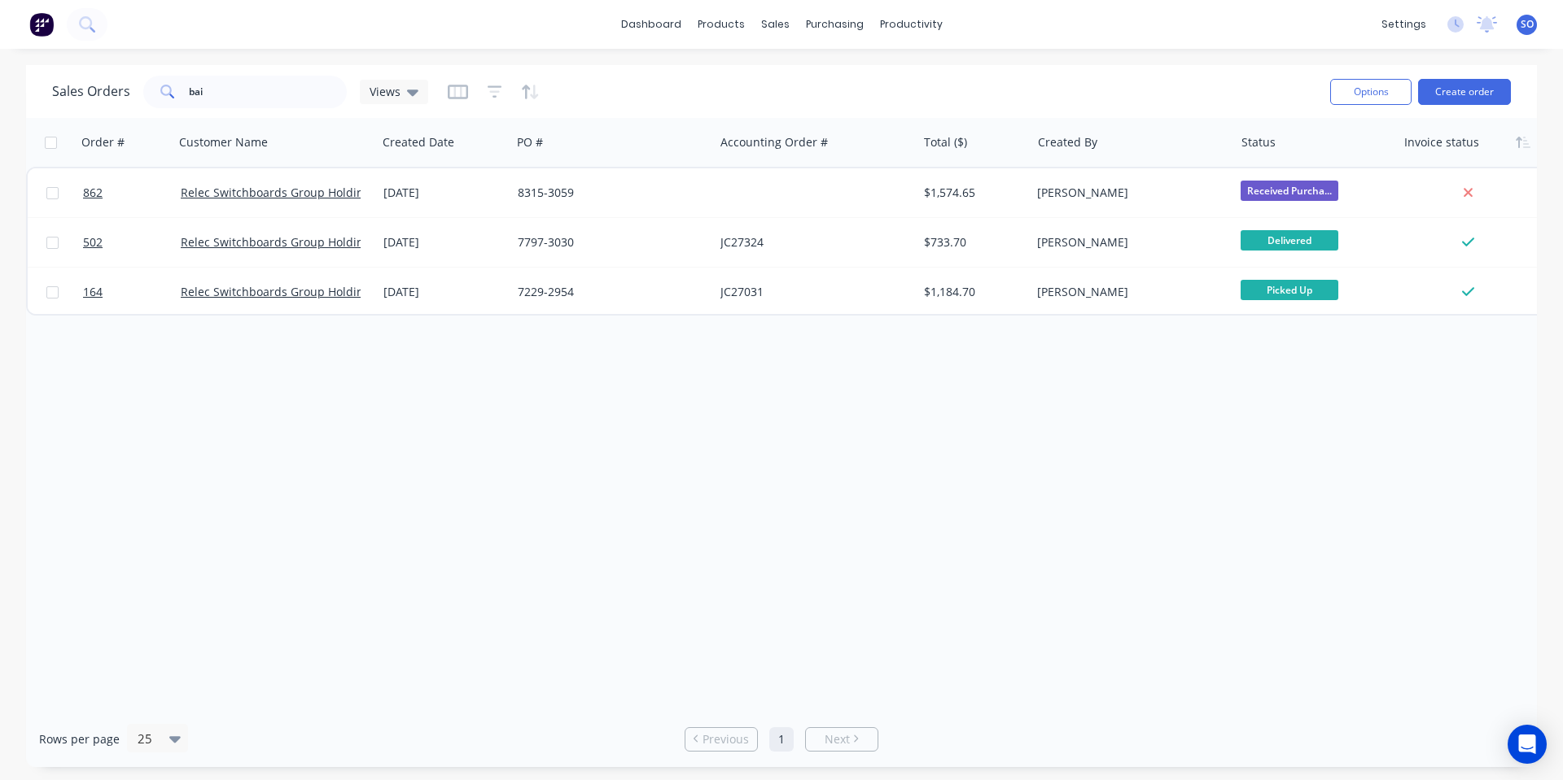
drag, startPoint x: 1419, startPoint y: 482, endPoint x: 1468, endPoint y: 156, distance: 329.2
click at [1419, 482] on div "Order # Customer Name Created Date PO # Accounting Order # Total ($) Created By…" at bounding box center [781, 414] width 1510 height 593
click at [1474, 101] on button "Create order" at bounding box center [1464, 92] width 93 height 26
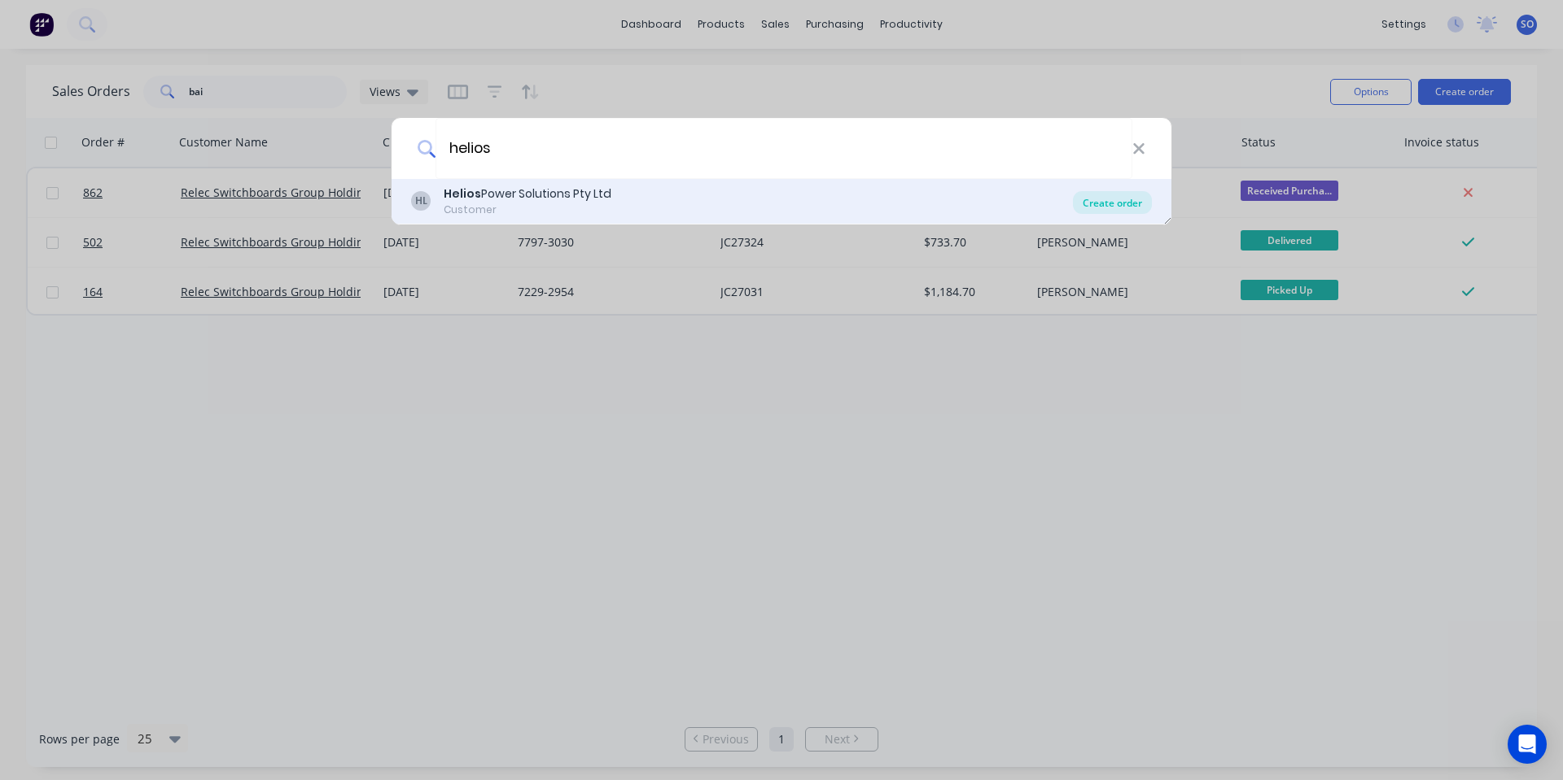
type input "helios"
click at [1126, 199] on div "Create order" at bounding box center [1112, 202] width 79 height 23
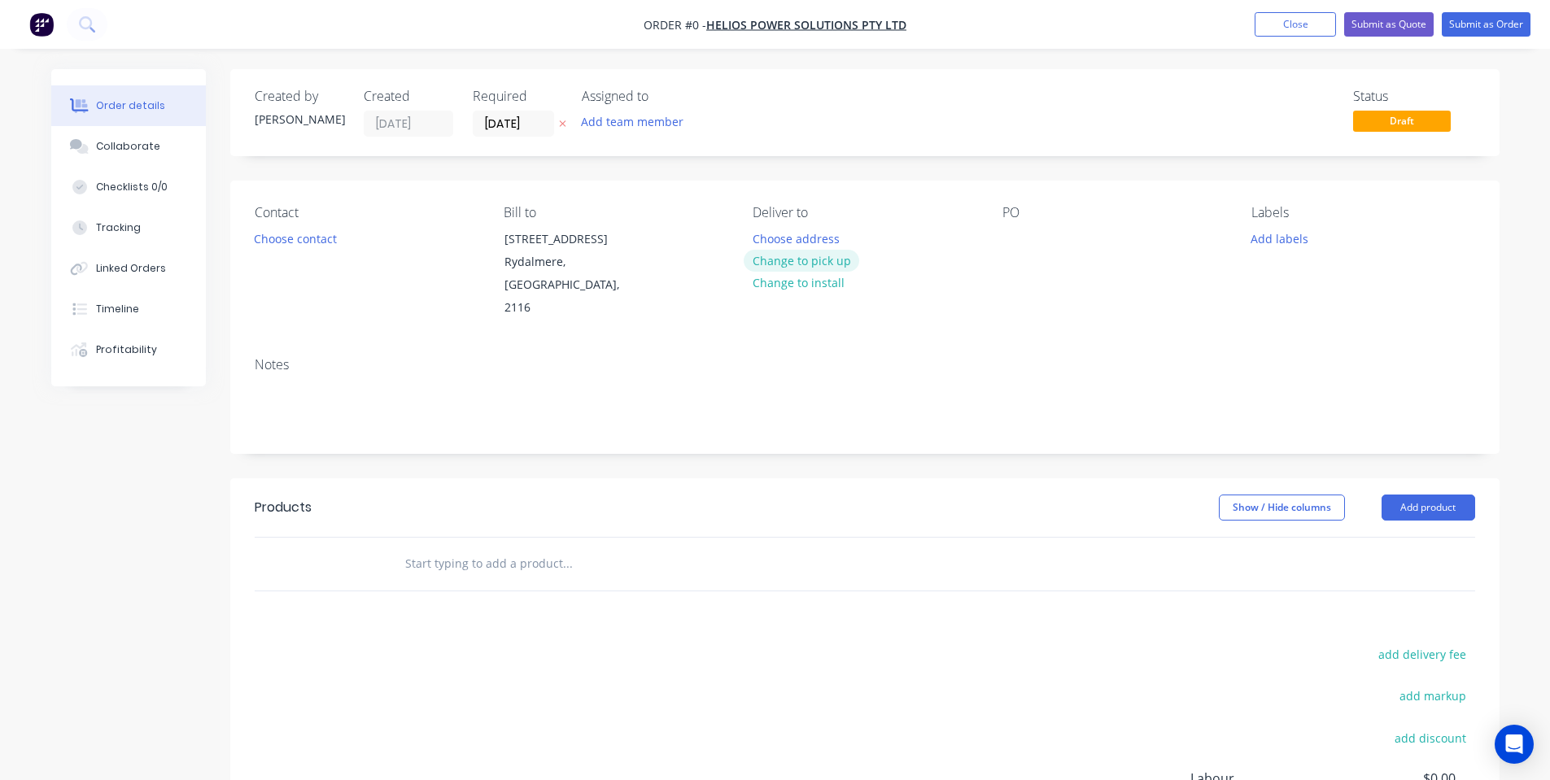
click at [792, 260] on button "Change to pick up" at bounding box center [802, 261] width 116 height 22
drag, startPoint x: 828, startPoint y: 260, endPoint x: 292, endPoint y: 260, distance: 536.3
click at [292, 260] on div "Contact Choose contact Bill to Unit 6 2-8 South Street Rydalmere, New South Wal…" at bounding box center [865, 263] width 1270 height 164
click at [292, 243] on button "Choose contact" at bounding box center [295, 238] width 100 height 22
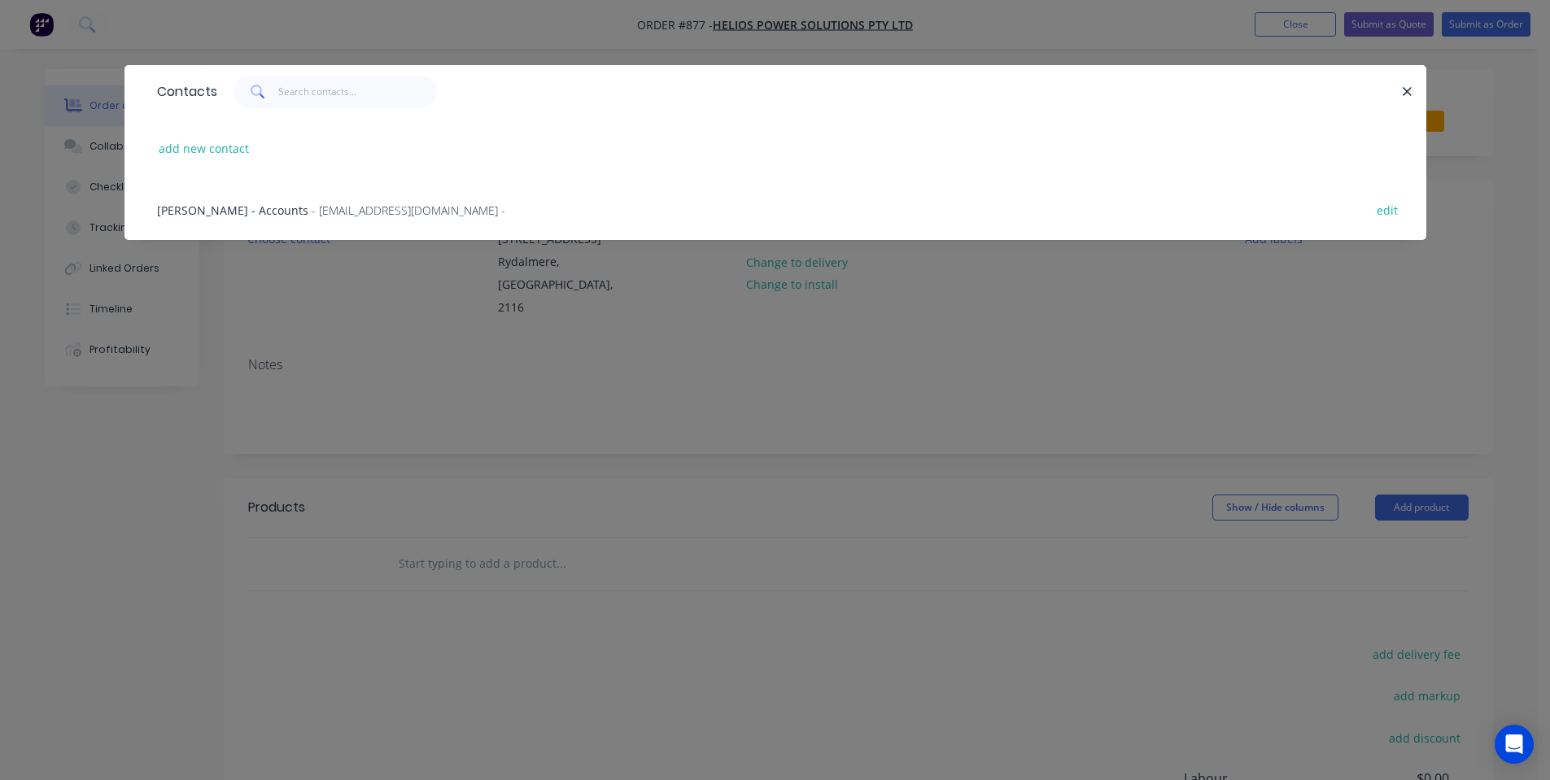
click at [400, 313] on div "Contacts add new contact Norma - Accounts - accounts@heliosps.com.au - edit" at bounding box center [775, 390] width 1550 height 780
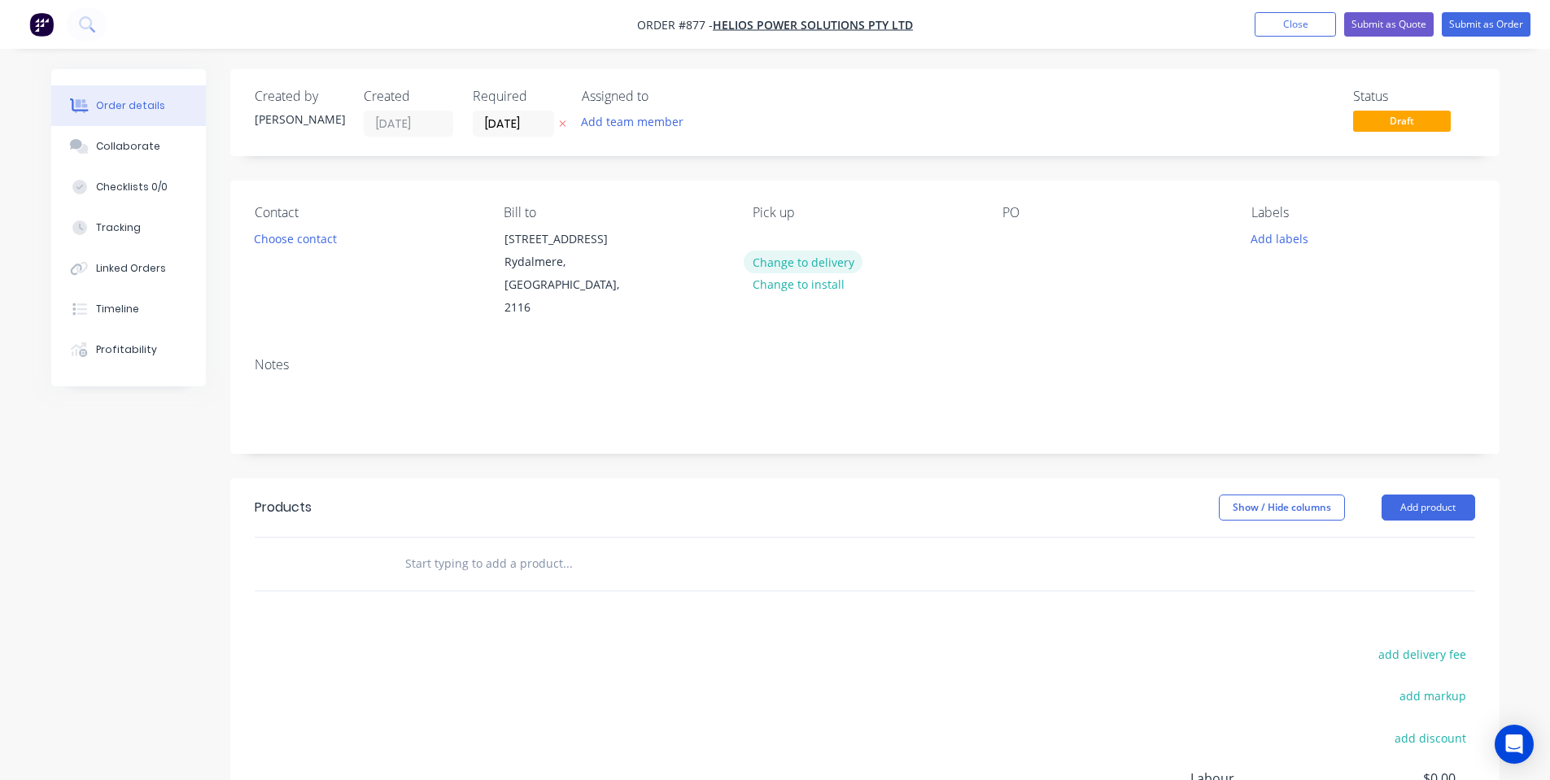
click at [846, 257] on button "Change to delivery" at bounding box center [803, 262] width 119 height 22
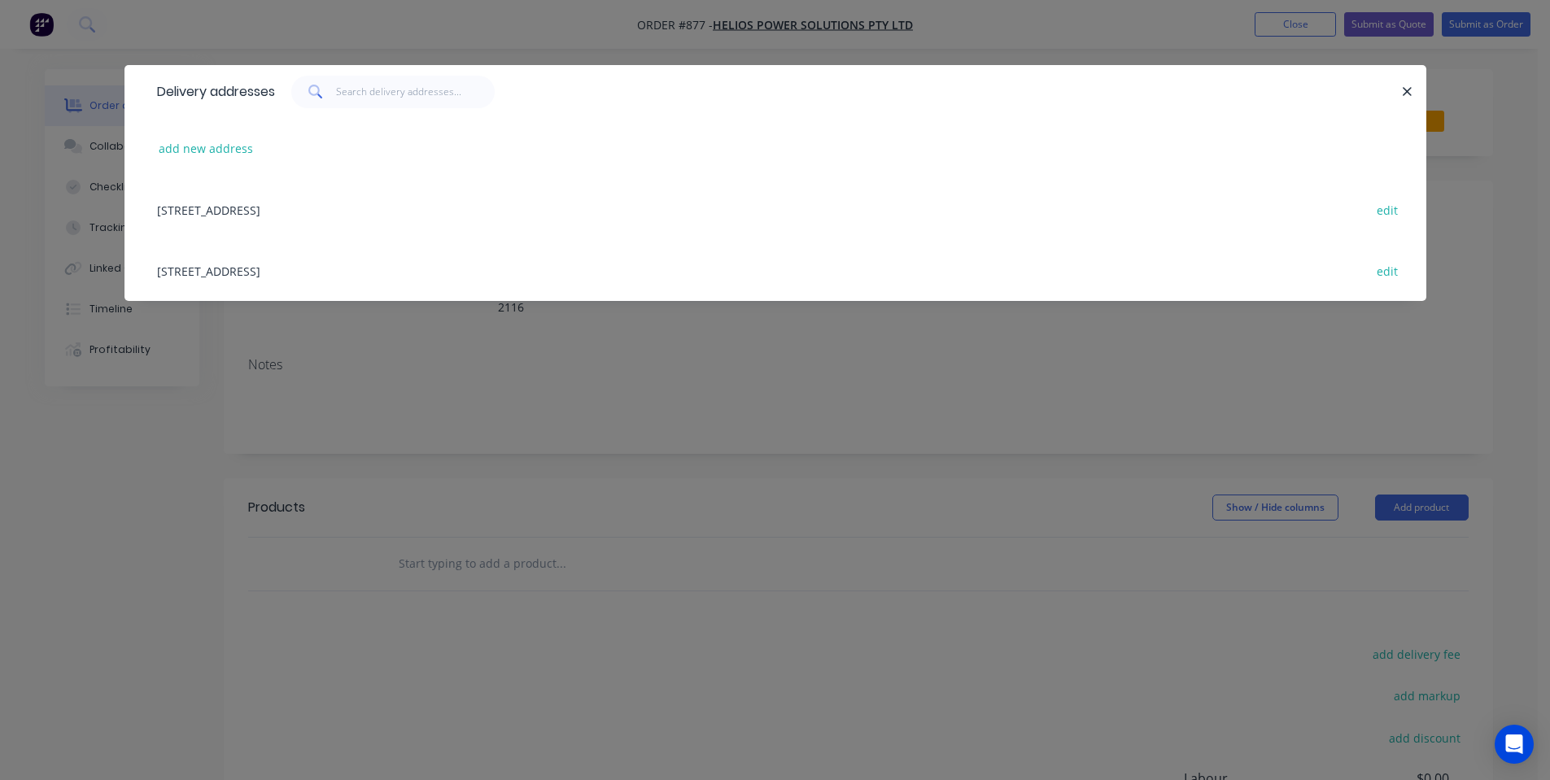
drag, startPoint x: 511, startPoint y: 217, endPoint x: 701, endPoint y: 228, distance: 190.7
click at [512, 220] on div "Unit 6 2-8 South Street, Rydalmere, New South Wales, Australia, 2116 edit" at bounding box center [775, 209] width 1253 height 61
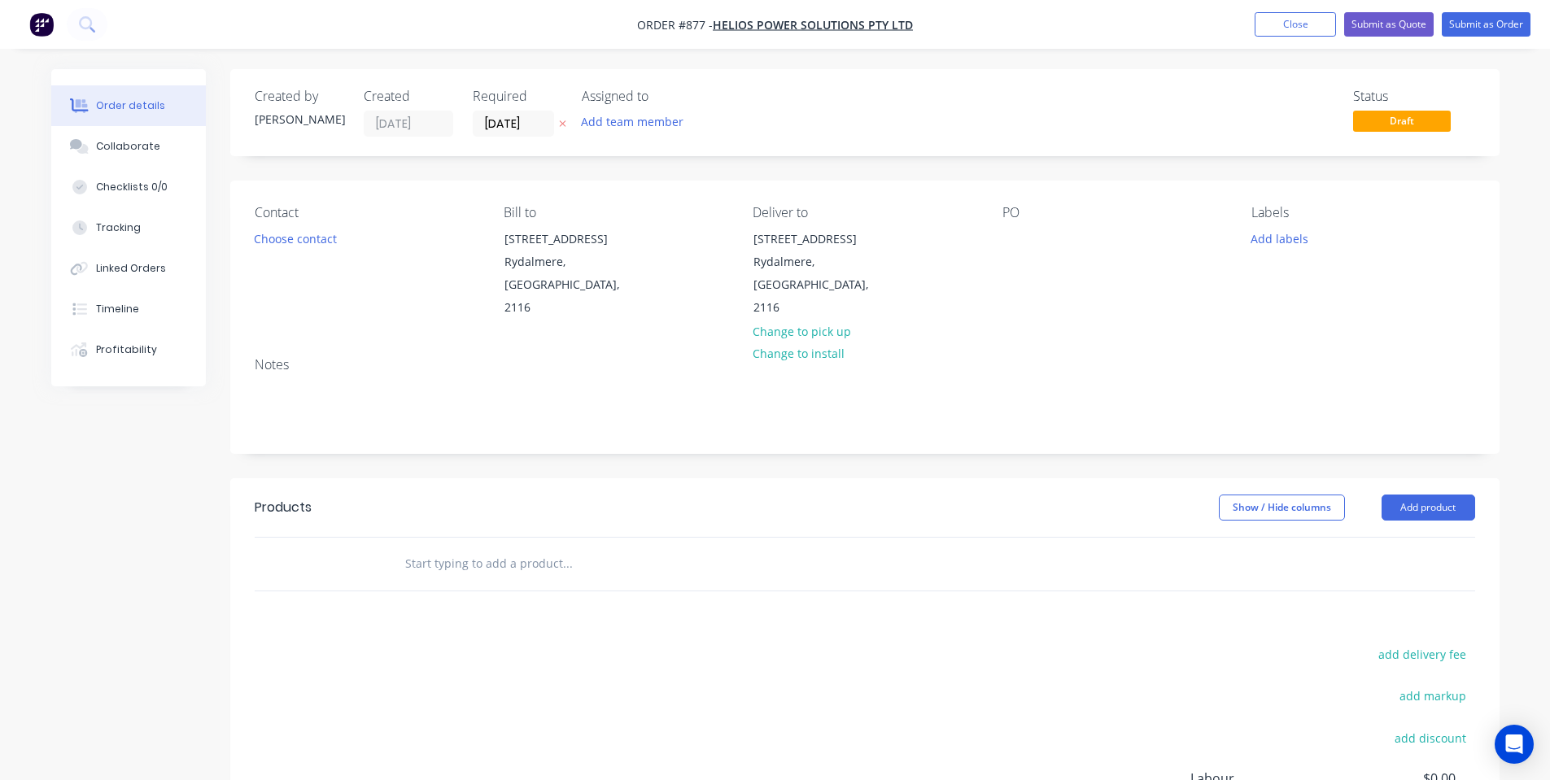
click at [1012, 225] on div "PO" at bounding box center [1114, 262] width 223 height 115
click at [1014, 231] on div at bounding box center [1016, 239] width 26 height 24
drag, startPoint x: 1329, startPoint y: 325, endPoint x: 1301, endPoint y: 255, distance: 75.3
click at [1329, 344] on div "Notes" at bounding box center [865, 398] width 1270 height 109
click at [1292, 237] on button "Add labels" at bounding box center [1280, 238] width 75 height 22
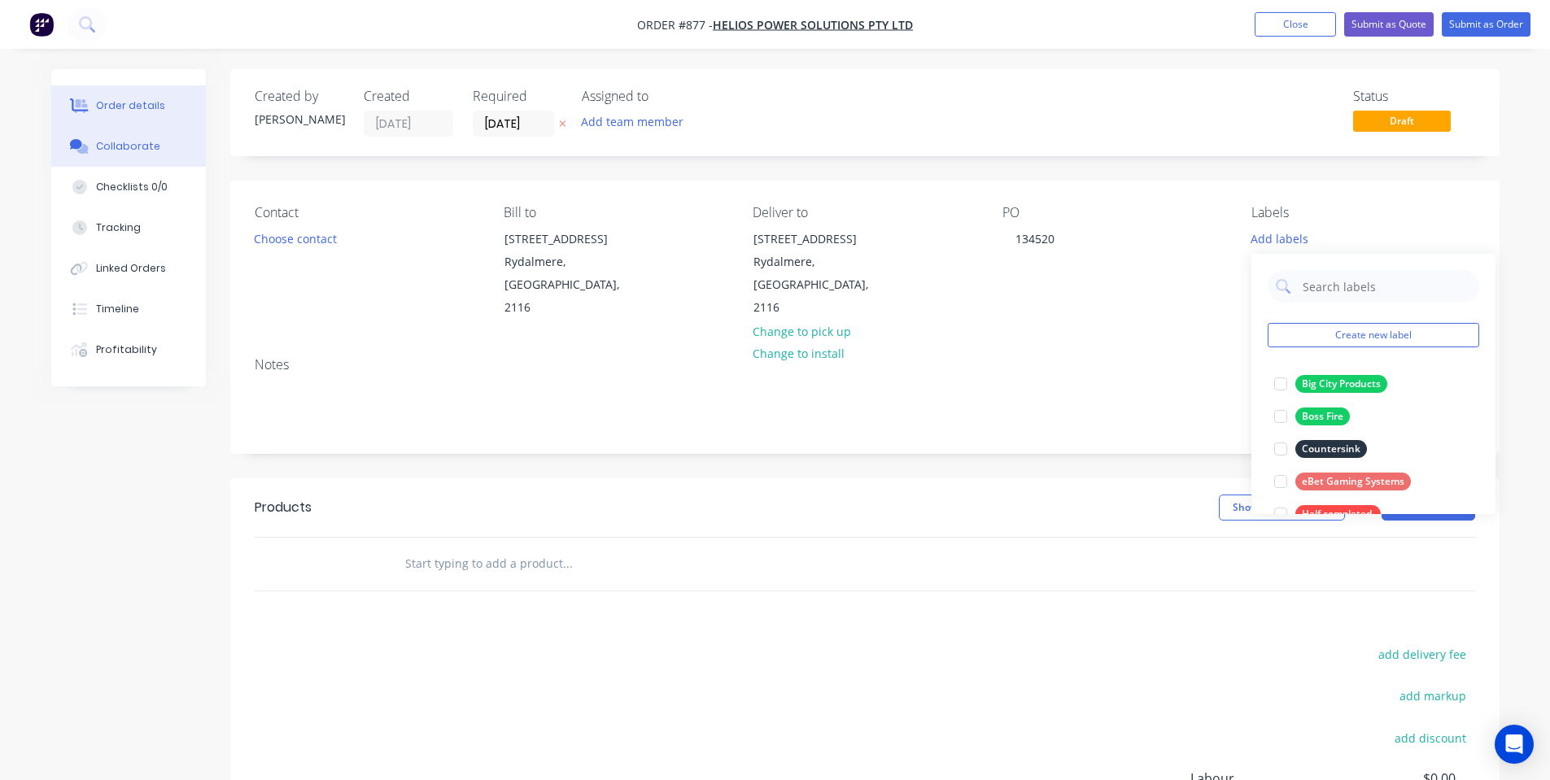
click at [88, 143] on icon at bounding box center [79, 146] width 19 height 15
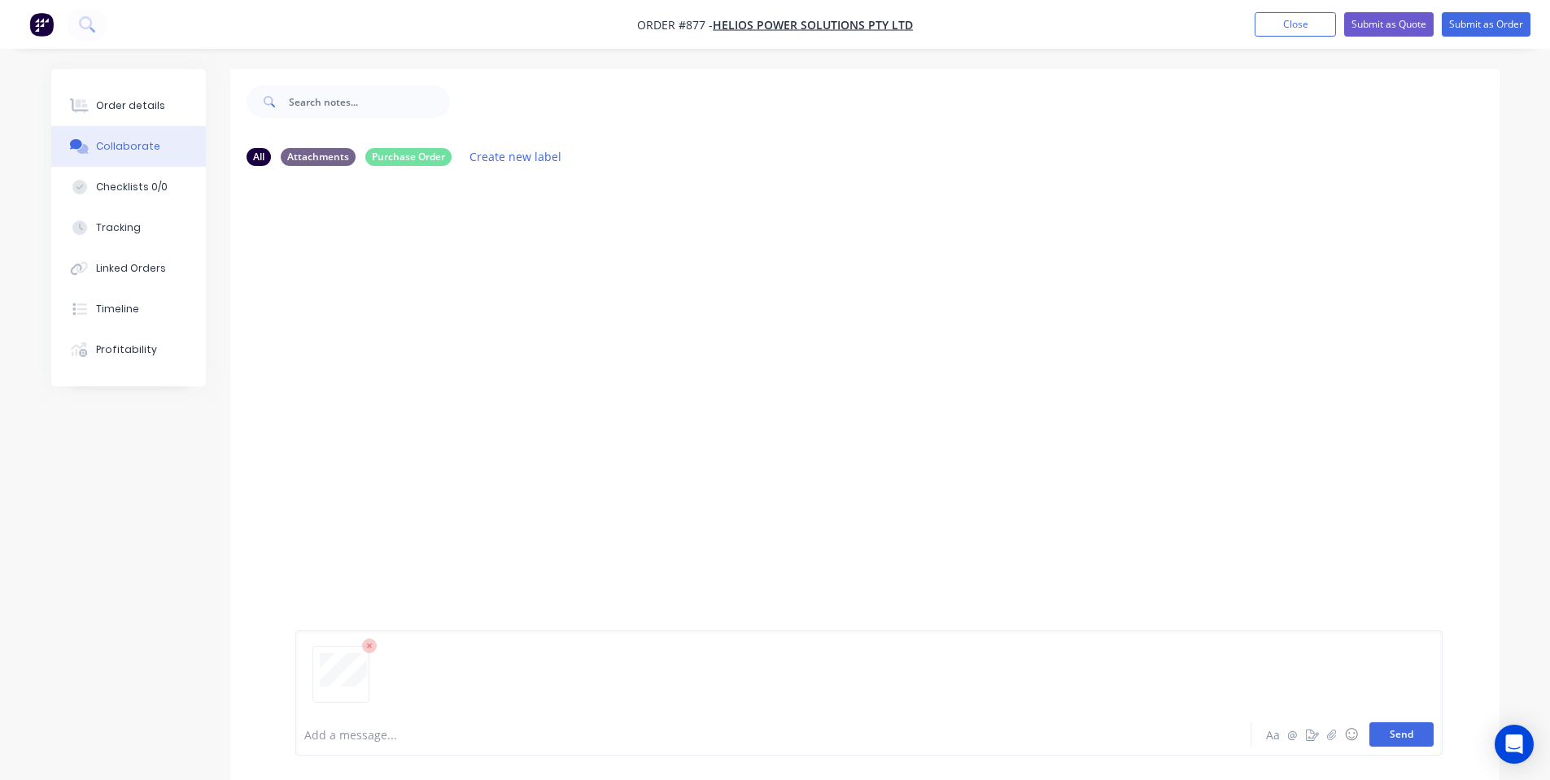
click at [1382, 737] on button "Send" at bounding box center [1402, 735] width 64 height 24
click at [173, 99] on button "Order details" at bounding box center [128, 105] width 155 height 41
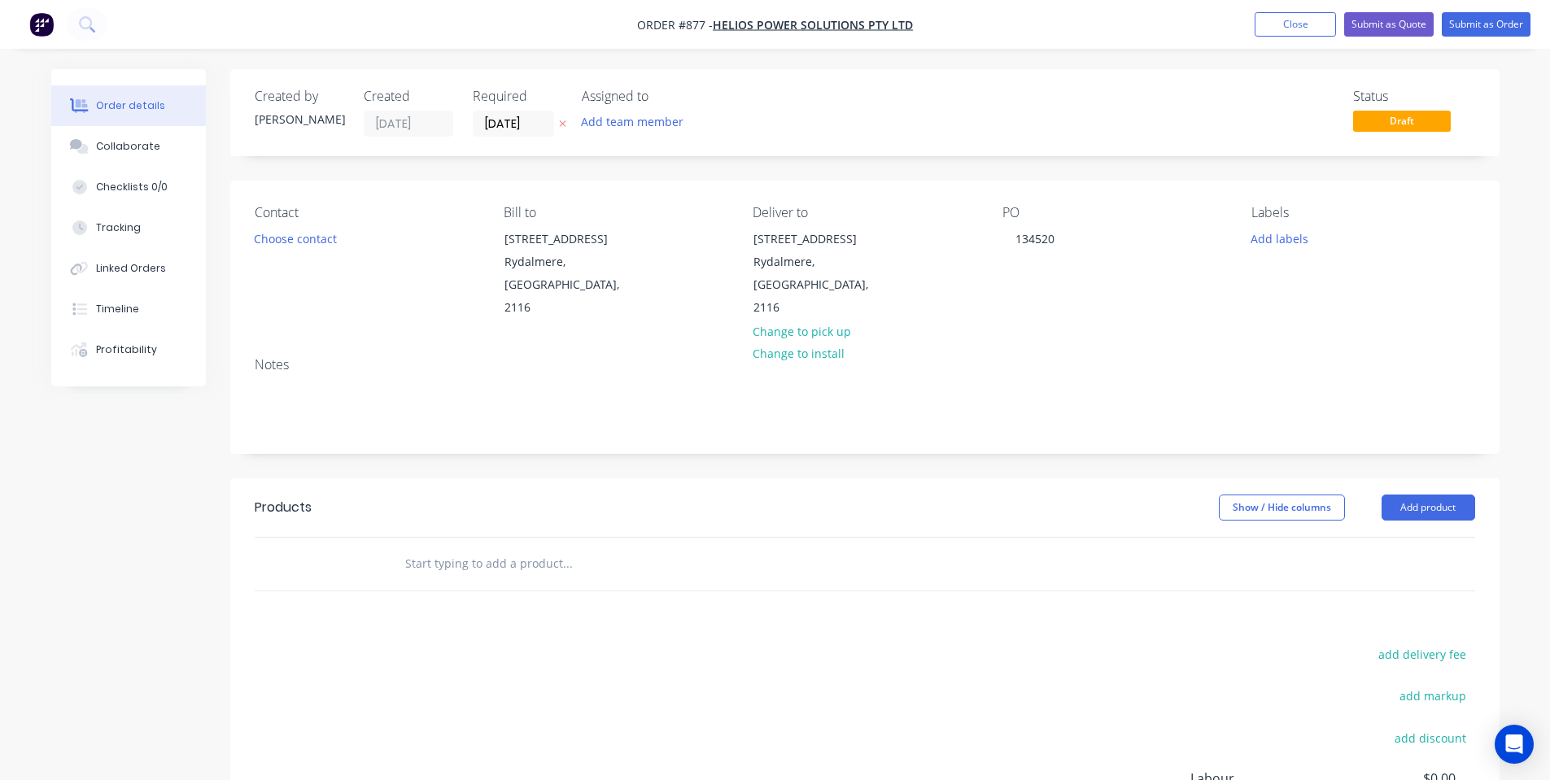
click at [514, 548] on input "text" at bounding box center [567, 564] width 326 height 33
click at [555, 548] on input "text" at bounding box center [567, 564] width 326 height 33
type input "L"
click at [1413, 495] on button "Add product" at bounding box center [1429, 508] width 94 height 26
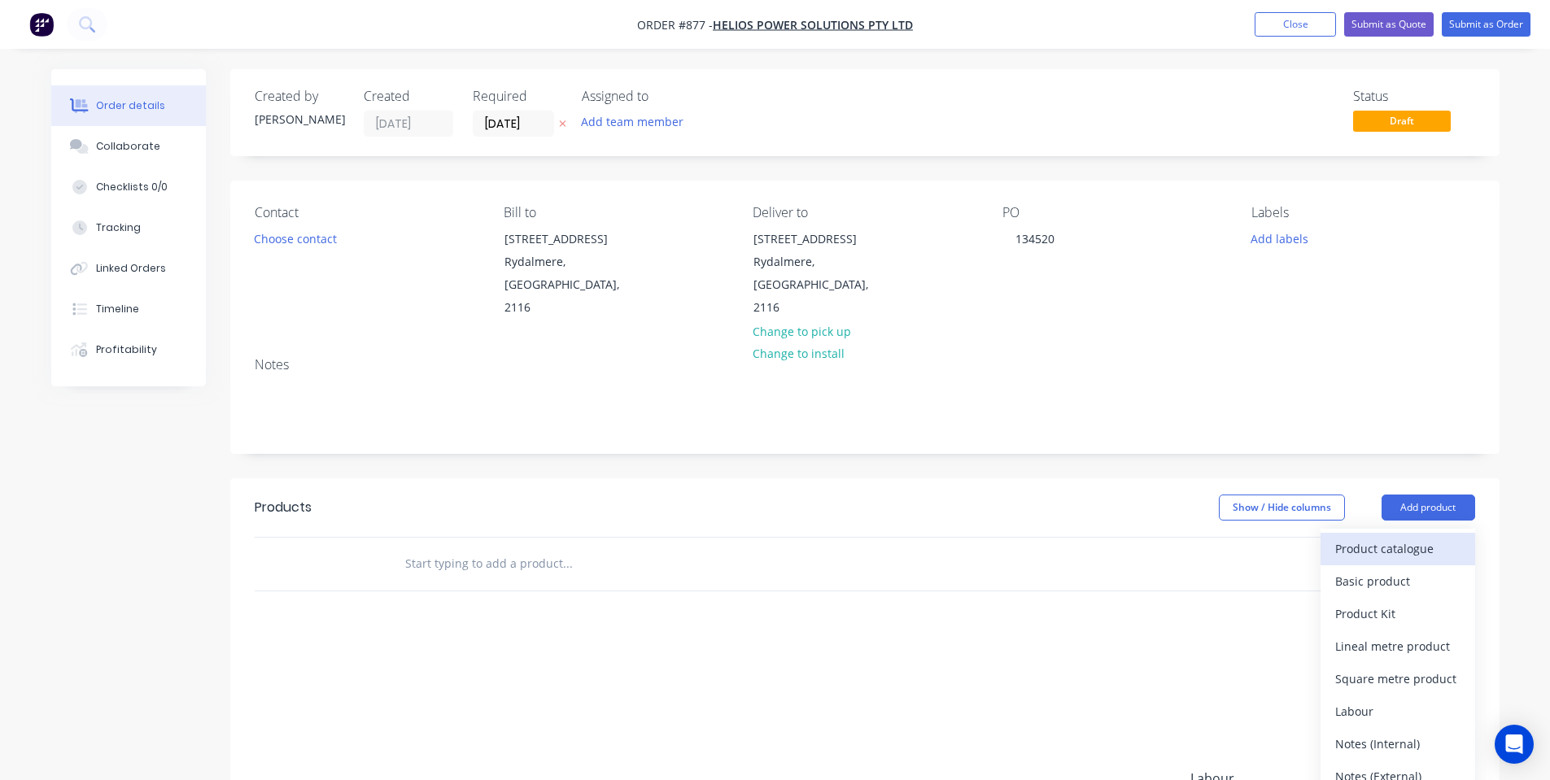
click at [1407, 537] on div "Product catalogue" at bounding box center [1397, 549] width 125 height 24
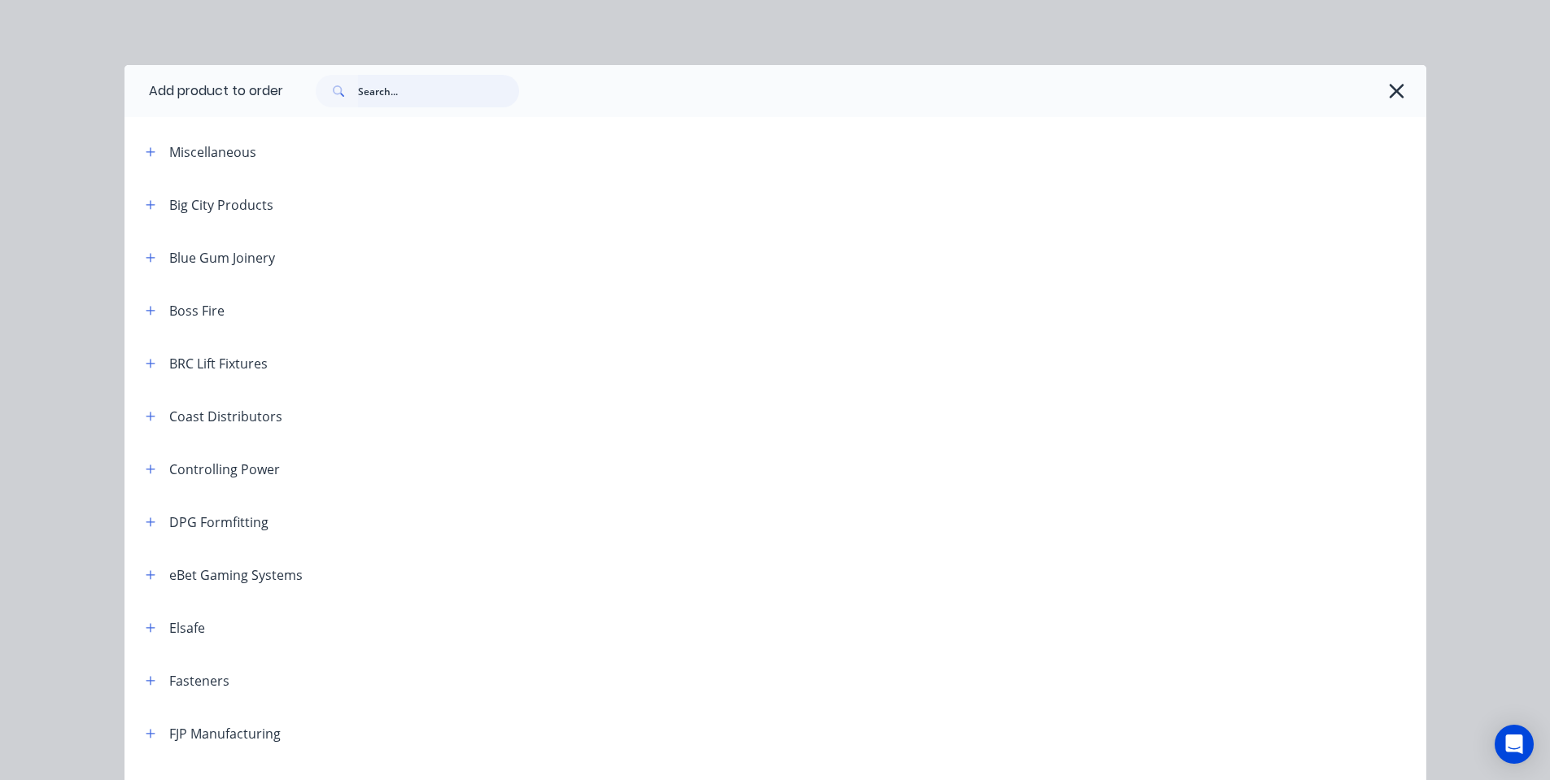
click at [391, 93] on input "text" at bounding box center [438, 91] width 161 height 33
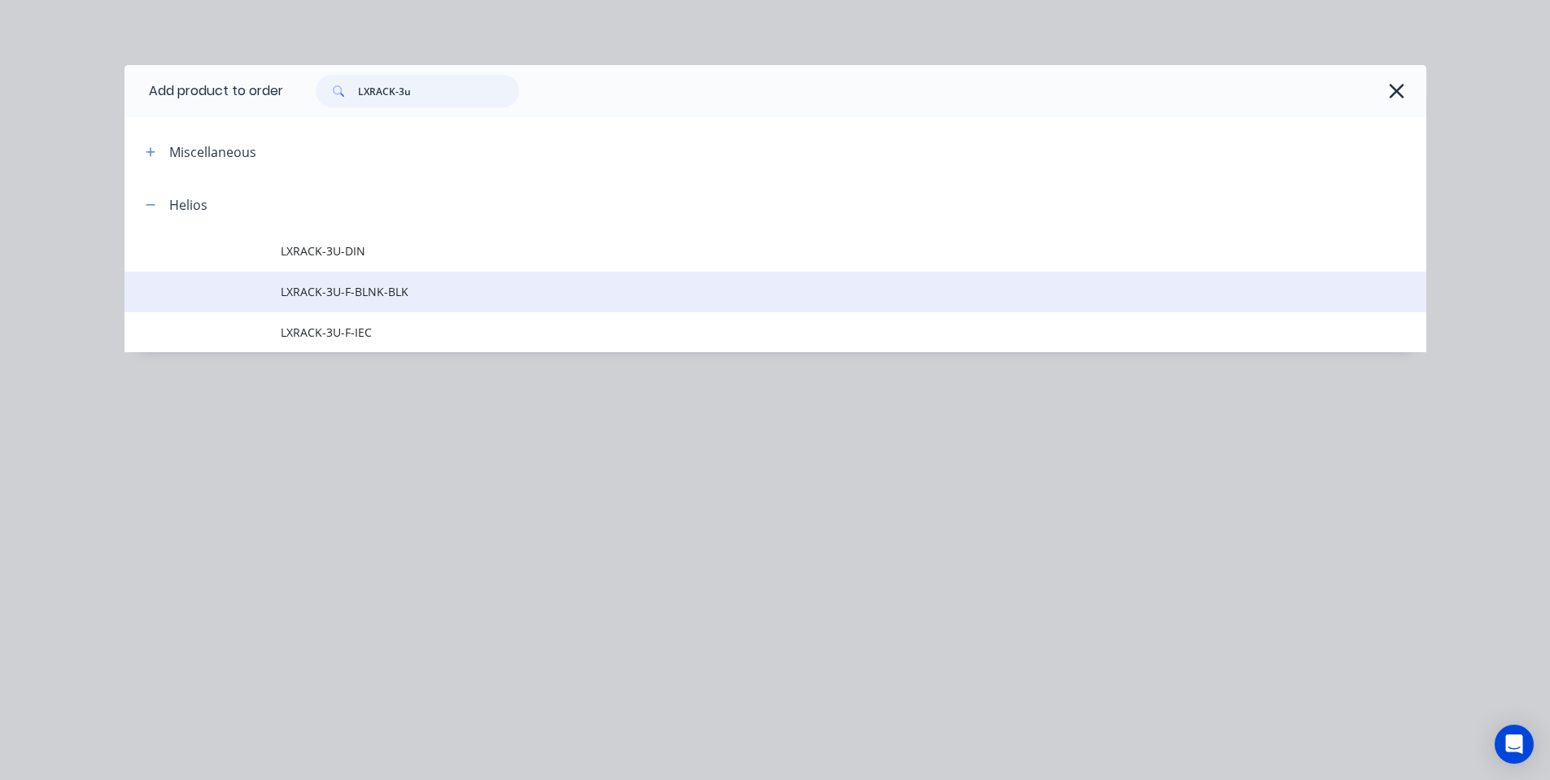
type input "LXRACK-3u"
click at [409, 285] on span "LXRACK-3U-F-BLNK-BLK" at bounding box center [739, 291] width 916 height 17
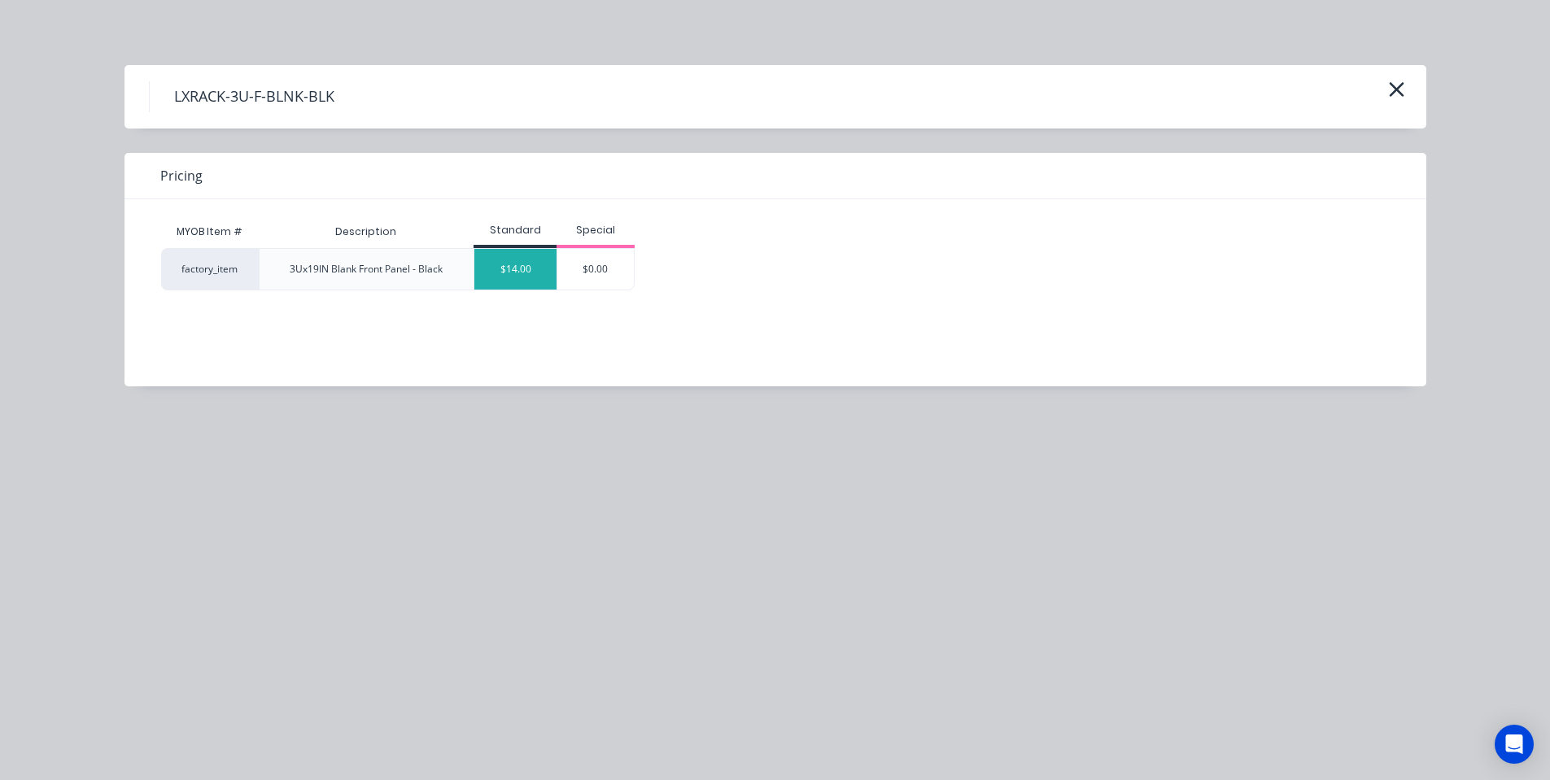
click at [489, 256] on div "$14.00" at bounding box center [515, 269] width 82 height 41
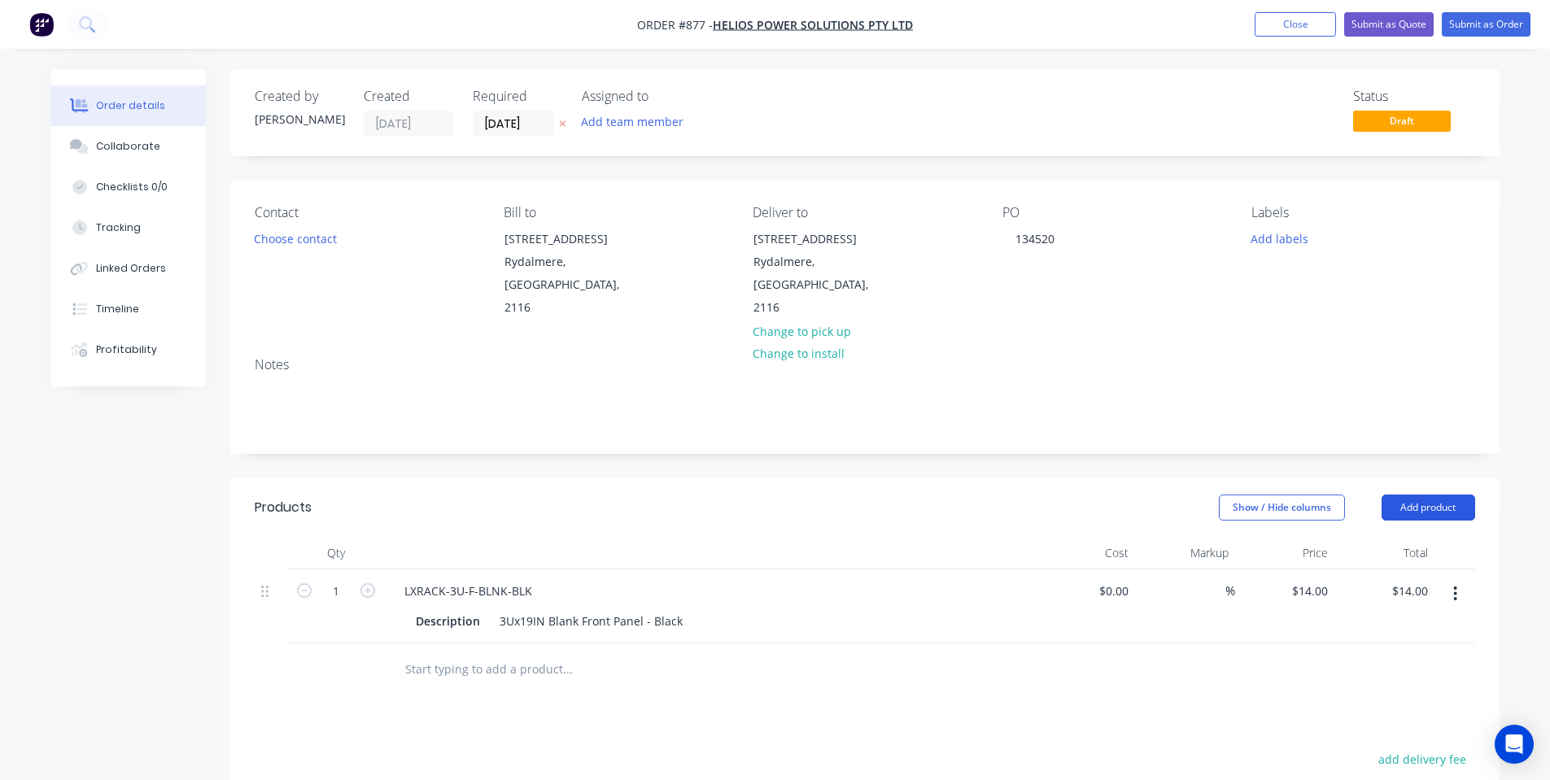
click at [1447, 495] on button "Add product" at bounding box center [1429, 508] width 94 height 26
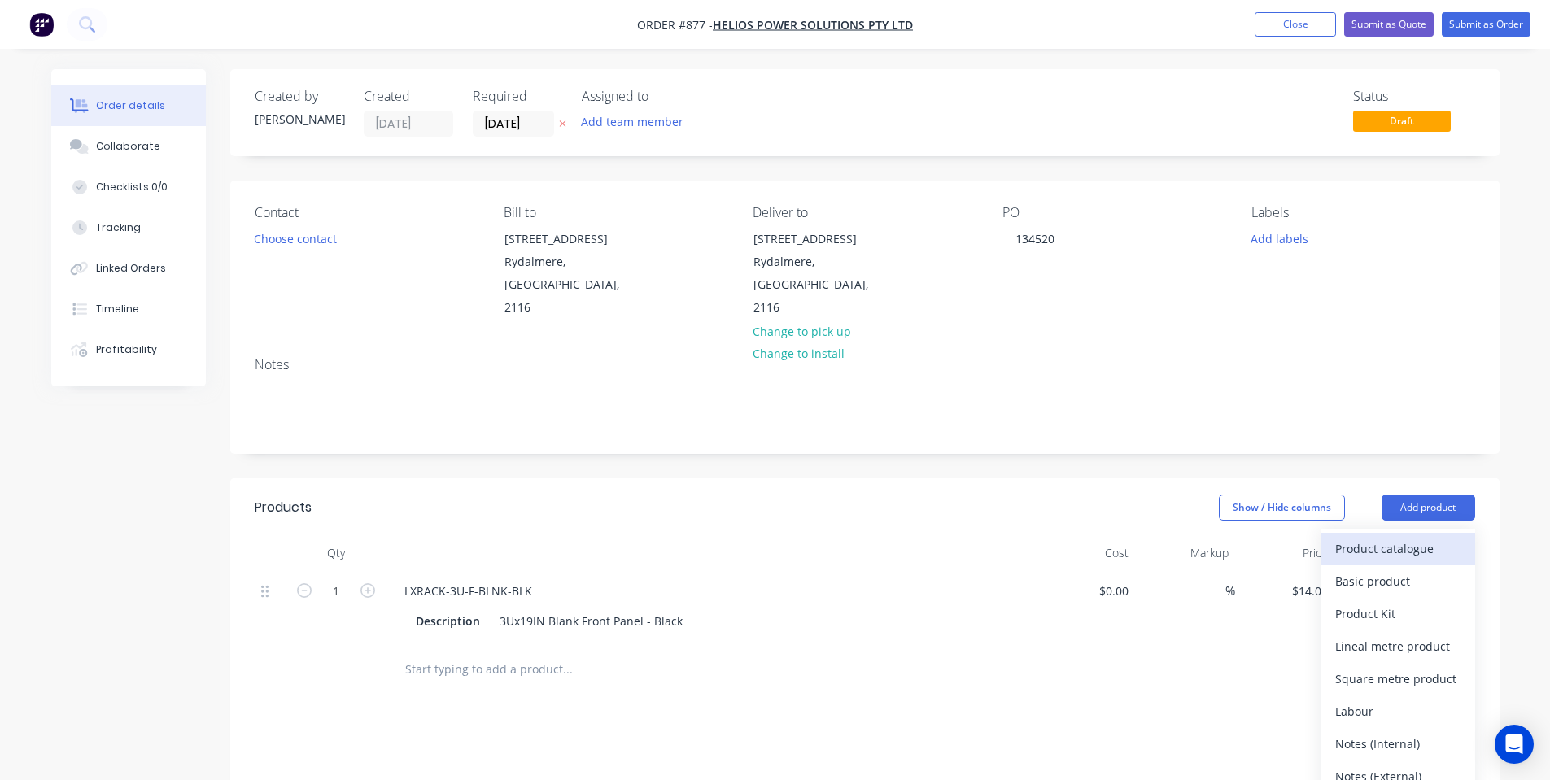
click at [1426, 537] on div "Product catalogue" at bounding box center [1397, 549] width 125 height 24
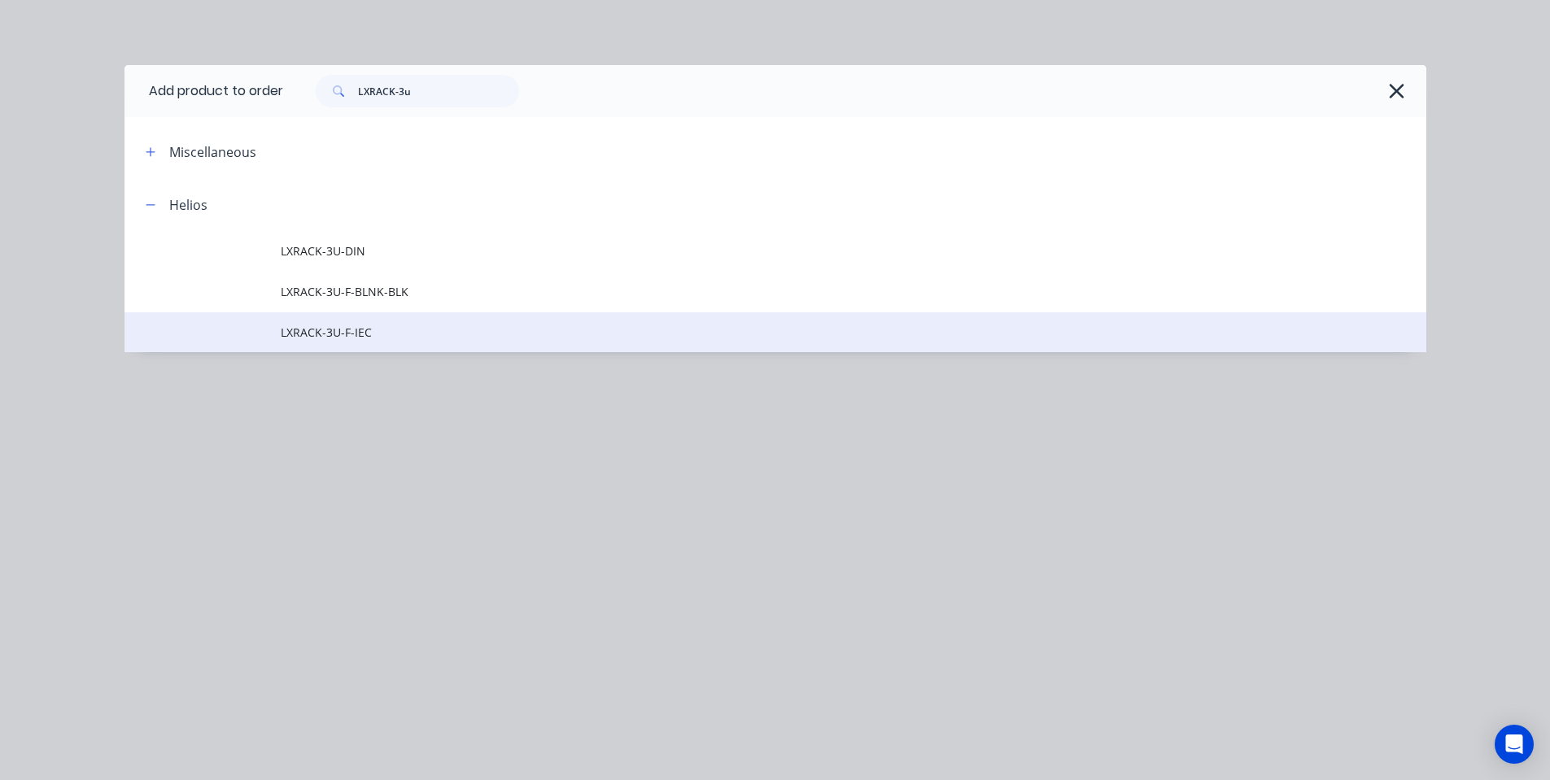
click at [382, 337] on span "LXRACK-3U-F-IEC" at bounding box center [739, 332] width 916 height 17
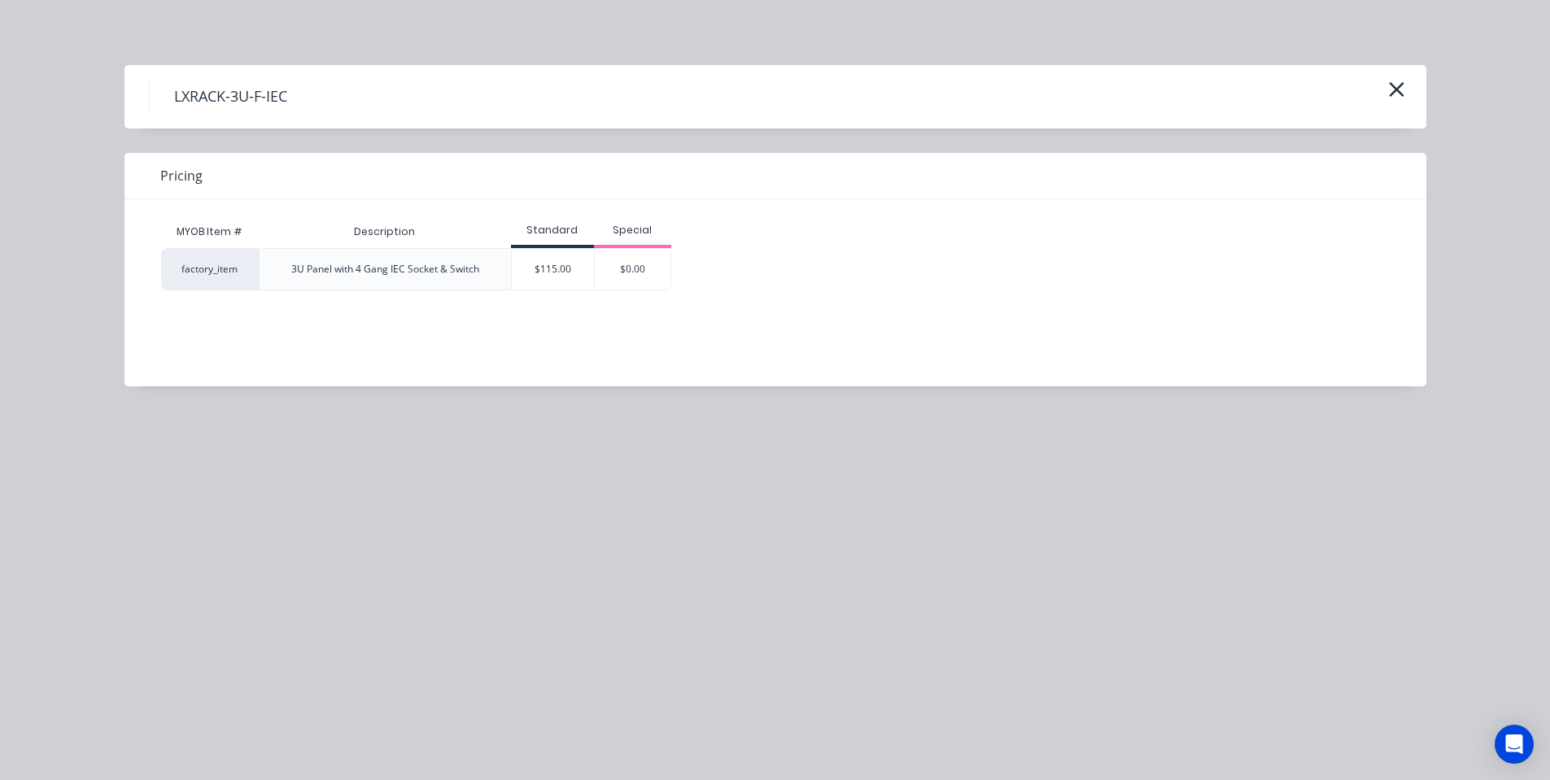
click at [532, 274] on div "$115.00" at bounding box center [553, 269] width 82 height 41
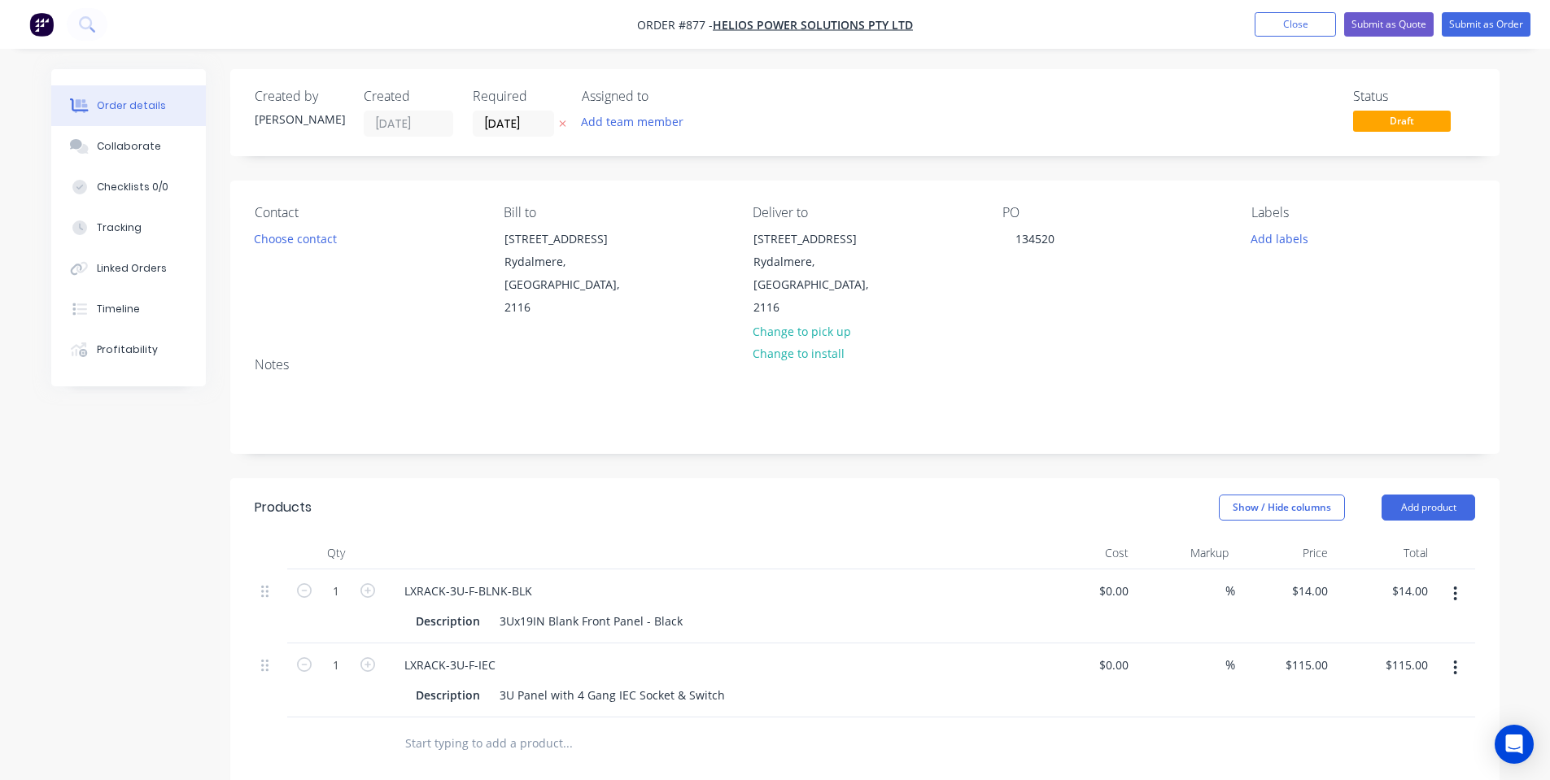
click at [1436, 498] on header "Products Show / Hide columns Add product" at bounding box center [865, 508] width 1270 height 59
click at [1421, 495] on button "Add product" at bounding box center [1429, 508] width 94 height 26
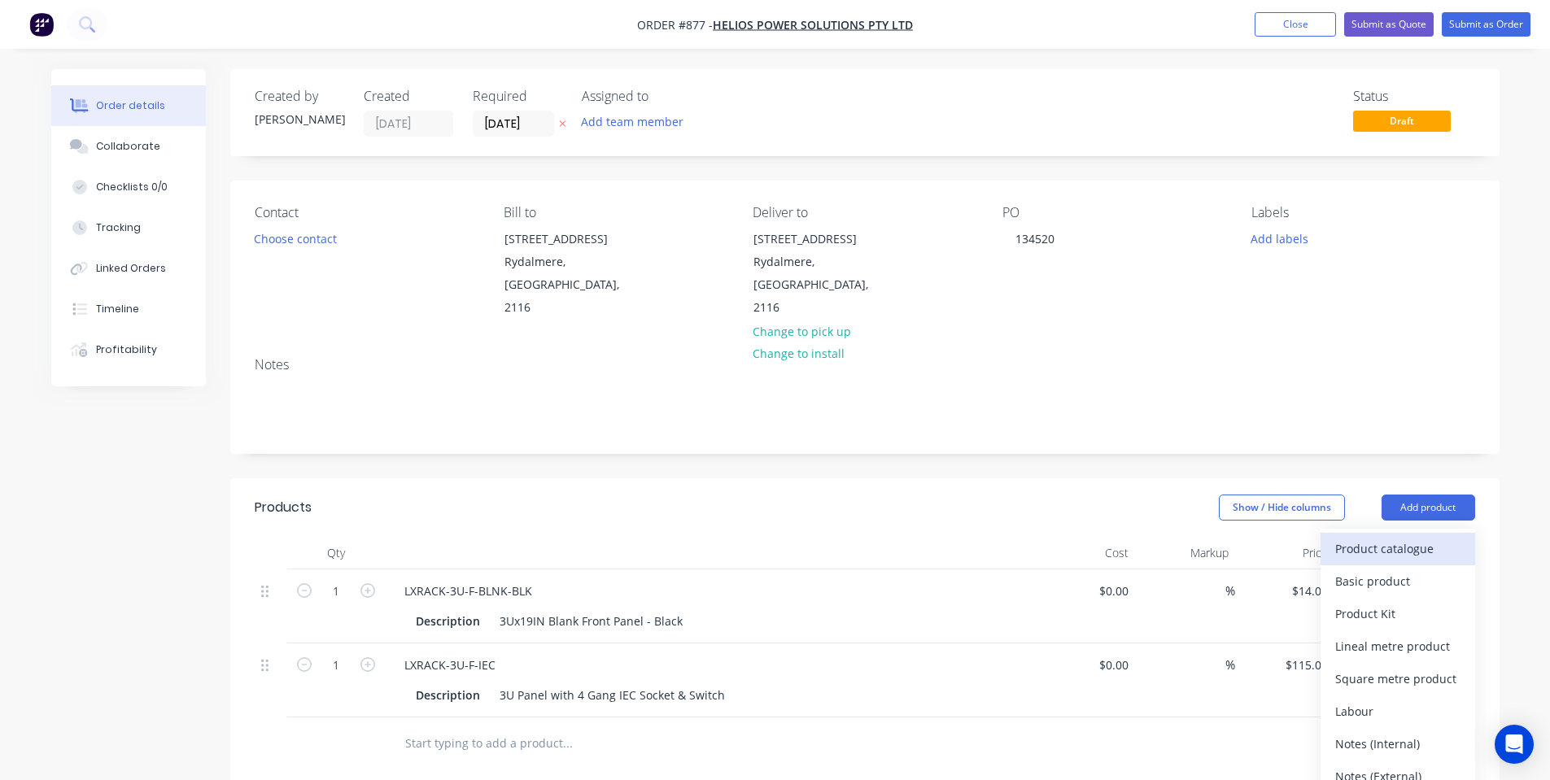
click at [1409, 537] on div "Product catalogue" at bounding box center [1397, 549] width 125 height 24
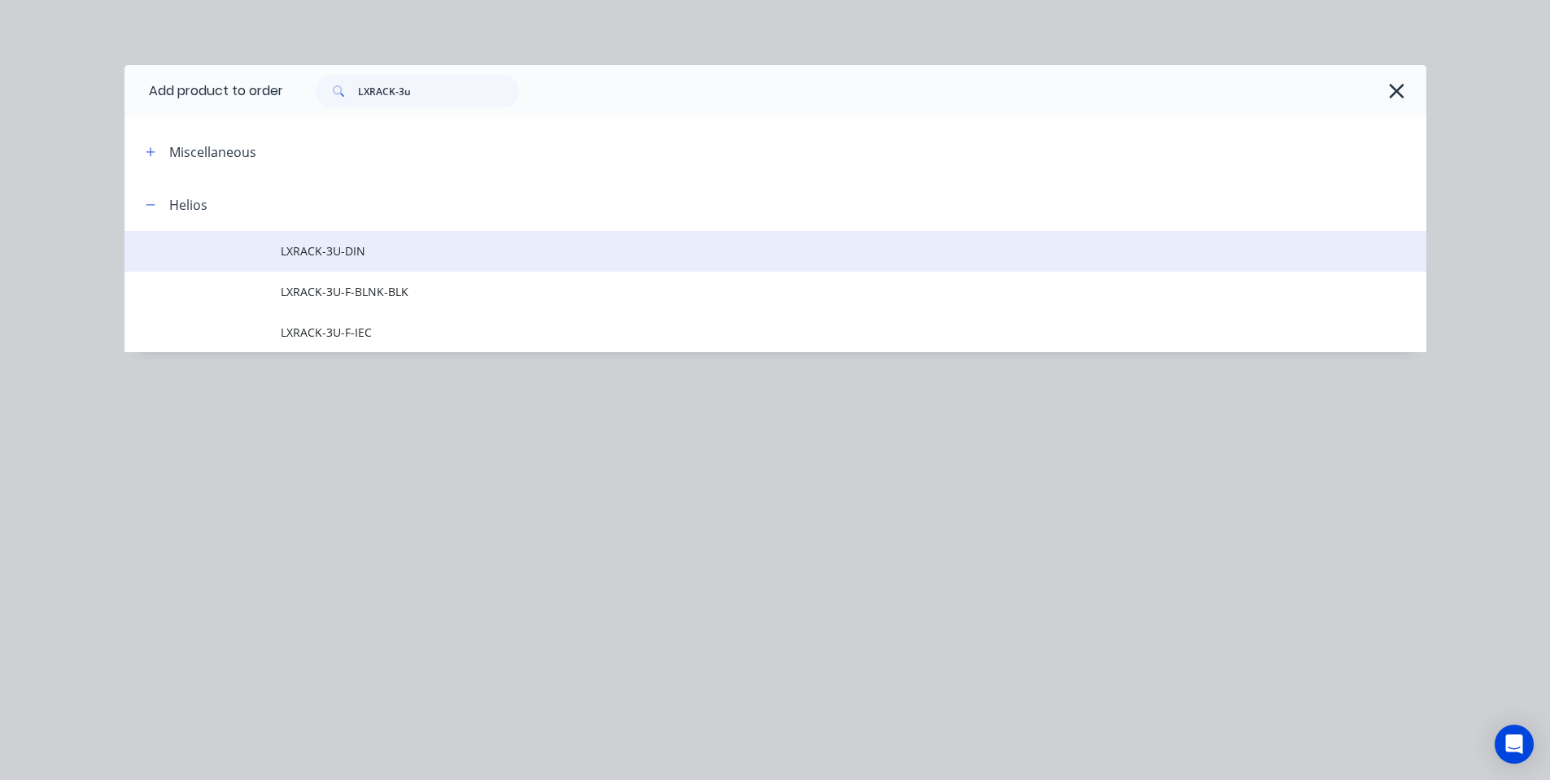
click at [387, 257] on span "LXRACK-3U-DIN" at bounding box center [739, 251] width 916 height 17
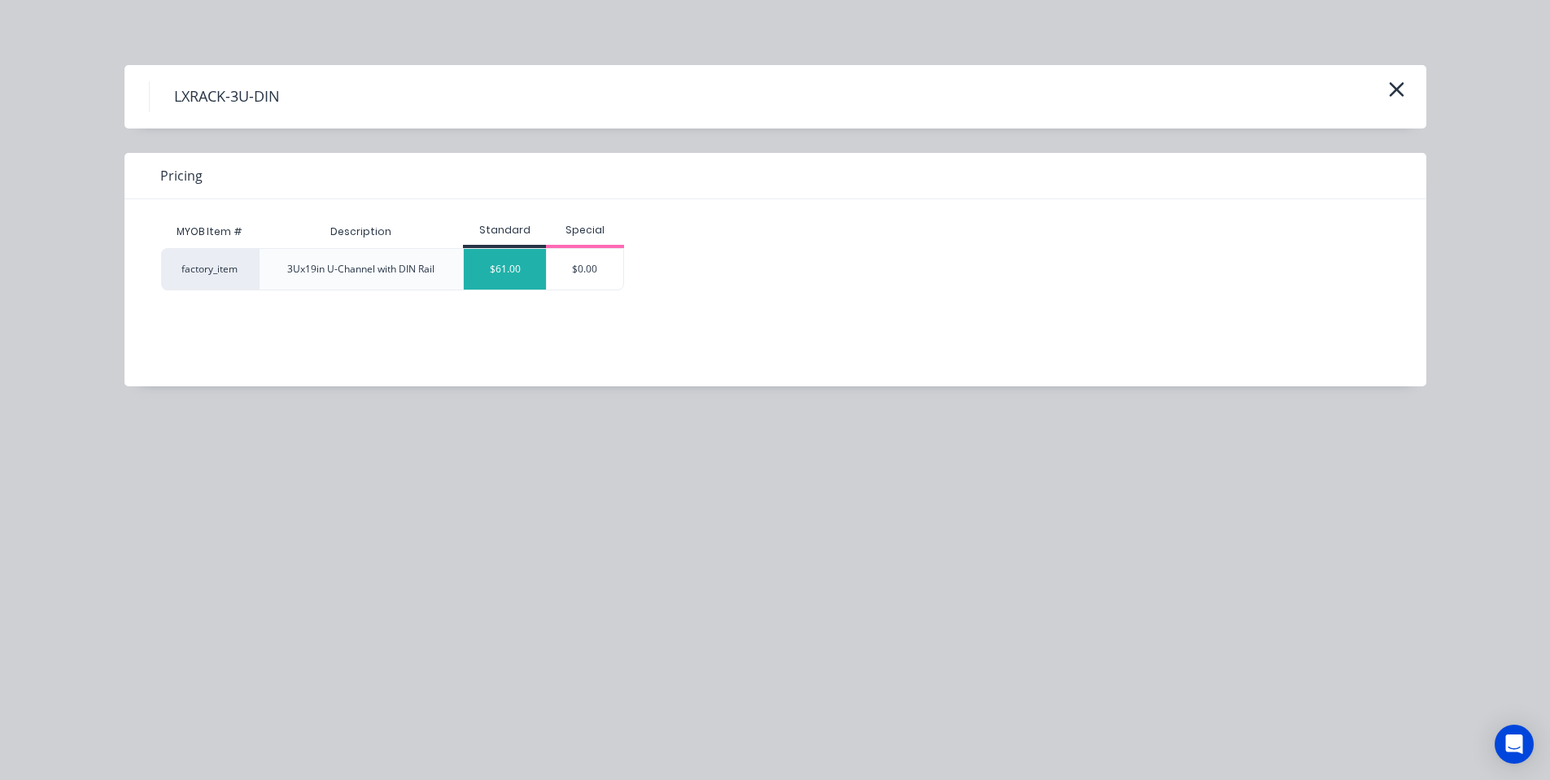
click at [507, 265] on div "$61.00" at bounding box center [505, 269] width 82 height 41
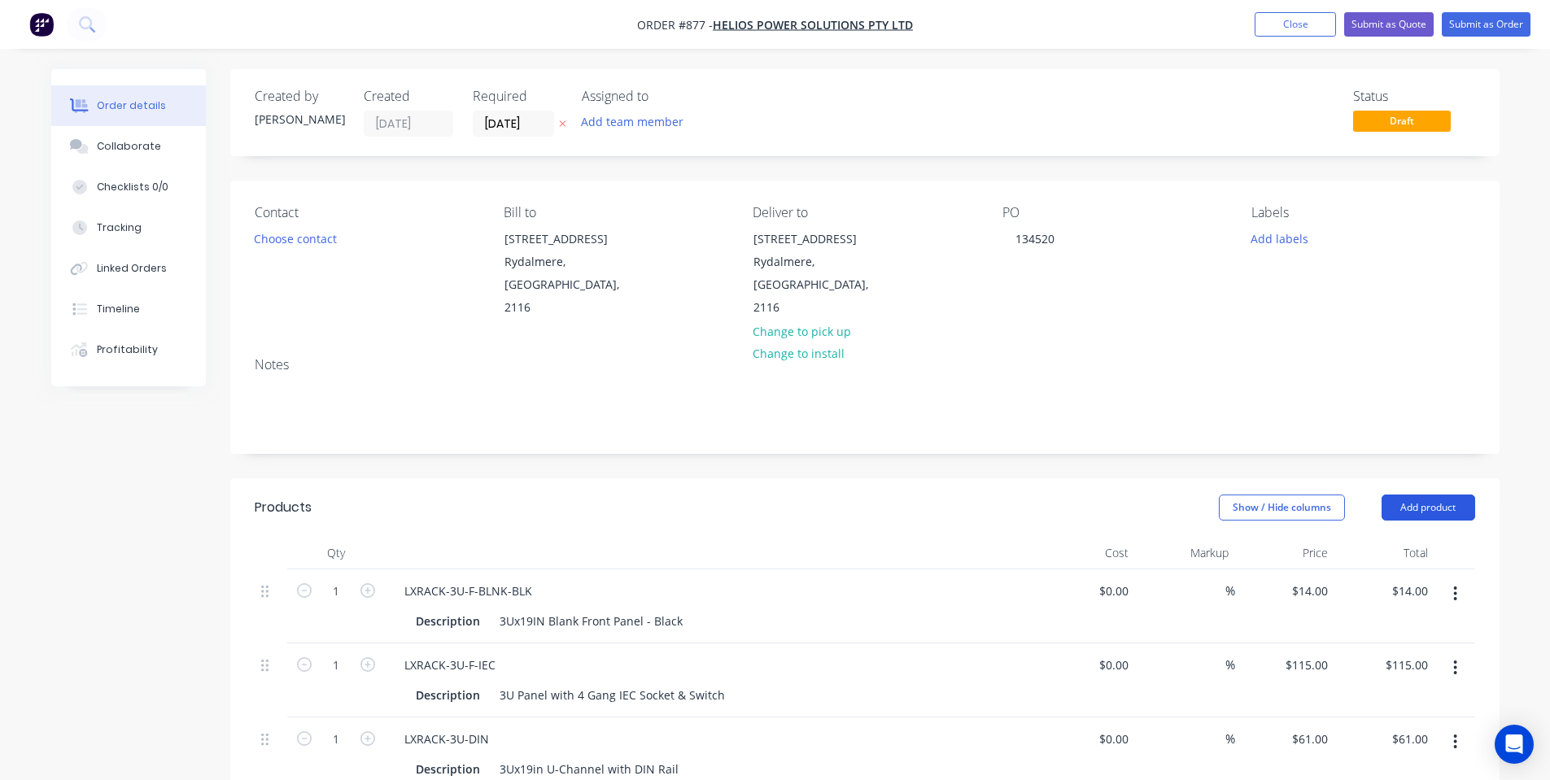
click at [1439, 495] on button "Add product" at bounding box center [1429, 508] width 94 height 26
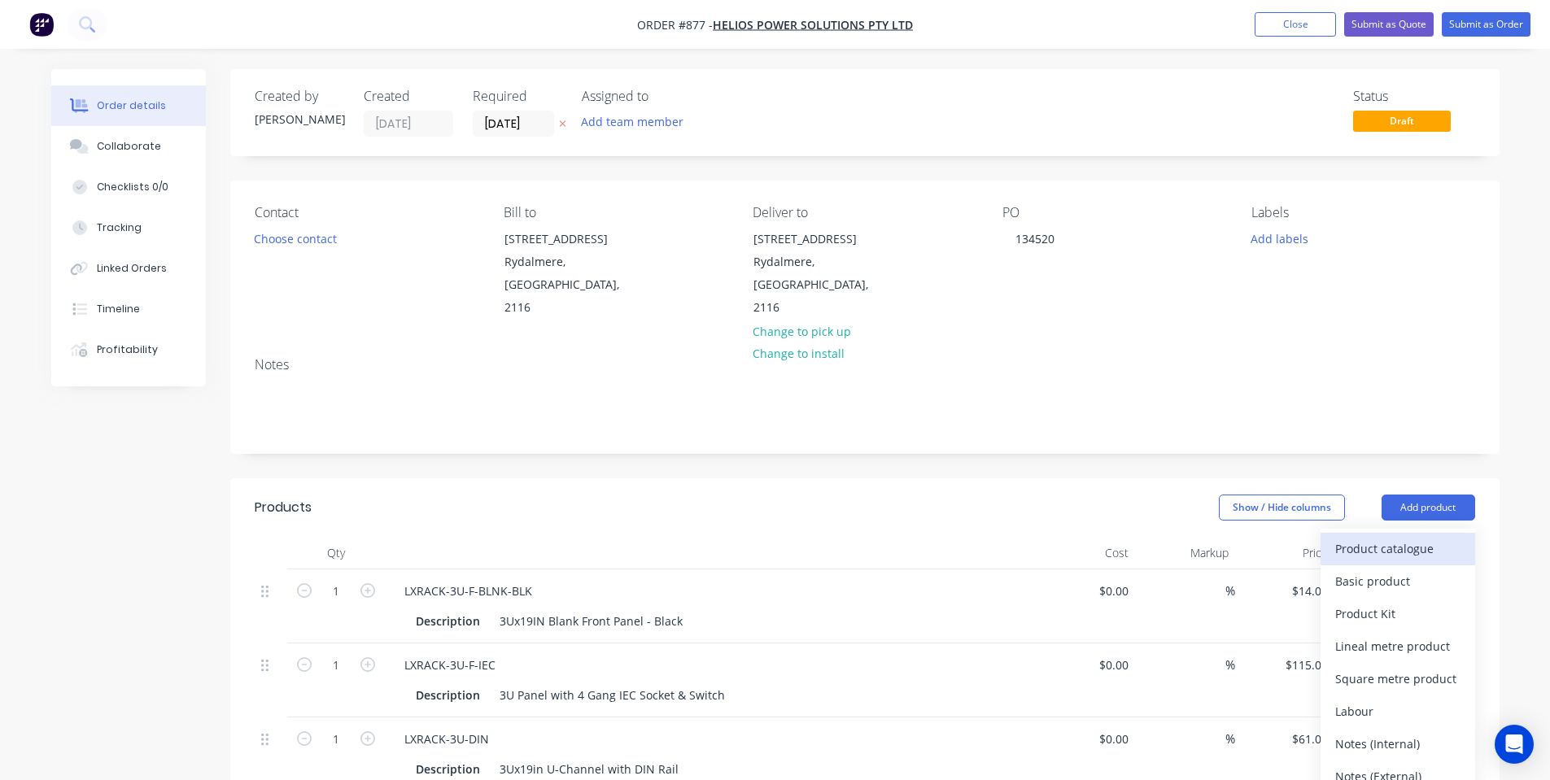
click at [1413, 537] on div "Product catalogue" at bounding box center [1397, 549] width 125 height 24
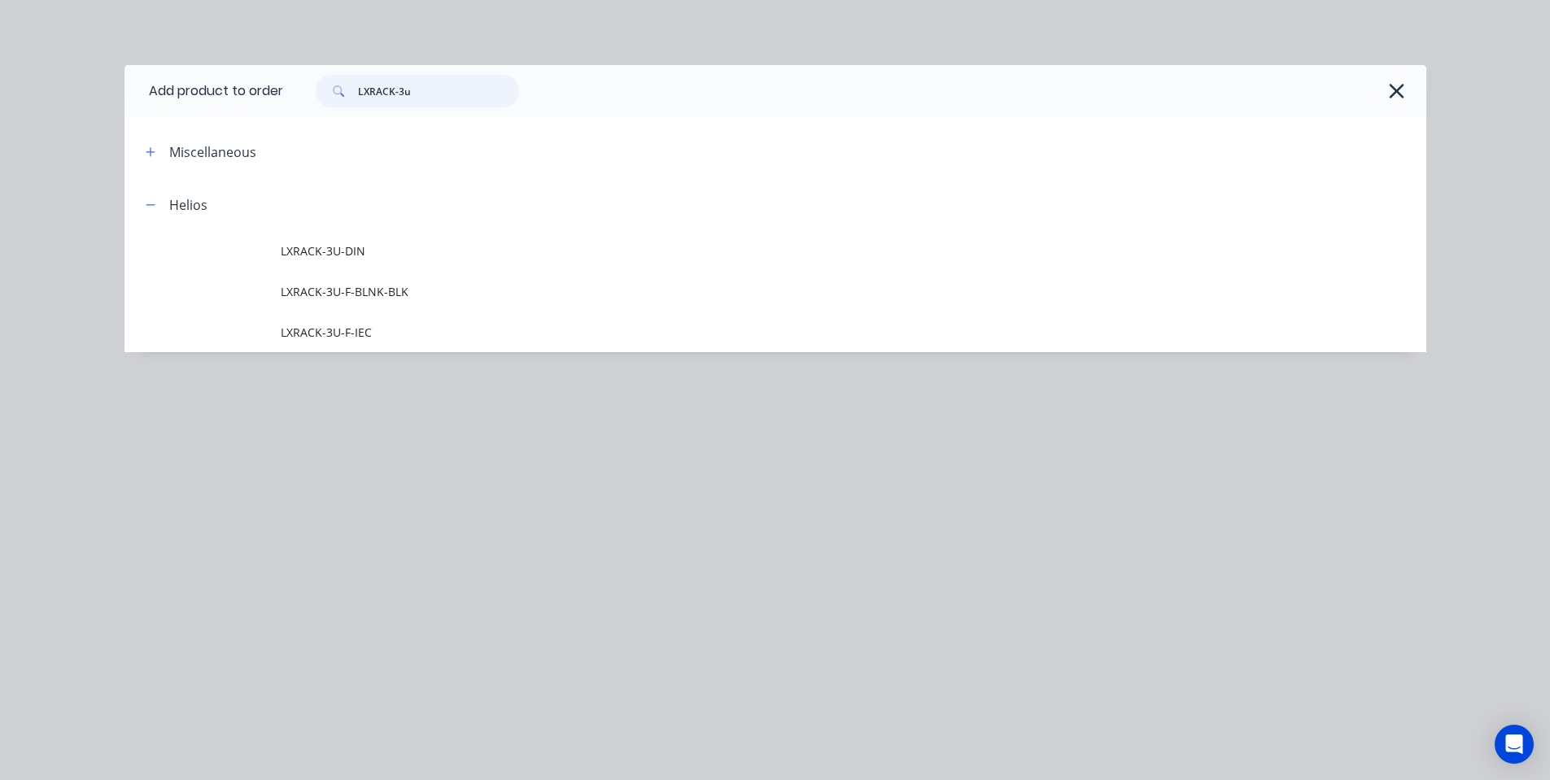
drag, startPoint x: 407, startPoint y: 87, endPoint x: 399, endPoint y: 90, distance: 8.5
click at [399, 90] on input "LXRACK-3u" at bounding box center [438, 91] width 161 height 33
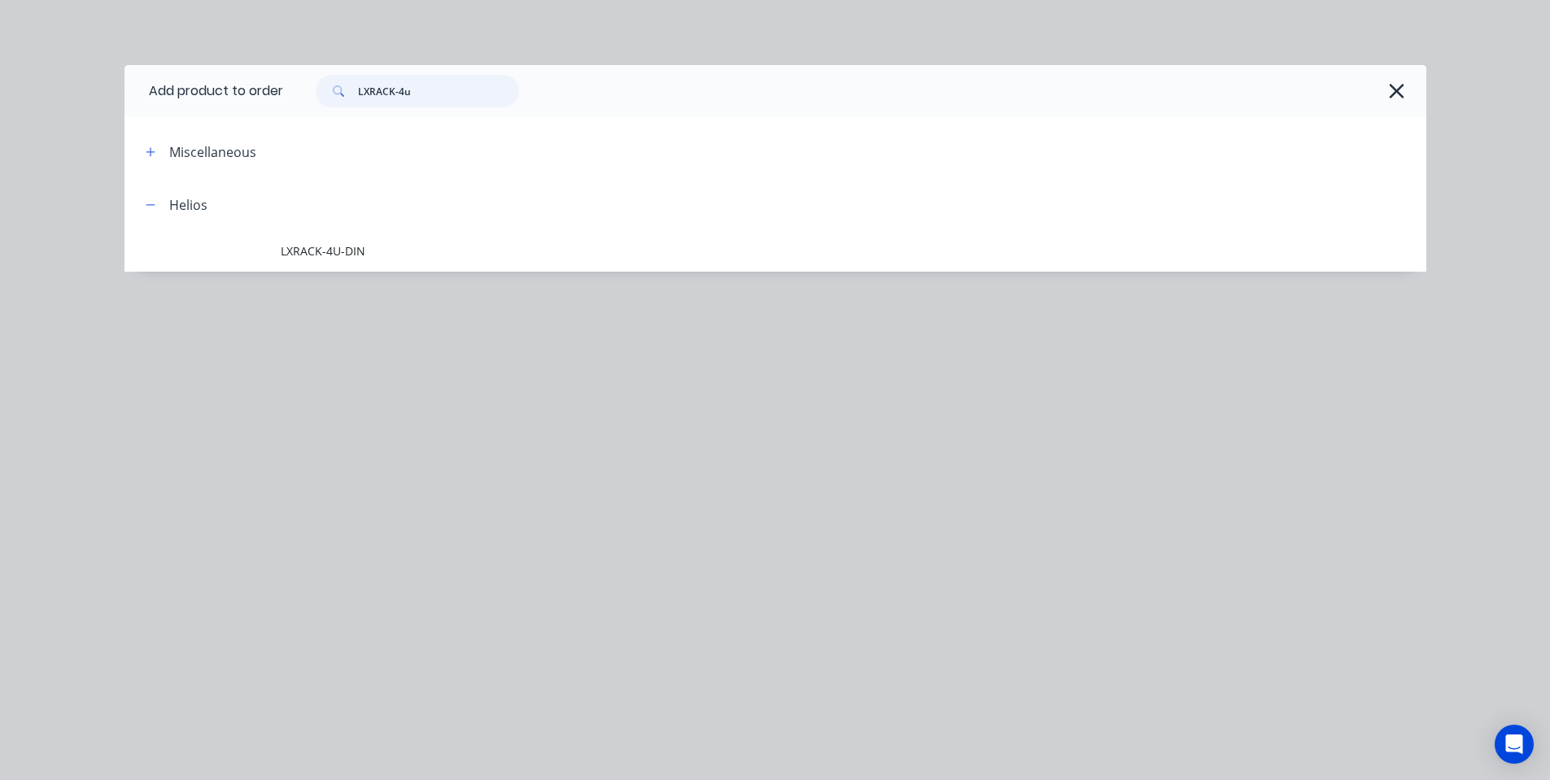
click at [432, 90] on input "LXRACK-4u" at bounding box center [438, 91] width 161 height 33
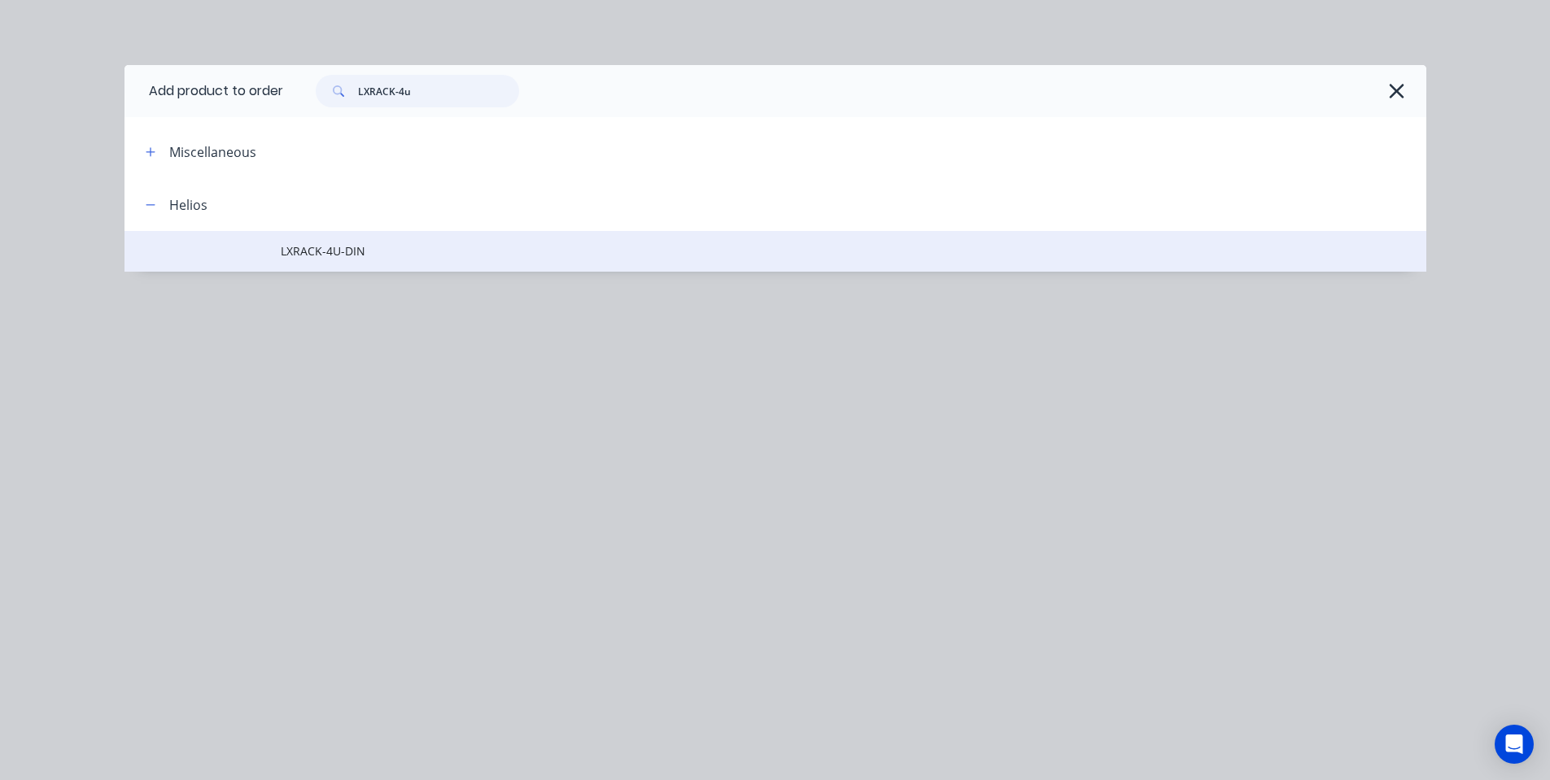
type input "LXRACK-4u"
click at [381, 255] on span "LXRACK-4U-DIN" at bounding box center [739, 251] width 916 height 17
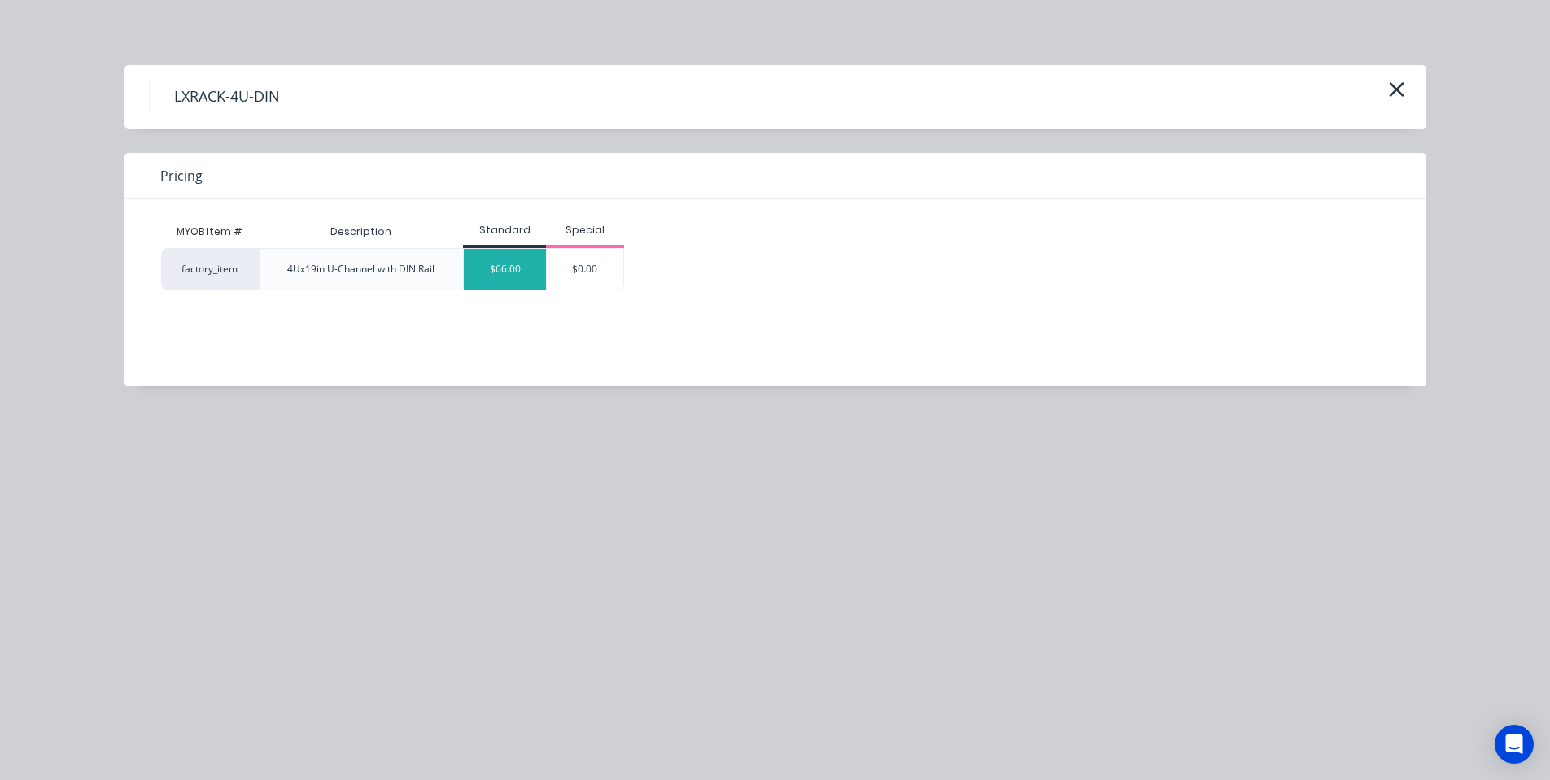
click at [490, 266] on div "$66.00" at bounding box center [505, 269] width 82 height 41
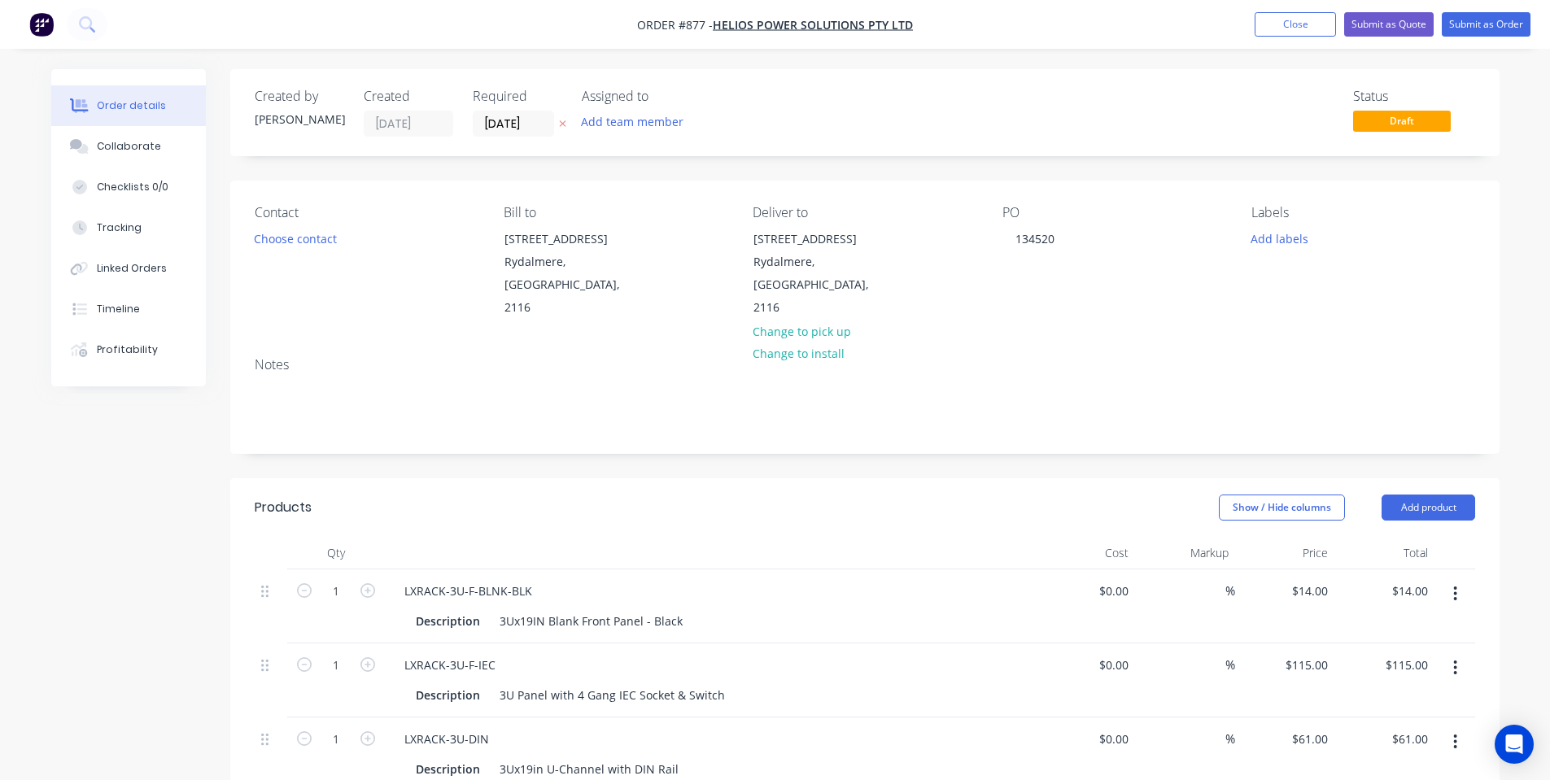
click at [857, 495] on div "Show / Hide columns Add product" at bounding box center [994, 508] width 961 height 26
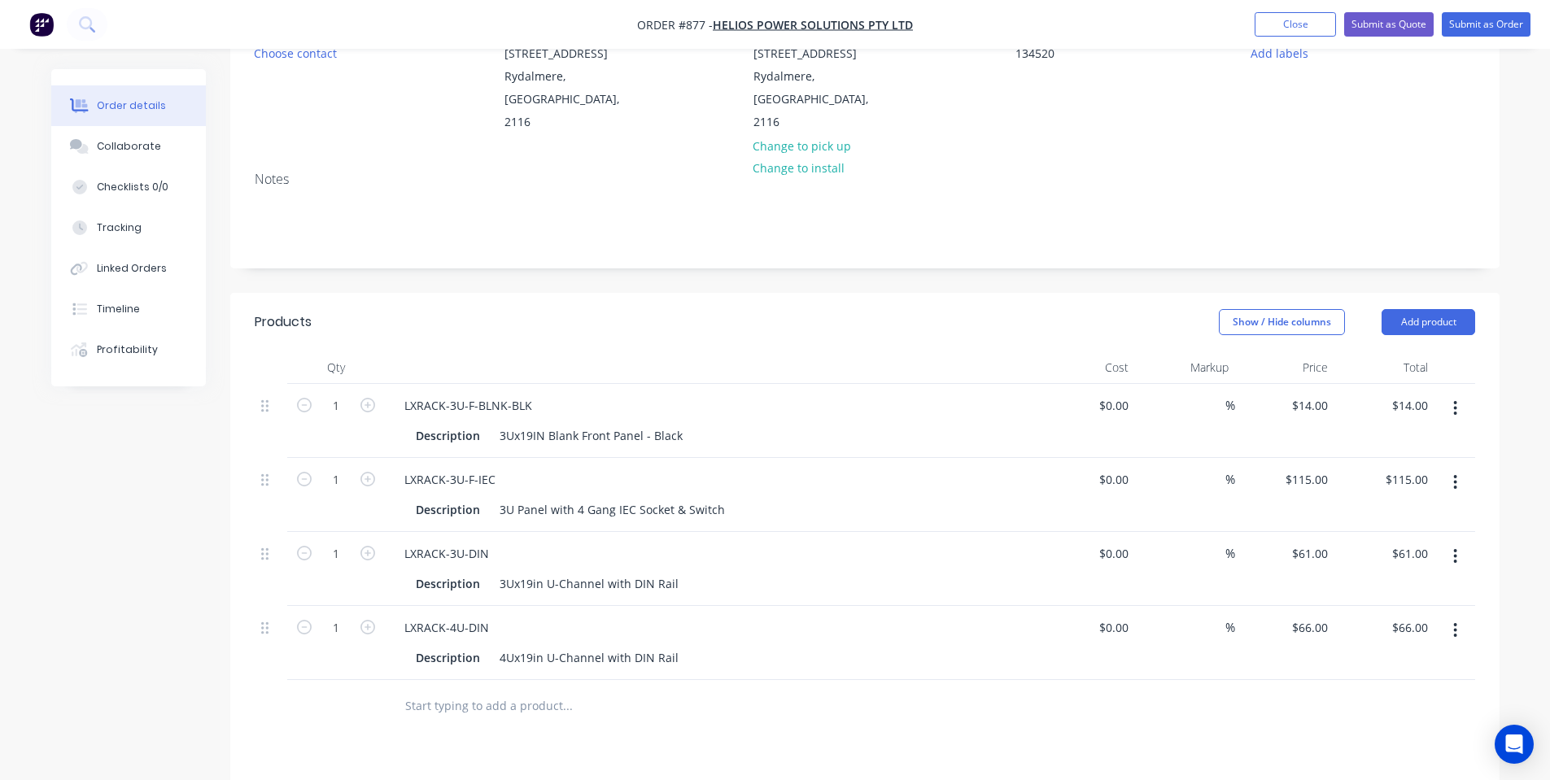
scroll to position [217, 0]
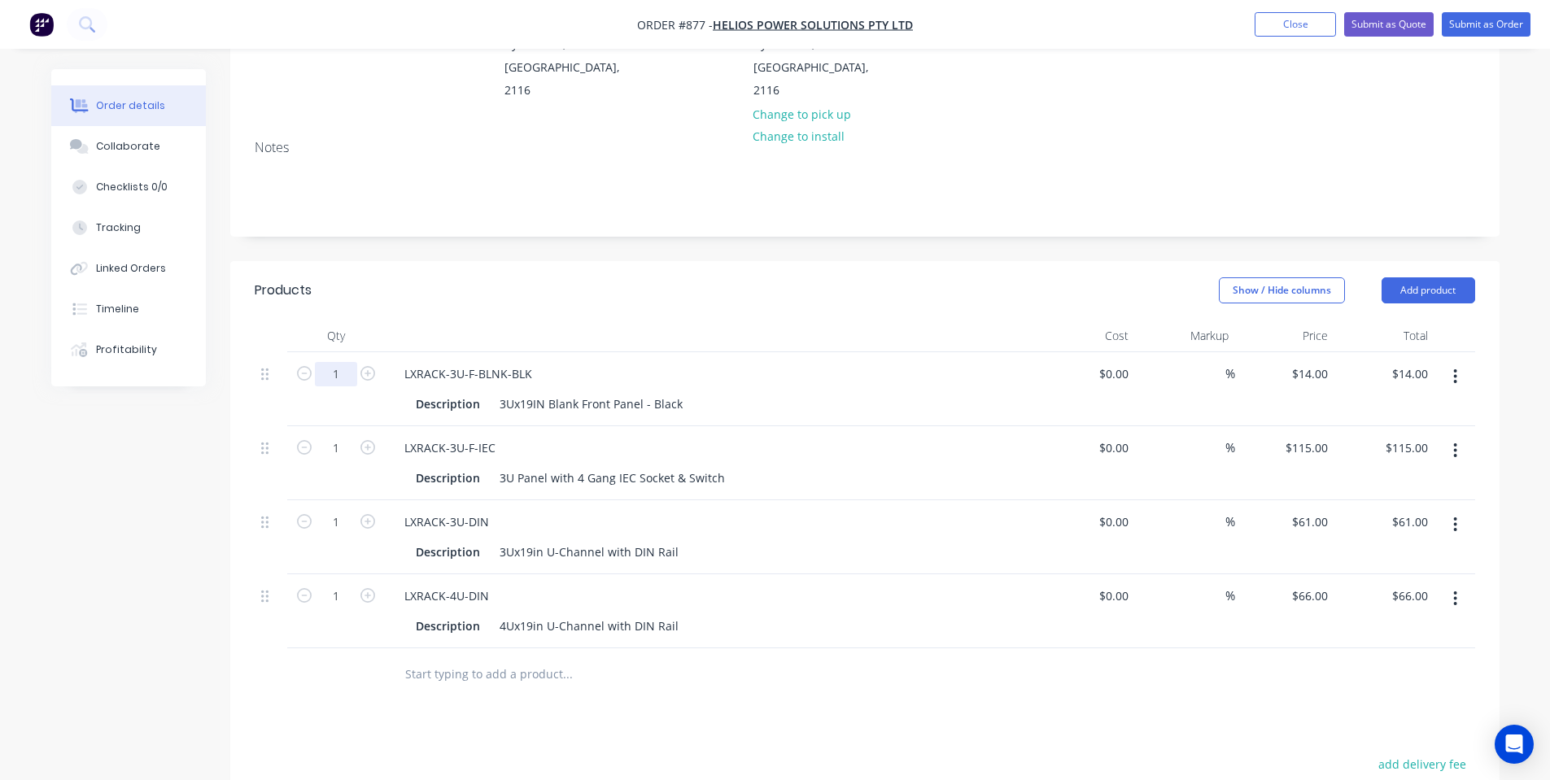
click at [347, 362] on input "1" at bounding box center [336, 374] width 42 height 24
type input "75"
type input "$1,050.00"
click at [349, 436] on input "1" at bounding box center [336, 448] width 42 height 24
type input "15"
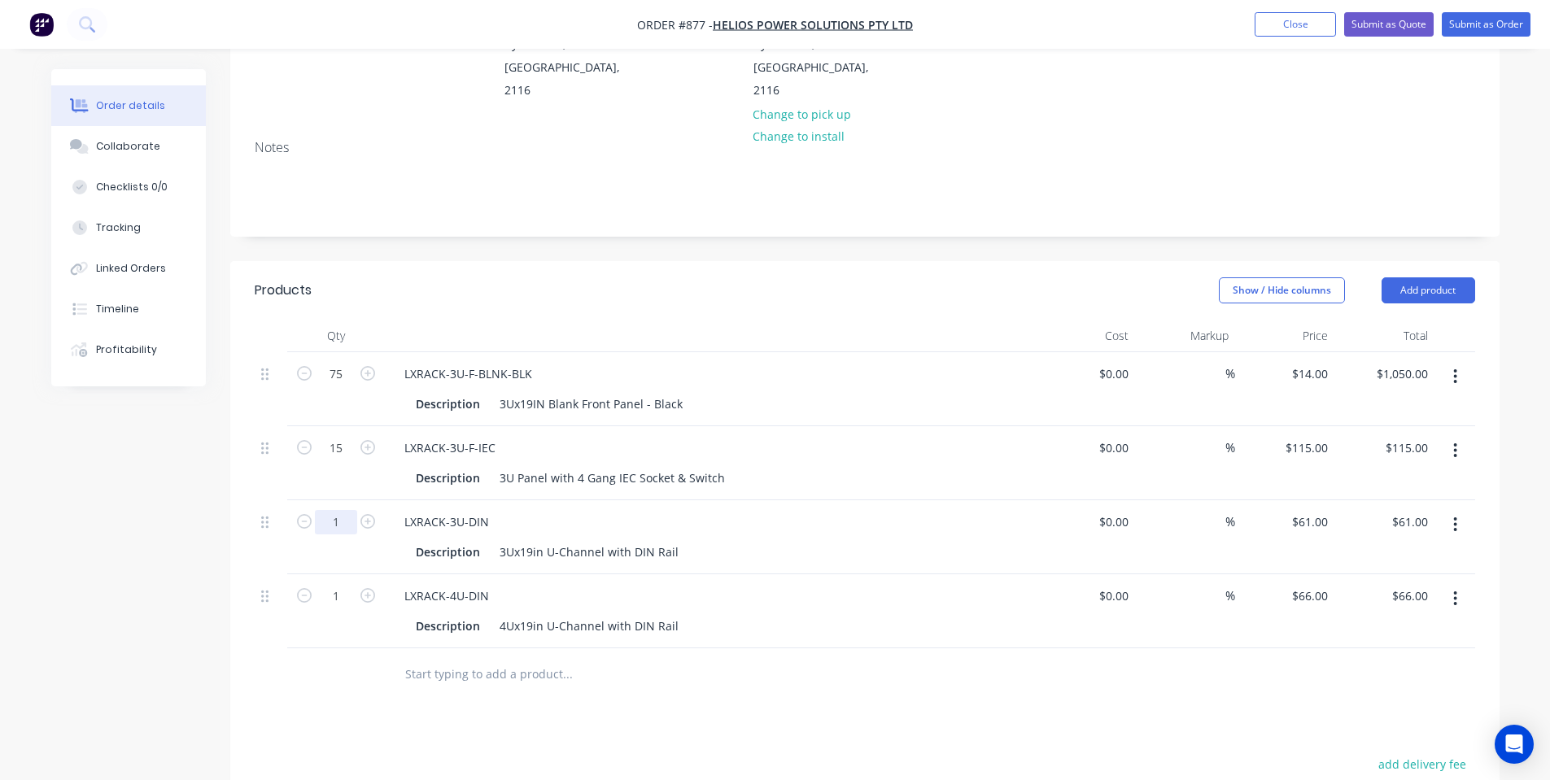
type input "$1,725.00"
click at [332, 510] on input "1" at bounding box center [336, 522] width 42 height 24
type input "15"
type input "$915.00"
click at [339, 584] on input "1" at bounding box center [336, 596] width 42 height 24
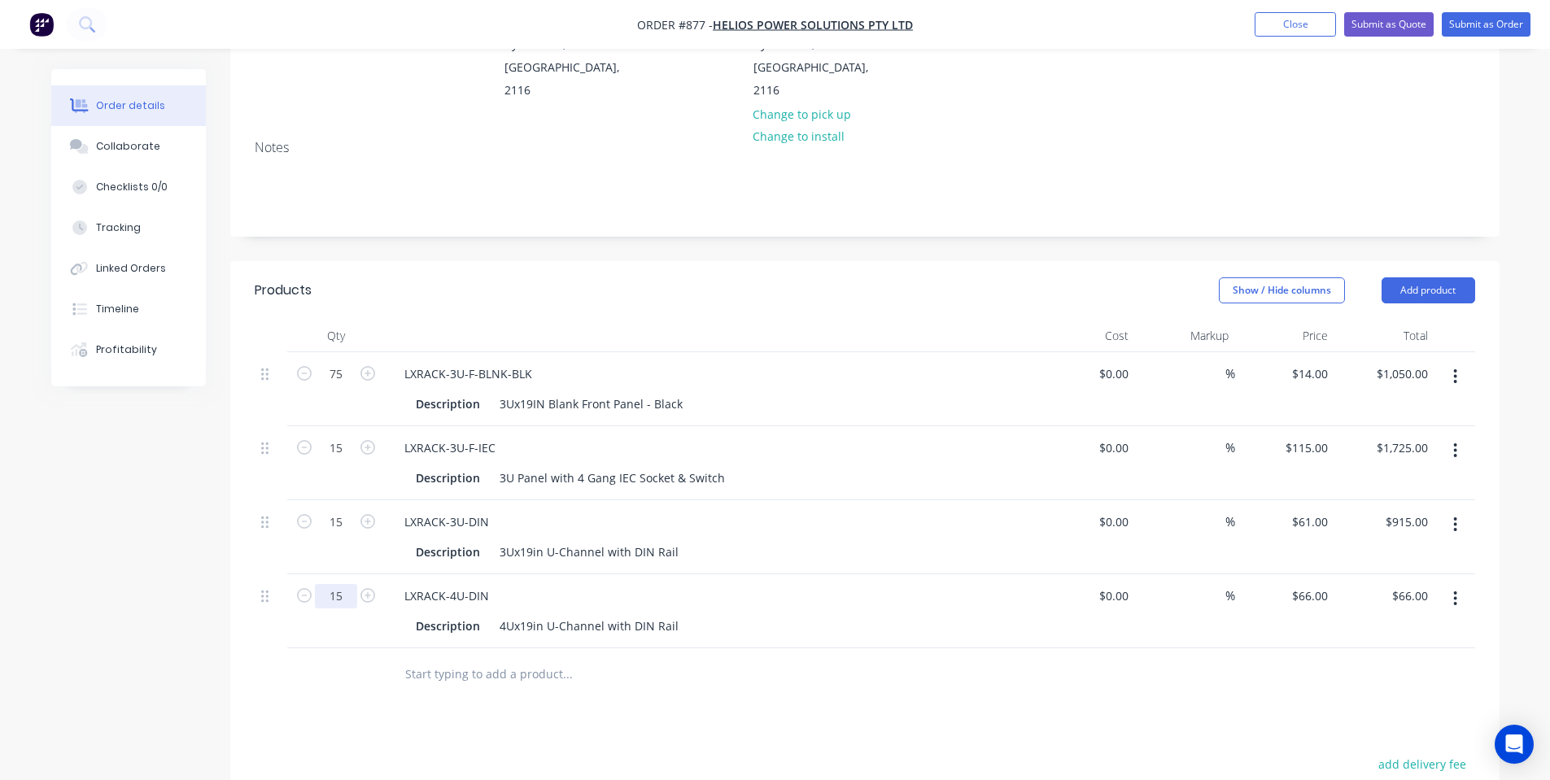
type input "15"
type input "$990.00"
click at [802, 291] on header "Products Show / Hide columns Add product" at bounding box center [865, 290] width 1270 height 59
click at [1401, 278] on button "Add product" at bounding box center [1429, 291] width 94 height 26
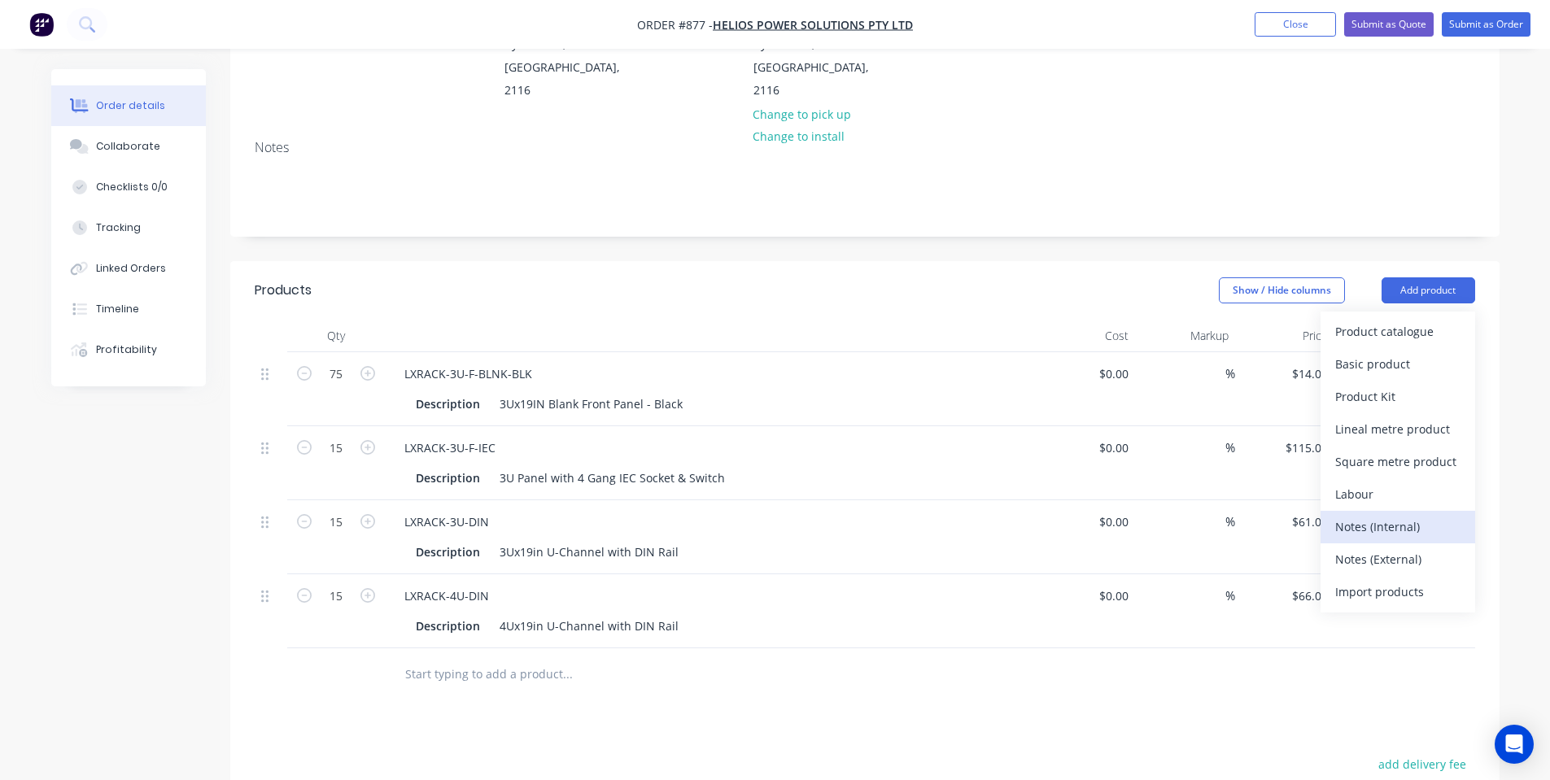
click at [1386, 517] on button "Notes (Internal)" at bounding box center [1398, 527] width 155 height 33
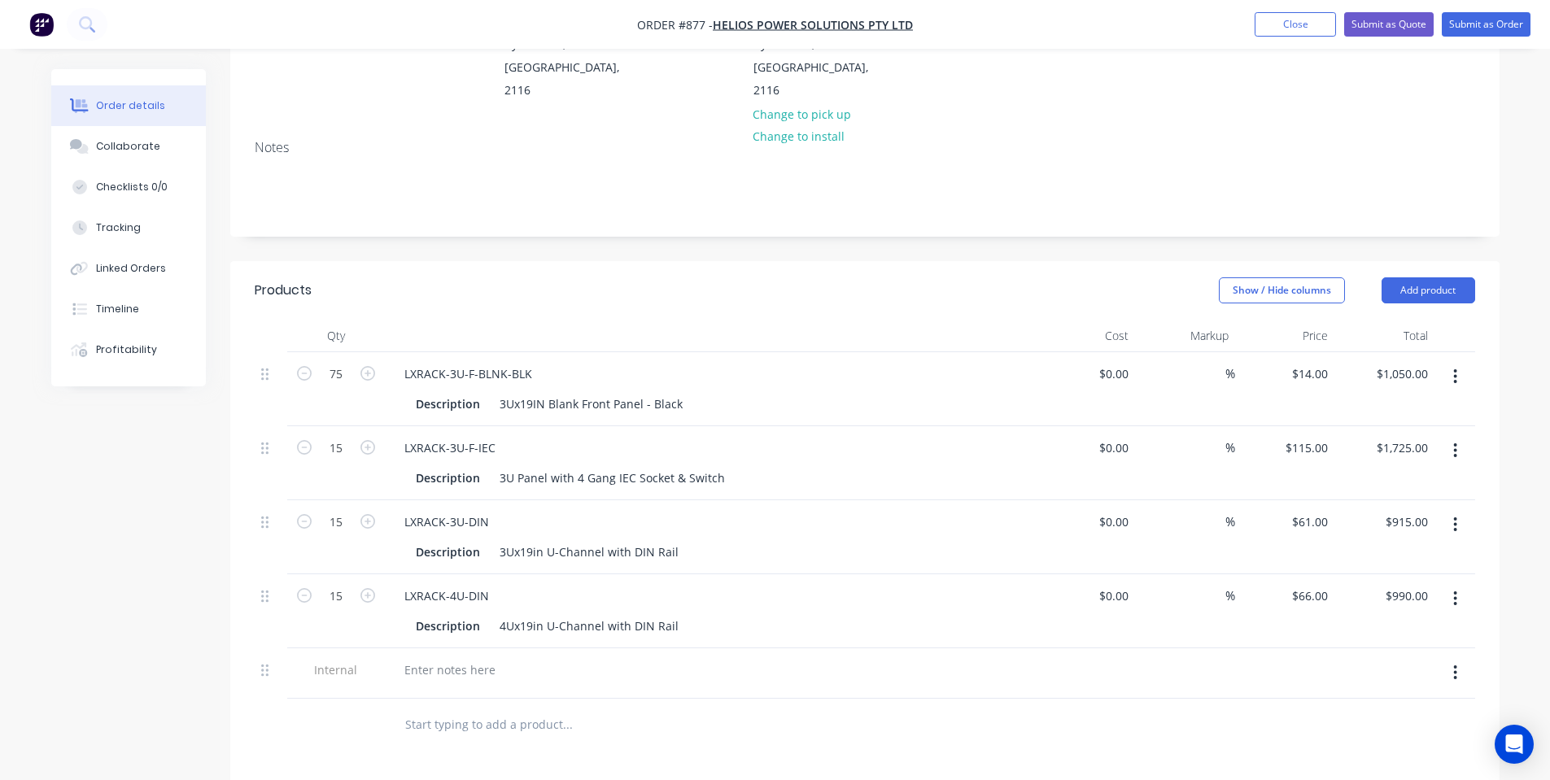
click at [689, 261] on header "Products Show / Hide columns Add product" at bounding box center [865, 290] width 1270 height 59
click at [70, 150] on icon at bounding box center [79, 146] width 19 height 15
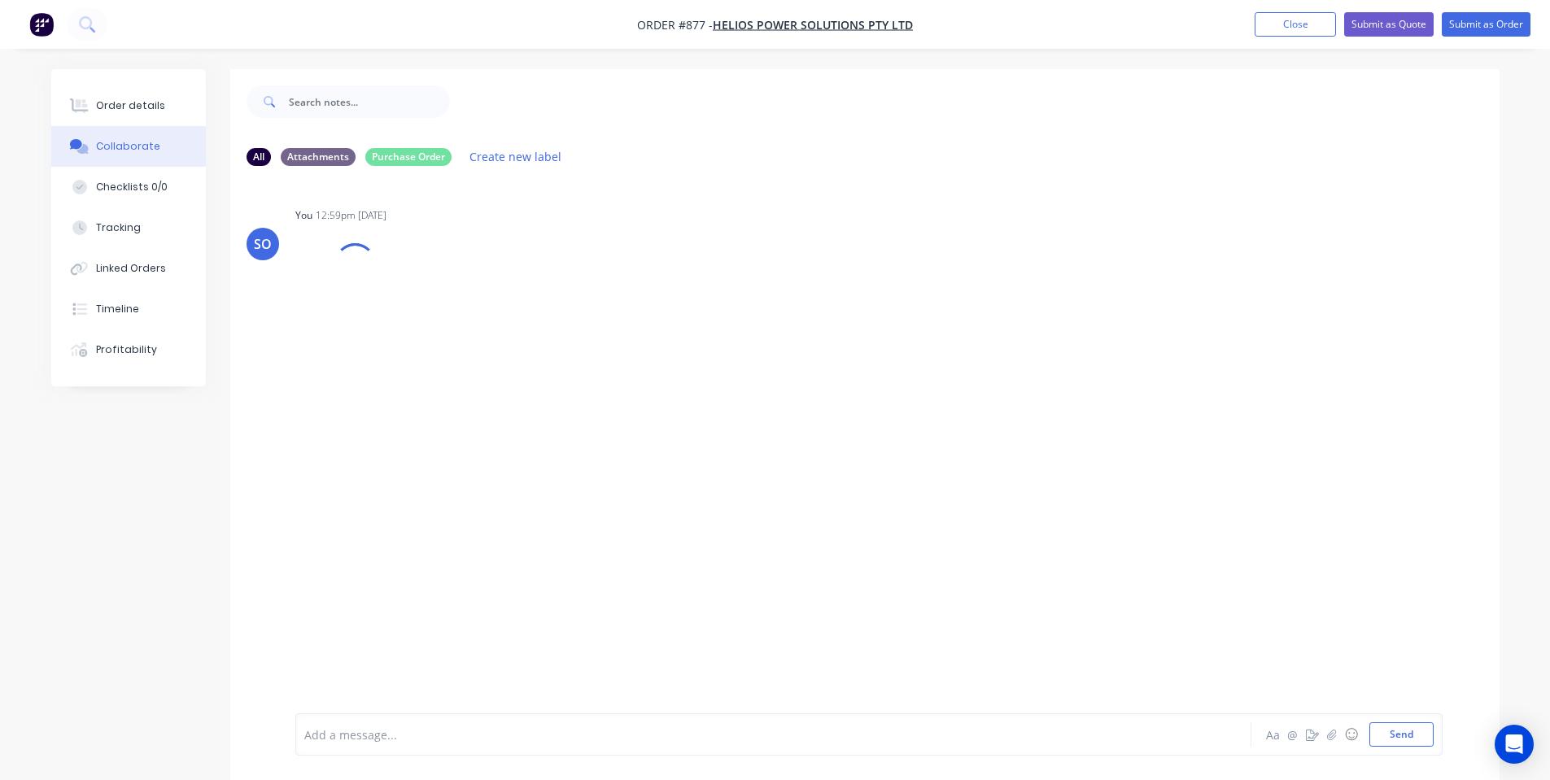
click at [123, 107] on div "Order details" at bounding box center [130, 105] width 69 height 15
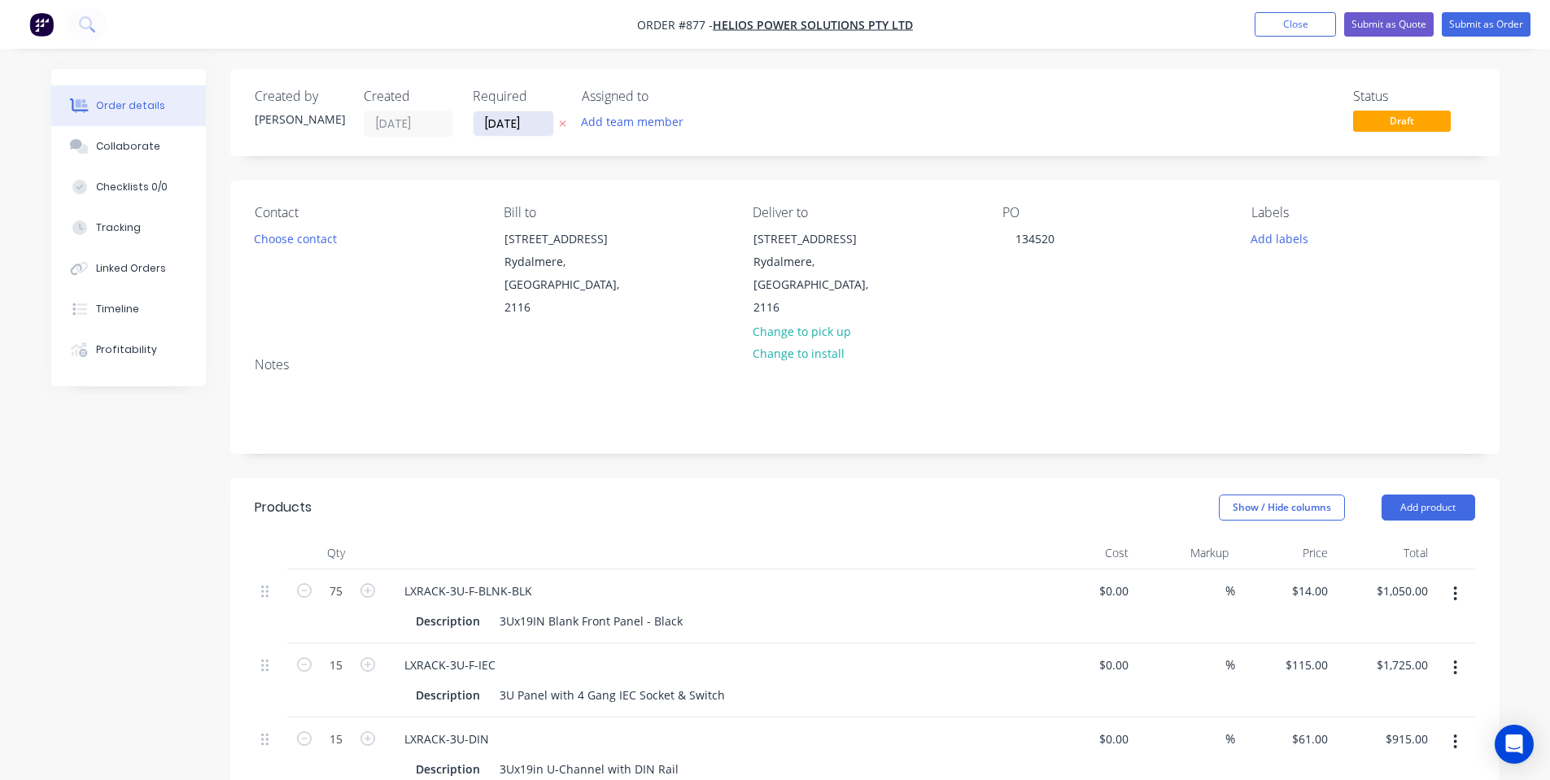
click at [520, 129] on input "[DATE]" at bounding box center [514, 123] width 80 height 24
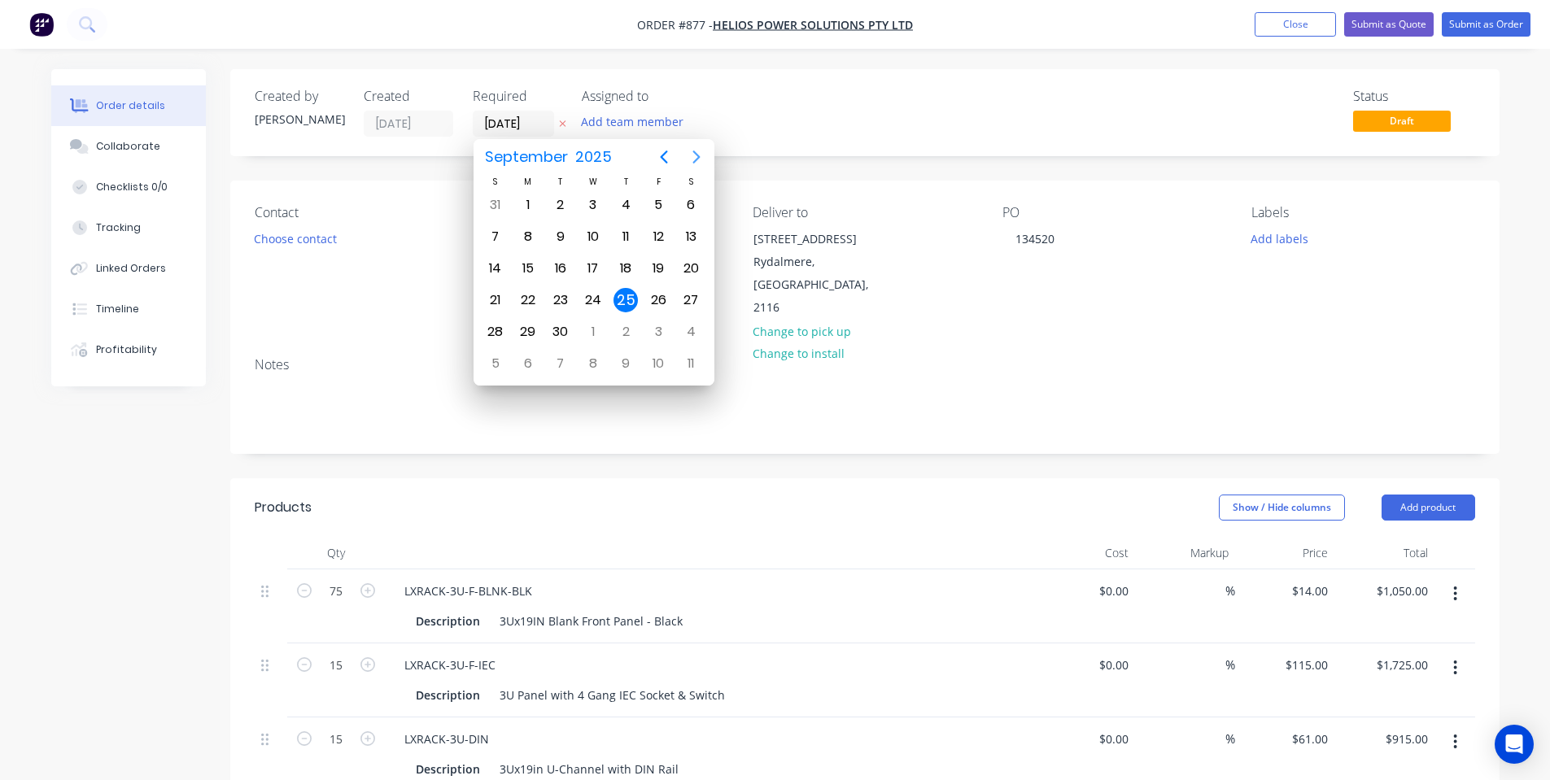
click at [693, 146] on button "Next page" at bounding box center [696, 157] width 33 height 33
click at [669, 264] on div "17" at bounding box center [658, 268] width 24 height 24
type input "17/10/25"
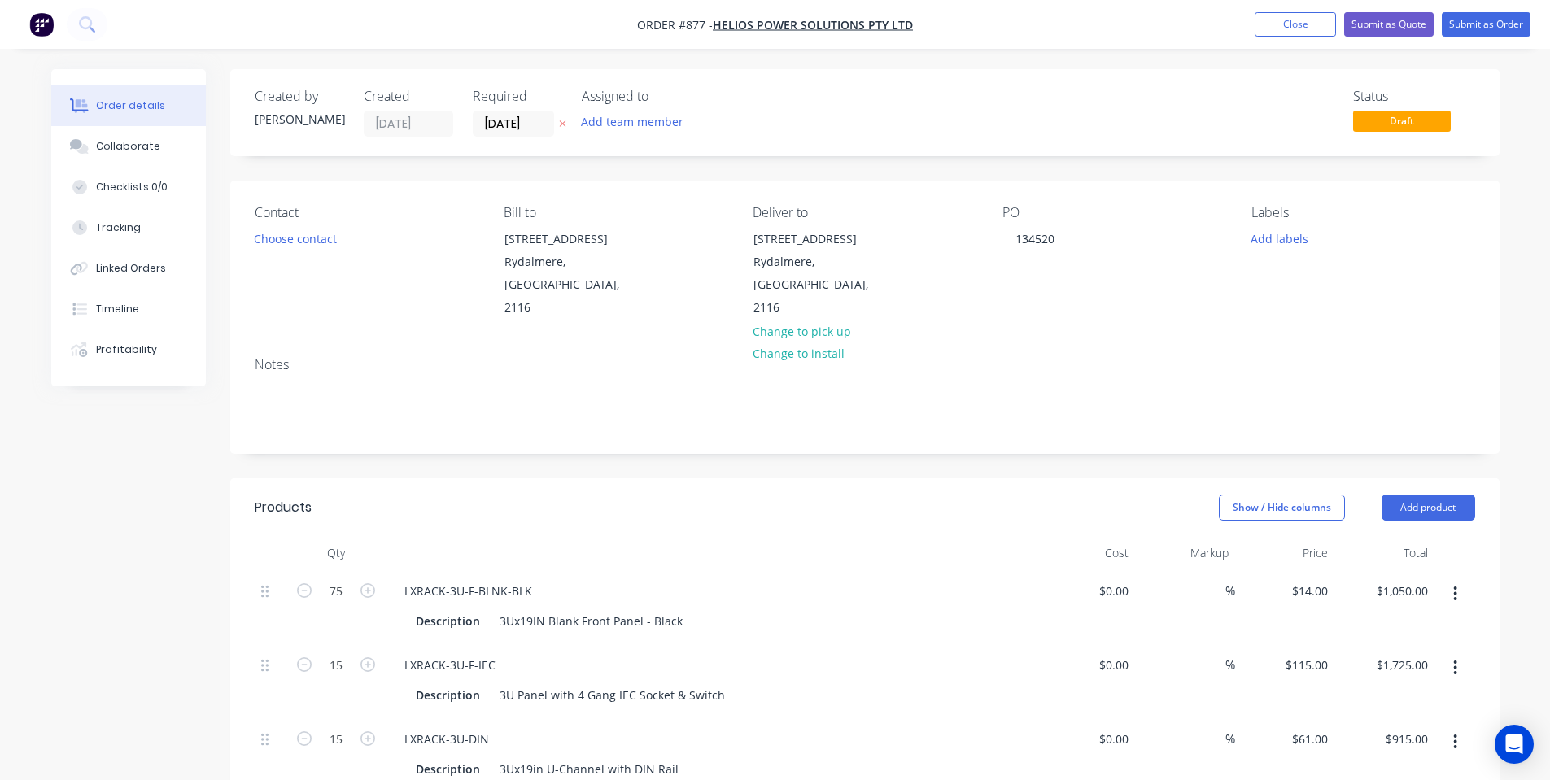
click at [933, 83] on div "Created by Shane Created 25/09/25 Required 17/10/25 Assigned to Add team member…" at bounding box center [865, 112] width 1270 height 87
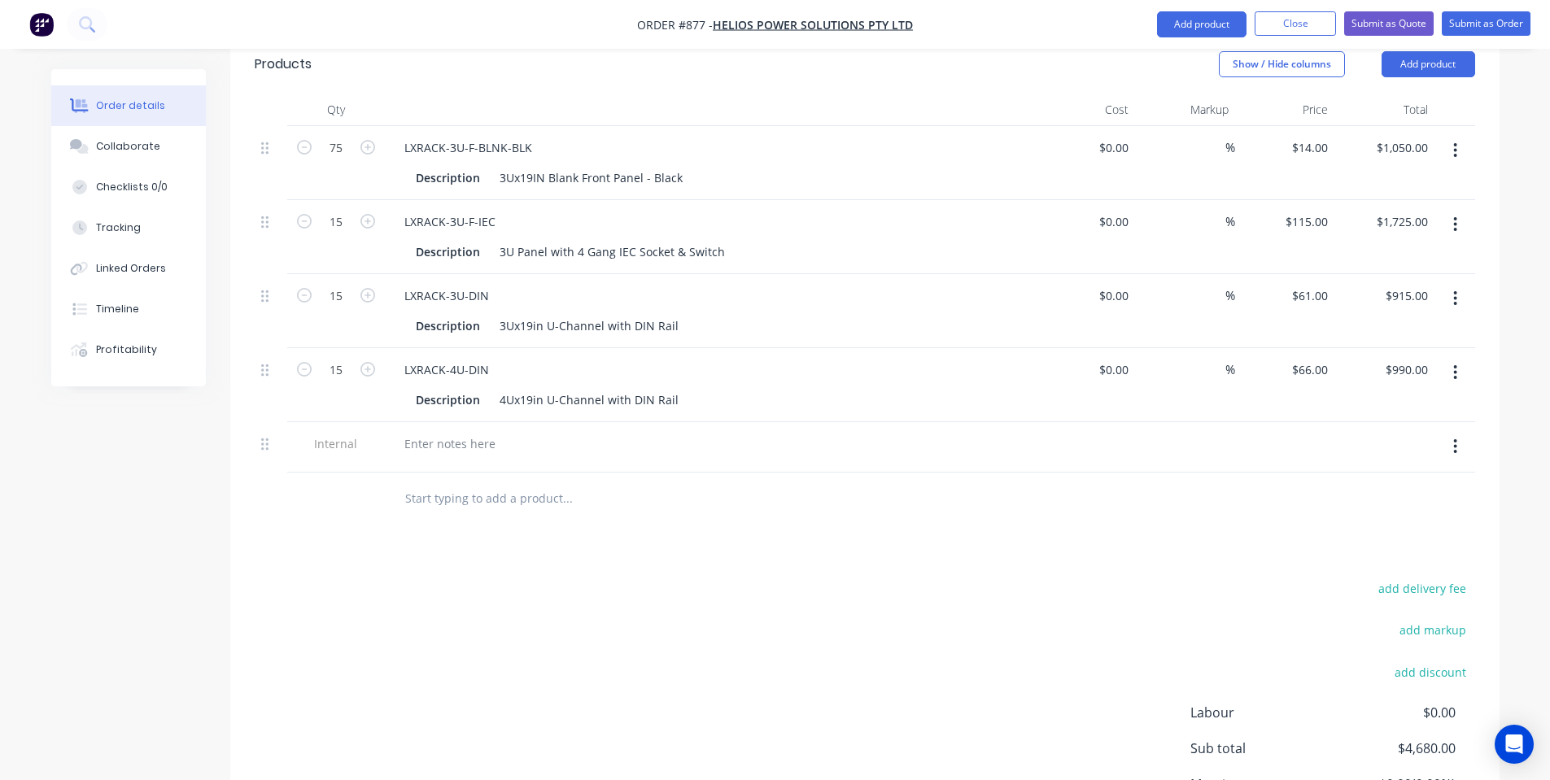
scroll to position [581, 0]
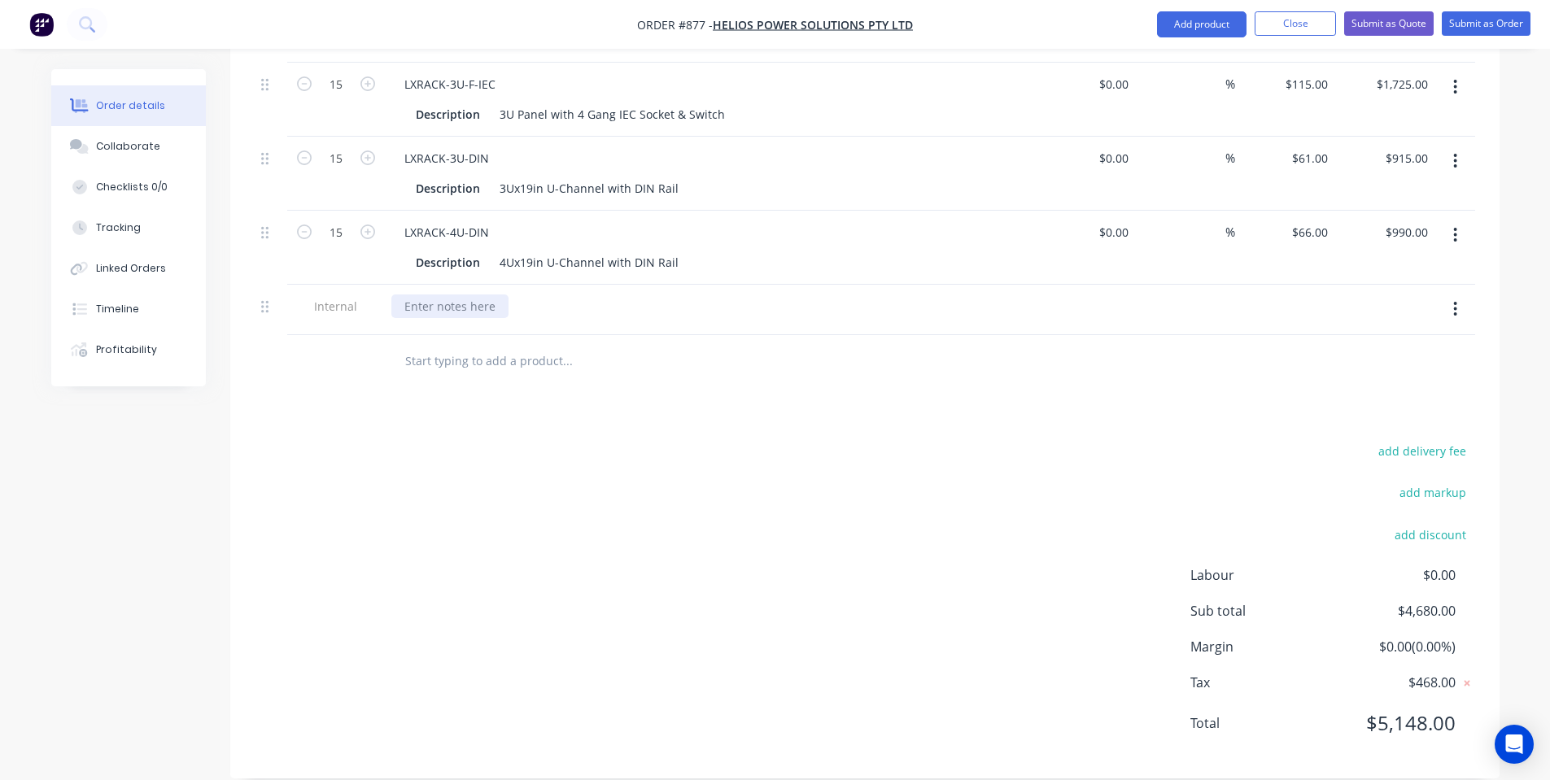
click at [435, 295] on div at bounding box center [449, 307] width 117 height 24
click at [583, 513] on div "add delivery fee add markup add discount Labour $0.00 Sub total $4,680.00 Margi…" at bounding box center [865, 597] width 1221 height 314
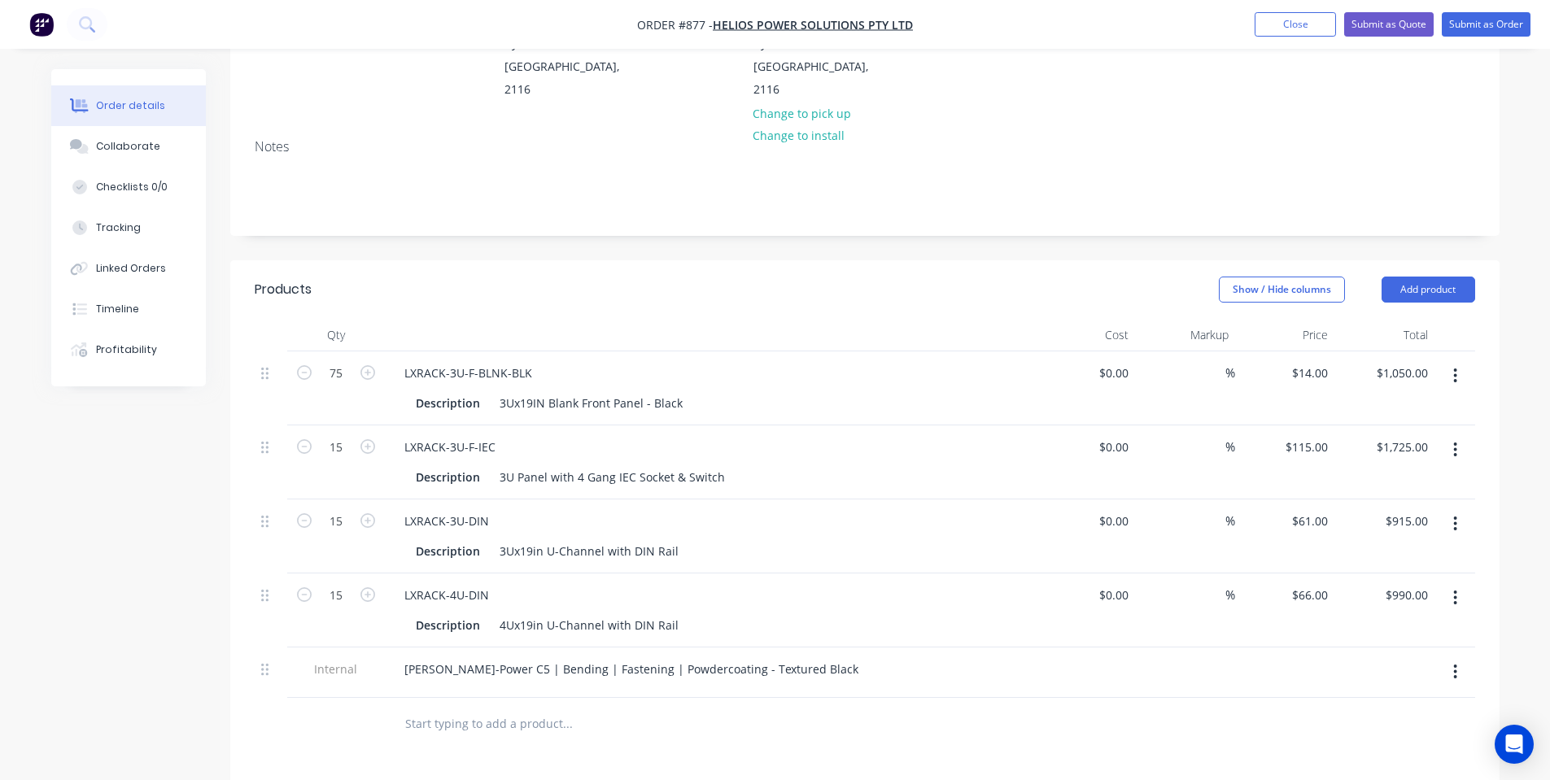
scroll to position [147, 0]
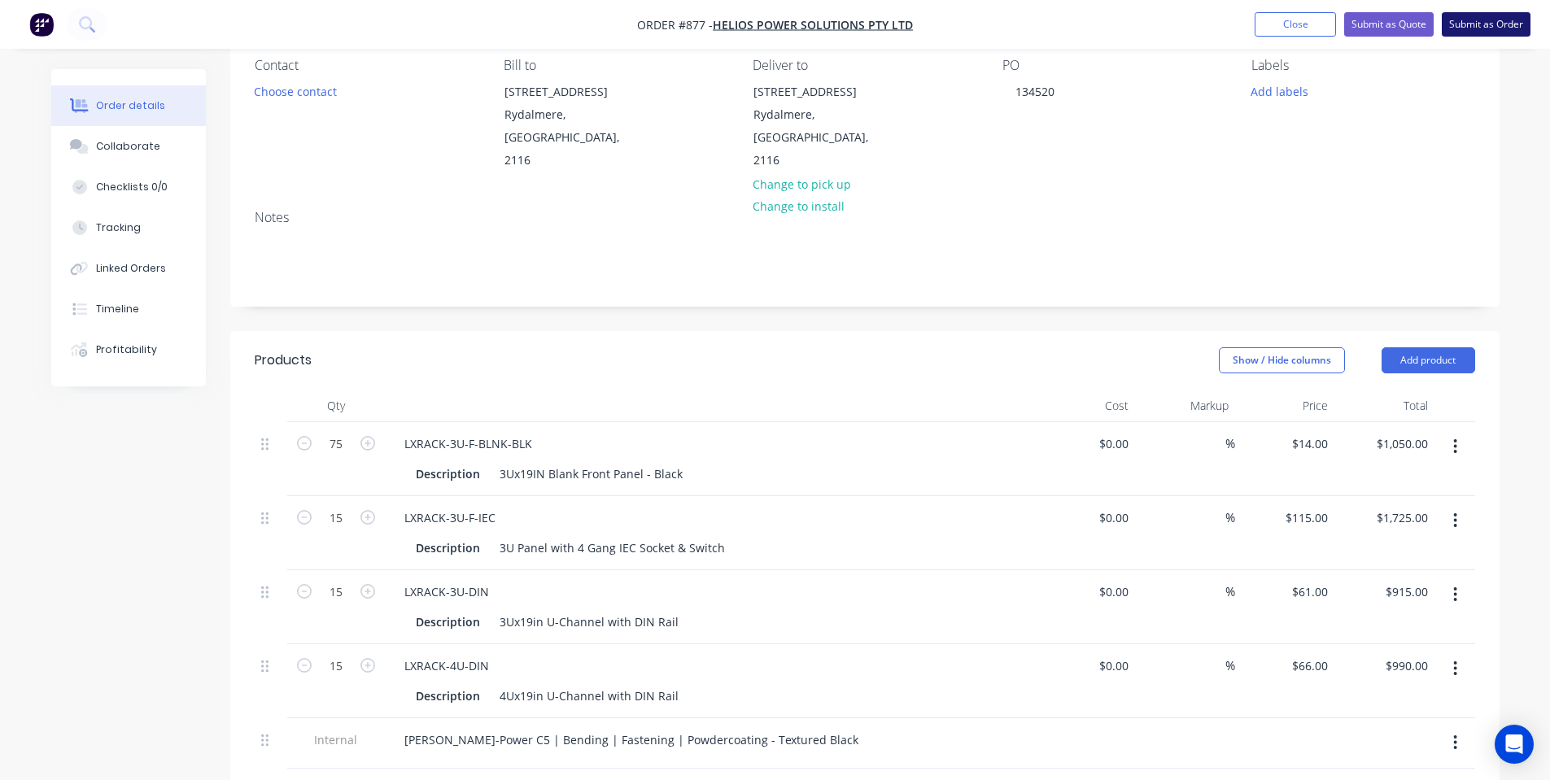
click at [1495, 21] on button "Submit as Order" at bounding box center [1486, 24] width 89 height 24
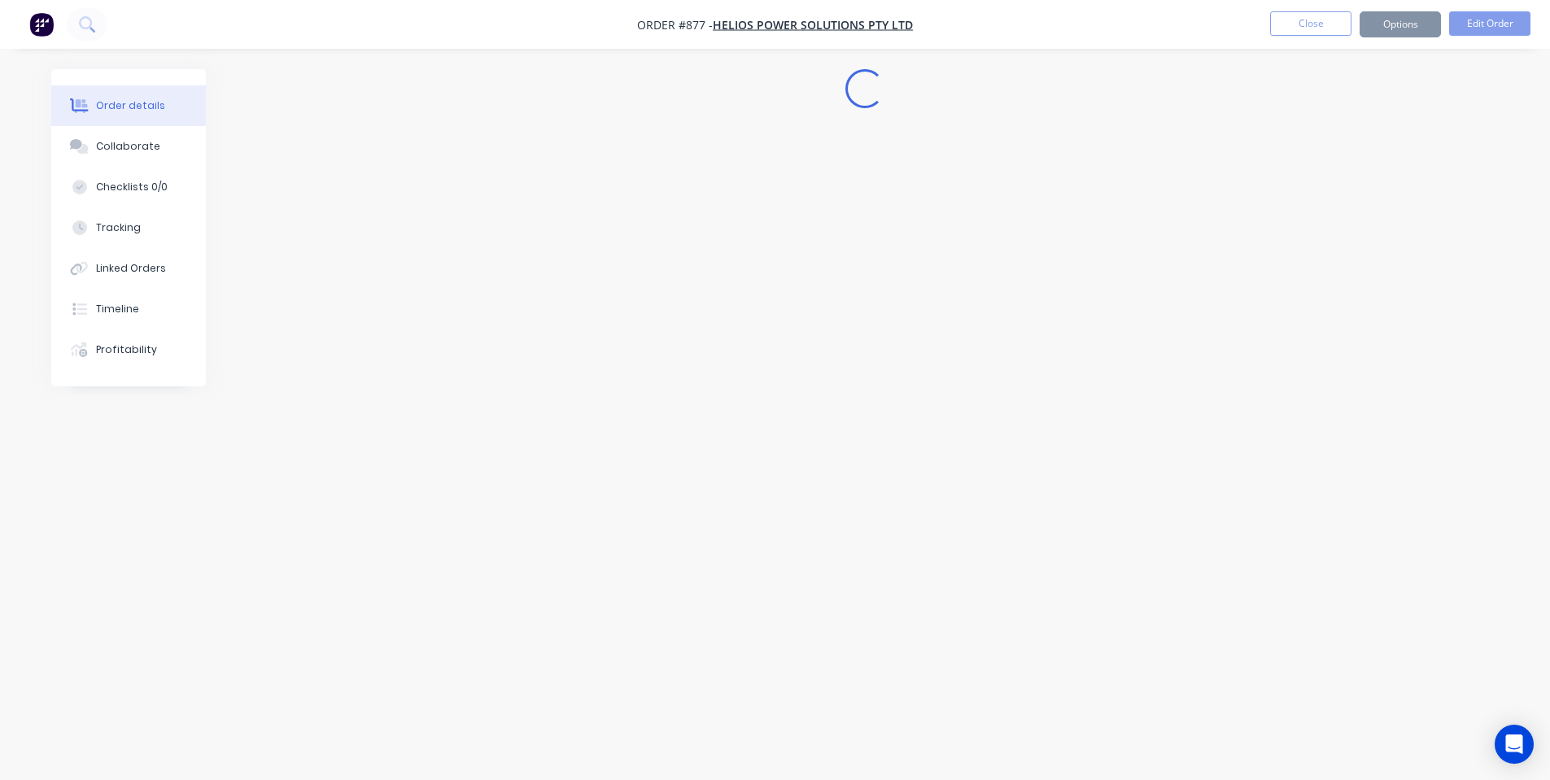
scroll to position [0, 0]
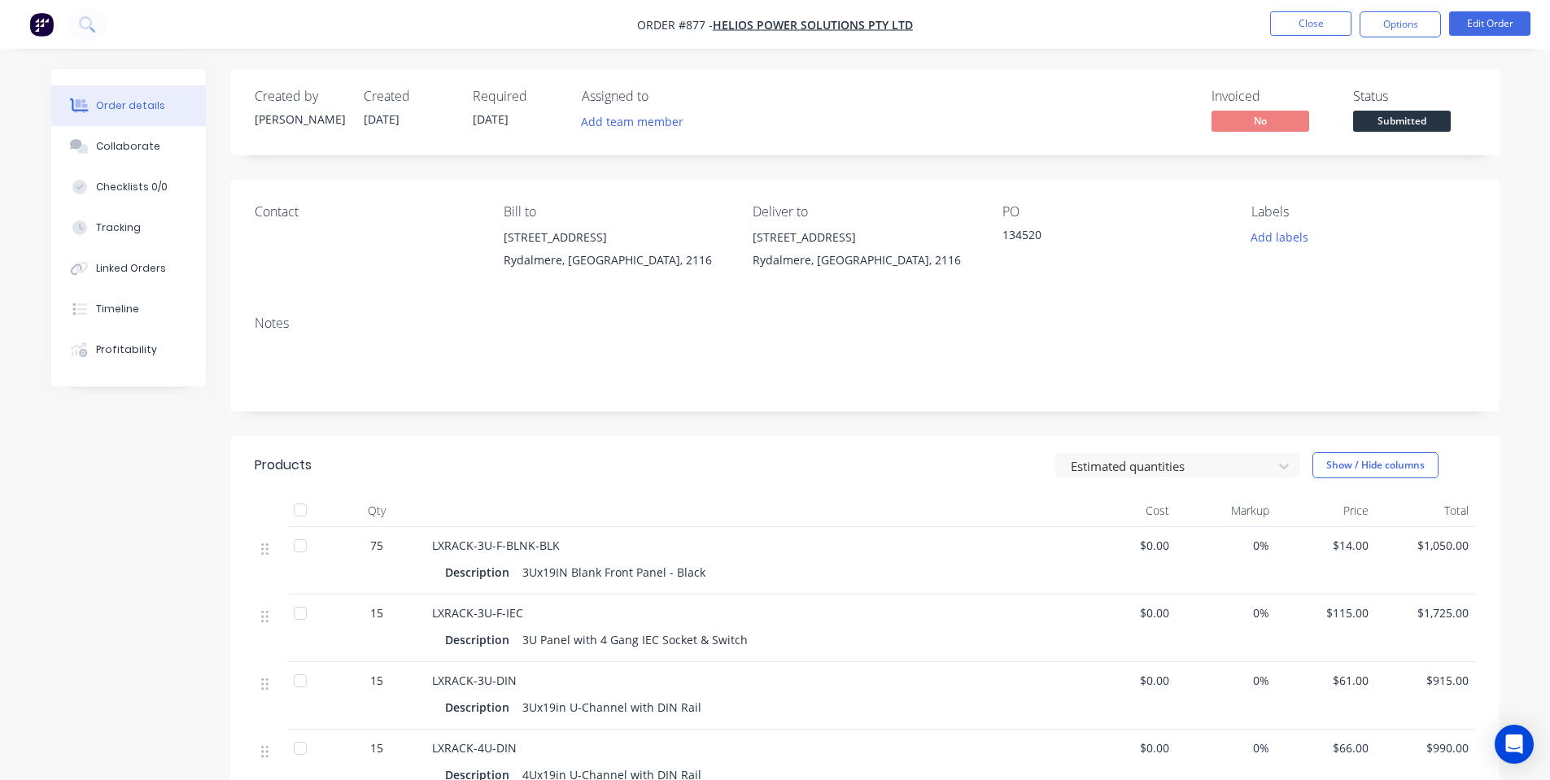
click at [1417, 142] on div "Created by Shane Created 25/09/25 Required 17/10/25 Assigned to Add team member…" at bounding box center [865, 112] width 1270 height 86
click at [1414, 123] on span "Submitted" at bounding box center [1402, 121] width 98 height 20
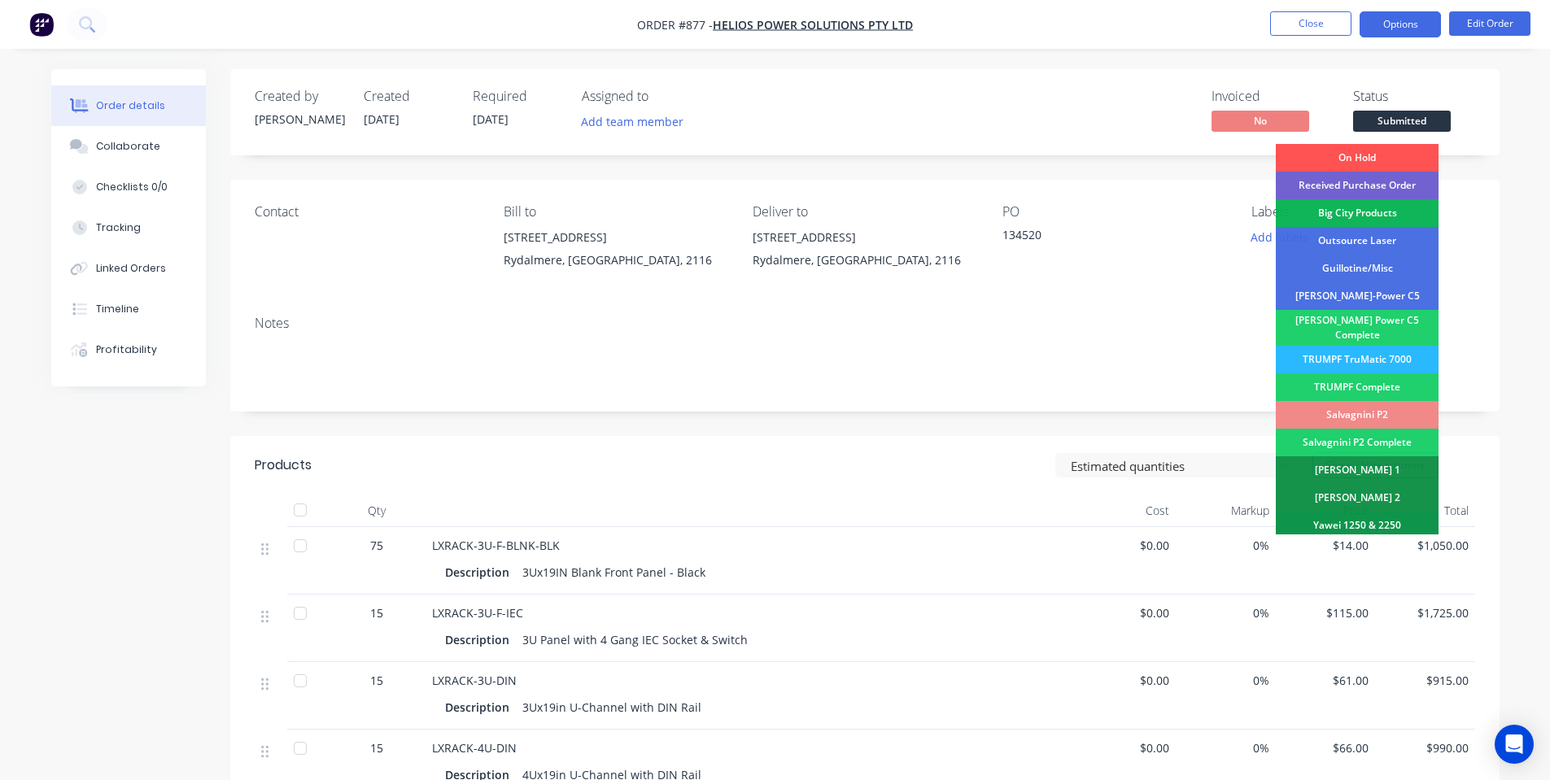
click at [1406, 27] on button "Options" at bounding box center [1400, 24] width 81 height 26
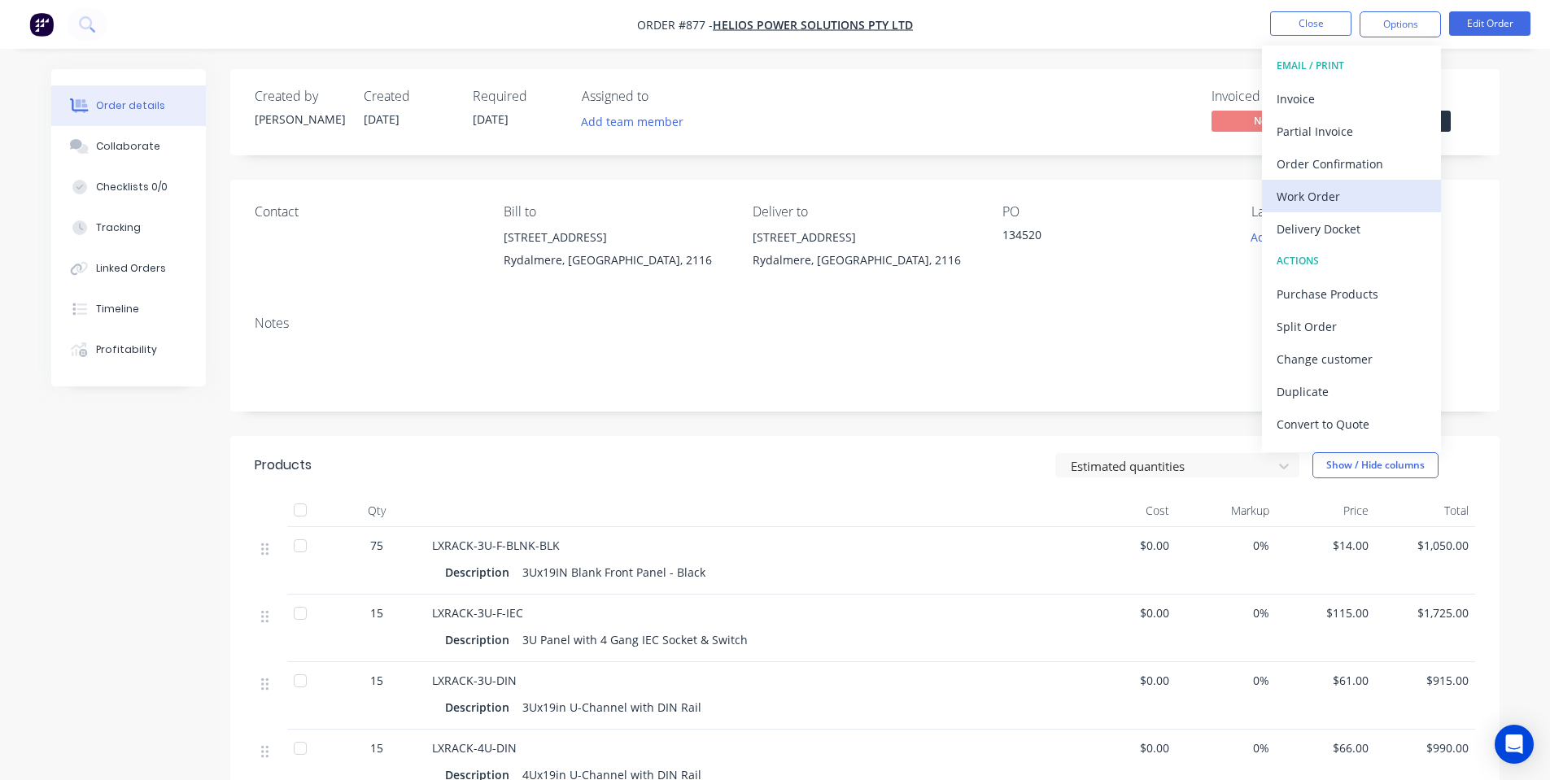
click at [1350, 211] on button "Work Order" at bounding box center [1351, 196] width 179 height 33
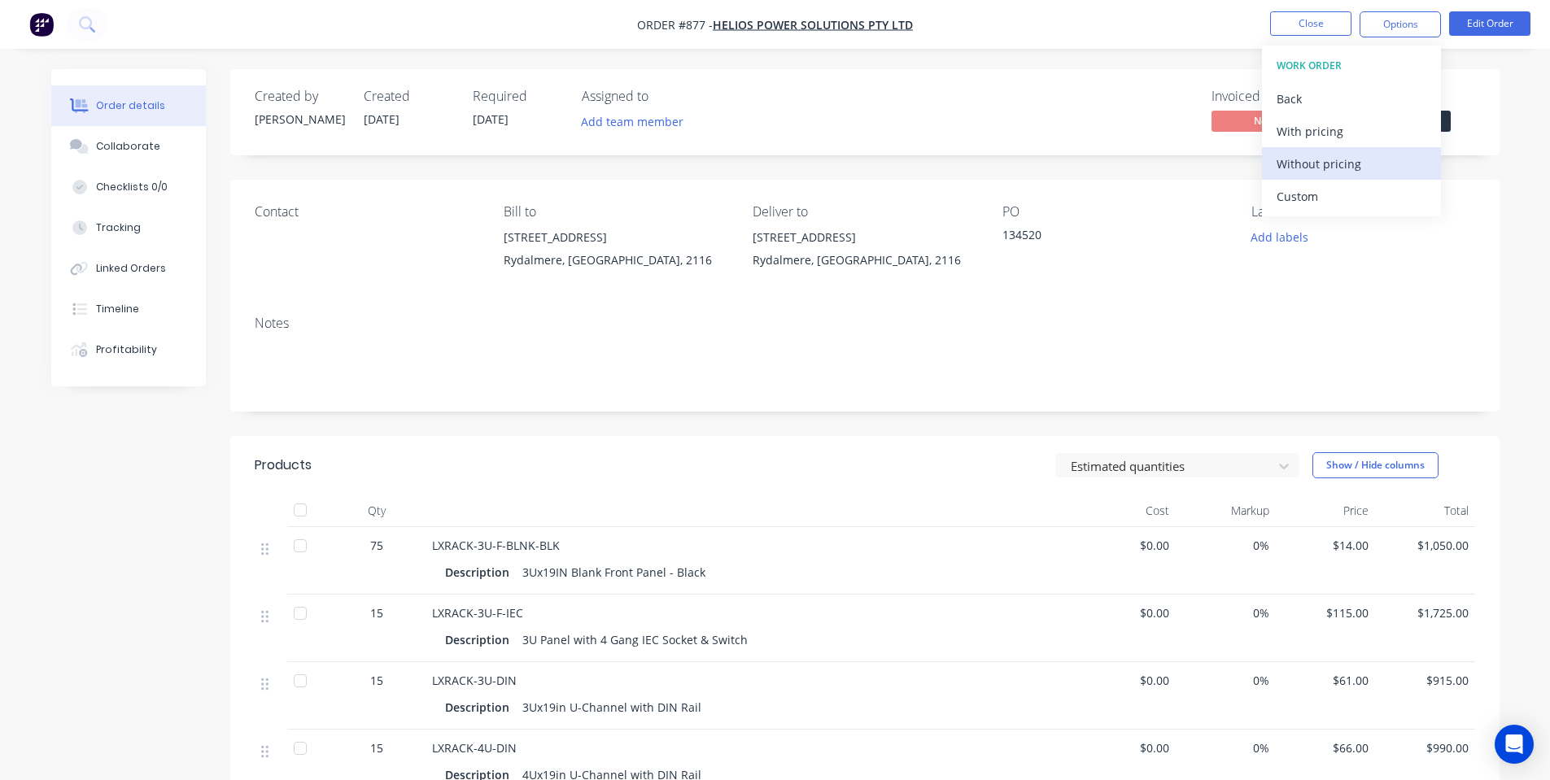
click at [1346, 164] on div "Without pricing" at bounding box center [1352, 164] width 150 height 24
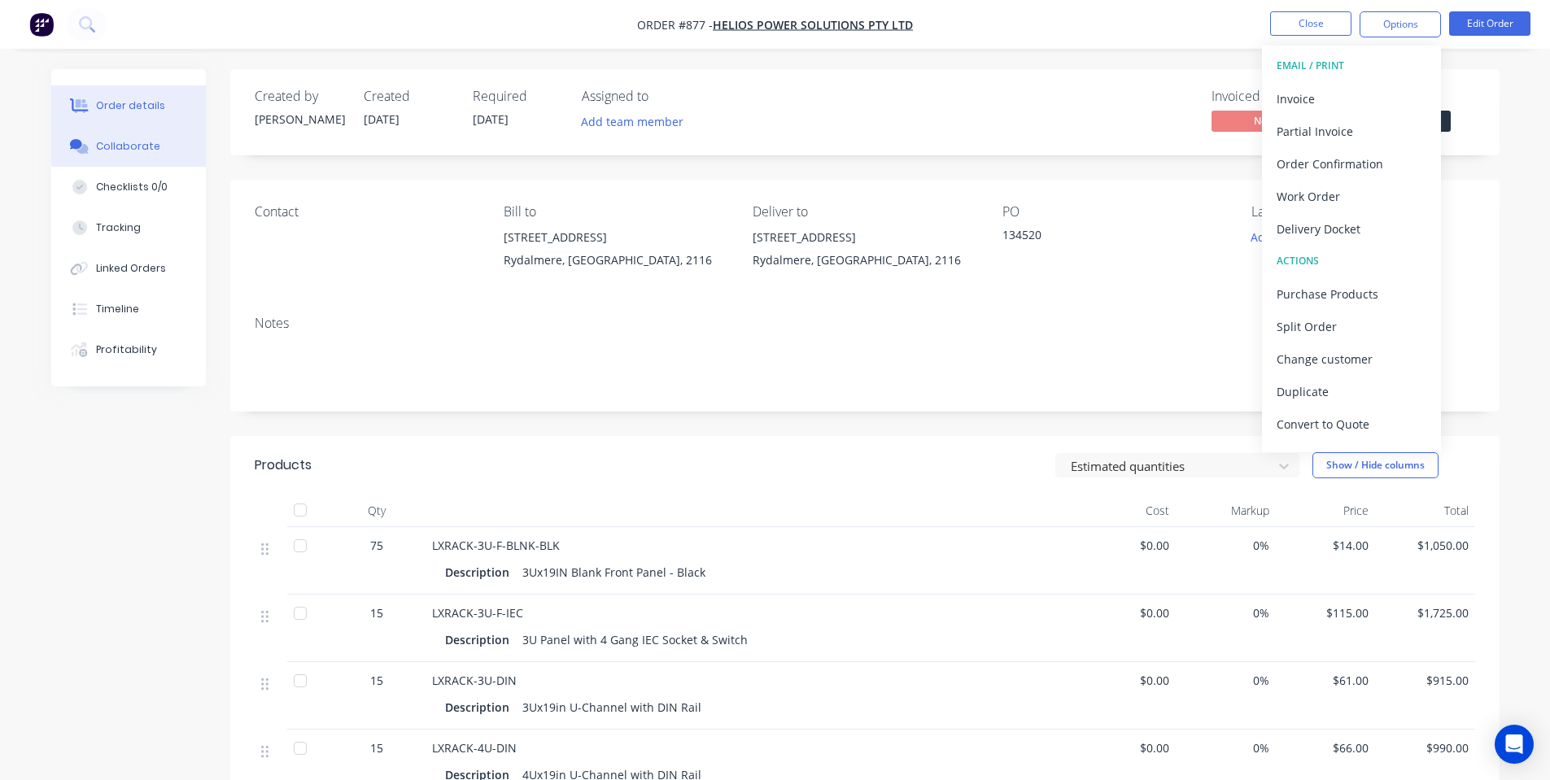
click at [177, 145] on button "Collaborate" at bounding box center [128, 146] width 155 height 41
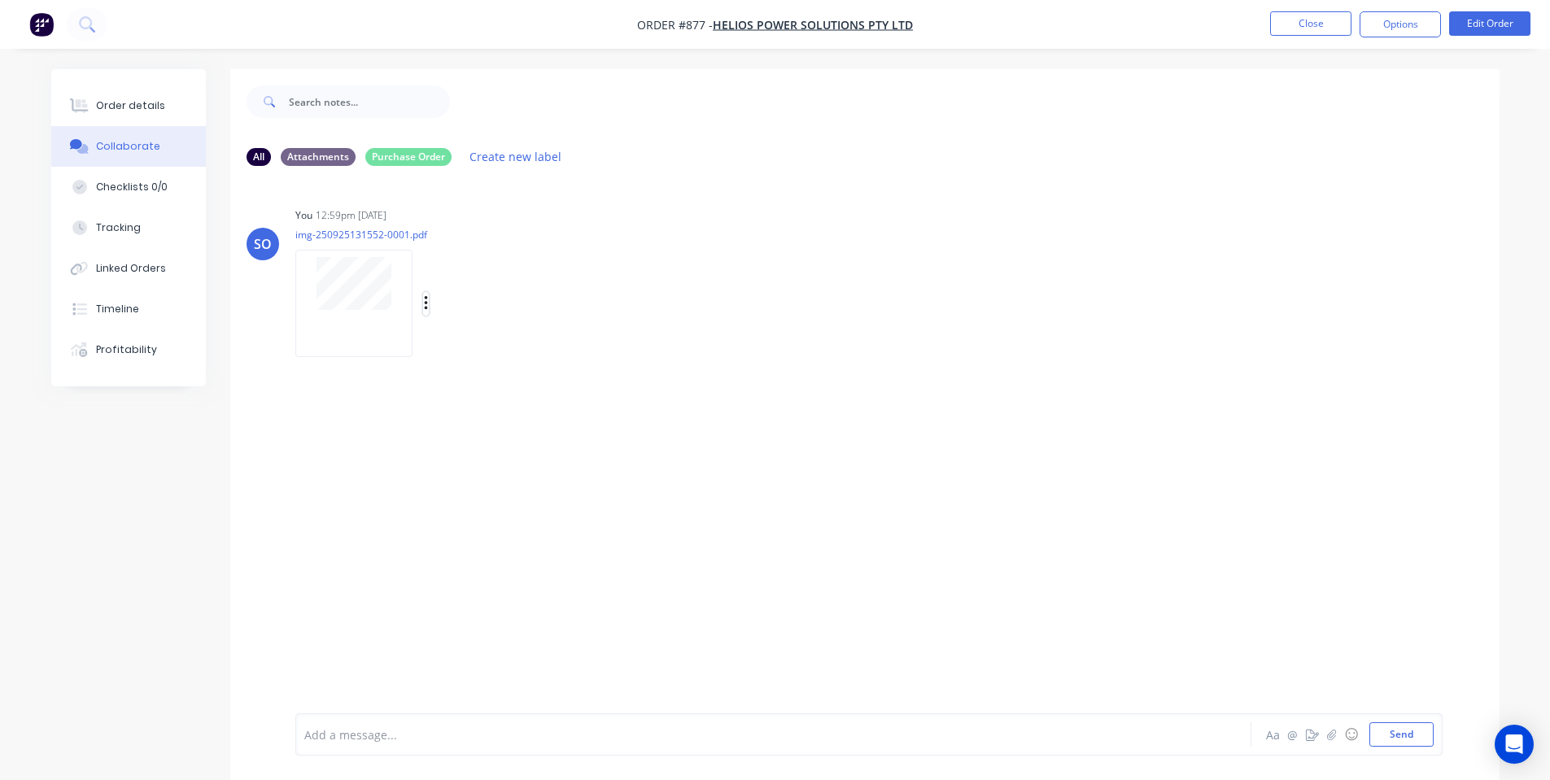
click at [424, 301] on icon "button" at bounding box center [426, 304] width 5 height 19
click at [0, 0] on button "Delete" at bounding box center [0, 0] width 0 height 0
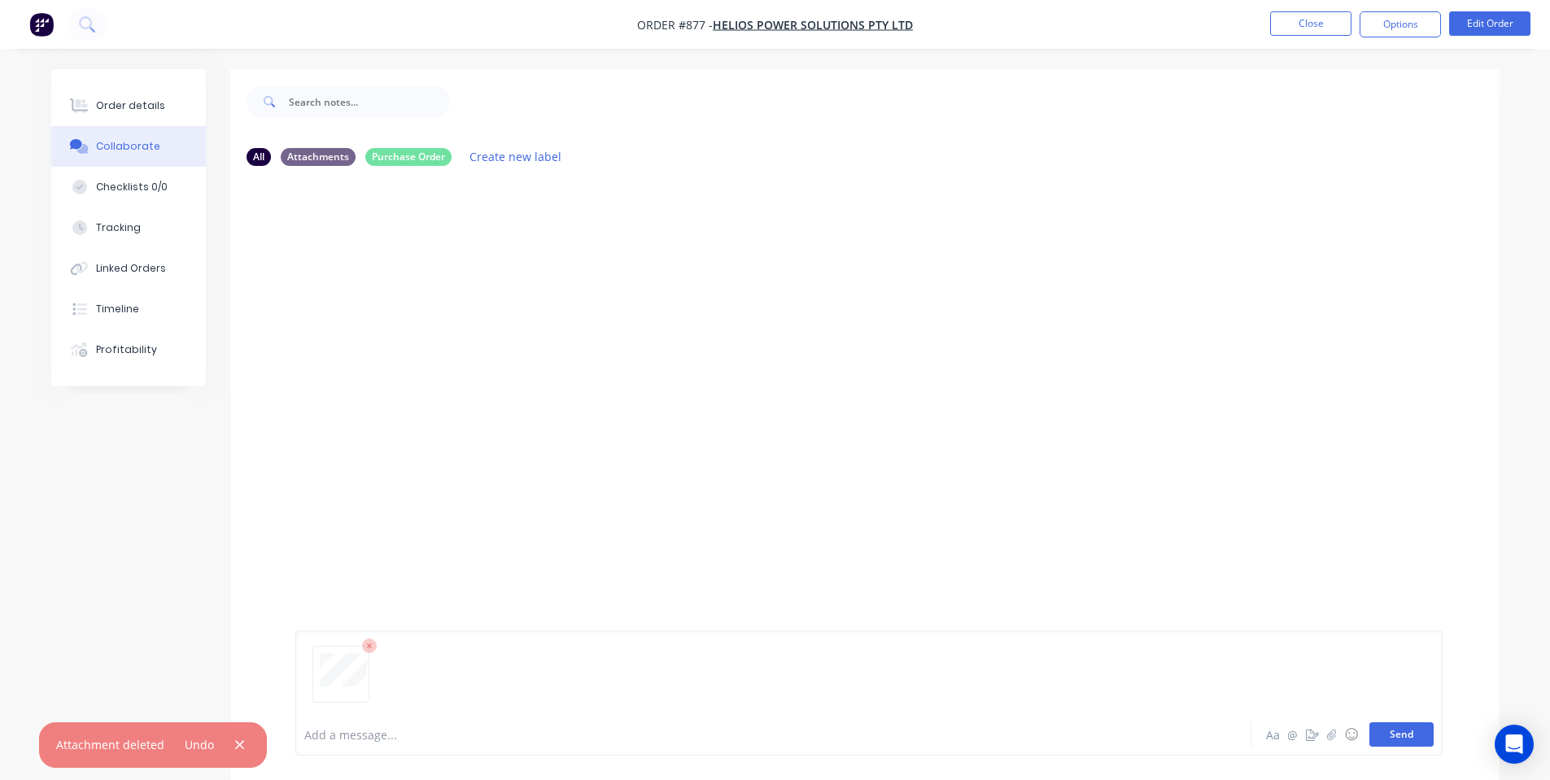
click at [1391, 737] on button "Send" at bounding box center [1402, 735] width 64 height 24
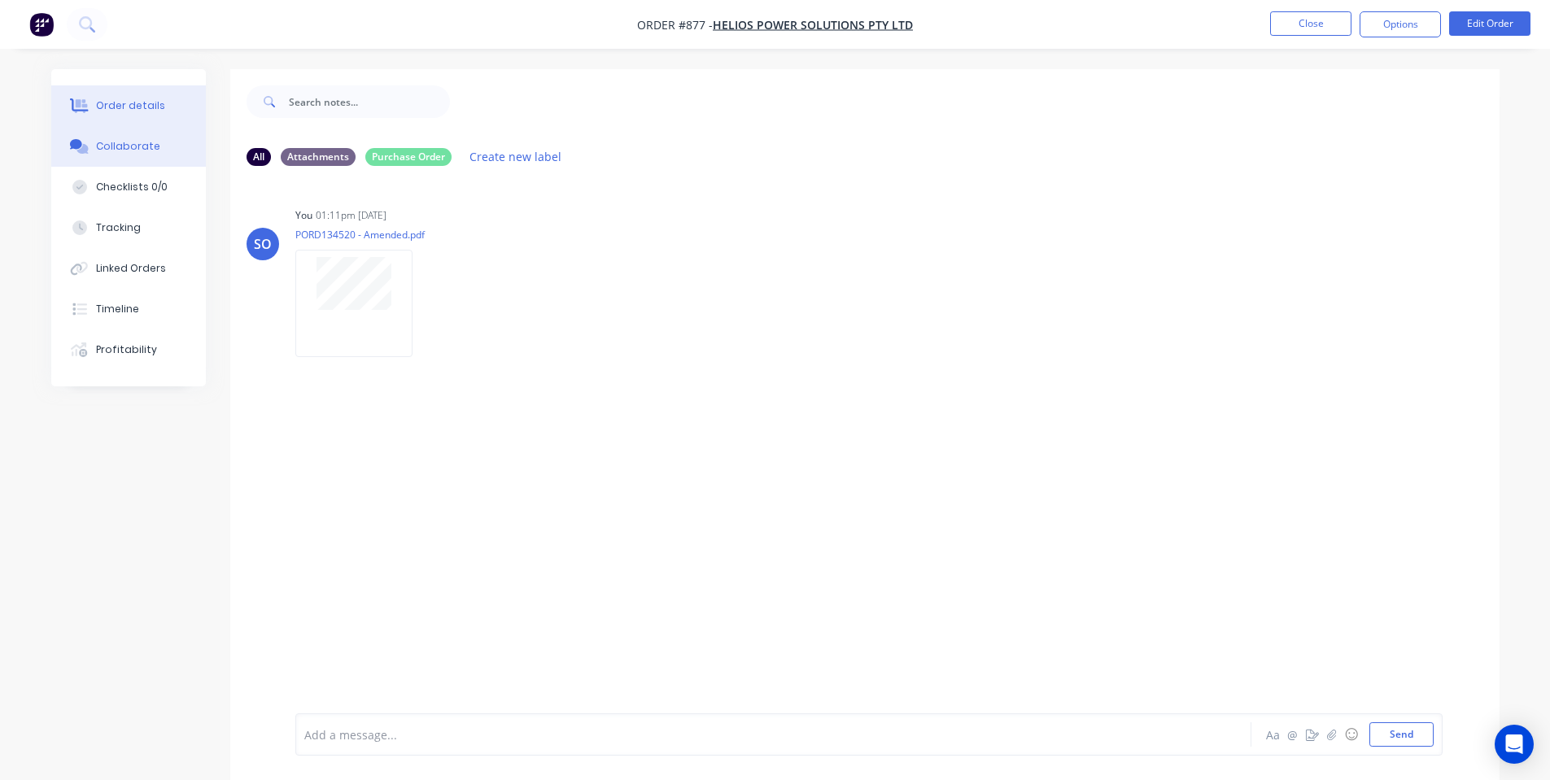
click at [141, 106] on div "Order details" at bounding box center [130, 105] width 69 height 15
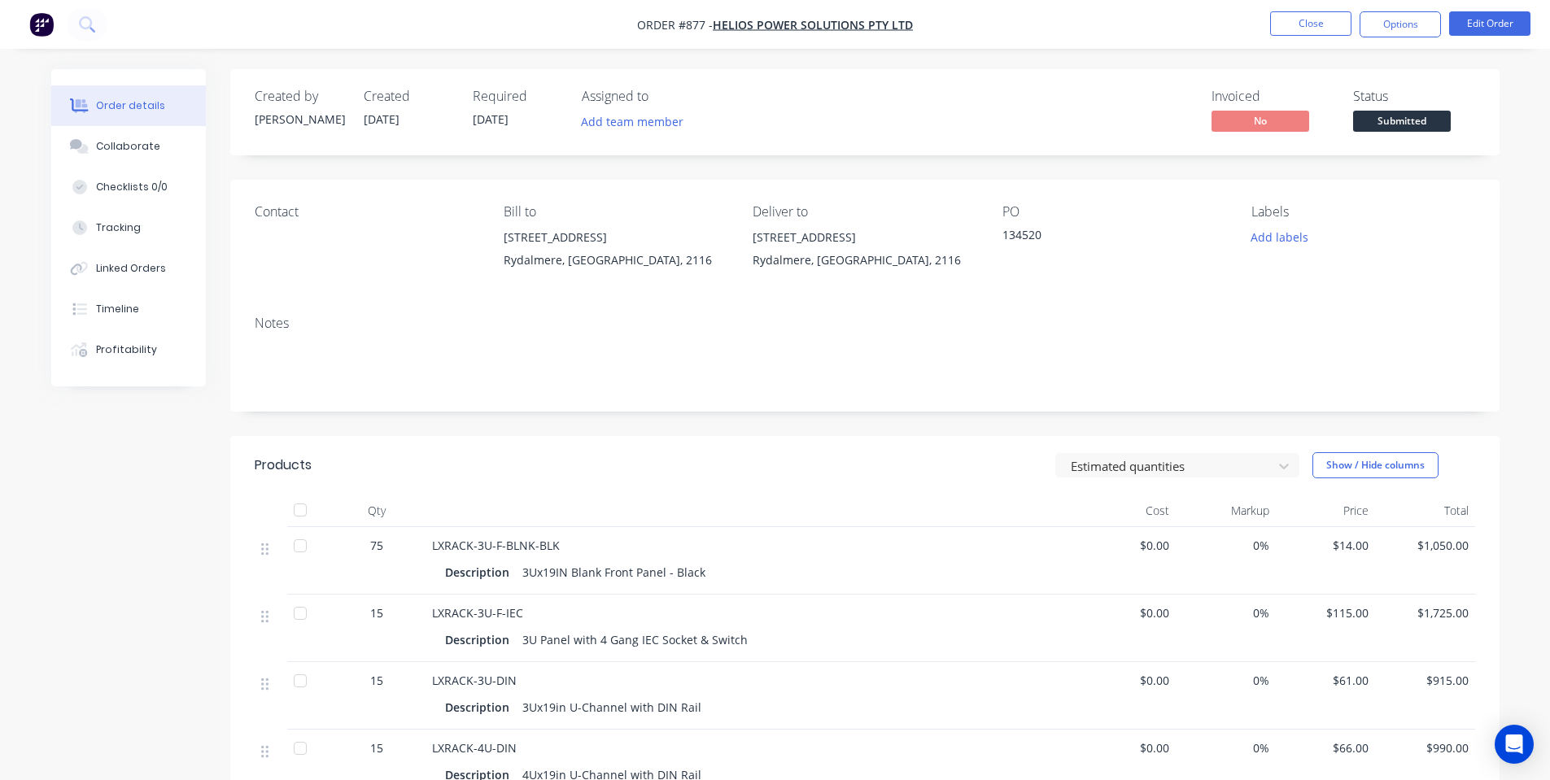
click at [391, 620] on div "15" at bounding box center [376, 613] width 85 height 17
click at [370, 610] on span "15" at bounding box center [376, 613] width 13 height 17
drag, startPoint x: 1498, startPoint y: 14, endPoint x: 1497, endPoint y: 23, distance: 9.1
click at [1498, 19] on nav "Order #877 - Helios Power Solutions Pty Ltd Close Options Edit Order" at bounding box center [775, 24] width 1550 height 49
click at [1489, 29] on button "Edit Order" at bounding box center [1489, 23] width 81 height 24
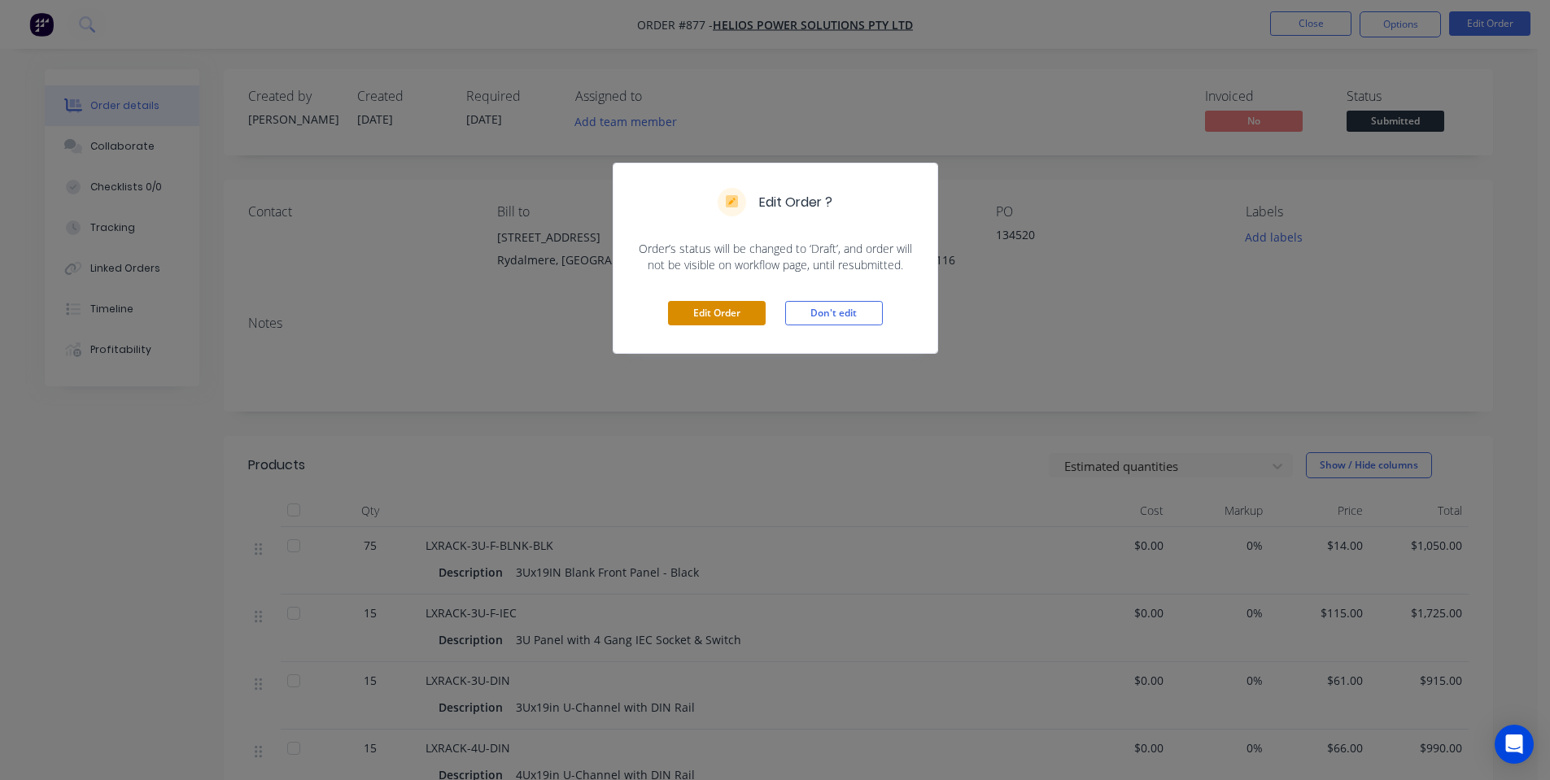
click at [702, 304] on button "Edit Order" at bounding box center [717, 313] width 98 height 24
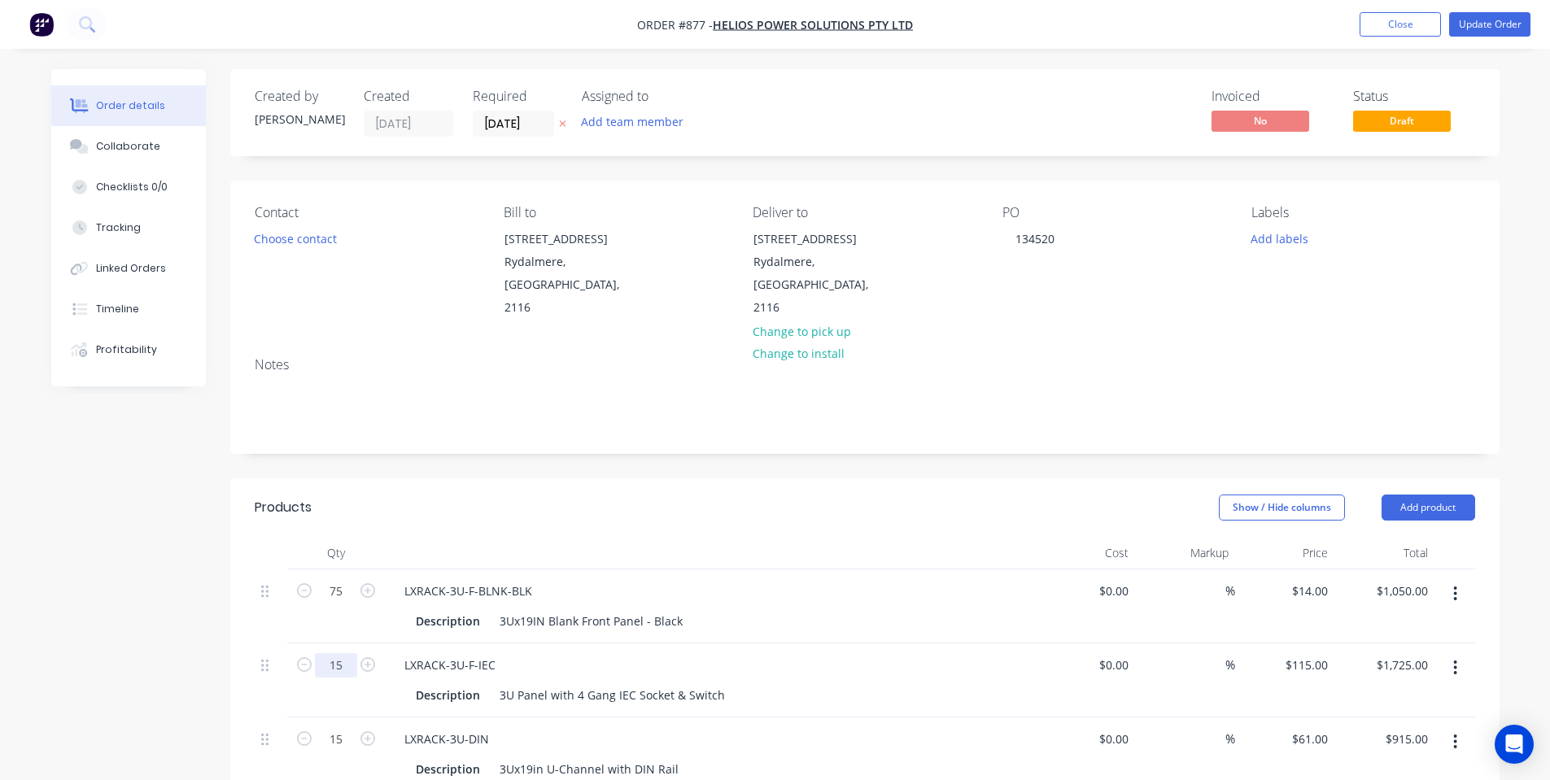
click at [339, 653] on input "15" at bounding box center [336, 665] width 42 height 24
type input "25"
type input "$2,875.00"
click at [600, 410] on div "Notes" at bounding box center [865, 398] width 1270 height 109
click at [1464, 23] on button "Update Order" at bounding box center [1489, 24] width 81 height 24
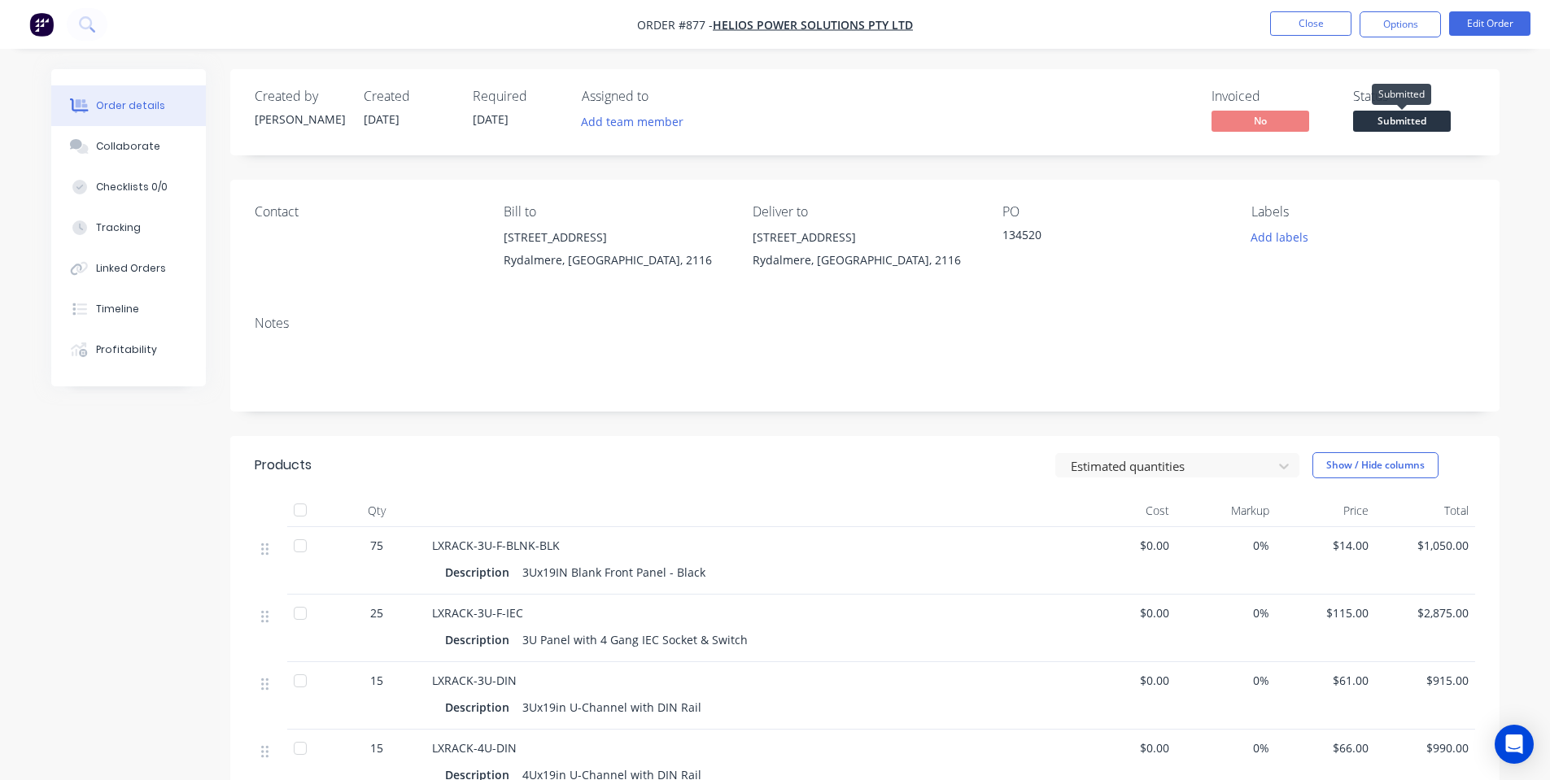
click at [1401, 41] on nav "Order #877 - Helios Power Solutions Pty Ltd Close Options Edit Order" at bounding box center [775, 24] width 1550 height 49
click at [1407, 21] on button "Options" at bounding box center [1400, 24] width 81 height 26
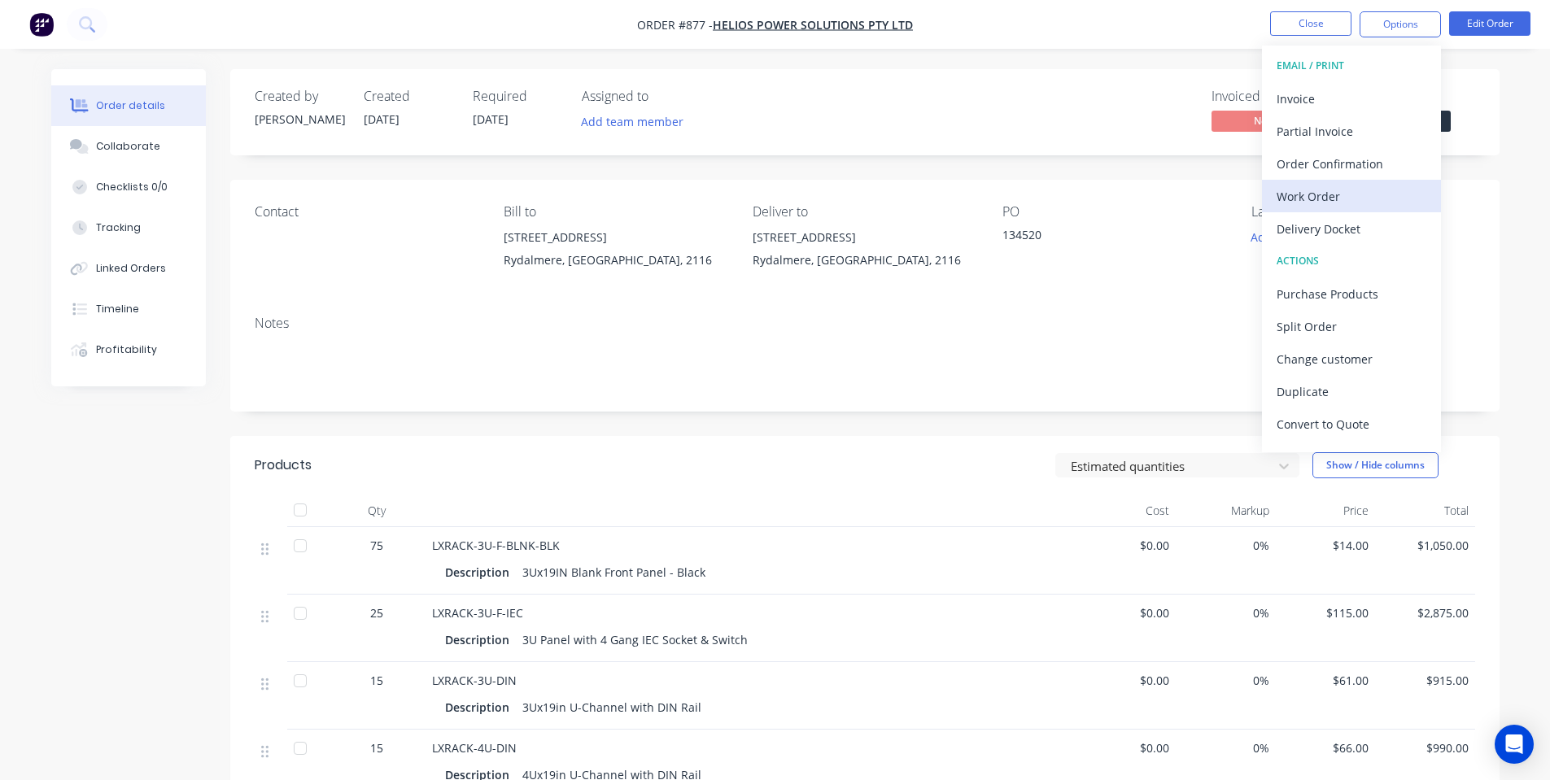
click at [1365, 196] on div "Work Order" at bounding box center [1352, 197] width 150 height 24
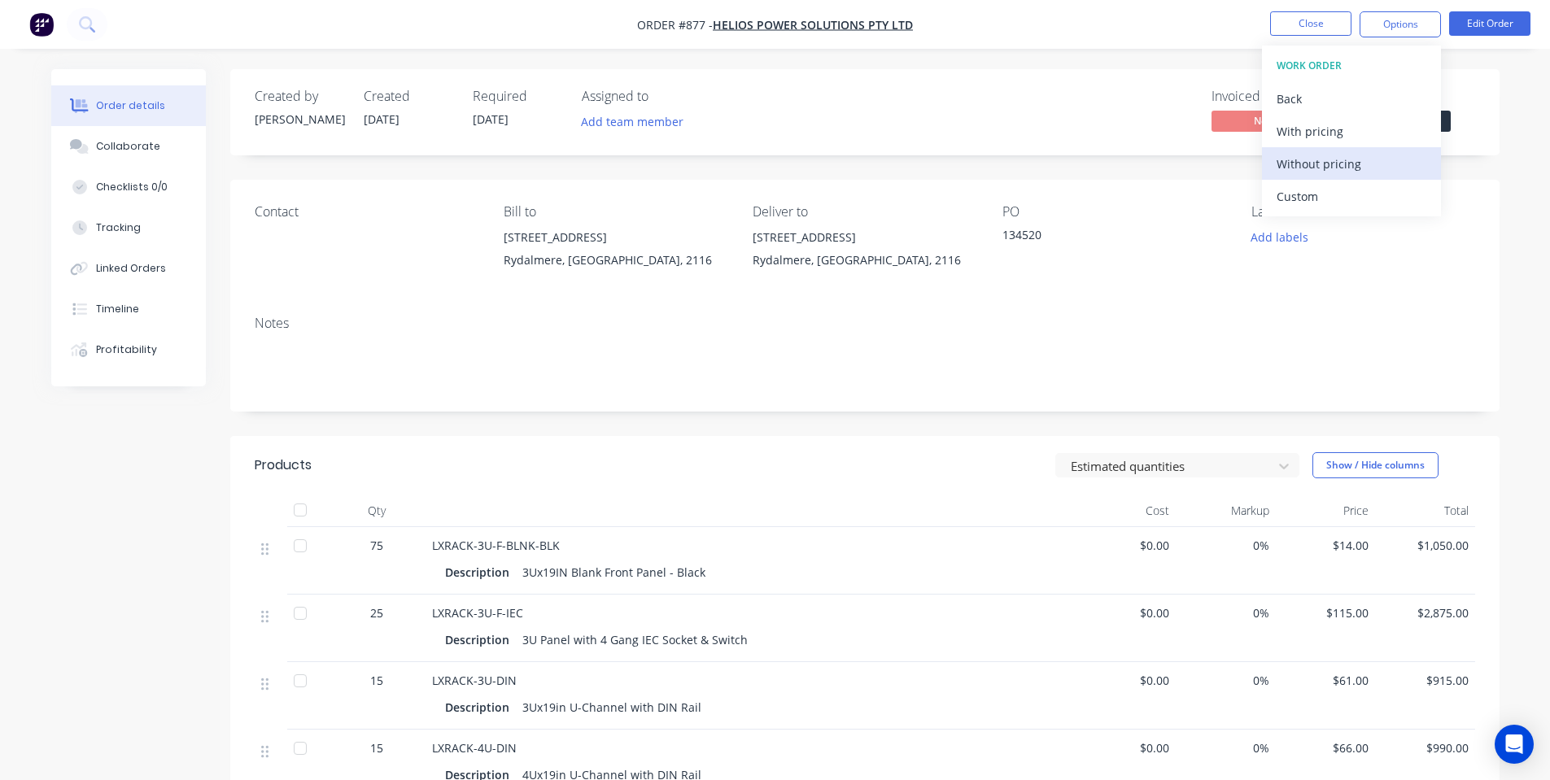
click at [1339, 167] on div "Without pricing" at bounding box center [1352, 164] width 150 height 24
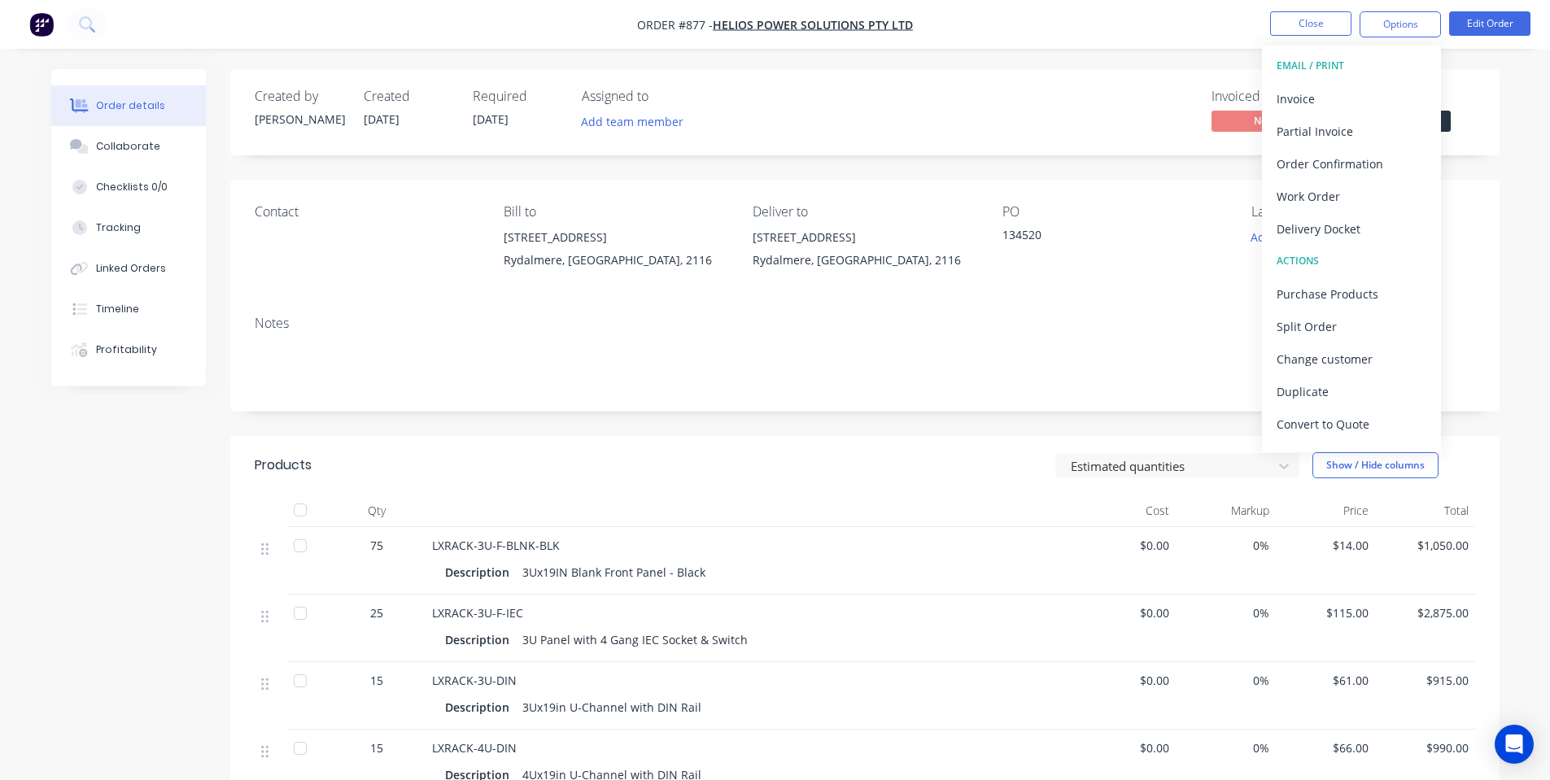
click at [933, 125] on div "Invoiced No Status Submitted" at bounding box center [1110, 112] width 731 height 47
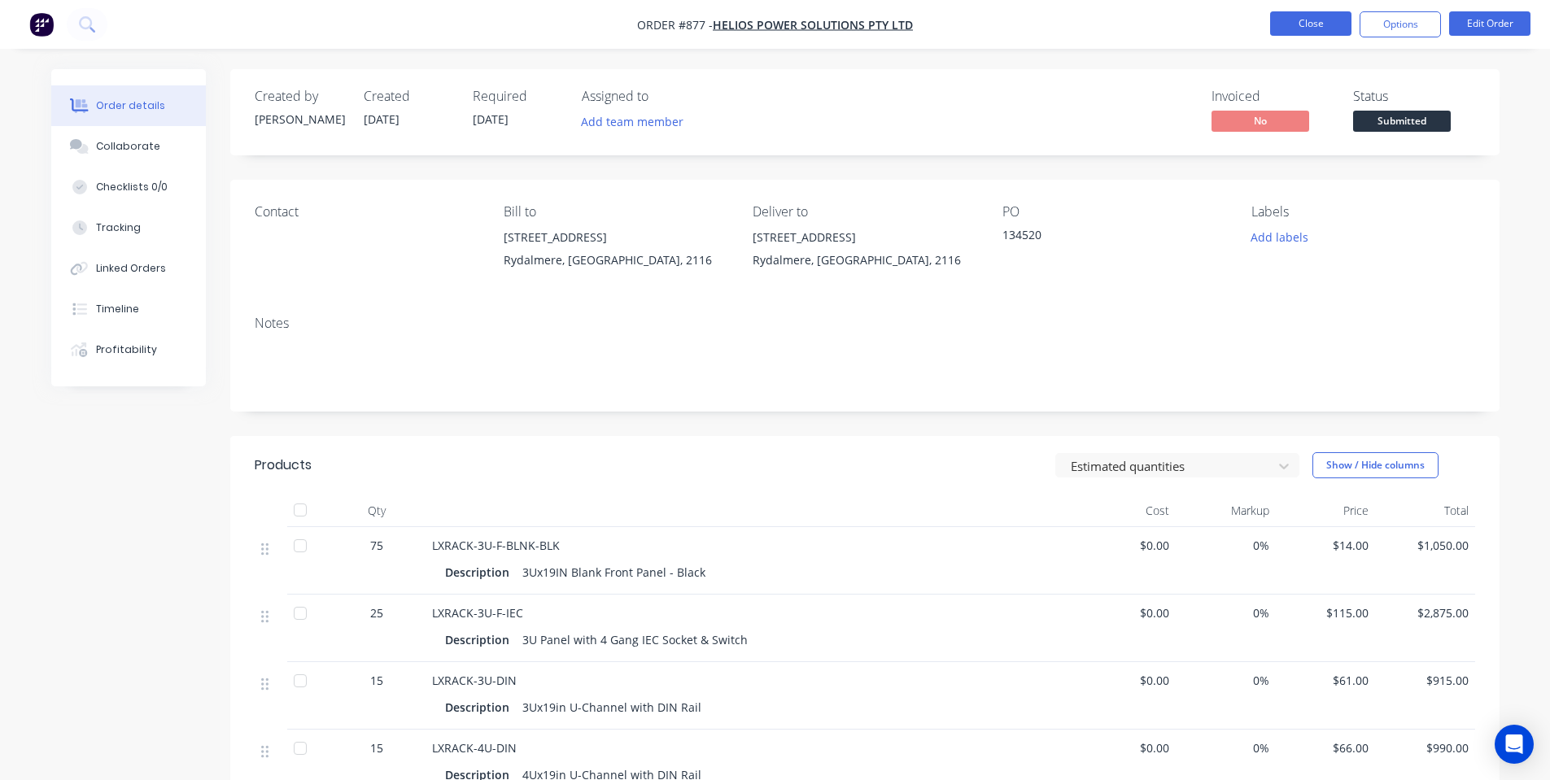
click at [1328, 24] on button "Close" at bounding box center [1310, 23] width 81 height 24
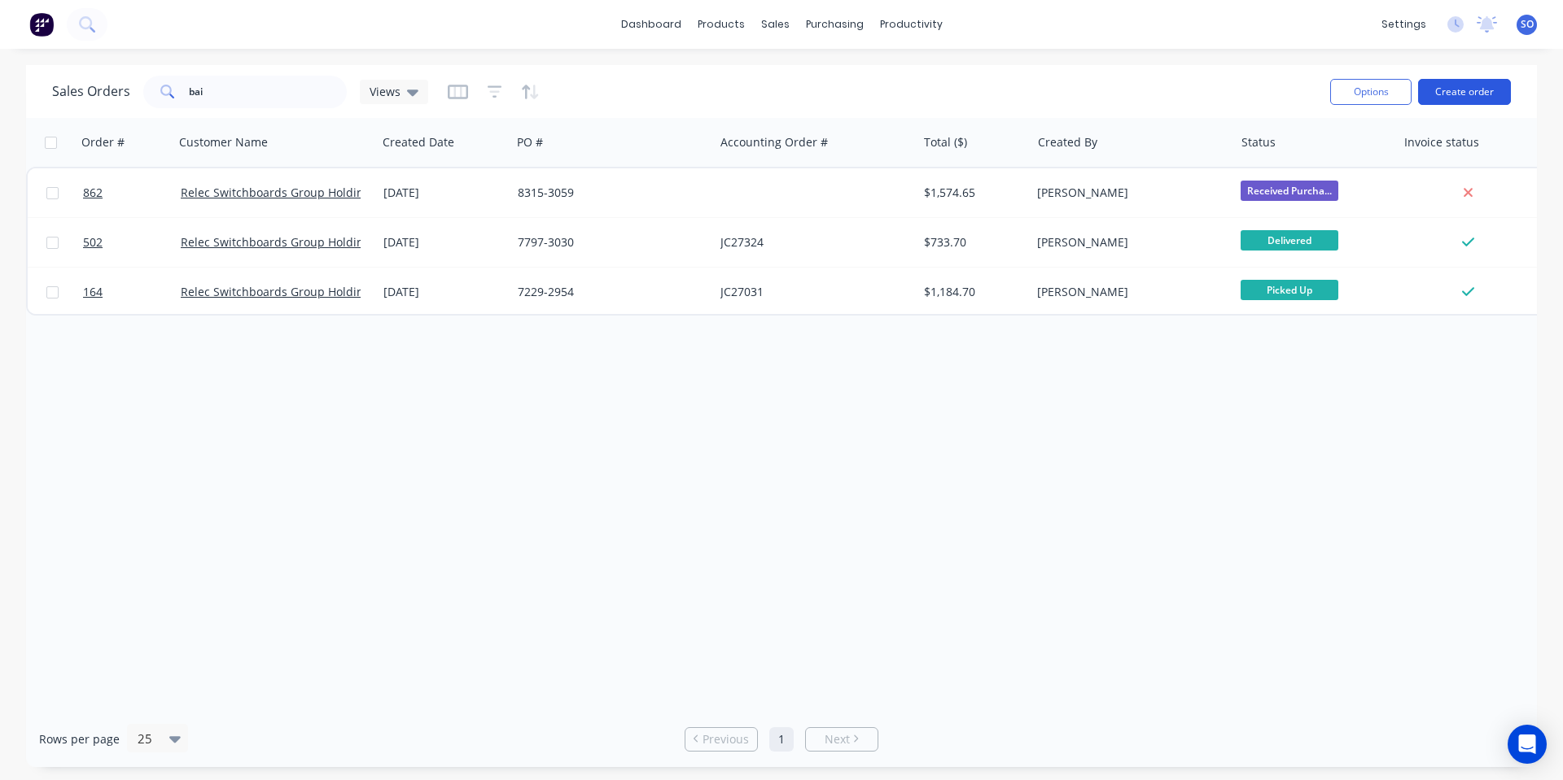
click at [1466, 95] on button "Create order" at bounding box center [1464, 92] width 93 height 26
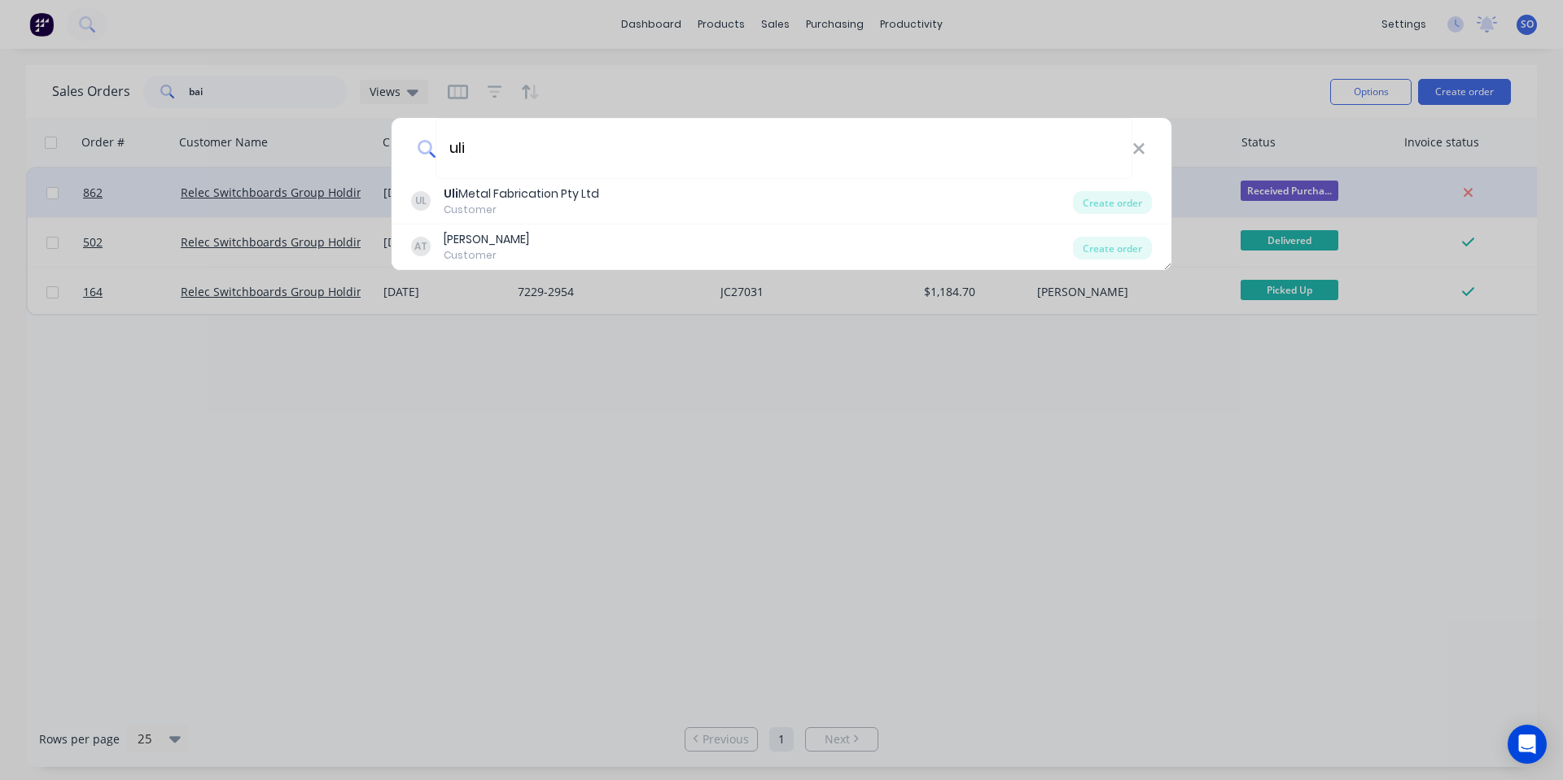
type input "uli"
click at [1103, 194] on div "Create order" at bounding box center [1112, 202] width 79 height 23
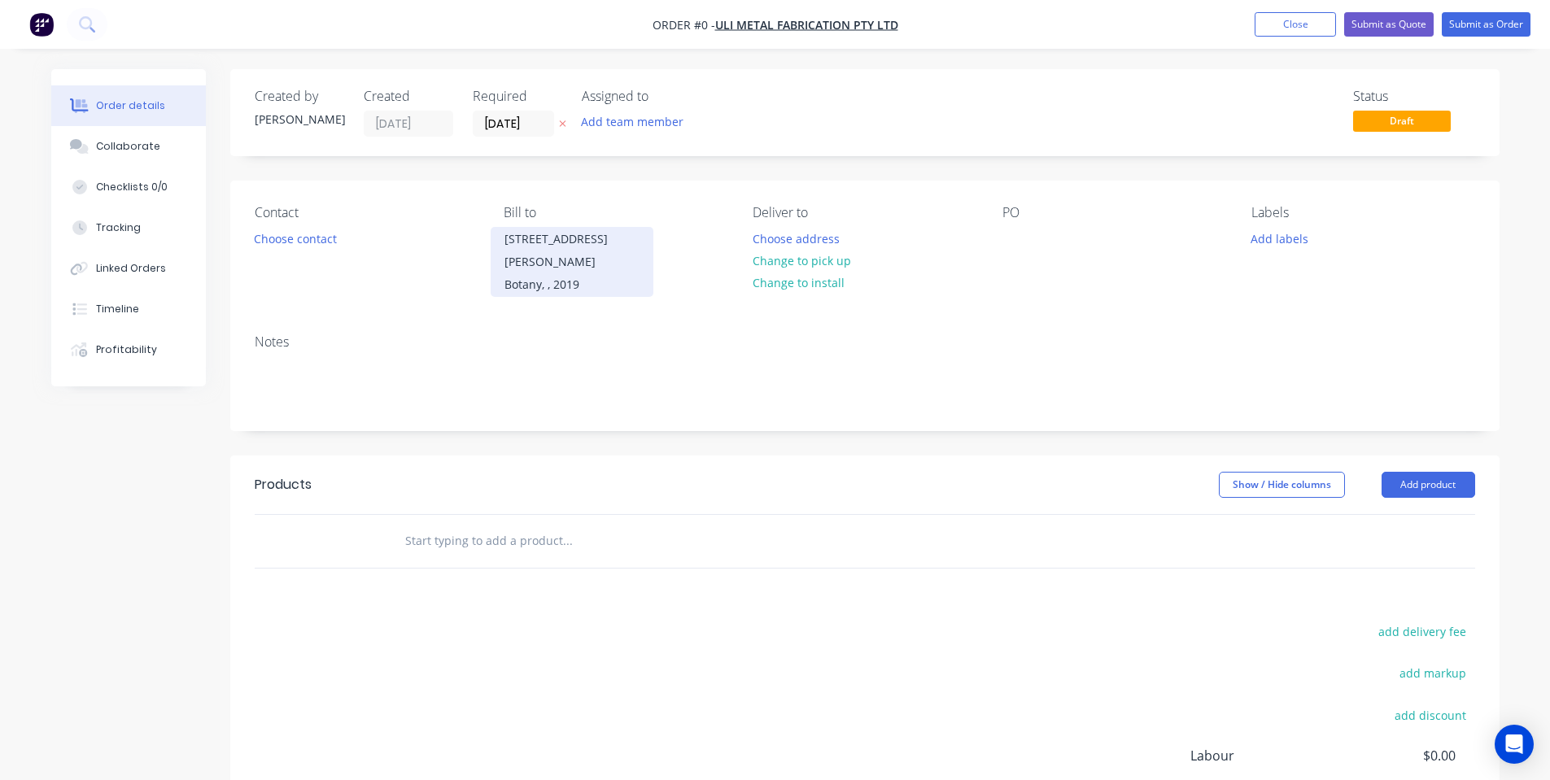
click at [570, 247] on div "43 Sir Joseph Banks St" at bounding box center [572, 251] width 135 height 46
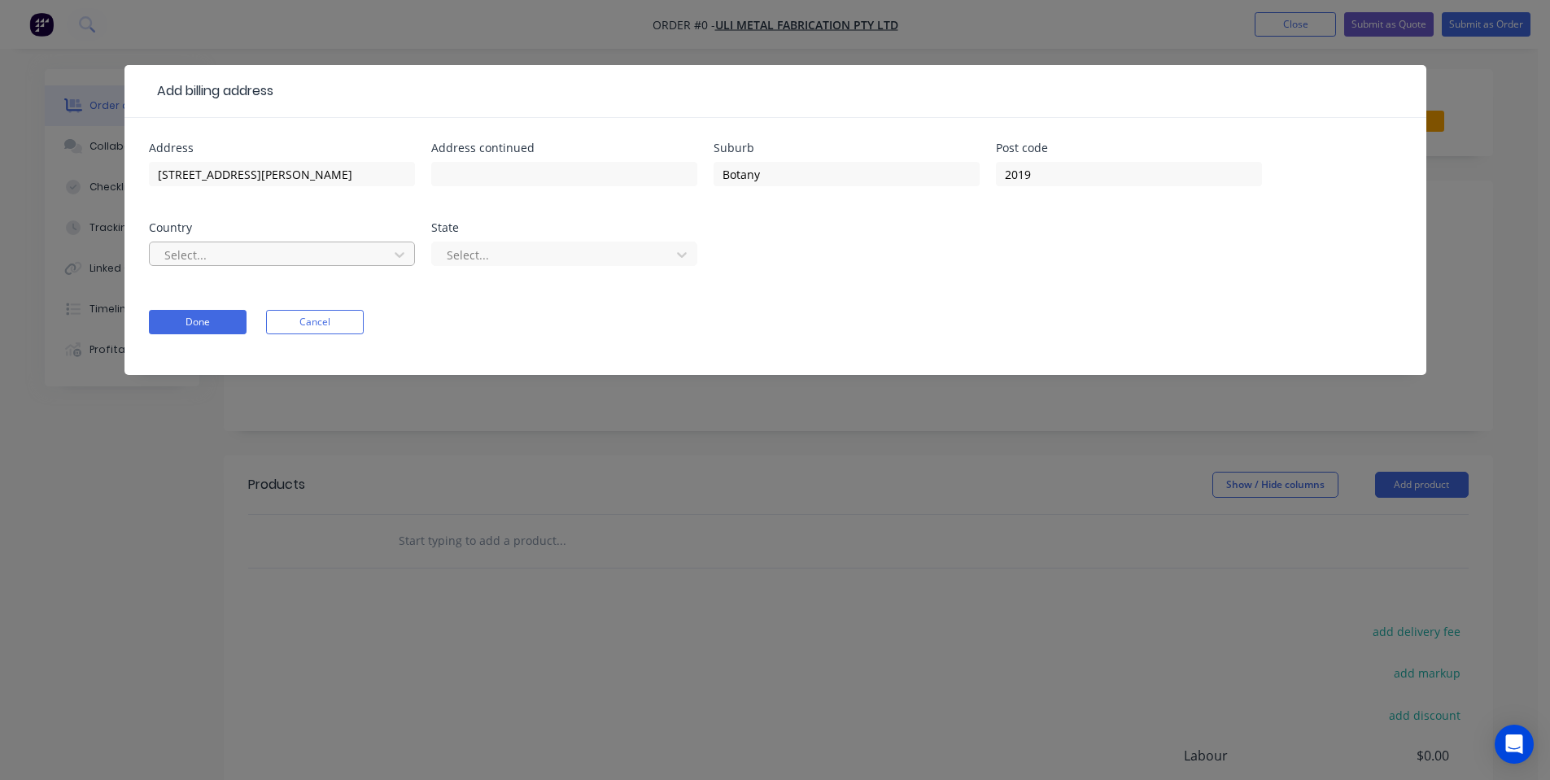
drag, startPoint x: 246, startPoint y: 270, endPoint x: 244, endPoint y: 248, distance: 22.0
click at [246, 271] on div "Select..." at bounding box center [282, 262] width 266 height 48
click at [243, 245] on div at bounding box center [271, 255] width 217 height 20
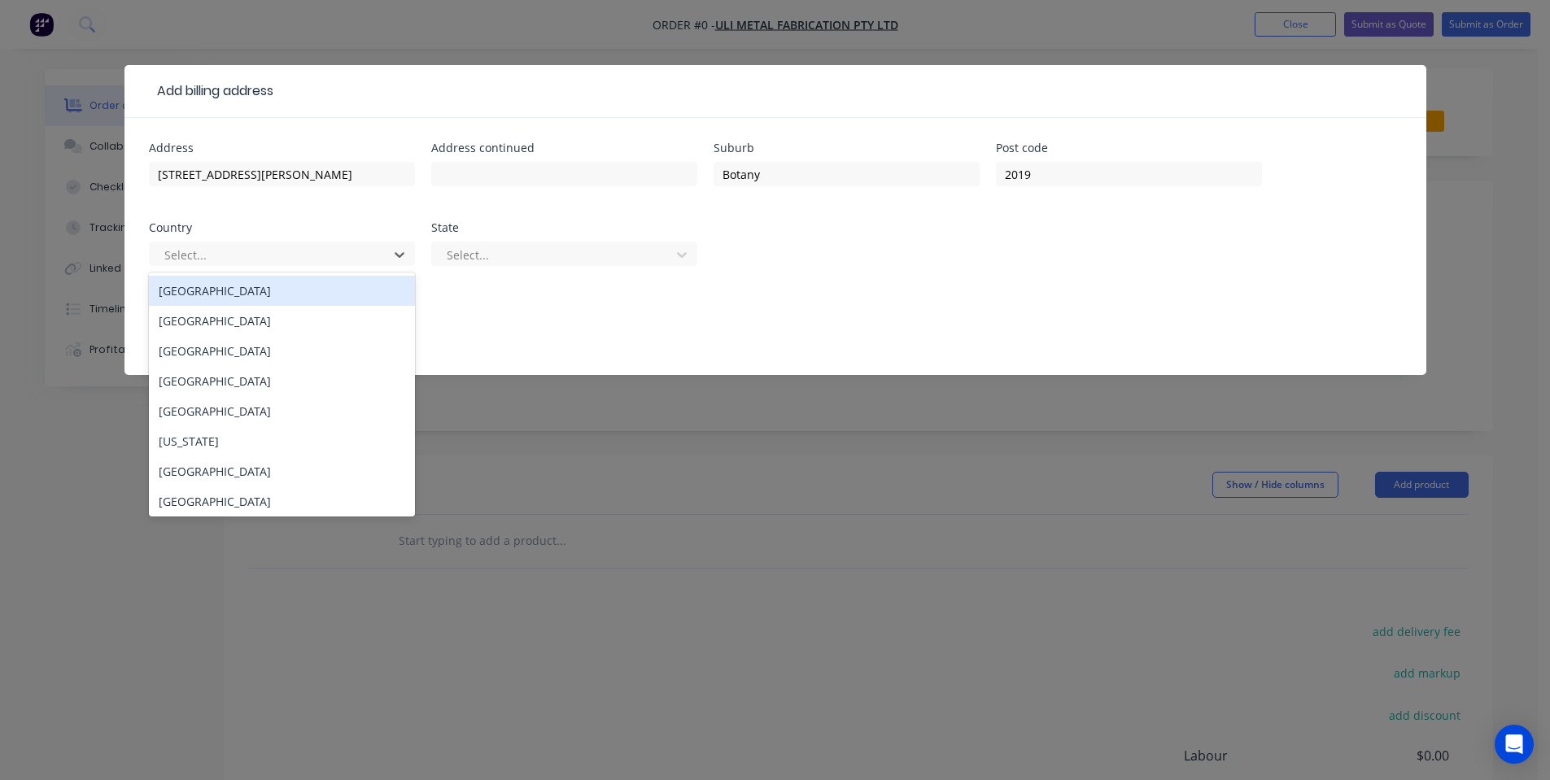
click at [251, 280] on div "Australia" at bounding box center [282, 291] width 266 height 30
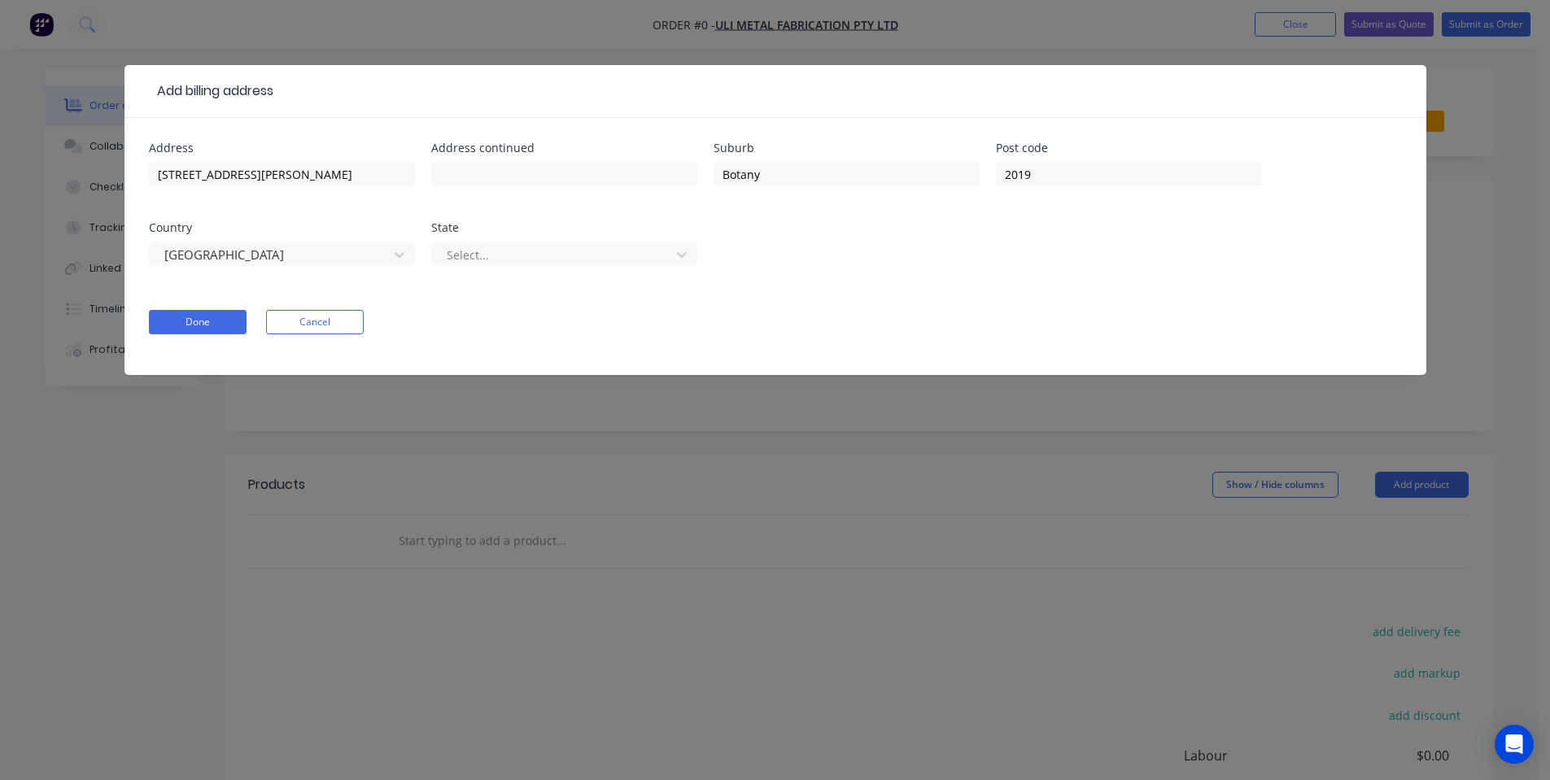
click at [398, 262] on icon at bounding box center [399, 255] width 16 height 16
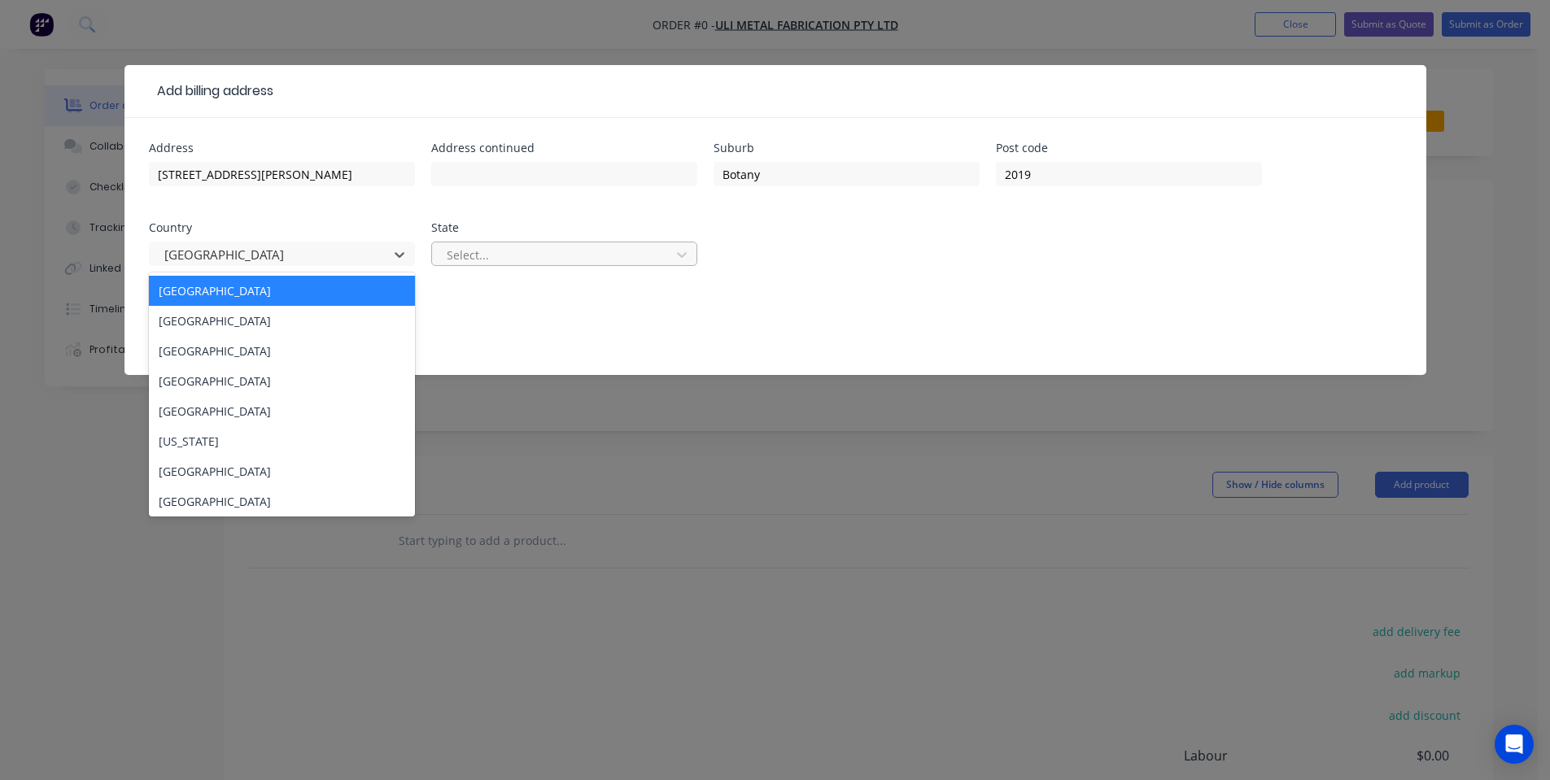
click at [461, 265] on div "Select..." at bounding box center [553, 255] width 227 height 24
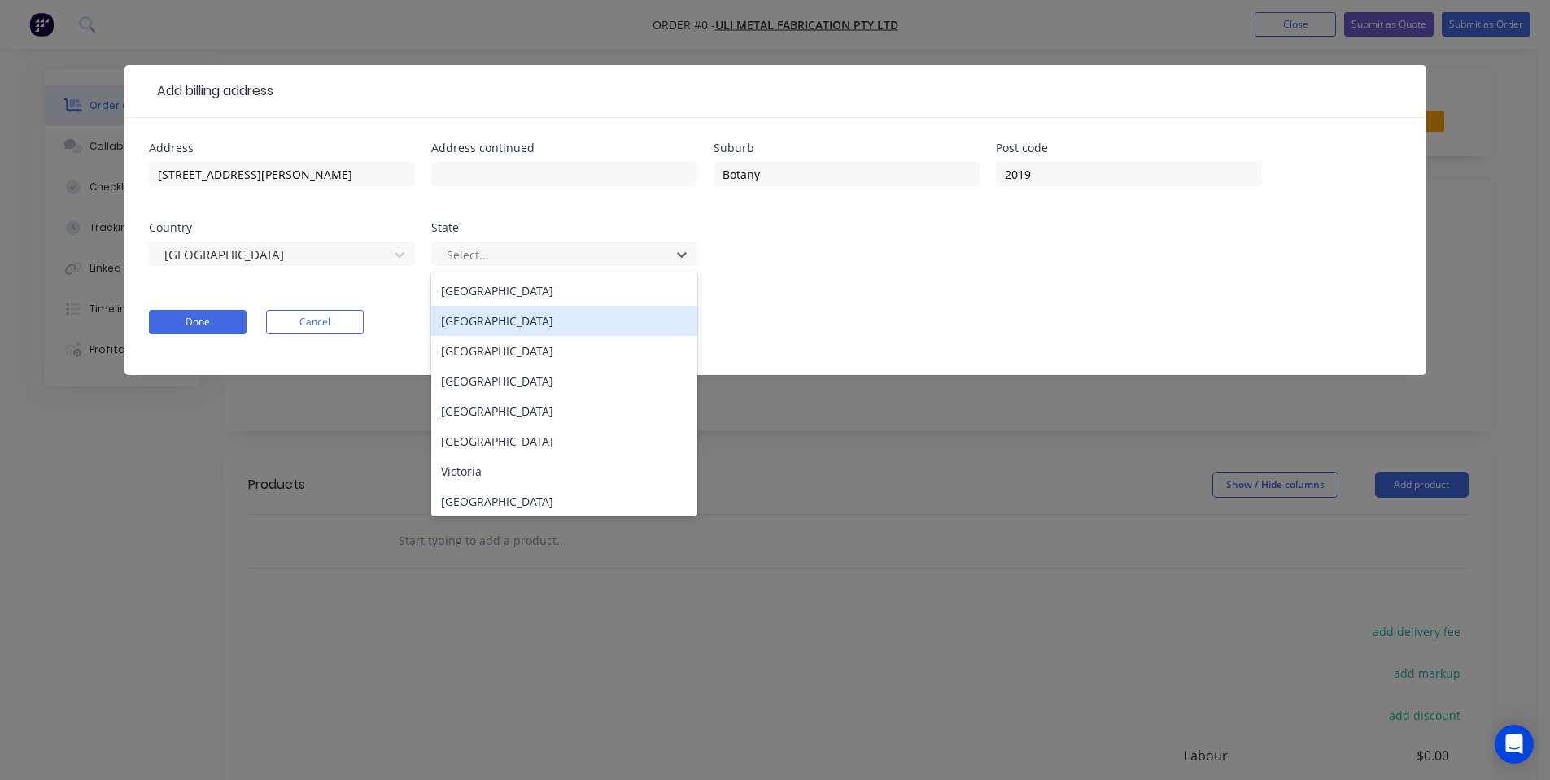
drag, startPoint x: 475, startPoint y: 325, endPoint x: 170, endPoint y: 334, distance: 305.3
click at [470, 325] on div "New South Wales" at bounding box center [564, 321] width 266 height 30
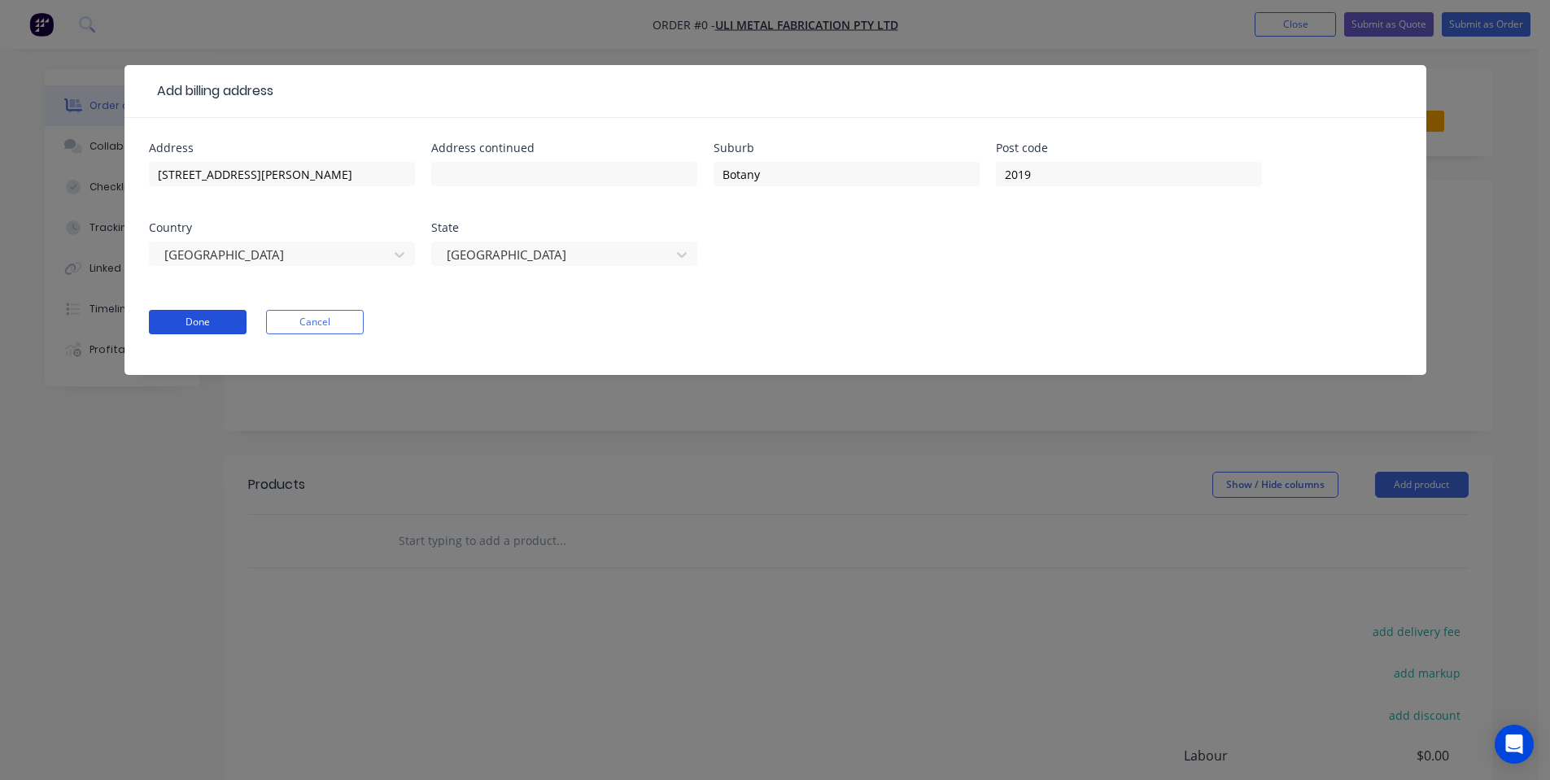
click at [170, 332] on button "Done" at bounding box center [198, 322] width 98 height 24
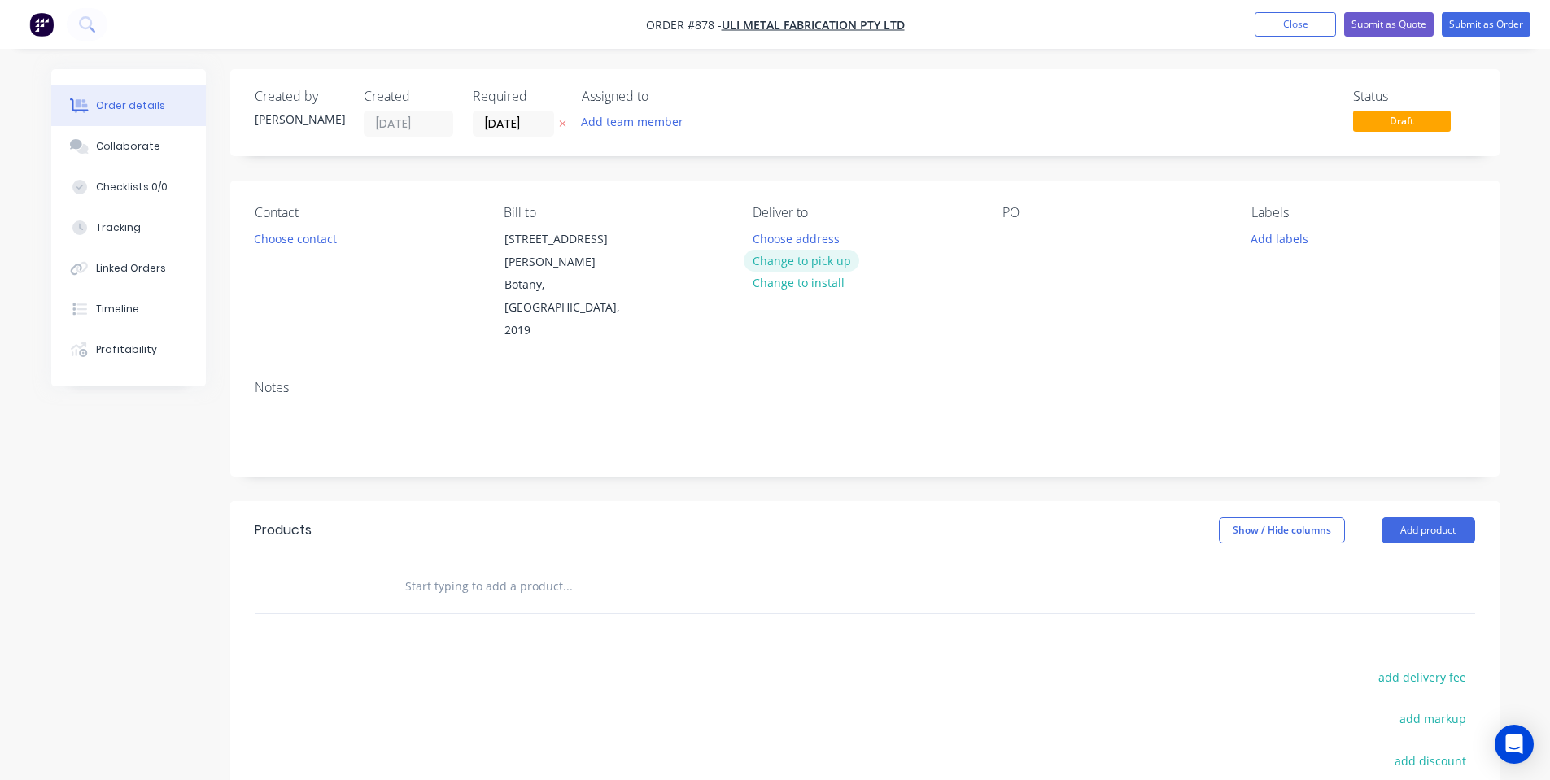
click at [802, 264] on button "Change to pick up" at bounding box center [802, 261] width 116 height 22
click at [317, 234] on button "Choose contact" at bounding box center [295, 238] width 100 height 22
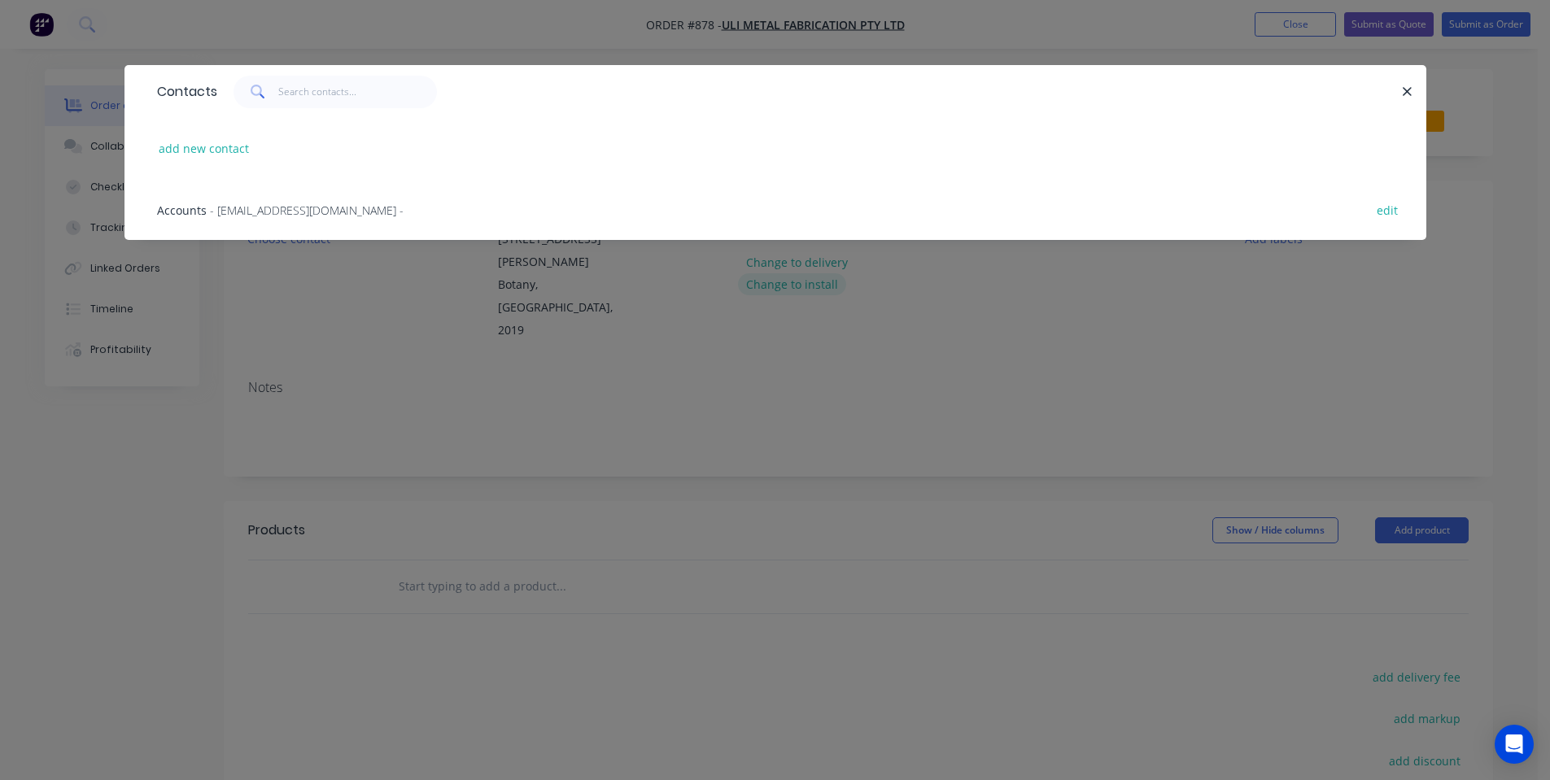
drag, startPoint x: 405, startPoint y: 391, endPoint x: 806, endPoint y: 295, distance: 411.7
click at [408, 391] on div "Contacts add new contact Accounts - accounts@ulimf.com.au - edit" at bounding box center [775, 390] width 1550 height 780
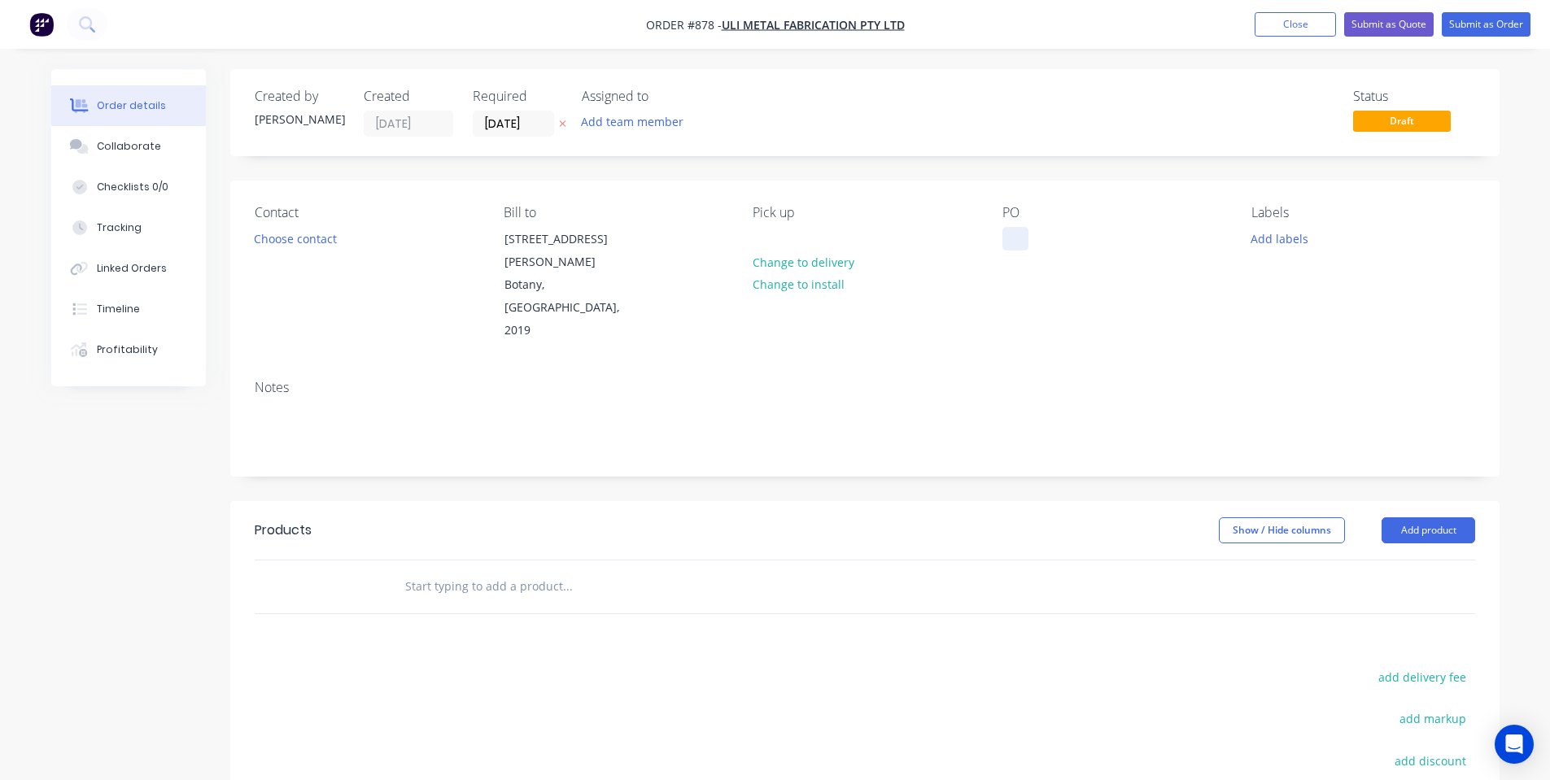
drag, startPoint x: 994, startPoint y: 238, endPoint x: 1003, endPoint y: 235, distance: 9.3
click at [1003, 235] on div "Contact Choose contact Bill to 43 Sir Joseph Banks St Botany, New South Wales, …" at bounding box center [865, 274] width 1270 height 186
click at [1034, 221] on div "PO" at bounding box center [1114, 212] width 223 height 15
click at [1016, 240] on div at bounding box center [1016, 239] width 26 height 24
click at [951, 111] on div "Status Draft" at bounding box center [1110, 113] width 731 height 48
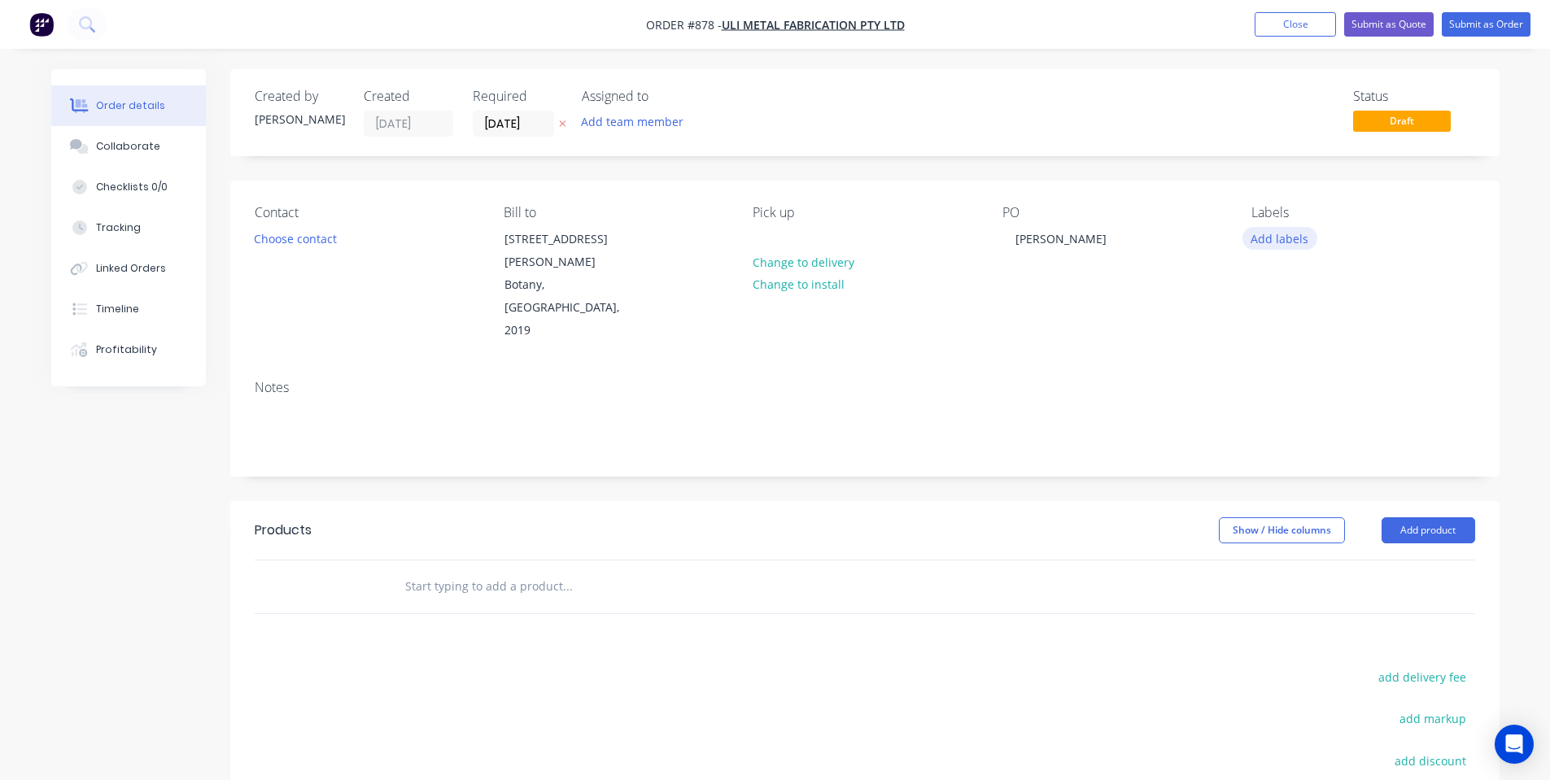
click at [1254, 233] on button "Add labels" at bounding box center [1280, 238] width 75 height 22
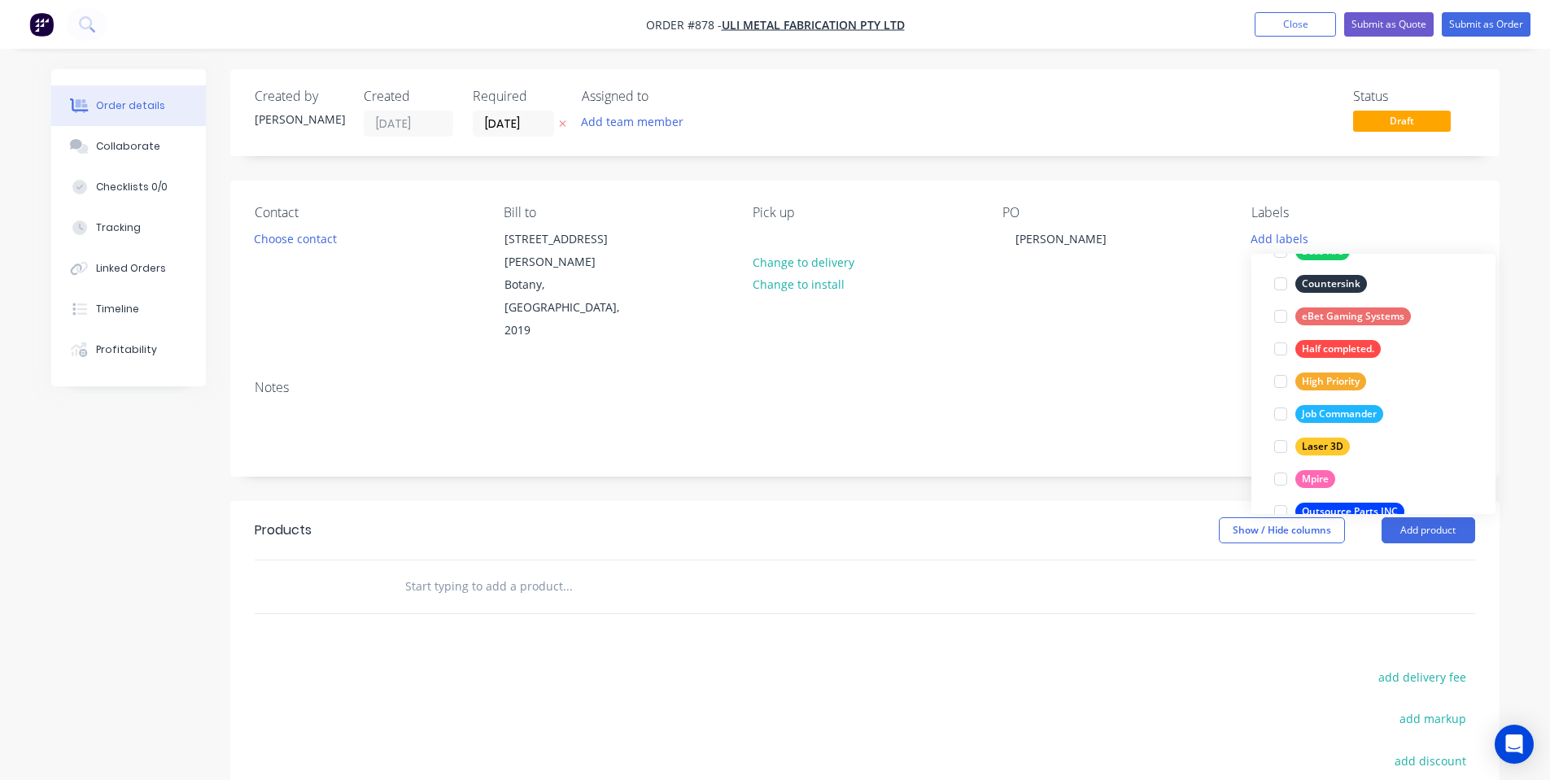
scroll to position [217, 0]
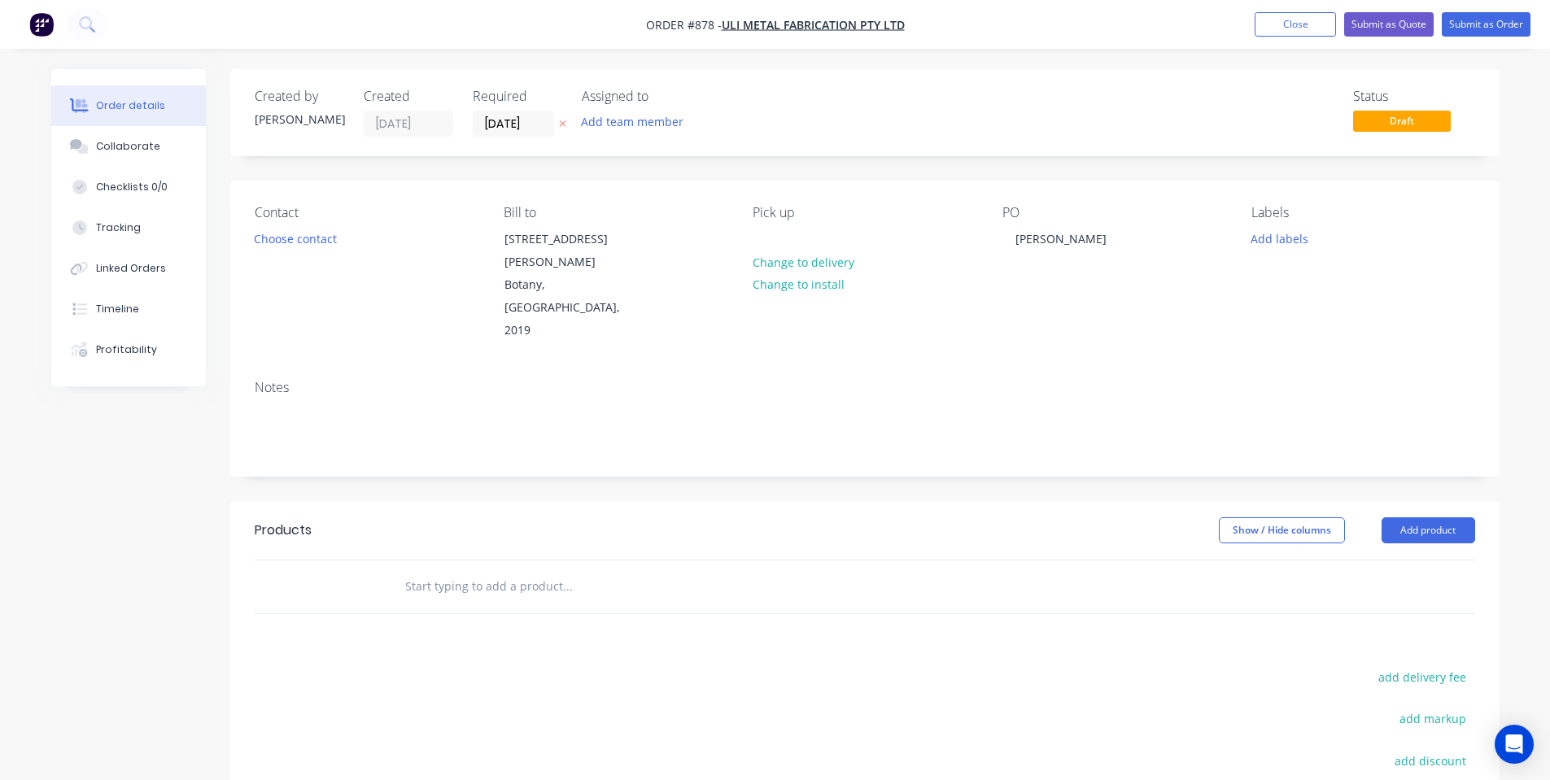
click at [968, 380] on div "Notes" at bounding box center [865, 387] width 1221 height 15
click at [92, 143] on button "Collaborate" at bounding box center [128, 146] width 155 height 41
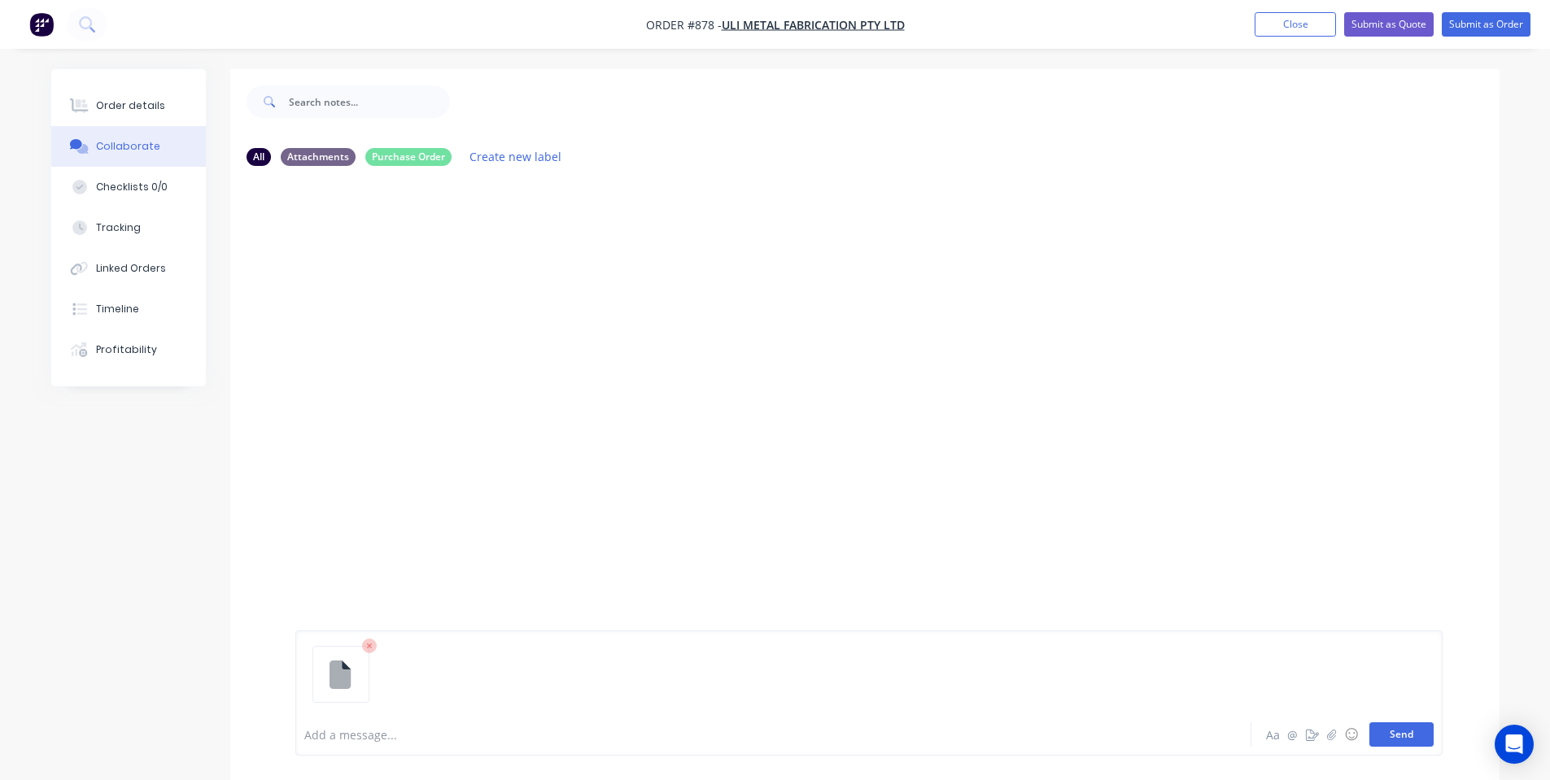
click at [1388, 733] on button "Send" at bounding box center [1402, 735] width 64 height 24
click at [639, 450] on div "SO You 01:15pm 25/09/25 FW_ Order Ultimo.msg FW_ Order Ultimo.msg Labels Downlo…" at bounding box center [865, 446] width 1270 height 535
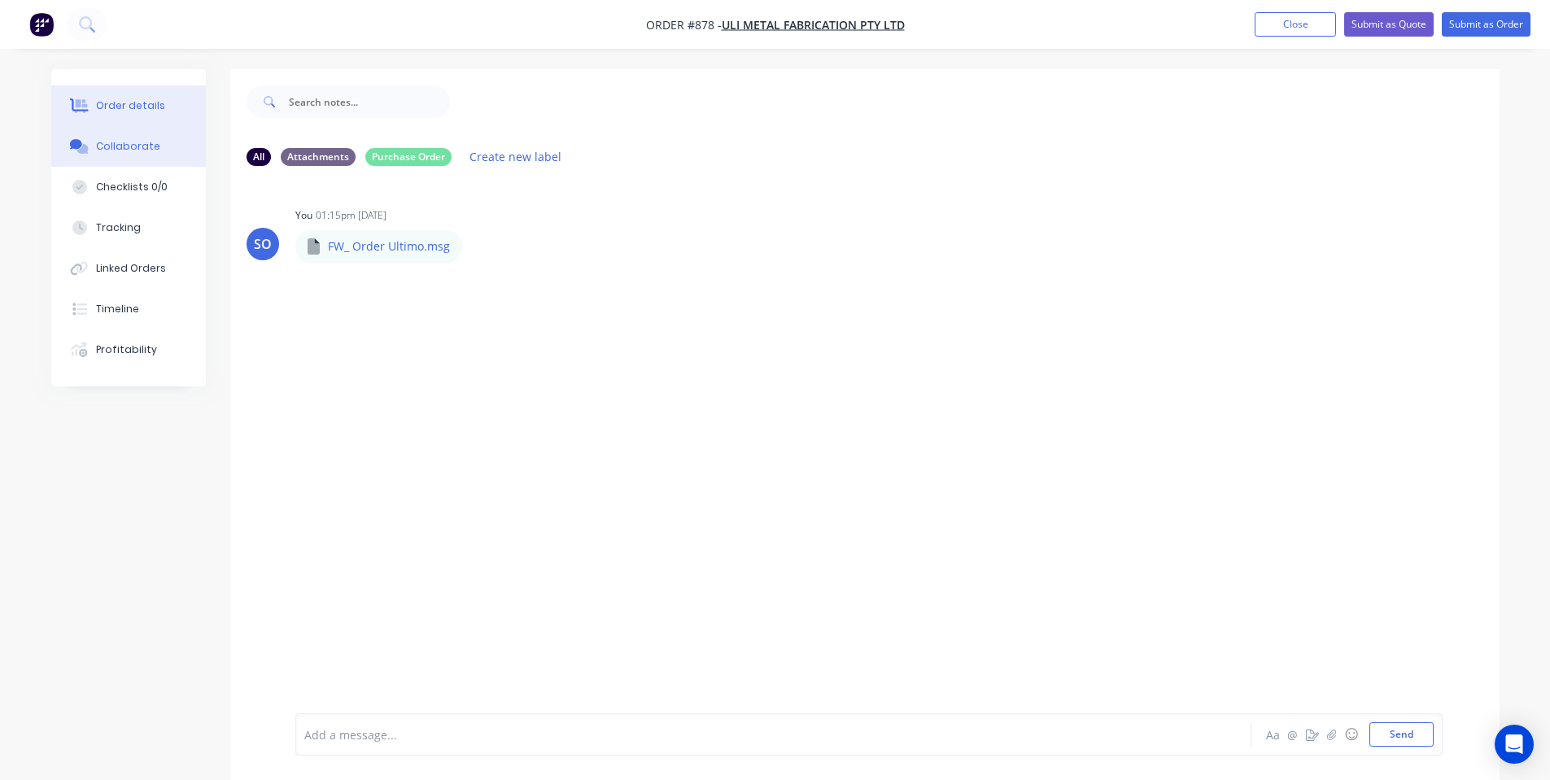
click at [166, 111] on button "Order details" at bounding box center [128, 105] width 155 height 41
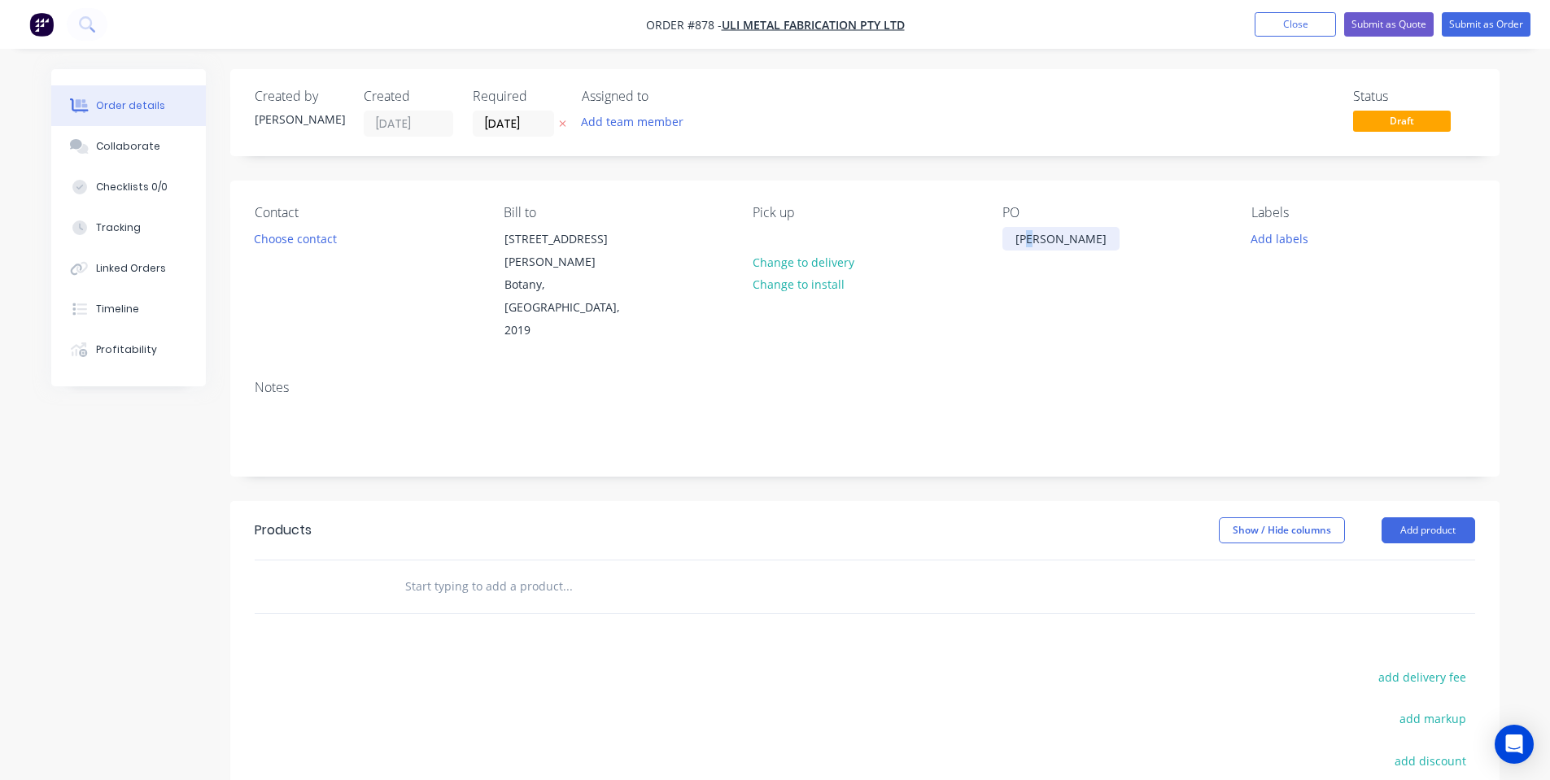
click at [1044, 240] on div "Oren" at bounding box center [1061, 239] width 117 height 24
drag, startPoint x: 1056, startPoint y: 251, endPoint x: 1049, endPoint y: 241, distance: 12.4
click at [1055, 251] on div "PO Oren" at bounding box center [1114, 274] width 223 height 138
drag, startPoint x: 1049, startPoint y: 241, endPoint x: 847, endPoint y: 165, distance: 215.5
click at [952, 239] on div "Contact Choose contact Bill to 43 Sir Joseph Banks St Botany, New South Wales, …" at bounding box center [865, 274] width 1270 height 186
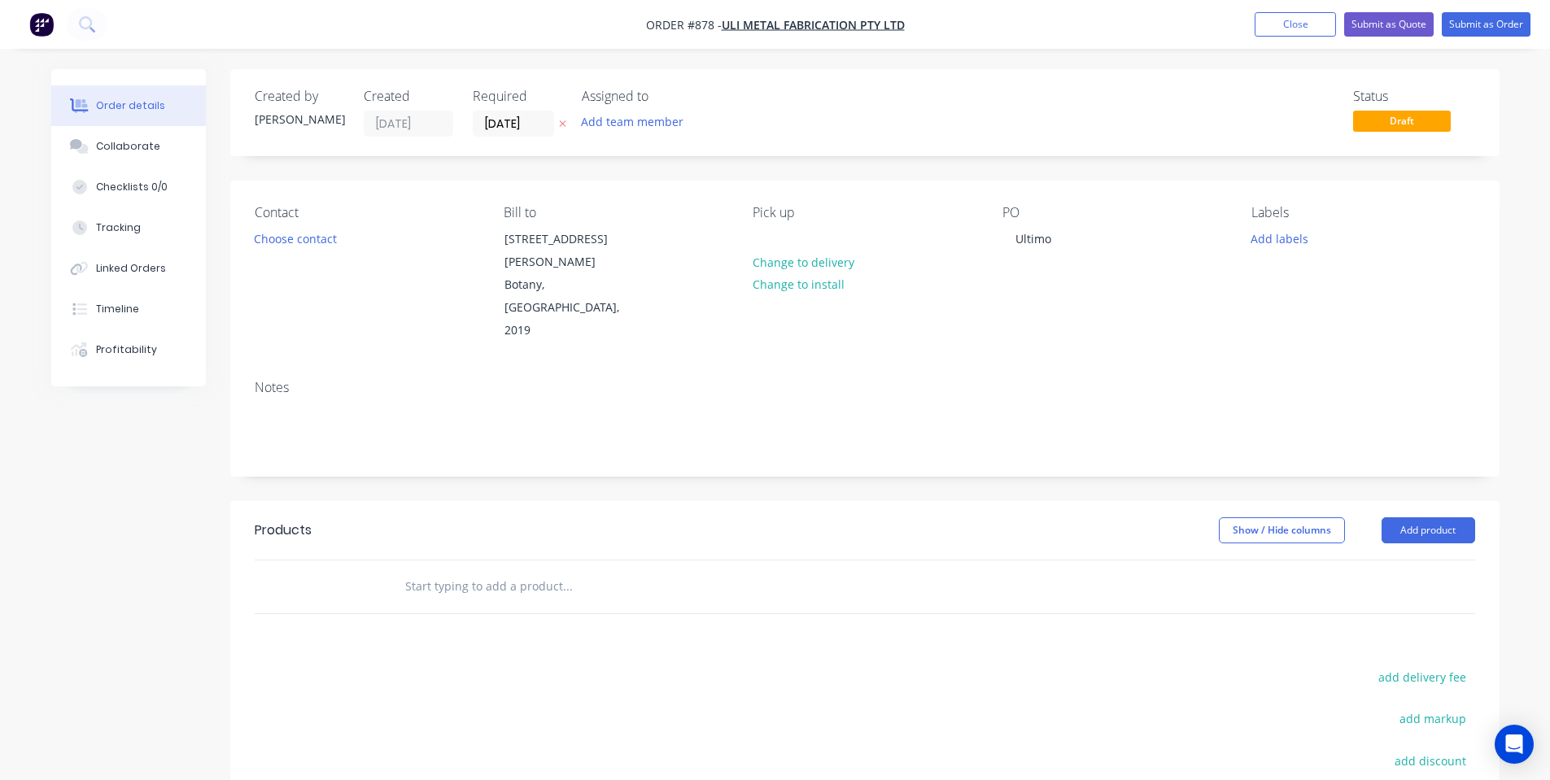
drag, startPoint x: 836, startPoint y: 166, endPoint x: 861, endPoint y: 178, distance: 28.0
click at [855, 178] on div "Created by Shane Created 25/09/25 Required 25/09/25 Assigned to Add team member…" at bounding box center [865, 537] width 1270 height 936
click at [510, 570] on input "text" at bounding box center [567, 586] width 326 height 33
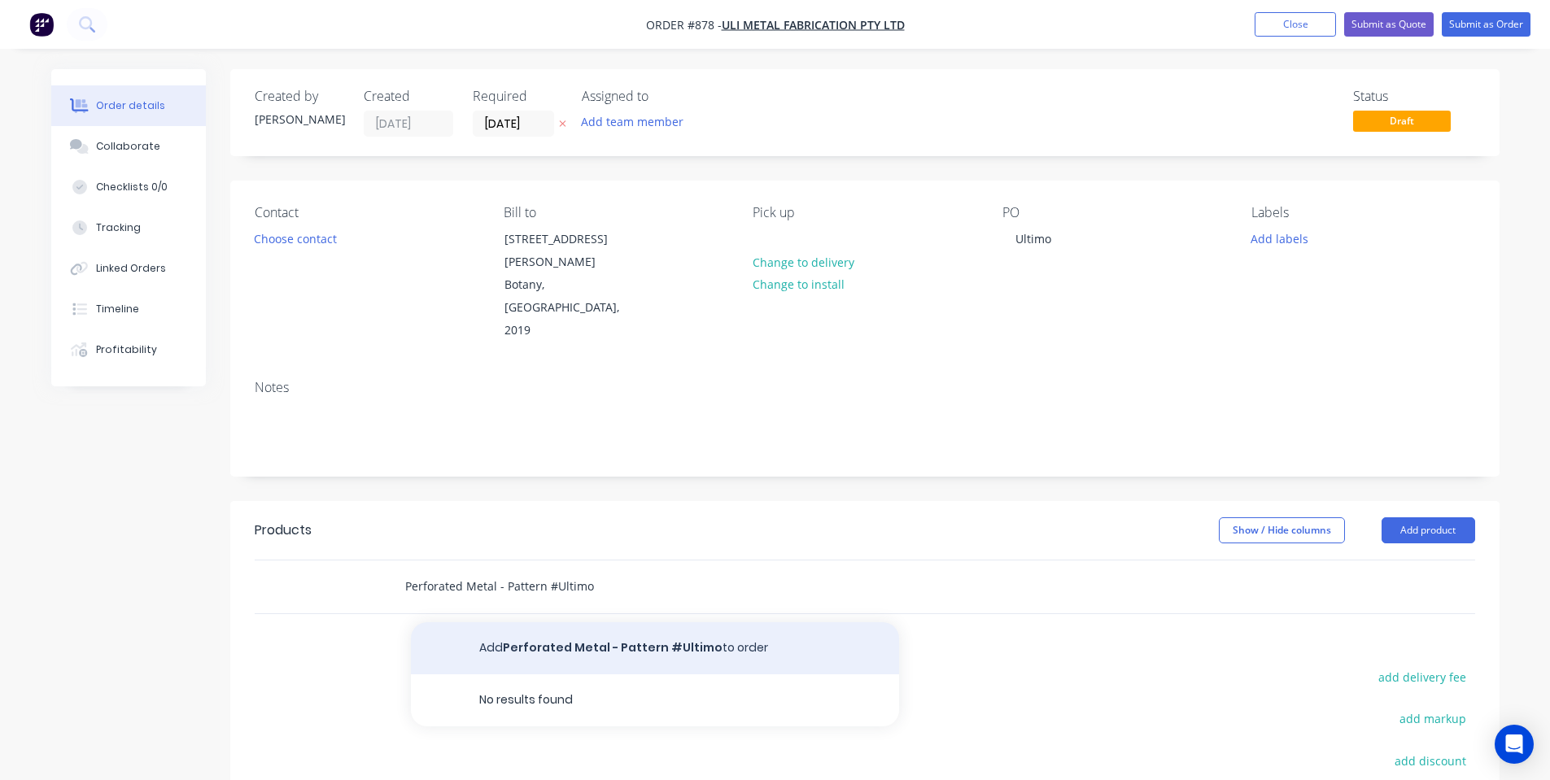
type input "Perforated Metal - Pattern #Ultimo"
click at [575, 623] on button "Add Perforated Metal - Pattern #Ultimo to order" at bounding box center [655, 649] width 488 height 52
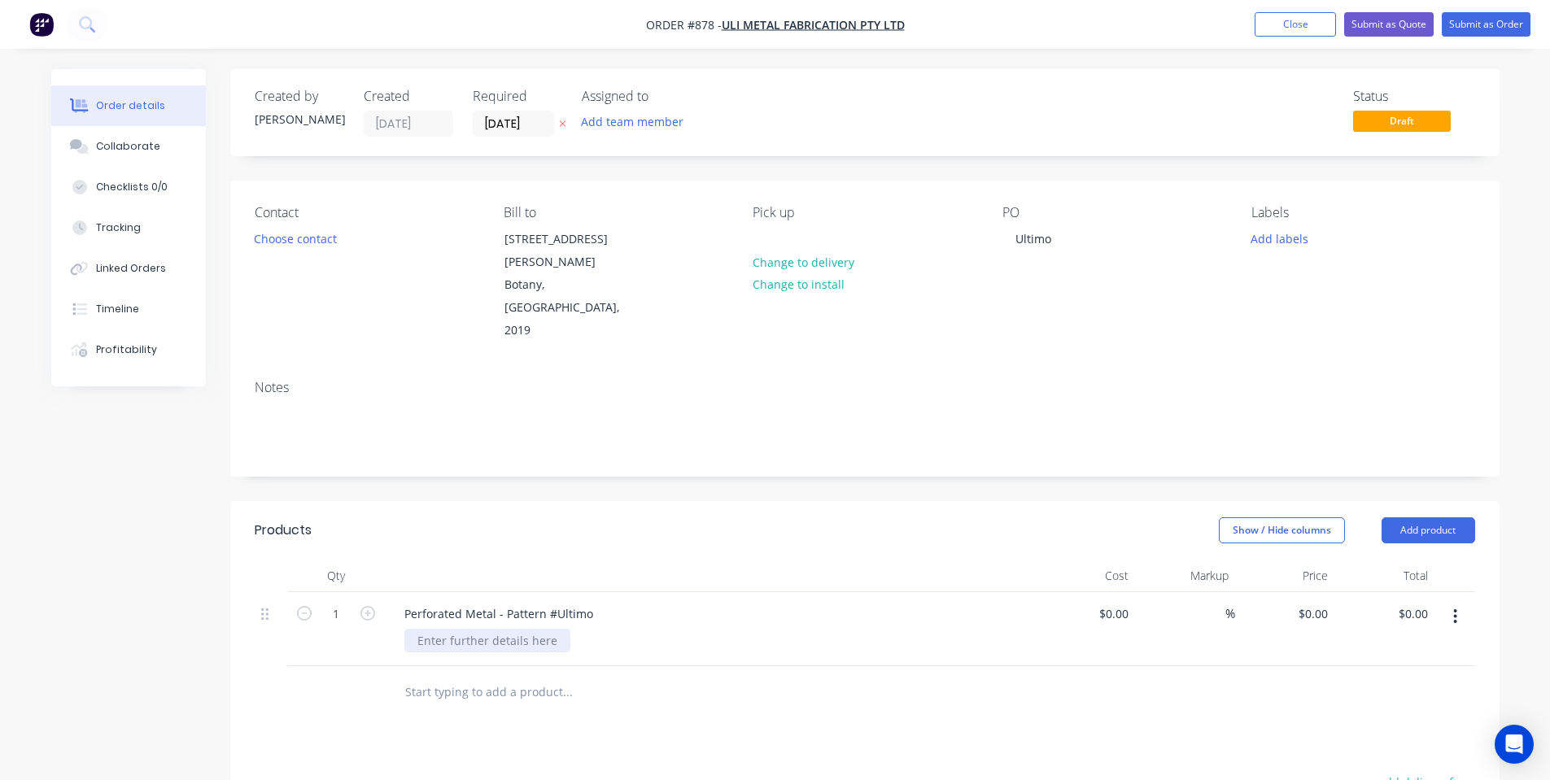
click at [540, 629] on div at bounding box center [487, 641] width 166 height 24
click at [554, 518] on div "Show / Hide columns Add product" at bounding box center [994, 531] width 961 height 26
click at [1330, 602] on input "0" at bounding box center [1315, 614] width 37 height 24
type input "$3,600.00"
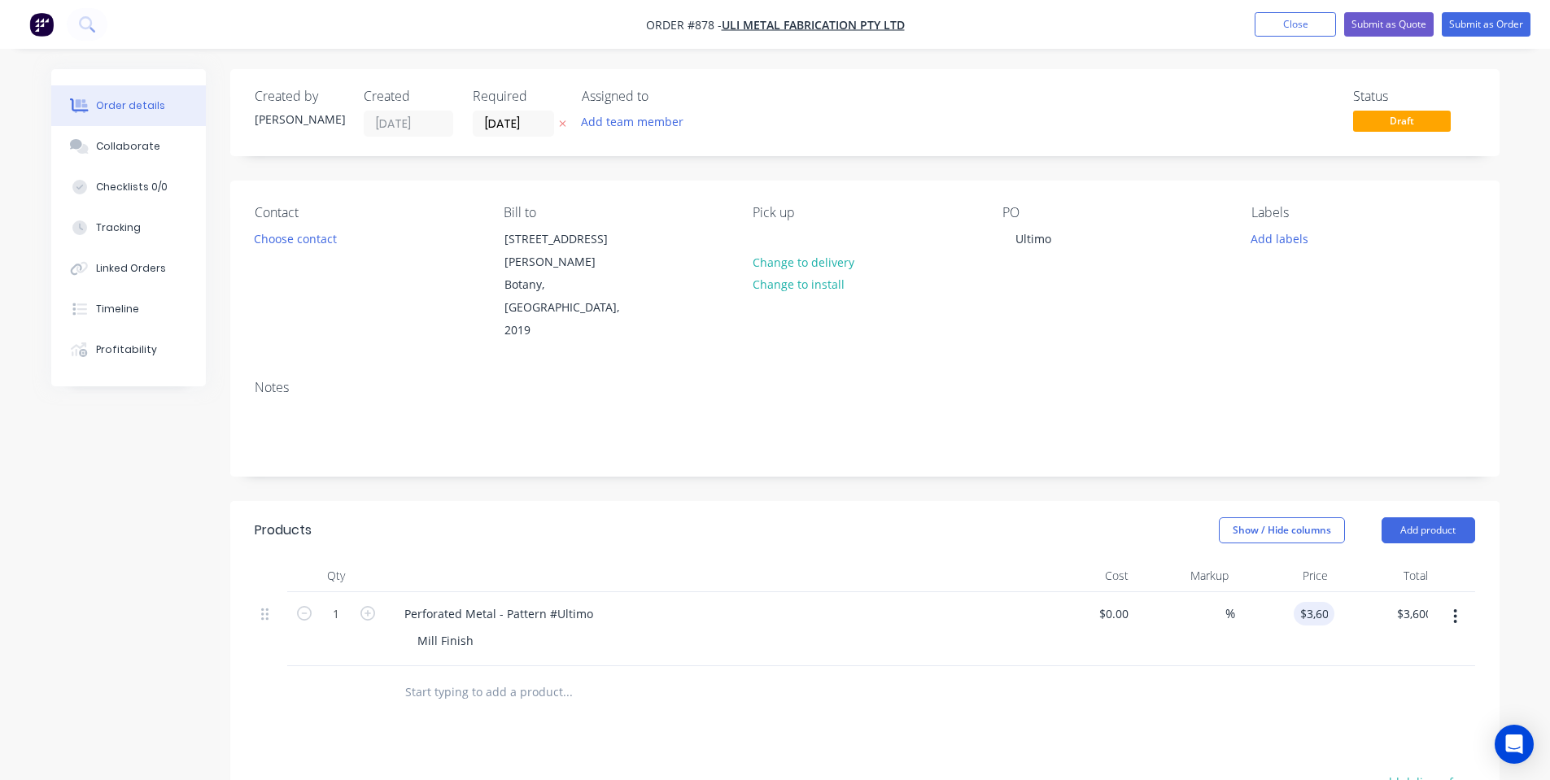
click at [811, 501] on header "Products Show / Hide columns Add product" at bounding box center [865, 530] width 1270 height 59
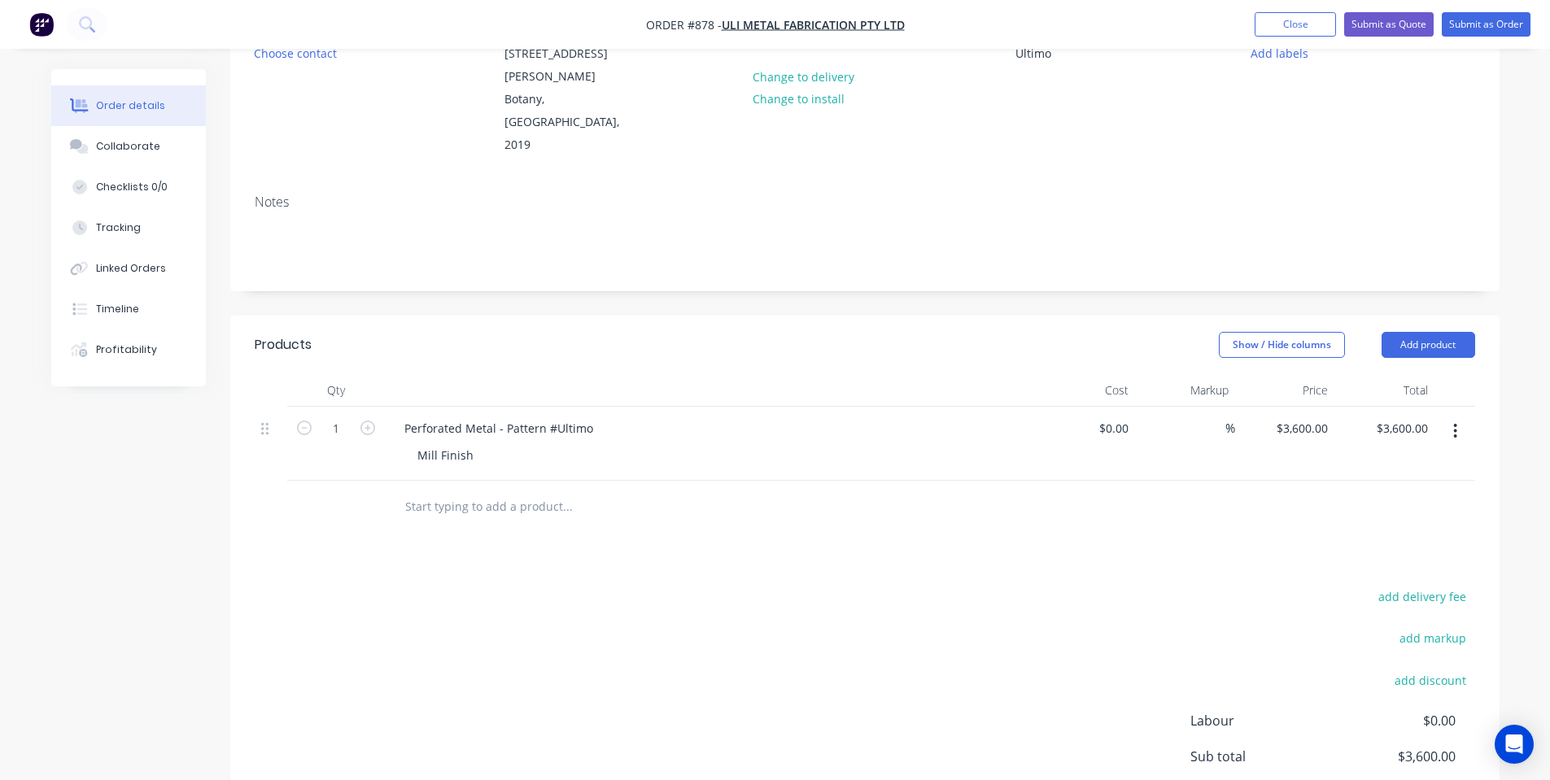
scroll to position [217, 0]
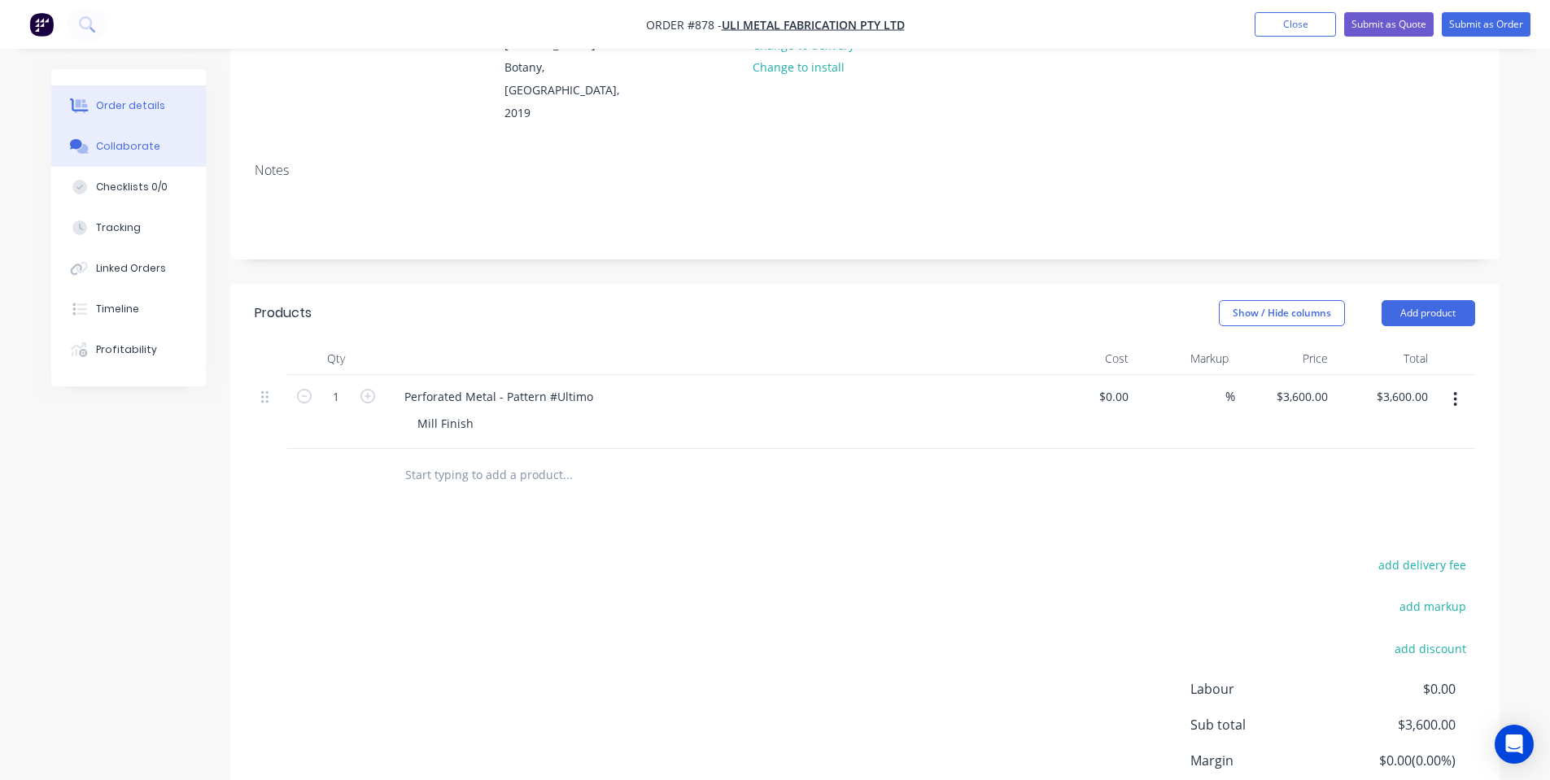
click at [160, 142] on button "Collaborate" at bounding box center [128, 146] width 155 height 41
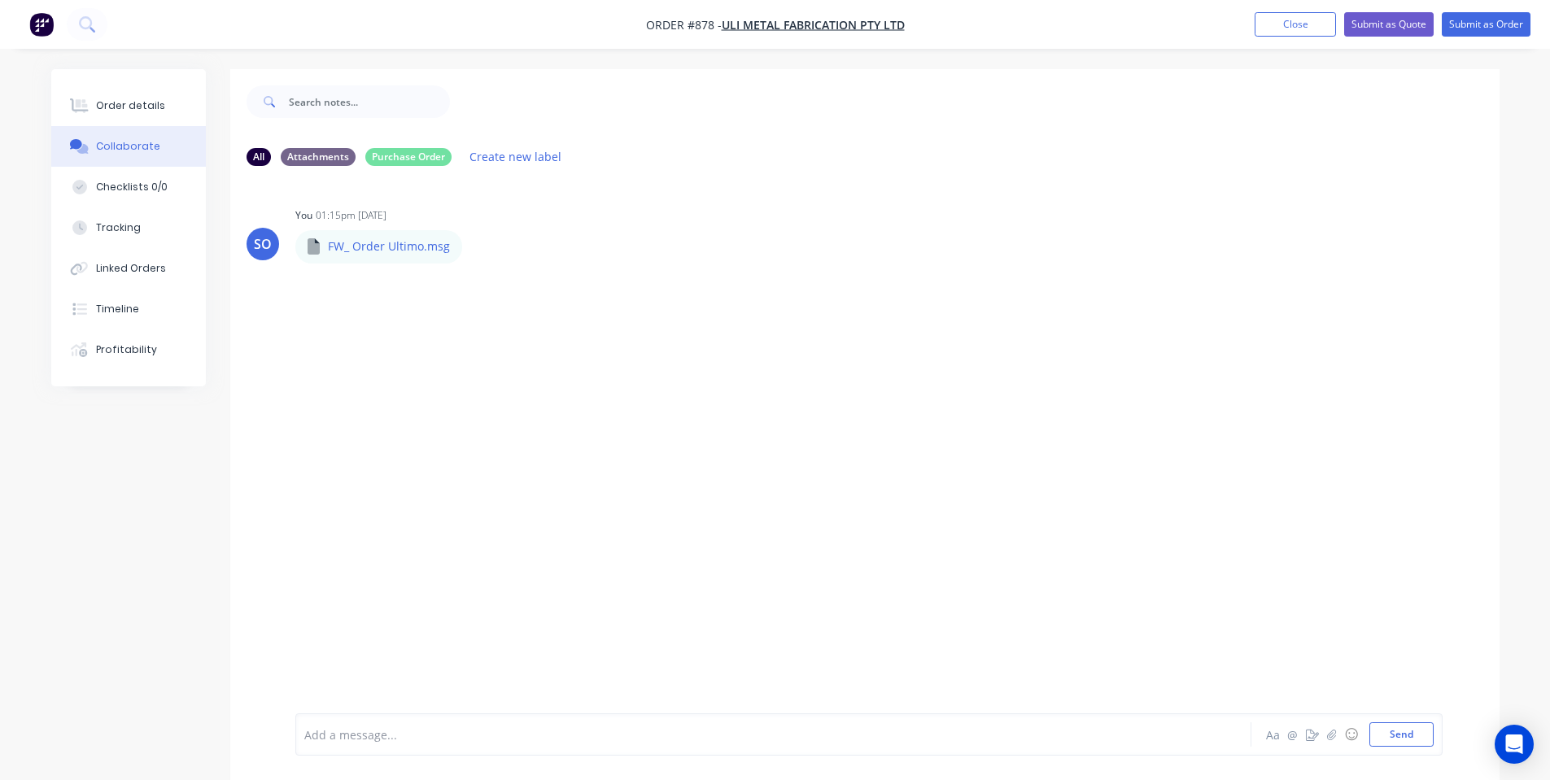
click at [387, 722] on div "Add a message... Aa @ ☺ Send" at bounding box center [868, 735] width 1147 height 42
drag, startPoint x: 389, startPoint y: 725, endPoint x: 388, endPoint y: 709, distance: 16.3
click at [390, 726] on div "Add a message..." at bounding box center [727, 735] width 847 height 24
click at [445, 728] on div at bounding box center [728, 735] width 846 height 17
drag, startPoint x: 445, startPoint y: 728, endPoint x: 370, endPoint y: 779, distance: 90.7
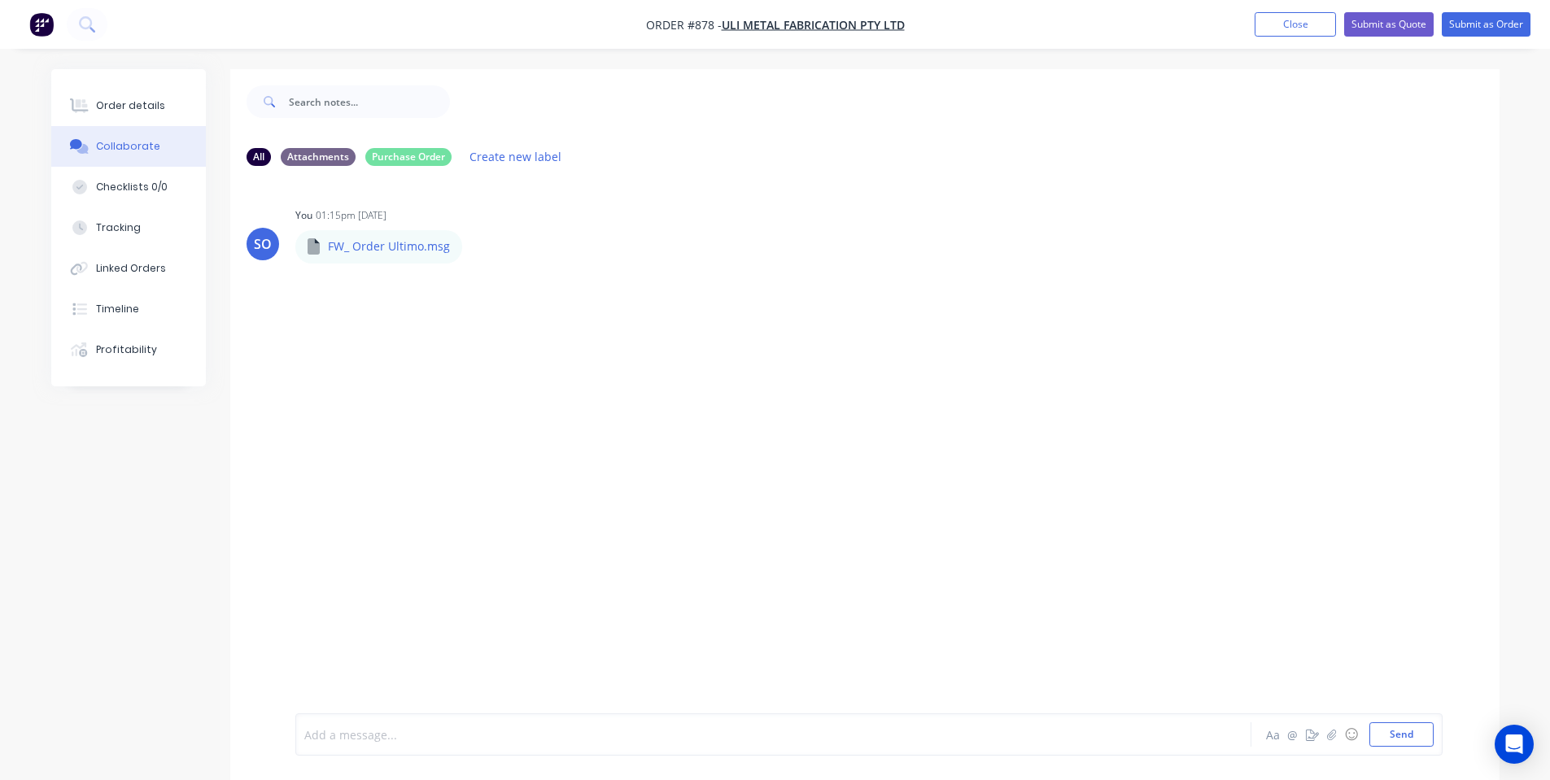
click at [439, 734] on div at bounding box center [728, 735] width 846 height 17
click at [172, 110] on button "Order details" at bounding box center [128, 105] width 155 height 41
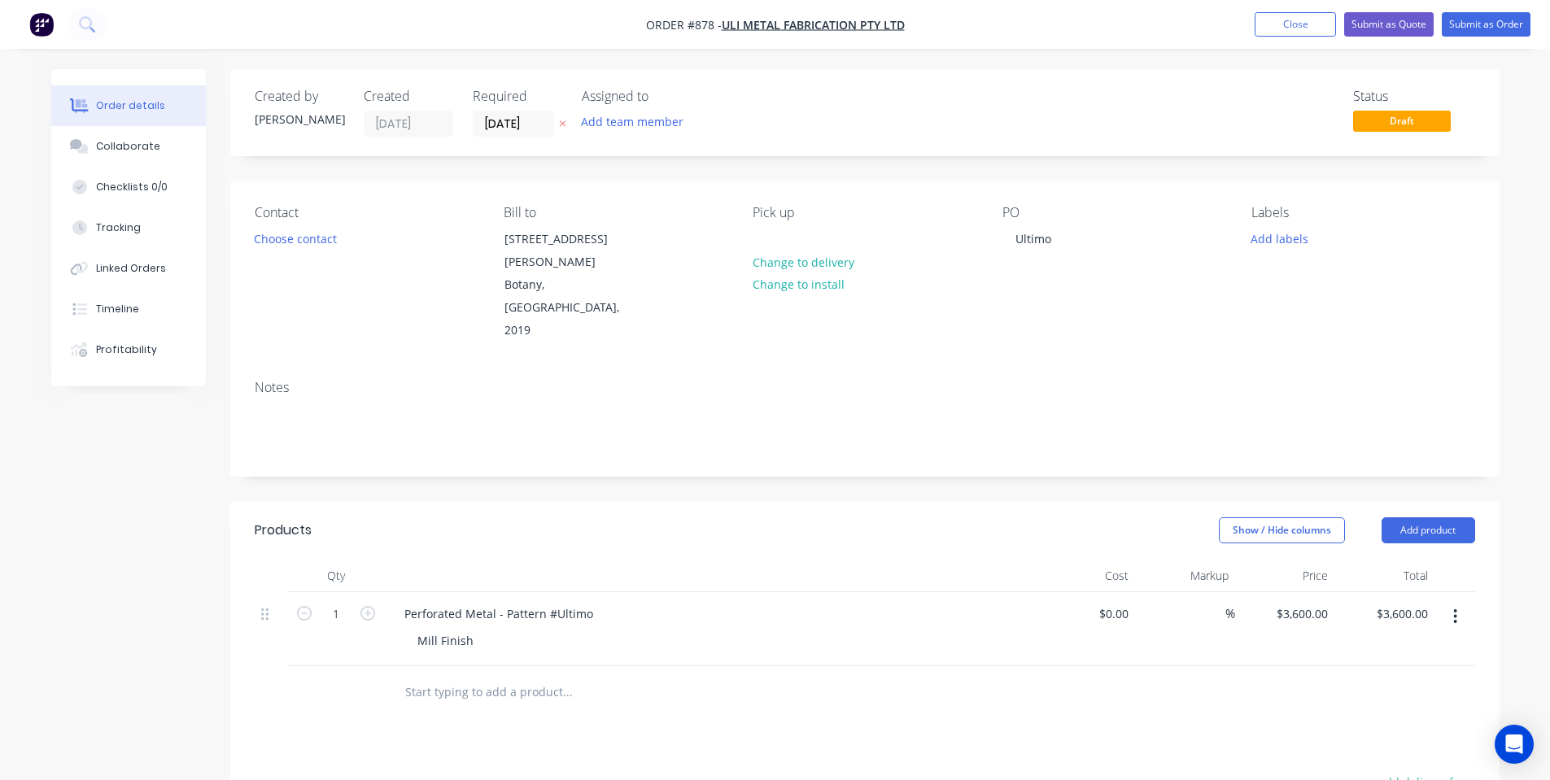
drag, startPoint x: 486, startPoint y: 664, endPoint x: 718, endPoint y: 638, distance: 233.4
click at [487, 667] on div at bounding box center [678, 693] width 586 height 53
click at [1440, 518] on button "Add product" at bounding box center [1429, 531] width 94 height 26
click at [1395, 755] on div "Notes (Internal)" at bounding box center [1397, 767] width 125 height 24
click at [446, 676] on div at bounding box center [449, 688] width 117 height 24
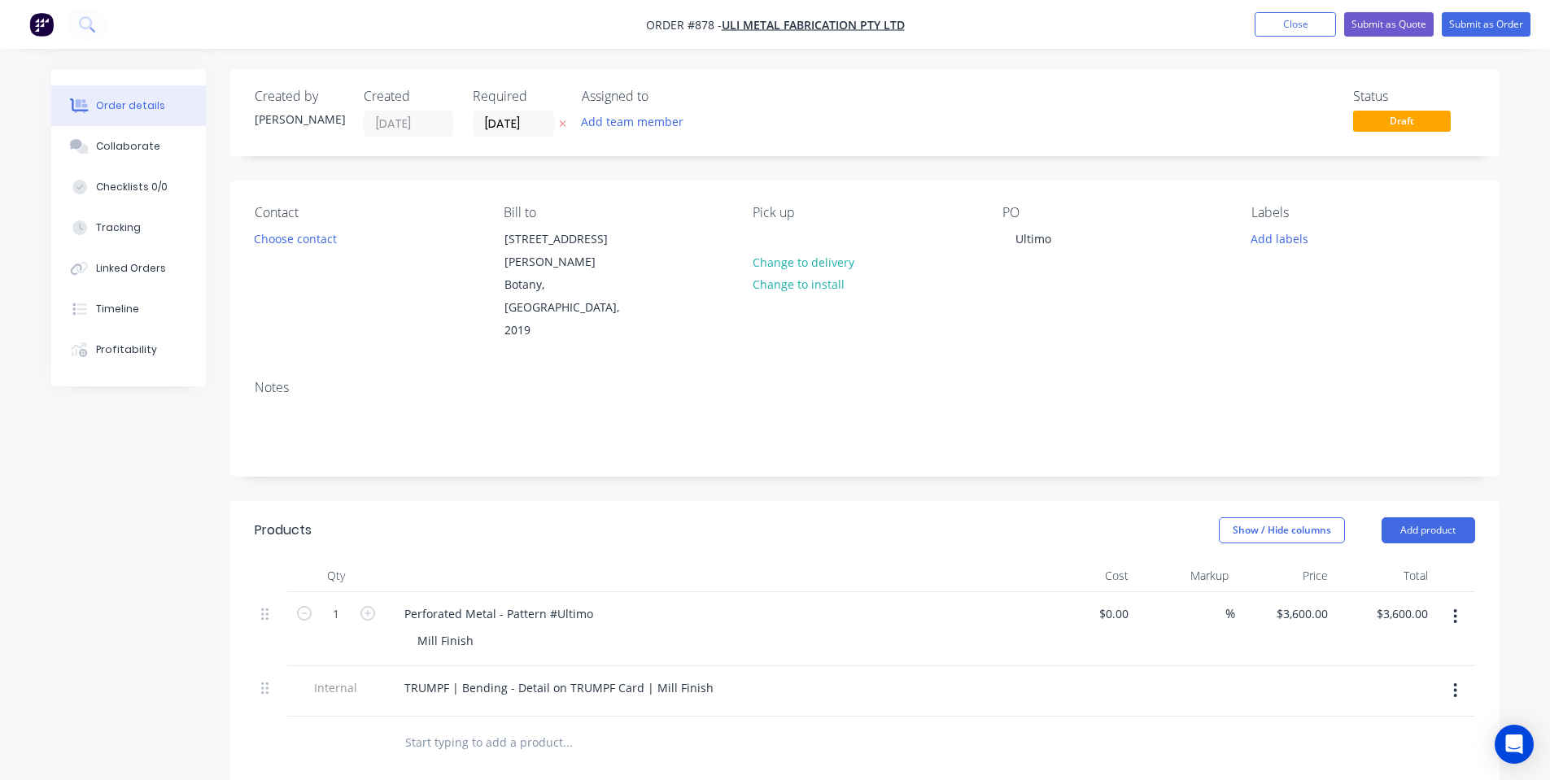
click at [539, 444] on div "Created by Shane Created 25/09/25 Required 25/09/25 Assigned to Add team member…" at bounding box center [865, 614] width 1270 height 1091
click at [1468, 26] on button "Submit as Order" at bounding box center [1486, 24] width 89 height 24
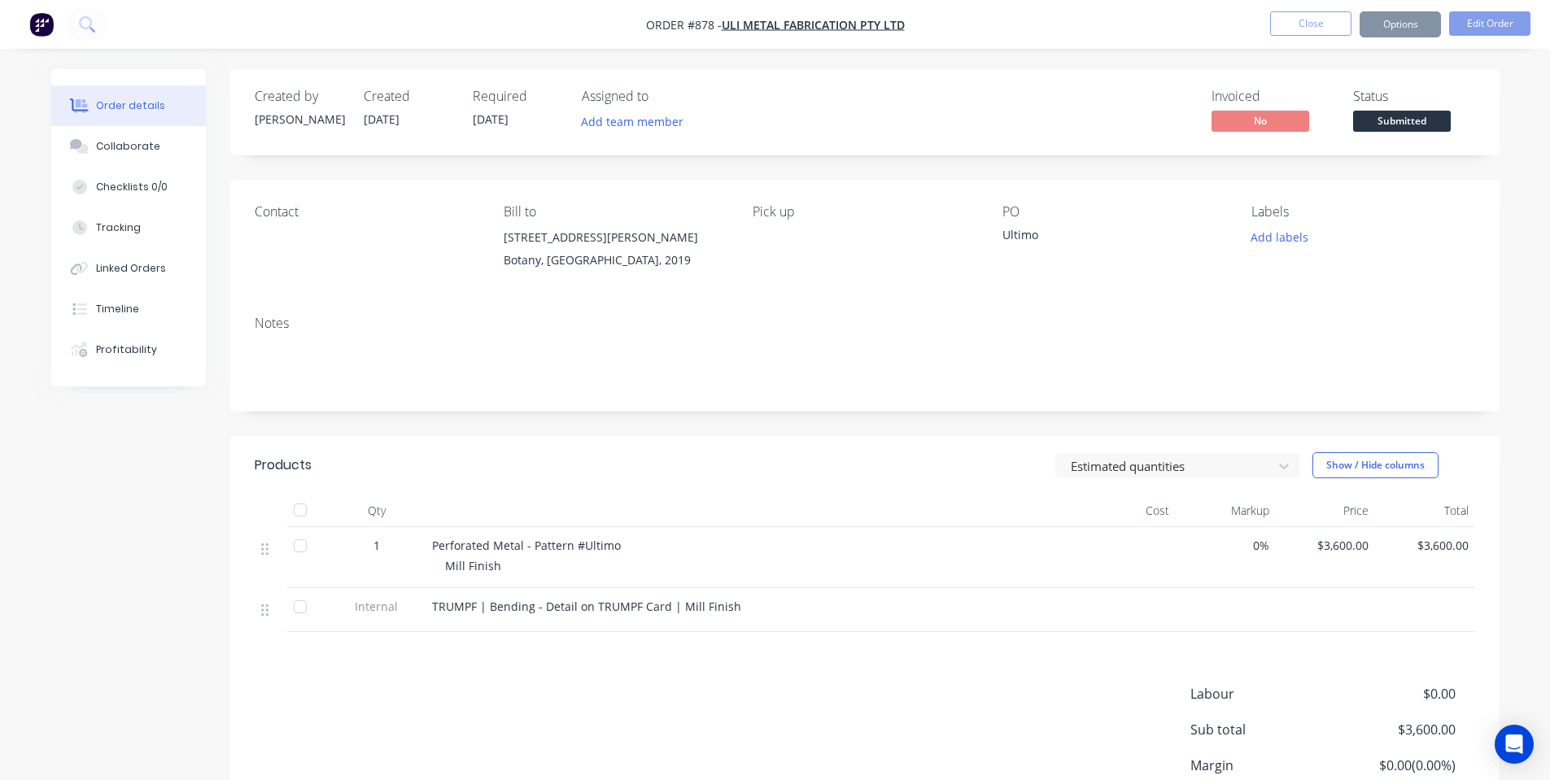
click at [1396, 27] on button "Options" at bounding box center [1400, 24] width 81 height 26
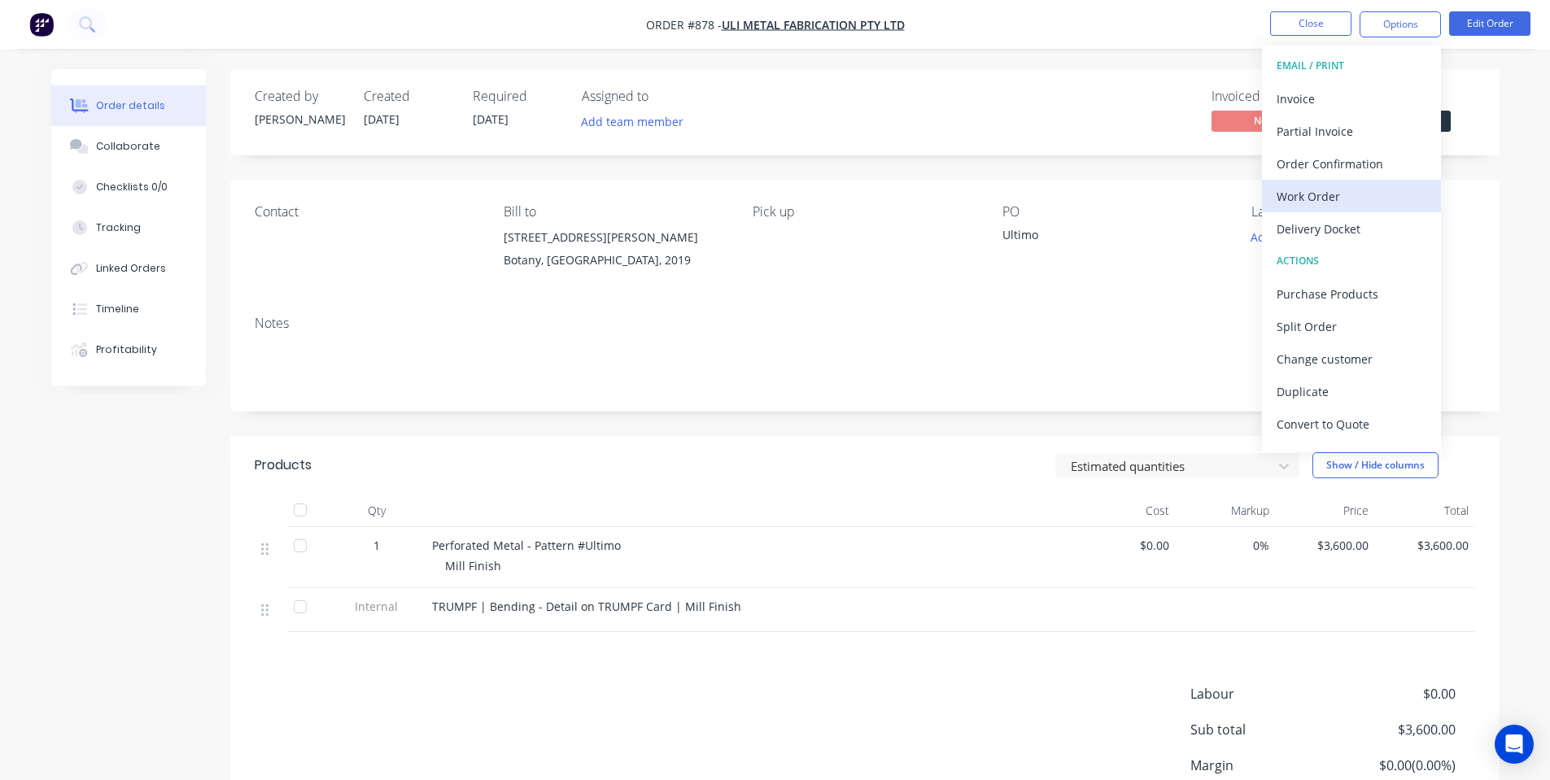
click at [1378, 192] on div "Work Order" at bounding box center [1352, 197] width 150 height 24
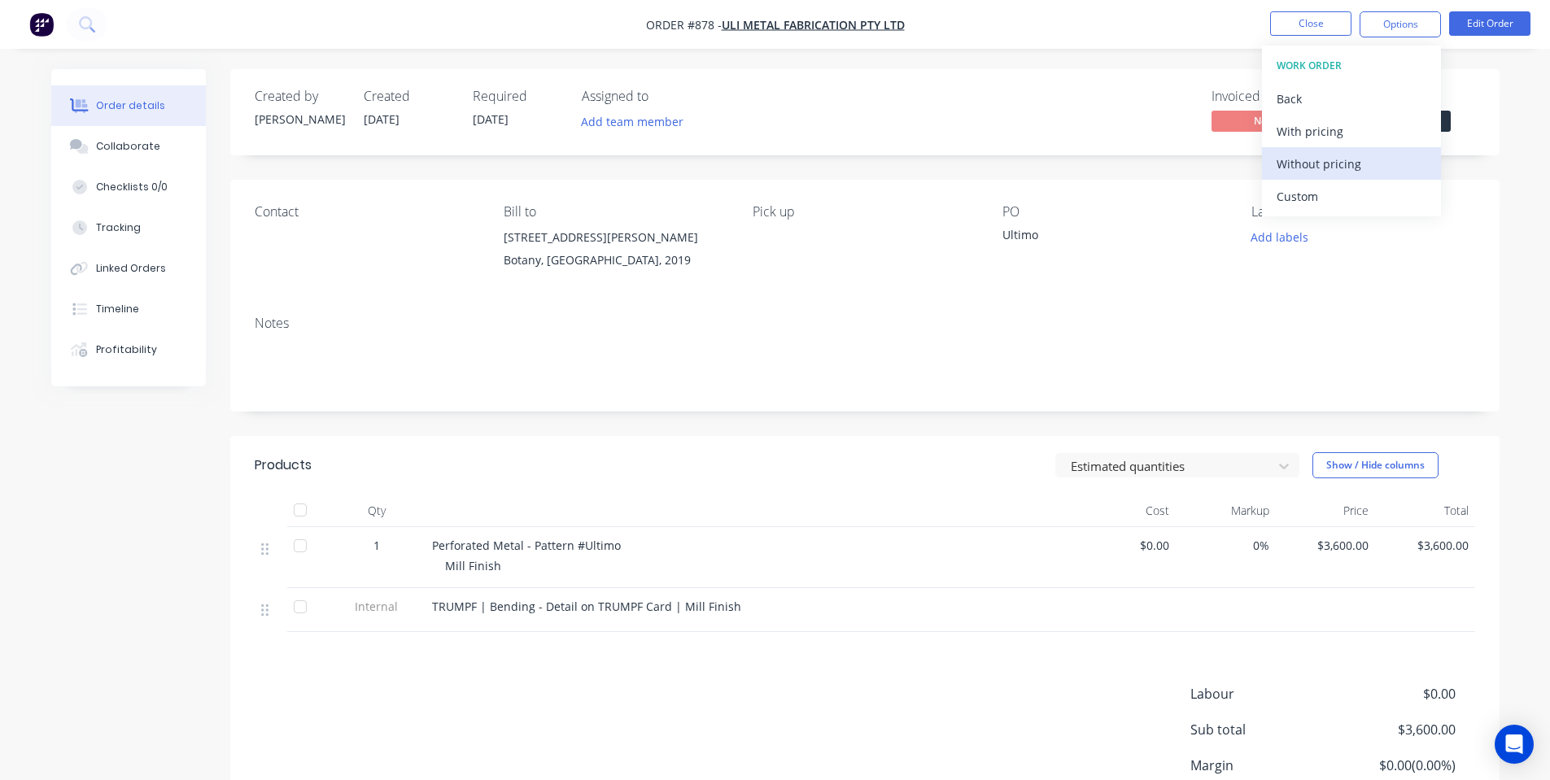
click at [1361, 168] on div "Without pricing" at bounding box center [1352, 164] width 150 height 24
click at [993, 325] on div "Notes" at bounding box center [865, 323] width 1221 height 15
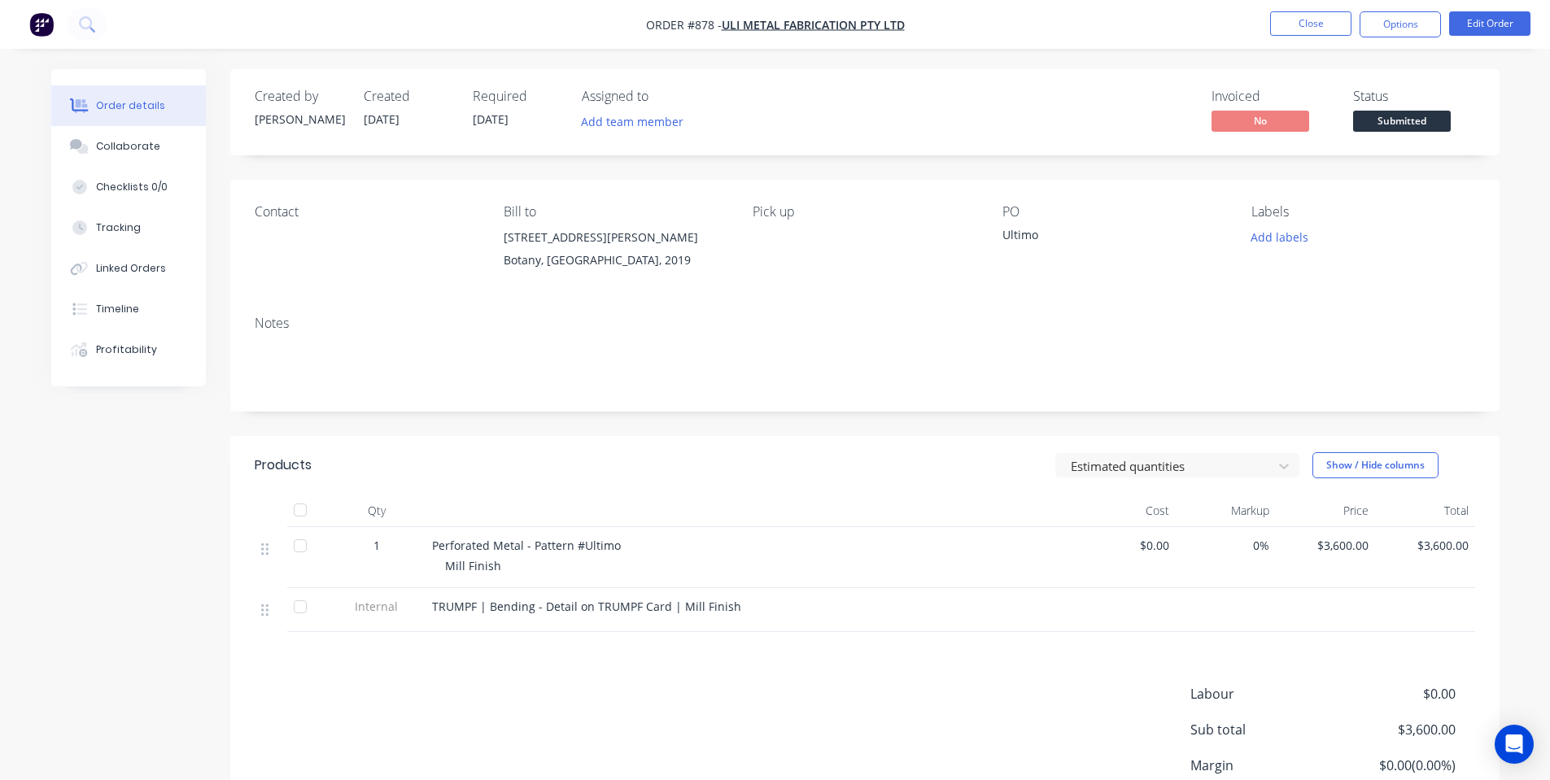
drag, startPoint x: 465, startPoint y: 124, endPoint x: 502, endPoint y: 127, distance: 36.8
click at [470, 126] on div "Created by Shane Created 25/09/25 Required 25/09/25 Assigned to Add team member" at bounding box center [500, 112] width 490 height 47
click at [1493, 32] on button "Edit Order" at bounding box center [1489, 23] width 81 height 24
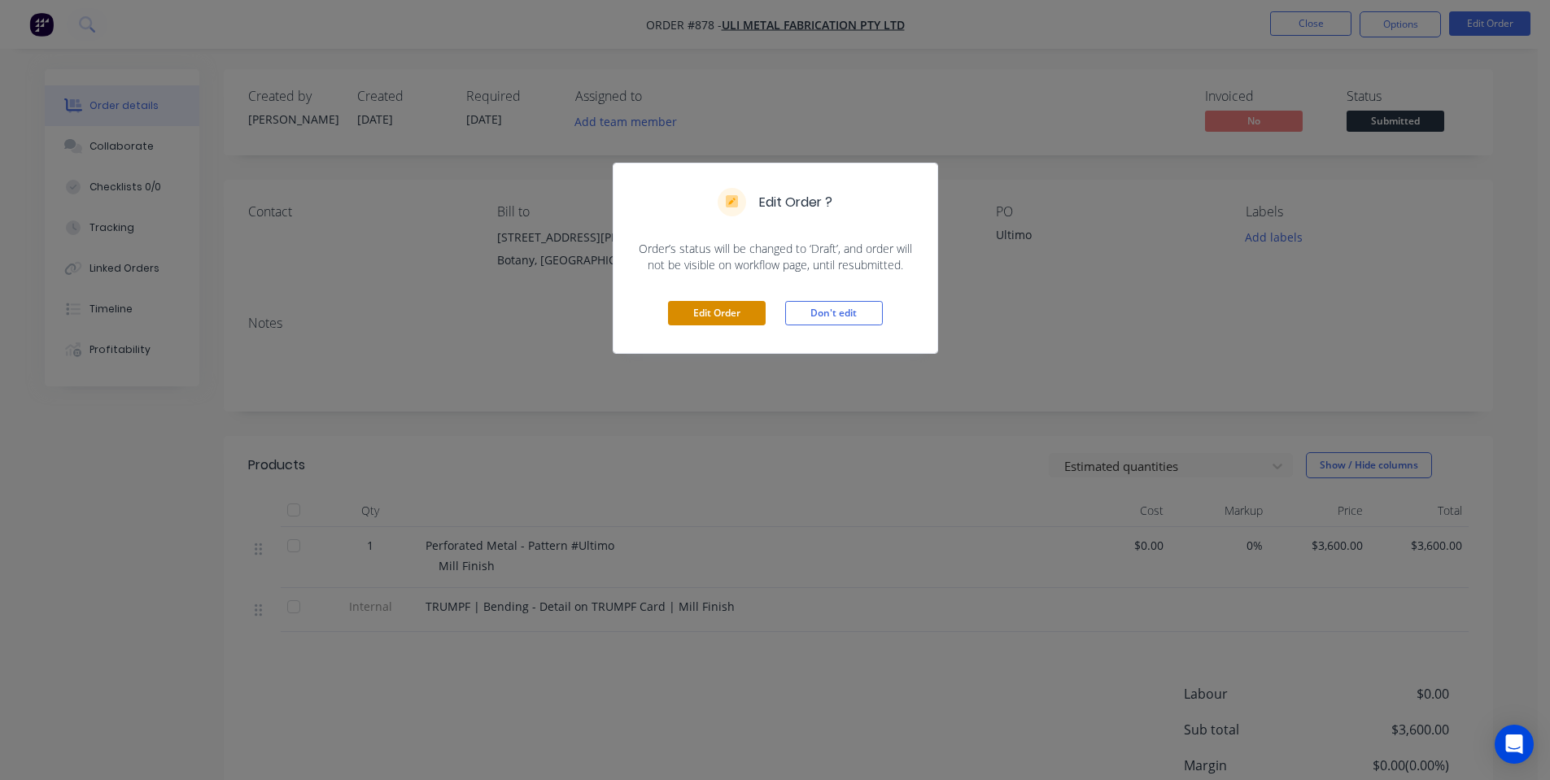
click at [716, 312] on button "Edit Order" at bounding box center [717, 313] width 98 height 24
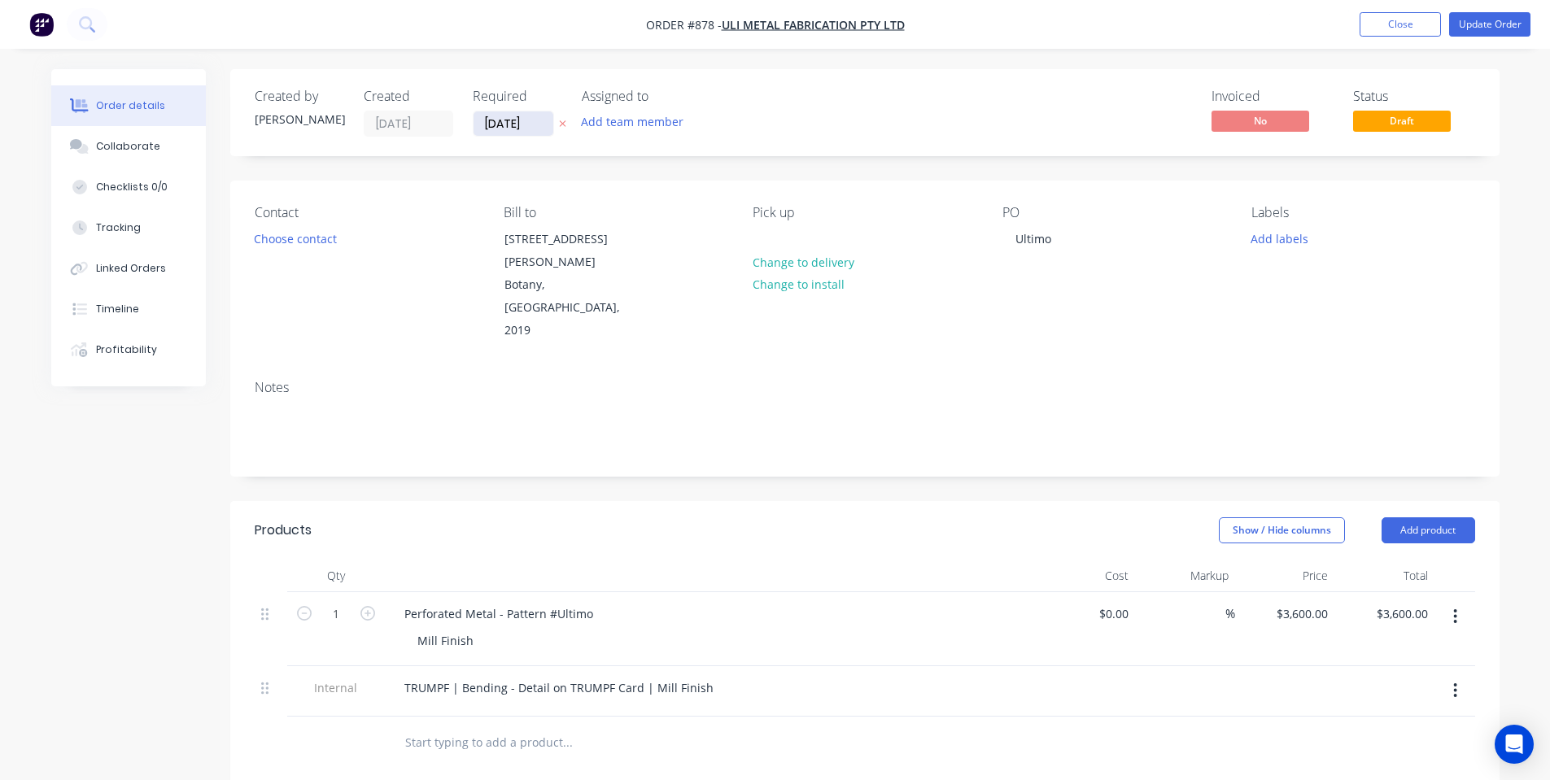
click at [531, 121] on input "[DATE]" at bounding box center [514, 123] width 80 height 24
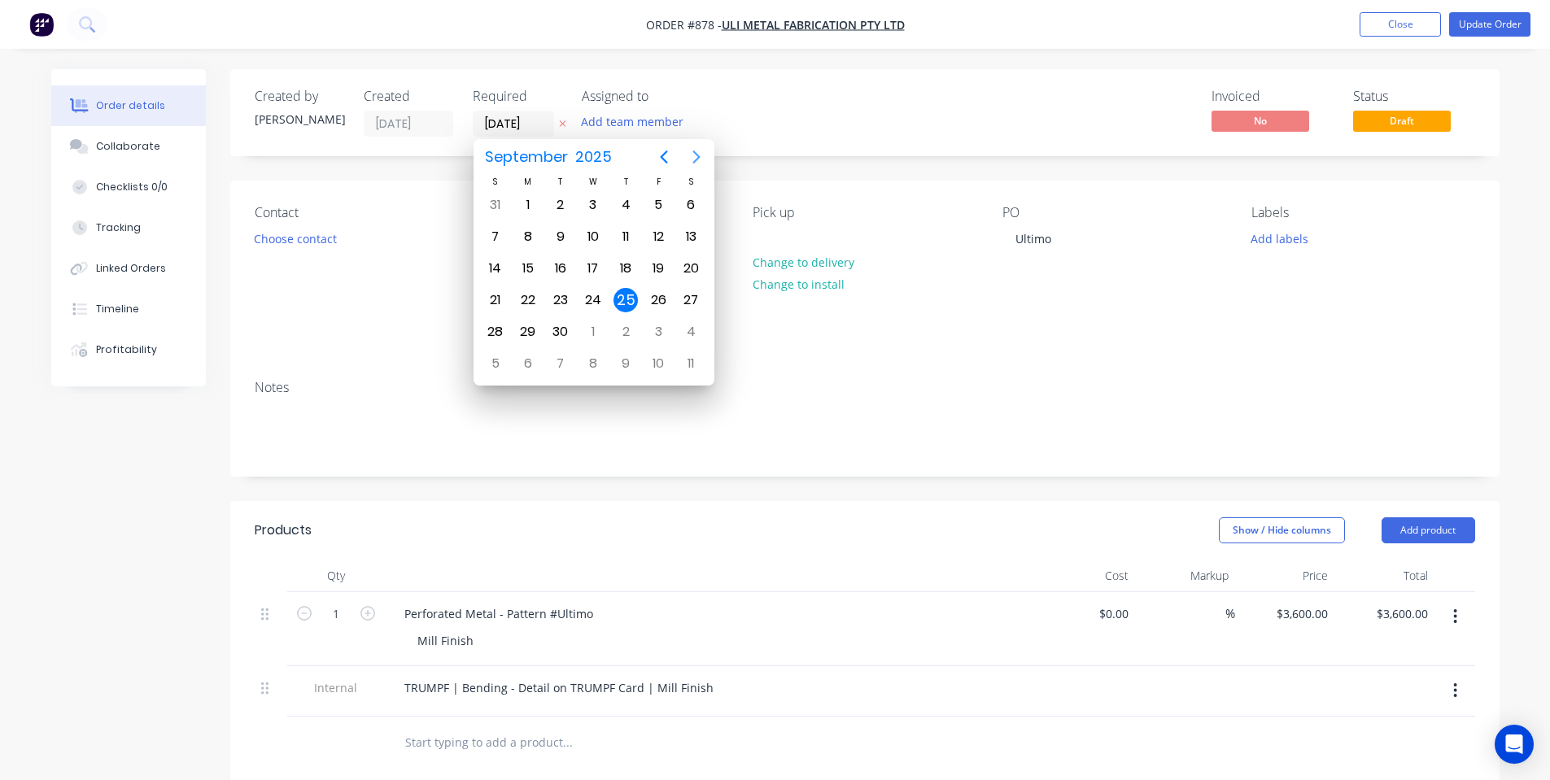
click at [700, 147] on icon "Next page" at bounding box center [697, 157] width 20 height 20
click at [679, 155] on button "Previous page" at bounding box center [664, 157] width 33 height 33
click at [562, 333] on div "30" at bounding box center [561, 332] width 24 height 24
type input "30/09/25"
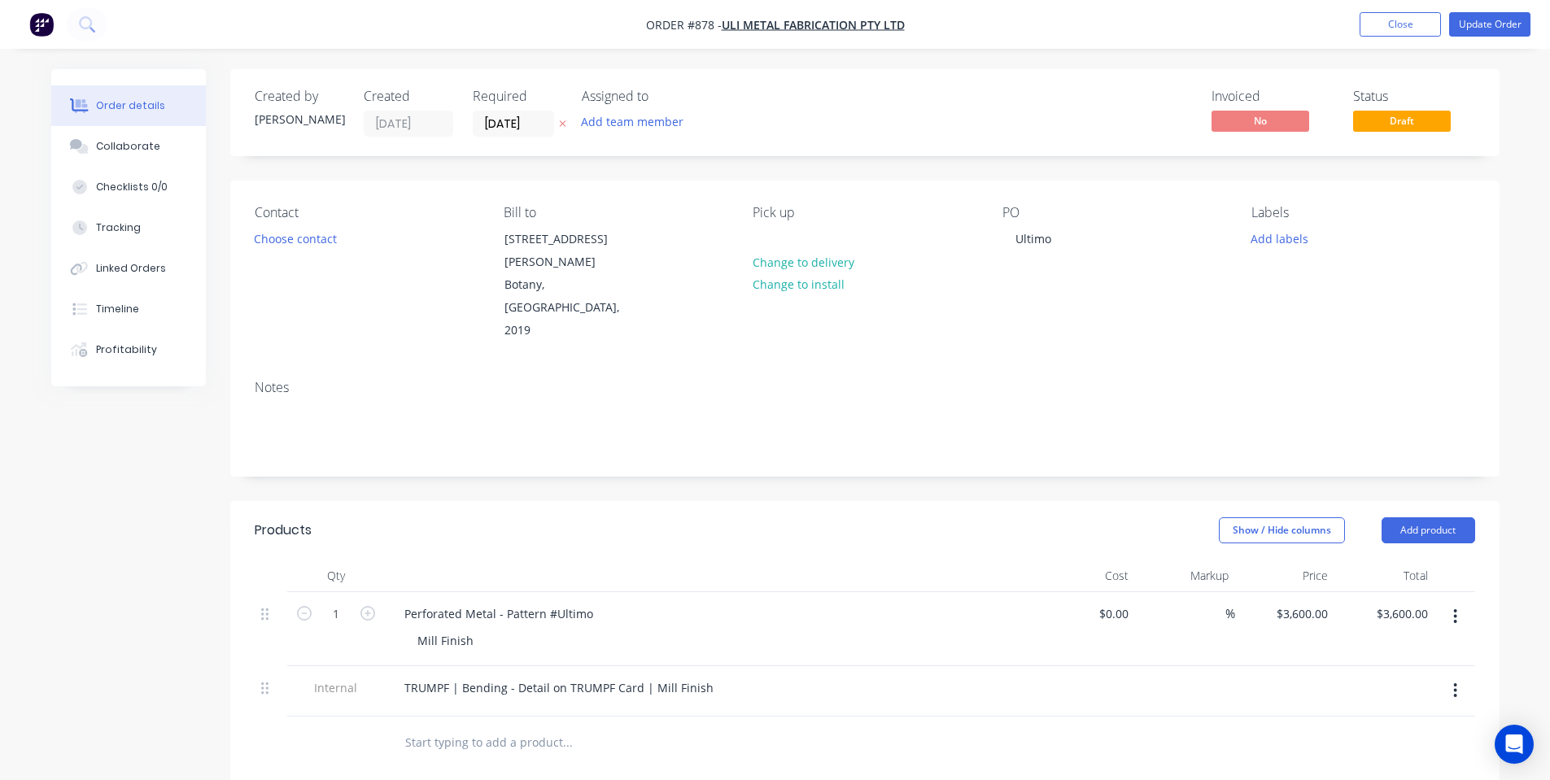
click at [1479, 38] on nav "Order #878 - Uli Metal Fabrication Pty Ltd Add product Close Update Order" at bounding box center [775, 24] width 1550 height 49
click at [1475, 31] on button "Update Order" at bounding box center [1489, 24] width 81 height 24
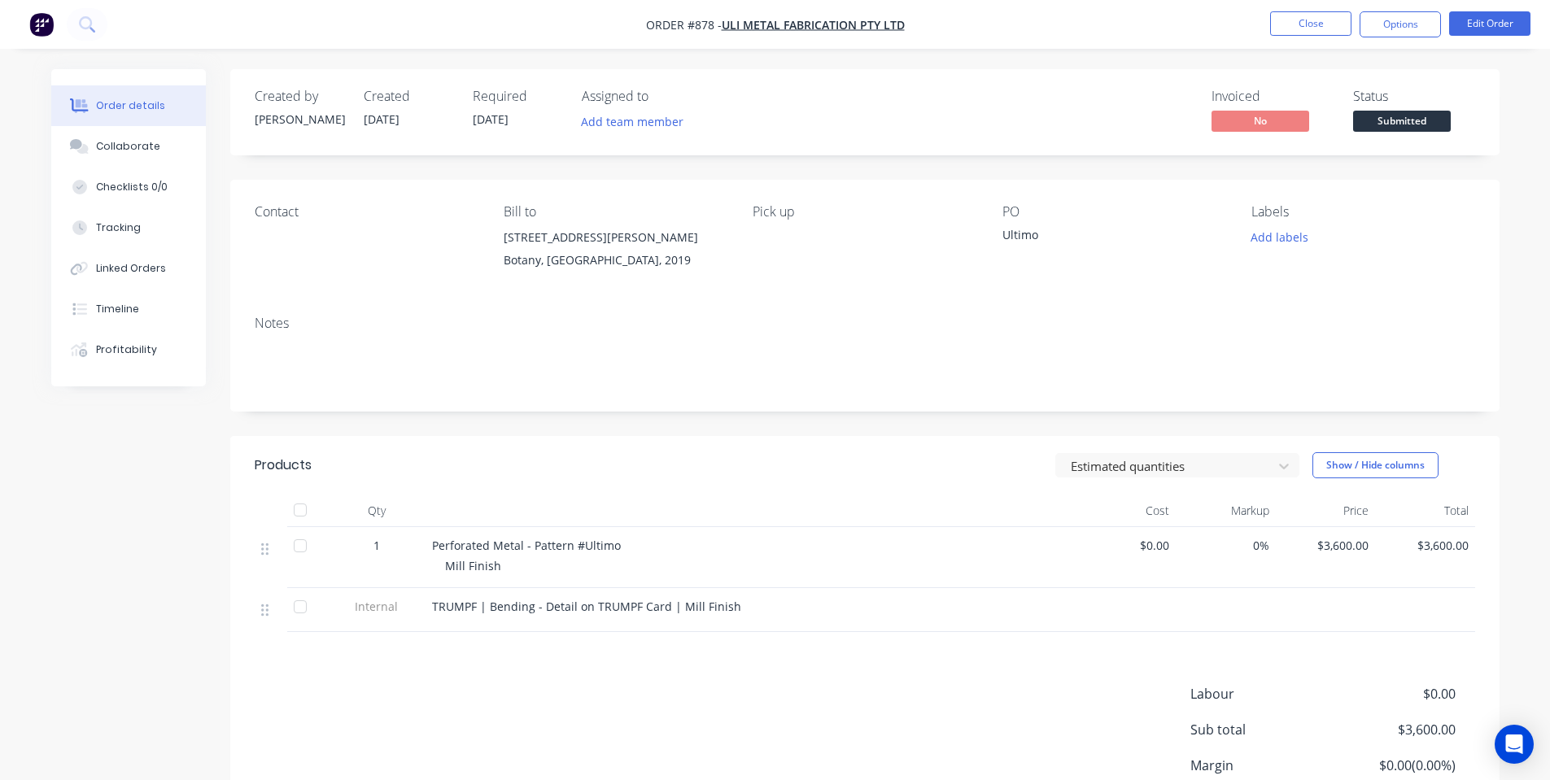
click at [1411, 7] on nav "Order #878 - Uli Metal Fabrication Pty Ltd Close Options Edit Order" at bounding box center [775, 24] width 1550 height 49
click at [1414, 11] on nav "Order #878 - Uli Metal Fabrication Pty Ltd Close Options Edit Order" at bounding box center [775, 24] width 1550 height 49
click at [1414, 20] on button "Options" at bounding box center [1400, 24] width 81 height 26
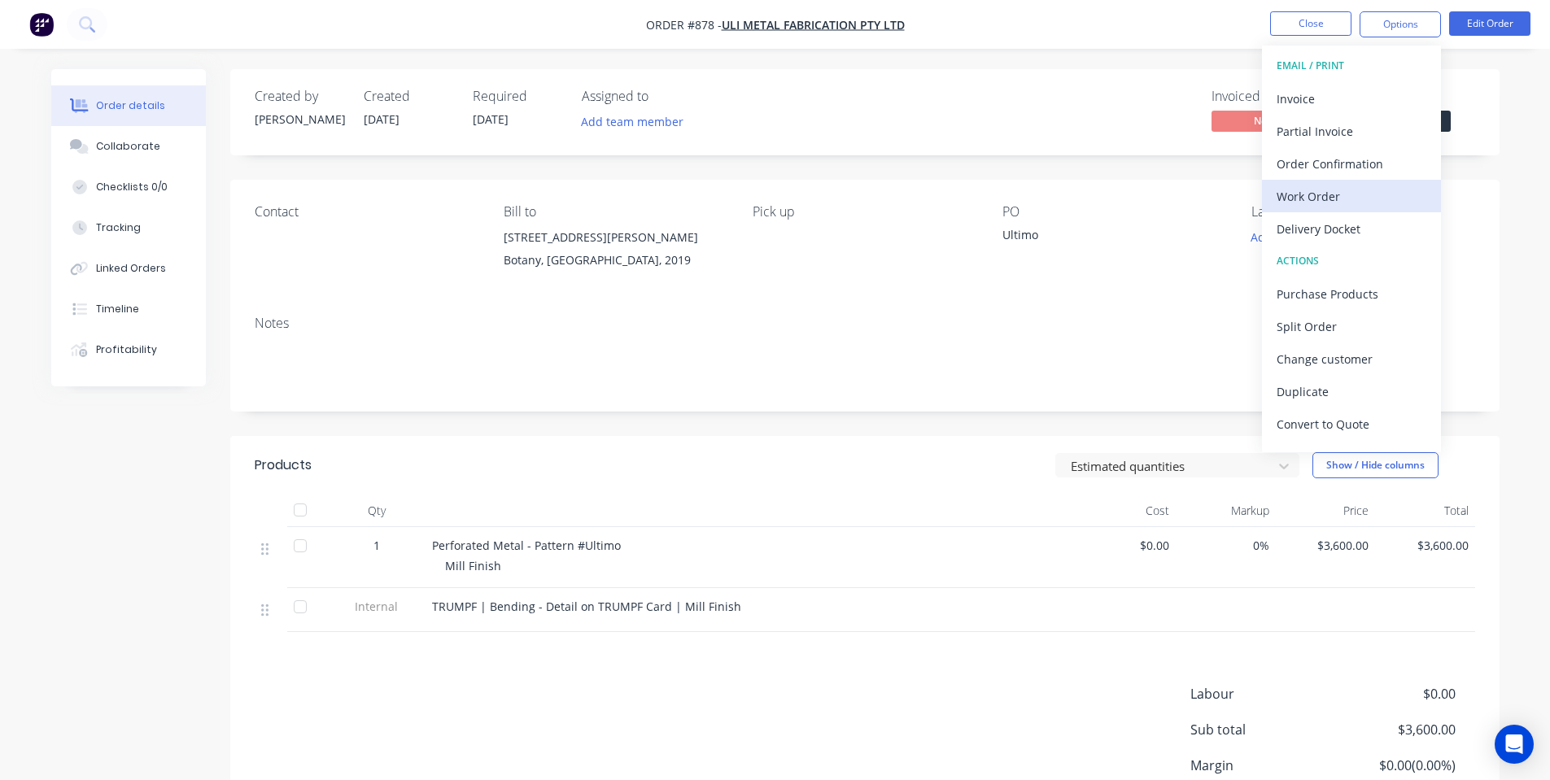
click at [1340, 186] on div "Work Order" at bounding box center [1352, 197] width 150 height 24
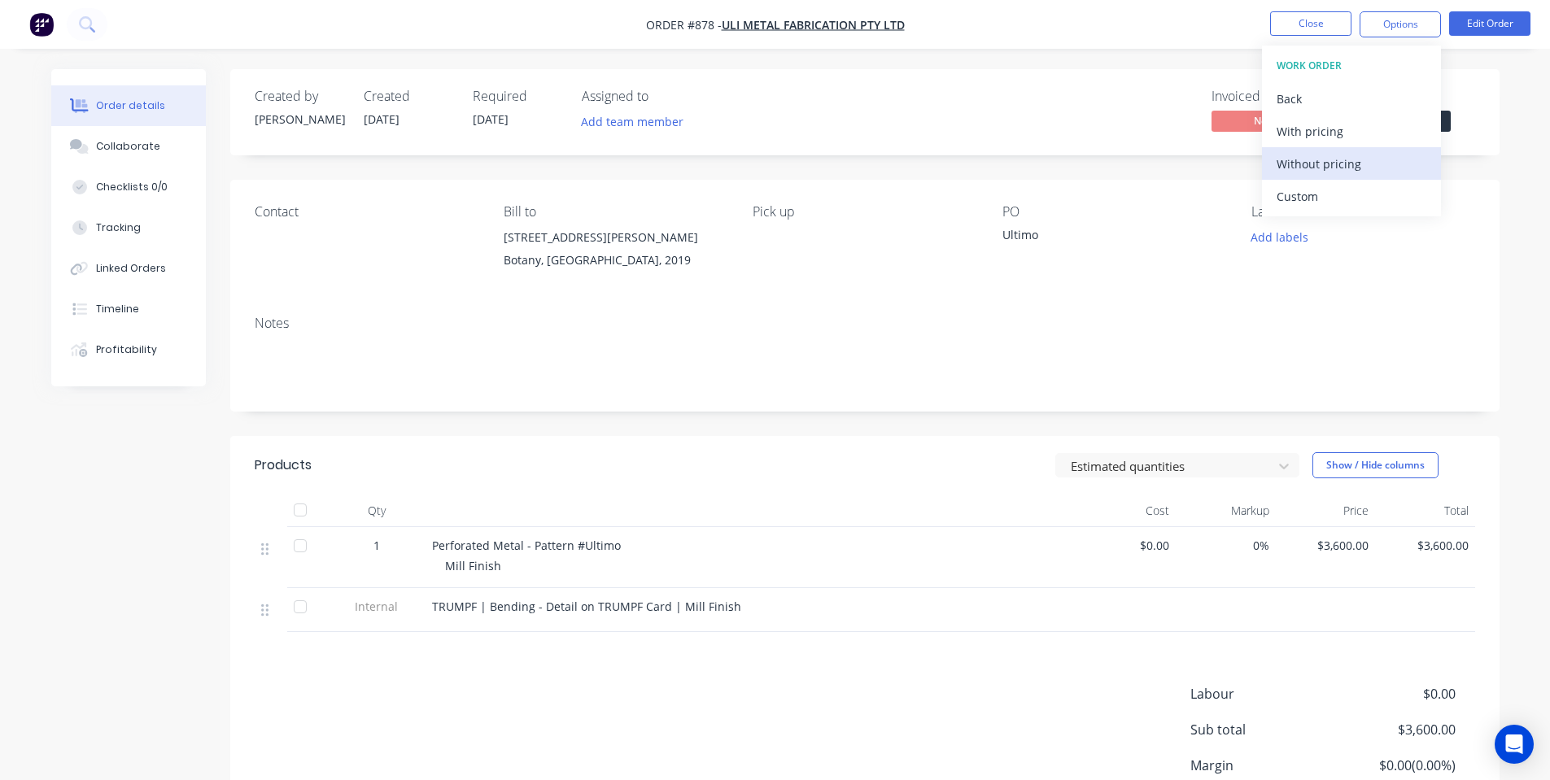
click at [1326, 169] on div "Without pricing" at bounding box center [1352, 164] width 150 height 24
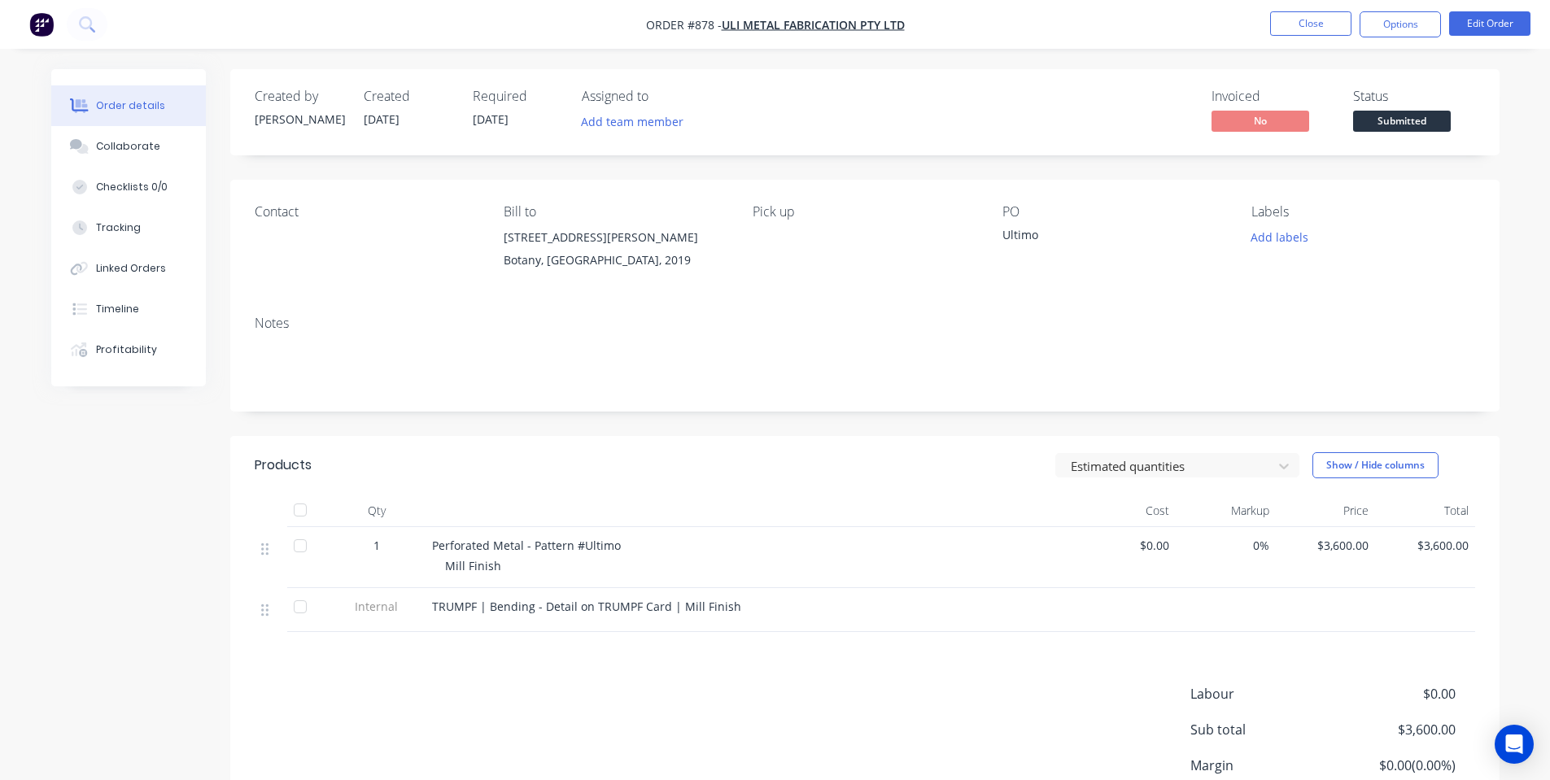
click at [630, 326] on div "Notes" at bounding box center [865, 323] width 1221 height 15
click at [1305, 30] on button "Close" at bounding box center [1310, 23] width 81 height 24
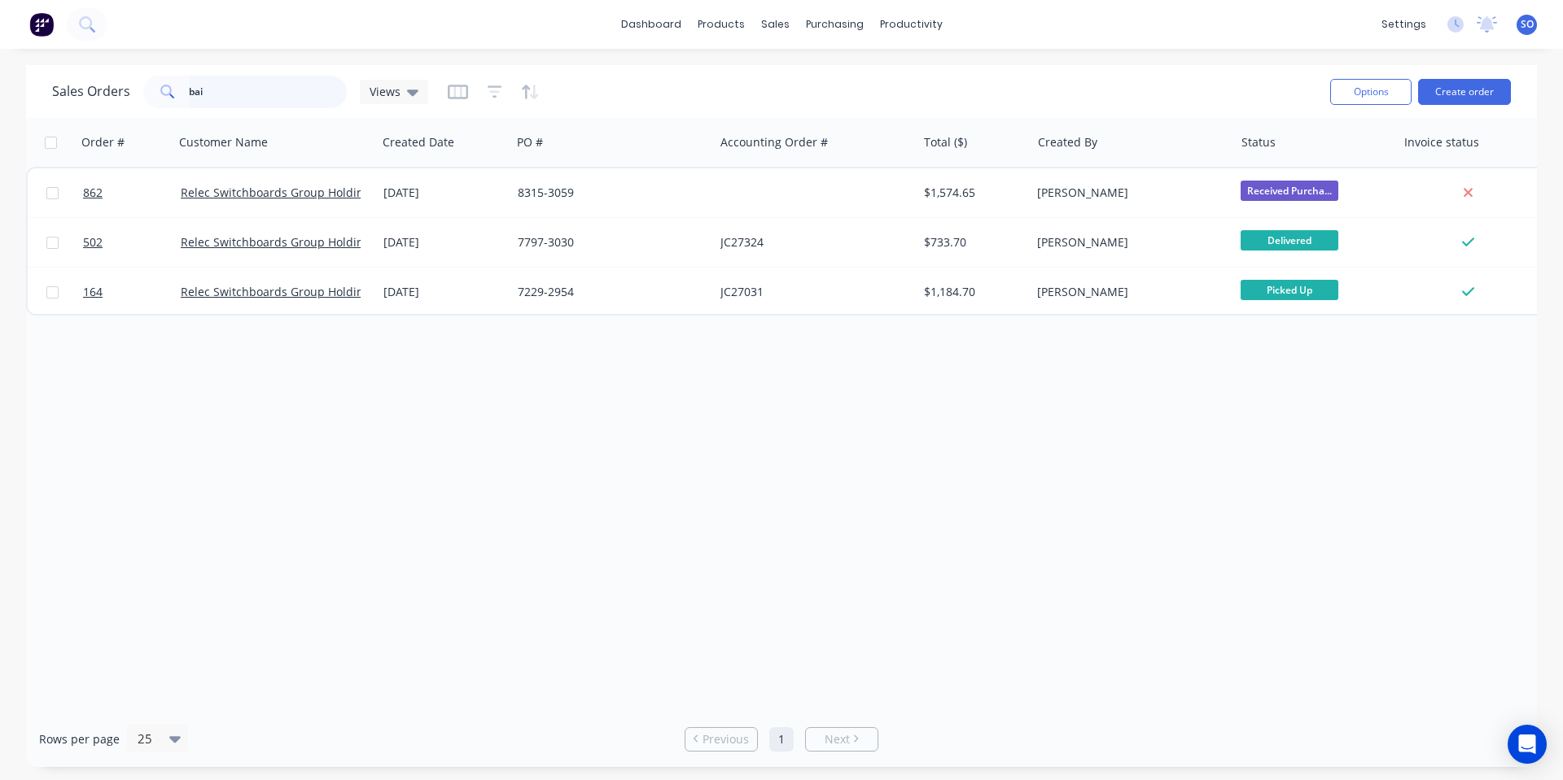
drag, startPoint x: 294, startPoint y: 94, endPoint x: 60, endPoint y: 33, distance: 241.6
click at [130, 56] on div "dashboard products sales purchasing productivity dashboard products Product Cat…" at bounding box center [781, 390] width 1563 height 780
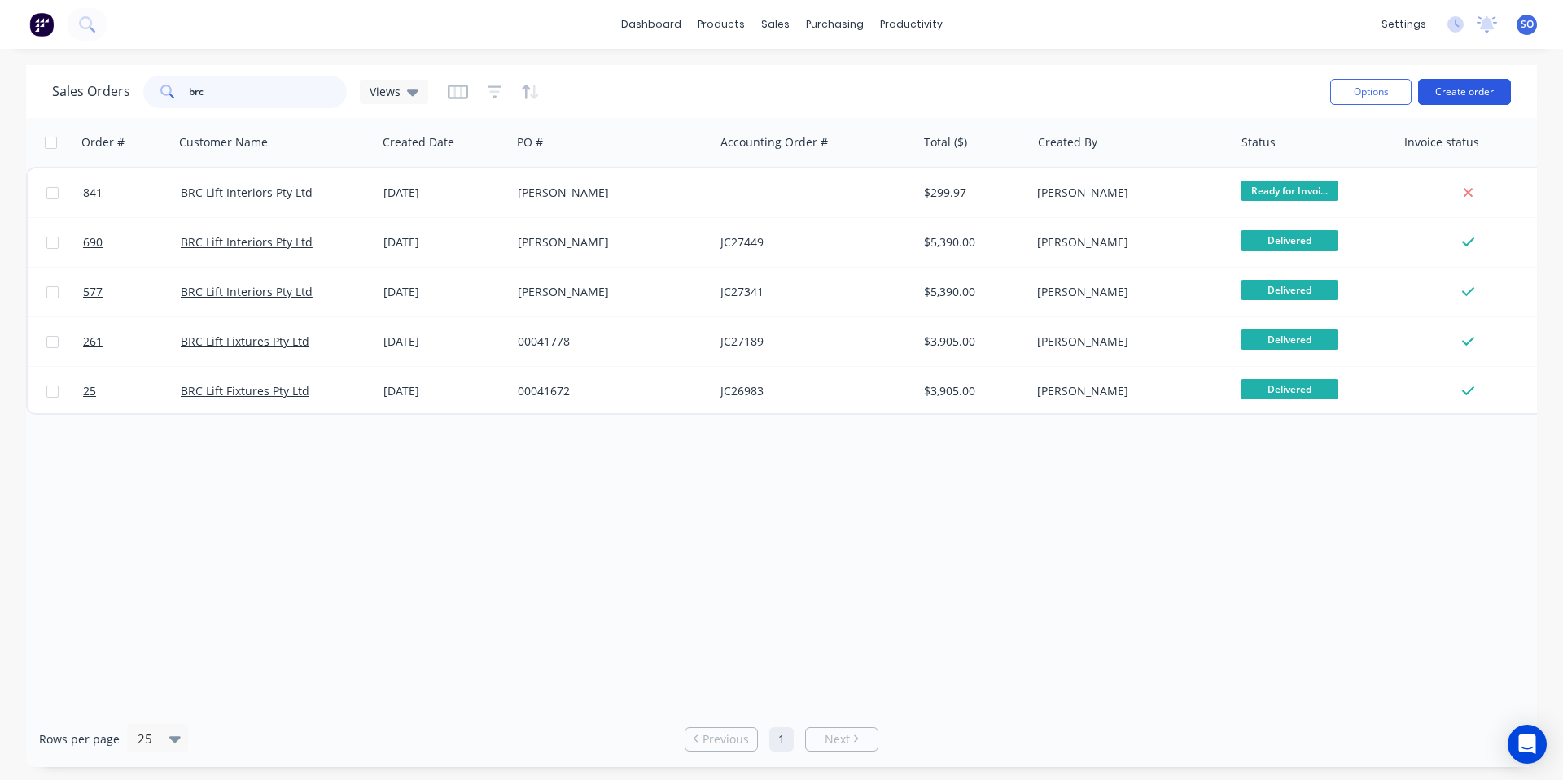
type input "brc"
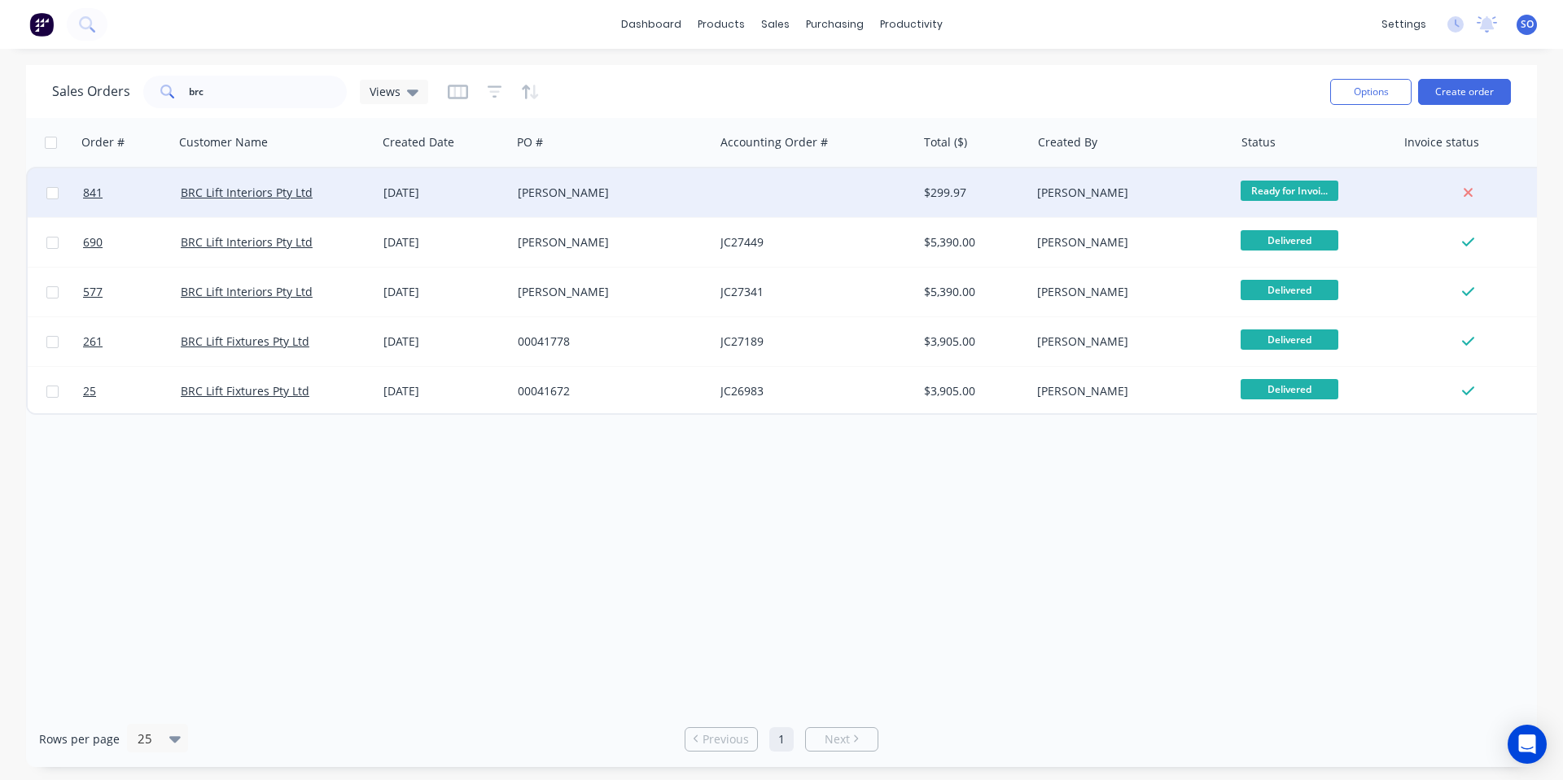
drag, startPoint x: 1451, startPoint y: 90, endPoint x: 697, endPoint y: 204, distance: 763.0
click at [697, 204] on div "Sales Orders brc Views Options Create order Order # Customer Name Created Date …" at bounding box center [781, 416] width 1510 height 702
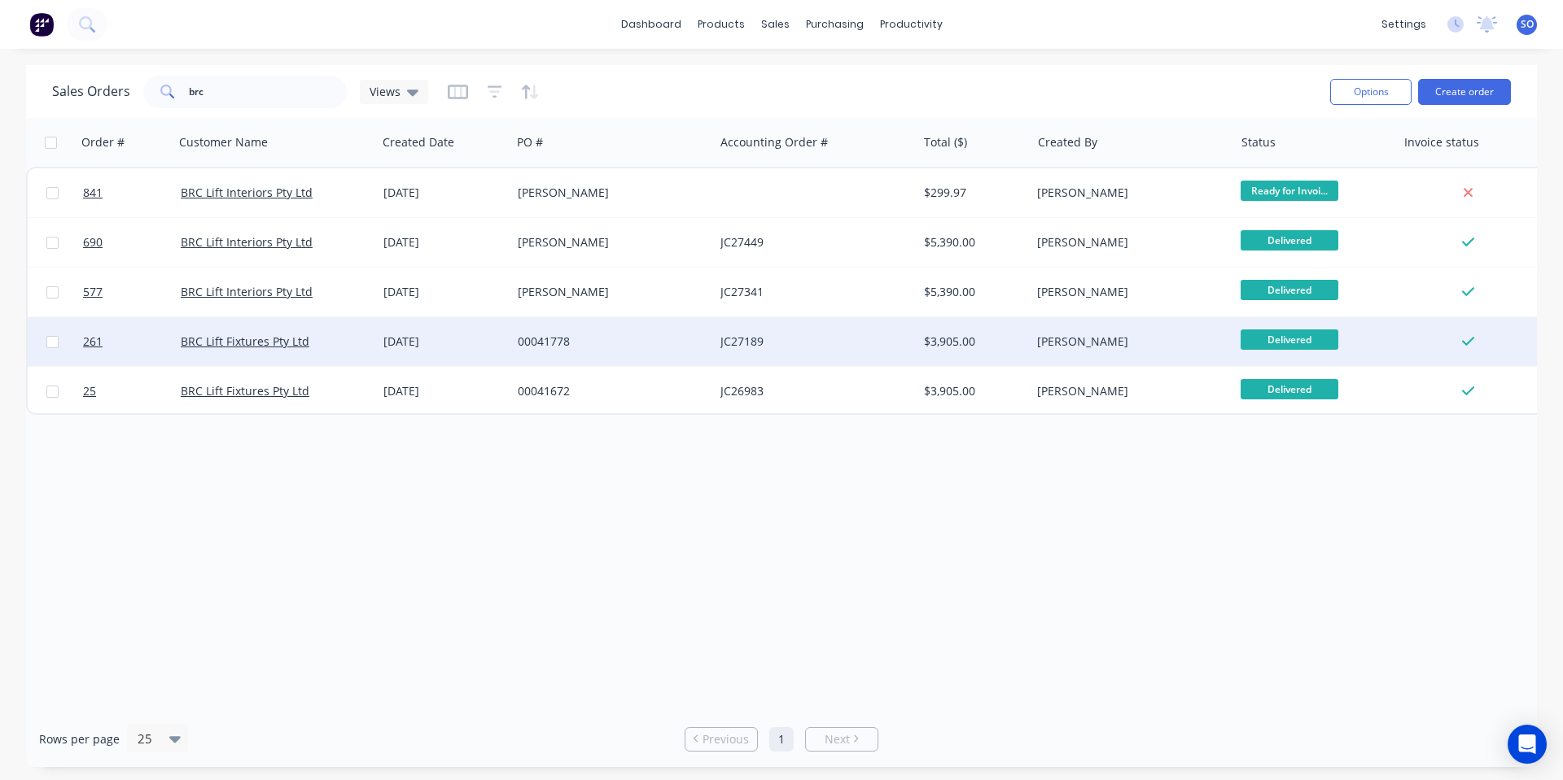
click at [550, 334] on div "00041778" at bounding box center [608, 342] width 181 height 16
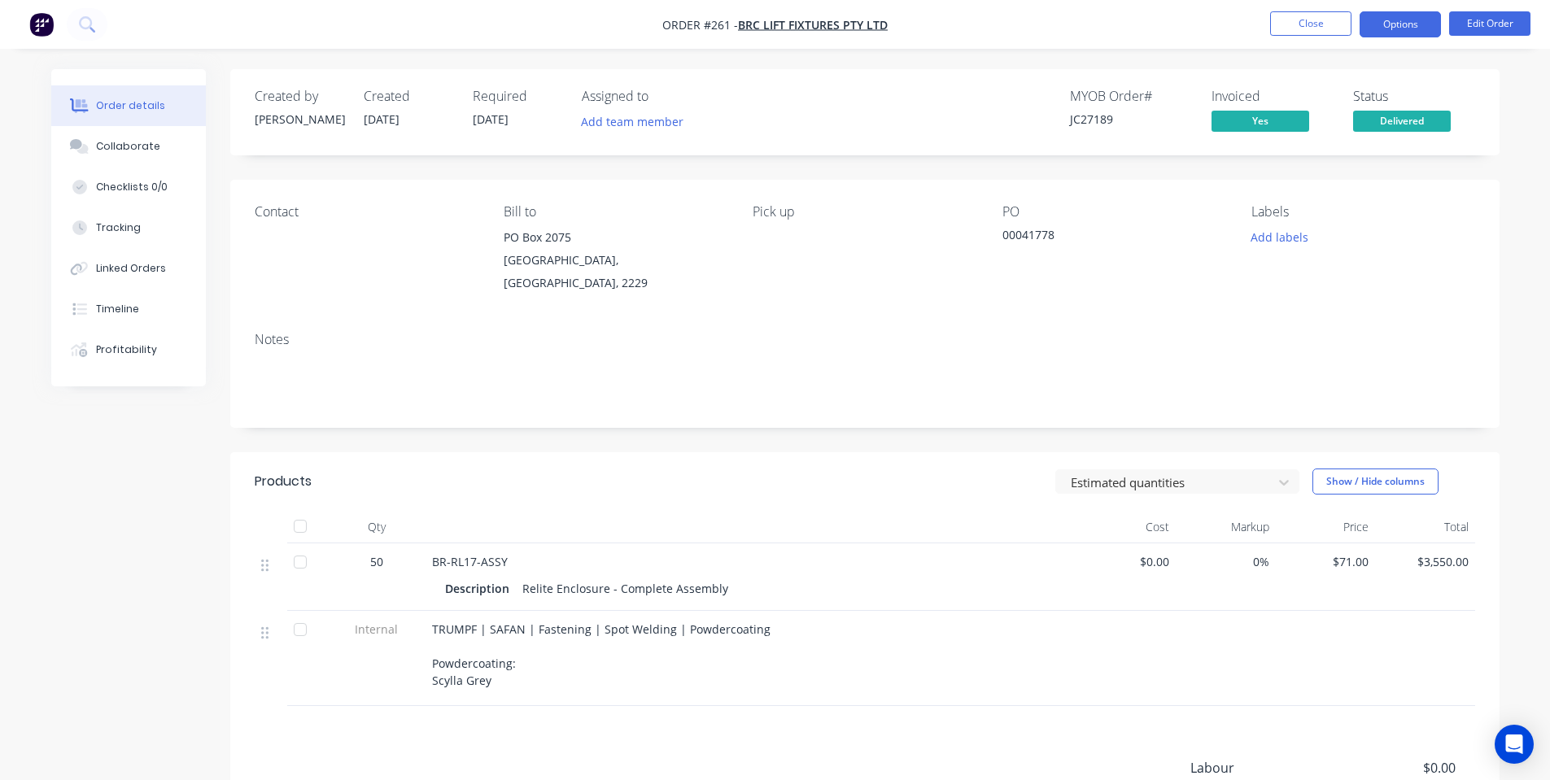
click at [1397, 28] on button "Options" at bounding box center [1400, 24] width 81 height 26
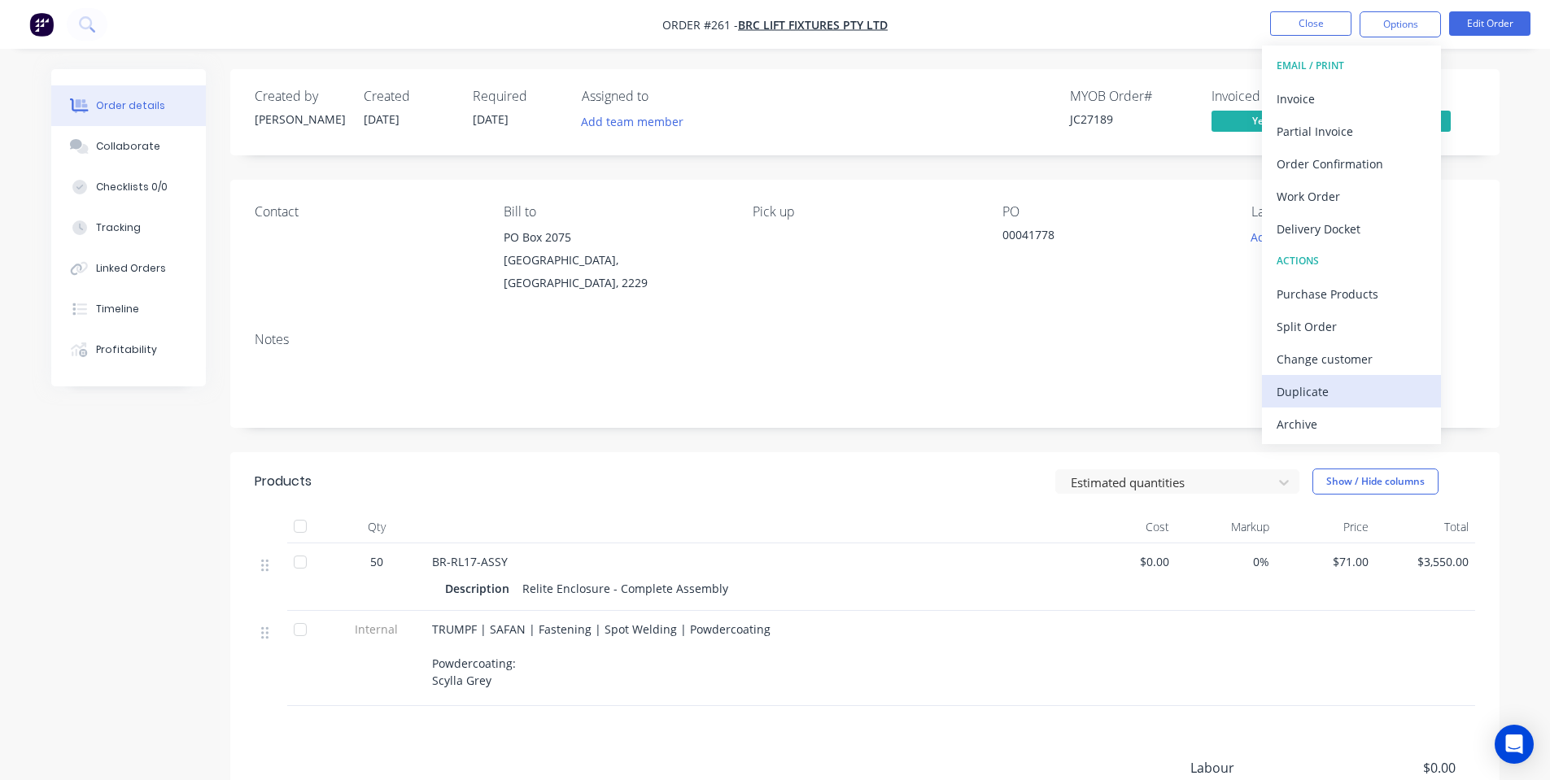
click at [1344, 382] on div "Duplicate" at bounding box center [1352, 392] width 150 height 24
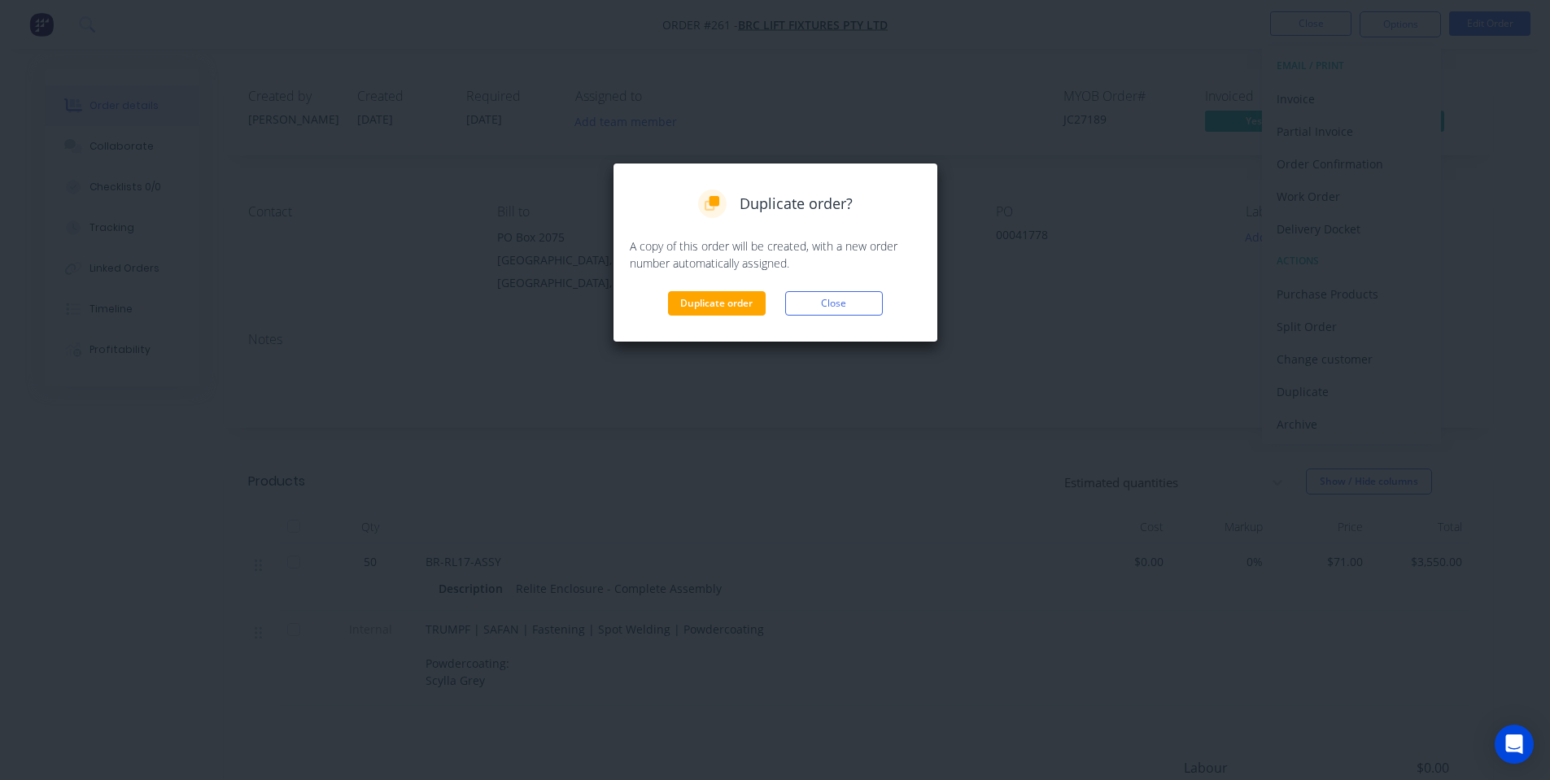
click at [736, 291] on div "Duplicate order? A copy of this order will be created, with a new order number …" at bounding box center [775, 253] width 291 height 126
drag, startPoint x: 713, startPoint y: 302, endPoint x: 1010, endPoint y: 216, distance: 309.3
click at [714, 303] on button "Duplicate order" at bounding box center [717, 303] width 98 height 24
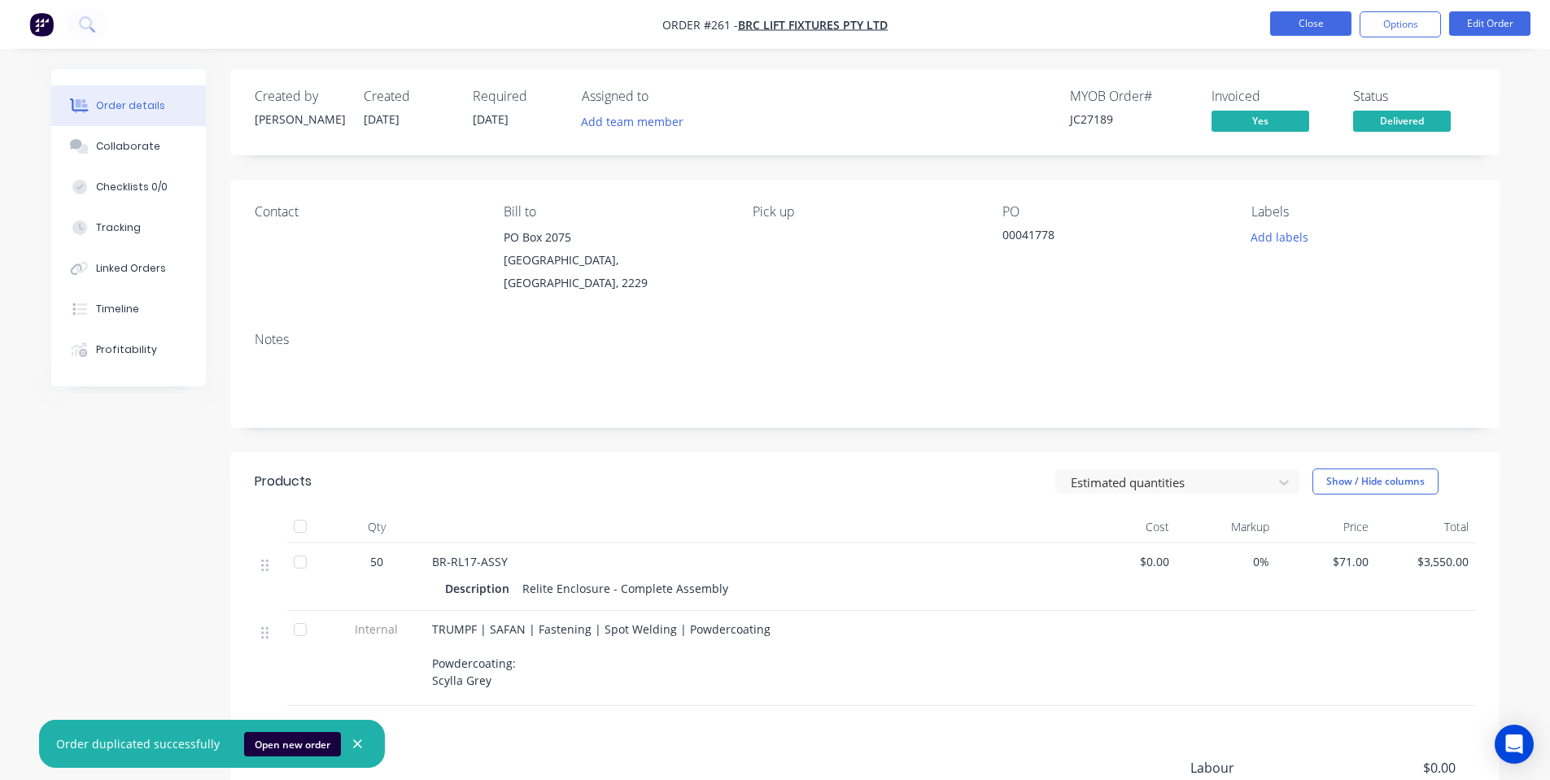
click at [1300, 31] on button "Close" at bounding box center [1310, 23] width 81 height 24
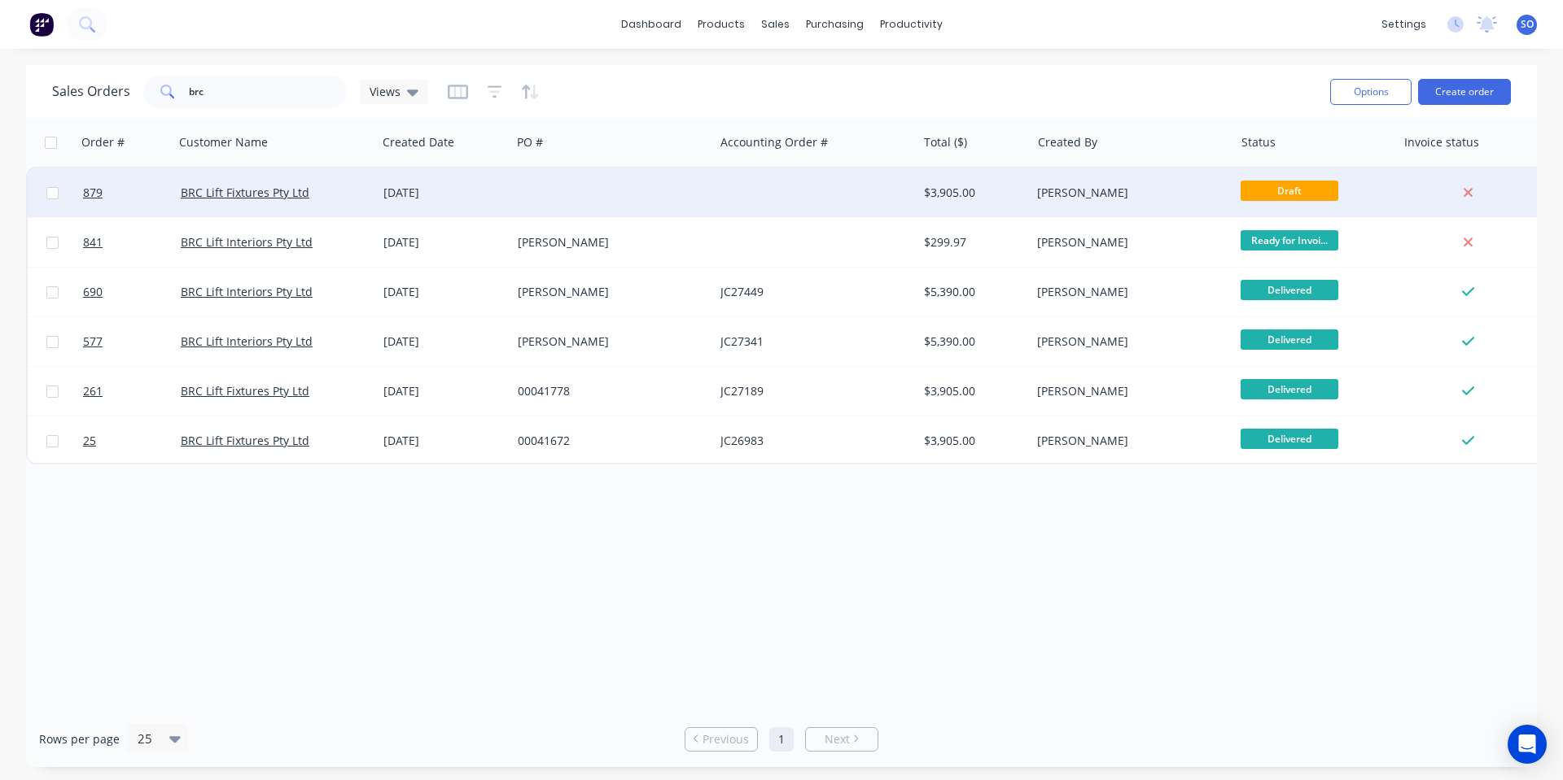
click at [894, 187] on div at bounding box center [815, 192] width 203 height 49
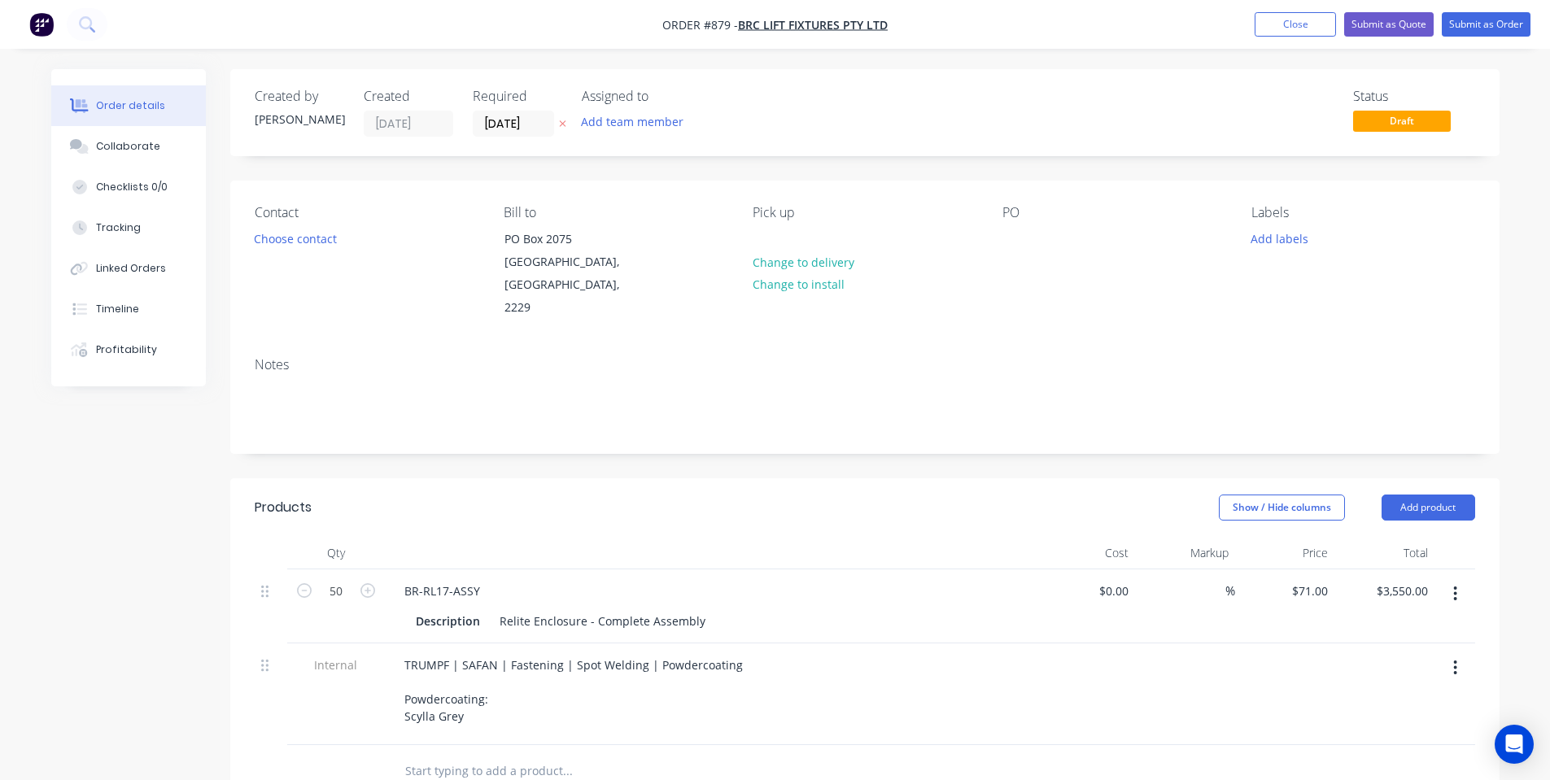
click at [343, 245] on div "Choose contact" at bounding box center [295, 238] width 100 height 22
click at [310, 242] on button "Choose contact" at bounding box center [295, 238] width 100 height 22
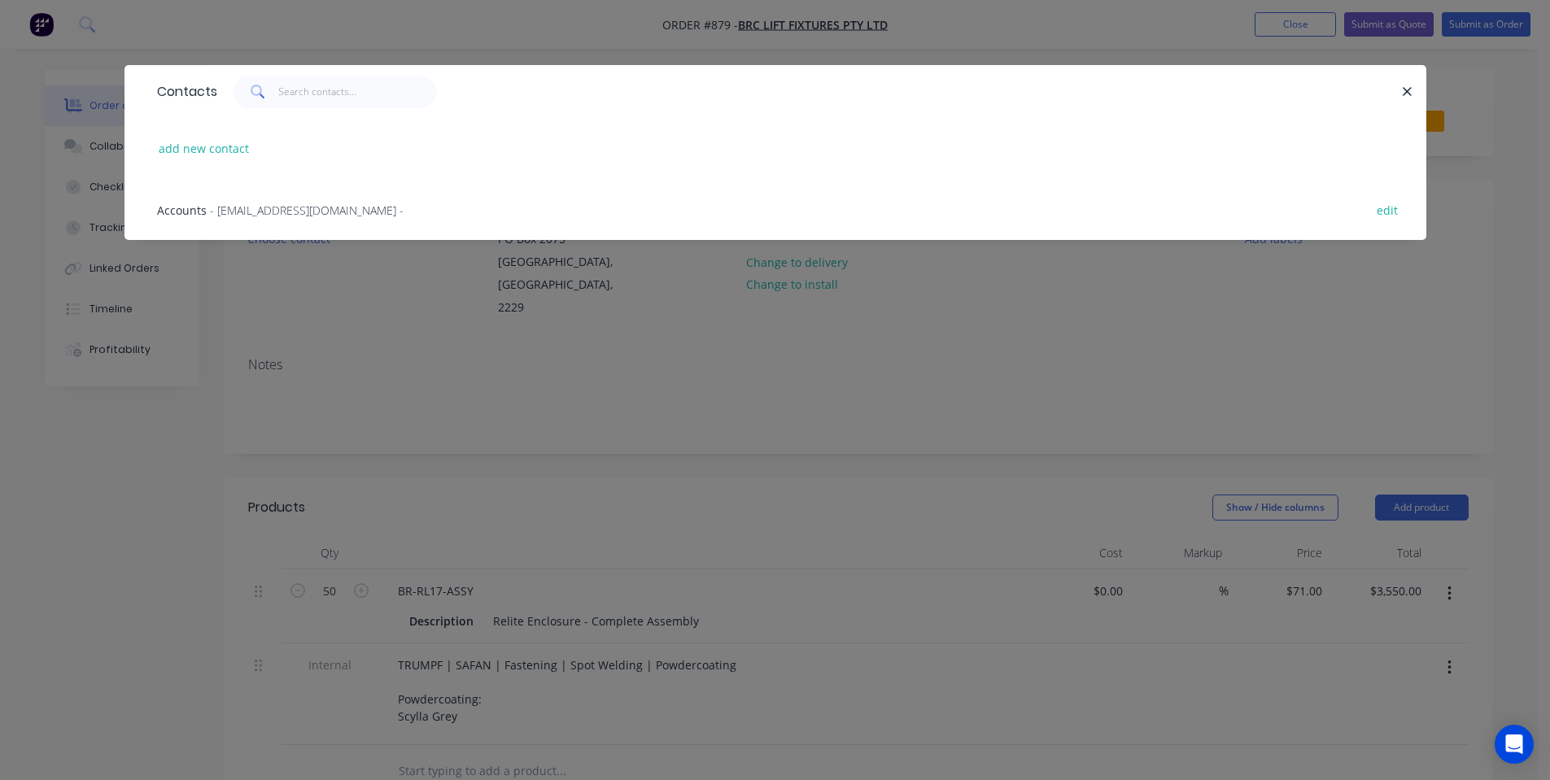
drag, startPoint x: 420, startPoint y: 318, endPoint x: 494, endPoint y: 313, distance: 74.3
click at [429, 322] on div "Contacts add new contact Accounts - accounts@brclifts.com.au - edit" at bounding box center [775, 390] width 1550 height 780
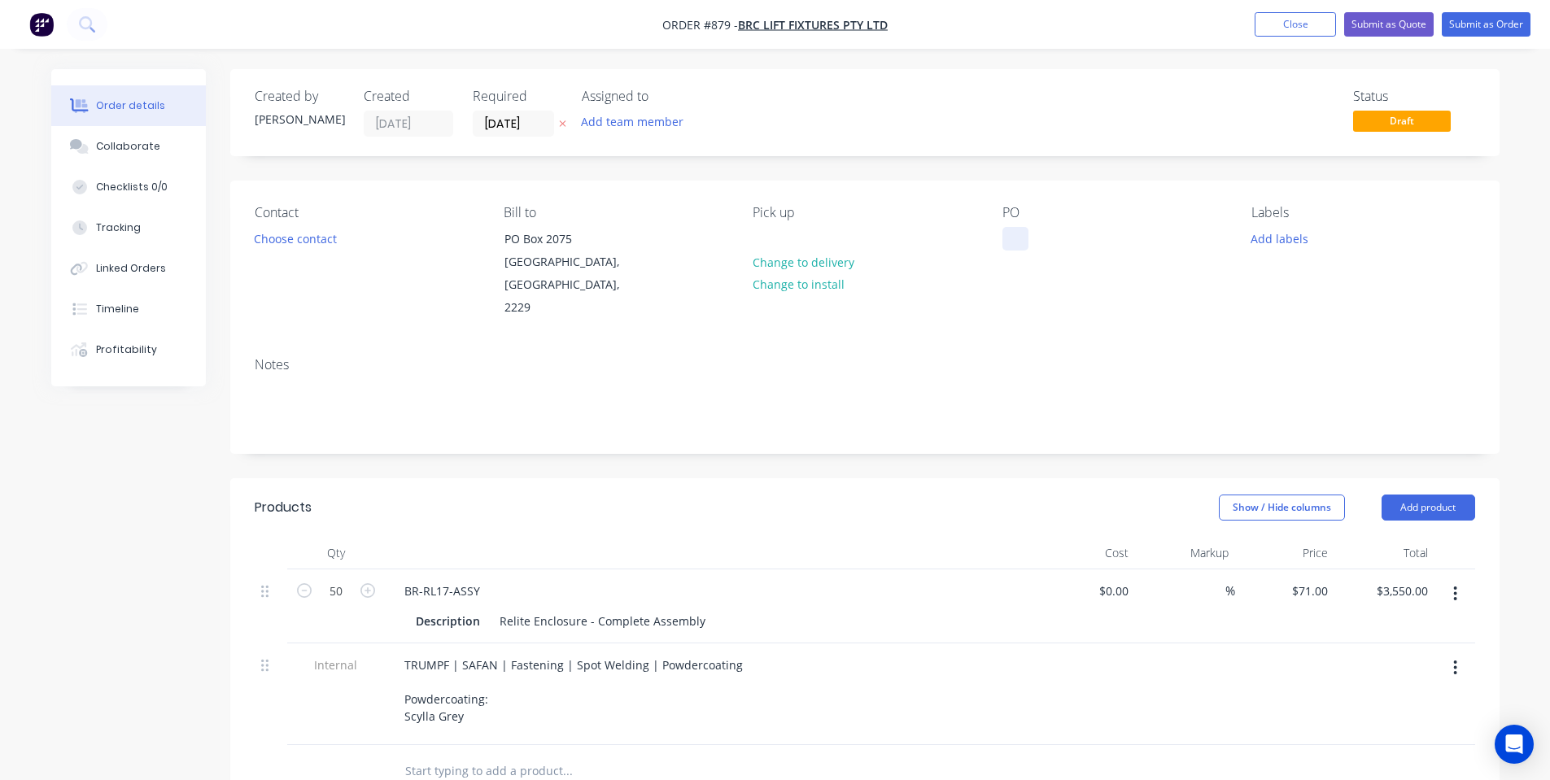
click at [1011, 242] on div at bounding box center [1016, 239] width 26 height 24
click at [1257, 229] on button "Add labels" at bounding box center [1280, 238] width 75 height 22
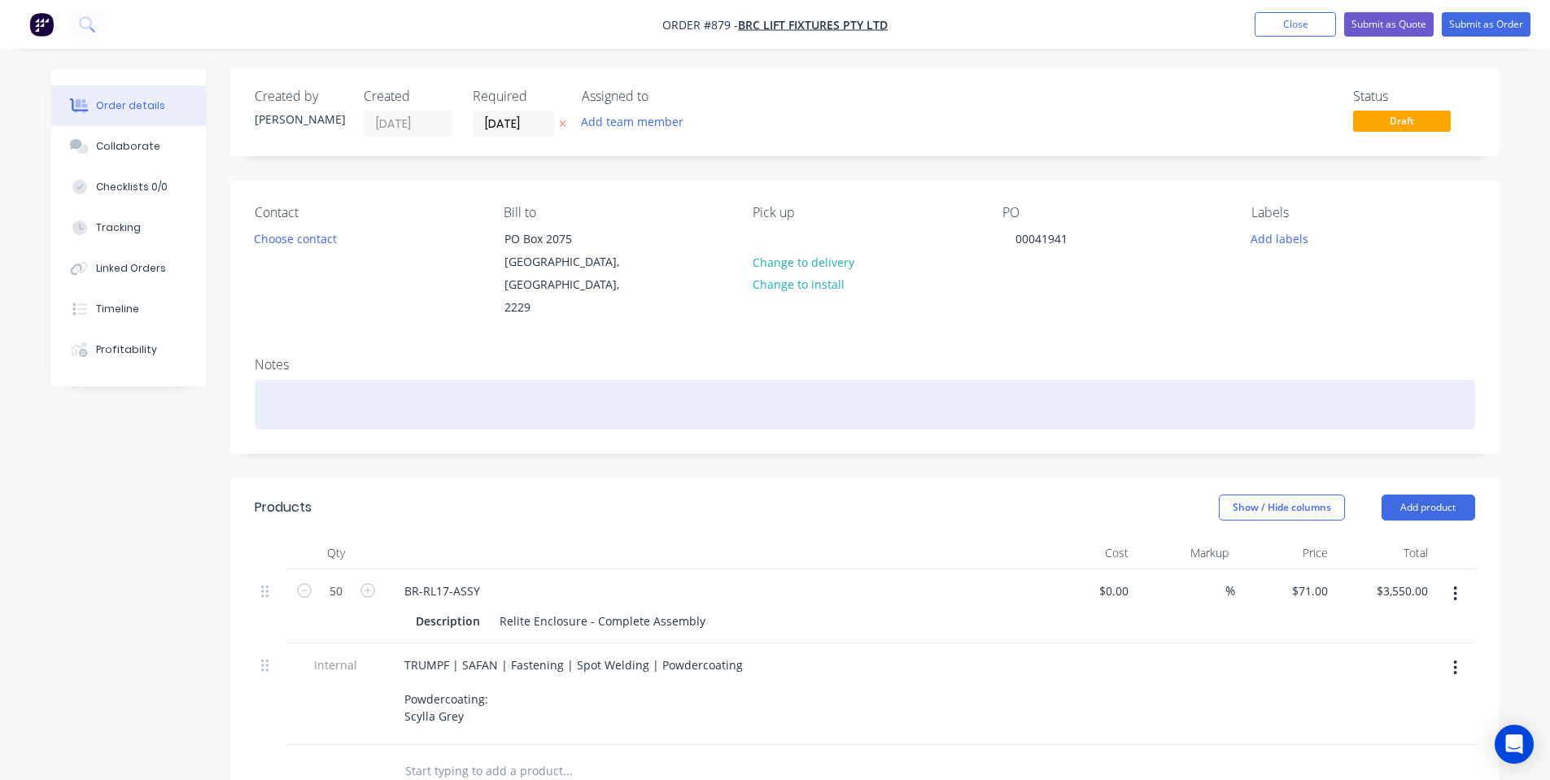
click at [1151, 380] on div at bounding box center [865, 405] width 1221 height 50
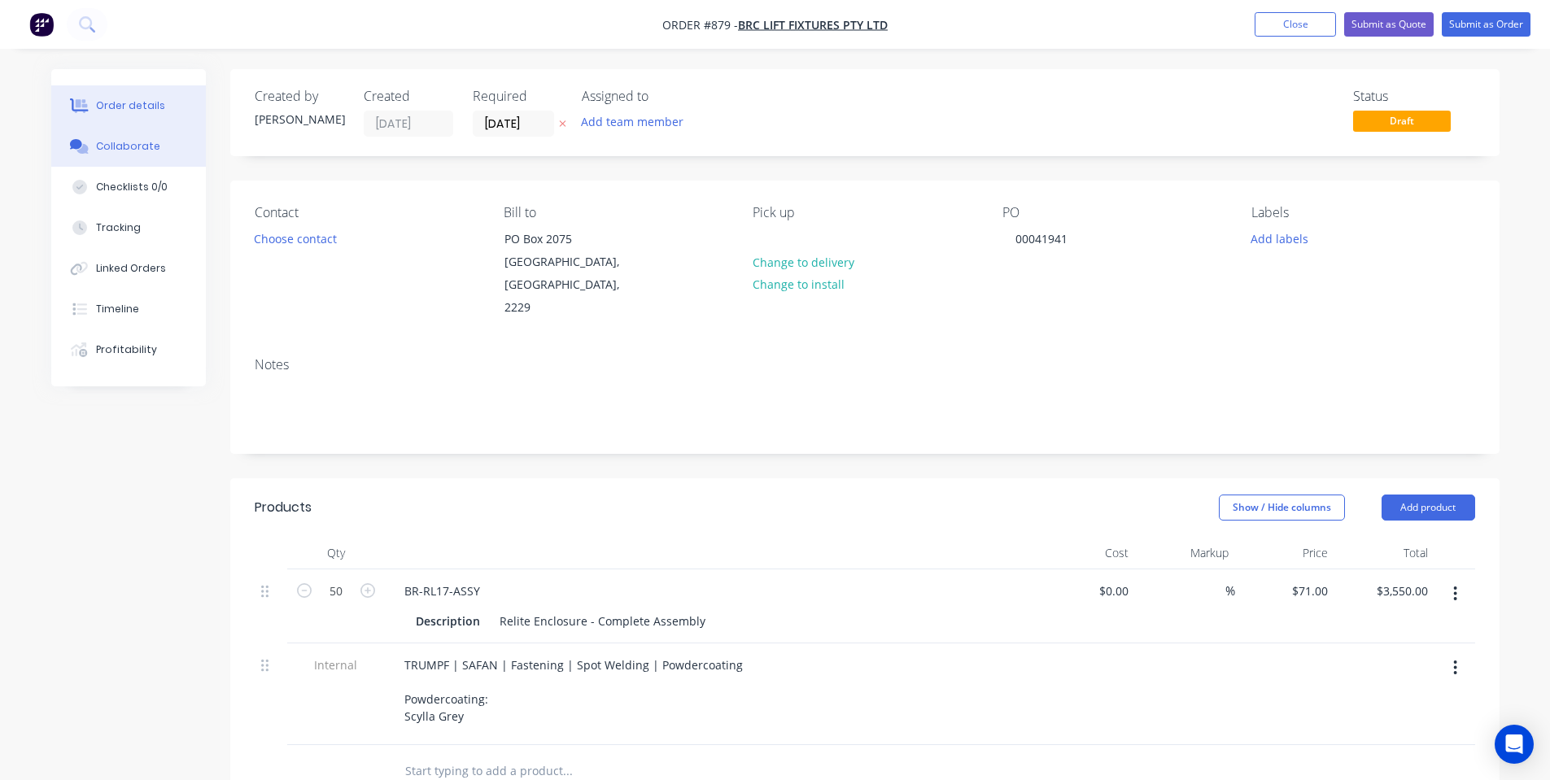
click at [101, 146] on div "Collaborate" at bounding box center [128, 146] width 64 height 15
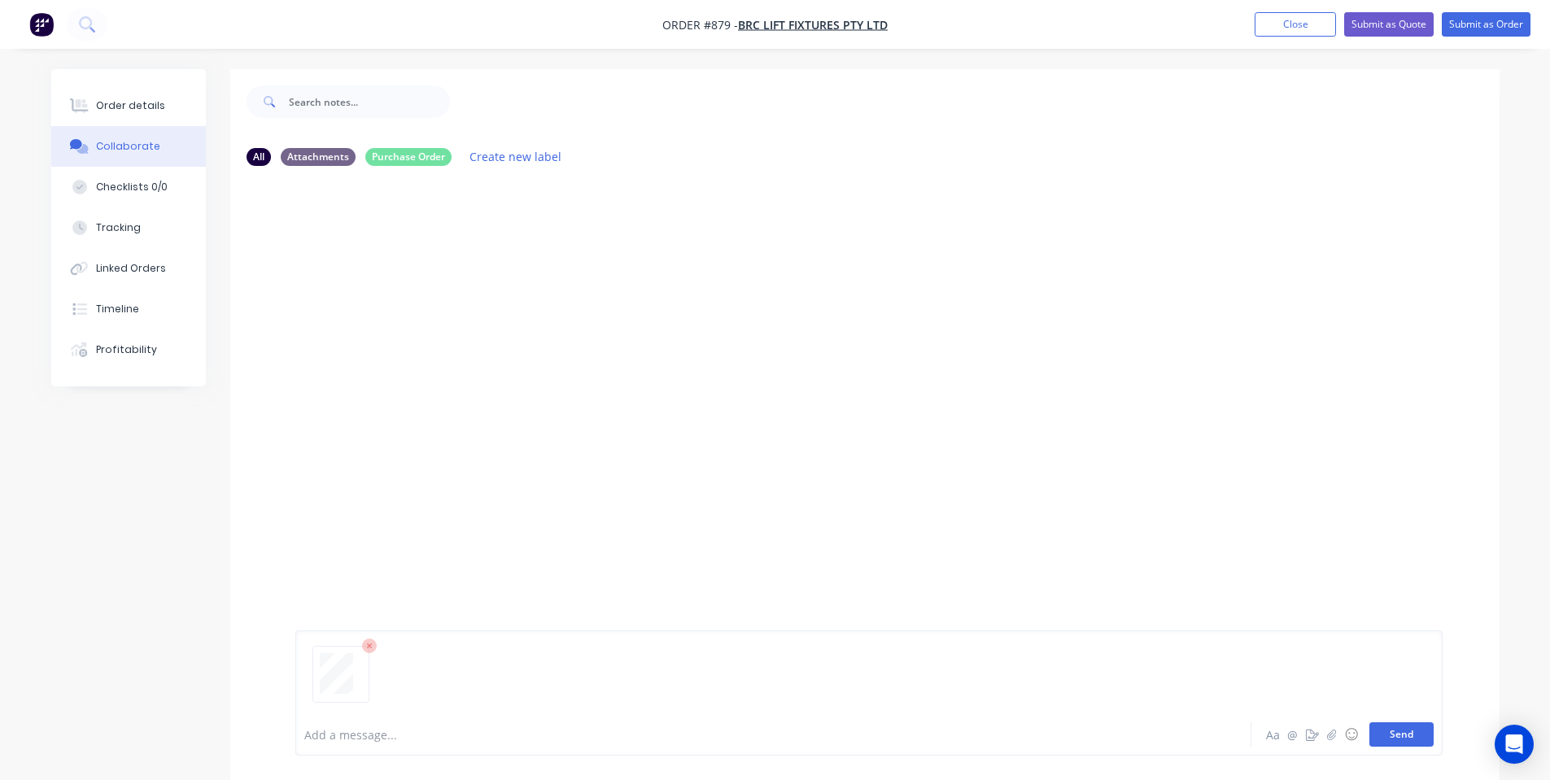
click at [1408, 735] on button "Send" at bounding box center [1402, 735] width 64 height 24
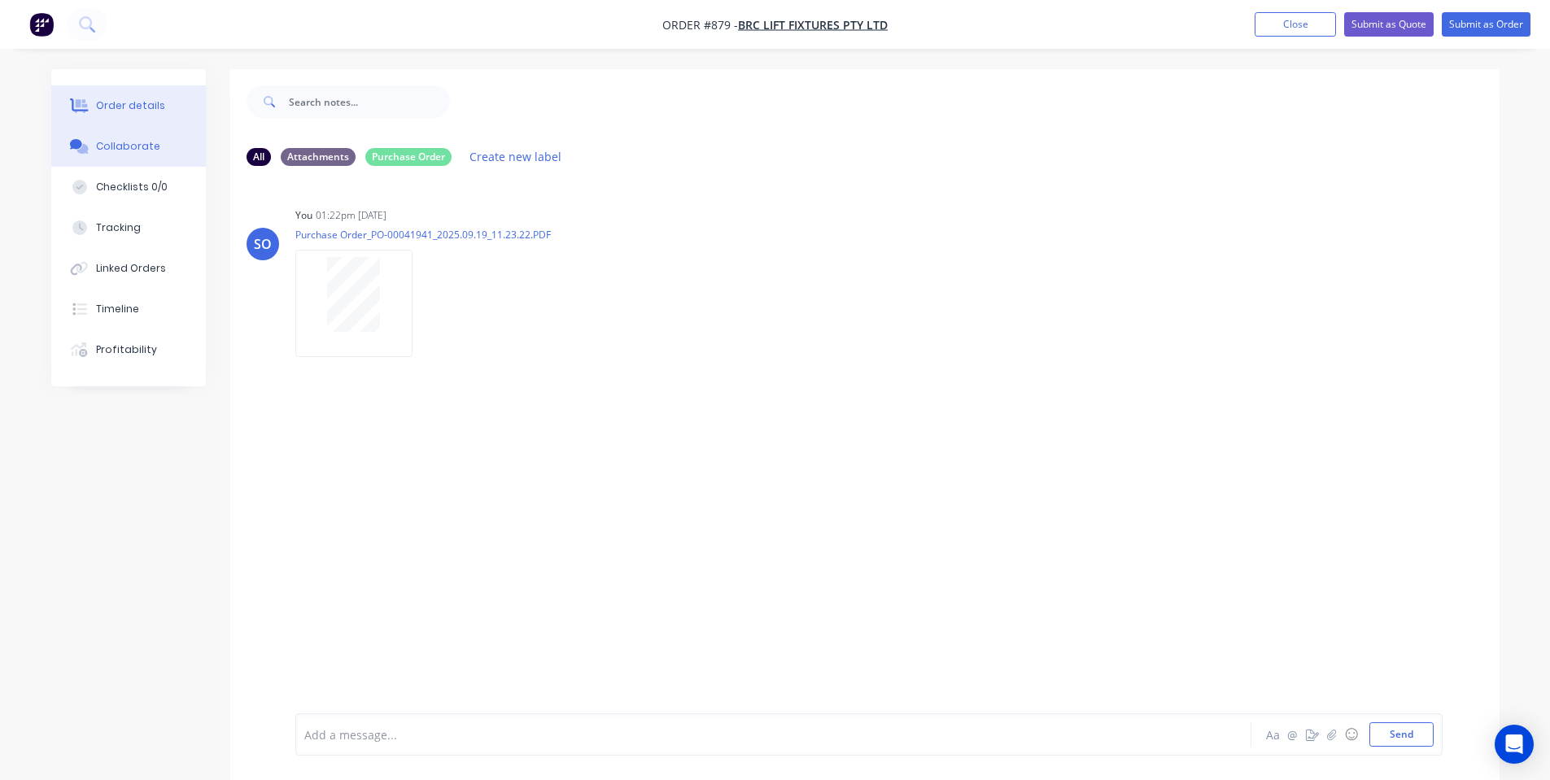
click at [97, 113] on button "Order details" at bounding box center [128, 105] width 155 height 41
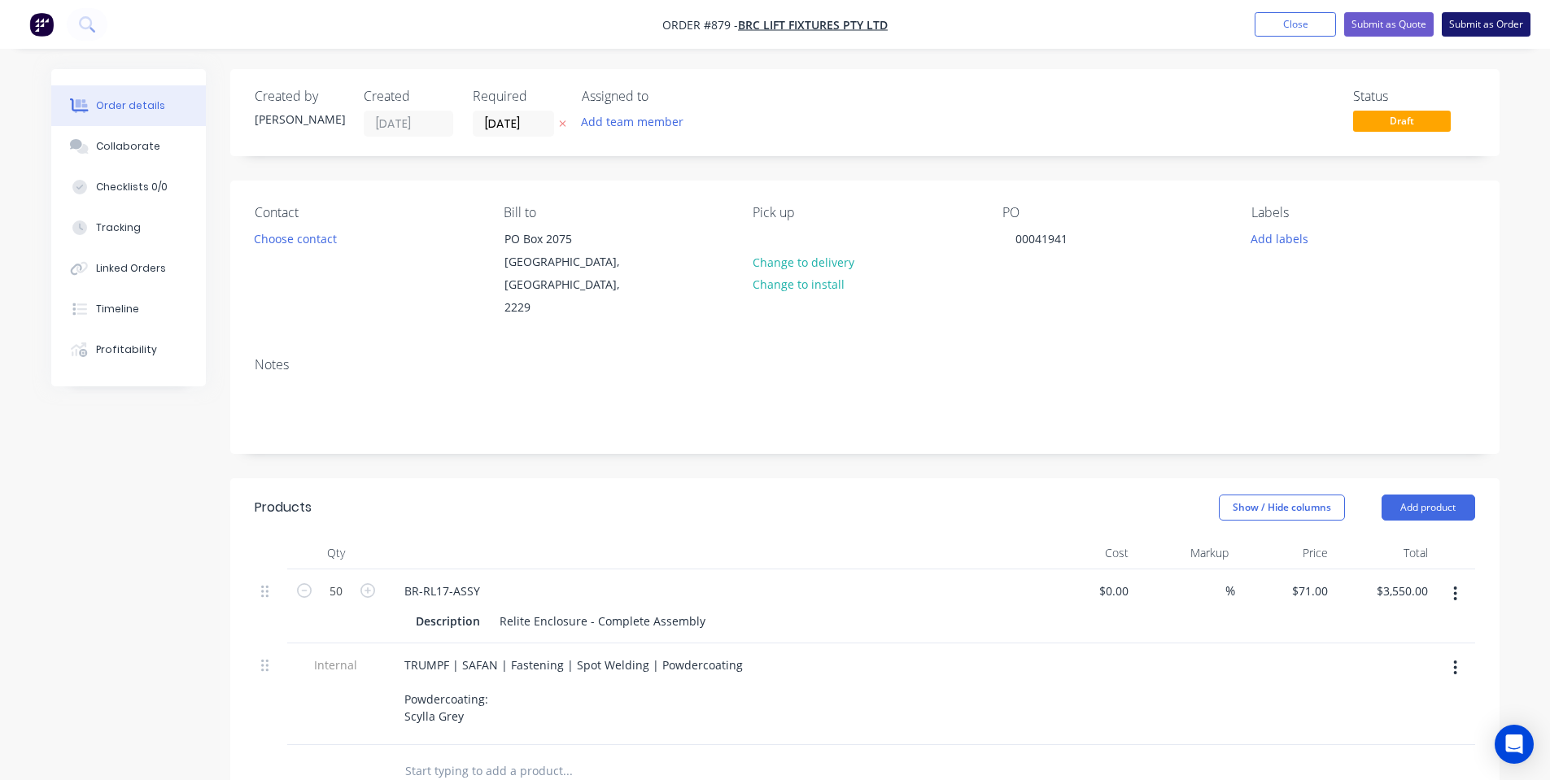
click at [1497, 22] on button "Submit as Order" at bounding box center [1486, 24] width 89 height 24
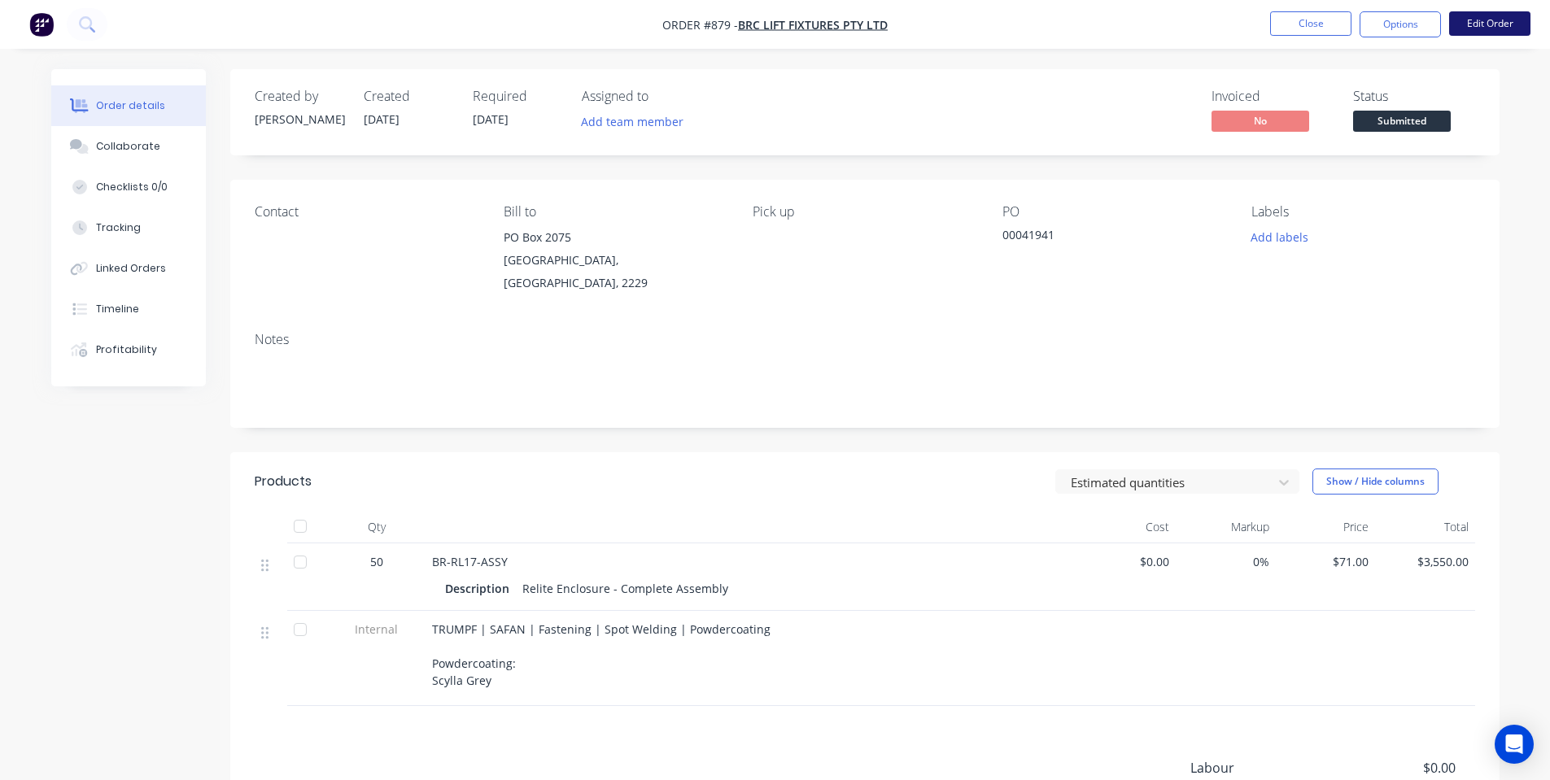
click at [1473, 28] on button "Edit Order" at bounding box center [1489, 23] width 81 height 24
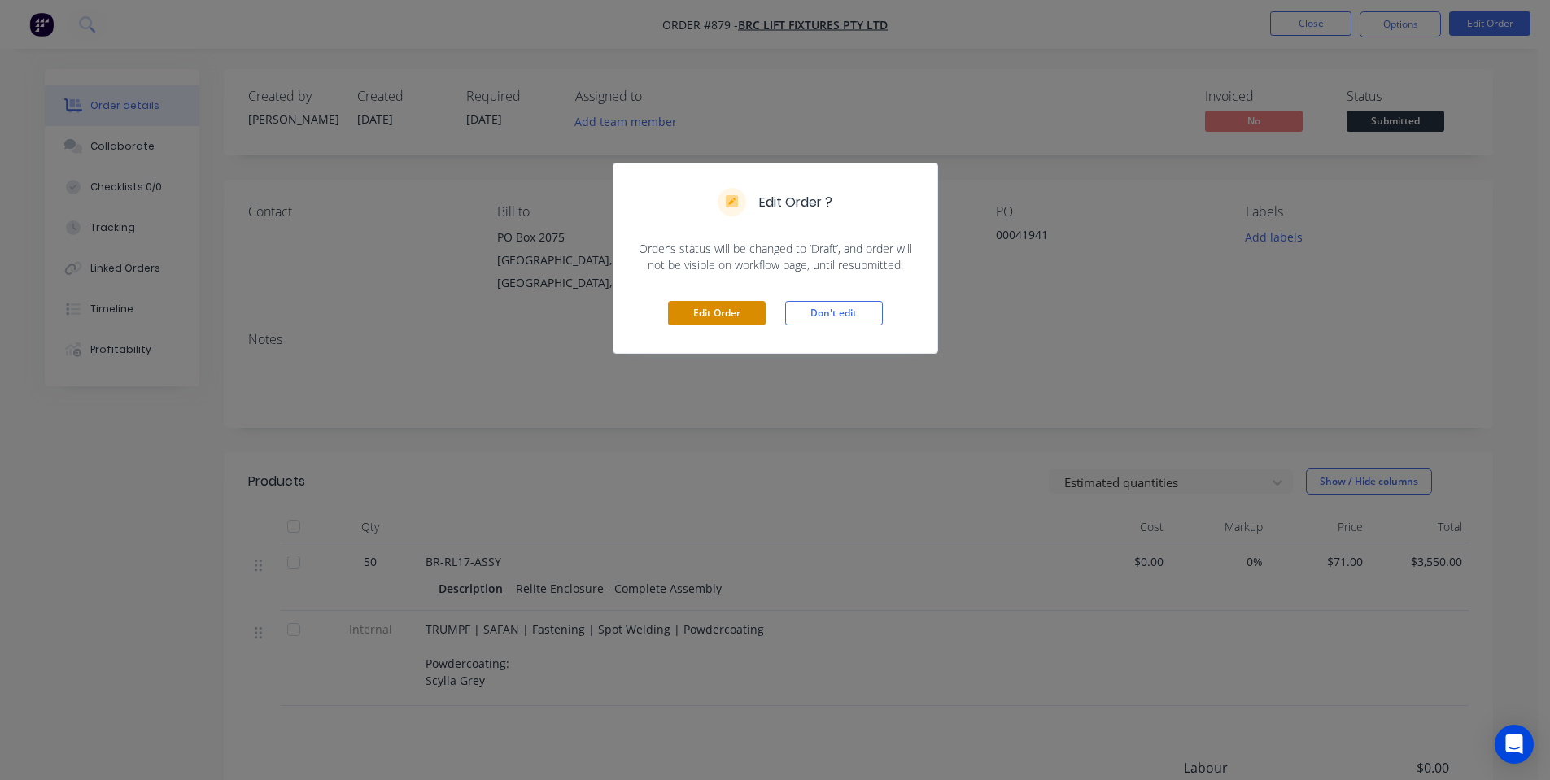
click at [701, 313] on button "Edit Order" at bounding box center [717, 313] width 98 height 24
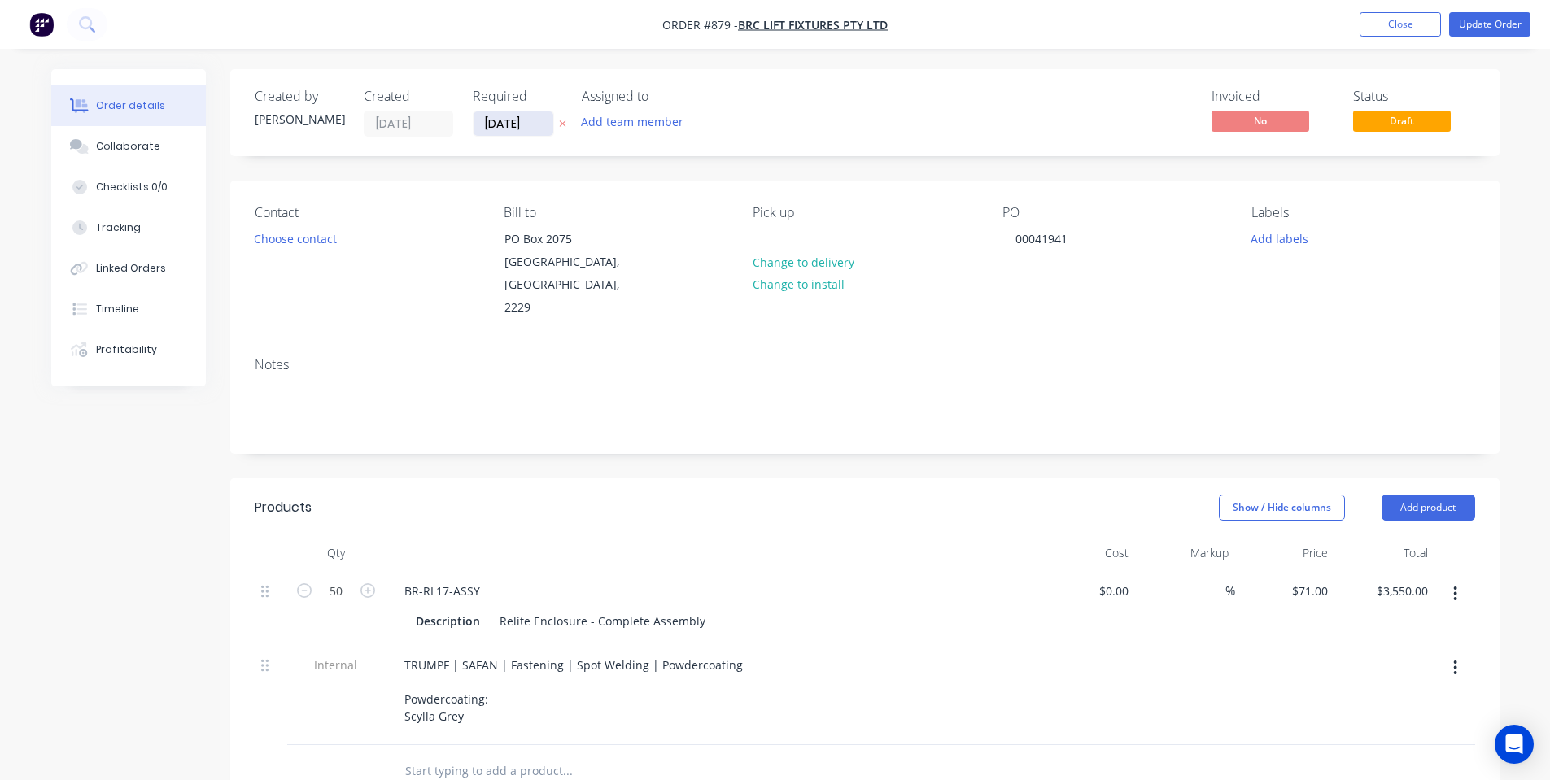
click at [525, 124] on input "[DATE]" at bounding box center [514, 123] width 80 height 24
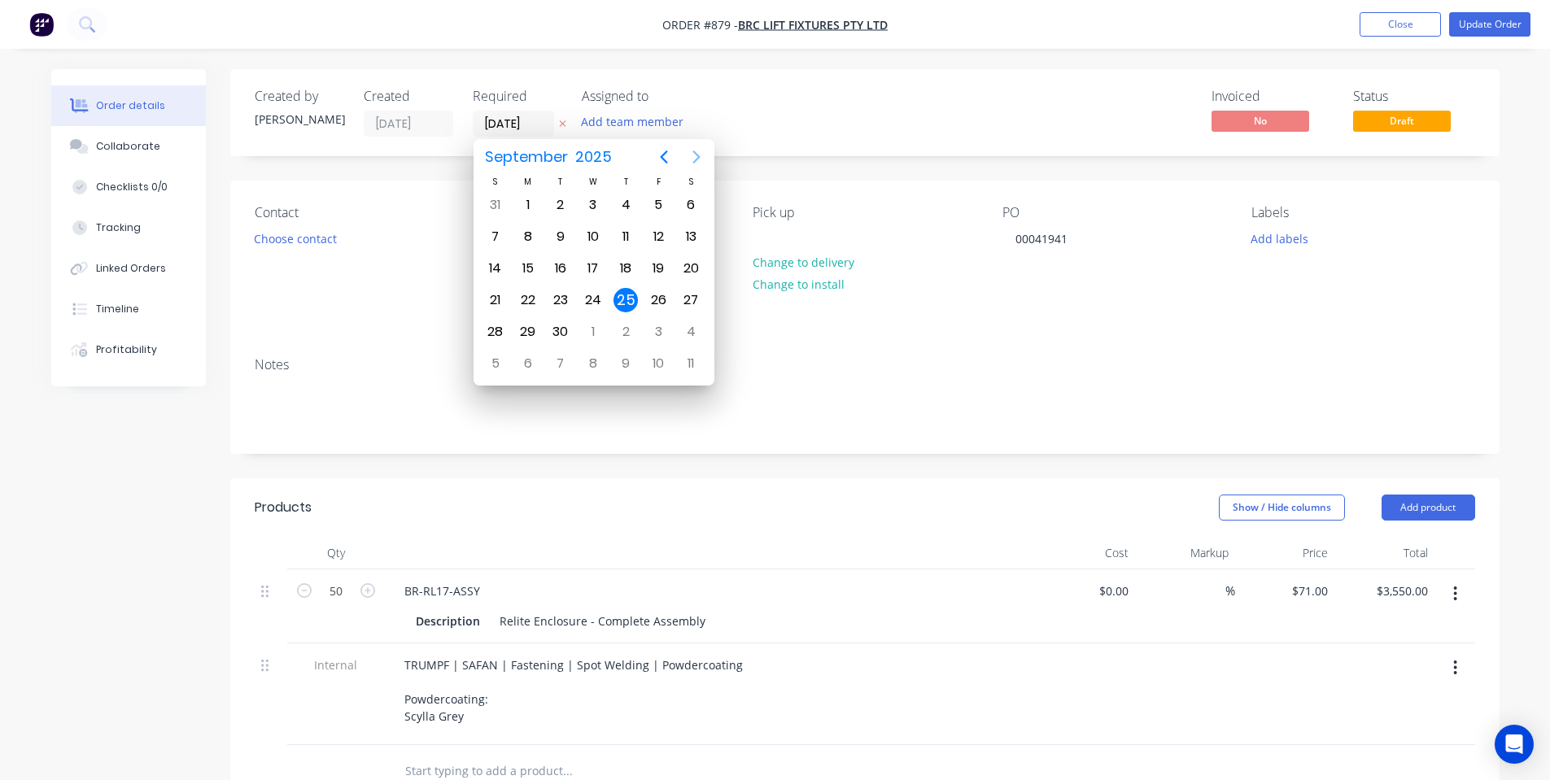
click at [692, 157] on icon "Next page" at bounding box center [697, 157] width 20 height 20
click at [656, 265] on div "17" at bounding box center [658, 268] width 24 height 24
type input "17/10/25"
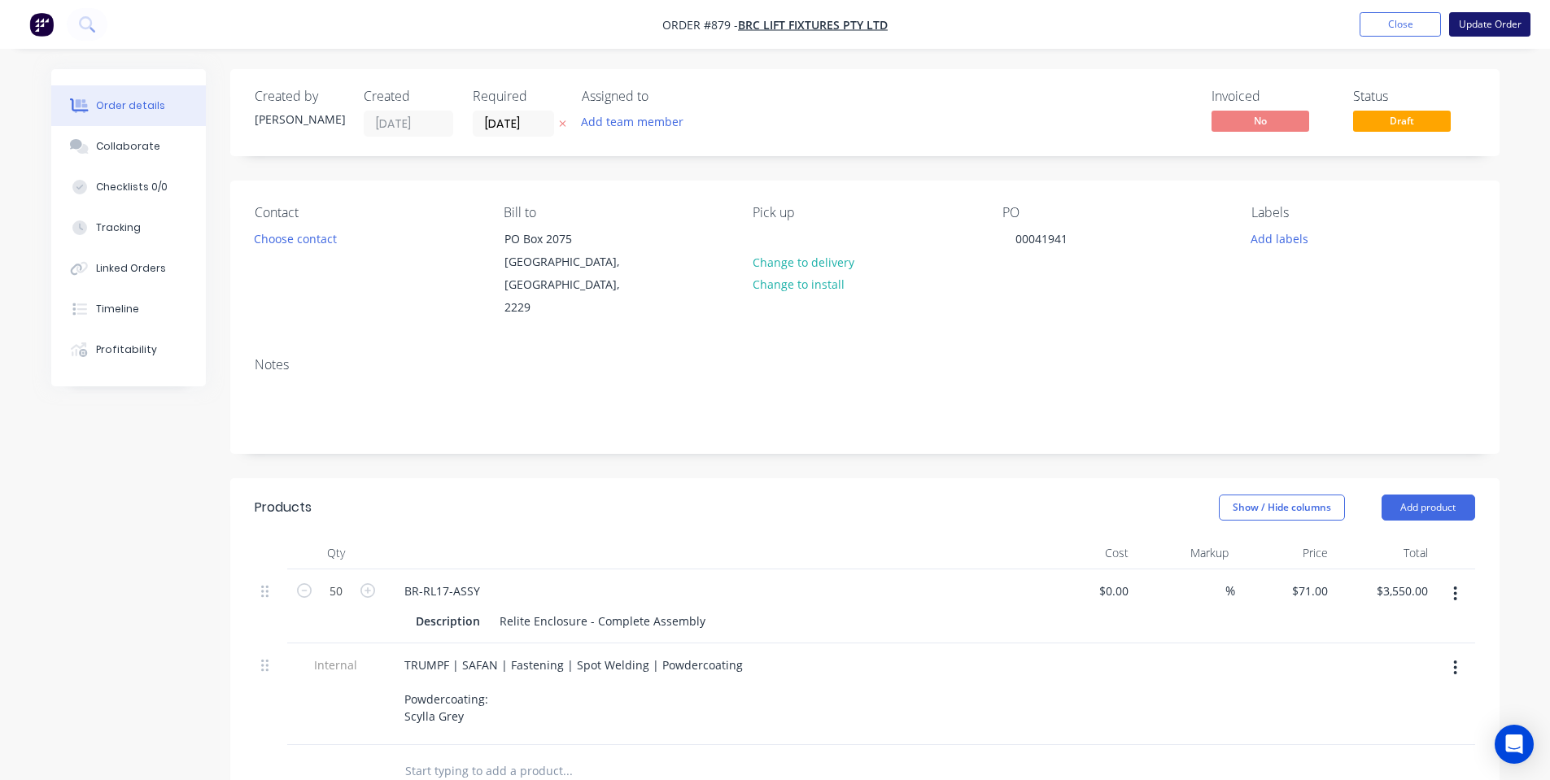
click at [1506, 30] on button "Update Order" at bounding box center [1489, 24] width 81 height 24
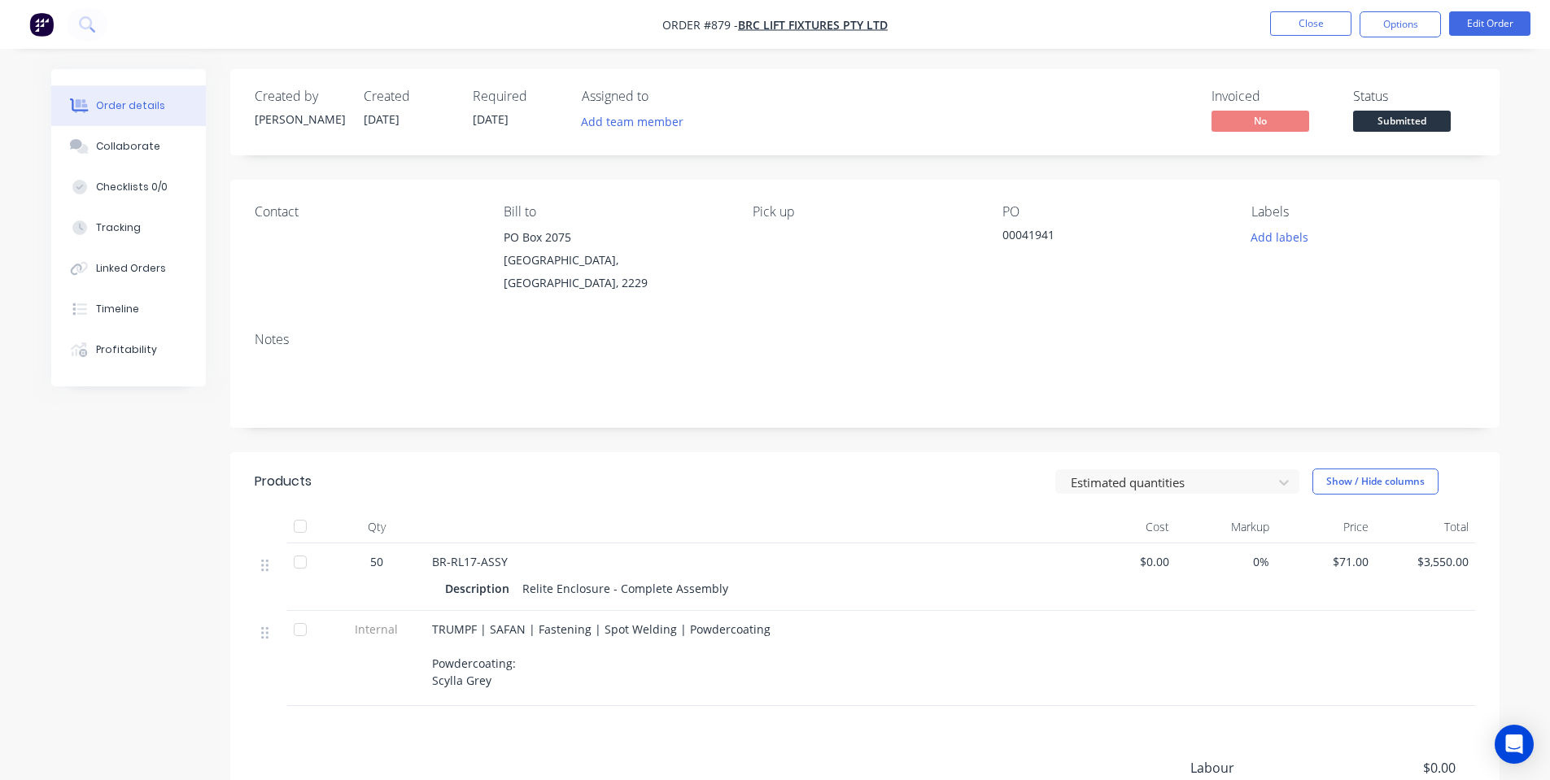
click at [1388, 38] on nav "Order #879 - BRC Lift Fixtures Pty Ltd Close Options Edit Order" at bounding box center [775, 24] width 1550 height 49
click at [1390, 28] on button "Options" at bounding box center [1400, 24] width 81 height 26
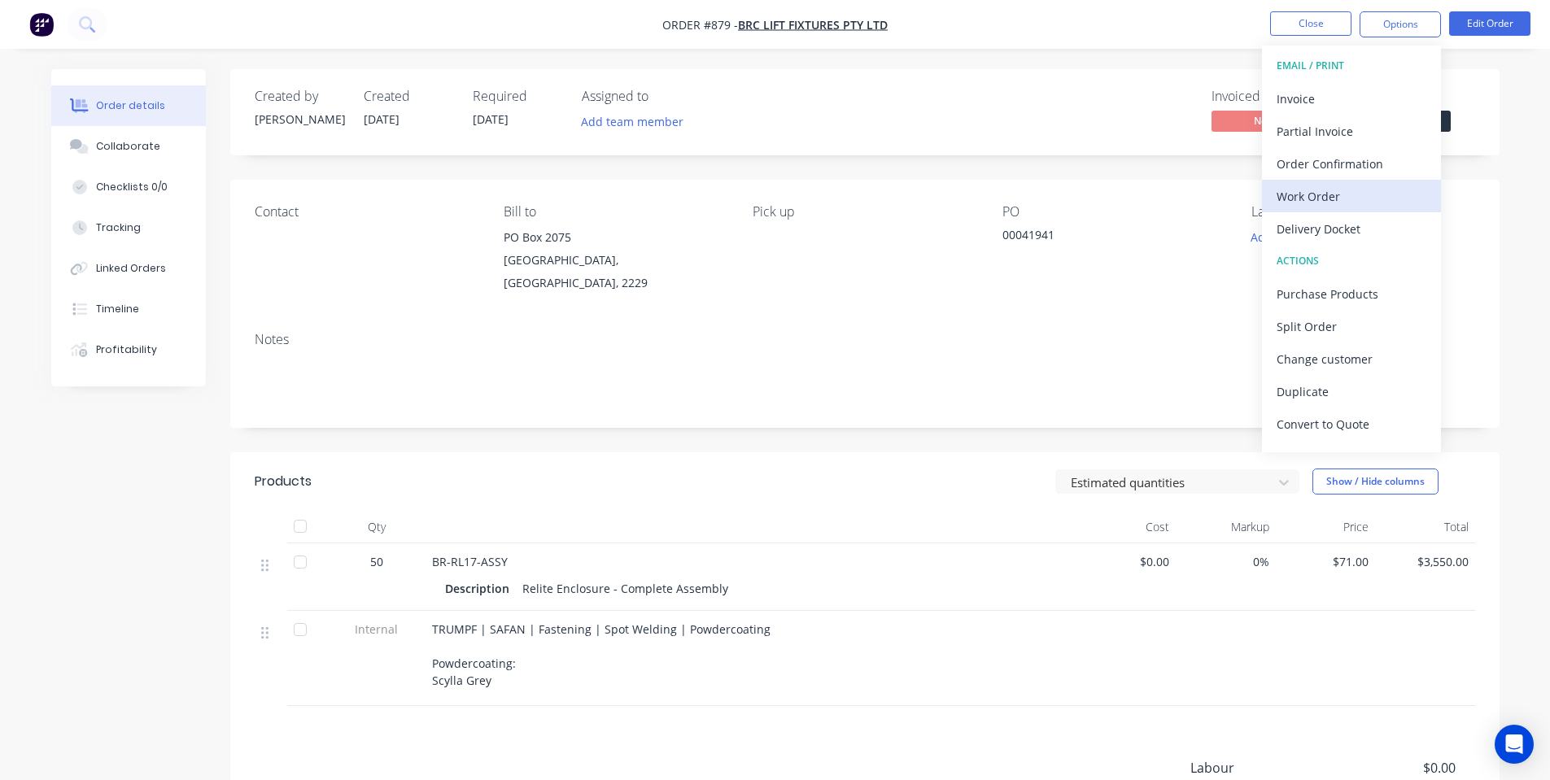
click at [1344, 191] on div "Work Order" at bounding box center [1352, 197] width 150 height 24
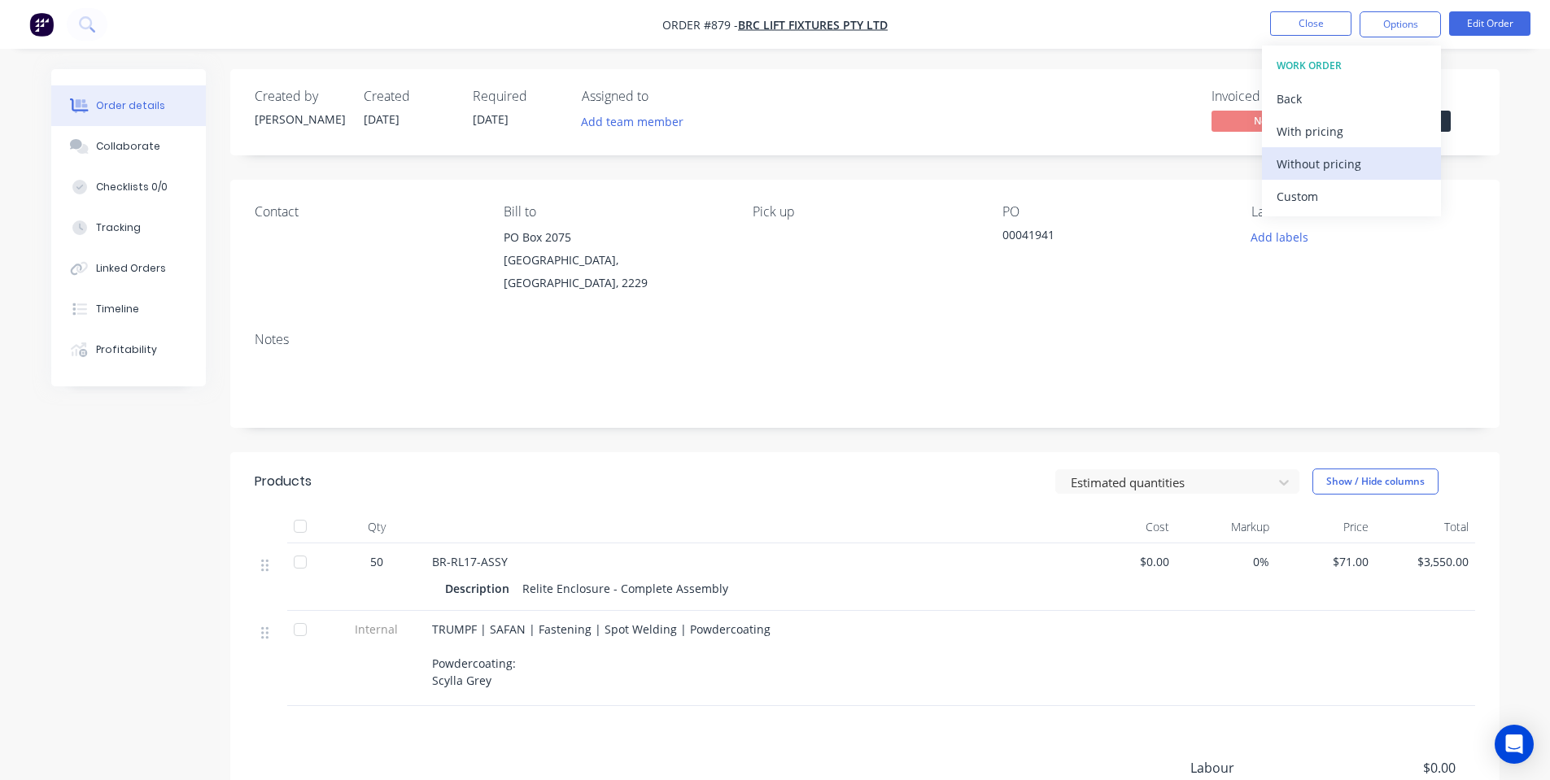
click at [1313, 177] on button "Without pricing" at bounding box center [1351, 163] width 179 height 33
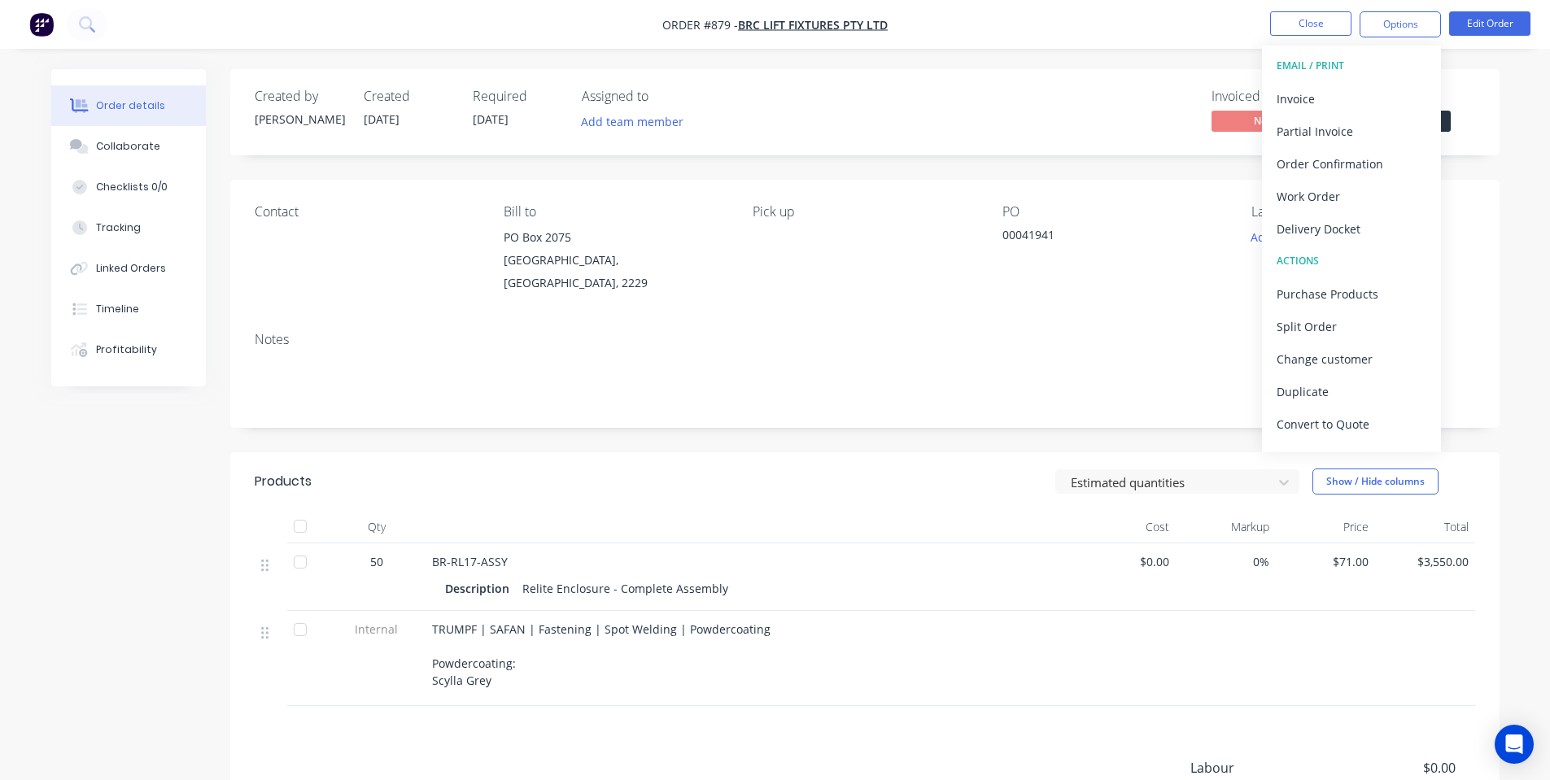
click at [1143, 16] on nav "Order #879 - BRC Lift Fixtures Pty Ltd Close Options EMAIL / PRINT Invoice Part…" at bounding box center [775, 24] width 1550 height 49
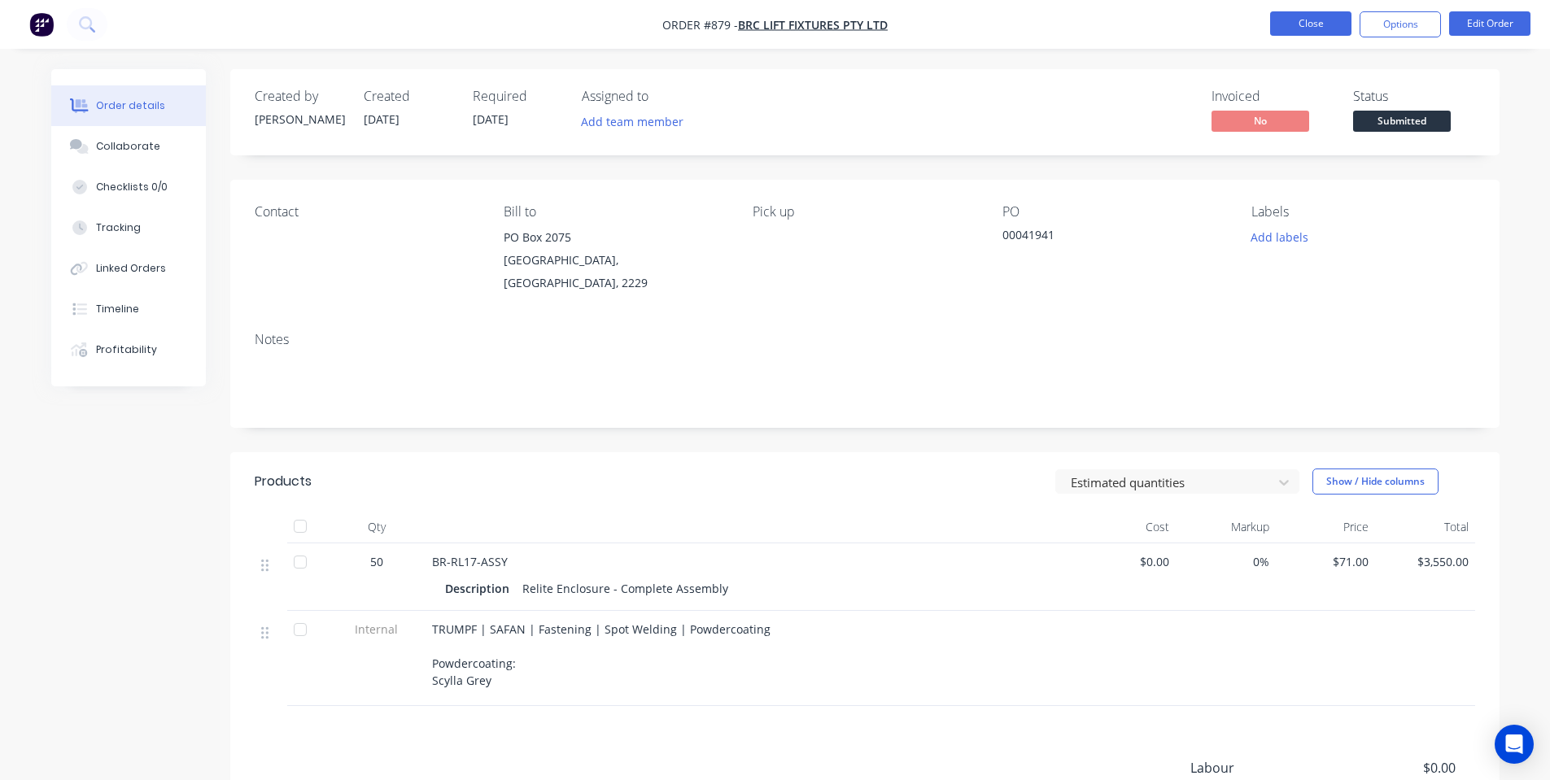
click at [1322, 21] on button "Close" at bounding box center [1310, 23] width 81 height 24
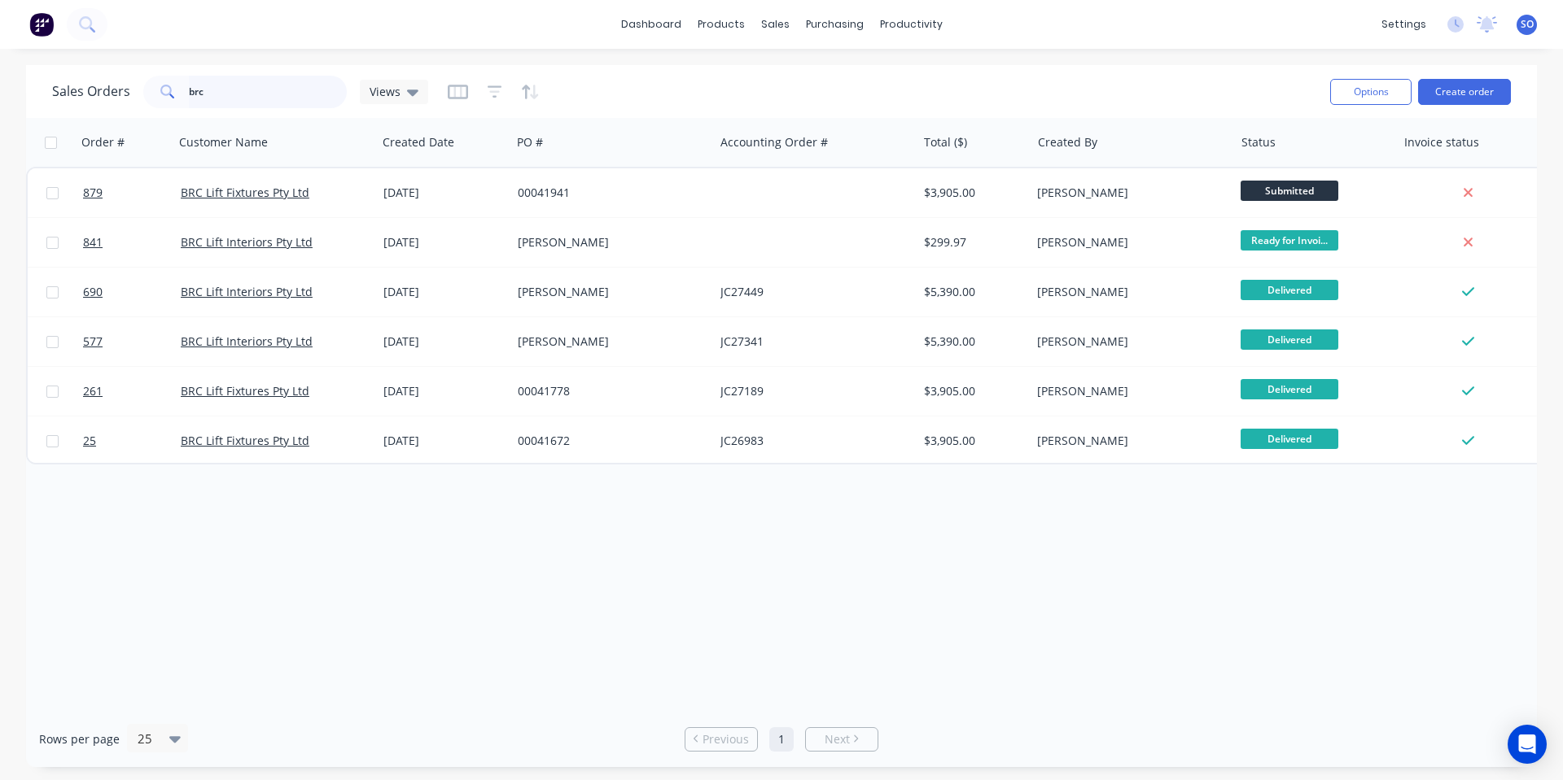
drag, startPoint x: 285, startPoint y: 95, endPoint x: 87, endPoint y: 91, distance: 197.8
click at [105, 101] on div "Sales Orders brc Views" at bounding box center [240, 92] width 376 height 33
type input "univers"
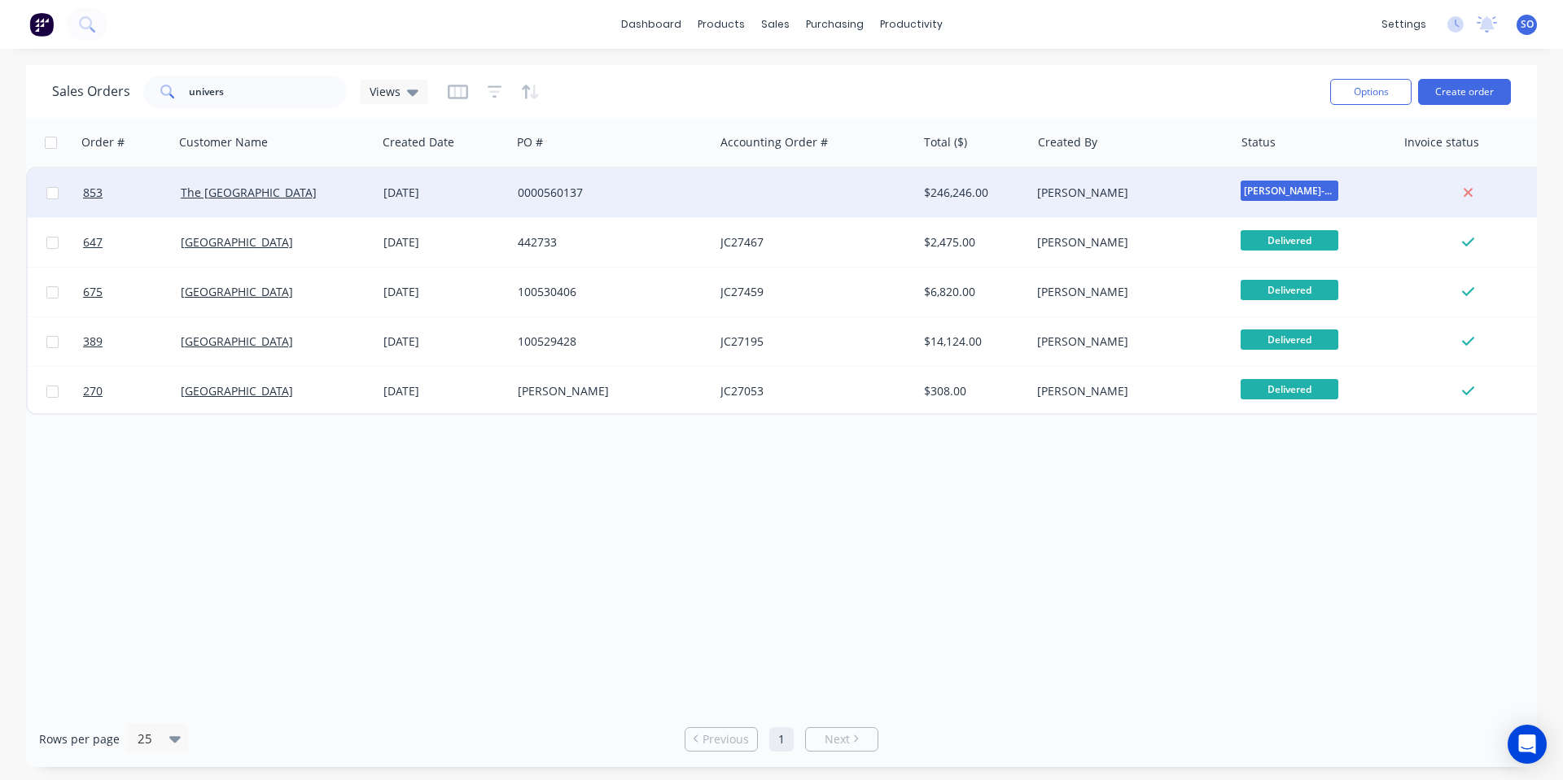
click at [460, 201] on div "23 Sep 2025" at bounding box center [444, 192] width 134 height 49
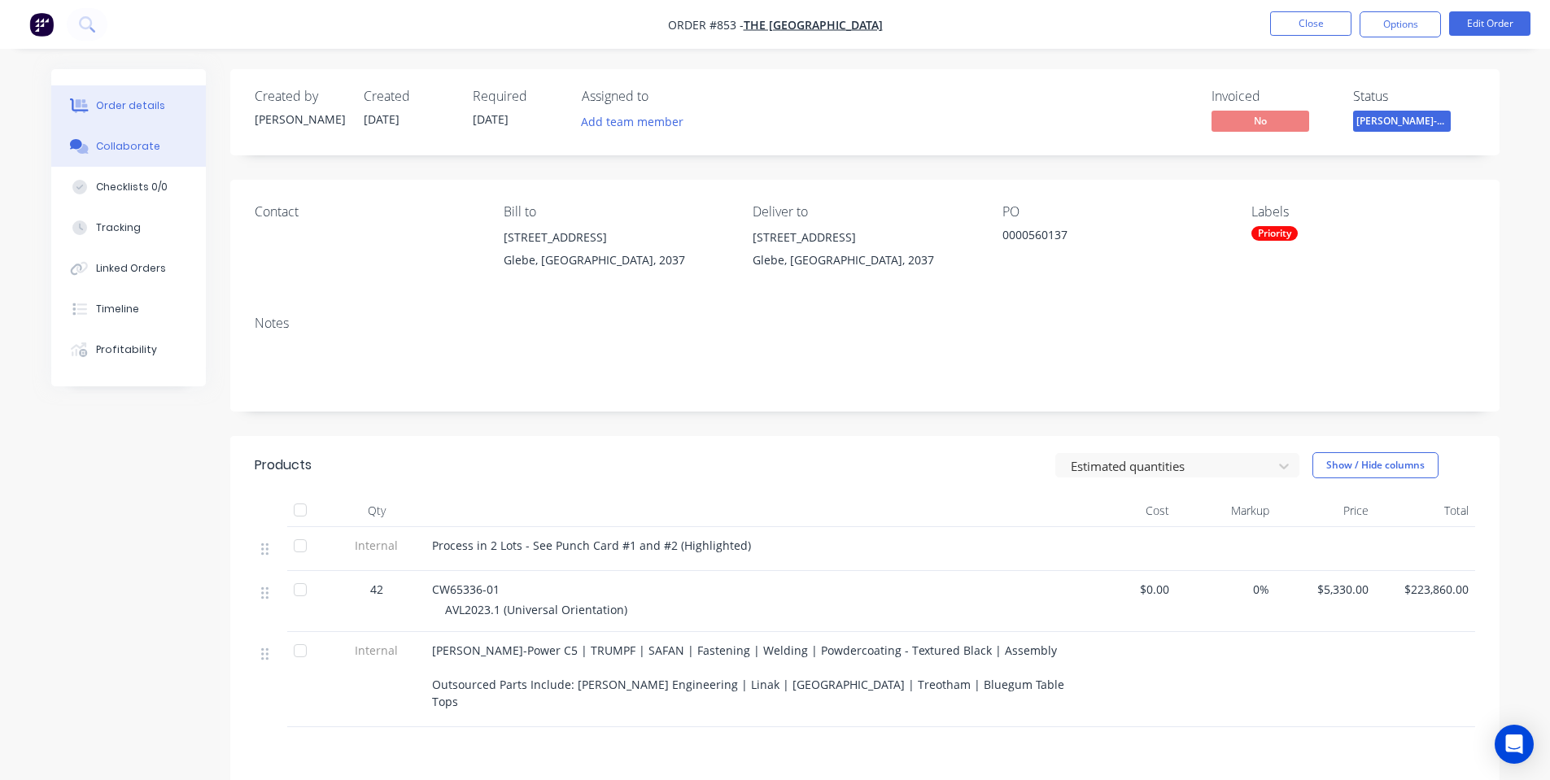
click at [199, 132] on button "Collaborate" at bounding box center [128, 146] width 155 height 41
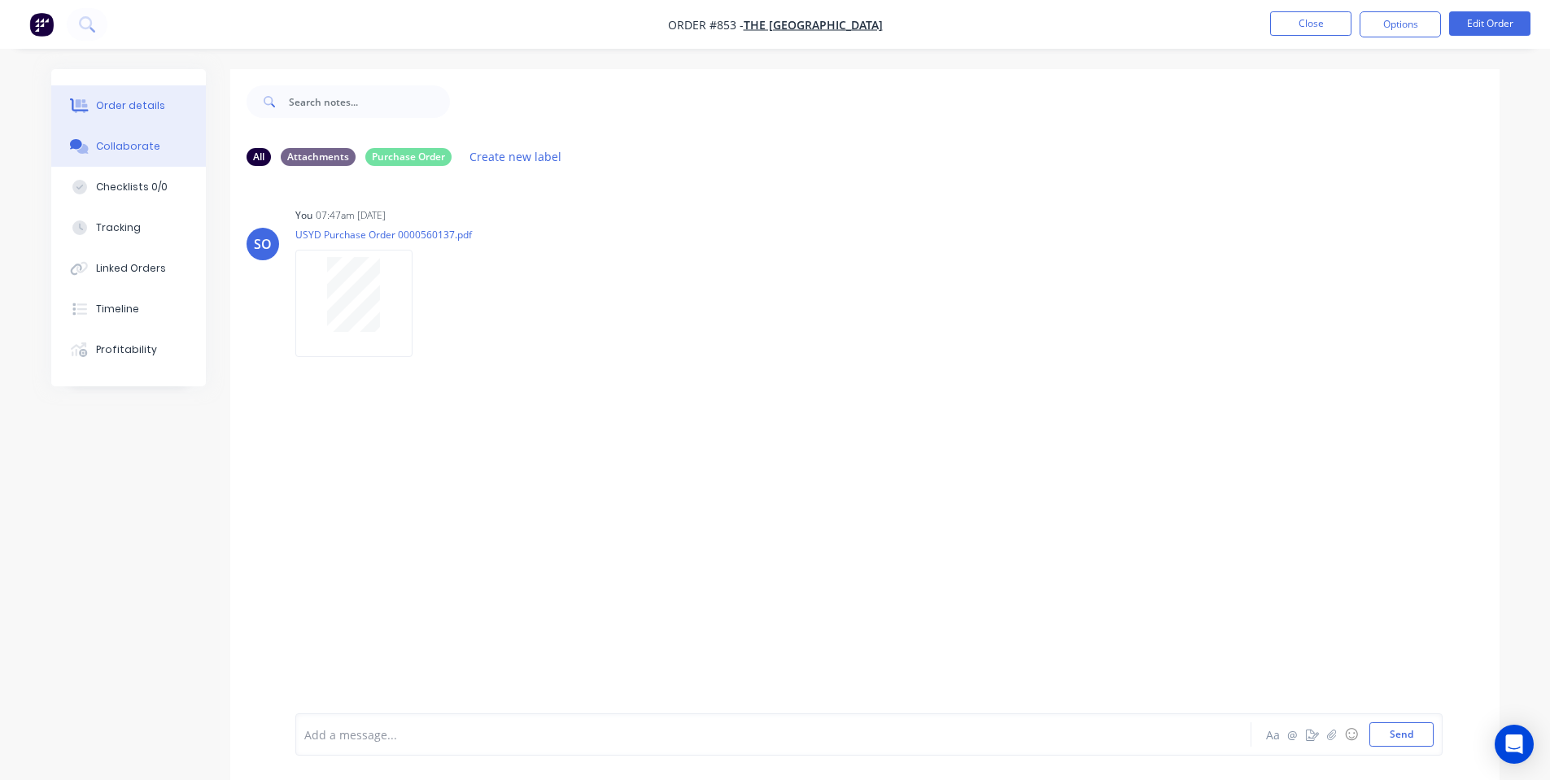
drag, startPoint x: 81, startPoint y: 103, endPoint x: 100, endPoint y: 107, distance: 19.8
click at [81, 104] on icon at bounding box center [79, 105] width 19 height 15
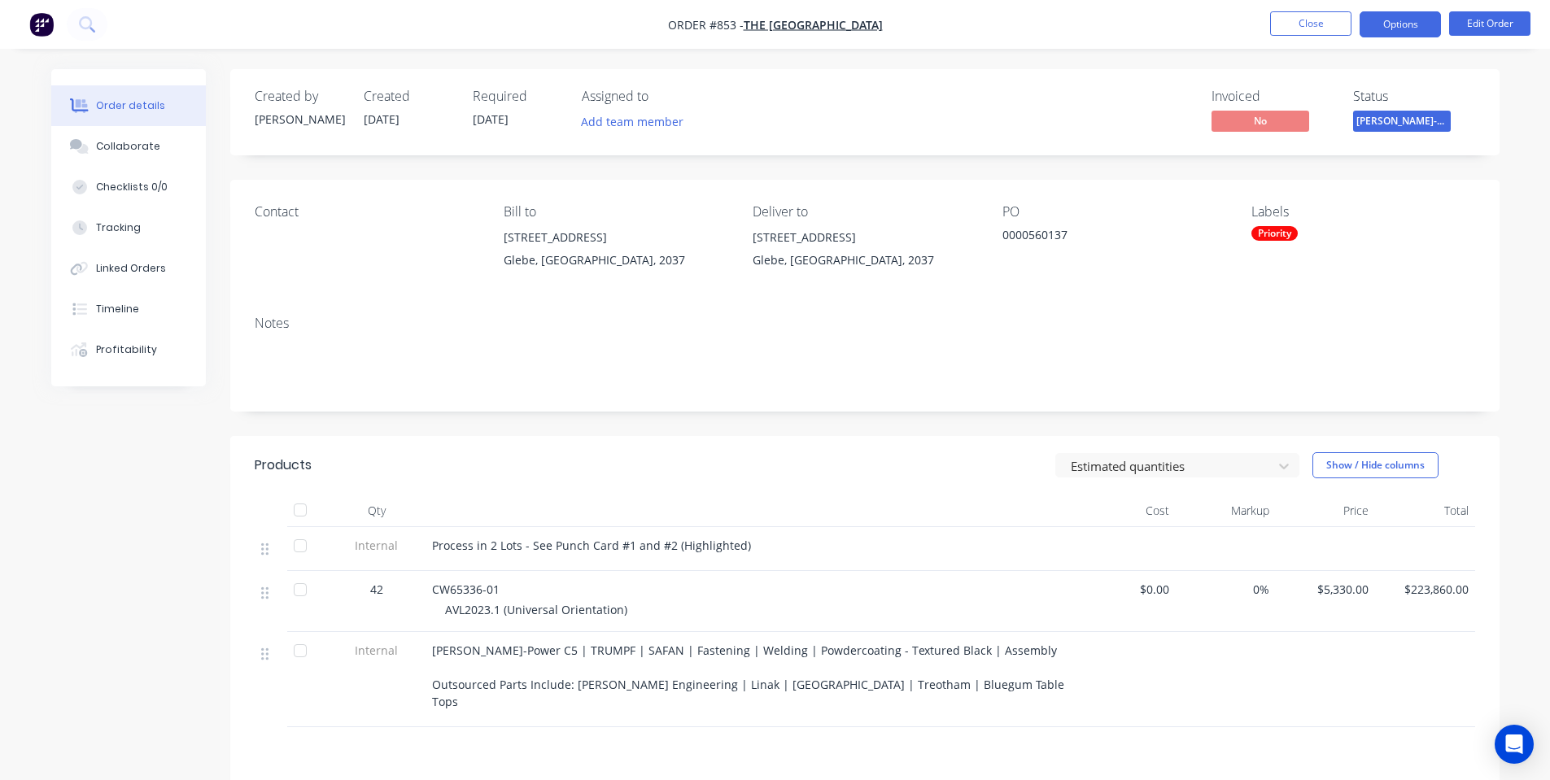
click at [1392, 33] on button "Options" at bounding box center [1400, 24] width 81 height 26
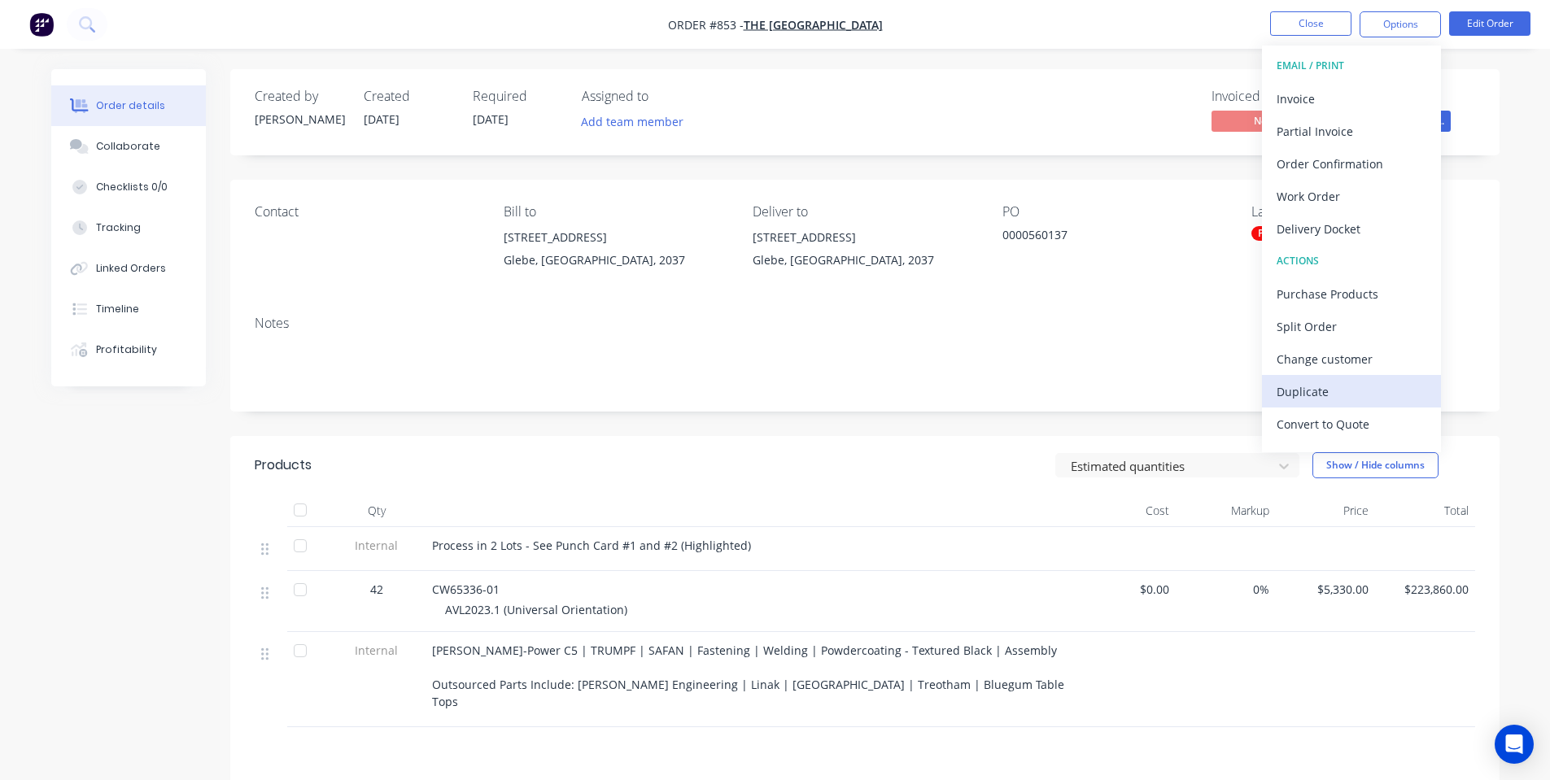
click at [1351, 385] on div "Duplicate" at bounding box center [1352, 392] width 150 height 24
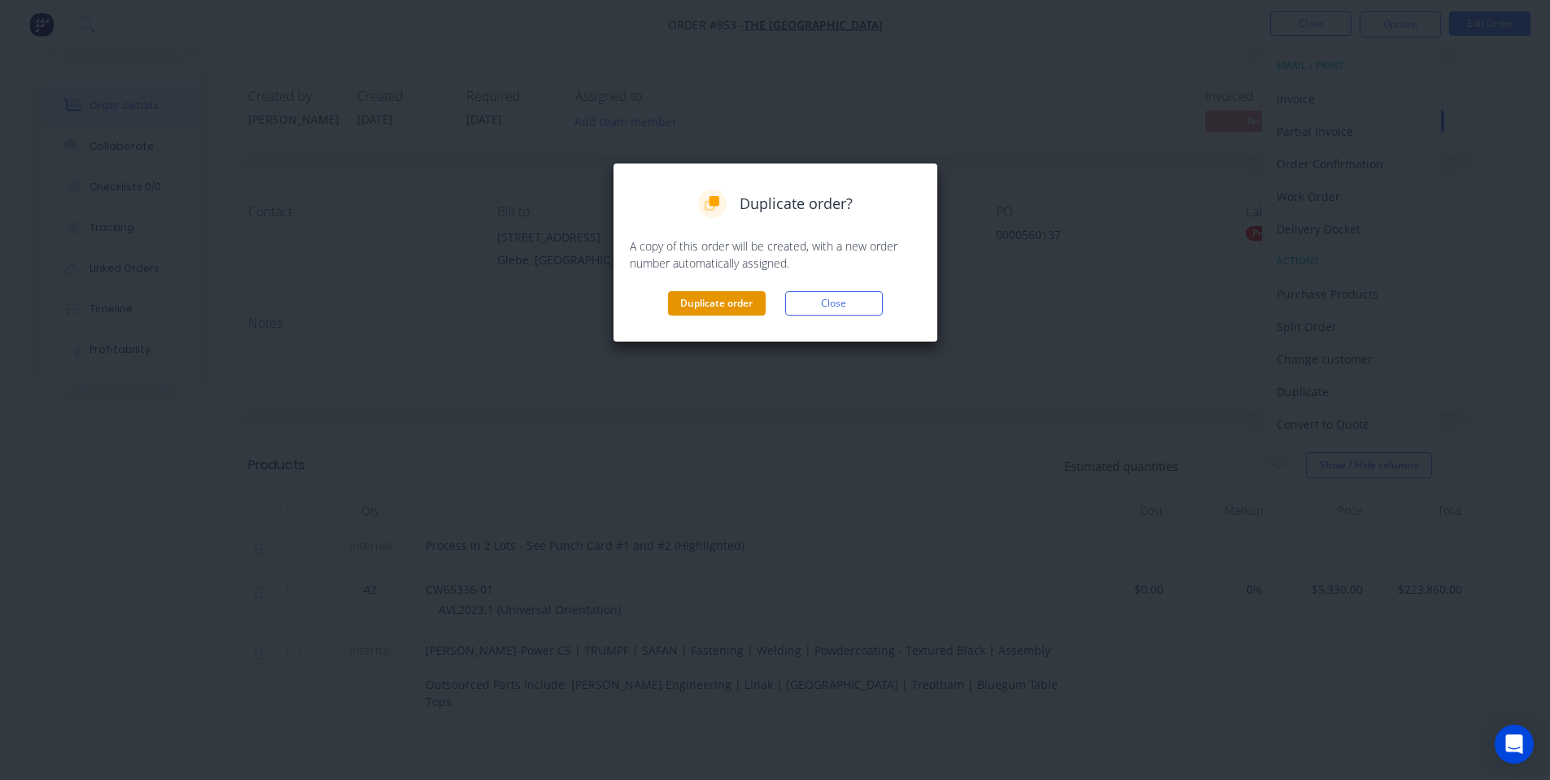
click at [701, 299] on button "Duplicate order" at bounding box center [717, 303] width 98 height 24
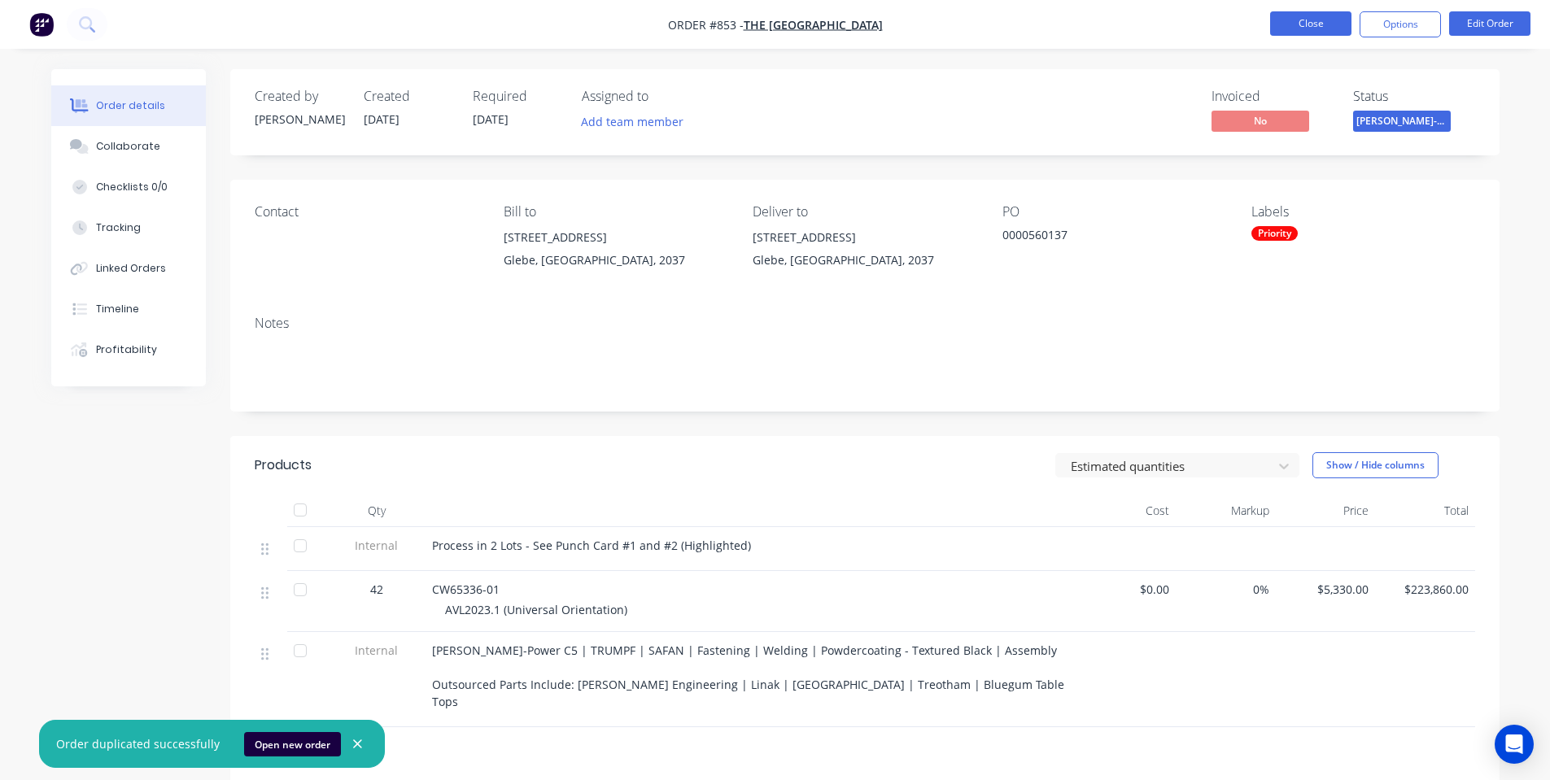
click at [1315, 15] on button "Close" at bounding box center [1310, 23] width 81 height 24
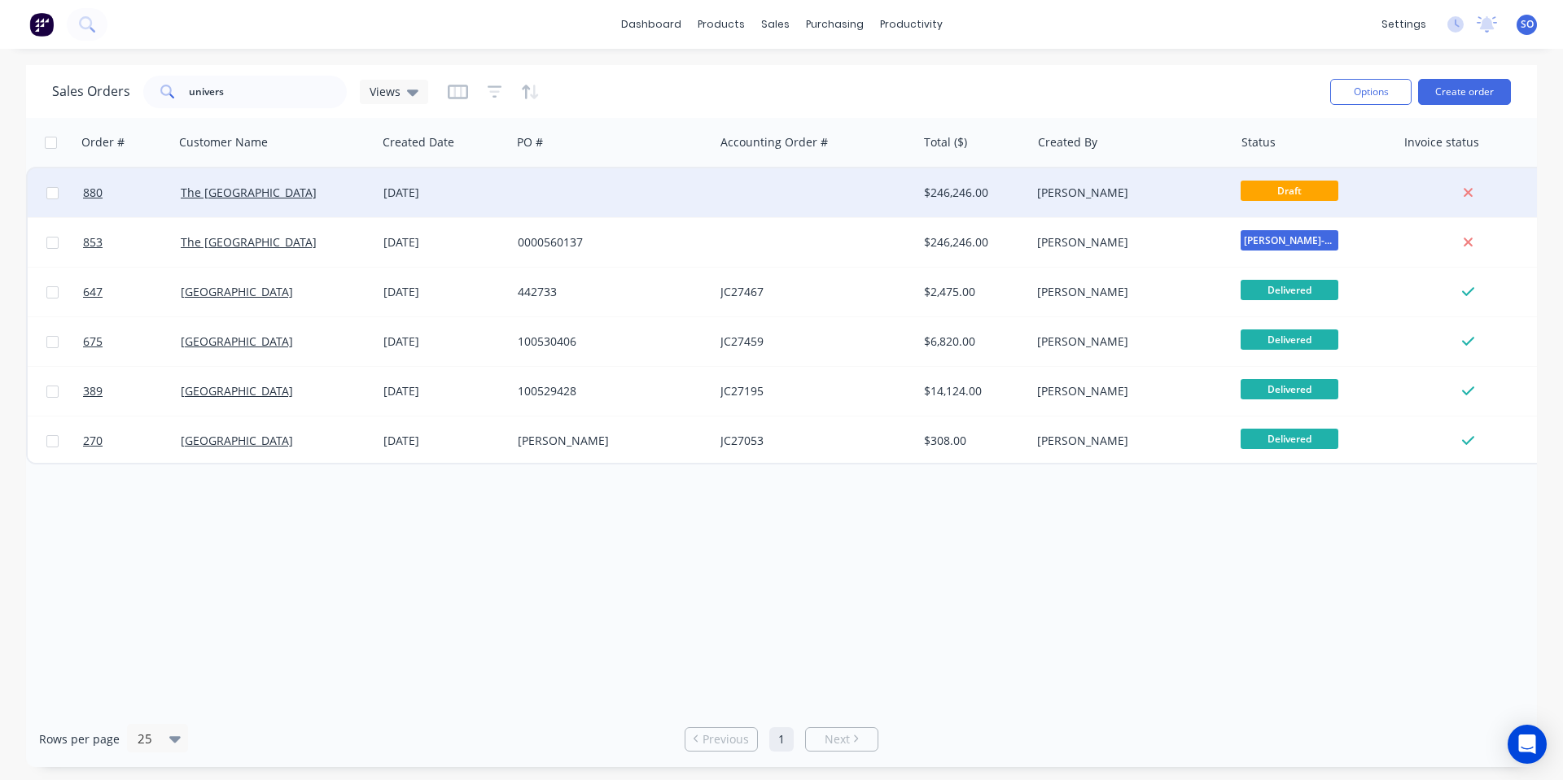
click at [872, 182] on div at bounding box center [815, 192] width 203 height 49
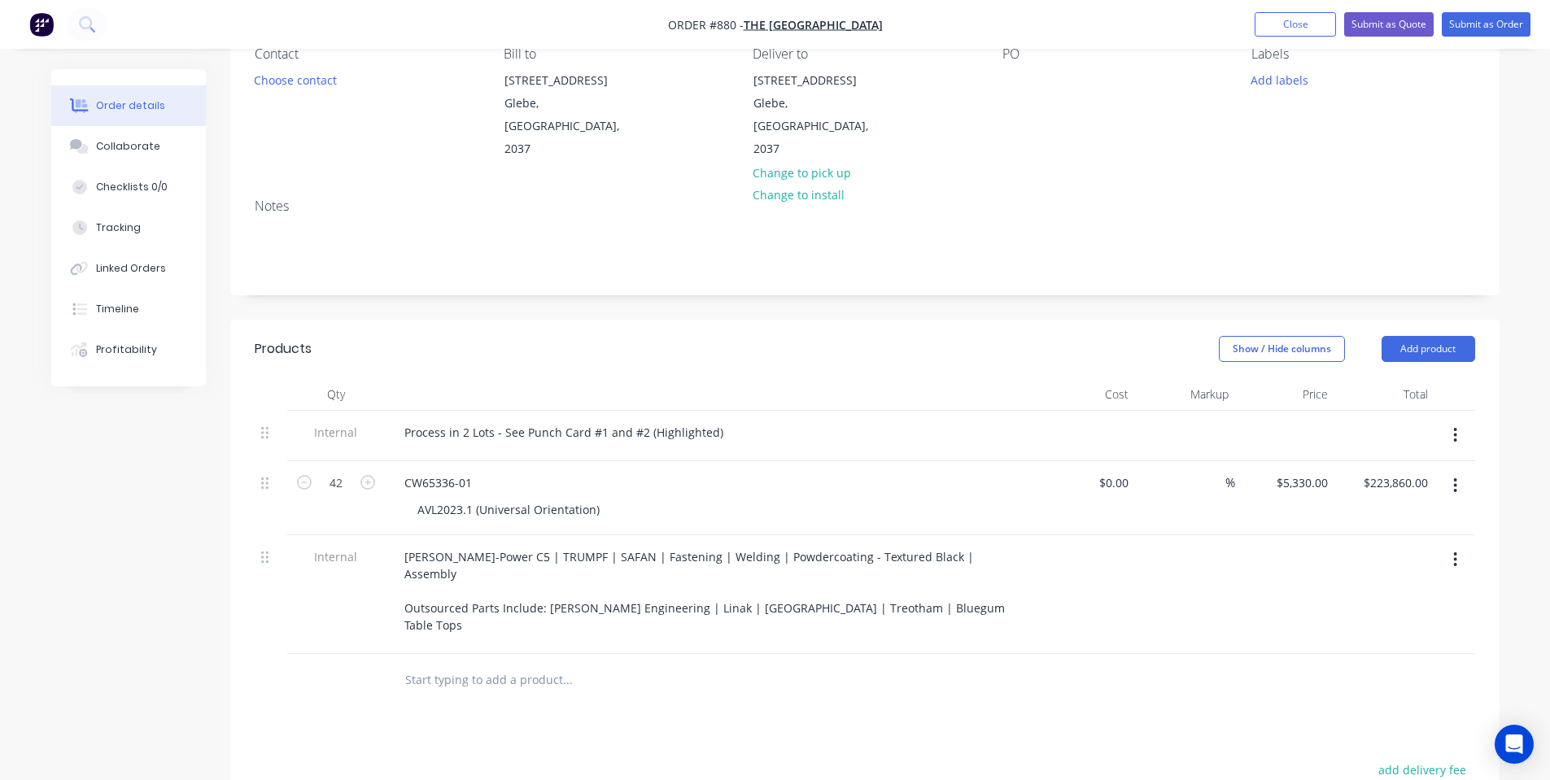
scroll to position [217, 0]
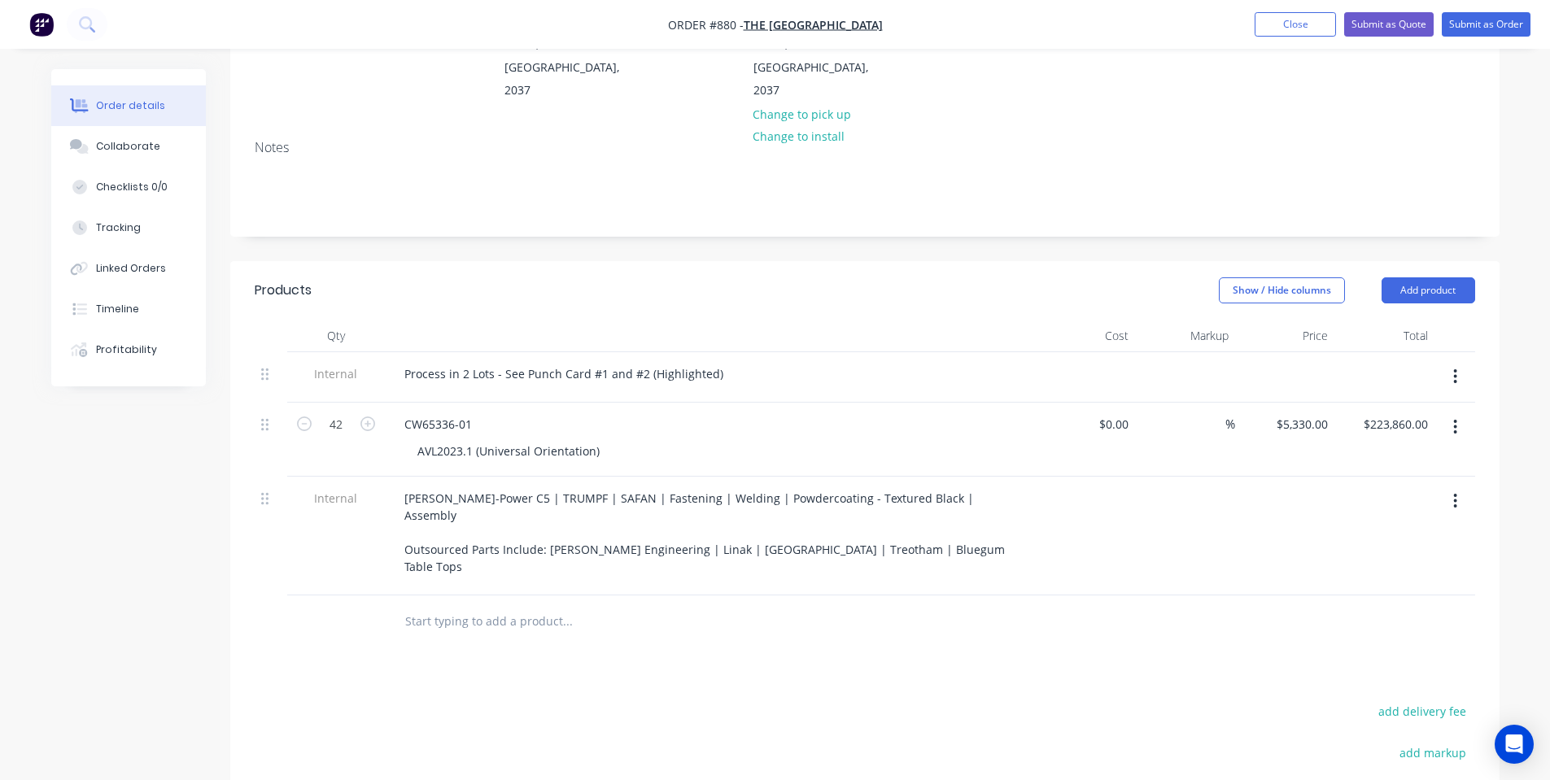
click at [1456, 368] on icon "button" at bounding box center [1455, 377] width 4 height 18
click at [1393, 440] on div "Delete" at bounding box center [1397, 452] width 125 height 24
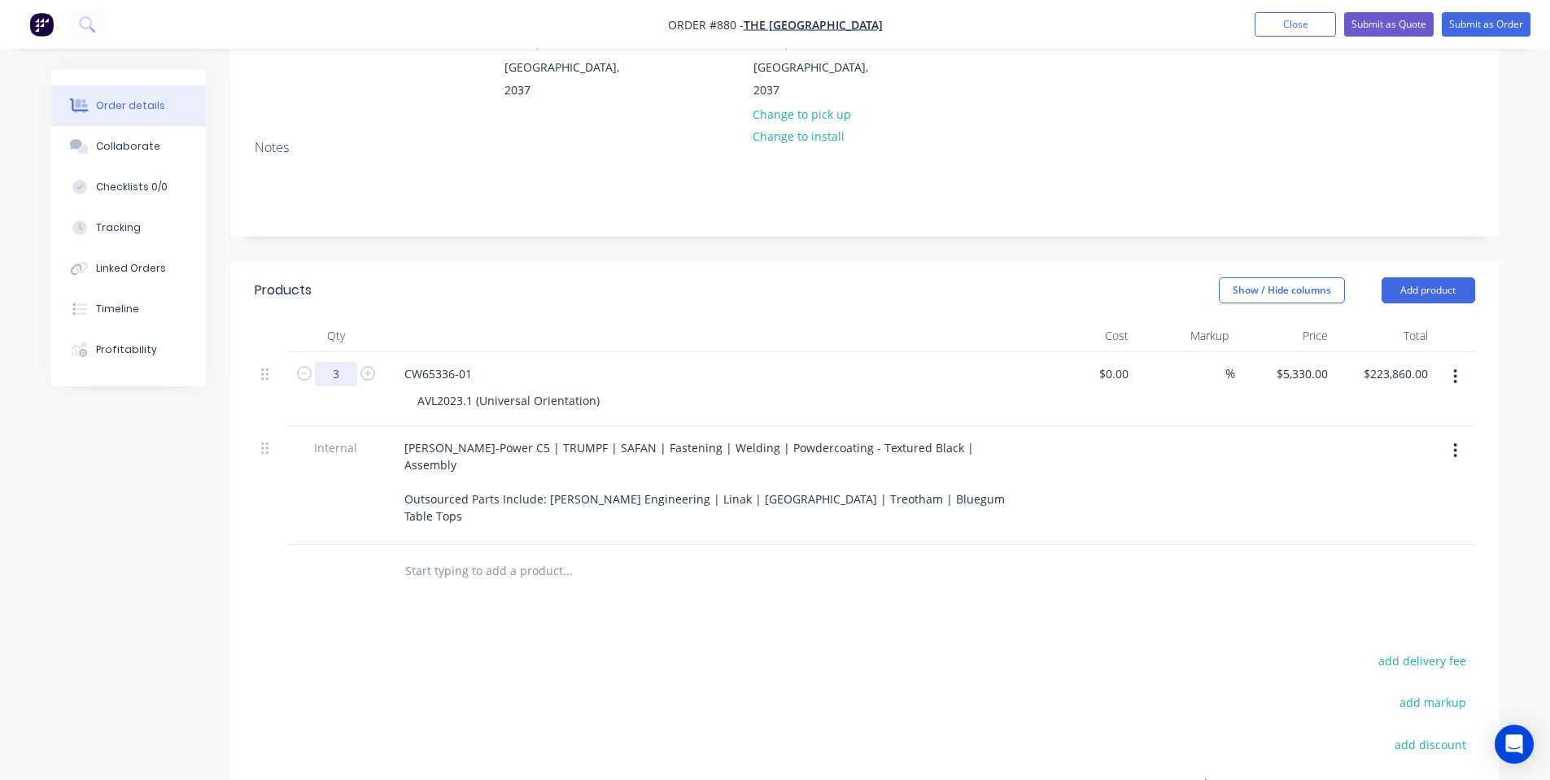
type input "3"
type input "$15,990.00"
click at [678, 281] on header "Products Show / Hide columns Add product" at bounding box center [865, 290] width 1270 height 59
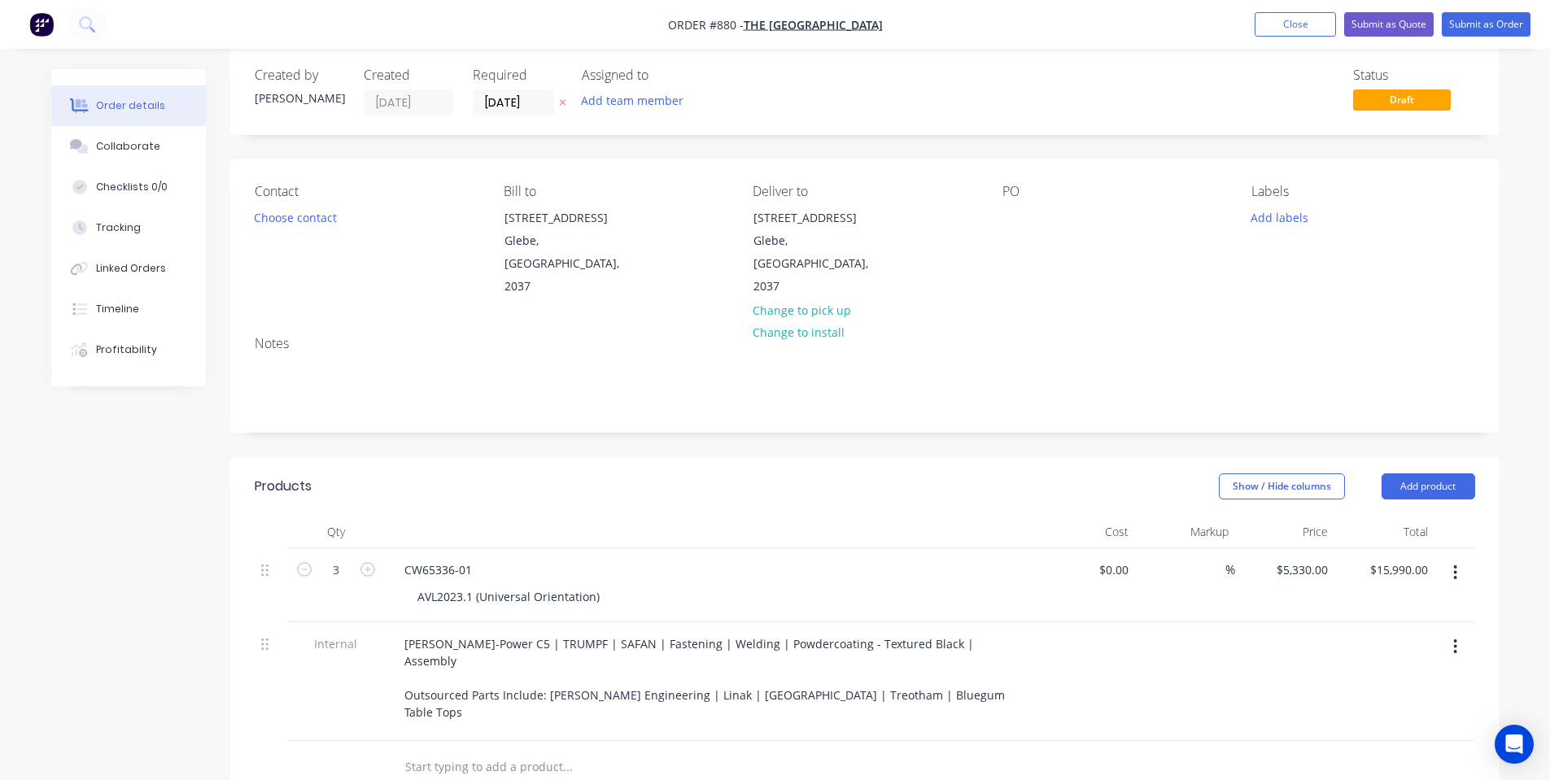
scroll to position [0, 0]
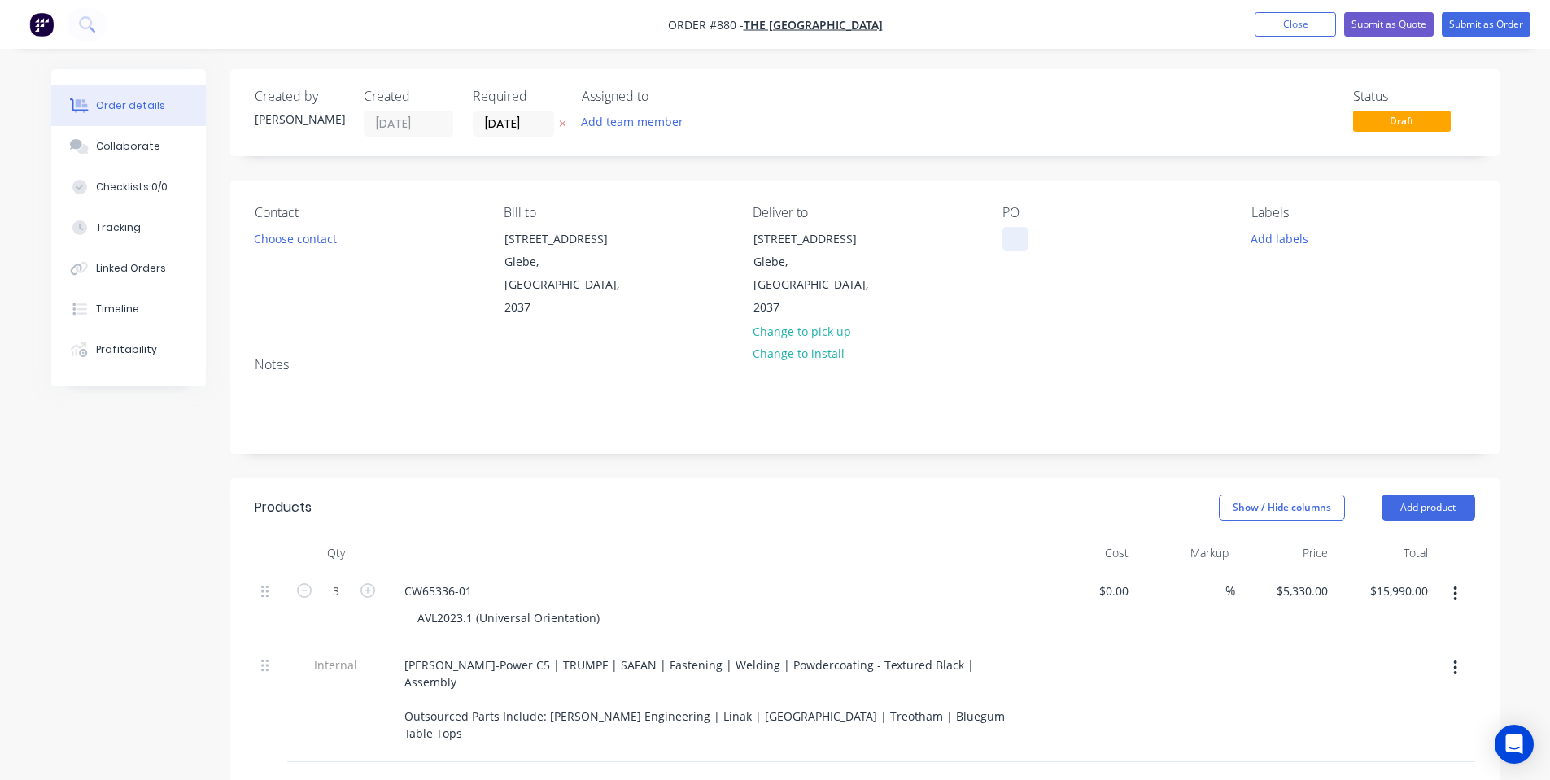
click at [1028, 249] on div at bounding box center [1016, 239] width 26 height 24
click at [1022, 303] on div "Contact Choose contact Bill to 71-79 Arundel St Glebe, New South Wales, 2037 De…" at bounding box center [865, 263] width 1270 height 164
click at [1294, 229] on button "Add labels" at bounding box center [1280, 238] width 75 height 22
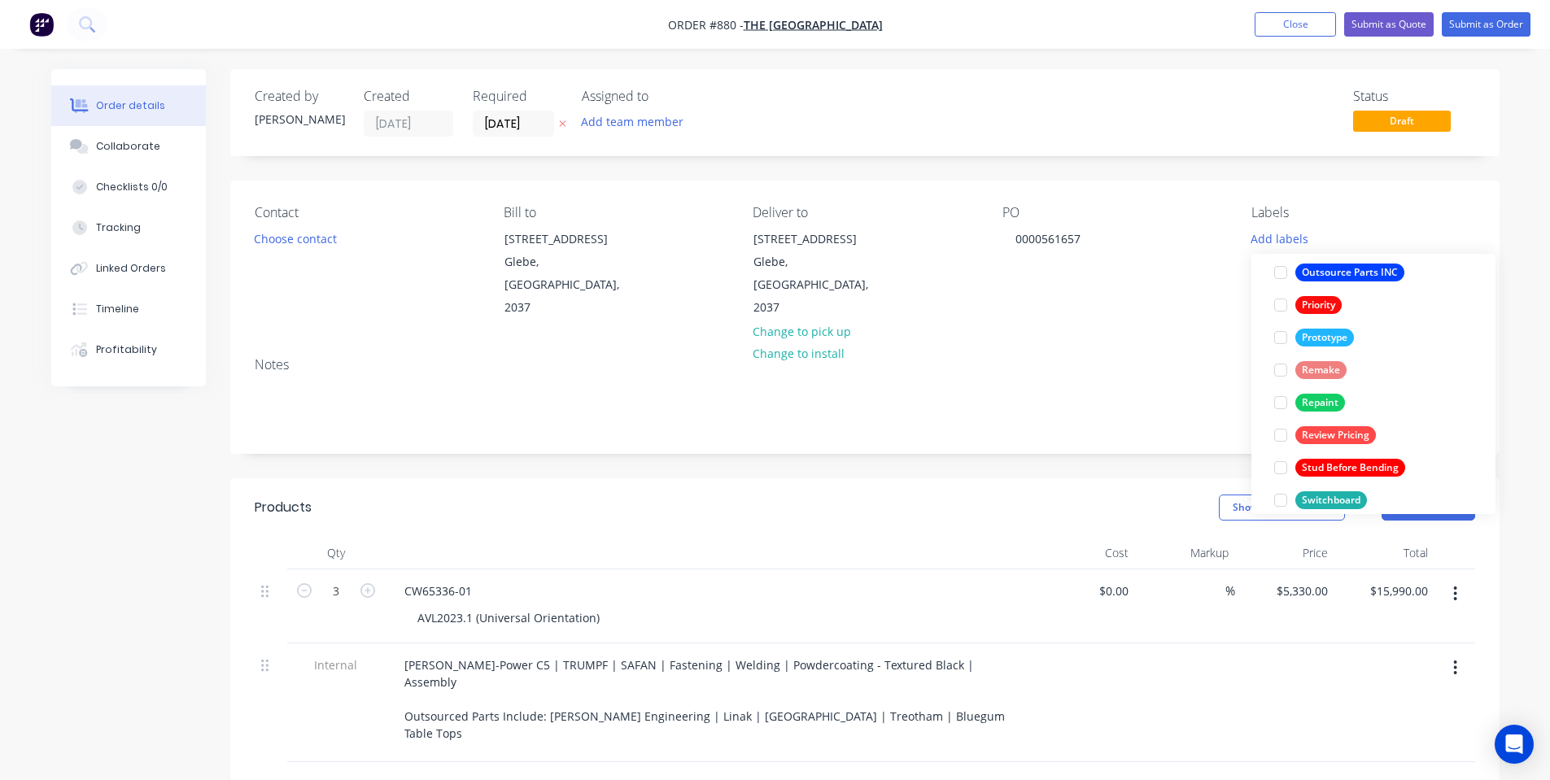
scroll to position [456, 0]
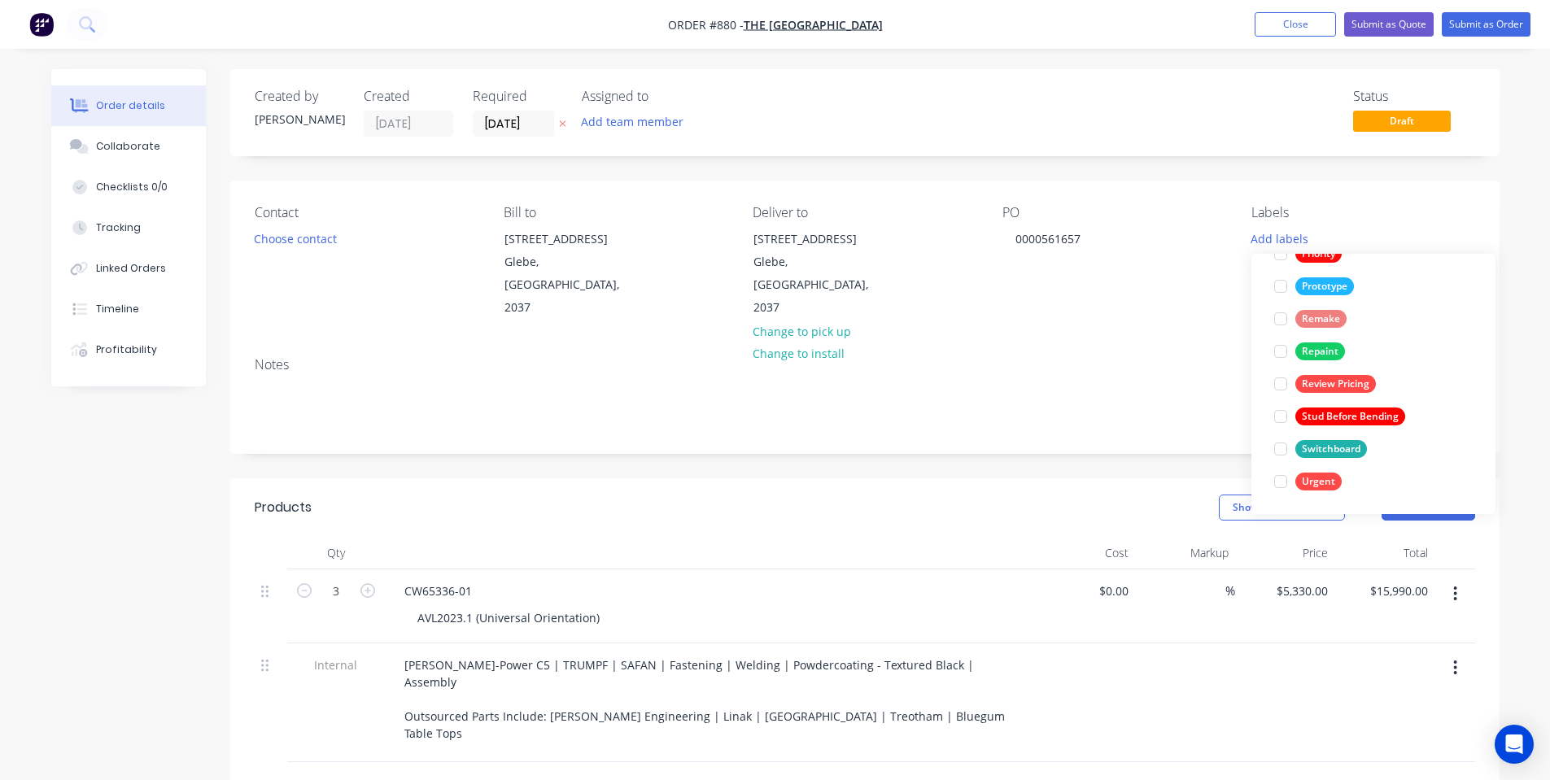
drag, startPoint x: 1306, startPoint y: 444, endPoint x: 1296, endPoint y: 439, distance: 10.9
click at [1306, 442] on div "Switchboard" at bounding box center [1332, 449] width 72 height 18
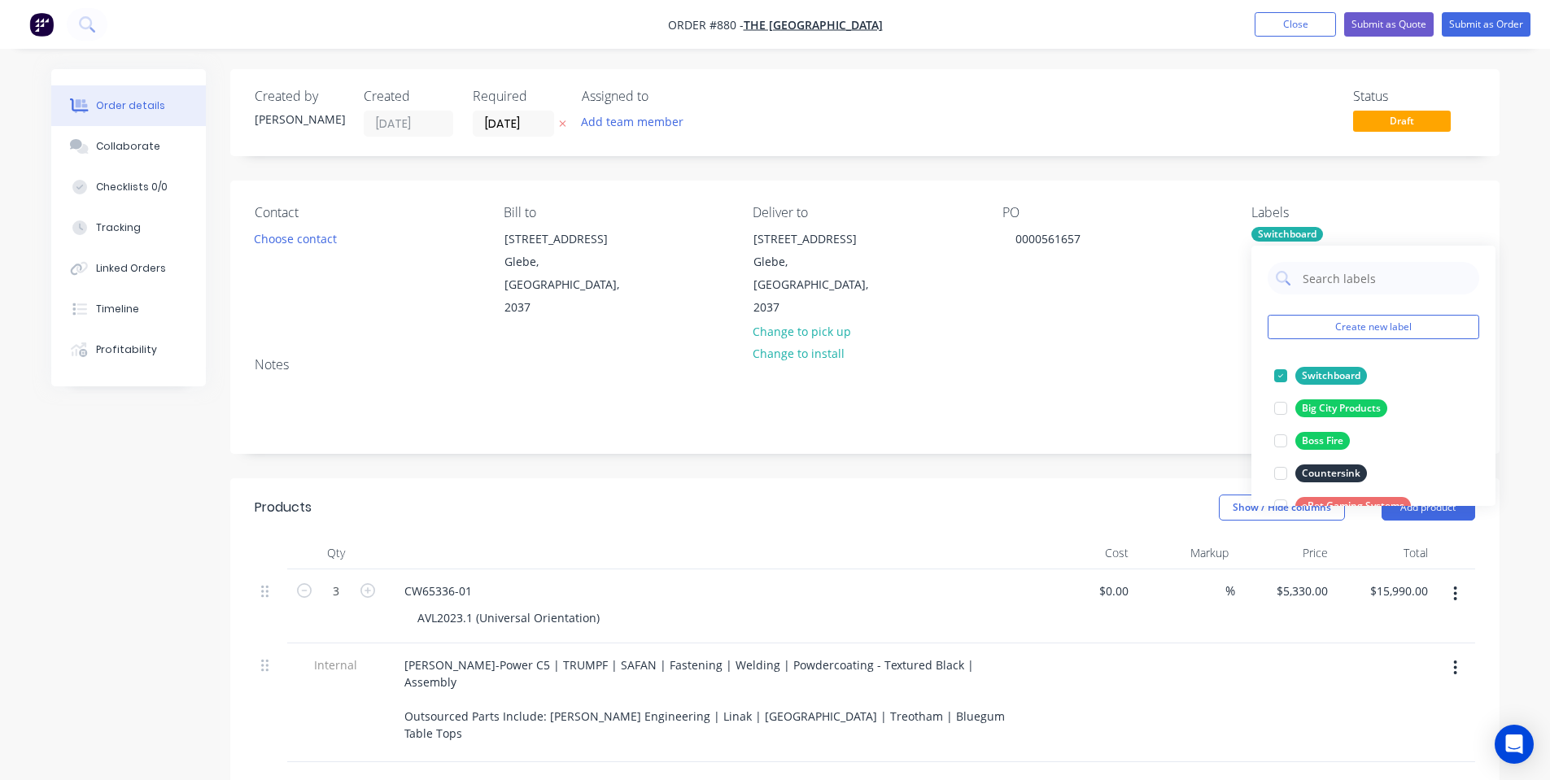
click at [1057, 289] on div "PO 0000561657" at bounding box center [1114, 262] width 223 height 115
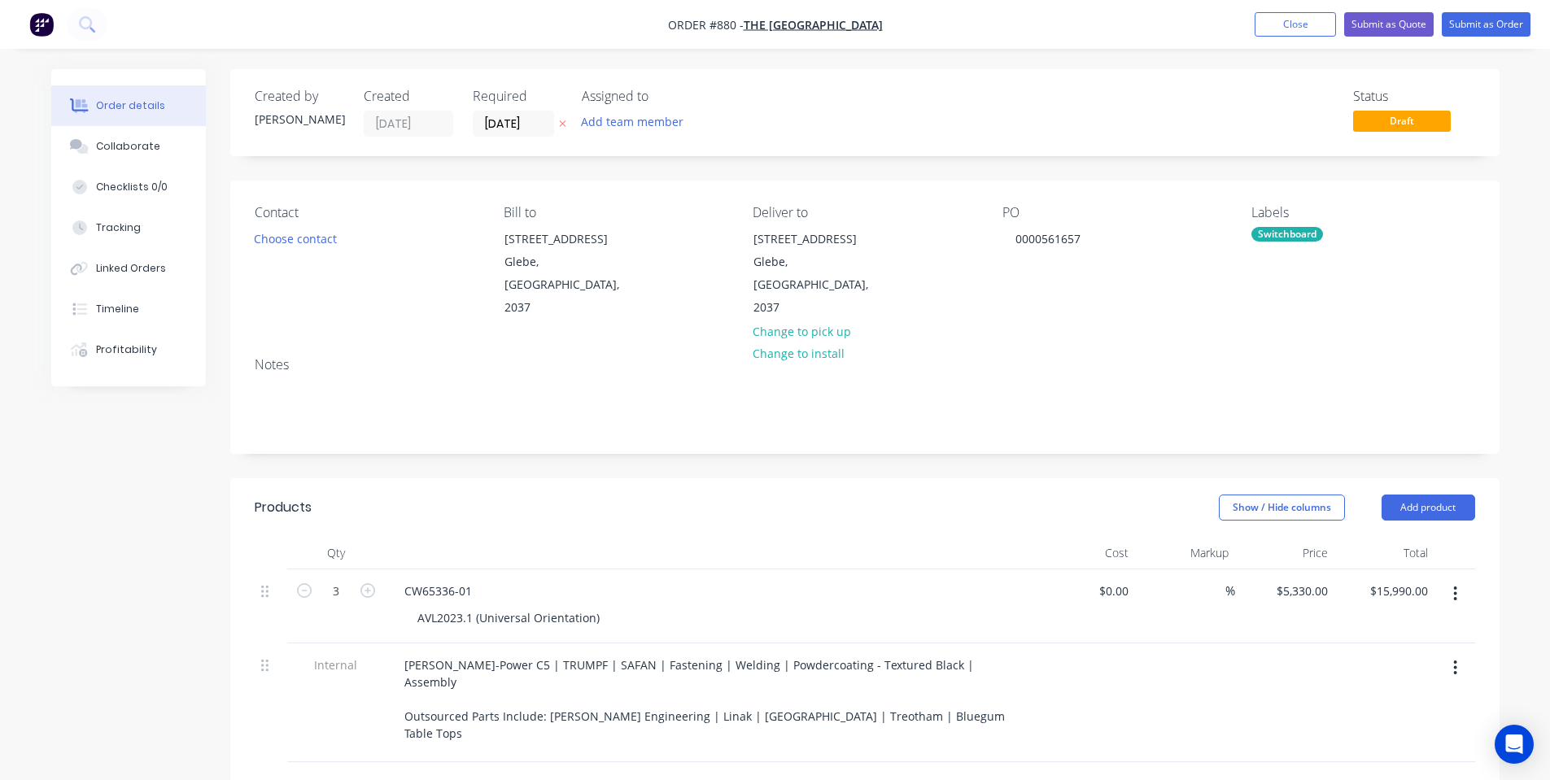
drag, startPoint x: 1269, startPoint y: 232, endPoint x: 1270, endPoint y: 243, distance: 10.7
click at [1269, 233] on div "Switchboard" at bounding box center [1288, 234] width 72 height 15
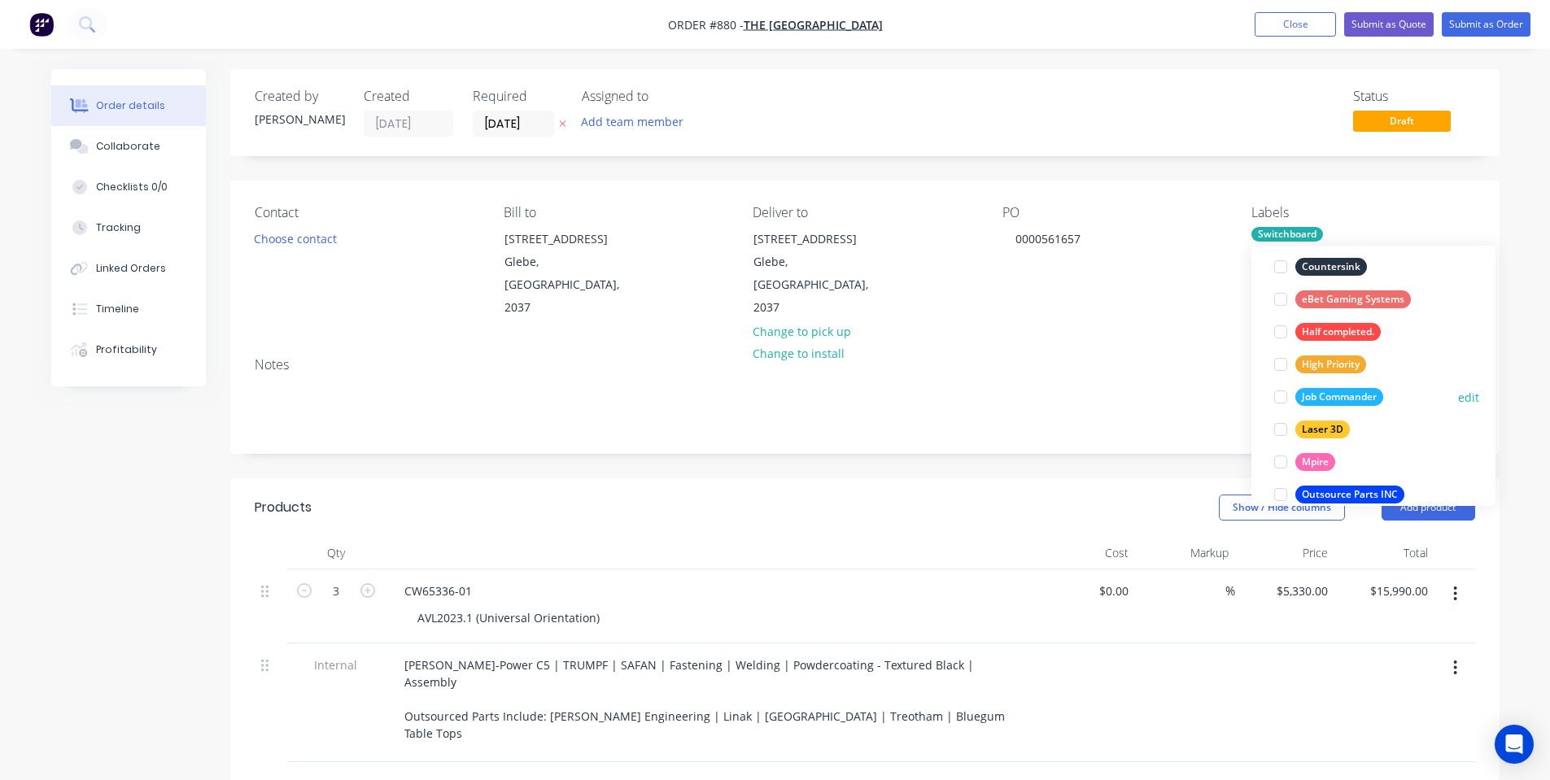
scroll to position [238, 0]
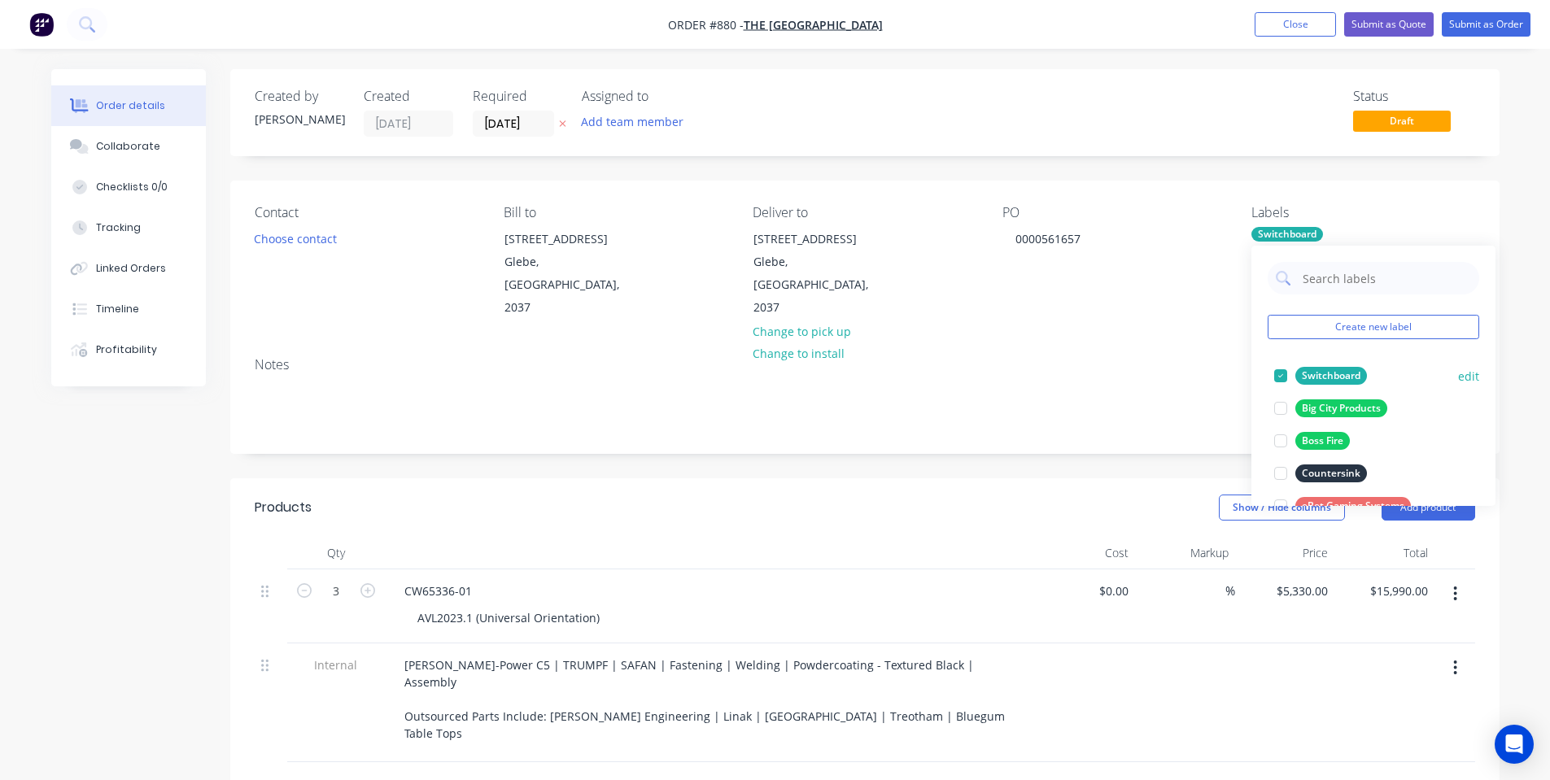
click at [1317, 374] on div "Switchboard" at bounding box center [1332, 376] width 72 height 18
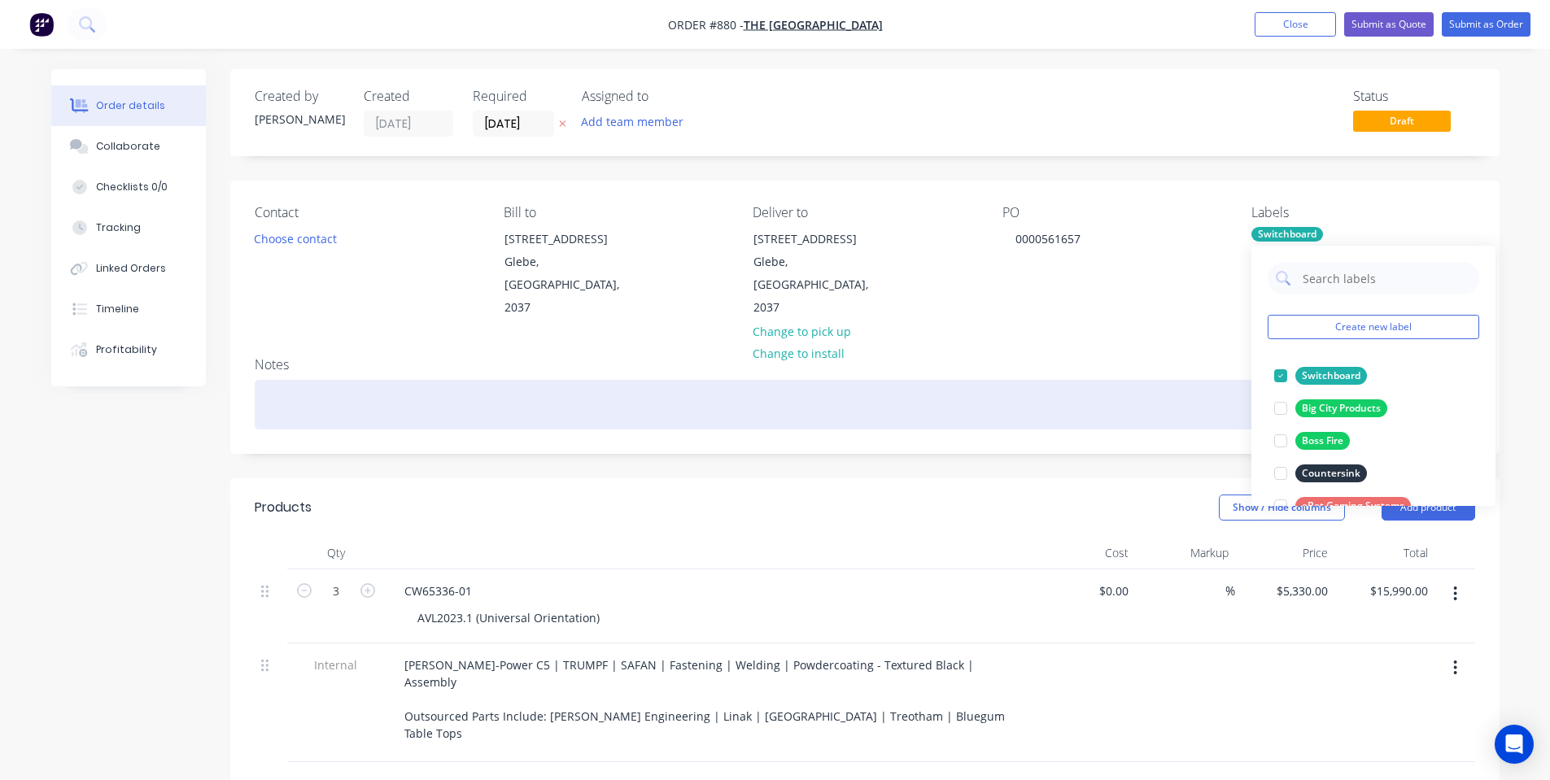
scroll to position [0, 0]
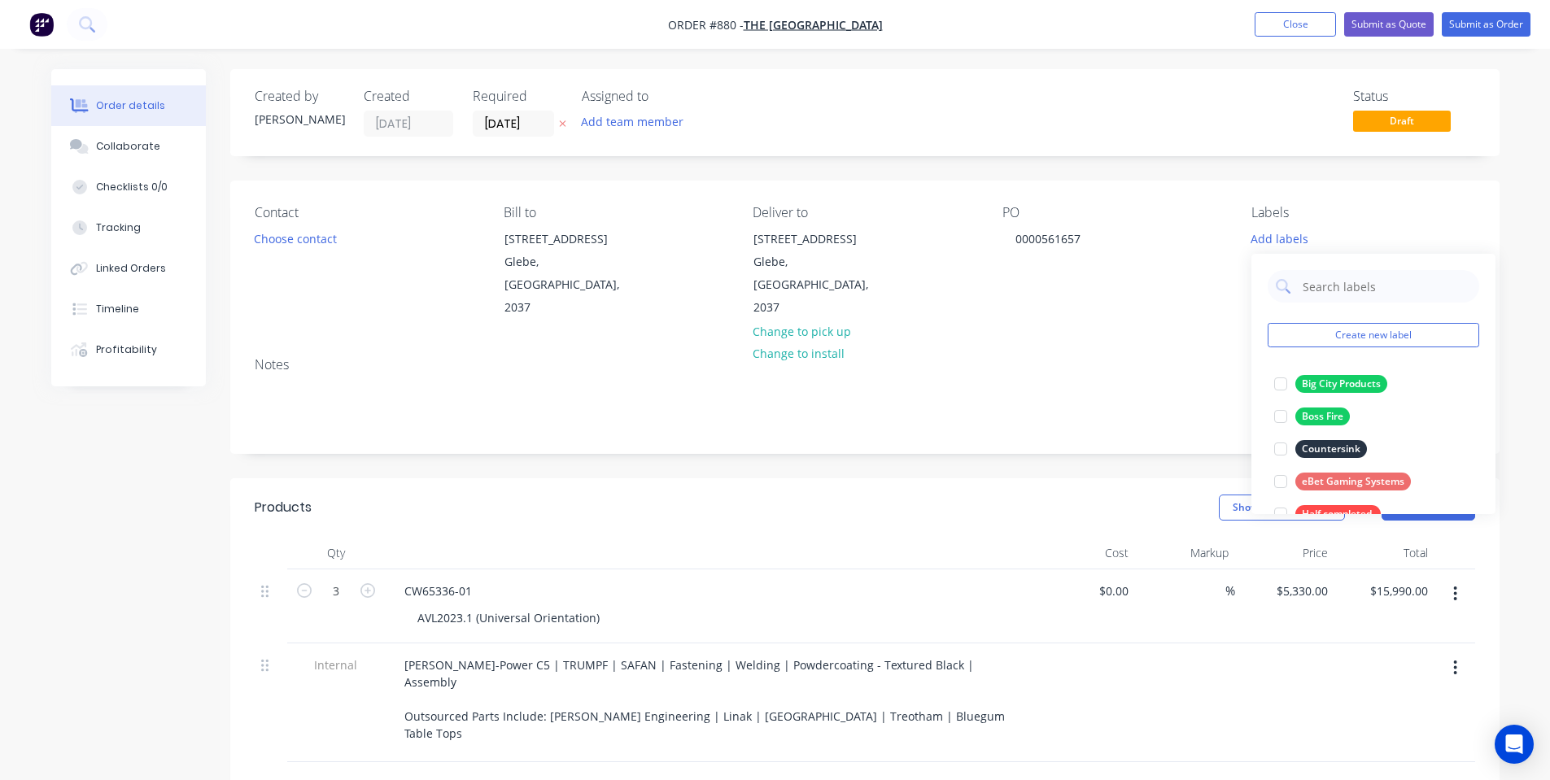
click at [1130, 344] on div "Notes" at bounding box center [865, 398] width 1270 height 109
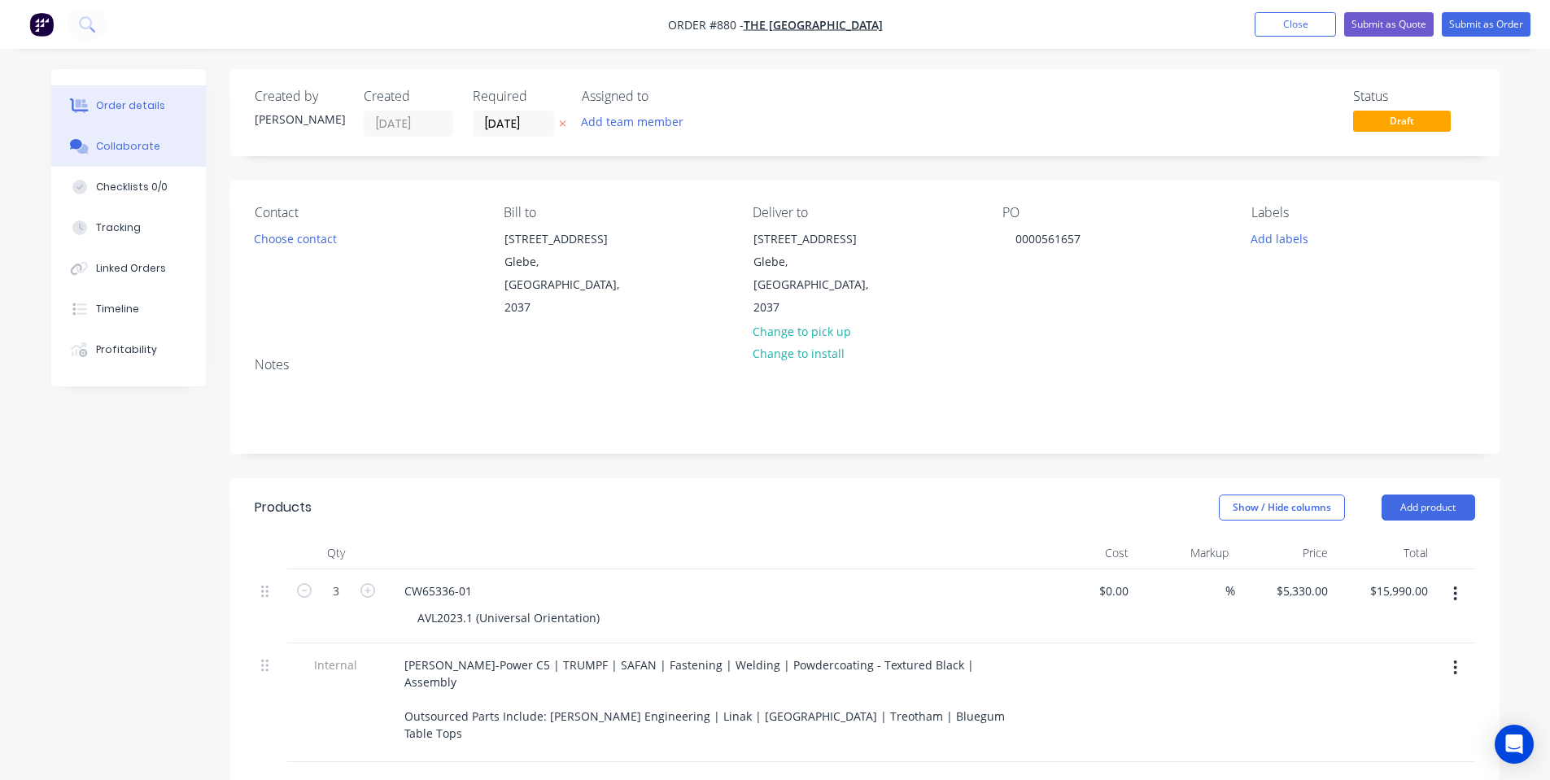
click at [136, 142] on div "Collaborate" at bounding box center [128, 146] width 64 height 15
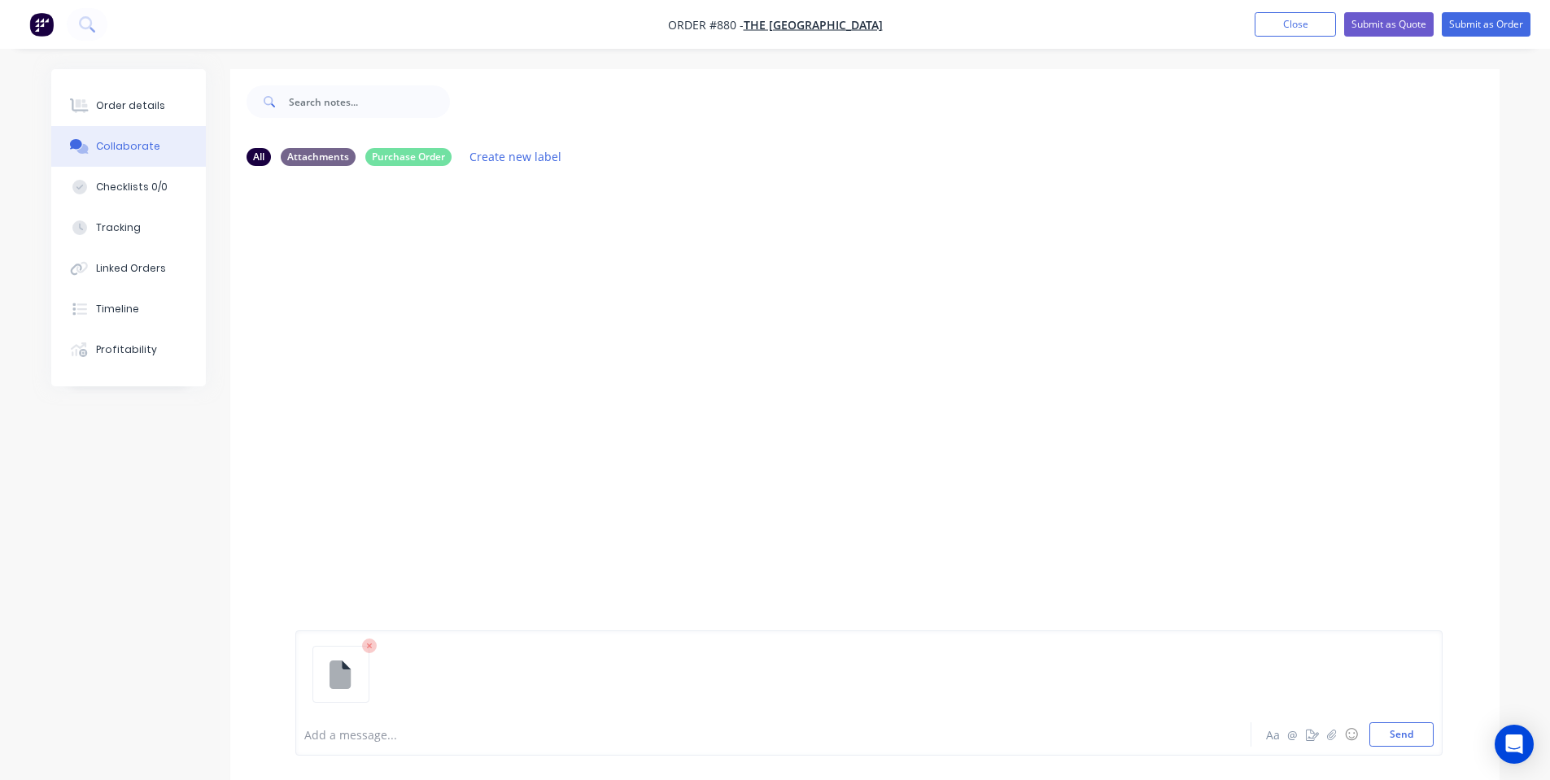
drag, startPoint x: 1411, startPoint y: 734, endPoint x: 985, endPoint y: 644, distance: 435.9
click at [1412, 732] on button "Send" at bounding box center [1402, 735] width 64 height 24
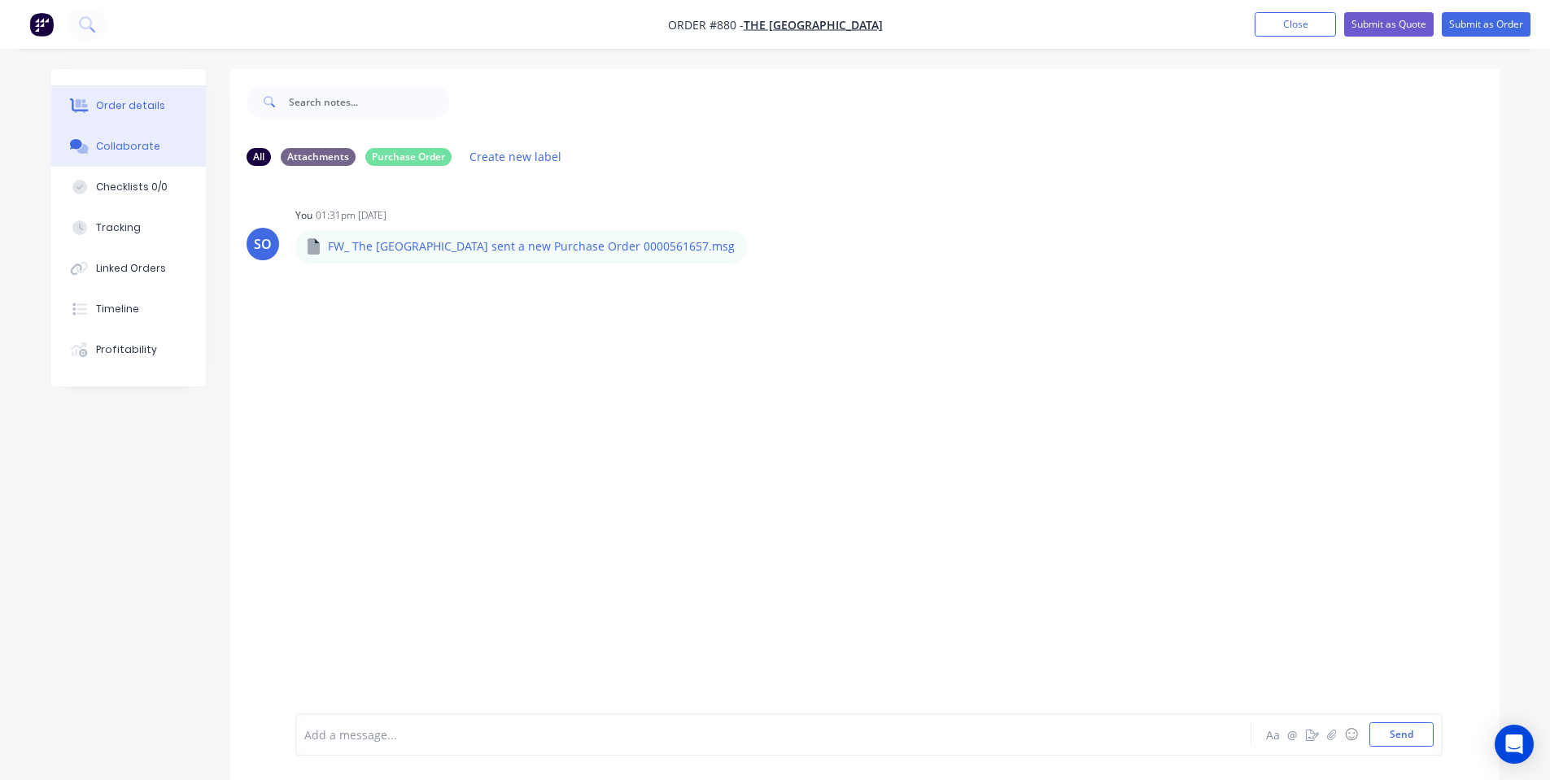
click at [85, 107] on icon at bounding box center [81, 106] width 13 height 14
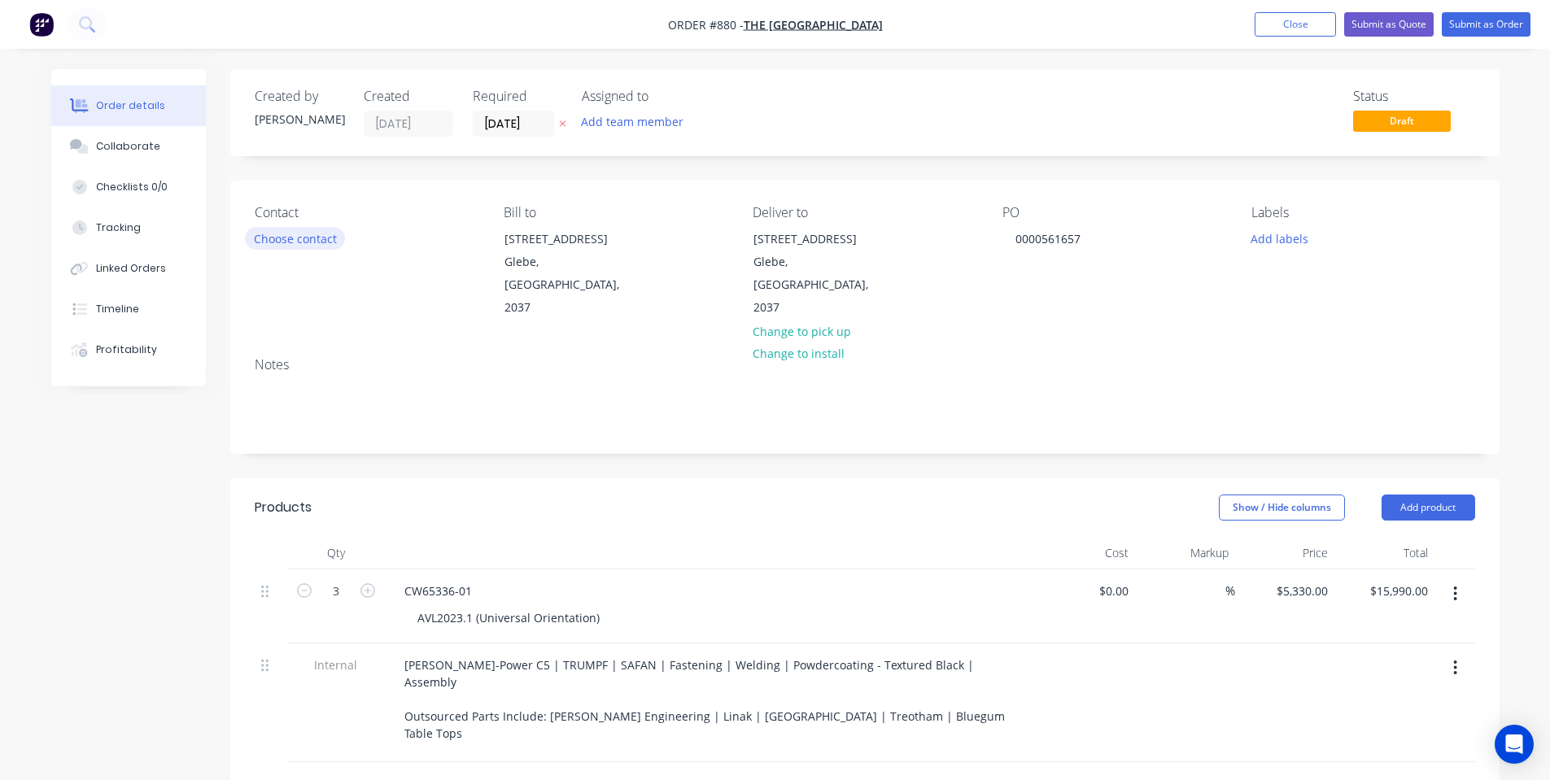
click at [318, 233] on button "Choose contact" at bounding box center [295, 238] width 100 height 22
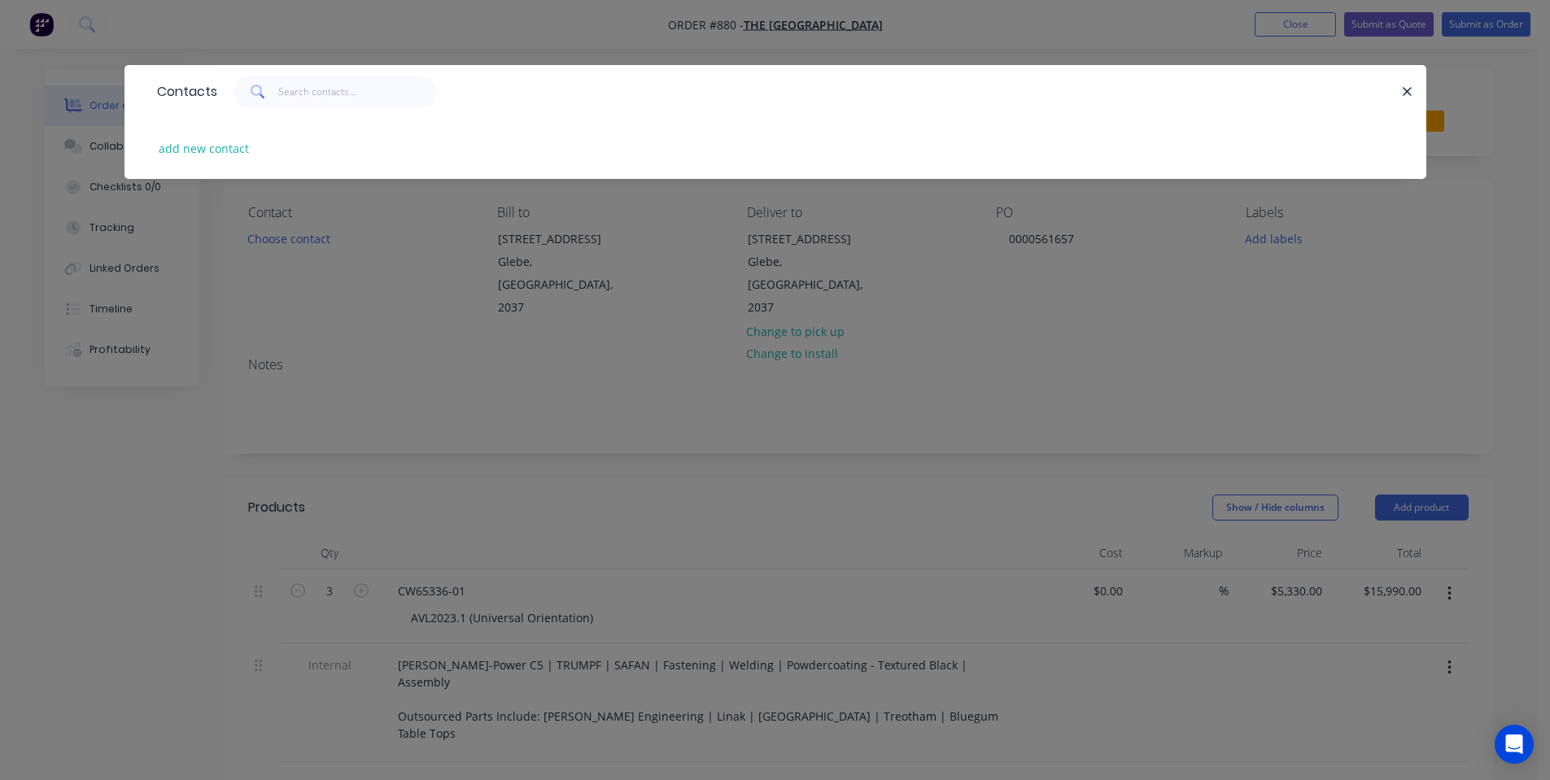
click at [326, 269] on div "Contacts add new contact" at bounding box center [775, 390] width 1550 height 780
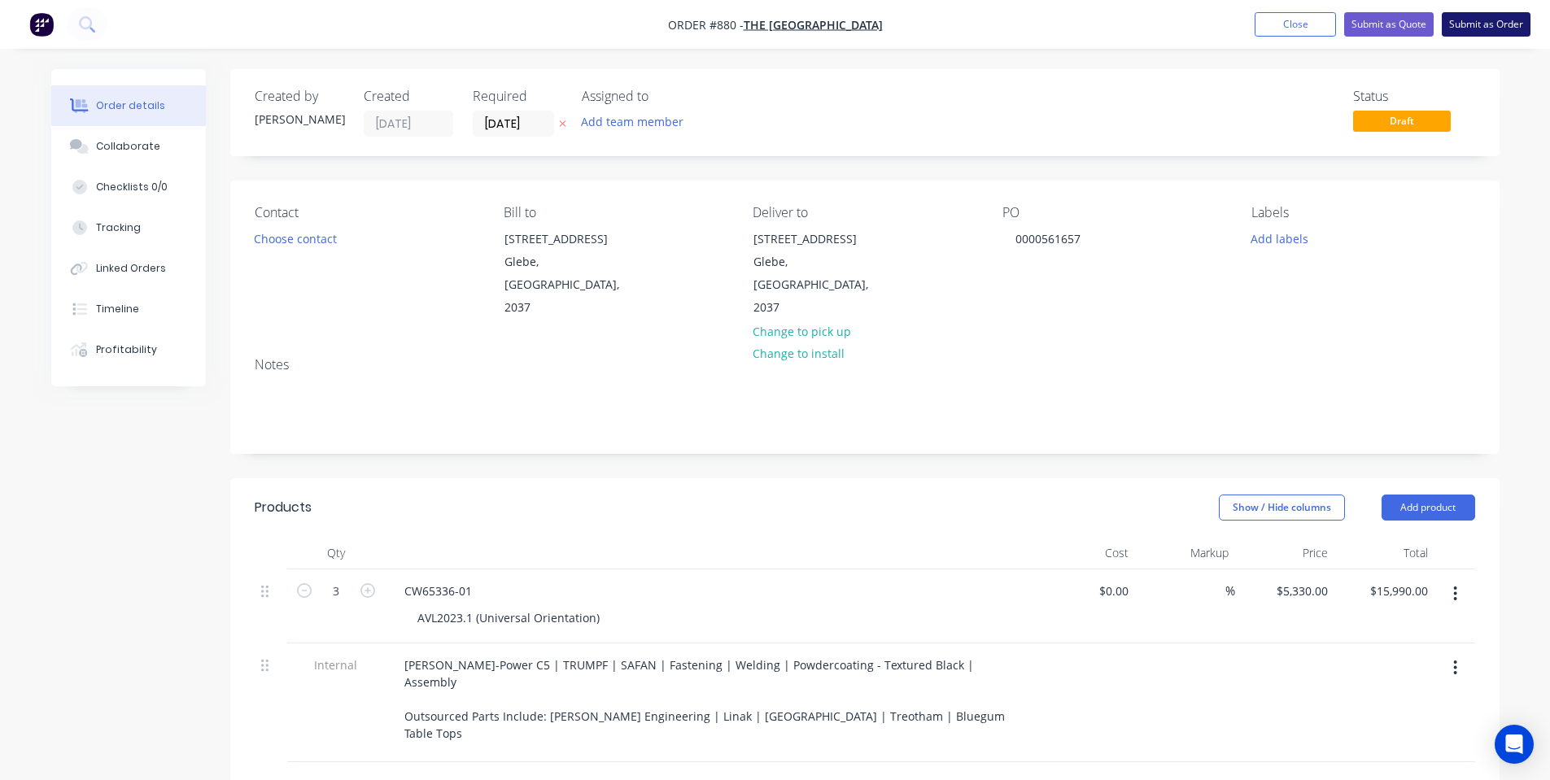
click at [1466, 21] on button "Submit as Order" at bounding box center [1486, 24] width 89 height 24
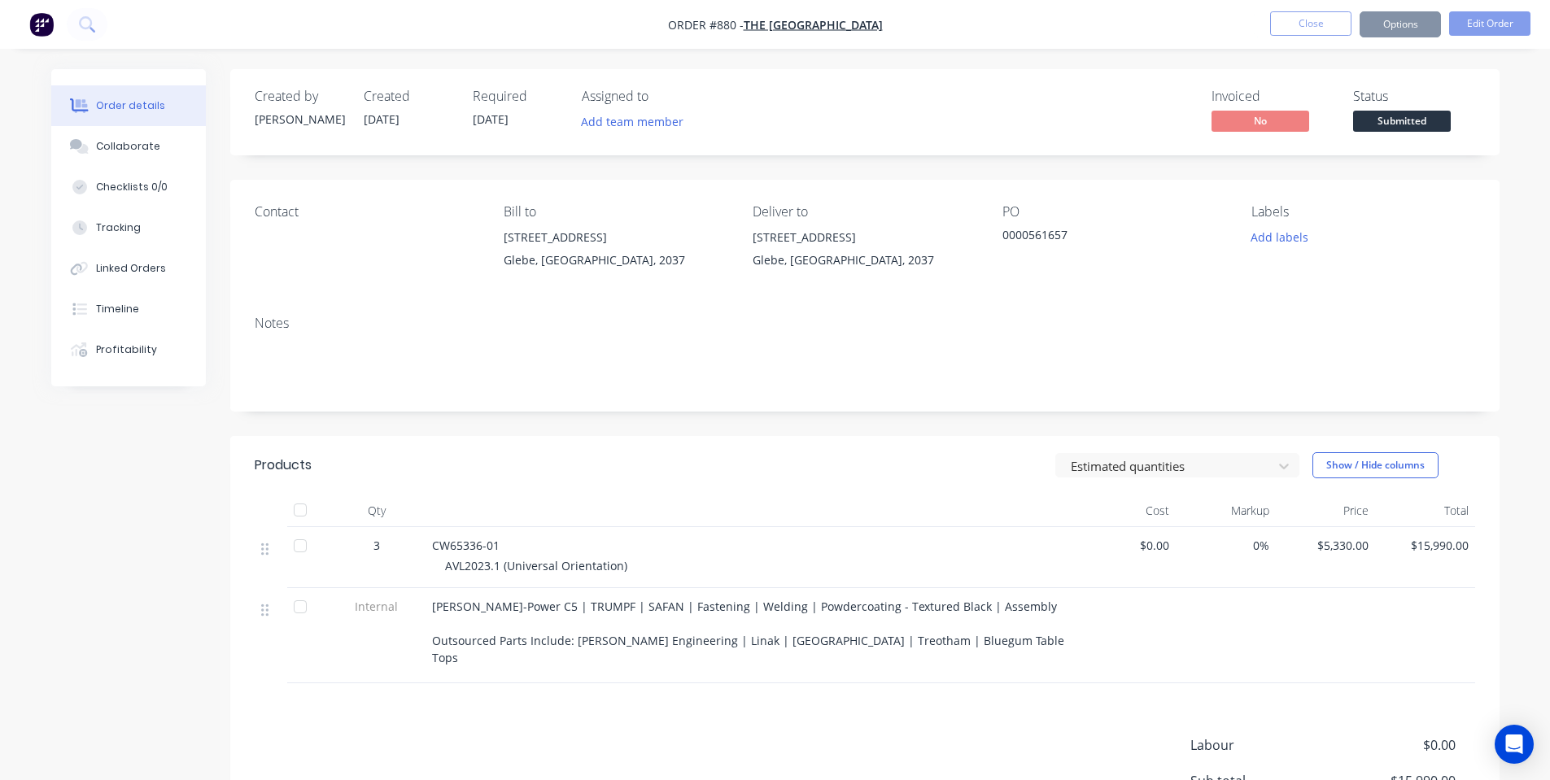
click at [1440, 24] on button "Options" at bounding box center [1400, 24] width 81 height 26
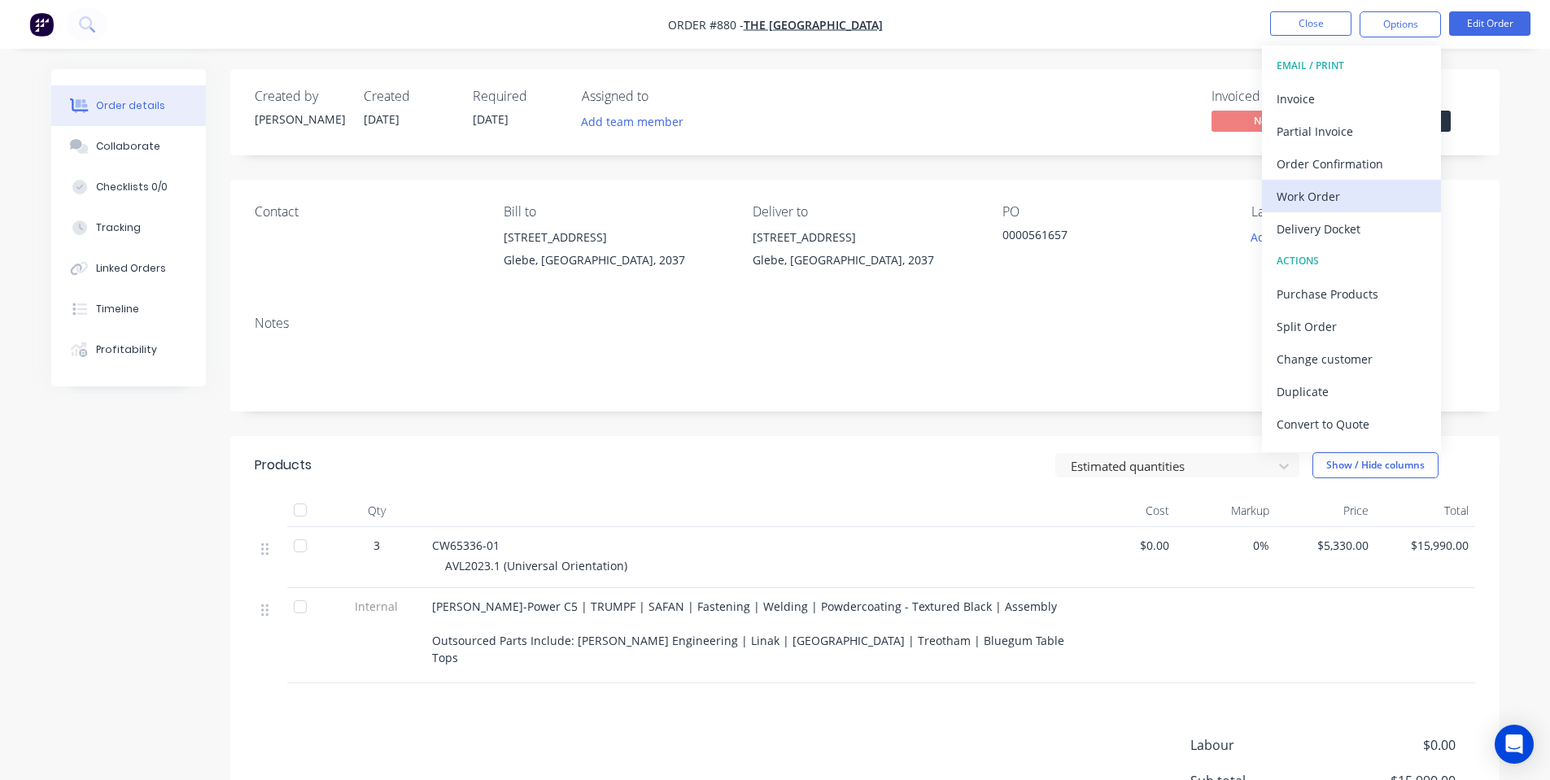
drag, startPoint x: 1402, startPoint y: 177, endPoint x: 1374, endPoint y: 199, distance: 35.5
click at [1404, 188] on div "EMAIL / PRINT Invoice Partial Invoice Order Confirmation Work Order Delivery Do…" at bounding box center [1351, 249] width 179 height 407
click at [1353, 201] on div "Work Order" at bounding box center [1352, 197] width 150 height 24
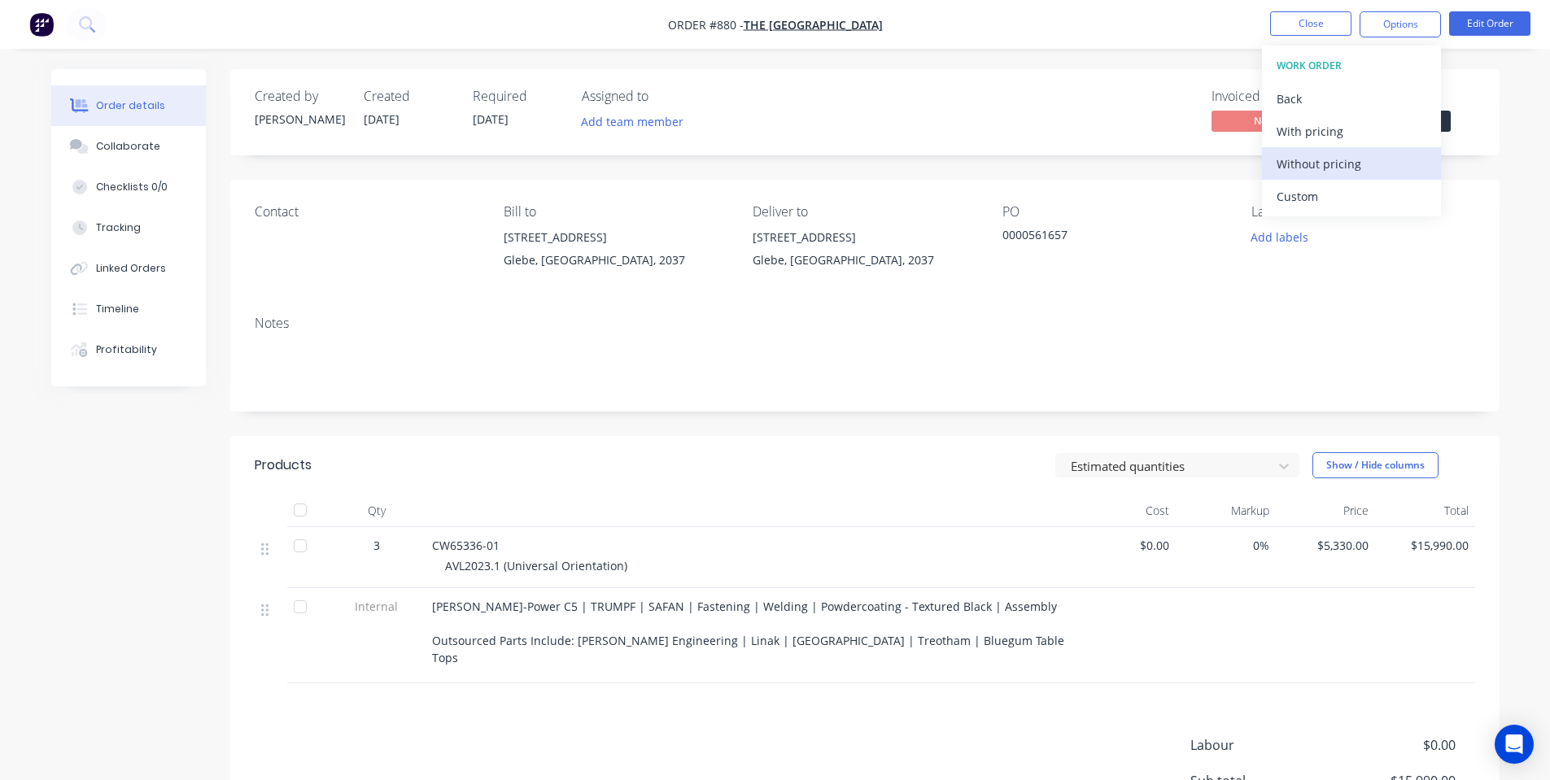
click at [1340, 168] on div "Without pricing" at bounding box center [1352, 164] width 150 height 24
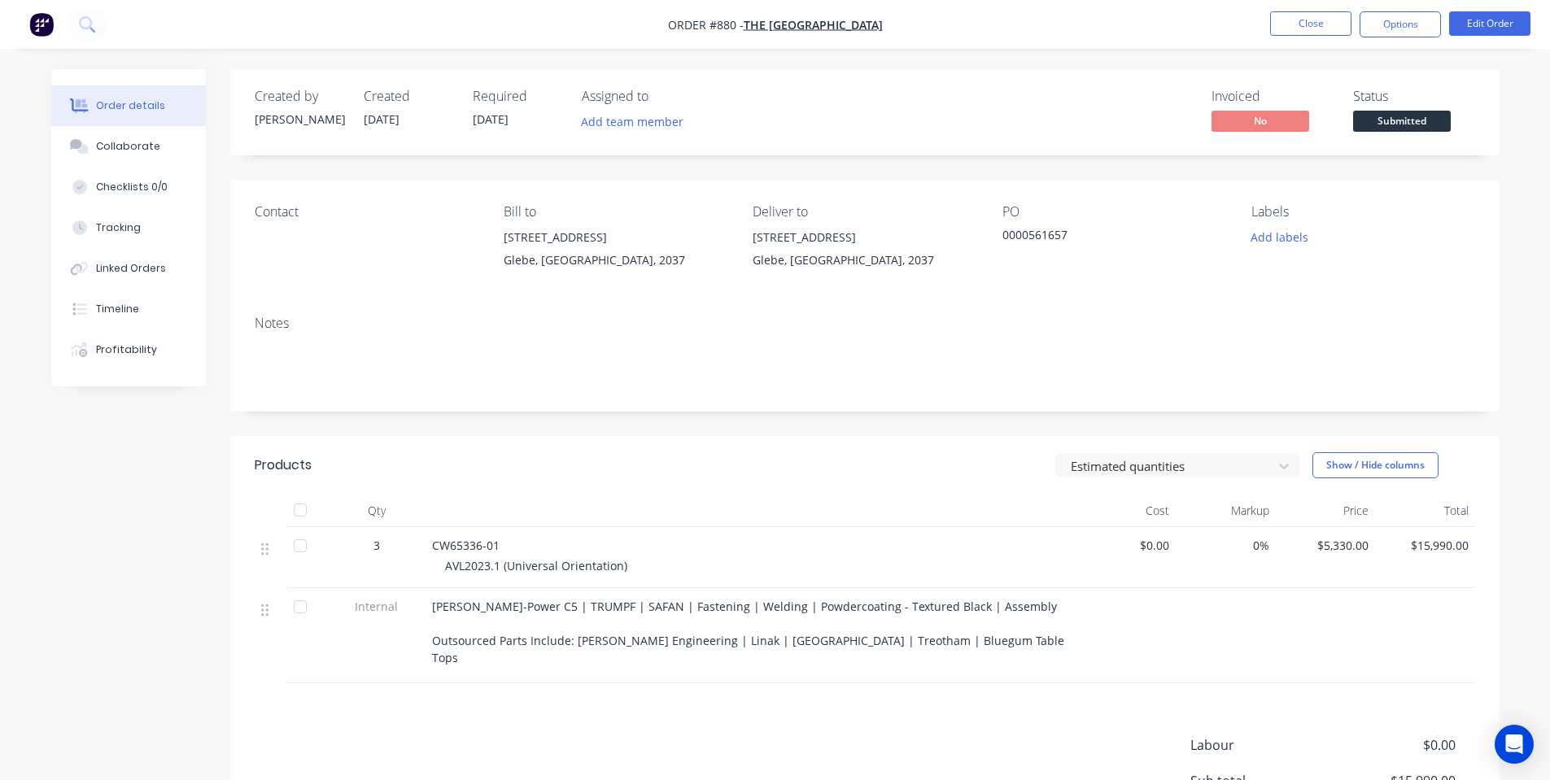
click at [1139, 90] on div "Invoiced No Status Submitted" at bounding box center [1110, 112] width 731 height 47
click at [1471, 22] on button "Edit Order" at bounding box center [1489, 23] width 81 height 24
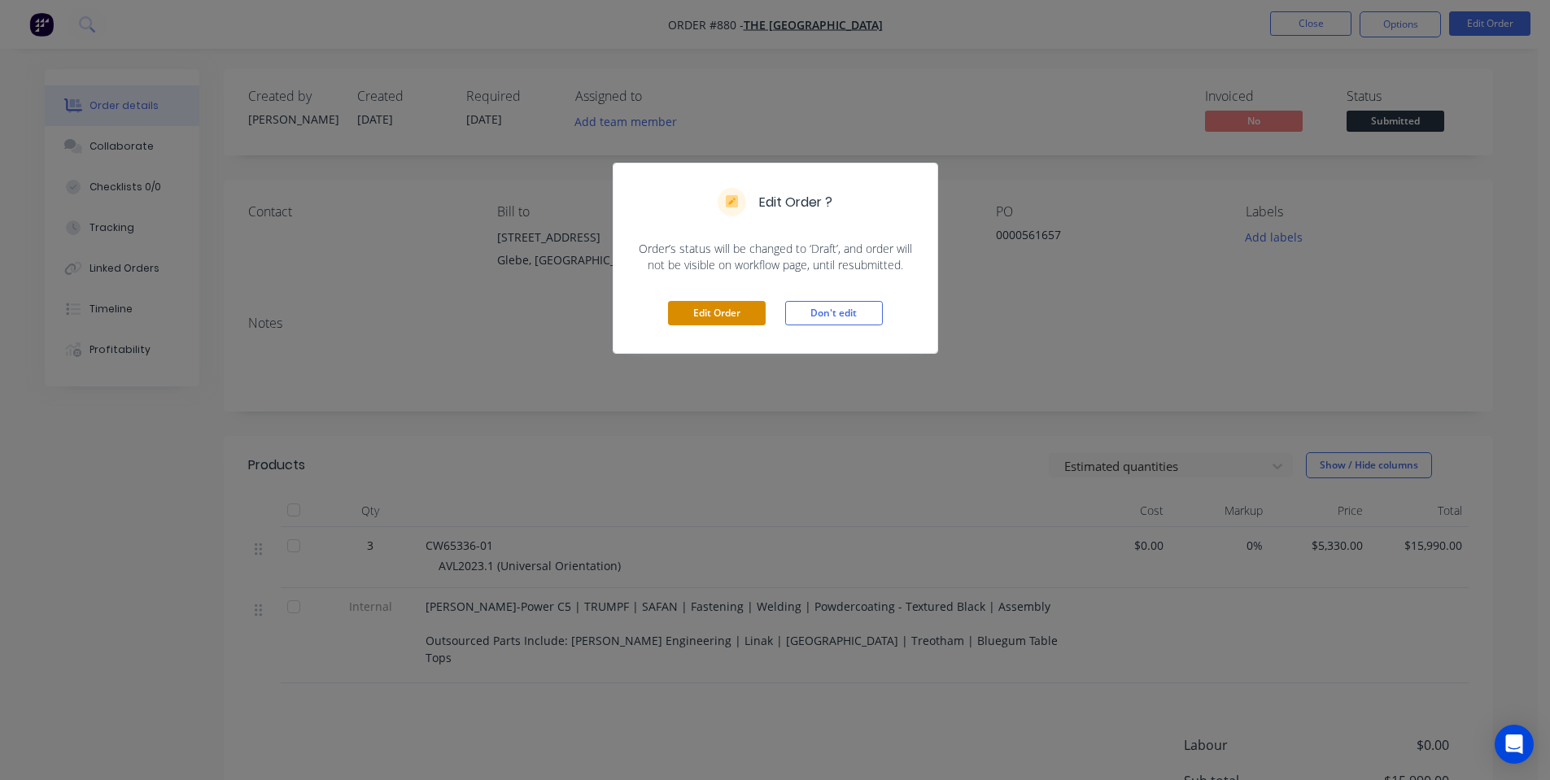
click at [726, 320] on button "Edit Order" at bounding box center [717, 313] width 98 height 24
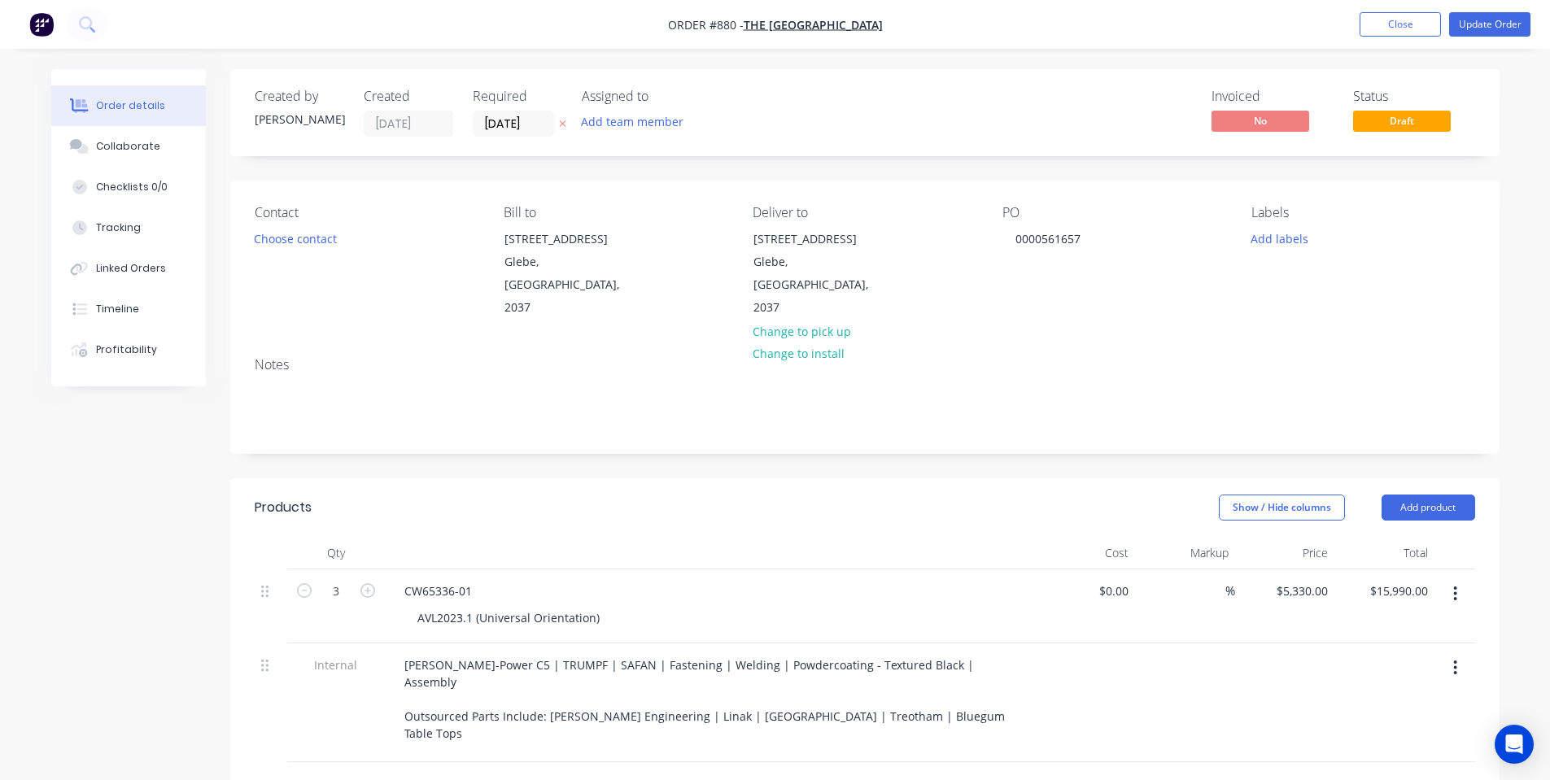
click at [495, 138] on div "Created by Shane Created 25/09/25 Required 25/09/25 Assigned to Add team member…" at bounding box center [865, 112] width 1270 height 87
click at [500, 126] on input "[DATE]" at bounding box center [514, 123] width 80 height 24
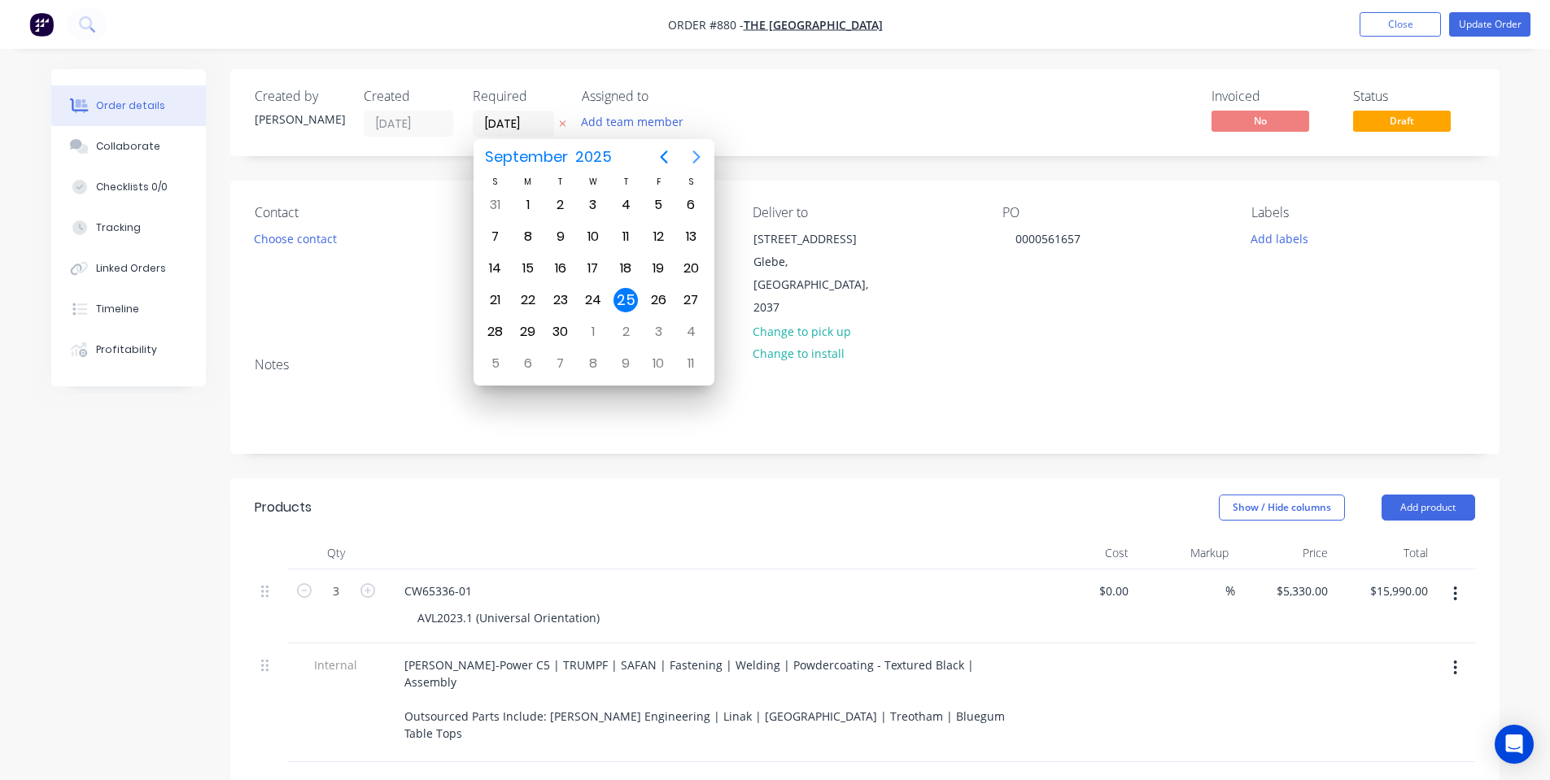
click at [684, 160] on button "Next page" at bounding box center [696, 157] width 33 height 33
click at [688, 159] on icon "Next page" at bounding box center [697, 157] width 20 height 20
drag, startPoint x: 512, startPoint y: 355, endPoint x: 500, endPoint y: 361, distance: 13.8
click at [512, 361] on div "Dec 1" at bounding box center [528, 363] width 33 height 31
click at [500, 361] on div "30" at bounding box center [495, 364] width 24 height 24
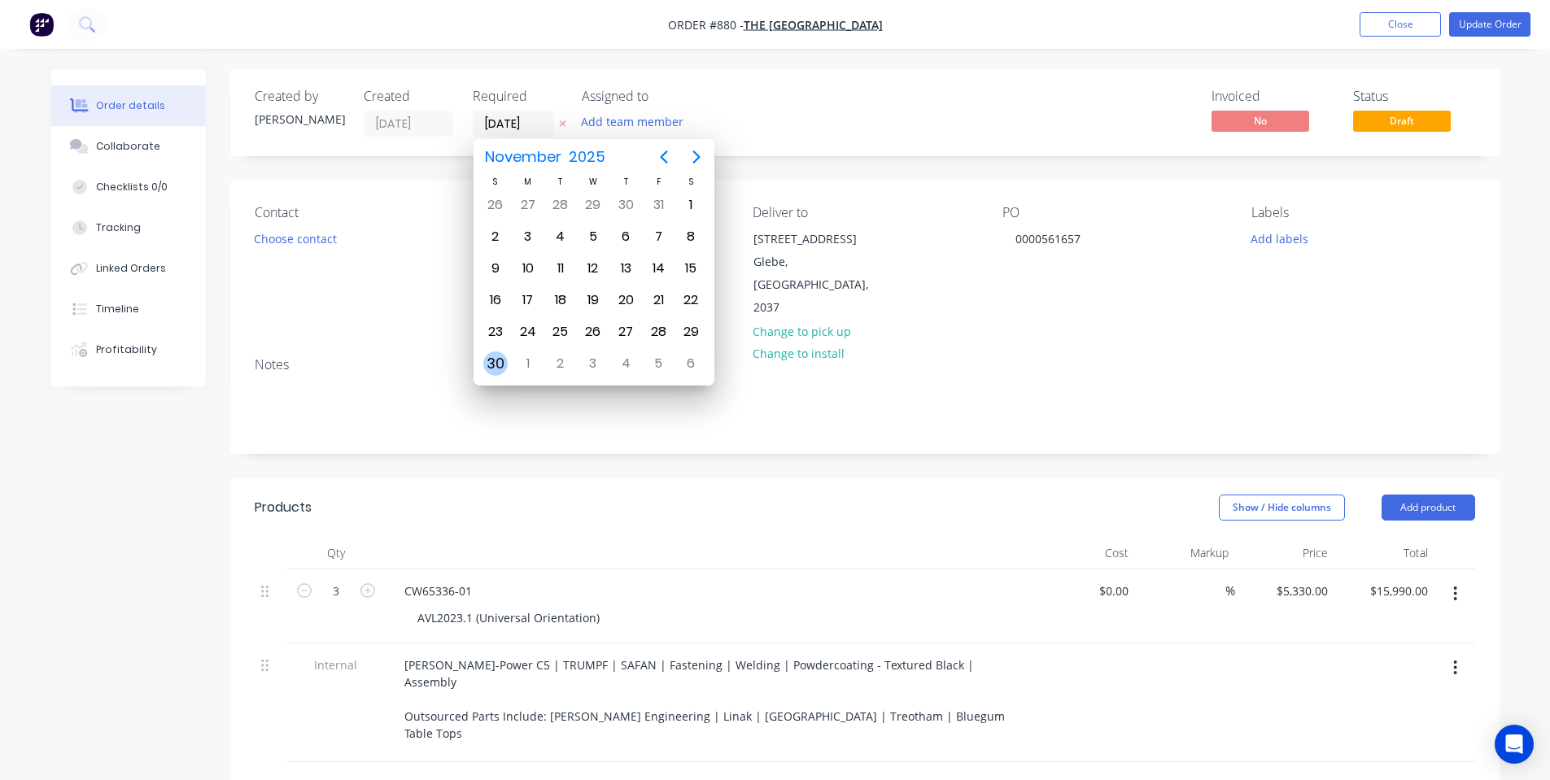
type input "30/11/25"
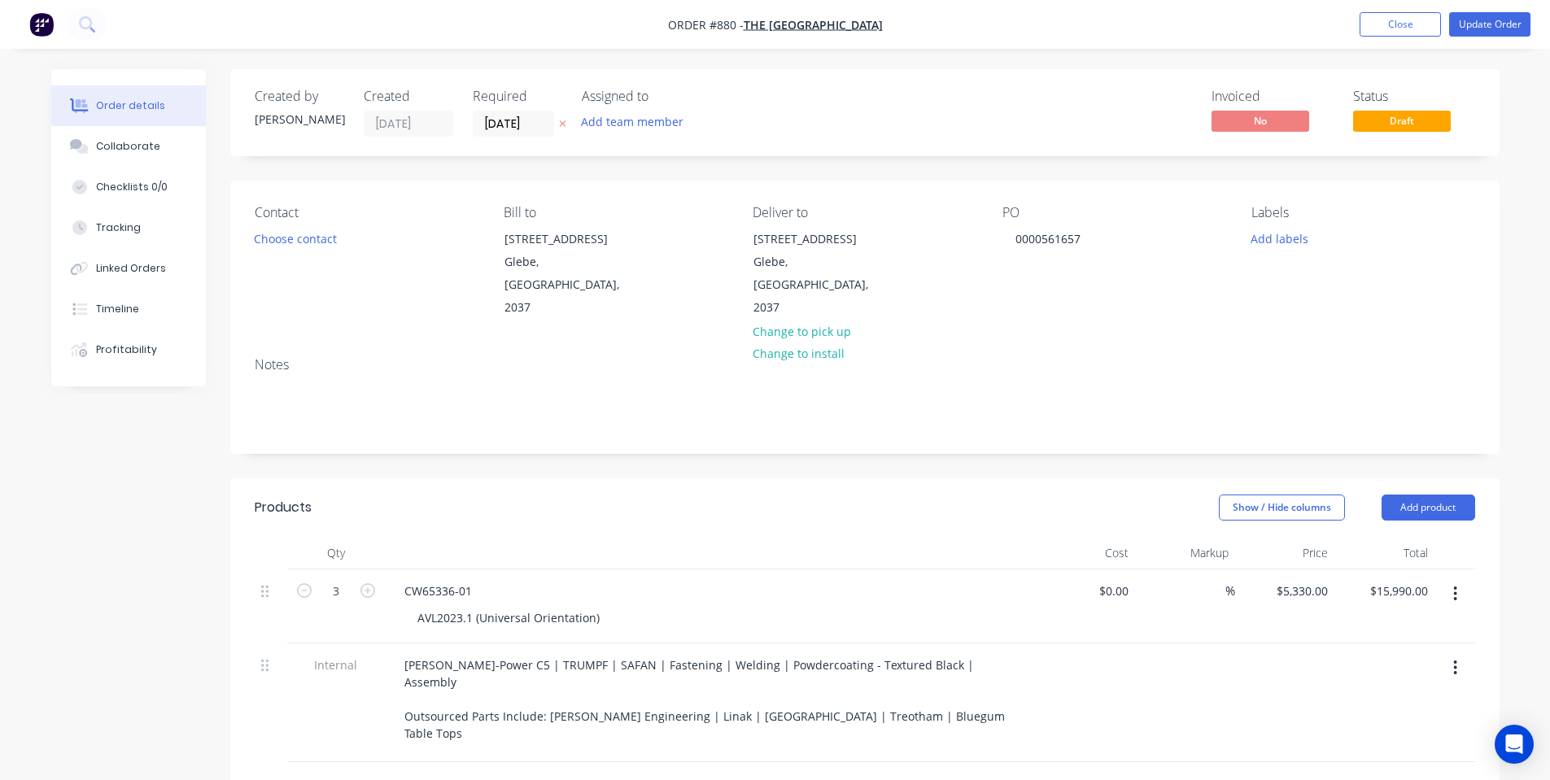
drag, startPoint x: 820, startPoint y: 137, endPoint x: 1446, endPoint y: 55, distance: 631.9
click at [849, 132] on div "Invoiced No Status Draft" at bounding box center [1110, 113] width 731 height 48
click at [1516, 19] on button "Update Order" at bounding box center [1489, 24] width 81 height 24
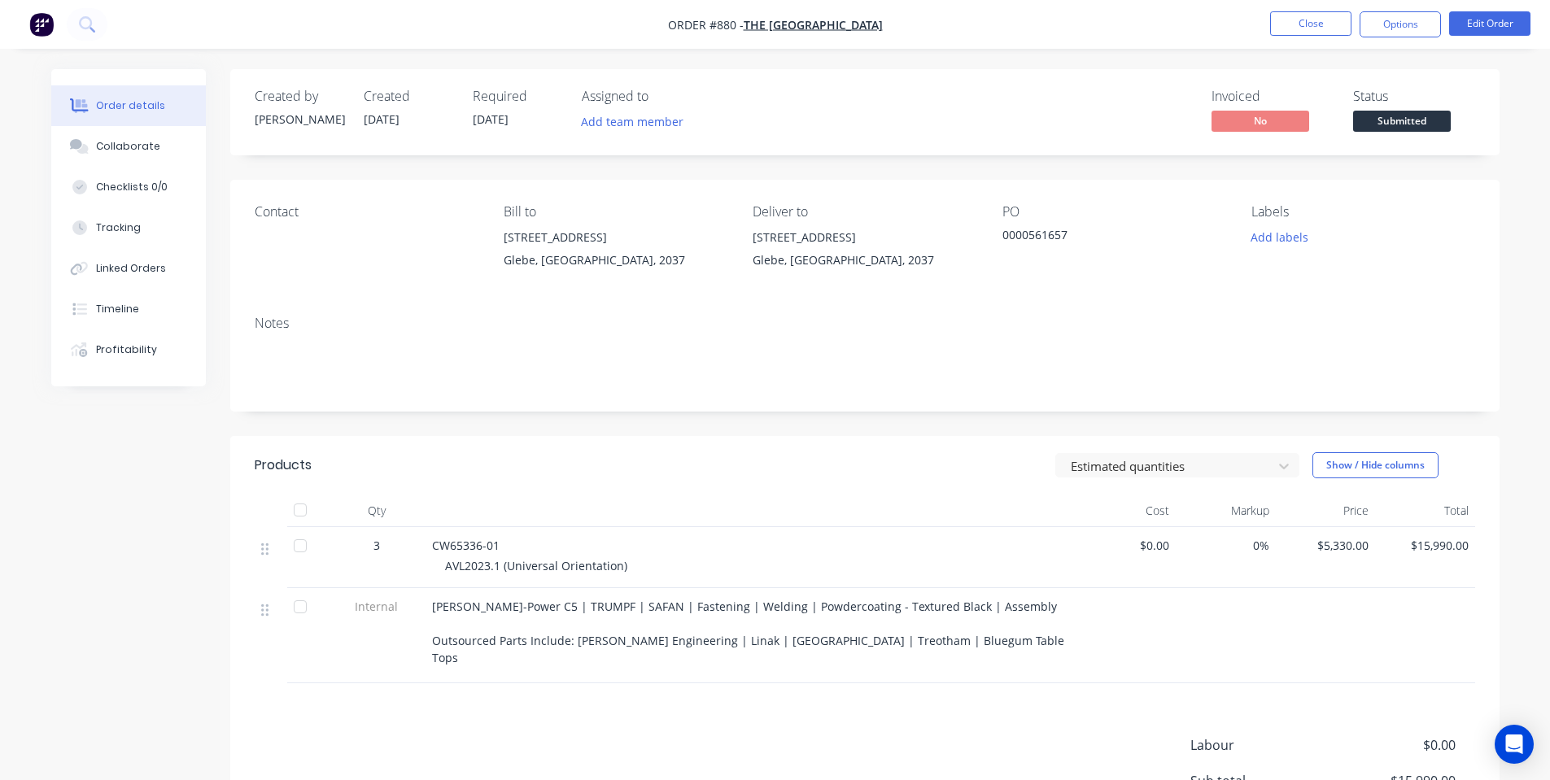
click at [1401, 27] on button "Options" at bounding box center [1400, 24] width 81 height 26
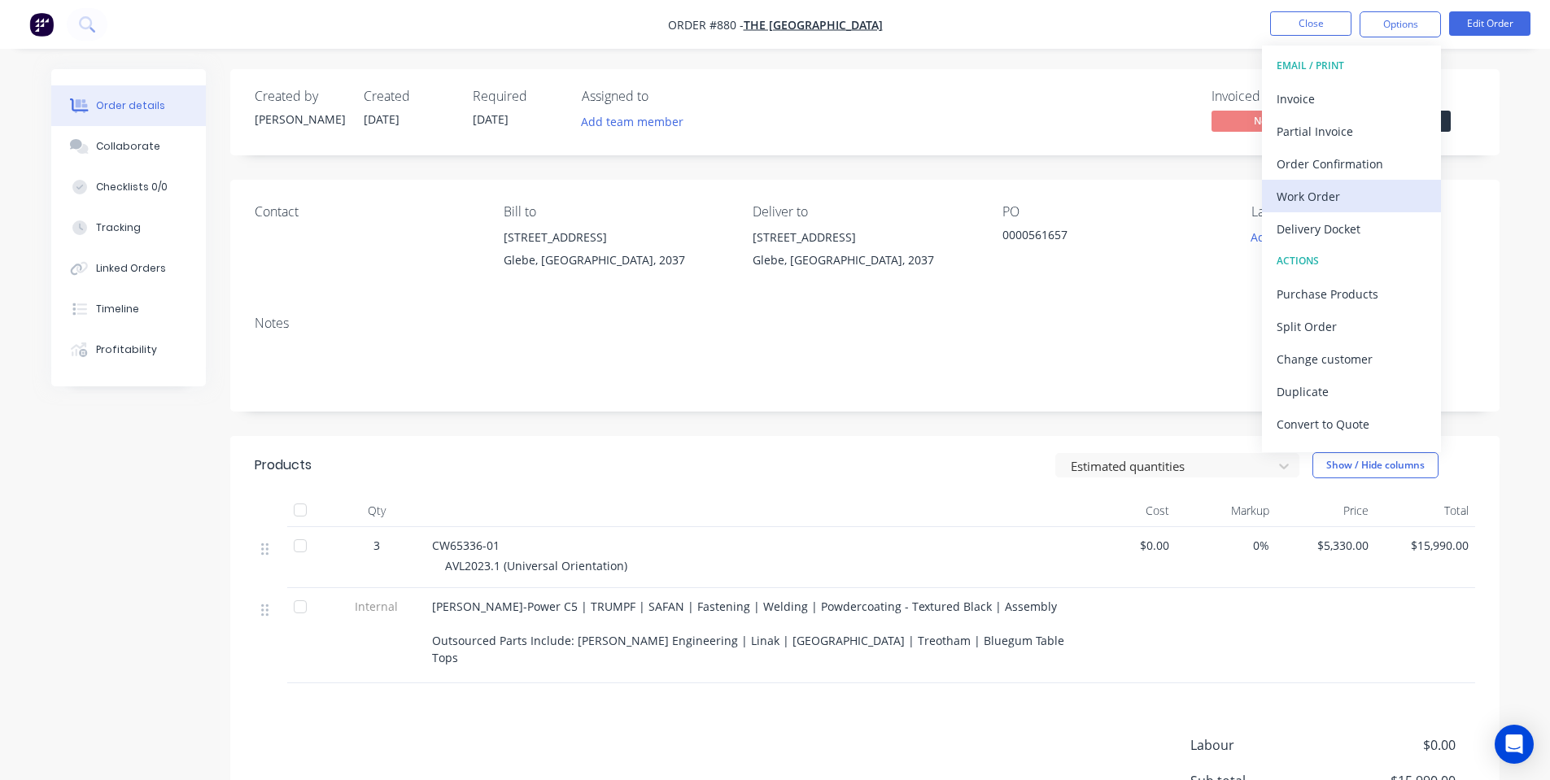
click at [1339, 199] on div "Work Order" at bounding box center [1352, 197] width 150 height 24
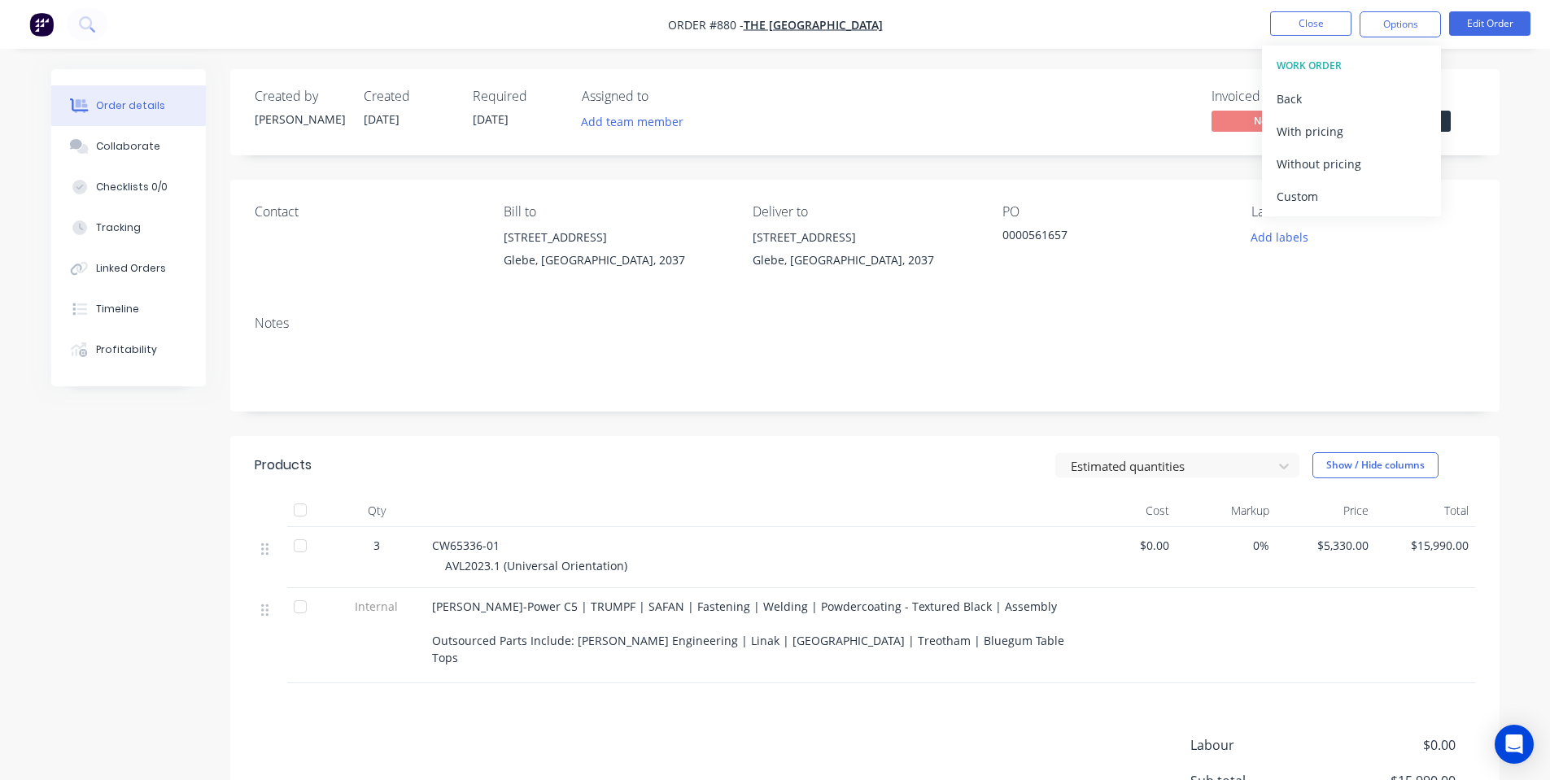
click at [1335, 172] on div "Without pricing" at bounding box center [1352, 164] width 150 height 24
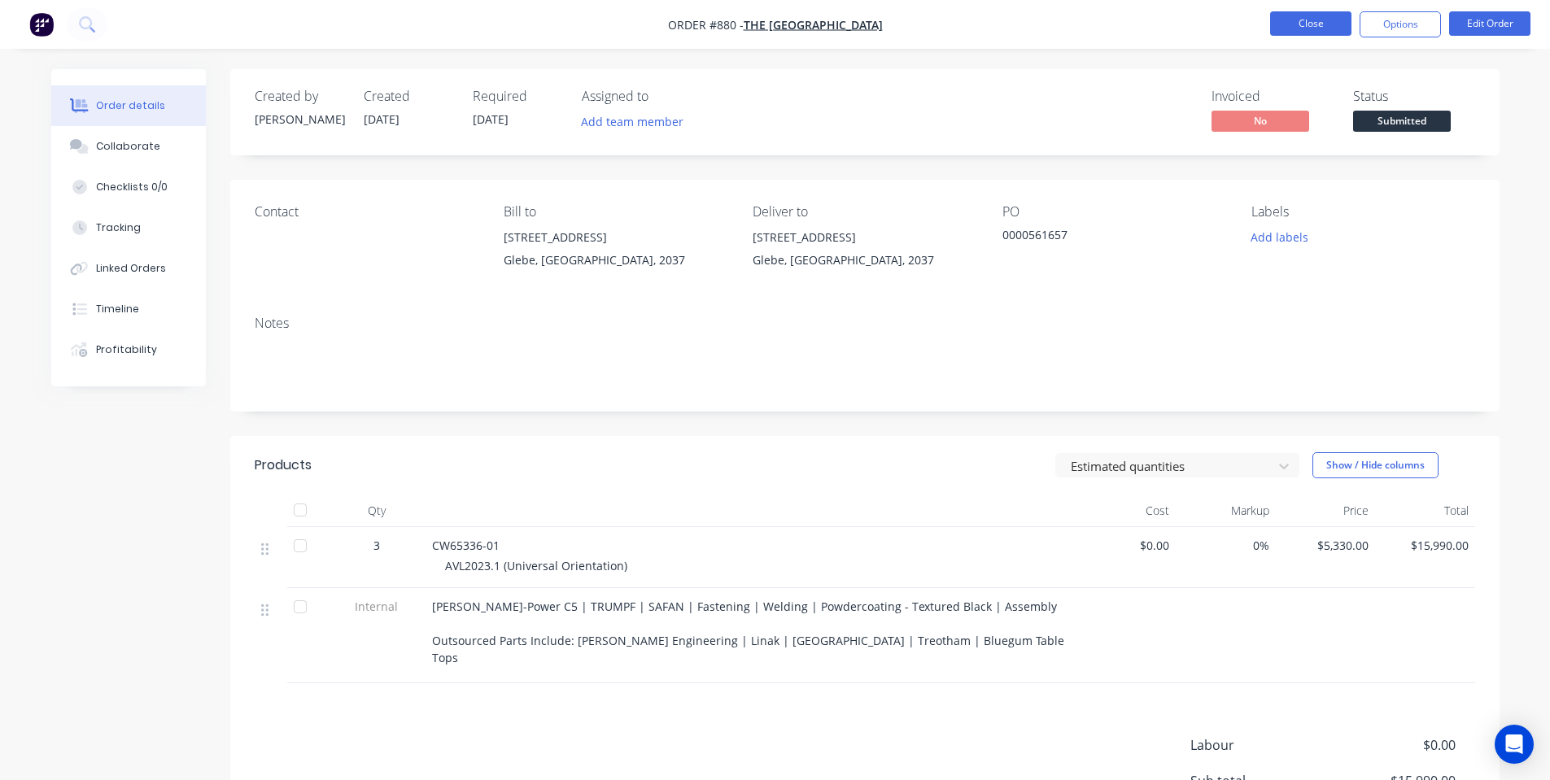
click at [1302, 33] on button "Close" at bounding box center [1310, 23] width 81 height 24
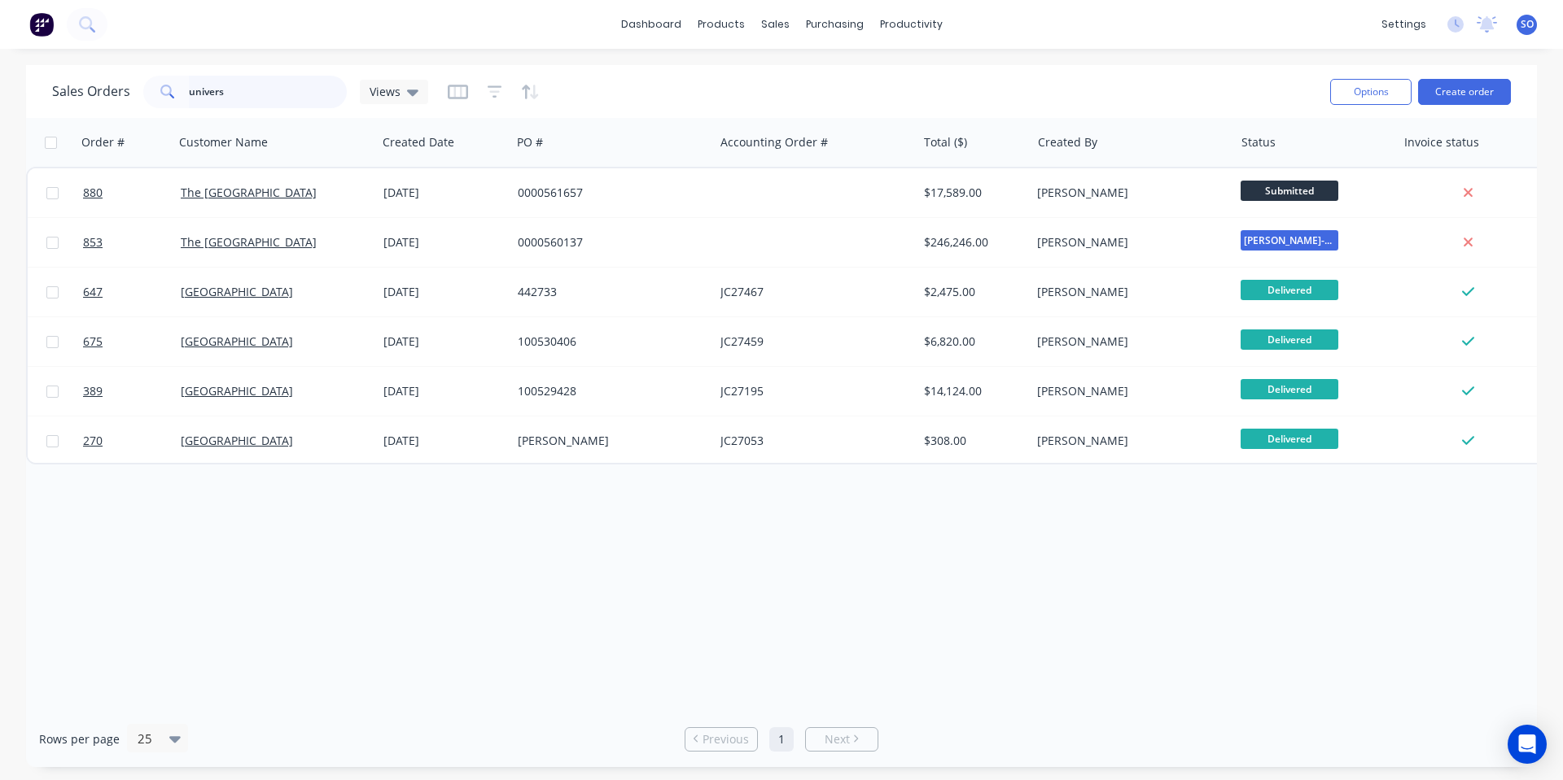
click at [294, 97] on input "univers" at bounding box center [268, 92] width 159 height 33
click at [293, 96] on input "univers" at bounding box center [268, 92] width 159 height 33
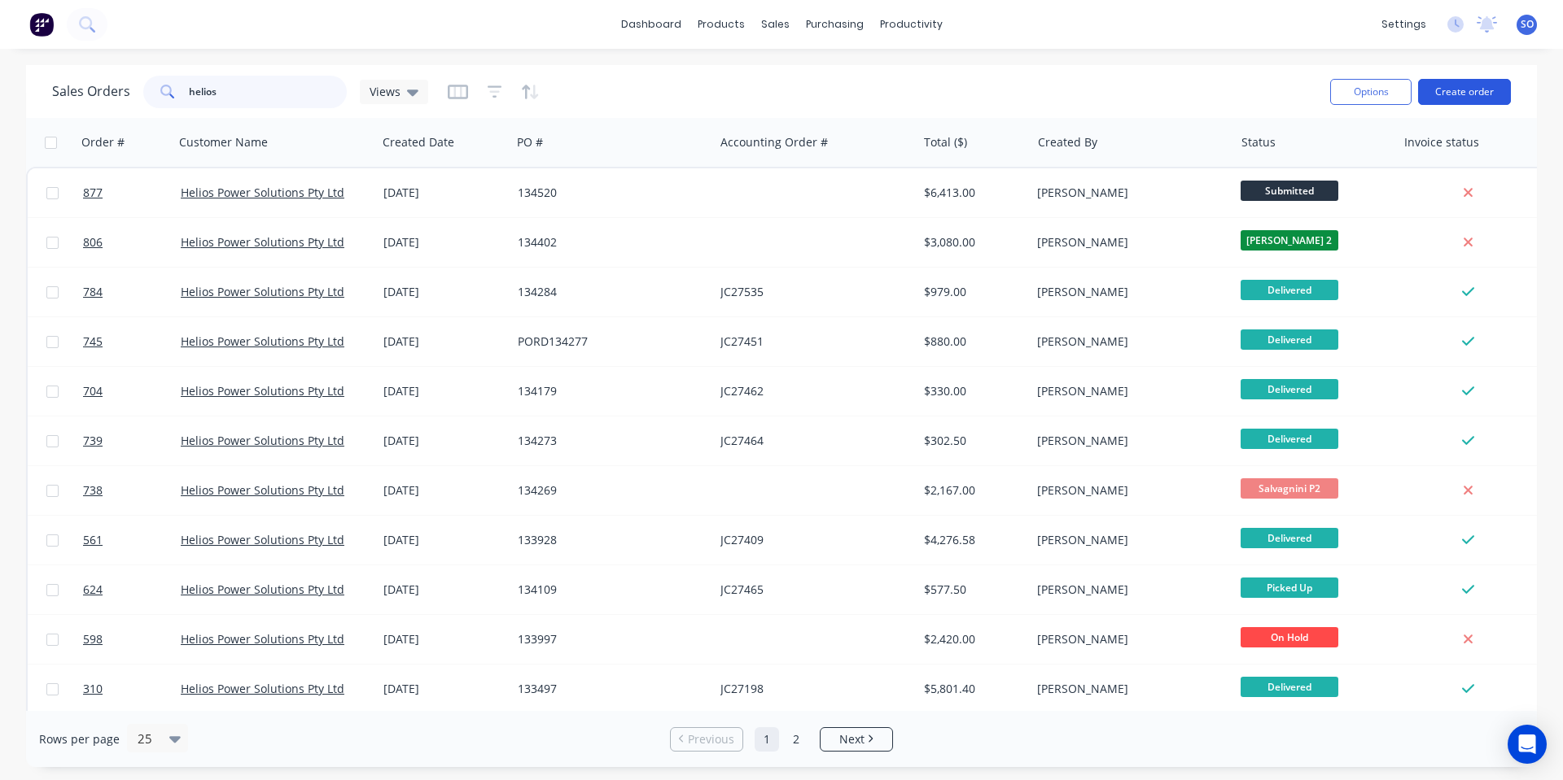
type input "helios"
click at [1437, 98] on button "Create order" at bounding box center [1464, 92] width 93 height 26
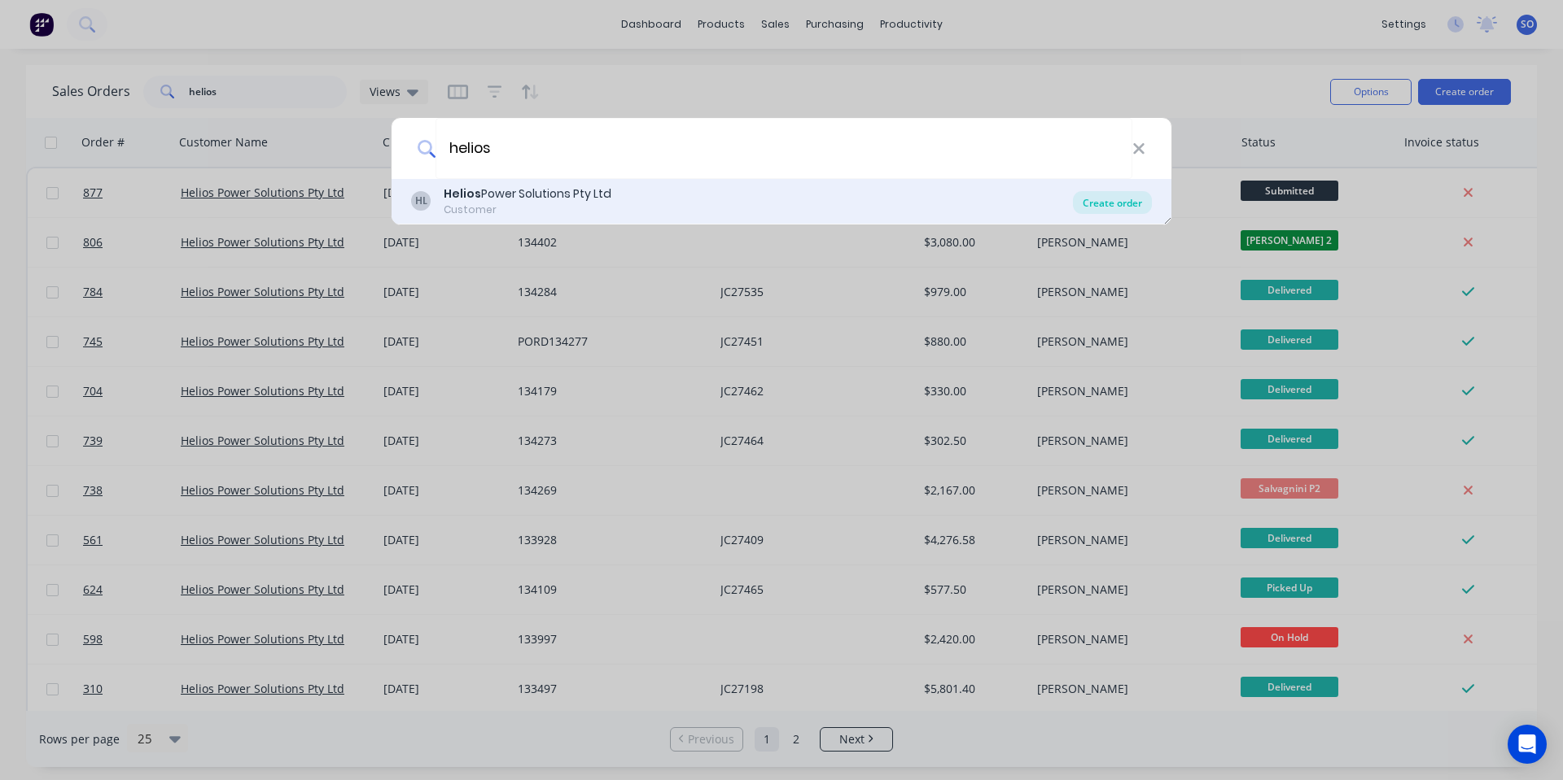
type input "helios"
click at [1108, 195] on div "Create order" at bounding box center [1112, 202] width 79 height 23
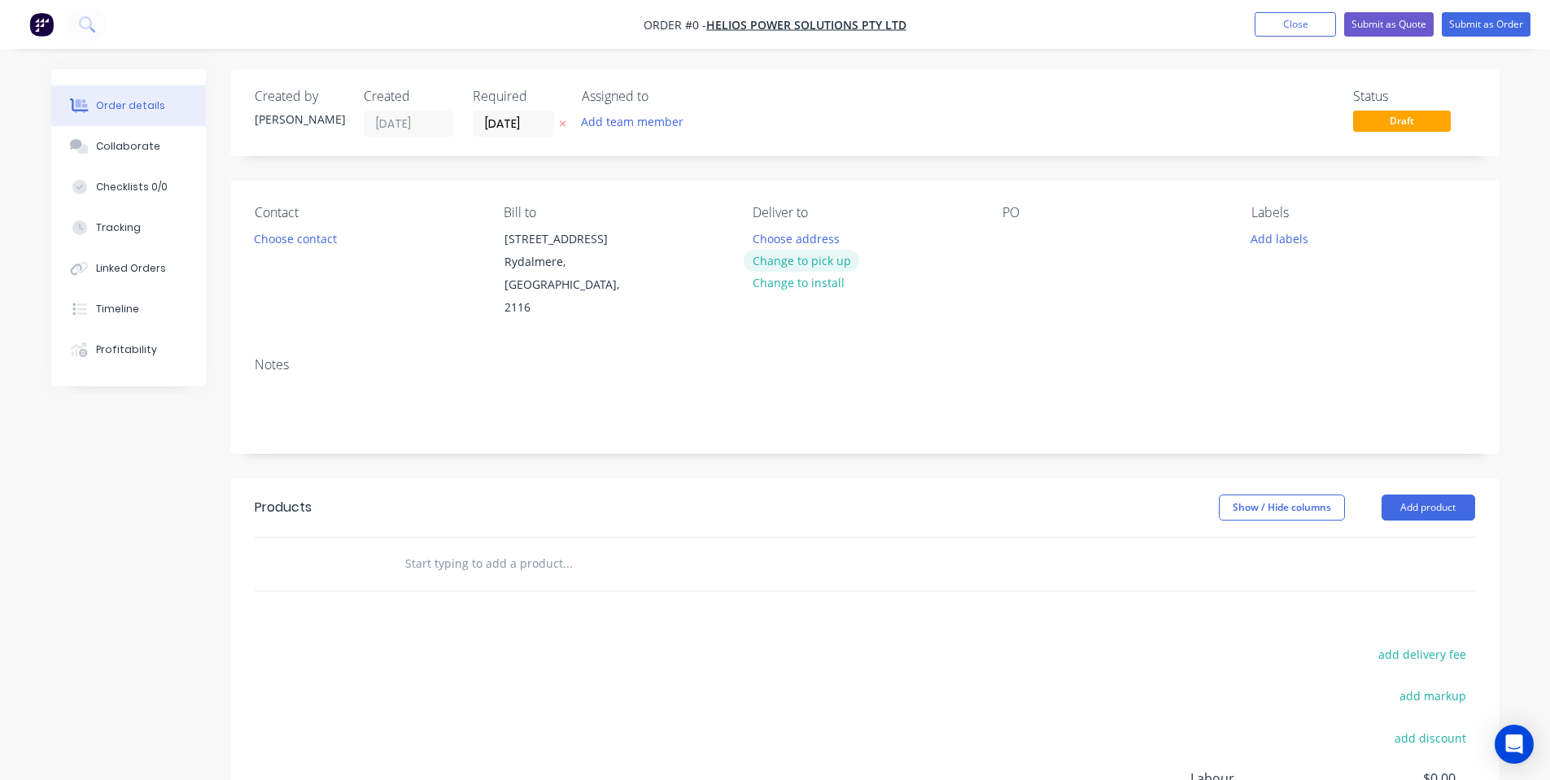
click at [780, 266] on button "Change to pick up" at bounding box center [802, 261] width 116 height 22
click at [763, 264] on button "Change to delivery" at bounding box center [803, 262] width 119 height 22
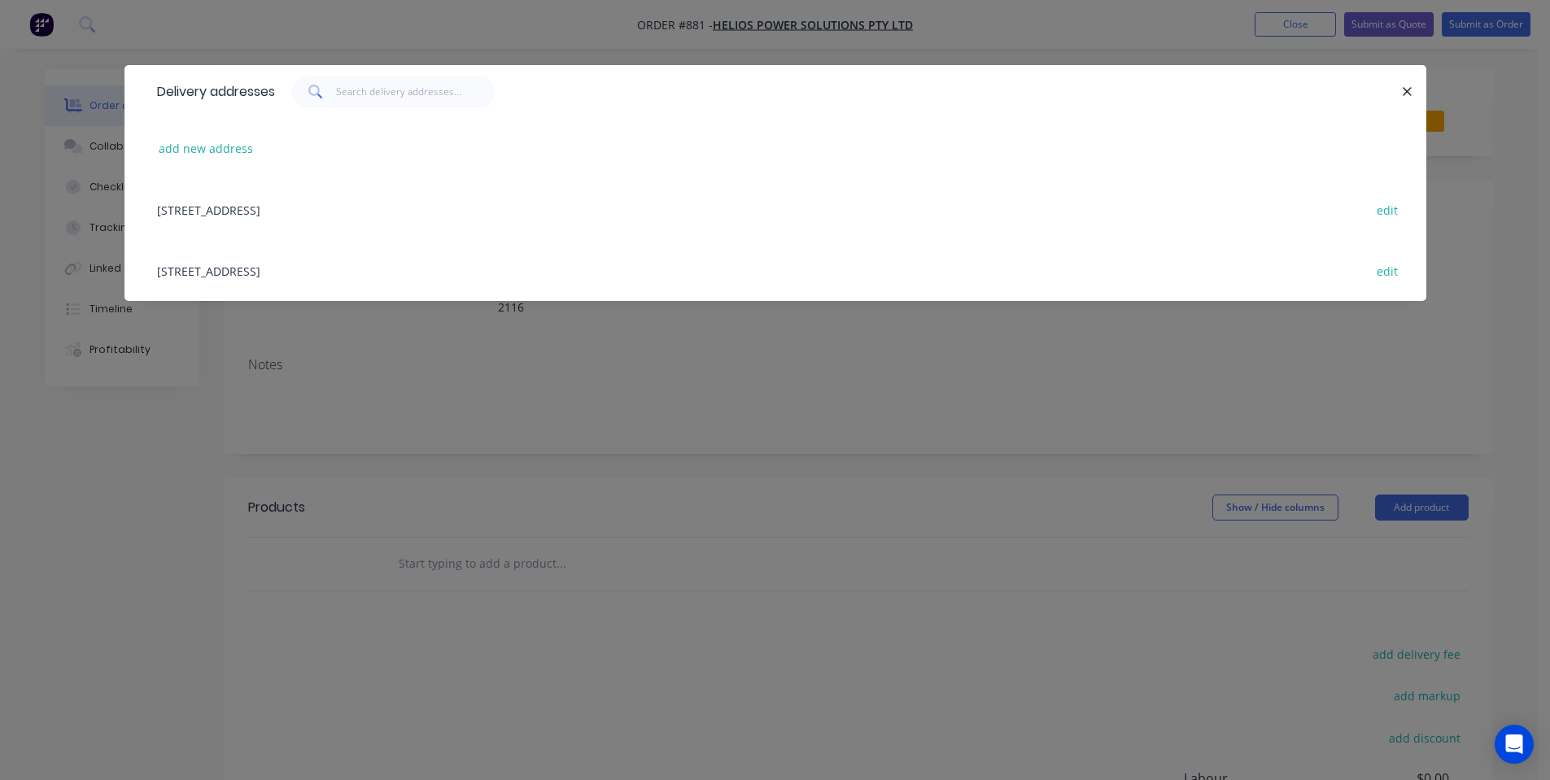
click at [257, 216] on div "Unit 6 2-8 South Street, Rydalmere, New South Wales, Australia, 2116 edit" at bounding box center [775, 209] width 1253 height 61
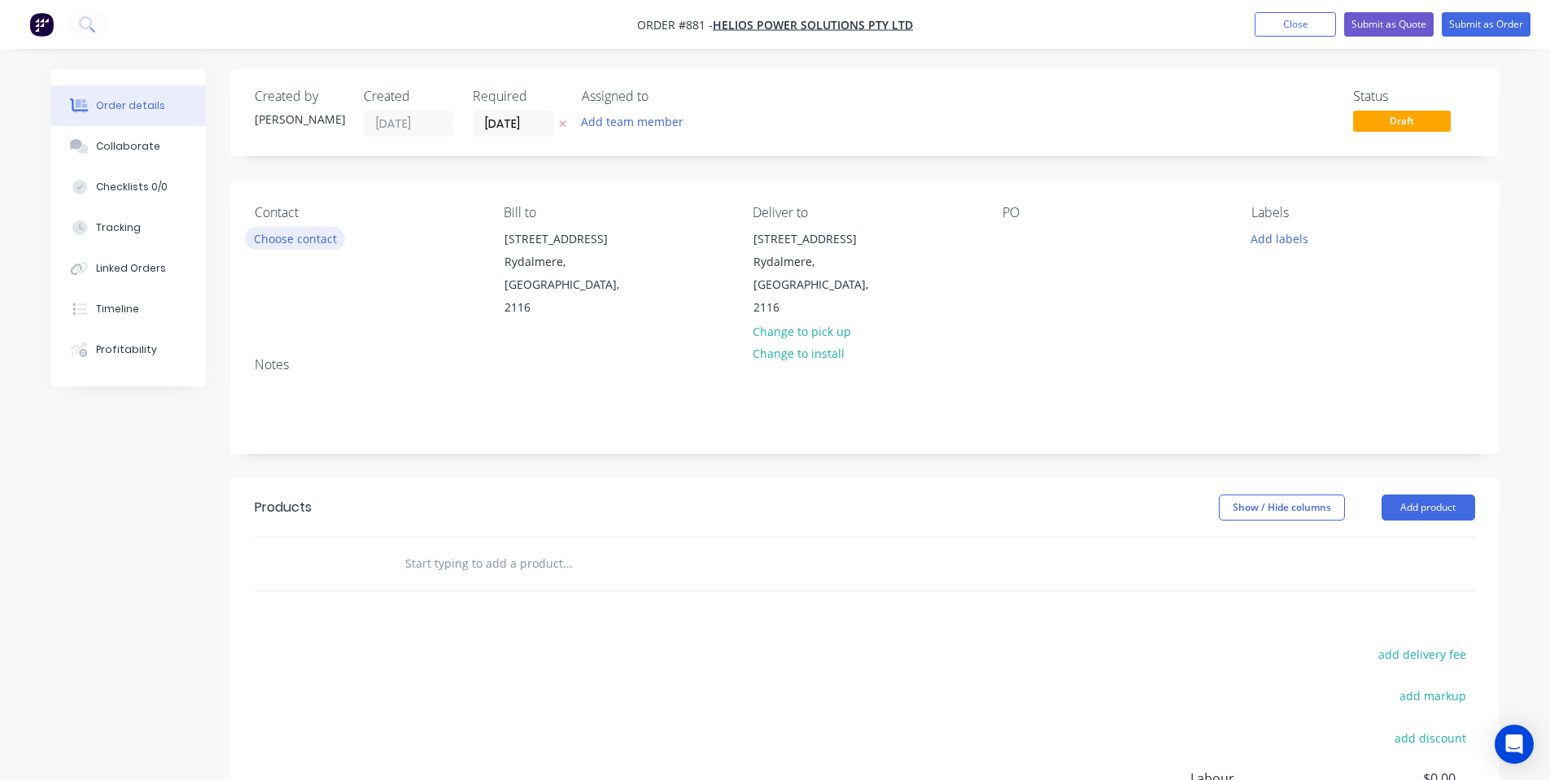
click at [305, 240] on button "Choose contact" at bounding box center [295, 238] width 100 height 22
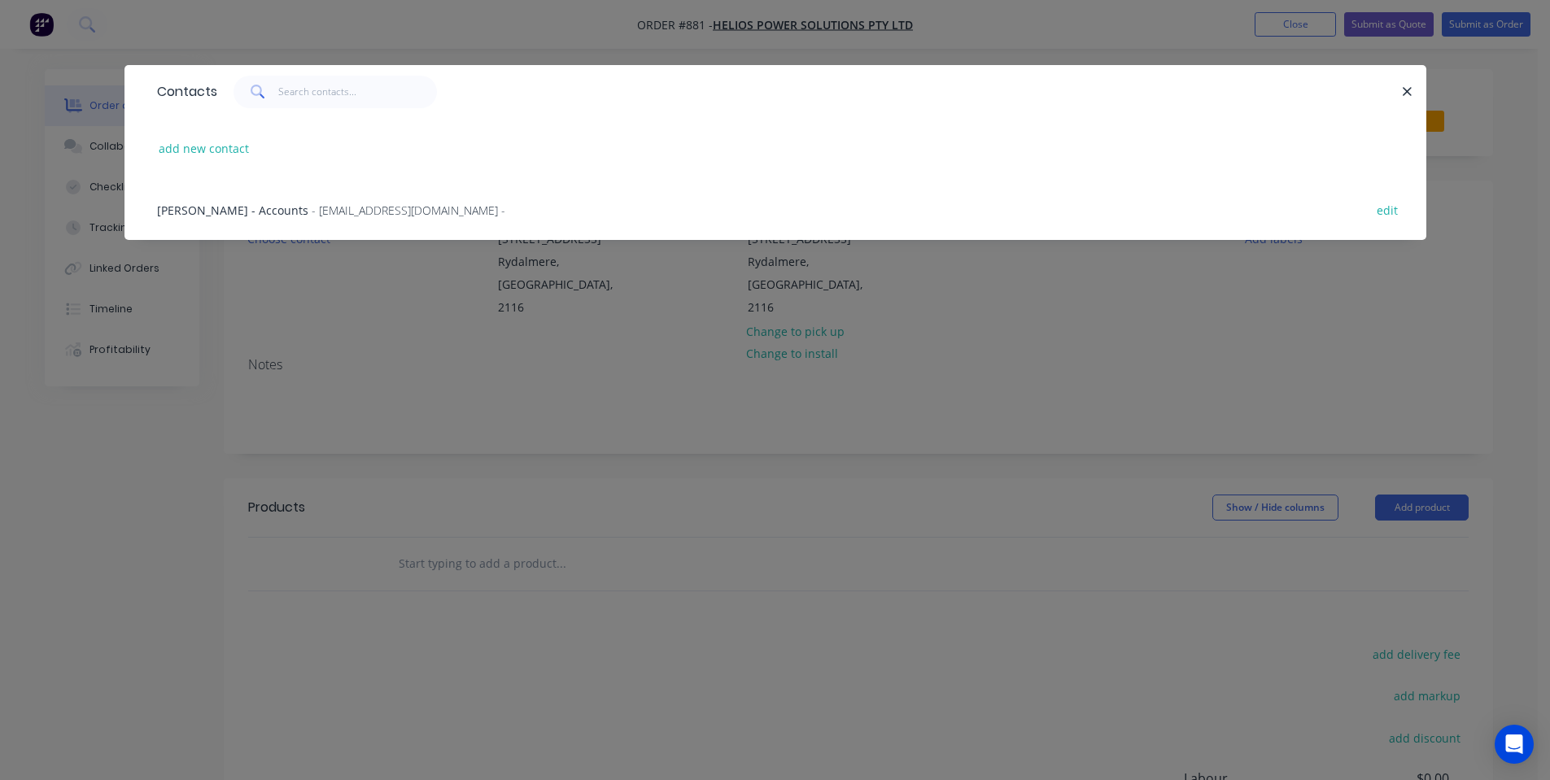
drag, startPoint x: 304, startPoint y: 330, endPoint x: 487, endPoint y: 330, distance: 183.9
click at [312, 329] on div "Contacts add new contact Norma - Accounts - accounts@heliosps.com.au - edit" at bounding box center [775, 390] width 1550 height 780
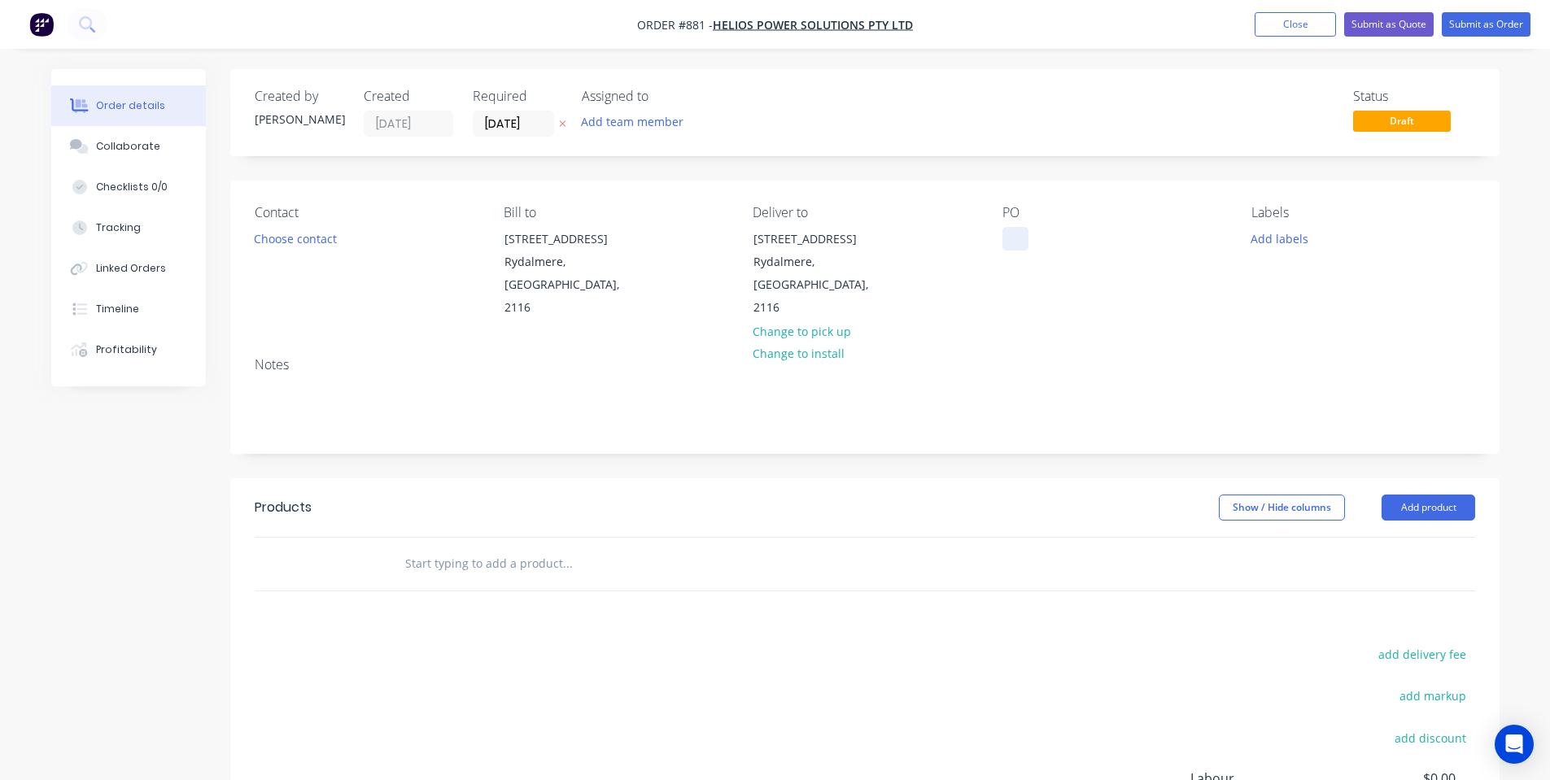
click at [1016, 244] on div at bounding box center [1016, 239] width 26 height 24
click at [1290, 231] on button "Add labels" at bounding box center [1280, 238] width 75 height 22
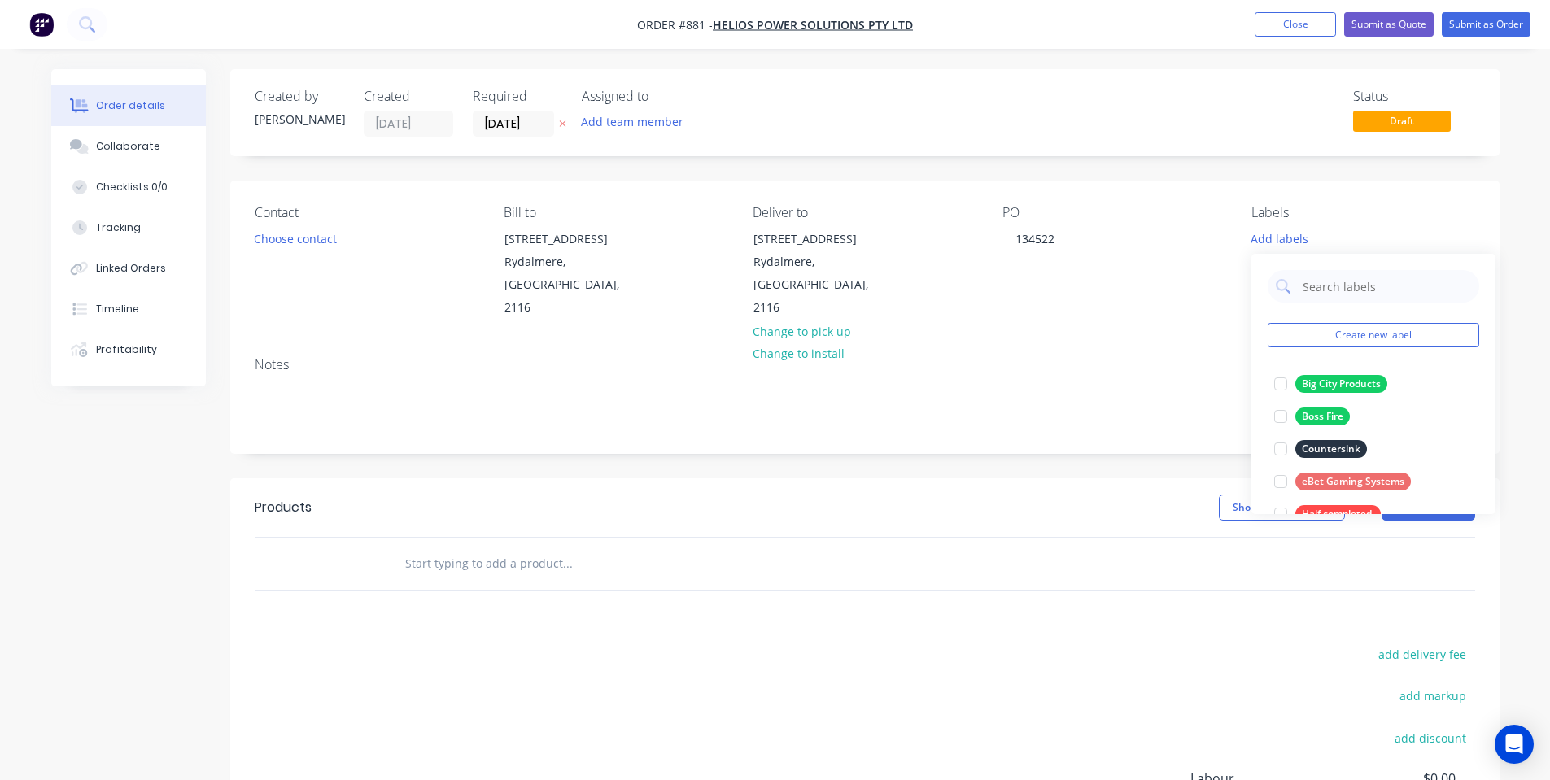
click at [1227, 317] on div "Contact Choose contact Bill to Unit 6 2-8 South Street Rydalmere, New South Wal…" at bounding box center [865, 263] width 1270 height 164
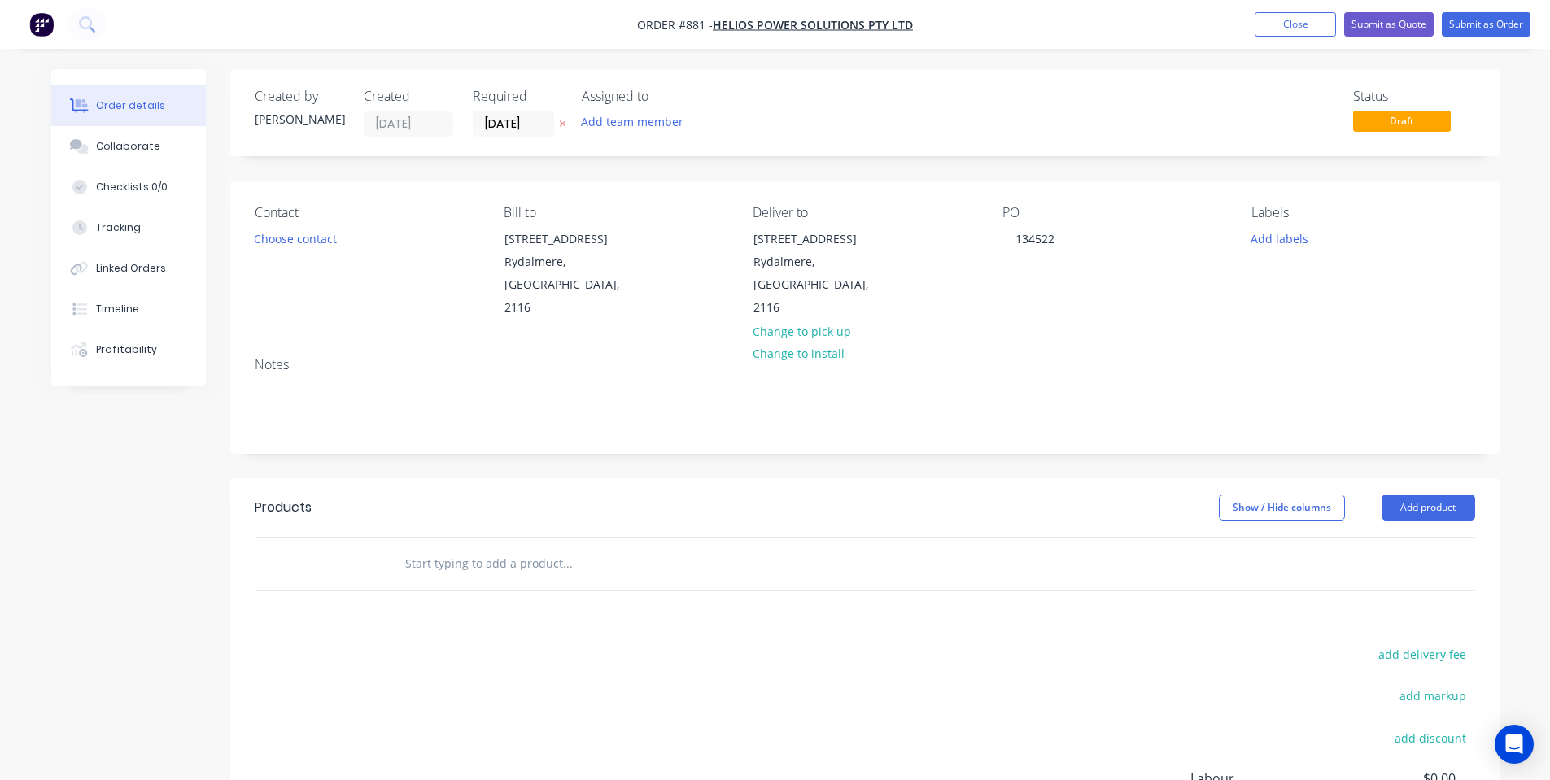
click at [491, 135] on label "[DATE]" at bounding box center [513, 124] width 81 height 26
click at [491, 135] on input "[DATE]" at bounding box center [514, 123] width 80 height 24
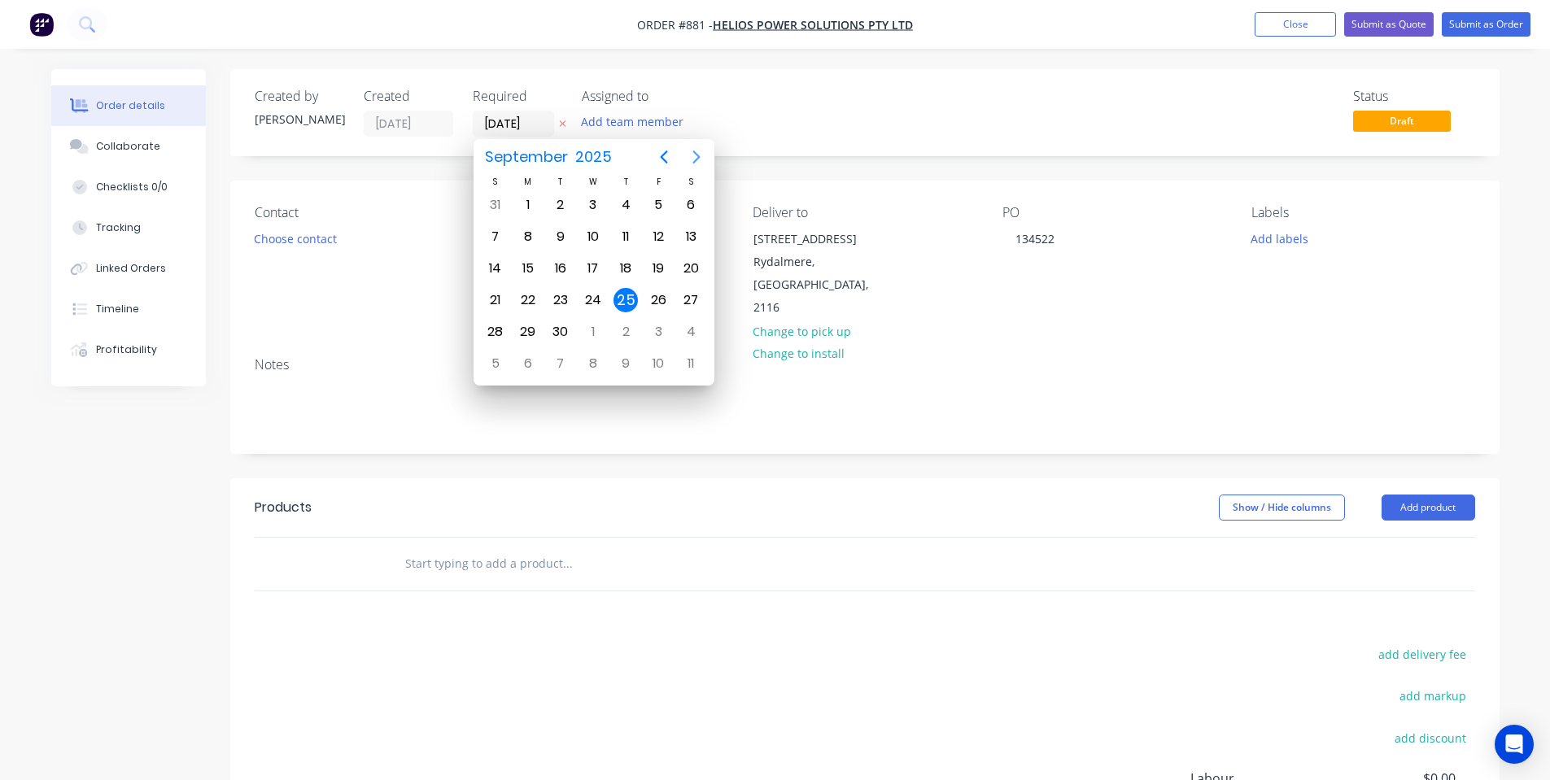
click at [703, 149] on icon "Next page" at bounding box center [697, 157] width 20 height 20
drag, startPoint x: 653, startPoint y: 256, endPoint x: 374, endPoint y: 207, distance: 283.5
click at [654, 256] on div "17" at bounding box center [658, 268] width 33 height 31
type input "17/10/25"
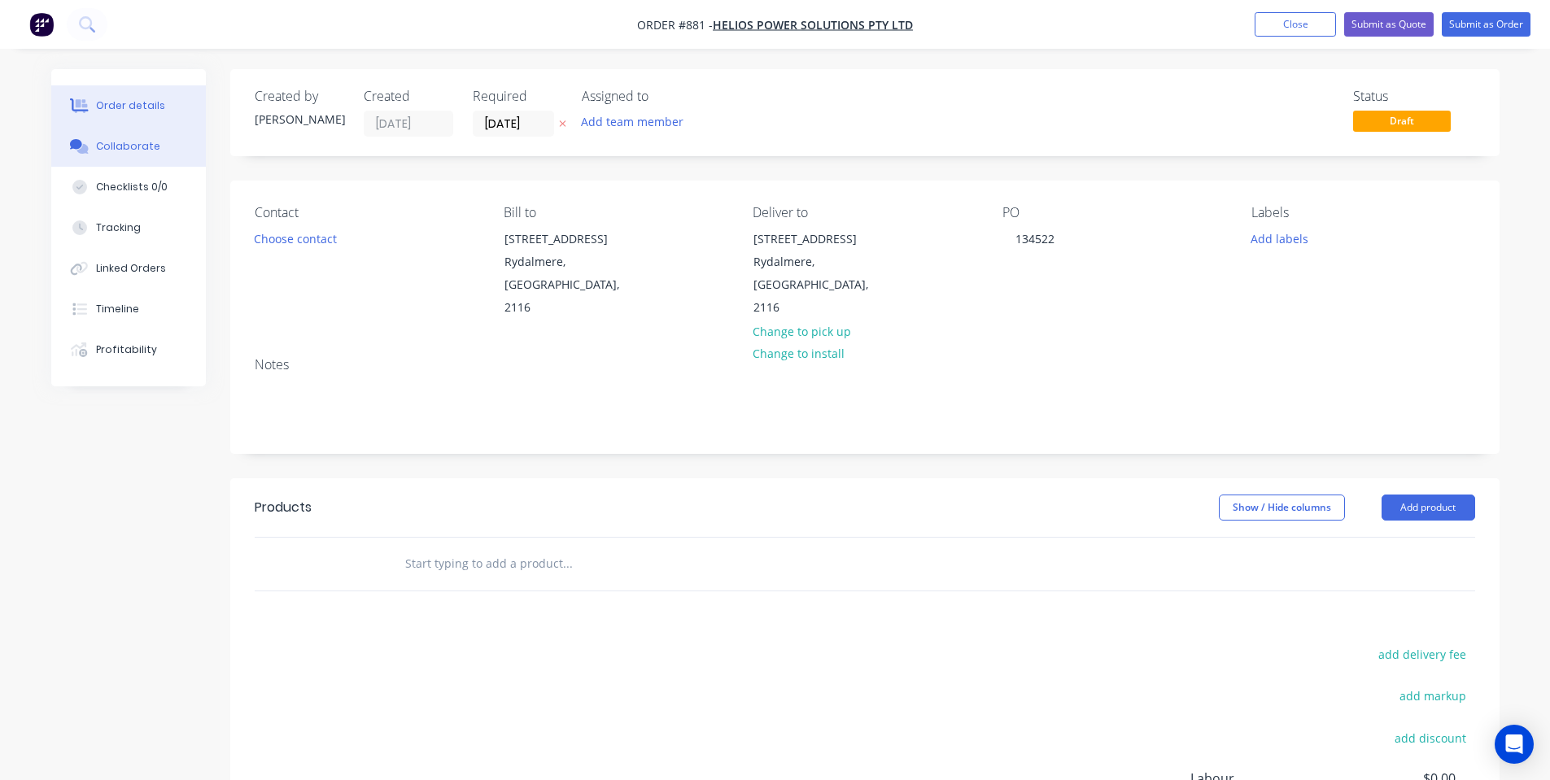
click at [133, 151] on div "Collaborate" at bounding box center [128, 146] width 64 height 15
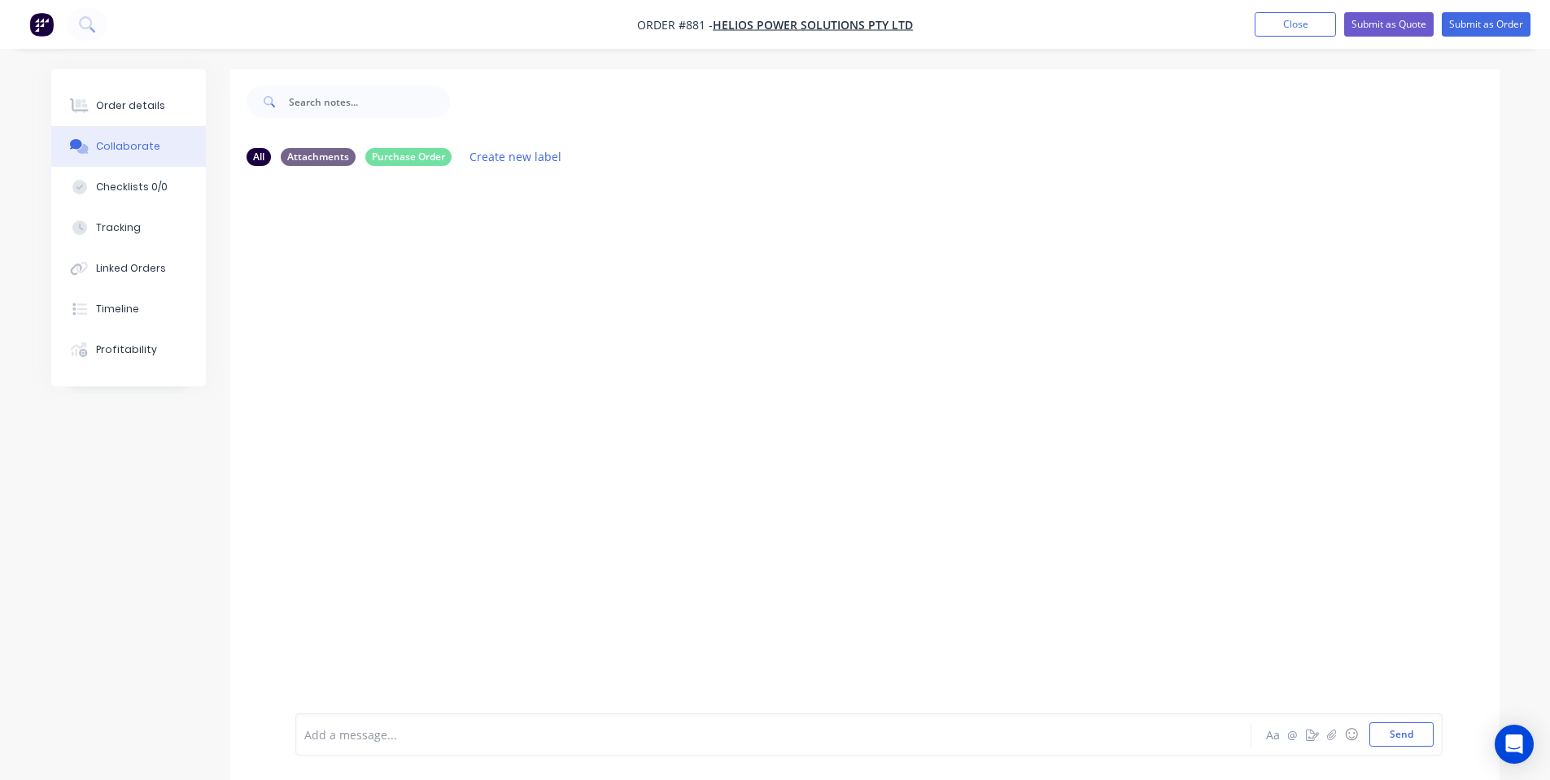
click at [709, 314] on div at bounding box center [865, 446] width 1270 height 535
click at [1418, 740] on button "Send" at bounding box center [1402, 735] width 64 height 24
click at [879, 347] on div "SO You 01:35pm 25/09/25 PORD134522.pdf Labels Download Delete" at bounding box center [865, 276] width 1270 height 146
click at [191, 111] on button "Order details" at bounding box center [128, 105] width 155 height 41
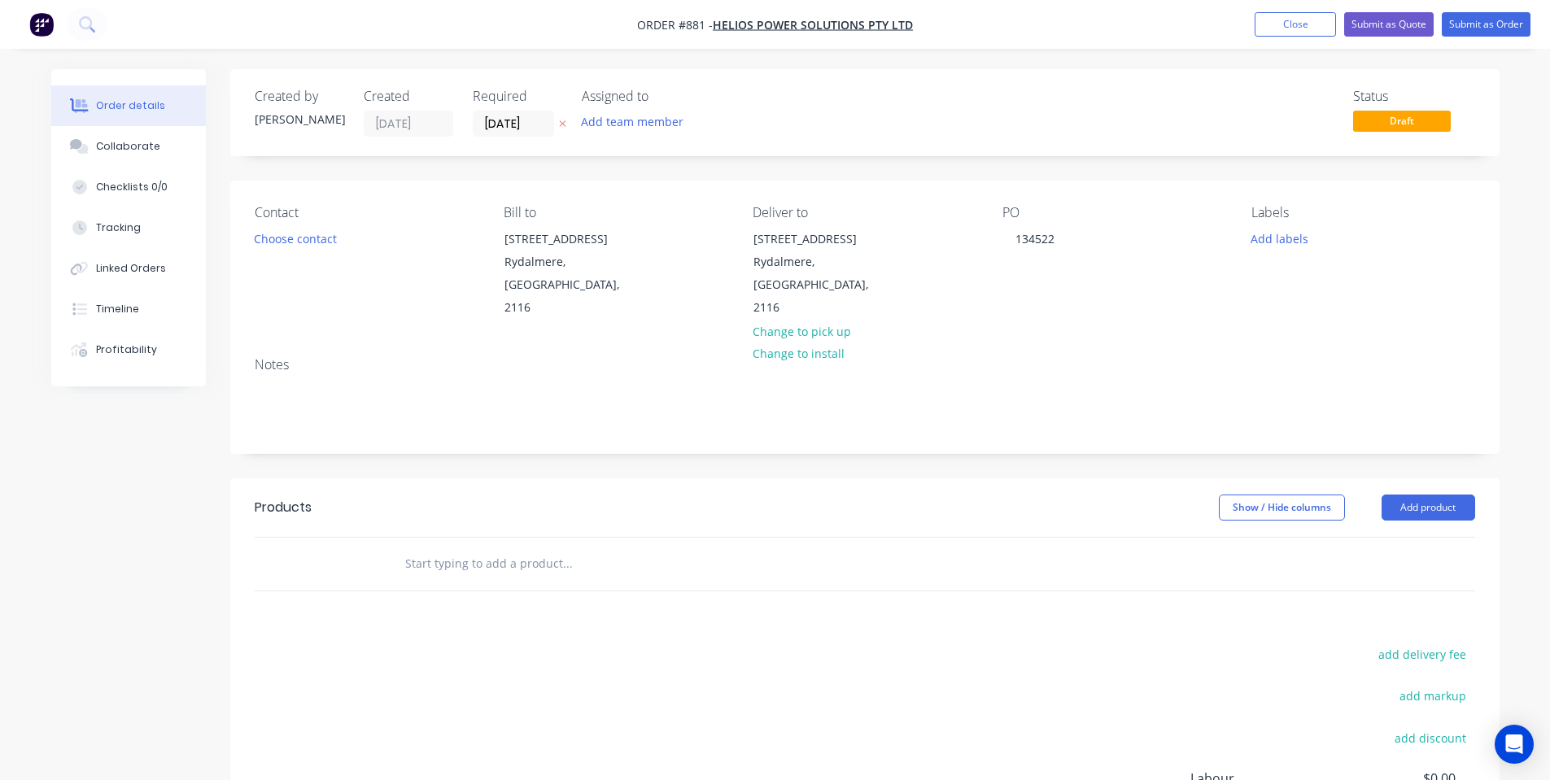
click at [496, 538] on div at bounding box center [678, 564] width 586 height 53
drag, startPoint x: 506, startPoint y: 539, endPoint x: 515, endPoint y: 541, distance: 9.3
click at [515, 548] on input "text" at bounding box center [567, 564] width 326 height 33
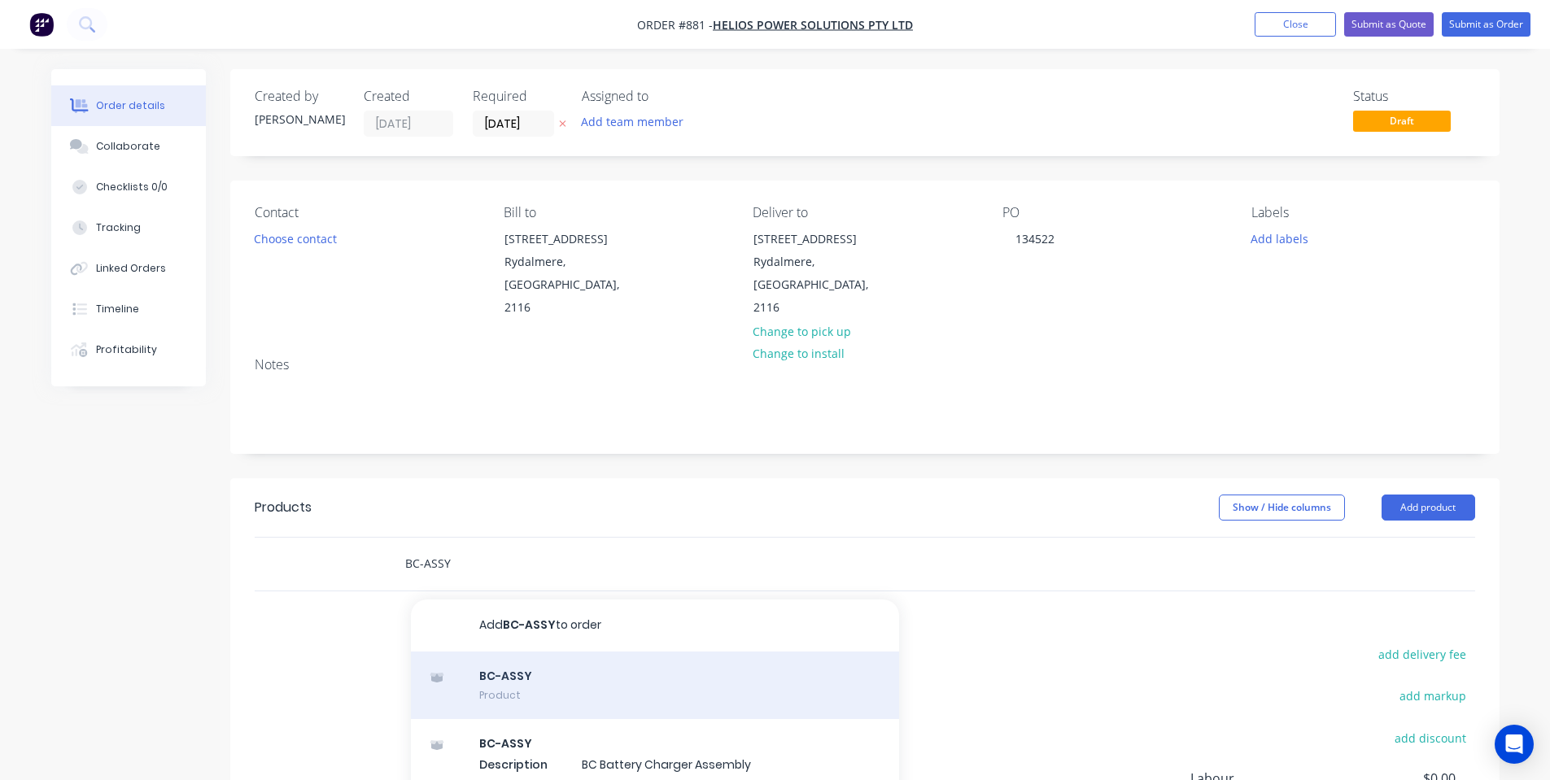
type input "BC-ASSY"
click at [636, 662] on div "BC-ASSY Product" at bounding box center [655, 686] width 488 height 68
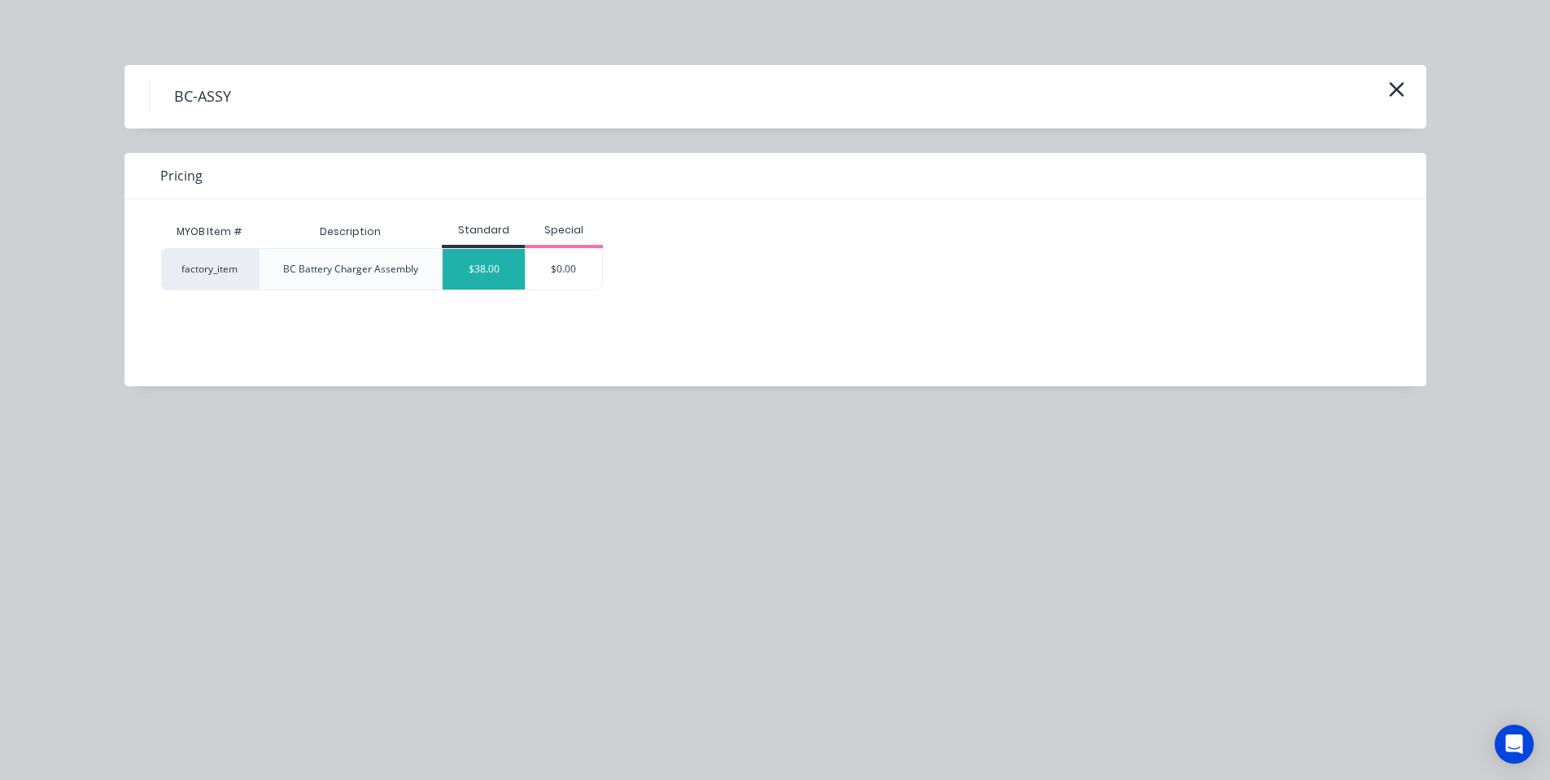
click at [497, 276] on div "$38.00" at bounding box center [484, 269] width 82 height 41
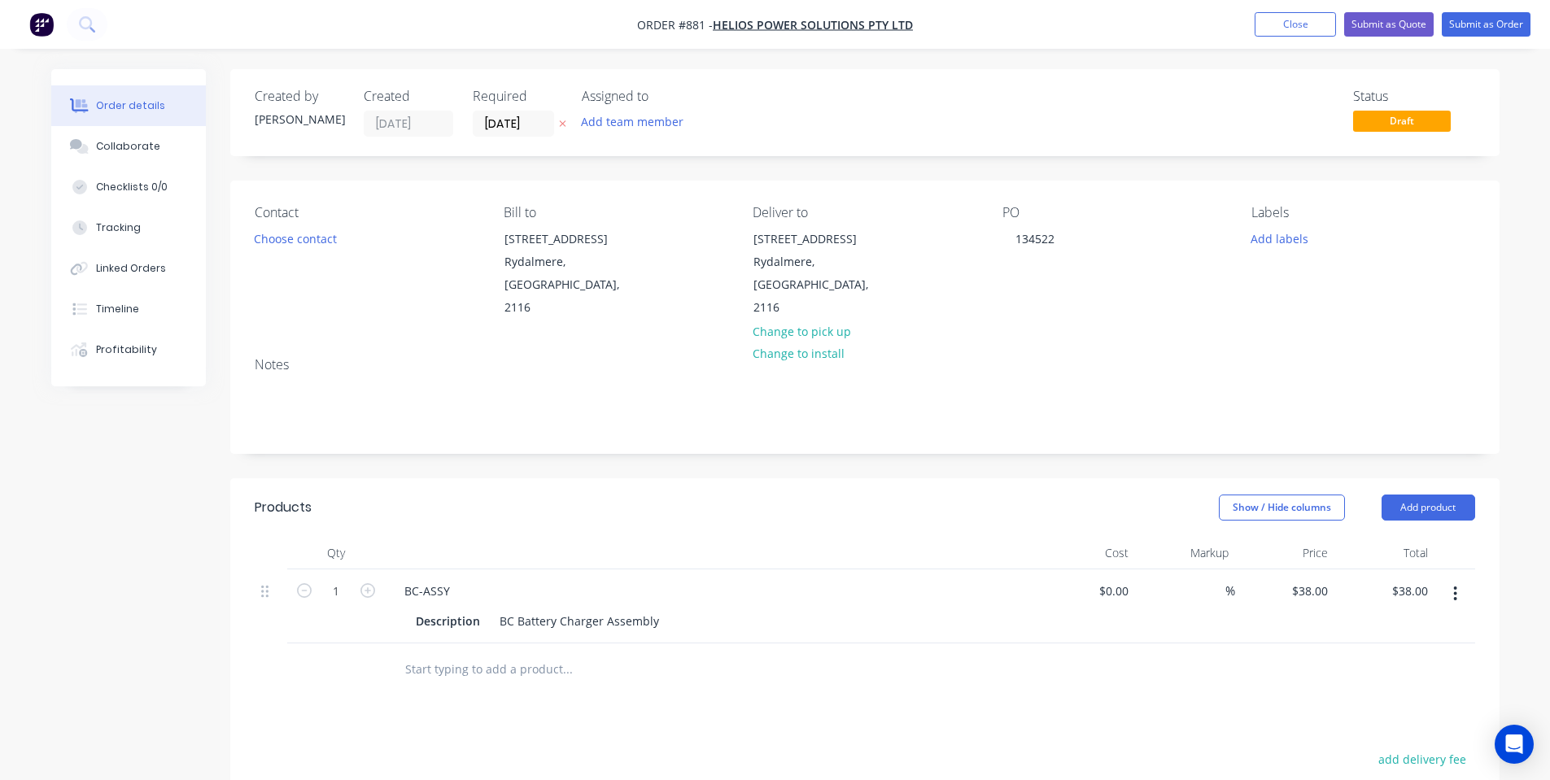
drag, startPoint x: 426, startPoint y: 642, endPoint x: 418, endPoint y: 633, distance: 12.1
click at [430, 653] on input "text" at bounding box center [567, 669] width 326 height 33
type input "K5114"
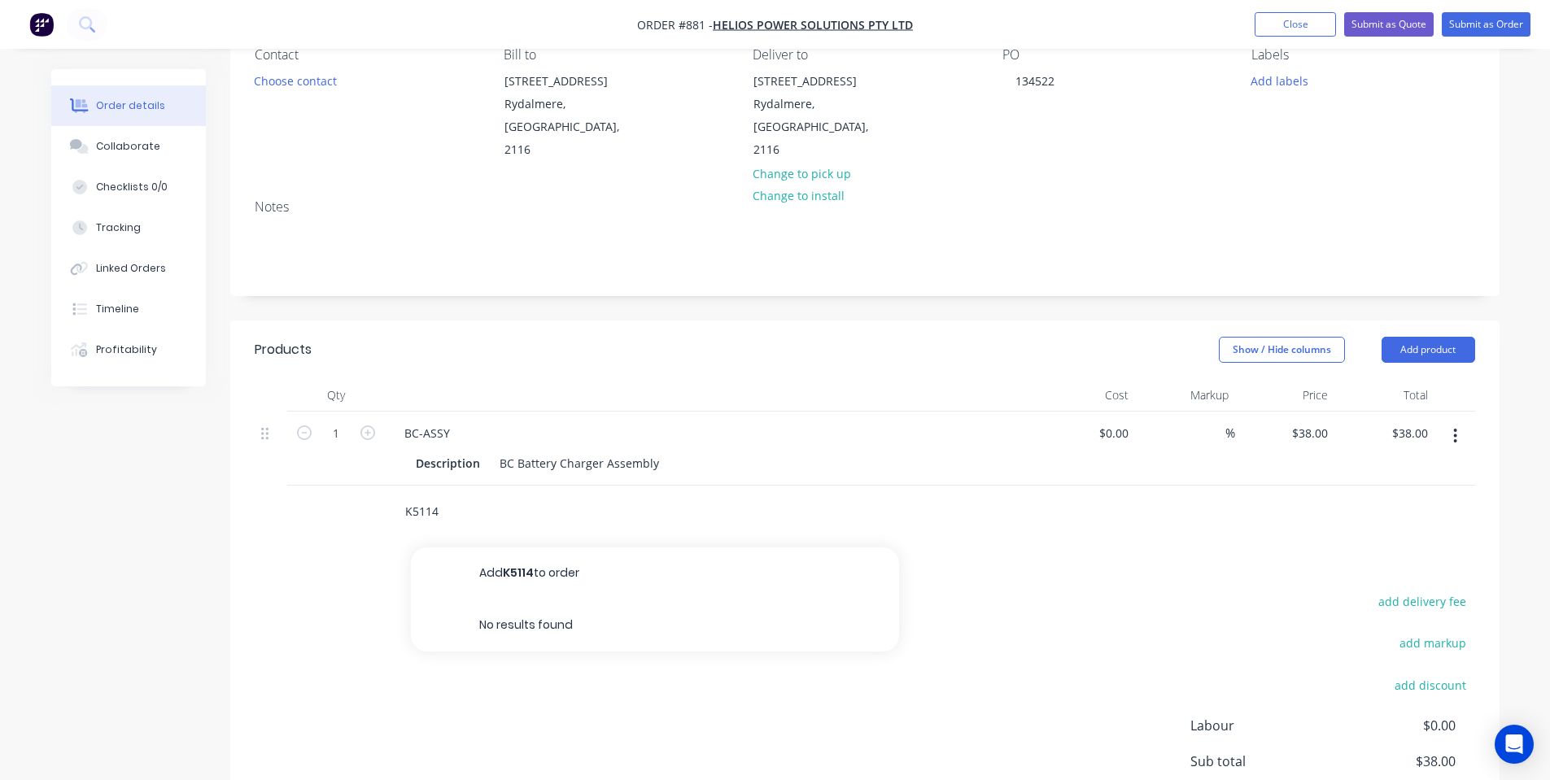
scroll to position [217, 0]
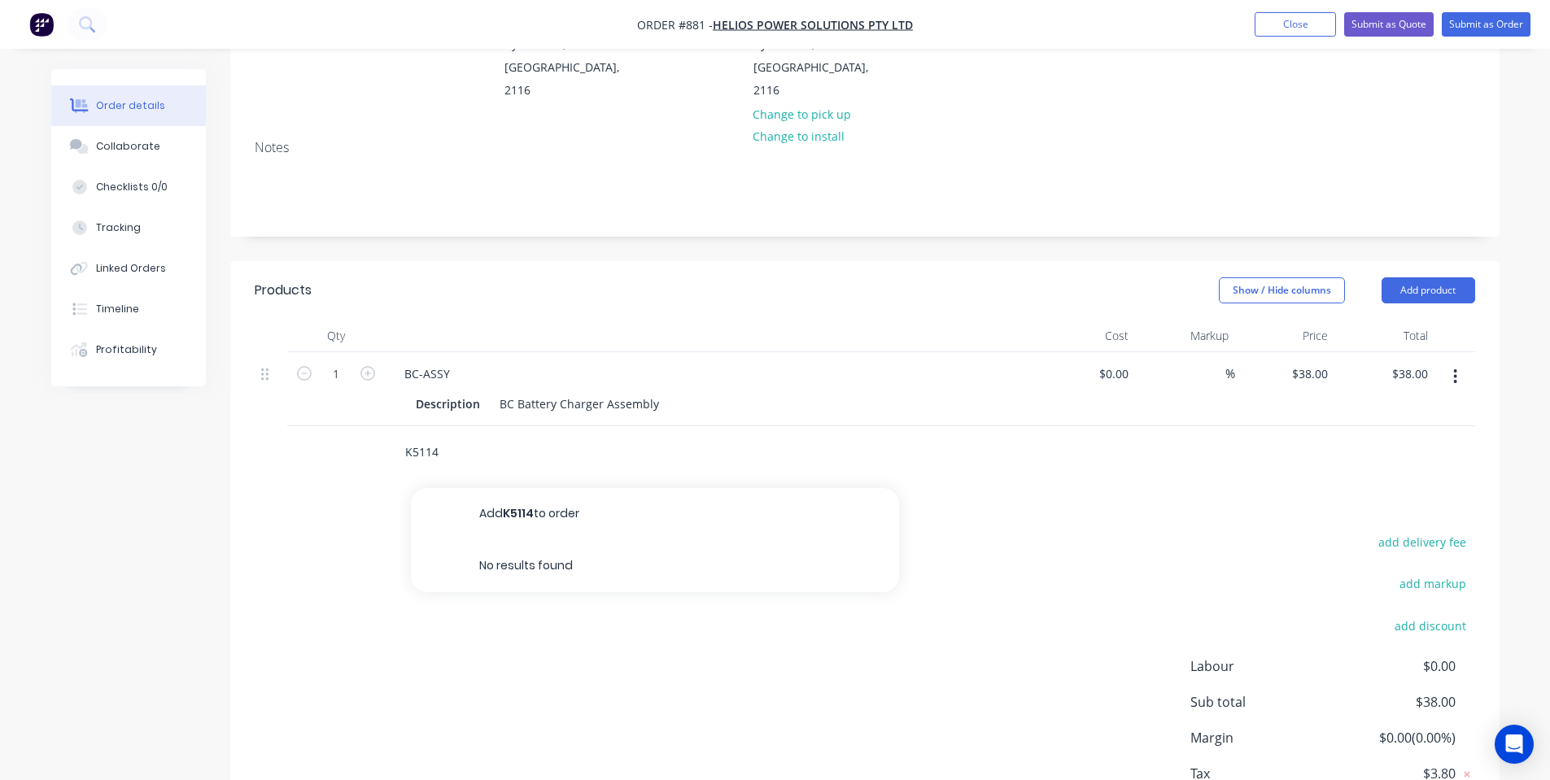
drag, startPoint x: 471, startPoint y: 430, endPoint x: 282, endPoint y: 414, distance: 189.4
click at [317, 431] on div "K5114 Add K5114 to order No results found" at bounding box center [865, 452] width 1221 height 53
click at [293, 373] on div "1" at bounding box center [336, 389] width 98 height 74
click at [430, 278] on div "Products" at bounding box center [385, 291] width 260 height 26
click at [470, 441] on input "text" at bounding box center [567, 452] width 326 height 33
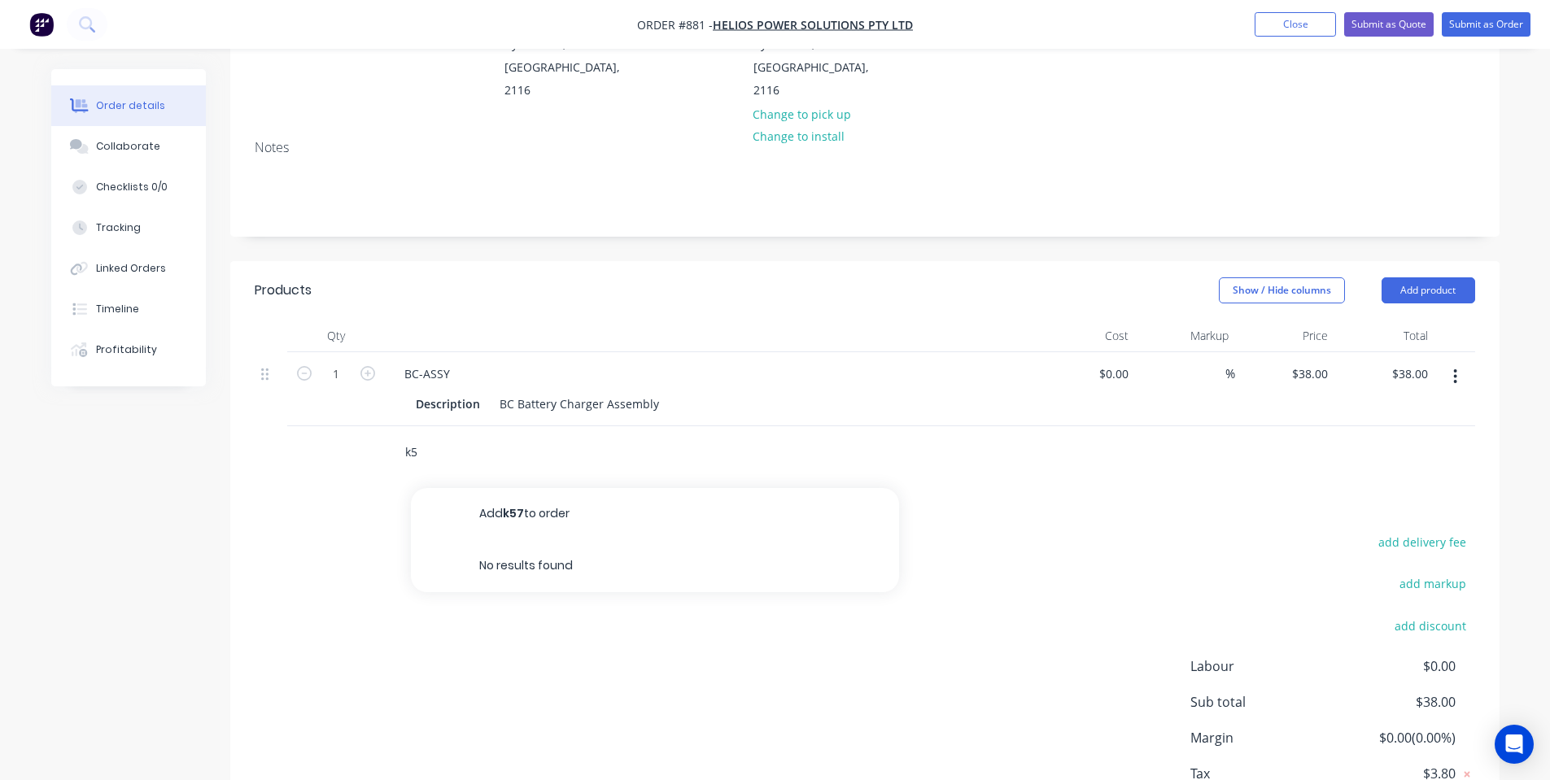
type input "k"
click at [349, 362] on input "1" at bounding box center [336, 374] width 42 height 24
type input "24"
type input "$912.00"
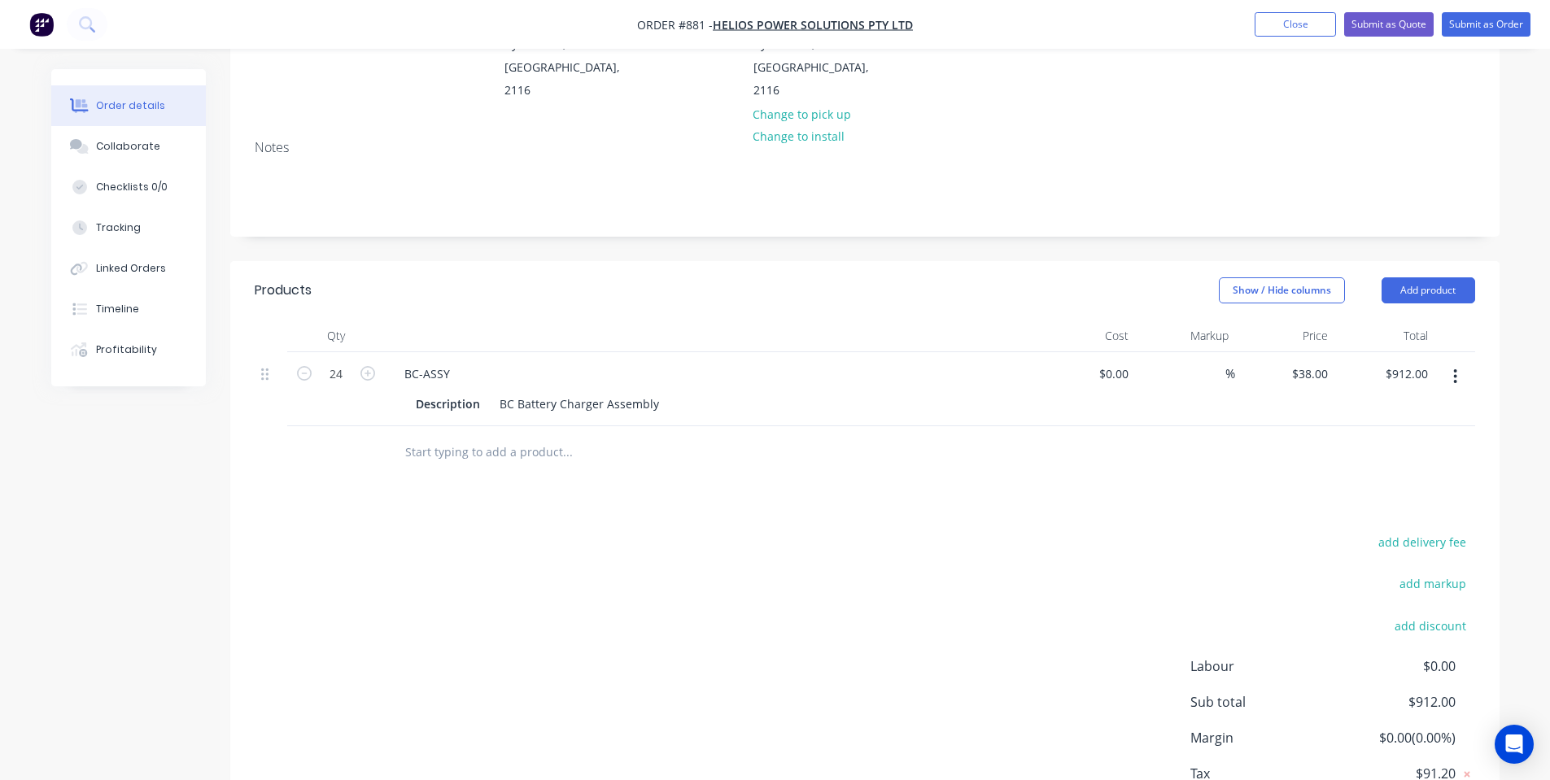
click at [446, 281] on header "Products Show / Hide columns Add product" at bounding box center [865, 290] width 1270 height 59
click at [1482, 261] on header "Products Show / Hide columns Add product" at bounding box center [865, 290] width 1270 height 59
click at [1471, 278] on button "Add product" at bounding box center [1429, 291] width 94 height 26
click at [972, 501] on div "Products Show / Hide columns Add product Qty Cost Markup Price Total 24 BC-ASSY…" at bounding box center [865, 565] width 1270 height 609
click at [907, 426] on div at bounding box center [678, 452] width 586 height 53
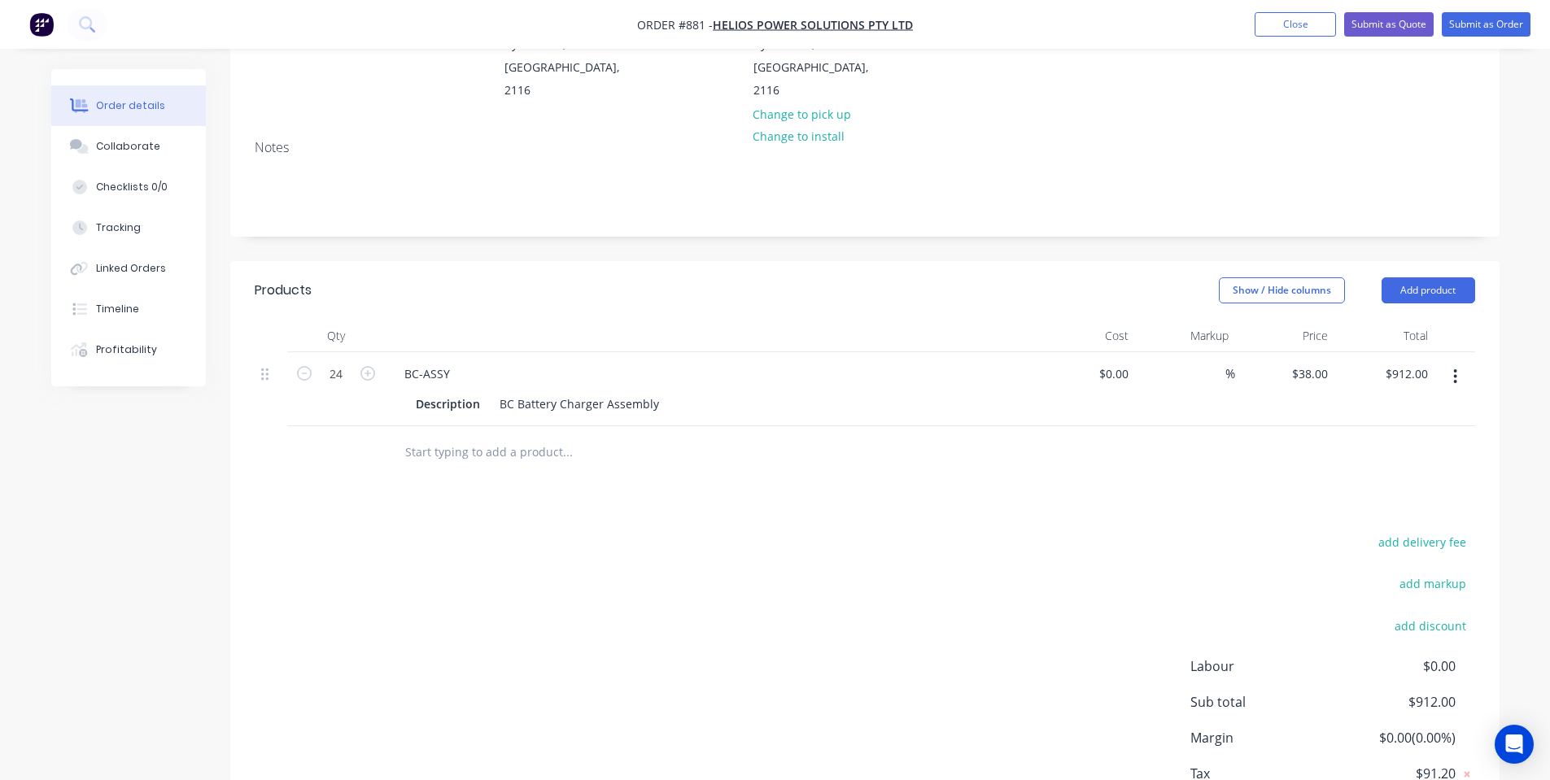
click at [496, 436] on input "text" at bounding box center [567, 452] width 326 height 33
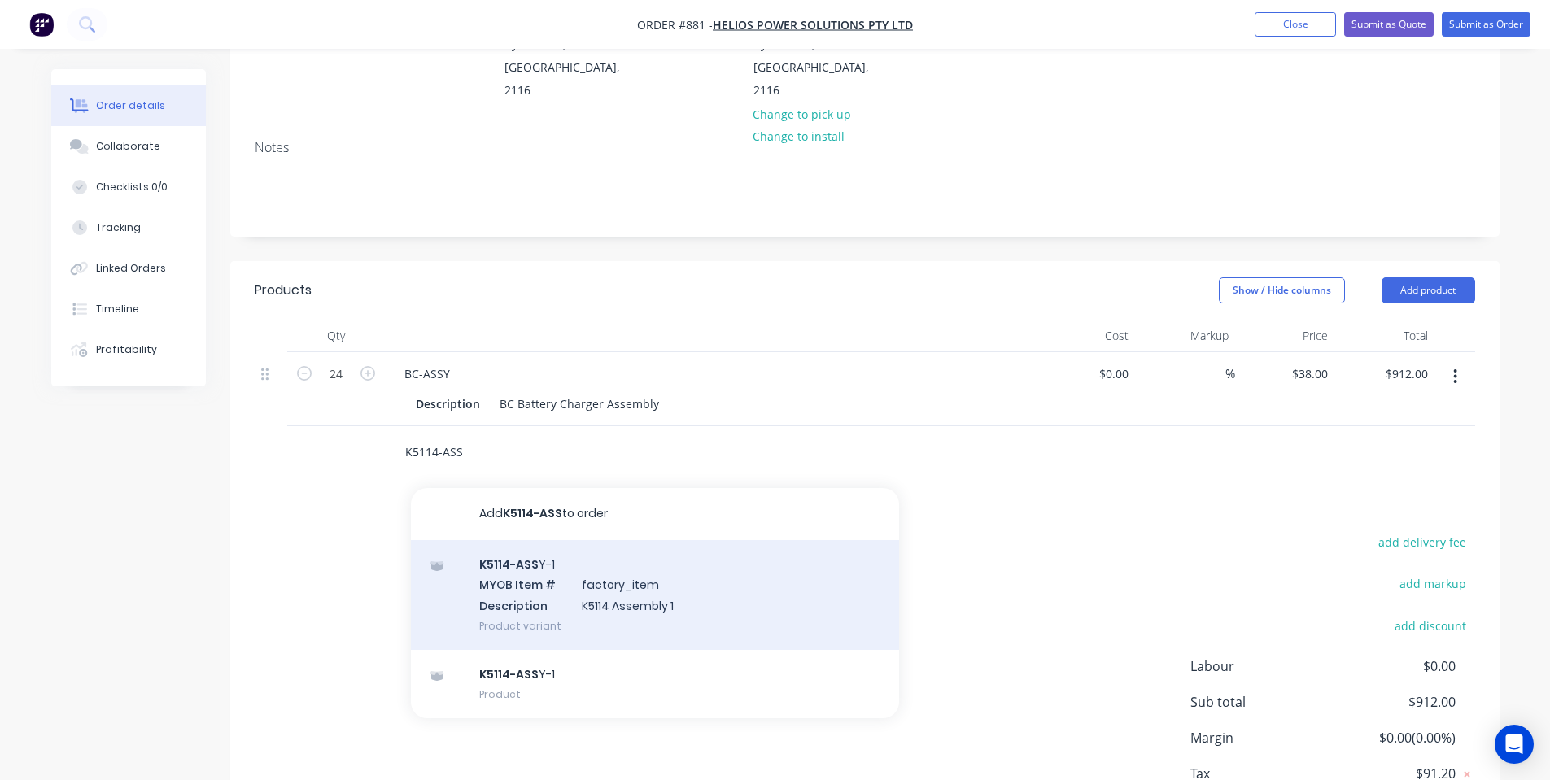
type input "K5114-ASS"
click at [549, 584] on div "K5114-ASS Y-1 MYOB Item # factory_item Description K5114 Assembly 1 Product var…" at bounding box center [655, 595] width 488 height 110
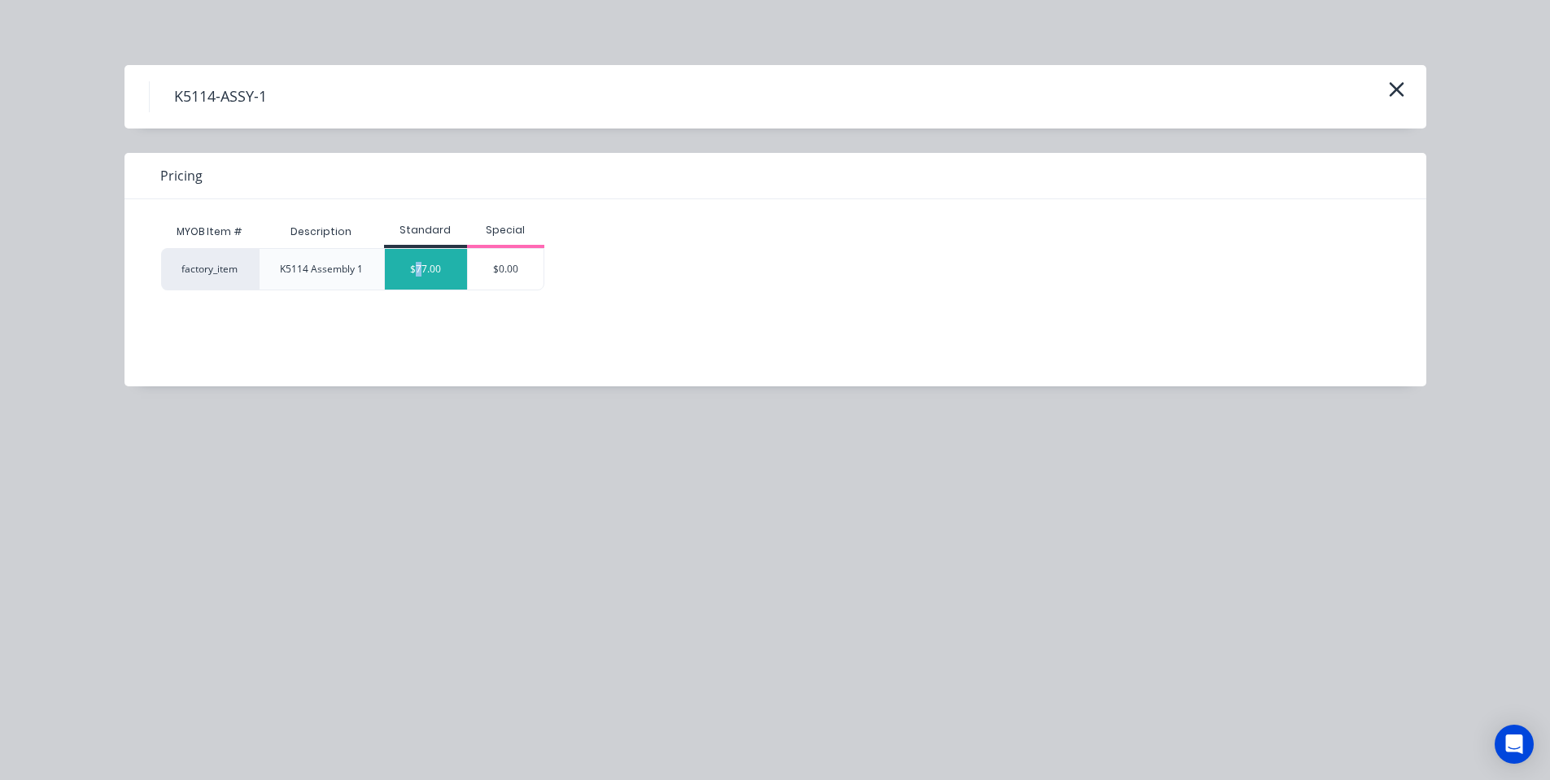
click at [419, 278] on div "$77.00" at bounding box center [426, 269] width 82 height 41
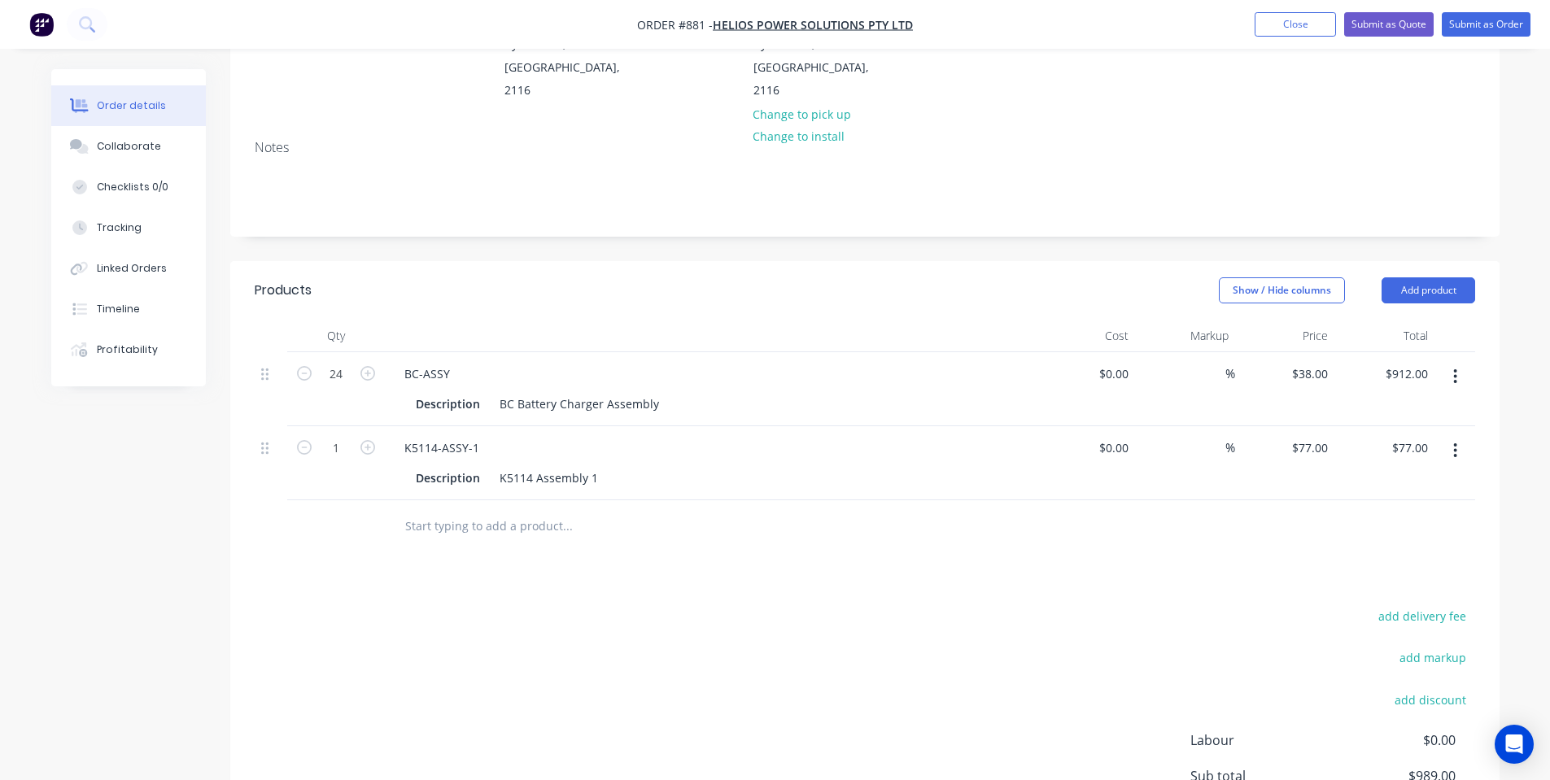
click at [473, 510] on input "text" at bounding box center [567, 526] width 326 height 33
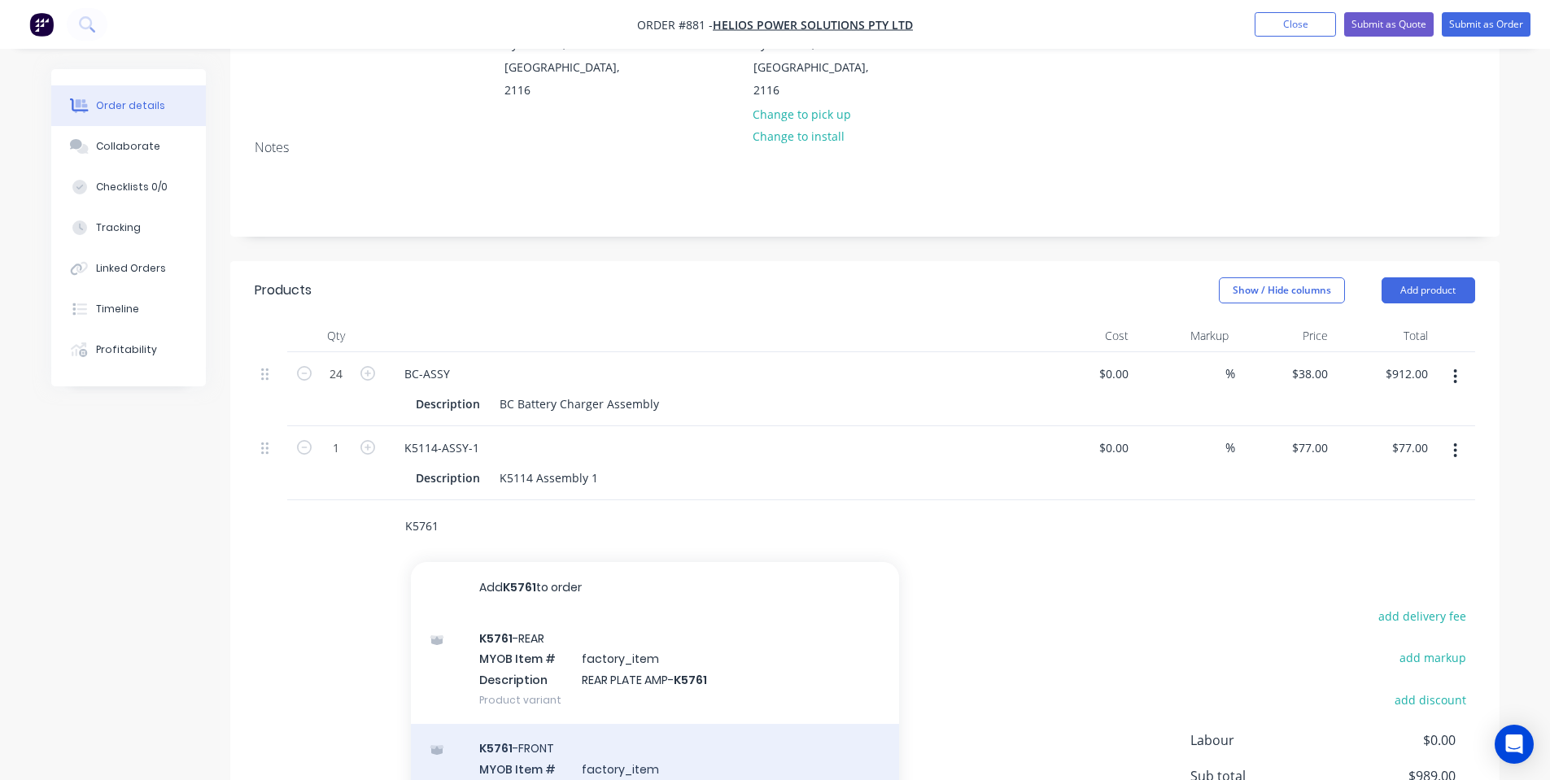
type input "K5761"
click at [578, 726] on div "K5761 -FRONT MYOB Item # factory_item Description FRONT PANEL AMP- K5761 Produc…" at bounding box center [655, 779] width 488 height 110
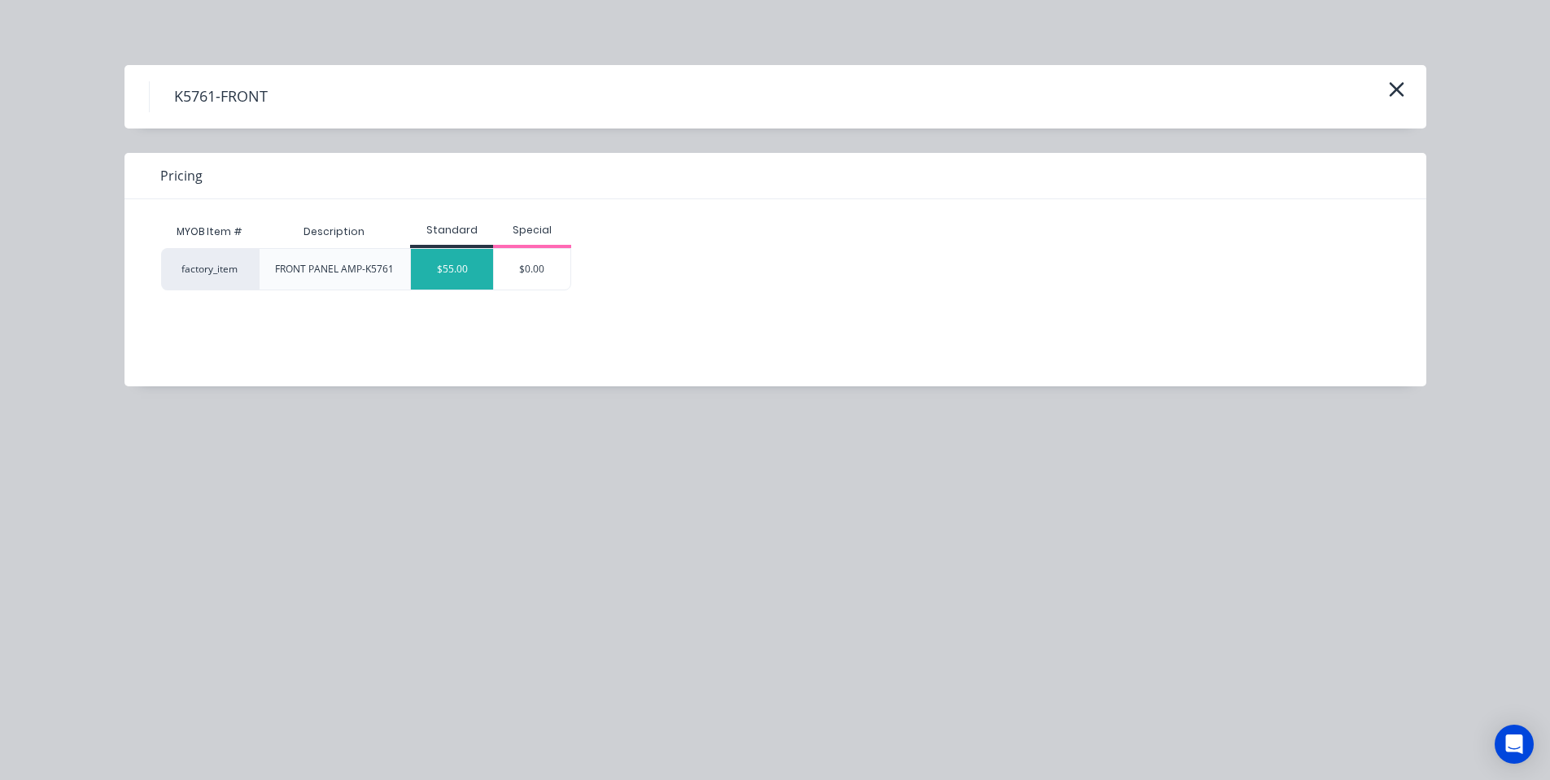
click at [446, 256] on div "$55.00" at bounding box center [452, 269] width 82 height 41
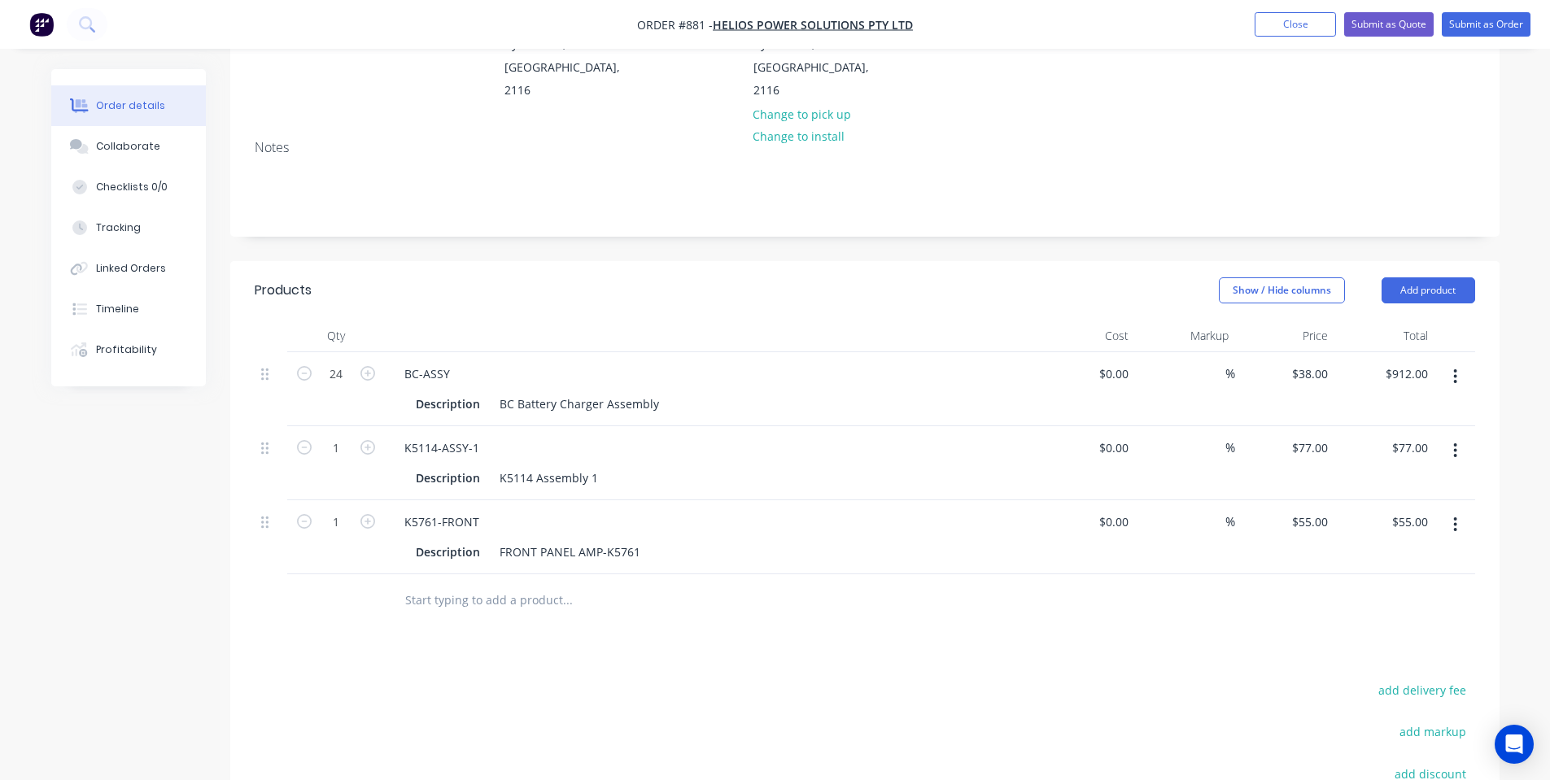
click at [454, 584] on input "text" at bounding box center [567, 600] width 326 height 33
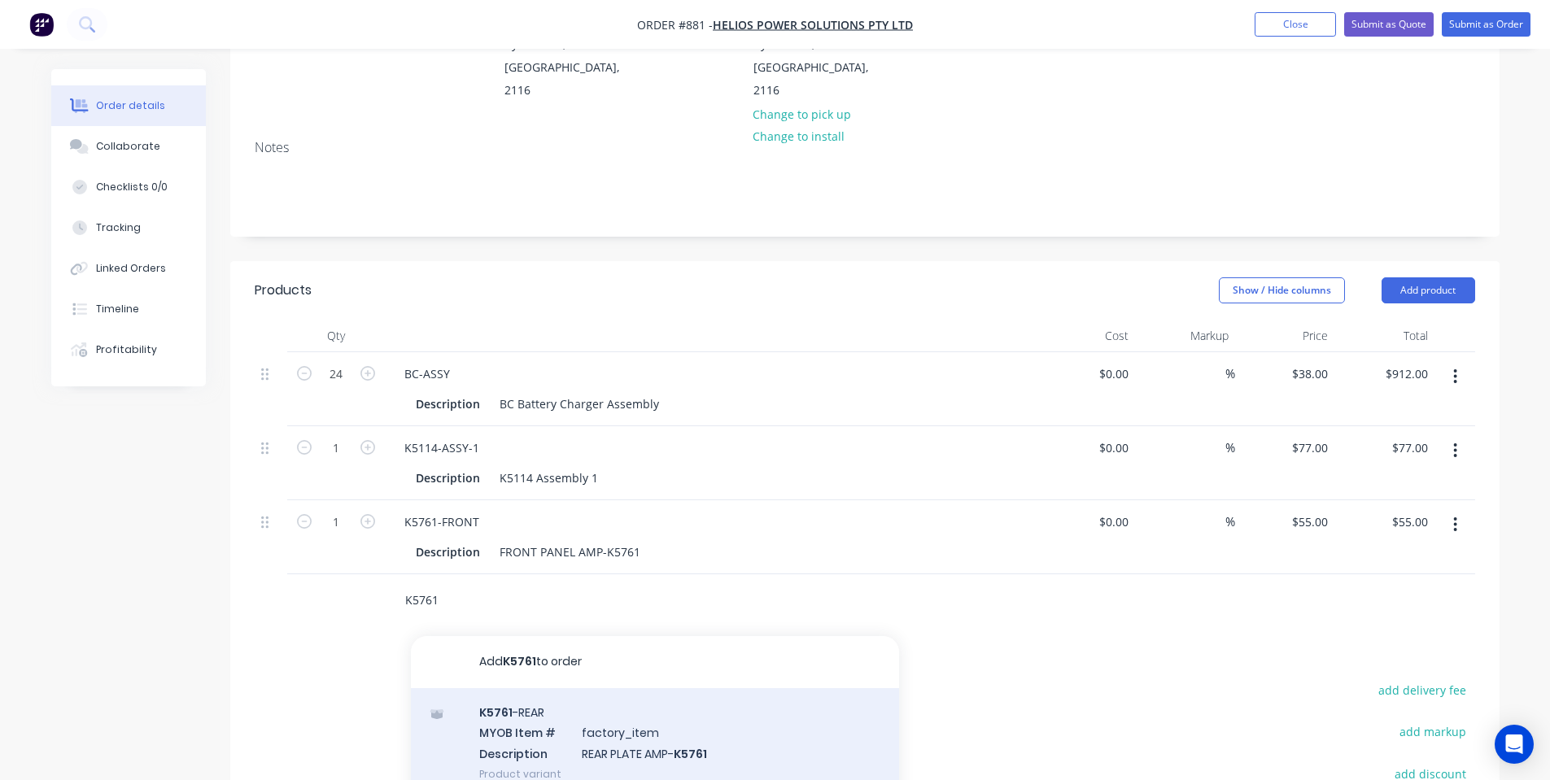
type input "K5761"
click at [546, 688] on div "K5761 -REAR MYOB Item # factory_item Description REAR PLATE AMP- K5761 Product …" at bounding box center [655, 743] width 488 height 110
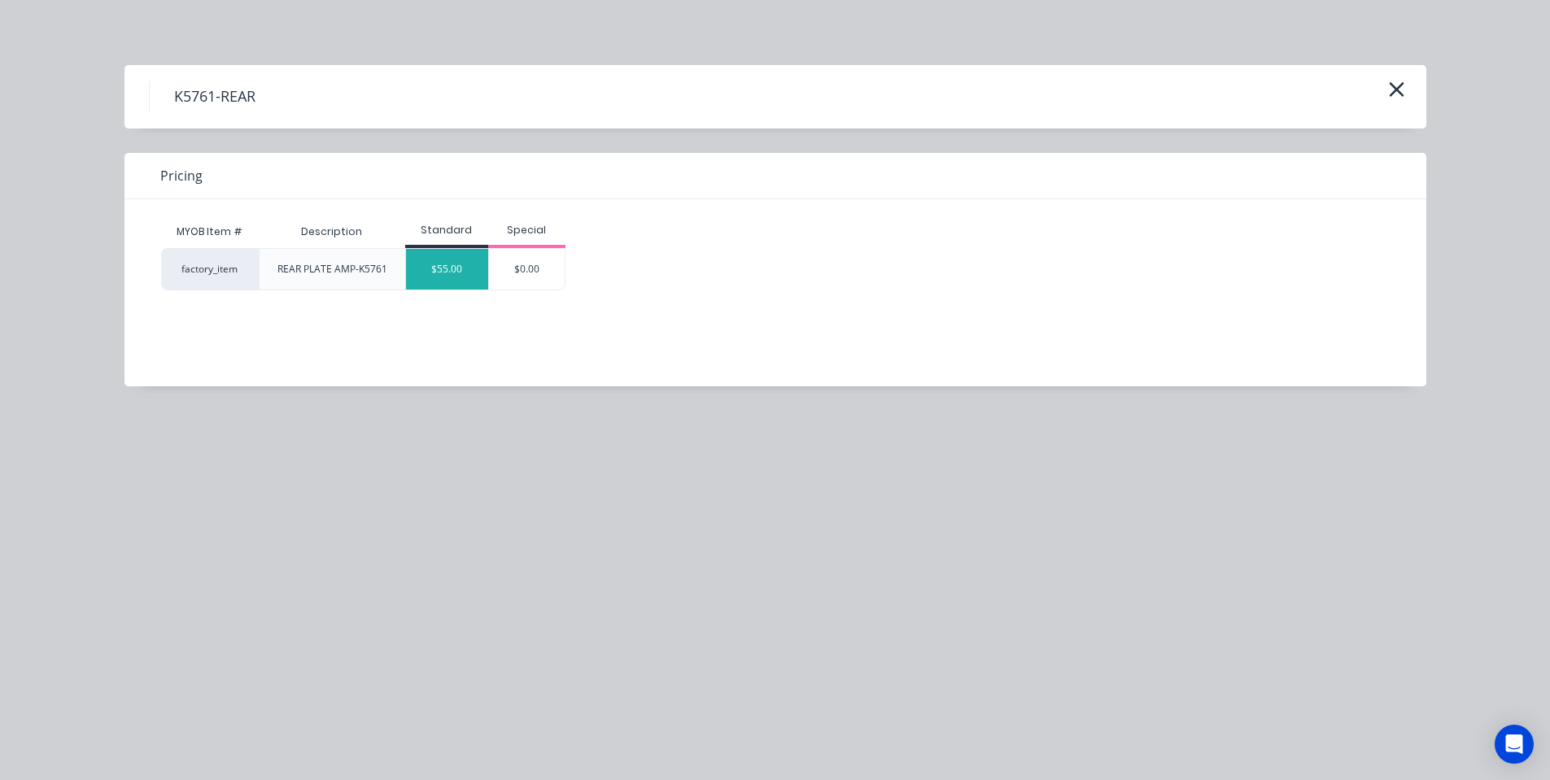
click at [463, 272] on div "$55.00" at bounding box center [447, 269] width 82 height 41
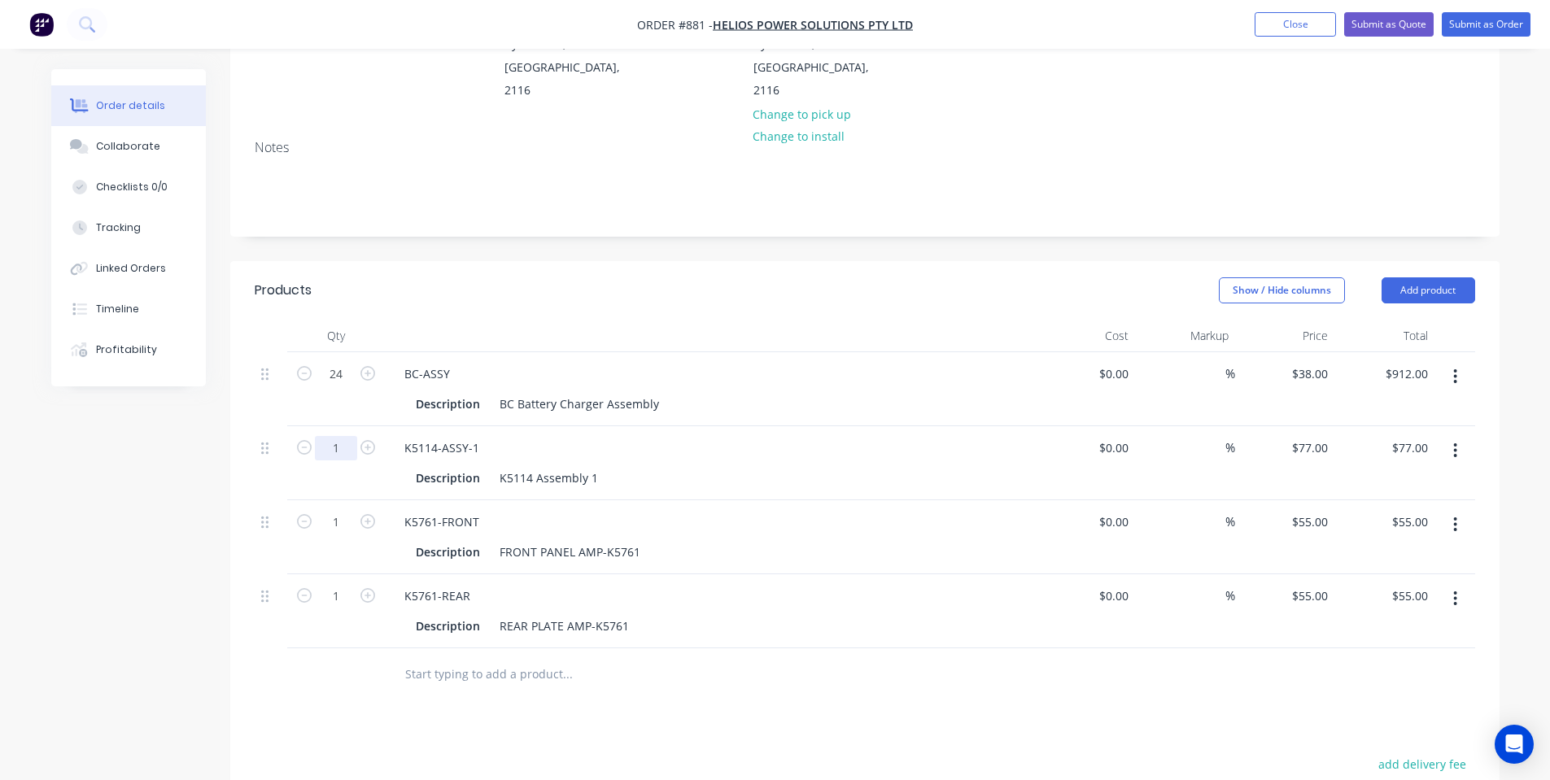
click at [345, 436] on input "1" at bounding box center [336, 448] width 42 height 24
type input "4"
type input "$308.00"
click at [331, 510] on input "1" at bounding box center [336, 522] width 42 height 24
type input "2"
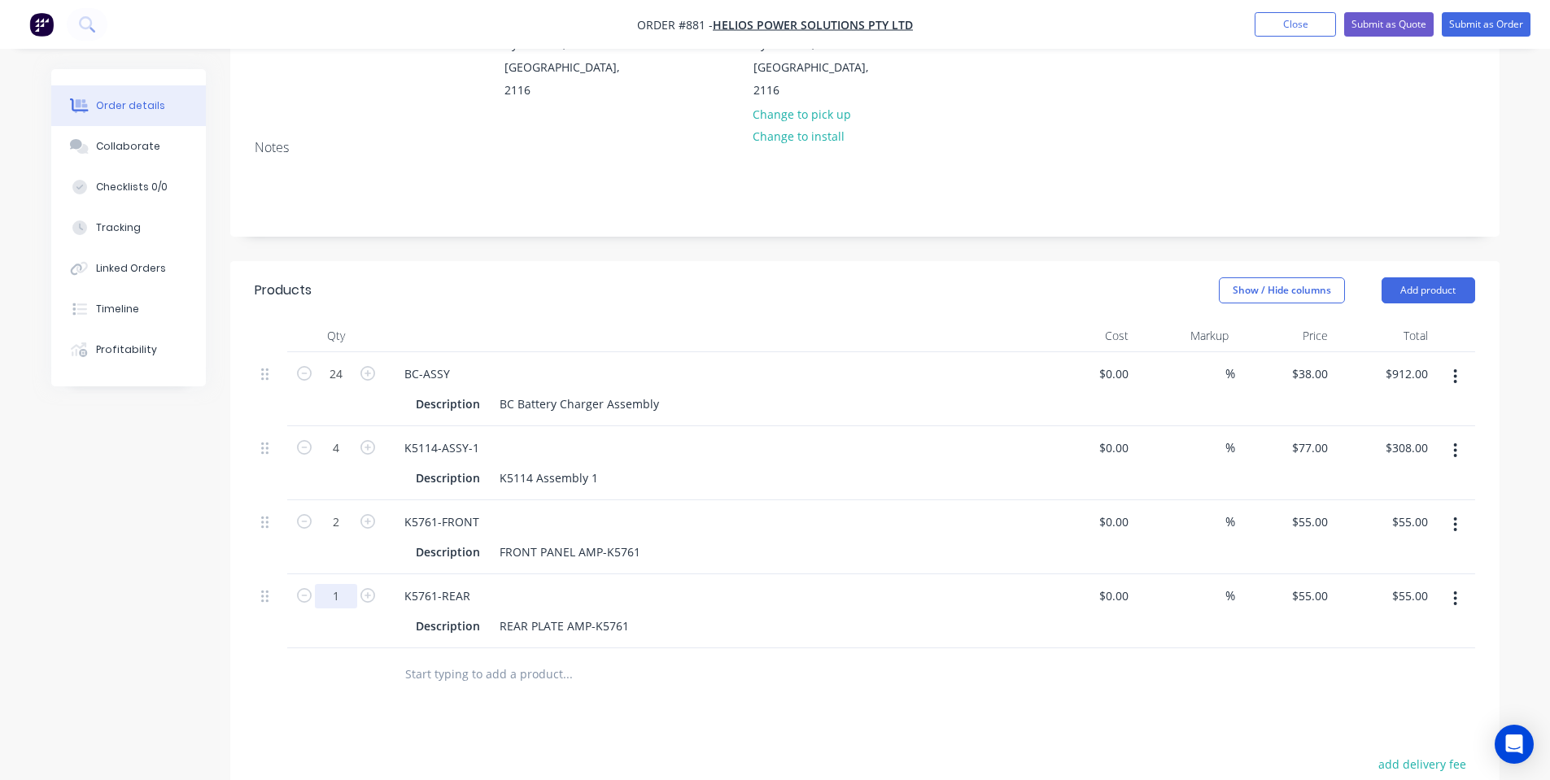
type input "$110.00"
click at [339, 584] on input "1" at bounding box center [336, 596] width 42 height 24
type input "2"
type input "$110.00"
click at [373, 659] on div at bounding box center [336, 675] width 98 height 53
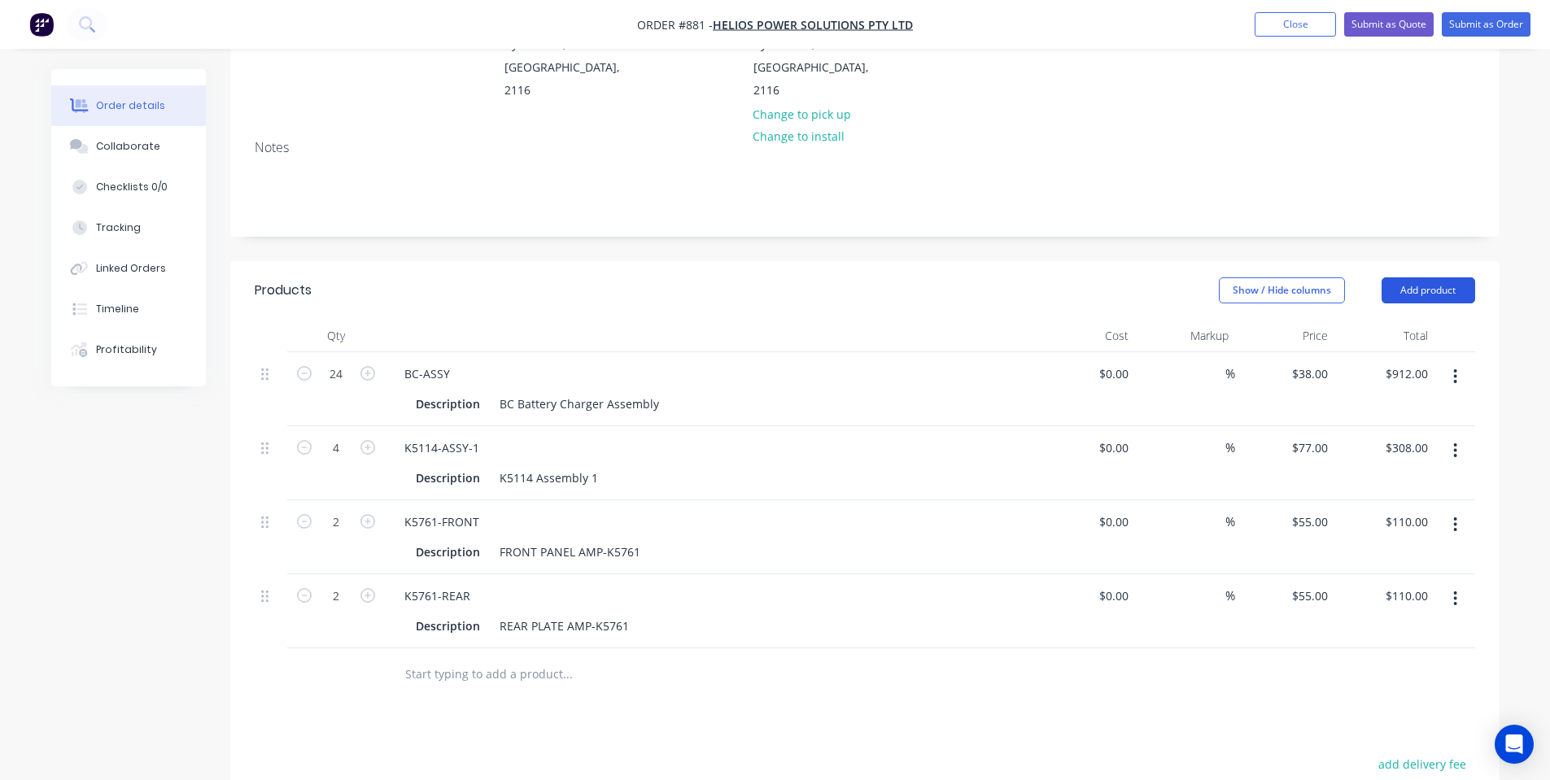
click at [1405, 278] on button "Add product" at bounding box center [1429, 291] width 94 height 26
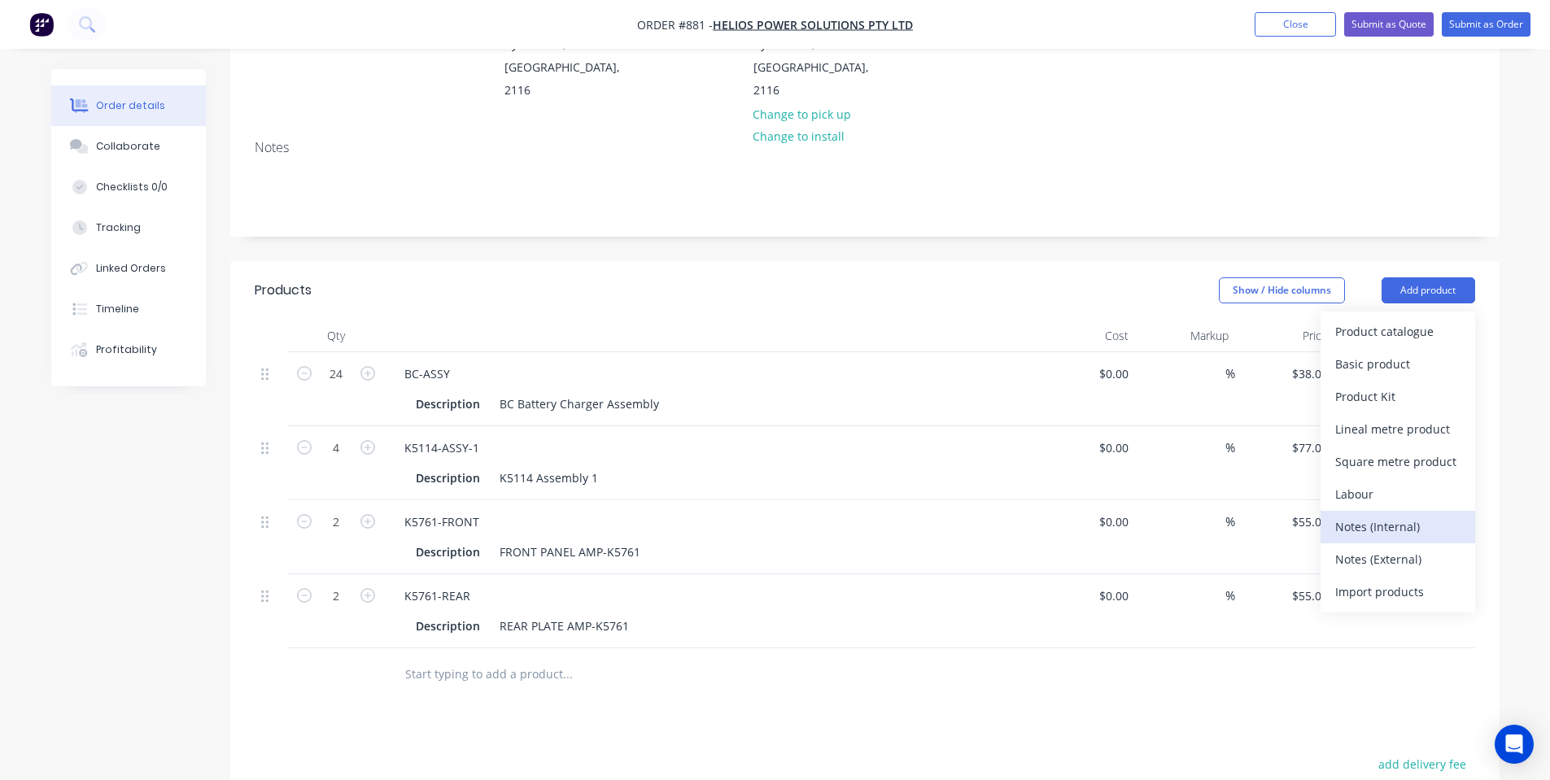
click at [1373, 515] on div "Notes (Internal)" at bounding box center [1397, 527] width 125 height 24
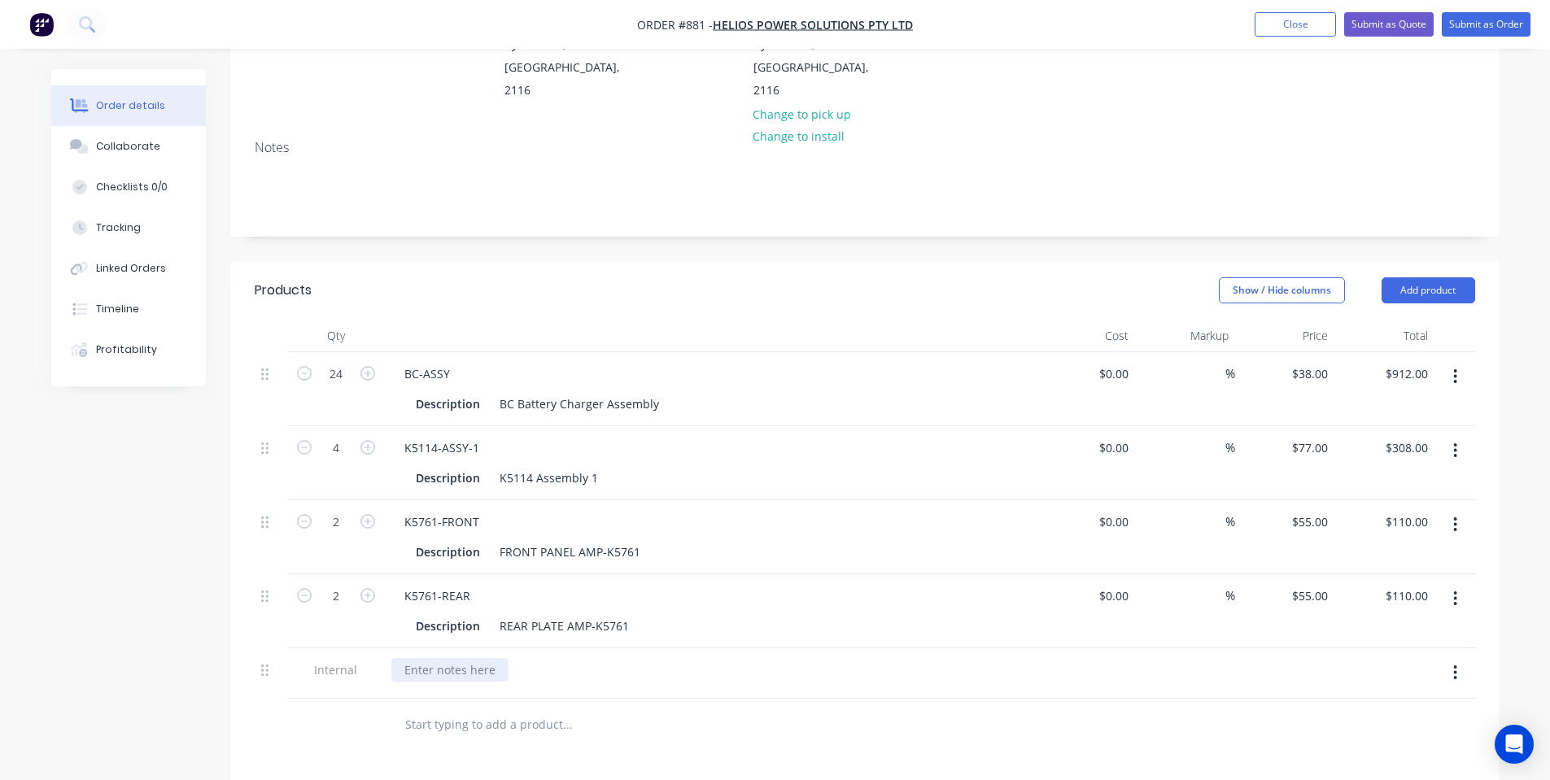
click at [402, 658] on div at bounding box center [449, 670] width 117 height 24
click at [500, 278] on div "Products" at bounding box center [385, 291] width 260 height 26
click at [554, 658] on div "Finn-Power C5 | Bending |" at bounding box center [511, 670] width 240 height 24
click at [803, 278] on div "Show / Hide columns Add product" at bounding box center [994, 291] width 961 height 26
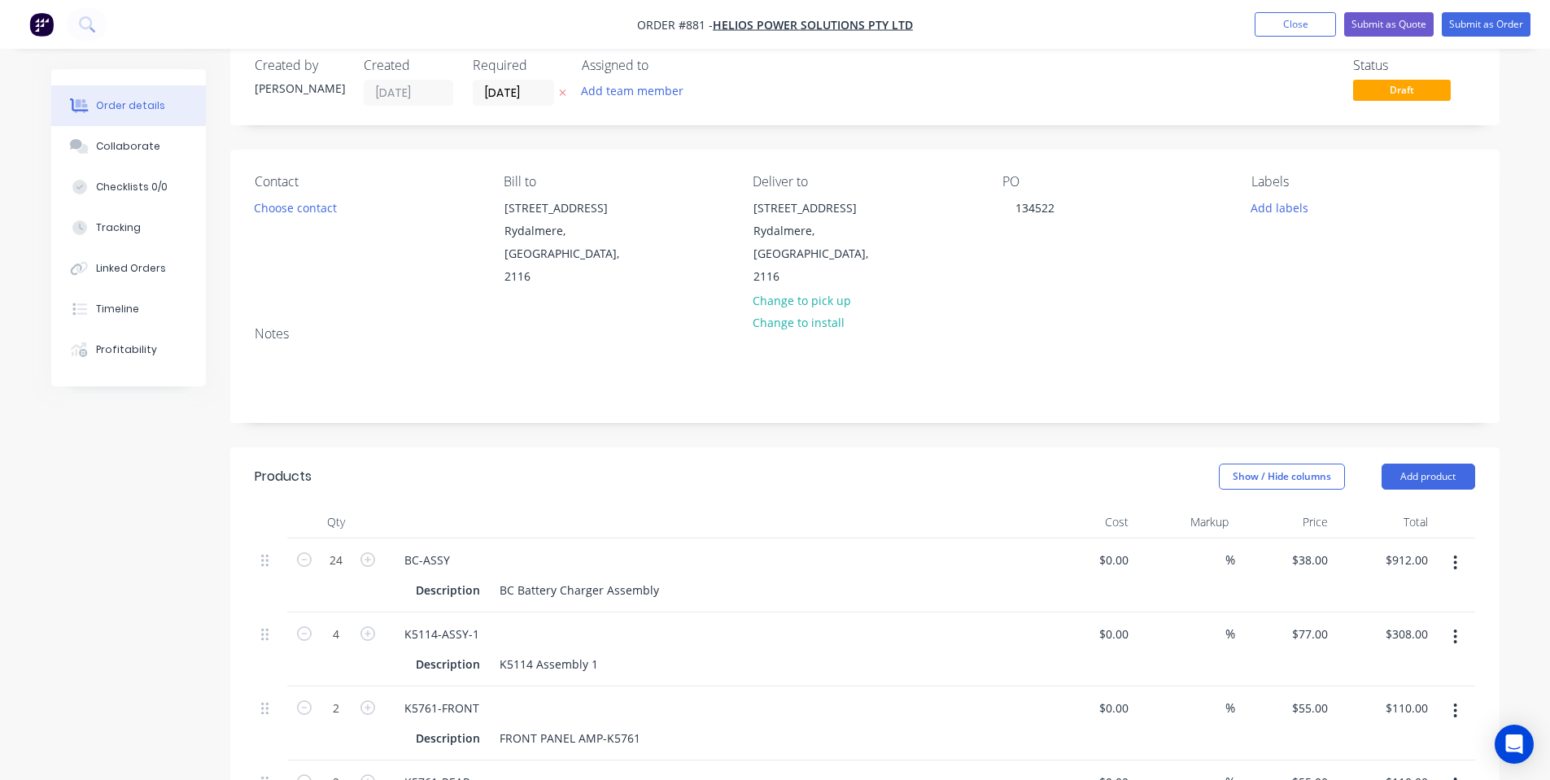
scroll to position [0, 0]
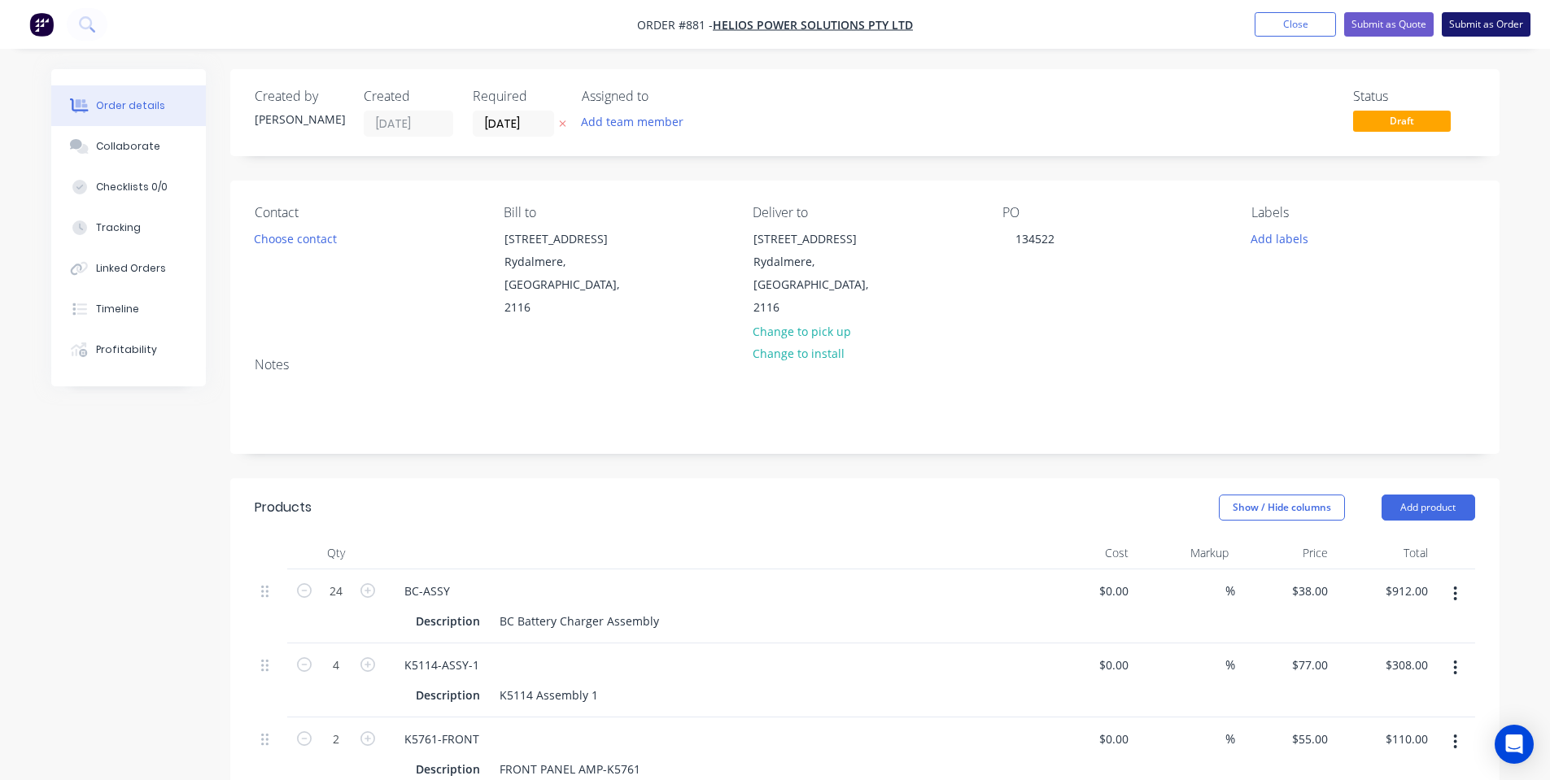
click at [1479, 35] on button "Submit as Order" at bounding box center [1486, 24] width 89 height 24
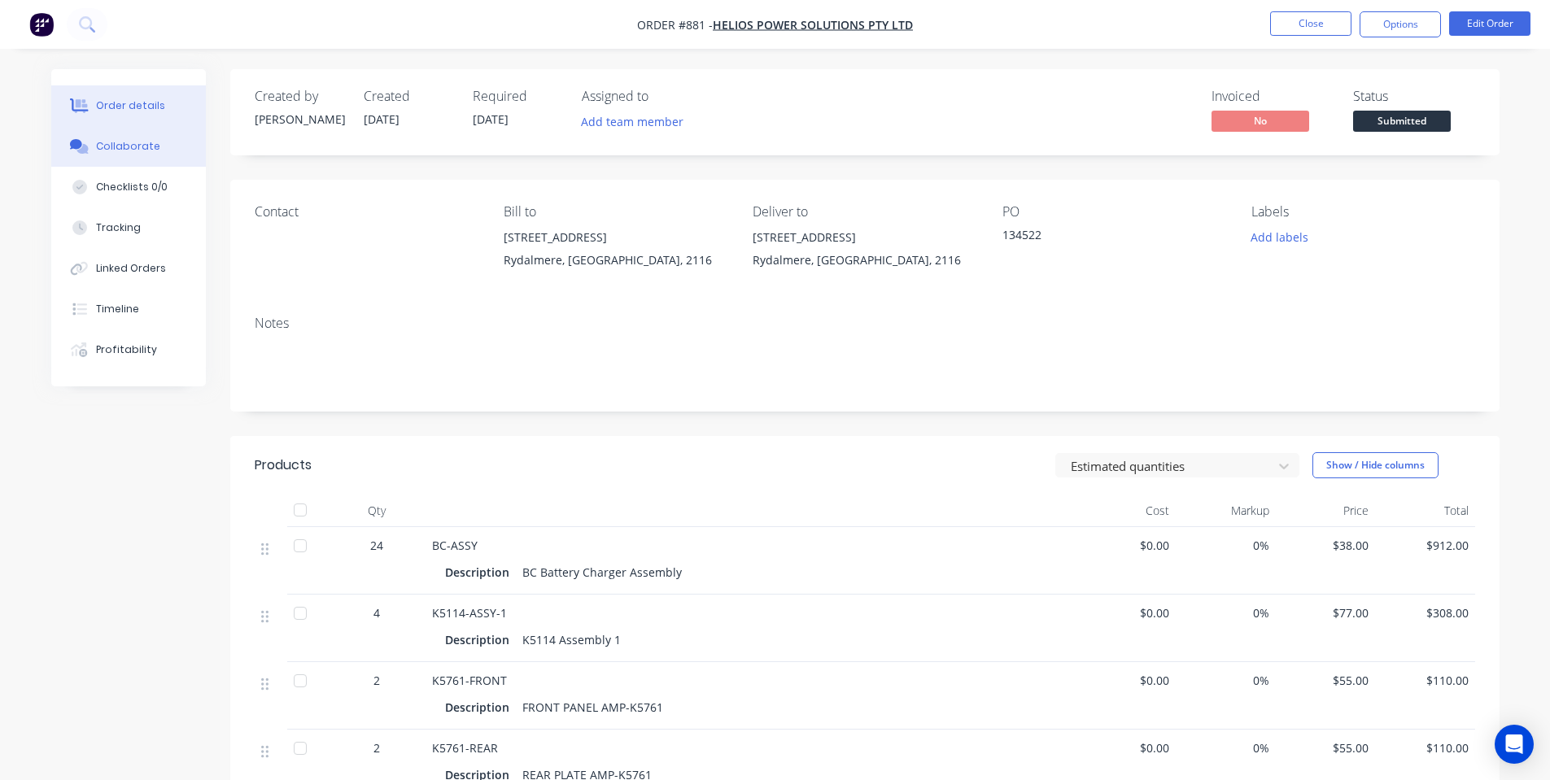
click at [98, 143] on div "Collaborate" at bounding box center [128, 146] width 64 height 15
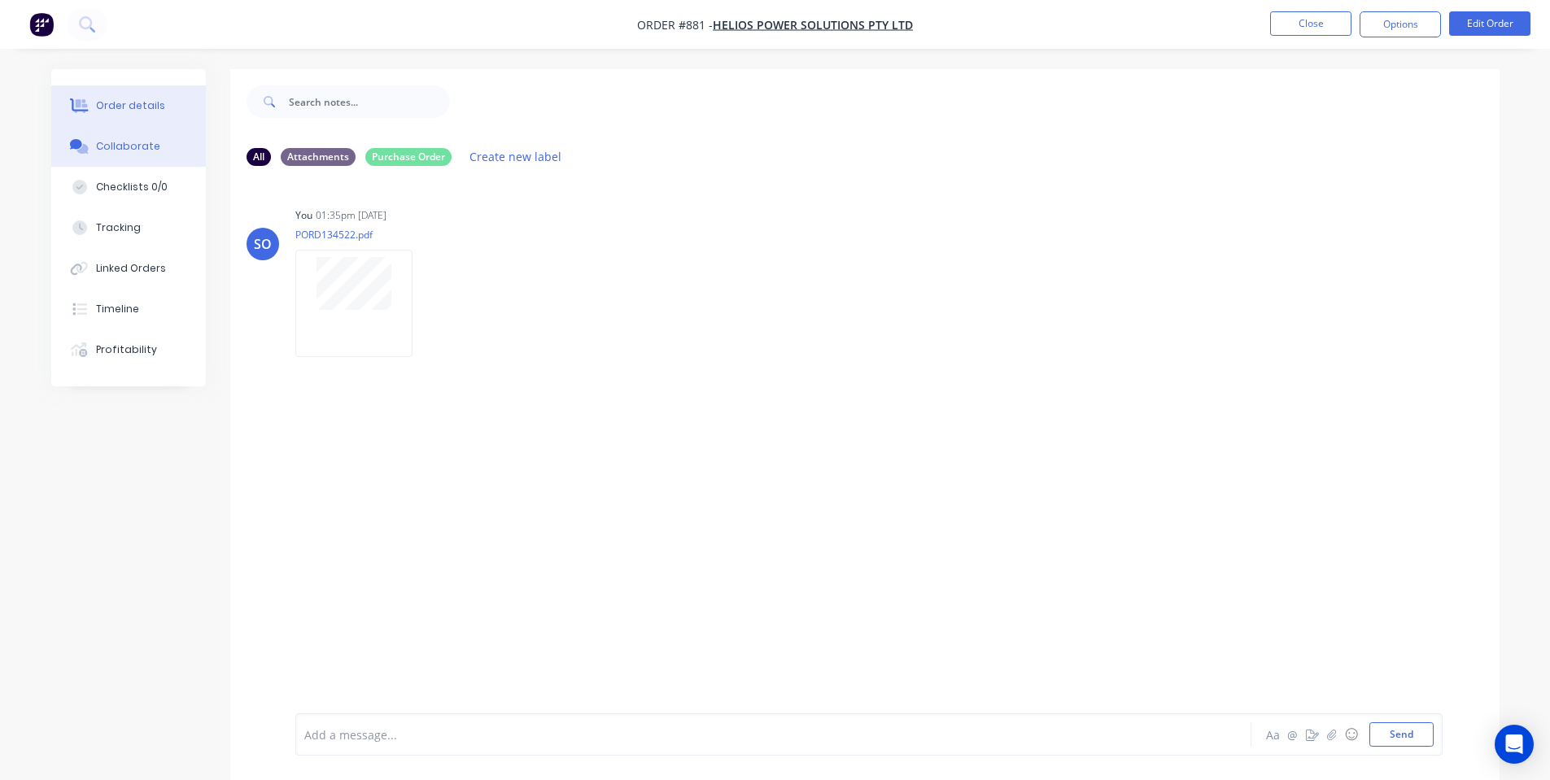
click at [120, 114] on button "Order details" at bounding box center [128, 105] width 155 height 41
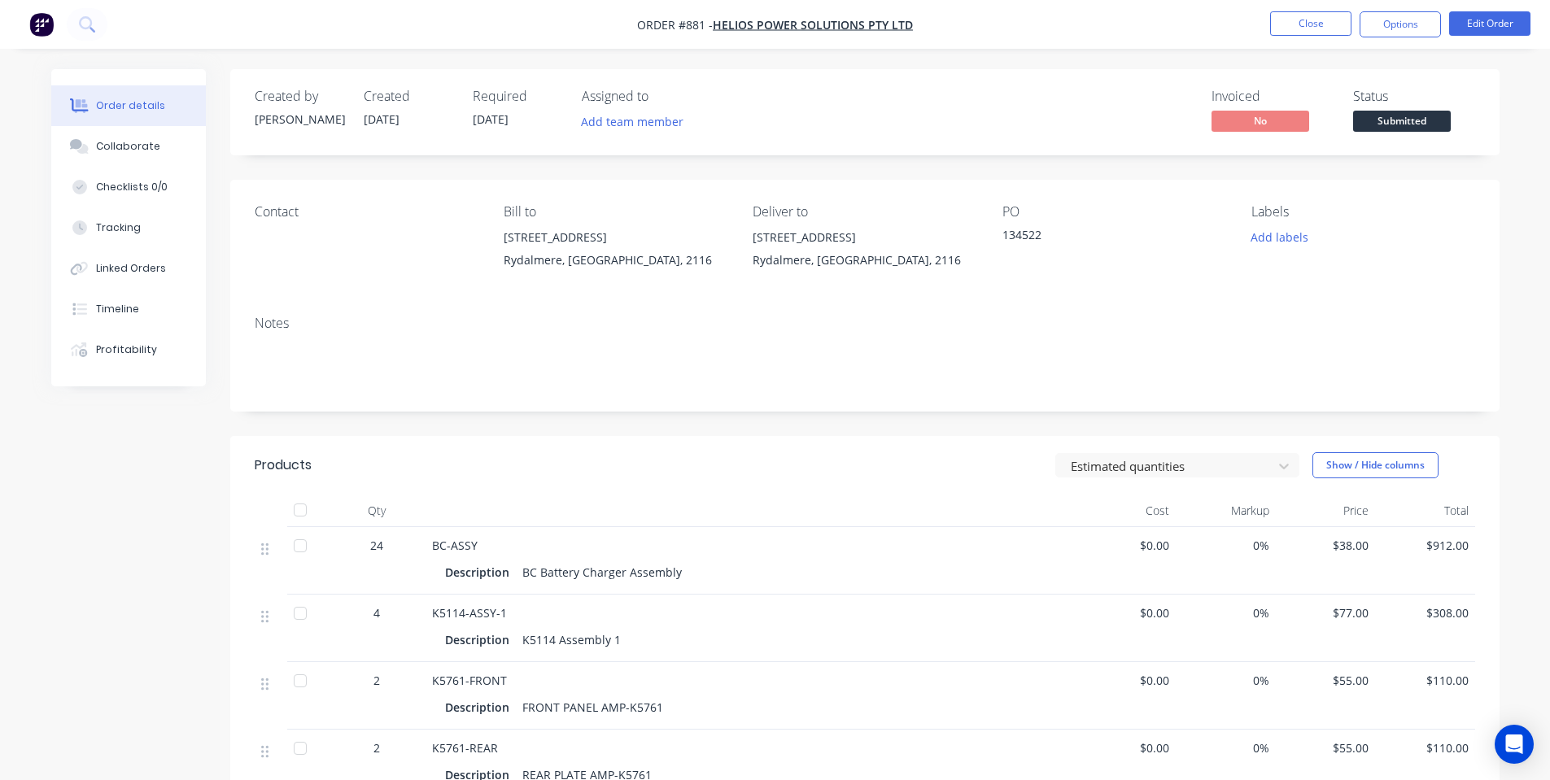
click at [132, 103] on div "Order details" at bounding box center [130, 105] width 69 height 15
click at [128, 141] on div "Collaborate" at bounding box center [128, 146] width 64 height 15
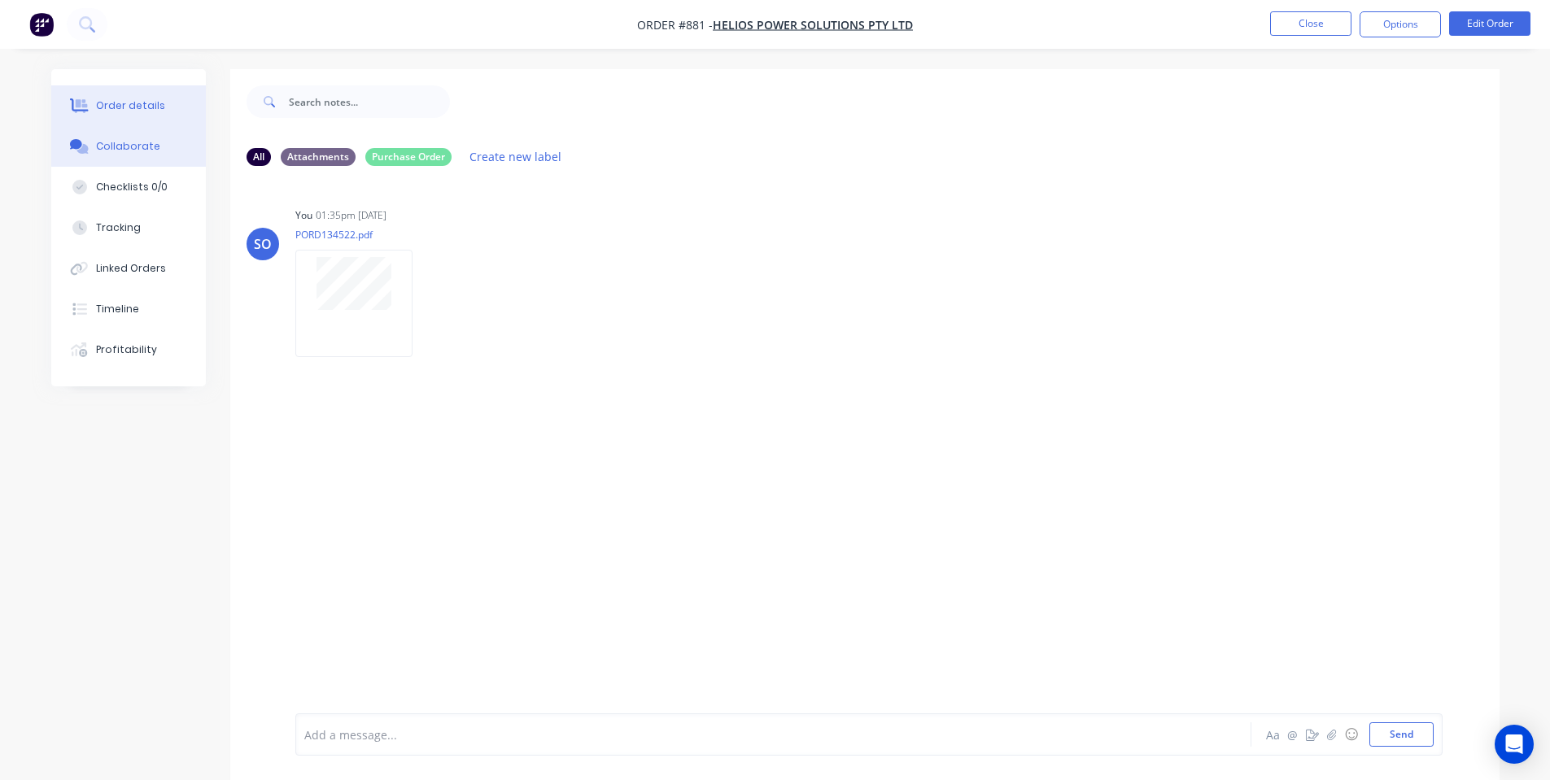
click at [86, 121] on button "Order details" at bounding box center [128, 105] width 155 height 41
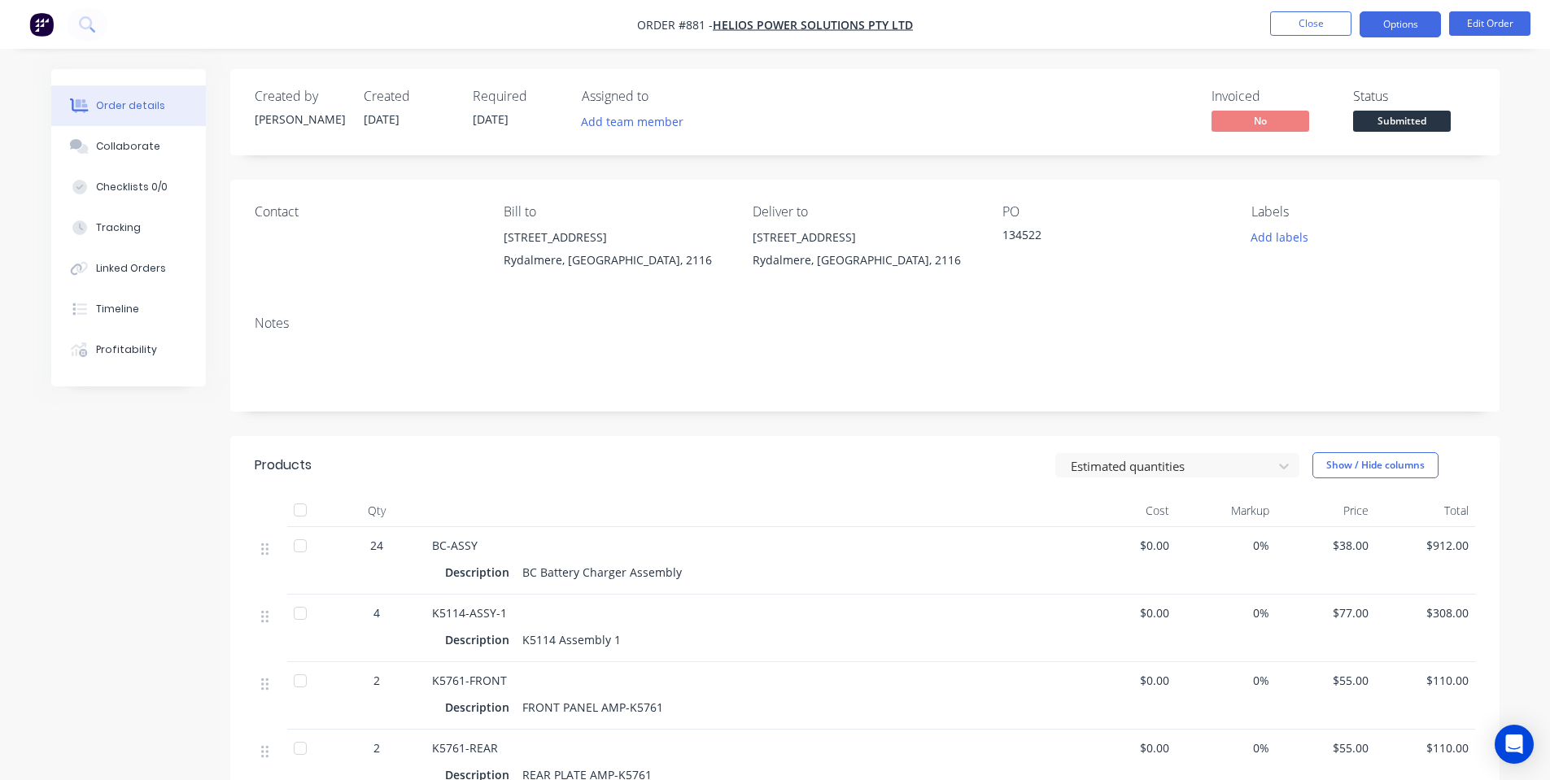
click at [1415, 37] on button "Options" at bounding box center [1400, 24] width 81 height 26
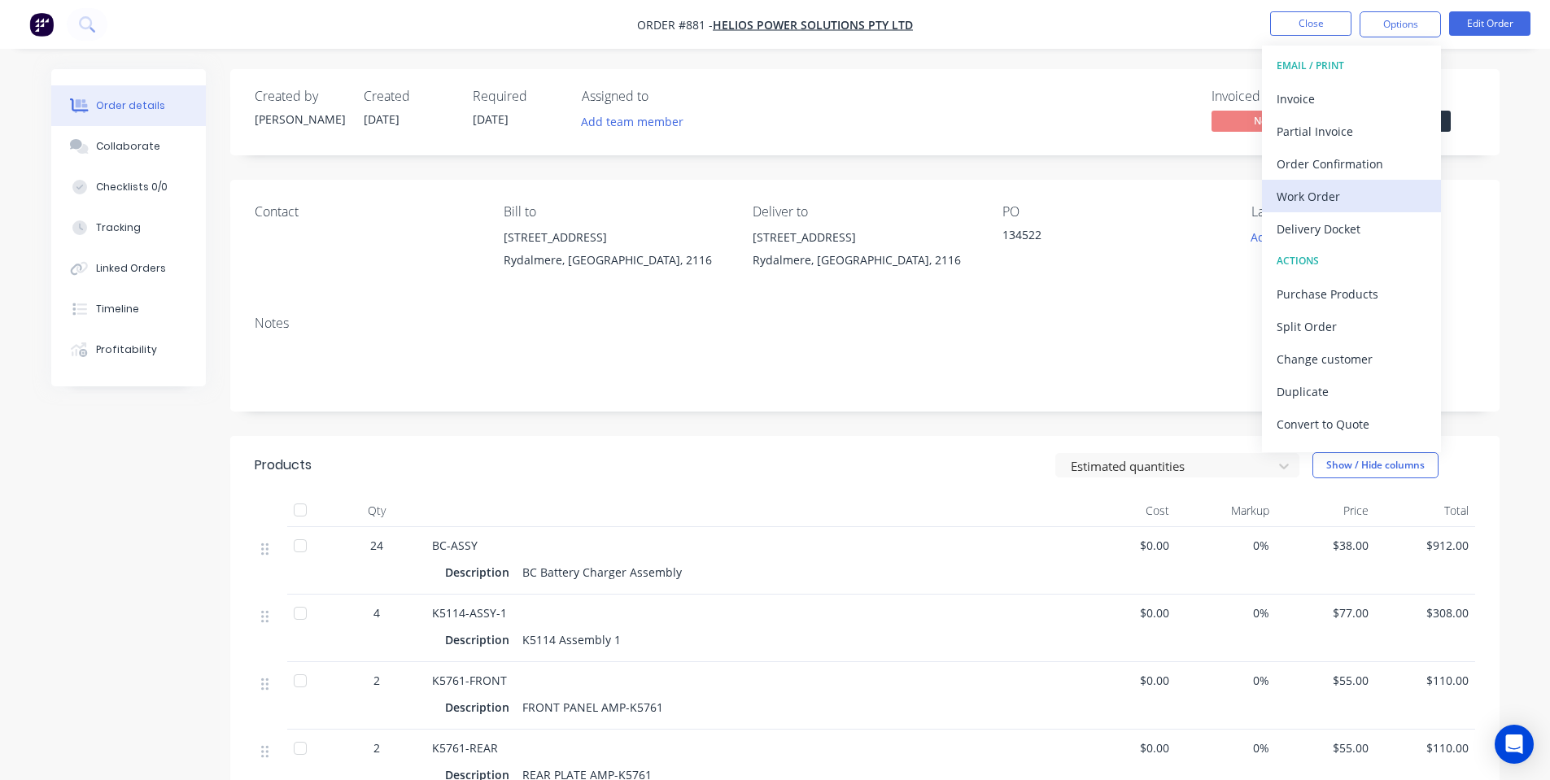
click at [1362, 202] on div "Work Order" at bounding box center [1352, 197] width 150 height 24
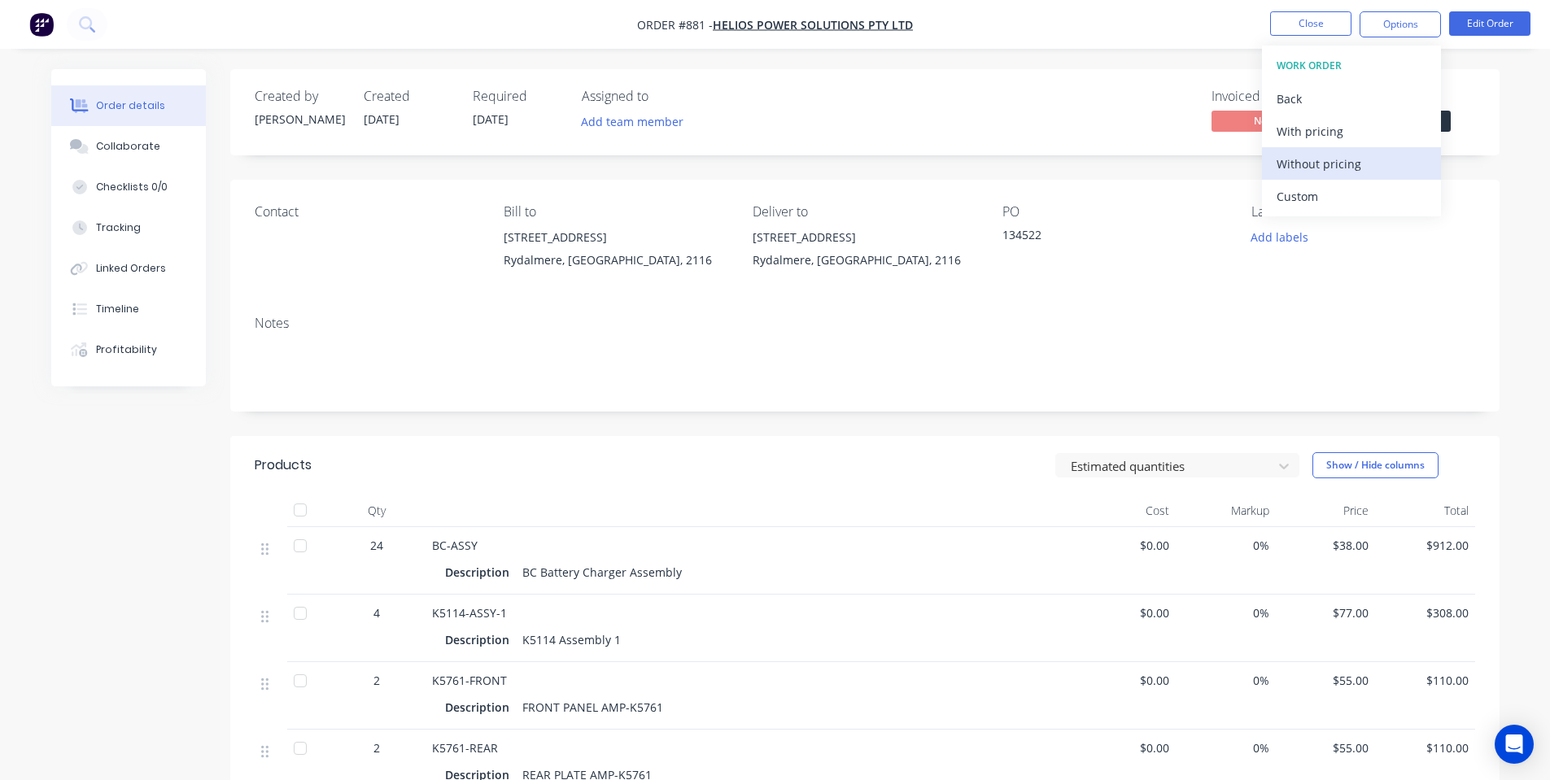
click at [1329, 164] on div "Without pricing" at bounding box center [1352, 164] width 150 height 24
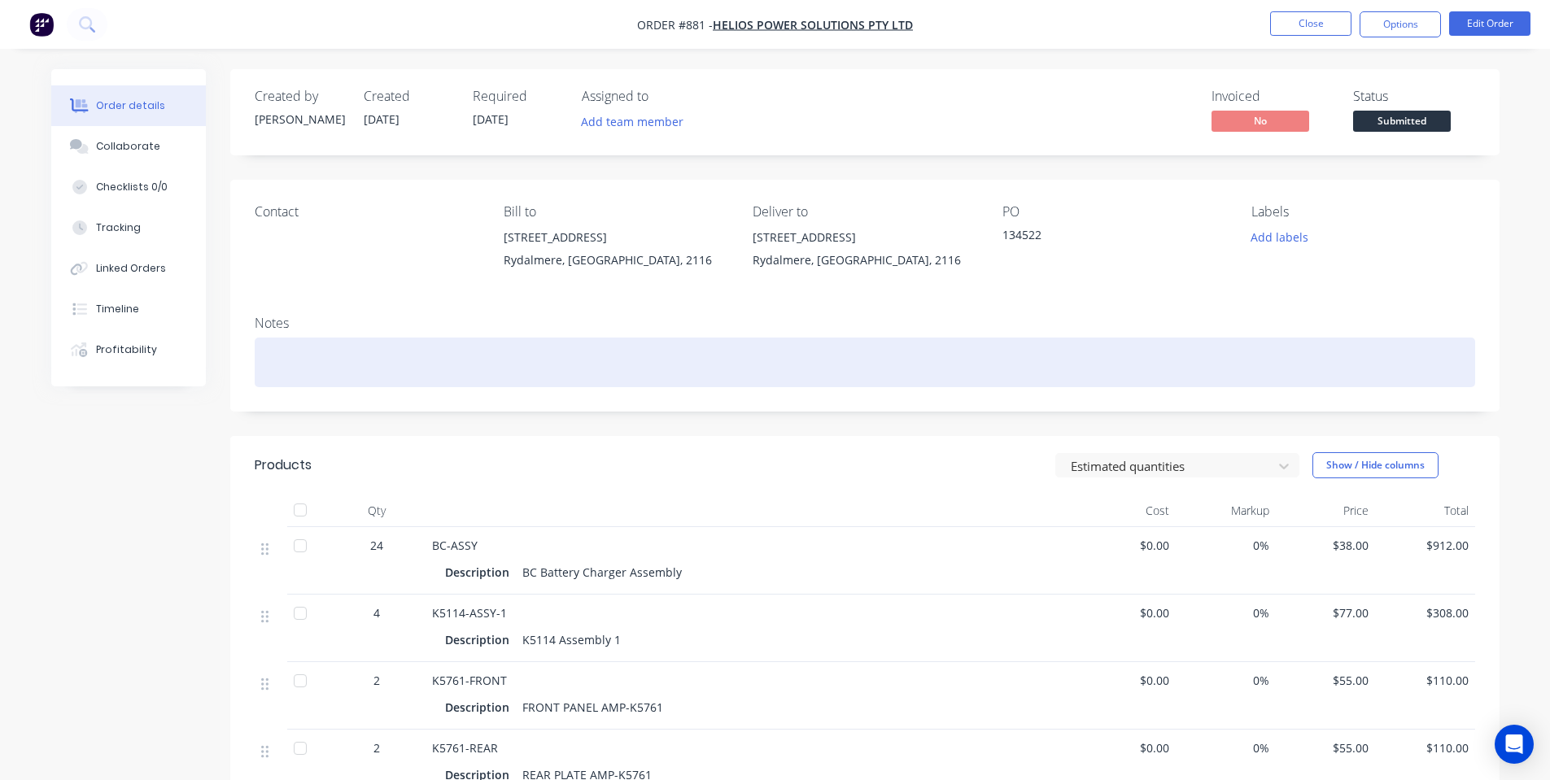
click at [645, 377] on div at bounding box center [865, 363] width 1221 height 50
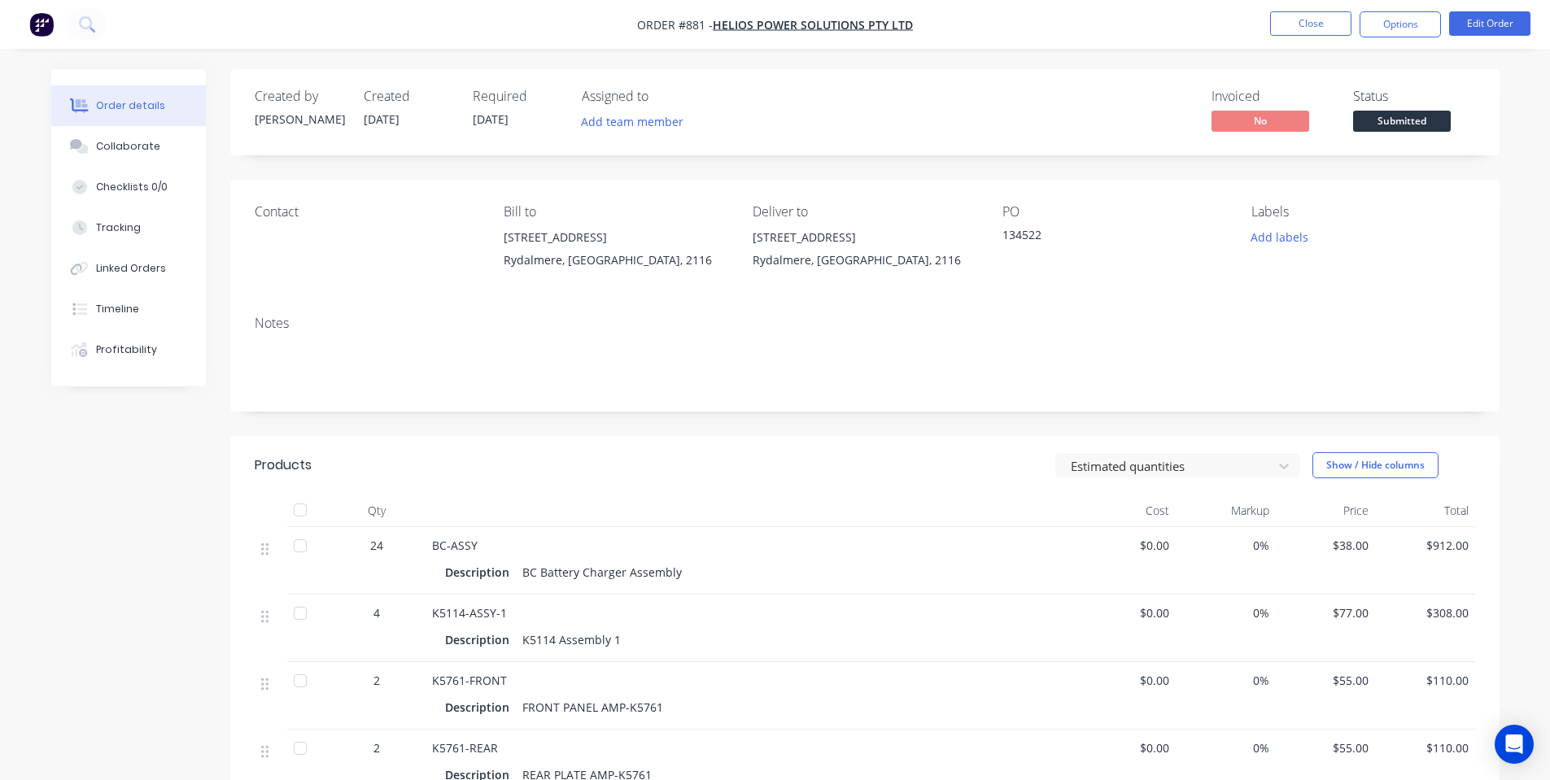
click at [1261, 28] on ul "Close Options Edit Order" at bounding box center [1400, 24] width 299 height 26
click at [1286, 26] on button "Close" at bounding box center [1310, 23] width 81 height 24
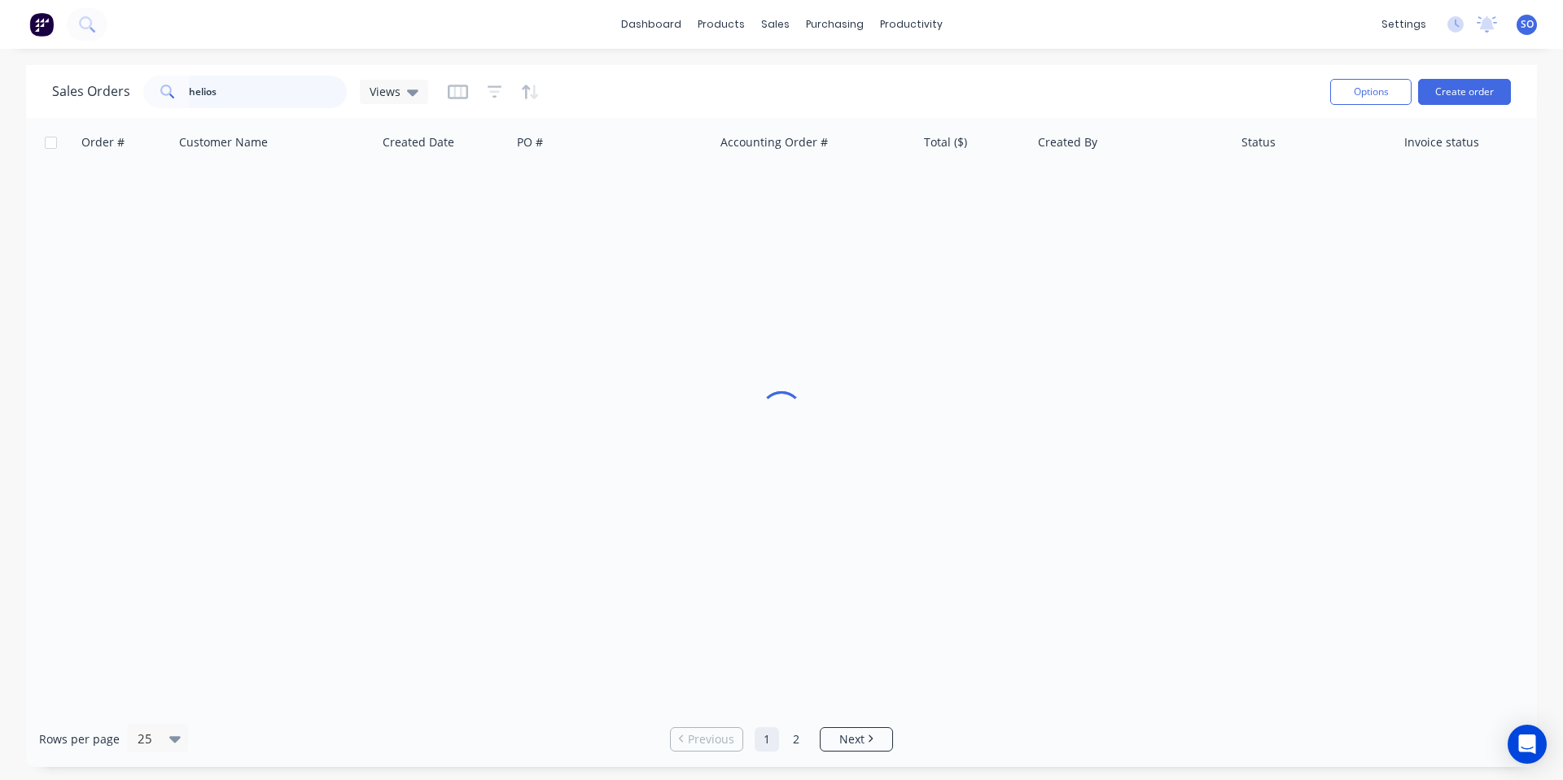
click at [285, 89] on input "helios" at bounding box center [268, 92] width 159 height 33
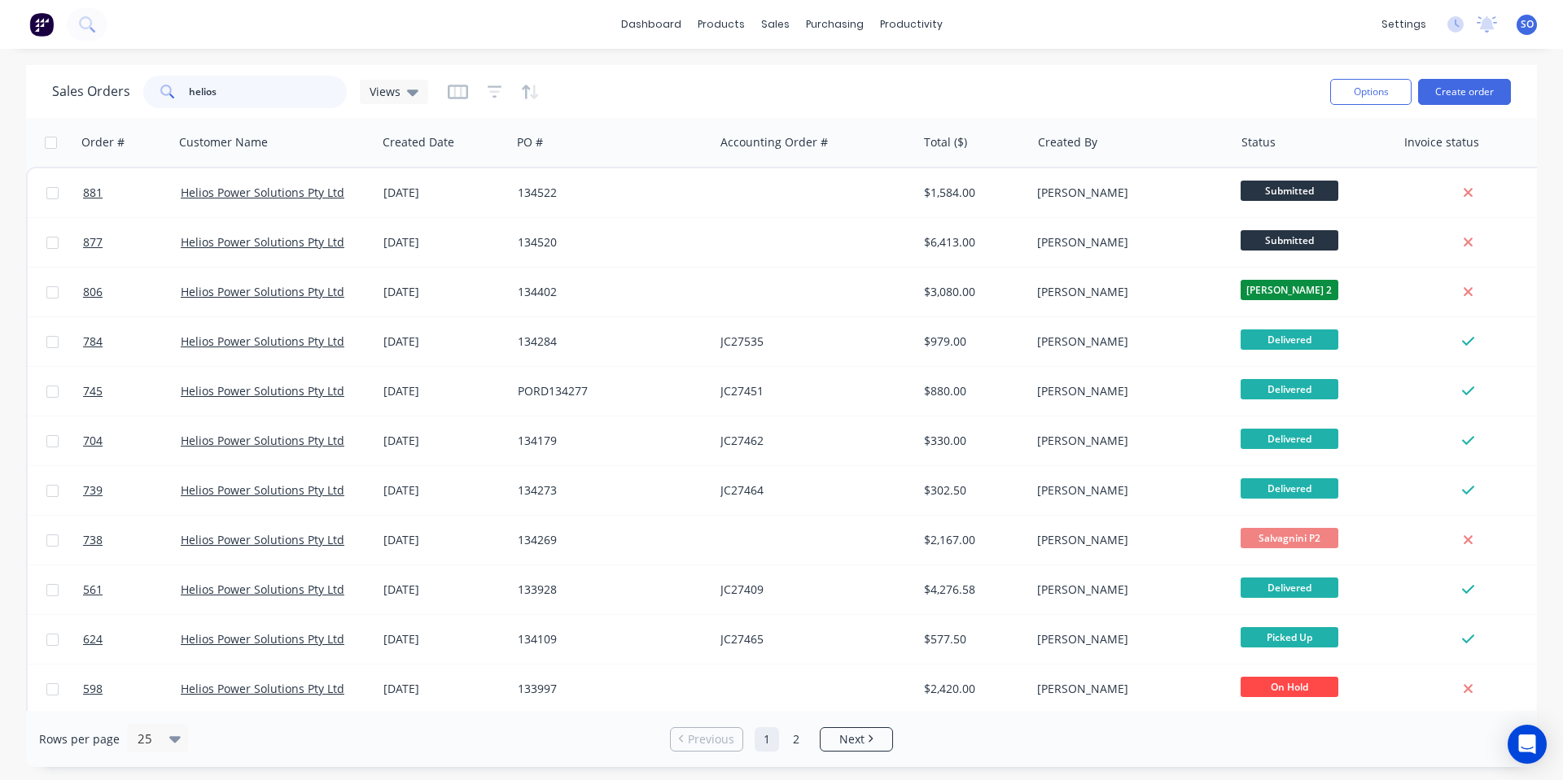
click at [285, 89] on input "helios" at bounding box center [268, 92] width 159 height 33
click at [285, 88] on input "helios" at bounding box center [268, 92] width 159 height 33
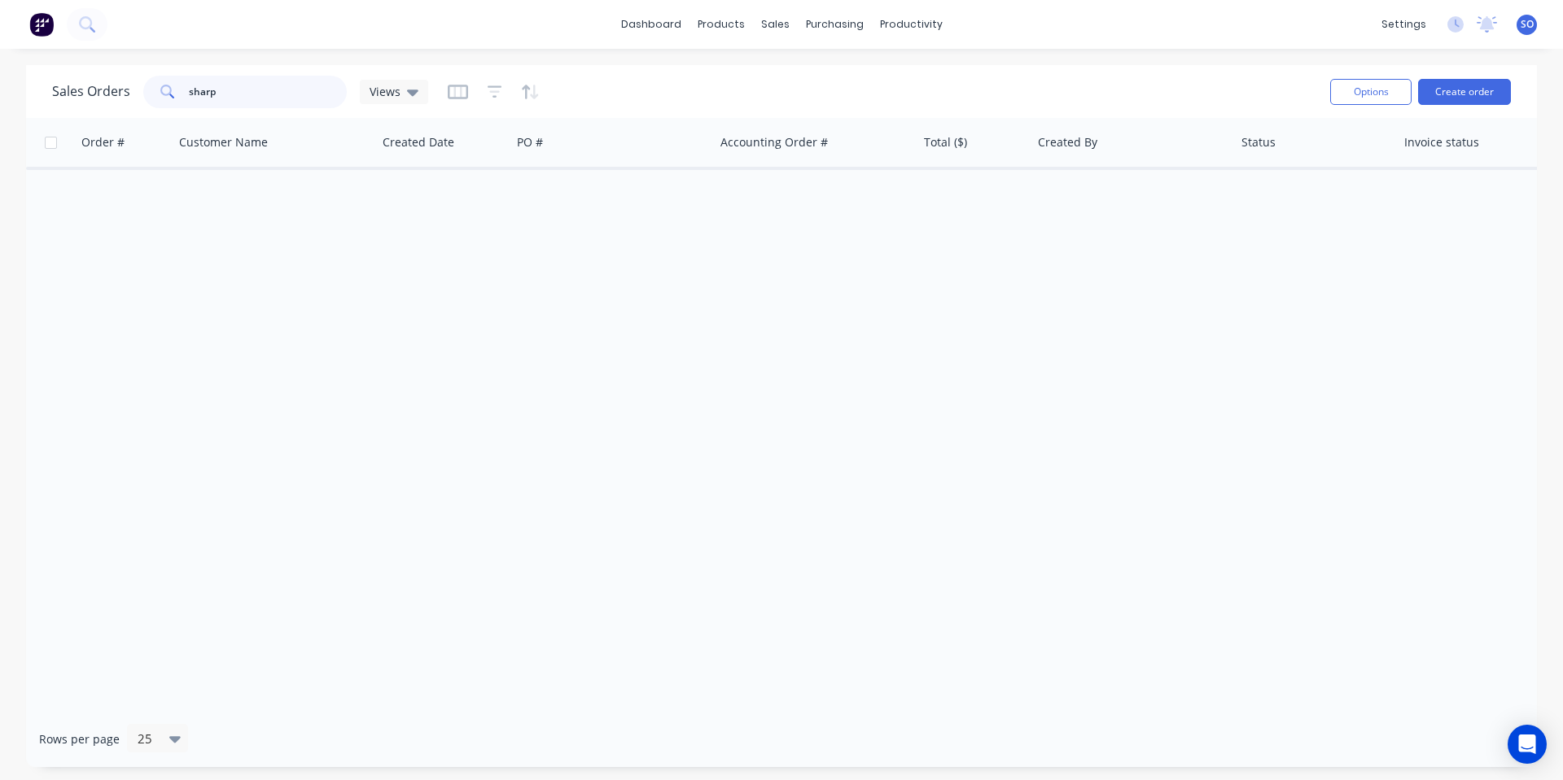
drag, startPoint x: 295, startPoint y: 91, endPoint x: 326, endPoint y: 471, distance: 381.2
click at [324, 472] on div "Sales Orders sharp Views Options Create order Order # Customer Name Created Dat…" at bounding box center [781, 416] width 1510 height 702
type input "sharp"
click at [792, 71] on div at bounding box center [784, 78] width 24 height 15
click at [15, 29] on div at bounding box center [53, 24] width 107 height 33
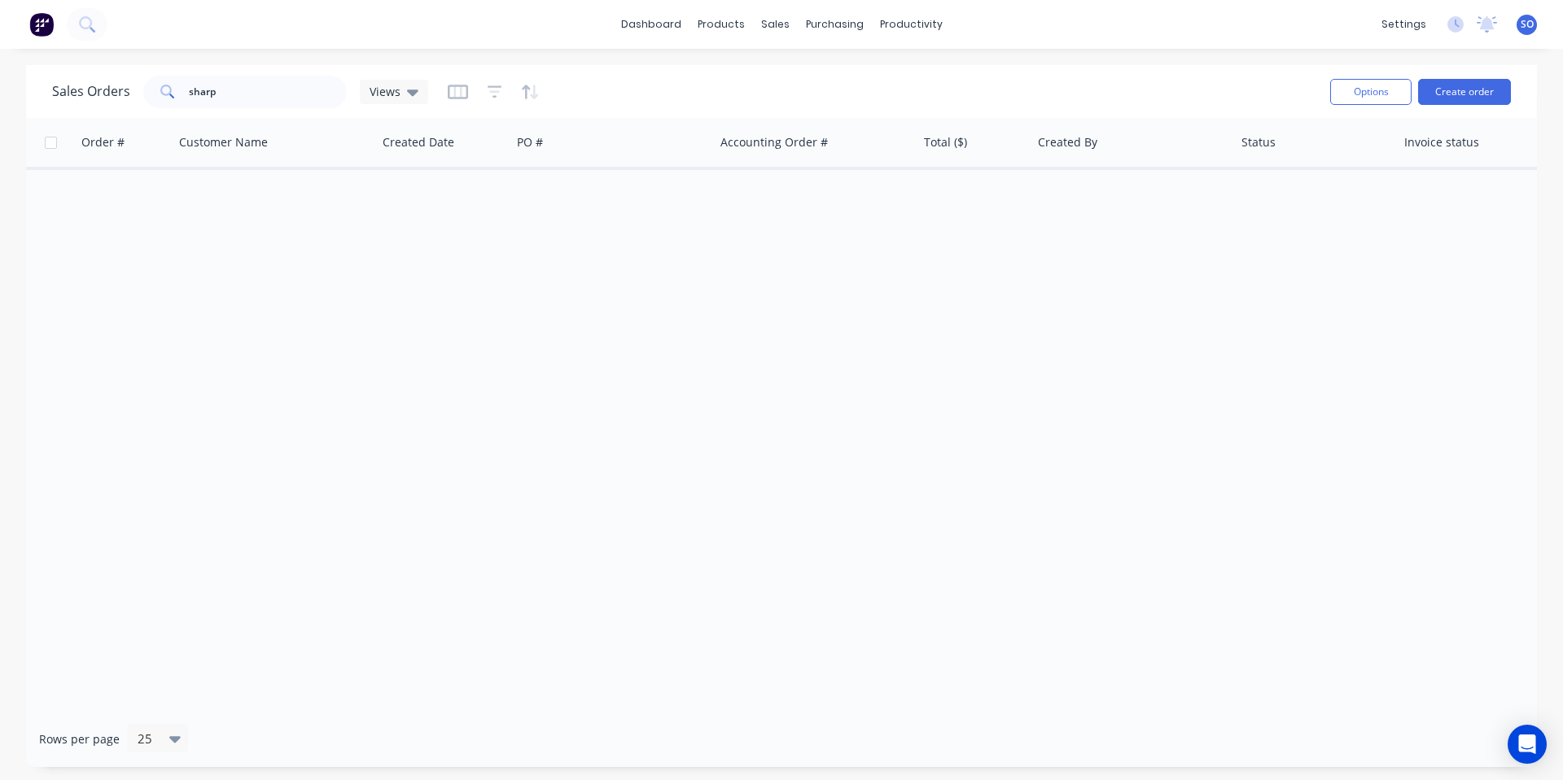
click at [31, 26] on button at bounding box center [41, 24] width 34 height 33
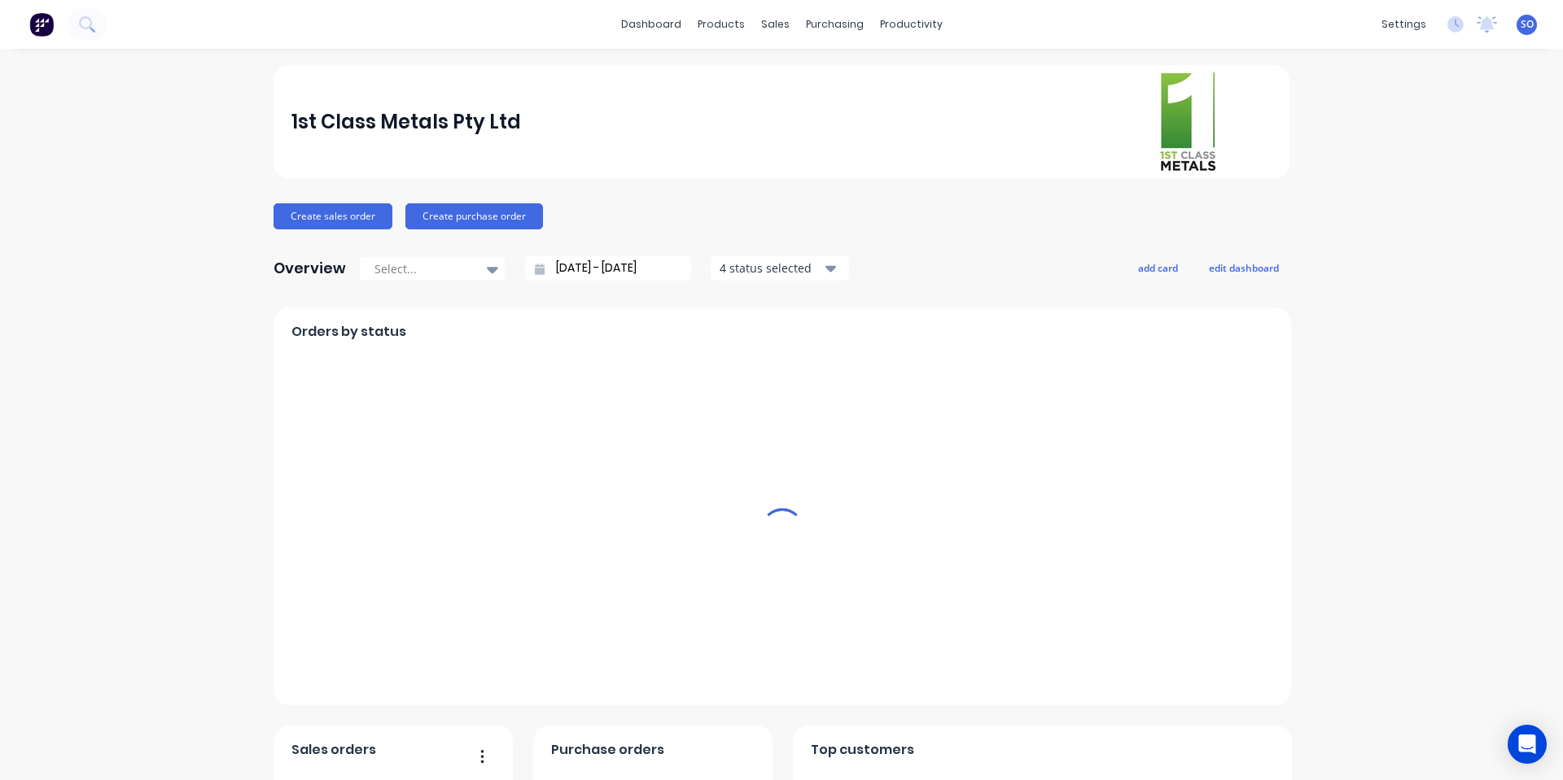
click at [766, 15] on div "dashboard products sales purchasing productivity dashboard products Product Cat…" at bounding box center [781, 24] width 1563 height 49
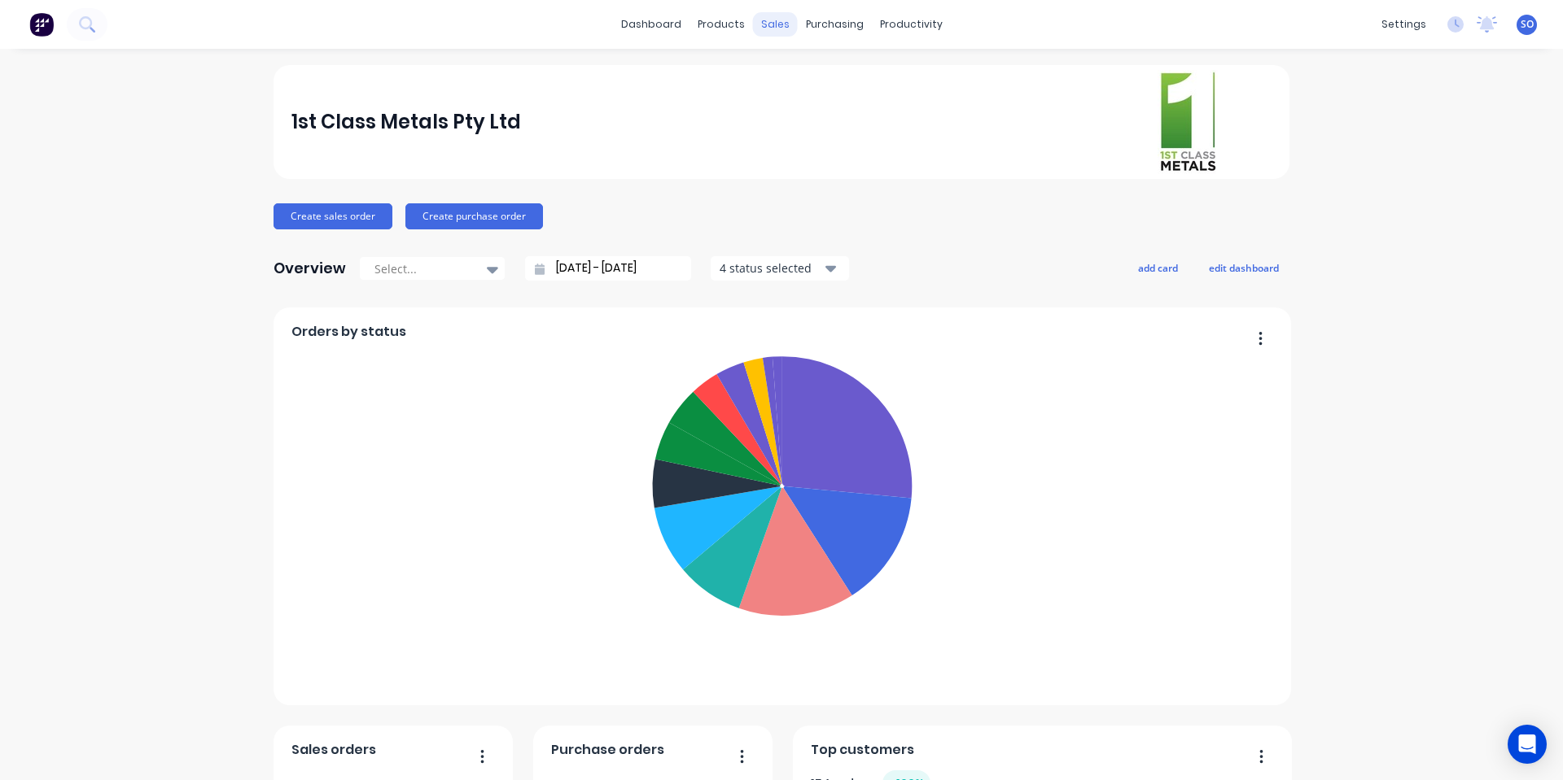
click at [762, 35] on div "sales" at bounding box center [775, 24] width 45 height 24
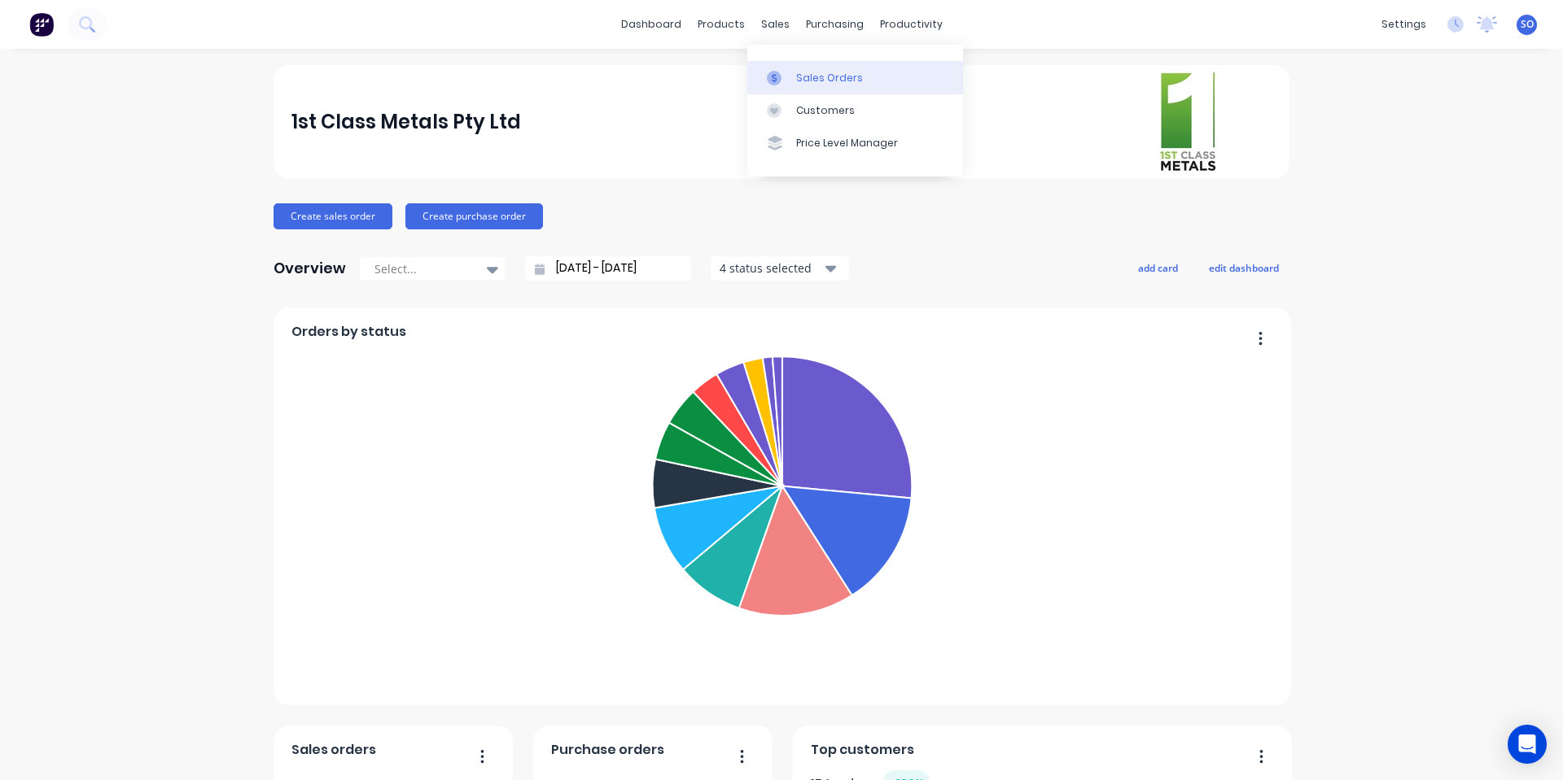
click at [770, 79] on icon at bounding box center [774, 78] width 15 height 15
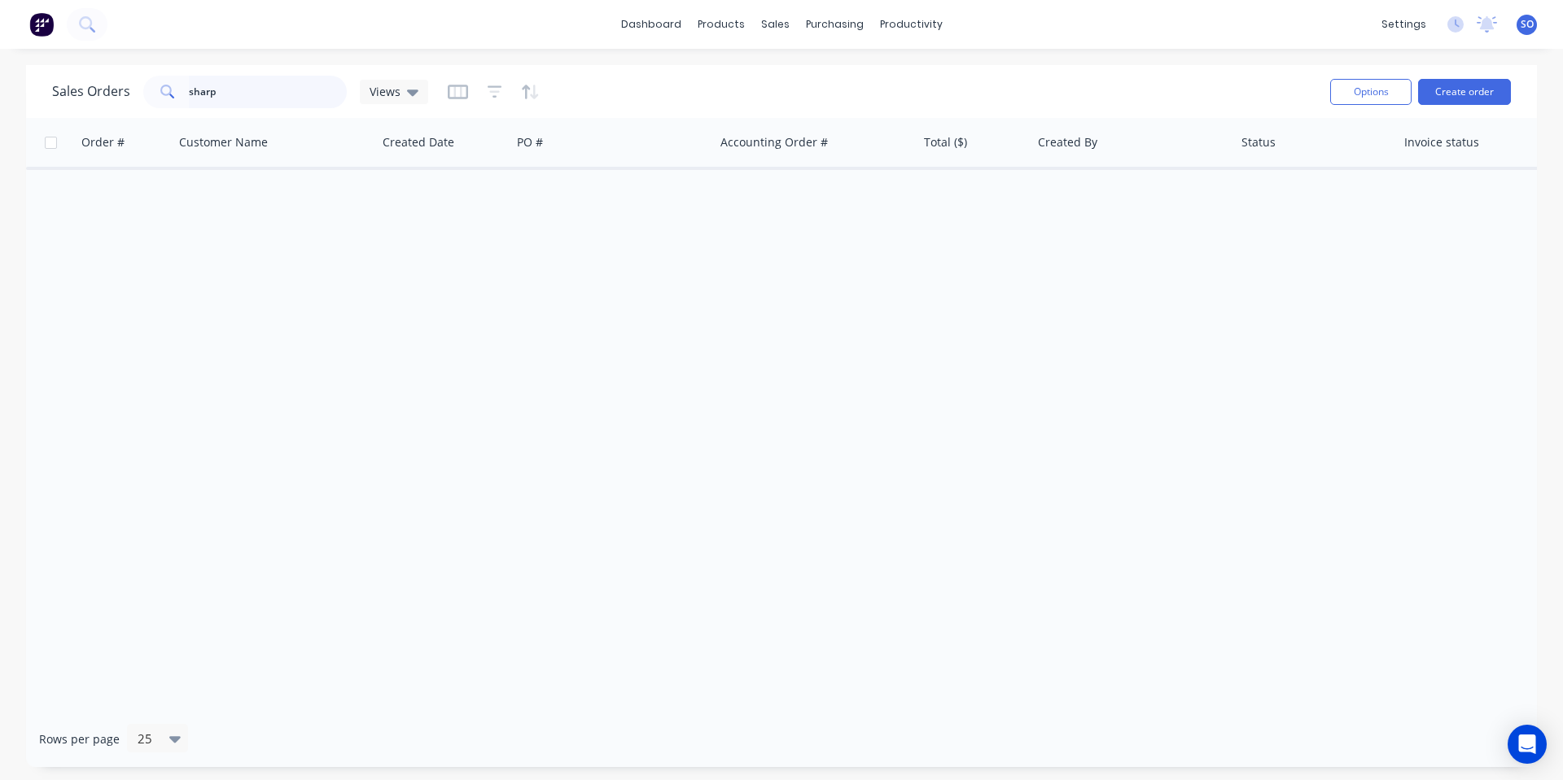
click at [223, 96] on input "sharp" at bounding box center [268, 92] width 159 height 33
type input "s"
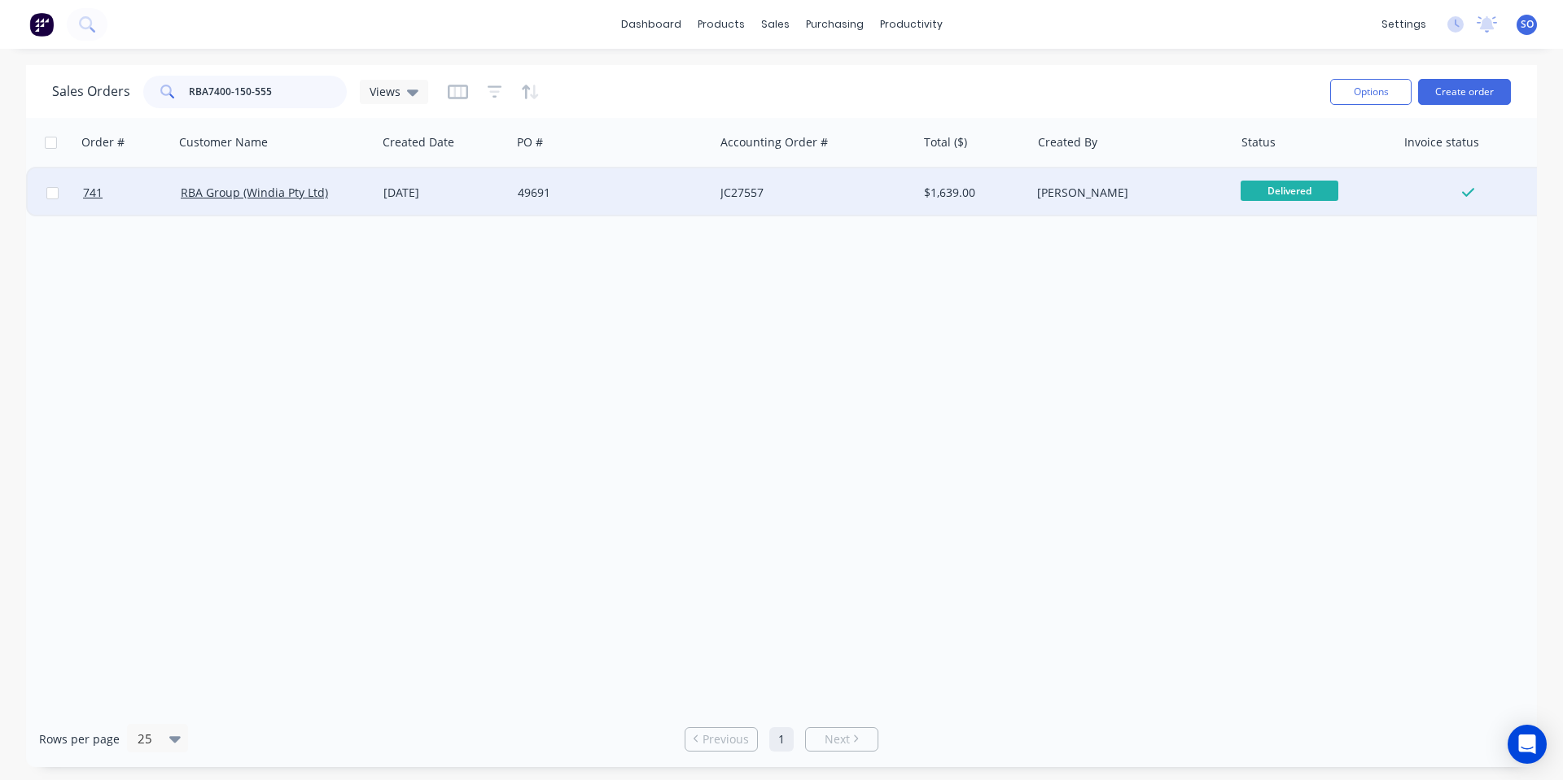
type input "RBA7400-150-555"
click at [432, 177] on div "[DATE]" at bounding box center [444, 192] width 134 height 49
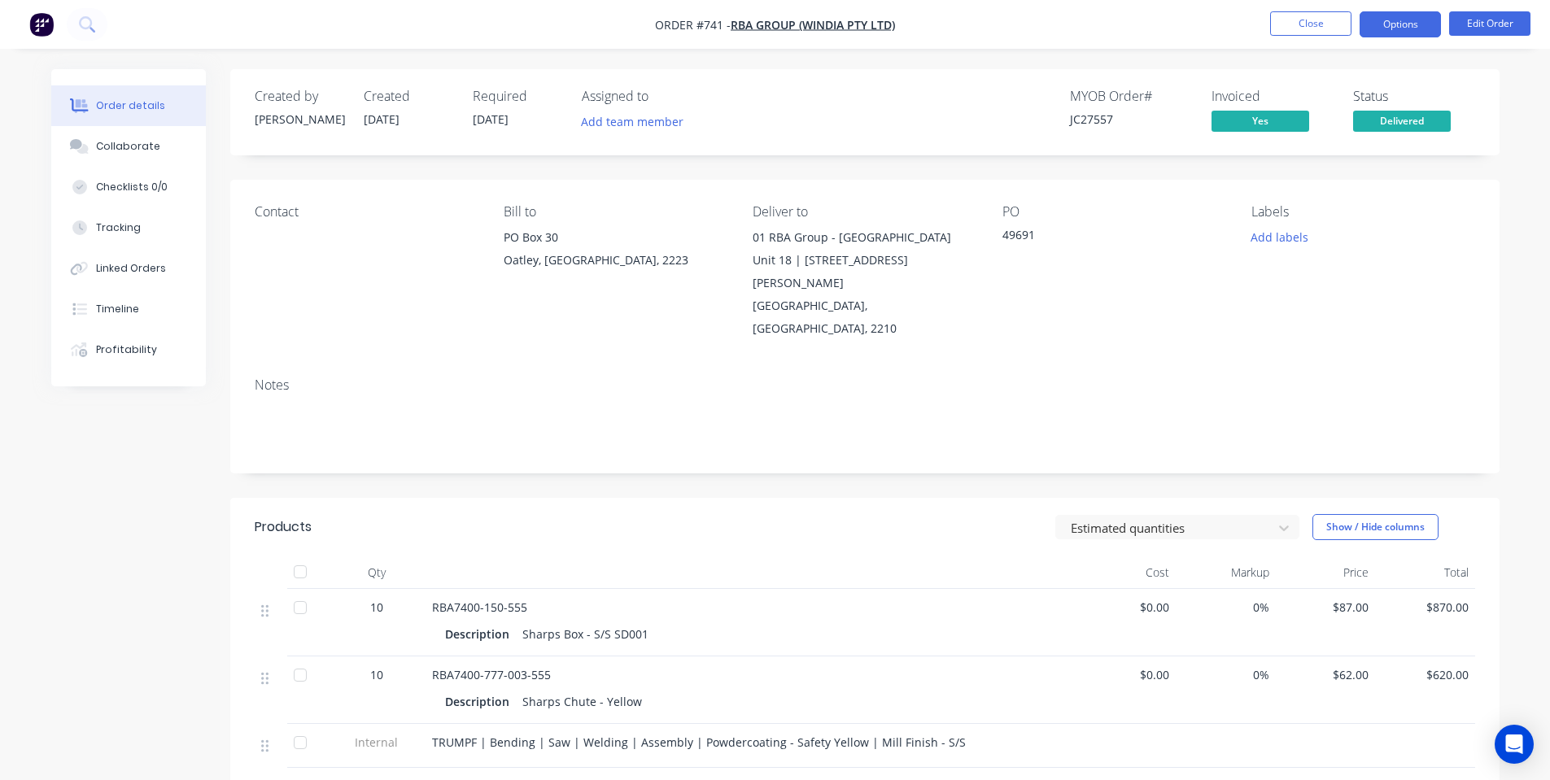
click at [1418, 29] on button "Options" at bounding box center [1400, 24] width 81 height 26
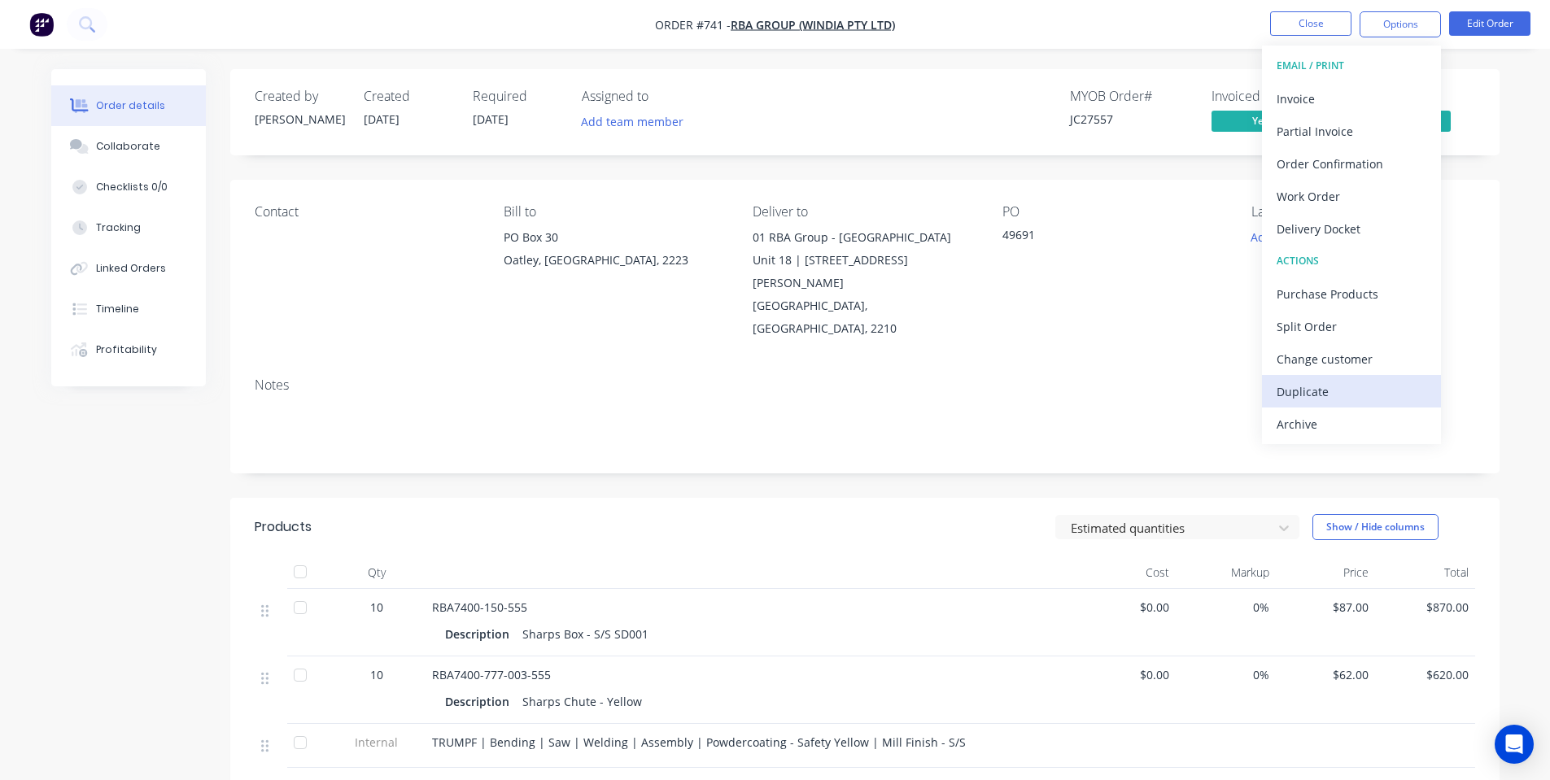
click at [1351, 387] on div "Duplicate" at bounding box center [1352, 392] width 150 height 24
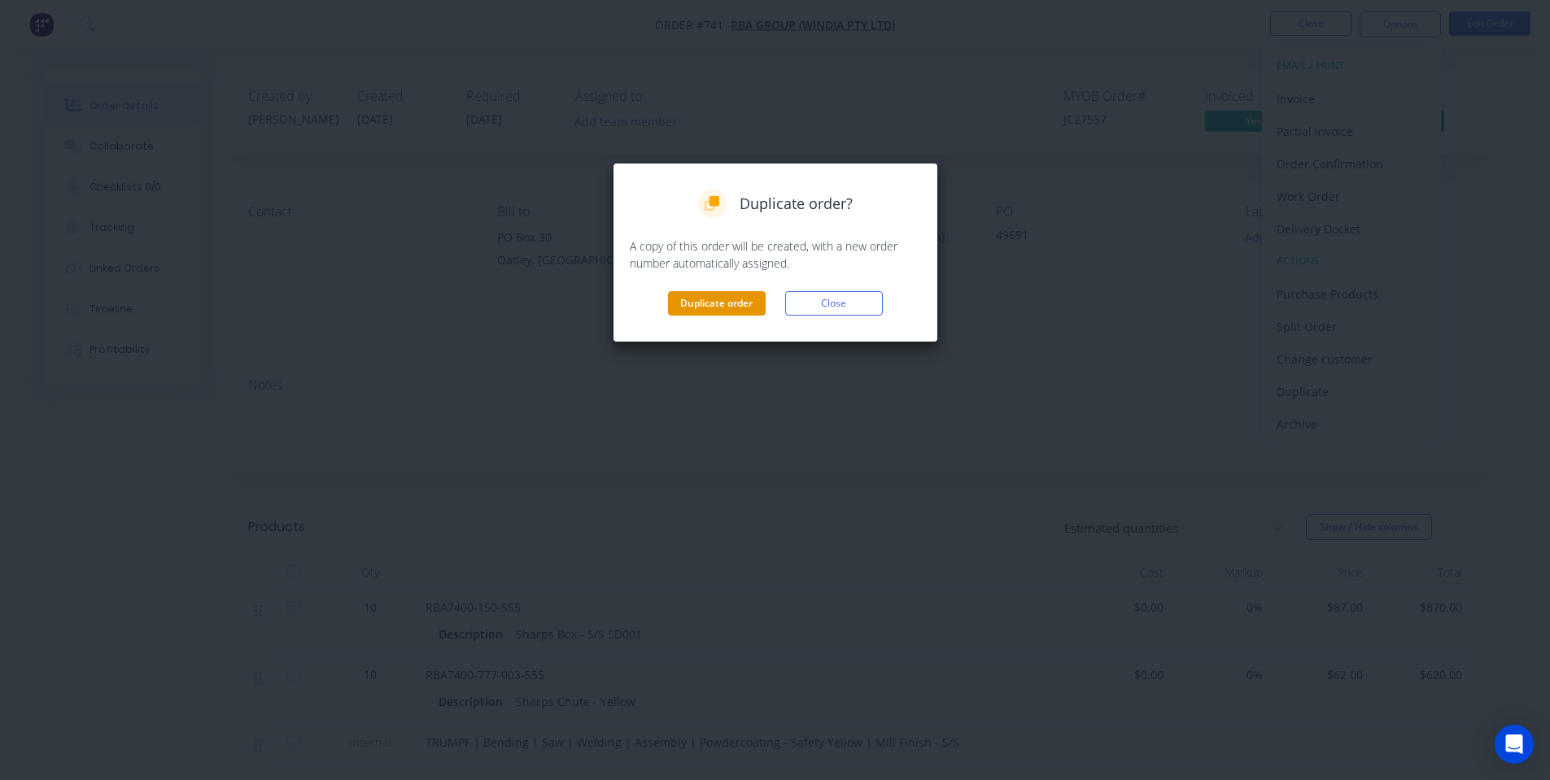
click at [707, 307] on button "Duplicate order" at bounding box center [717, 303] width 98 height 24
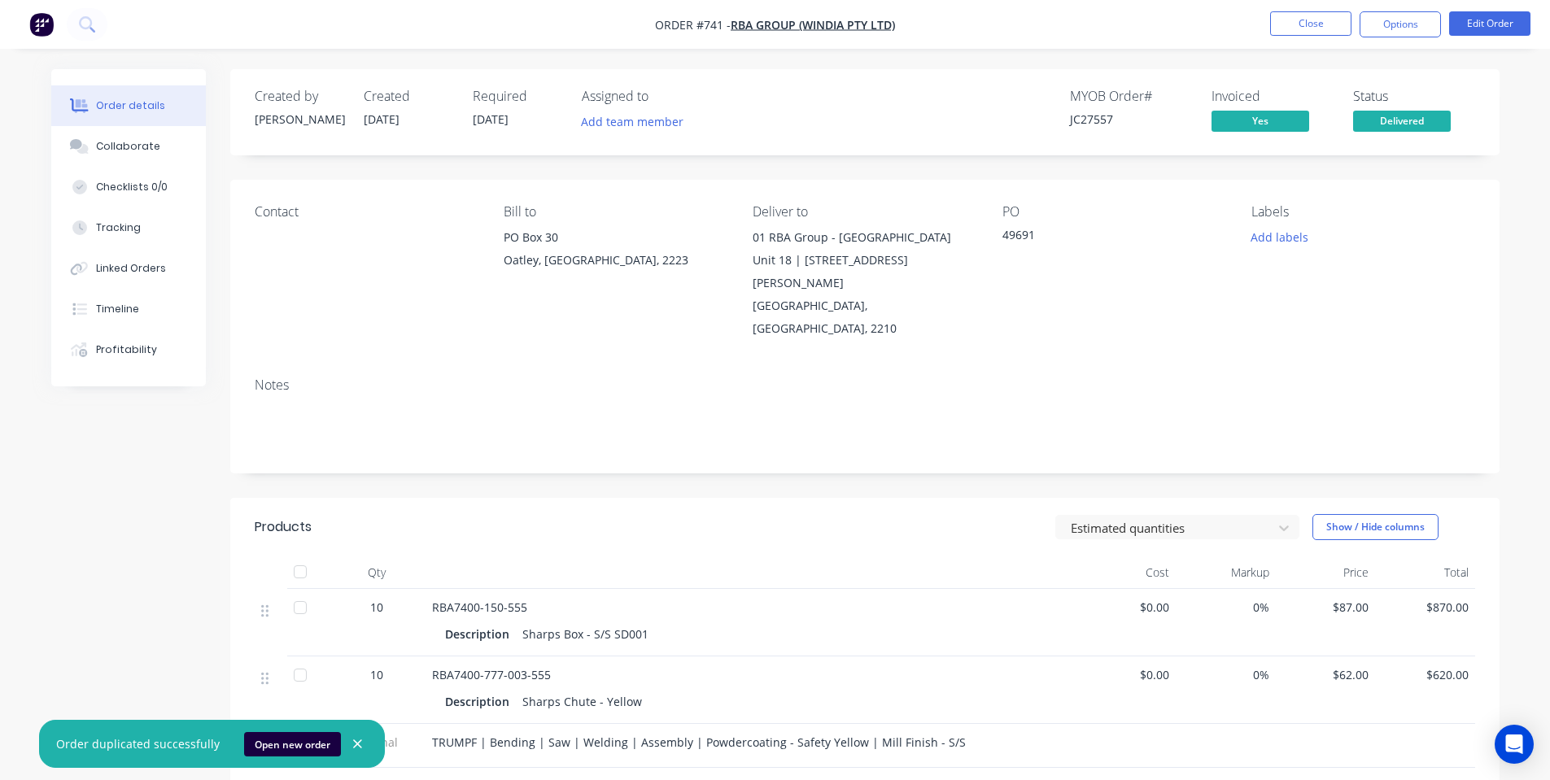
click at [1381, 9] on nav "Order #741 - RBA Group (Windia Pty Ltd) Close Options Edit Order" at bounding box center [775, 24] width 1550 height 49
click at [1342, 28] on button "Close" at bounding box center [1310, 23] width 81 height 24
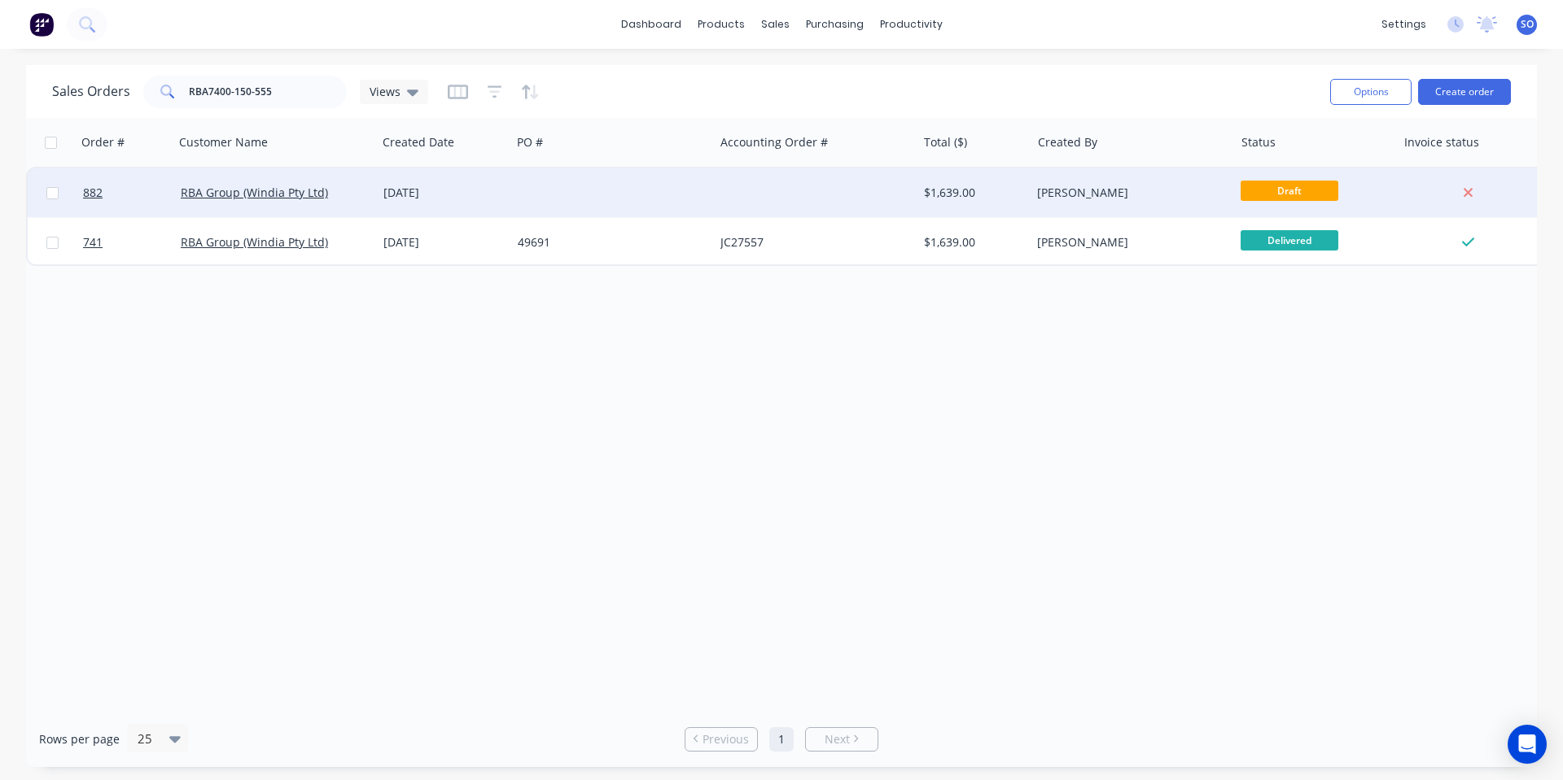
click at [426, 181] on div "[DATE]" at bounding box center [444, 192] width 134 height 49
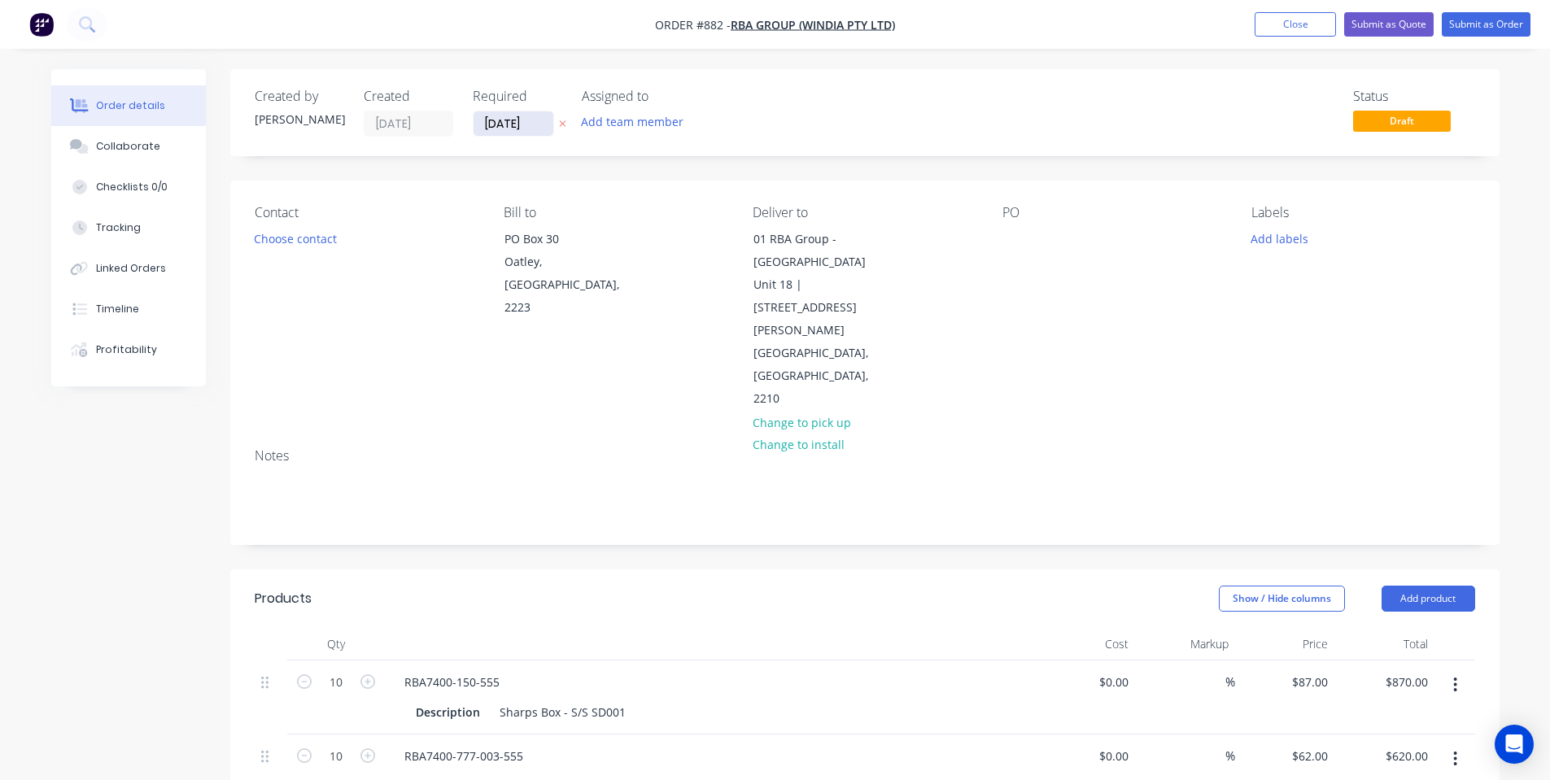
click at [537, 133] on input "[DATE]" at bounding box center [514, 123] width 80 height 24
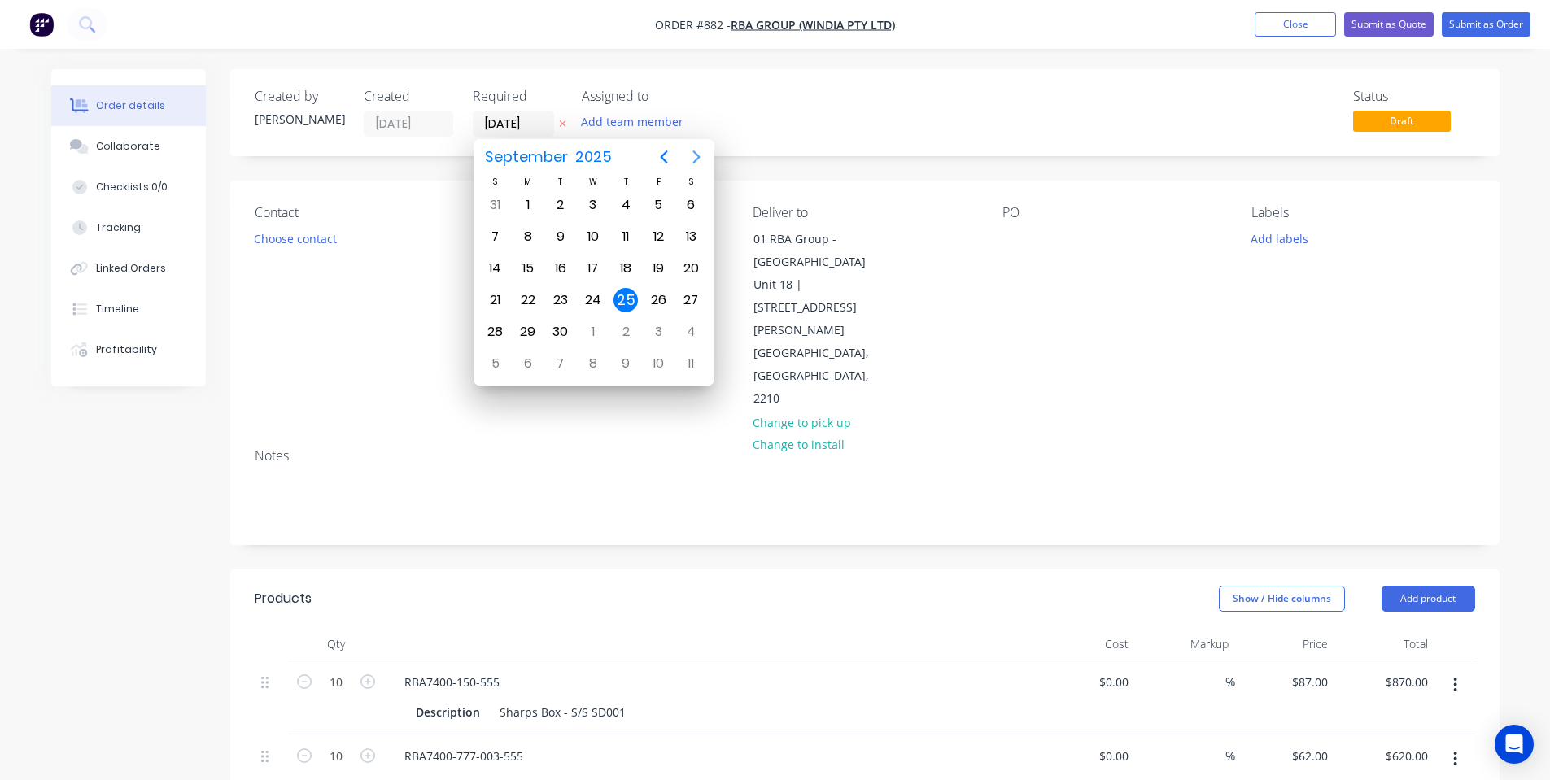
click at [701, 159] on icon "Next page" at bounding box center [697, 157] width 20 height 20
click at [625, 271] on div "16" at bounding box center [626, 268] width 24 height 24
type input "[DATE]"
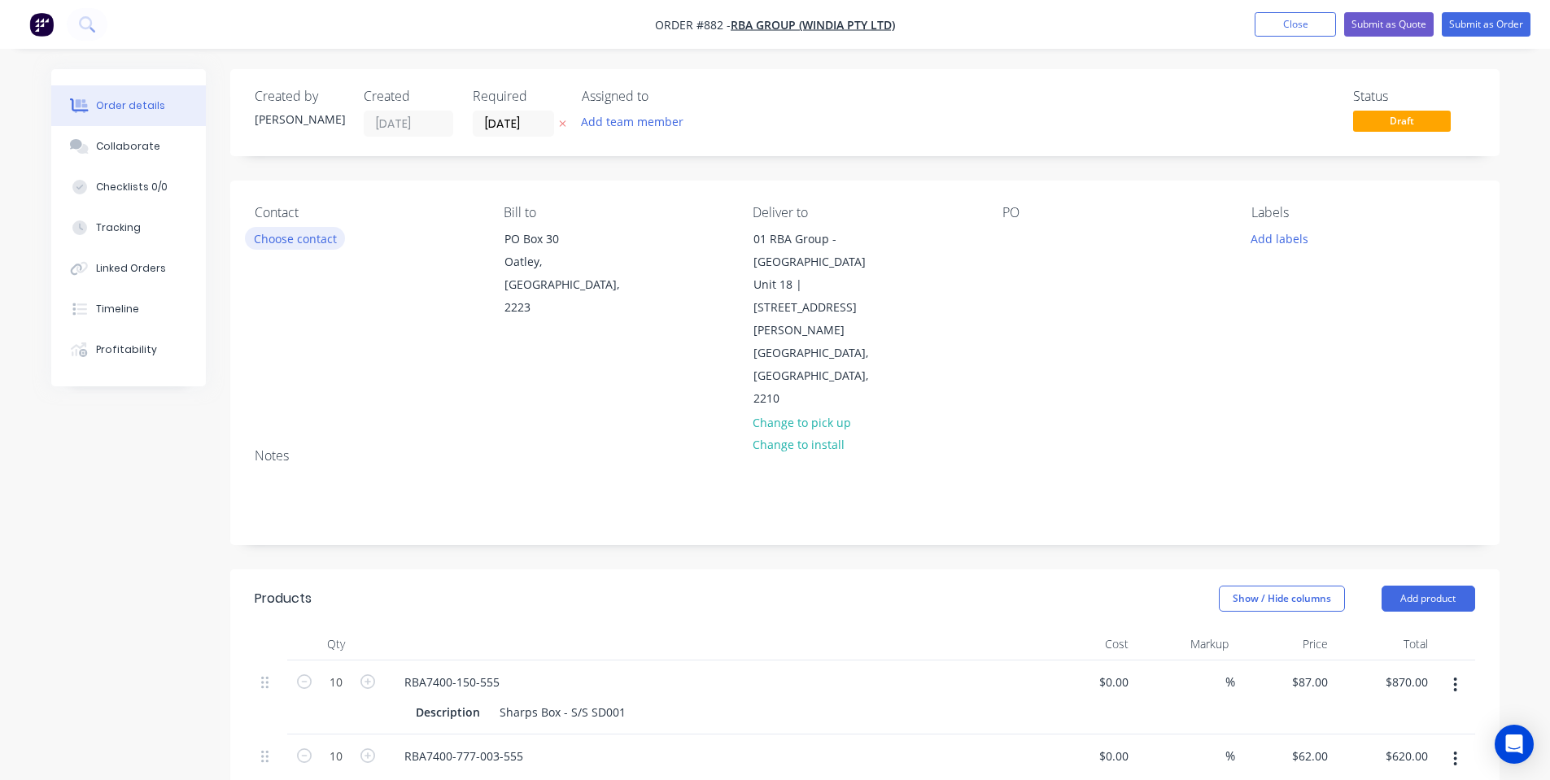
click at [319, 239] on button "Choose contact" at bounding box center [295, 238] width 100 height 22
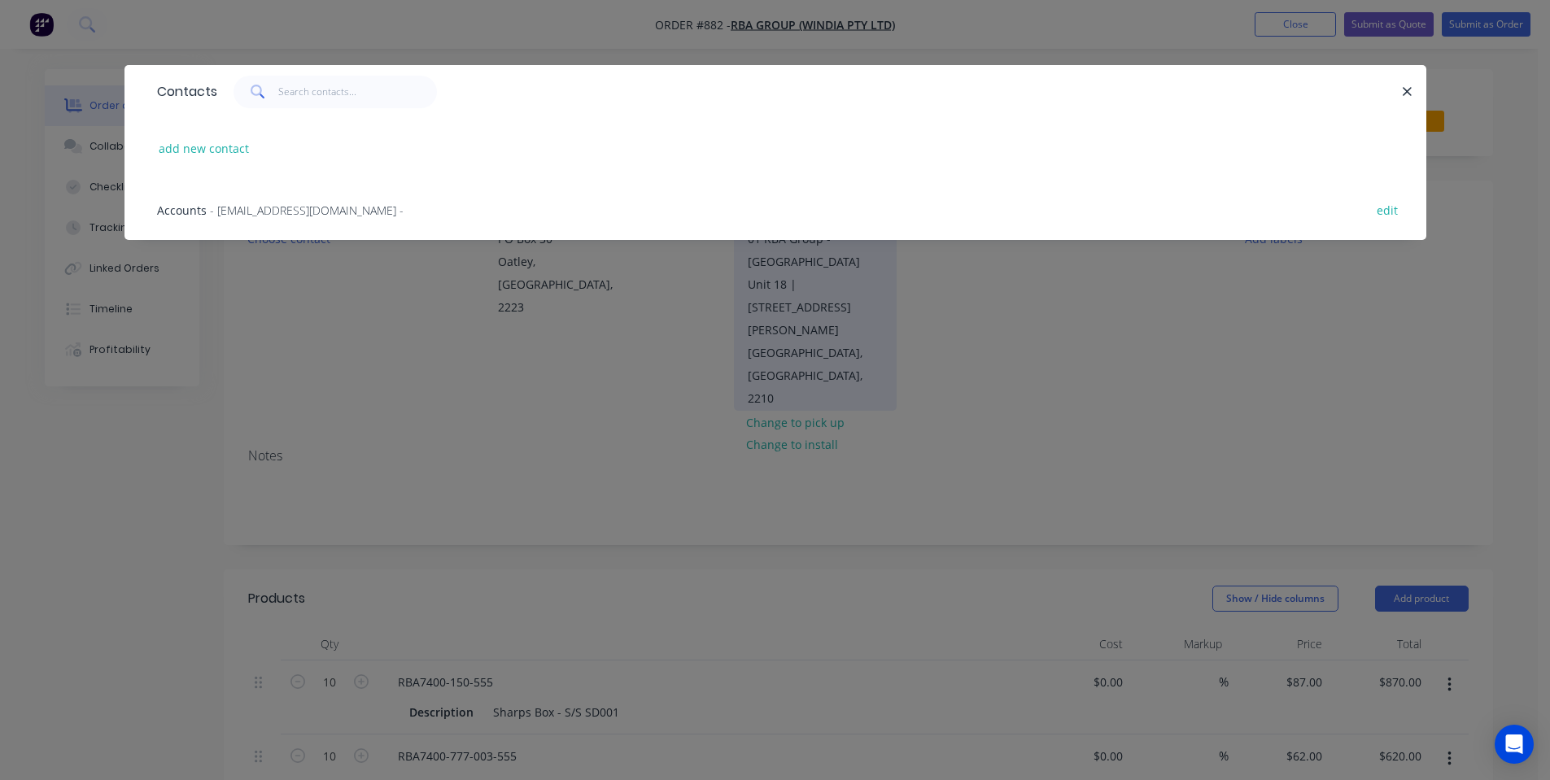
drag, startPoint x: 439, startPoint y: 381, endPoint x: 881, endPoint y: 280, distance: 453.3
click at [440, 381] on div "Contacts add new contact Accounts - accounts@rba.com.au - edit" at bounding box center [775, 390] width 1550 height 780
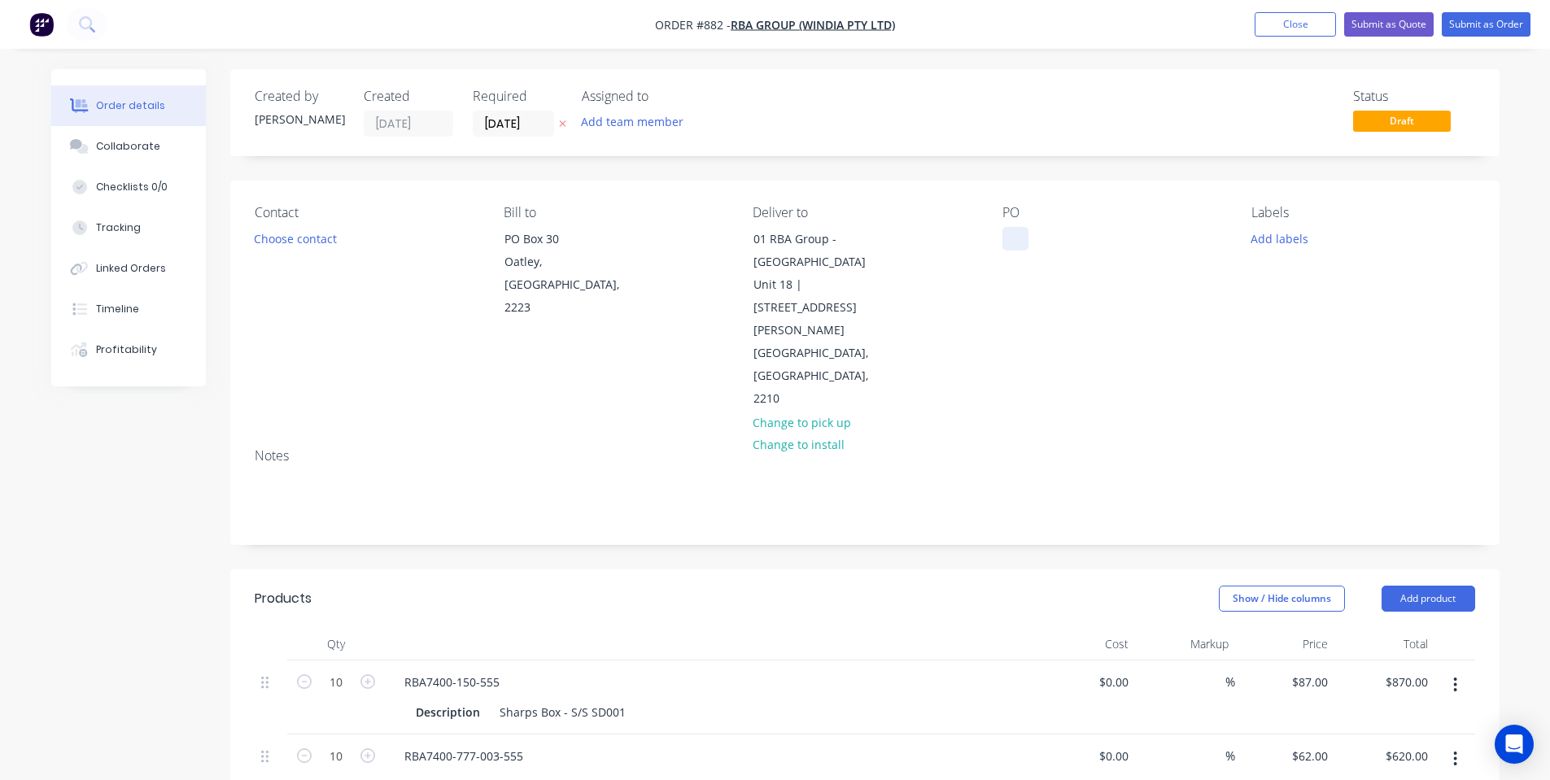
click at [1021, 237] on div at bounding box center [1016, 239] width 26 height 24
drag, startPoint x: 1026, startPoint y: 300, endPoint x: 1084, endPoint y: 274, distance: 63.4
click at [1028, 300] on div "PO 50044" at bounding box center [1114, 308] width 223 height 206
click at [109, 164] on button "Collaborate" at bounding box center [128, 146] width 155 height 41
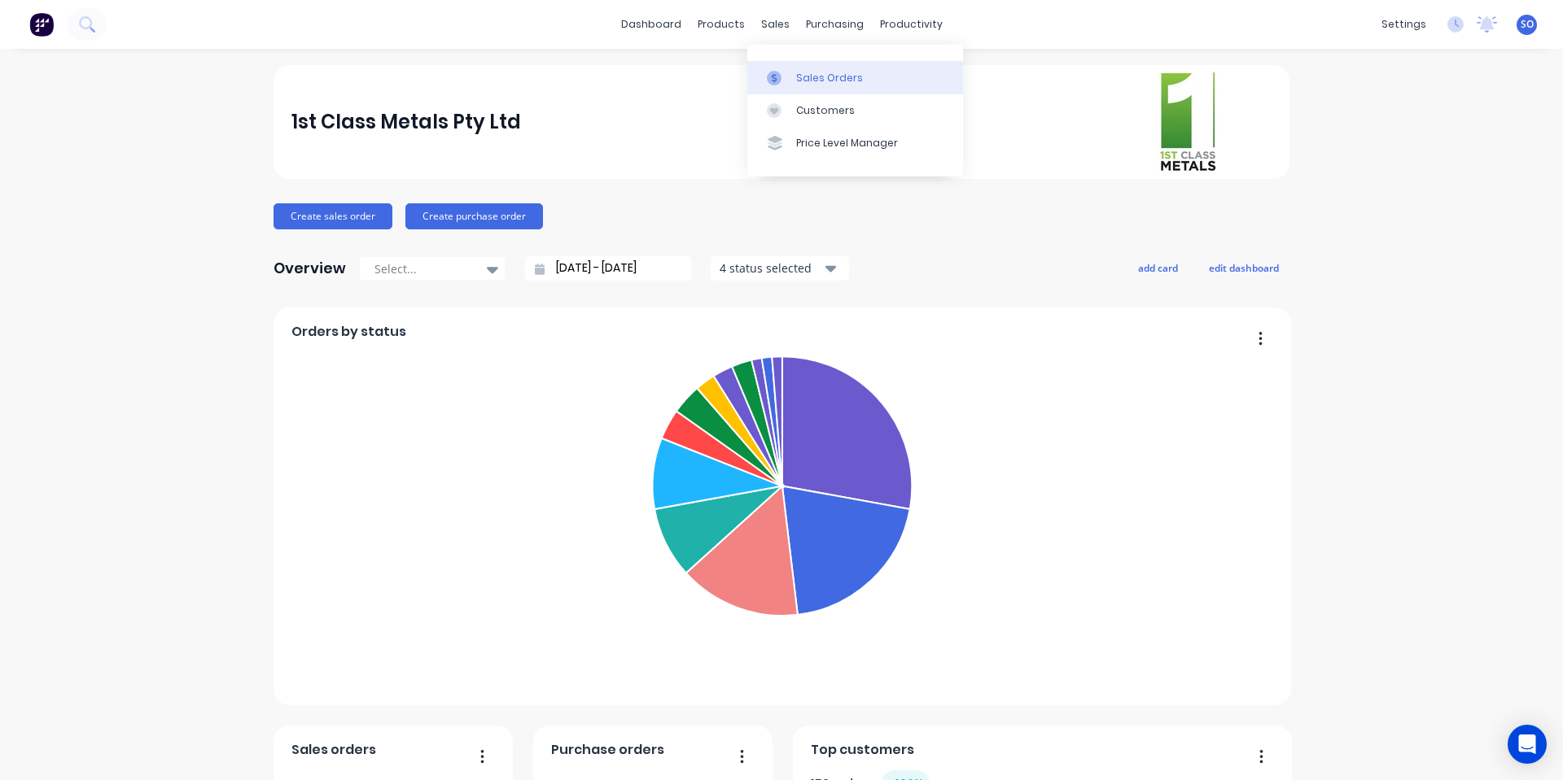
click at [796, 78] on div "Sales Orders" at bounding box center [829, 78] width 67 height 15
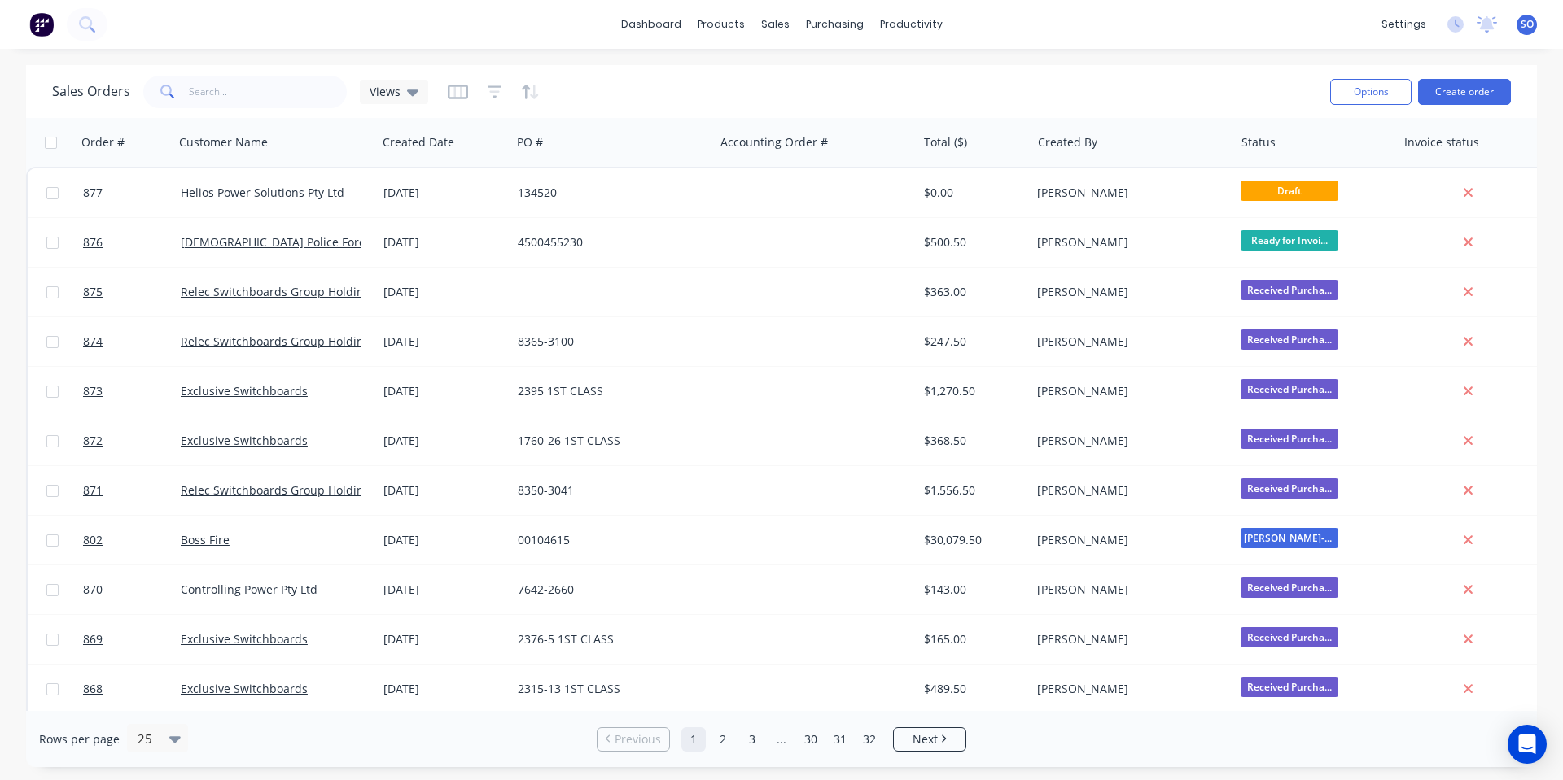
click at [741, 111] on div "Sales Orders Views Options Create order" at bounding box center [781, 91] width 1510 height 53
click at [779, 89] on link "Product Catalogue" at bounding box center [801, 77] width 216 height 33
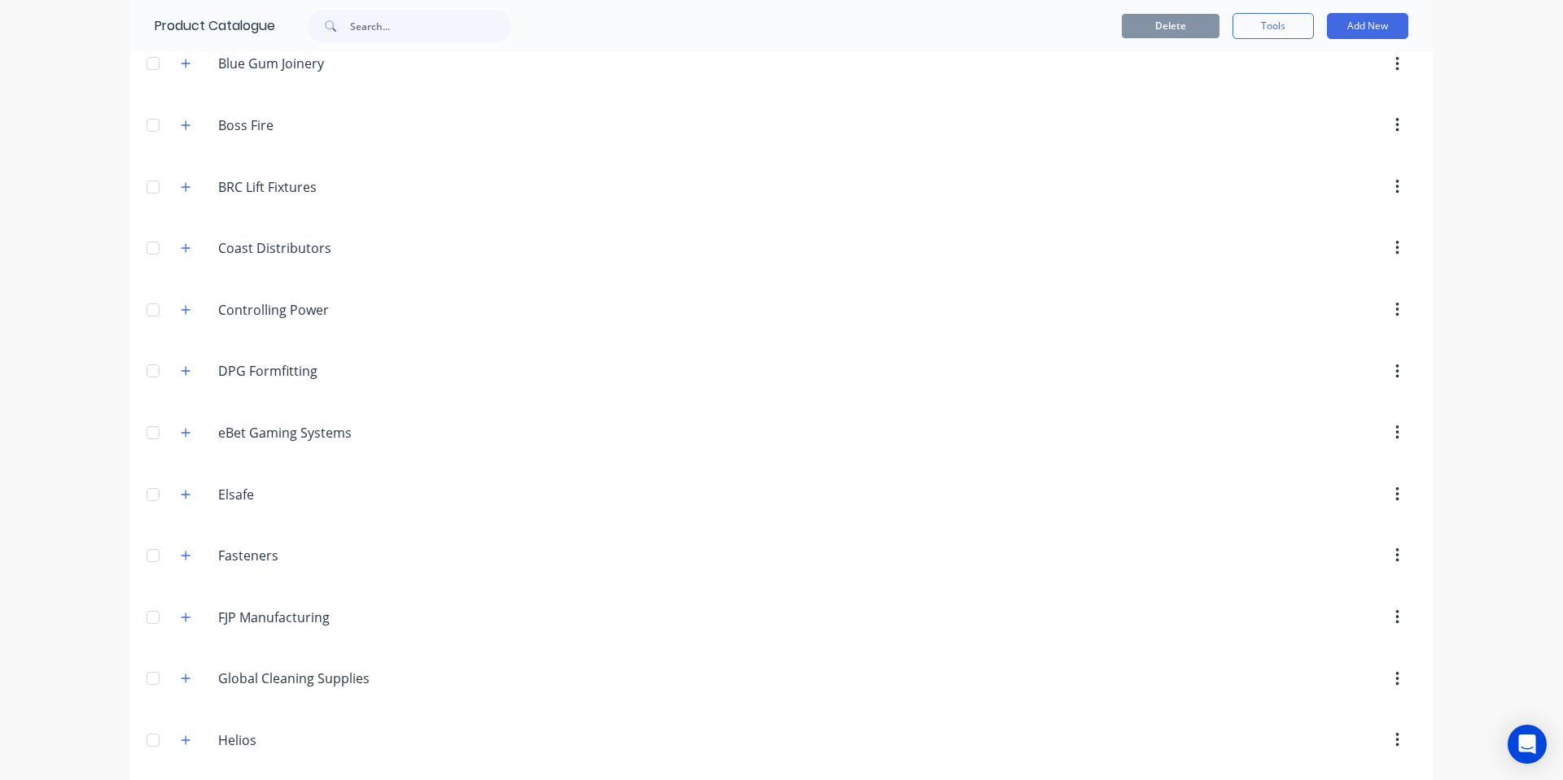
scroll to position [434, 0]
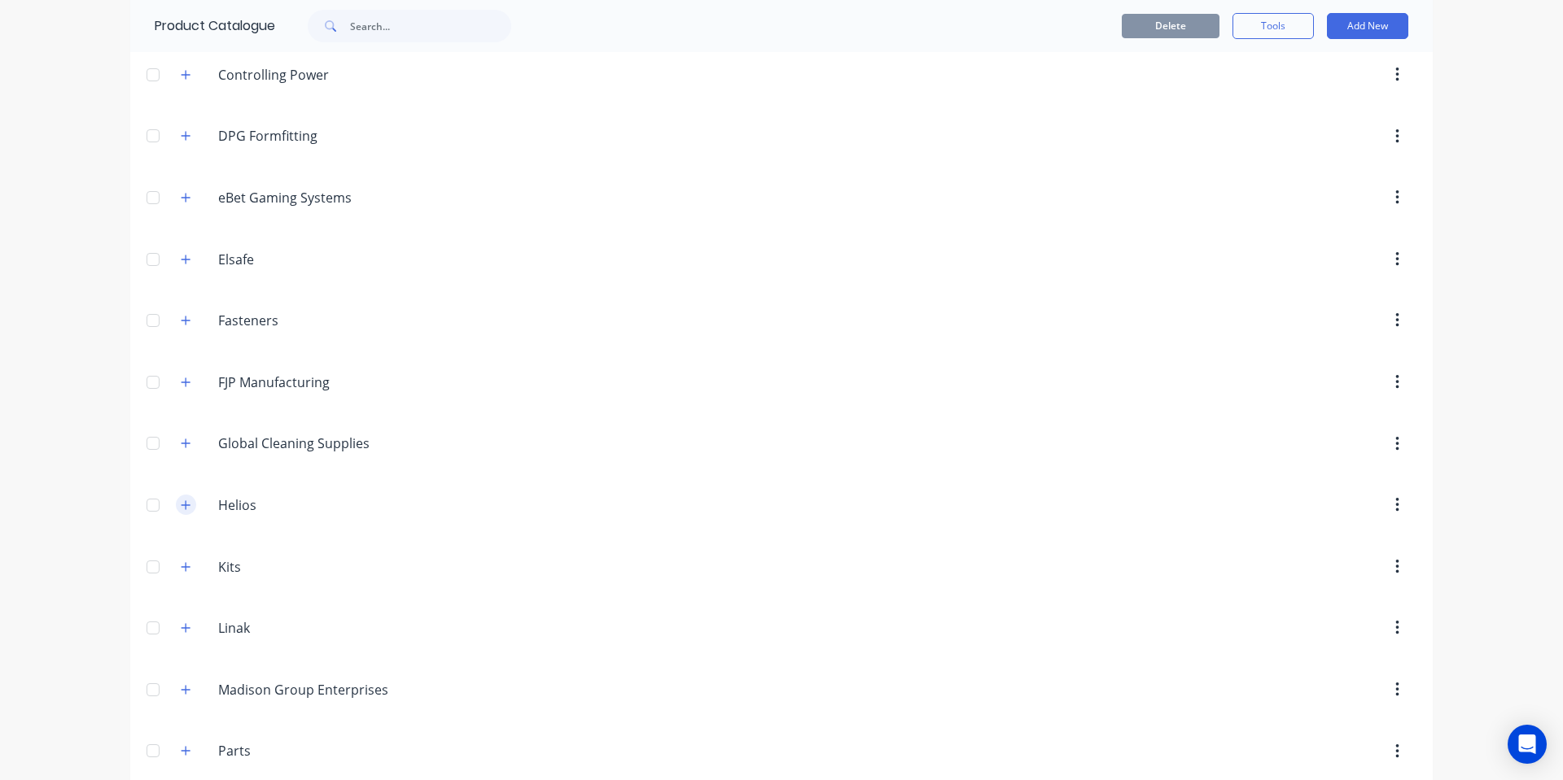
click at [181, 509] on icon "button" at bounding box center [186, 505] width 10 height 11
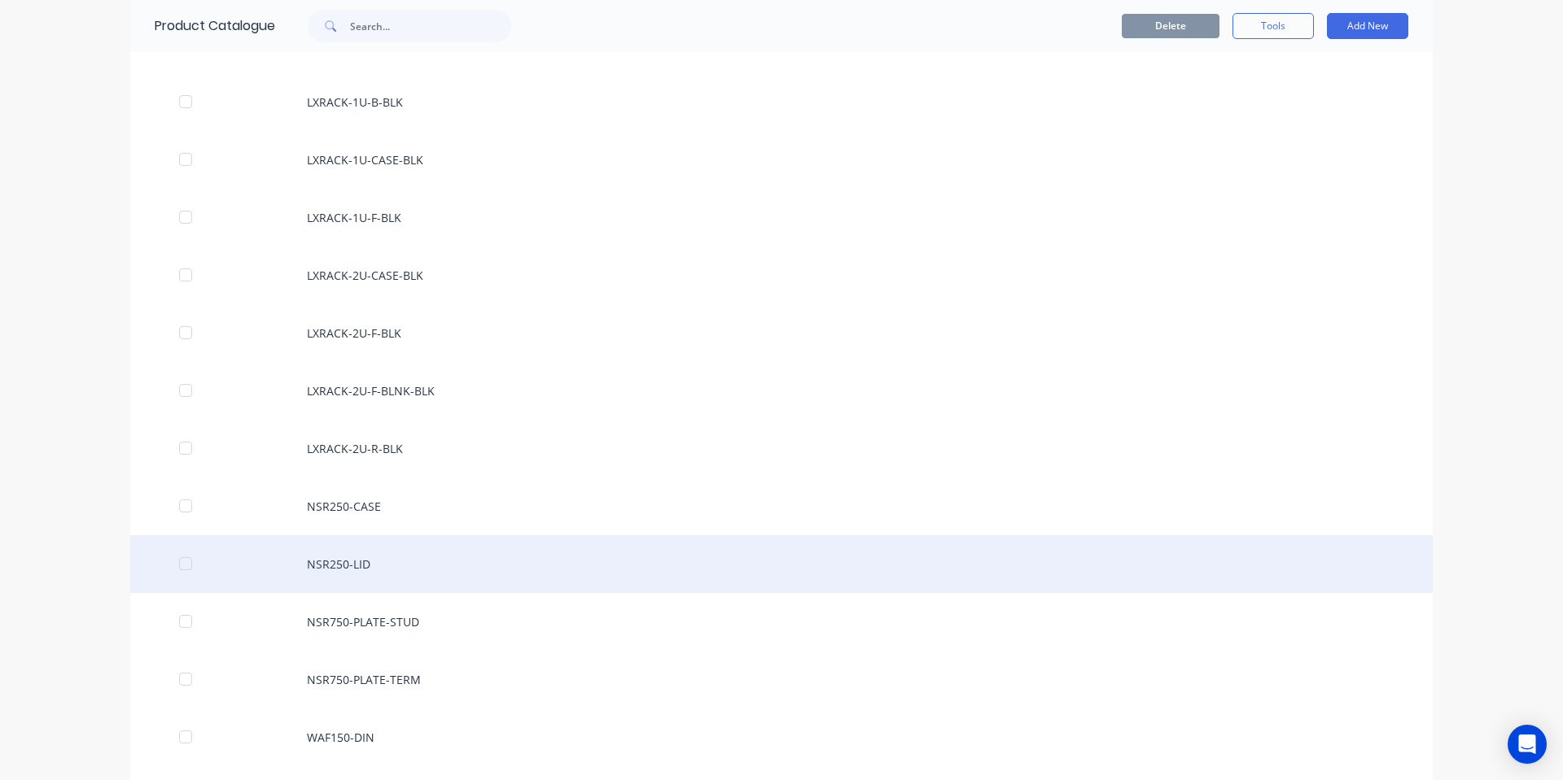
scroll to position [2170, 0]
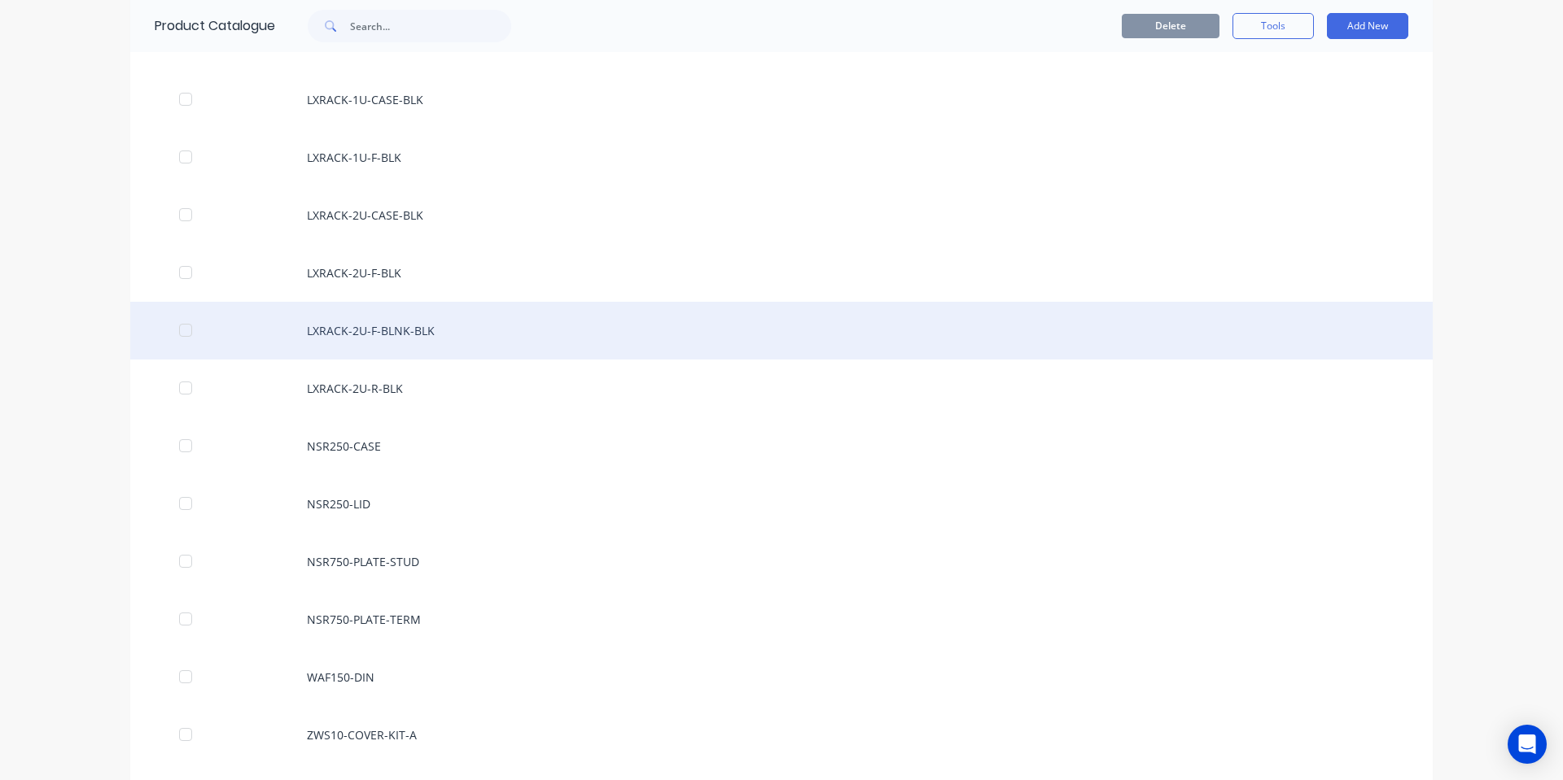
drag, startPoint x: 411, startPoint y: 325, endPoint x: 502, endPoint y: 316, distance: 91.6
click at [502, 316] on div "LXRACK-2U-F-BLNK-BLK" at bounding box center [781, 331] width 1302 height 58
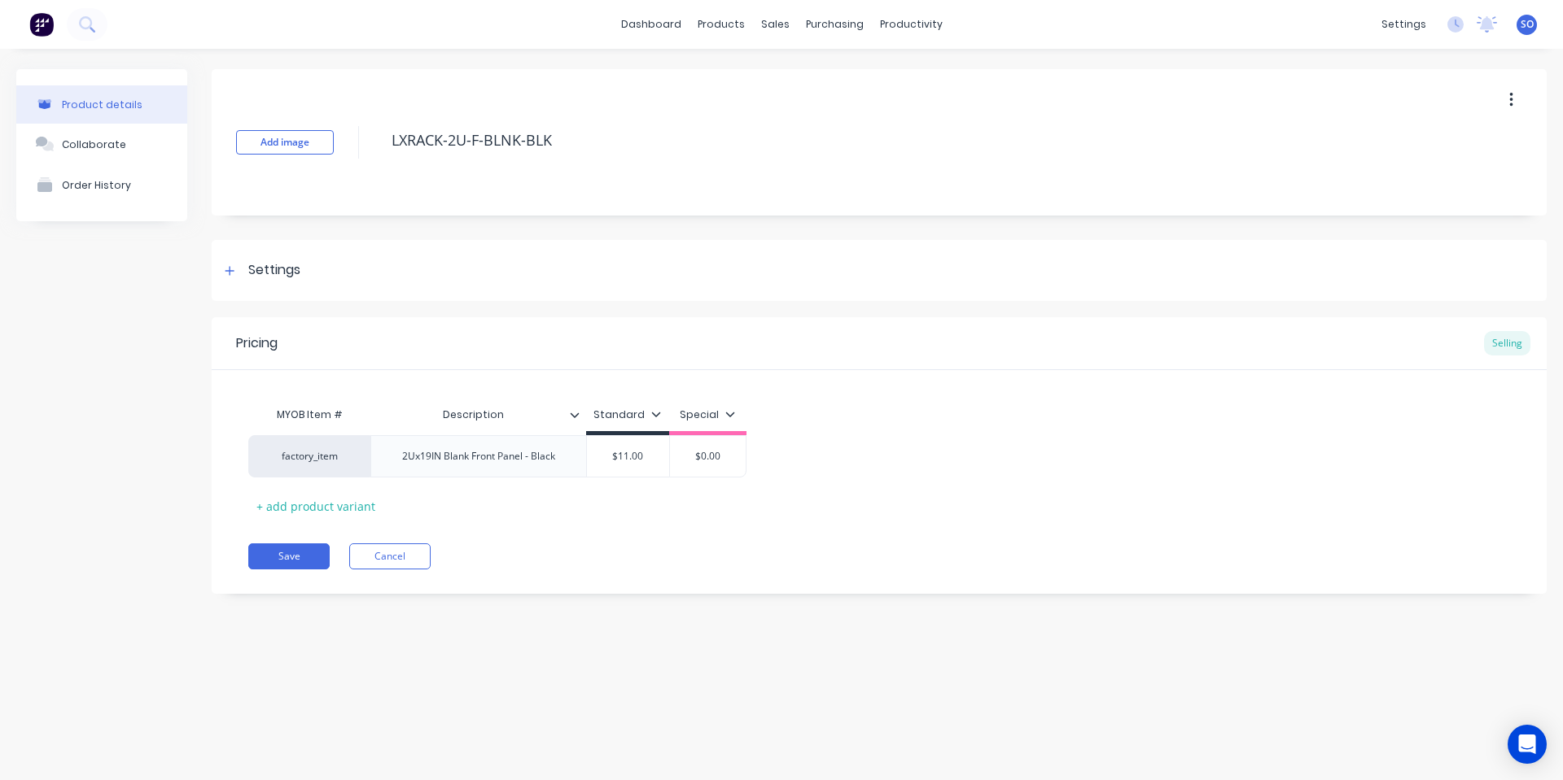
click at [1523, 106] on button "button" at bounding box center [1511, 99] width 38 height 29
click at [1492, 134] on span "Duplicate" at bounding box center [1451, 142] width 122 height 17
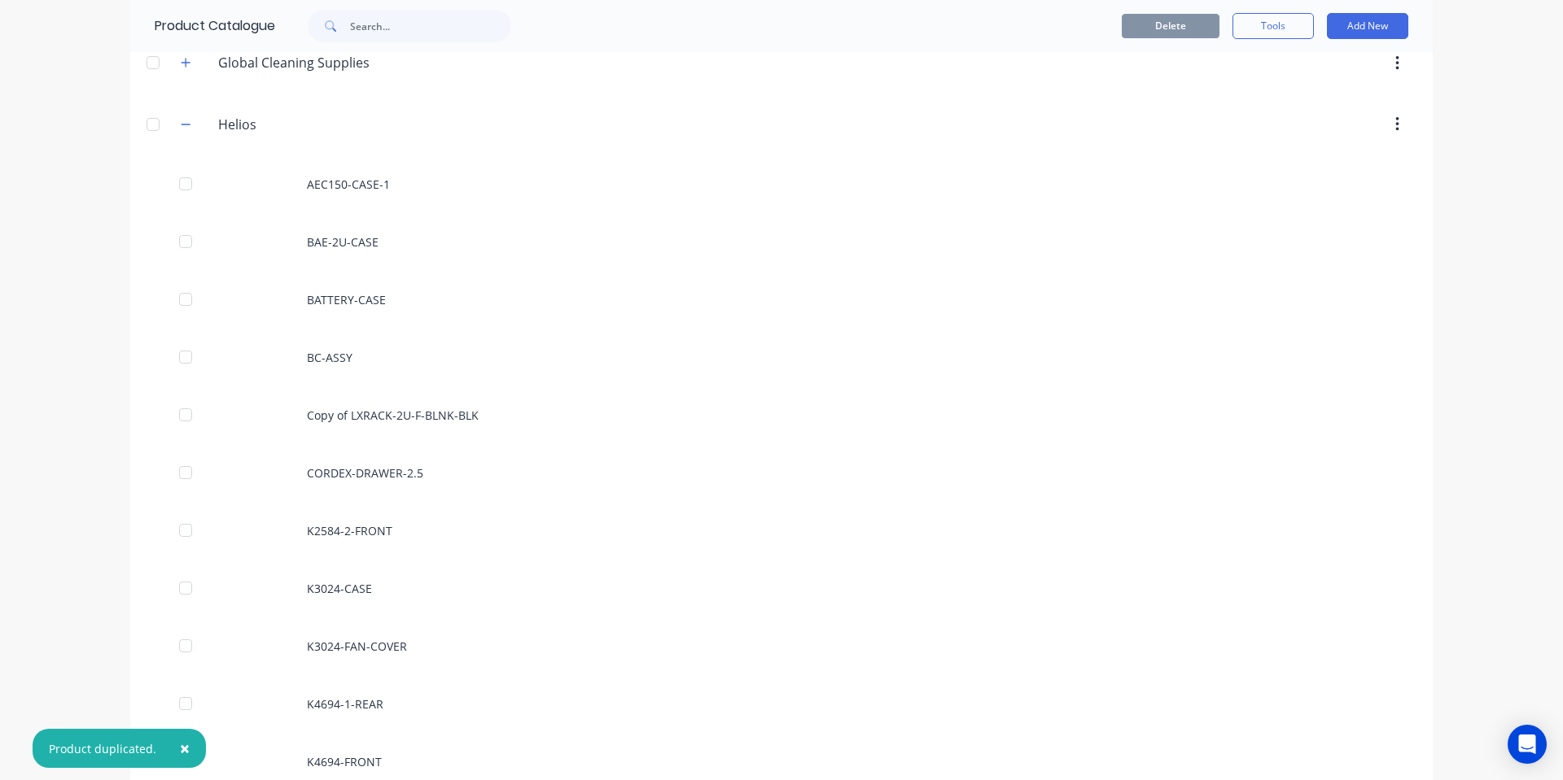
scroll to position [868, 0]
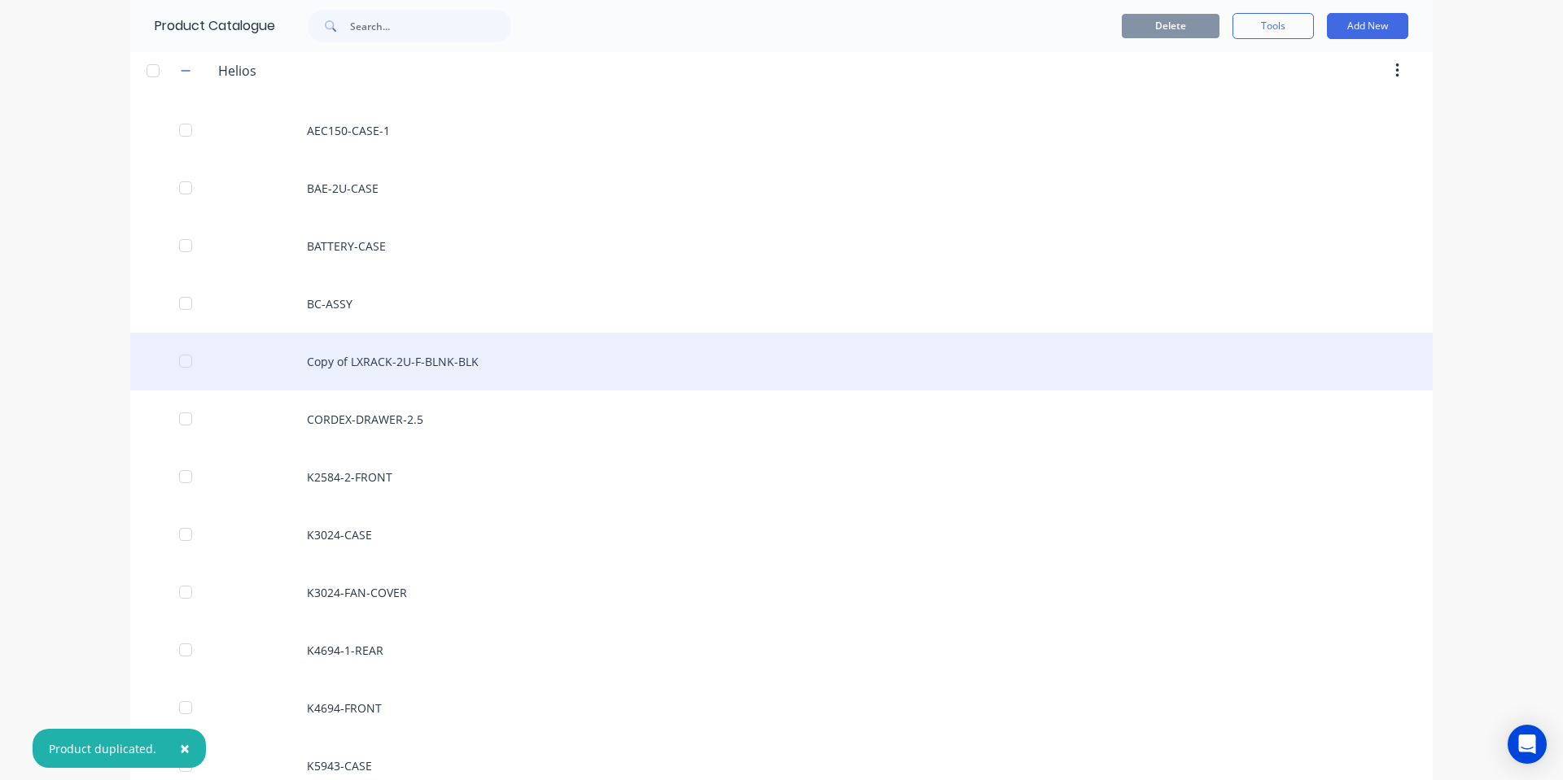
click at [509, 368] on div "Copy of LXRACK-2U-F-BLNK-BLK" at bounding box center [781, 362] width 1302 height 58
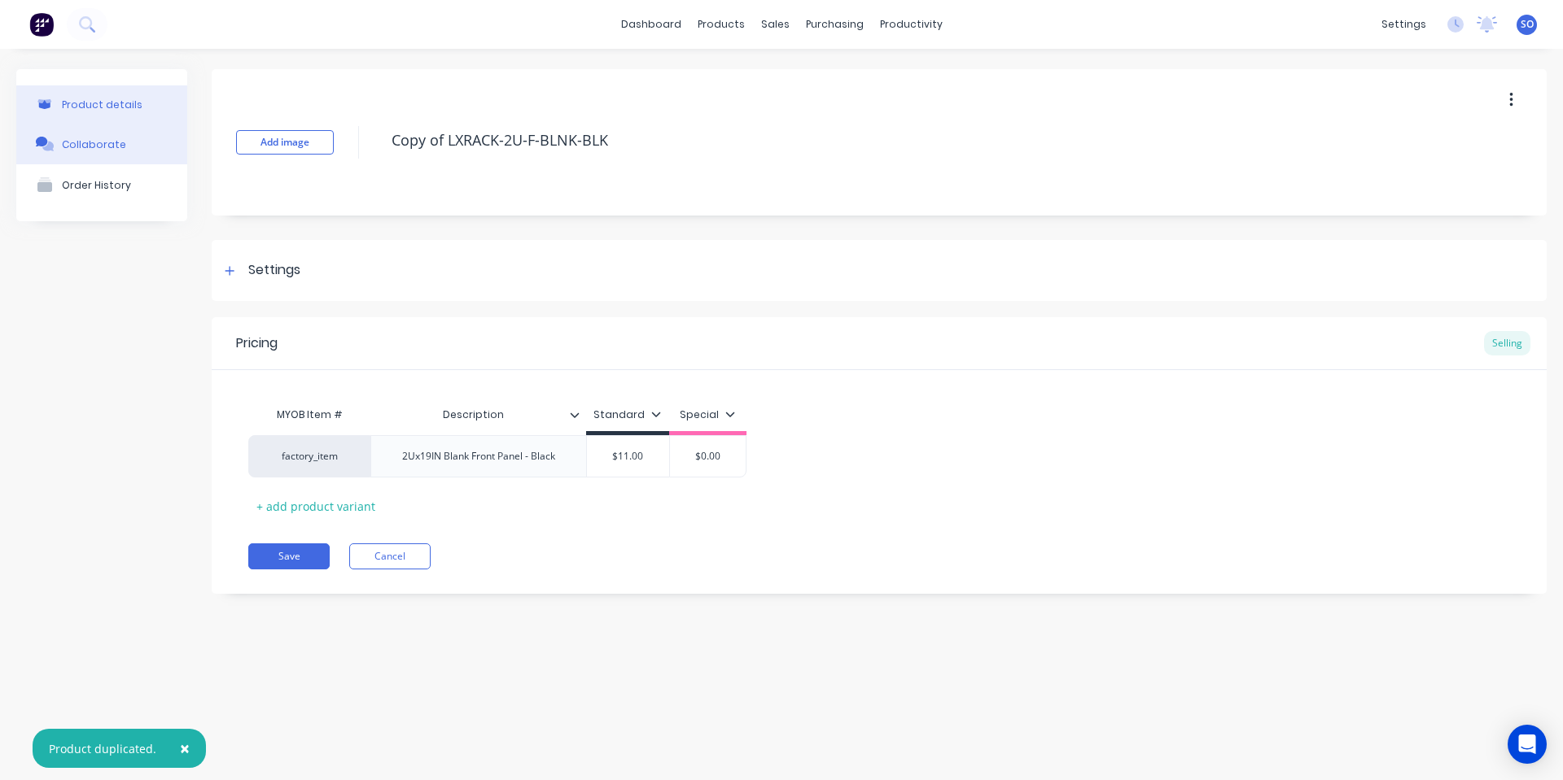
drag, startPoint x: 450, startPoint y: 145, endPoint x: 113, endPoint y: 153, distance: 337.0
click at [110, 150] on div "Product details Collaborate Order History Add image Copy of LXRACK-2U-F-BLNK-BL…" at bounding box center [781, 343] width 1530 height 549
type textarea "x"
type textarea "LXRACK-2U-F-BLNK-BLK"
type textarea "x"
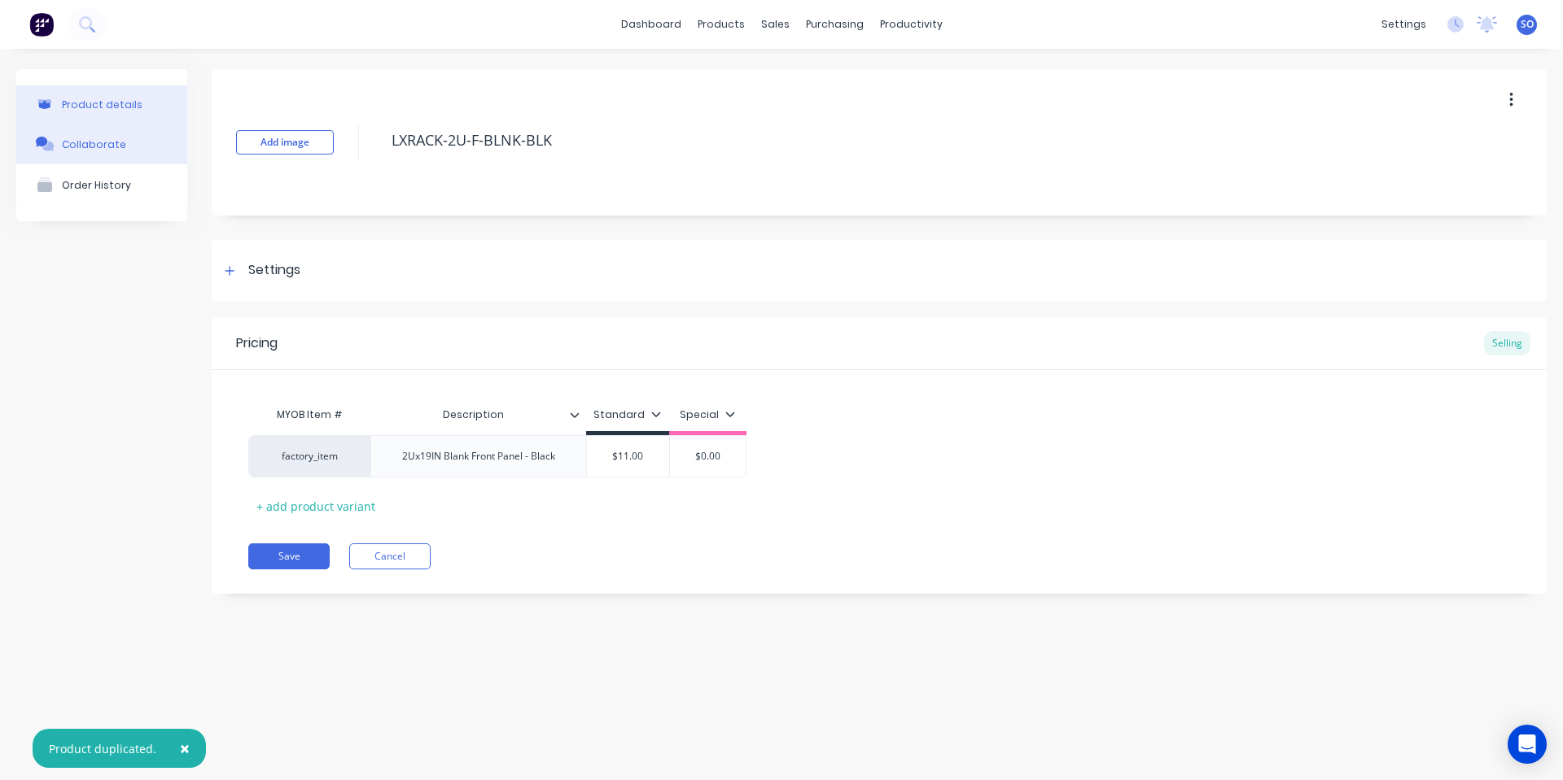
type textarea "LXRACK-U-F-BLNK-BLK"
type textarea "x"
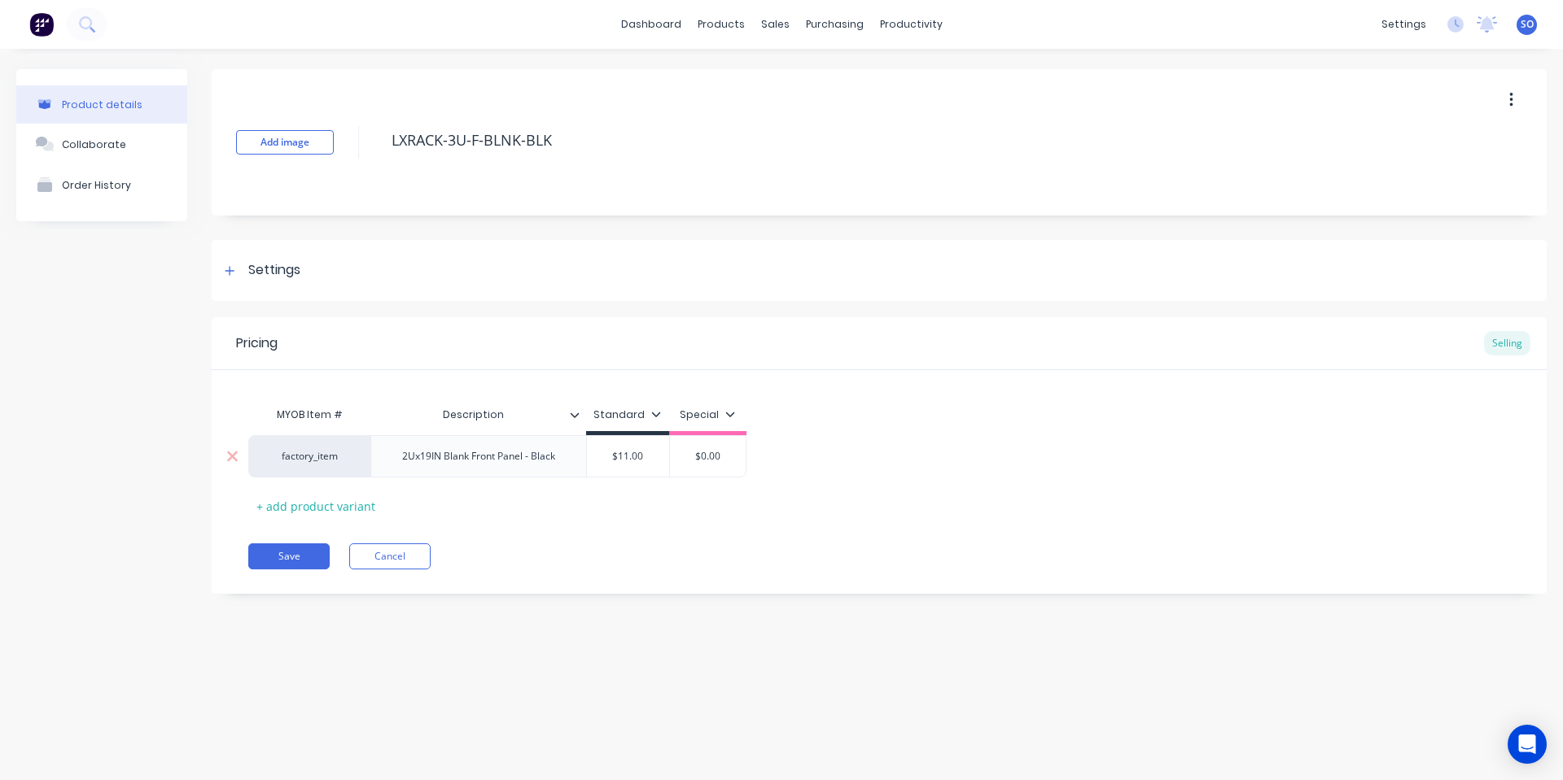
type textarea "LXRACK-3U-F-BLNK-BLK"
type textarea "x"
type textarea "LXRACK-3U-F-BLNK-BLK"
click at [405, 464] on div "2Ux19IN Blank Front Panel - Black" at bounding box center [478, 456] width 179 height 21
click at [406, 460] on div "2Ux19IN Blank Front Panel - Black" at bounding box center [478, 456] width 179 height 21
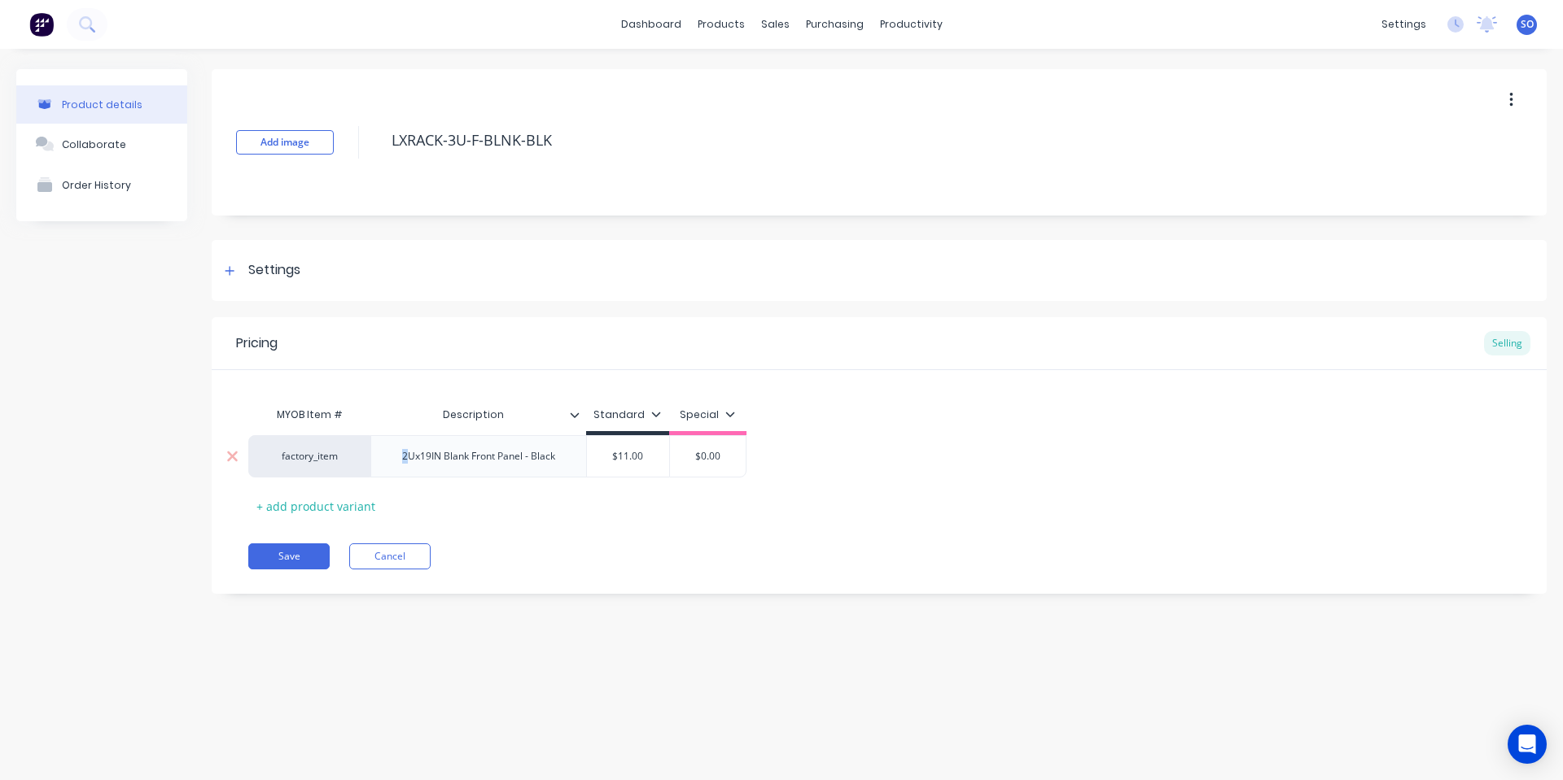
drag, startPoint x: 405, startPoint y: 461, endPoint x: 378, endPoint y: 460, distance: 26.9
click at [378, 460] on div "2Ux19IN Blank Front Panel - Black" at bounding box center [478, 456] width 216 height 42
type textarea "x"
type input "$11.00"
click at [645, 462] on input "$11.00" at bounding box center [628, 456] width 82 height 15
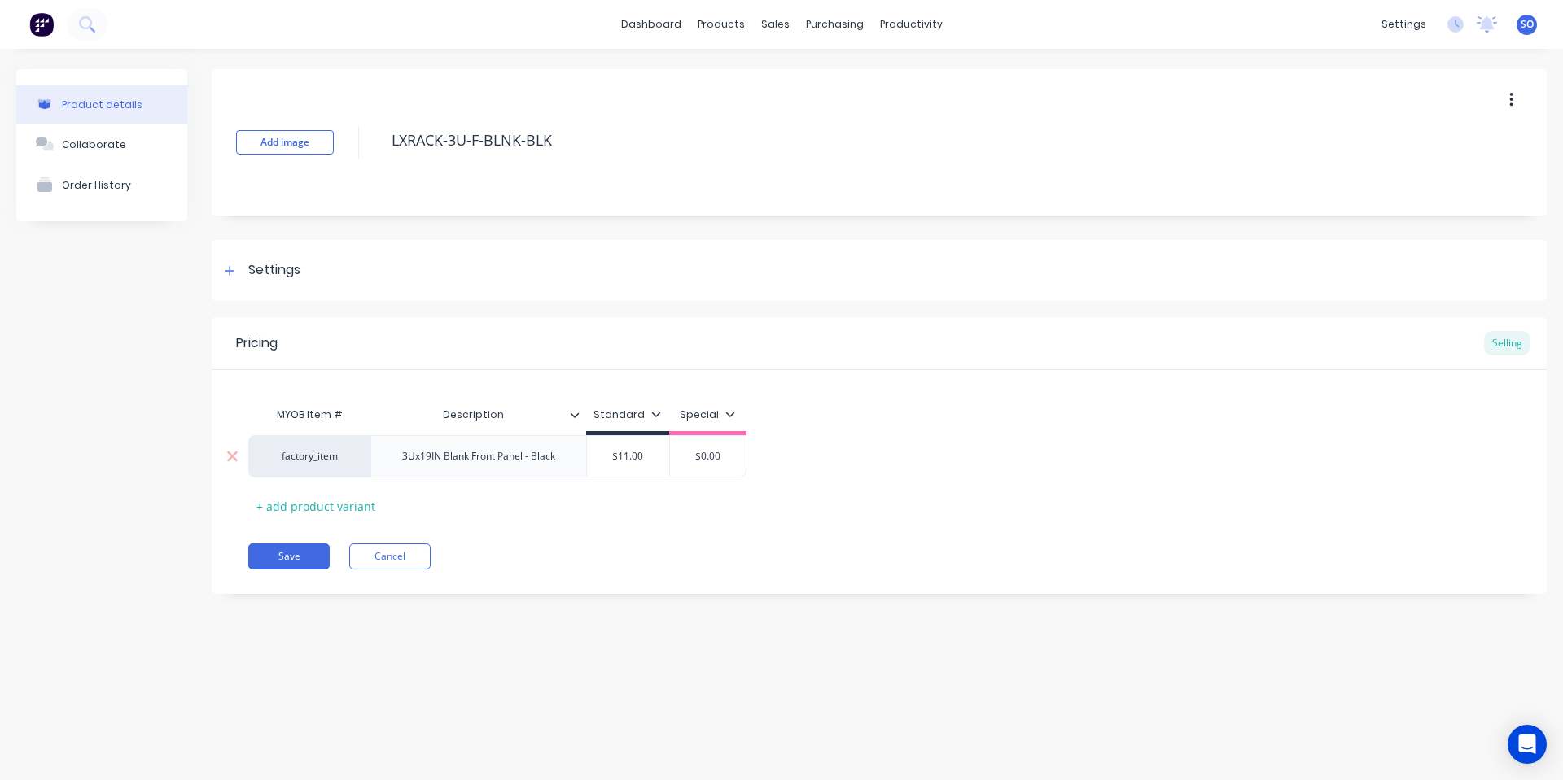
click at [642, 461] on input "$11.00" at bounding box center [628, 456] width 82 height 15
type textarea "x"
type input "1"
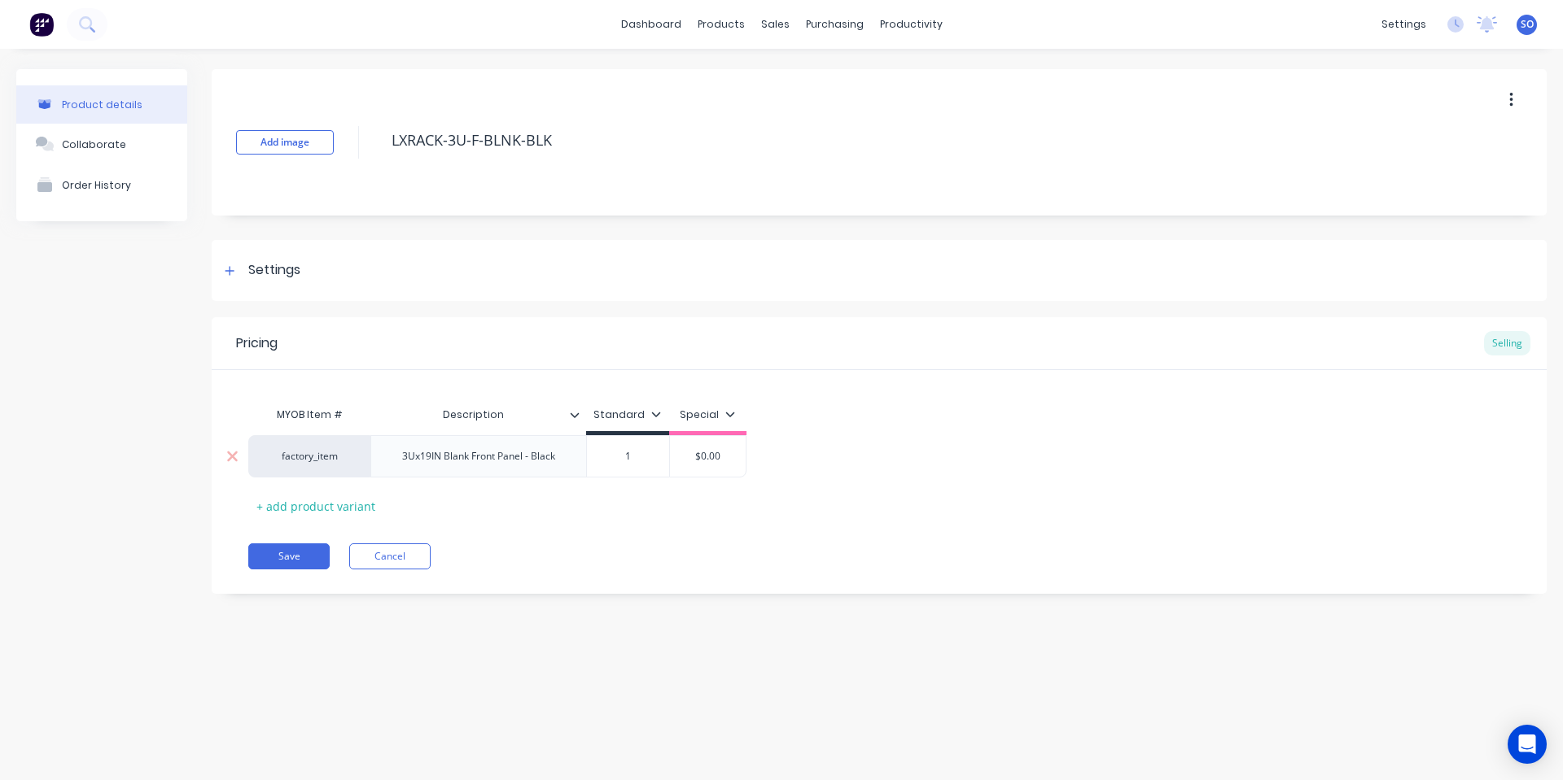
type textarea "x"
type input "14"
click at [708, 492] on div "MYOB Item # Description Standard Special factory_item 3Ux19IN Blank Front Panel…" at bounding box center [878, 459] width 1261 height 120
click at [264, 562] on button "Save" at bounding box center [288, 557] width 81 height 26
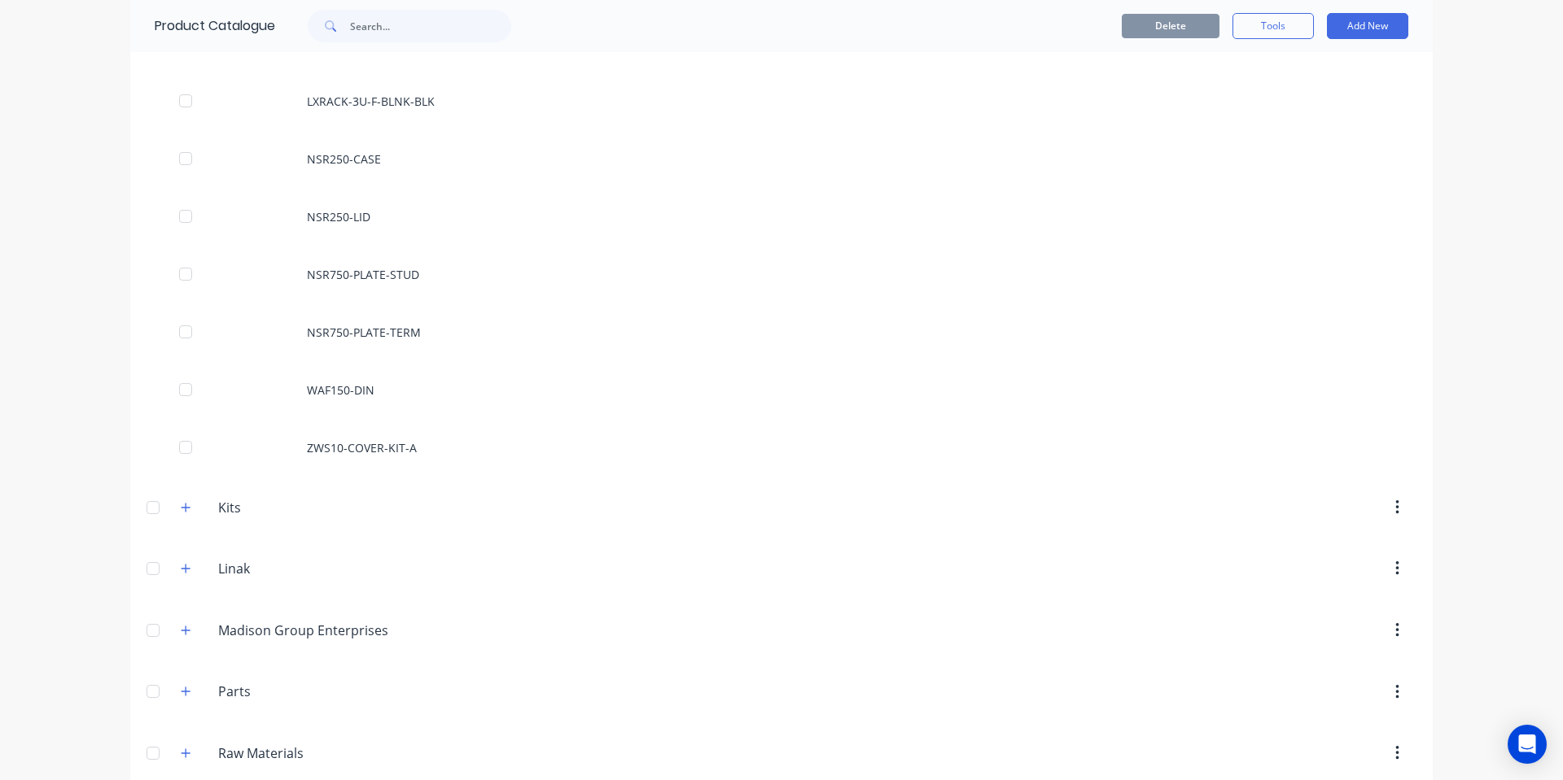
scroll to position [2170, 0]
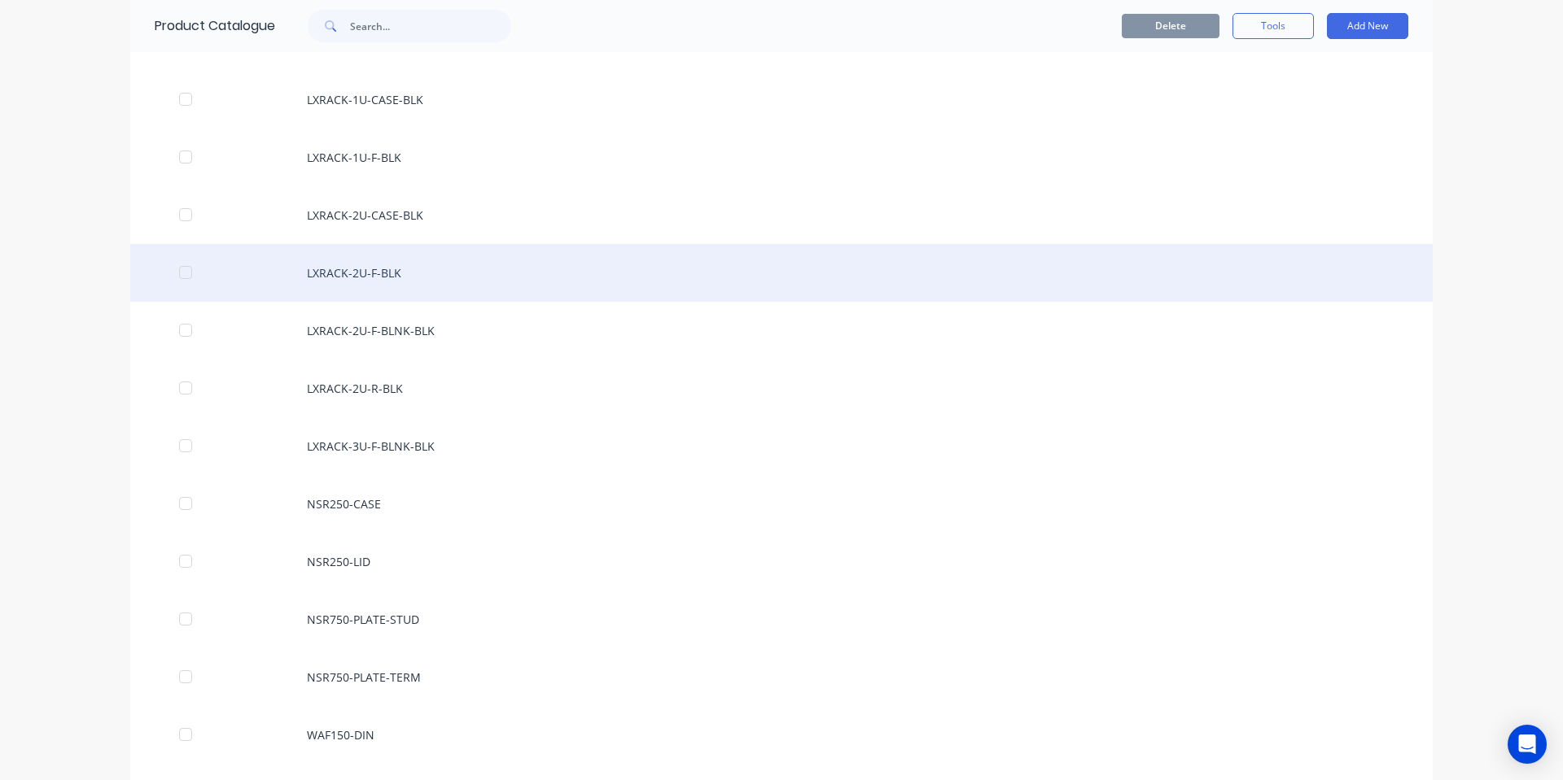
drag, startPoint x: 456, startPoint y: 273, endPoint x: 413, endPoint y: 266, distance: 42.8
click at [413, 266] on div "LXRACK-2U-F-BLK" at bounding box center [781, 273] width 1302 height 58
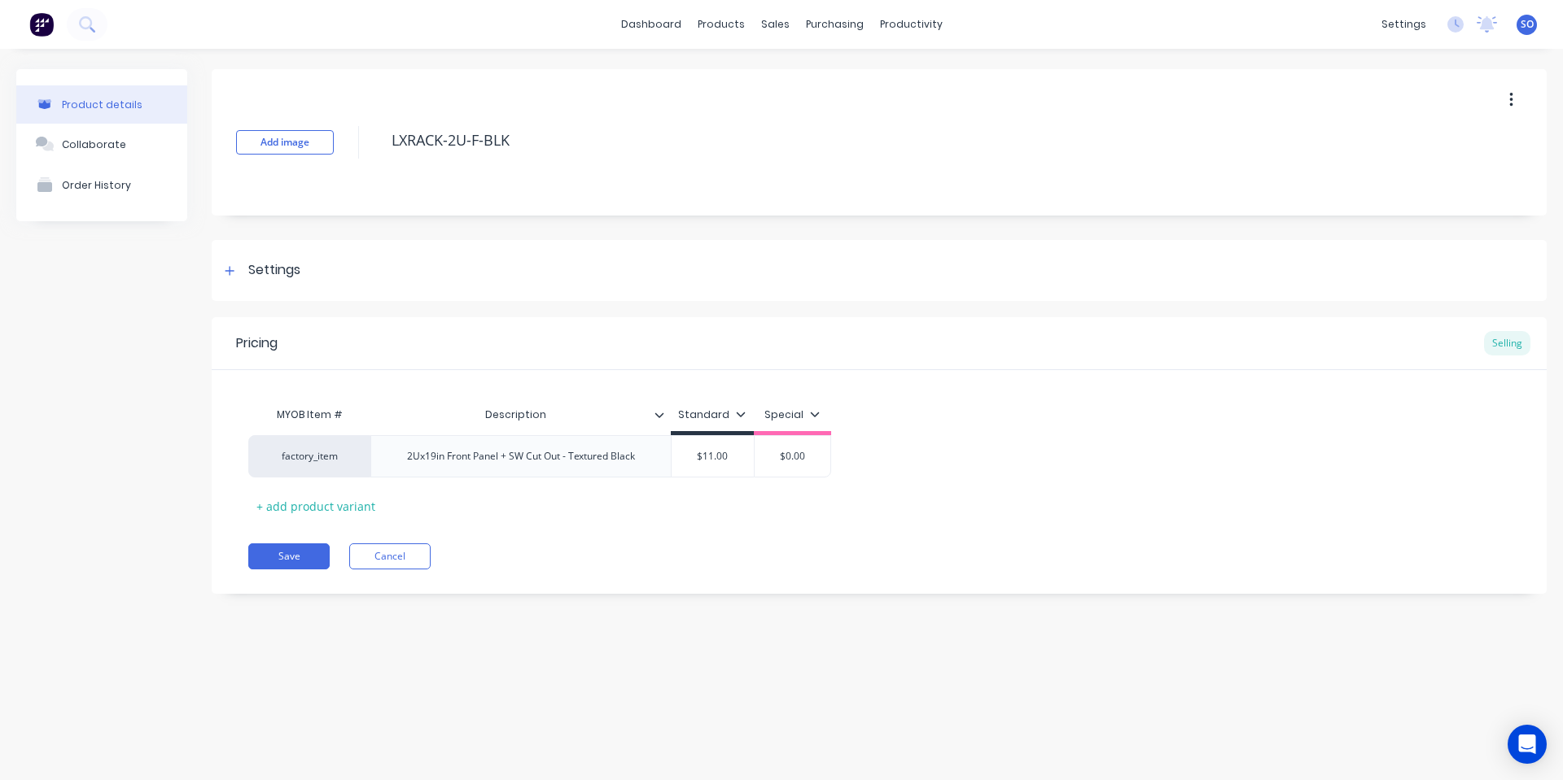
click at [1523, 96] on button "button" at bounding box center [1511, 99] width 38 height 29
click at [1471, 146] on span "Duplicate" at bounding box center [1451, 142] width 122 height 17
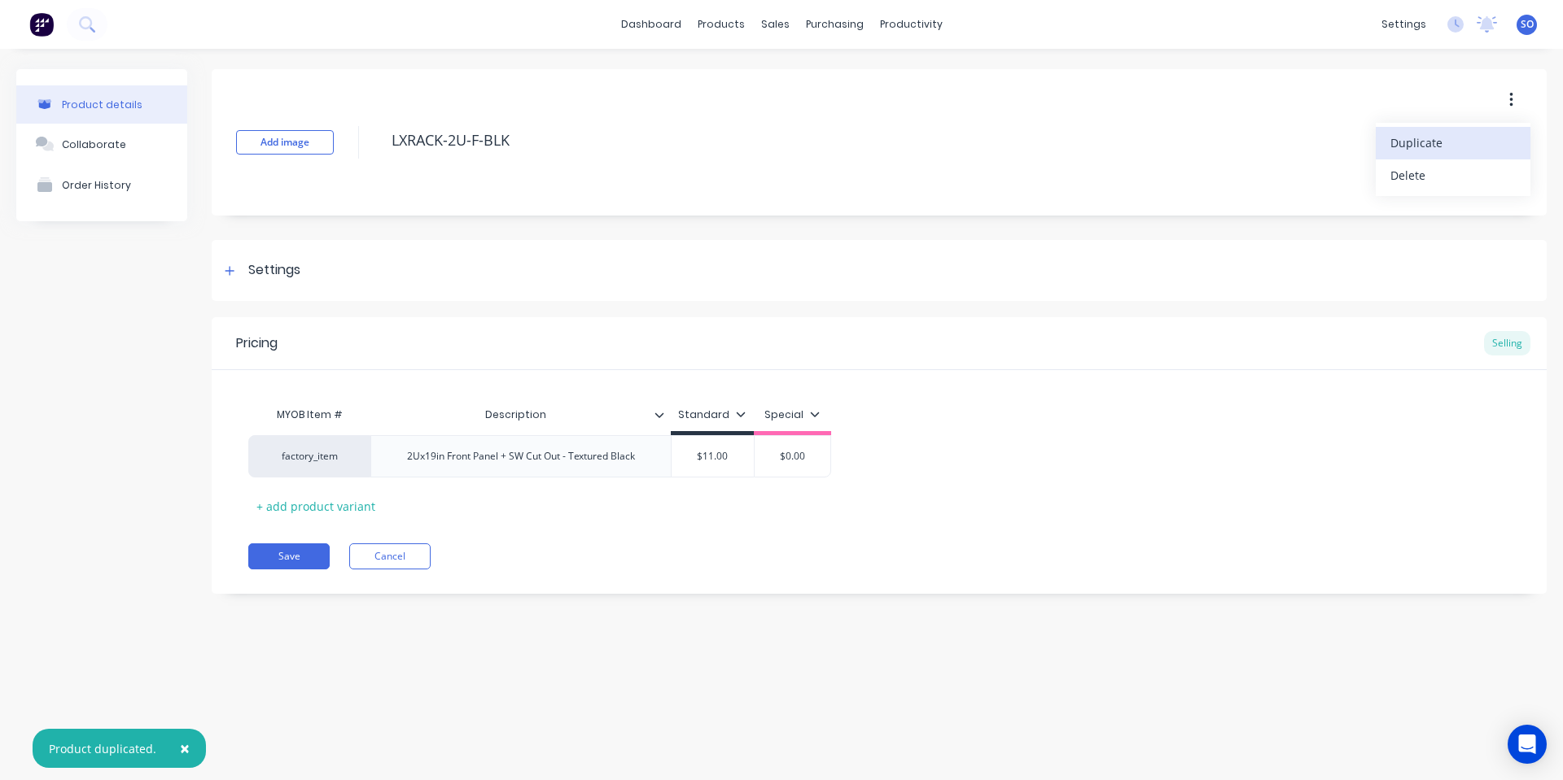
drag, startPoint x: 1474, startPoint y: 98, endPoint x: 1501, endPoint y: 97, distance: 26.9
click at [1483, 98] on div "Add image LXRACK-2U-F-BLK Duplicate Delete" at bounding box center [879, 142] width 1335 height 146
click at [1506, 95] on button "button" at bounding box center [1511, 99] width 38 height 29
click at [1477, 138] on span "Duplicate" at bounding box center [1451, 142] width 122 height 17
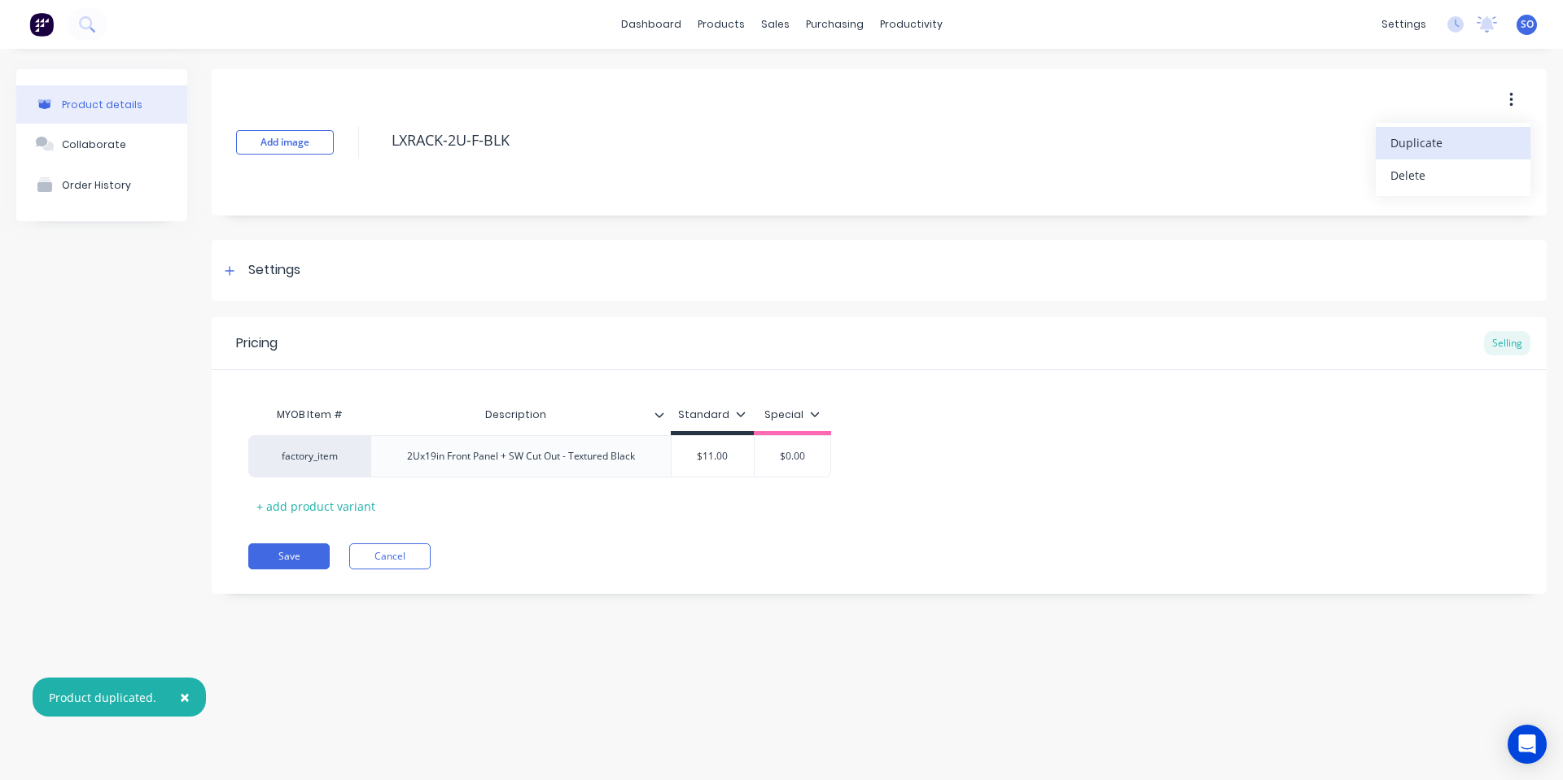
click at [1513, 102] on button "button" at bounding box center [1511, 99] width 38 height 29
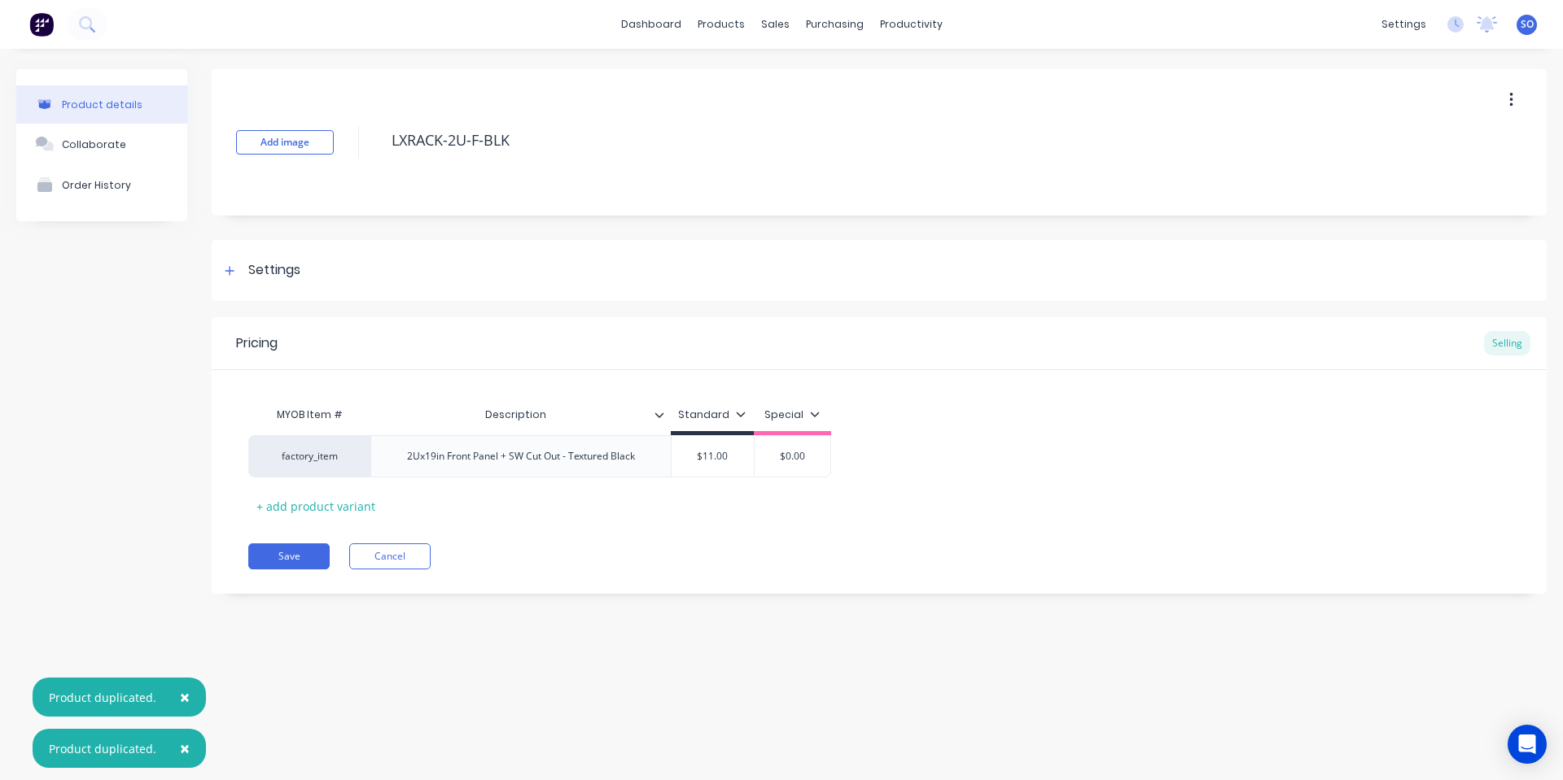
click at [1506, 111] on button "button" at bounding box center [1511, 99] width 38 height 29
click at [1455, 157] on button "Duplicate" at bounding box center [1452, 143] width 155 height 33
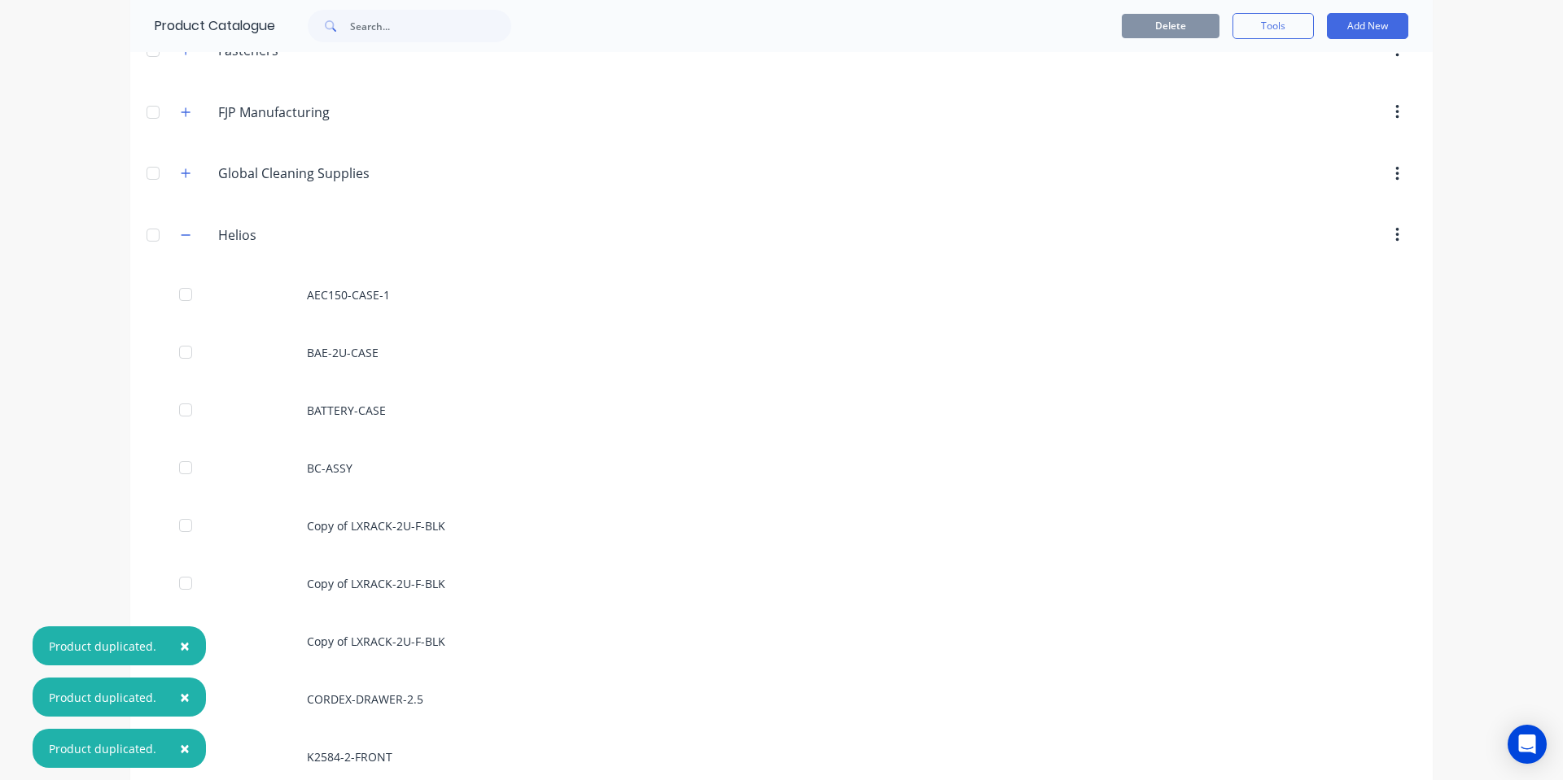
scroll to position [868, 0]
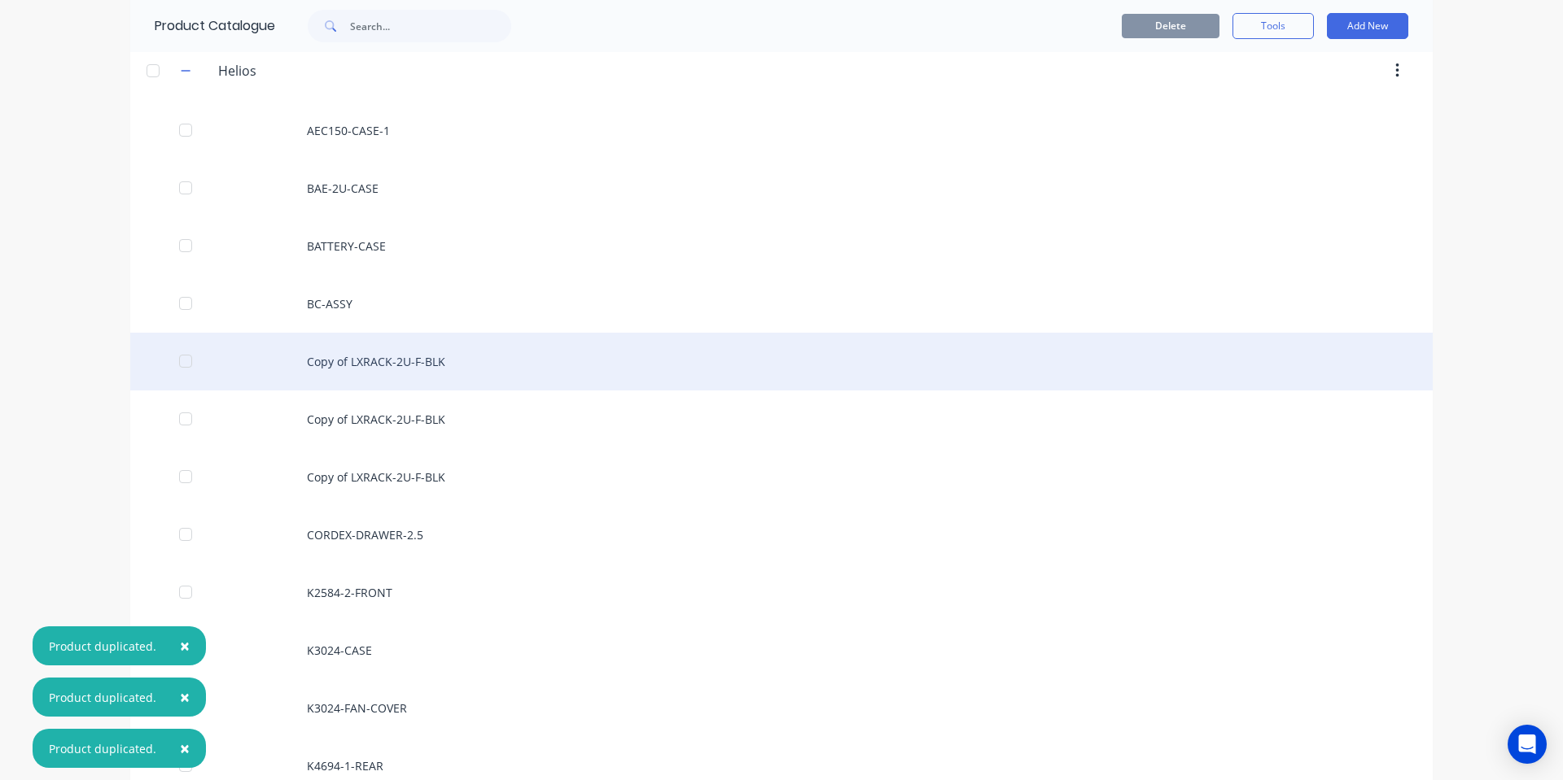
click at [404, 361] on div "Copy of LXRACK-2U-F-BLK" at bounding box center [781, 362] width 1302 height 58
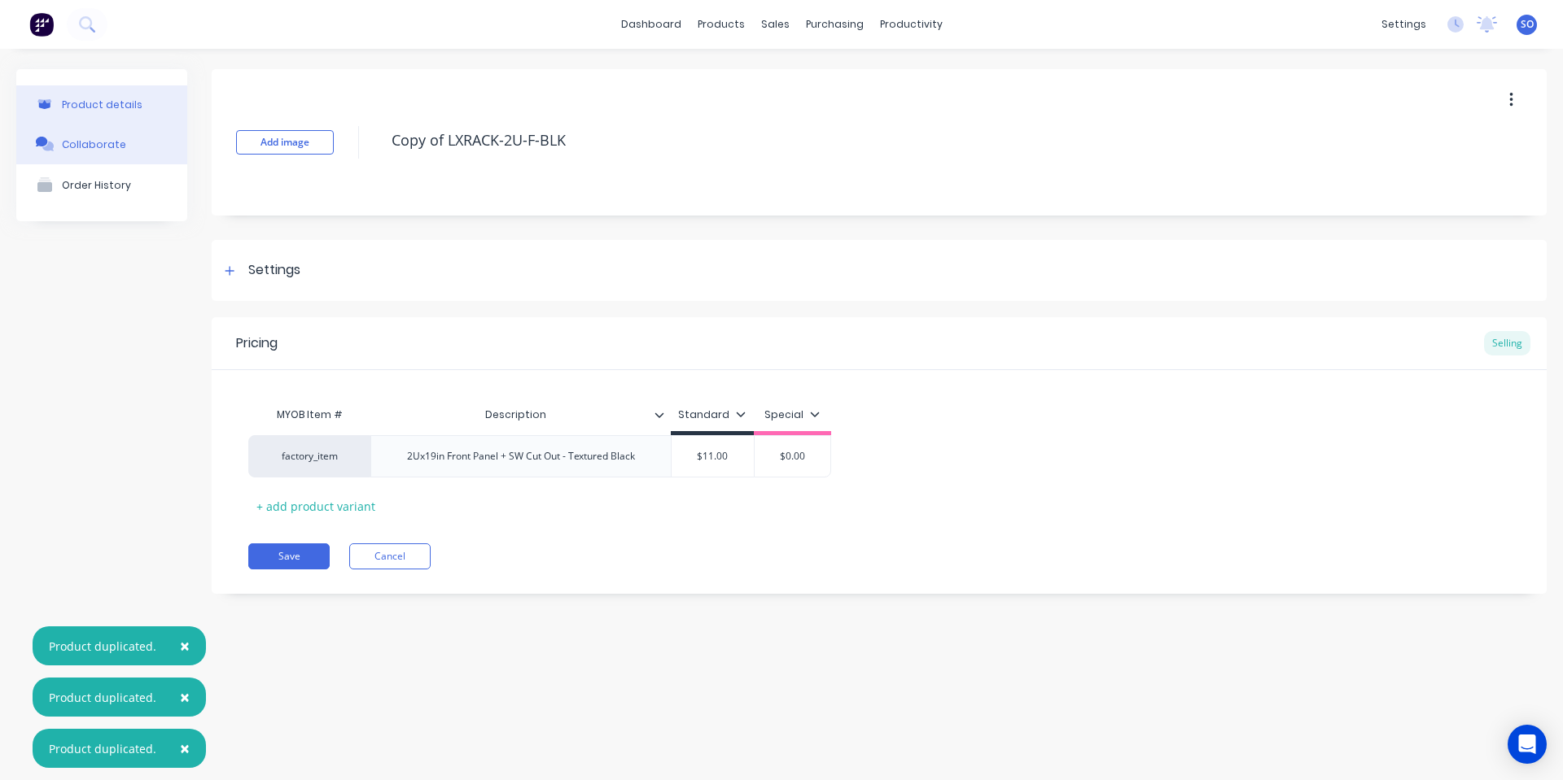
drag, startPoint x: 447, startPoint y: 142, endPoint x: 168, endPoint y: 155, distance: 279.4
click at [162, 149] on div "Product details Collaborate Order History Add image Copy of LXRACK-2U-F-BLK Set…" at bounding box center [781, 343] width 1530 height 549
type textarea "x"
type textarea "LXRACK-2U-F-BLK"
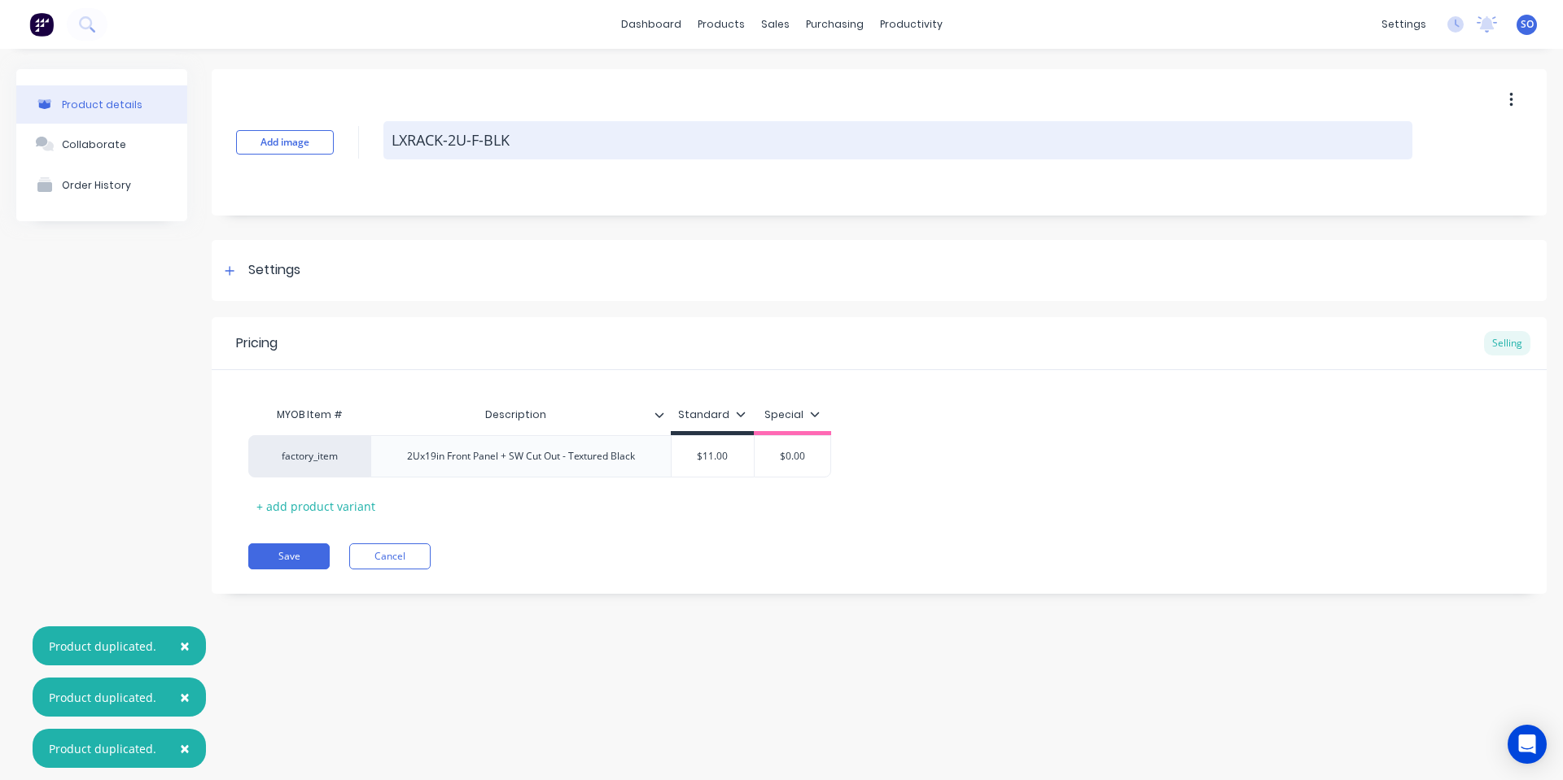
click at [448, 139] on textarea "LXRACK-2U-F-BLK" at bounding box center [897, 140] width 1029 height 38
drag, startPoint x: 448, startPoint y: 139, endPoint x: 457, endPoint y: 139, distance: 9.8
click at [457, 139] on textarea "LXRACK-2U-F-BLK" at bounding box center [897, 140] width 1029 height 38
type textarea "x"
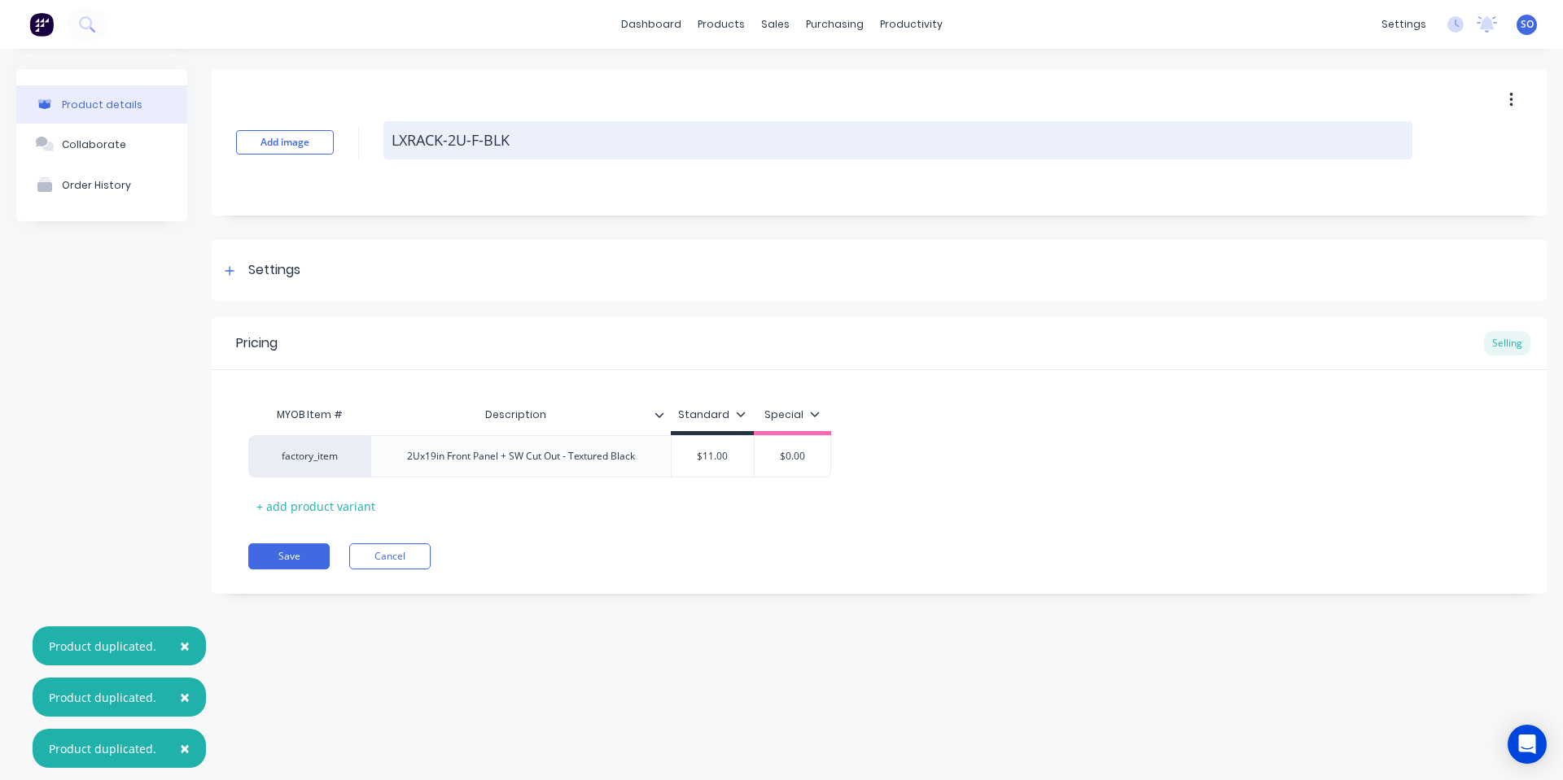
type textarea "LXRACK-3U-F-BLK"
drag, startPoint x: 541, startPoint y: 145, endPoint x: 486, endPoint y: 127, distance: 58.2
click at [486, 127] on textarea "LXRACK-3U-F-BLK" at bounding box center [897, 140] width 1029 height 38
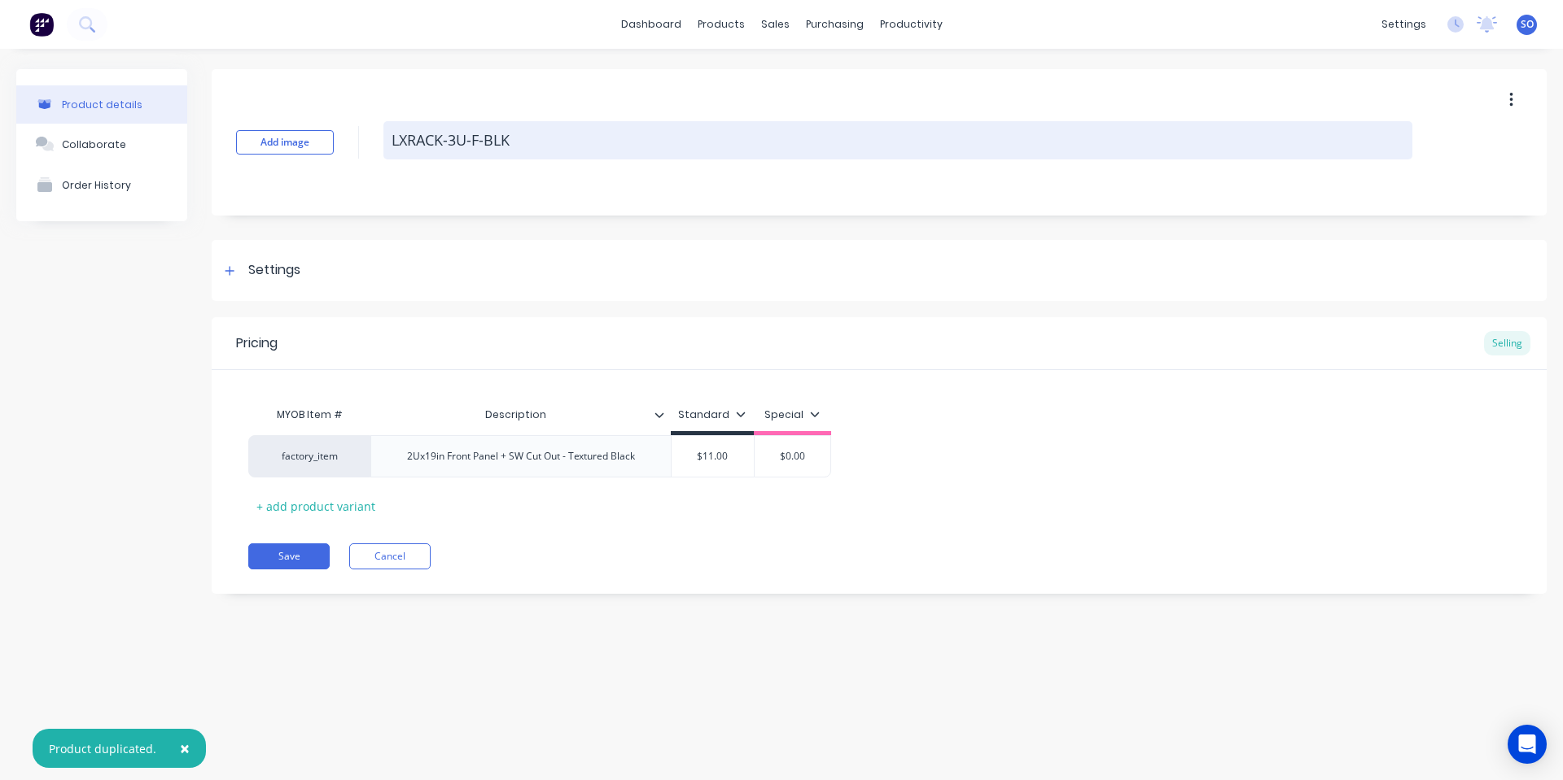
type textarea "x"
type textarea "LXRACK-3U-F-I"
type textarea "x"
type textarea "LXRACK-3U-F-IR"
type textarea "x"
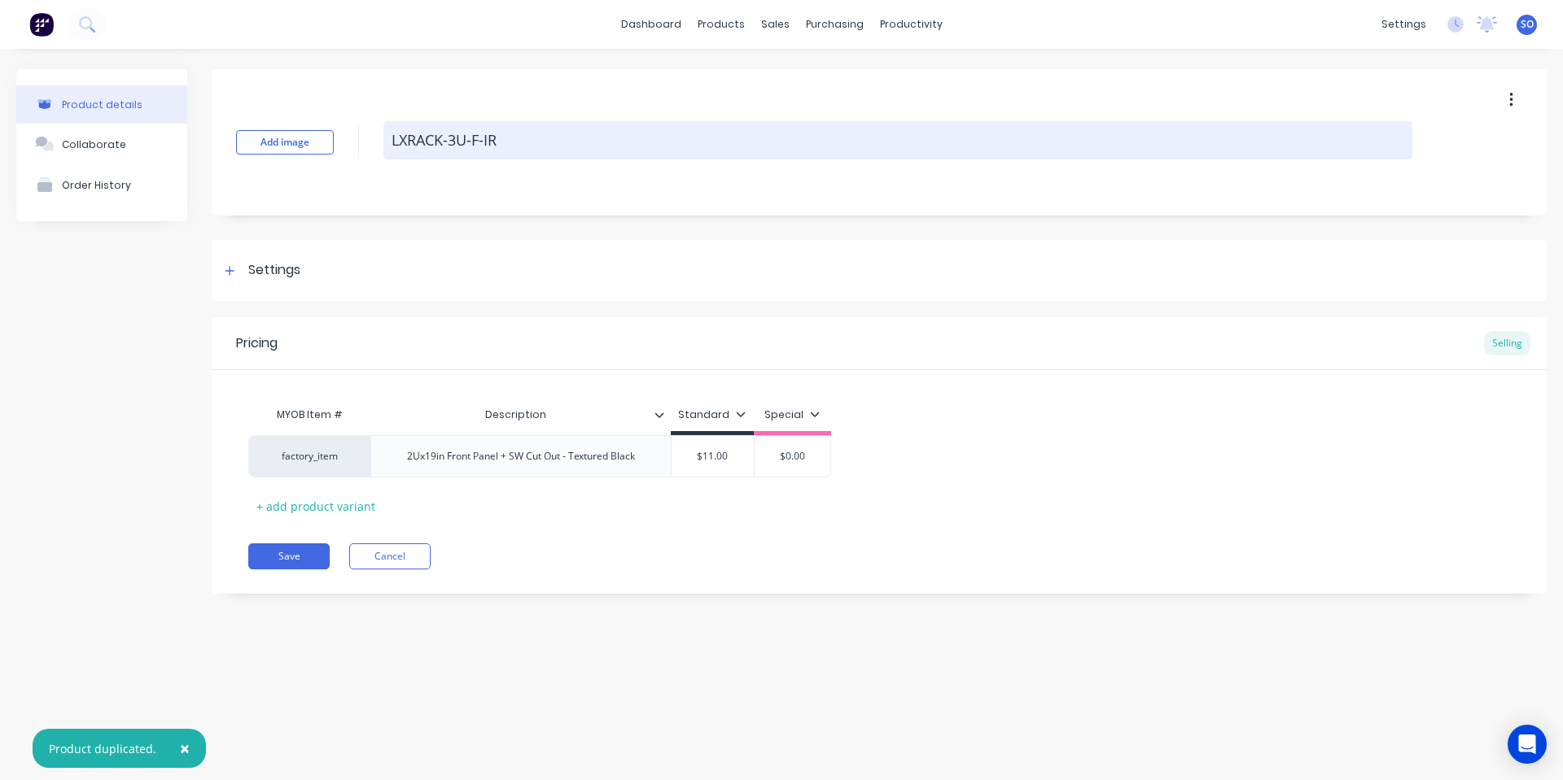
type textarea "LXRACK-3U-F-I"
type textarea "x"
type textarea "LXRACK-3U-F-IE"
type textarea "x"
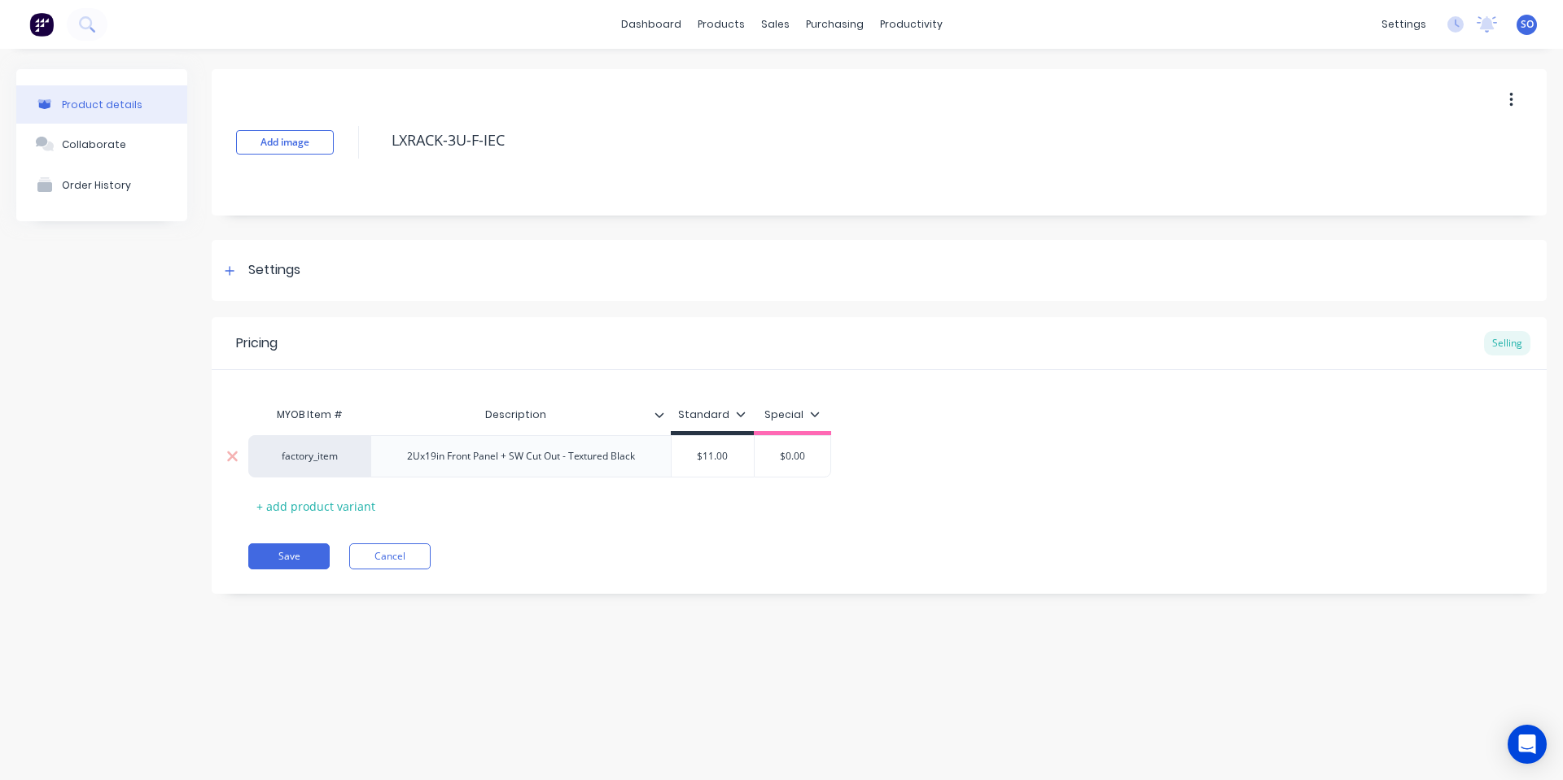
type textarea "LXRACK-3U-F-IEC"
type textarea "x"
type textarea "LXRACK-3U-F-IEC"
type input "$11.00"
click at [710, 453] on input "$11.00" at bounding box center [712, 456] width 82 height 15
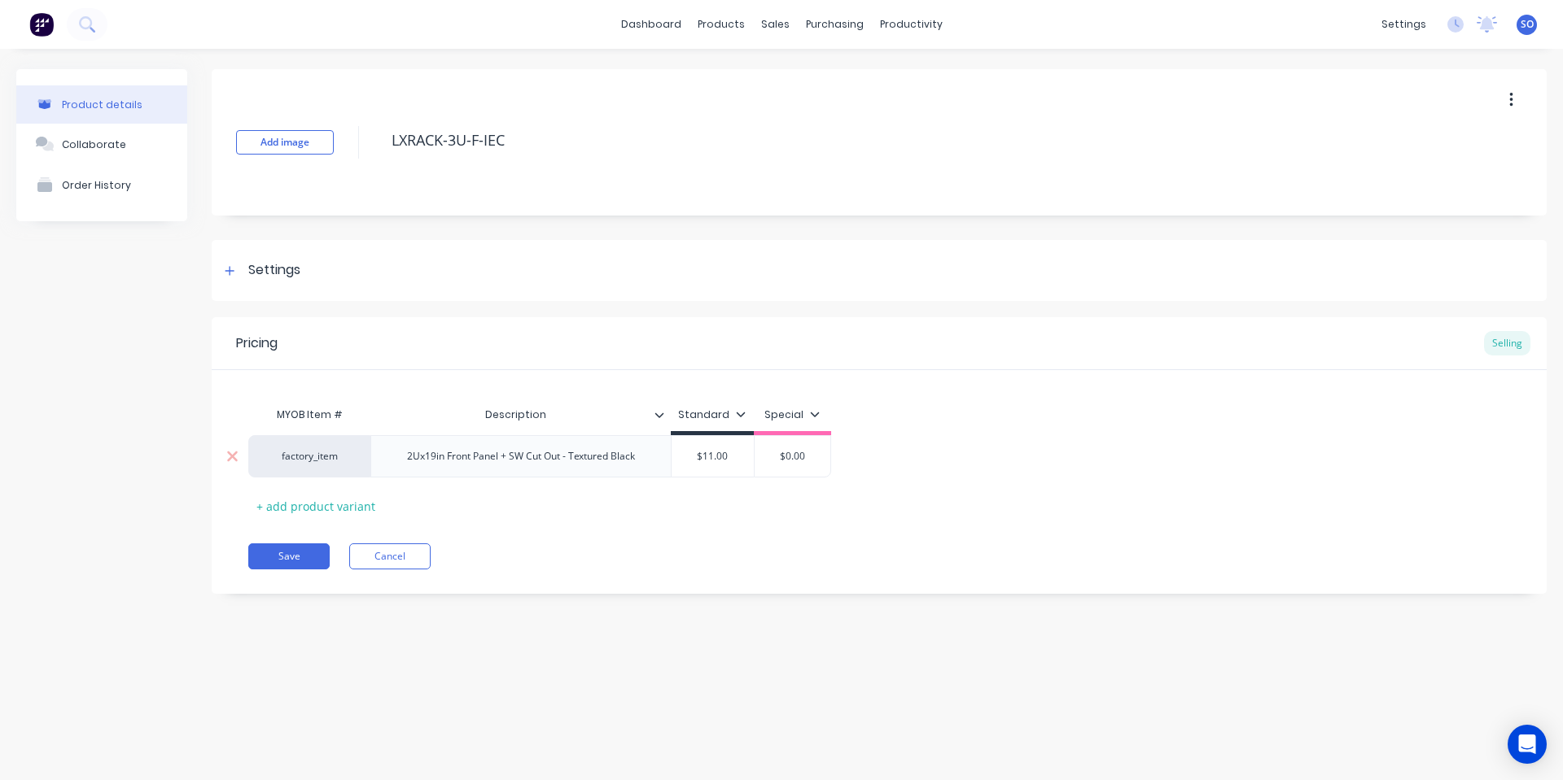
click at [711, 457] on input "$11.00" at bounding box center [712, 456] width 82 height 15
type textarea "x"
type input "$115.00"
click at [553, 463] on div "2Ux19in Front Panel + SW Cut Out - Textured Black" at bounding box center [521, 456] width 254 height 21
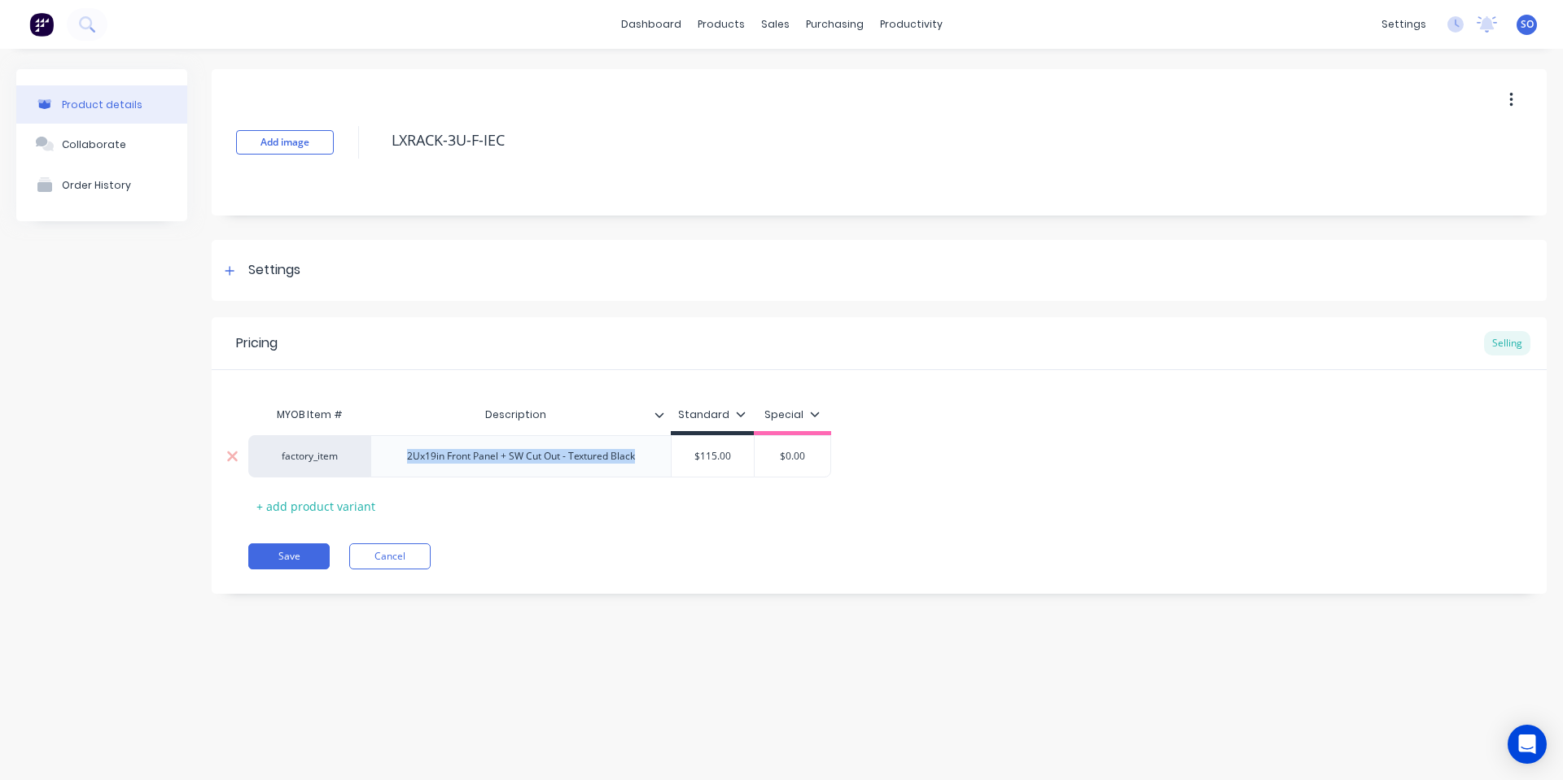
click at [553, 463] on div "2Ux19in Front Panel + SW Cut Out - Textured Black" at bounding box center [521, 456] width 254 height 21
click at [536, 527] on div "Pricing Selling MYOB Item # Description Standard Special factory_item 3U Panel …" at bounding box center [879, 455] width 1335 height 277
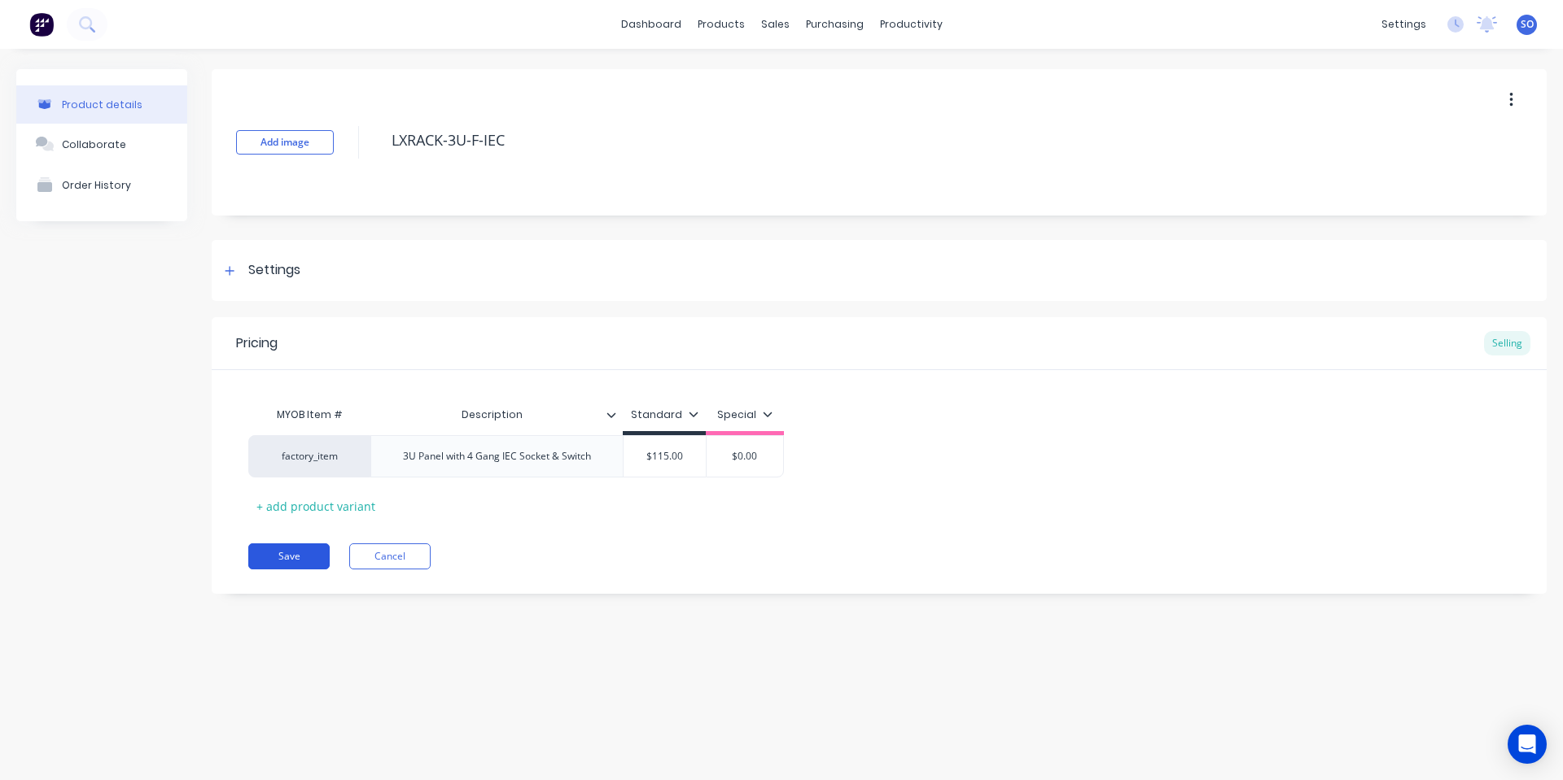
click at [273, 554] on button "Save" at bounding box center [288, 557] width 81 height 26
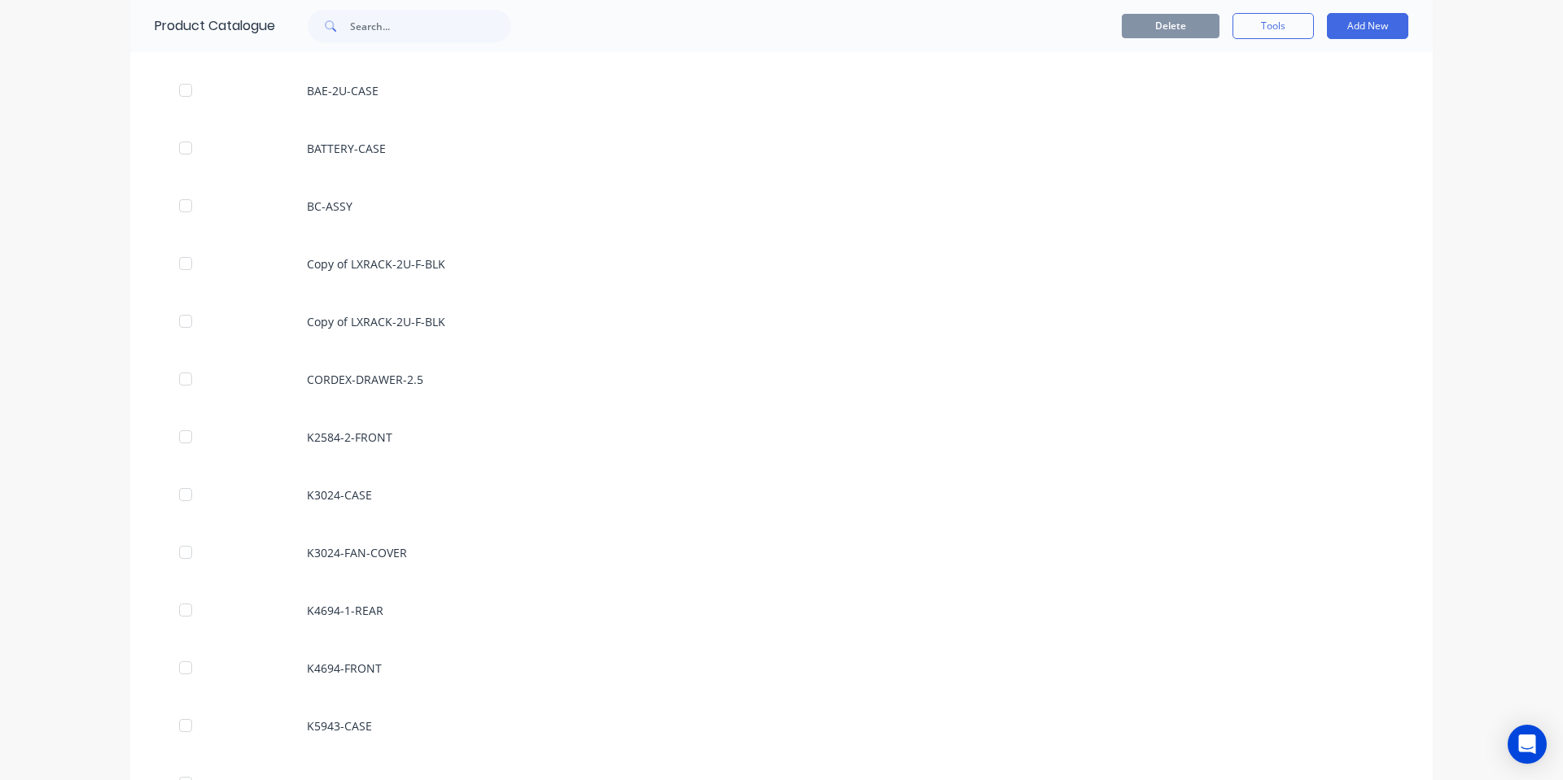
scroll to position [1085, 0]
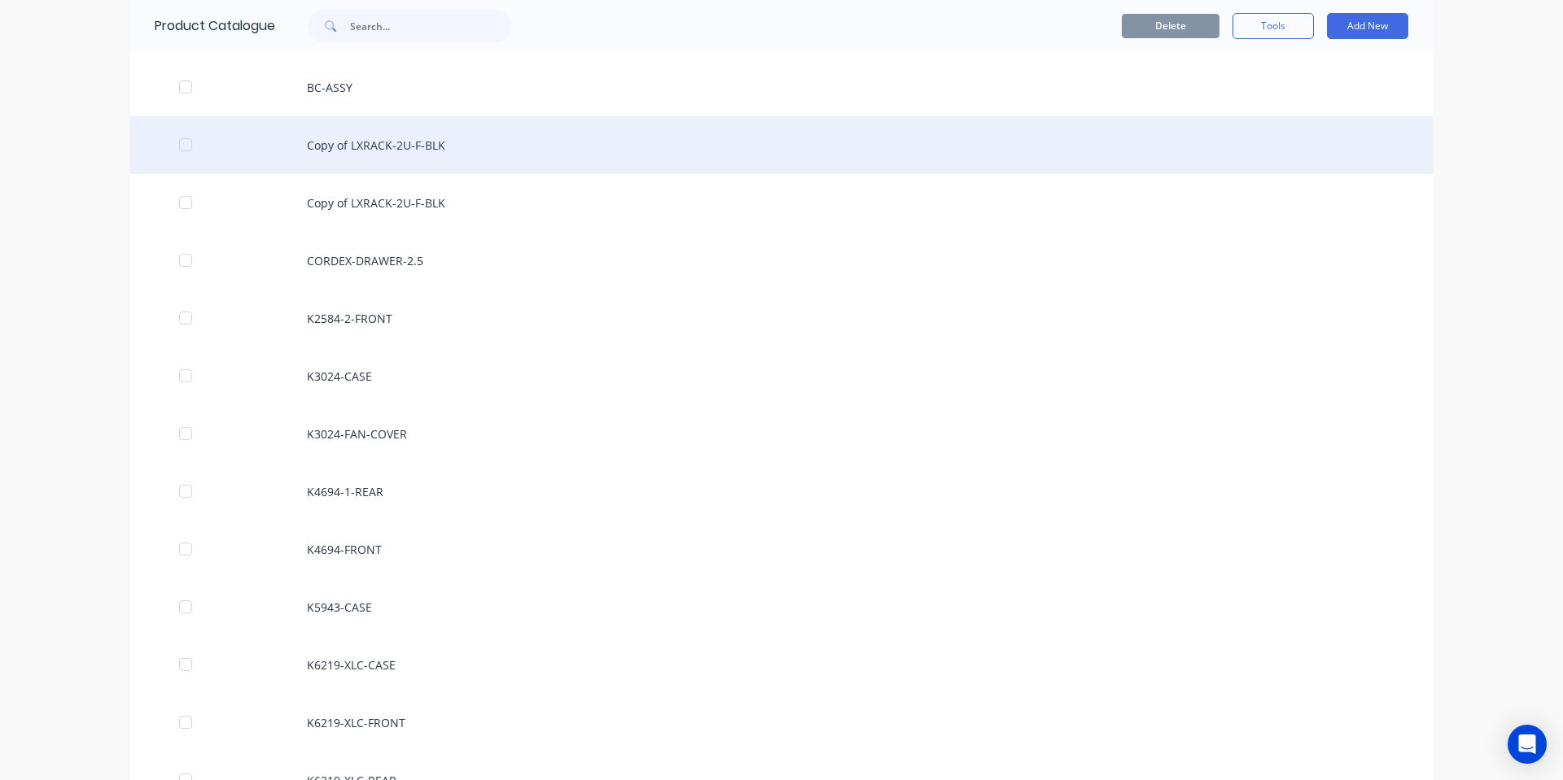
click at [419, 143] on div "Copy of LXRACK-2U-F-BLK" at bounding box center [781, 145] width 1302 height 58
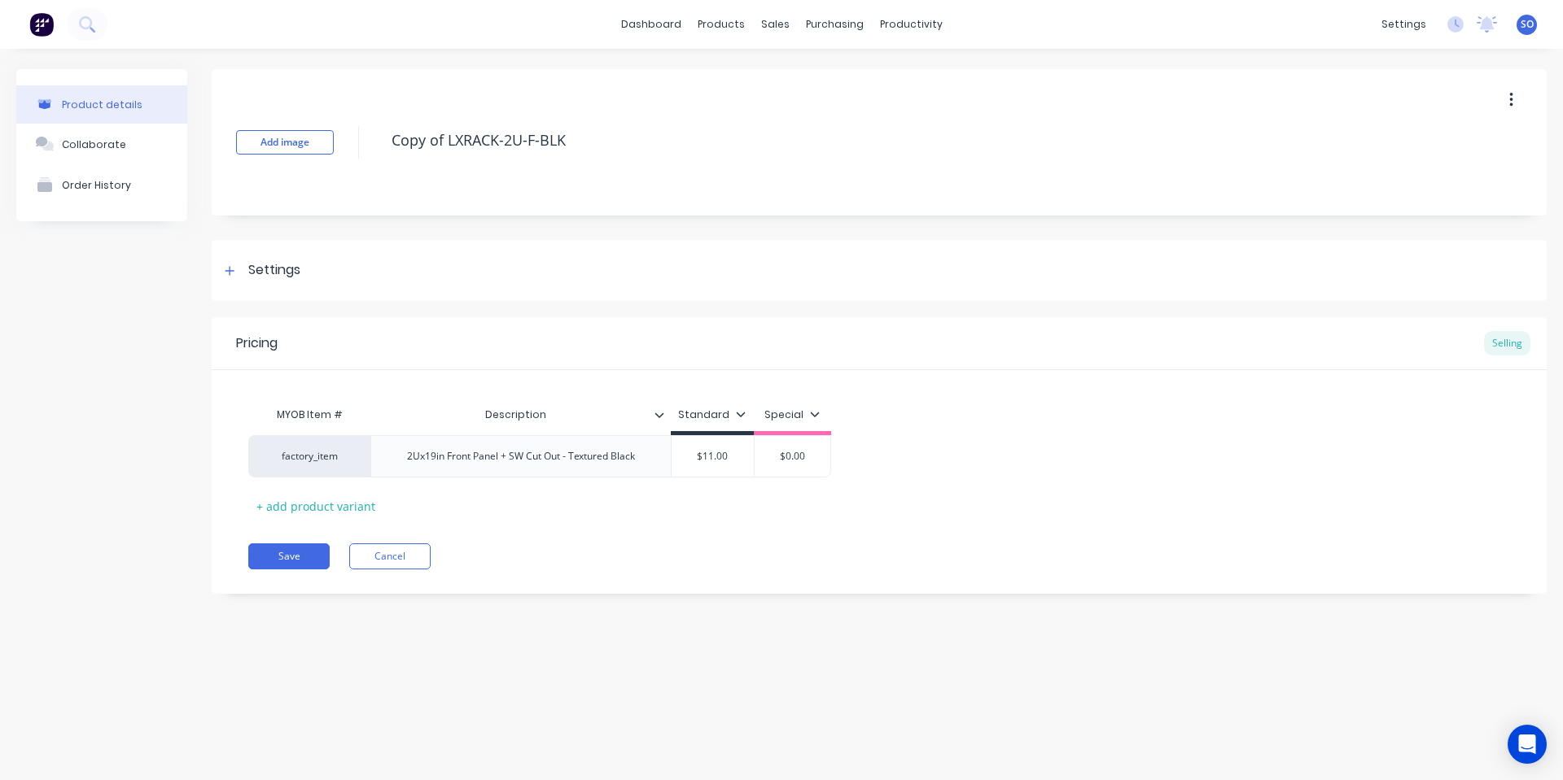
drag, startPoint x: 450, startPoint y: 138, endPoint x: 366, endPoint y: 141, distance: 83.9
click at [366, 141] on div "Add image Copy of LXRACK-2U-F-BLK" at bounding box center [879, 142] width 1335 height 146
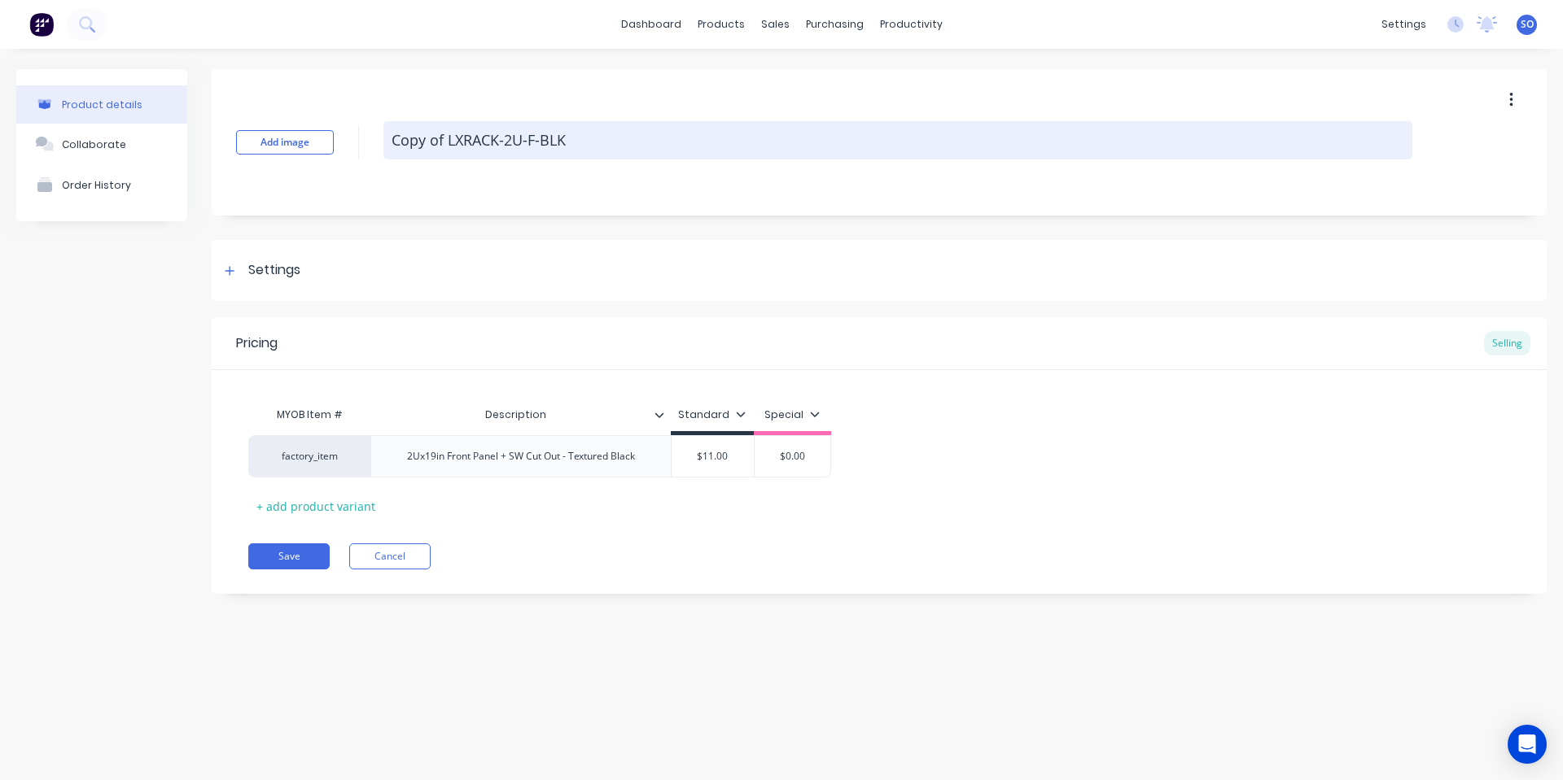
type textarea "x"
type textarea "LXRACK-2U-F-BLK"
click at [457, 144] on textarea "LXRACK-2U-F-BLK" at bounding box center [897, 140] width 1029 height 38
type textarea "x"
type textarea "LXRACK-3U-F-BLK"
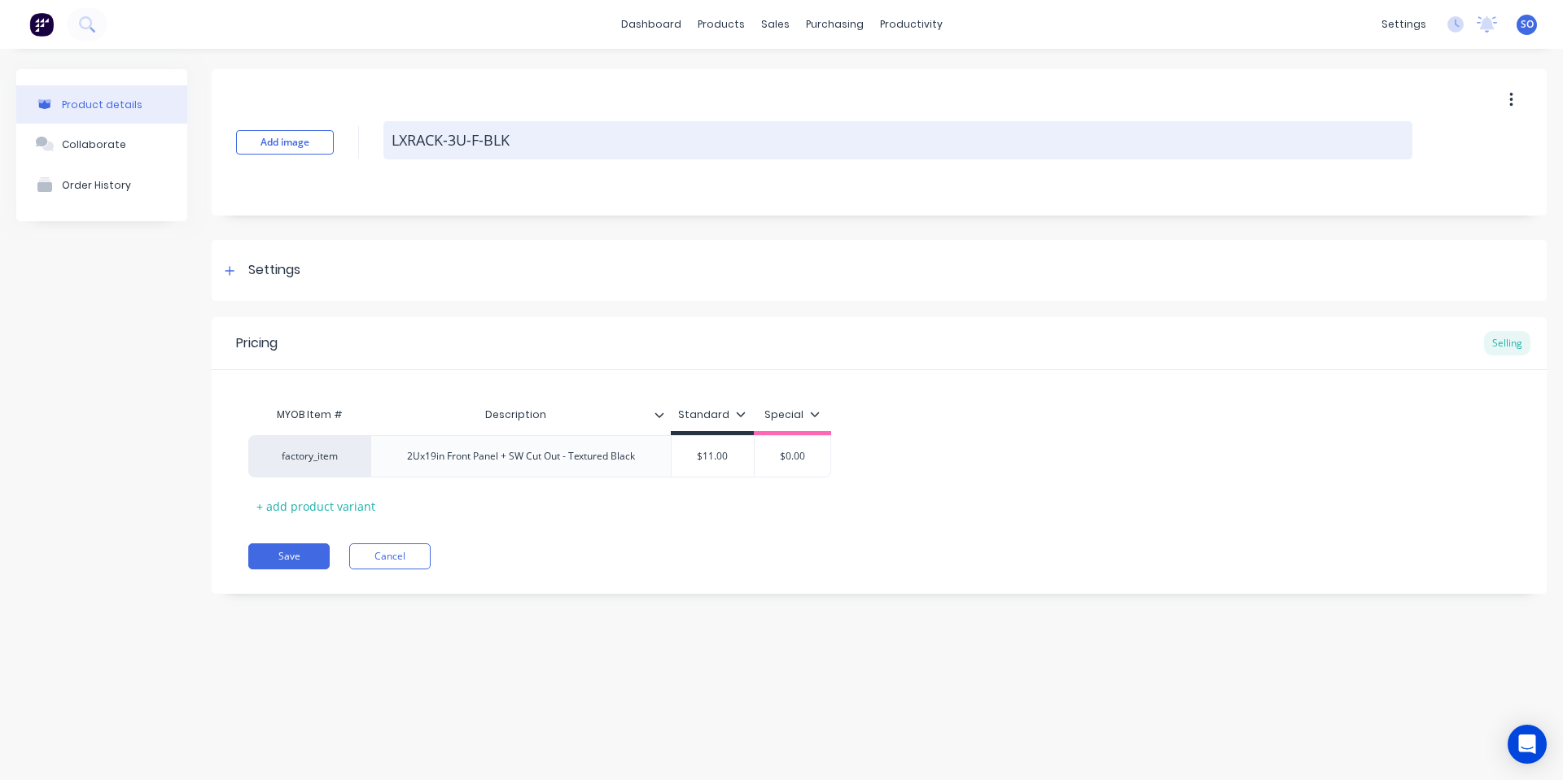
drag, startPoint x: 552, startPoint y: 138, endPoint x: 473, endPoint y: 147, distance: 79.5
click at [473, 147] on textarea "LXRACK-3U-F-BLK" at bounding box center [897, 140] width 1029 height 38
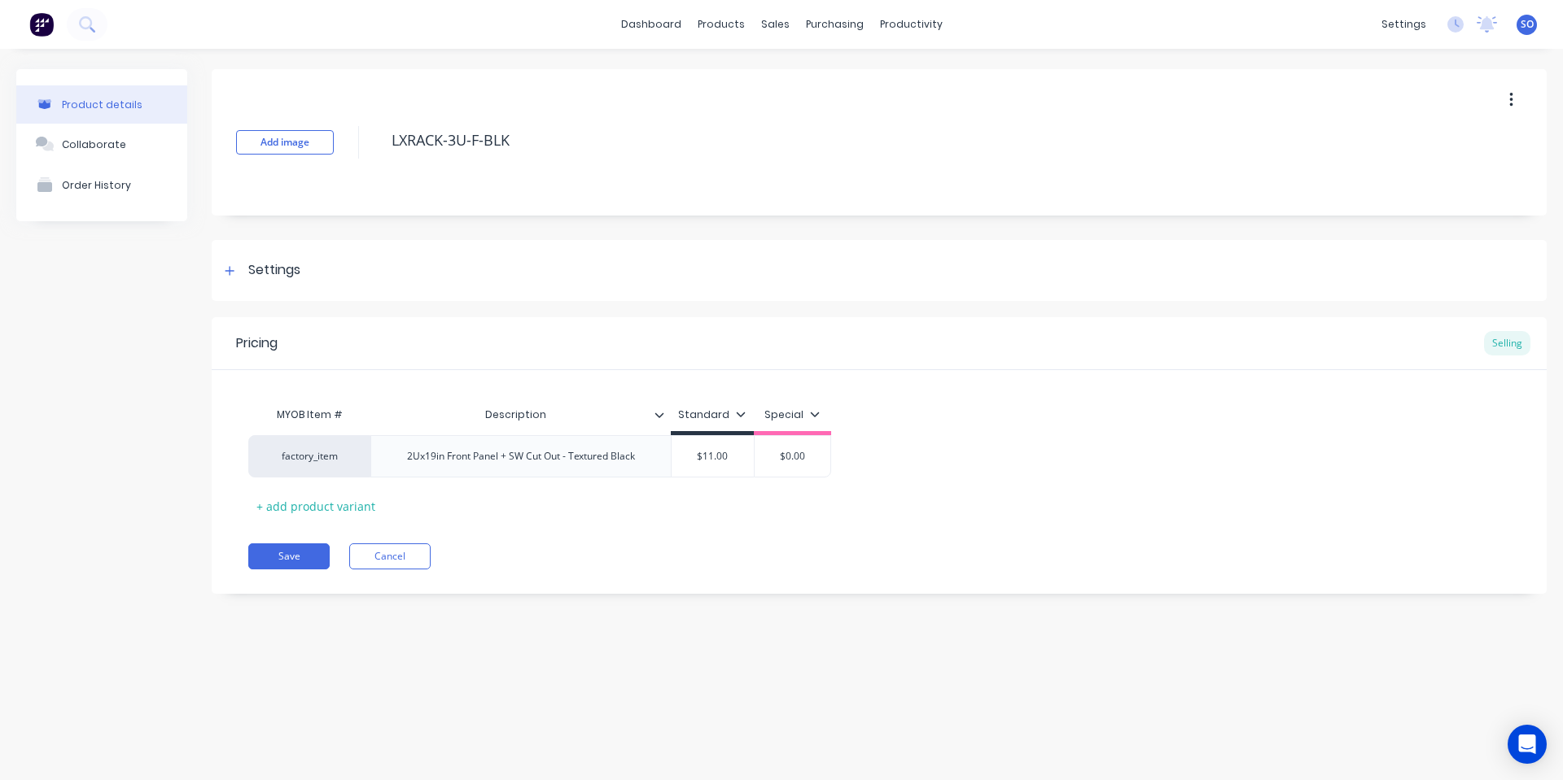
type textarea "x"
type textarea "LXRACK-3U-D"
type textarea "x"
type textarea "LXRACK-3U-DI"
type textarea "x"
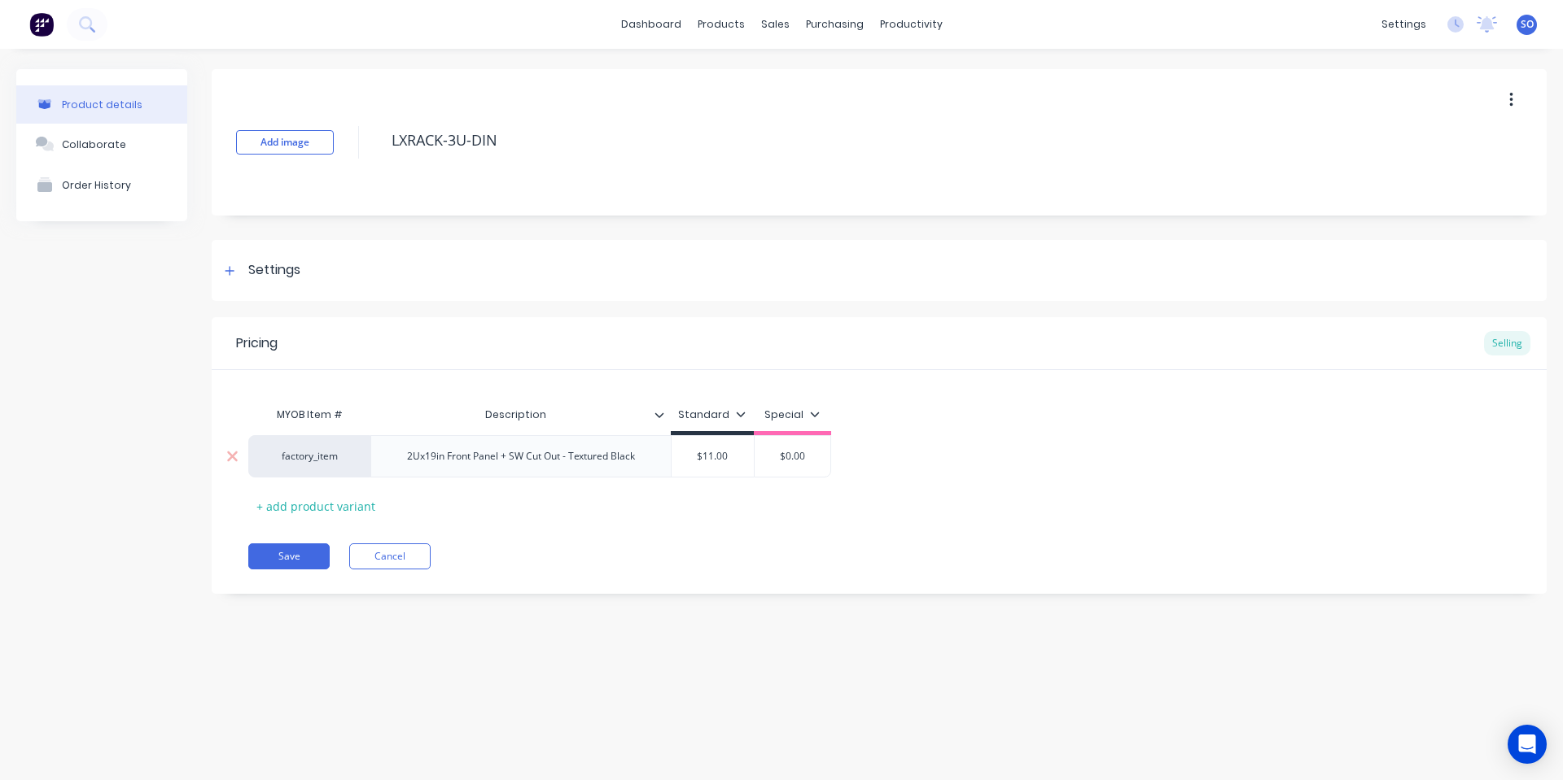
type textarea "LXRACK-3U-DIN"
type textarea "x"
type textarea "LXRACK-3U-DIN"
type input "$11.00"
click at [720, 458] on input "$11.00" at bounding box center [712, 456] width 82 height 15
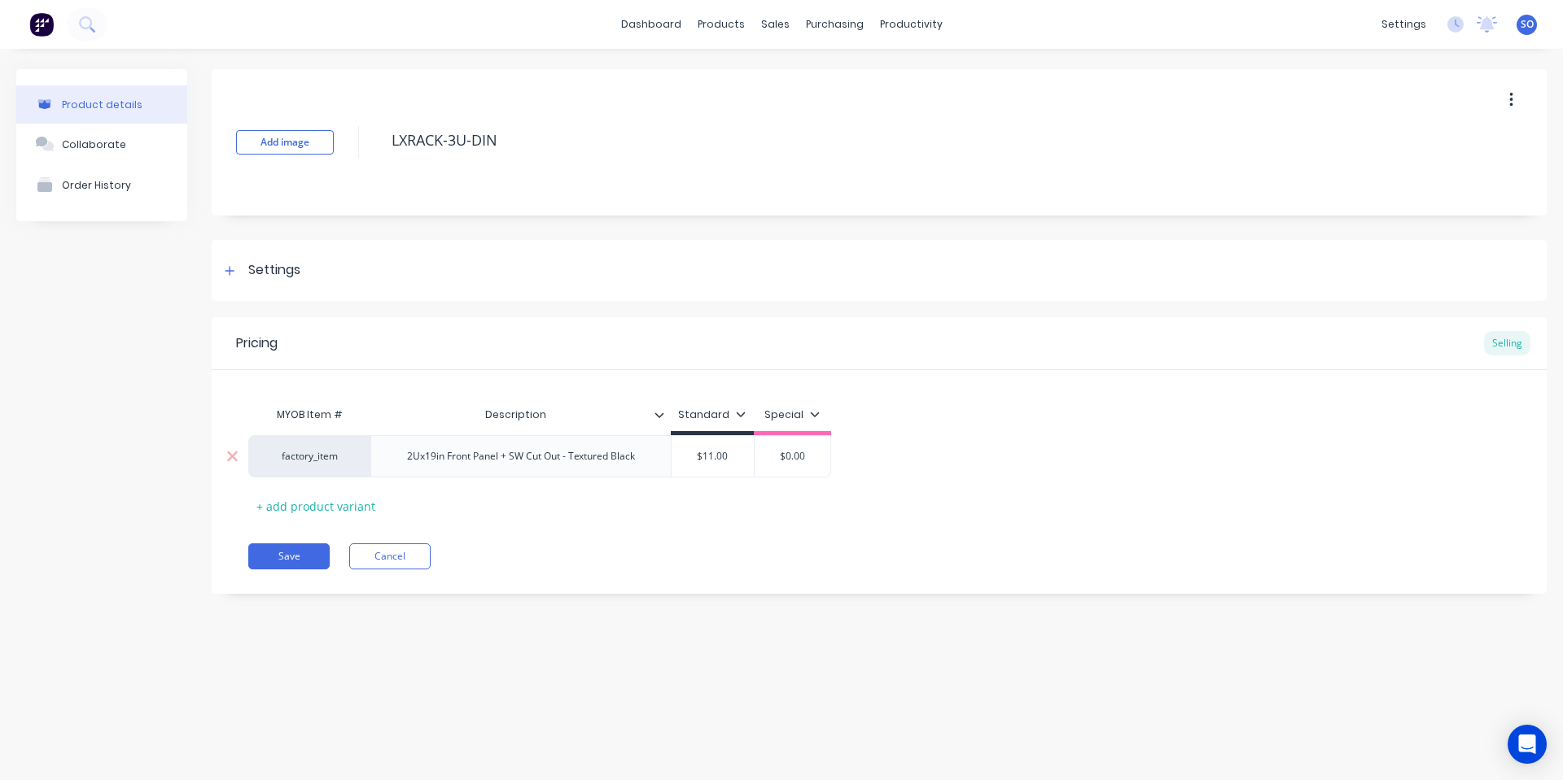
click at [720, 458] on input "$11.00" at bounding box center [712, 456] width 82 height 15
type textarea "x"
type input "6"
type textarea "x"
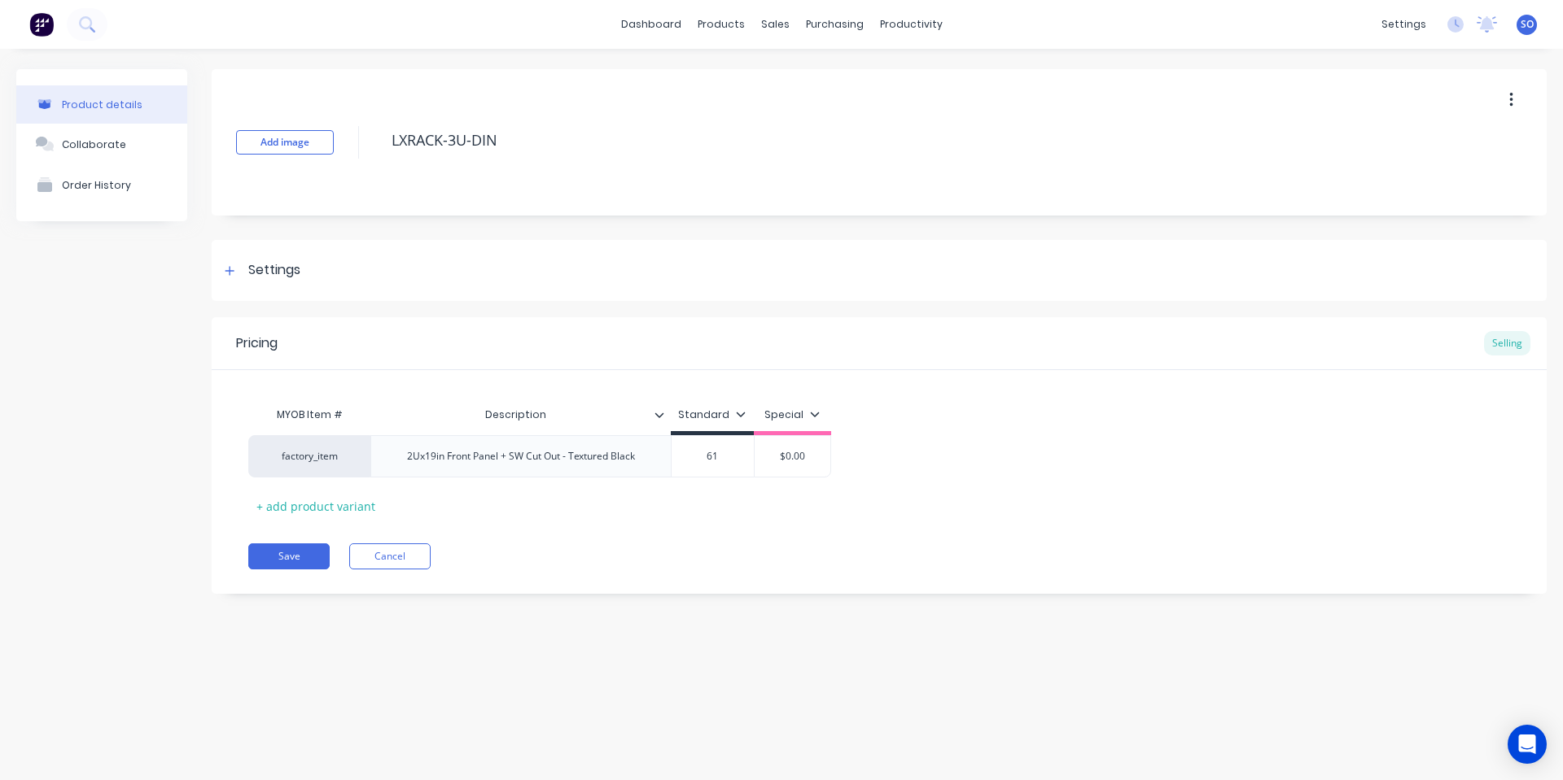
type input "61"
click at [911, 383] on div "MYOB Item # Description Standard Special factory_item 2Ux19in Front Panel + SW …" at bounding box center [879, 444] width 1335 height 149
click at [444, 463] on div "2Ux19in Front Panel + SW Cut Out - Textured Black" at bounding box center [521, 456] width 254 height 21
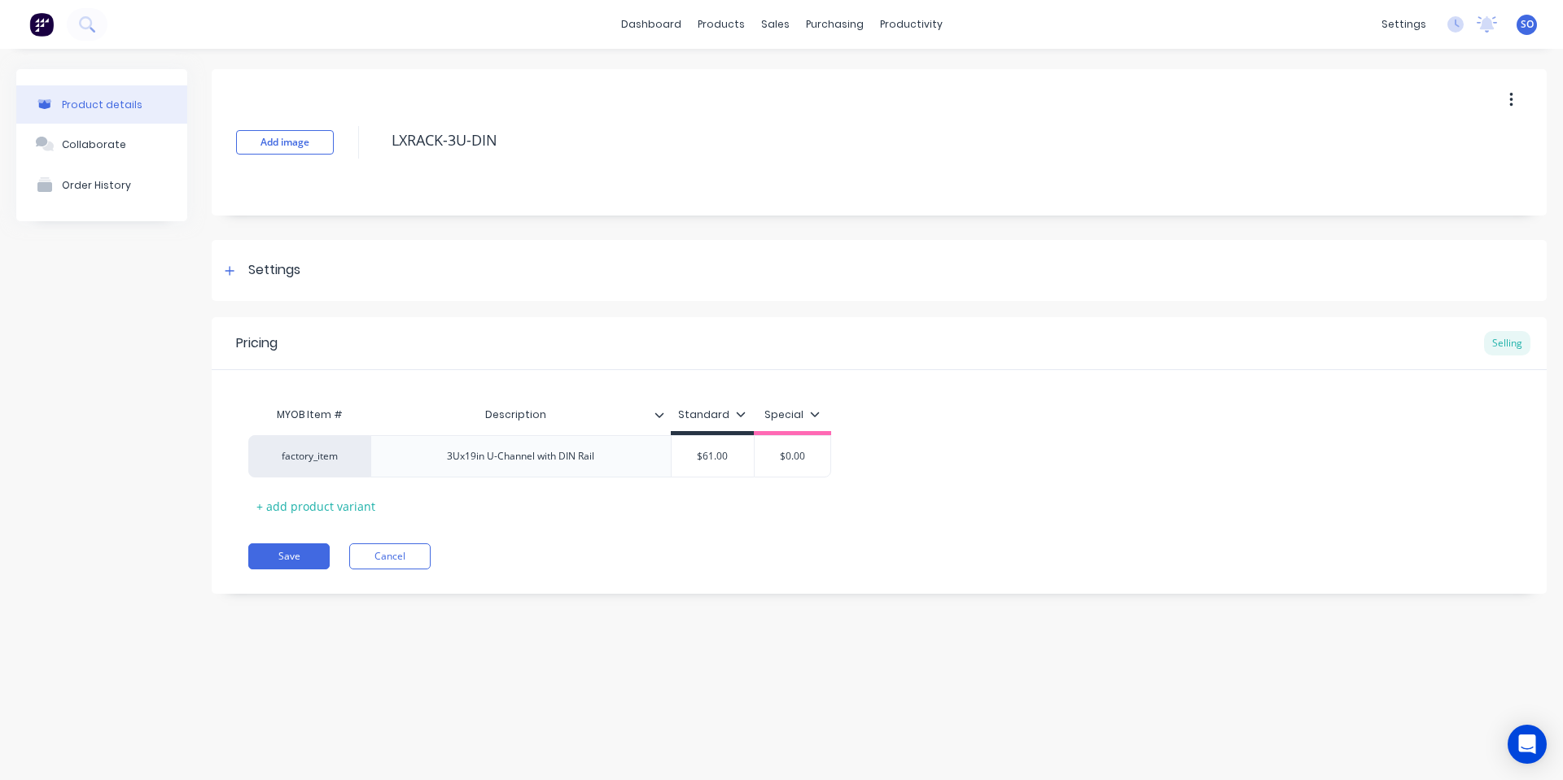
click at [483, 509] on div "MYOB Item # Description Standard Special factory_item 3Ux19in U-Channel with DI…" at bounding box center [878, 459] width 1261 height 120
click at [313, 548] on button "Save" at bounding box center [288, 557] width 81 height 26
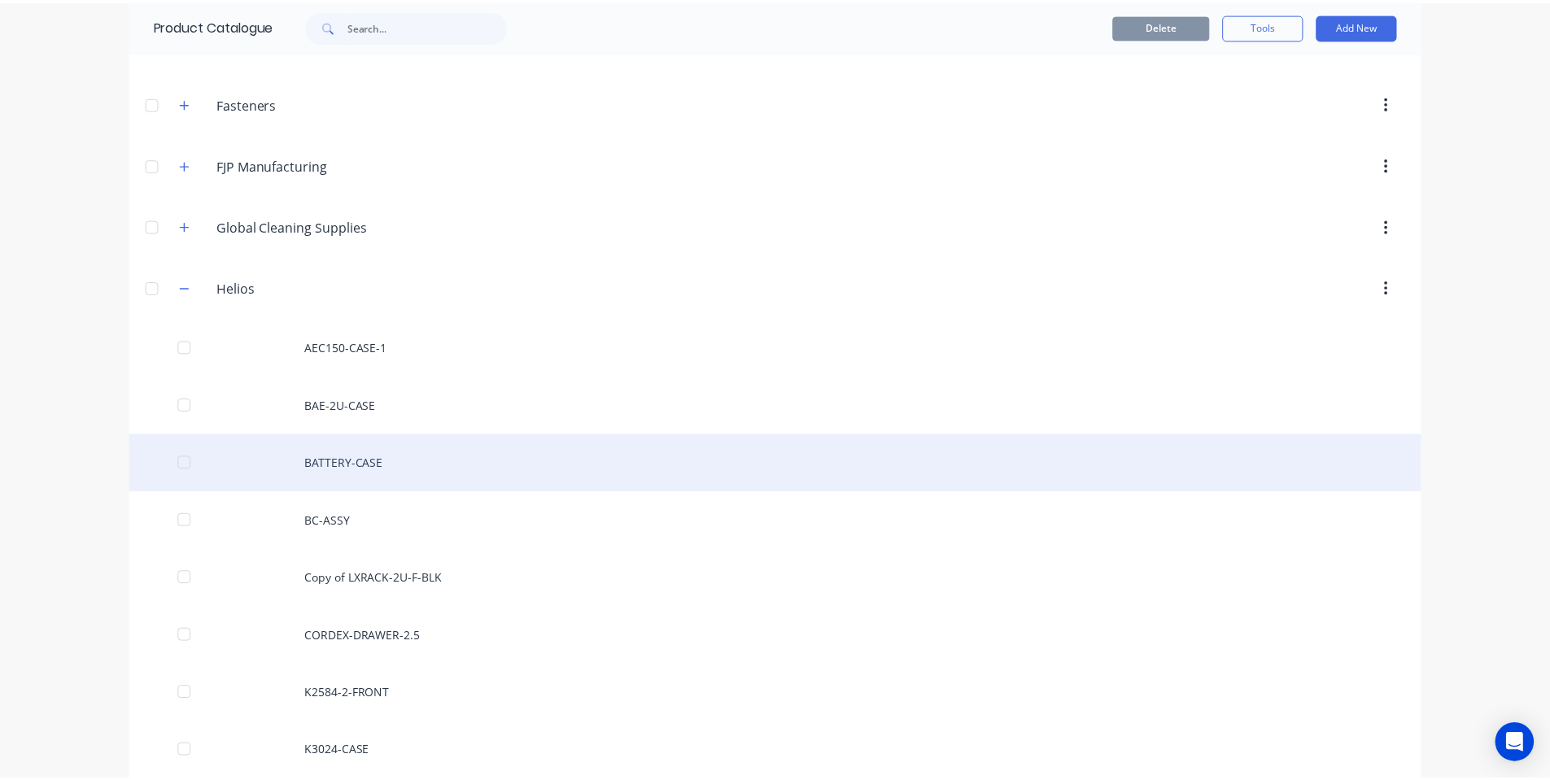
scroll to position [1085, 0]
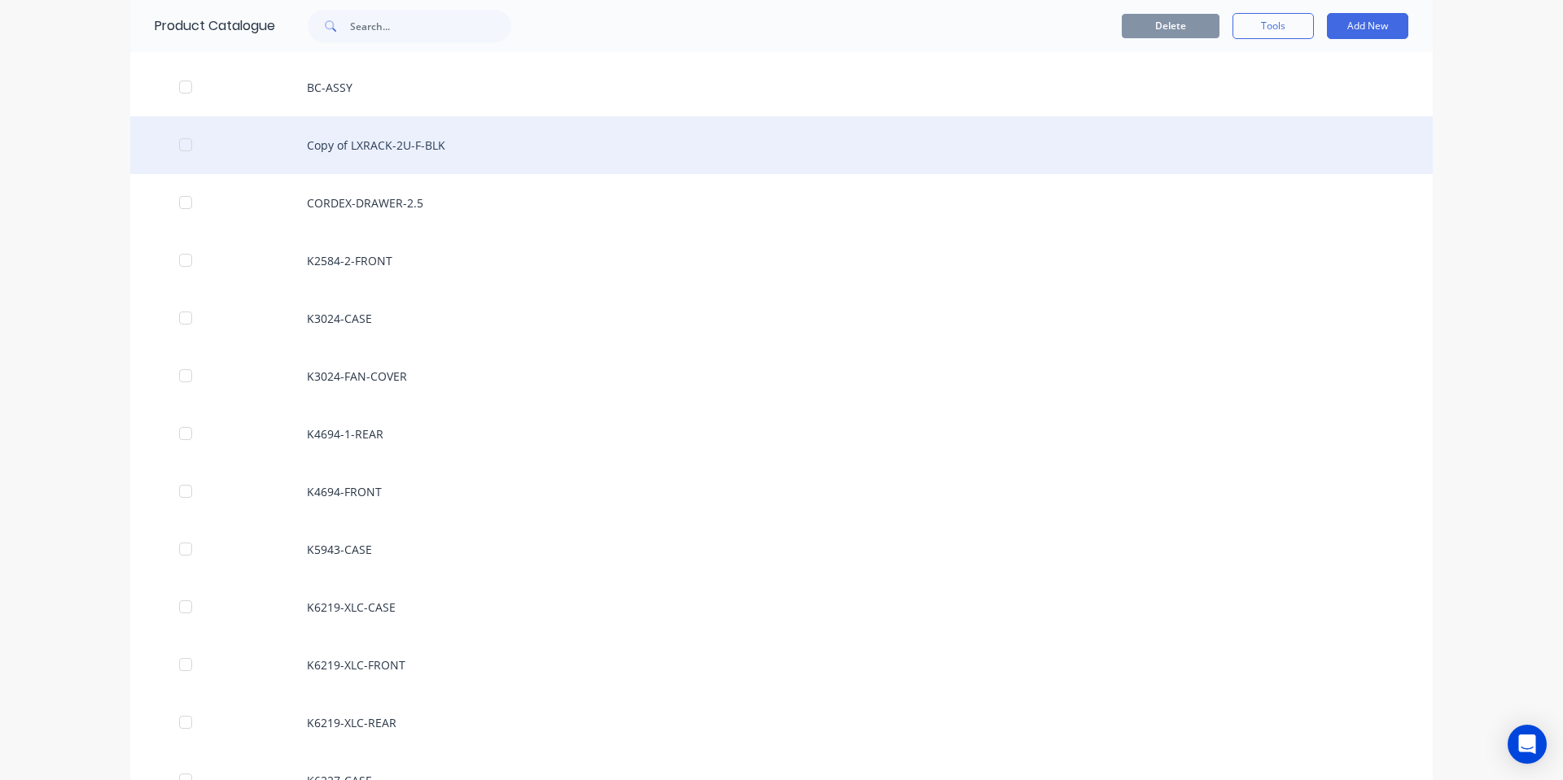
click at [403, 146] on div "Copy of LXRACK-2U-F-BLK" at bounding box center [781, 145] width 1302 height 58
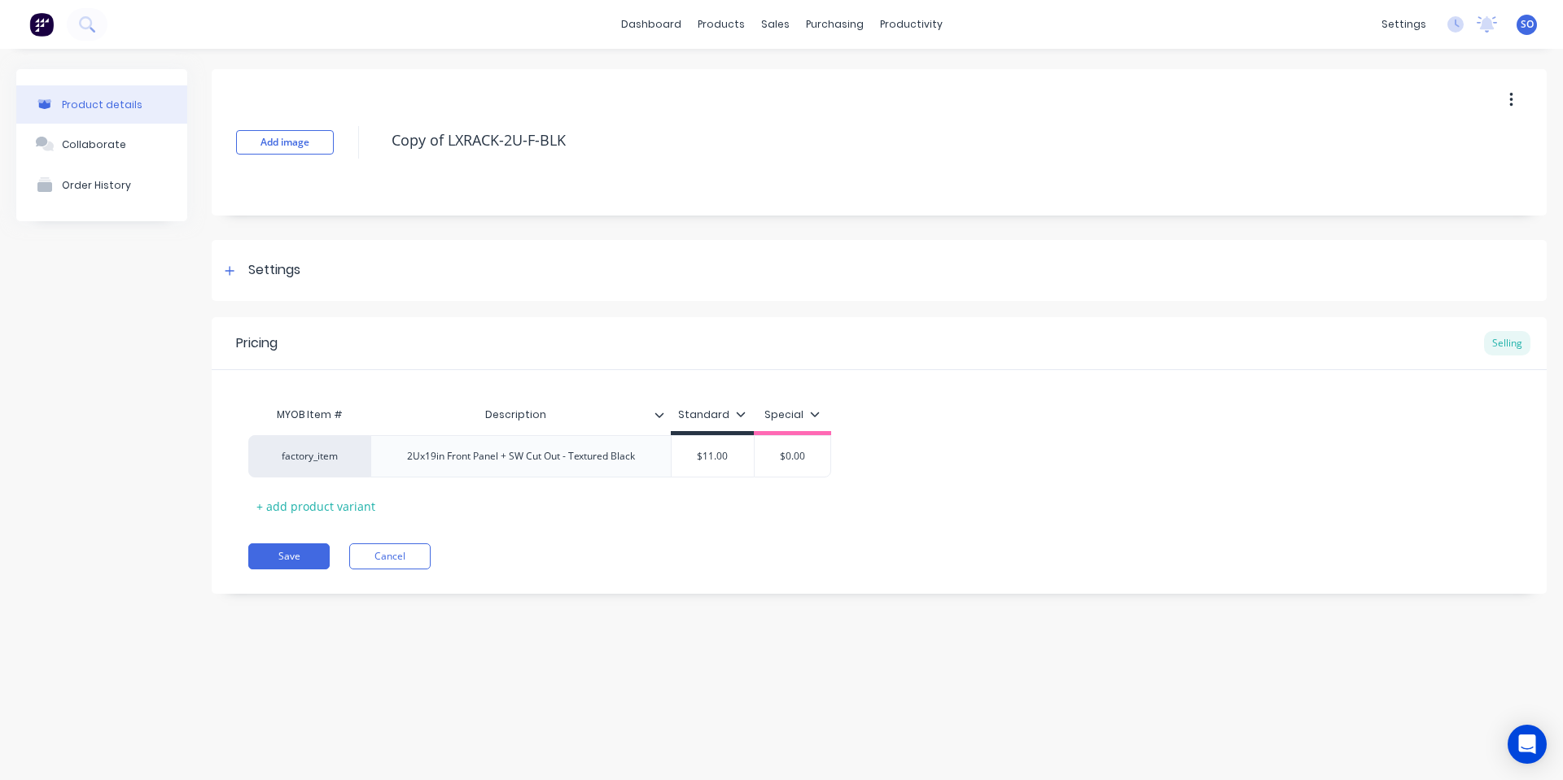
drag, startPoint x: 448, startPoint y: 142, endPoint x: 363, endPoint y: 138, distance: 85.5
click at [363, 138] on div "Add image Copy of LXRACK-2U-F-BLK" at bounding box center [879, 142] width 1335 height 146
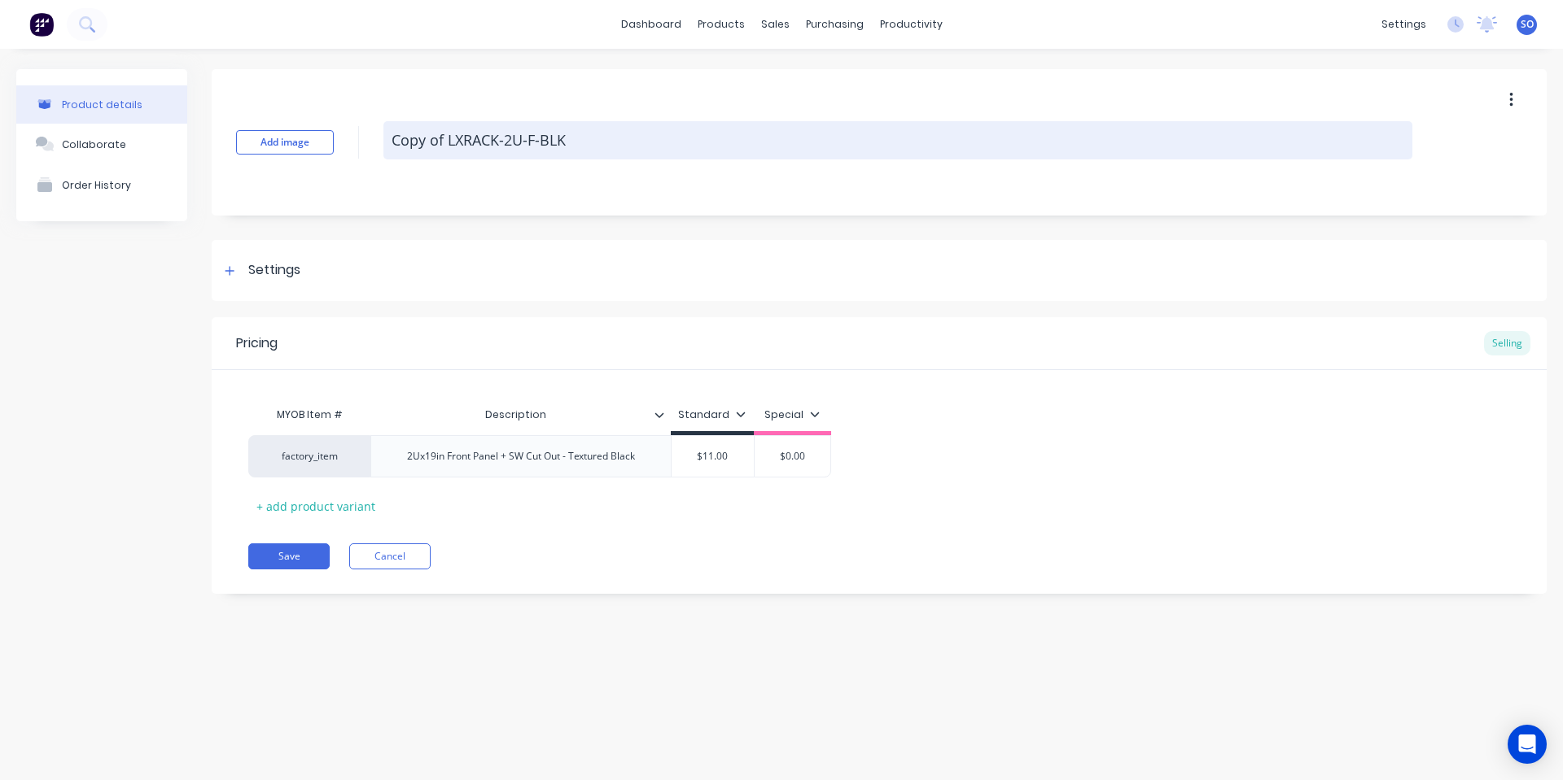
type textarea "x"
type textarea "LXRACK-2U-F-BLK"
click at [457, 140] on textarea "LXRACK-2U-F-BLK" at bounding box center [897, 140] width 1029 height 38
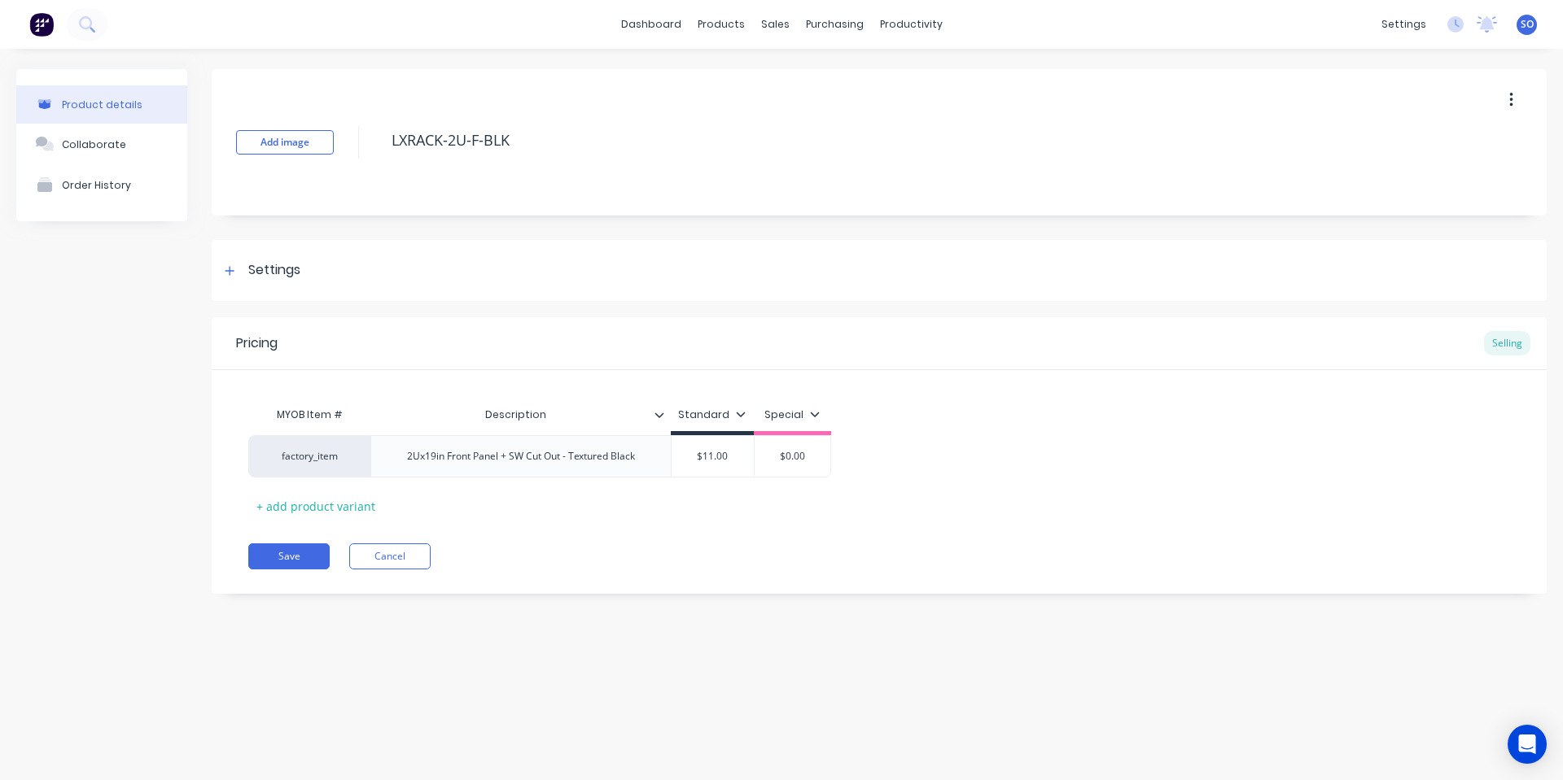
type textarea "x"
type textarea "LXRACK-4U-F-BLK"
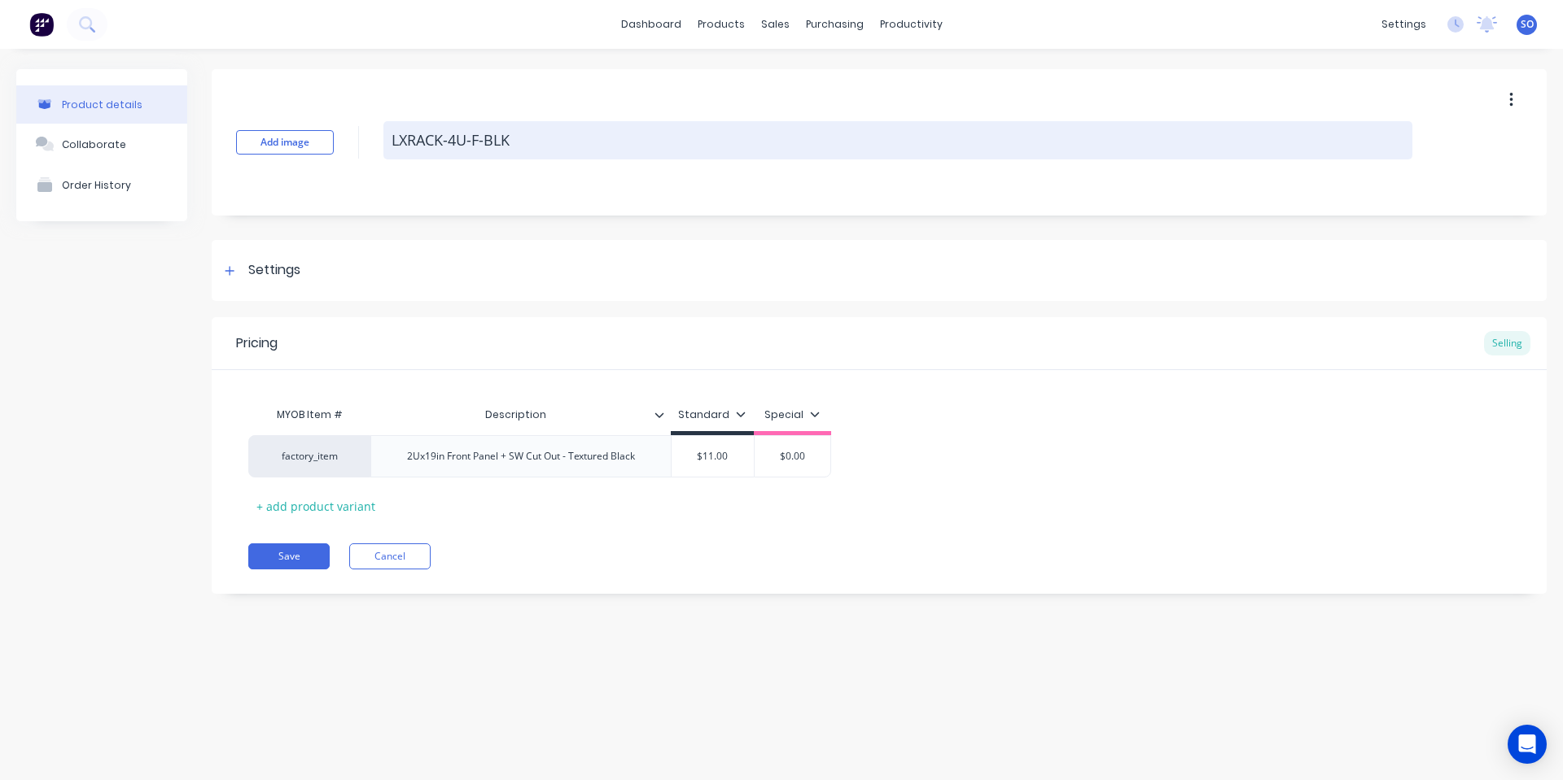
drag, startPoint x: 501, startPoint y: 130, endPoint x: 474, endPoint y: 129, distance: 27.7
click at [474, 129] on textarea "LXRACK-4U-F-BLK" at bounding box center [897, 140] width 1029 height 38
type textarea "x"
type textarea "LXRACK-4U-D"
type textarea "x"
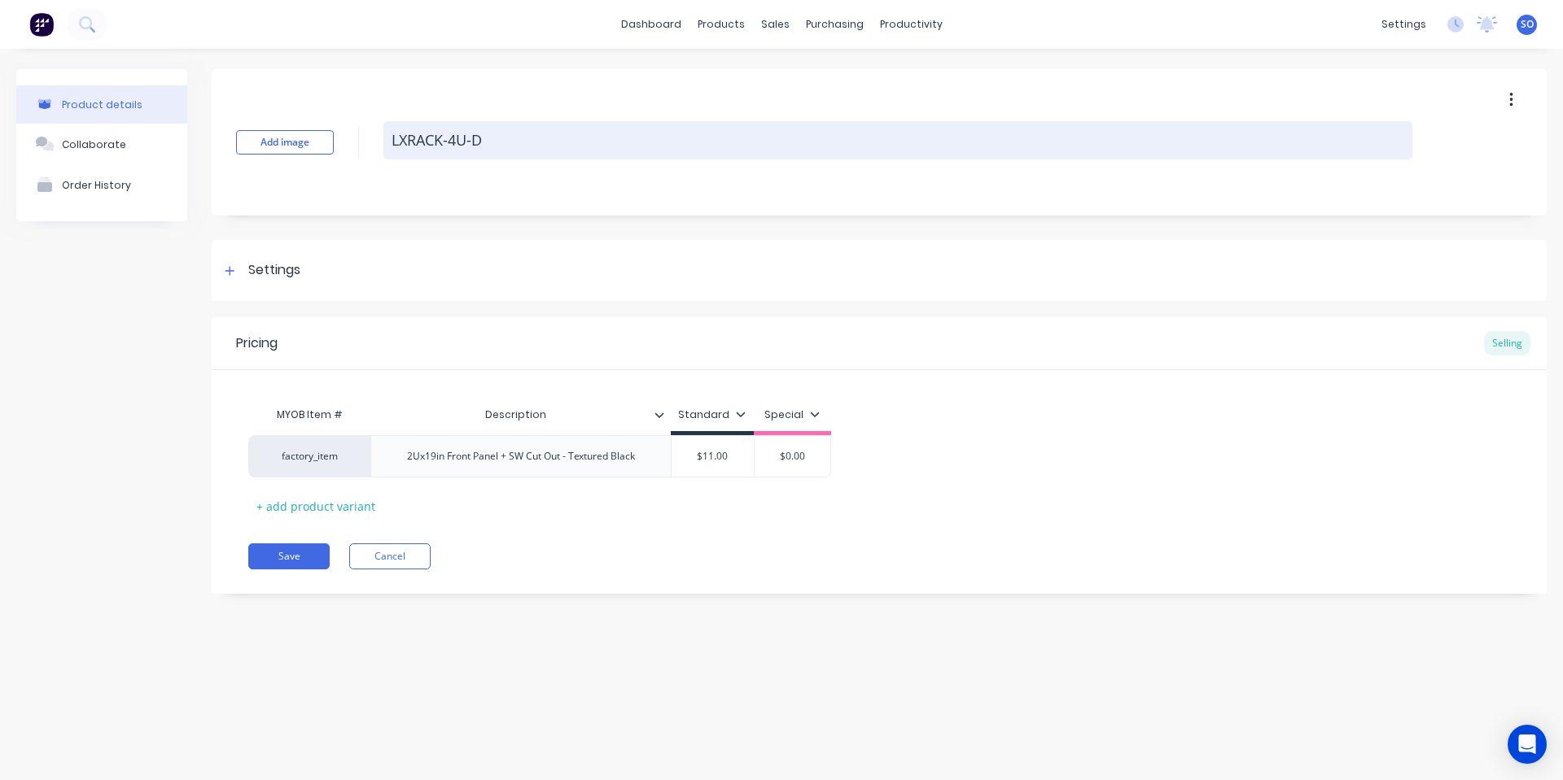
type textarea "LXRACK-4U-DI"
type textarea "x"
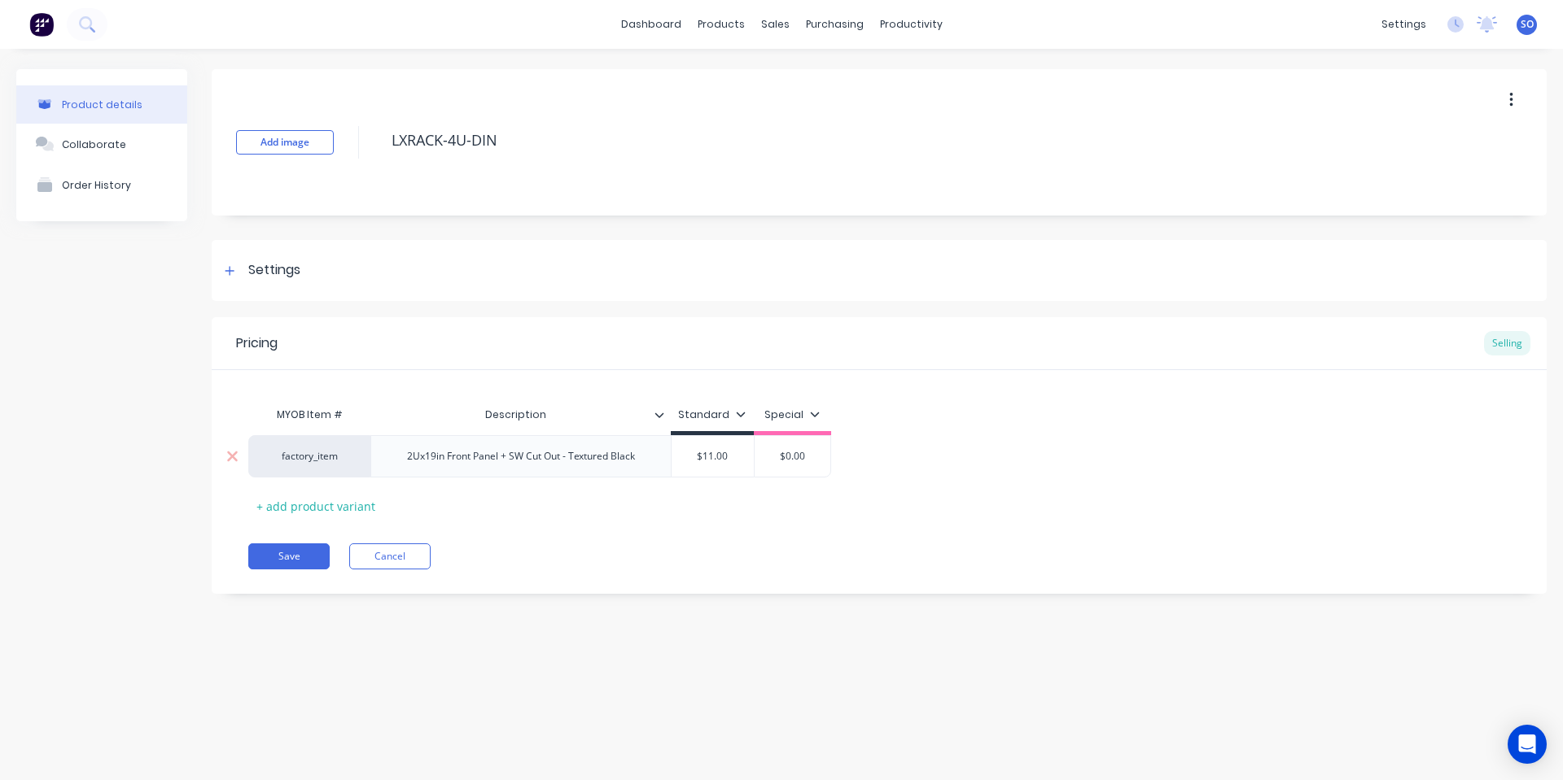
type textarea "LXRACK-4U-DIN"
type textarea "x"
type textarea "LXRACK-4U-DIN"
click at [531, 450] on div "2Ux19in Front Panel + SW Cut Out - Textured Black" at bounding box center [521, 456] width 254 height 21
click at [535, 457] on div "2Ux19in Front Panel + SW Cut Out - Textured Black" at bounding box center [521, 456] width 254 height 21
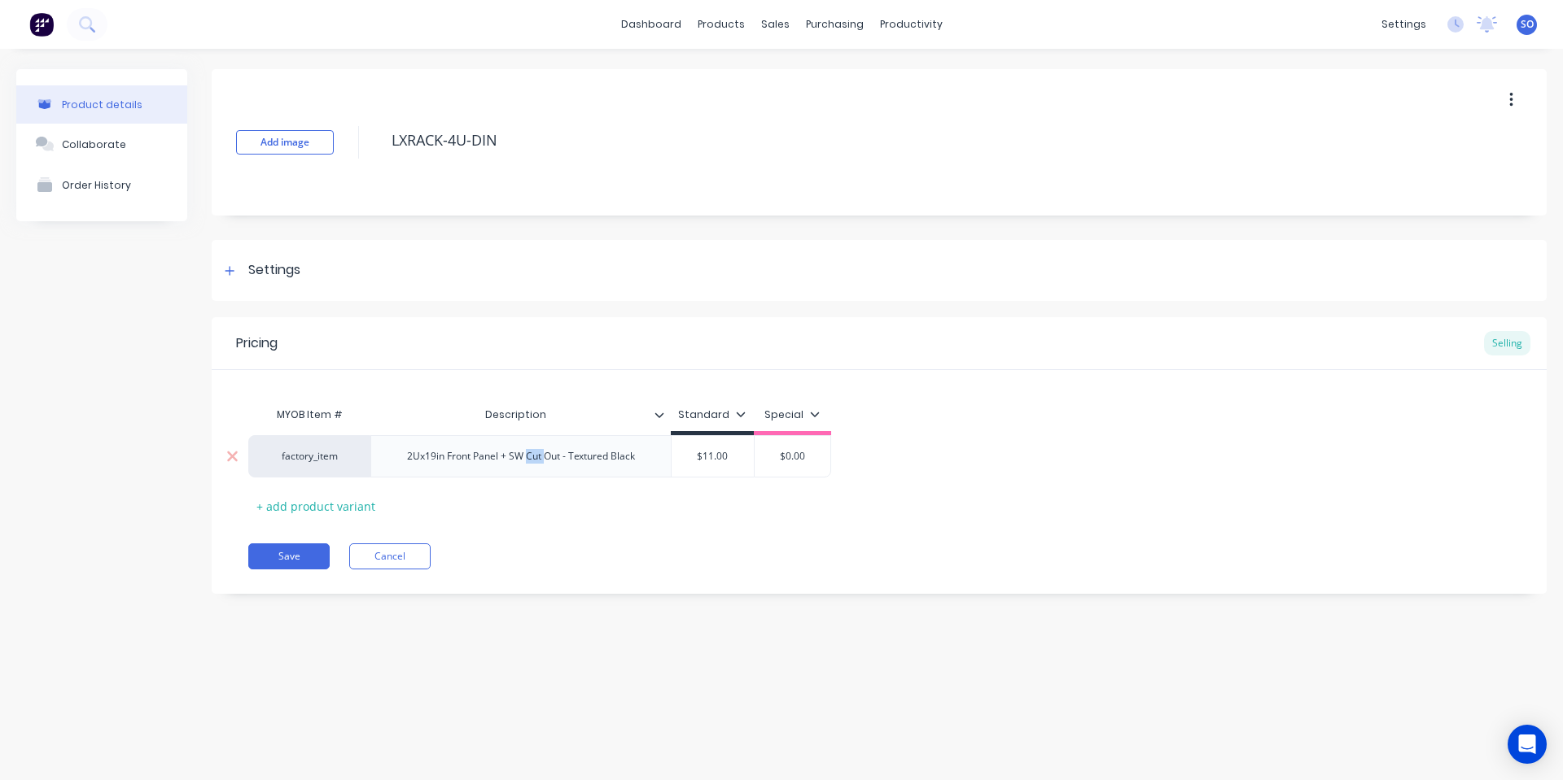
click at [535, 457] on div "2Ux19in Front Panel + SW Cut Out - Textured Black" at bounding box center [521, 456] width 254 height 21
type textarea "x"
type input "$11.00"
click at [728, 462] on input "$11.00" at bounding box center [712, 456] width 82 height 15
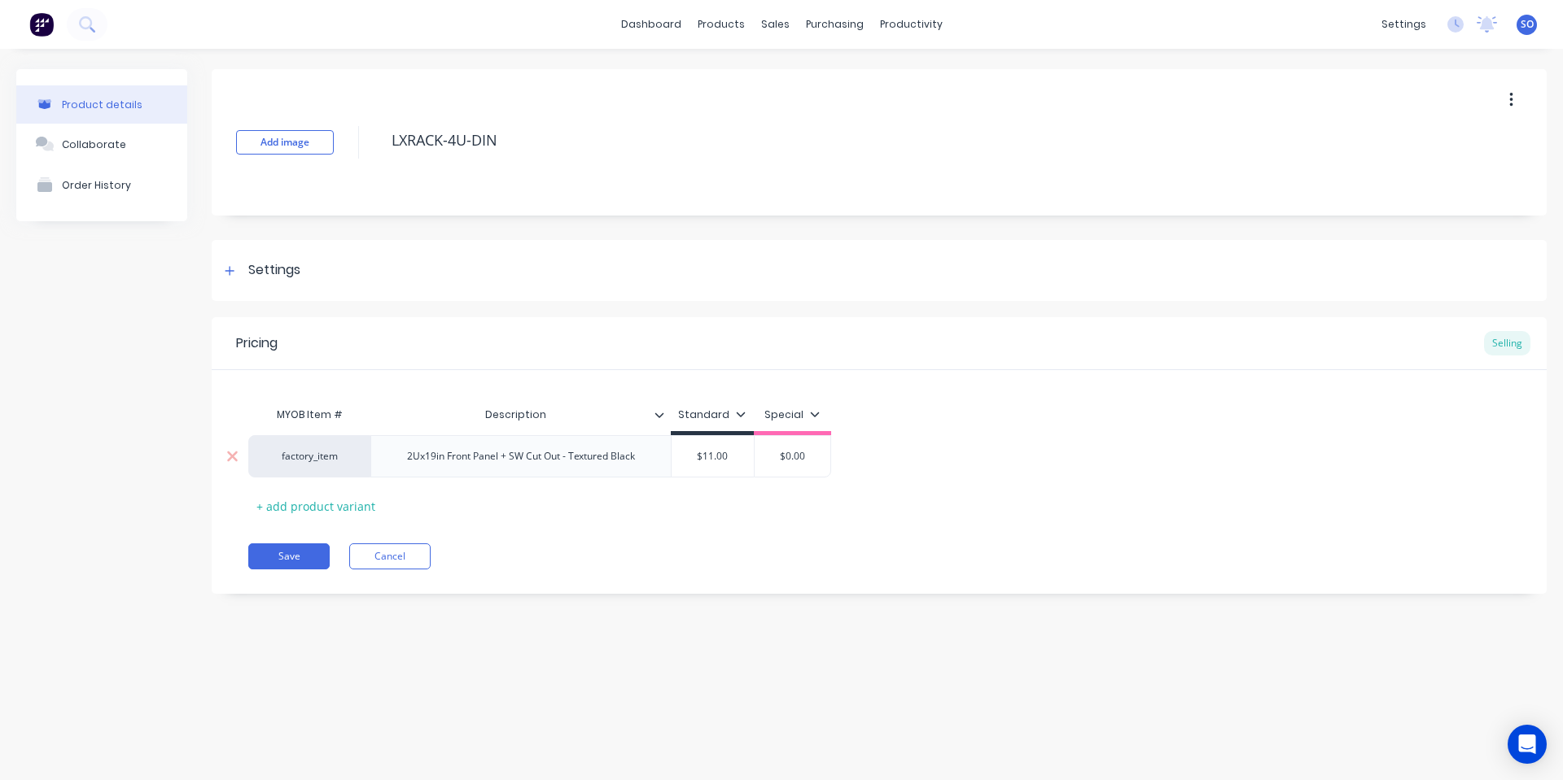
click at [728, 462] on input "$11.00" at bounding box center [712, 456] width 82 height 15
type textarea "x"
type input "6"
click at [574, 461] on div "2Ux19in Front Panel + SW Cut Out - Textured Black" at bounding box center [521, 456] width 254 height 21
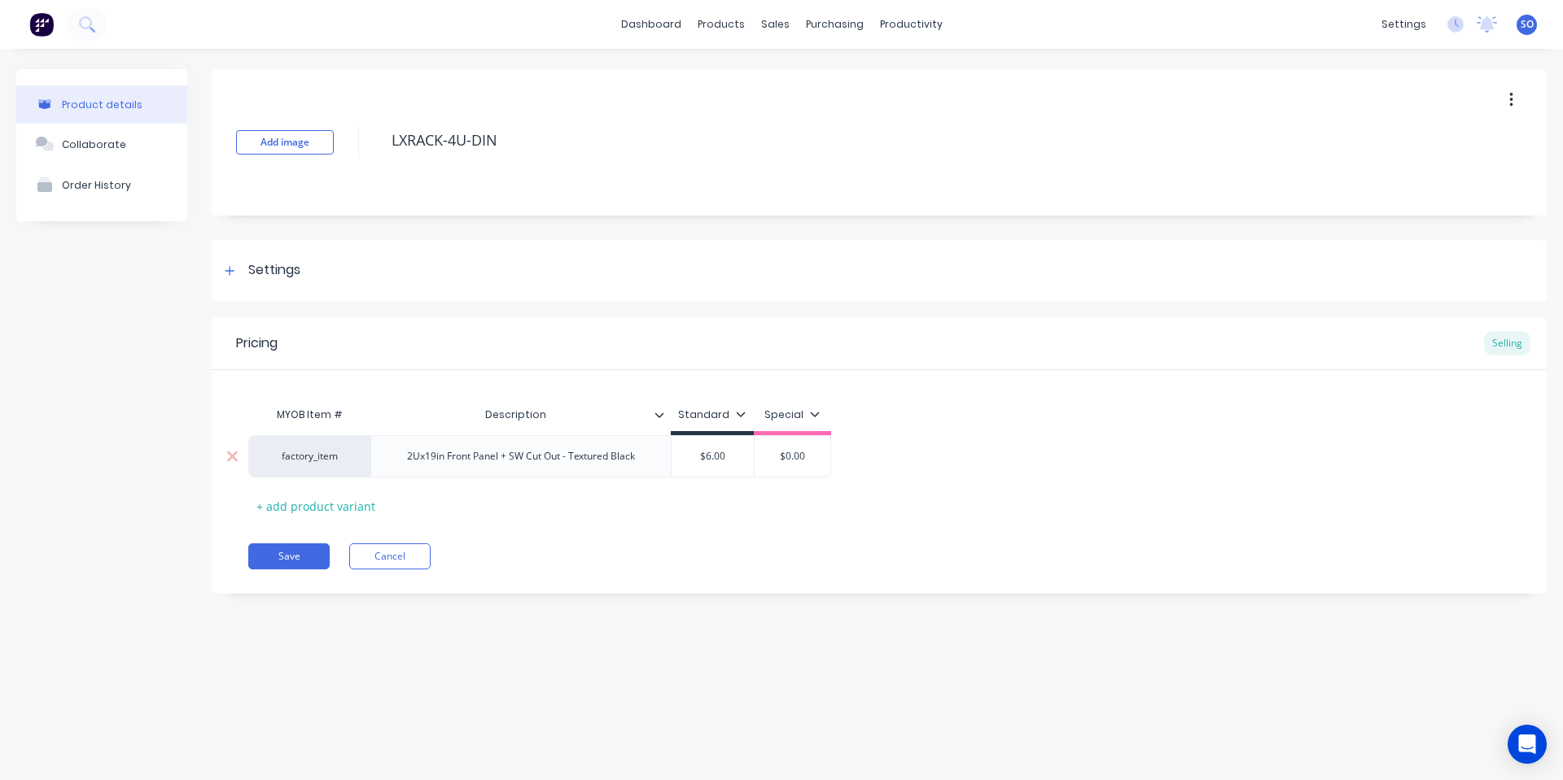
type textarea "x"
type input "$0.00"
drag, startPoint x: 795, startPoint y: 451, endPoint x: 718, endPoint y: 458, distance: 77.7
click at [794, 448] on div "$0.00 $0.00" at bounding box center [791, 456] width 81 height 41
type input "$6.00"
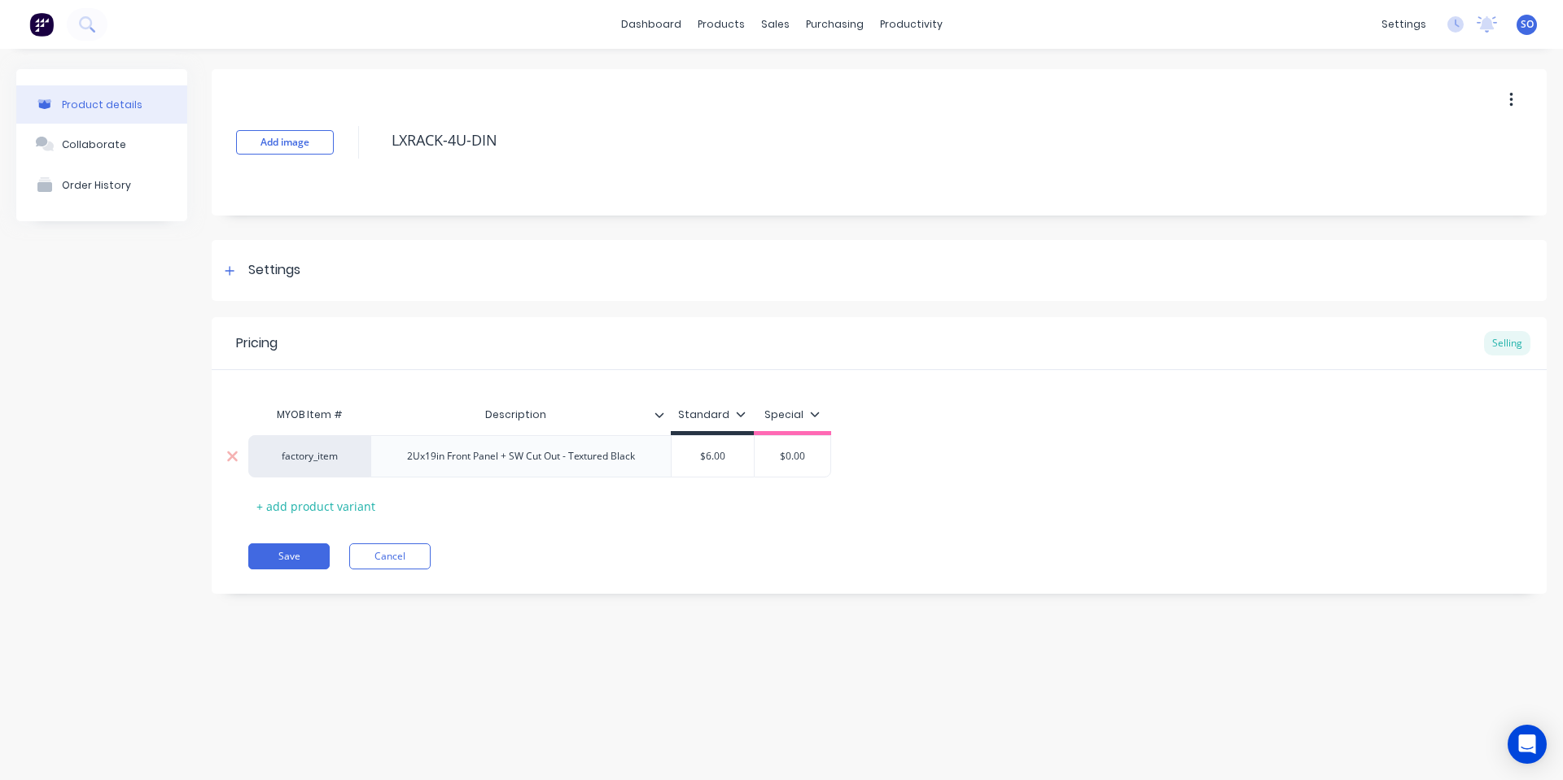
click at [712, 459] on input "$6.00" at bounding box center [712, 456] width 82 height 15
type textarea "x"
type input "6"
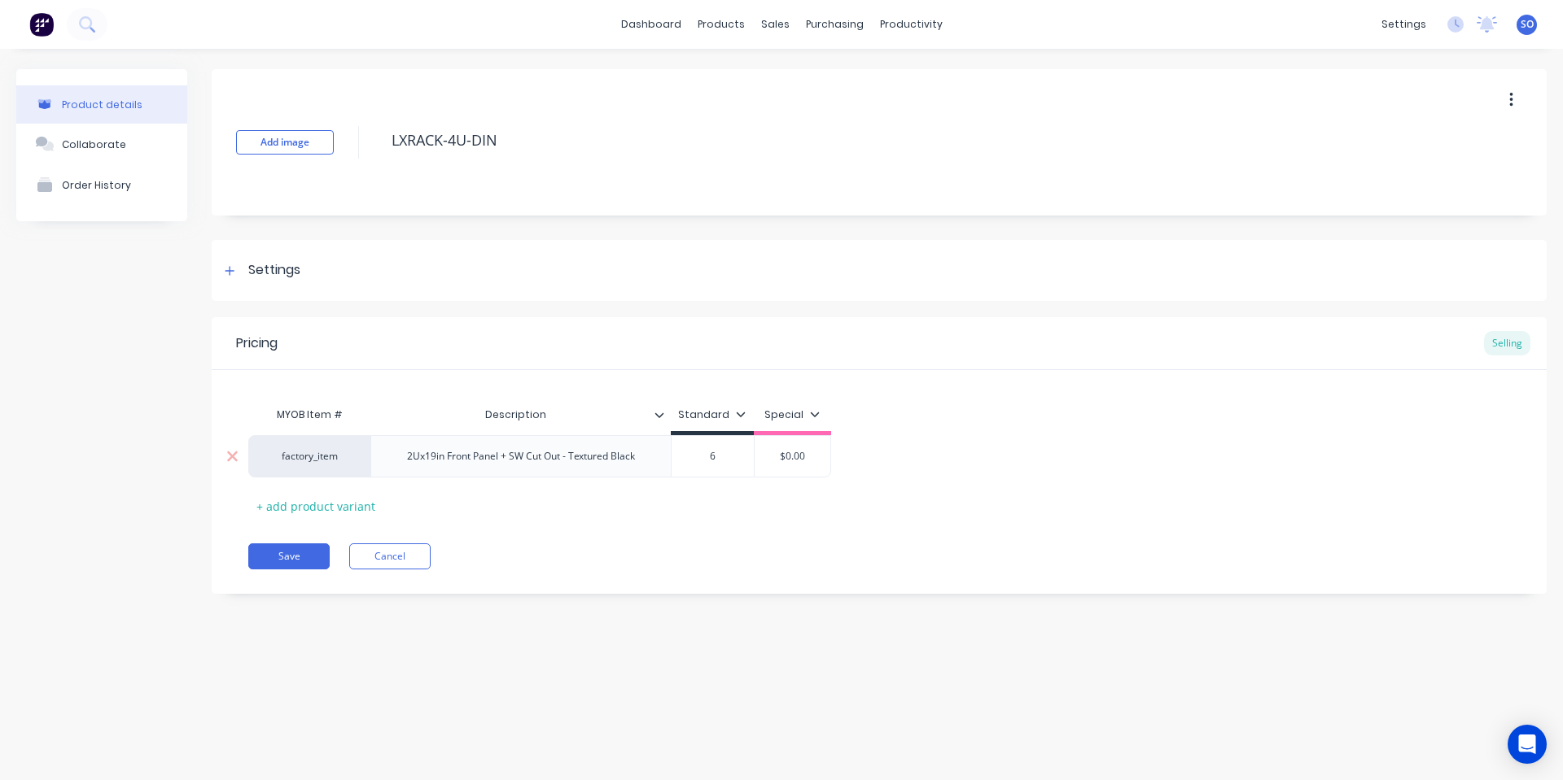
type textarea "x"
type input "66"
click at [556, 462] on div "2Ux19in Front Panel + SW Cut Out - Textured Black" at bounding box center [521, 456] width 254 height 21
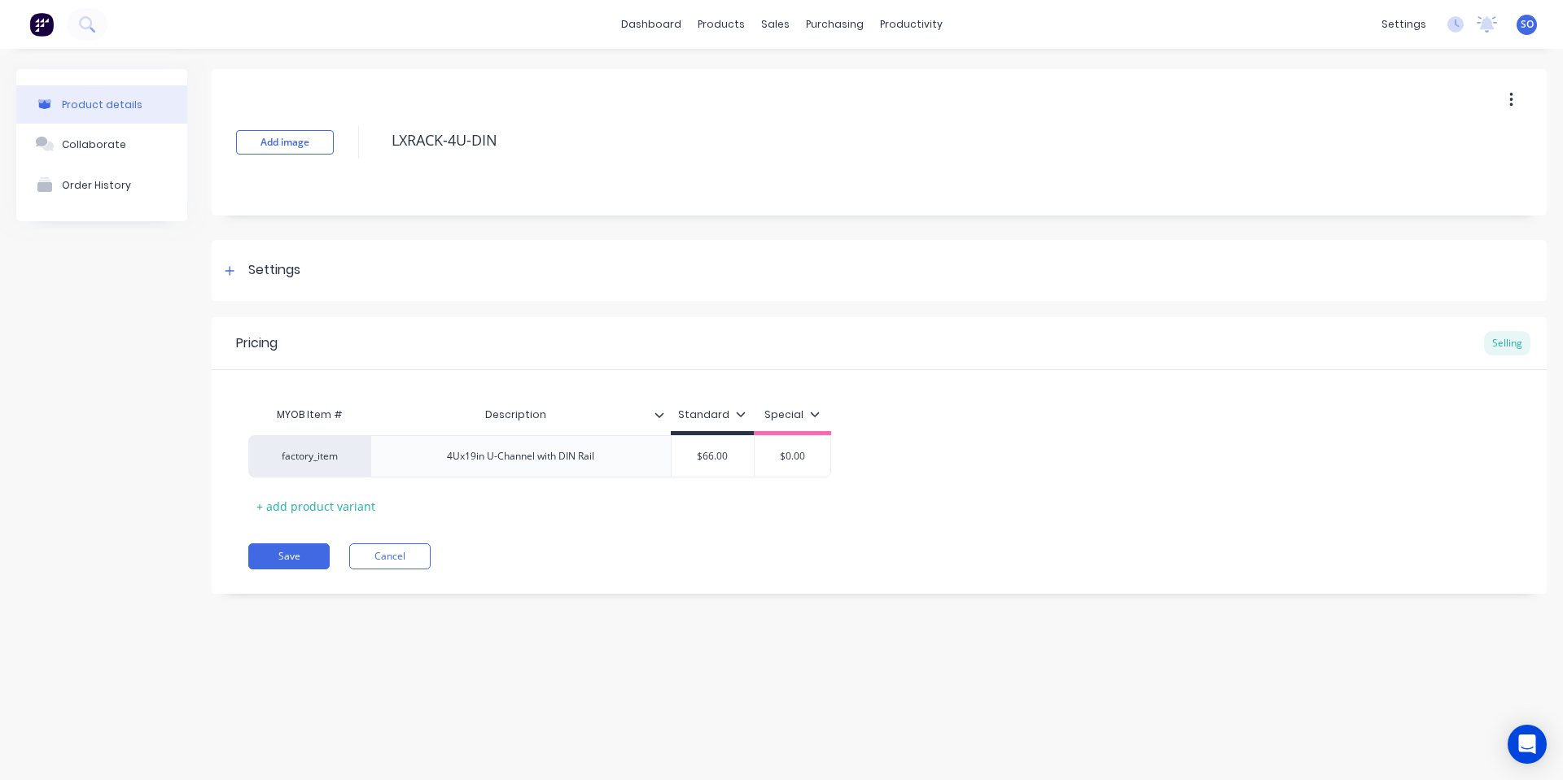
click at [572, 506] on div "MYOB Item # Description Standard Special factory_item 4Ux19in U-Channel with DI…" at bounding box center [878, 459] width 1261 height 120
click at [256, 554] on button "Save" at bounding box center [288, 557] width 81 height 26
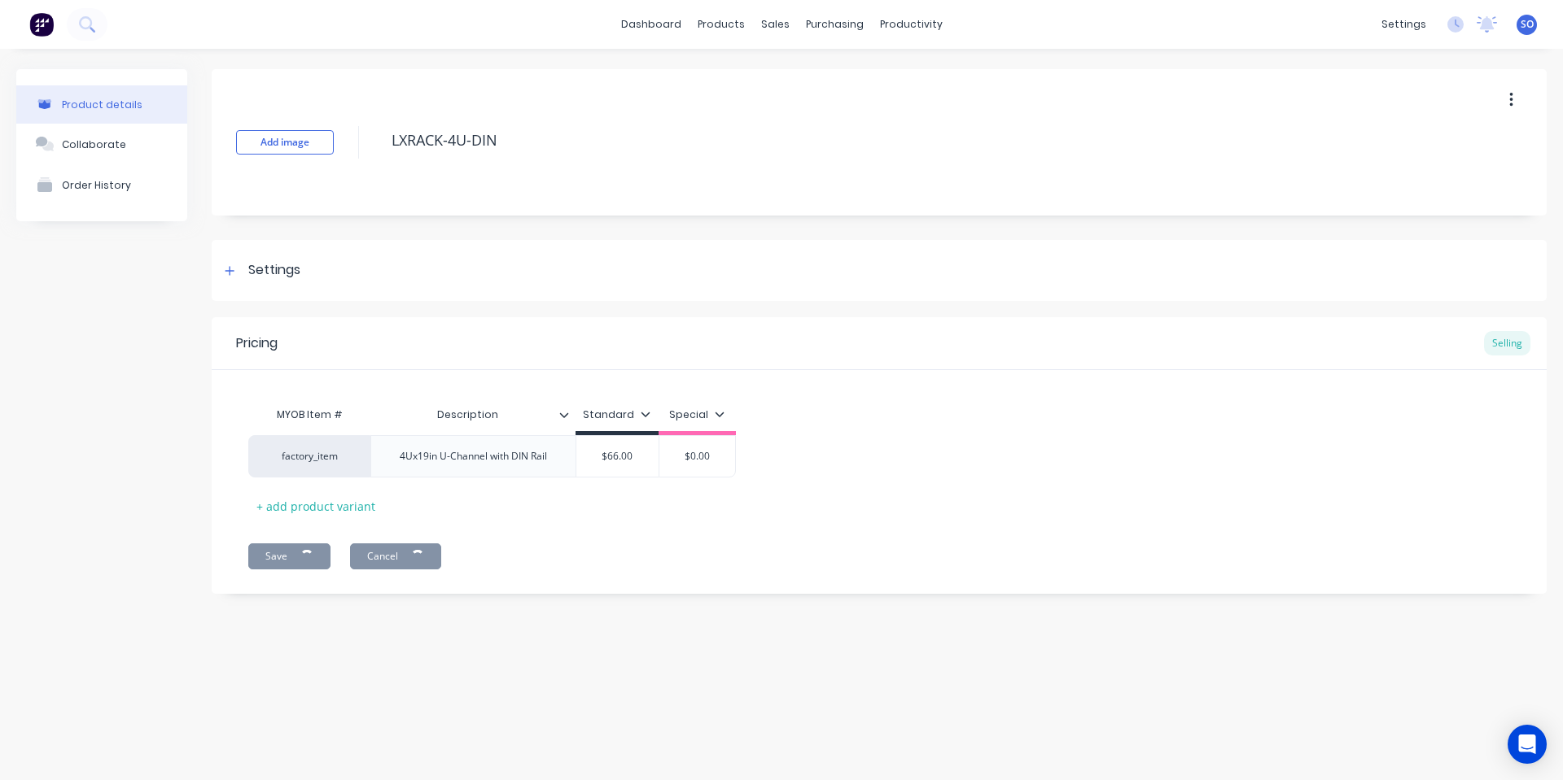
type textarea "x"
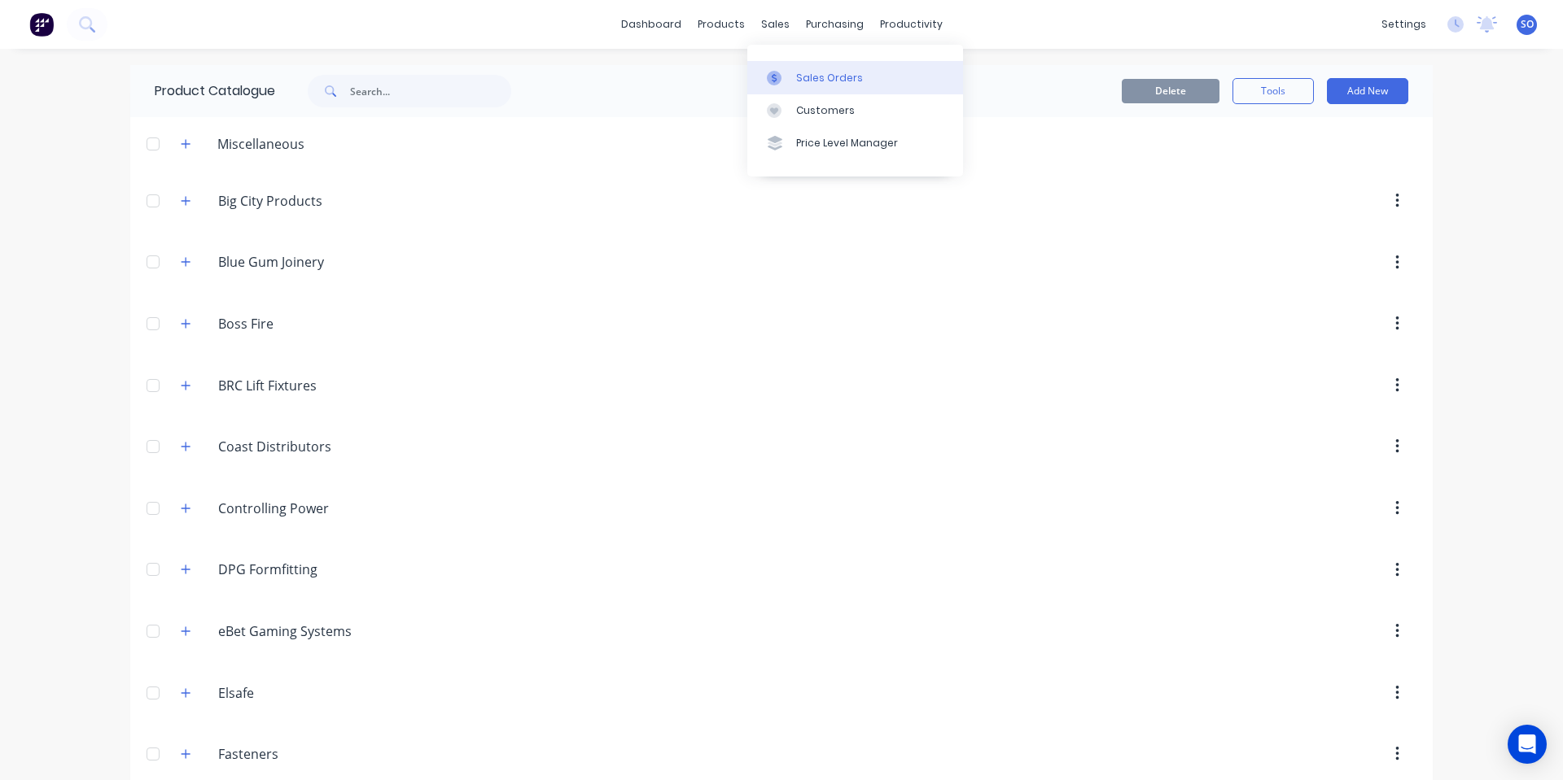
click at [785, 67] on link "Sales Orders" at bounding box center [855, 77] width 216 height 33
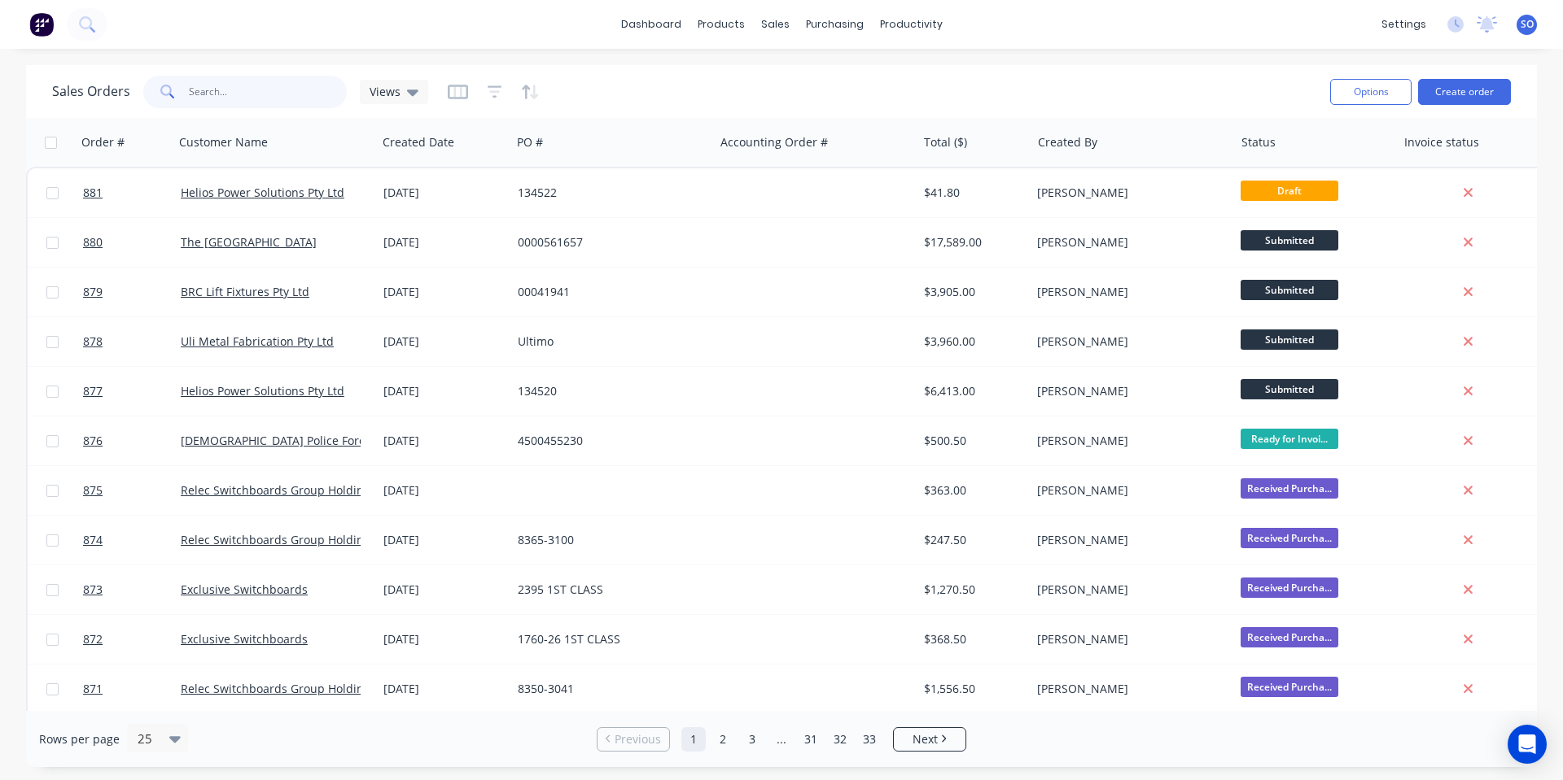
click at [252, 105] on input "text" at bounding box center [268, 92] width 159 height 33
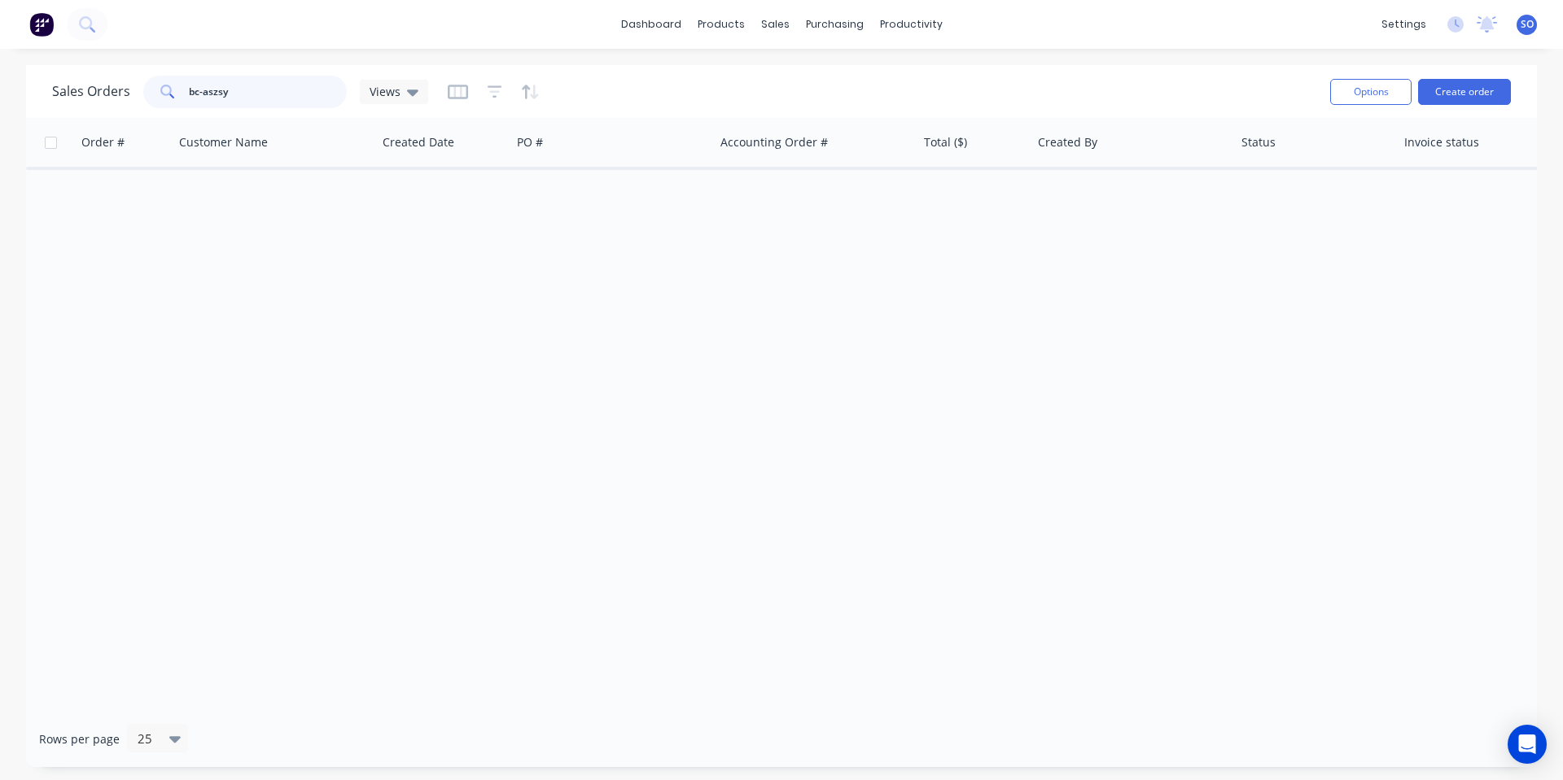
drag, startPoint x: 248, startPoint y: 100, endPoint x: 209, endPoint y: 99, distance: 39.1
click at [209, 99] on input "bc-aszsy" at bounding box center [268, 92] width 159 height 33
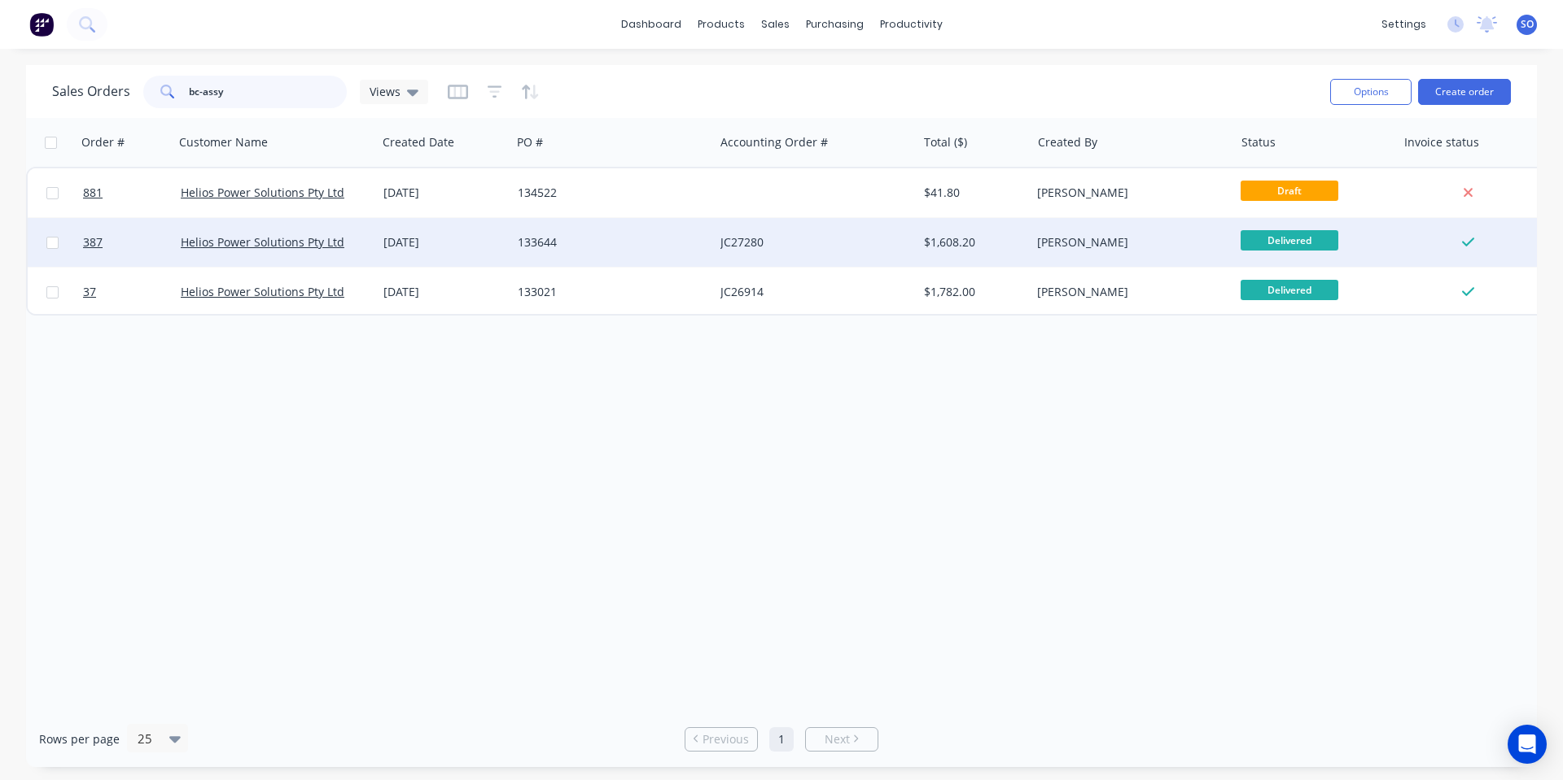
type input "bc-assy"
click at [454, 234] on div "11 Jun 2025" at bounding box center [443, 242] width 121 height 16
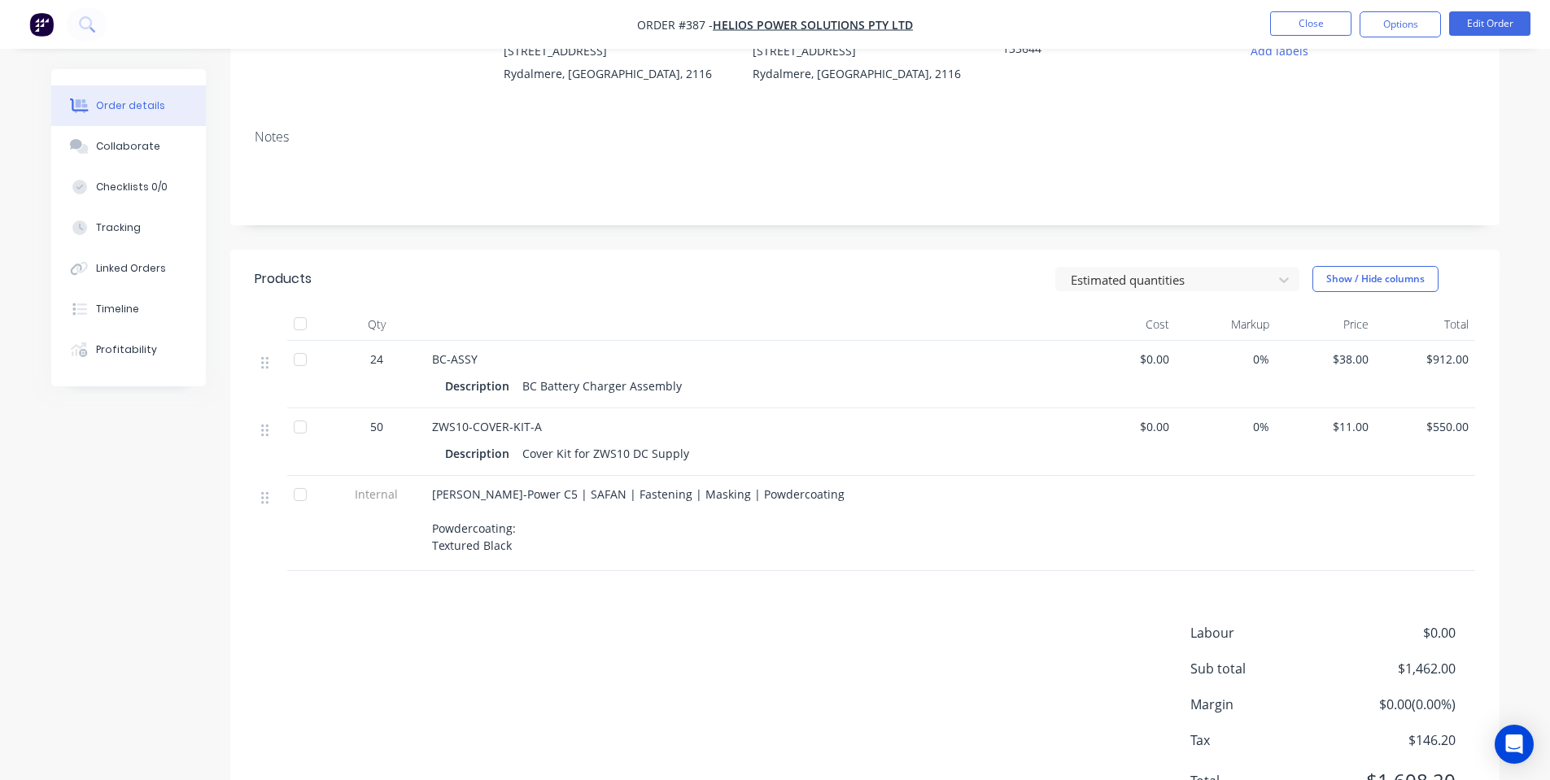
scroll to position [217, 0]
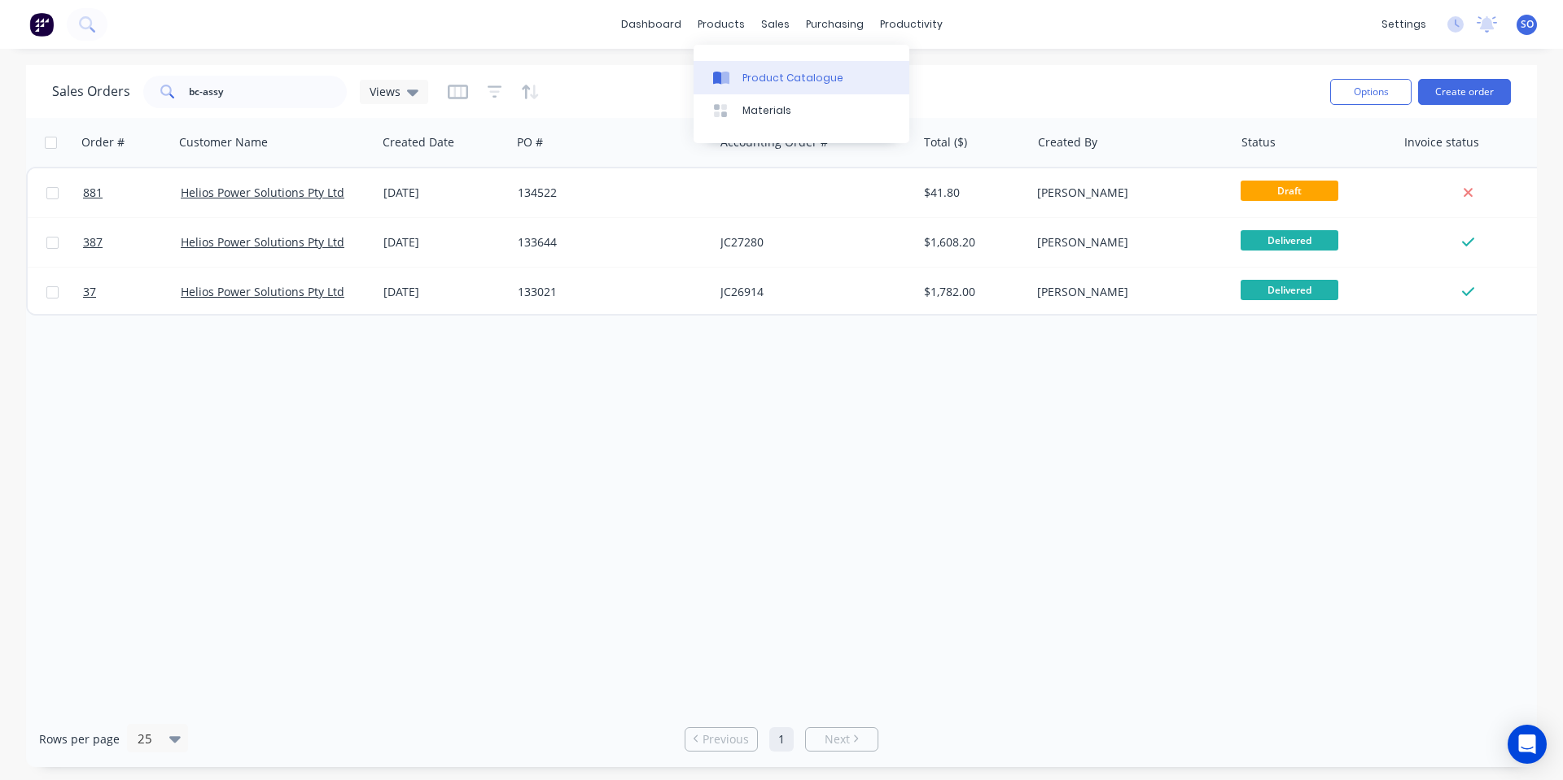
click at [762, 68] on link "Product Catalogue" at bounding box center [801, 77] width 216 height 33
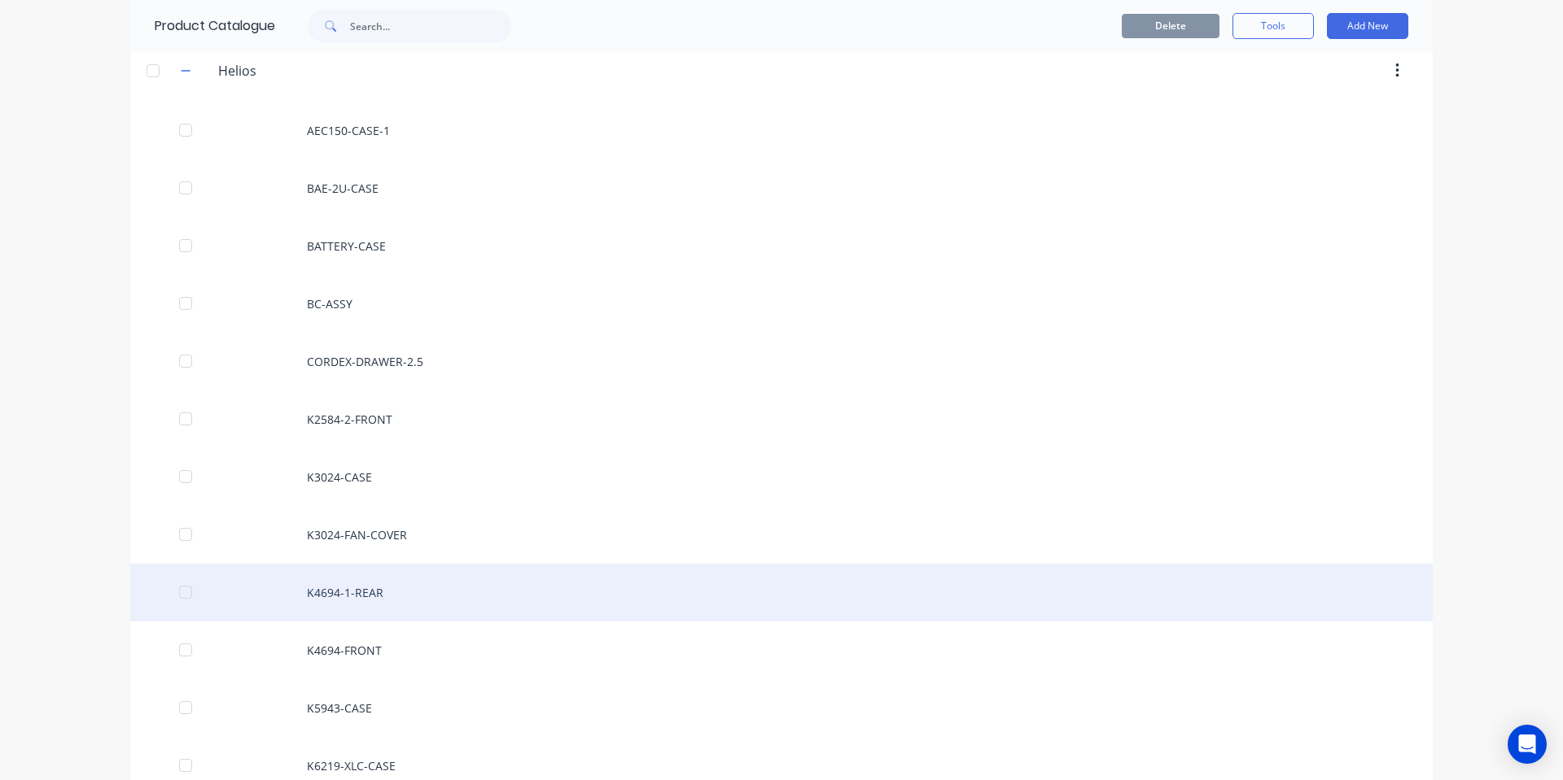
scroll to position [1085, 0]
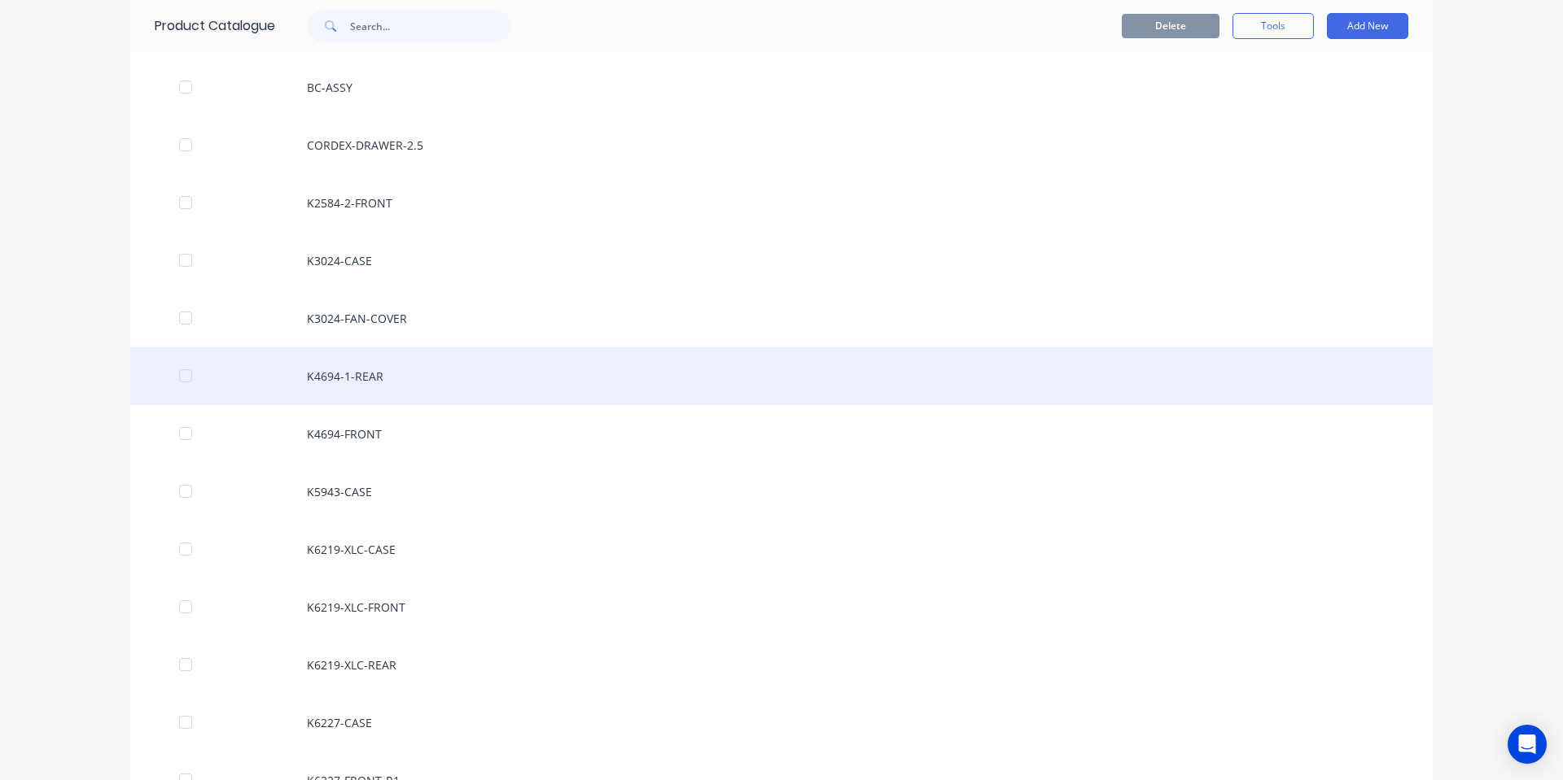
drag, startPoint x: 382, startPoint y: 369, endPoint x: 1242, endPoint y: 391, distance: 859.7
click at [1242, 391] on div "K4694-1-REAR" at bounding box center [781, 376] width 1302 height 58
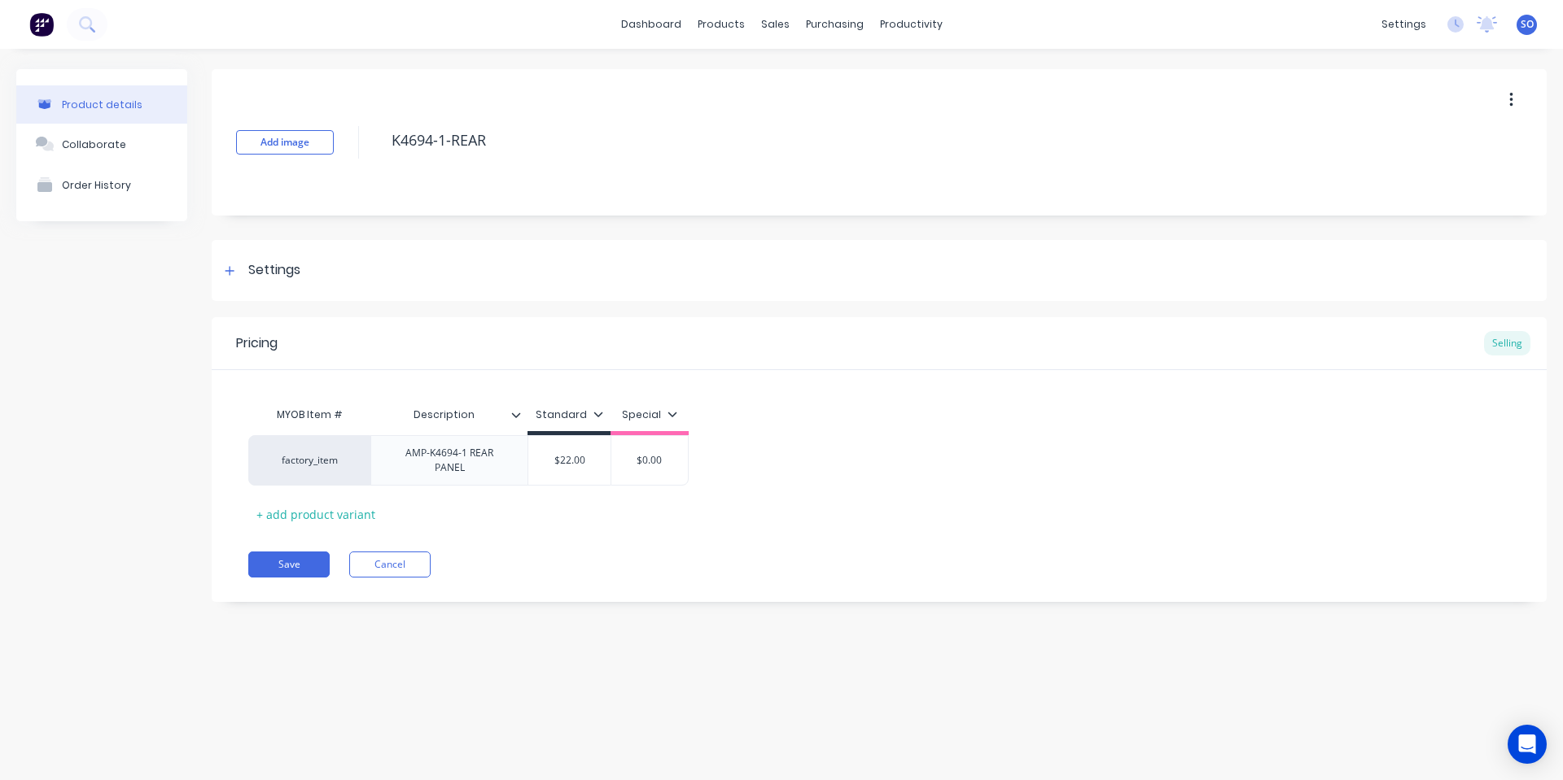
click at [1510, 95] on icon "button" at bounding box center [1511, 100] width 4 height 18
click at [1477, 142] on span "Duplicate" at bounding box center [1451, 142] width 122 height 17
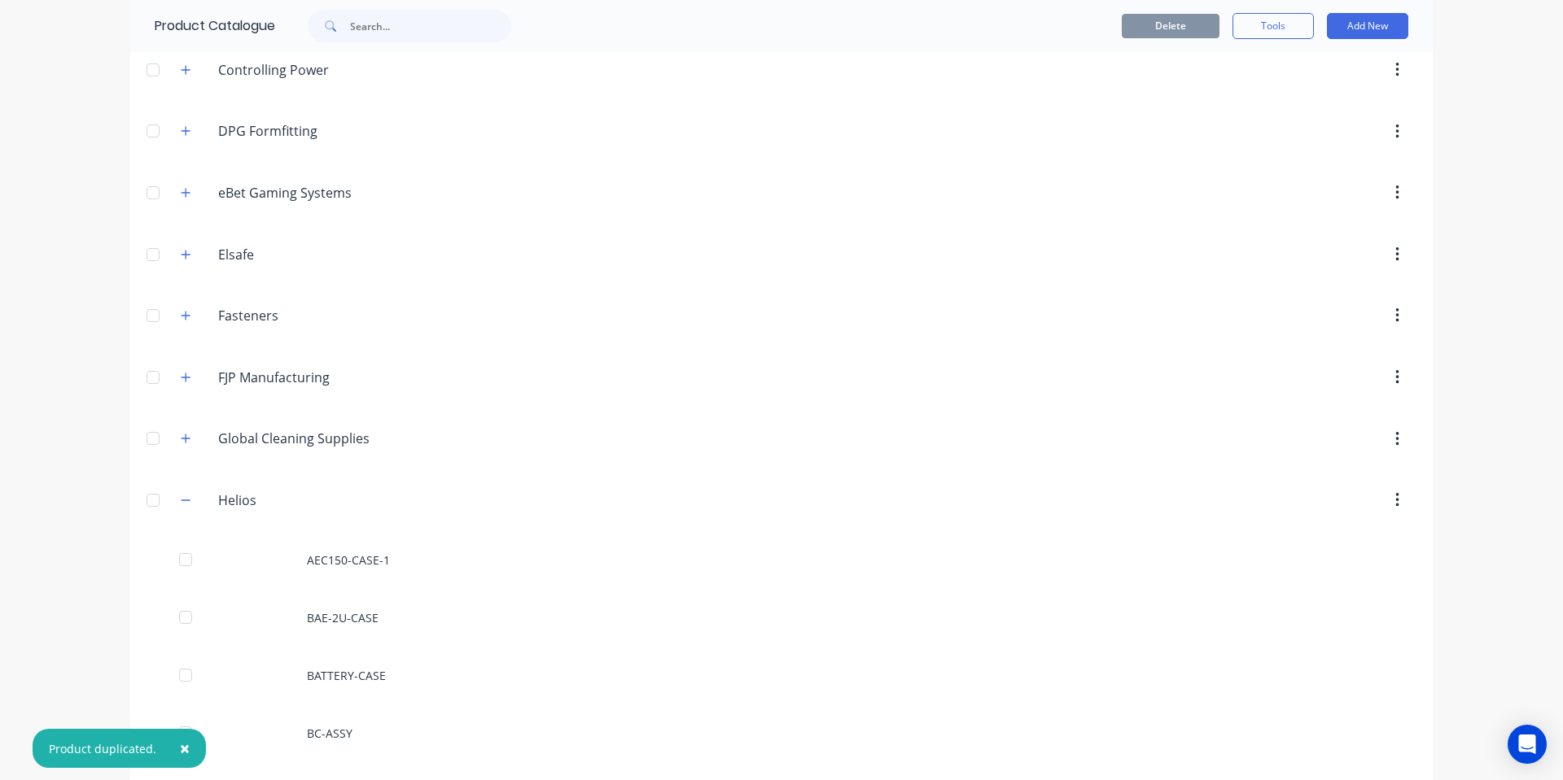
scroll to position [651, 0]
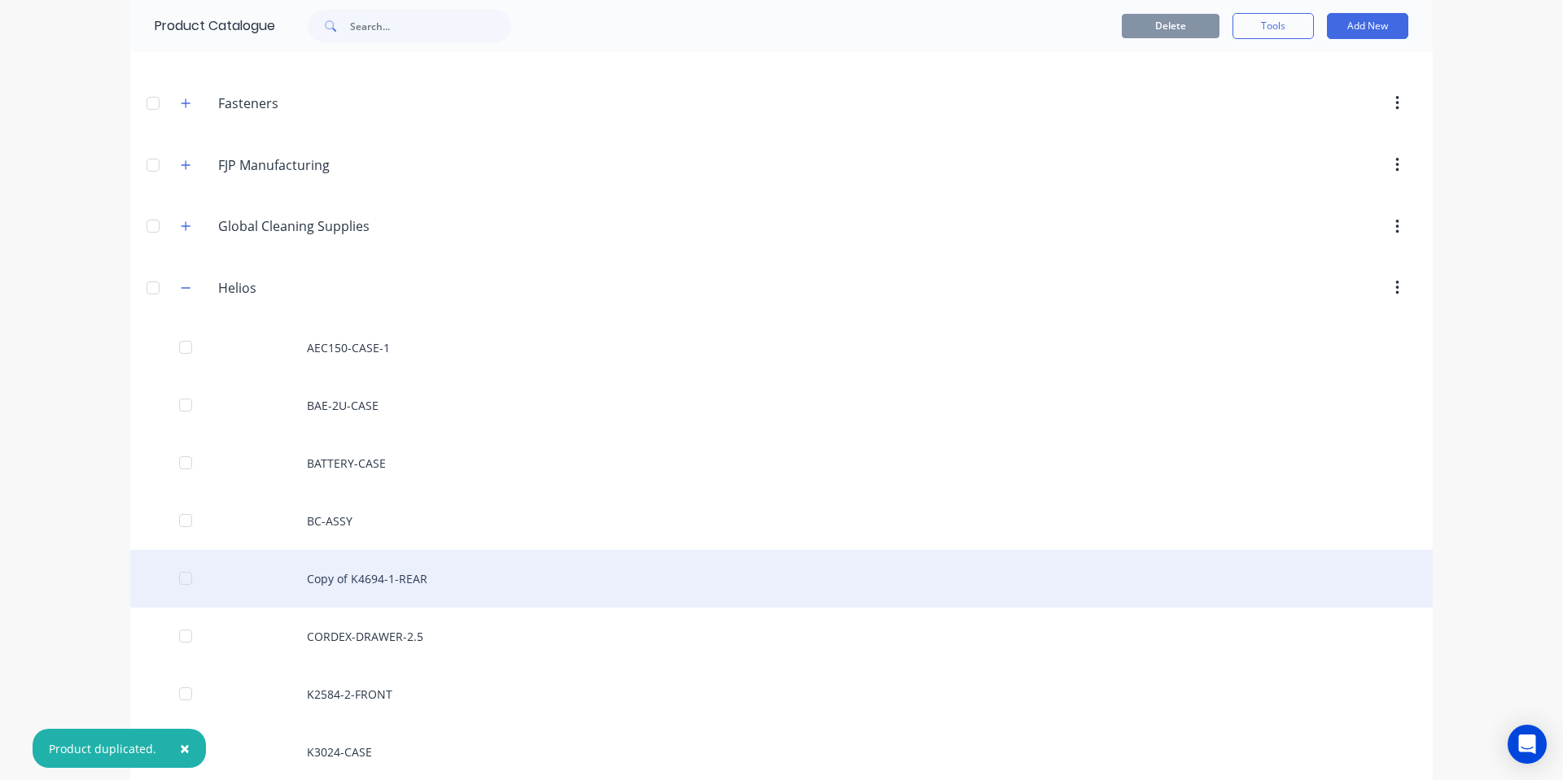
click at [409, 577] on div "Copy of K4694-1-REAR" at bounding box center [781, 579] width 1302 height 58
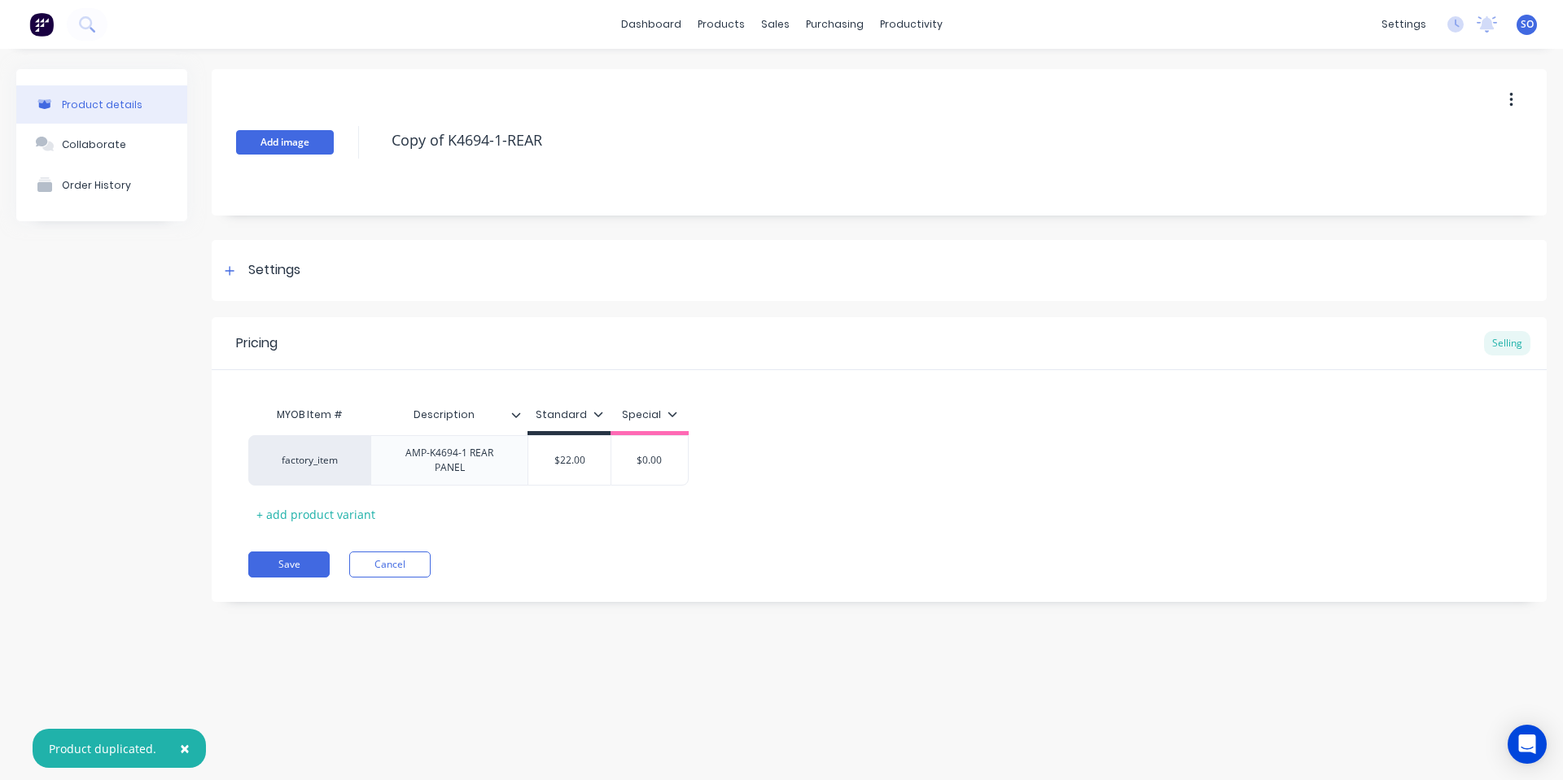
drag, startPoint x: 583, startPoint y: 136, endPoint x: 236, endPoint y: 142, distance: 346.7
click at [236, 142] on div "Add image Copy of K4694-1-REAR" at bounding box center [879, 142] width 1335 height 146
type textarea "x"
type textarea "K"
type textarea "x"
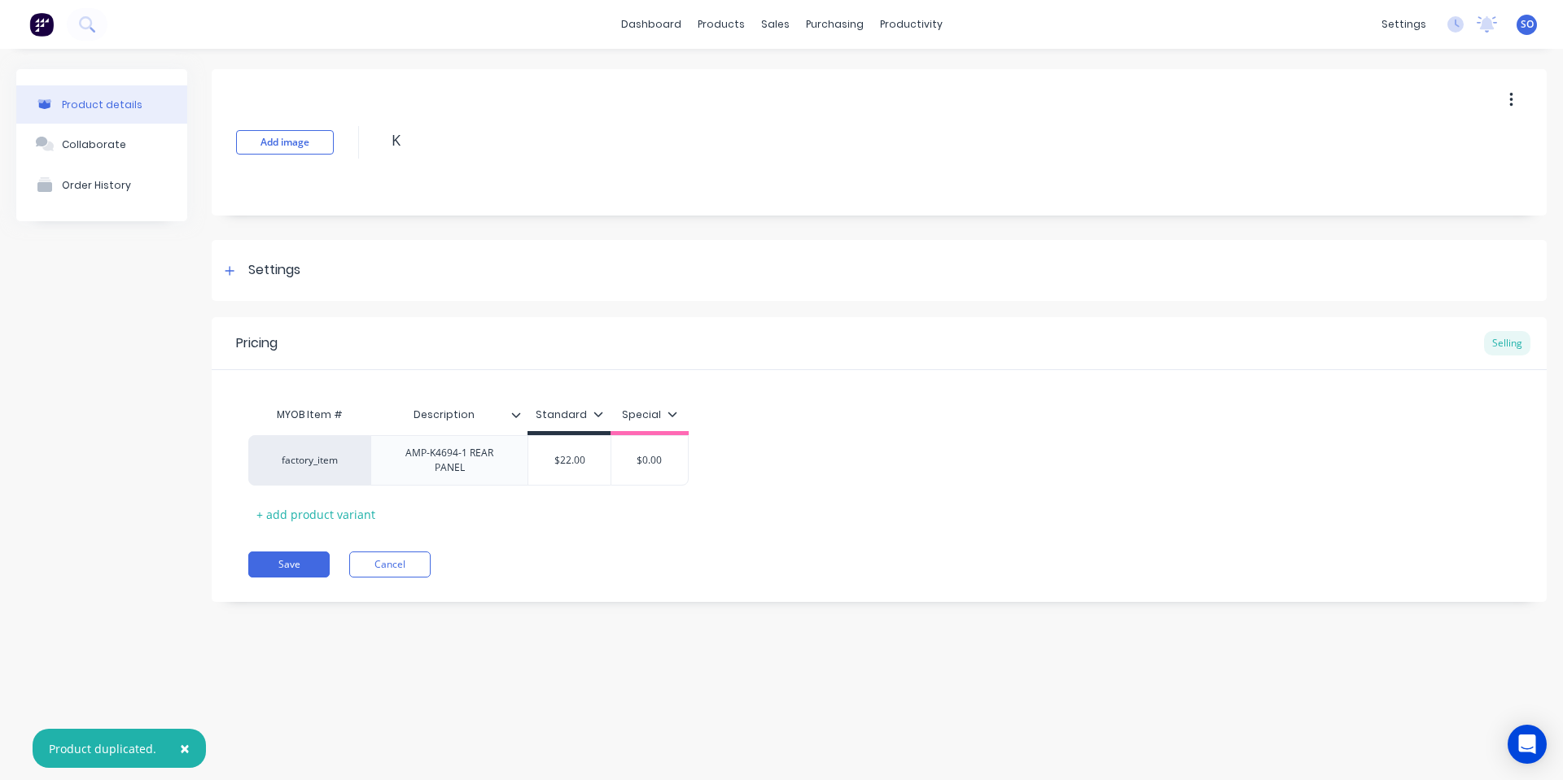
type textarea "K4"
type textarea "x"
type textarea "K"
type textarea "x"
type textarea "K5"
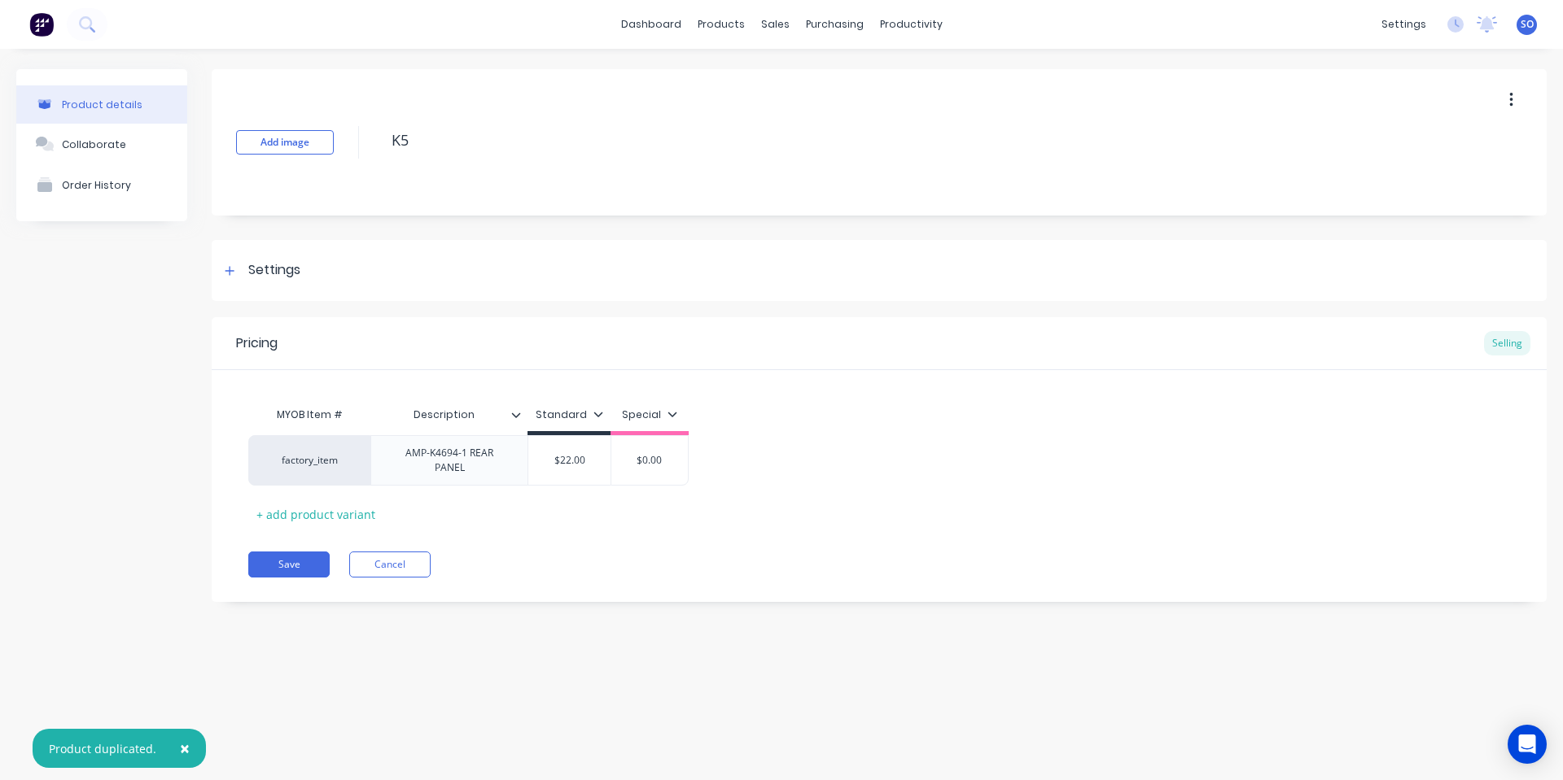
type textarea "x"
type textarea "K51"
type textarea "x"
type textarea "K511"
type textarea "x"
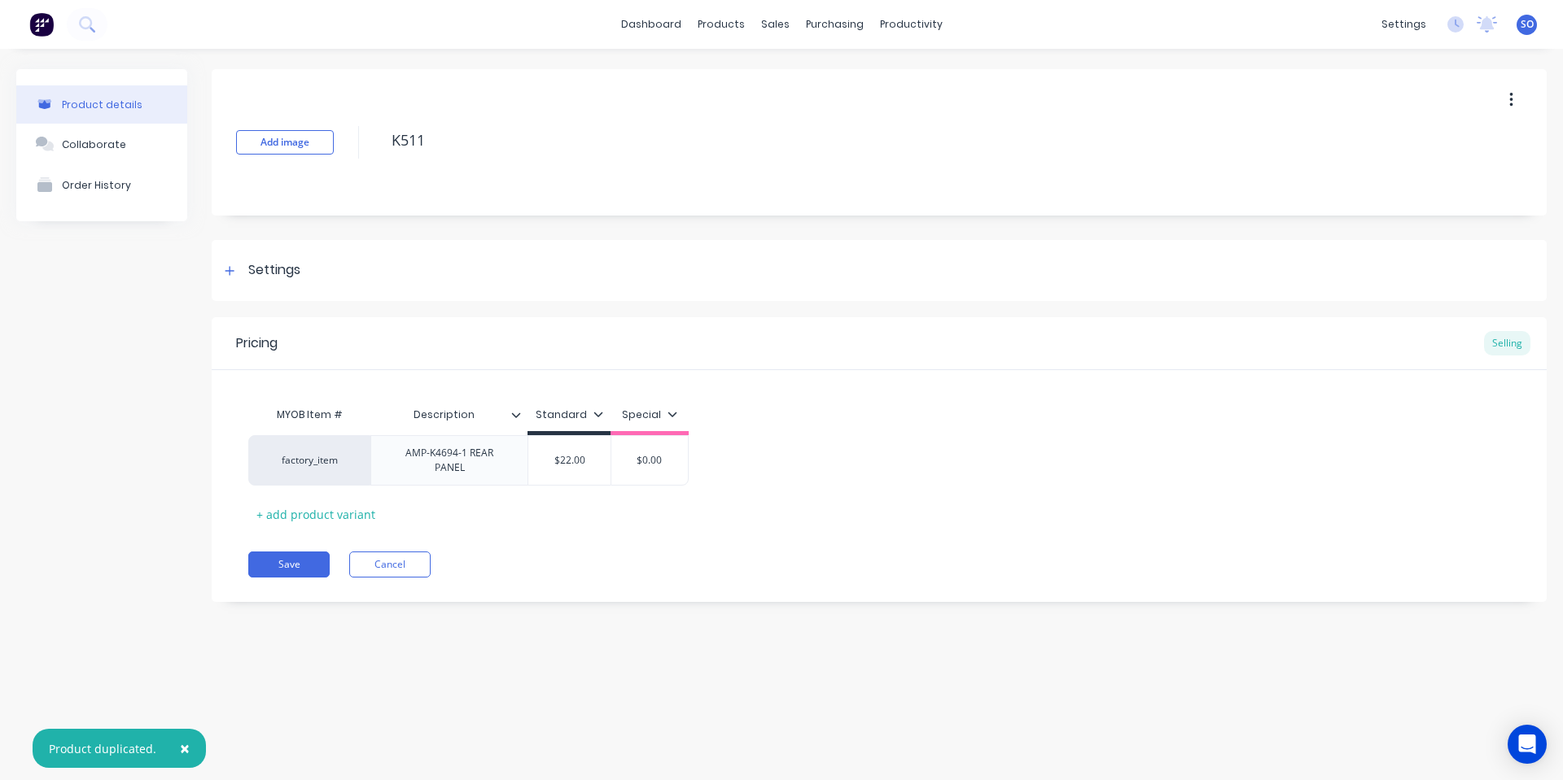
type textarea "K5114"
type textarea "x"
type textarea "K5114-"
type textarea "x"
type textarea "K5114-A"
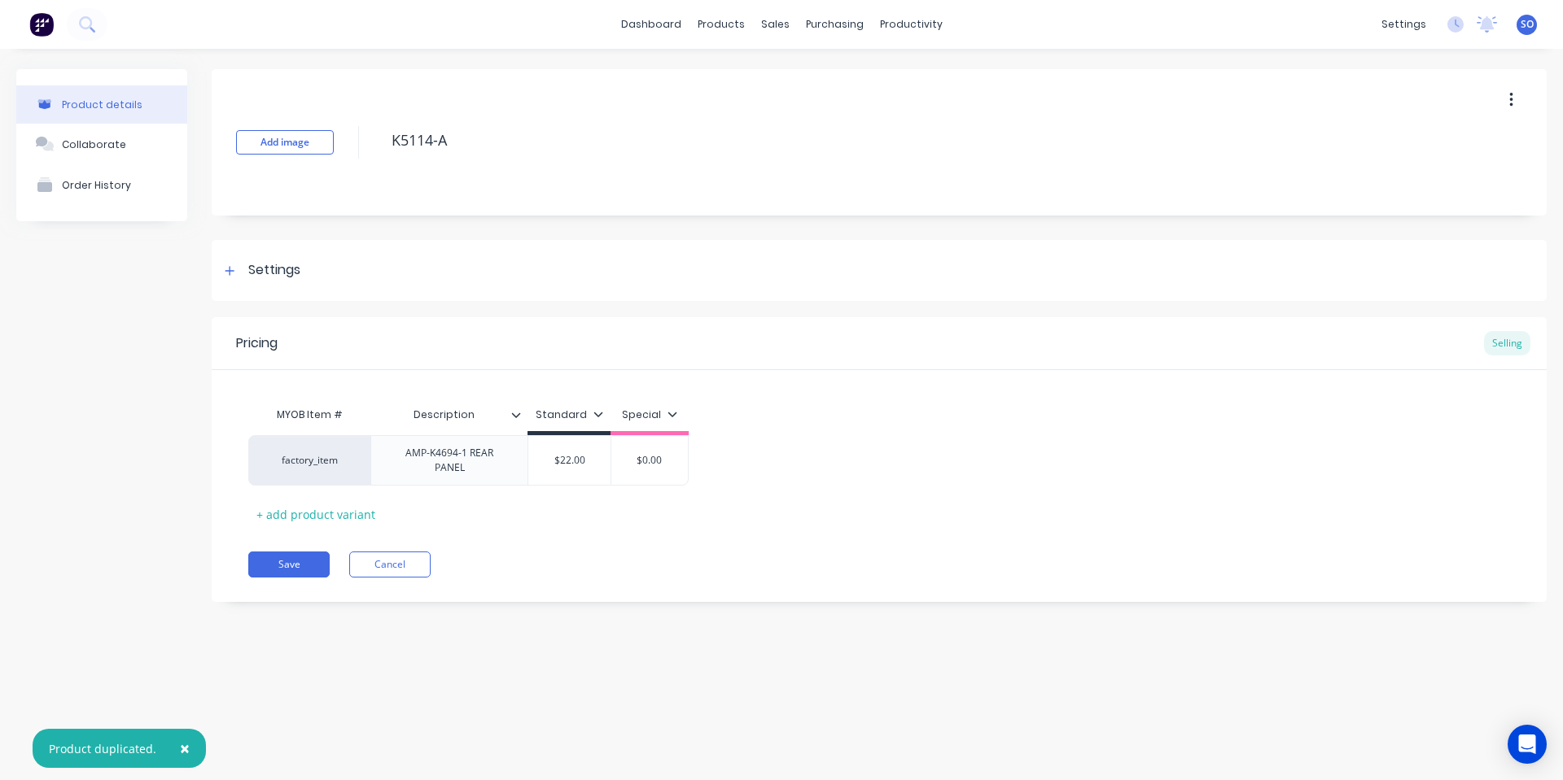
type textarea "x"
type textarea "K5114-AS"
type textarea "x"
type textarea "K5114-ASS"
type textarea "x"
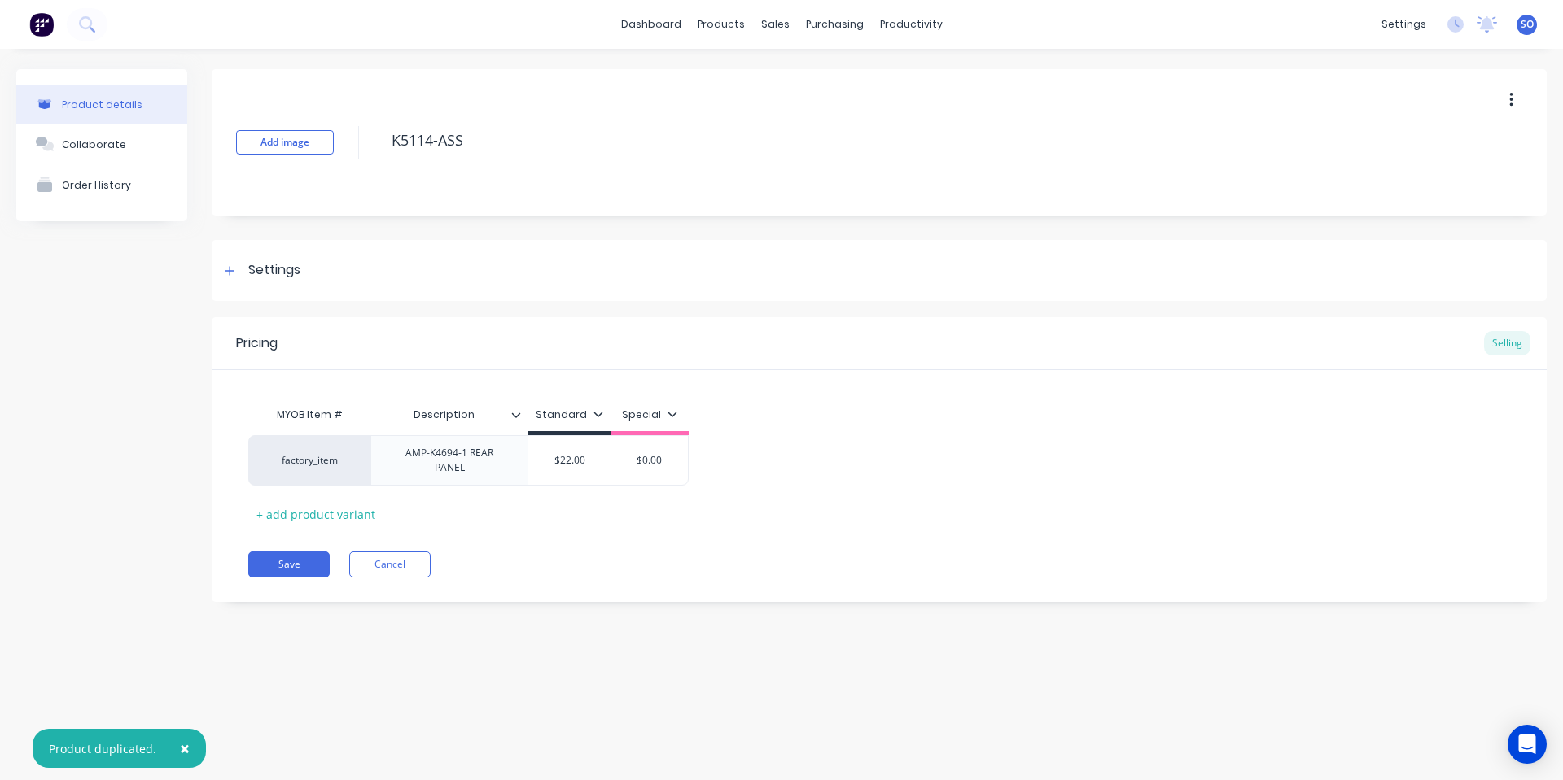
type textarea "K5114-ASSY"
type textarea "x"
type textarea "K5114-ASSY-"
type textarea "x"
type textarea "K5114-ASSY-1"
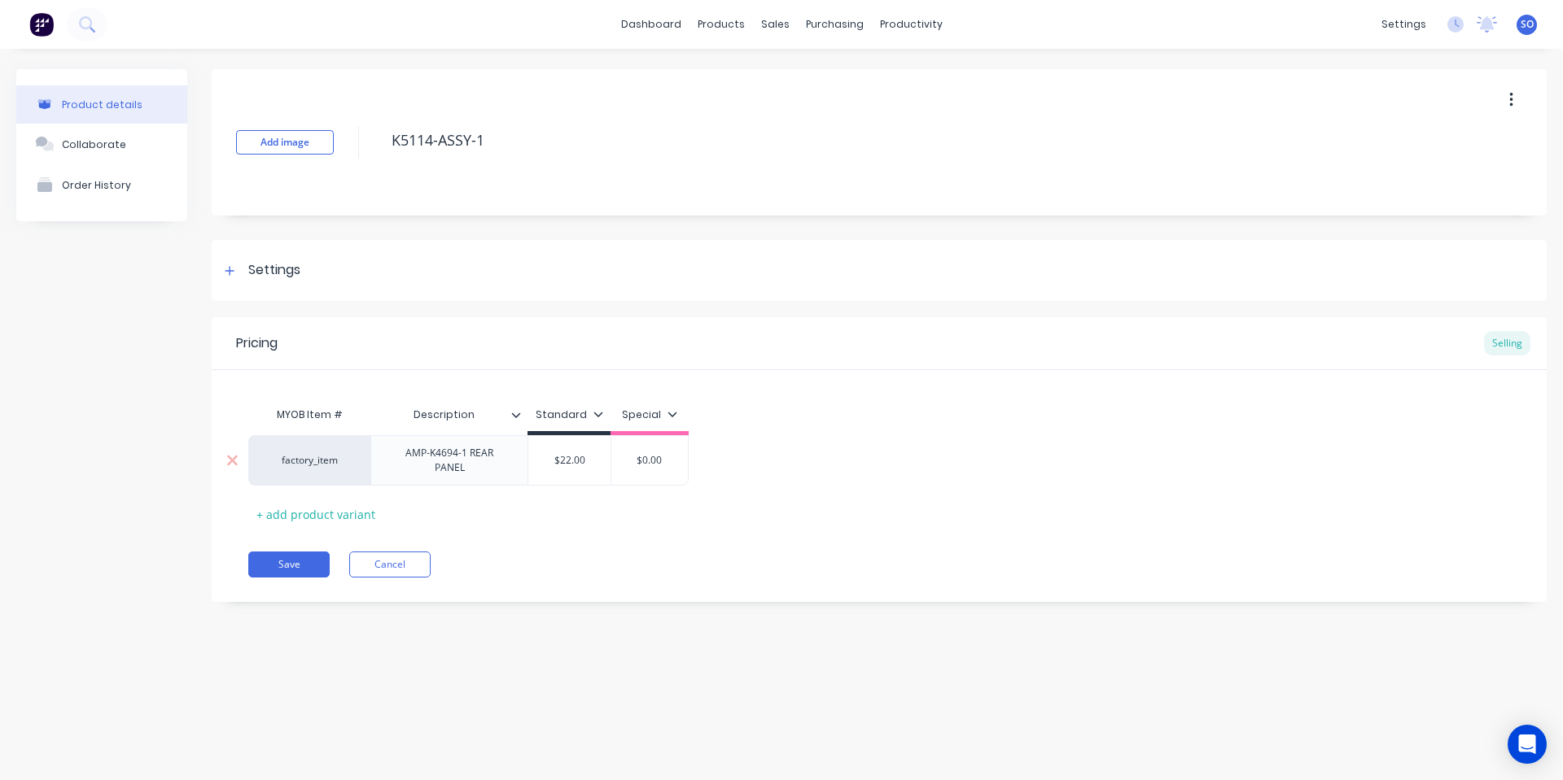
type textarea "x"
type textarea "K5114-ASSY-1"
click at [488, 462] on div "AMP-K4694-1 REAR PANEL" at bounding box center [449, 461] width 143 height 36
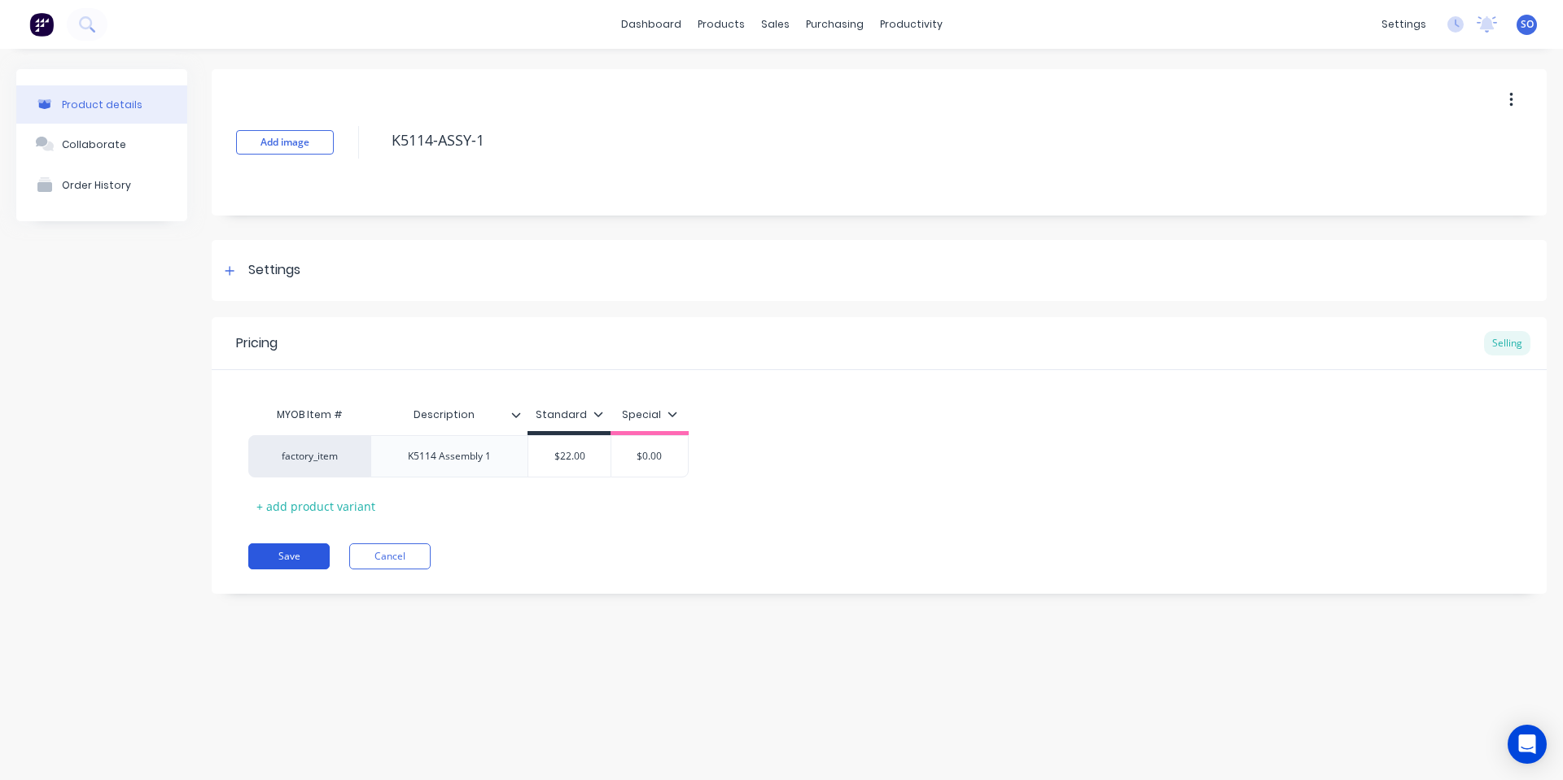
click at [290, 556] on button "Save" at bounding box center [288, 557] width 81 height 26
type textarea "x"
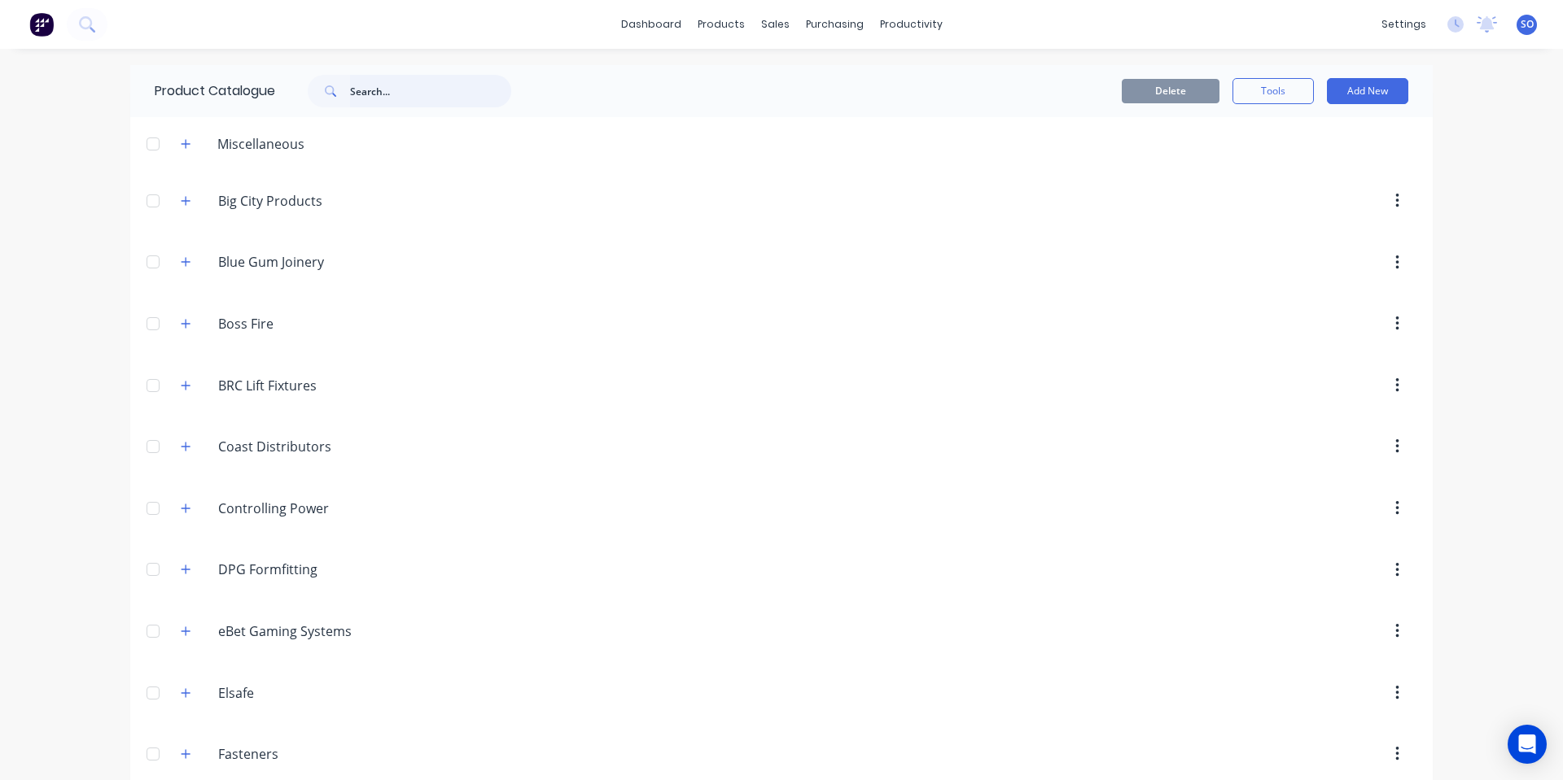
click at [380, 90] on input "text" at bounding box center [430, 91] width 161 height 33
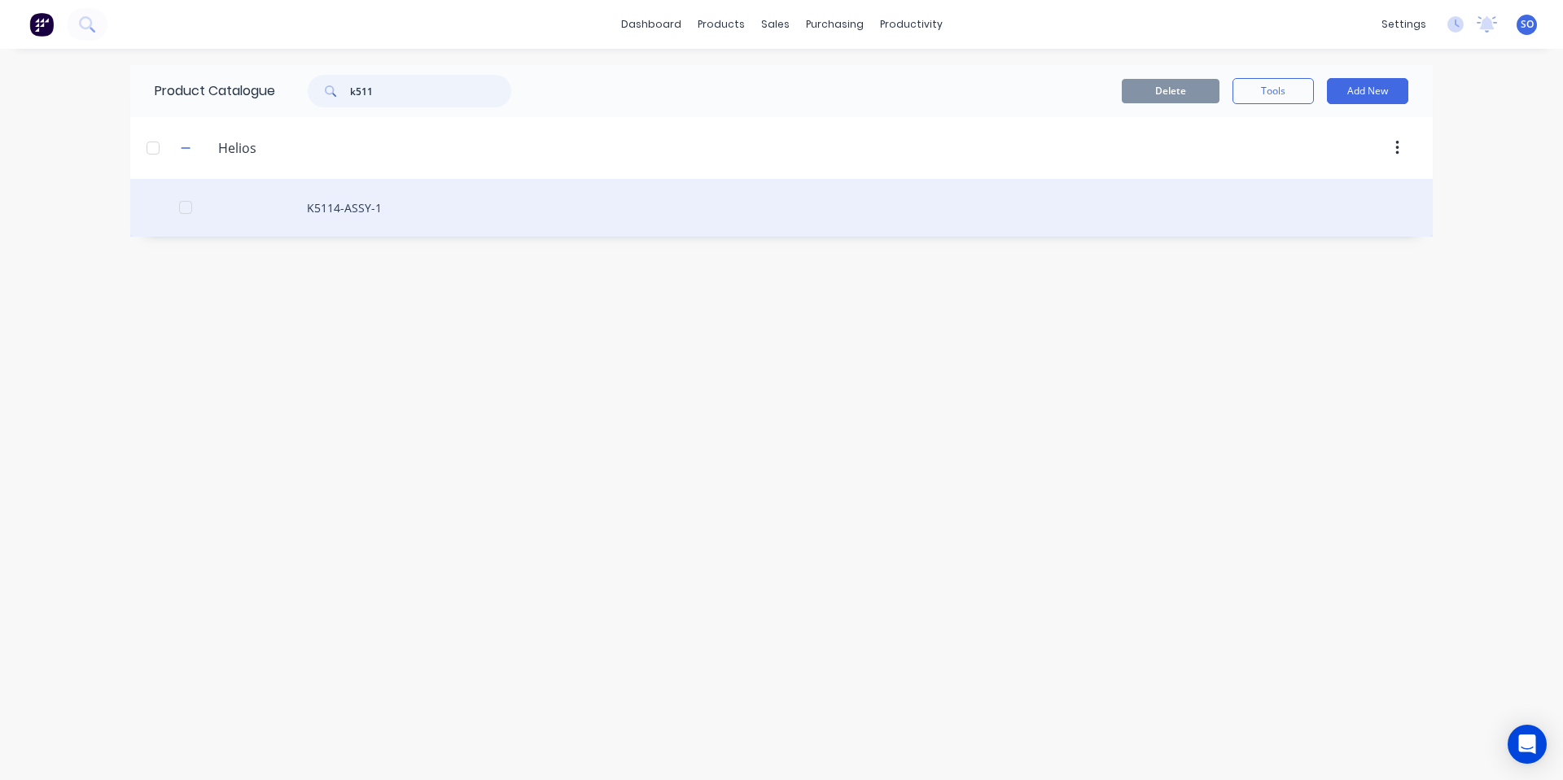
type input "k511"
click at [342, 207] on div "K5114-ASSY-1" at bounding box center [781, 208] width 1302 height 58
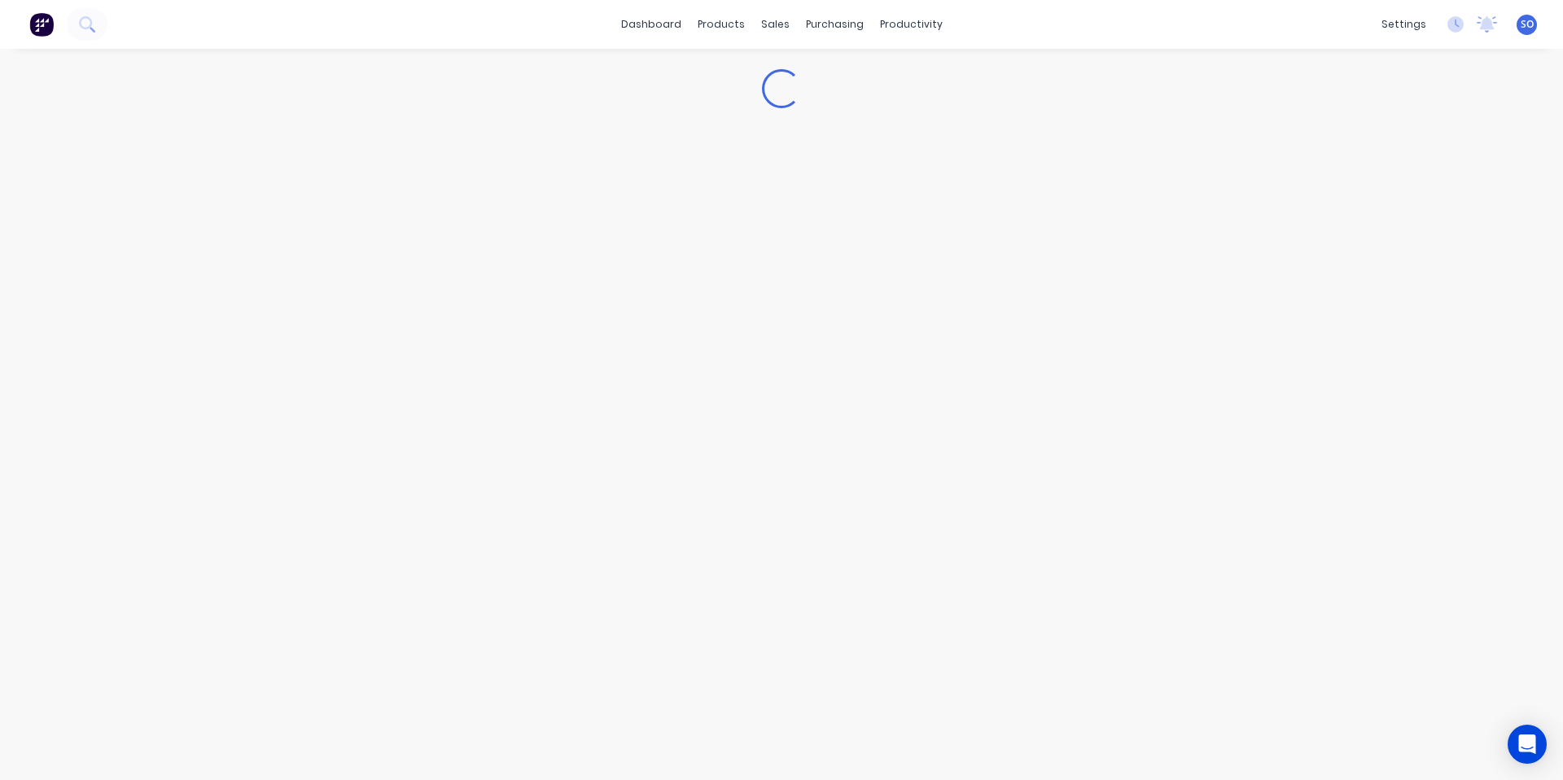
type textarea "x"
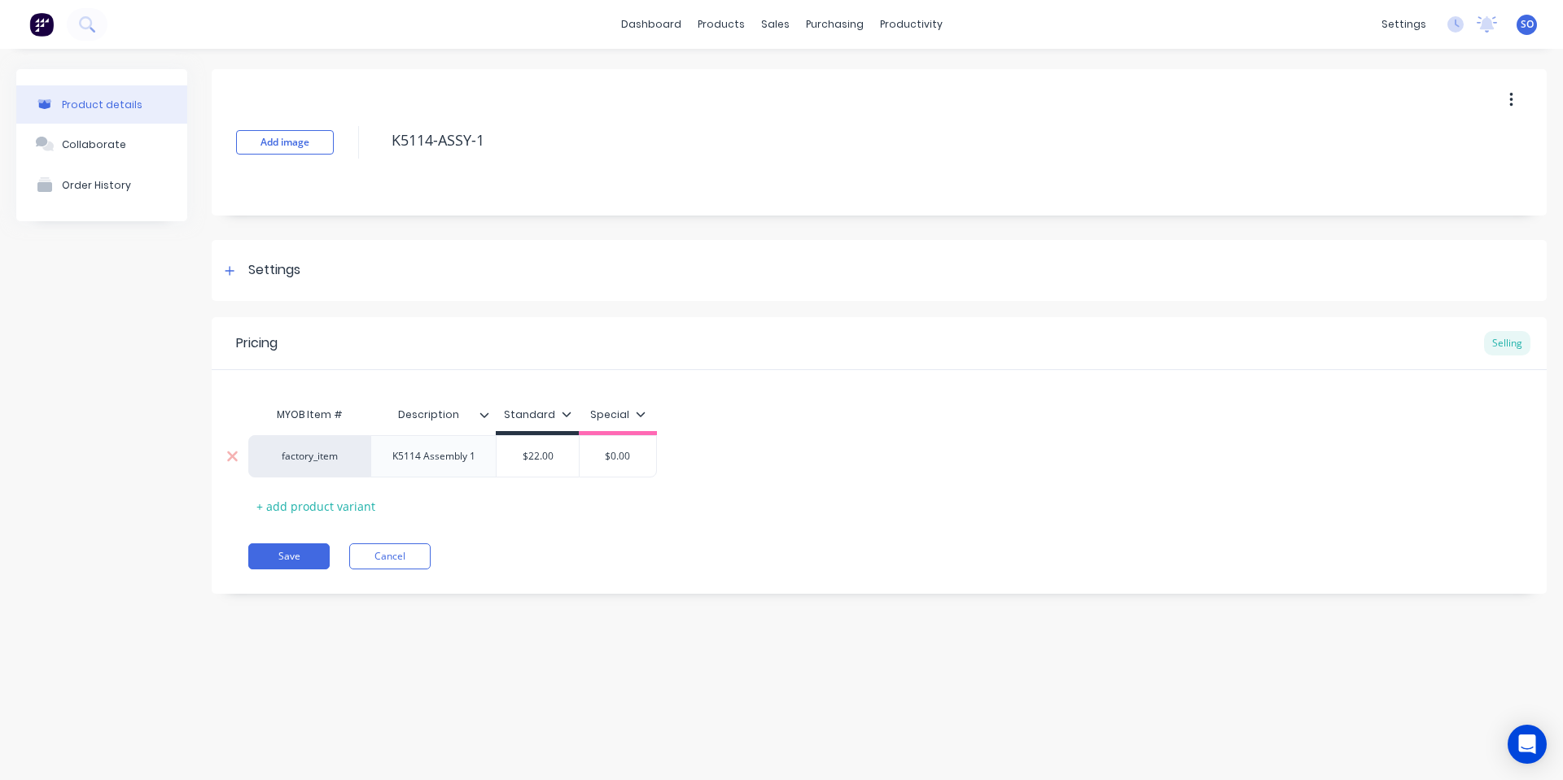
type input "$22.00"
click at [548, 455] on input "$22.00" at bounding box center [537, 456] width 82 height 15
click at [549, 452] on input "$22.00" at bounding box center [537, 456] width 82 height 15
type textarea "x"
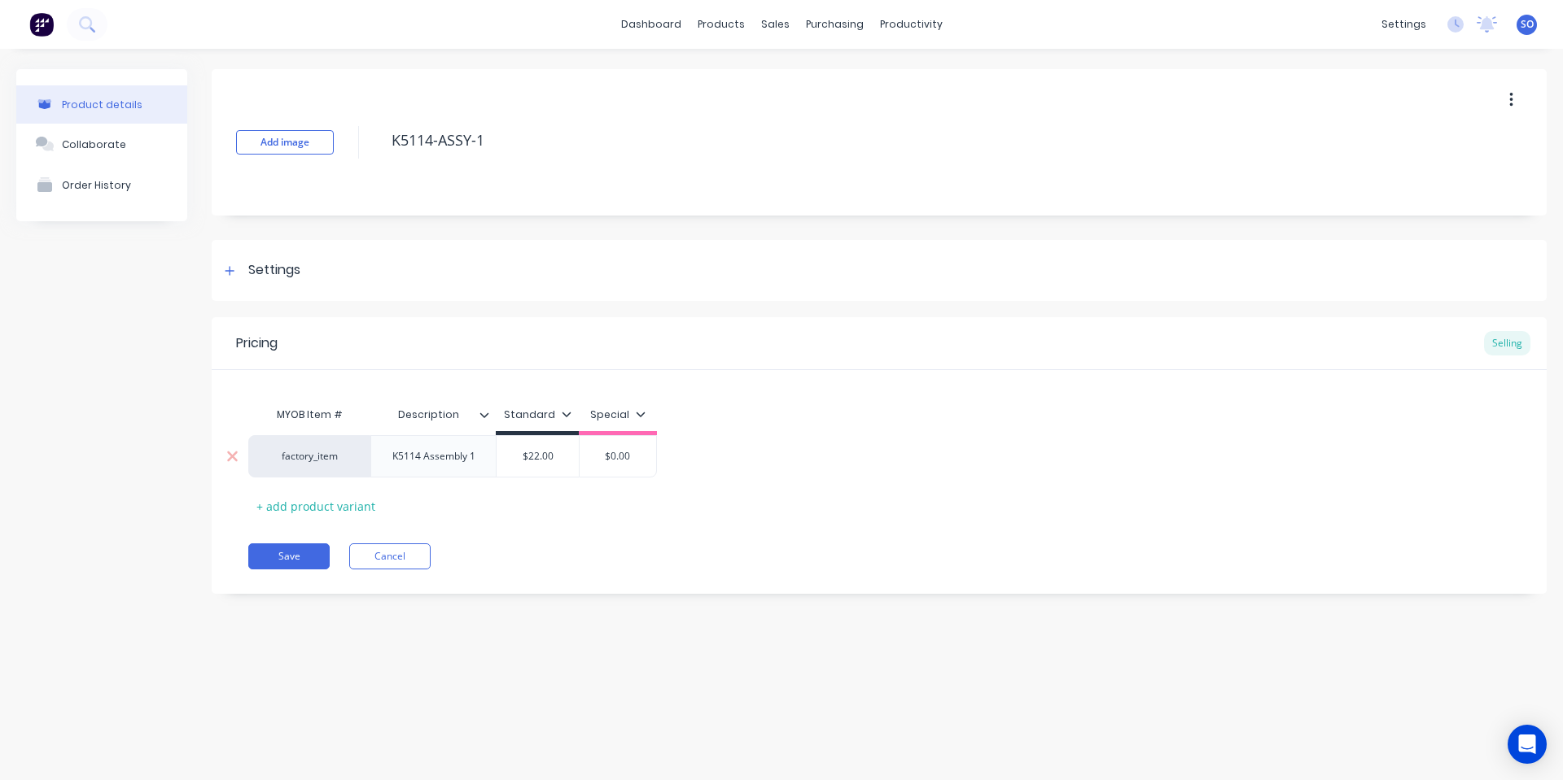
type input "$7"
type textarea "x"
type input "$77"
click at [683, 503] on div "MYOB Item # Description Standard Special factory_item K5114 Assembly 1 $77.00 $…" at bounding box center [878, 459] width 1261 height 120
click at [333, 547] on div "Save Cancel" at bounding box center [897, 557] width 1298 height 26
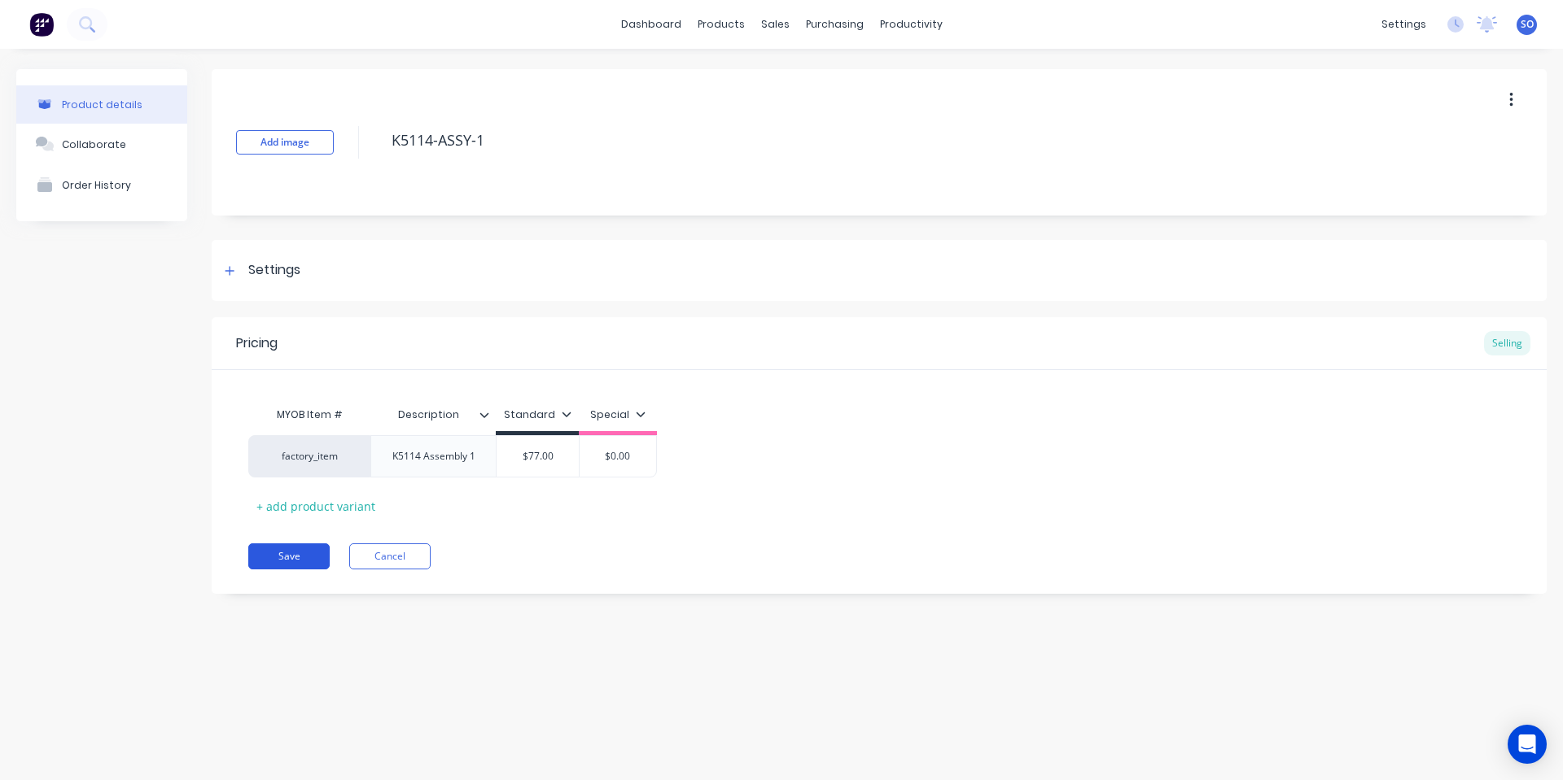
click at [321, 554] on button "Save" at bounding box center [288, 557] width 81 height 26
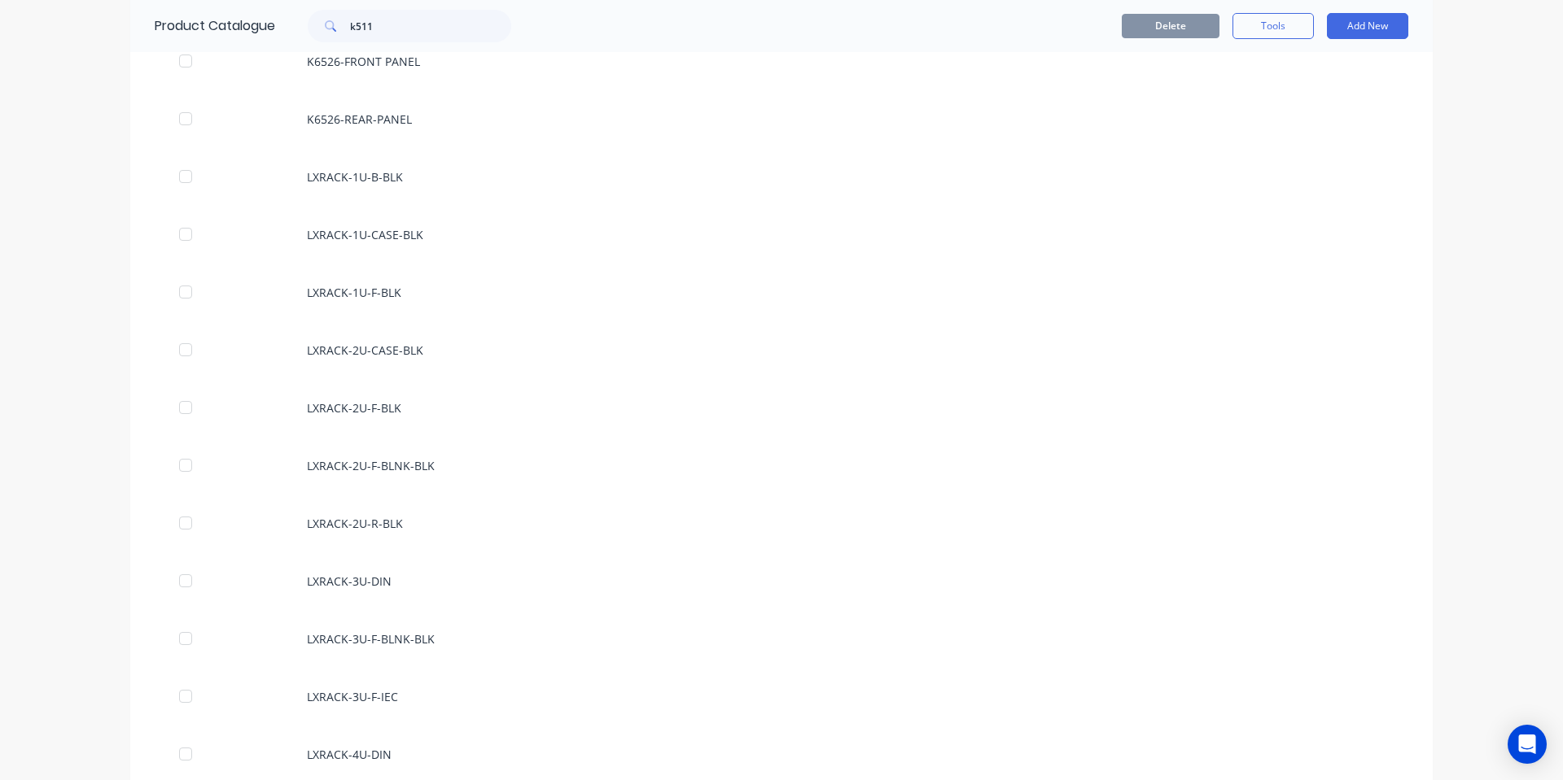
scroll to position [651, 0]
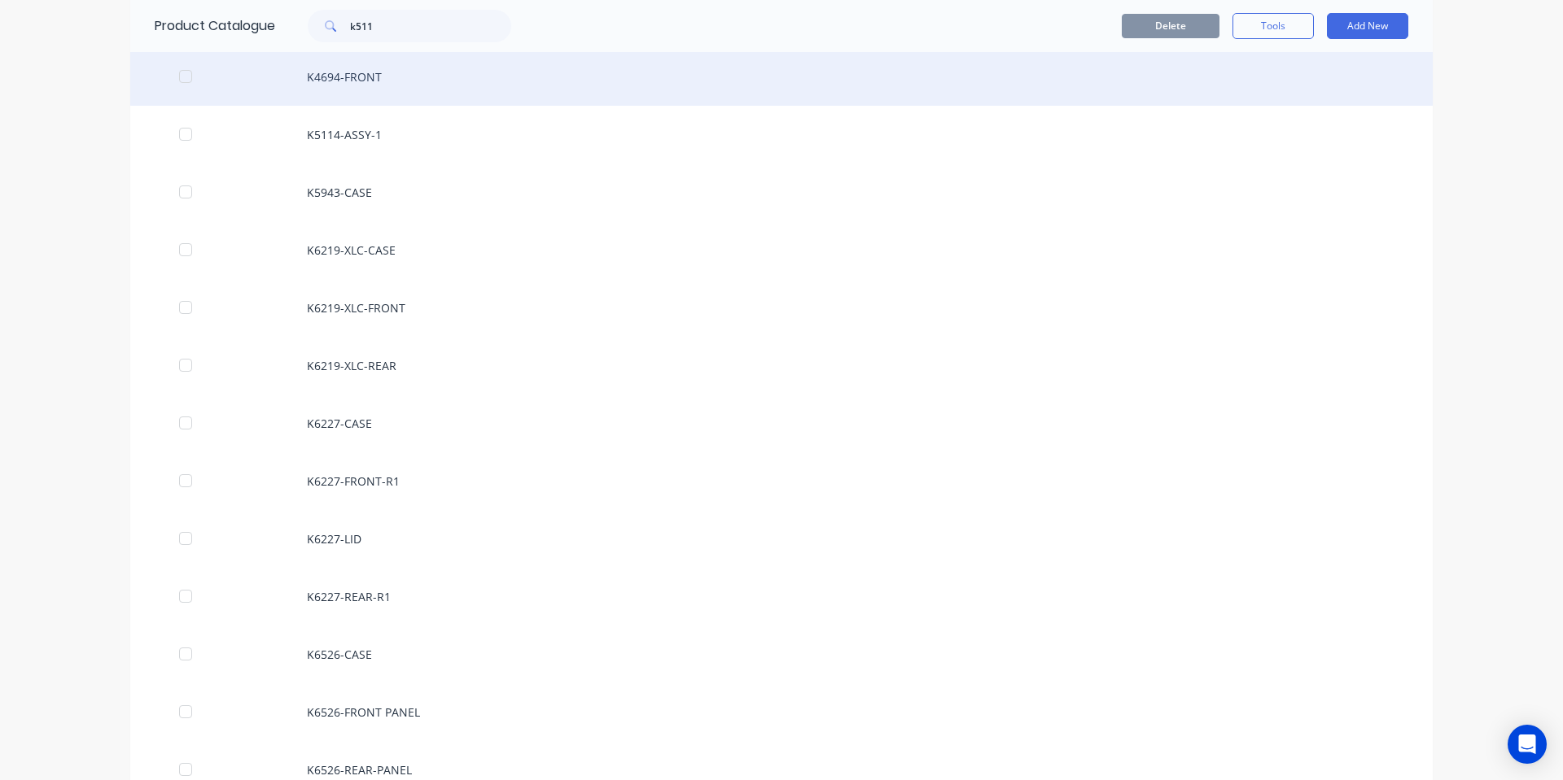
click at [438, 92] on div "K4694-FRONT" at bounding box center [781, 77] width 1302 height 58
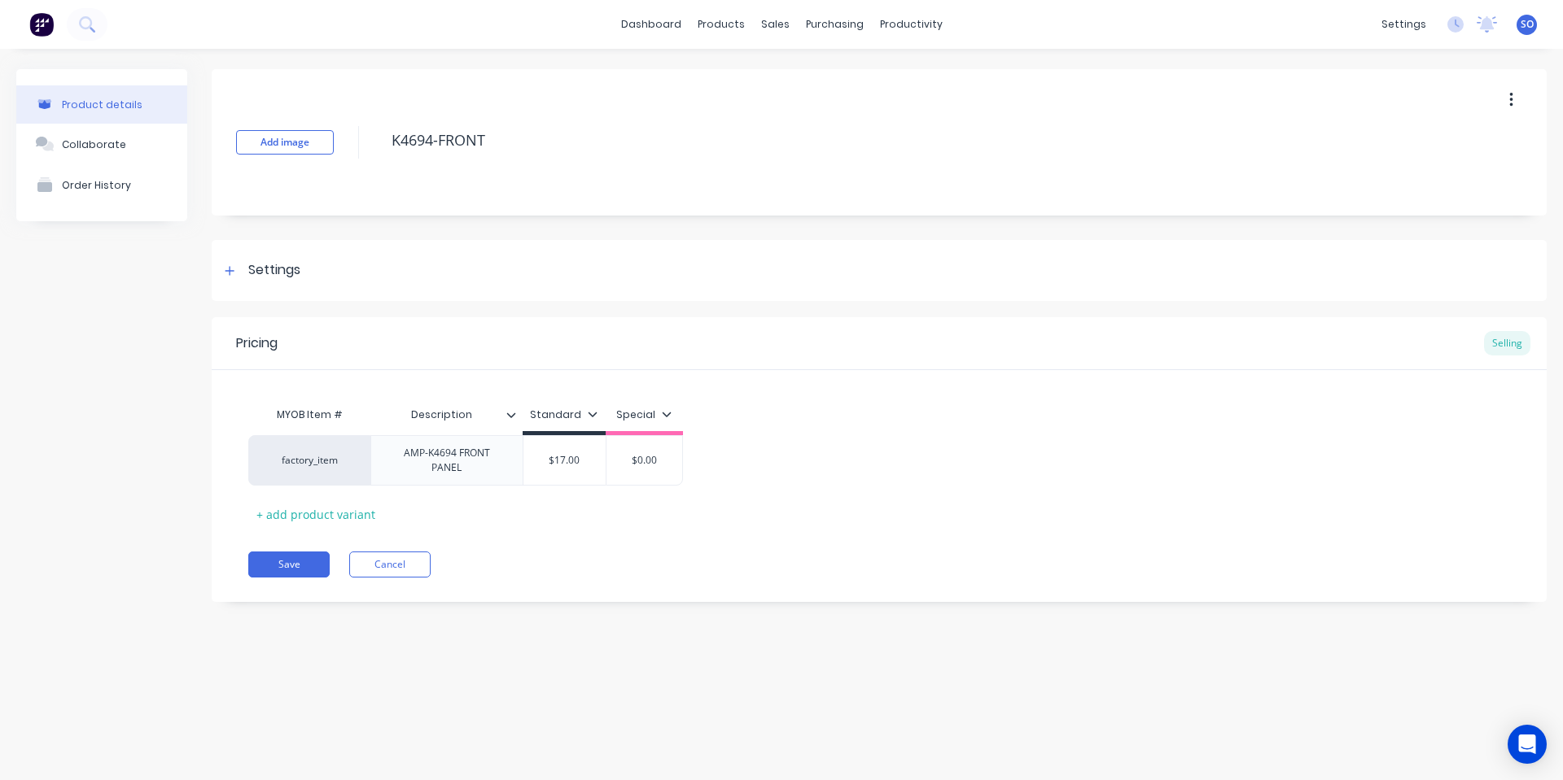
click at [1510, 92] on icon "button" at bounding box center [1511, 100] width 4 height 18
click at [1433, 145] on span "Duplicate" at bounding box center [1451, 142] width 122 height 17
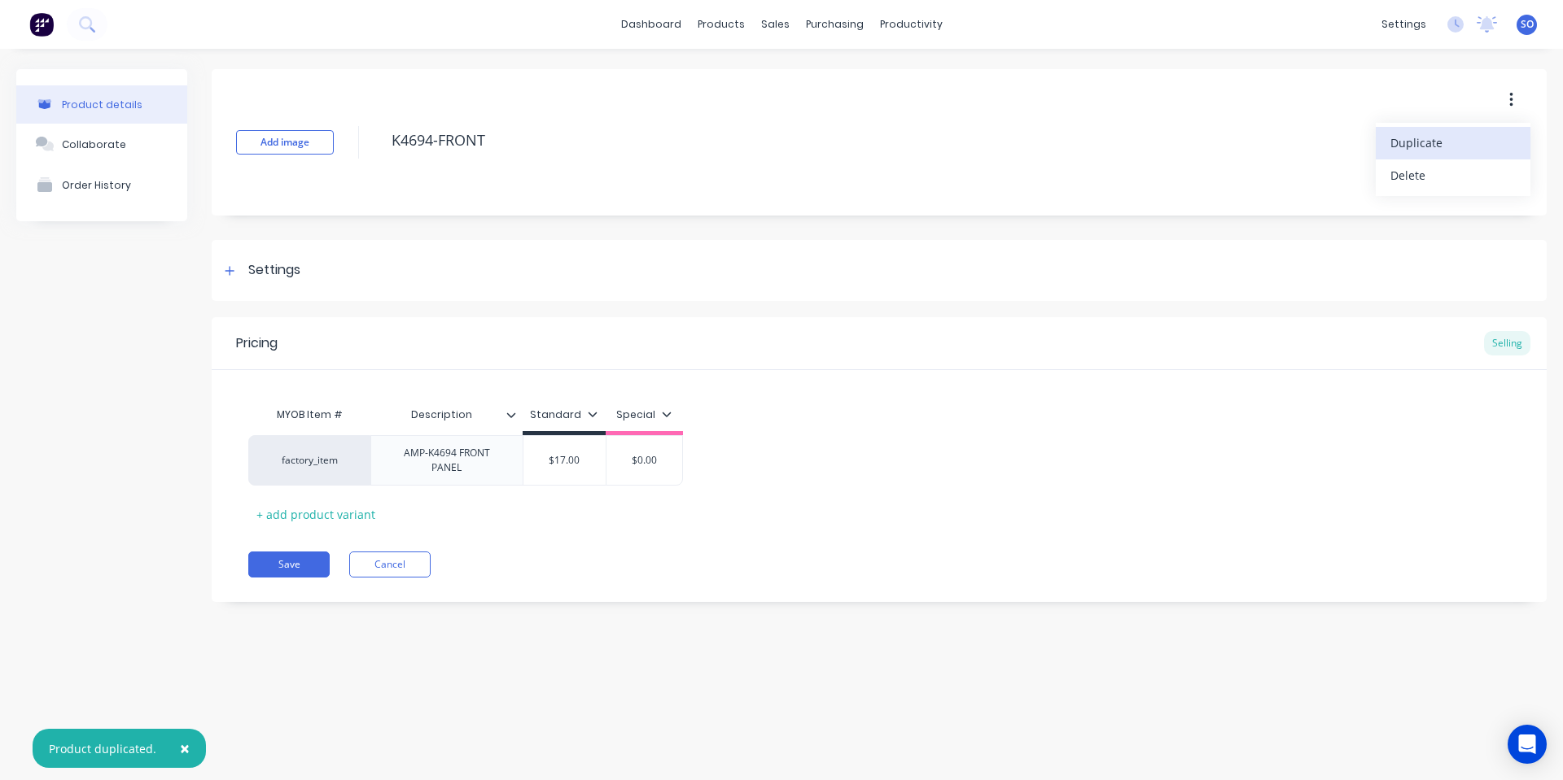
click at [1513, 102] on button "button" at bounding box center [1511, 99] width 38 height 29
click at [1501, 107] on button "button" at bounding box center [1511, 99] width 38 height 29
click at [1471, 138] on span "Duplicate" at bounding box center [1451, 142] width 122 height 17
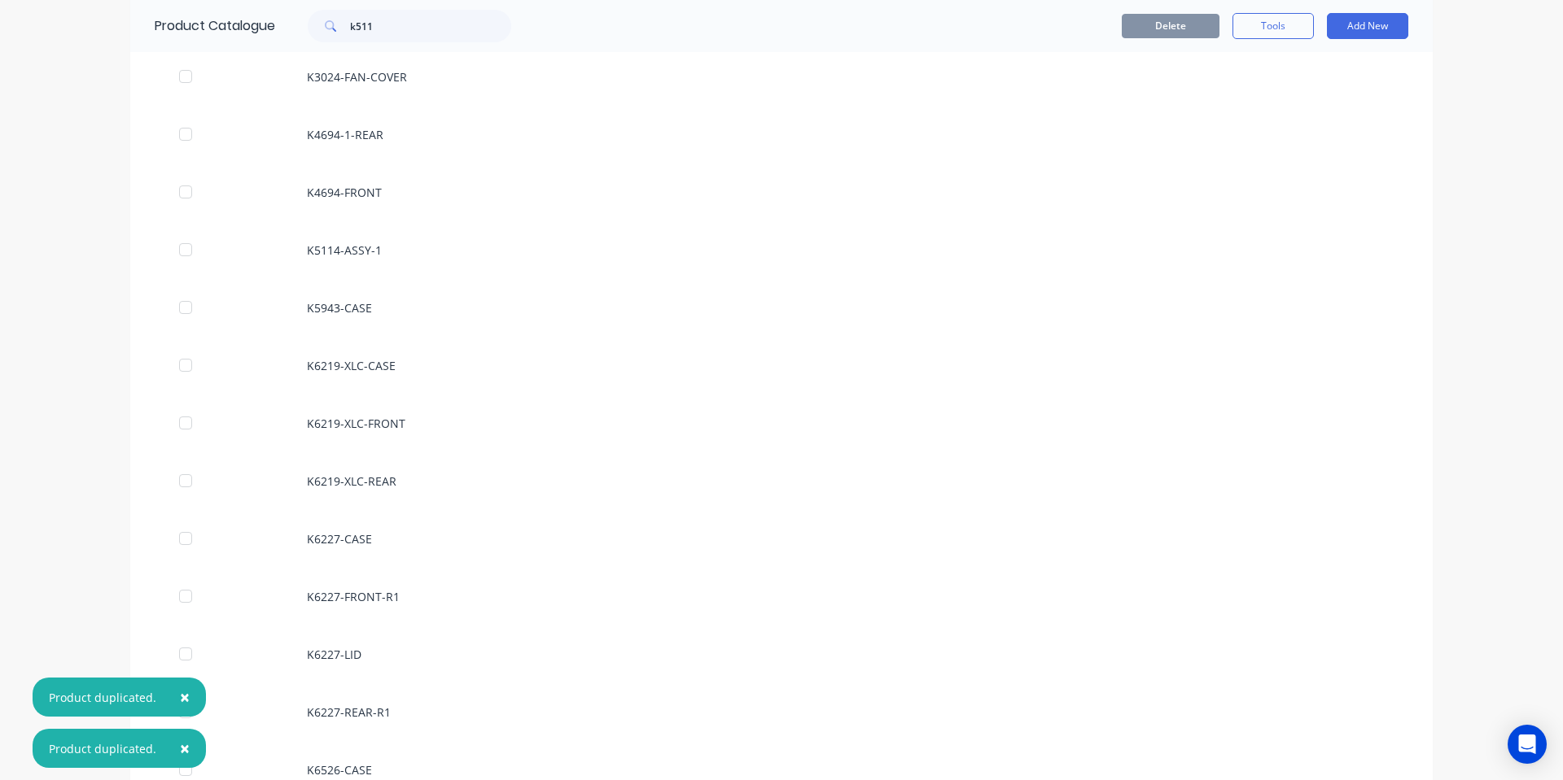
scroll to position [217, 0]
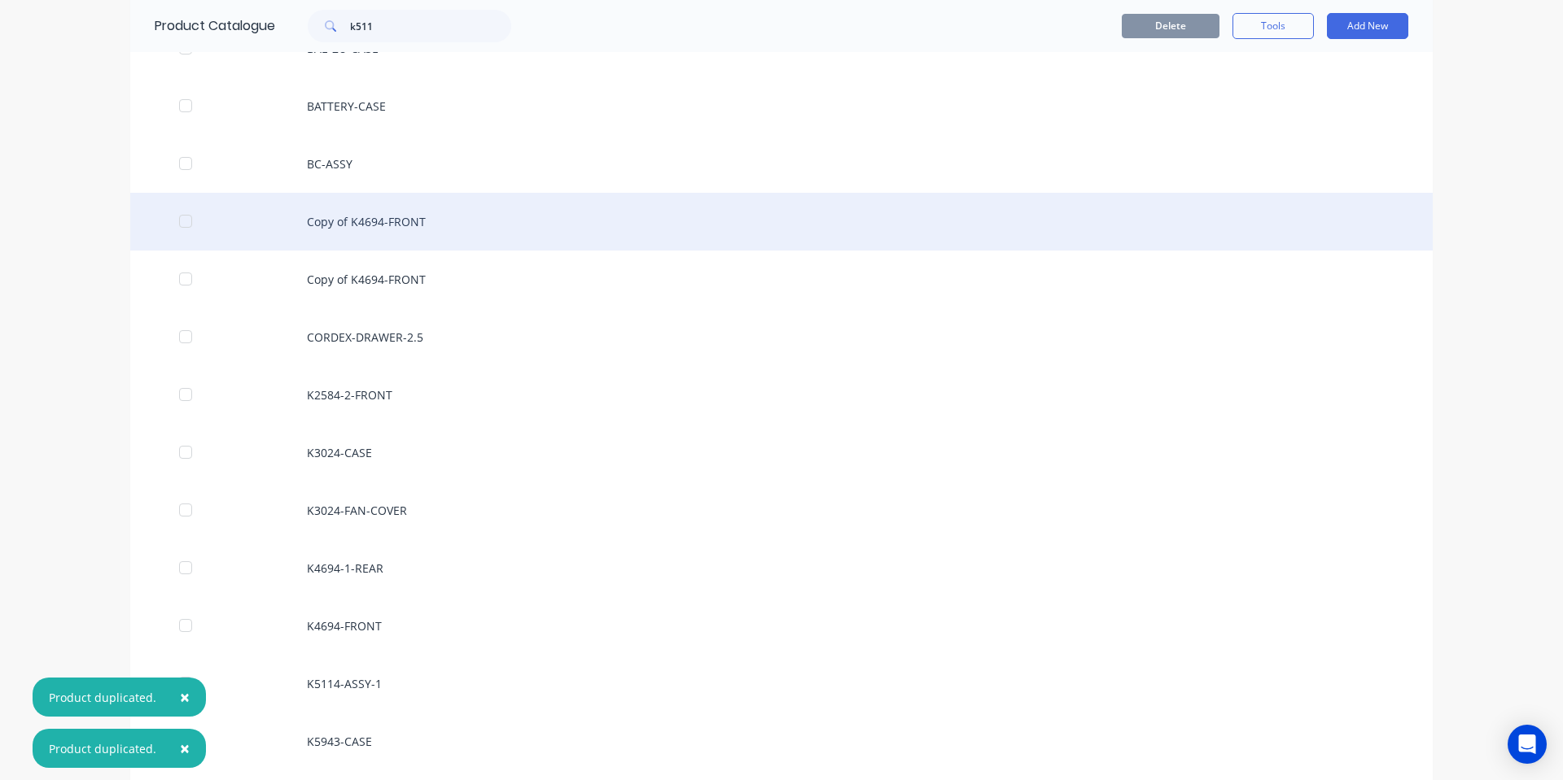
click at [415, 231] on div "Copy of K4694-FRONT" at bounding box center [781, 222] width 1302 height 58
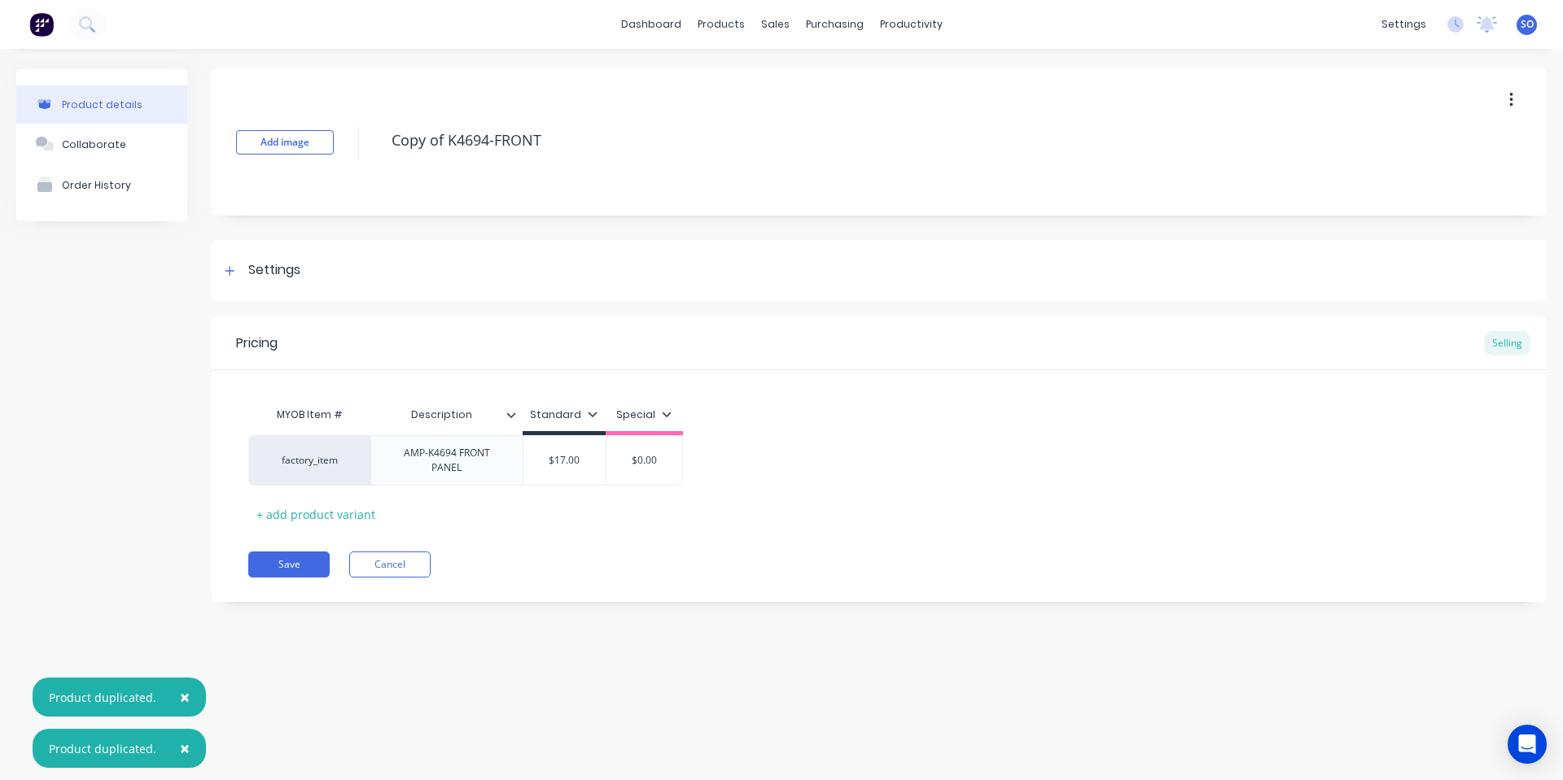
drag, startPoint x: 450, startPoint y: 138, endPoint x: 0, endPoint y: 206, distance: 455.1
click at [81, 160] on div "Product details Collaborate Order History Add image Copy of K4694-FRONT Setting…" at bounding box center [781, 347] width 1530 height 557
type textarea "x"
type textarea "K4694-FRONT"
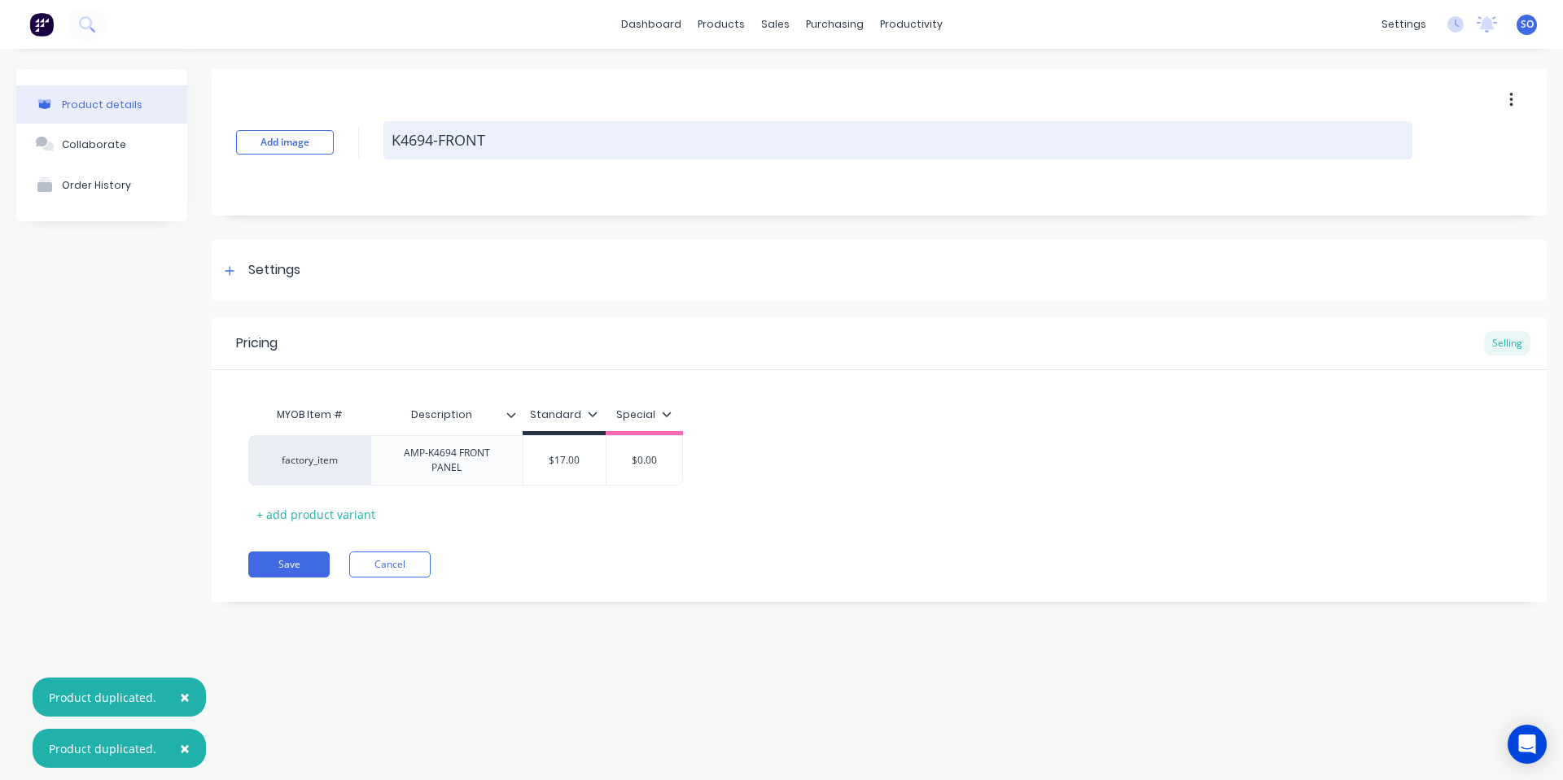
drag, startPoint x: 436, startPoint y: 138, endPoint x: 404, endPoint y: 129, distance: 33.6
click at [404, 129] on textarea "K4694-FRONT" at bounding box center [897, 140] width 1029 height 38
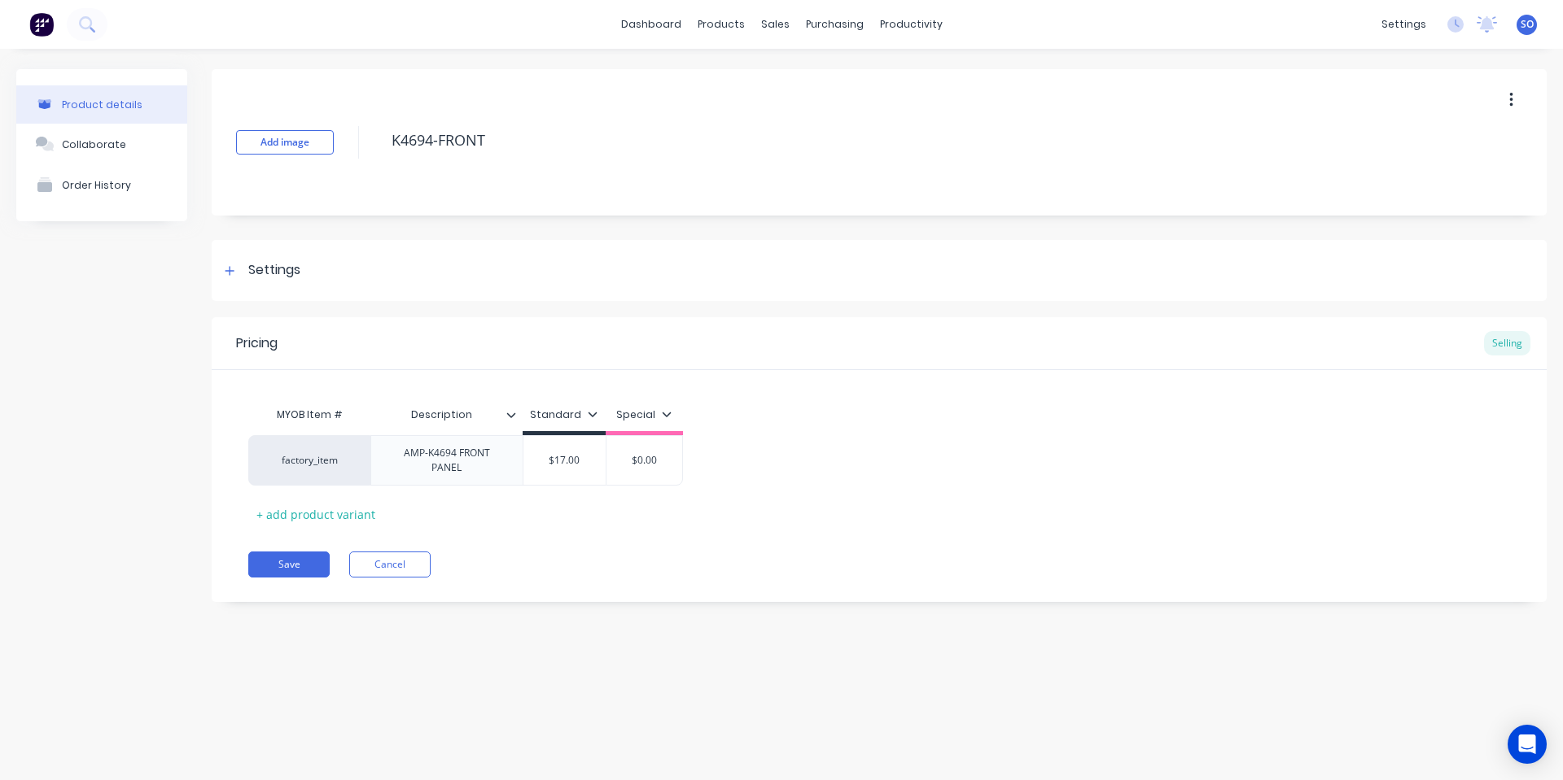
type textarea "x"
type textarea "K5-FRONT"
type textarea "x"
type textarea "K57-FRONT"
type textarea "x"
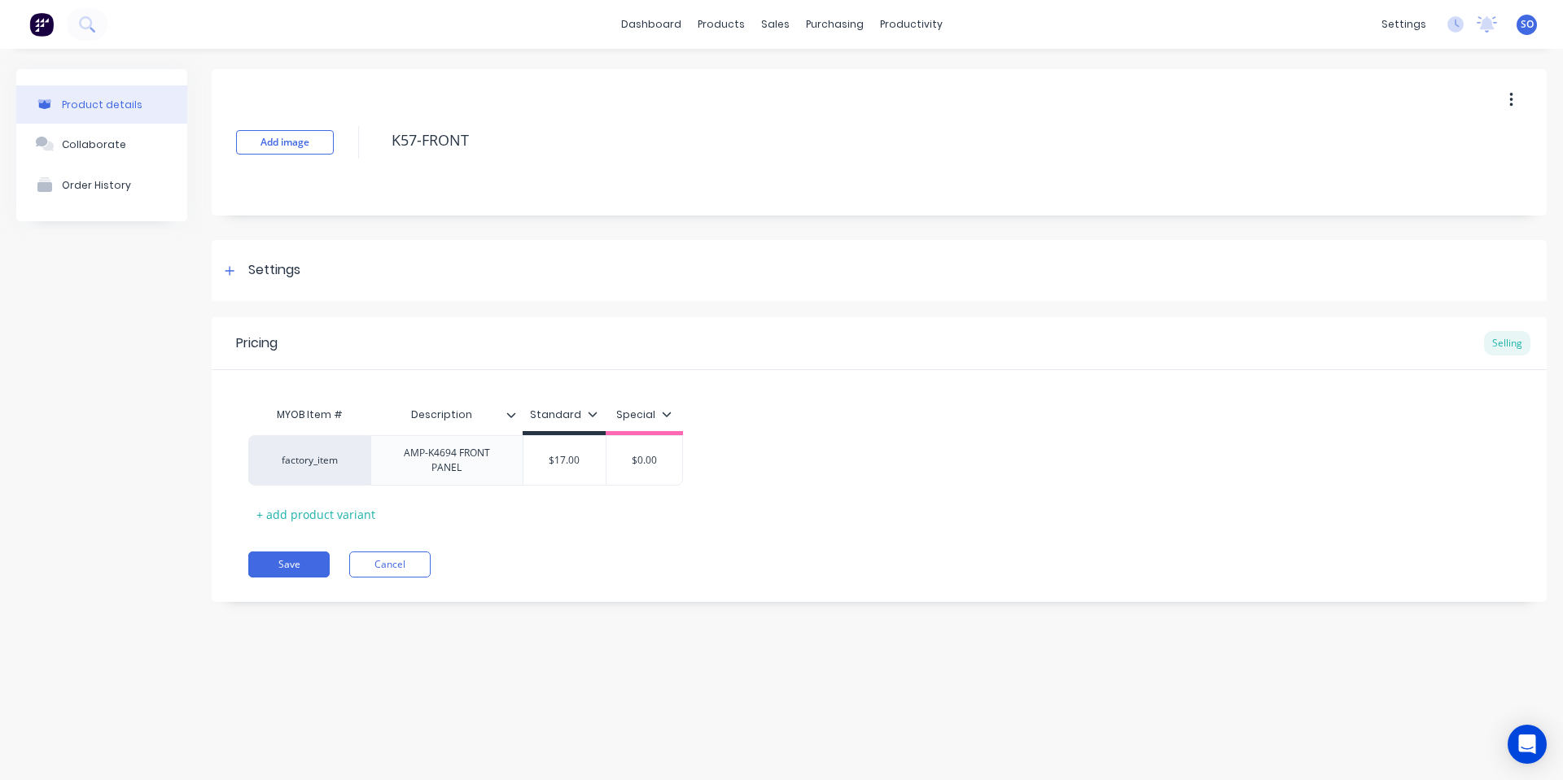
type textarea "K576-FRONT"
type textarea "x"
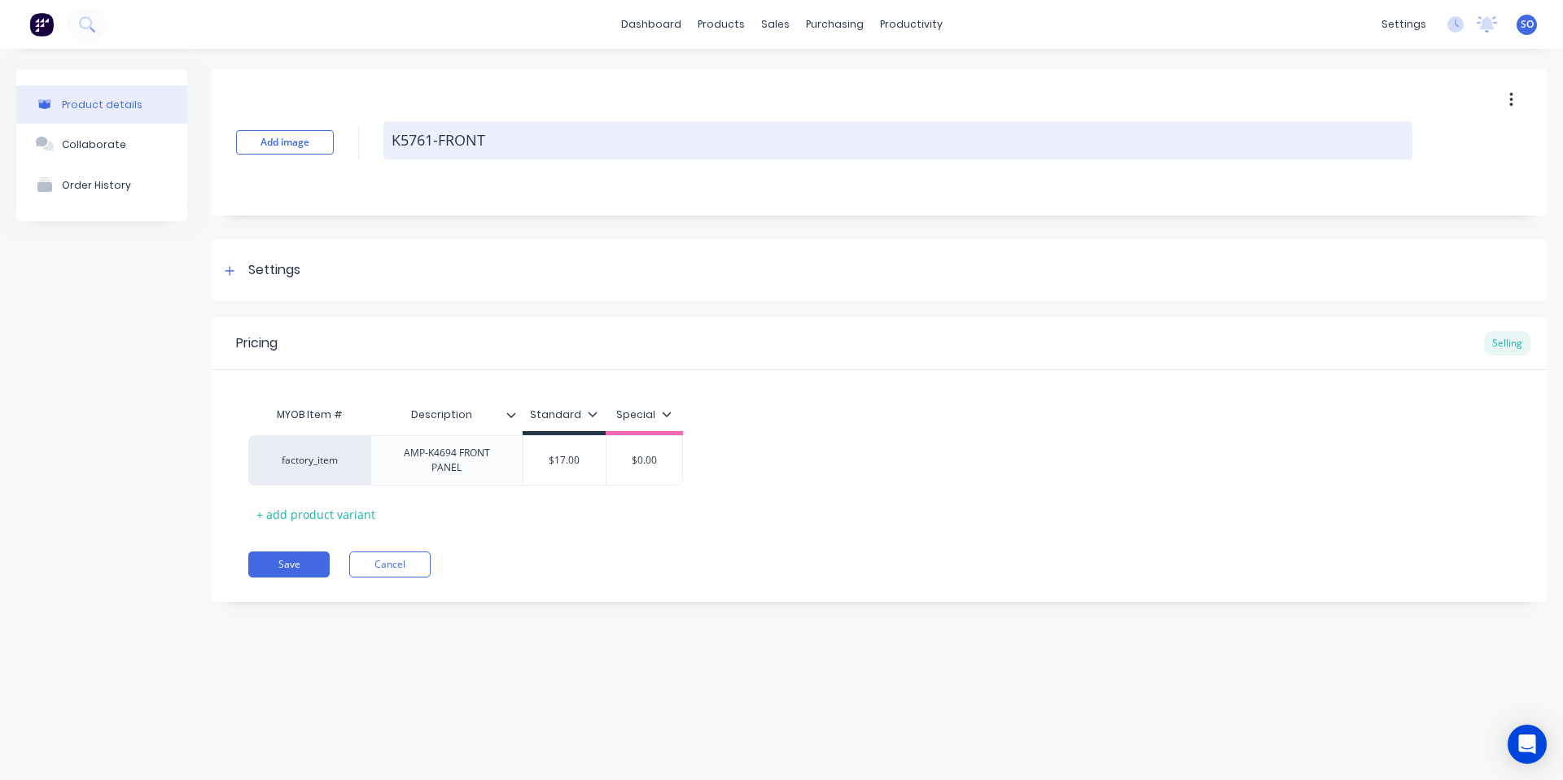
click at [559, 141] on textarea "K5761-FRONT" at bounding box center [897, 140] width 1029 height 38
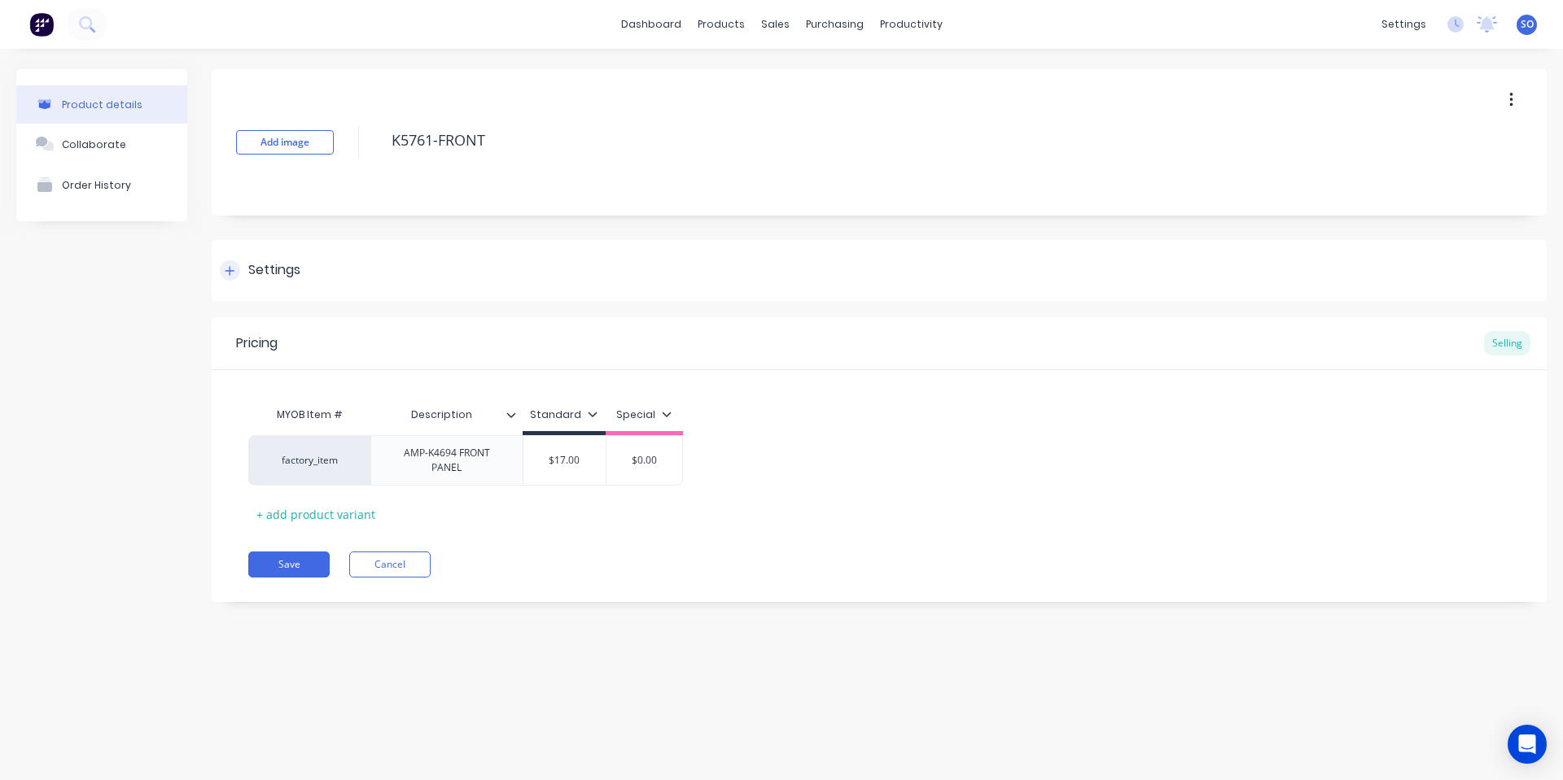
type textarea "K5761-FRONT"
type textarea "x"
type textarea "K5761-FRONT"
click at [564, 254] on div "Settings" at bounding box center [879, 270] width 1335 height 61
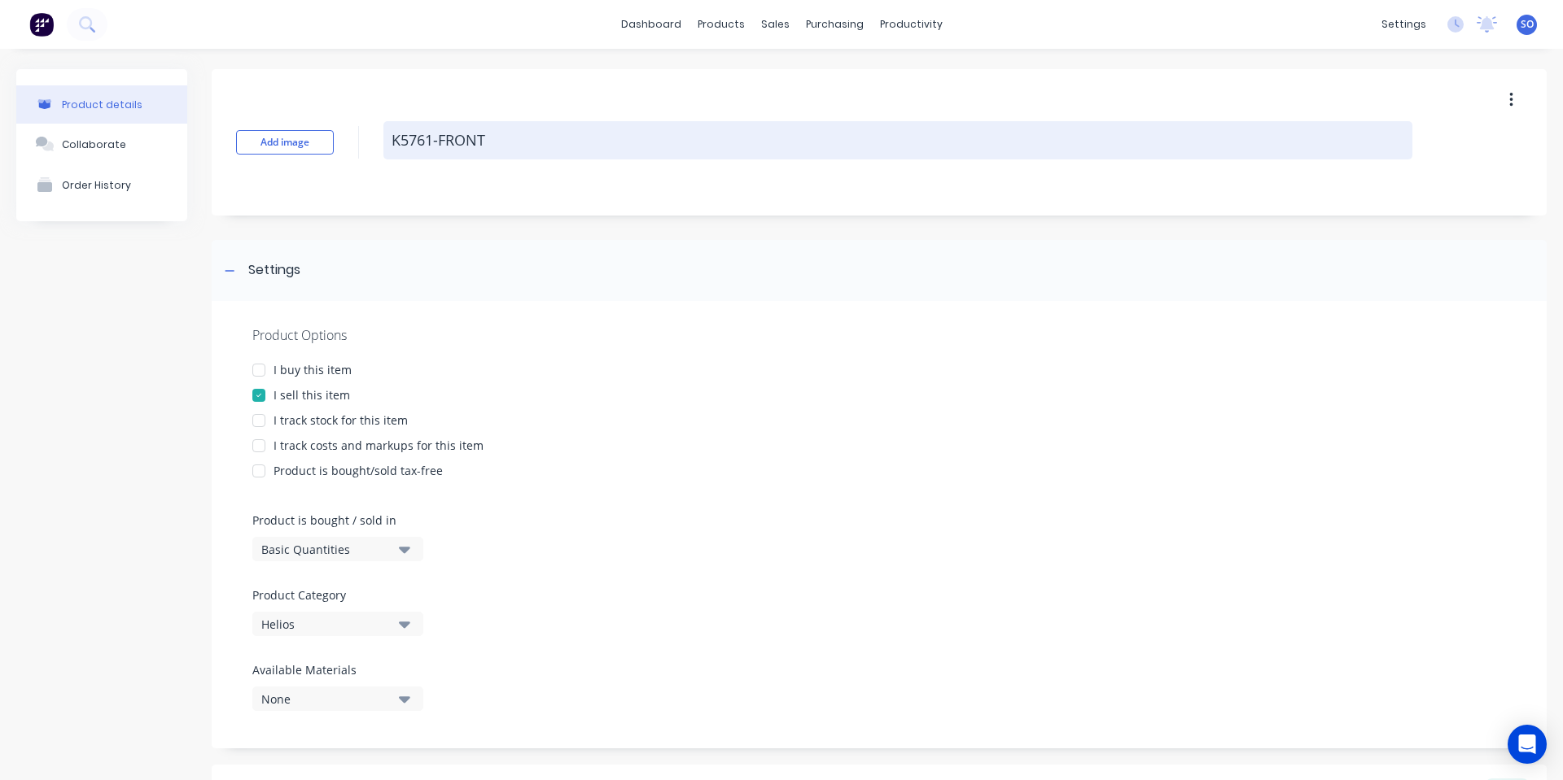
click at [477, 146] on textarea "K5761-FRONT" at bounding box center [897, 140] width 1029 height 38
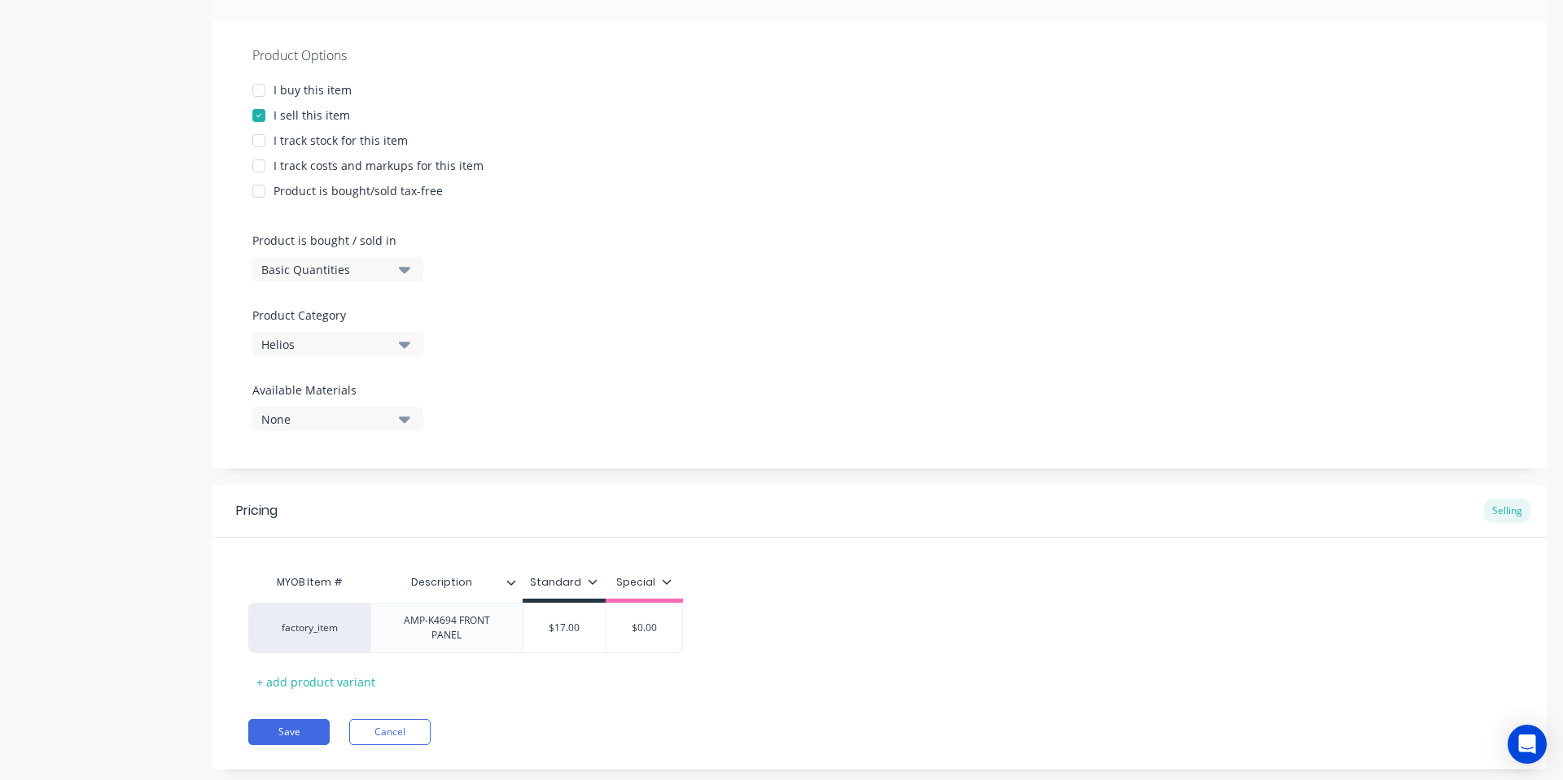
scroll to position [314, 0]
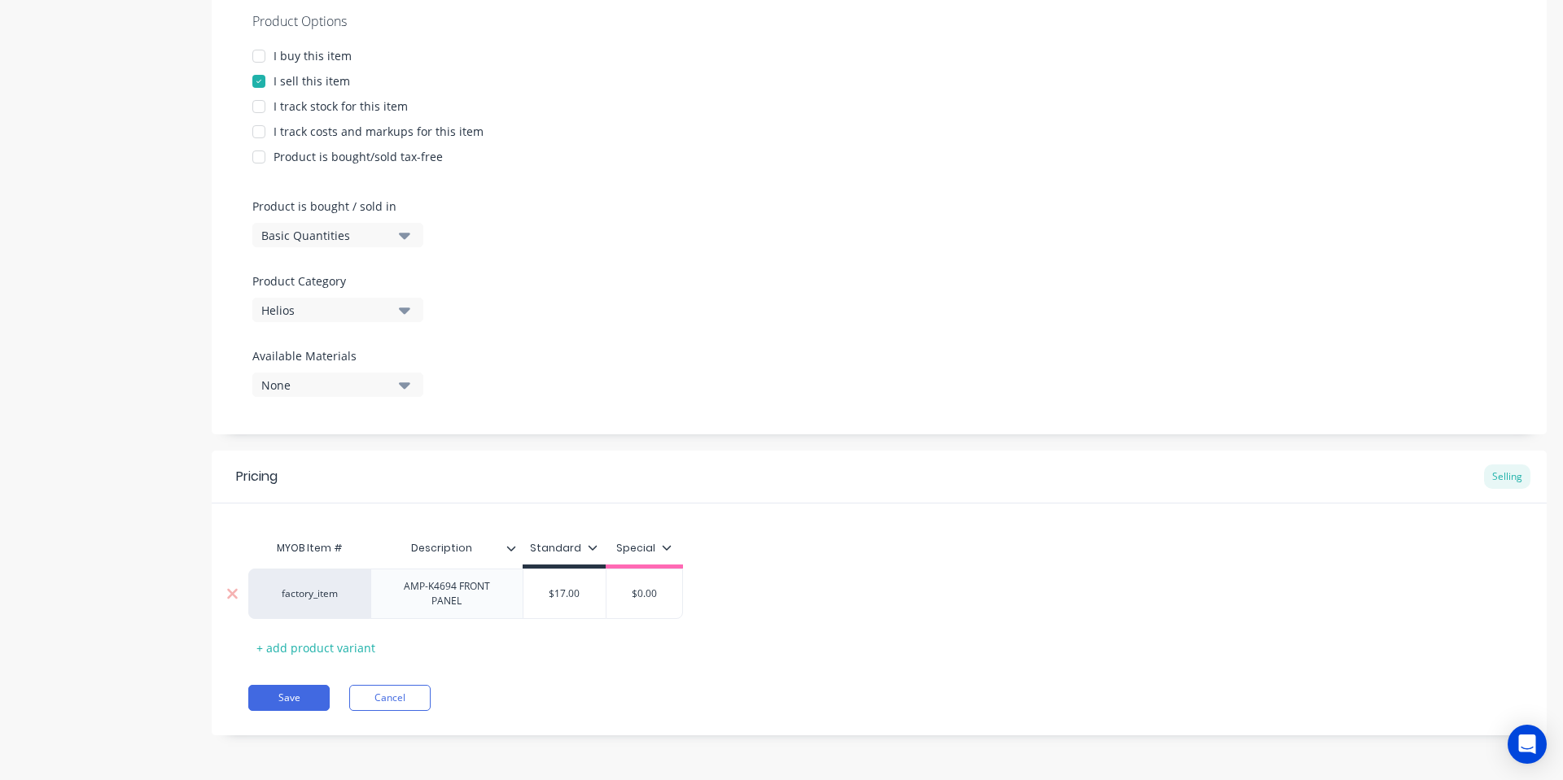
type textarea "x"
click at [472, 601] on div "AMP-K4694 FRONT PANEL" at bounding box center [447, 594] width 138 height 36
type textarea "x"
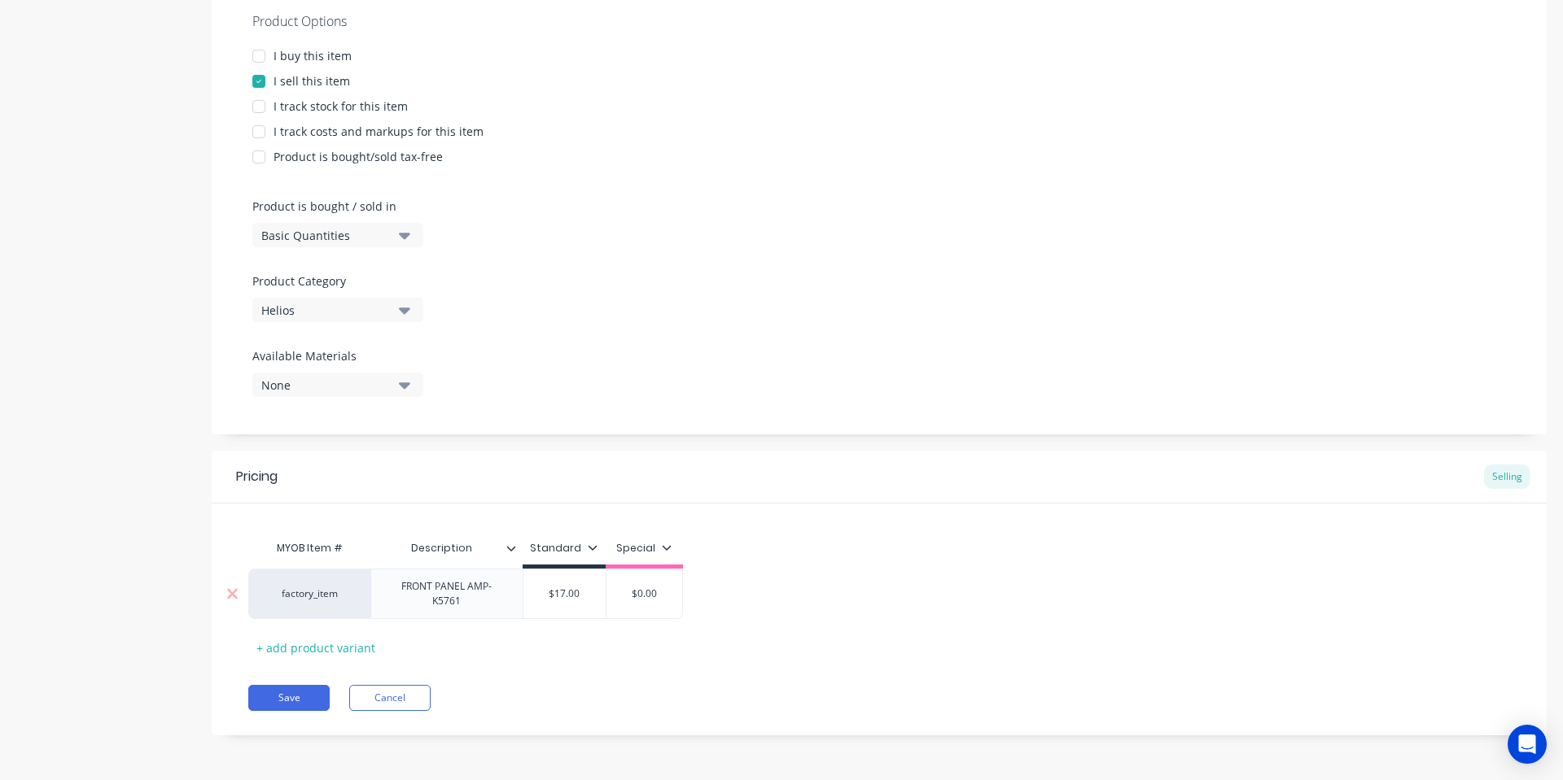
type input "$17.00"
click at [575, 598] on input "$17.00" at bounding box center [564, 594] width 82 height 15
type textarea "x"
type input "$5"
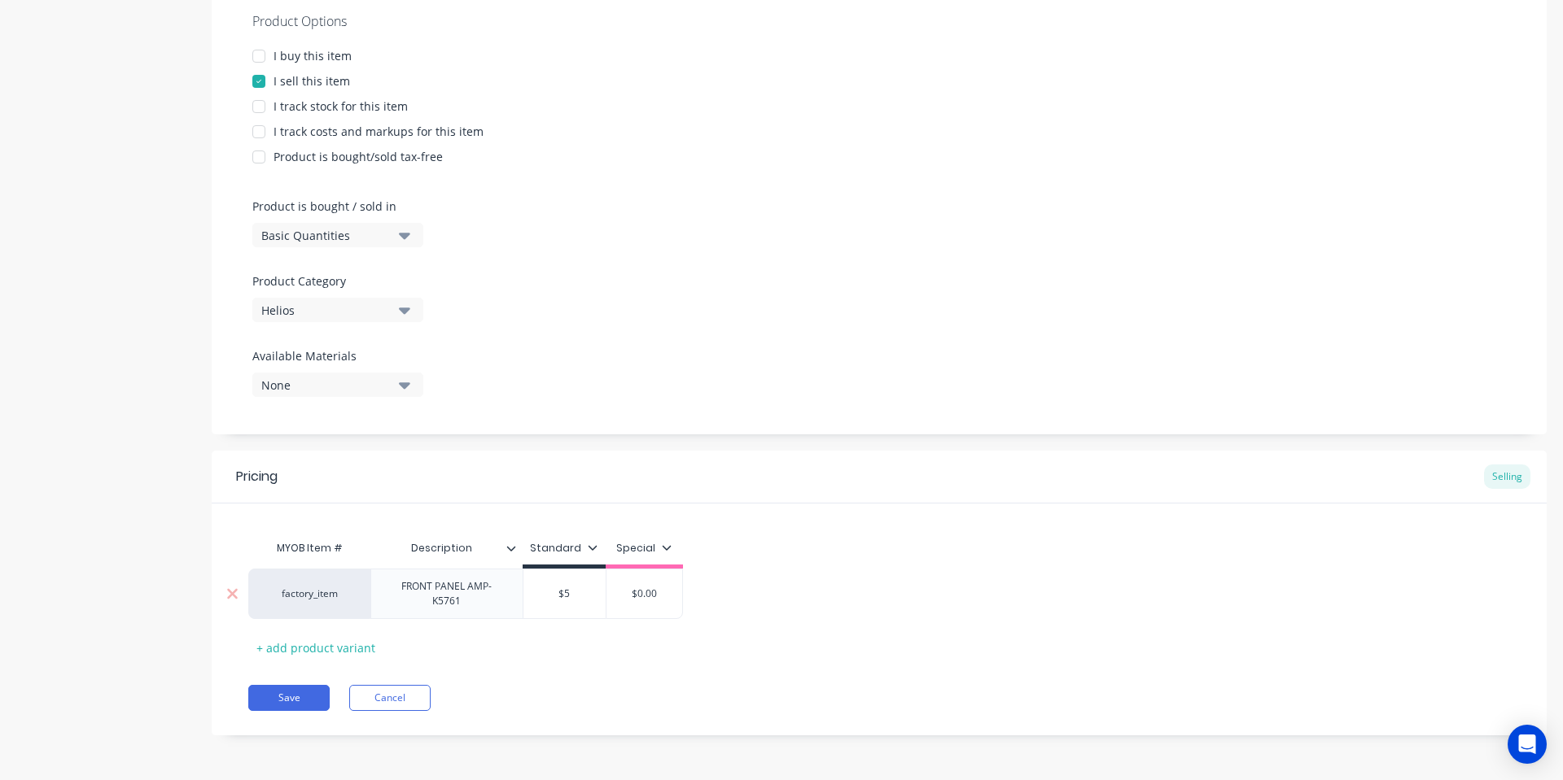
type textarea "x"
type input "$55"
click at [616, 636] on div "MYOB Item # Description Standard Special factory_item FRONT PANEL AMP-K5761 $55…" at bounding box center [878, 596] width 1261 height 129
click at [276, 686] on button "Save" at bounding box center [288, 698] width 81 height 26
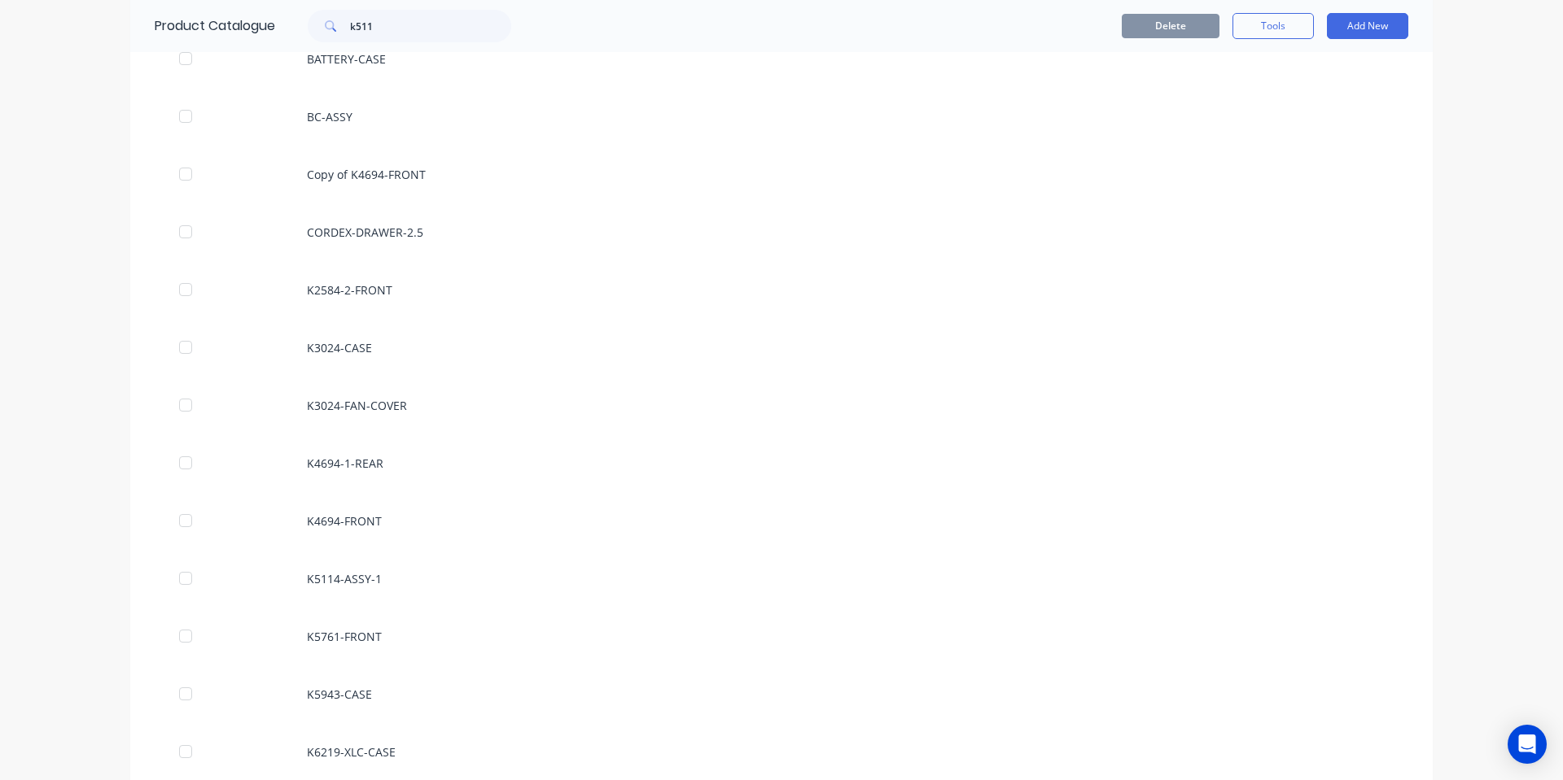
scroll to position [48, 0]
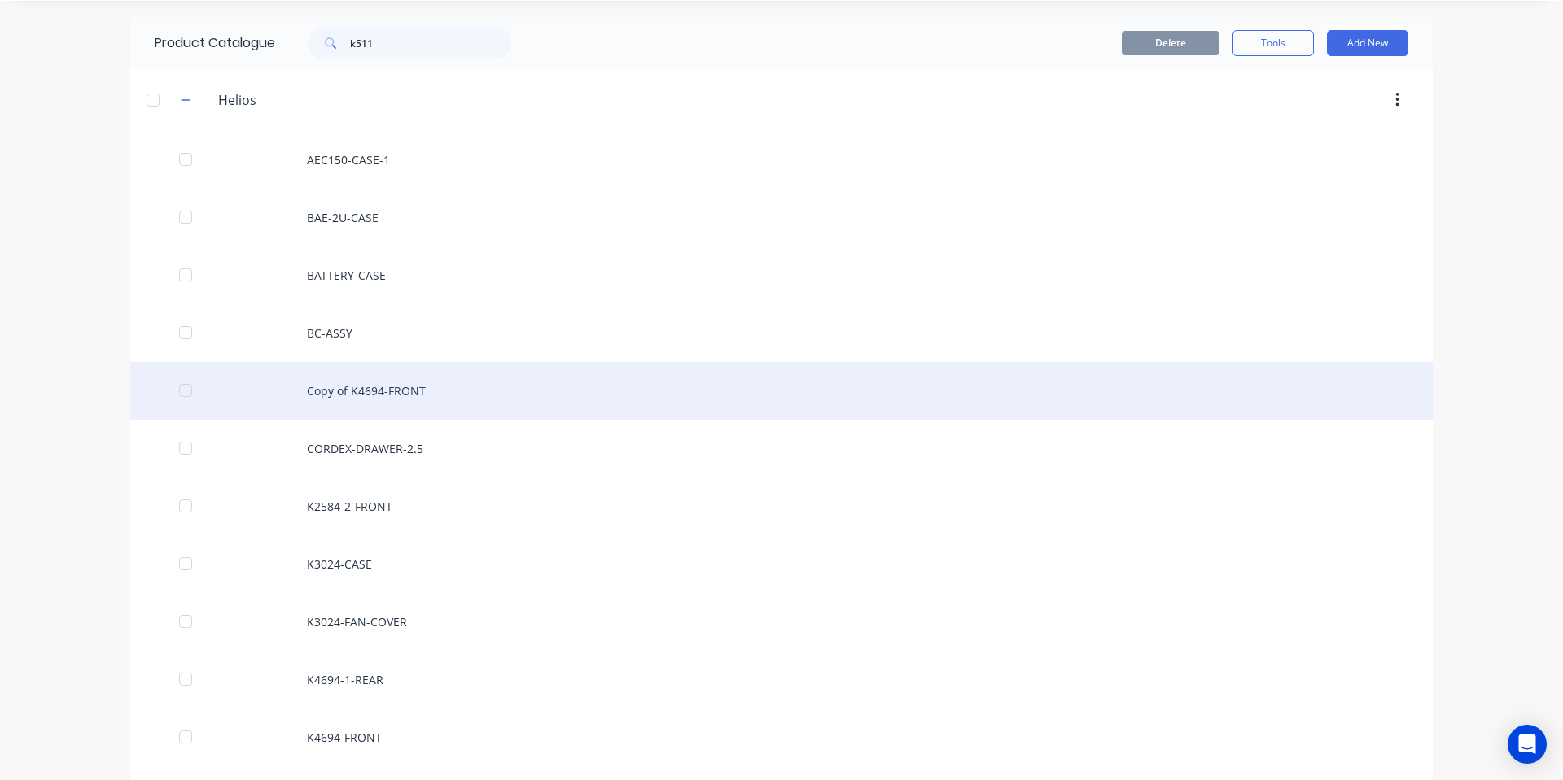
click at [466, 383] on div "Copy of K4694-FRONT" at bounding box center [781, 391] width 1302 height 58
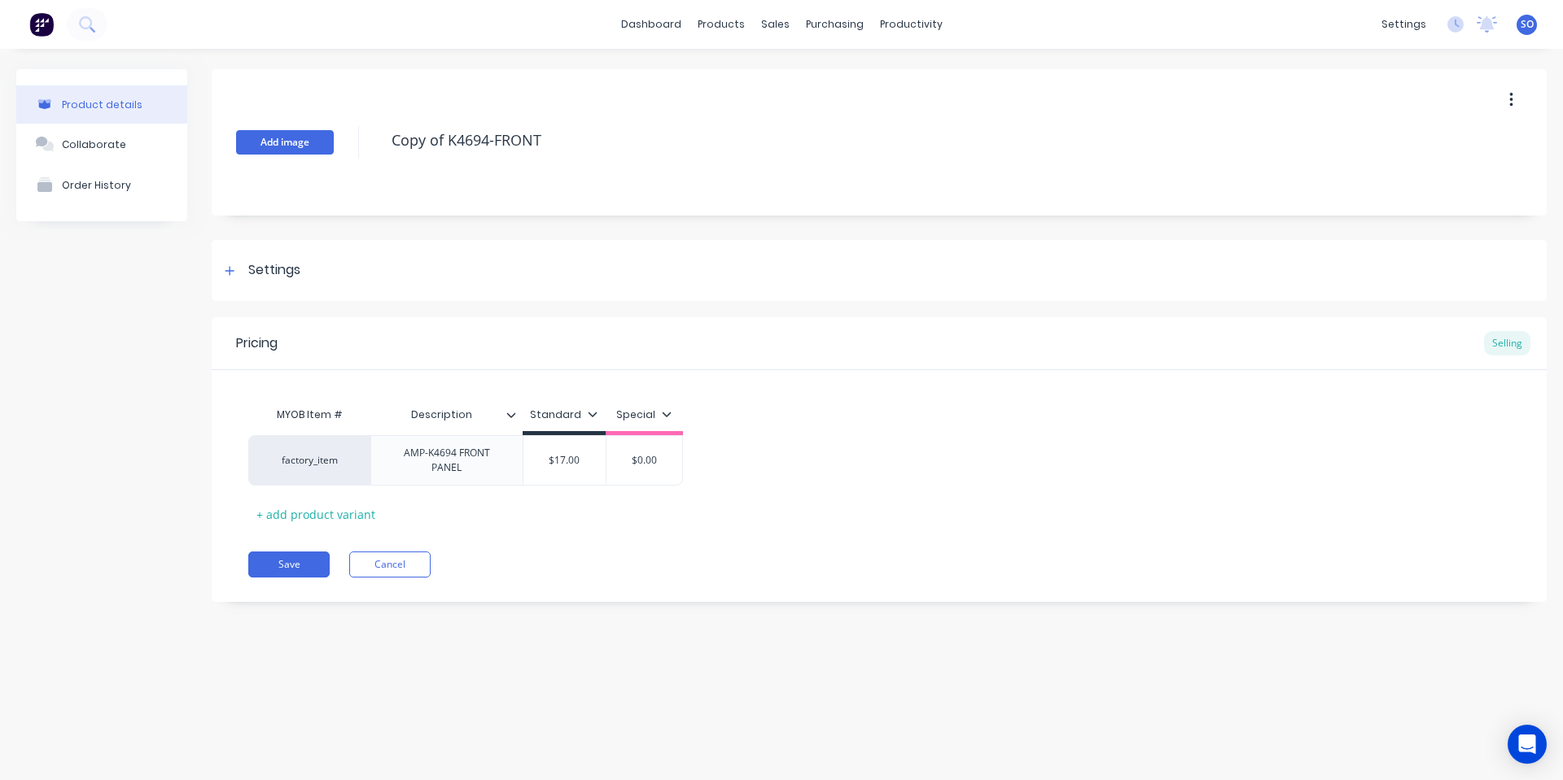
drag, startPoint x: 444, startPoint y: 144, endPoint x: 325, endPoint y: 145, distance: 119.6
click at [325, 147] on div "Add image Copy of K4694-FRONT" at bounding box center [879, 142] width 1335 height 146
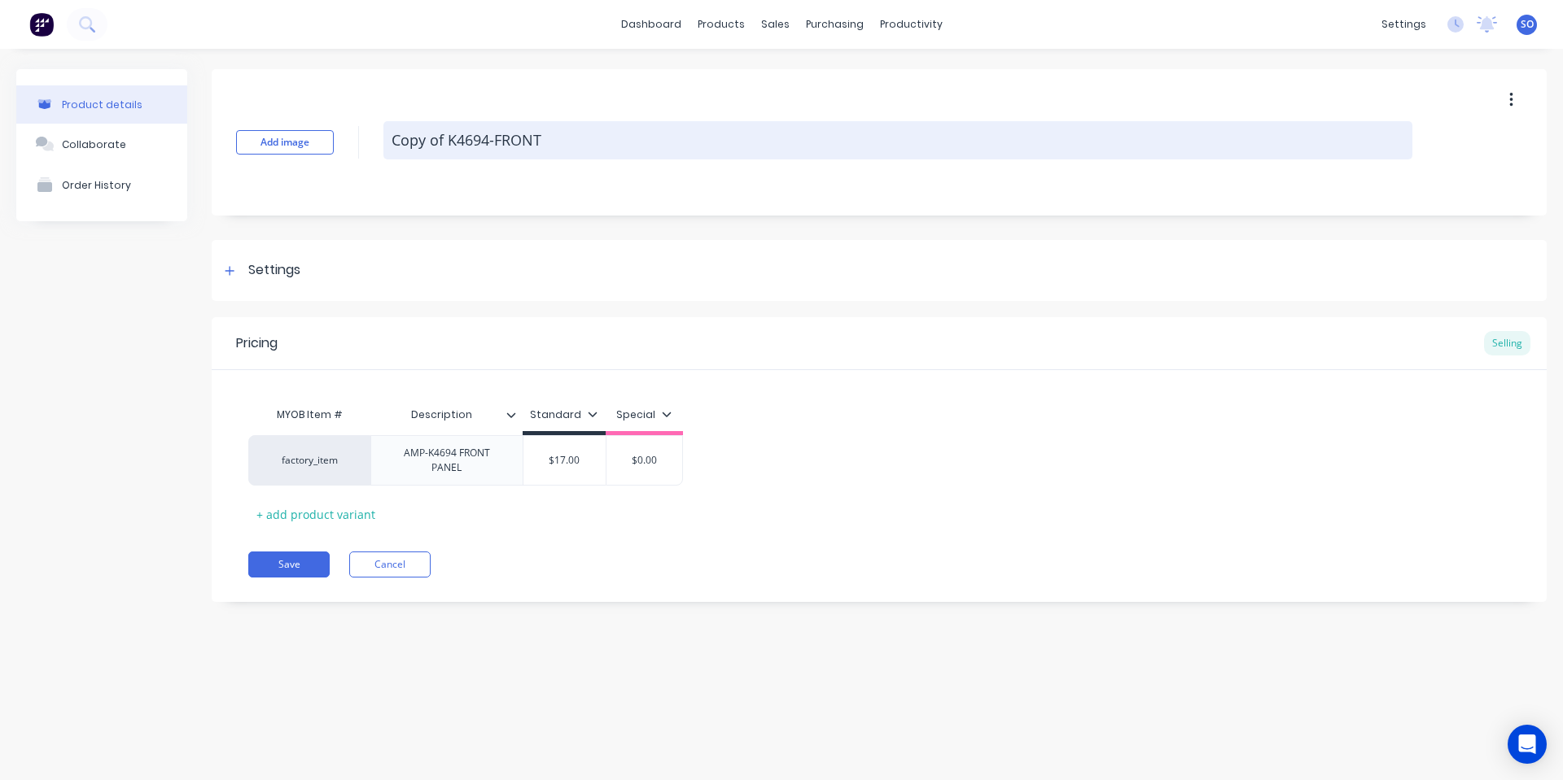
type textarea "x"
type textarea "K4694-FRONT"
type textarea "x"
type textarea "K4694-FRONT"
type textarea "x"
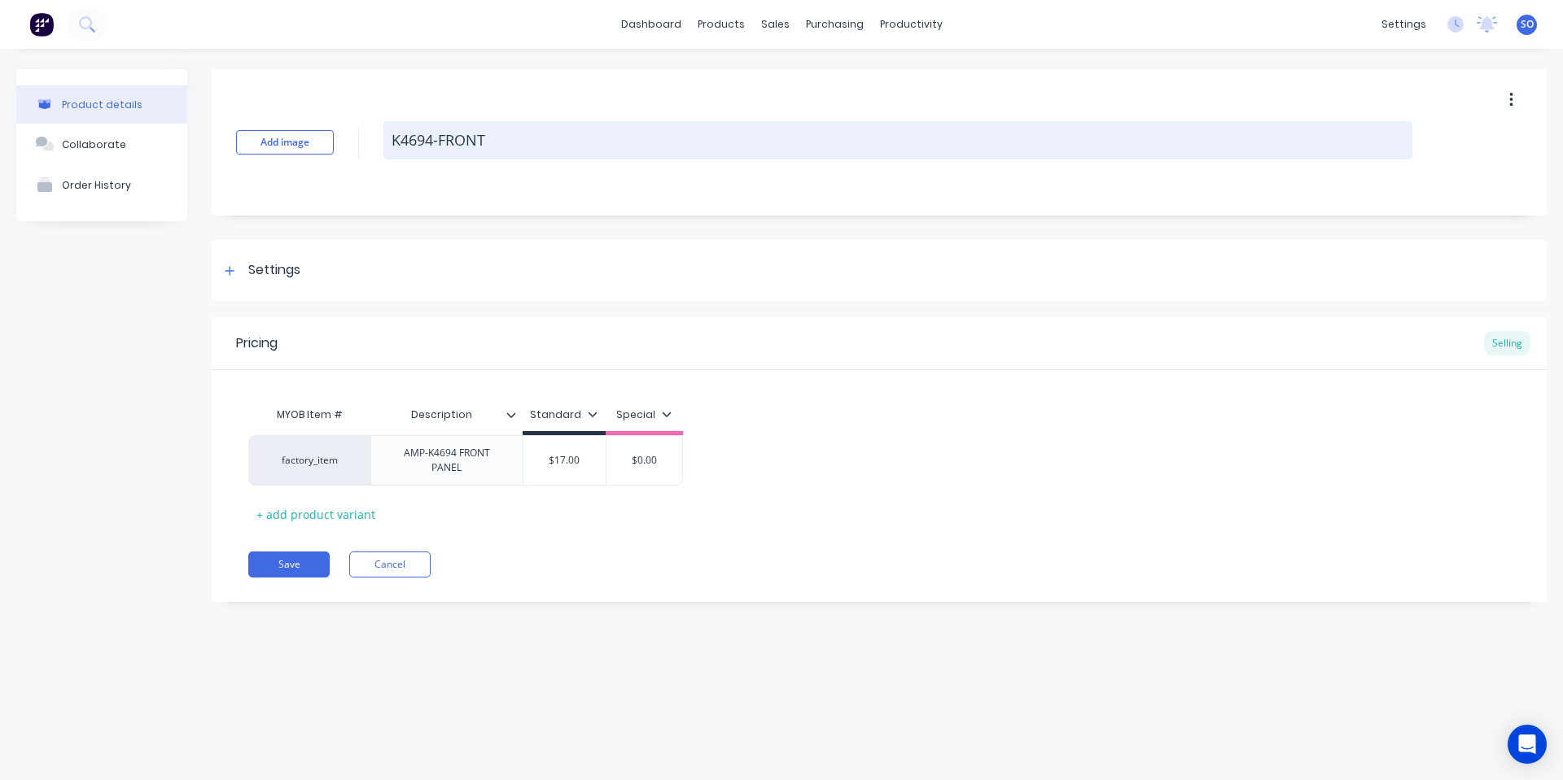
type textarea "K469-FRONT"
type textarea "x"
type textarea "K46-FRONT"
type textarea "x"
type textarea "K4-FRONT"
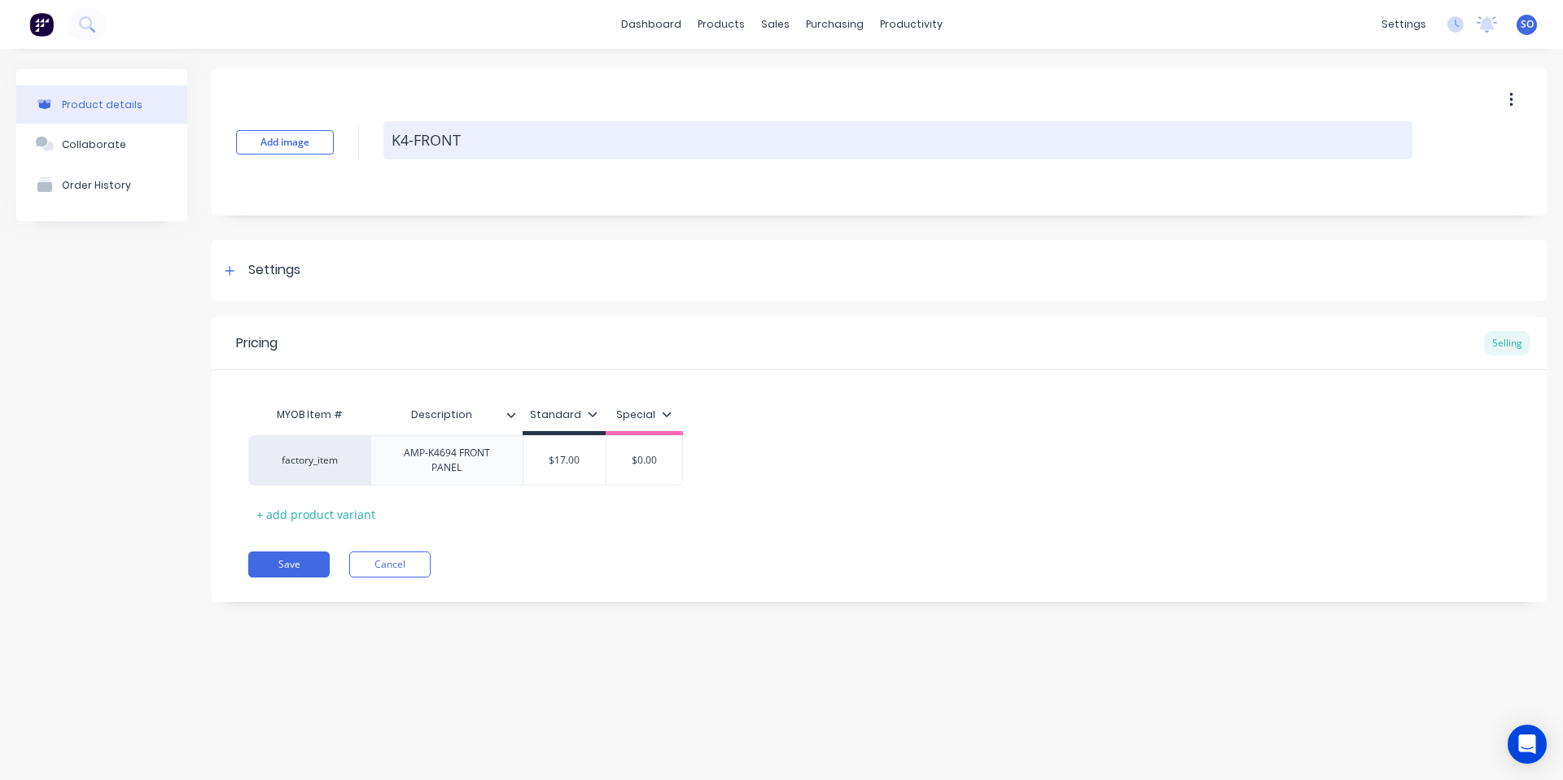
type textarea "x"
type textarea "K-FRONT"
type textarea "x"
type textarea "K5-FRONT"
type textarea "x"
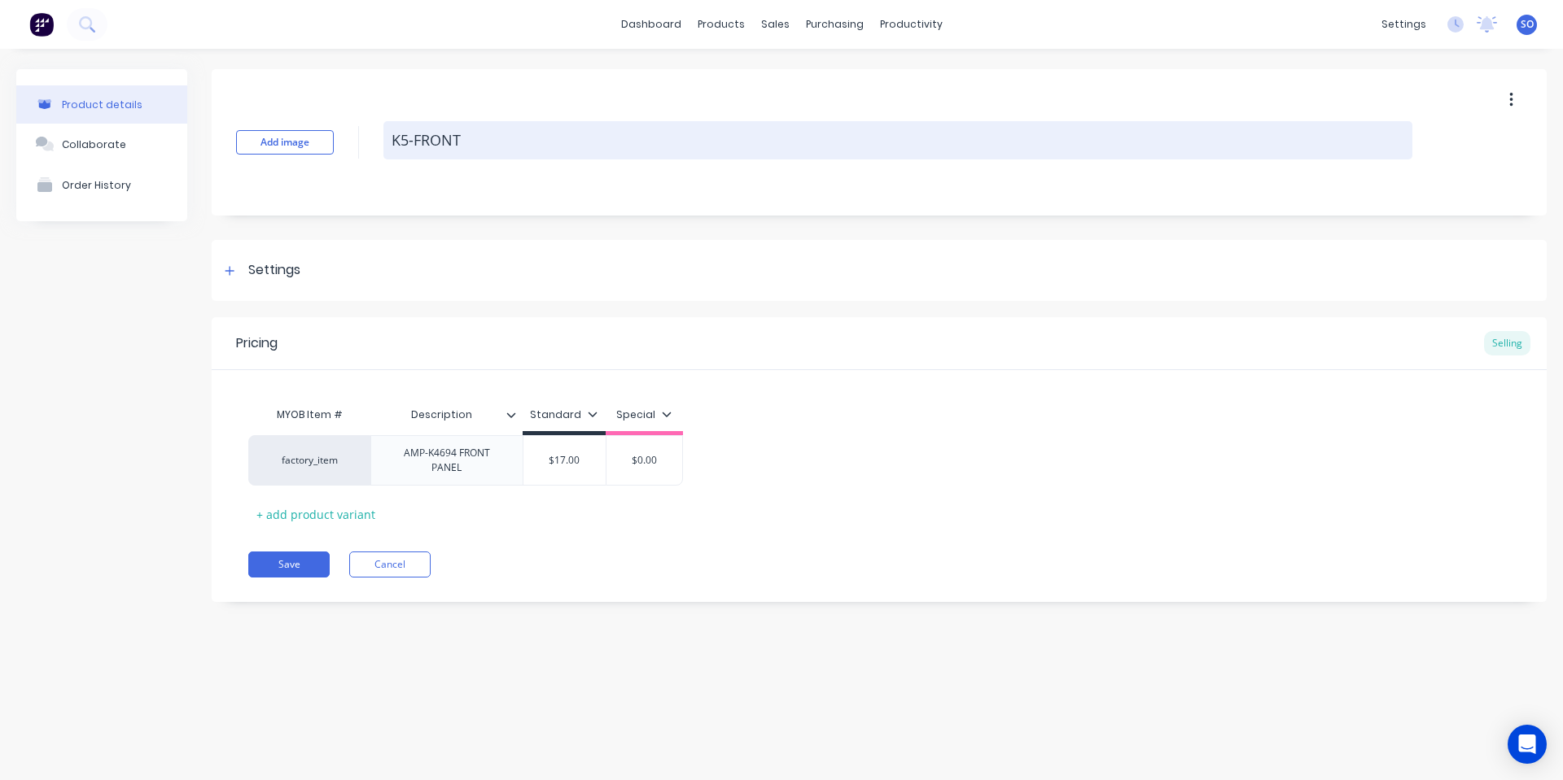
type textarea "K57-FRONT"
type textarea "x"
type textarea "K576-FRONT"
type textarea "x"
type textarea "K5761-FRONT"
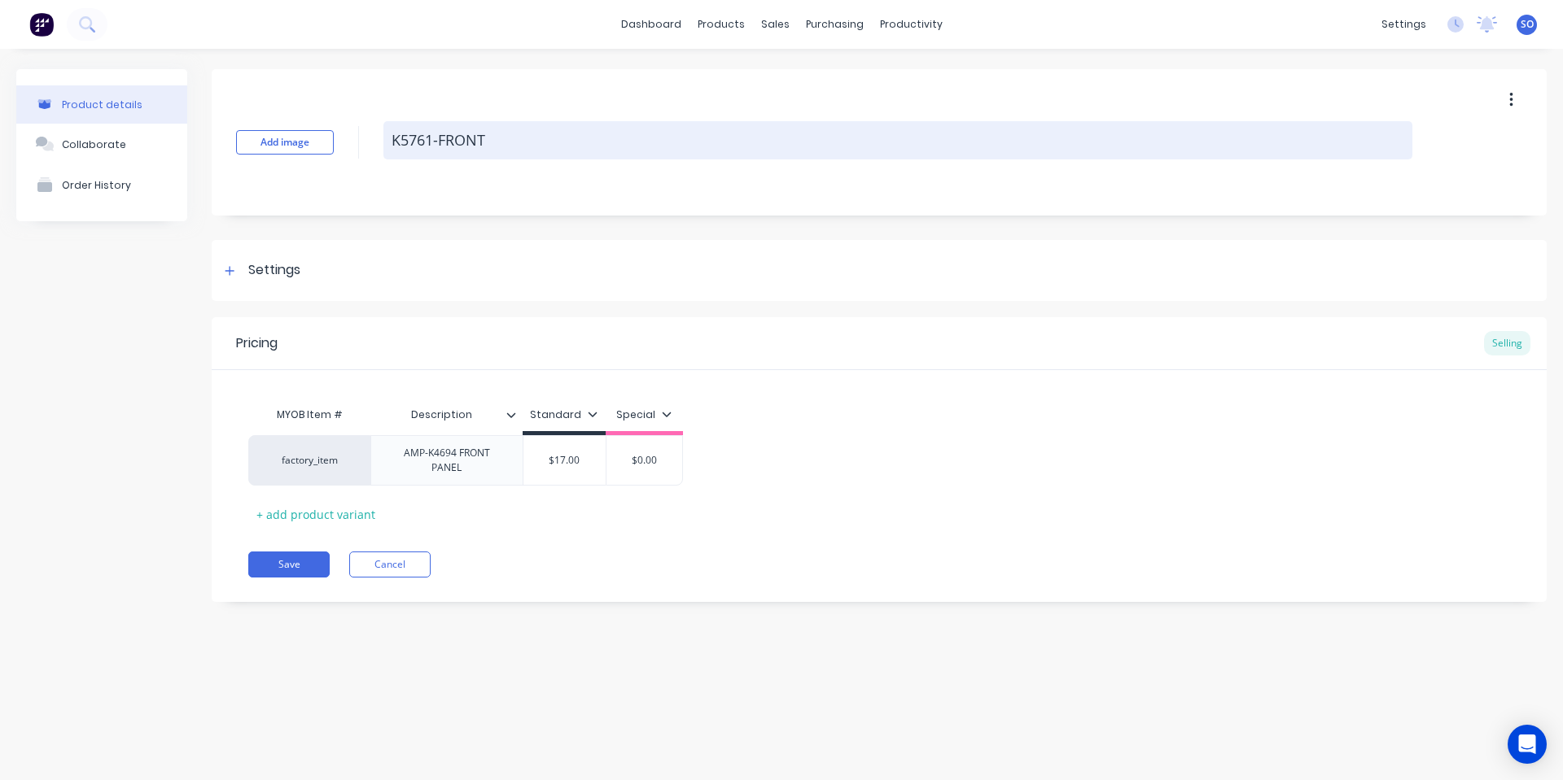
drag, startPoint x: 545, startPoint y: 142, endPoint x: 442, endPoint y: 138, distance: 103.5
click at [442, 138] on textarea "K5761-FRONT" at bounding box center [897, 140] width 1029 height 38
type textarea "x"
type textarea "K5761-r"
type textarea "x"
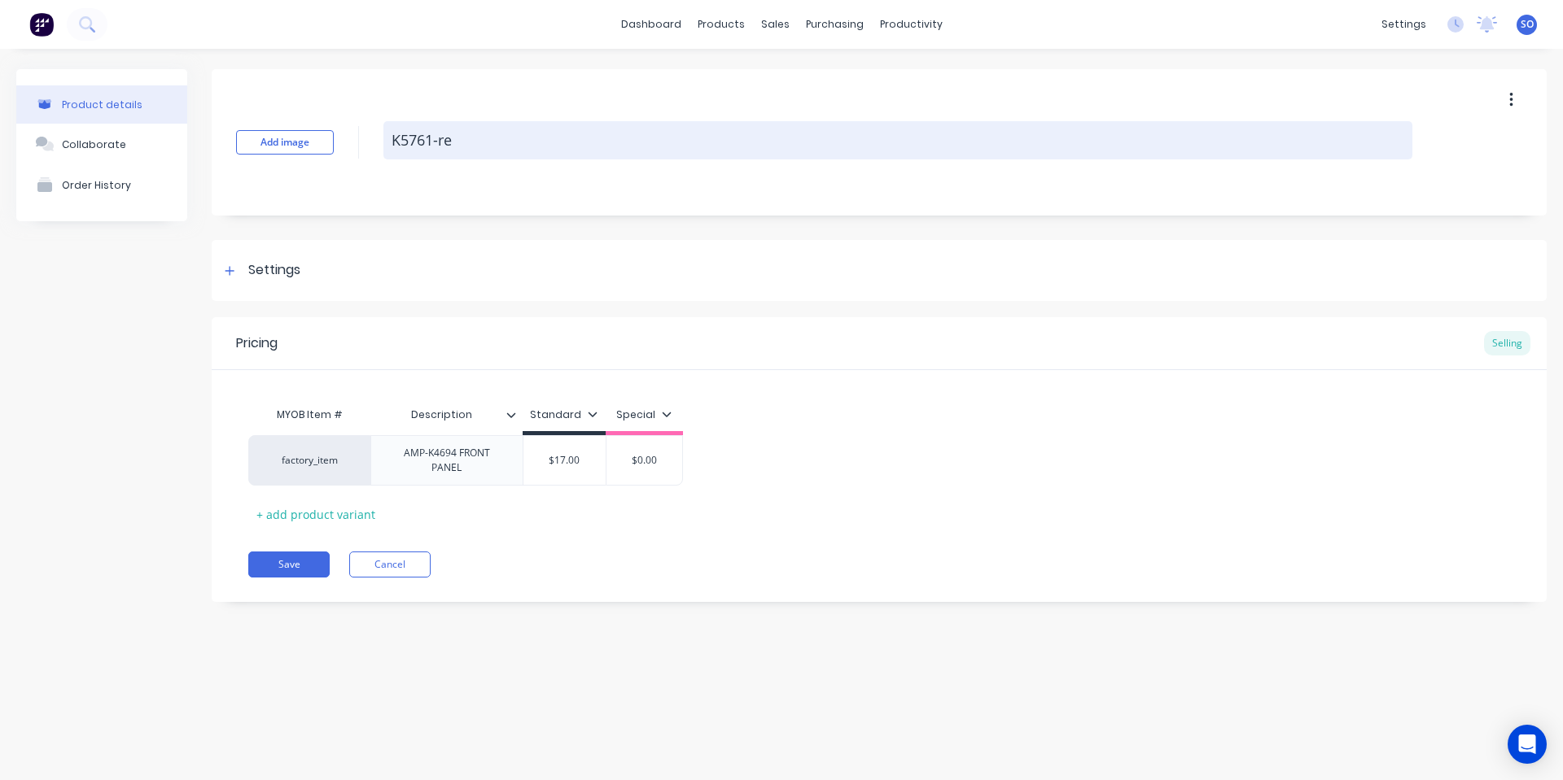
type textarea "K5761-re\"
type textarea "x"
type textarea "K5761-re"
type textarea "x"
type textarea "K5761-r"
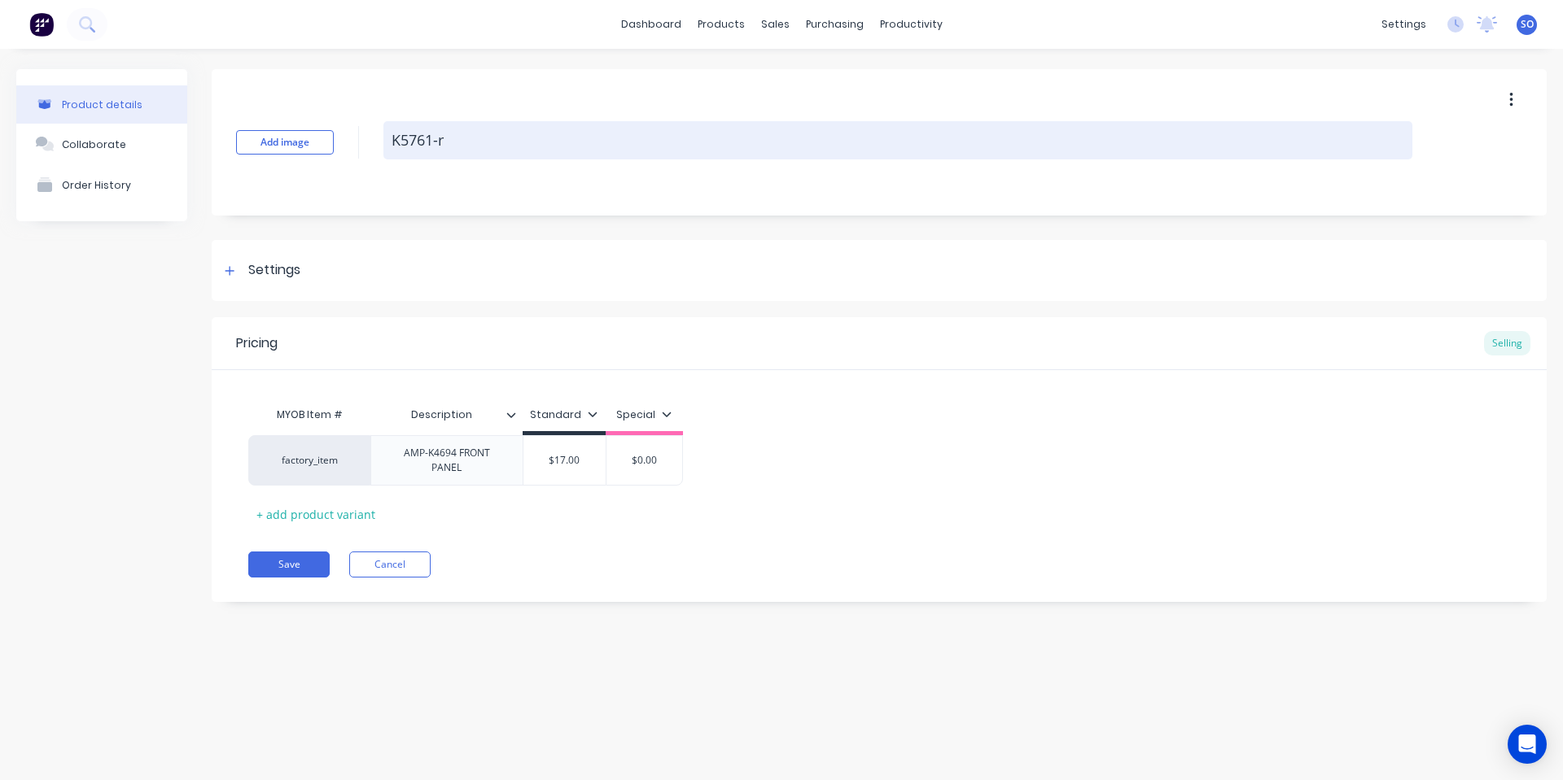
type textarea "x"
type textarea "K5761-rR"
type textarea "x"
type textarea "K5761-r"
type textarea "x"
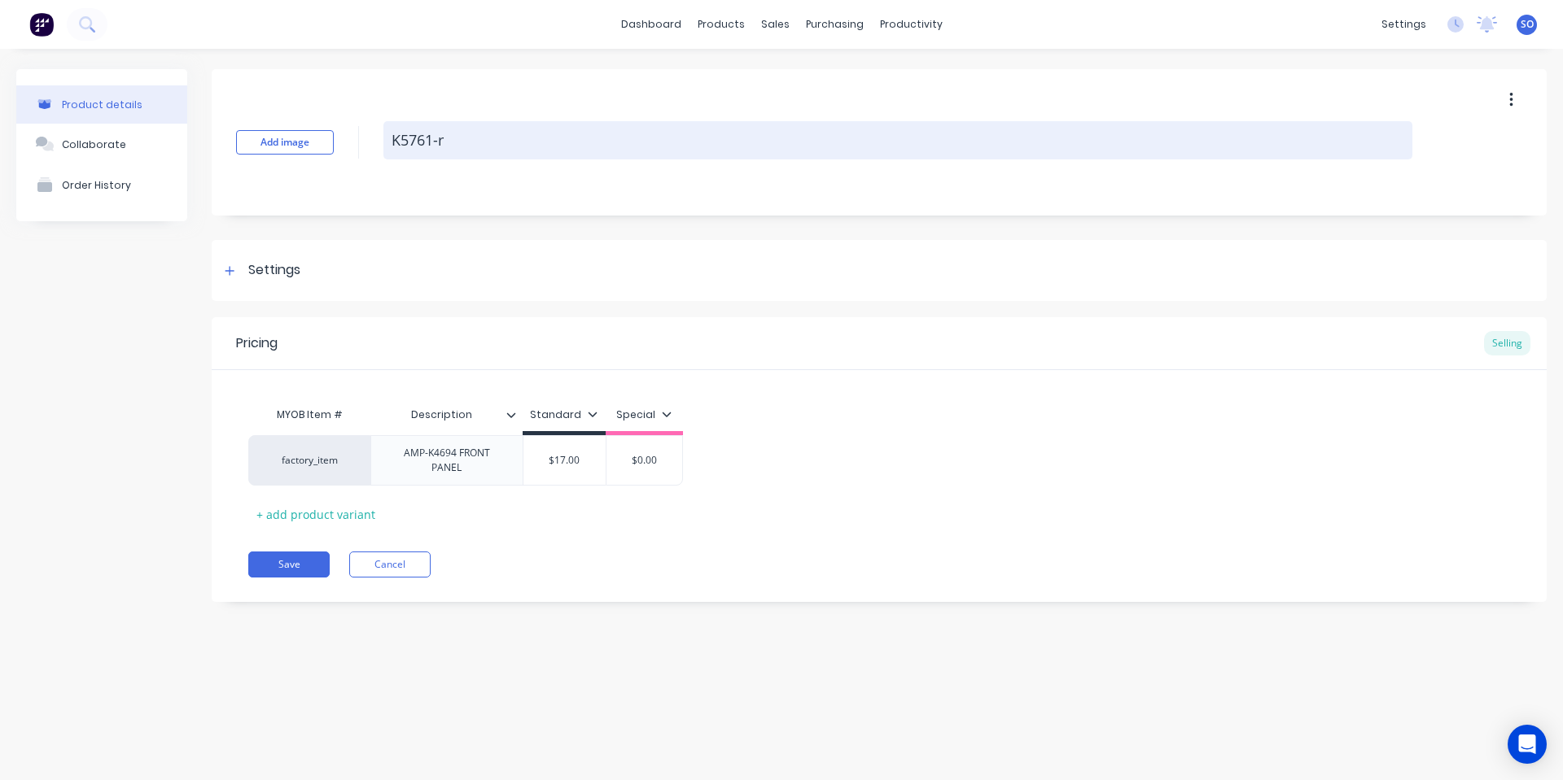
type textarea "K5761-"
type textarea "x"
type textarea "K5761-R"
type textarea "x"
type textarea "K5761-RE"
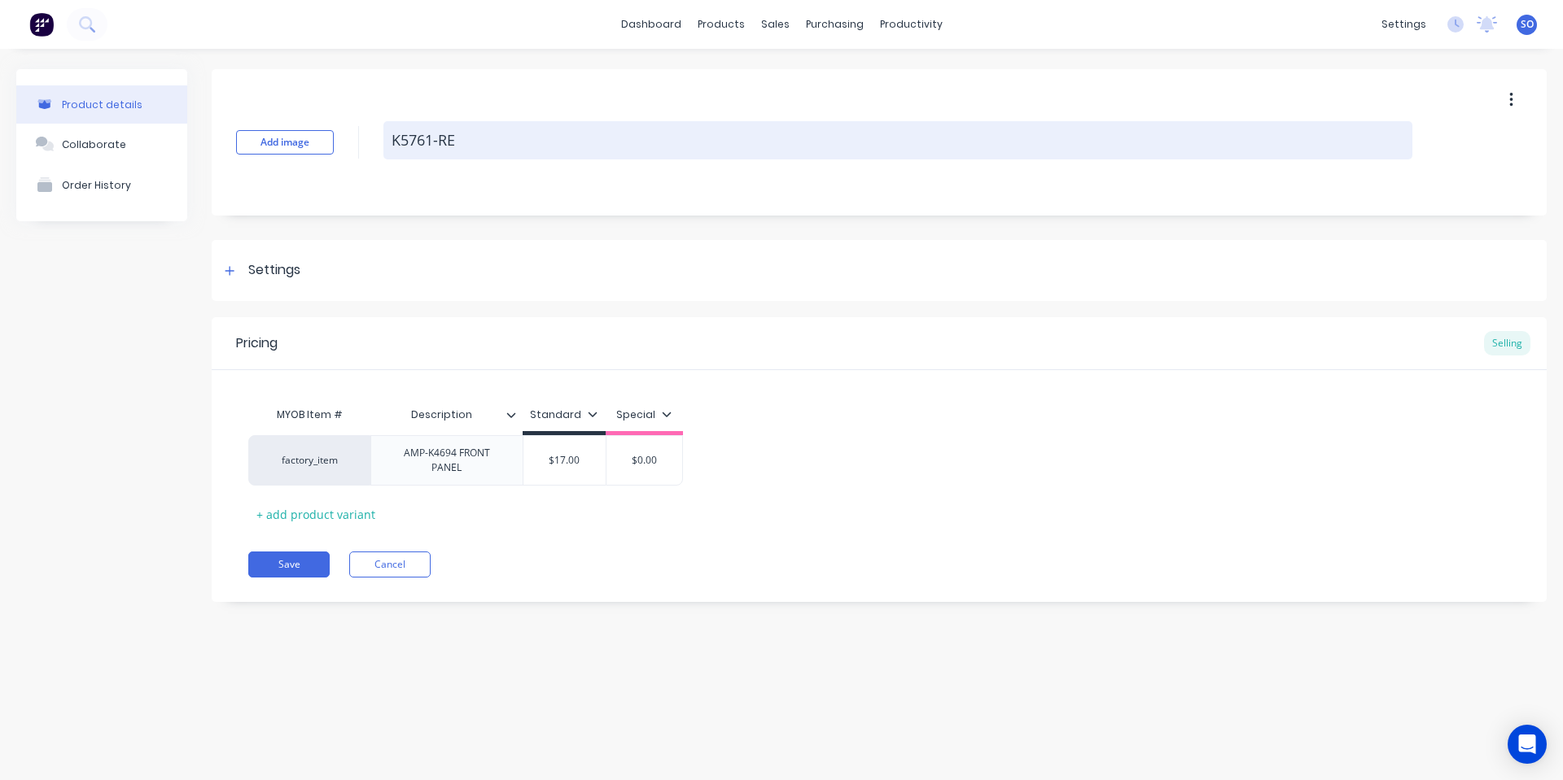
type textarea "x"
type textarea "K5761-REA"
type textarea "x"
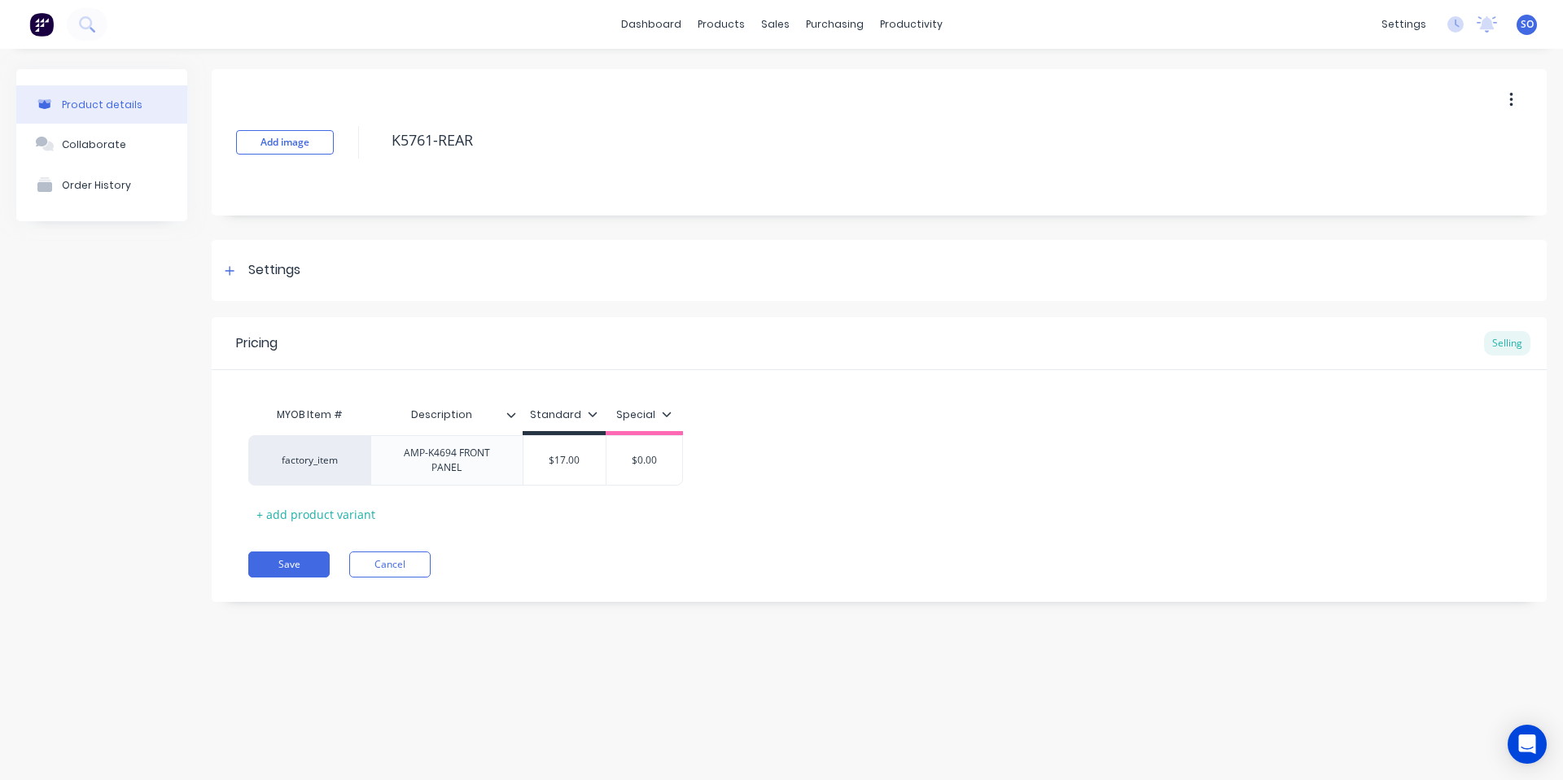
type textarea "K5761-REAR"
type textarea "x"
type textarea "K5761-REAR"
click at [574, 223] on div "Add image K5761-REAR Settings Product Options I buy this item I sell this item …" at bounding box center [879, 347] width 1335 height 557
type input "$17.00"
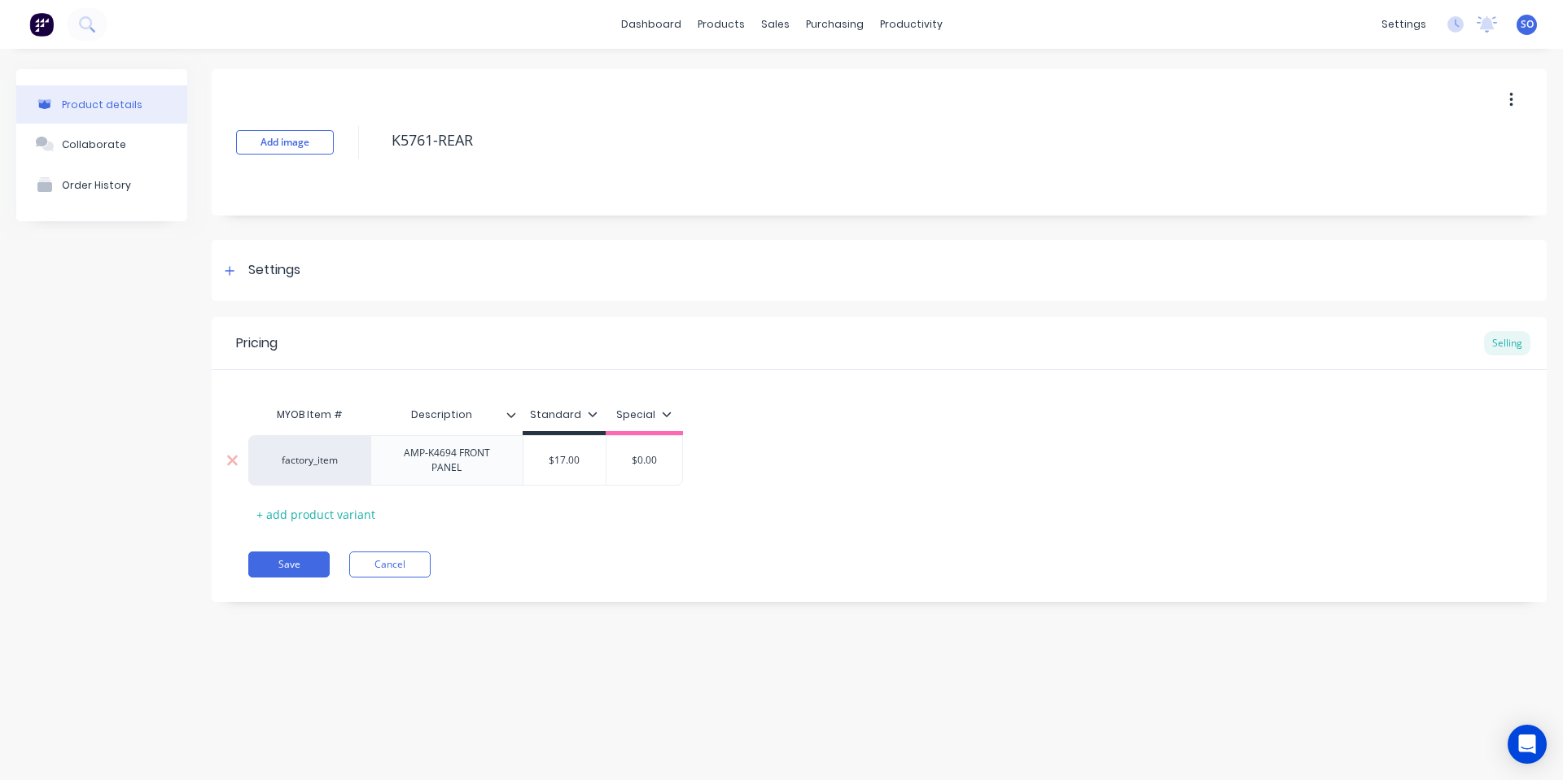
click at [560, 462] on input "$17.00" at bounding box center [564, 460] width 82 height 15
type textarea "x"
type input "$5"
type textarea "x"
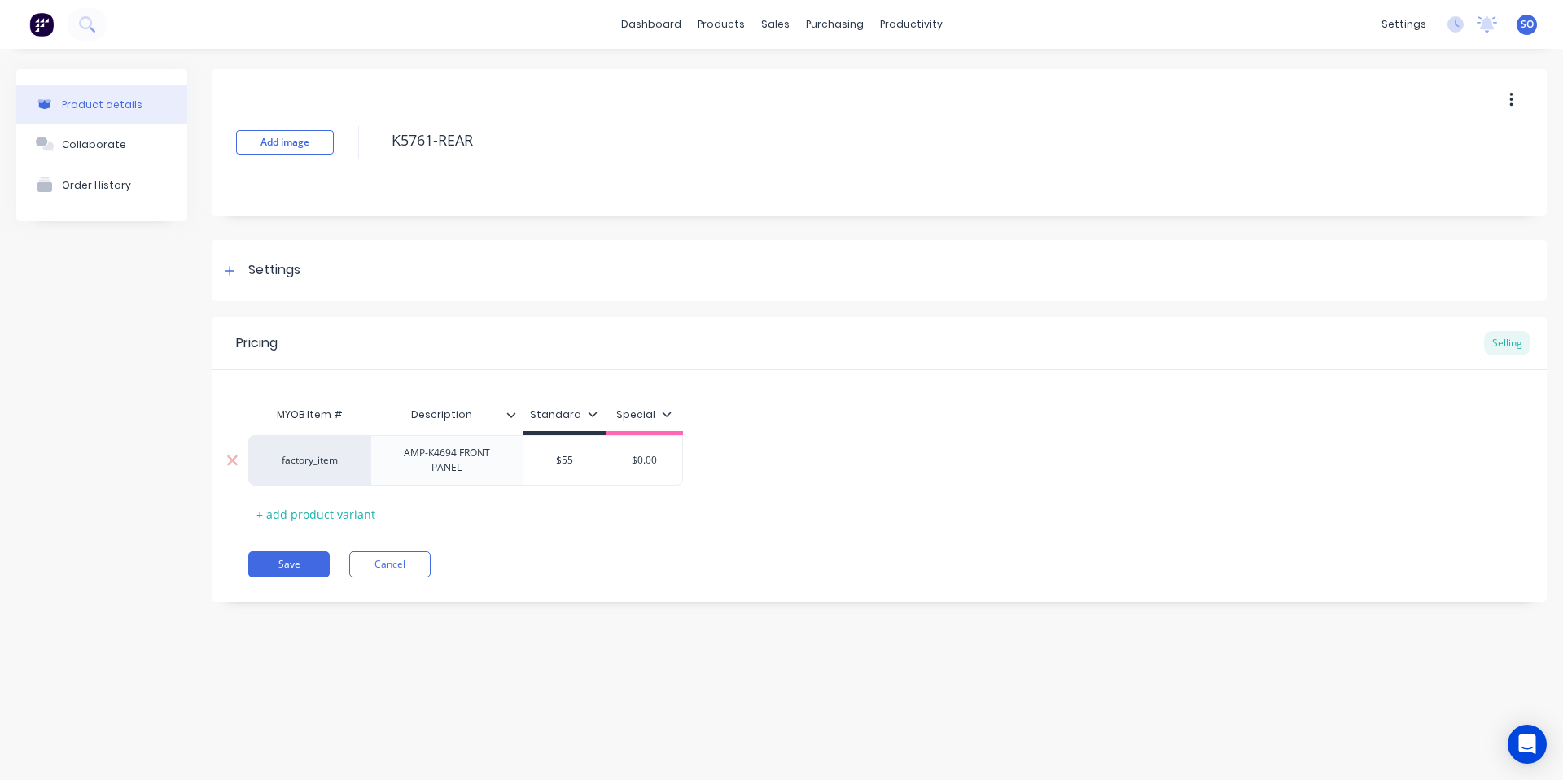
type input "$55"
click at [457, 457] on div "AMP-K4694 FRONT PANEL" at bounding box center [447, 461] width 138 height 36
click at [296, 561] on button "Save" at bounding box center [288, 557] width 81 height 26
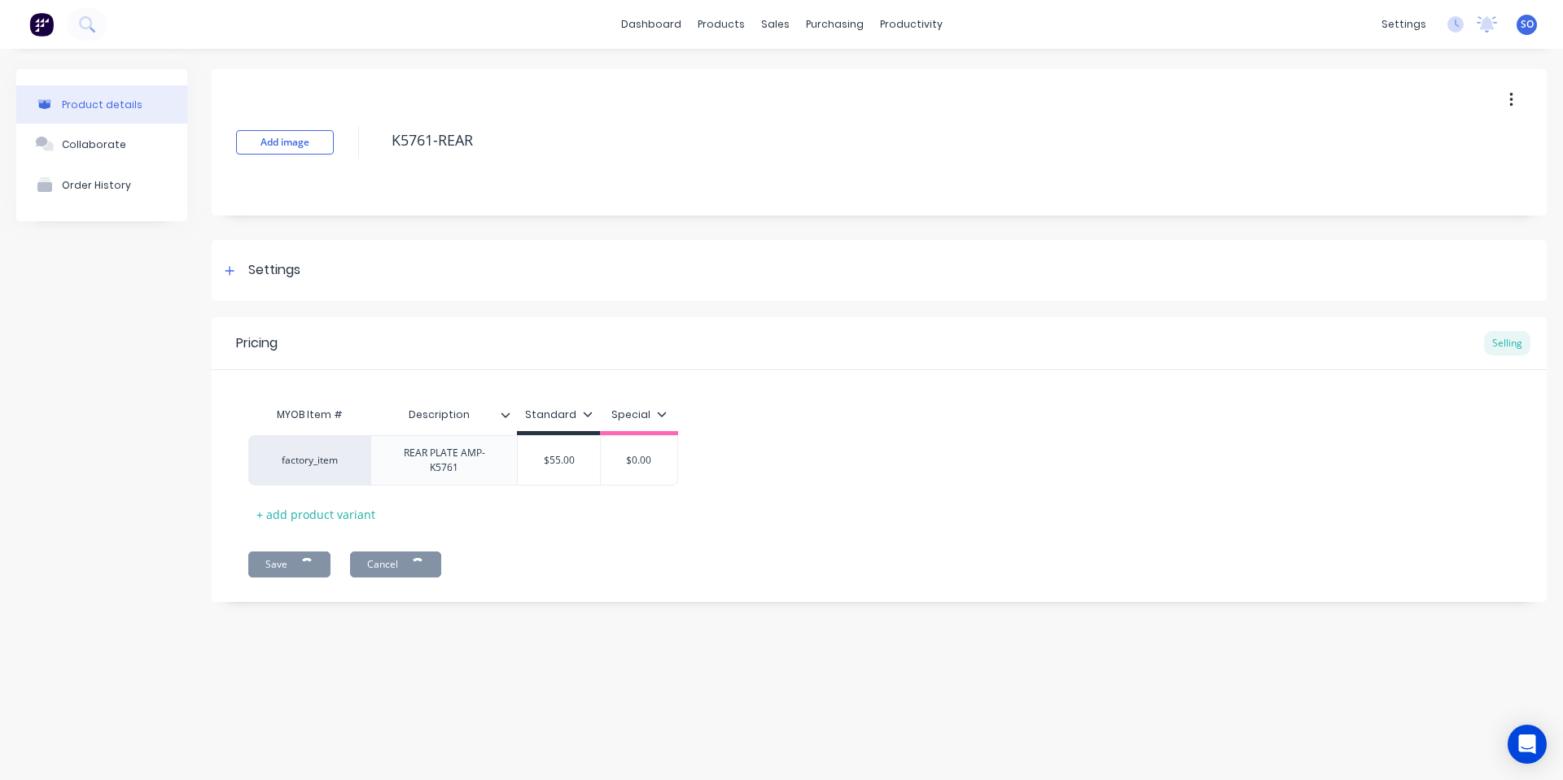
type textarea "x"
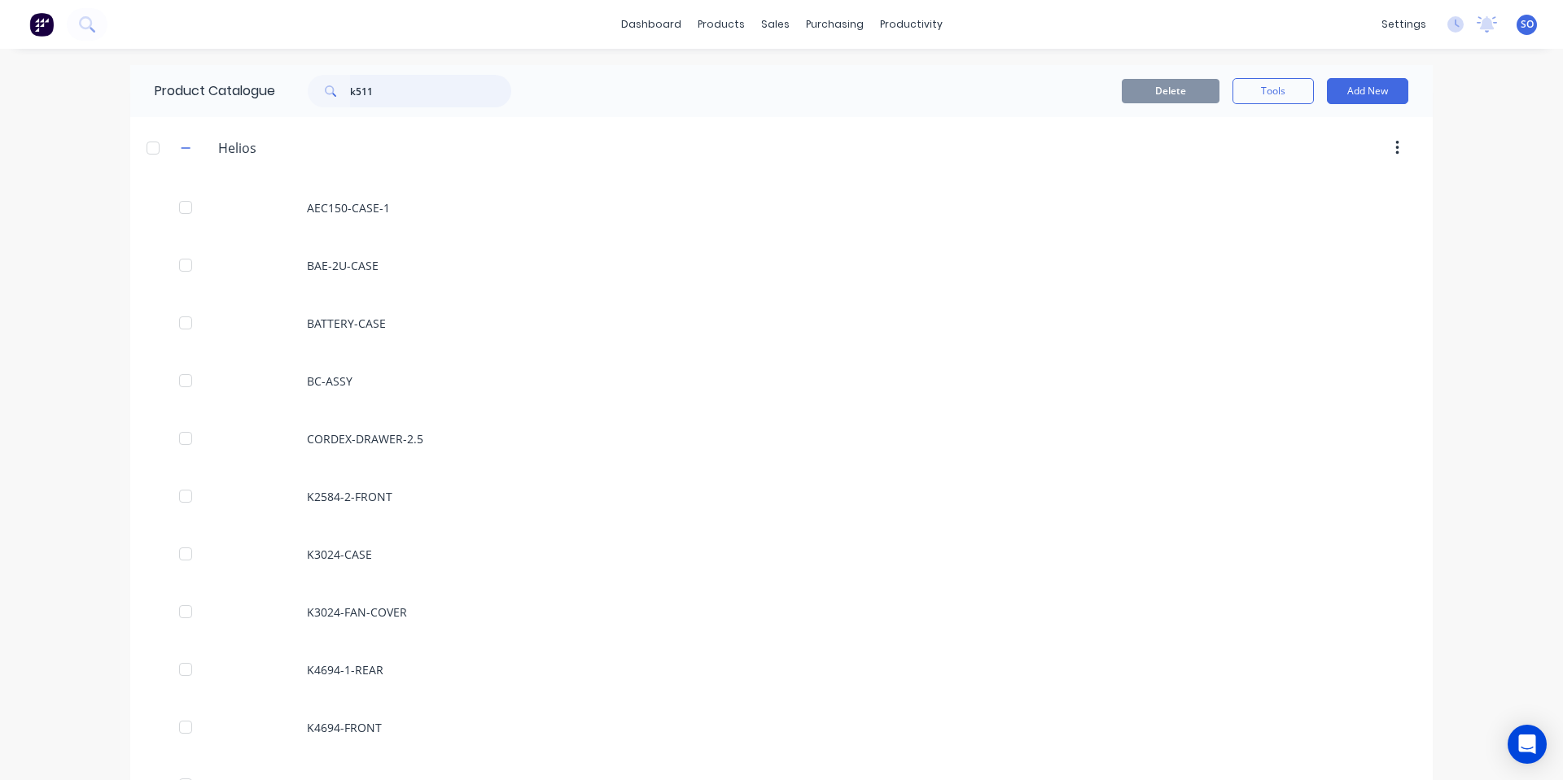
click at [417, 96] on input "k511" at bounding box center [430, 91] width 161 height 33
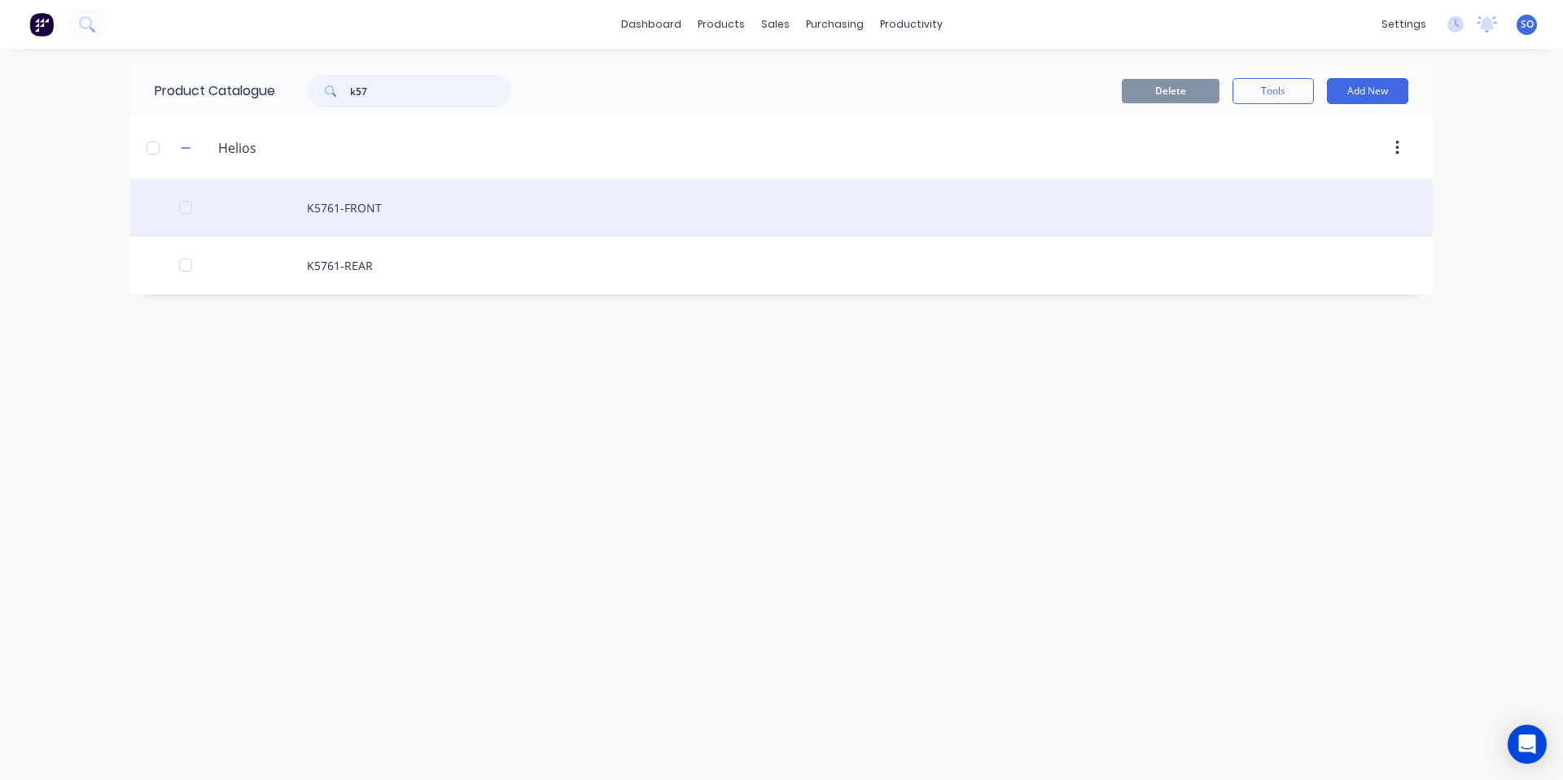
type input "k57"
click at [442, 208] on div "K5761-FRONT" at bounding box center [781, 208] width 1302 height 58
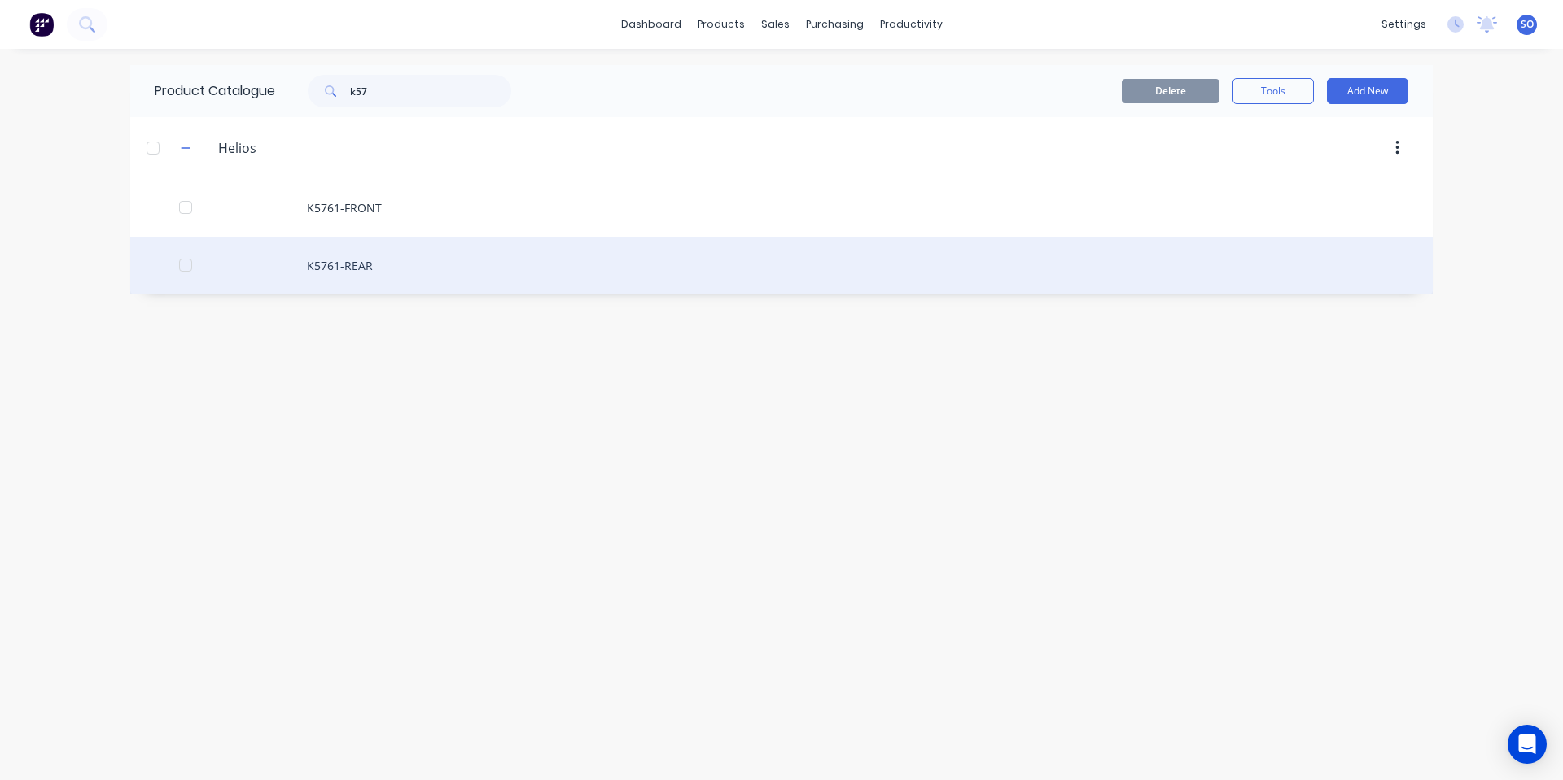
click at [365, 274] on div "K5761-REAR" at bounding box center [781, 266] width 1302 height 58
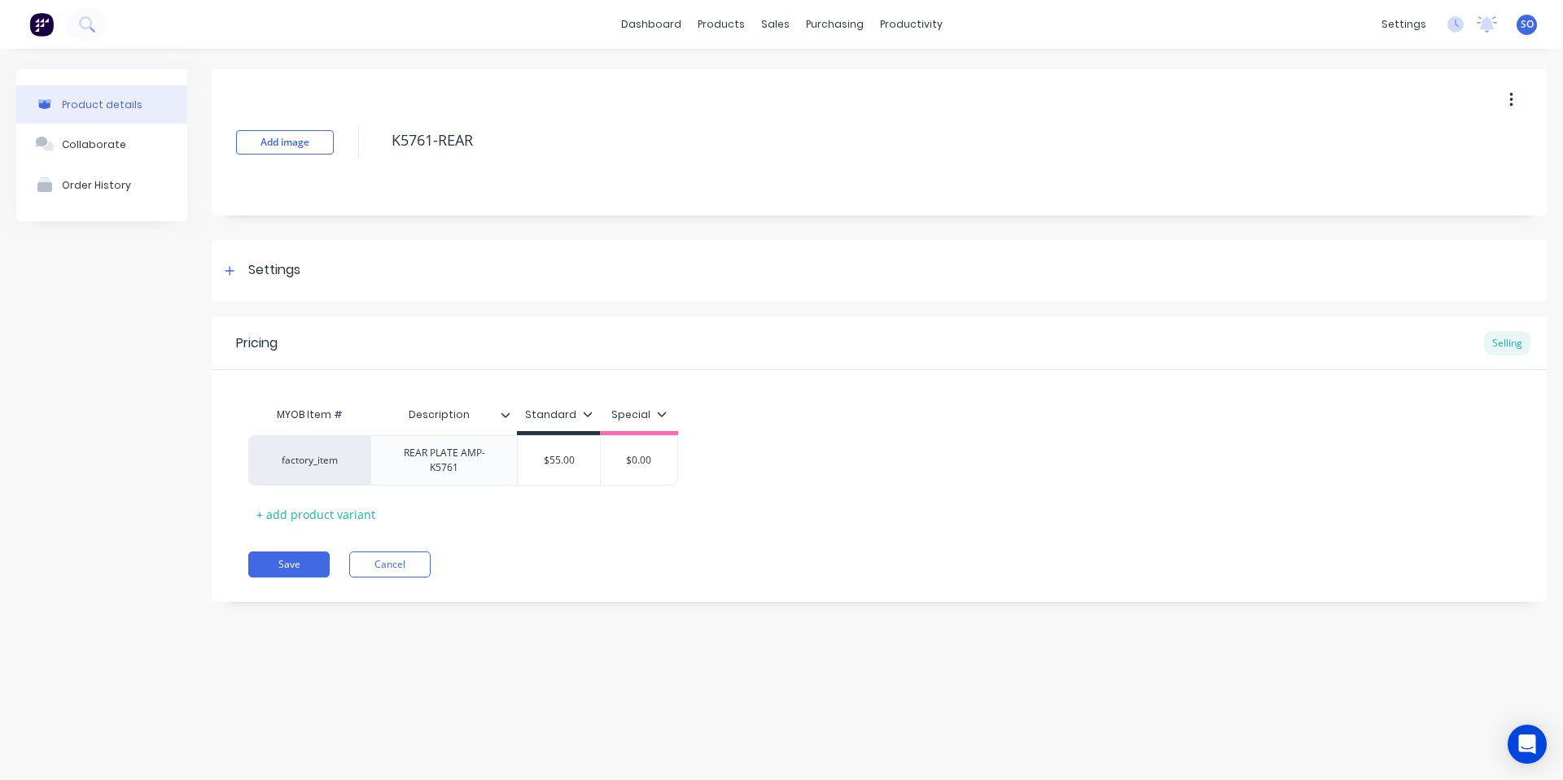
type textarea "x"
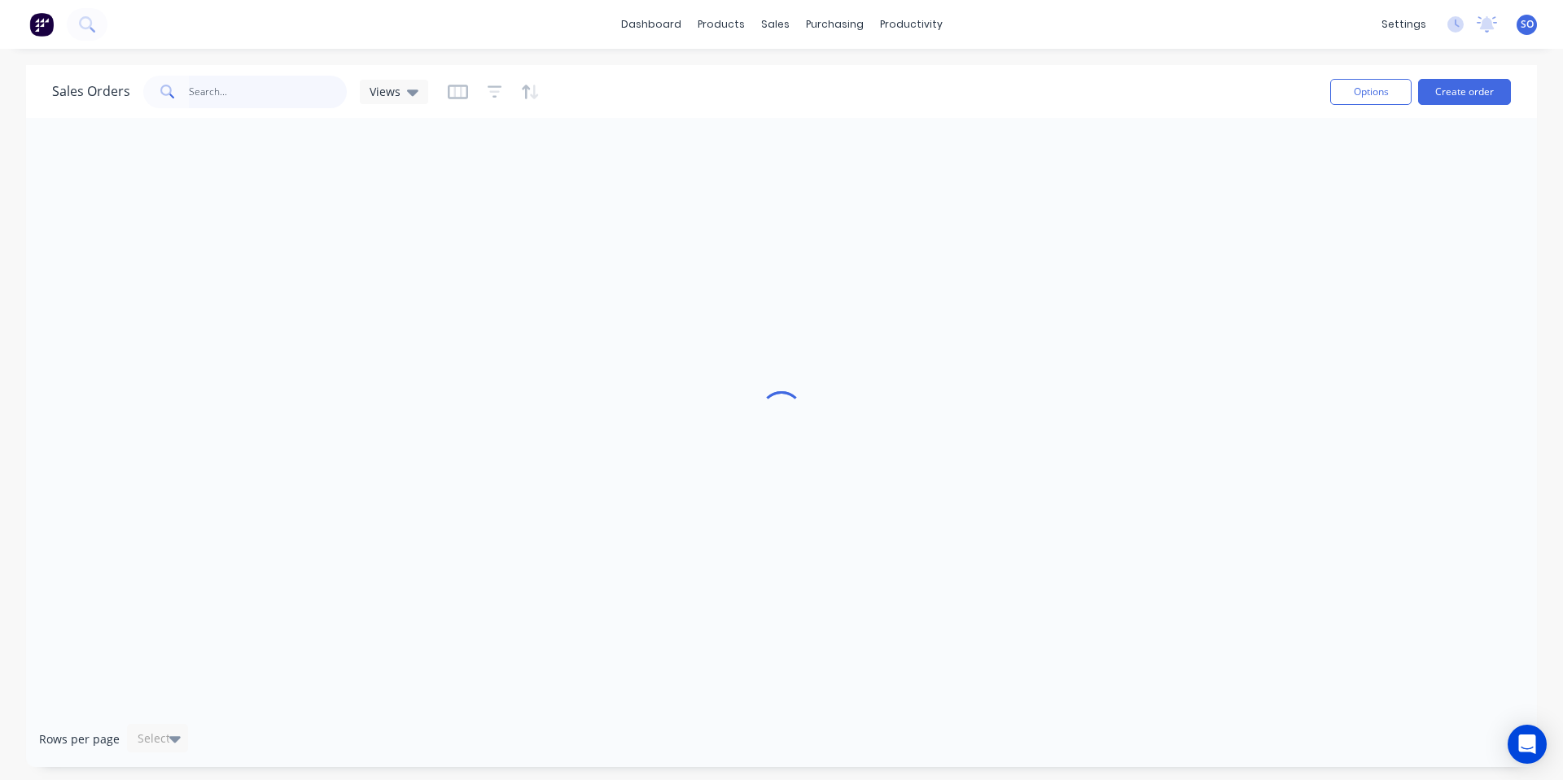
click at [226, 77] on input "text" at bounding box center [268, 92] width 159 height 33
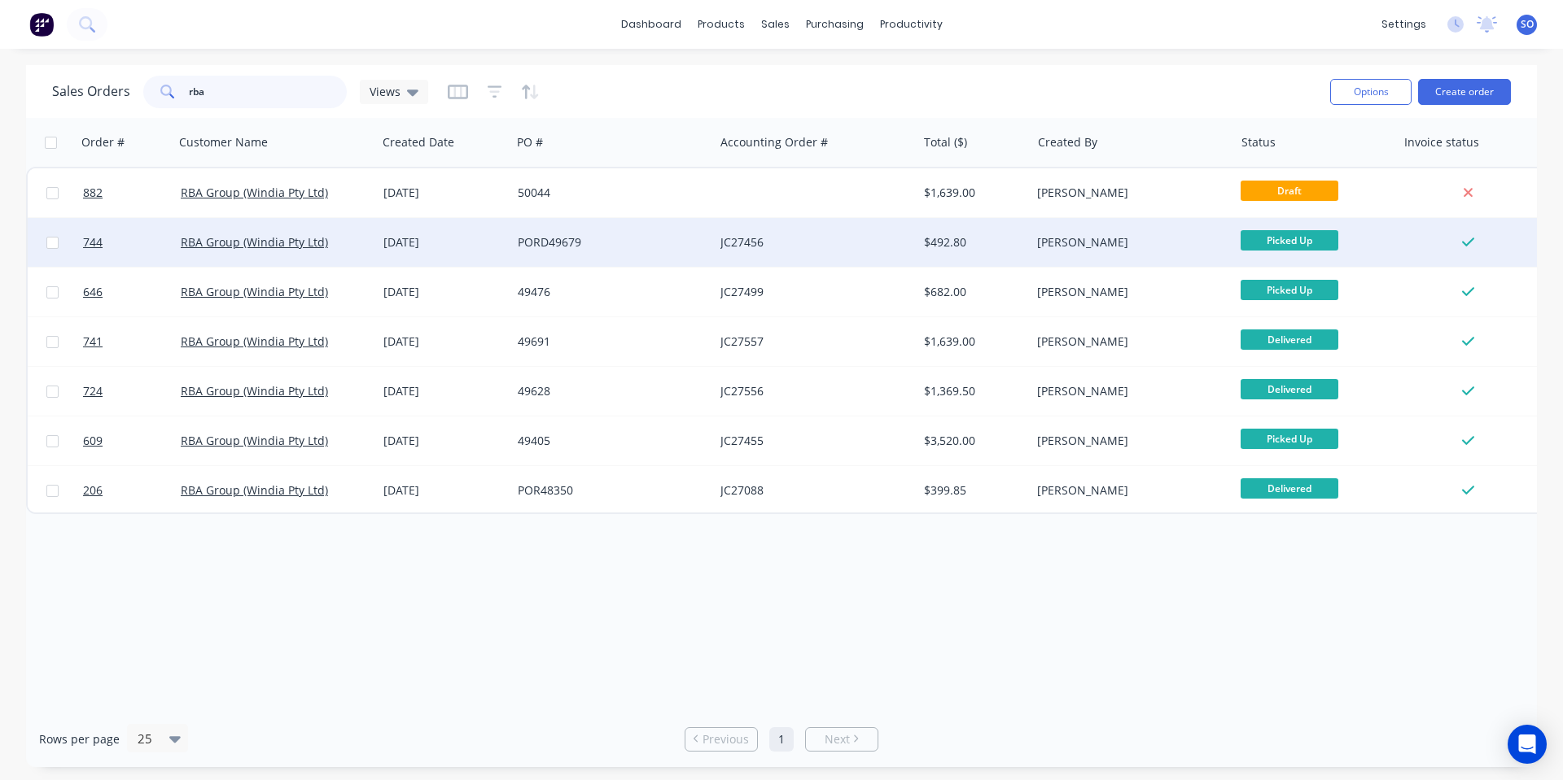
type input "rba"
click at [684, 243] on div "PORD49679" at bounding box center [608, 242] width 181 height 16
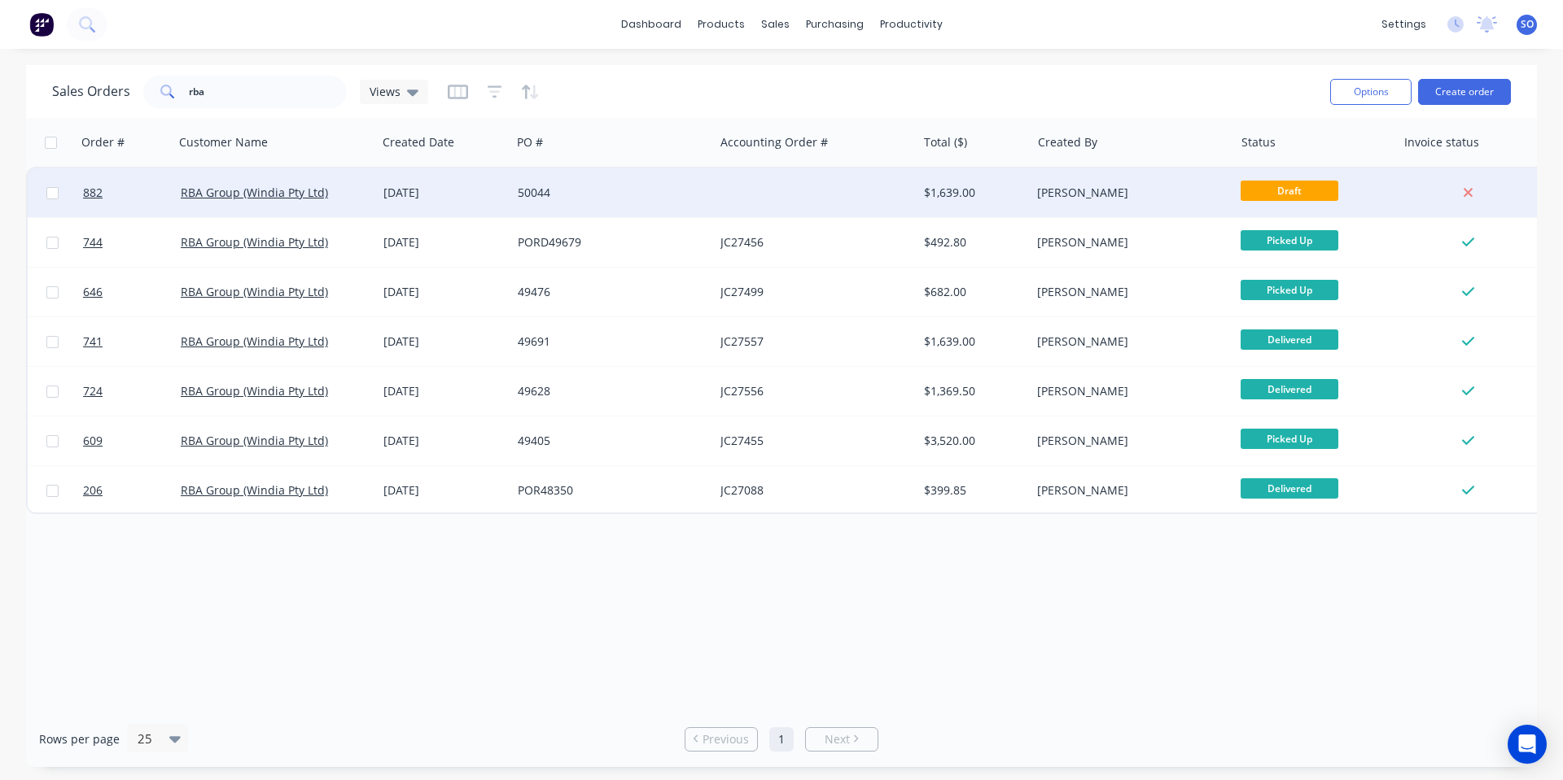
click at [809, 186] on div at bounding box center [815, 192] width 203 height 49
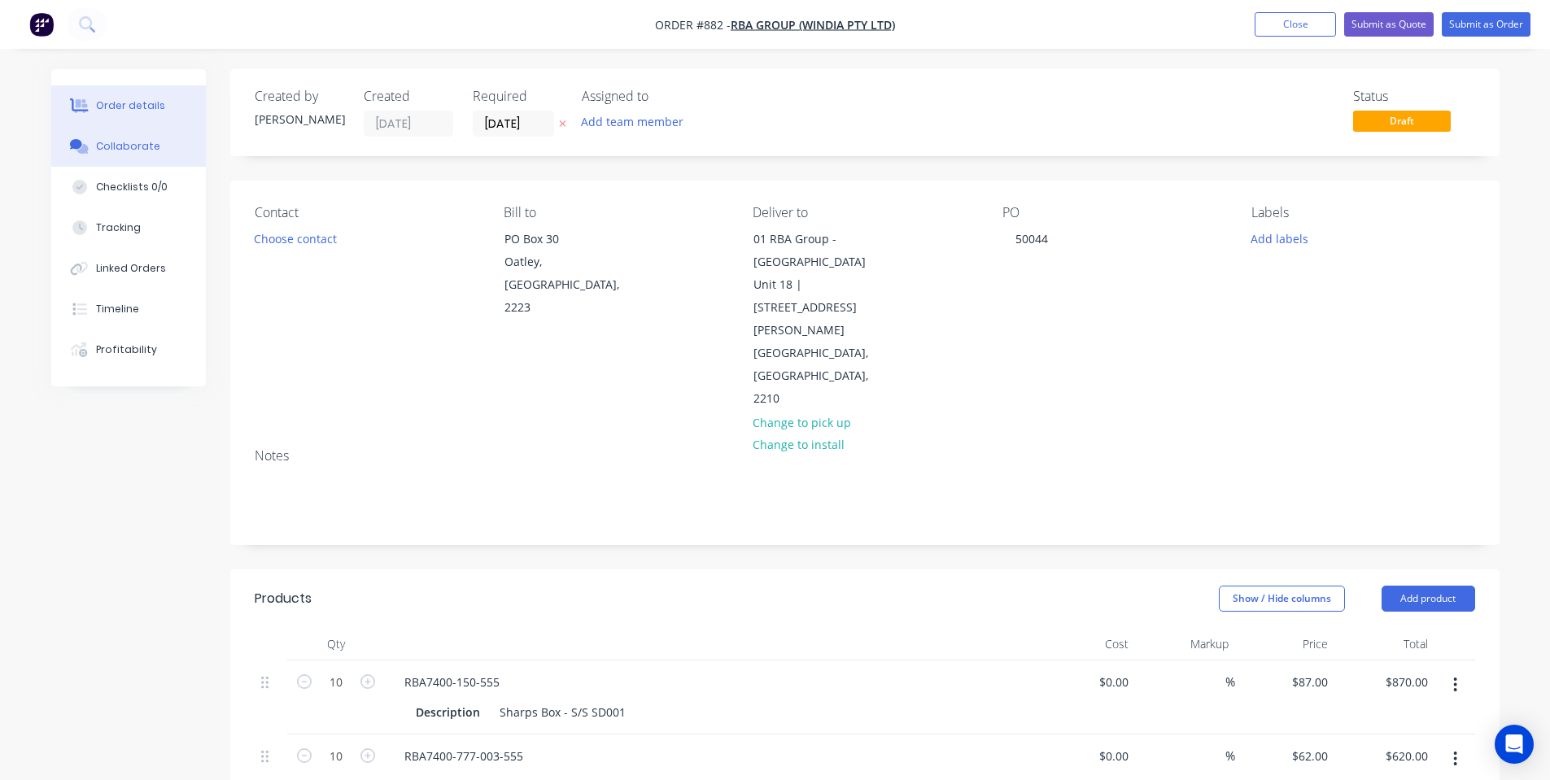
click at [94, 139] on button "Collaborate" at bounding box center [128, 146] width 155 height 41
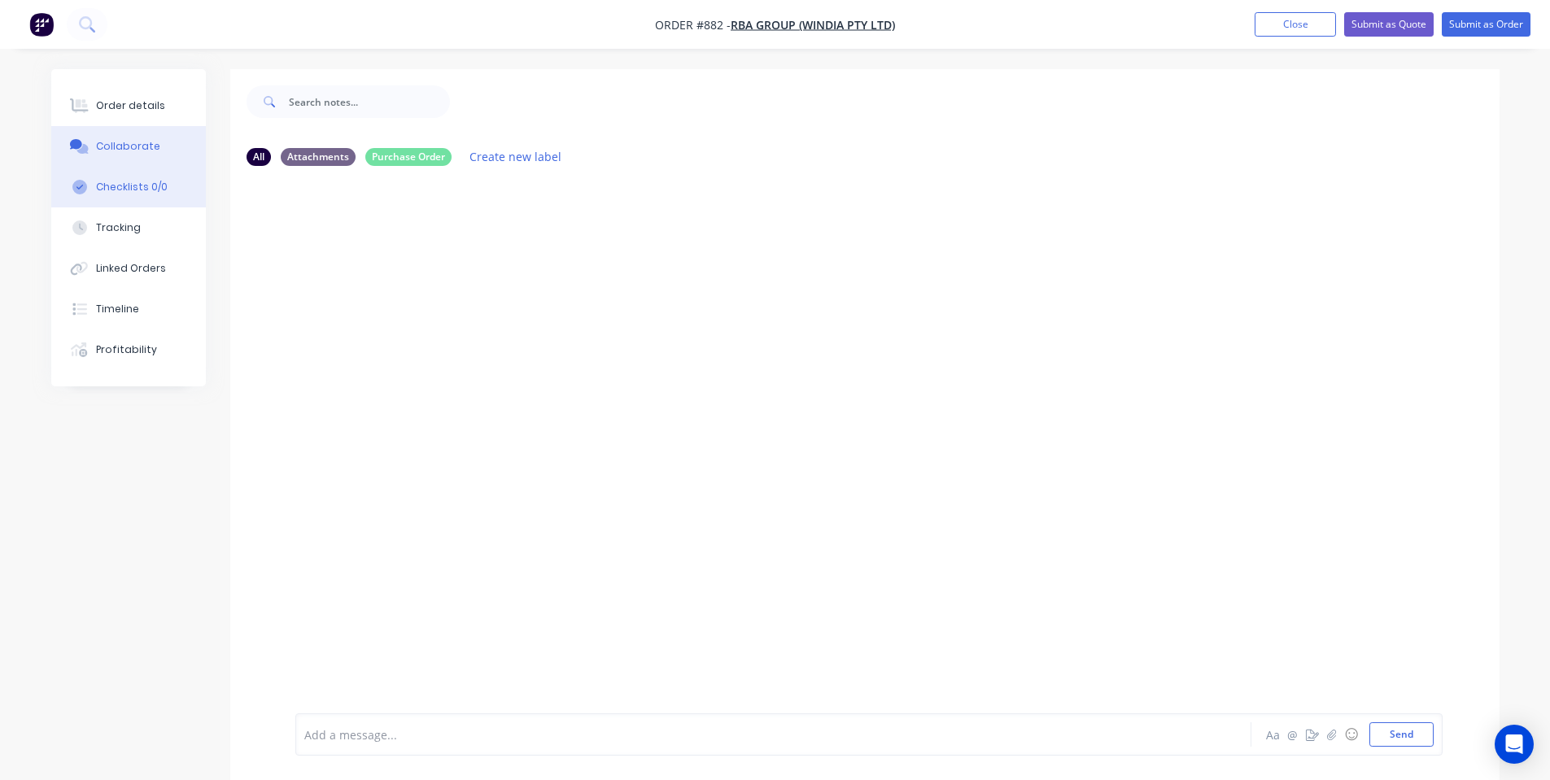
click at [133, 181] on div "Checklists 0/0" at bounding box center [132, 187] width 72 height 15
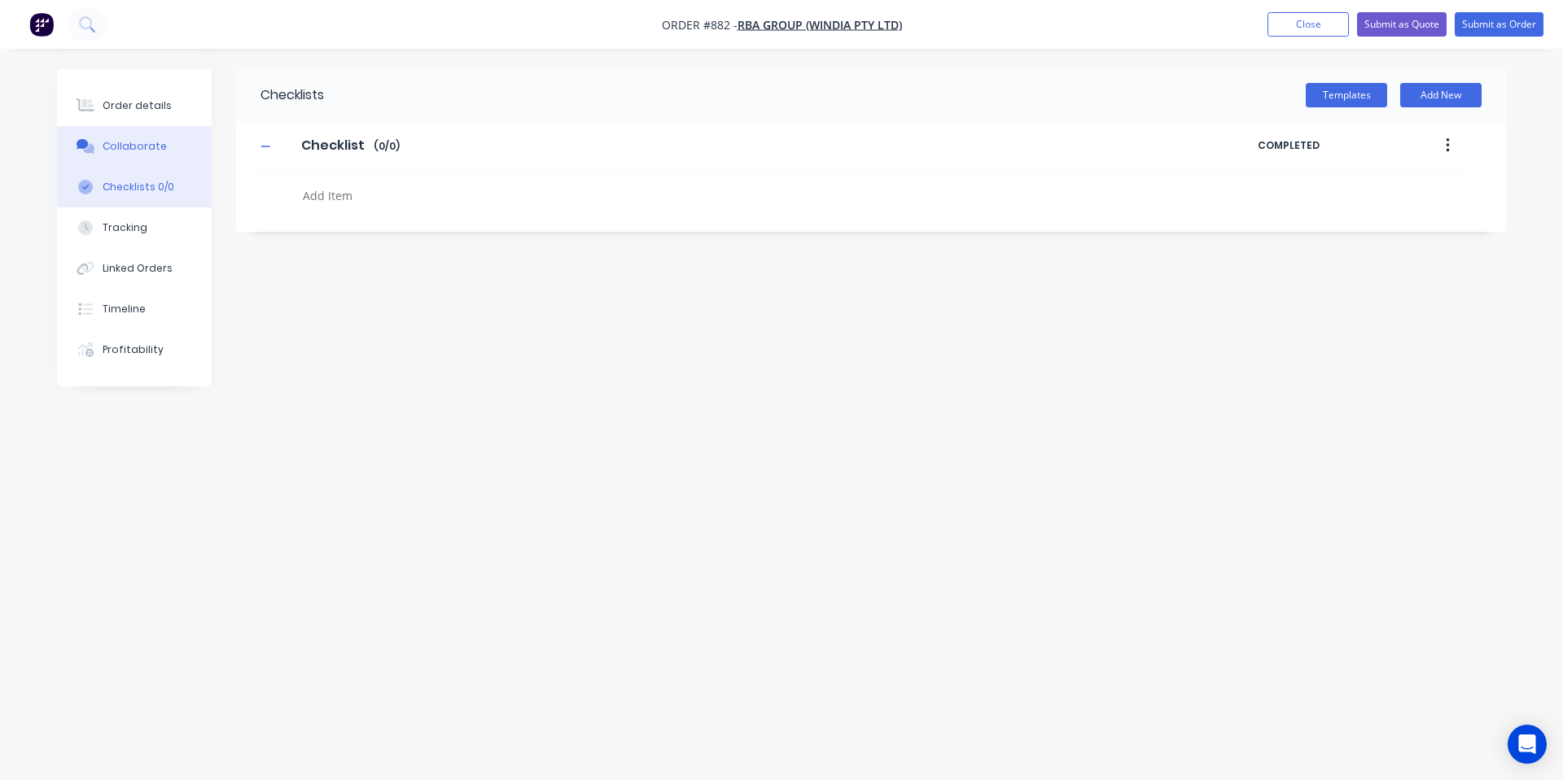
click at [136, 155] on button "Collaborate" at bounding box center [134, 146] width 155 height 41
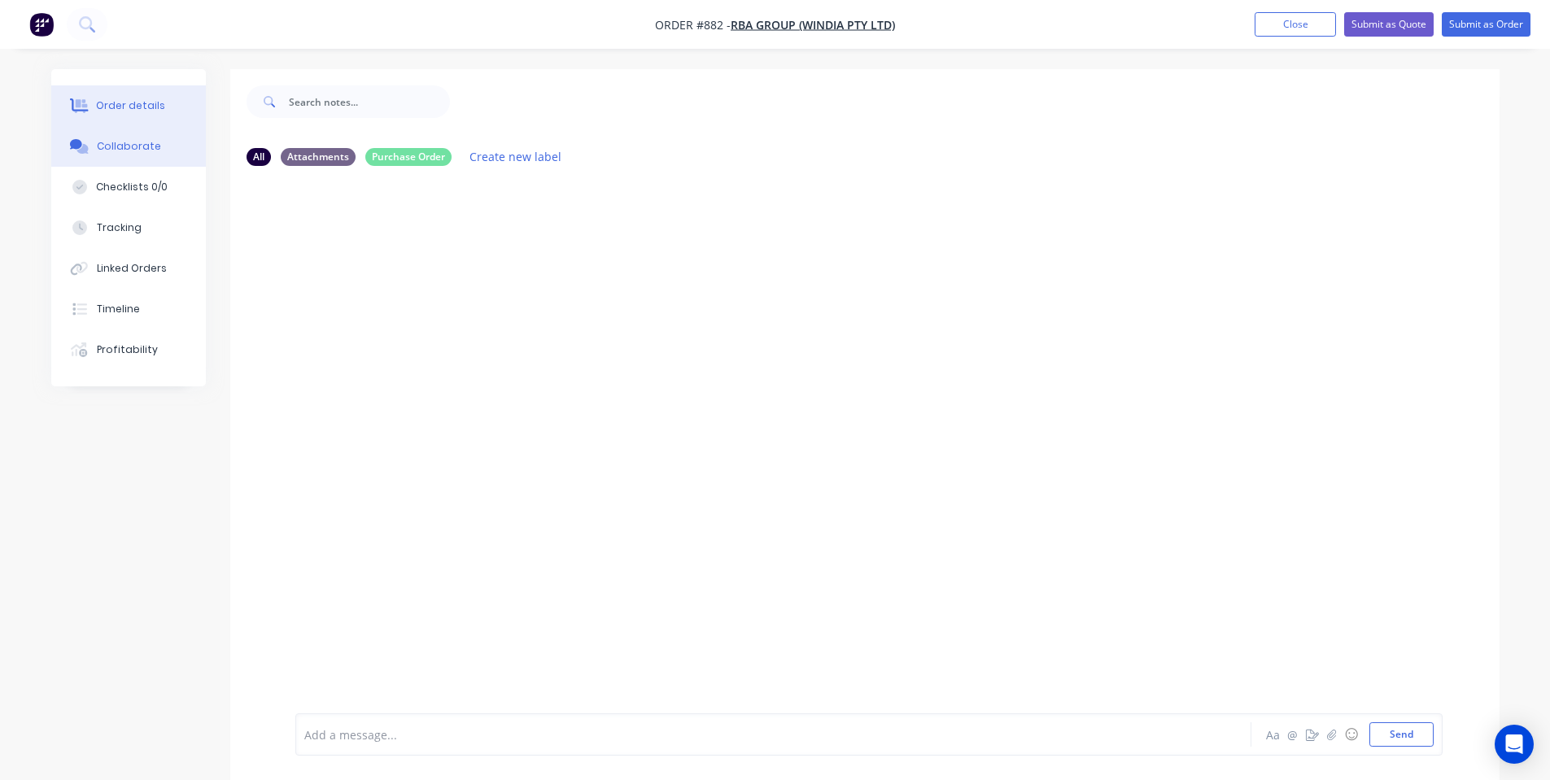
click at [144, 112] on div "Order details" at bounding box center [130, 105] width 69 height 15
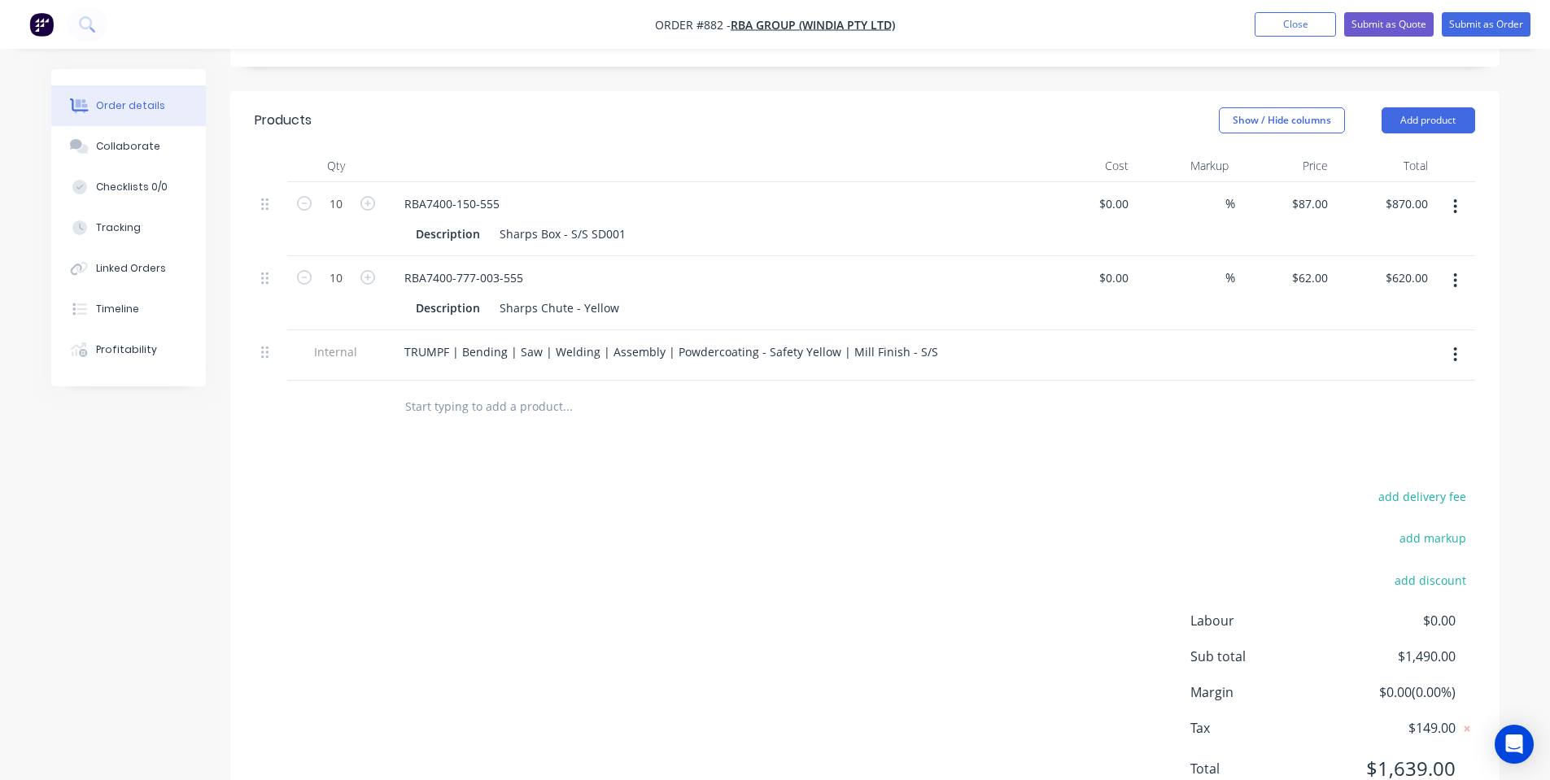
scroll to position [261, 0]
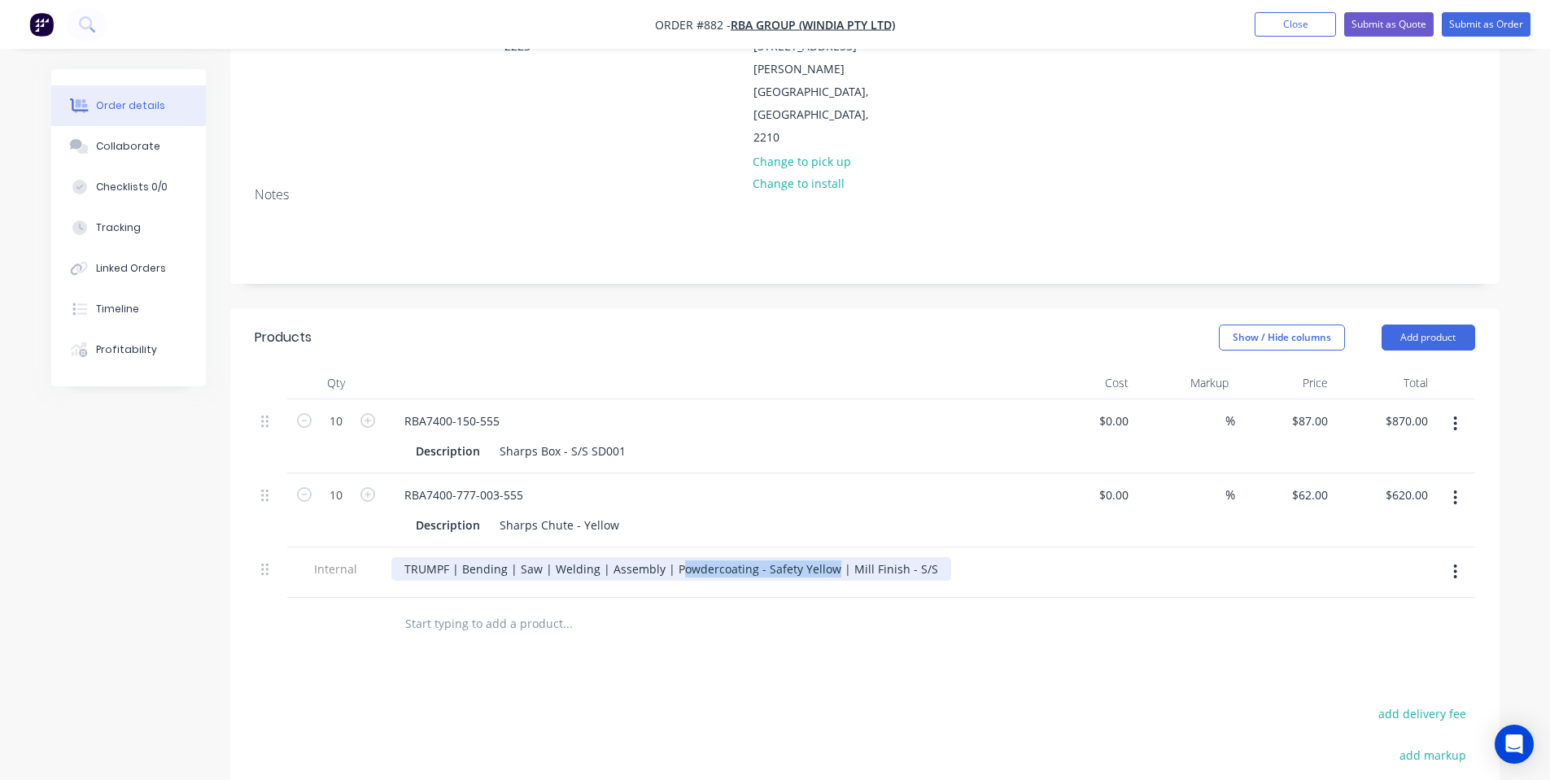
drag, startPoint x: 825, startPoint y: 500, endPoint x: 672, endPoint y: 507, distance: 153.1
click at [672, 557] on div "TRUMPF | Bending | Saw | Welding | Assembly | Powdercoating - Safety Yellow | M…" at bounding box center [671, 569] width 560 height 24
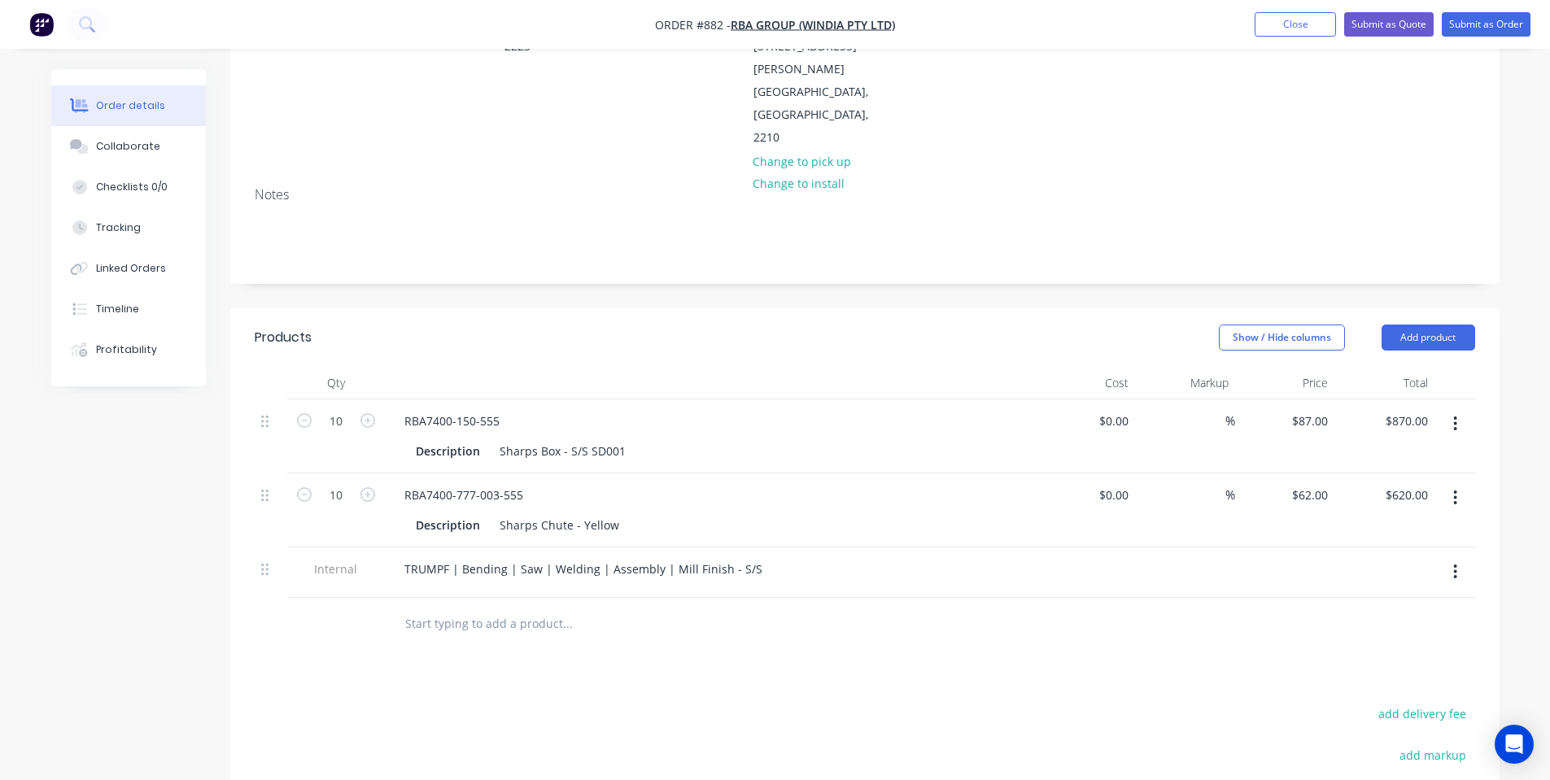
click at [1448, 483] on button "button" at bounding box center [1455, 497] width 38 height 29
click at [1355, 627] on div "Delete" at bounding box center [1397, 639] width 125 height 24
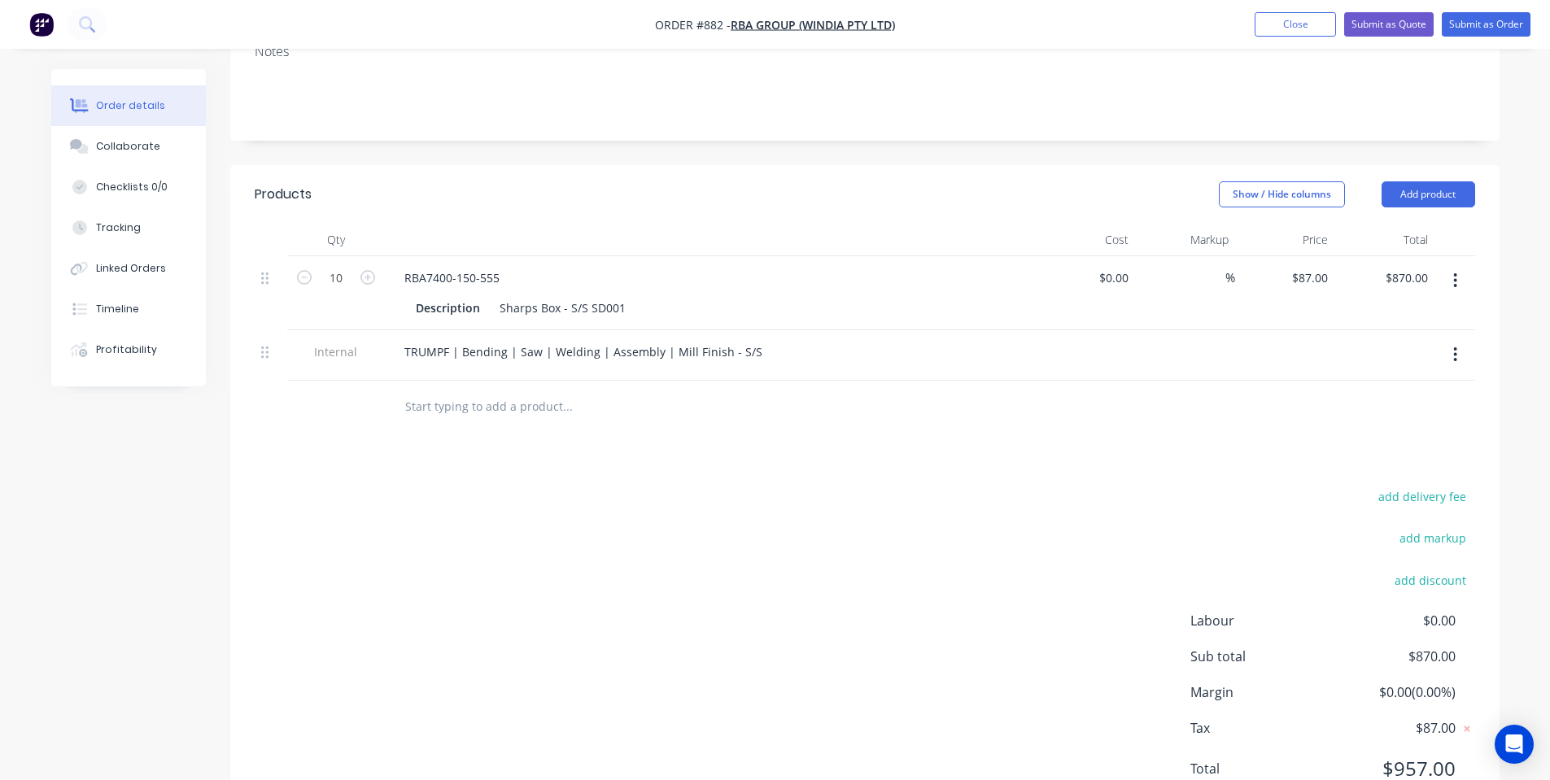
scroll to position [0, 0]
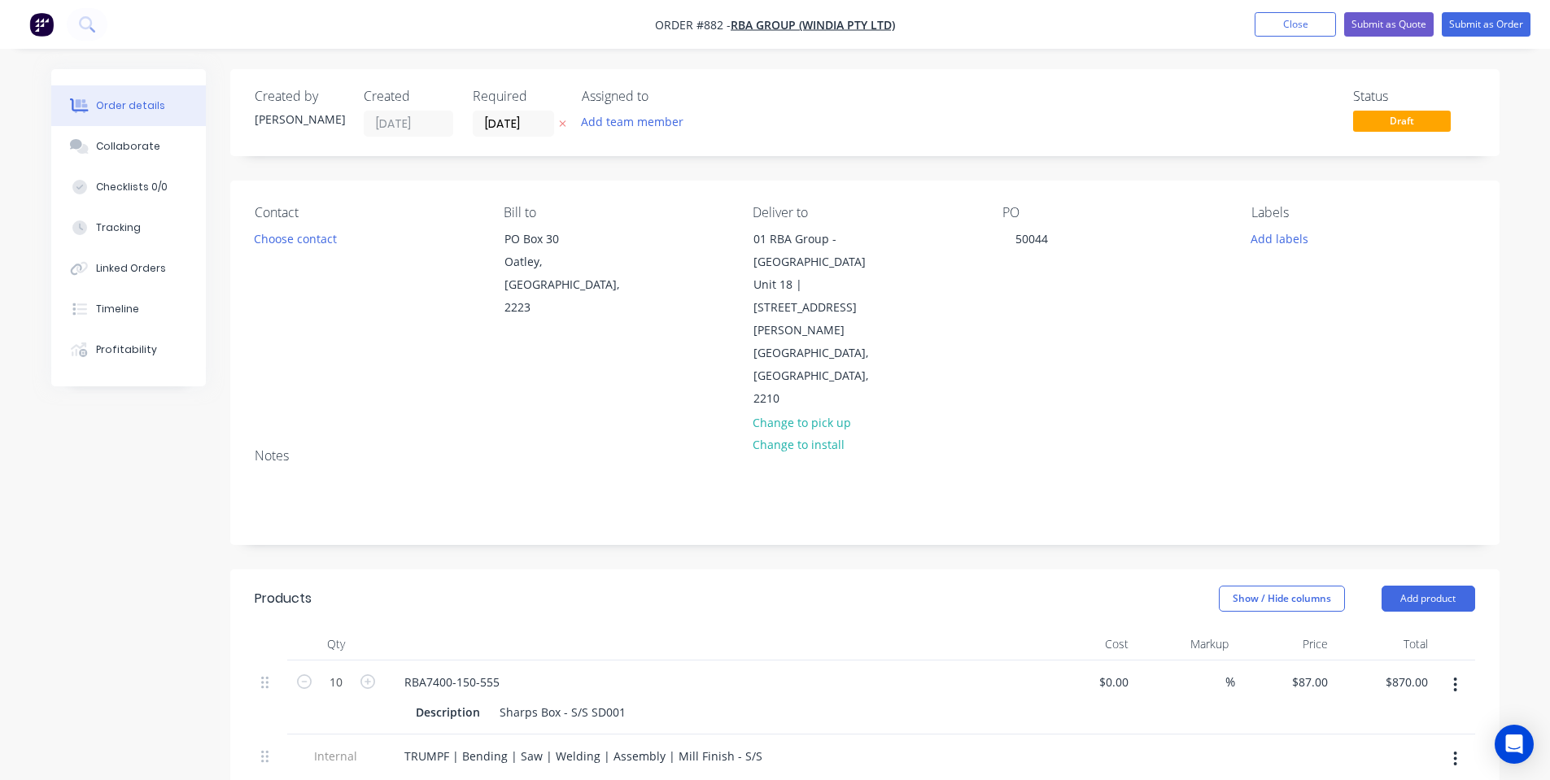
click at [986, 586] on div "Show / Hide columns Add product" at bounding box center [994, 599] width 961 height 26
click at [1474, 30] on button "Submit as Order" at bounding box center [1486, 24] width 89 height 24
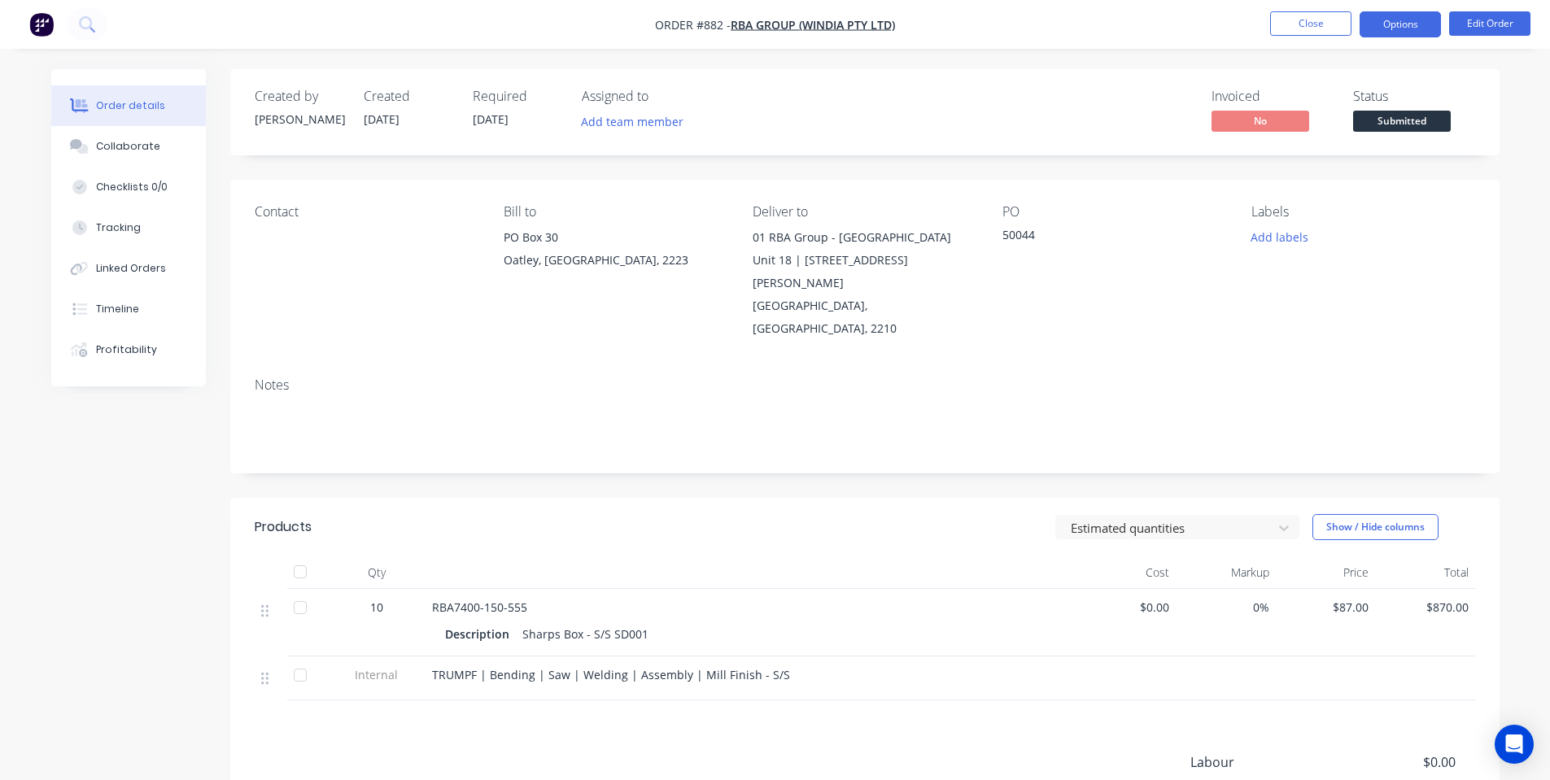
click at [1409, 22] on button "Options" at bounding box center [1400, 24] width 81 height 26
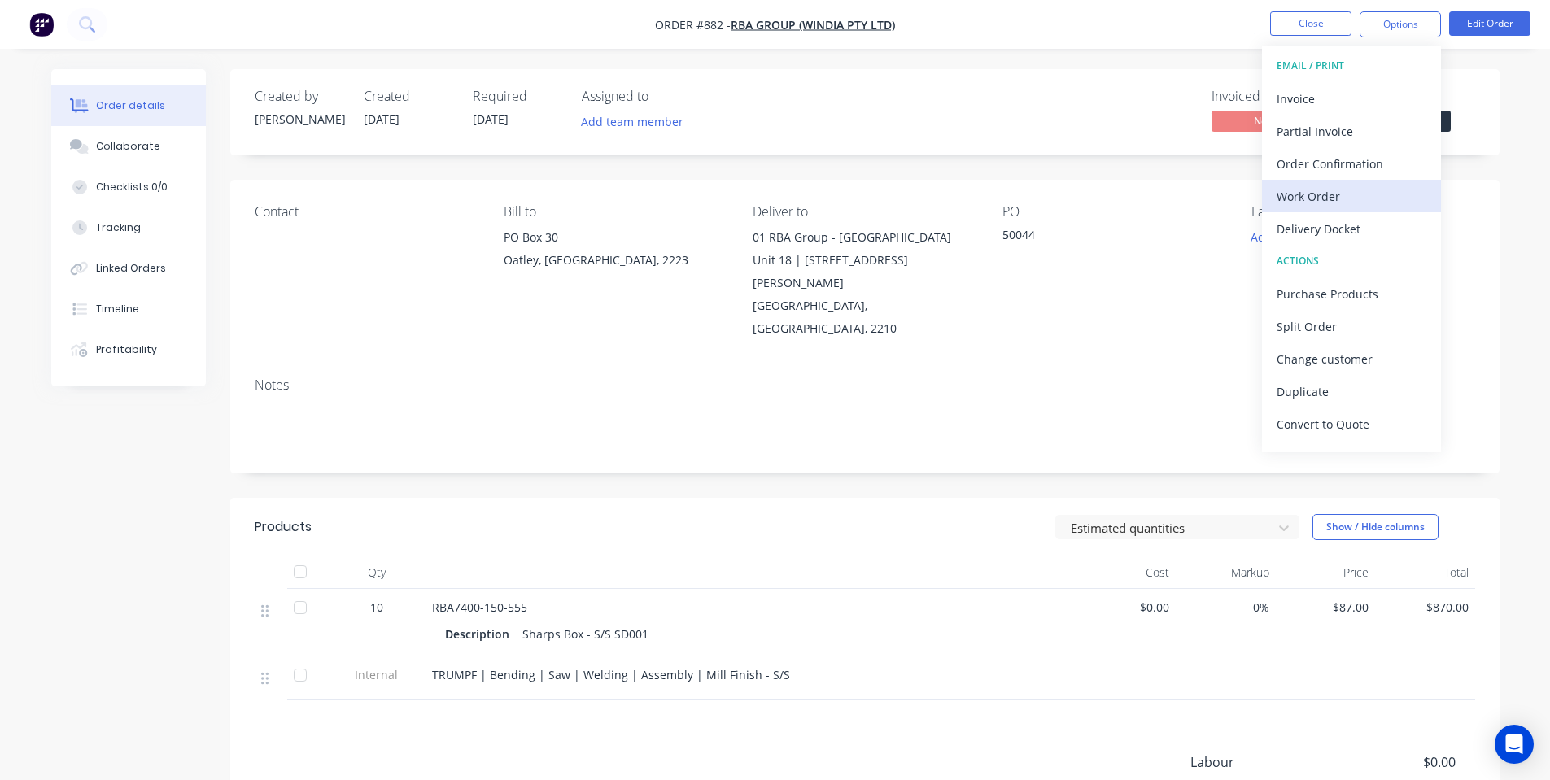
click at [1351, 199] on div "Work Order" at bounding box center [1352, 197] width 150 height 24
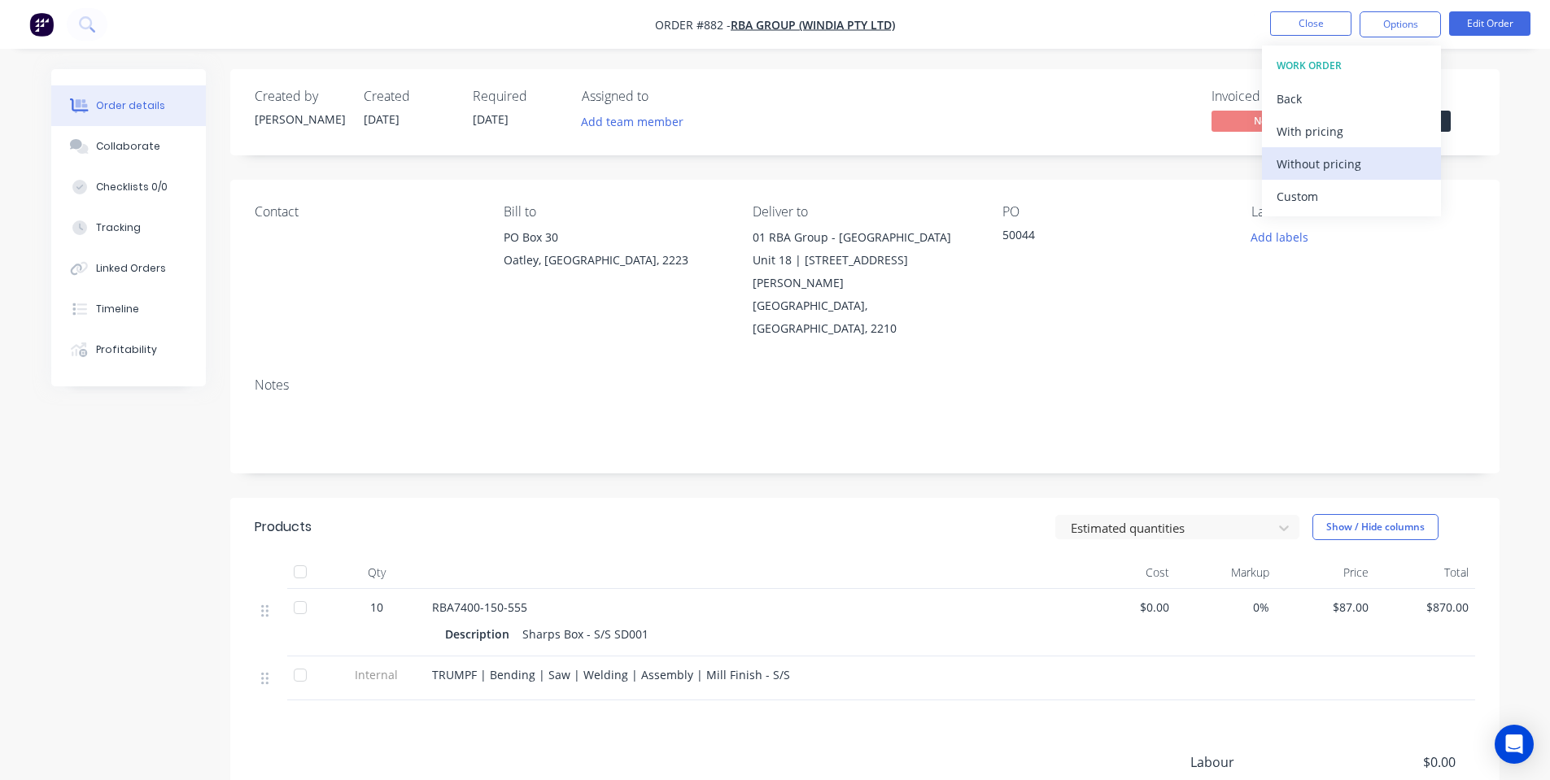
click at [1355, 176] on button "Without pricing" at bounding box center [1351, 163] width 179 height 33
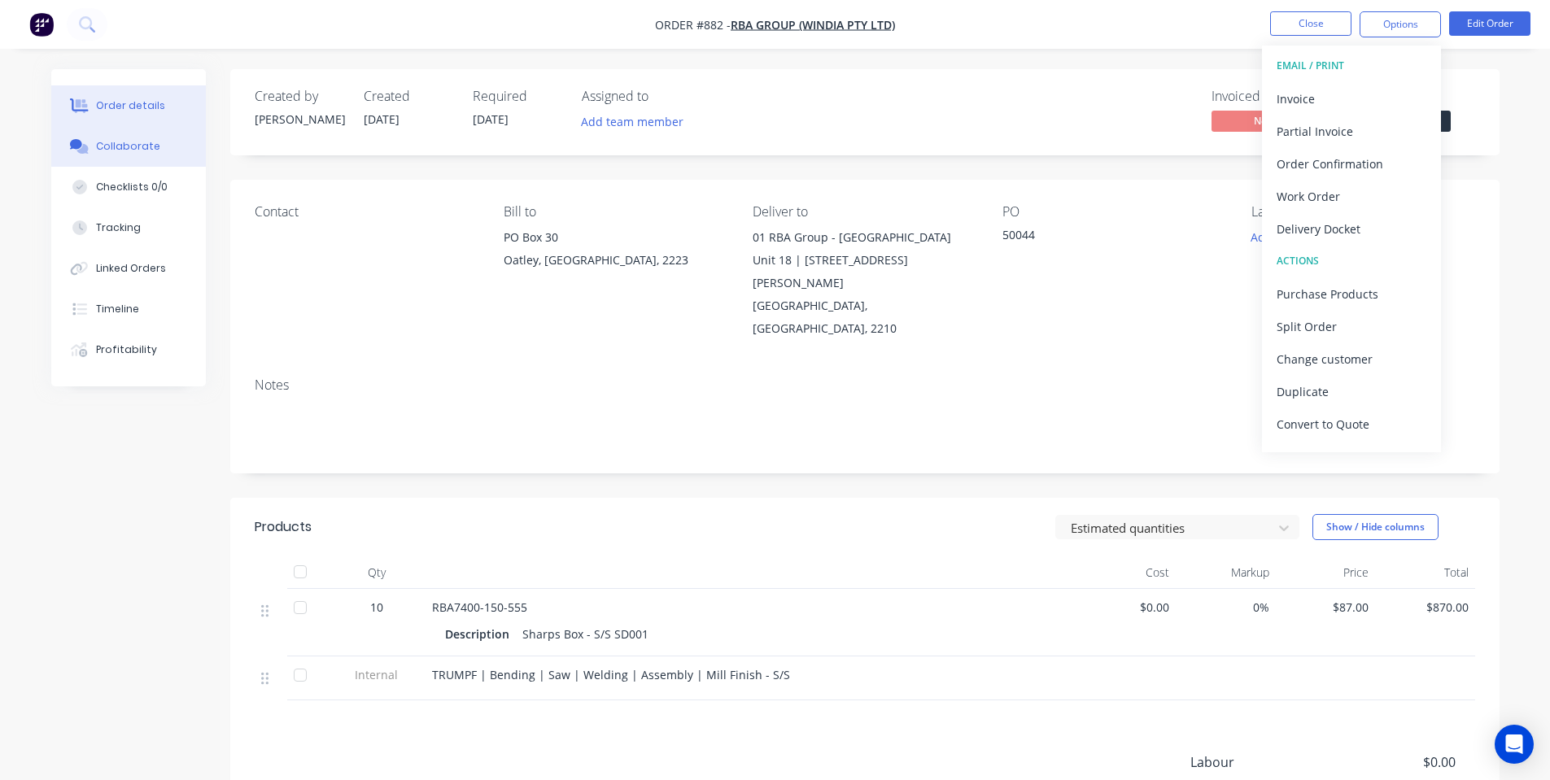
click at [141, 137] on button "Collaborate" at bounding box center [128, 146] width 155 height 41
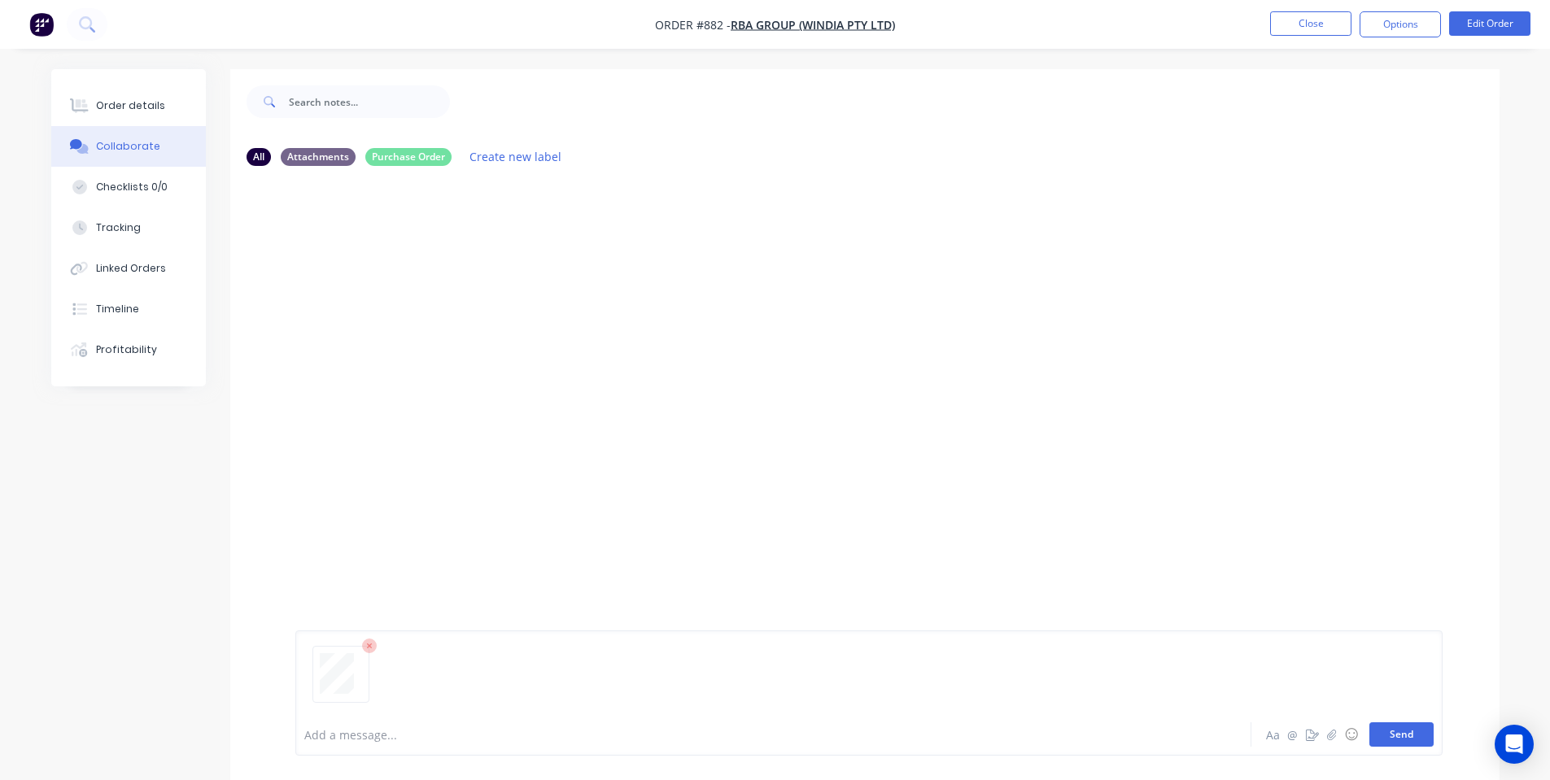
click at [1411, 725] on button "Send" at bounding box center [1402, 735] width 64 height 24
